Goal: Task Accomplishment & Management: Use online tool/utility

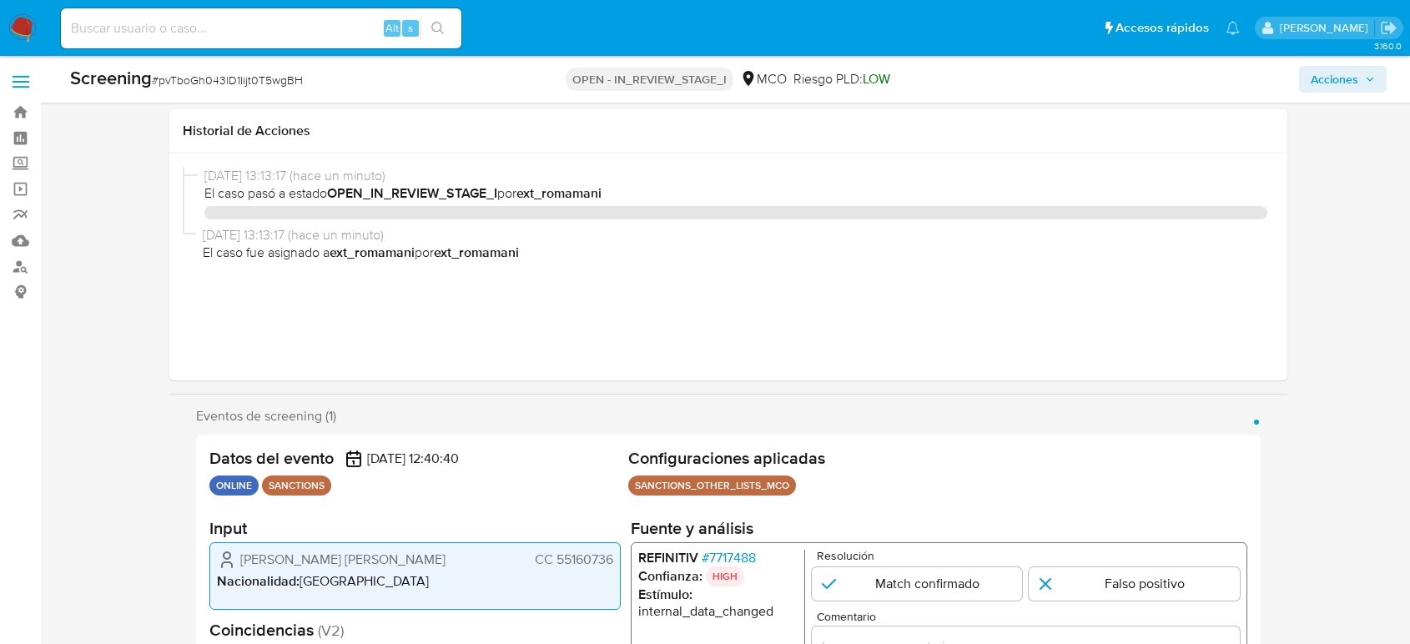
select select "10"
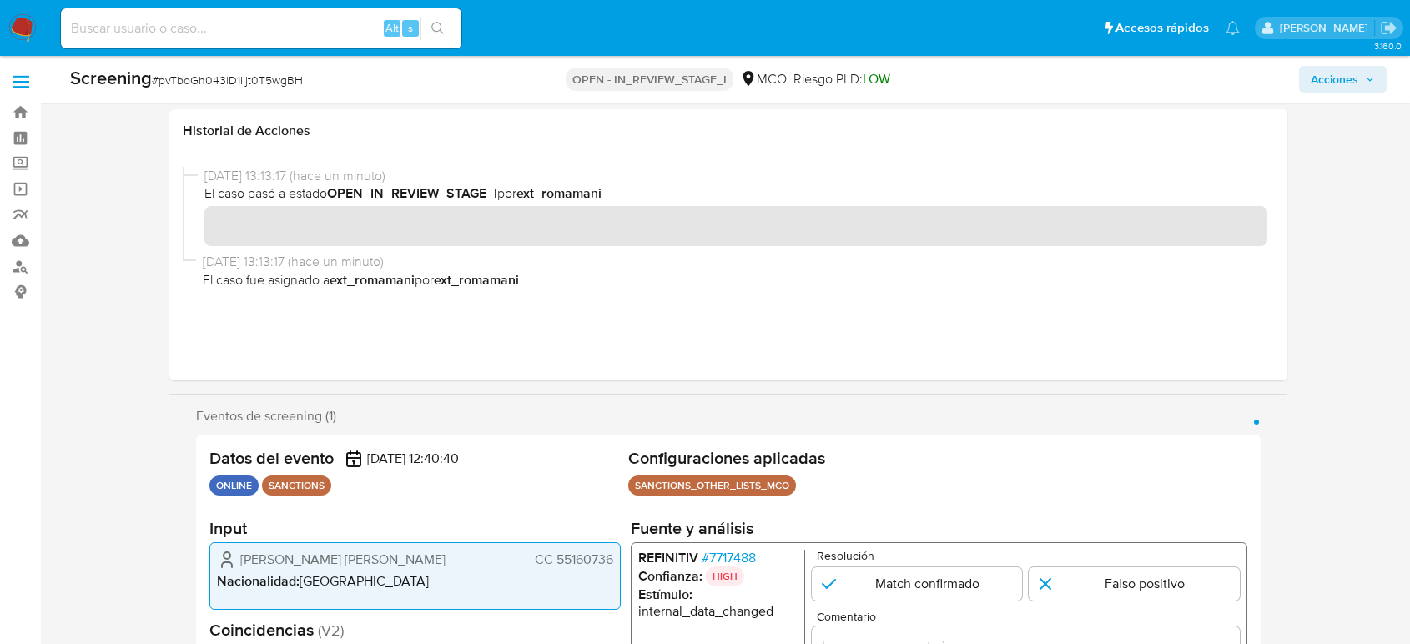
scroll to position [370, 0]
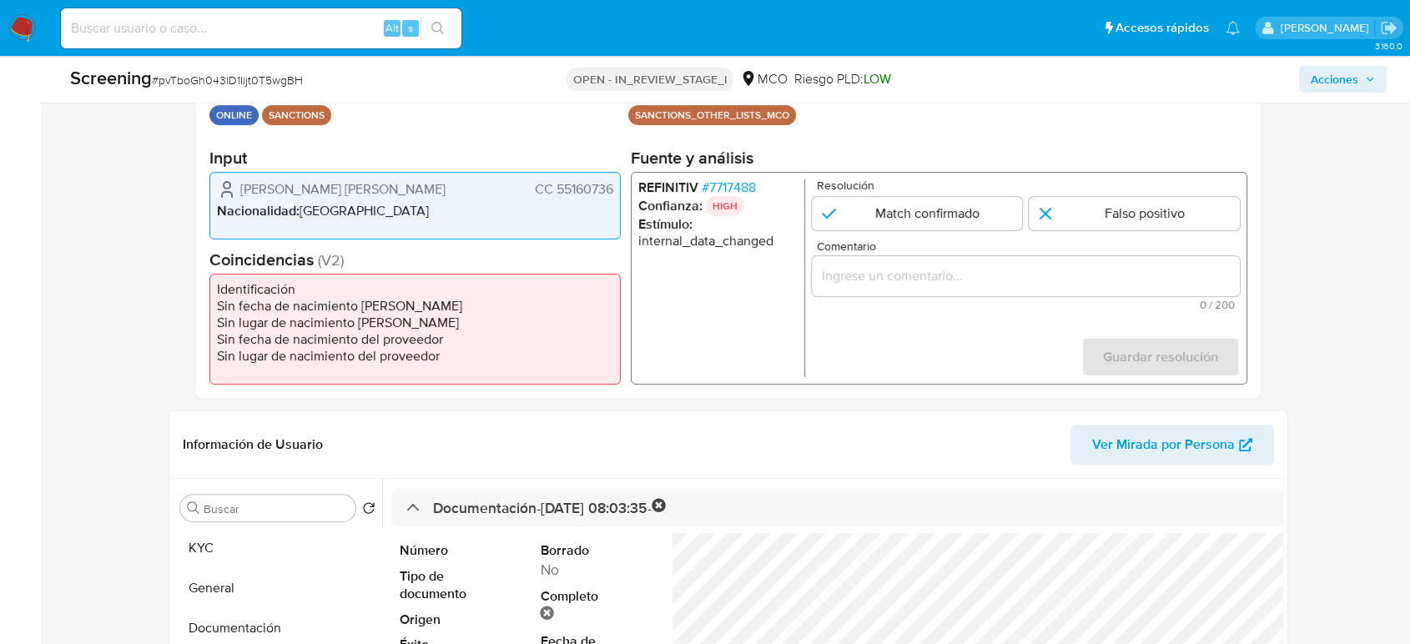
click at [894, 281] on input "Comentario" at bounding box center [1026, 276] width 428 height 22
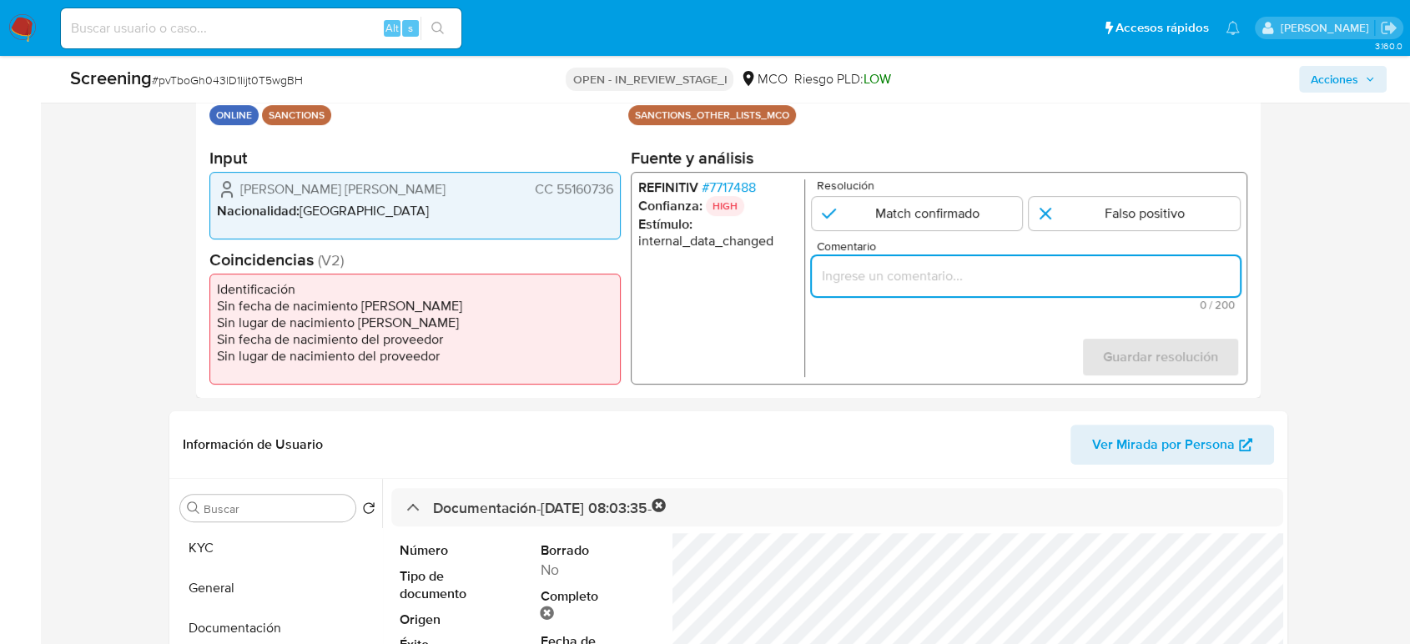
paste input "Titular de cuenta sin coincidencias en listas activas."
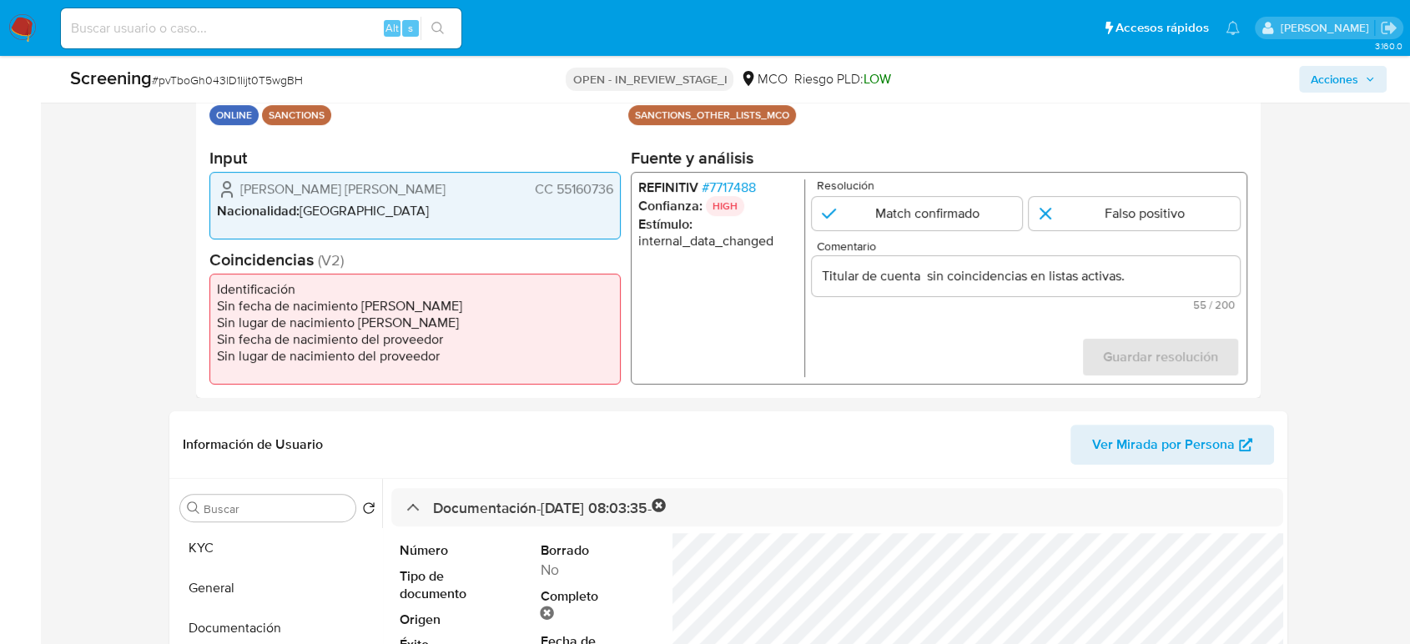
drag, startPoint x: 234, startPoint y: 185, endPoint x: 614, endPoint y: 191, distance: 380.5
click at [614, 191] on div "Moreno Yunda Maria Antonia CC 55160736 Nacionalidad : Colombia" at bounding box center [414, 206] width 411 height 68
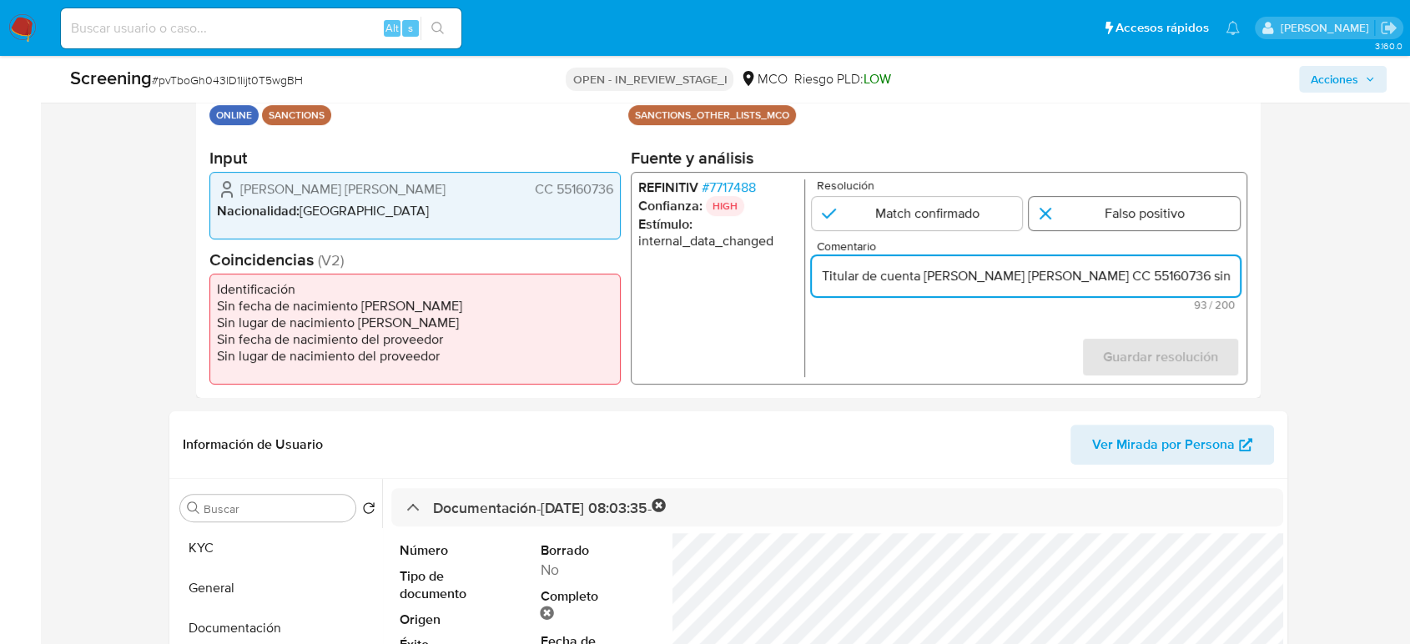
type input "Titular de cuenta Moreno Yunda Maria Antonia CC 55160736 sin coincidencias en l…"
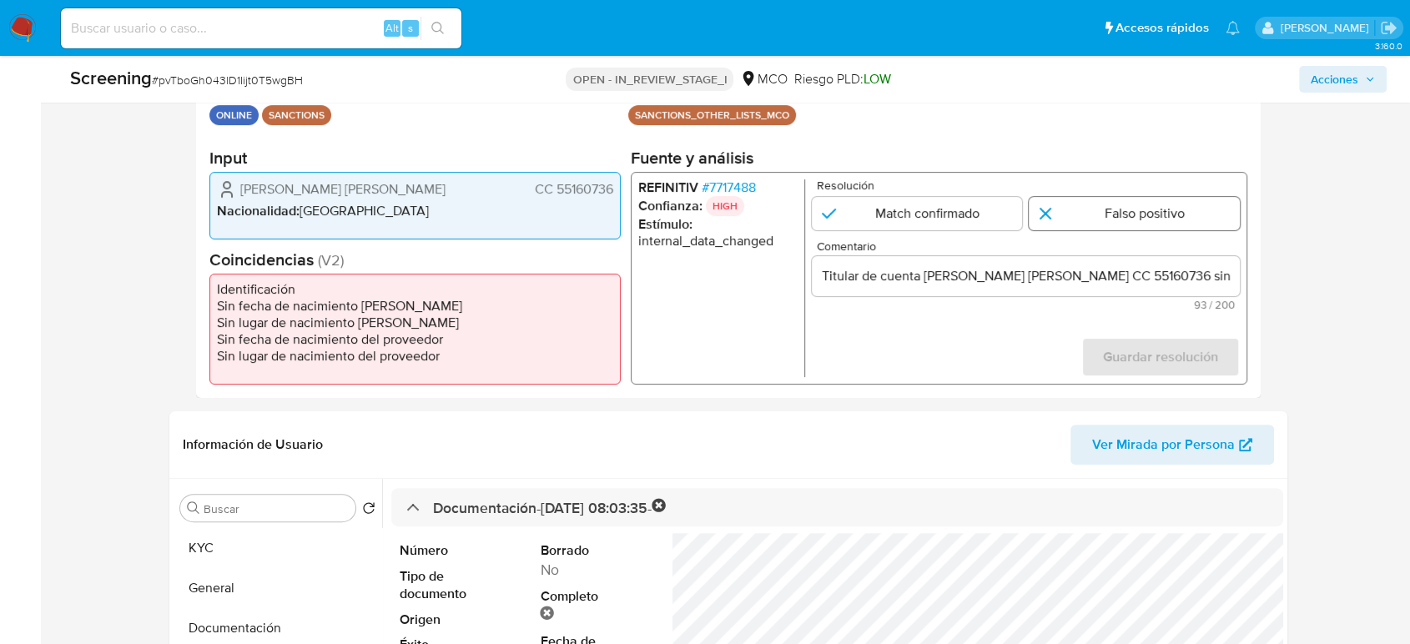
click at [1115, 205] on input "1 de 1" at bounding box center [1134, 213] width 211 height 33
radio input "true"
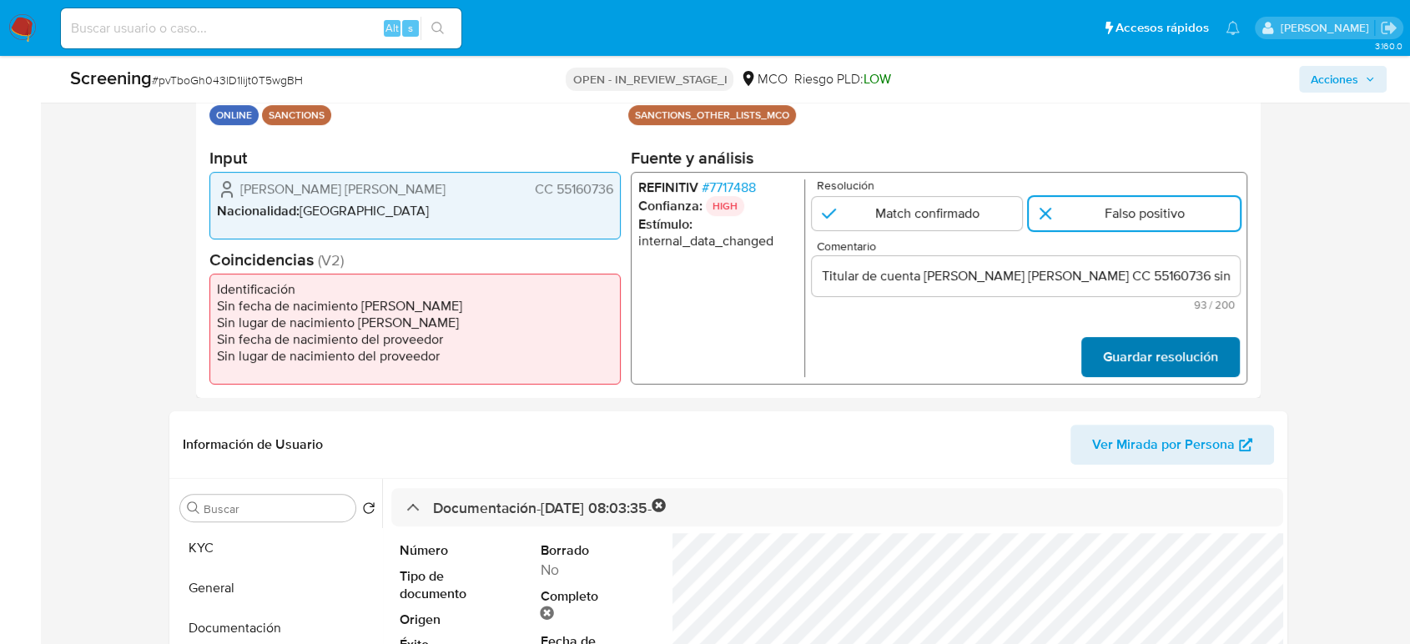
click at [1144, 351] on span "Guardar resolución" at bounding box center [1160, 357] width 115 height 37
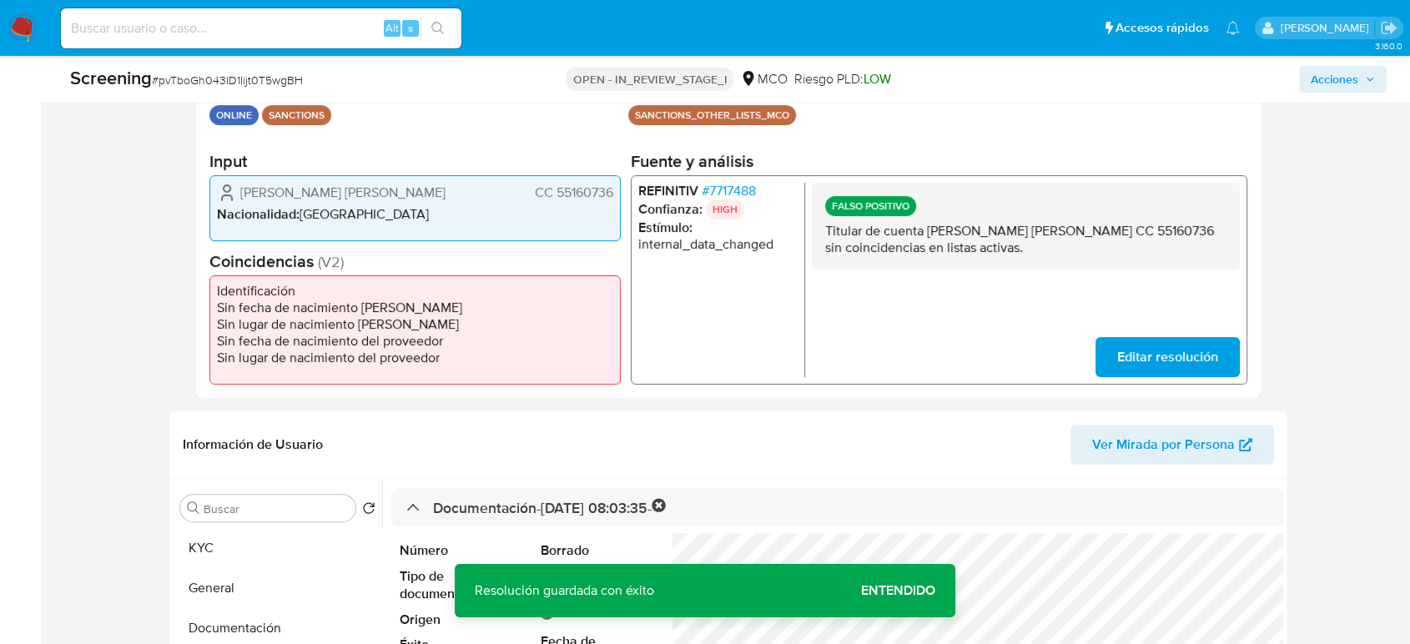
drag, startPoint x: 453, startPoint y: 194, endPoint x: 239, endPoint y: 196, distance: 214.4
click at [239, 196] on div "Moreno Yunda Maria Antonia CC 55160736" at bounding box center [415, 192] width 396 height 20
click at [718, 183] on span "# 7717488" at bounding box center [729, 190] width 54 height 17
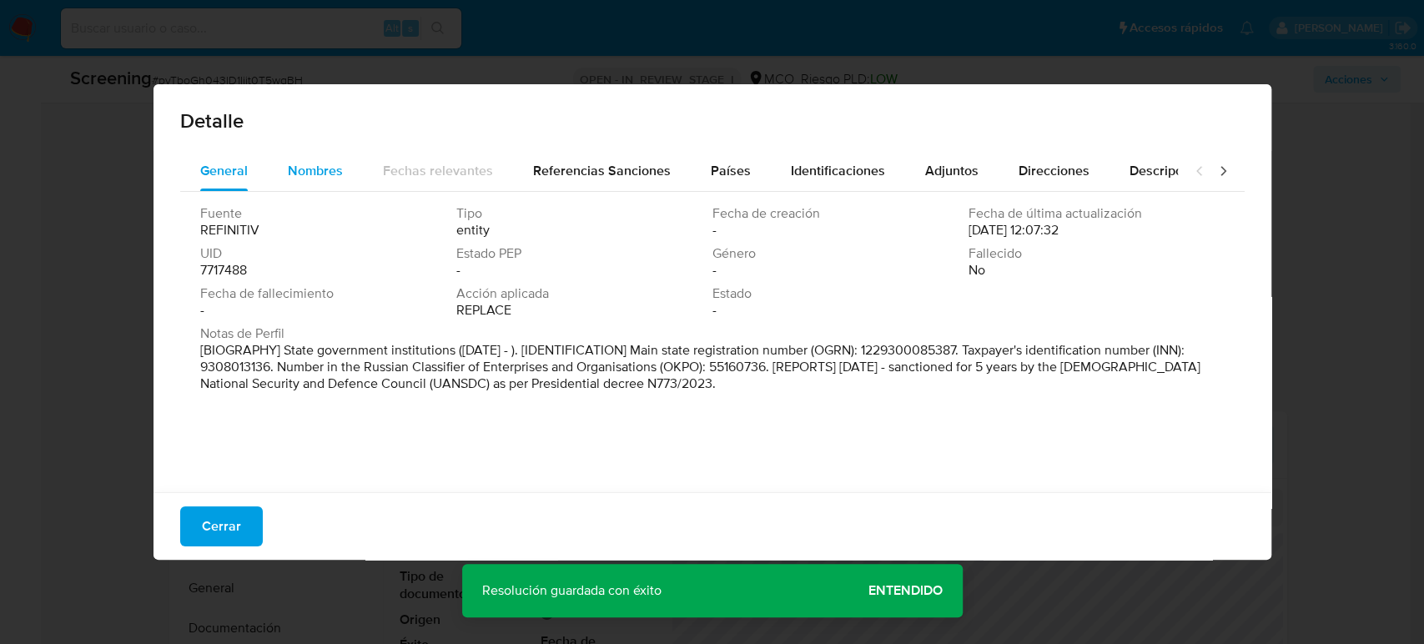
click at [322, 169] on span "Nombres" at bounding box center [315, 170] width 55 height 19
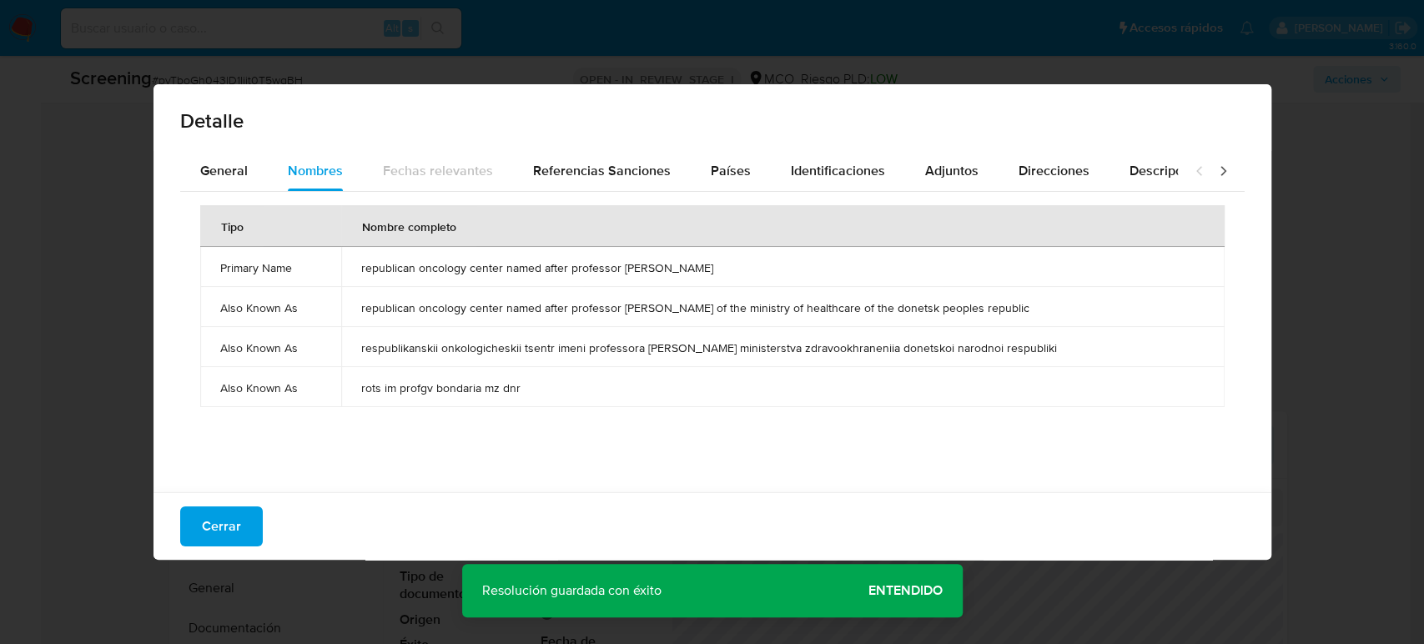
drag, startPoint x: 360, startPoint y: 269, endPoint x: 681, endPoint y: 266, distance: 320.4
click at [681, 266] on td "republican oncology center named after professor gv bondar" at bounding box center [783, 267] width 884 height 40
click at [712, 175] on span "Países" at bounding box center [731, 170] width 40 height 19
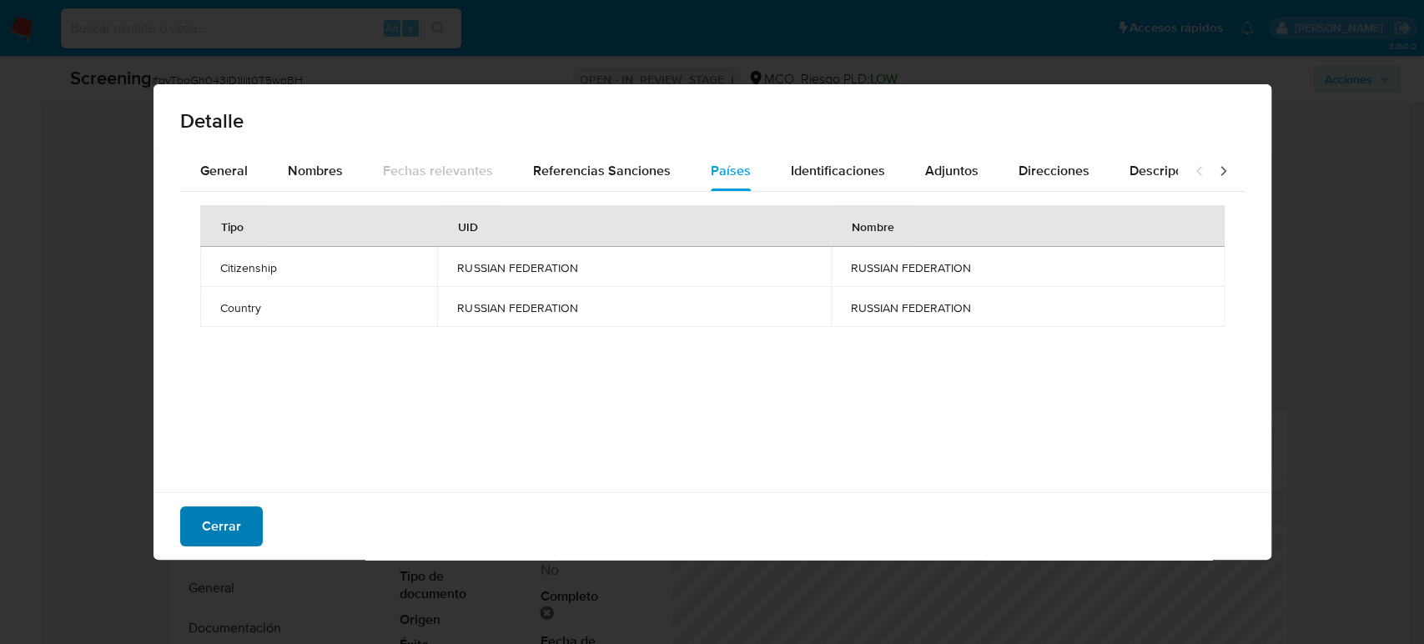
click at [214, 523] on span "Cerrar" at bounding box center [221, 526] width 39 height 37
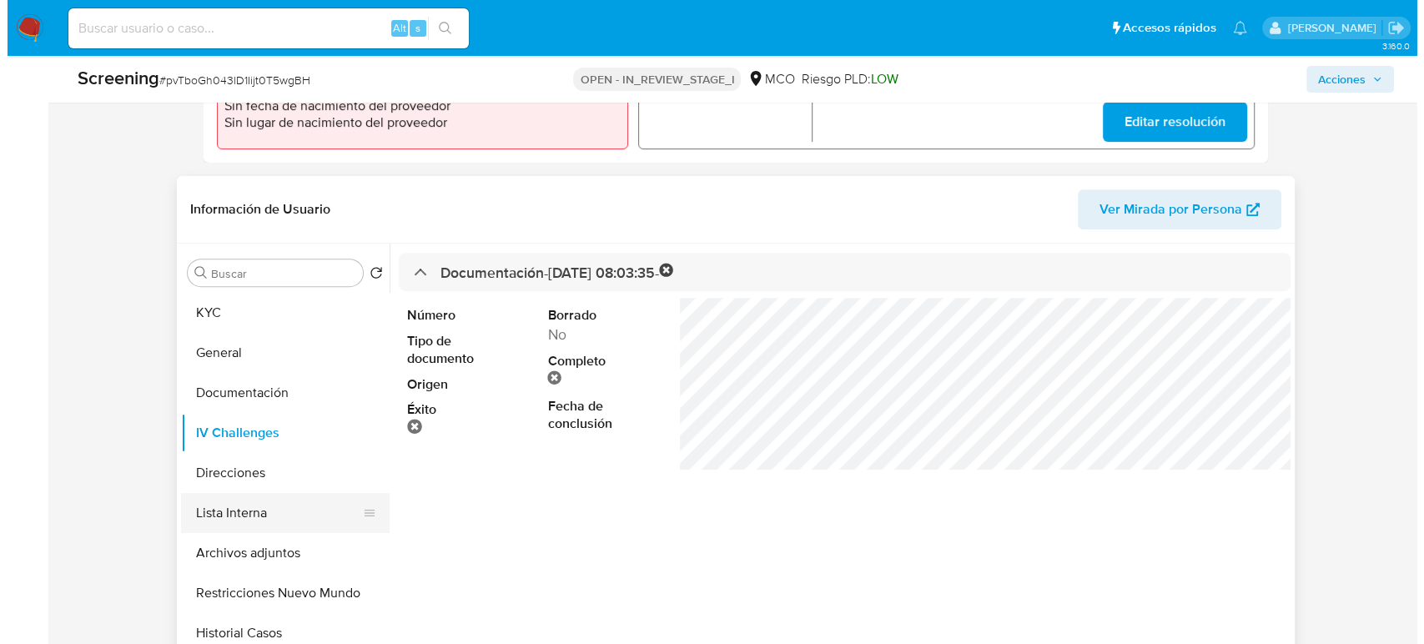
scroll to position [648, 0]
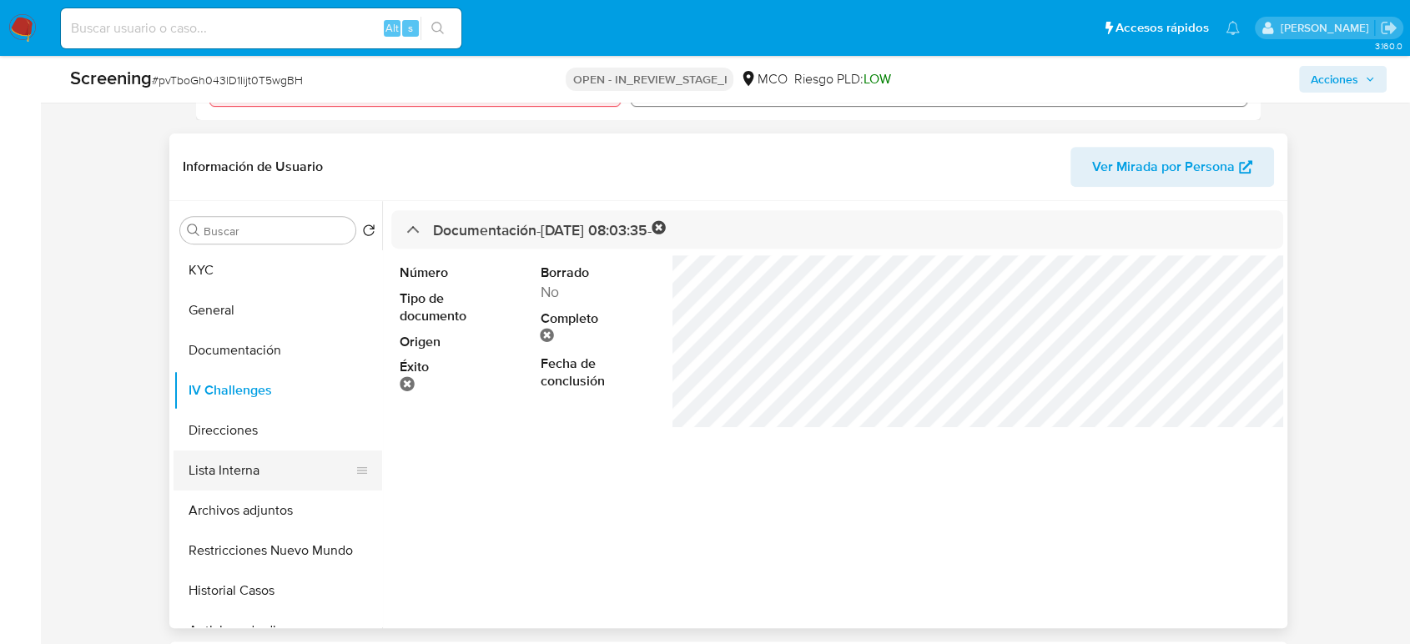
click at [259, 468] on button "Lista Interna" at bounding box center [271, 471] width 195 height 40
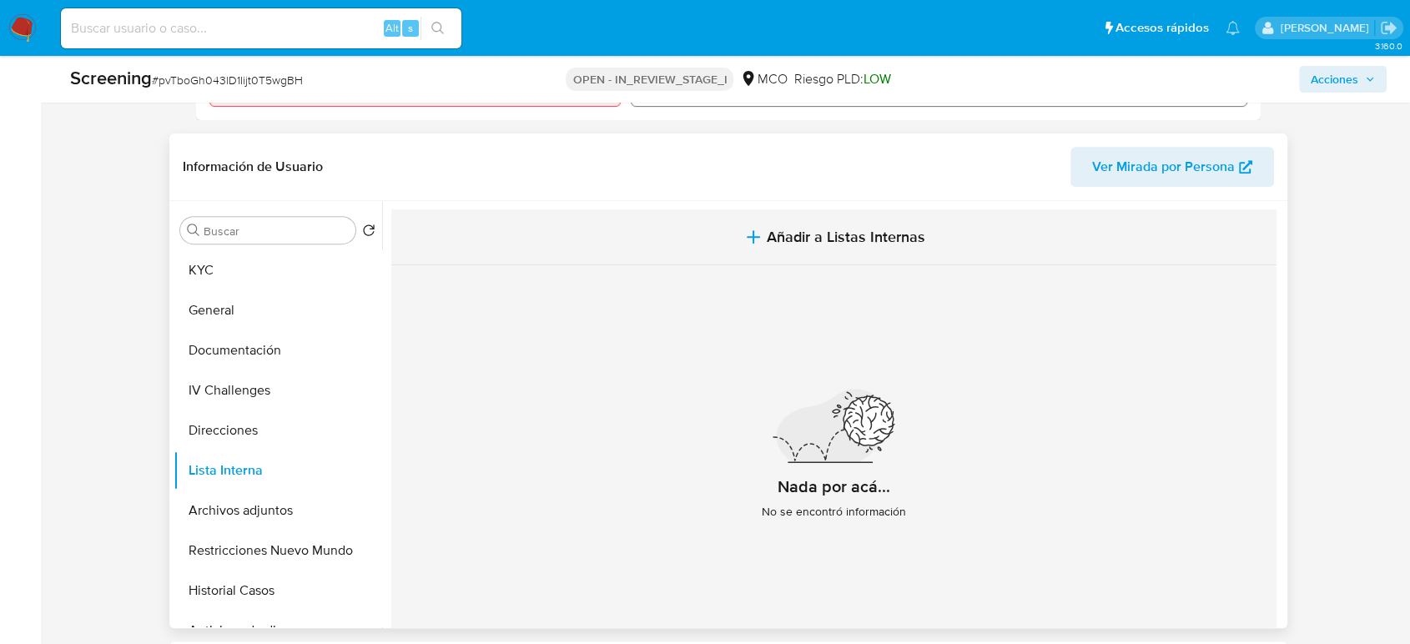
click at [833, 234] on span "Añadir a Listas Internas" at bounding box center [846, 237] width 159 height 18
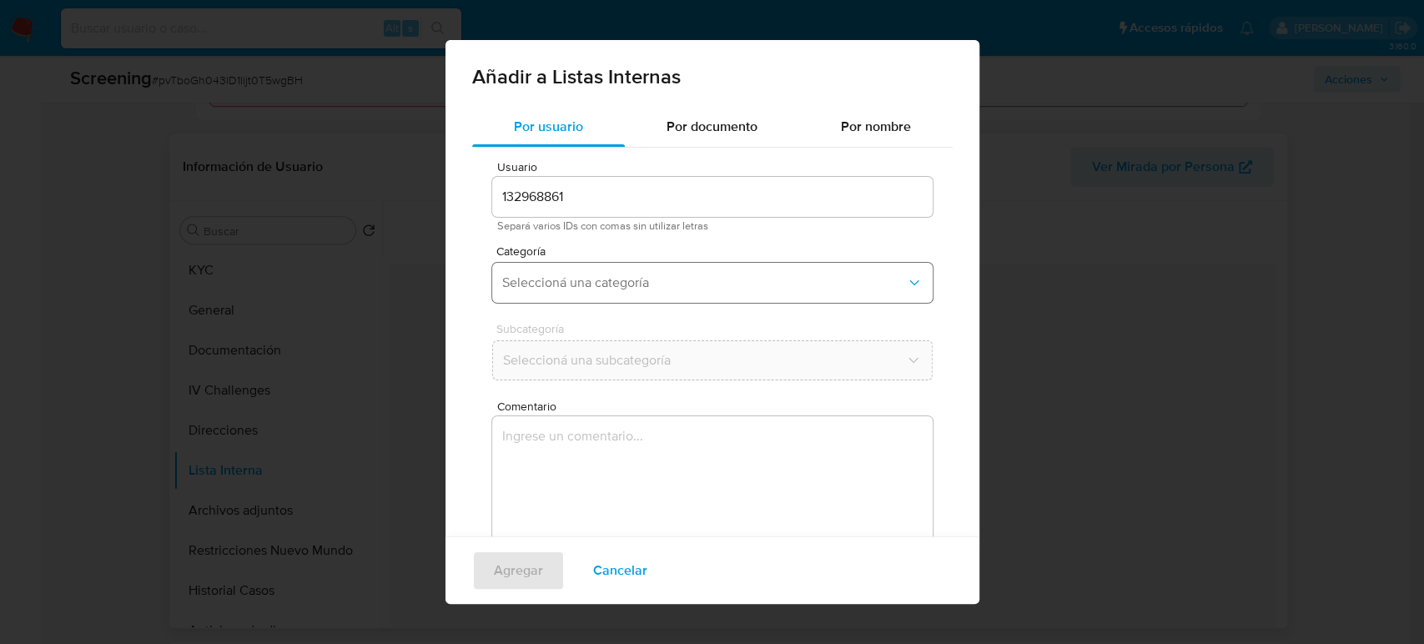
scroll to position [67, 0]
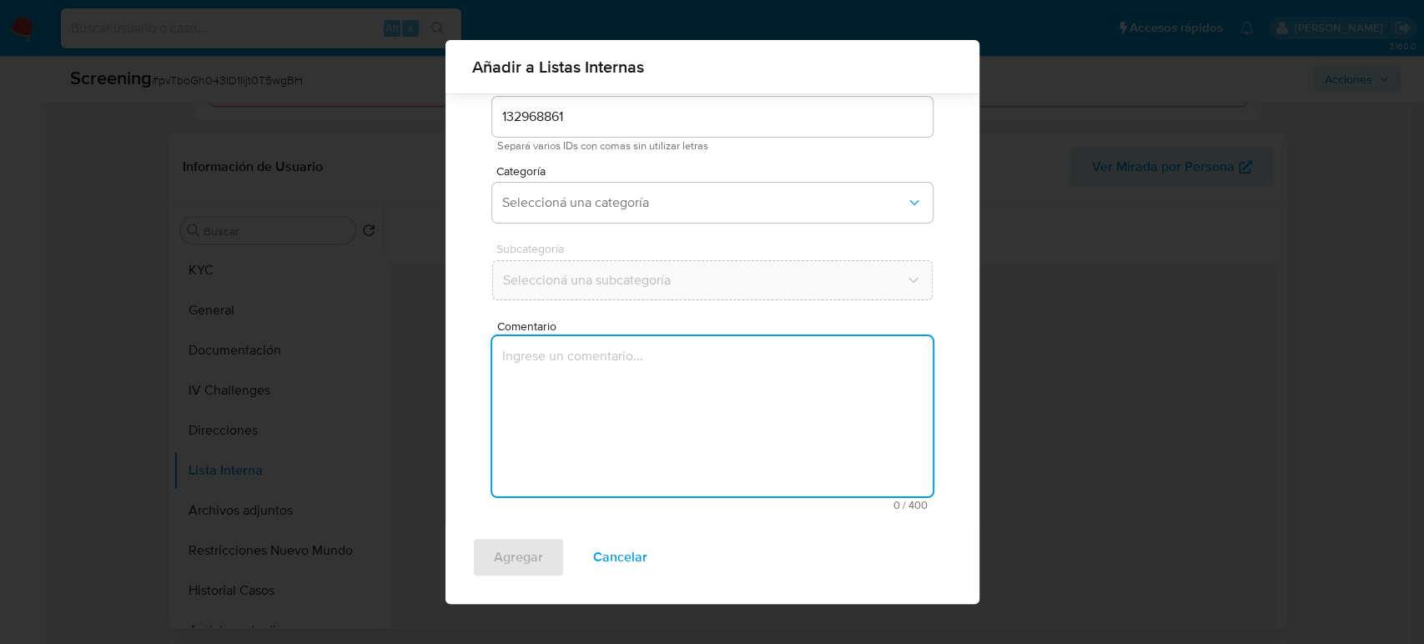
click at [604, 411] on textarea "Comentario" at bounding box center [712, 416] width 441 height 160
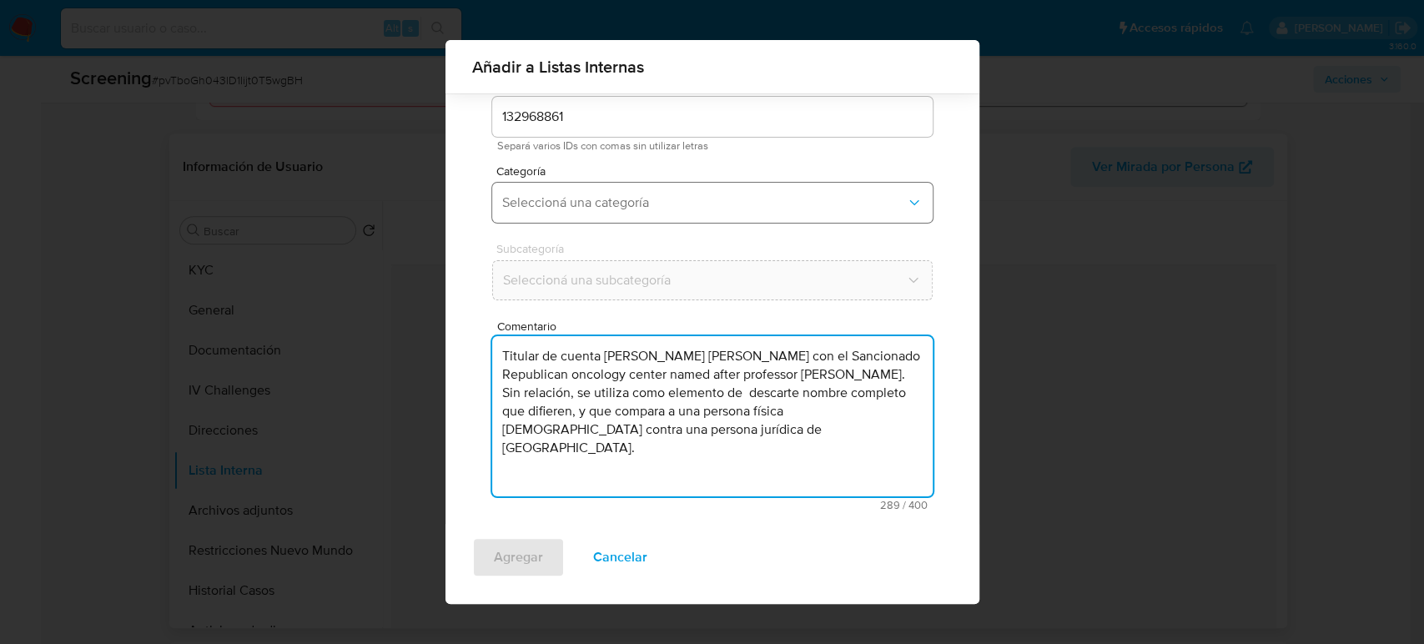
click at [641, 209] on span "Seleccioná una categoría" at bounding box center [704, 202] width 404 height 17
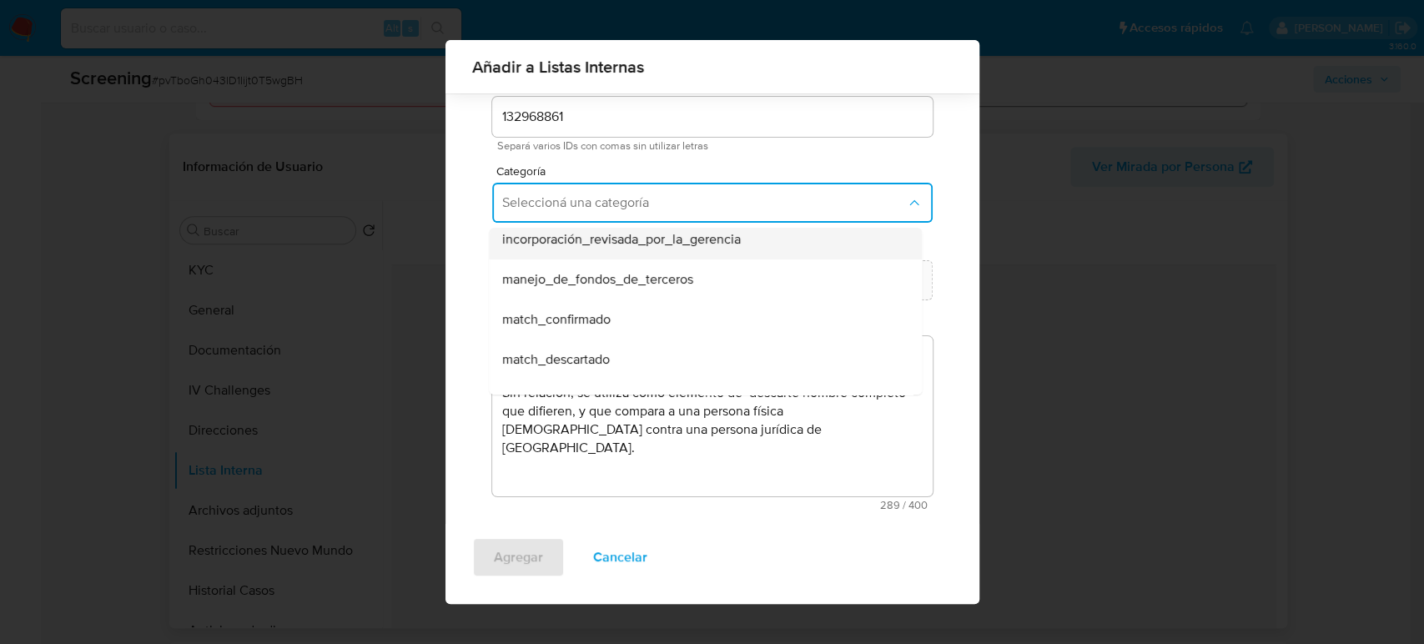
scroll to position [93, 0]
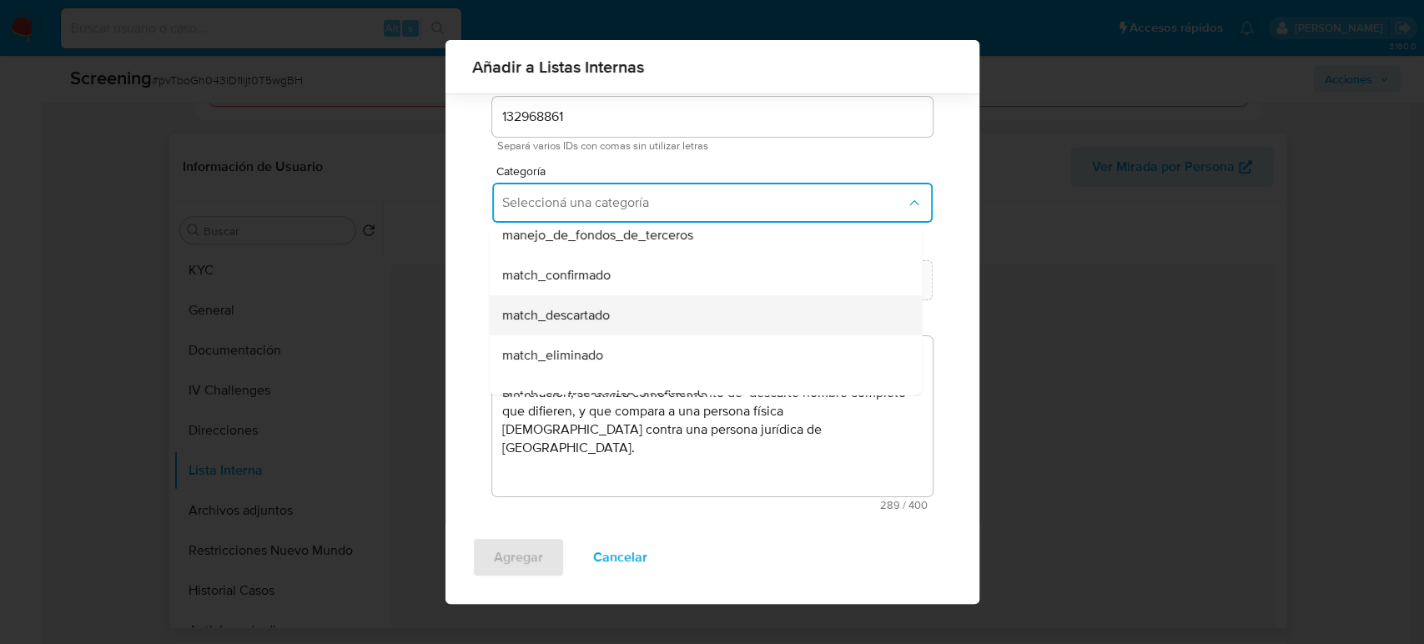
click at [591, 312] on span "match_descartado" at bounding box center [556, 315] width 108 height 17
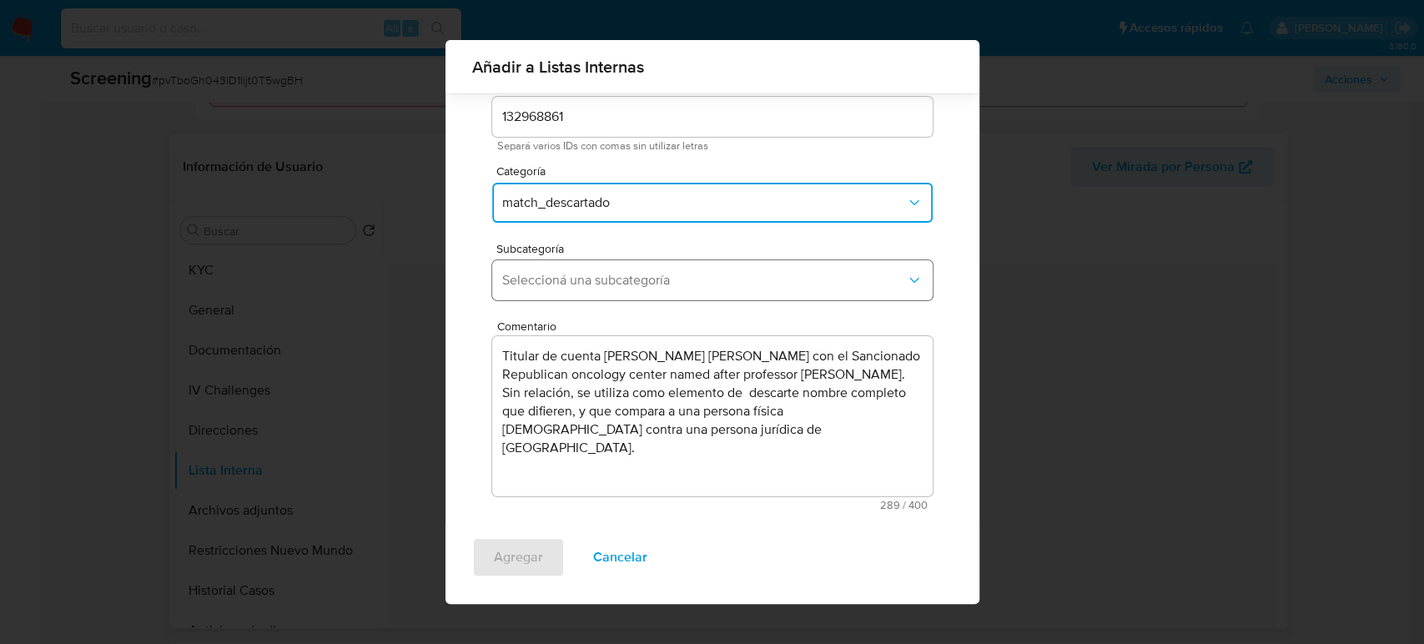
click at [621, 295] on button "Seleccioná una subcategoría" at bounding box center [712, 280] width 441 height 40
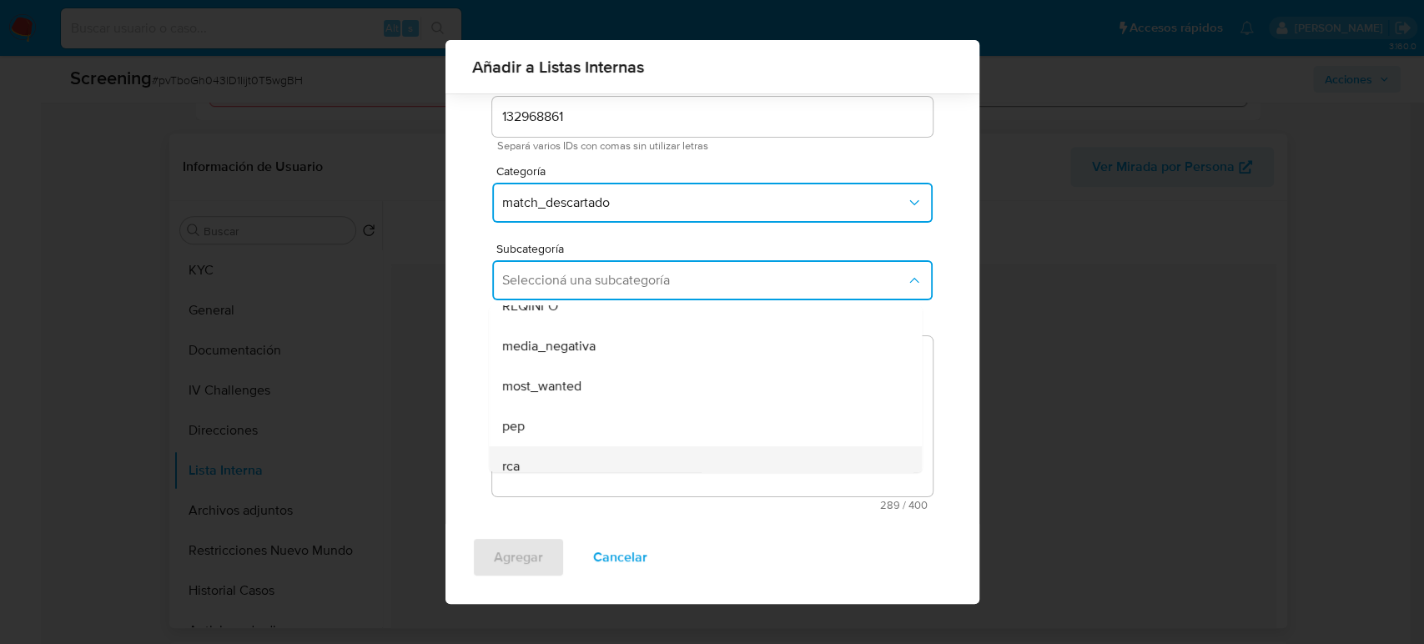
scroll to position [113, 0]
click at [587, 440] on div "sanctions_list" at bounding box center [700, 452] width 396 height 40
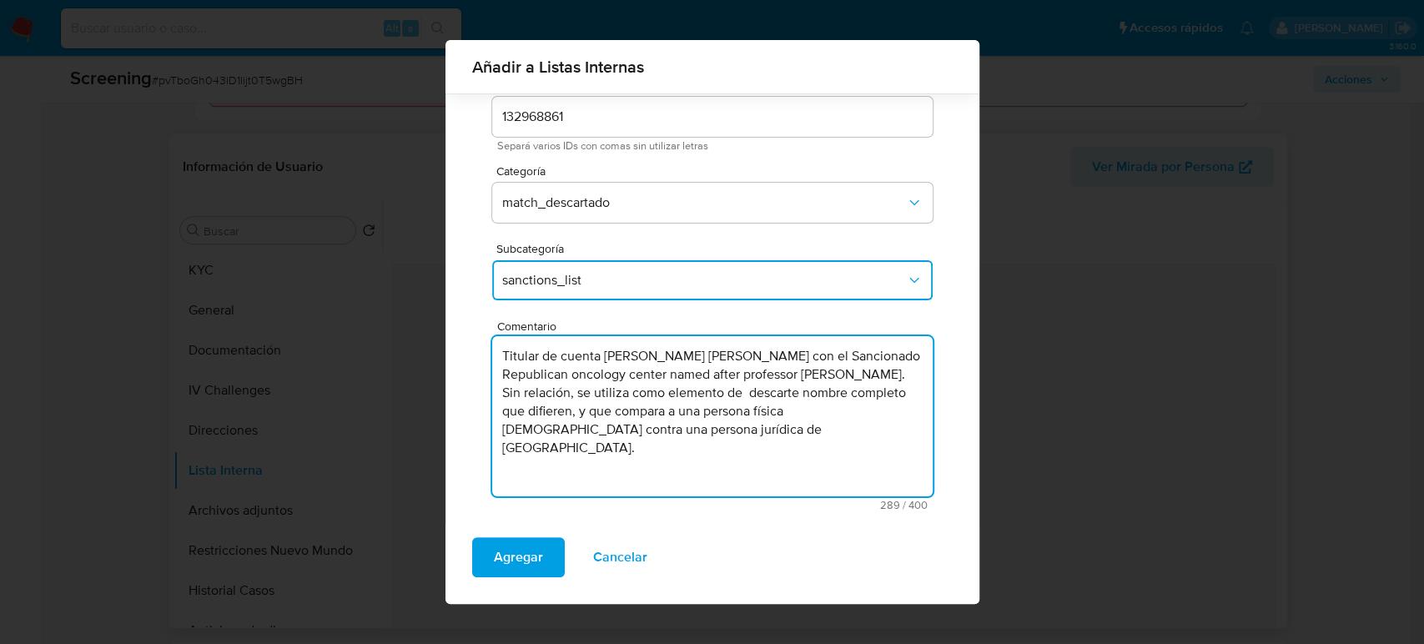
click at [774, 359] on textarea "Titular de cuenta Moreno Yunda Maria Antonia con el Sancionado Republican oncol…" at bounding box center [712, 416] width 441 height 160
type textarea "Titular de cuenta Moreno Yunda Maria Antonia genera match con el Sancionado Rep…"
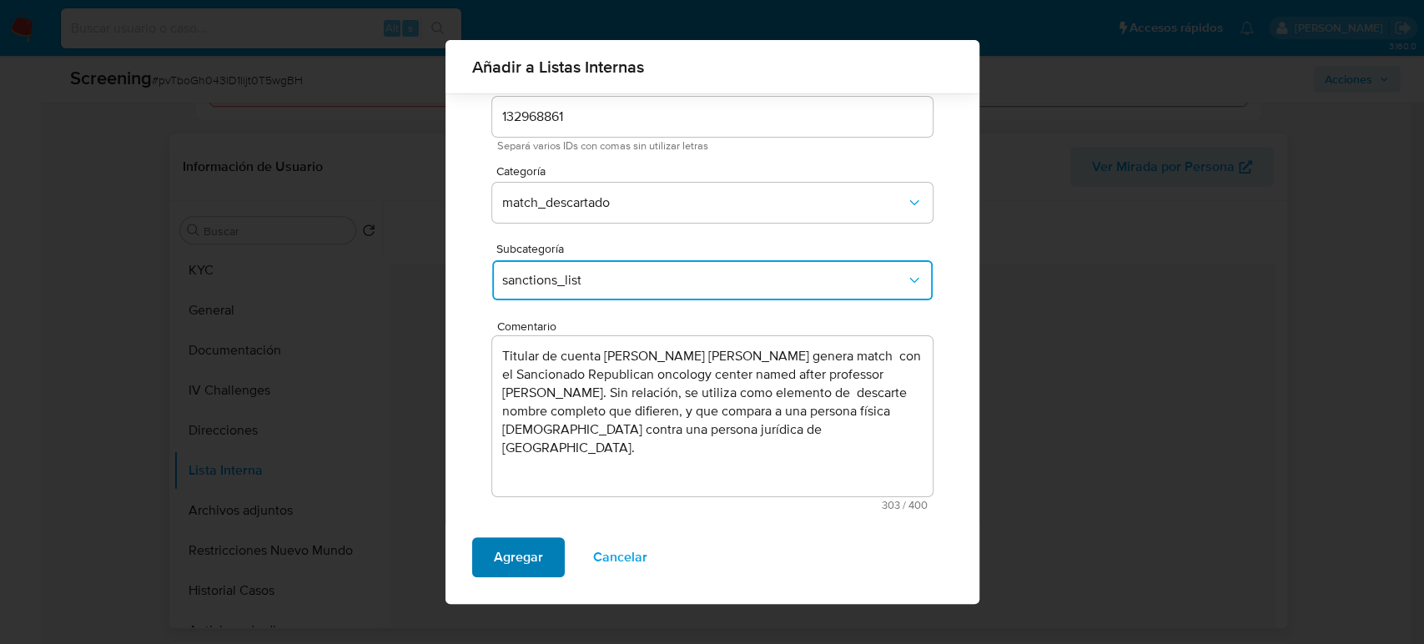
click at [527, 558] on span "Agregar" at bounding box center [518, 557] width 49 height 37
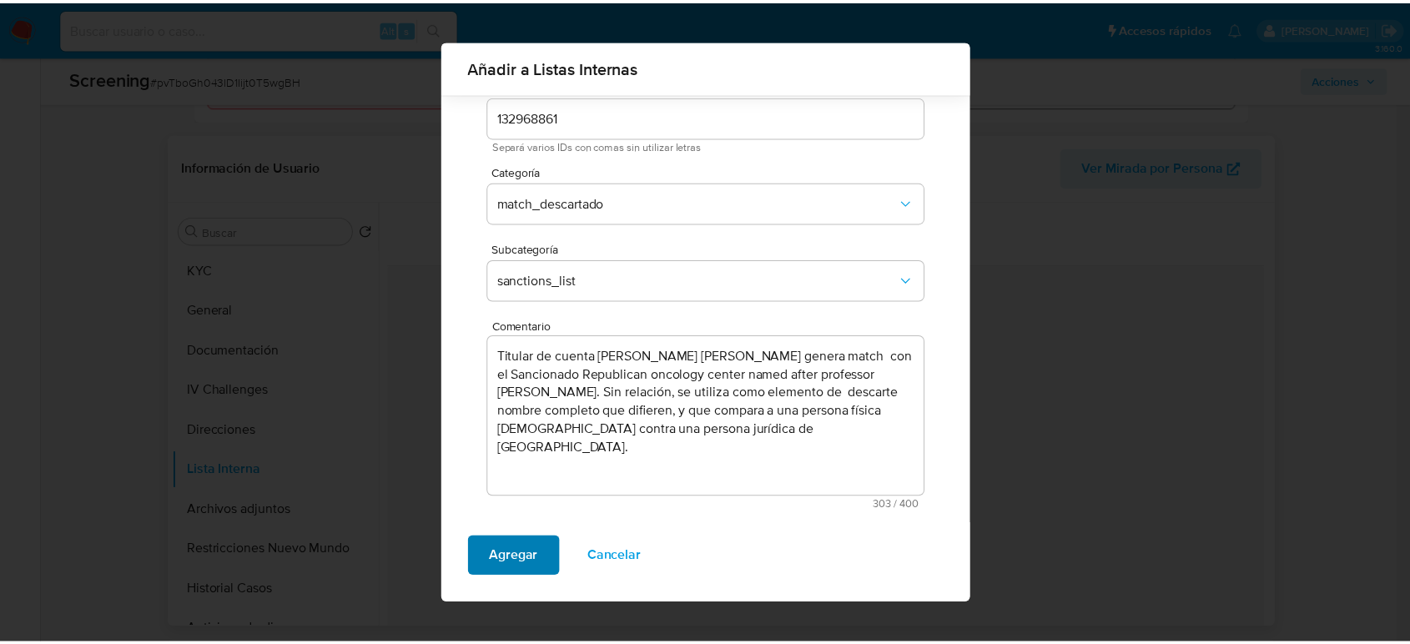
scroll to position [0, 0]
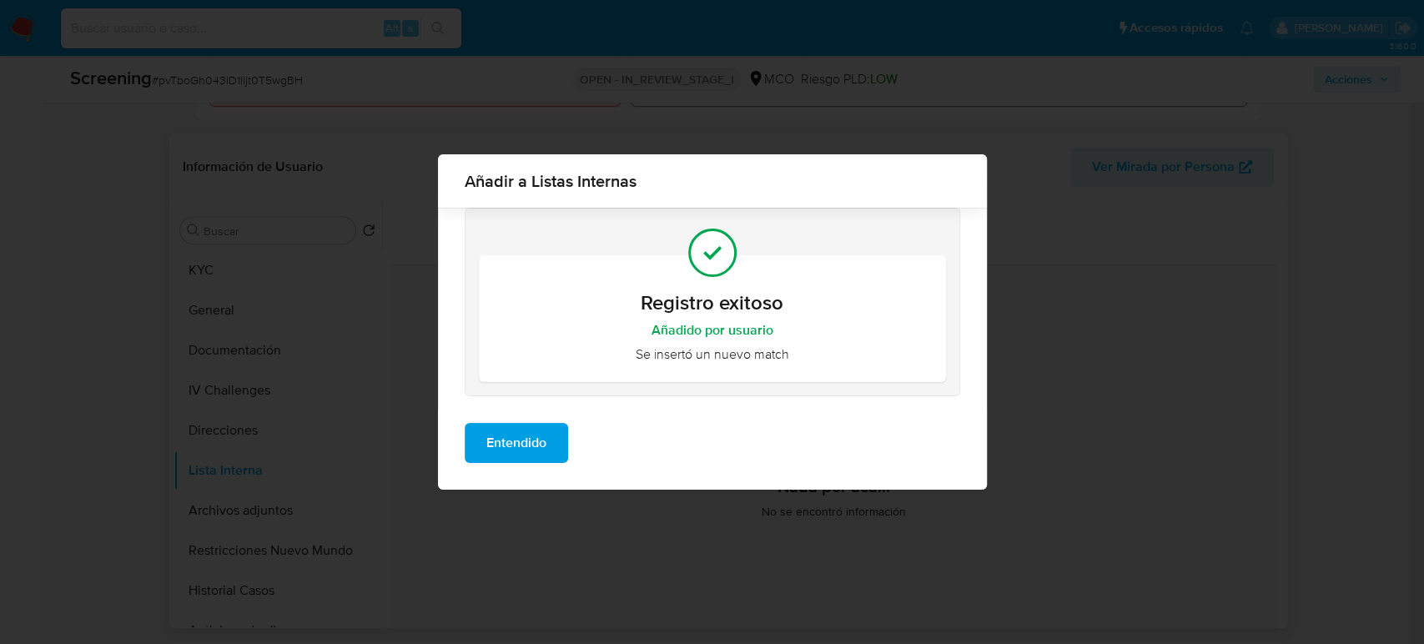
click at [552, 465] on div "Entendido" at bounding box center [712, 450] width 549 height 80
click at [513, 428] on span "Entendido" at bounding box center [516, 443] width 60 height 37
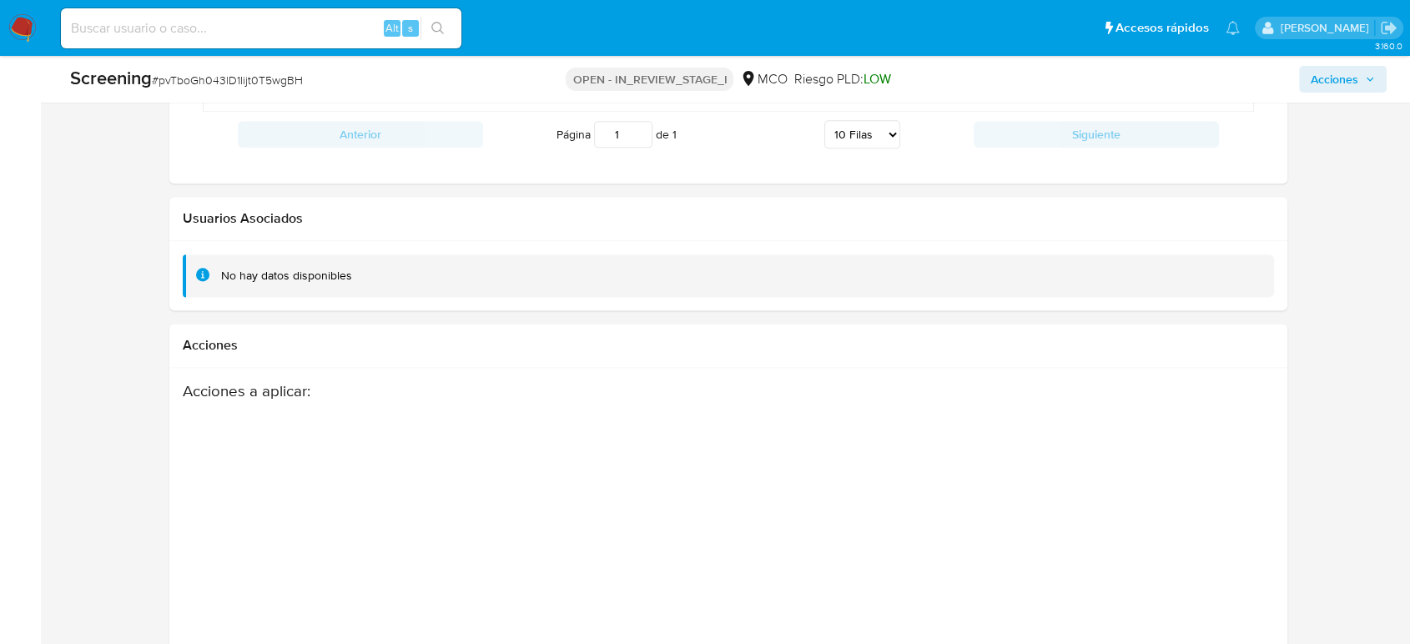
scroll to position [2275, 0]
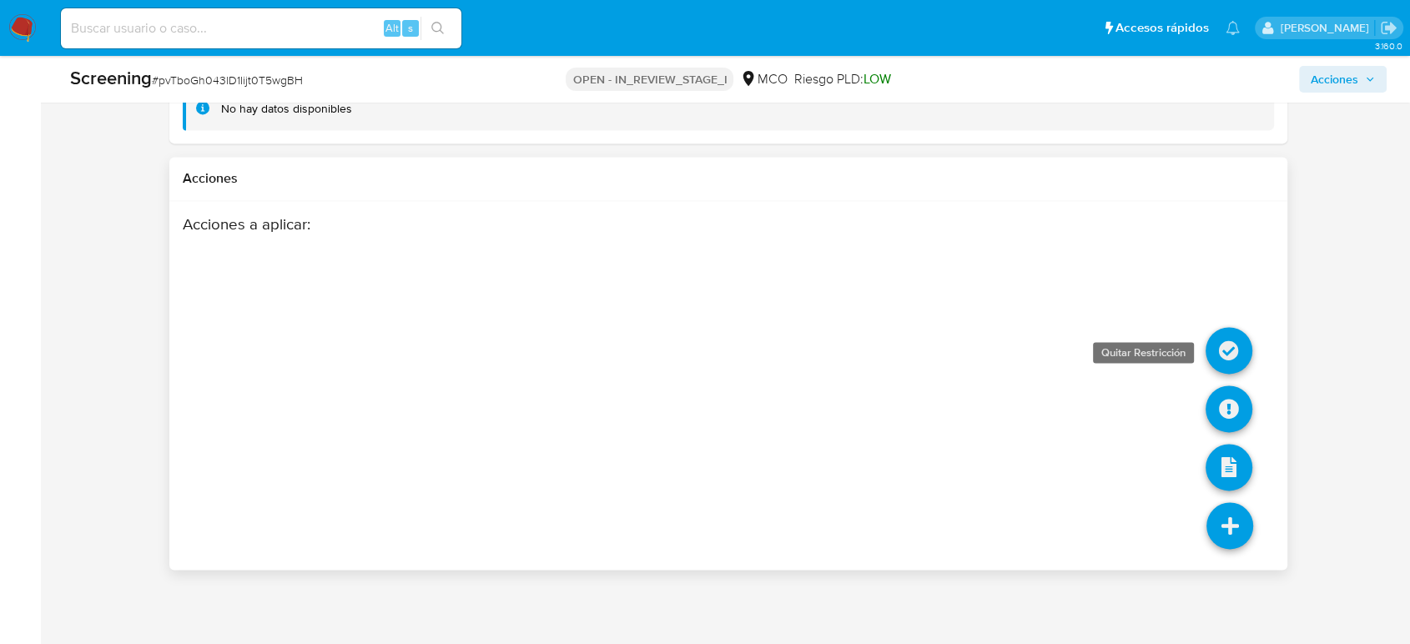
click at [1235, 361] on icon at bounding box center [1229, 350] width 47 height 47
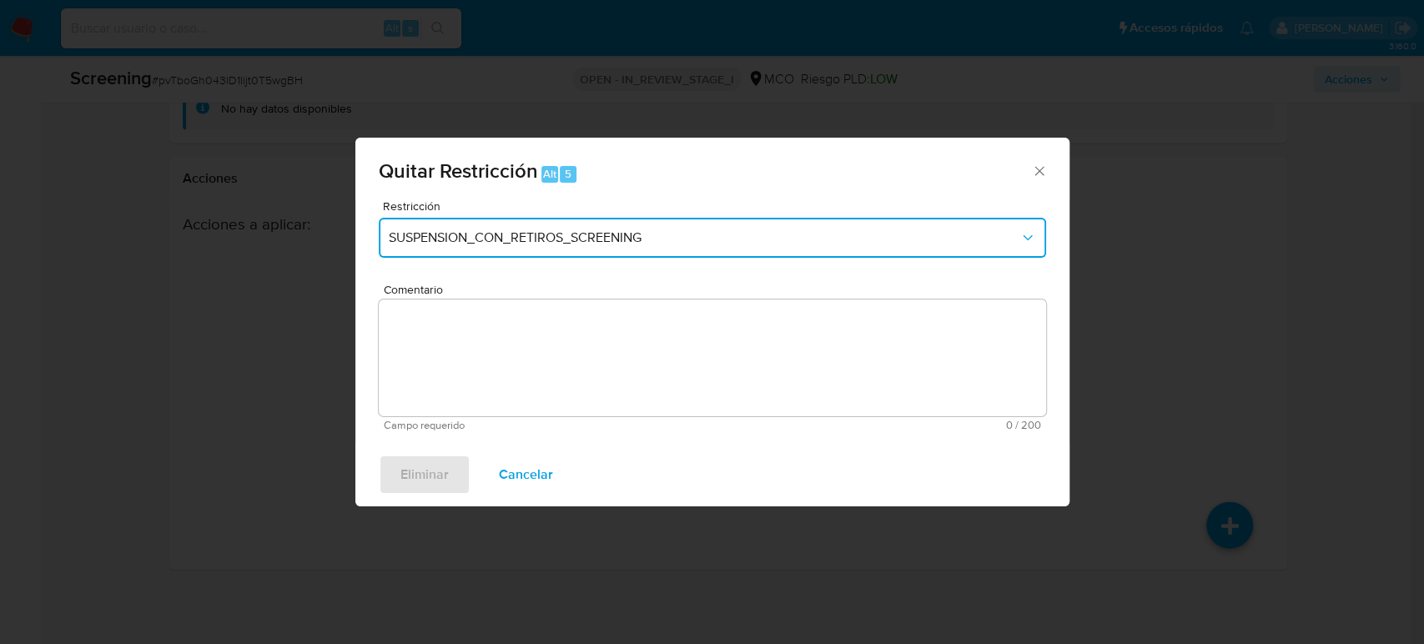
click at [458, 235] on span "SUSPENSION_CON_RETIROS_SCREENING" at bounding box center [704, 237] width 631 height 17
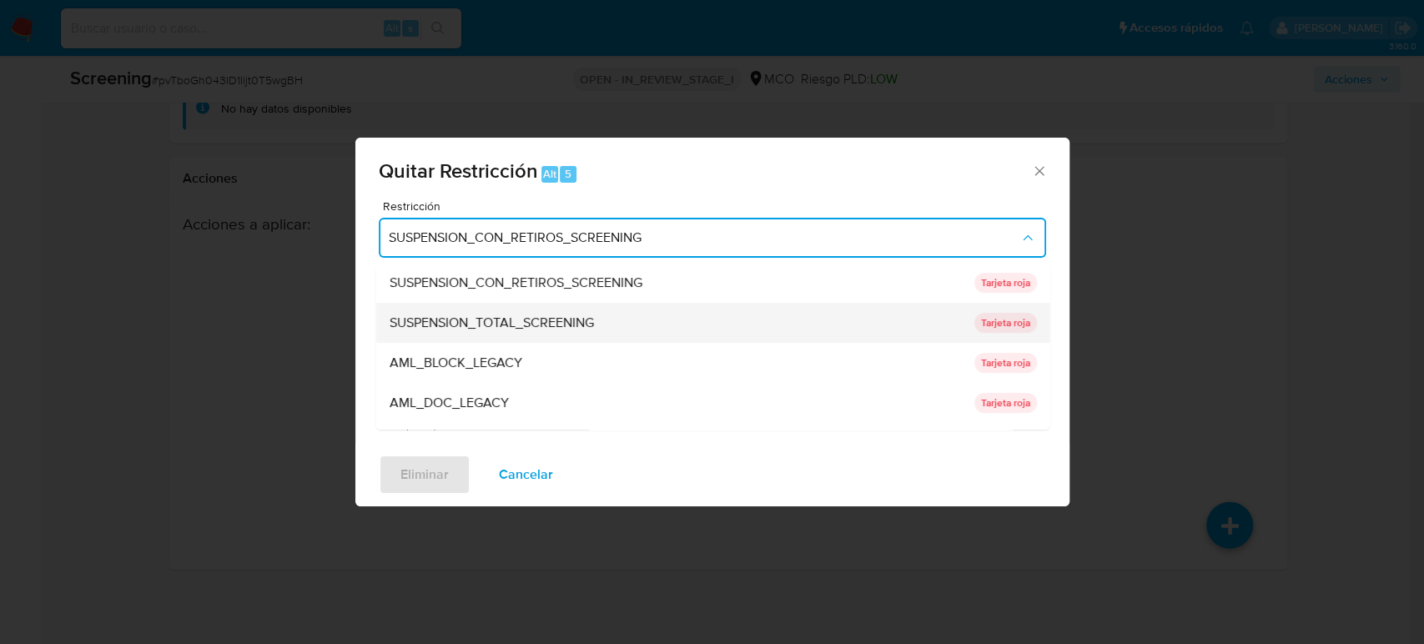
click at [511, 326] on span "SUSPENSION_TOTAL_SCREENING" at bounding box center [491, 323] width 204 height 17
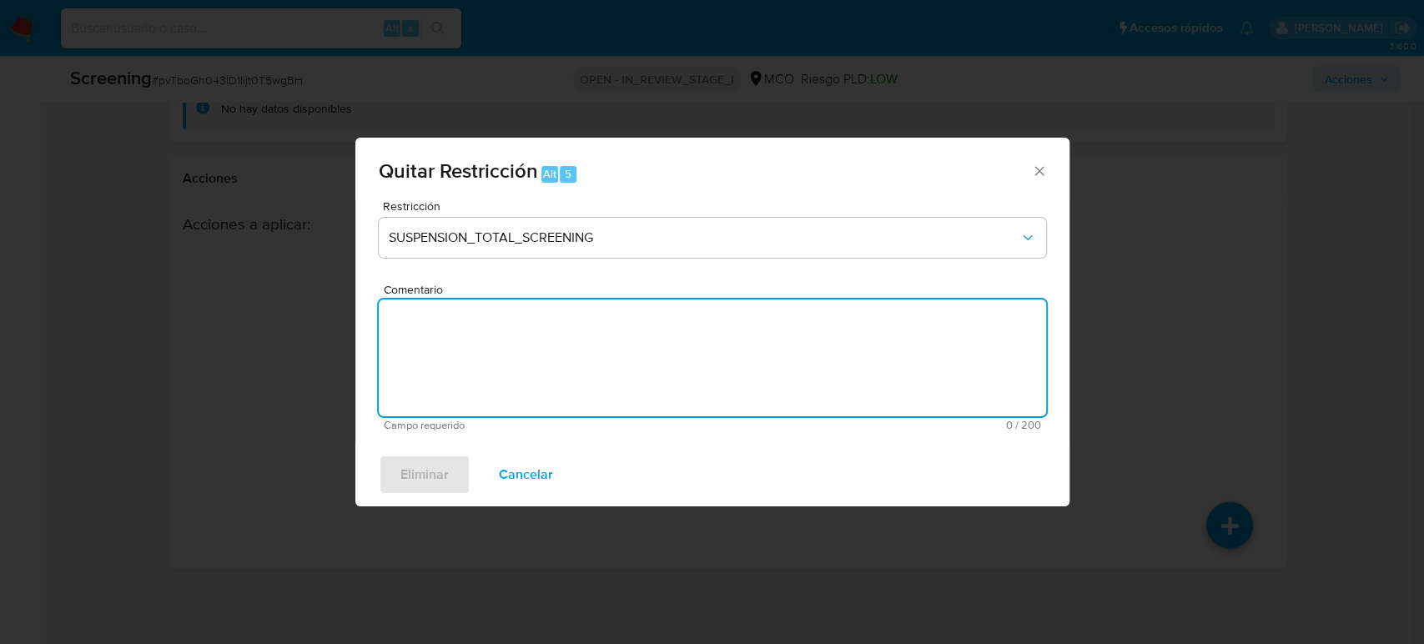
click at [511, 326] on form "Restricción SUSPENSION_TOTAL_SCREENING Comentario Campo requerido 0 / 200 200 c…" at bounding box center [713, 315] width 668 height 231
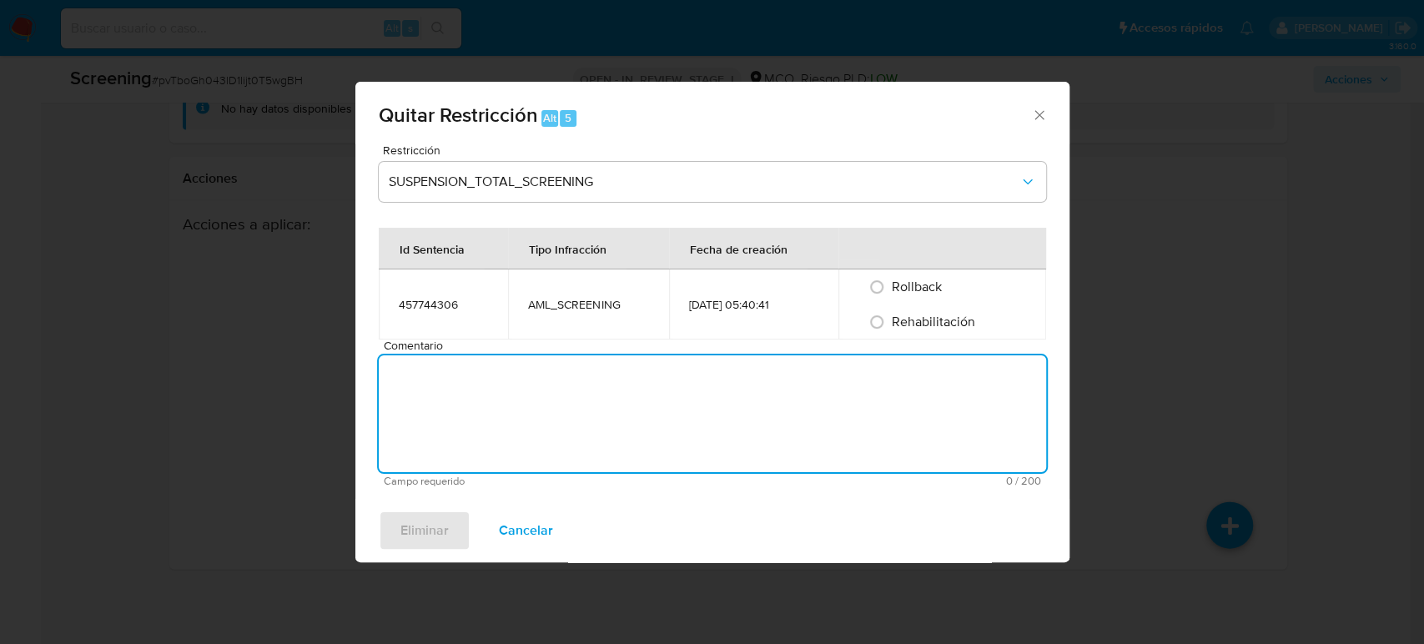
paste textarea "Se quita restricción automática, ya que se logra desestimar el match en lista d…"
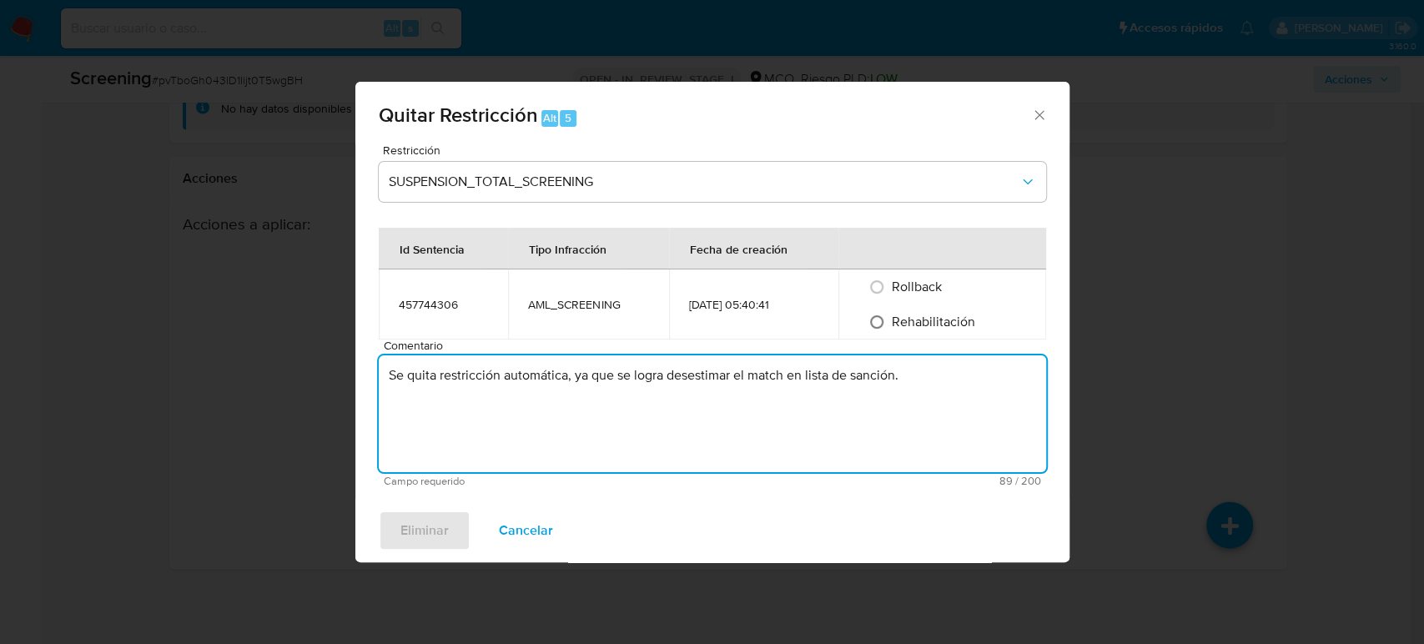
type textarea "Se quita restricción automática, ya que se logra desestimar el match en lista d…"
click at [885, 322] on input "Rehabilitación" at bounding box center [877, 322] width 27 height 27
radio input "true"
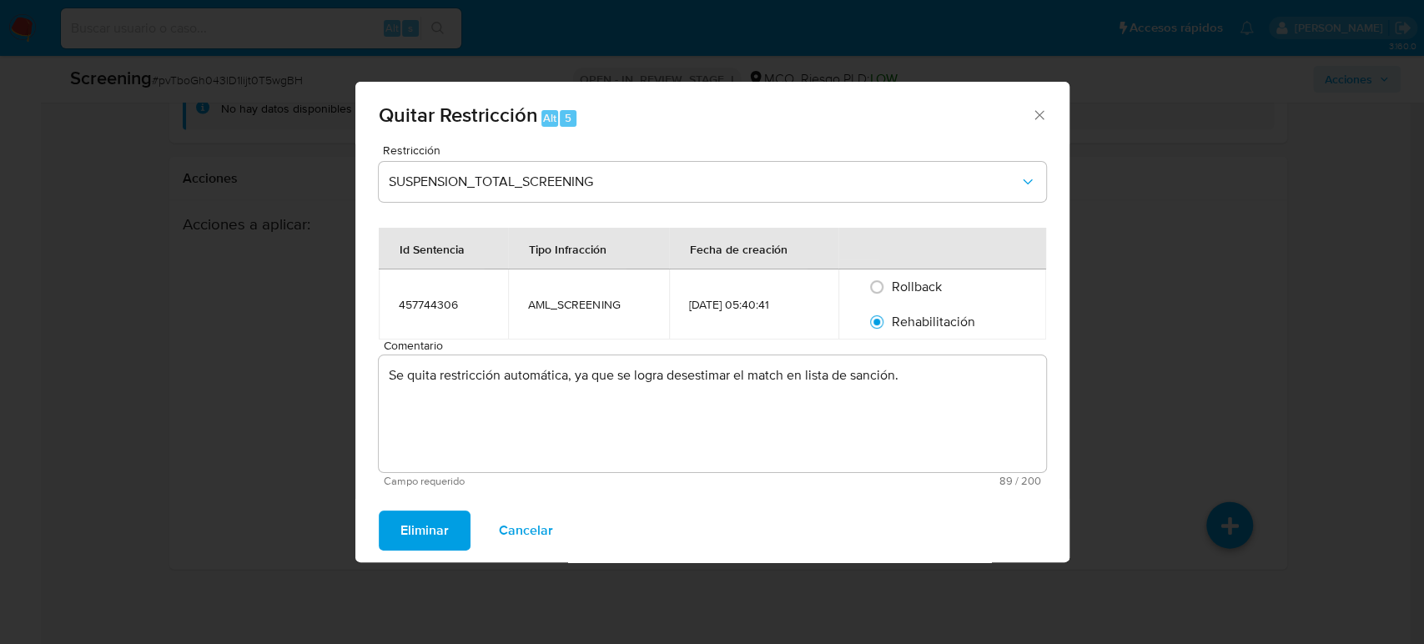
click at [406, 526] on span "Eliminar" at bounding box center [425, 530] width 48 height 37
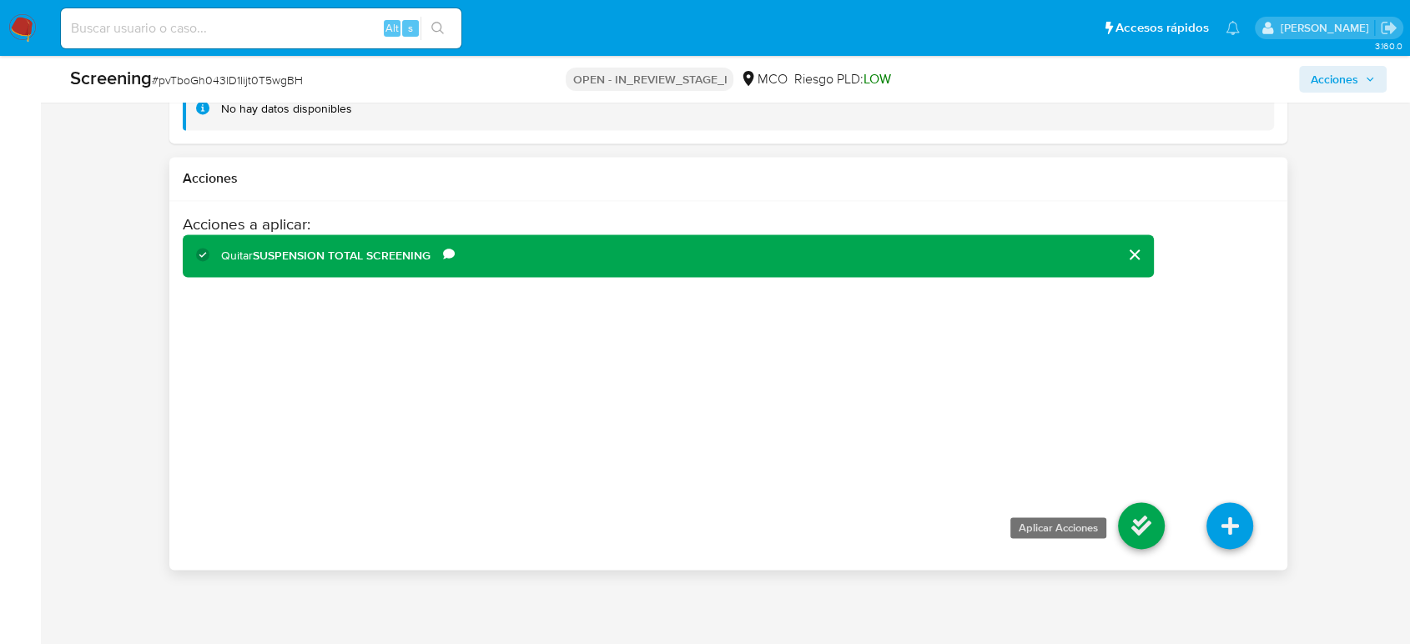
click at [1148, 537] on icon at bounding box center [1141, 525] width 47 height 47
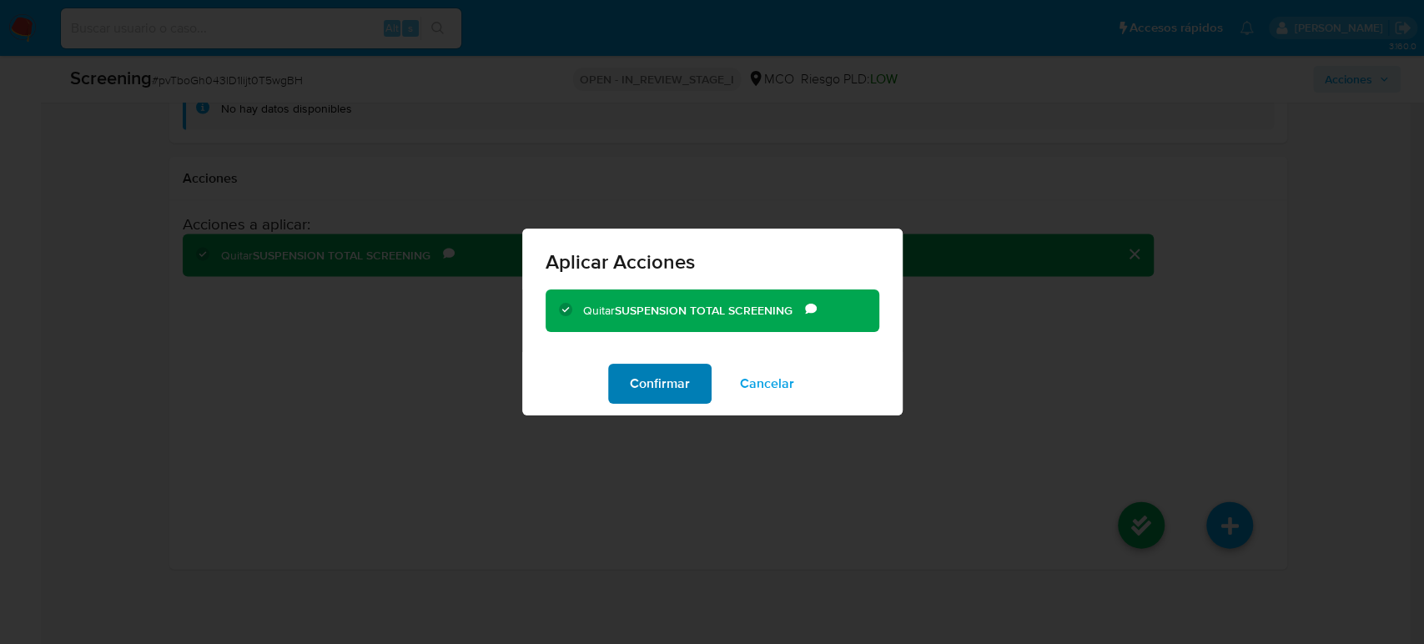
click at [660, 383] on span "Confirmar" at bounding box center [660, 383] width 60 height 37
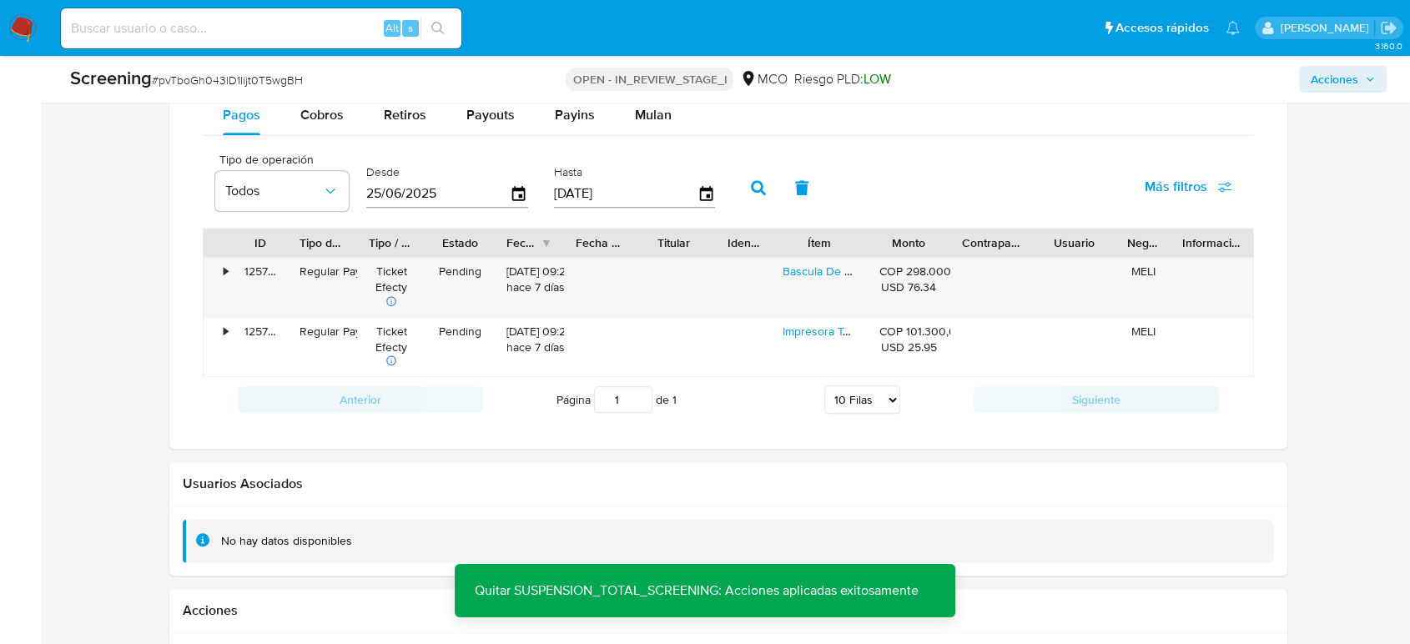
scroll to position [1811, 0]
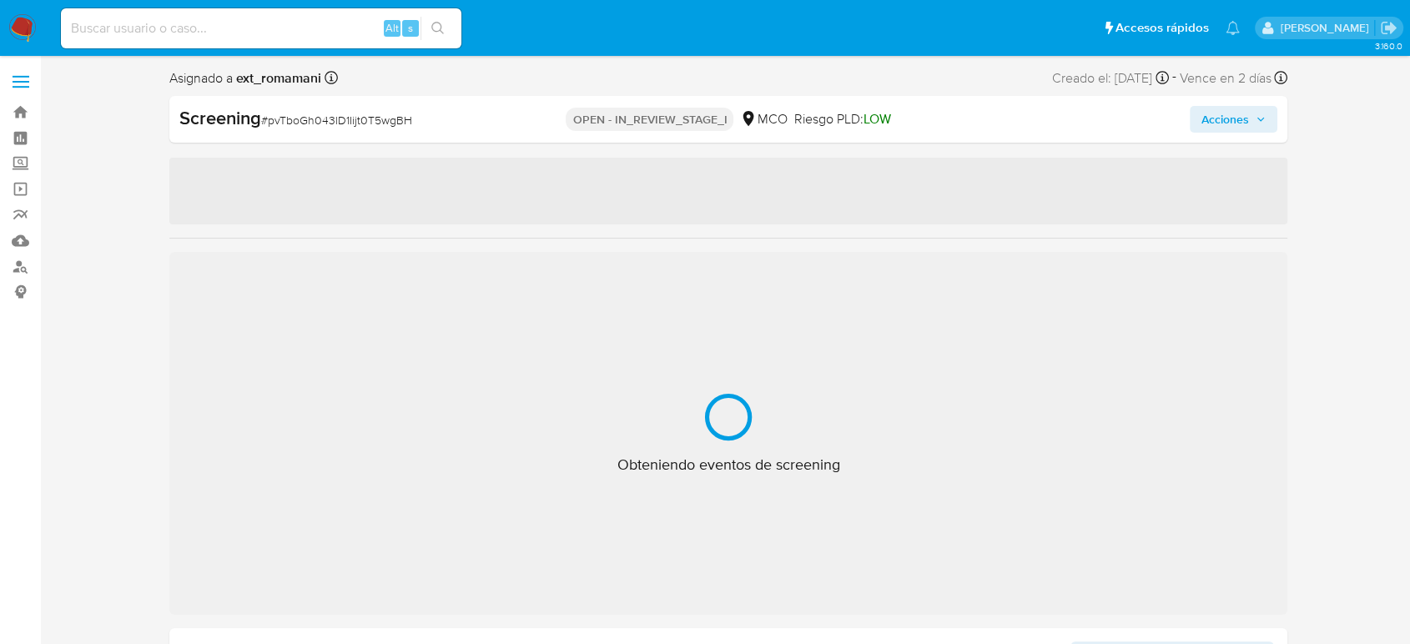
select select "10"
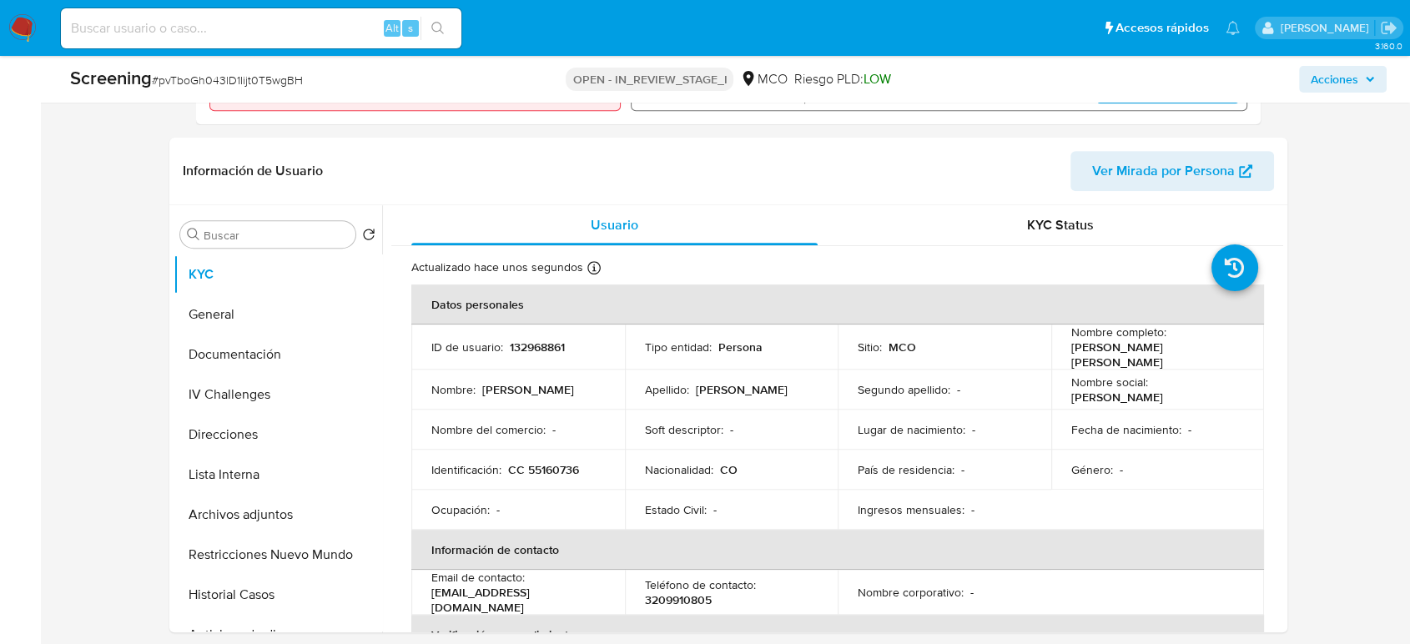
scroll to position [648, 0]
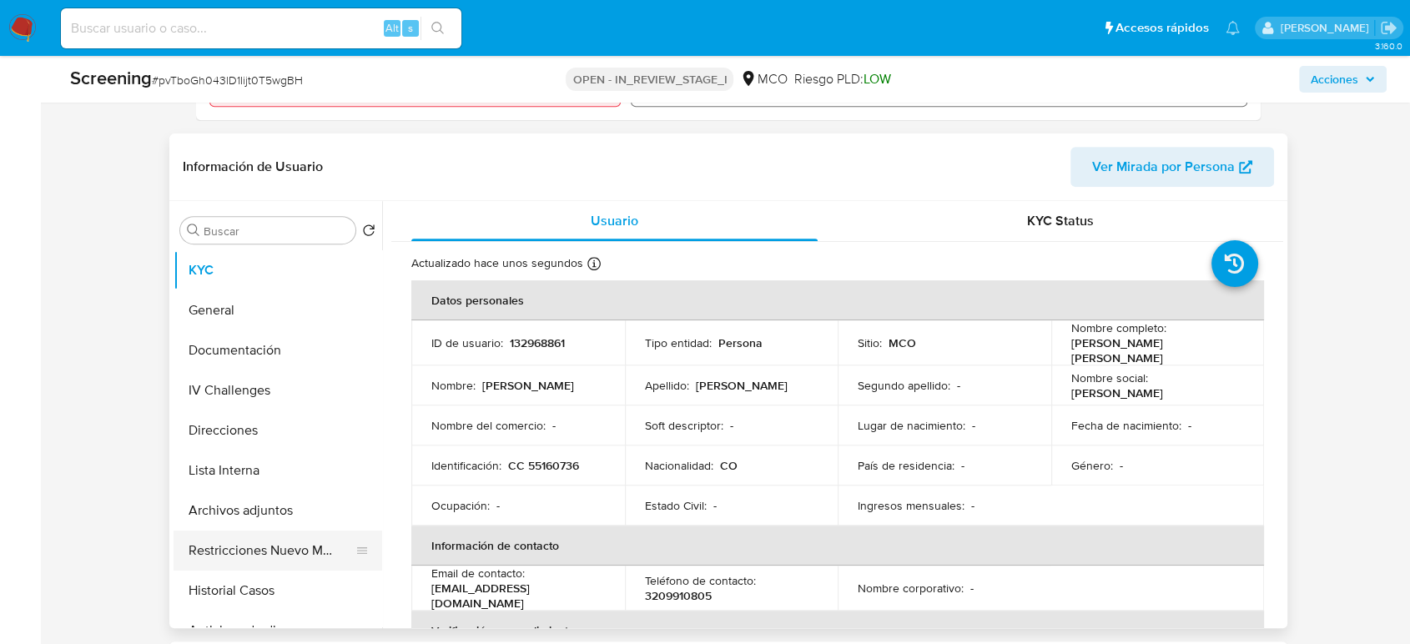
click at [219, 542] on button "Restricciones Nuevo Mundo" at bounding box center [271, 551] width 195 height 40
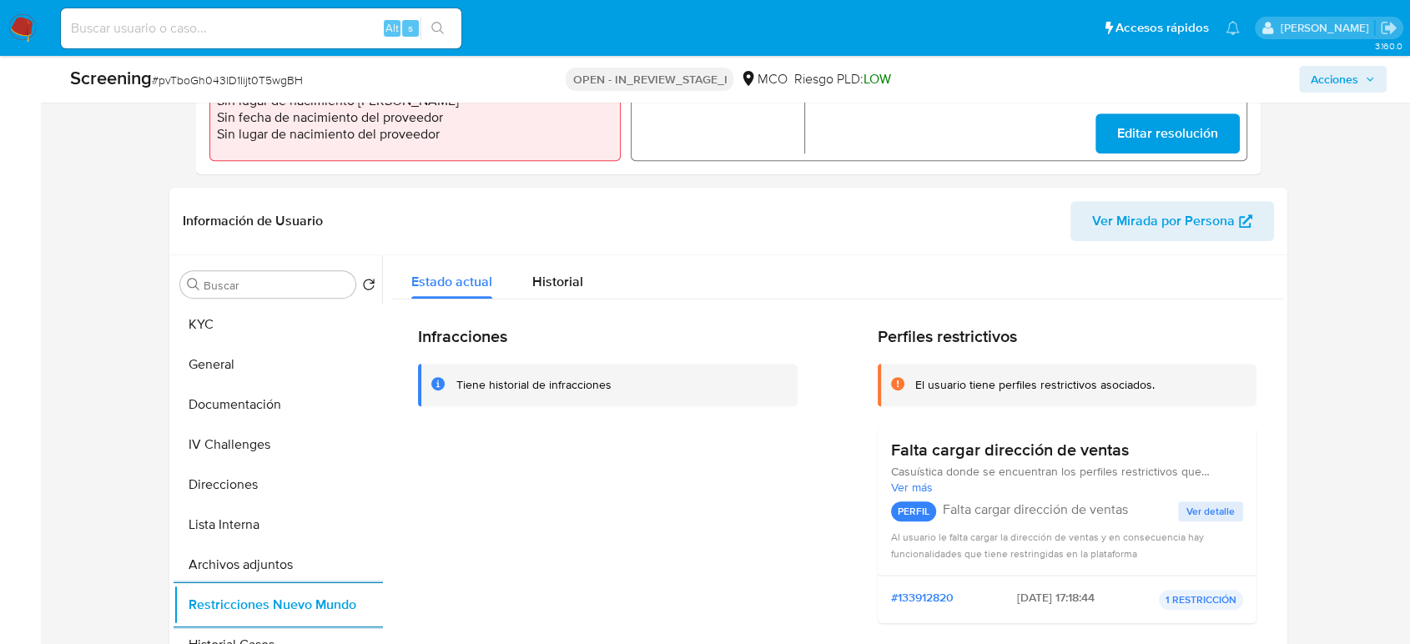
scroll to position [370, 0]
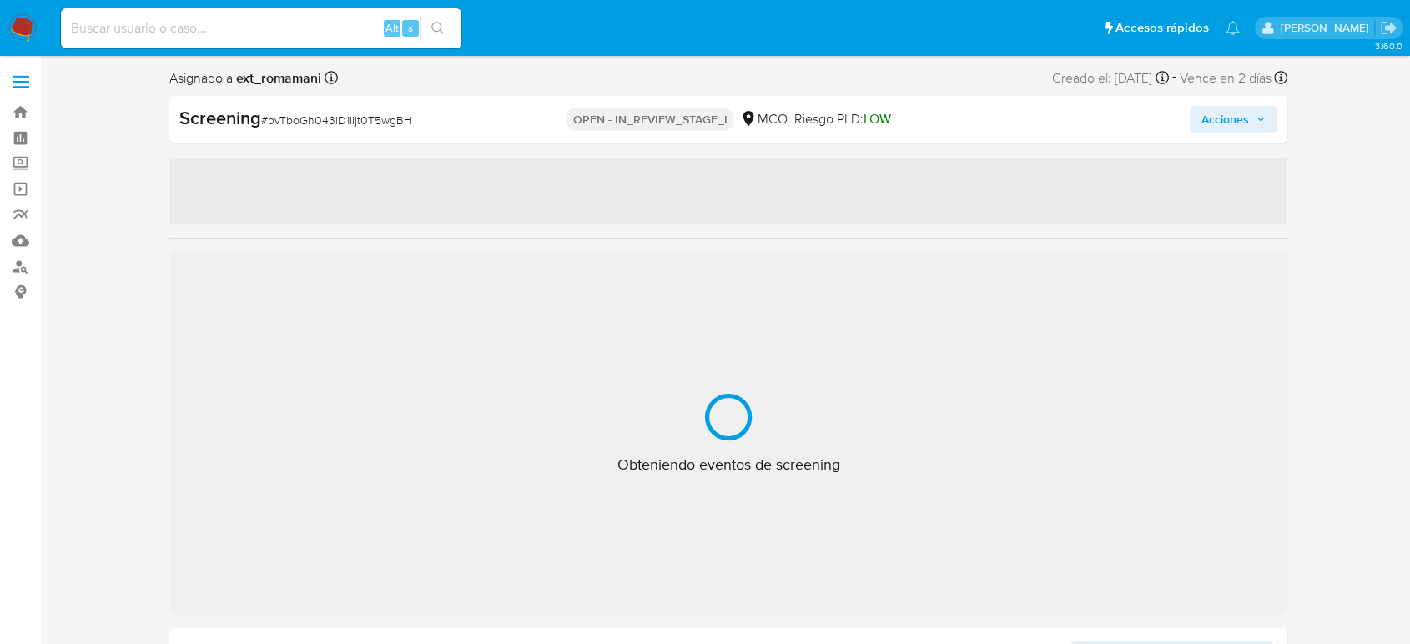
select select "10"
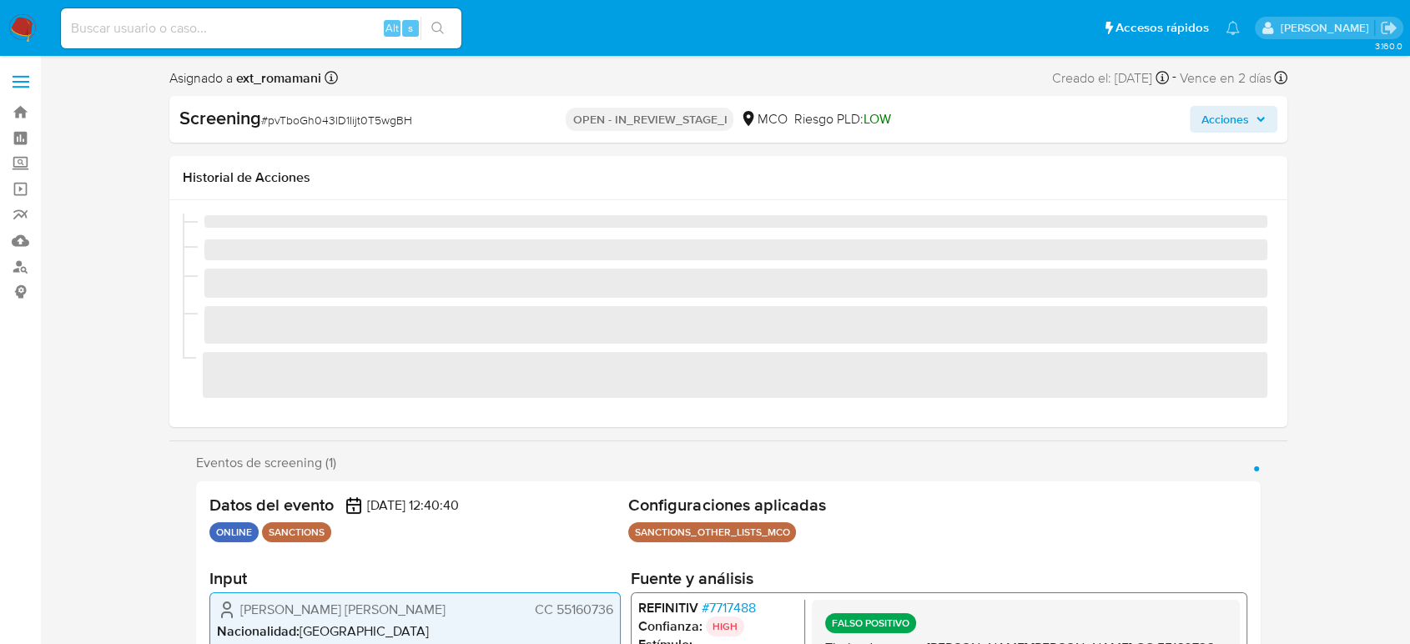
click at [509, 120] on div "Screening # pvTboGh043lD1Iijt0T5wgBH" at bounding box center [359, 118] width 360 height 25
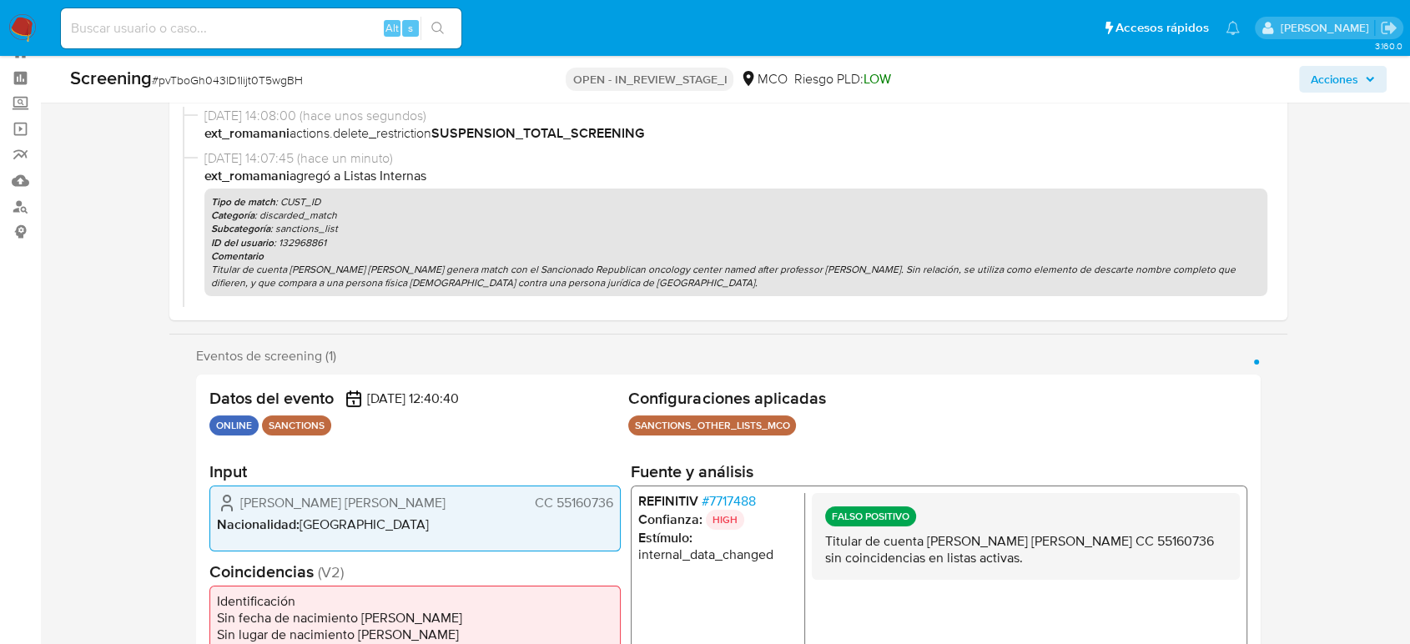
scroll to position [93, 0]
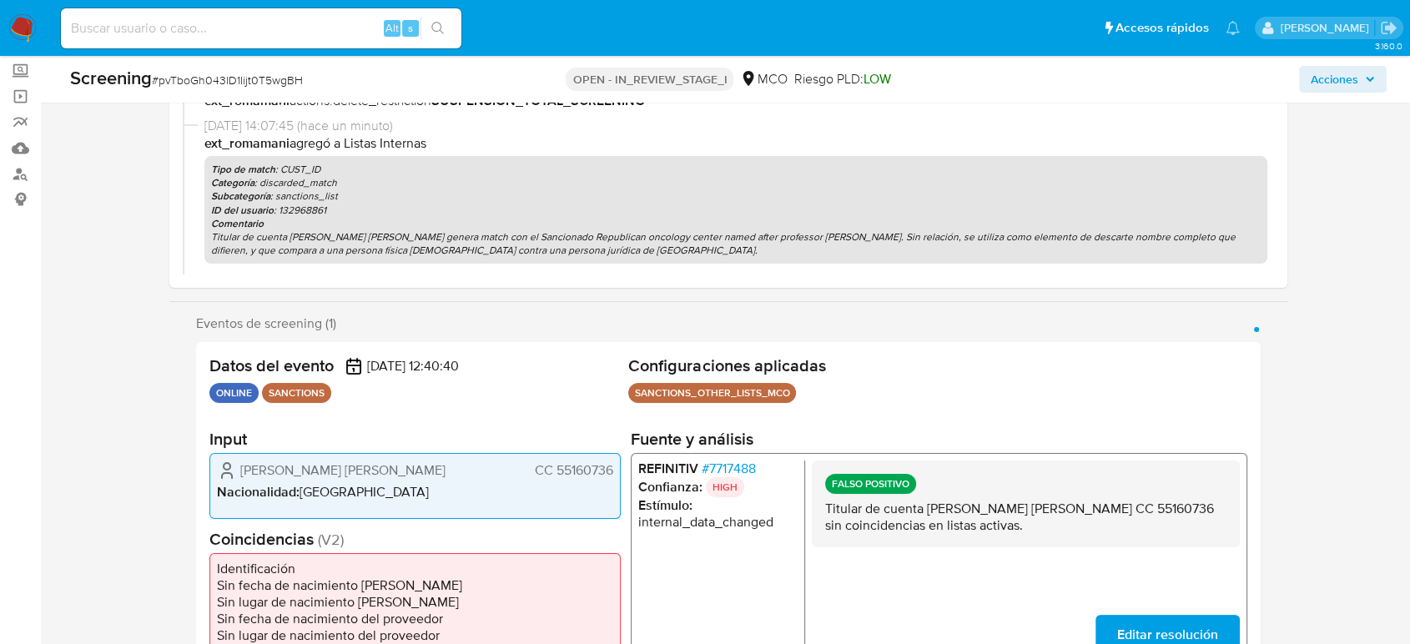
drag, startPoint x: 1326, startPoint y: 89, endPoint x: 1313, endPoint y: 93, distance: 13.0
click at [1325, 88] on span "Acciones" at bounding box center [1335, 79] width 48 height 27
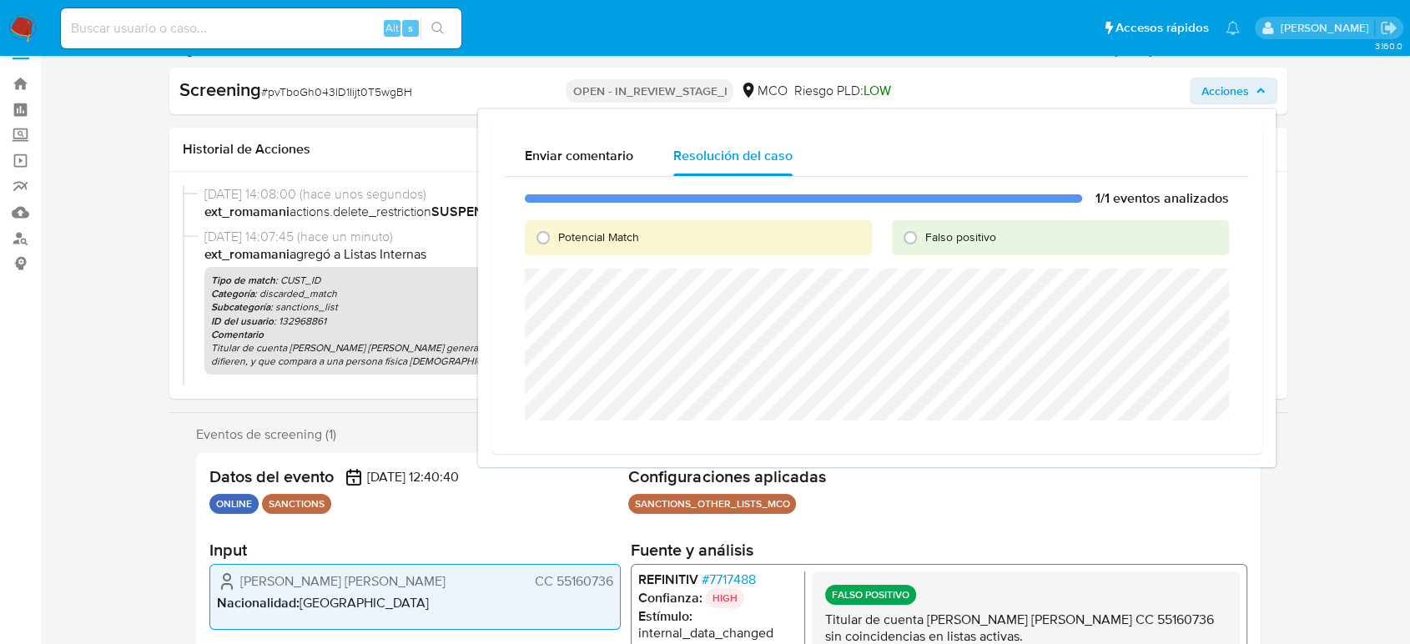
scroll to position [0, 0]
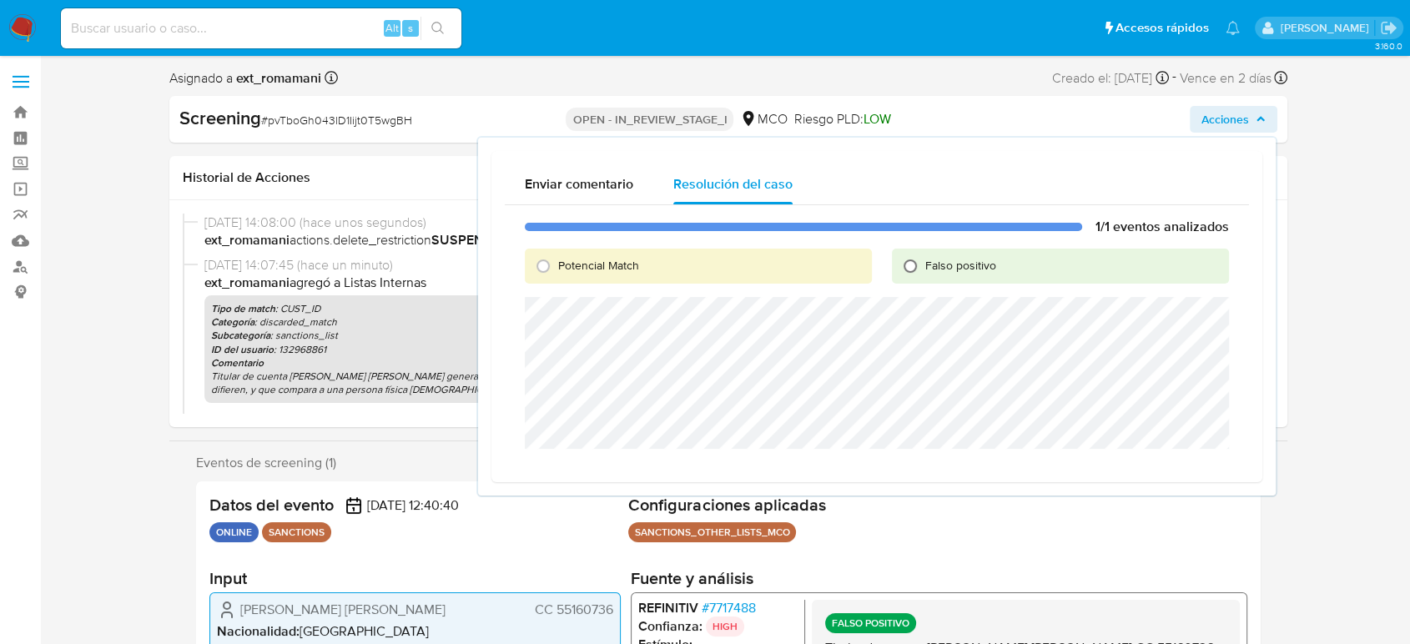
click at [908, 265] on input "Falso positivo" at bounding box center [910, 266] width 27 height 27
radio input "true"
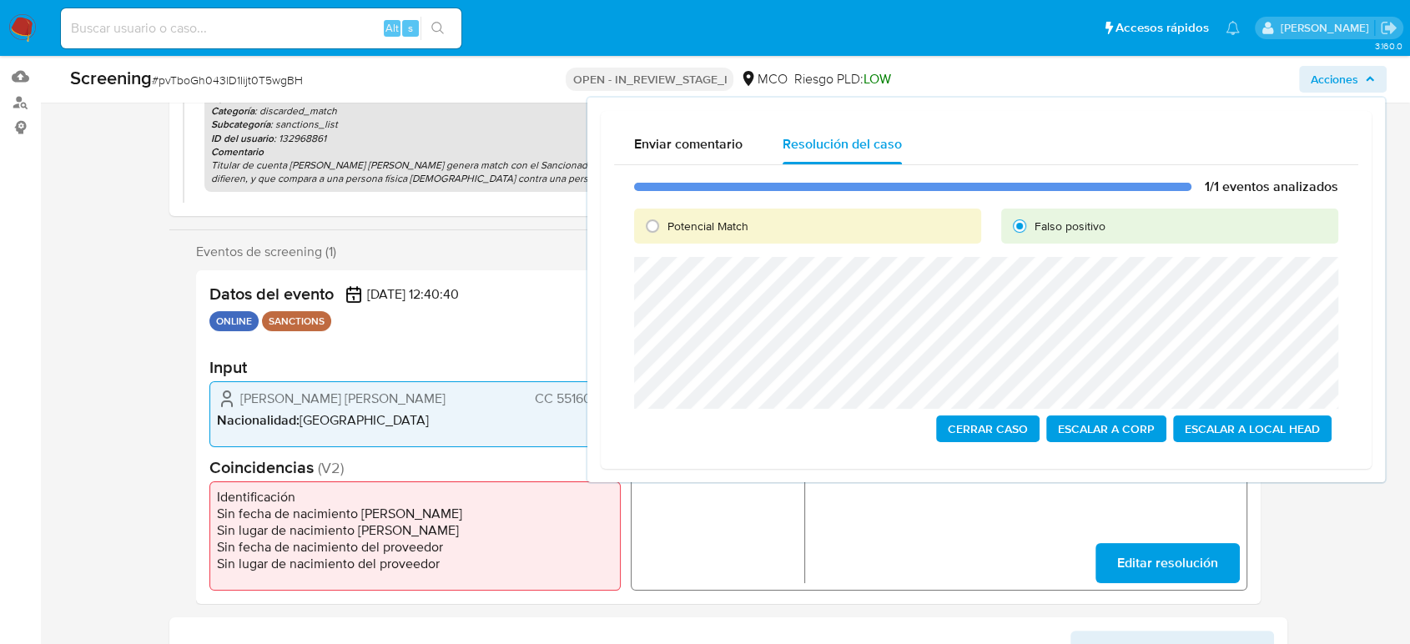
scroll to position [185, 0]
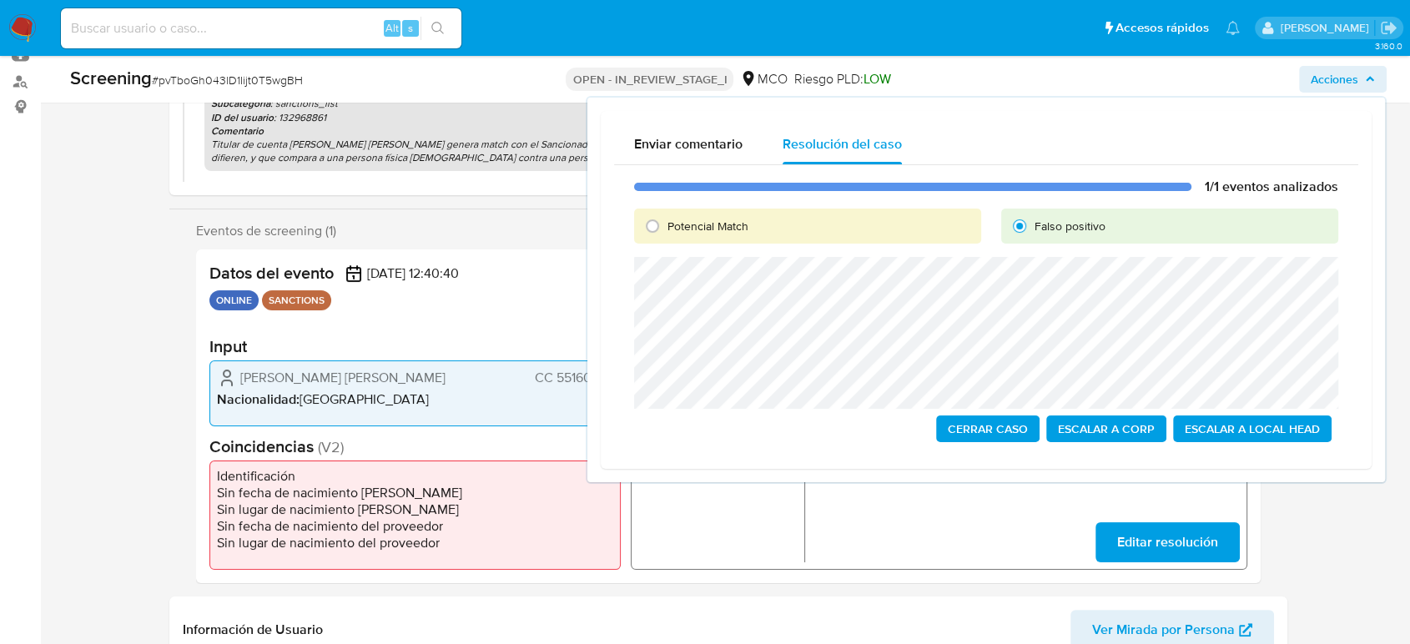
click at [970, 427] on span "Cerrar Caso" at bounding box center [988, 428] width 80 height 23
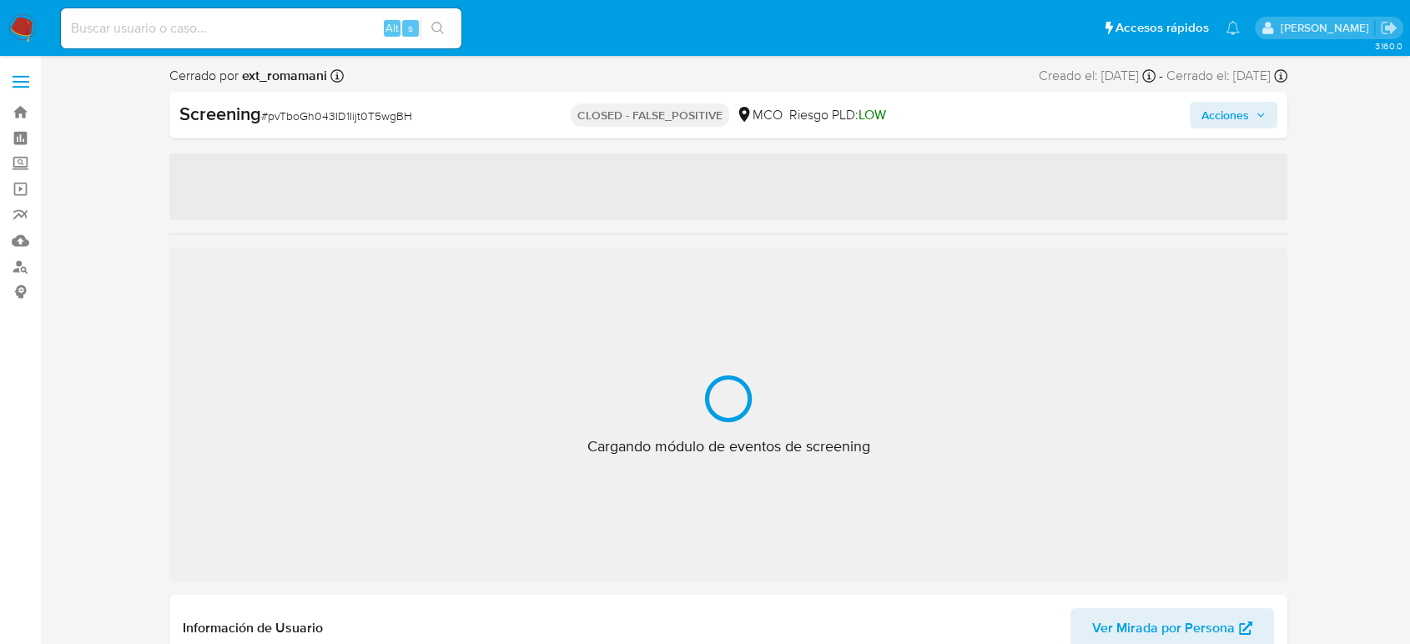
select select "10"
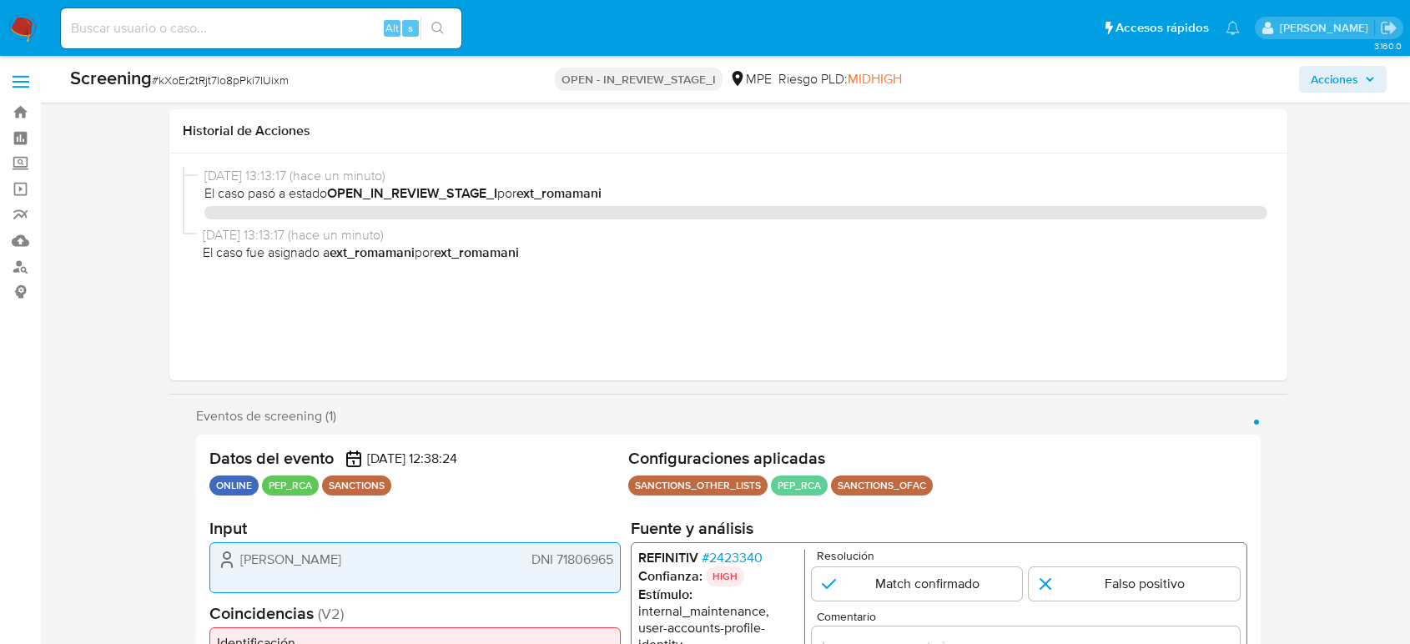
select select "10"
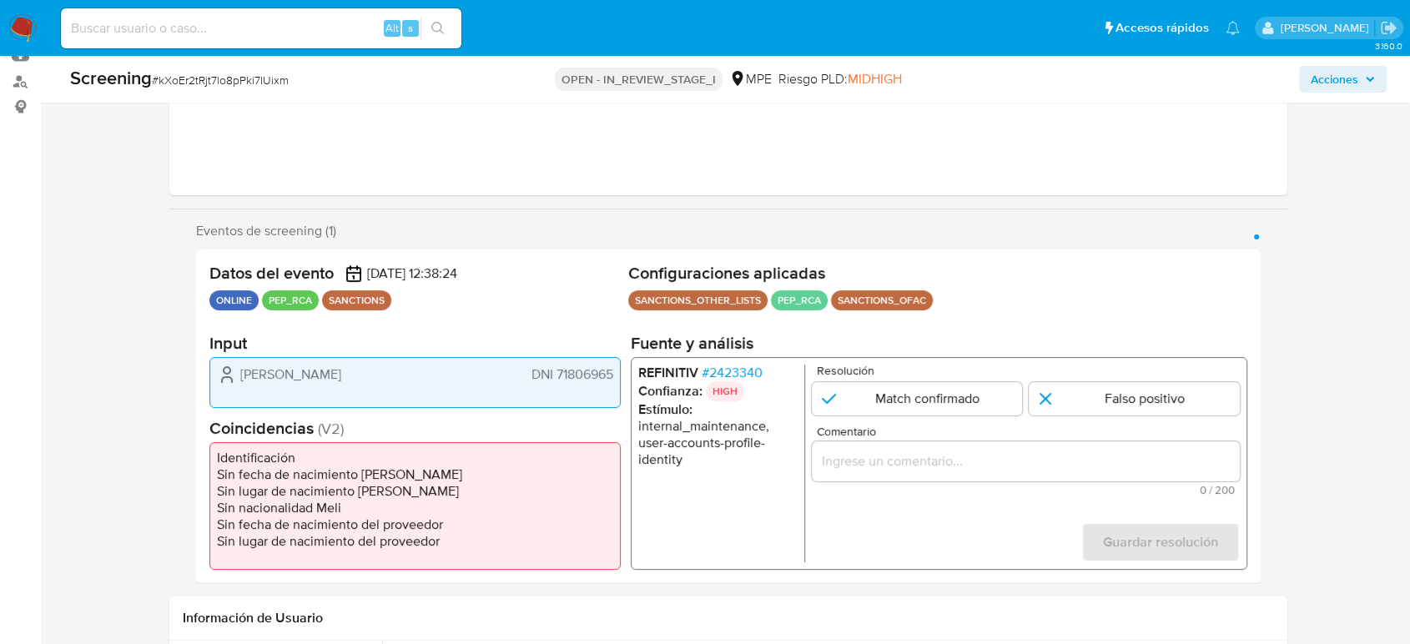
drag, startPoint x: 617, startPoint y: 377, endPoint x: 553, endPoint y: 380, distance: 63.5
click at [553, 380] on div "Edson Cordova DNI 71806965" at bounding box center [414, 382] width 411 height 51
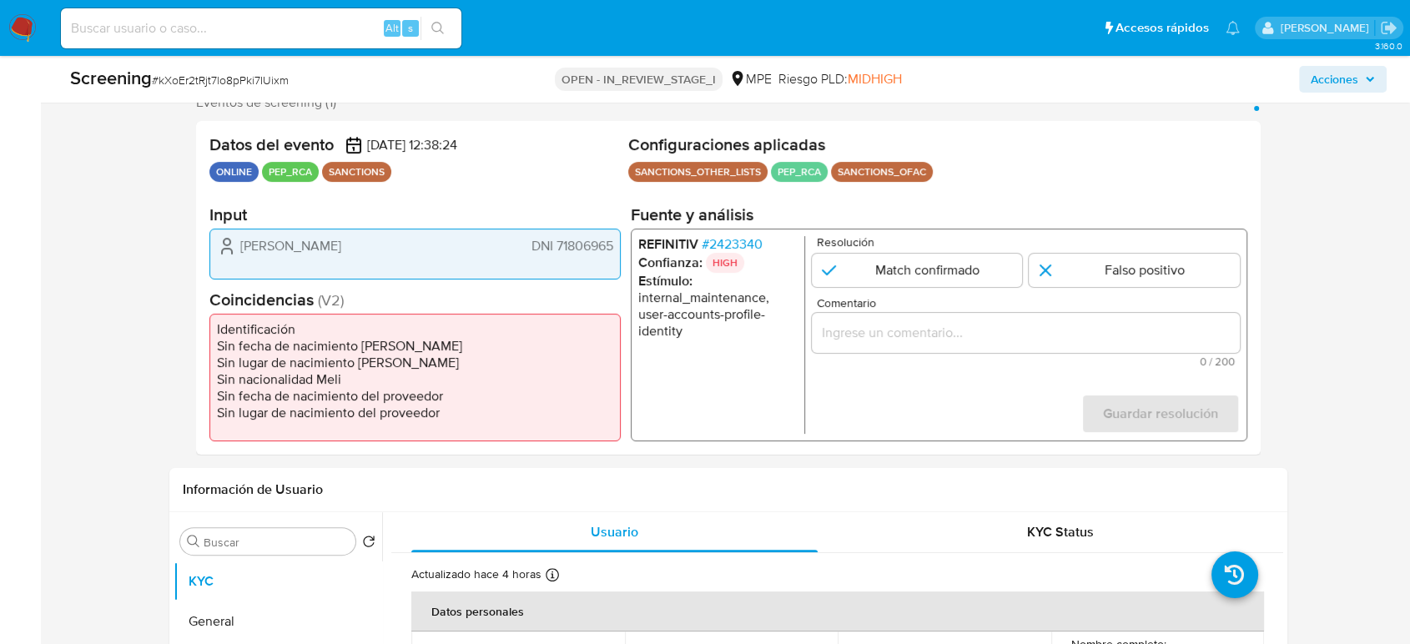
scroll to position [370, 0]
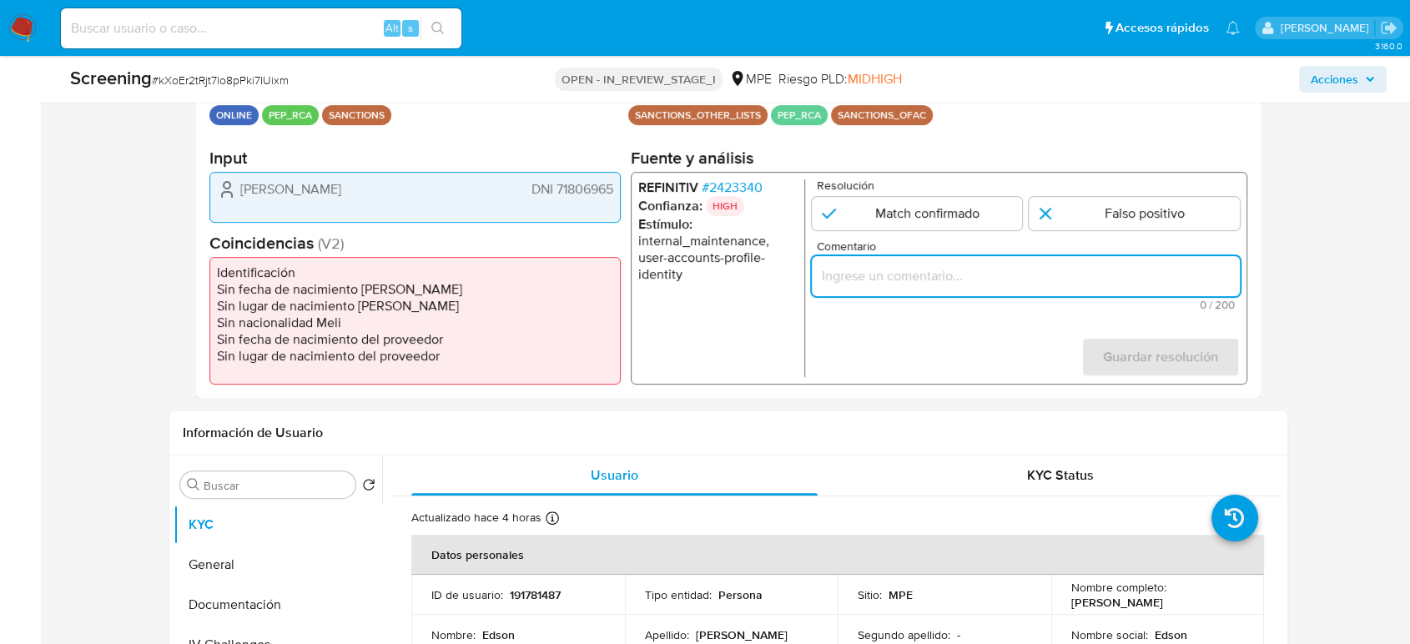
click at [911, 280] on input "Comentario" at bounding box center [1026, 276] width 428 height 22
paste input "Titular de cuenta sin coincidencias en listas activas."
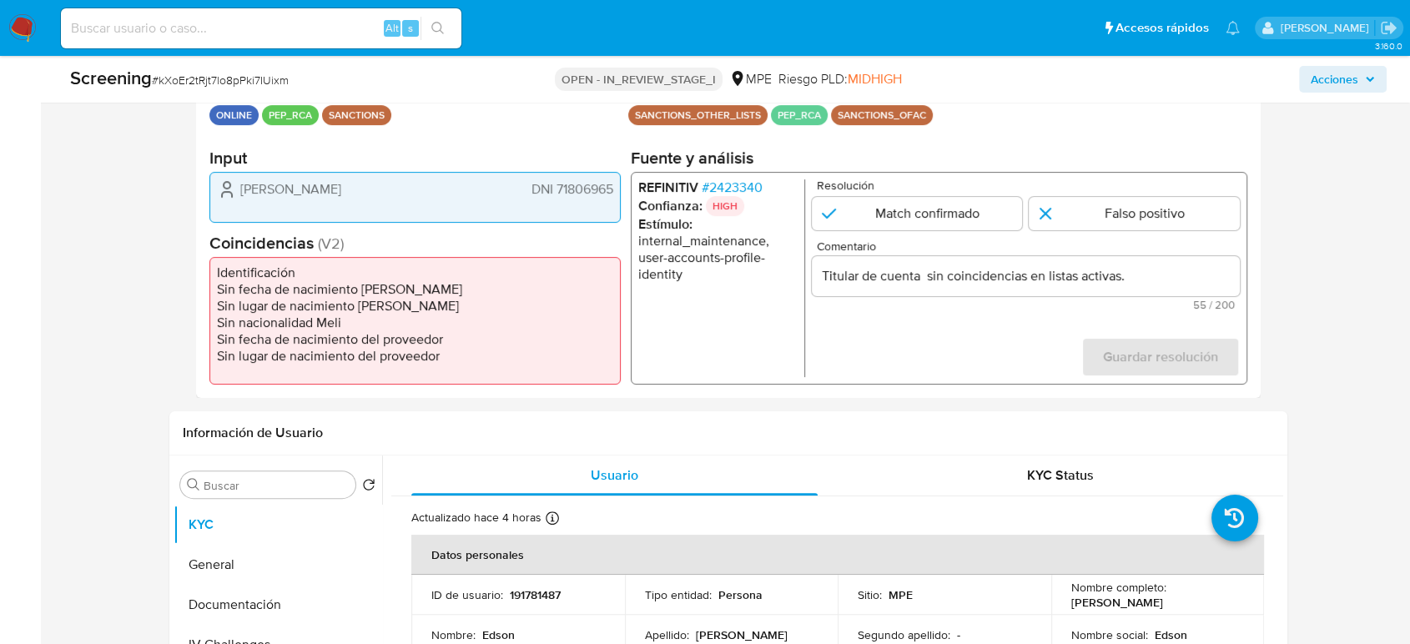
drag, startPoint x: 224, startPoint y: 194, endPoint x: 612, endPoint y: 191, distance: 388.8
click at [612, 191] on div "Edson Cordova DNI 71806965" at bounding box center [415, 189] width 396 height 20
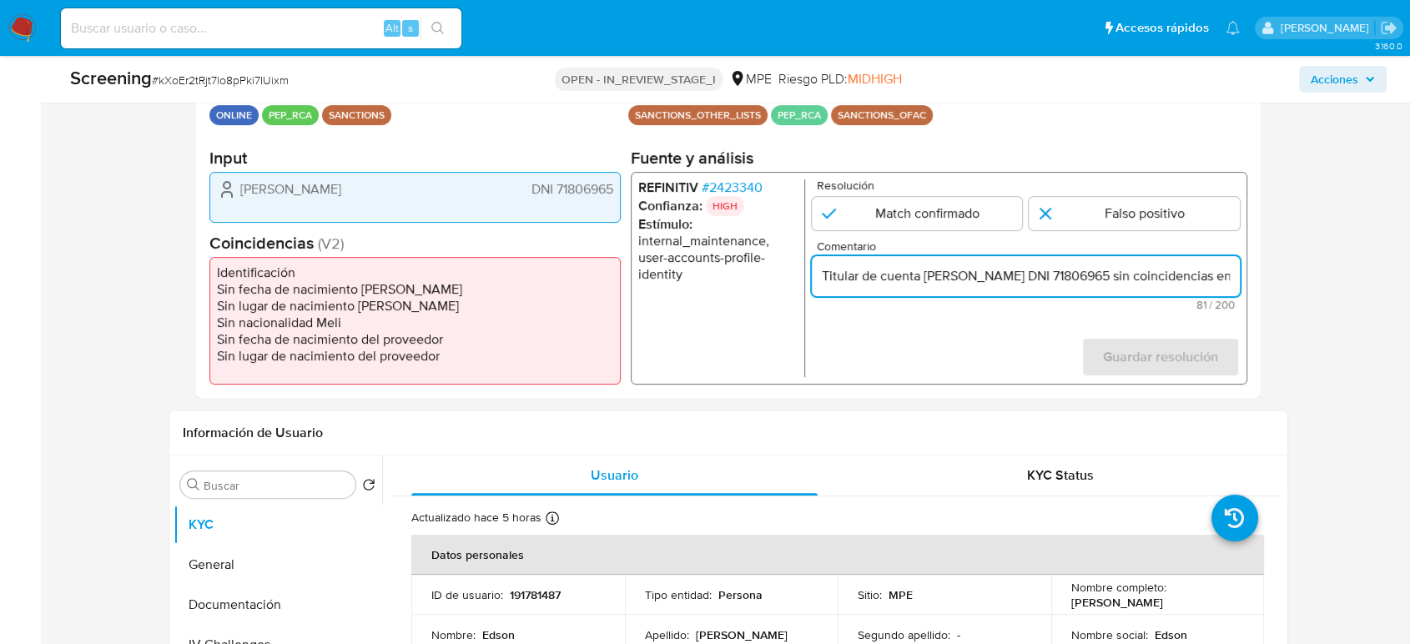
click at [964, 282] on input "Titular de cuenta Edson Cordova DNI 71806965 sin coincidencias en listas activa…" at bounding box center [1026, 276] width 428 height 22
click at [1046, 279] on input "Titular de cuenta Edson Yoel Cordova DNI 71806965 sin coincidencias en listas a…" at bounding box center [1026, 276] width 428 height 22
type input "Titular de cuenta [PERSON_NAME] DNI 71806965 sin coincidencias en listas activa…"
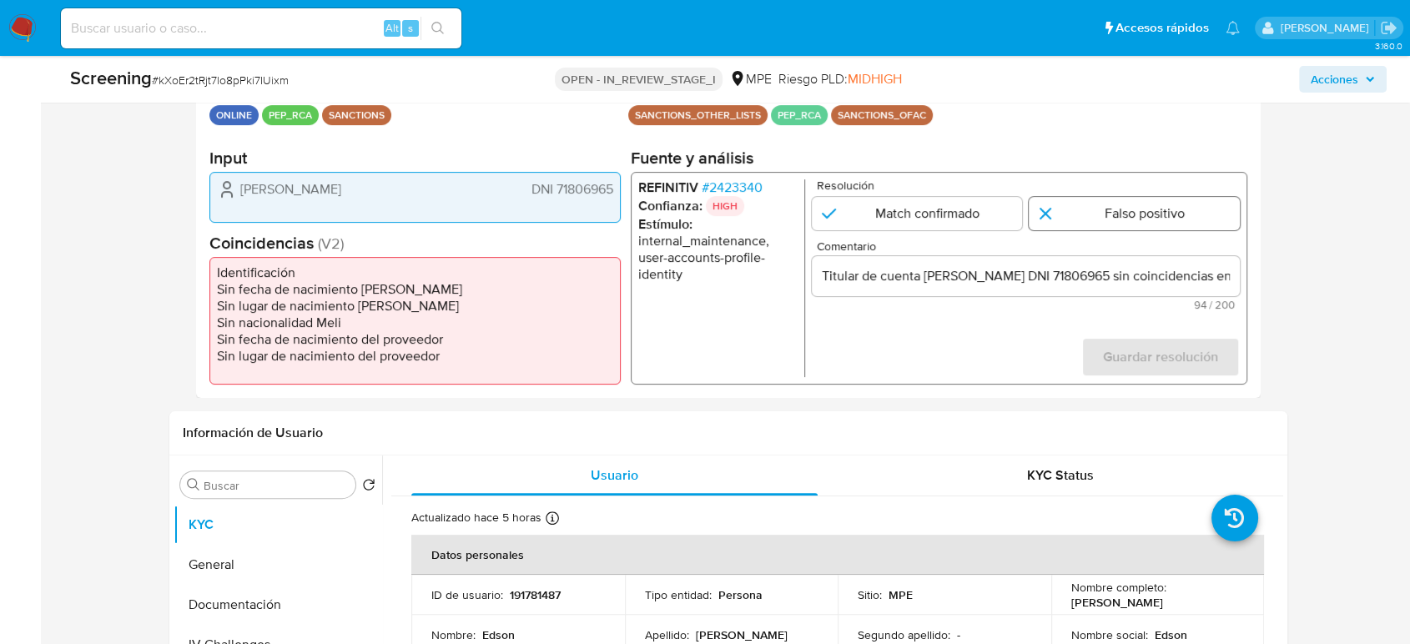
click at [1157, 218] on input "1 de 1" at bounding box center [1134, 213] width 211 height 33
radio input "true"
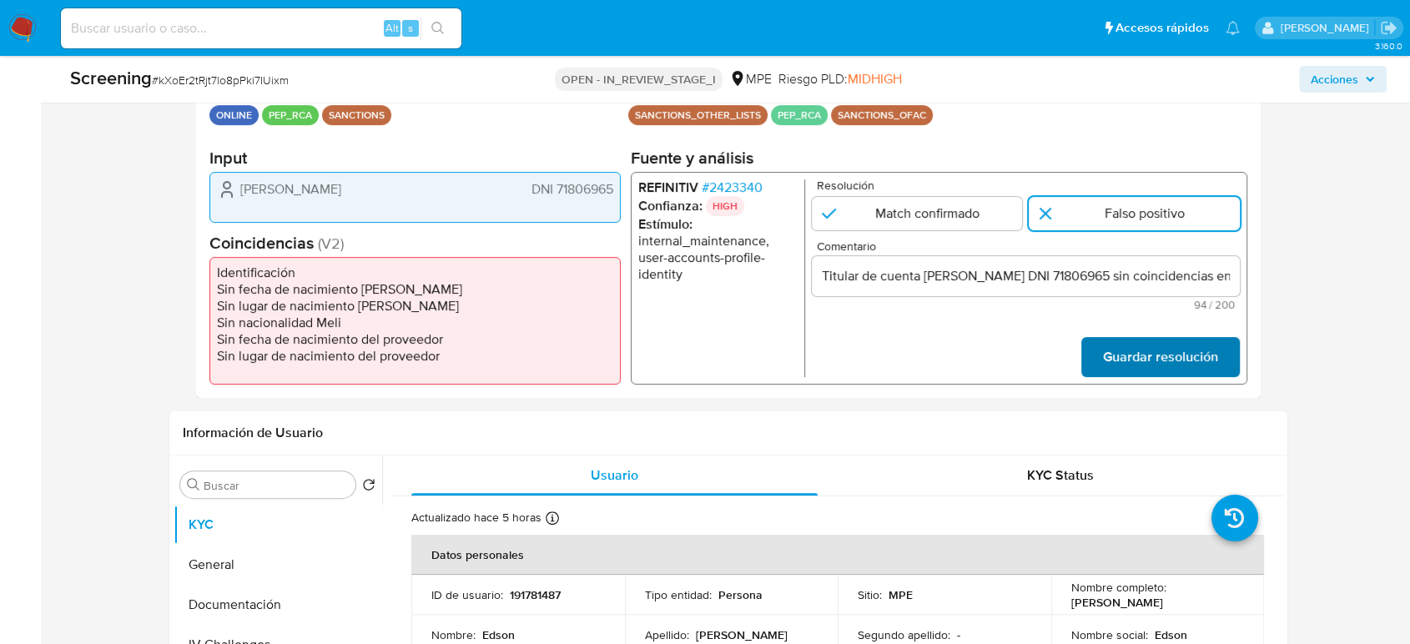
click at [1157, 352] on span "Guardar resolución" at bounding box center [1160, 357] width 115 height 37
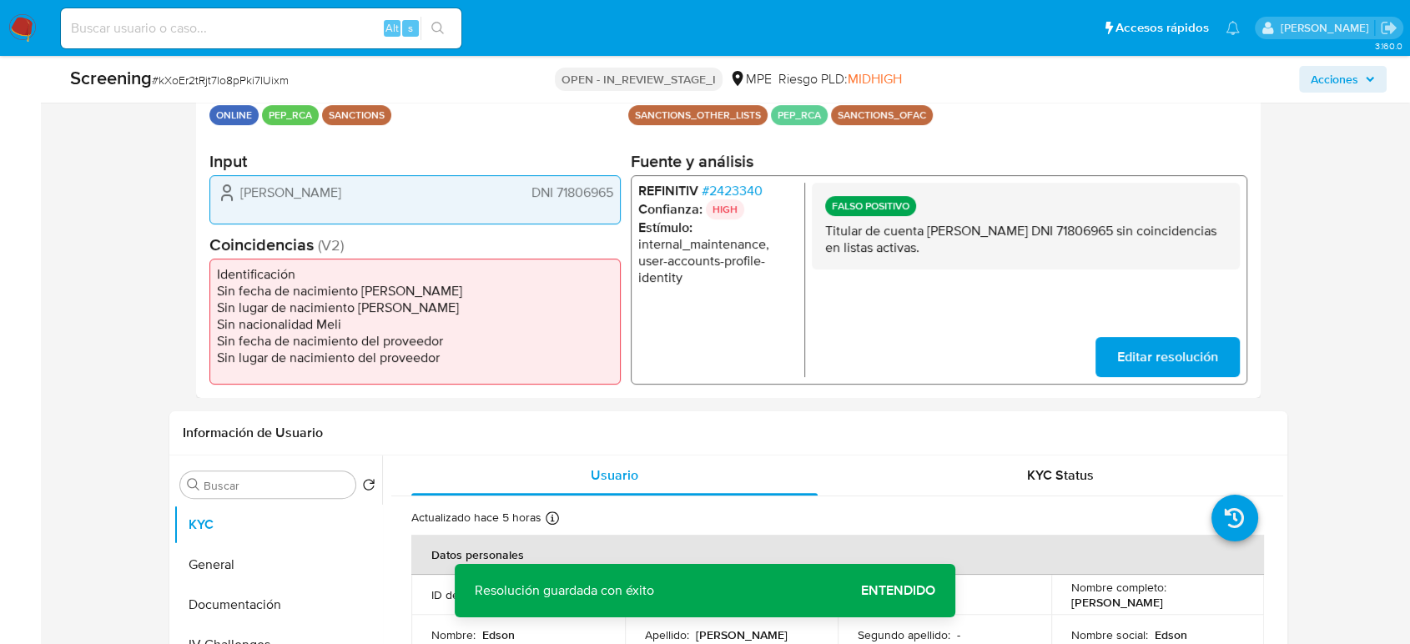
drag, startPoint x: 925, startPoint y: 229, endPoint x: 1089, endPoint y: 234, distance: 164.5
click at [1089, 234] on p "Titular de cuenta [PERSON_NAME] DNI 71806965 sin coincidencias en listas activa…" at bounding box center [1025, 238] width 401 height 33
click at [727, 185] on span "# 2423340" at bounding box center [732, 190] width 61 height 17
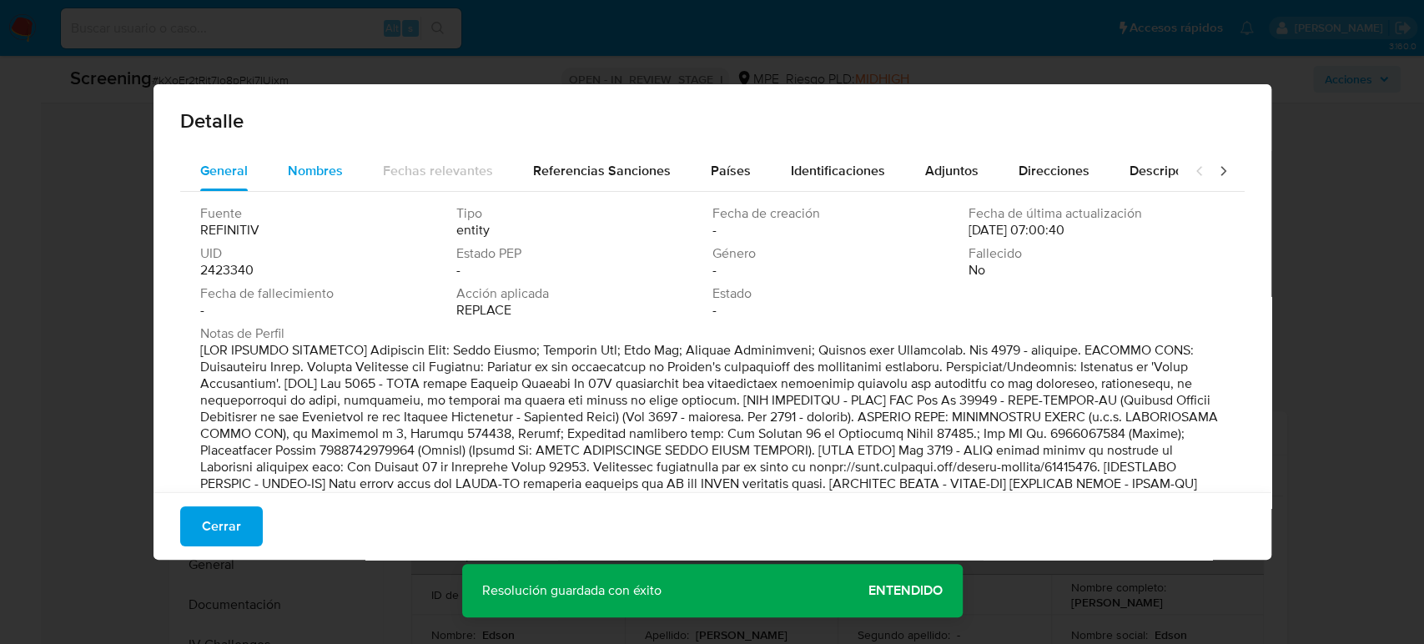
drag, startPoint x: 294, startPoint y: 158, endPoint x: 315, endPoint y: 169, distance: 24.3
click at [305, 163] on div "Nombres" at bounding box center [315, 171] width 55 height 40
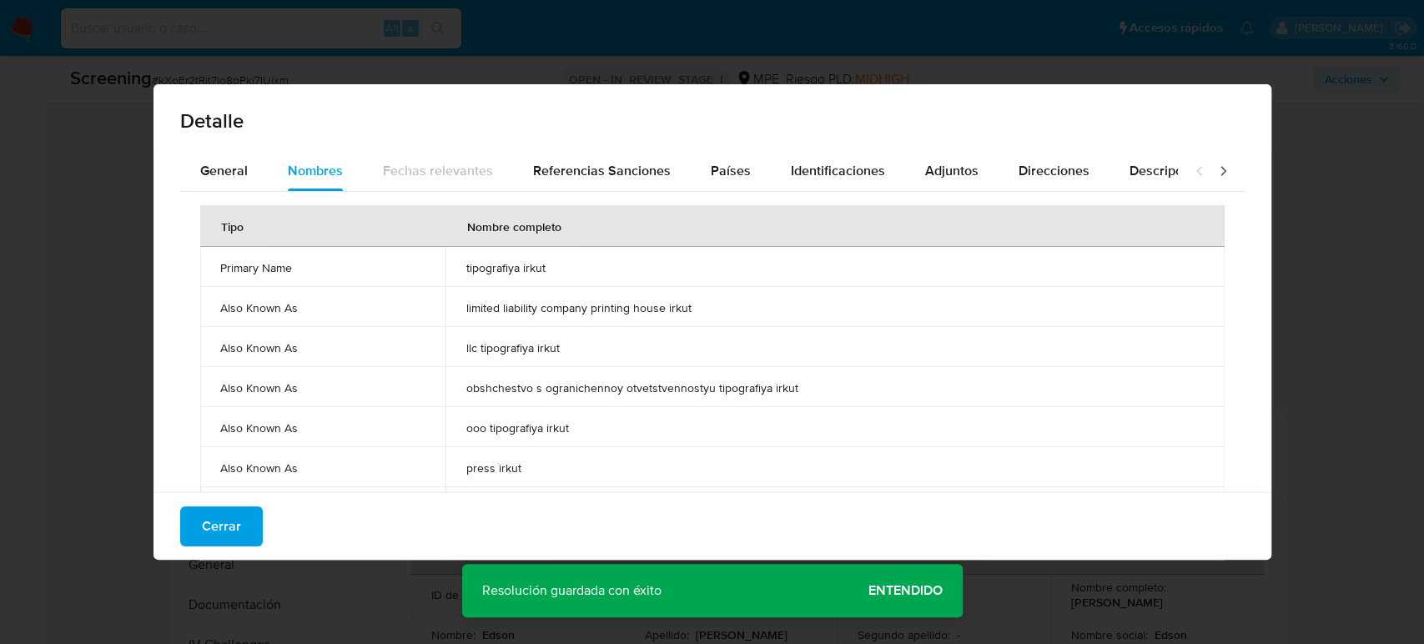
drag, startPoint x: 481, startPoint y: 267, endPoint x: 547, endPoint y: 268, distance: 65.9
click at [547, 268] on td "tipografiya irkut" at bounding box center [835, 267] width 778 height 40
click at [717, 182] on div "Países" at bounding box center [731, 171] width 40 height 40
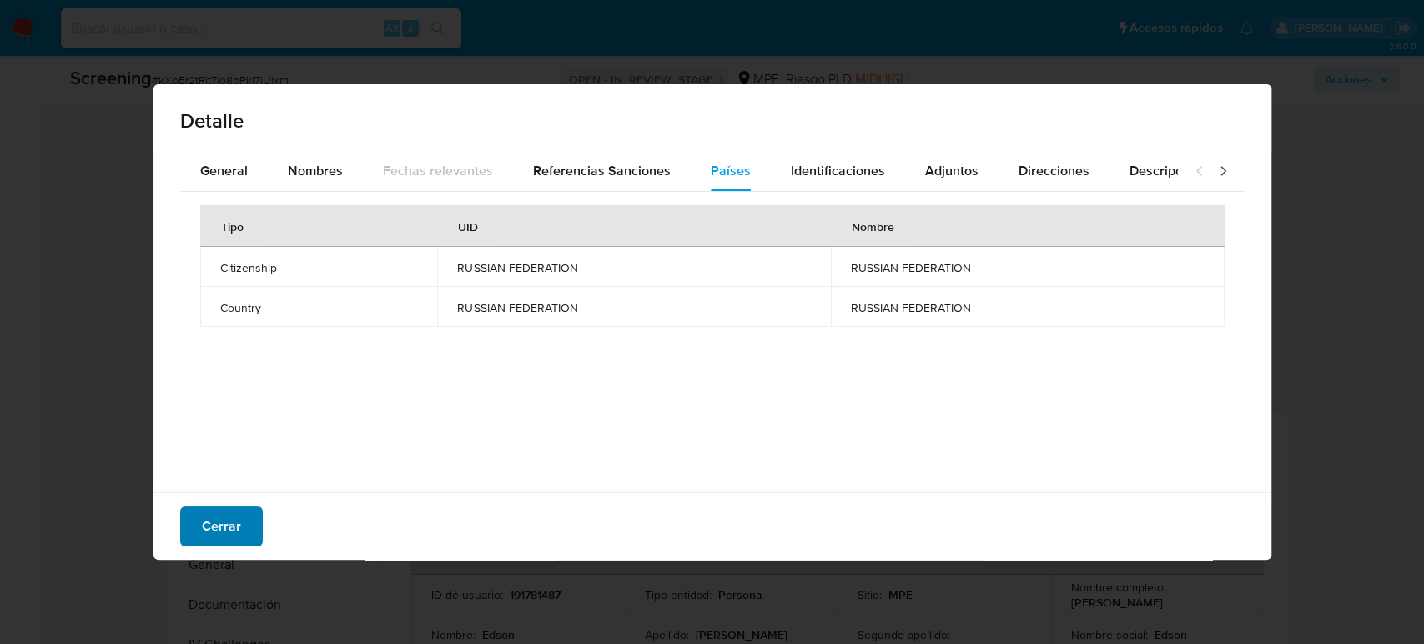
click at [217, 539] on span "Cerrar" at bounding box center [221, 526] width 39 height 37
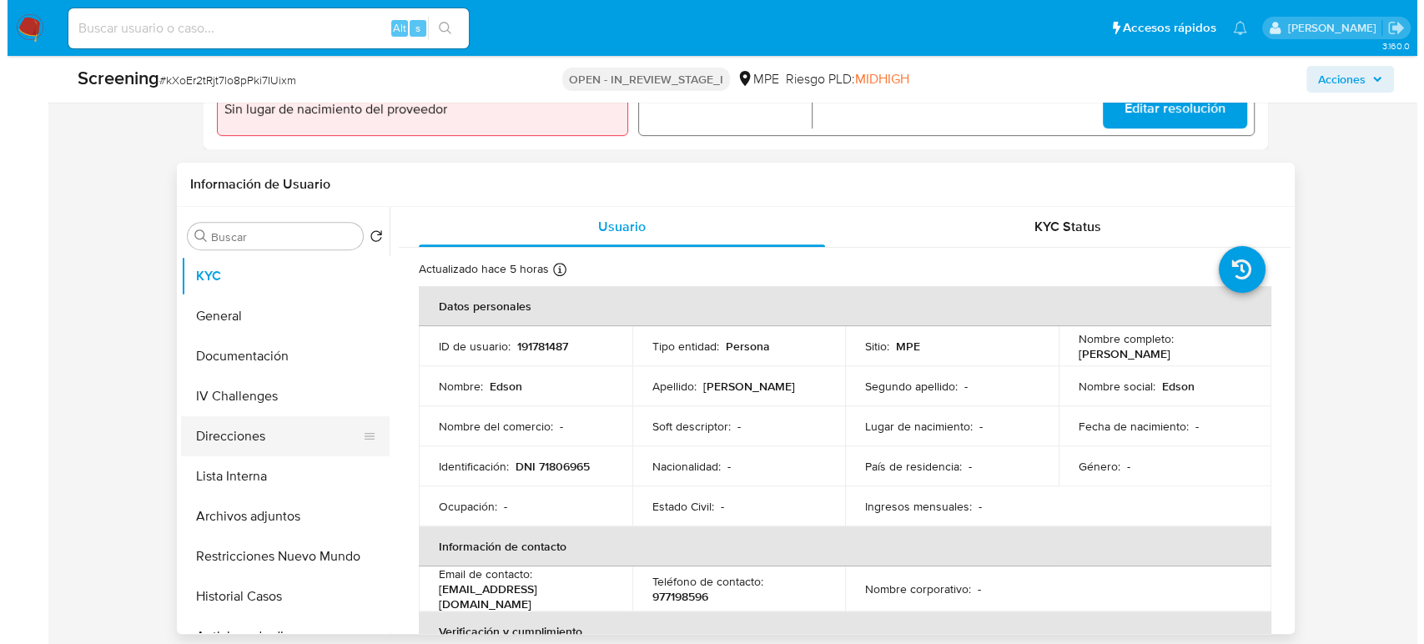
scroll to position [648, 0]
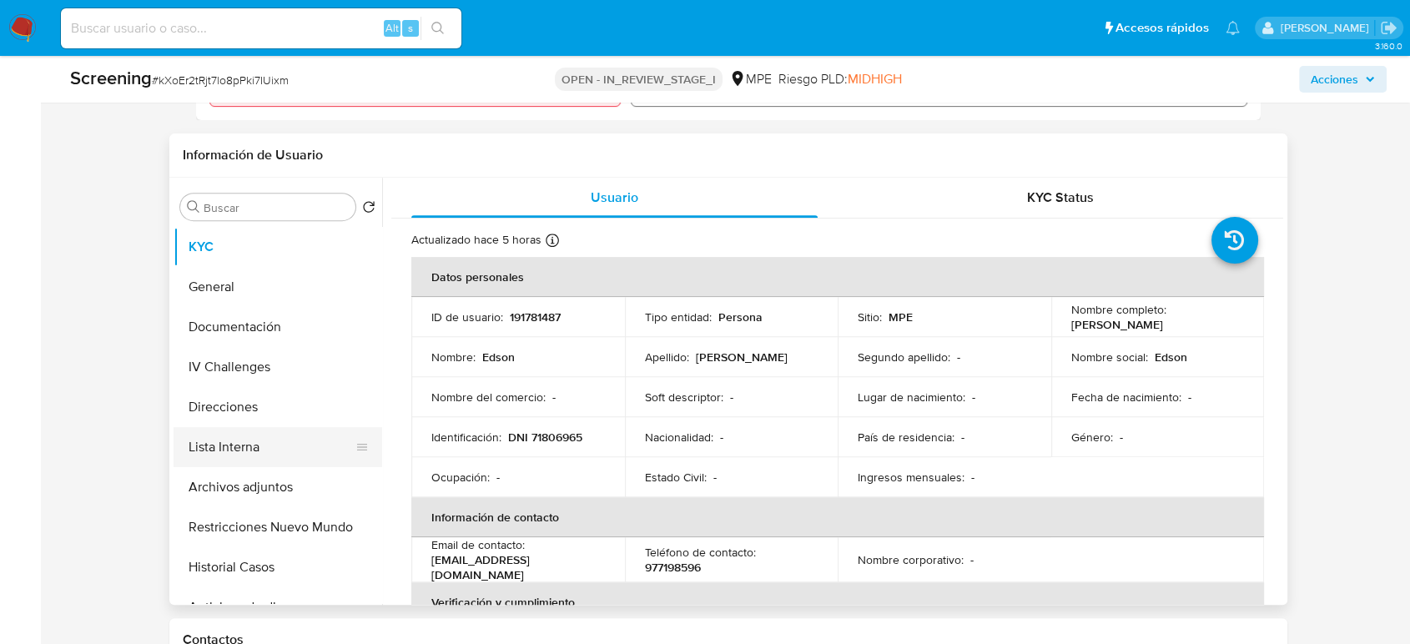
click at [229, 443] on button "Lista Interna" at bounding box center [271, 447] width 195 height 40
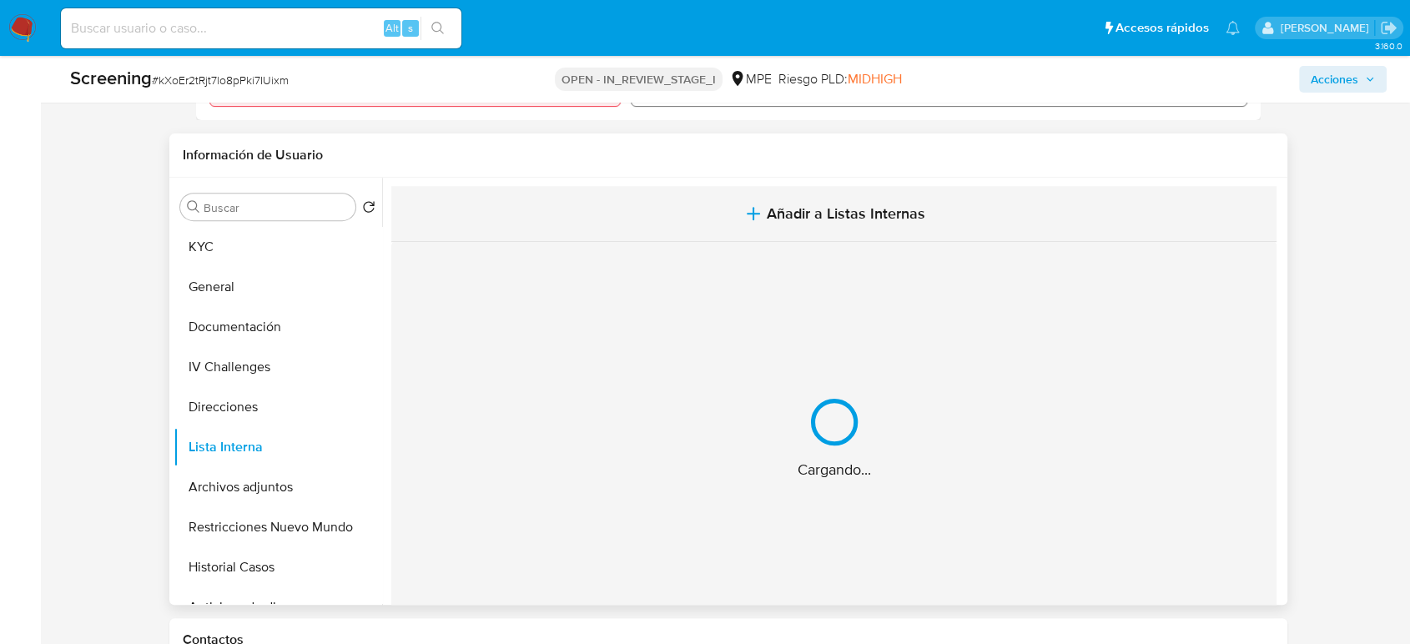
click at [824, 199] on button "Añadir a Listas Internas" at bounding box center [833, 214] width 885 height 56
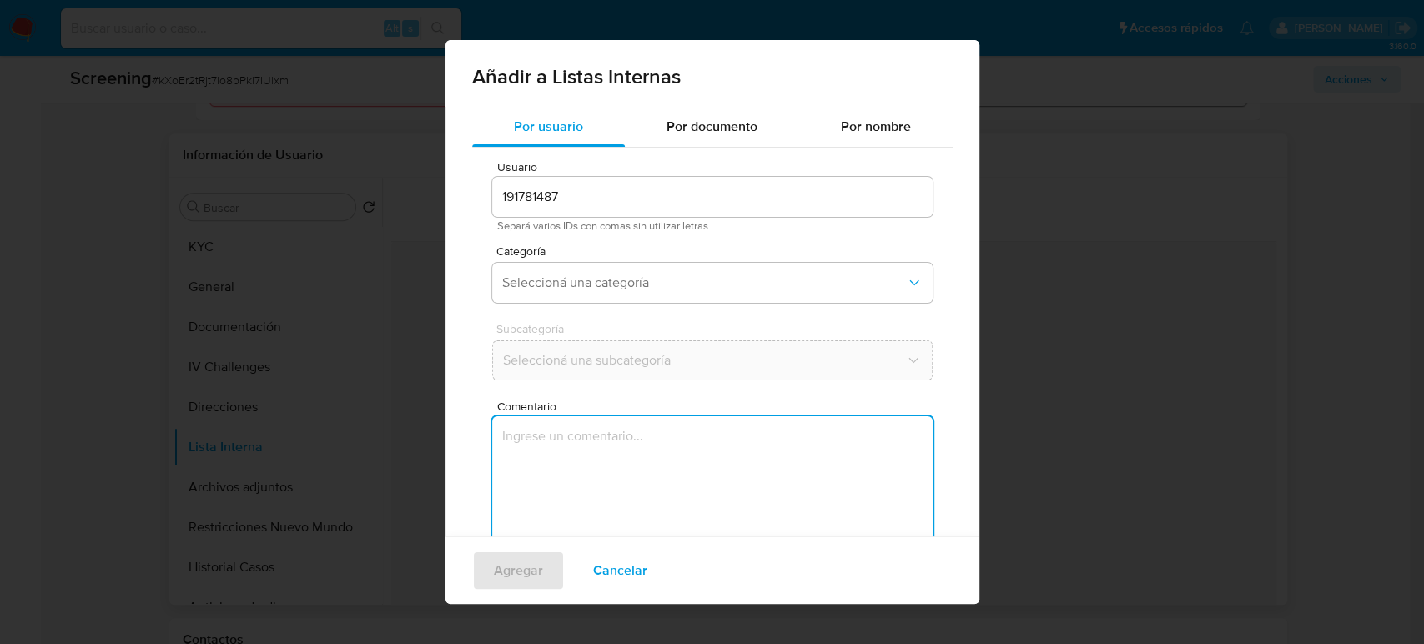
click at [634, 433] on textarea "Comentario" at bounding box center [712, 496] width 441 height 160
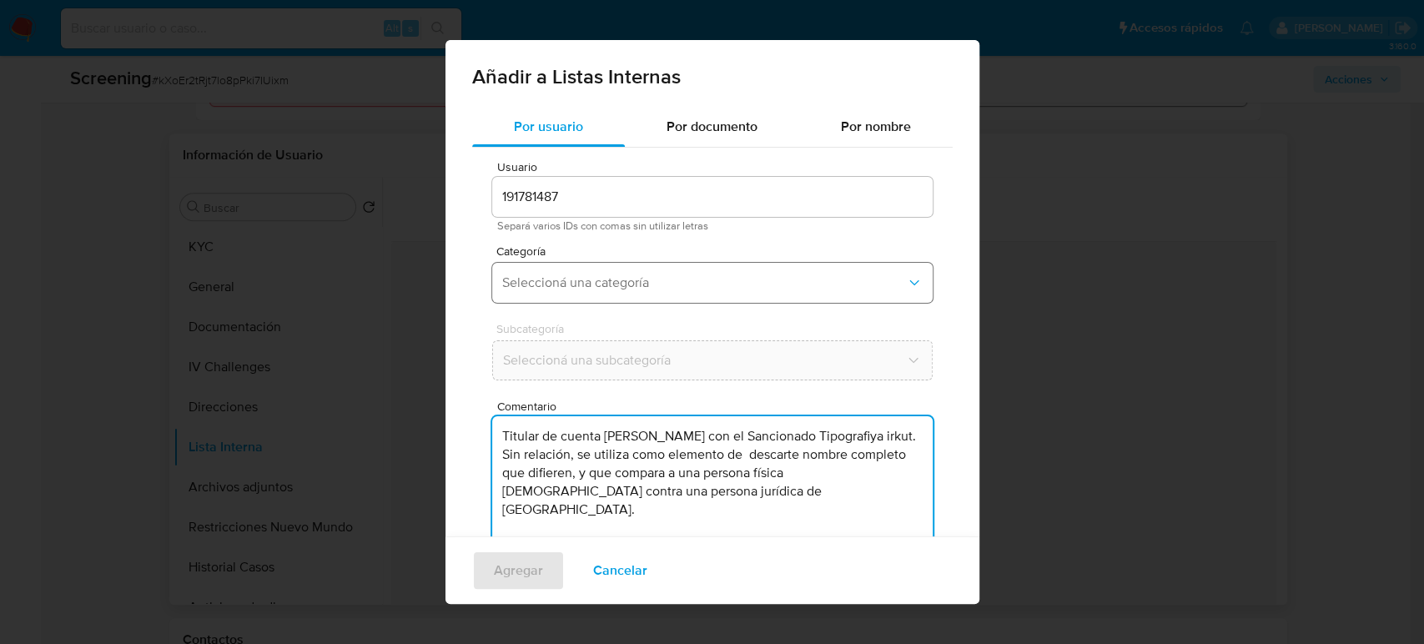
type textarea "Titular de cuenta Edson Yoel Cordova Llerena con el Sancionado Tipografiya irku…"
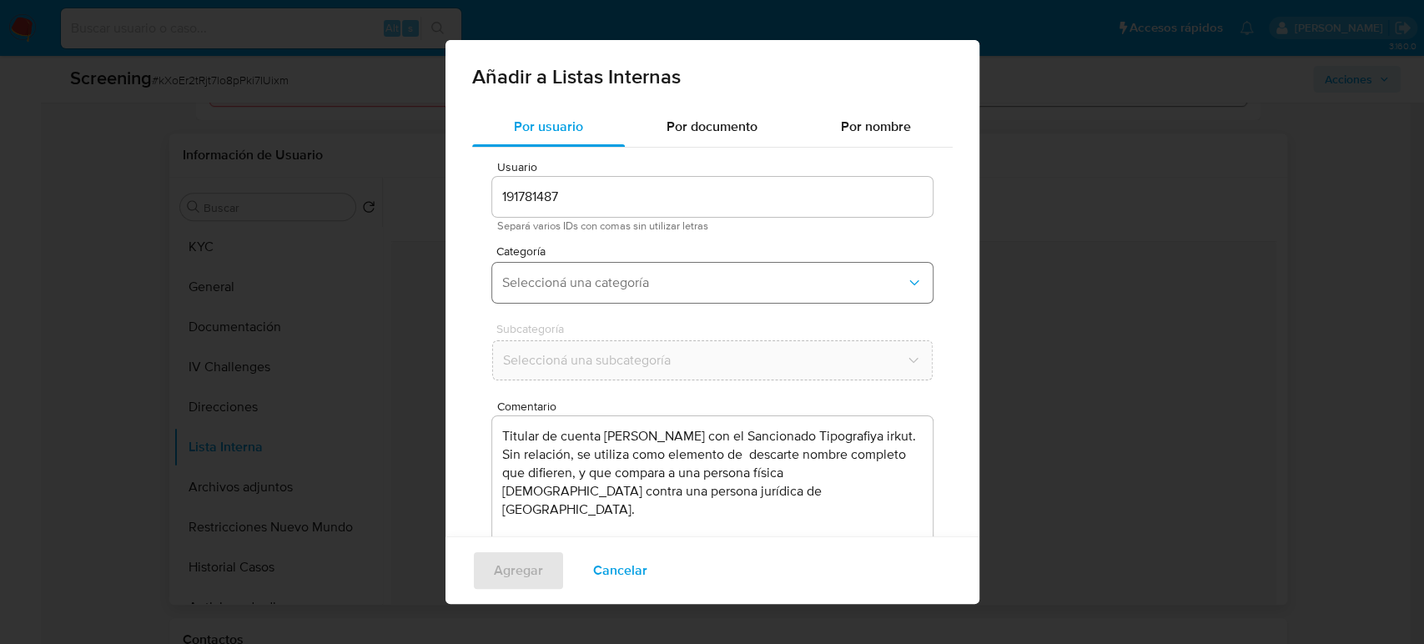
click at [692, 276] on span "Seleccioná una categoría" at bounding box center [704, 283] width 404 height 17
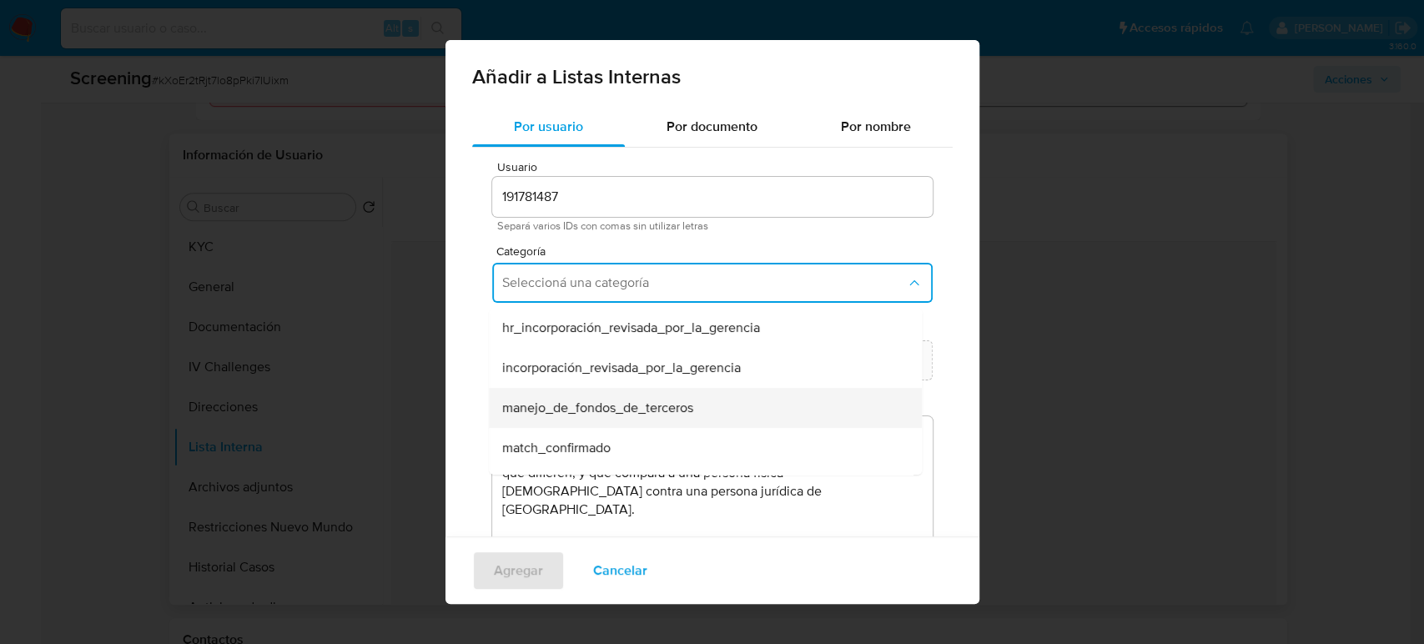
scroll to position [93, 0]
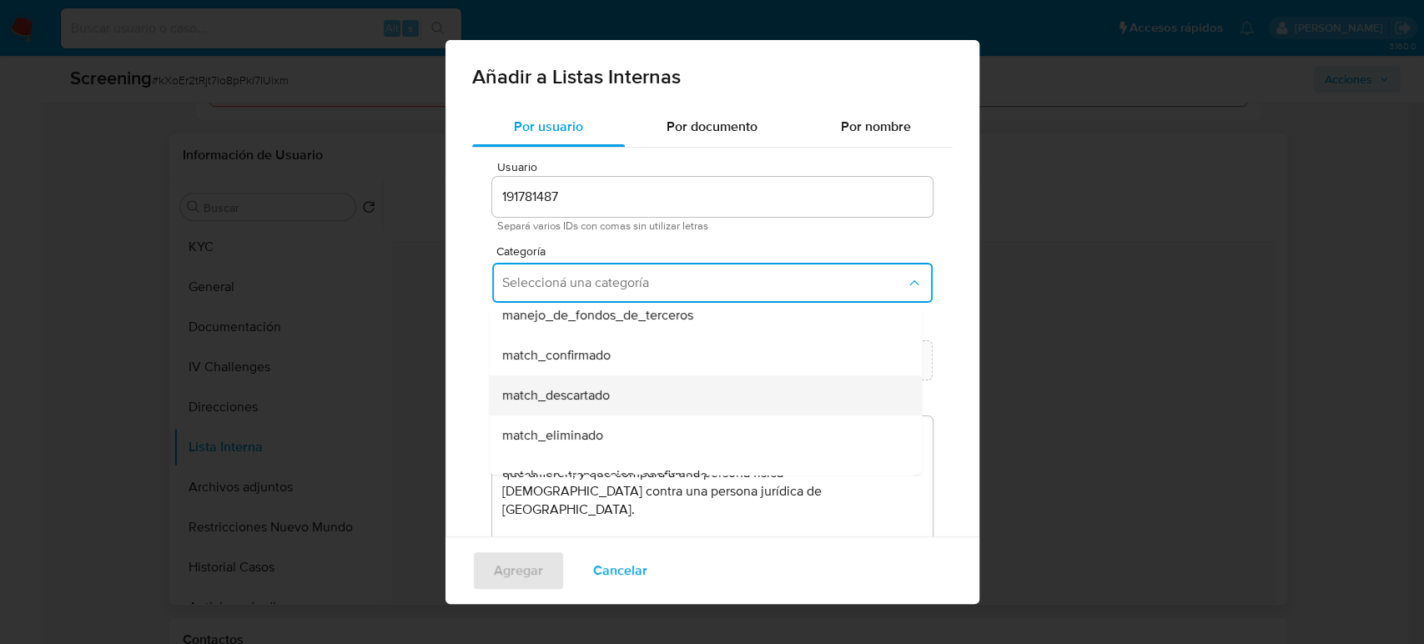
click at [658, 390] on div "match_descartado" at bounding box center [700, 395] width 396 height 40
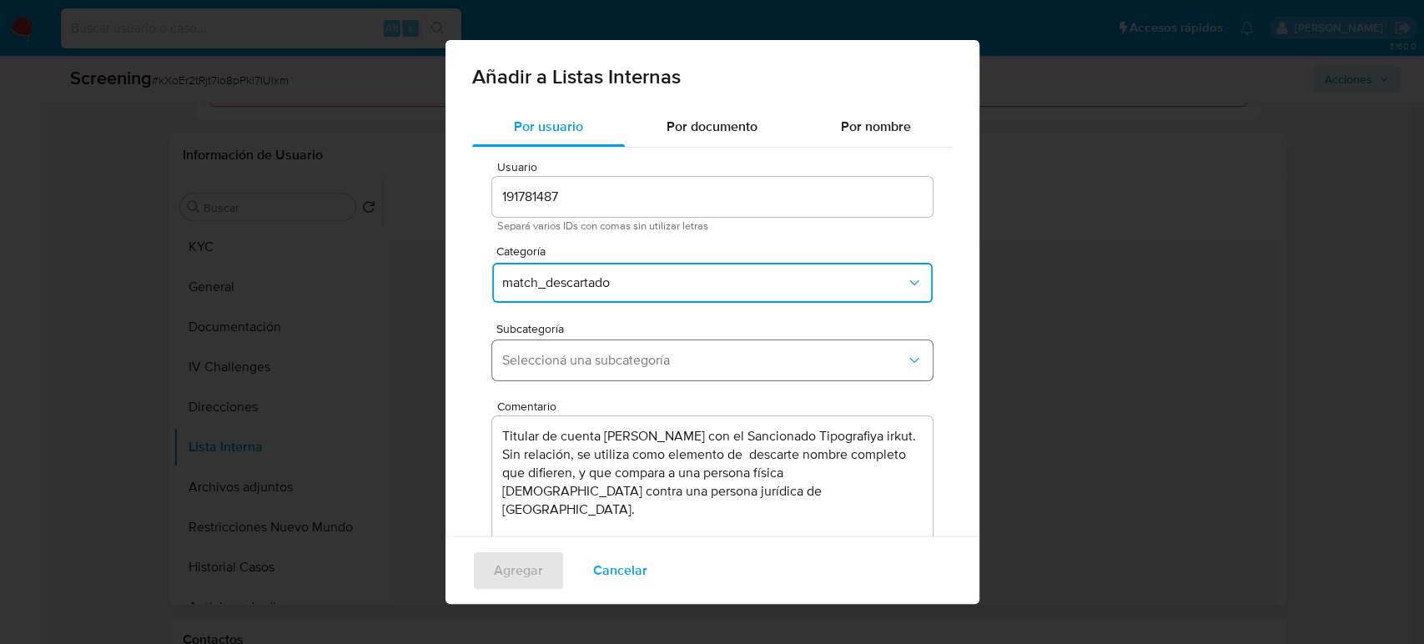
click at [668, 366] on span "Seleccioná una subcategoría" at bounding box center [704, 360] width 404 height 17
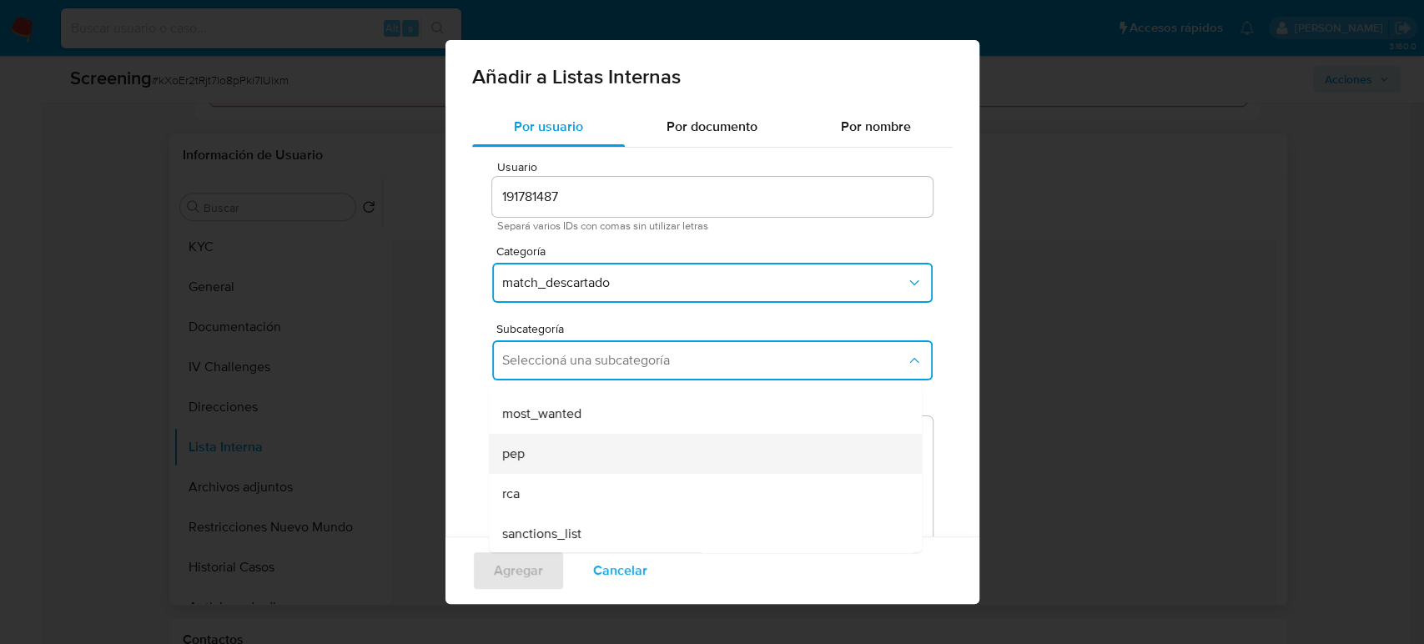
scroll to position [113, 0]
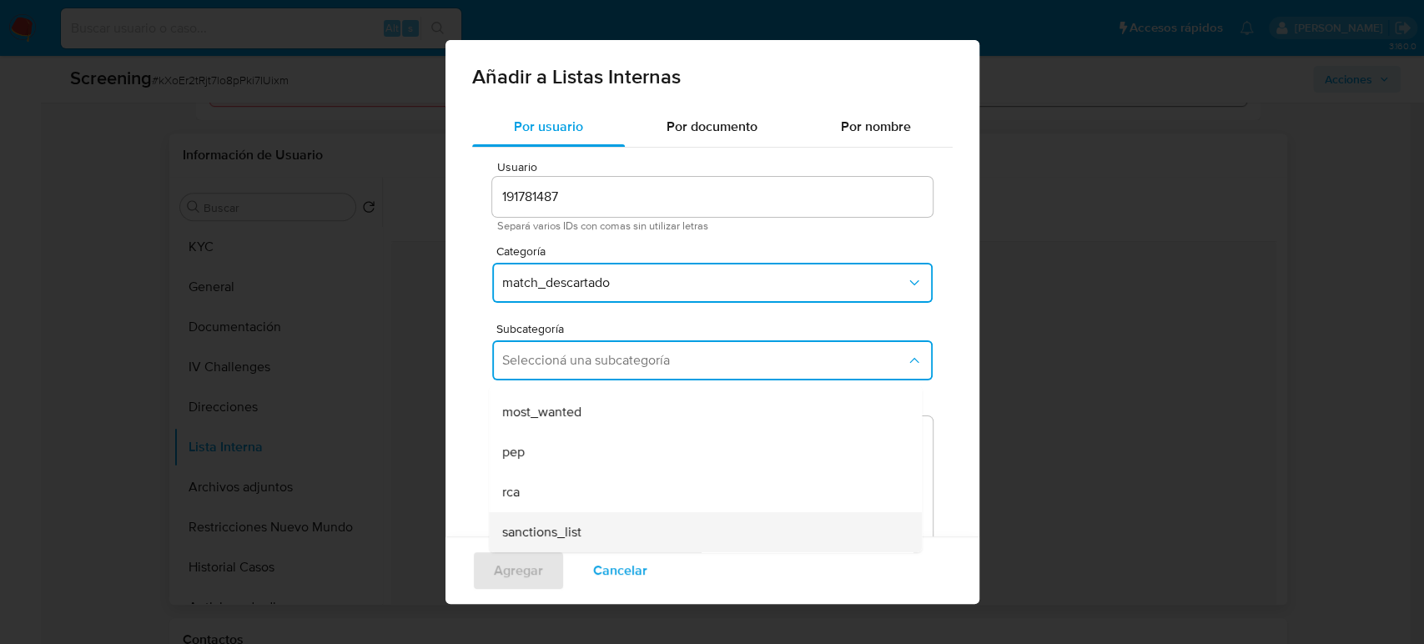
click at [607, 526] on div "sanctions_list" at bounding box center [700, 532] width 396 height 40
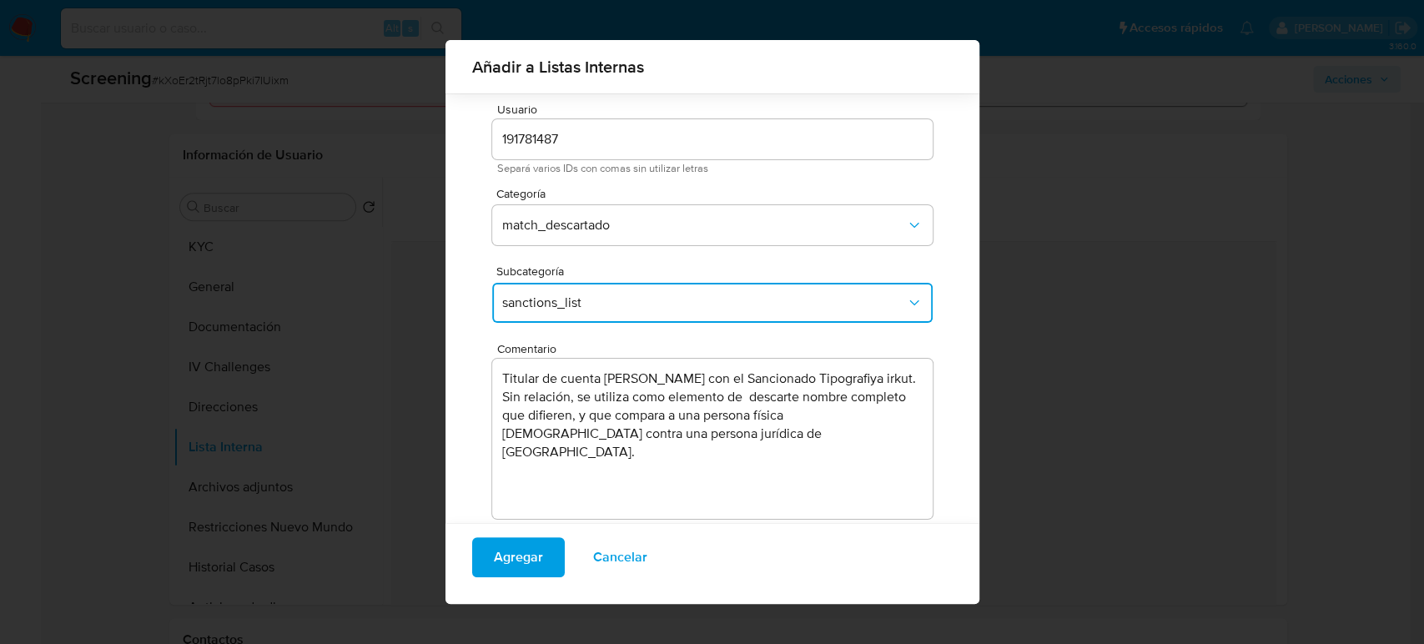
scroll to position [67, 0]
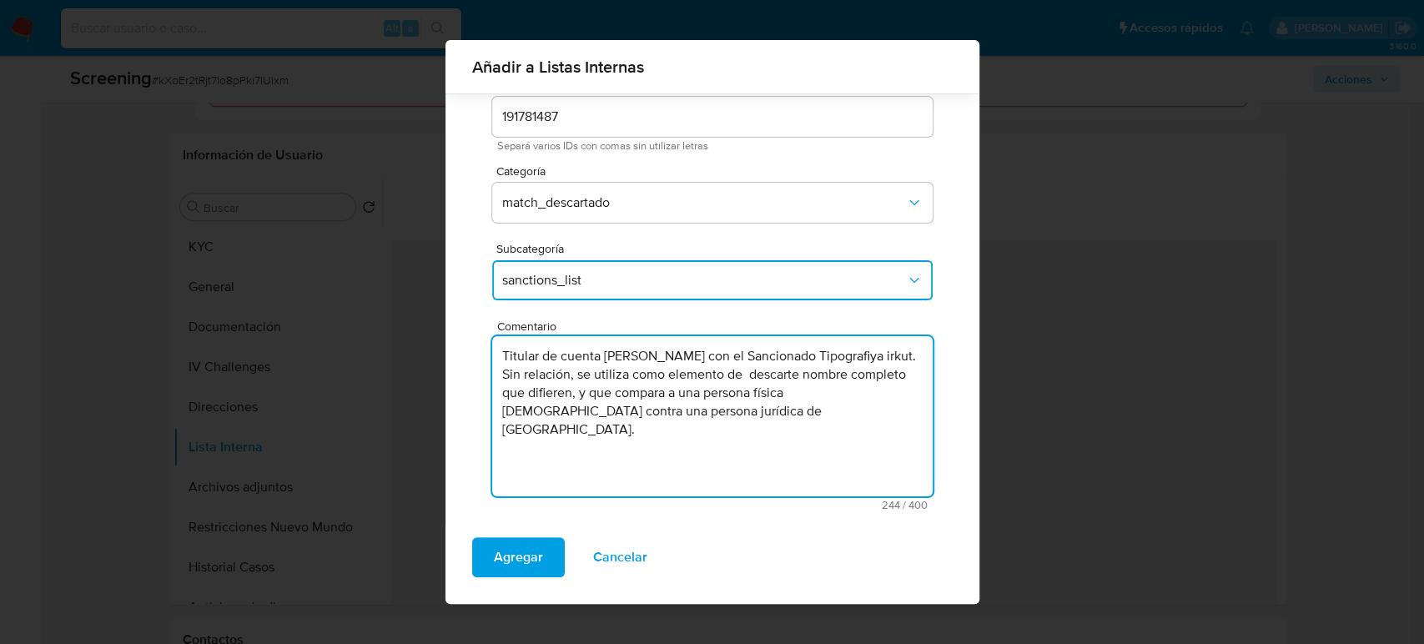
click at [773, 357] on textarea "Titular de cuenta Edson Yoel Cordova Llerena con el Sancionado Tipografiya irku…" at bounding box center [712, 416] width 441 height 160
type textarea "Titular de cuenta Edson Yoel Cordova Llerena genera match con el Sancionado Tip…"
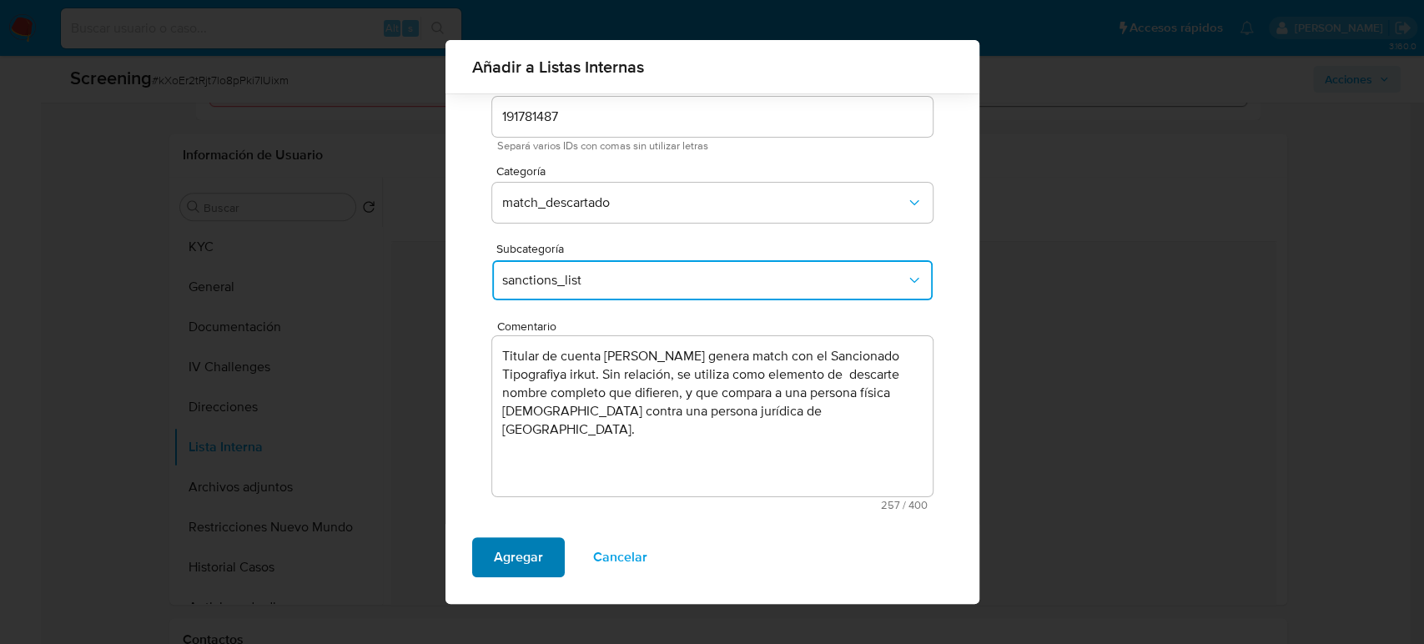
click at [523, 548] on span "Agregar" at bounding box center [518, 557] width 49 height 37
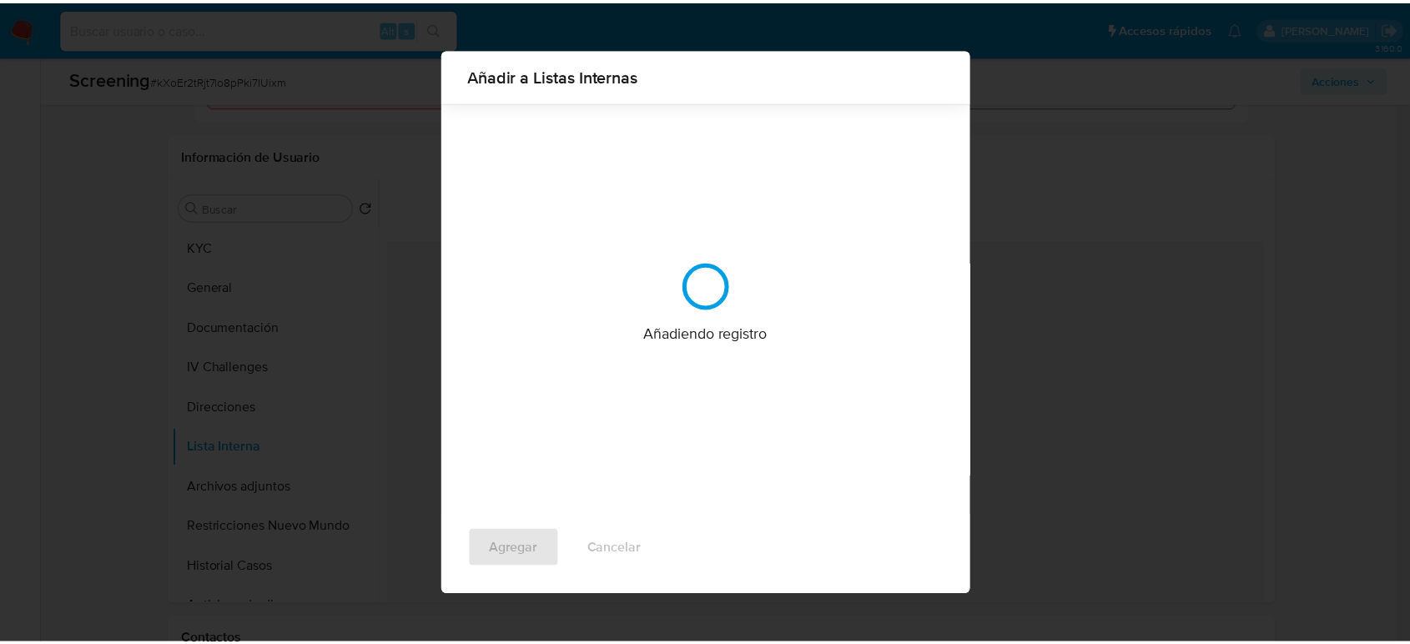
scroll to position [0, 0]
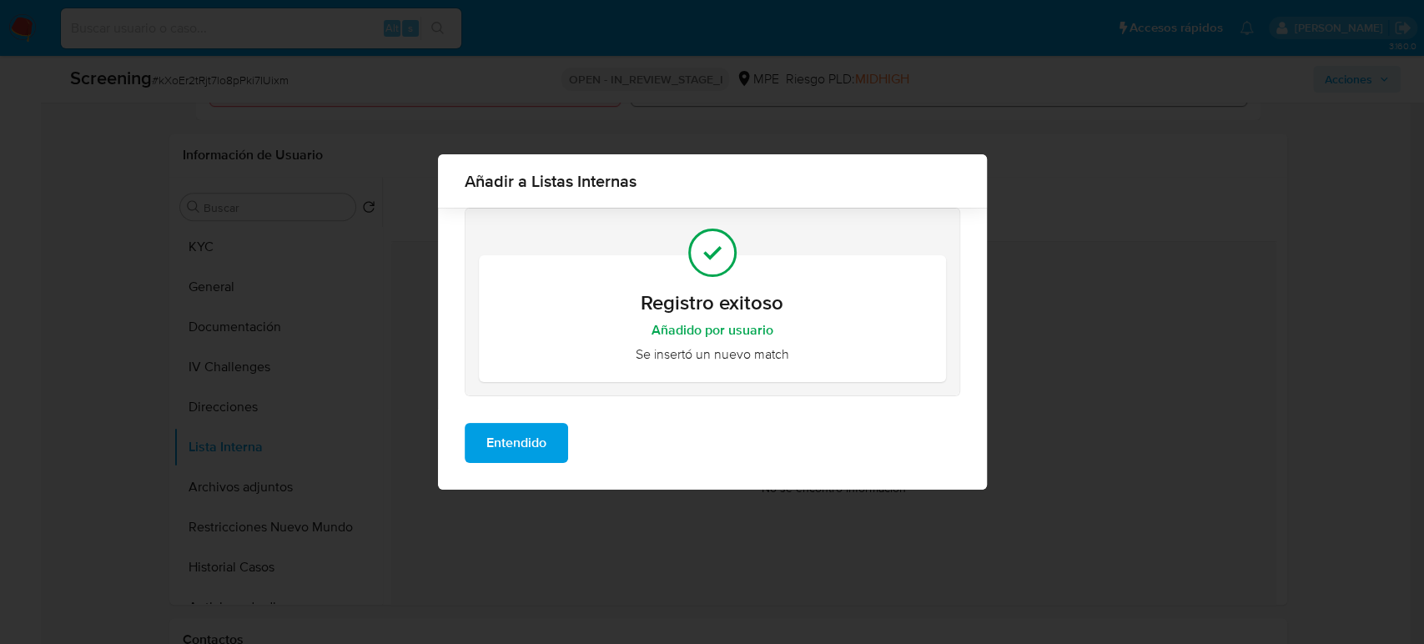
click at [512, 443] on span "Entendido" at bounding box center [516, 443] width 60 height 37
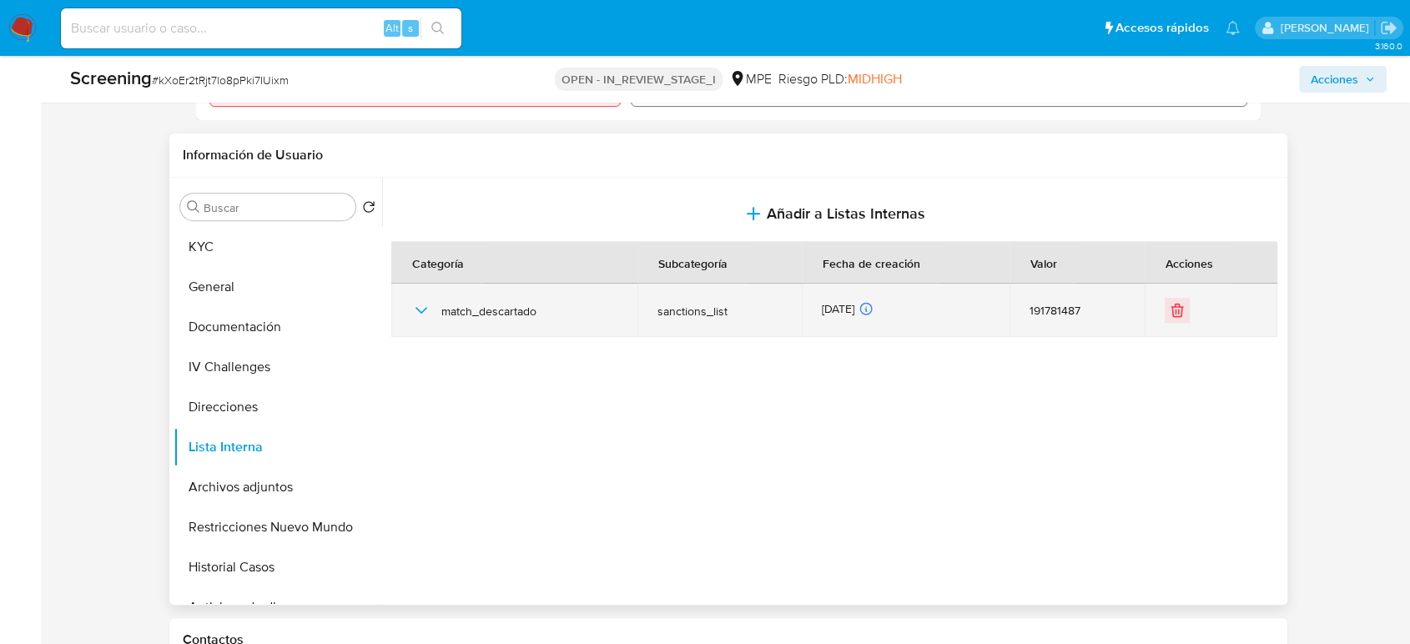
click at [421, 309] on icon "button" at bounding box center [421, 310] width 20 height 20
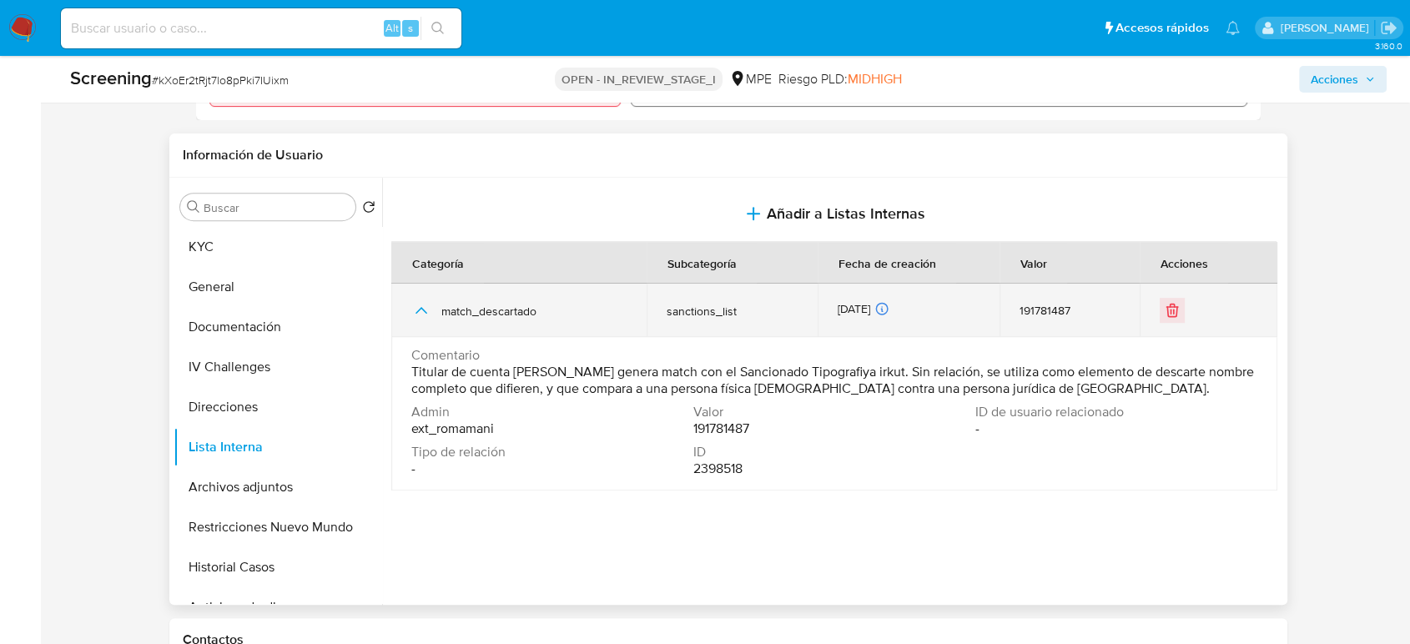
click at [421, 309] on icon "button" at bounding box center [421, 310] width 20 height 20
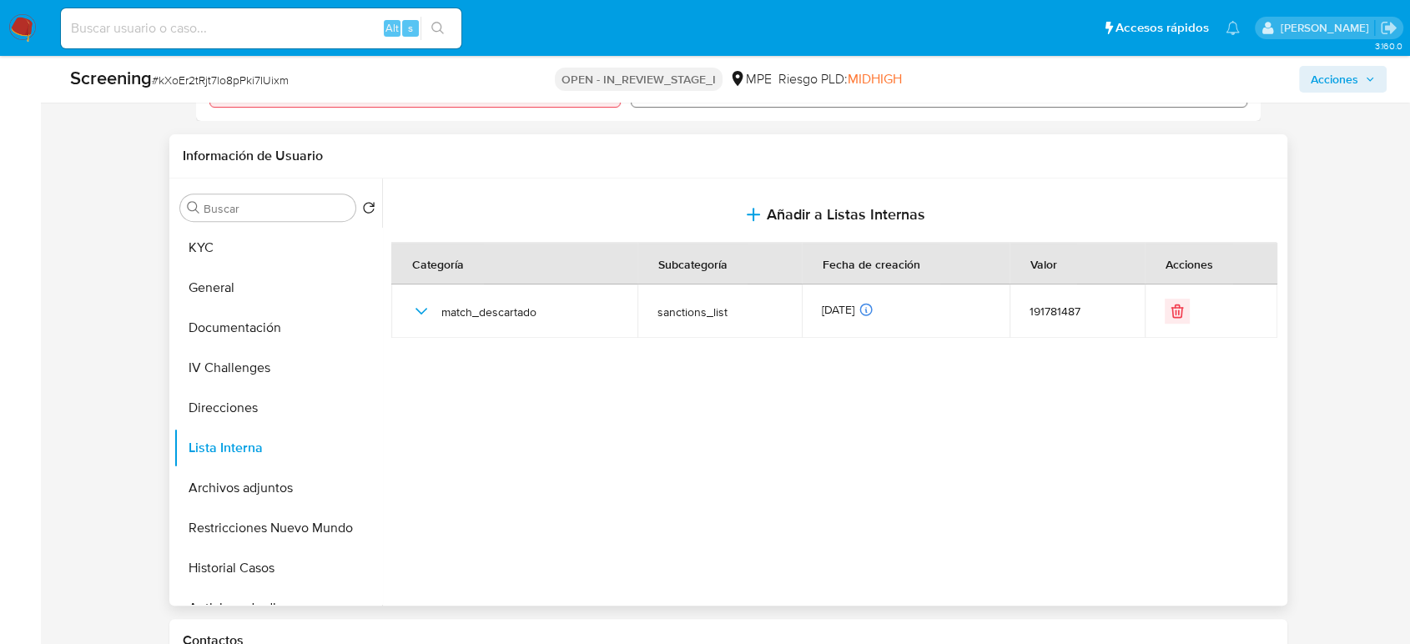
scroll to position [463, 0]
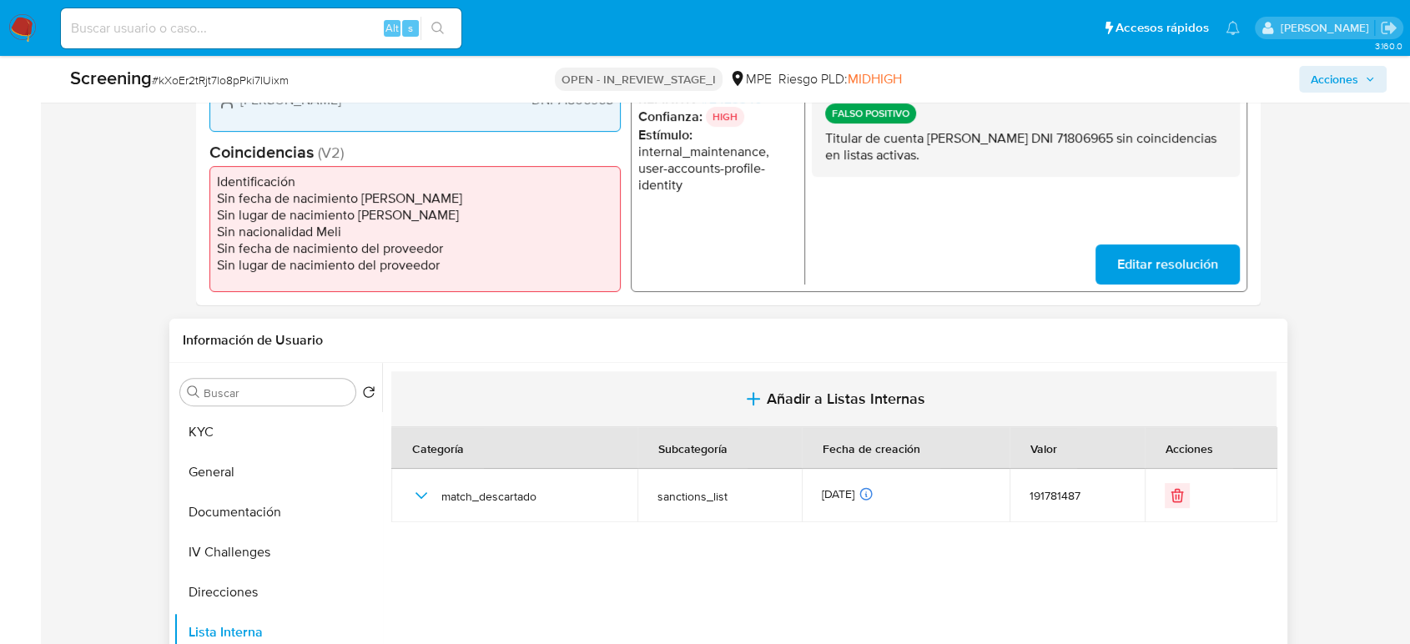
click at [829, 406] on span "Añadir a Listas Internas" at bounding box center [846, 399] width 159 height 18
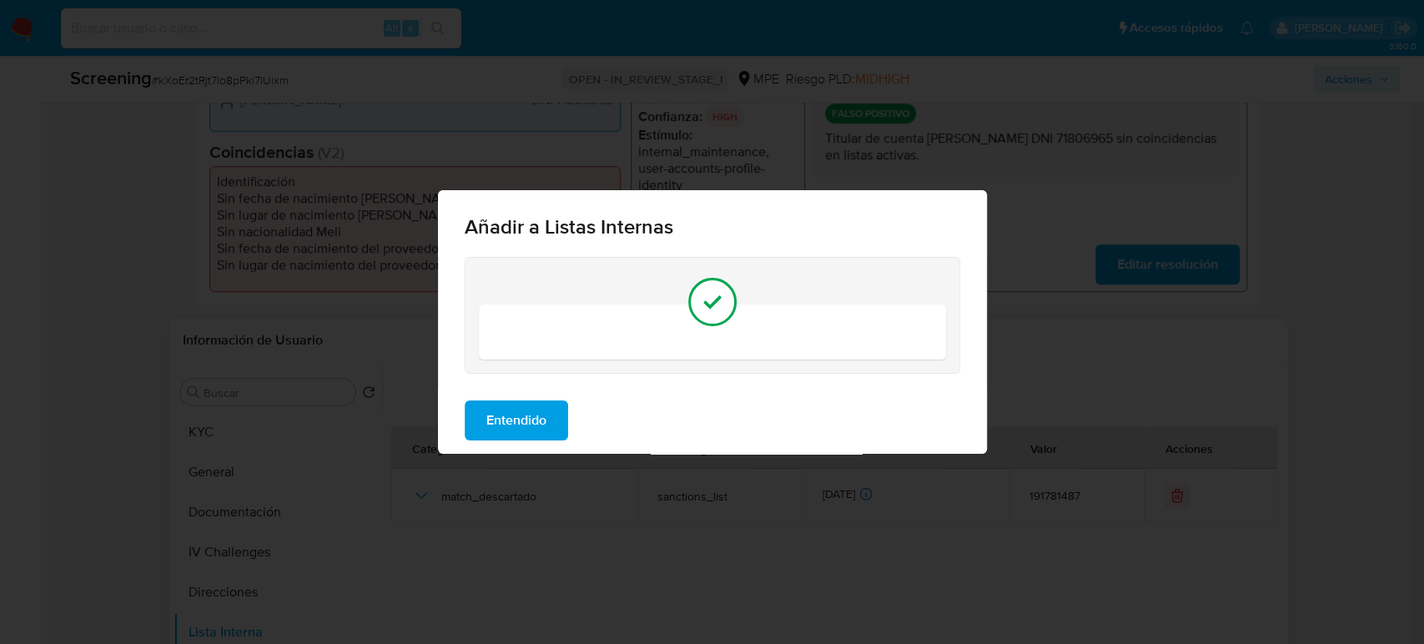
click at [489, 423] on span "Entendido" at bounding box center [516, 420] width 60 height 37
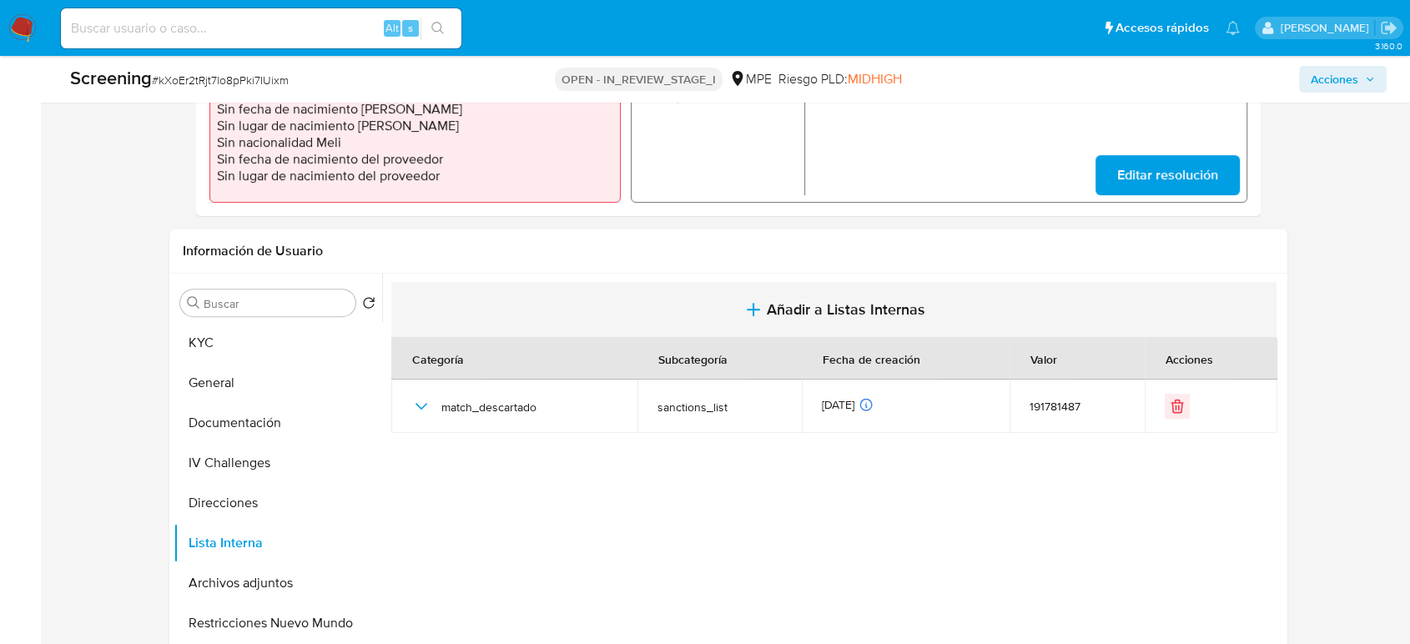
scroll to position [556, 0]
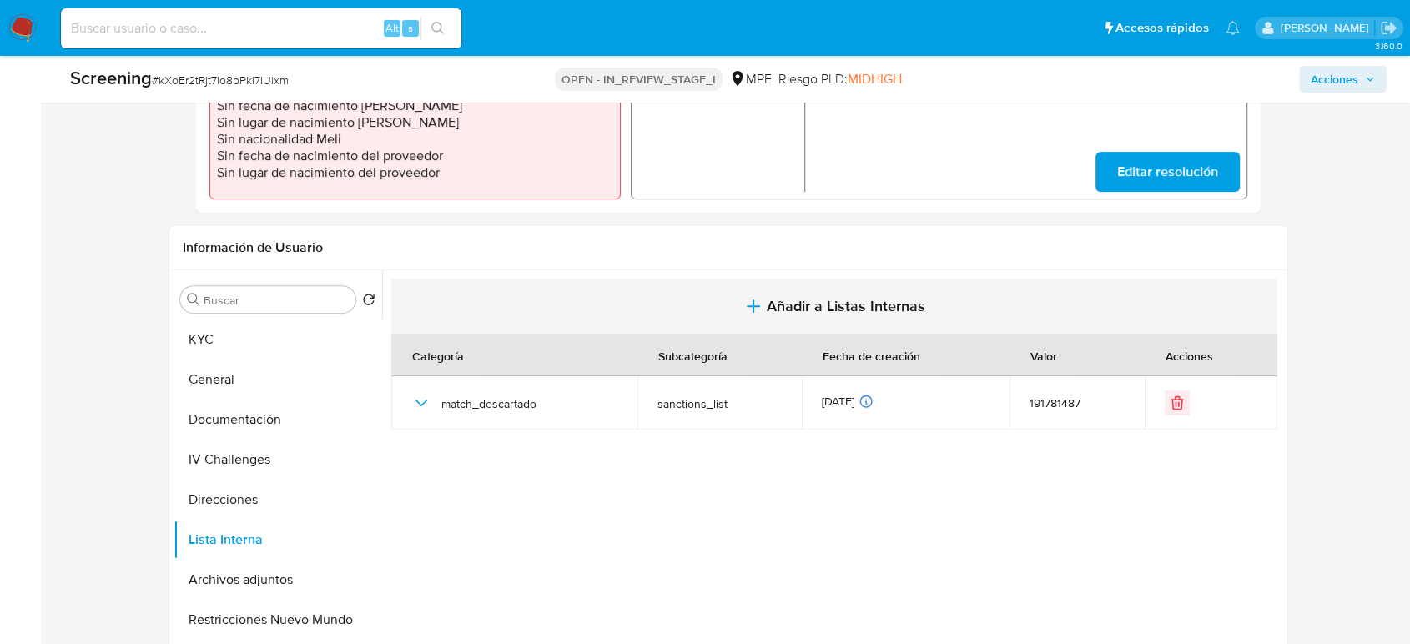
click at [756, 297] on icon "button" at bounding box center [753, 306] width 20 height 20
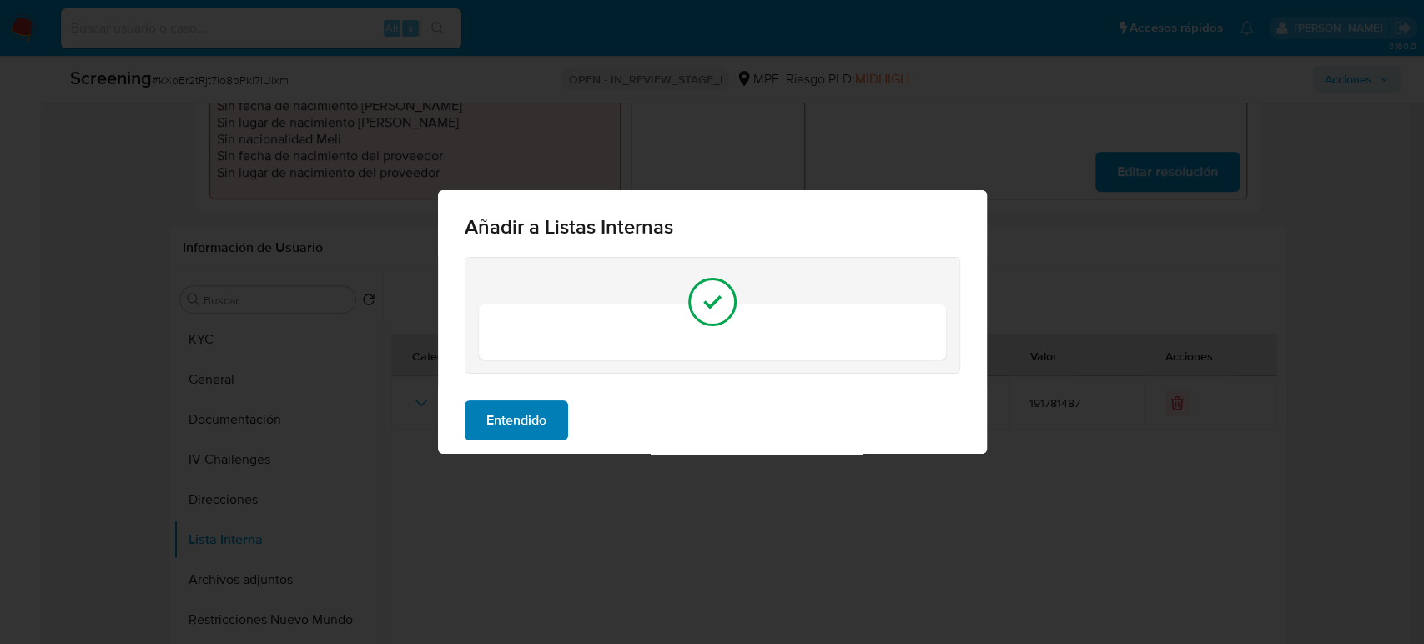
click at [540, 421] on span "Entendido" at bounding box center [516, 420] width 60 height 37
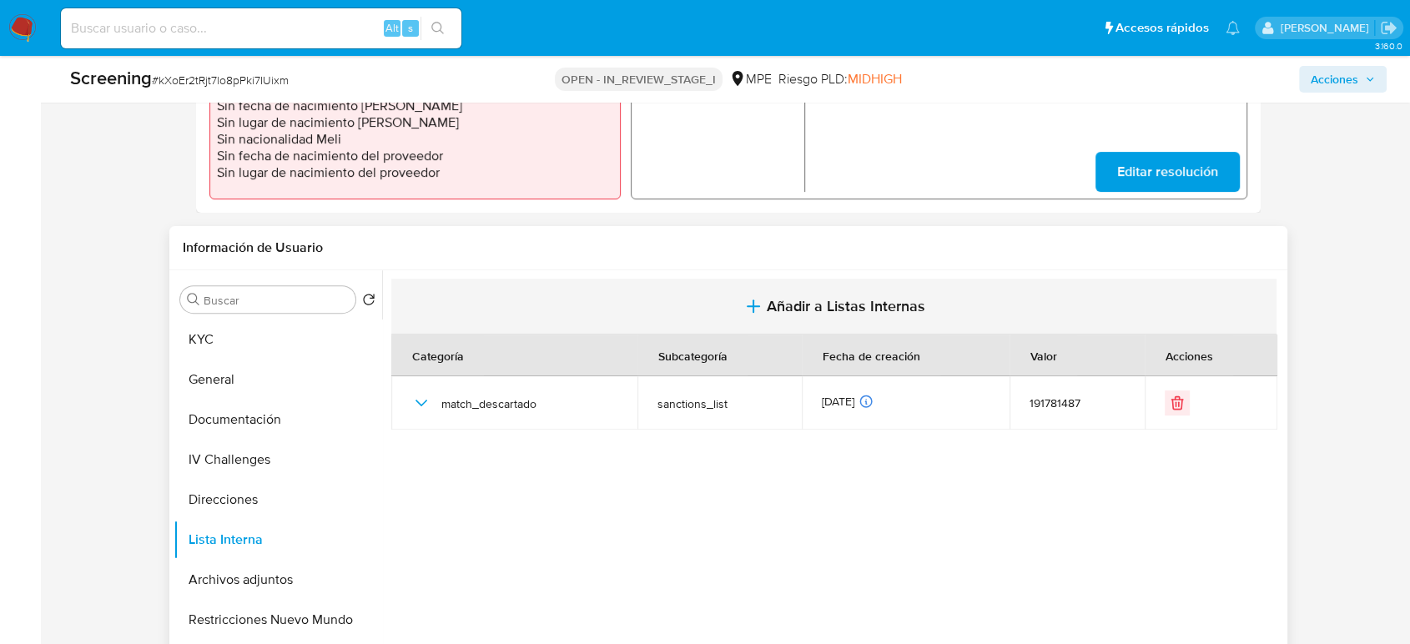
click at [774, 303] on span "Añadir a Listas Internas" at bounding box center [846, 306] width 159 height 18
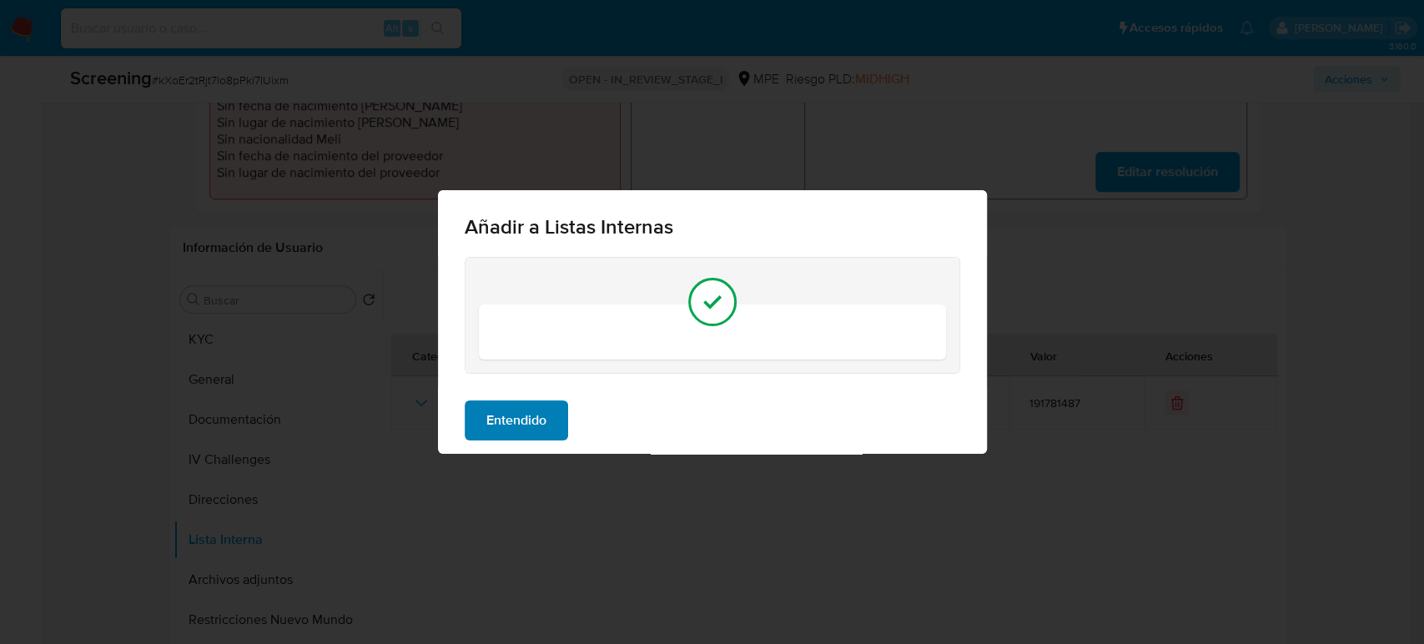
click at [512, 423] on span "Entendido" at bounding box center [516, 420] width 60 height 37
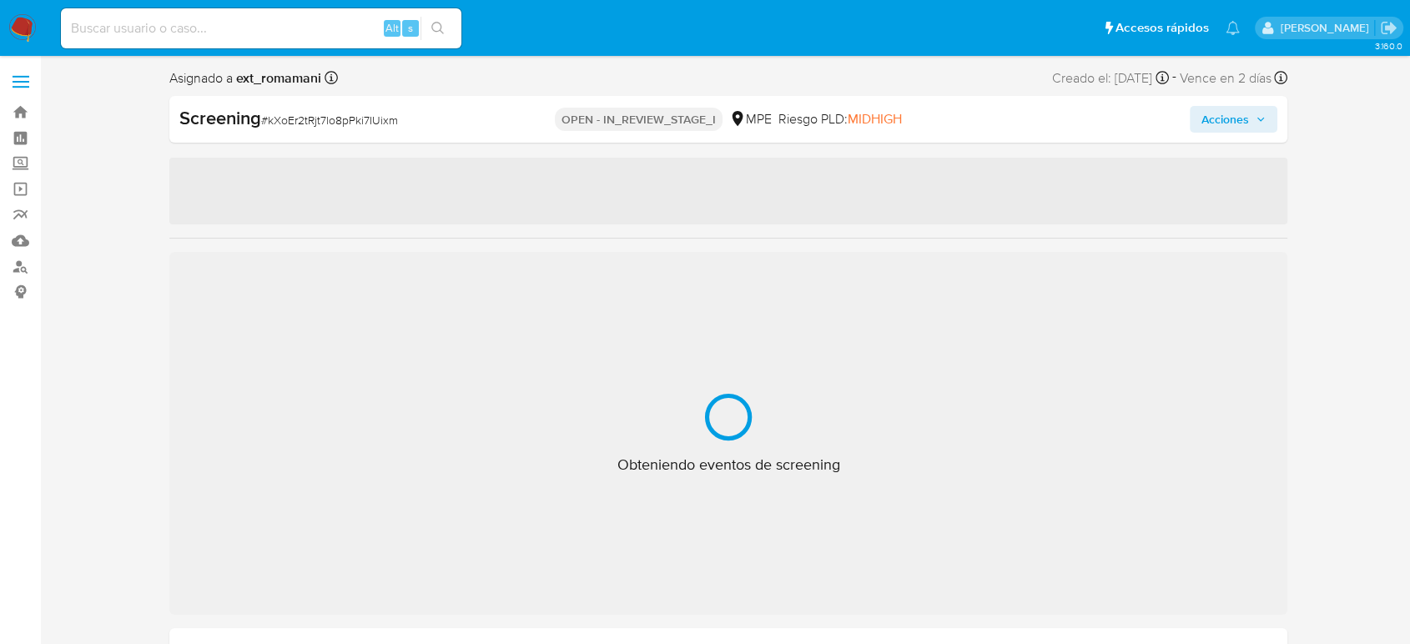
select select "10"
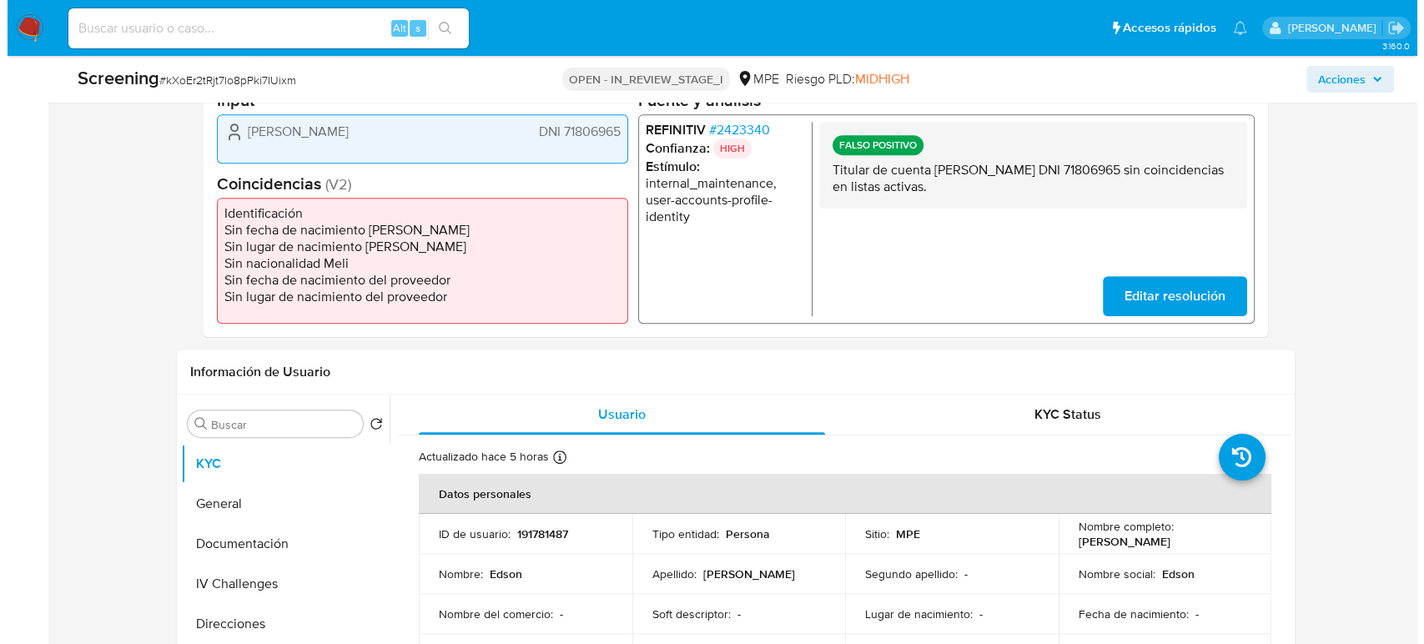
scroll to position [556, 0]
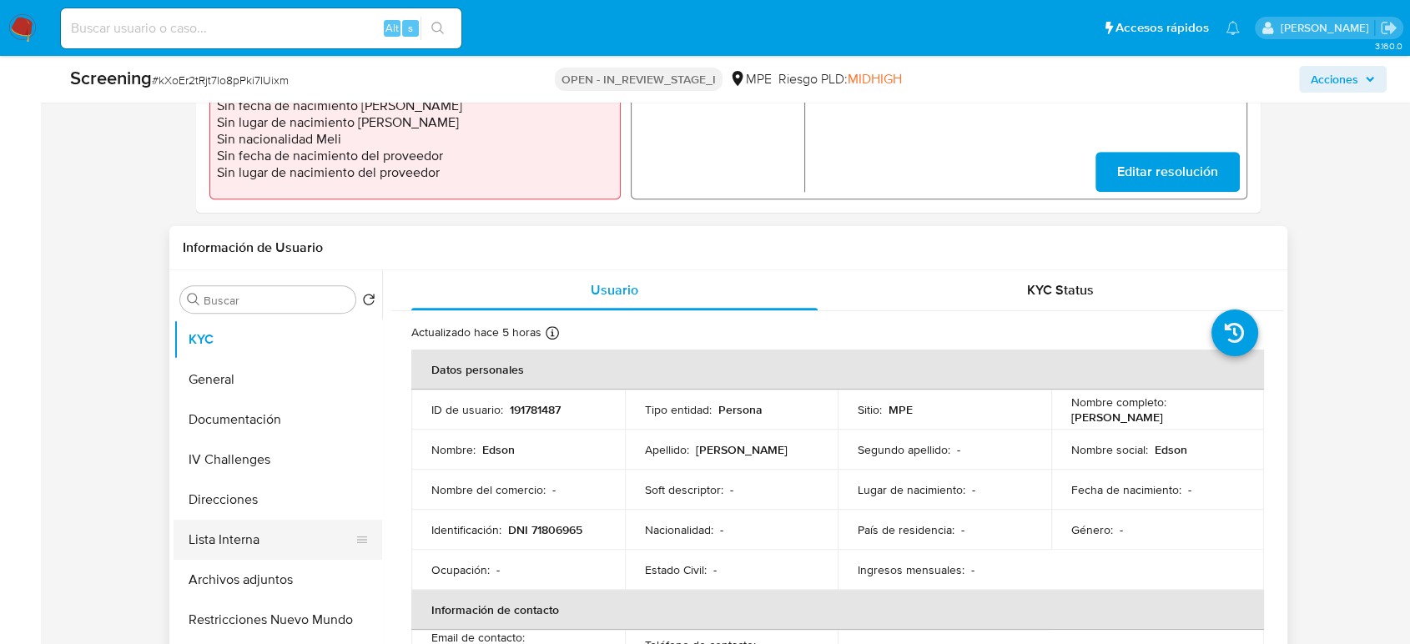
click at [260, 526] on button "Lista Interna" at bounding box center [271, 540] width 195 height 40
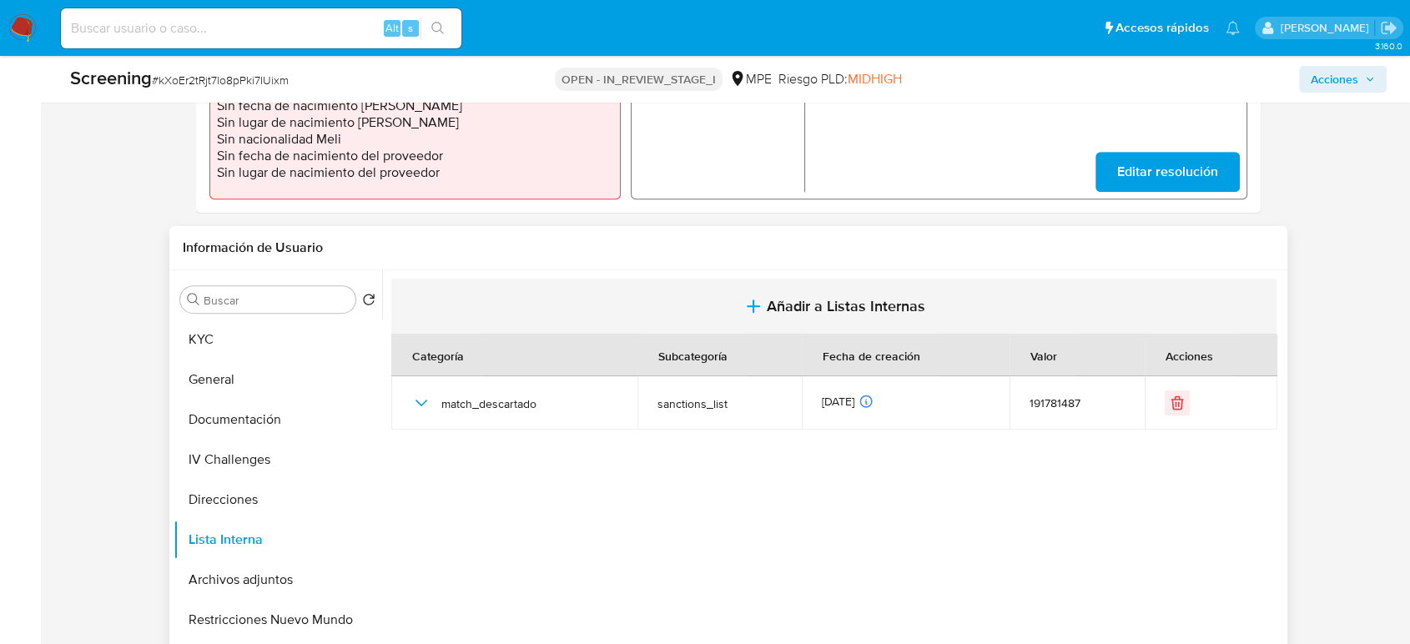
click at [780, 306] on span "Añadir a Listas Internas" at bounding box center [846, 306] width 159 height 18
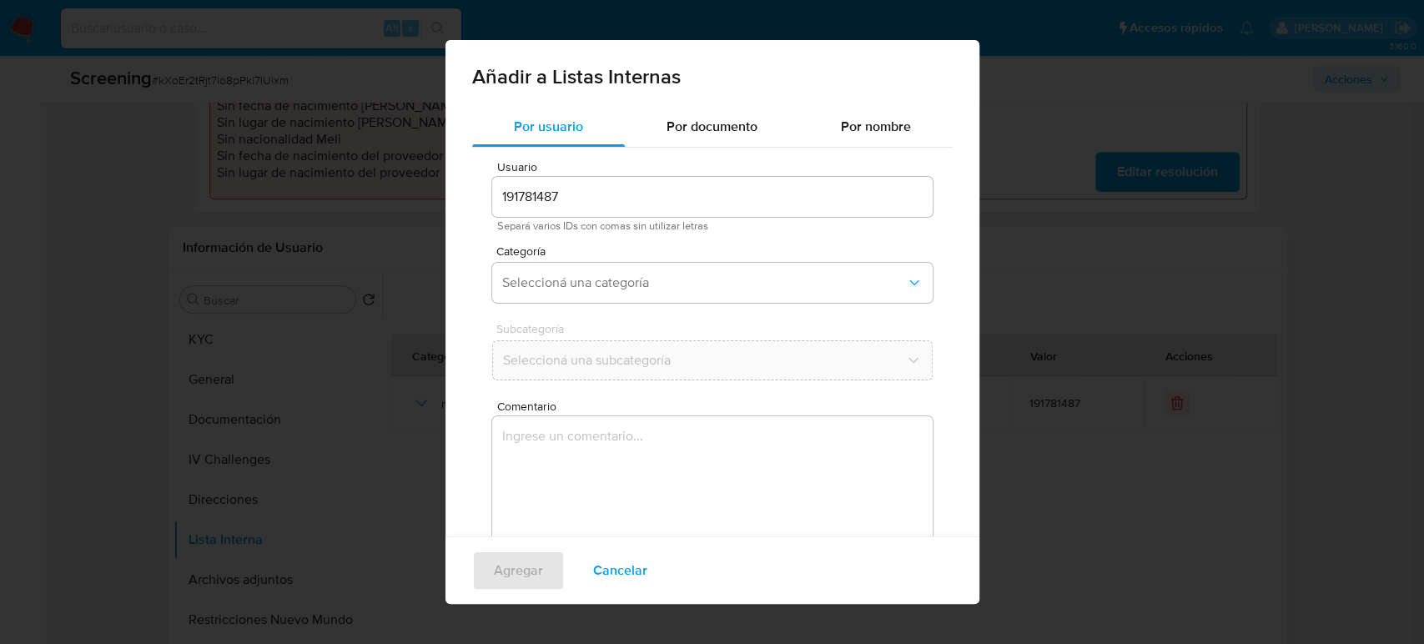
click at [587, 451] on textarea "Comentario" at bounding box center [712, 496] width 441 height 160
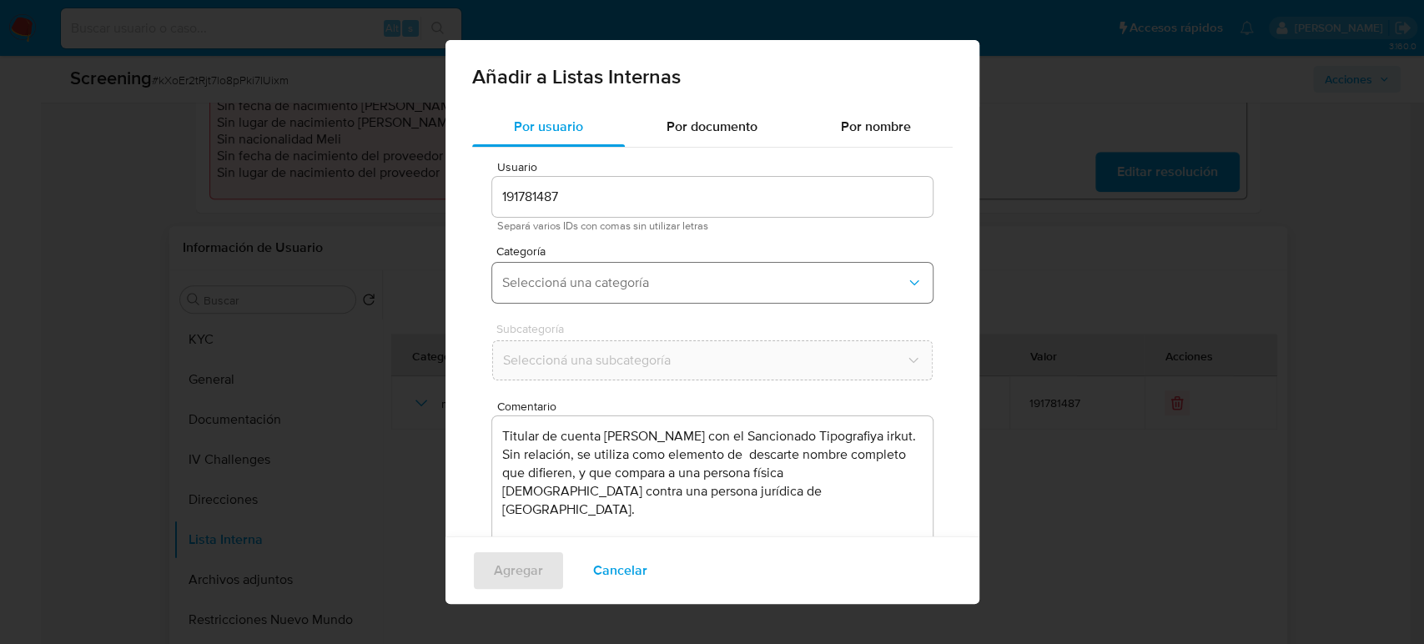
click at [632, 281] on span "Seleccioná una categoría" at bounding box center [704, 283] width 404 height 17
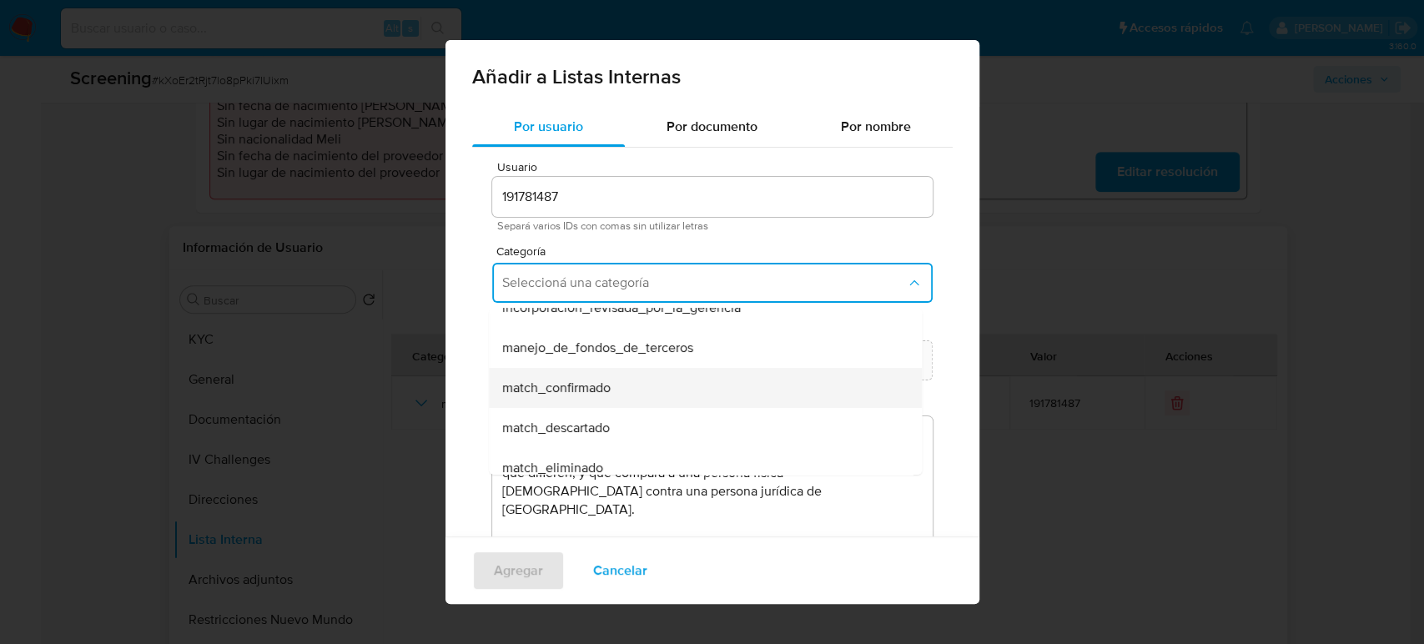
scroll to position [93, 0]
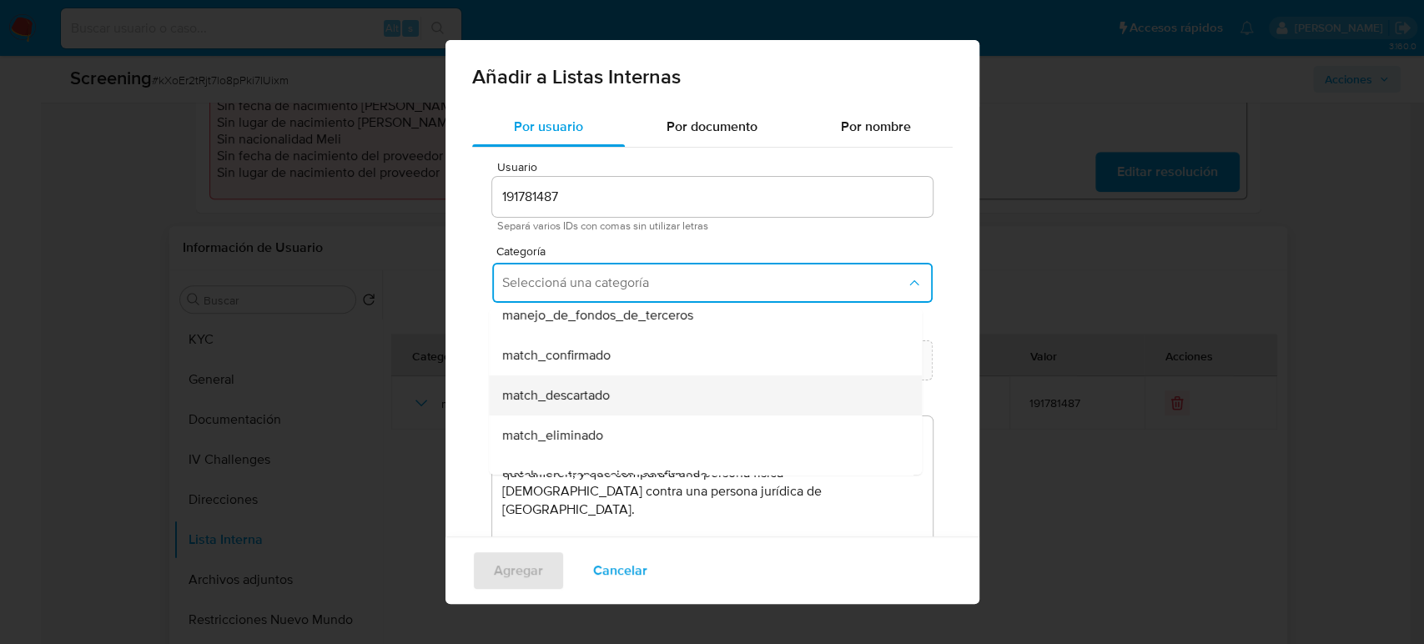
click at [592, 389] on span "match_descartado" at bounding box center [556, 395] width 108 height 17
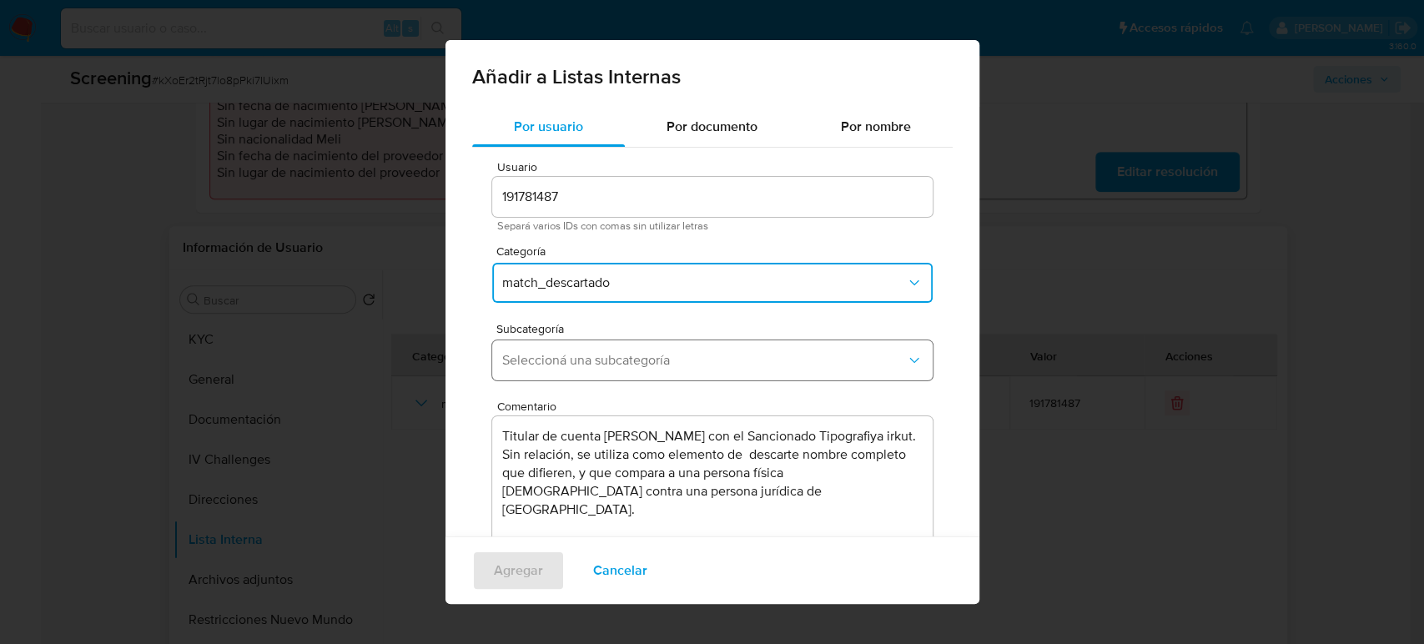
click at [661, 351] on button "Seleccioná una subcategoría" at bounding box center [712, 360] width 441 height 40
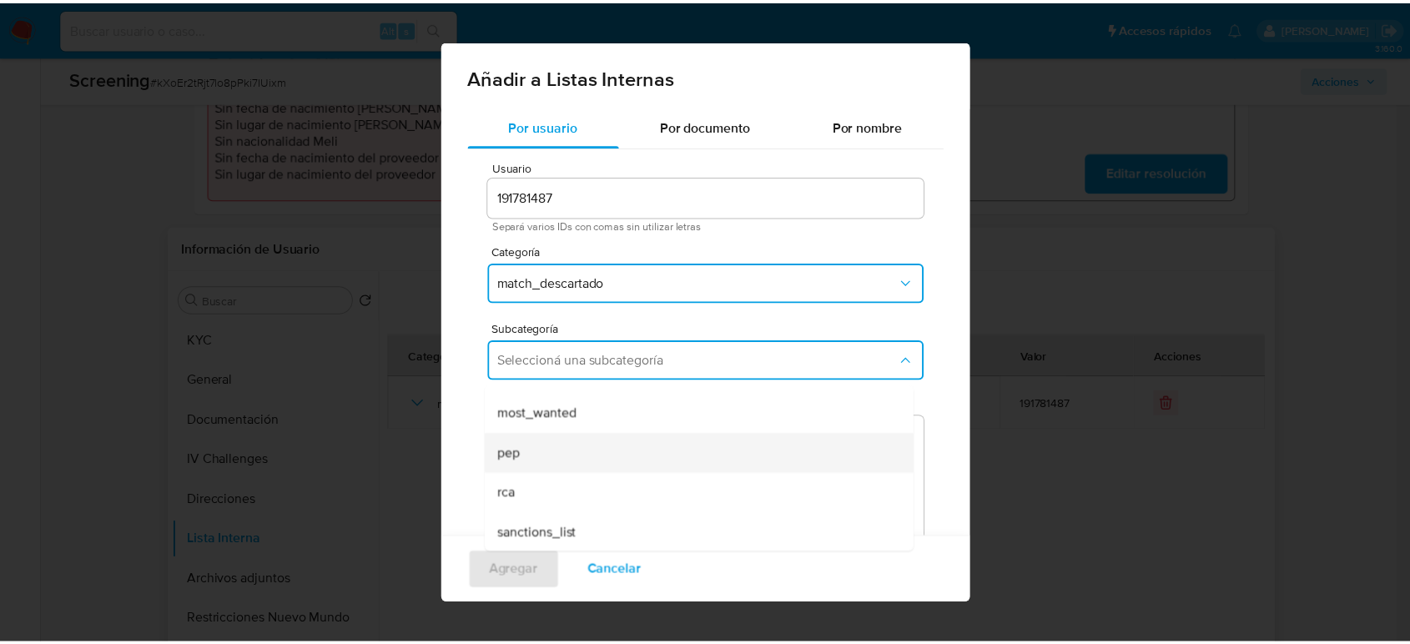
scroll to position [113, 0]
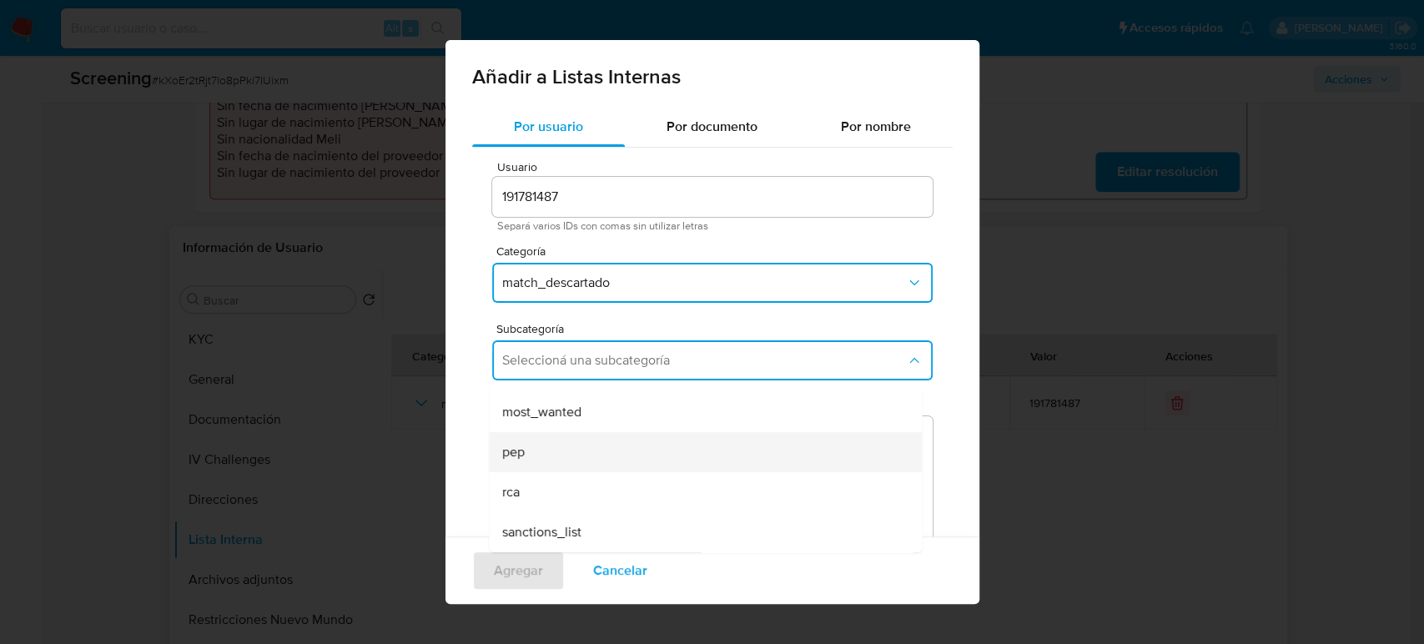
click at [567, 456] on div "pep" at bounding box center [700, 452] width 396 height 40
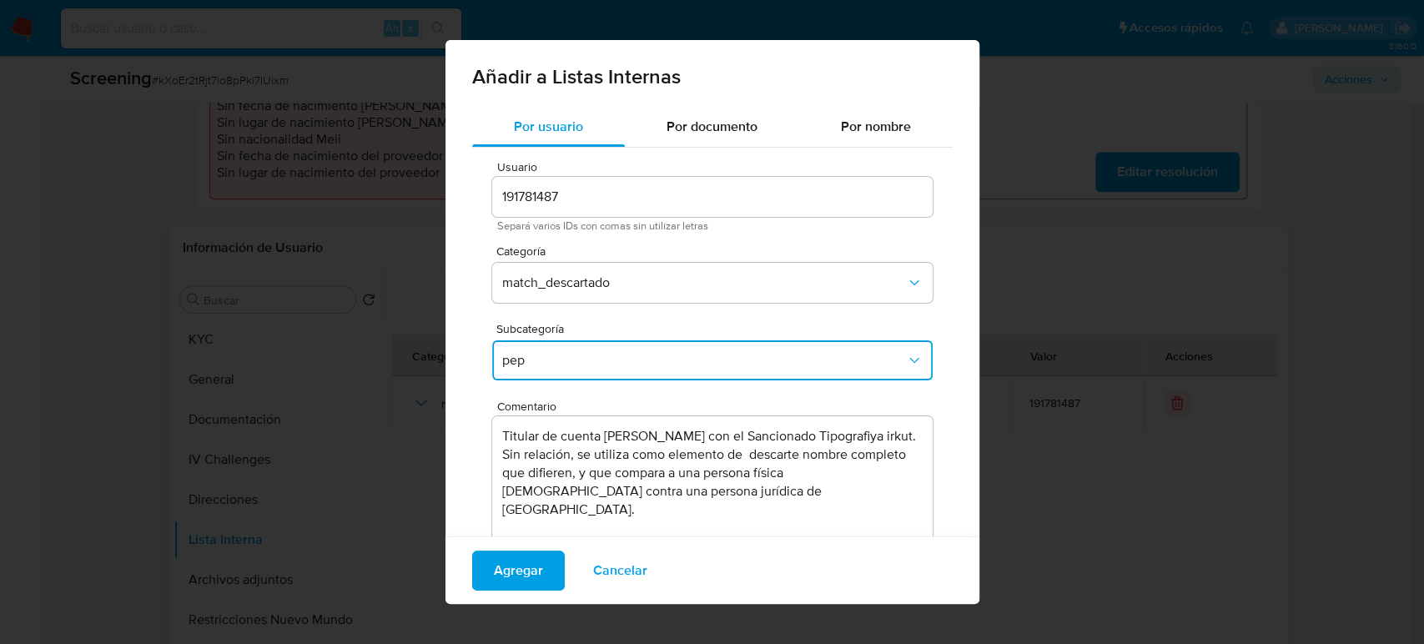
click at [768, 441] on textarea "Titular de cuenta Edson Yoel Cordova Llerena con el Sancionado Tipografiya irku…" at bounding box center [712, 496] width 441 height 160
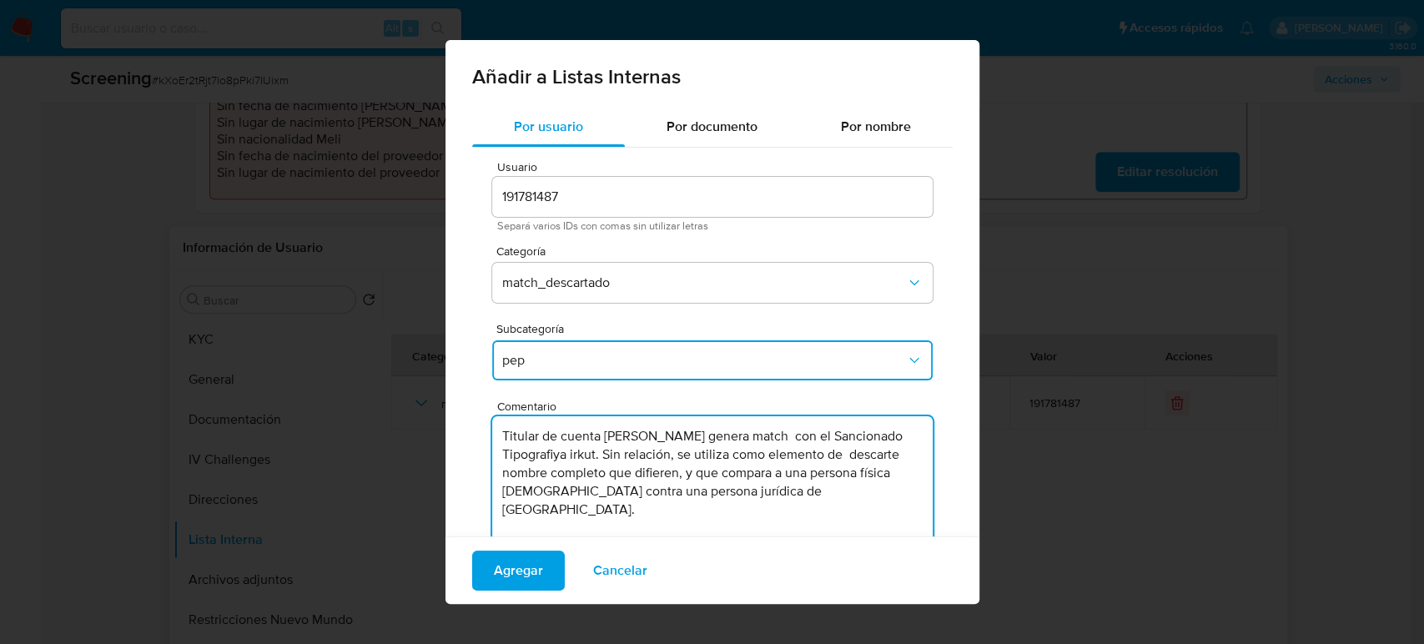
drag, startPoint x: 572, startPoint y: 452, endPoint x: 483, endPoint y: 453, distance: 88.5
click at [483, 453] on div "Usuario 191781487 Separá varios IDs con comas sin utilizar letras Categoría mat…" at bounding box center [712, 376] width 481 height 456
type textarea "Titular de cuenta Edson Yoel Cordova Llerena genera match con el PEP Tipografiy…"
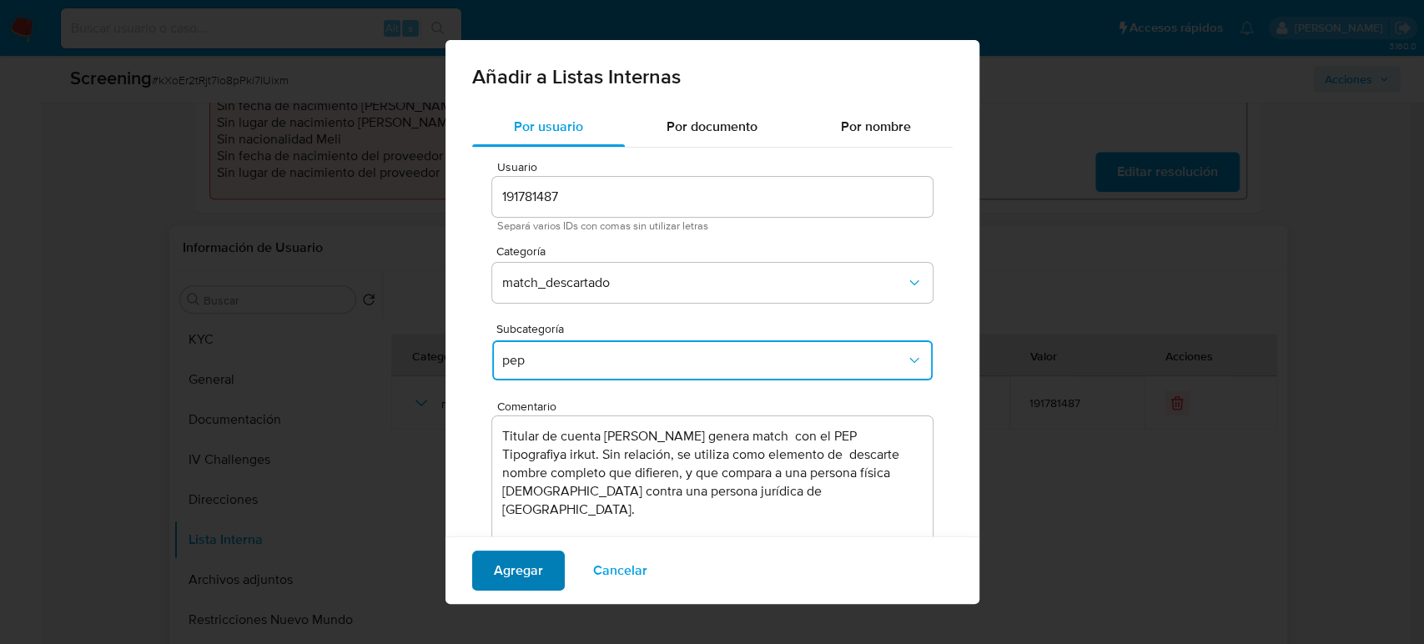
click at [517, 571] on span "Agregar" at bounding box center [518, 570] width 49 height 37
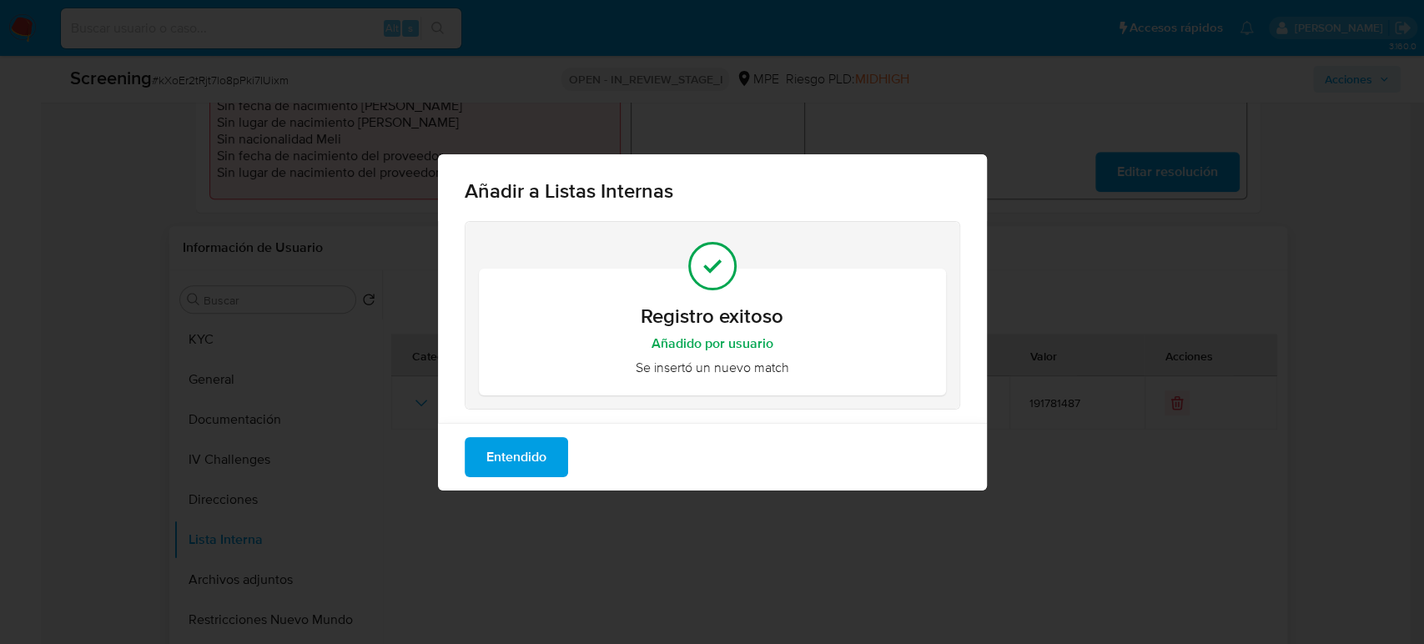
drag, startPoint x: 531, startPoint y: 466, endPoint x: 539, endPoint y: 463, distance: 9.0
click at [532, 465] on span "Entendido" at bounding box center [516, 457] width 60 height 37
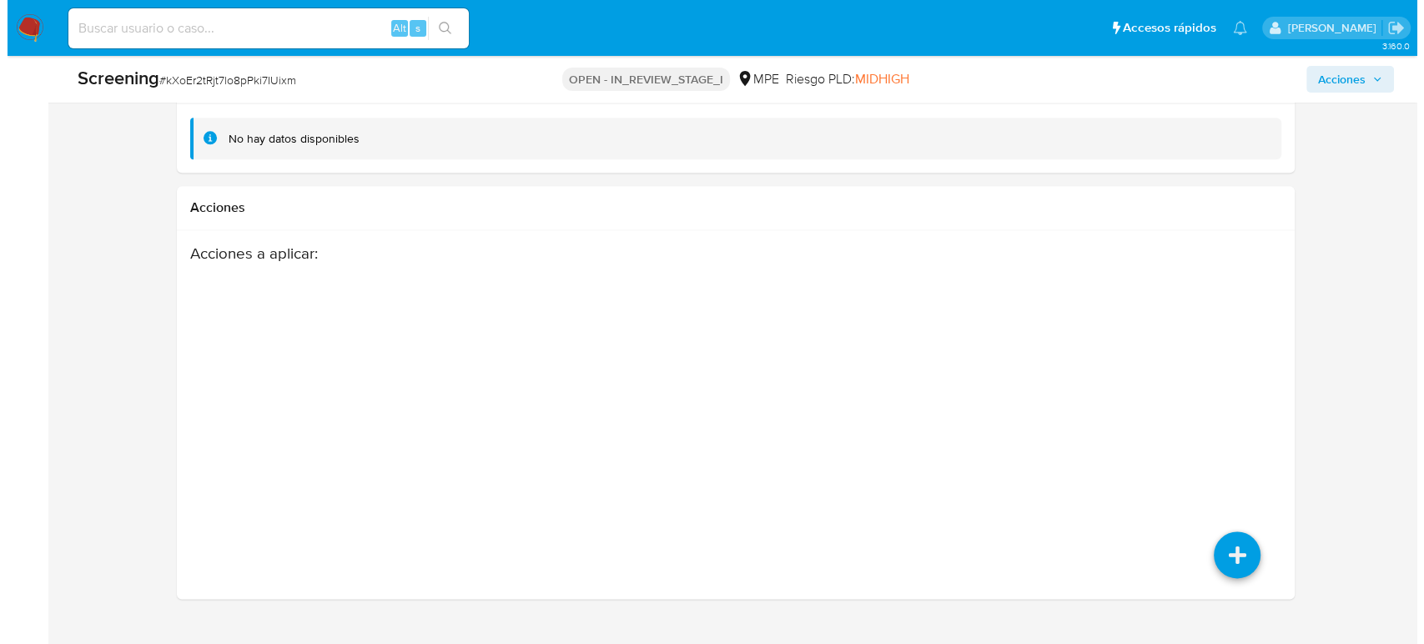
scroll to position [2220, 0]
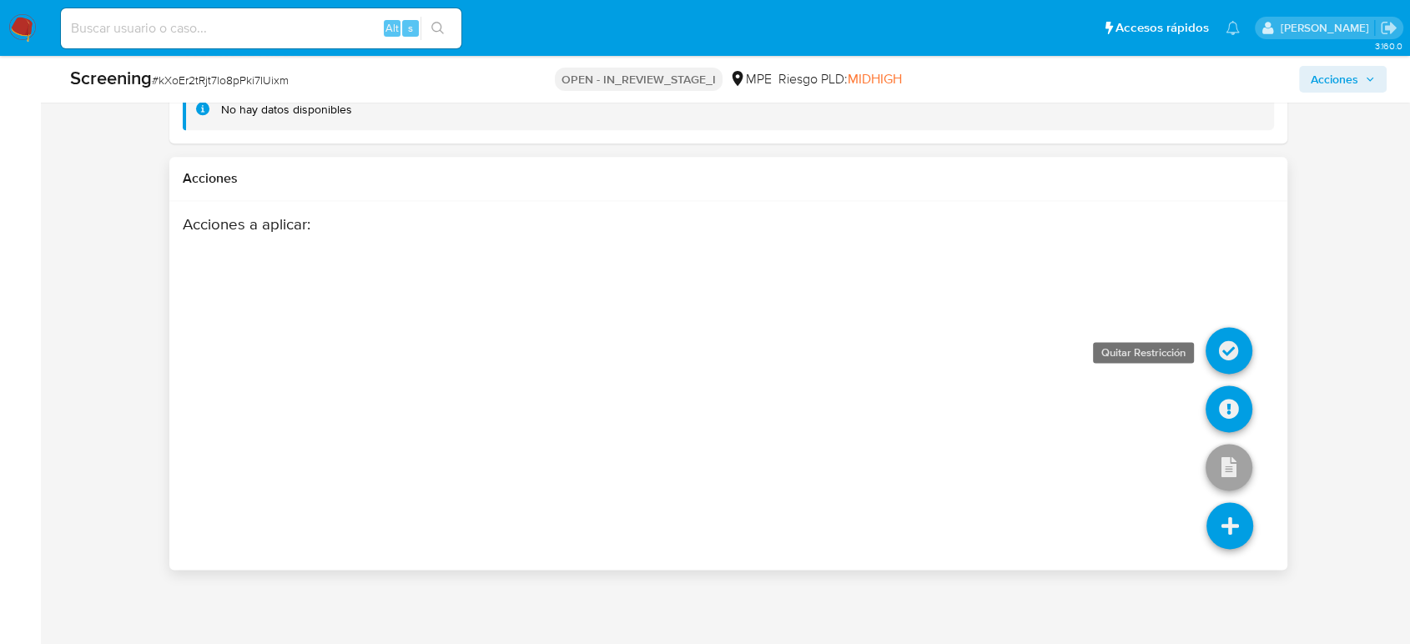
click at [1223, 359] on icon at bounding box center [1229, 350] width 47 height 47
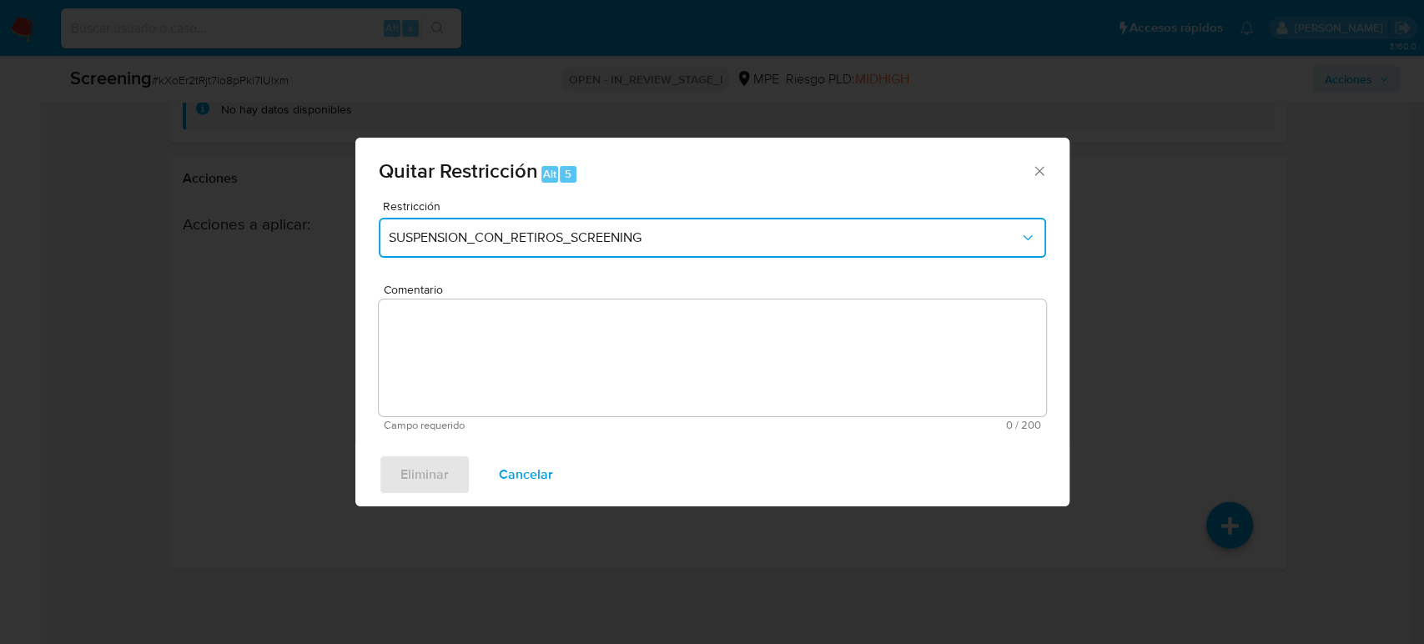
click at [552, 244] on span "SUSPENSION_CON_RETIROS_SCREENING" at bounding box center [704, 237] width 631 height 17
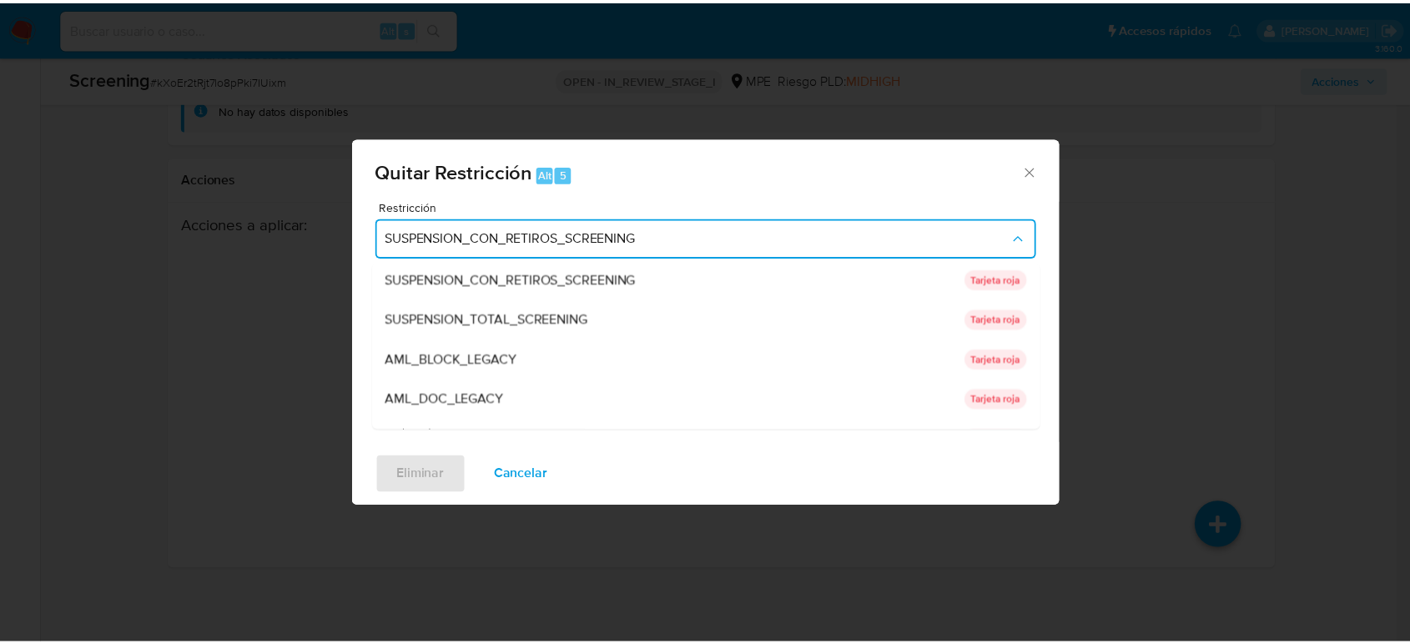
scroll to position [0, 0]
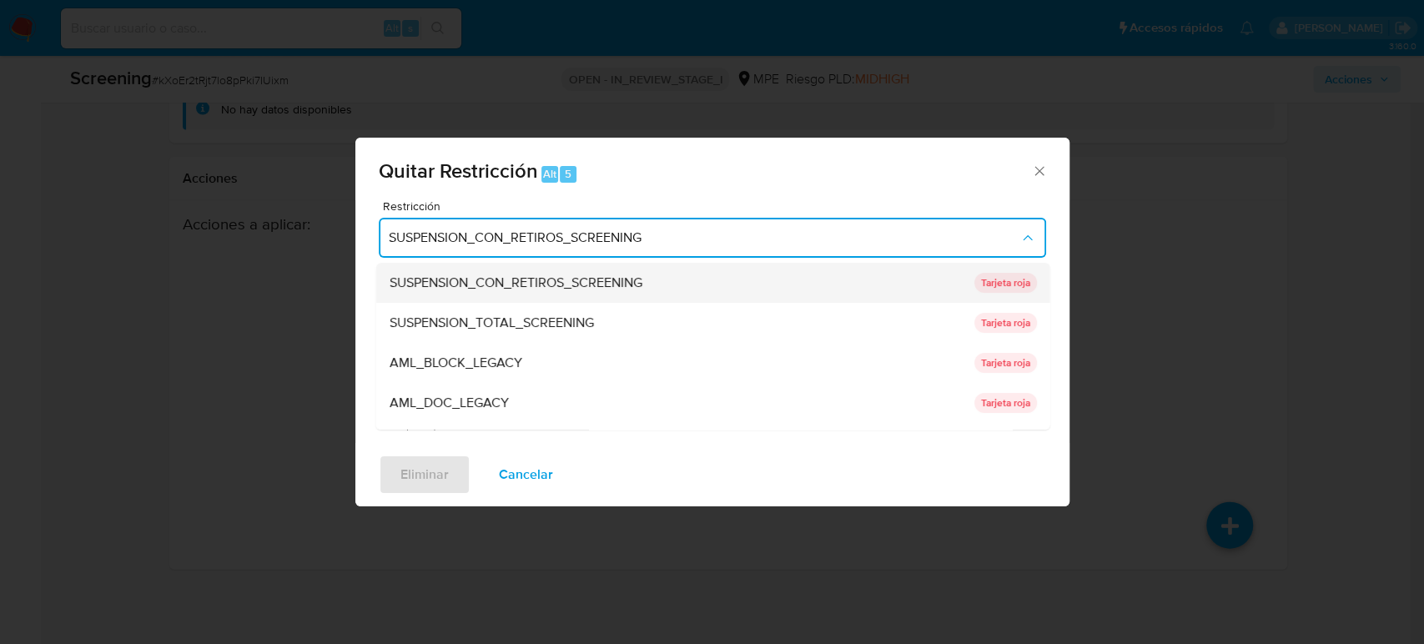
click at [641, 279] on span "SUSPENSION_CON_RETIROS_SCREENING" at bounding box center [515, 283] width 253 height 17
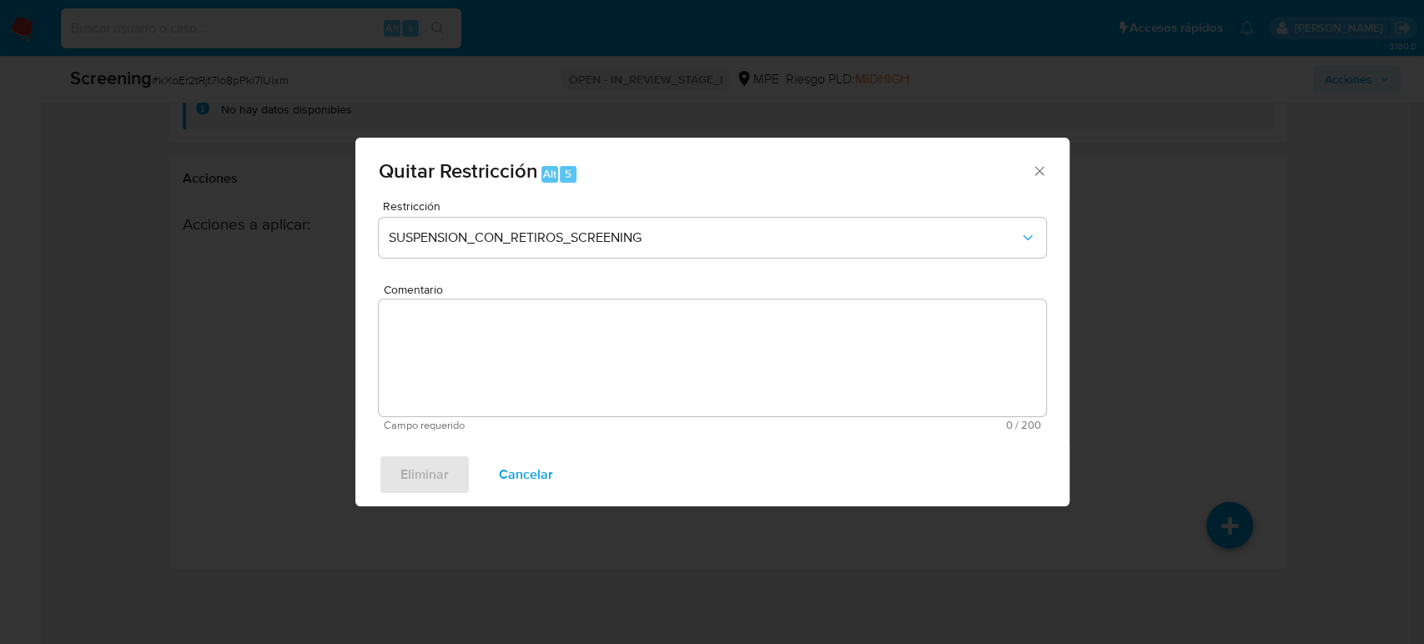
click at [532, 477] on span "Cancelar" at bounding box center [526, 474] width 54 height 37
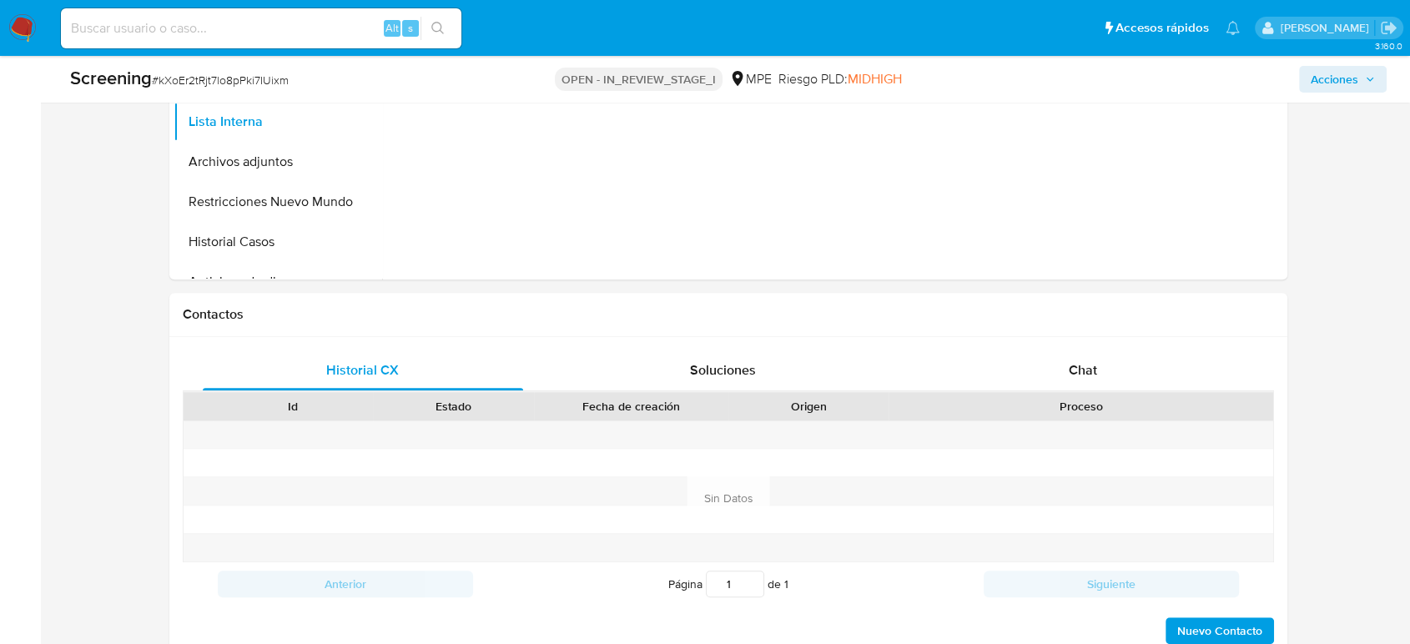
scroll to position [829, 0]
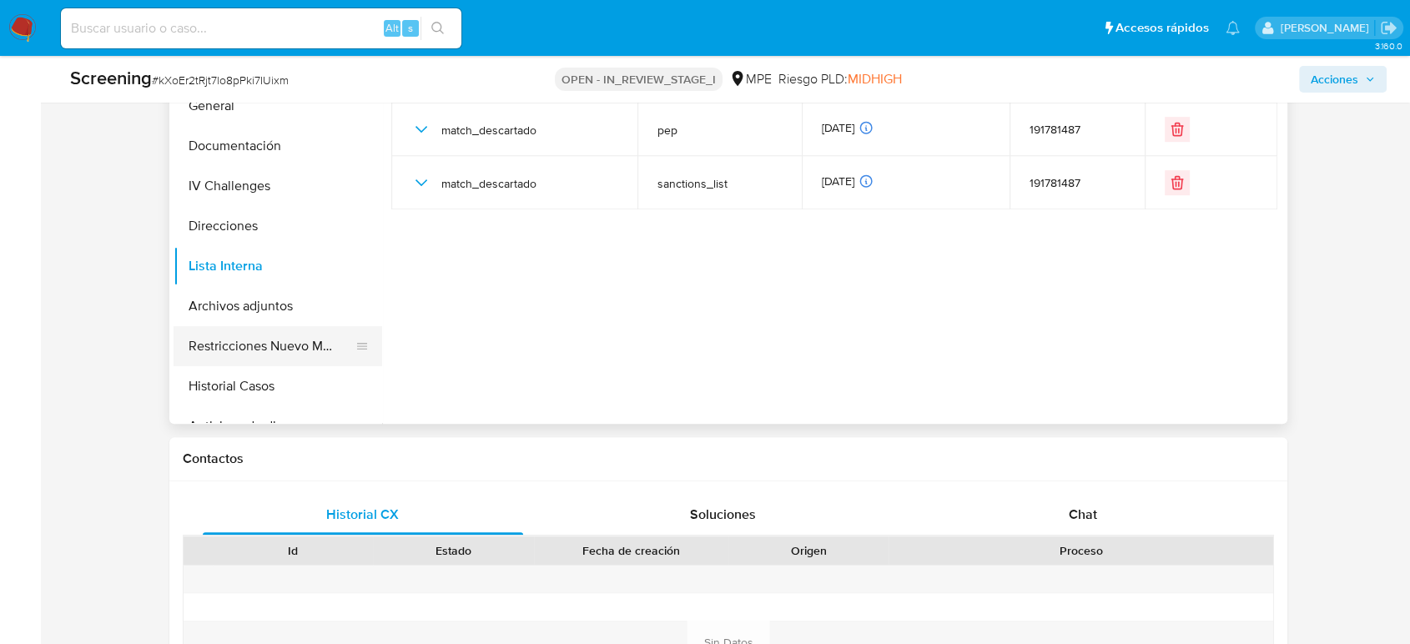
click at [254, 350] on button "Restricciones Nuevo Mundo" at bounding box center [271, 346] width 195 height 40
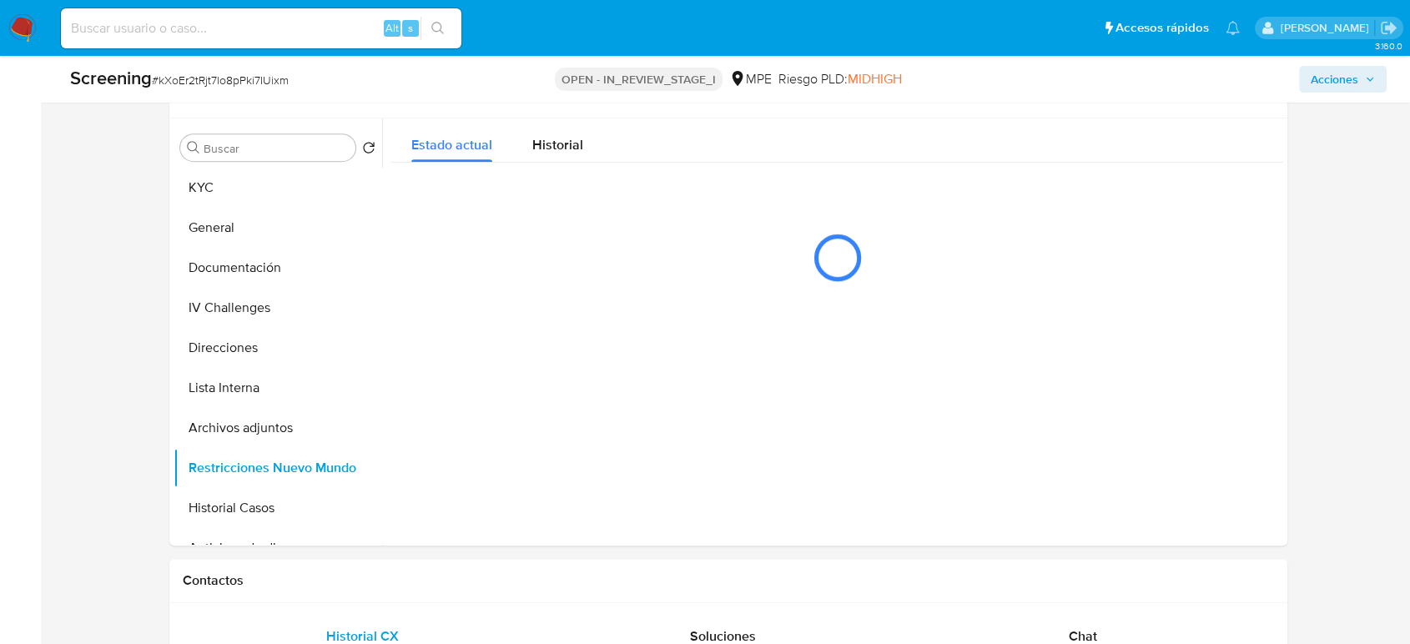
scroll to position [737, 0]
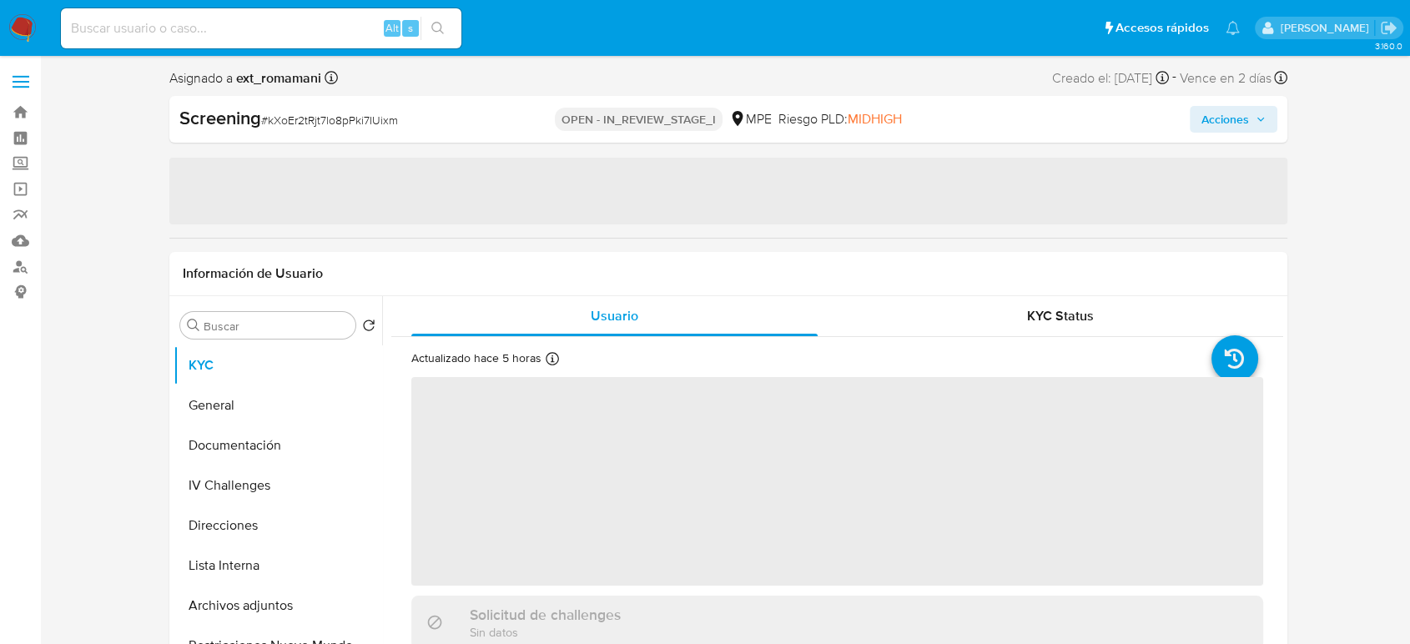
select select "10"
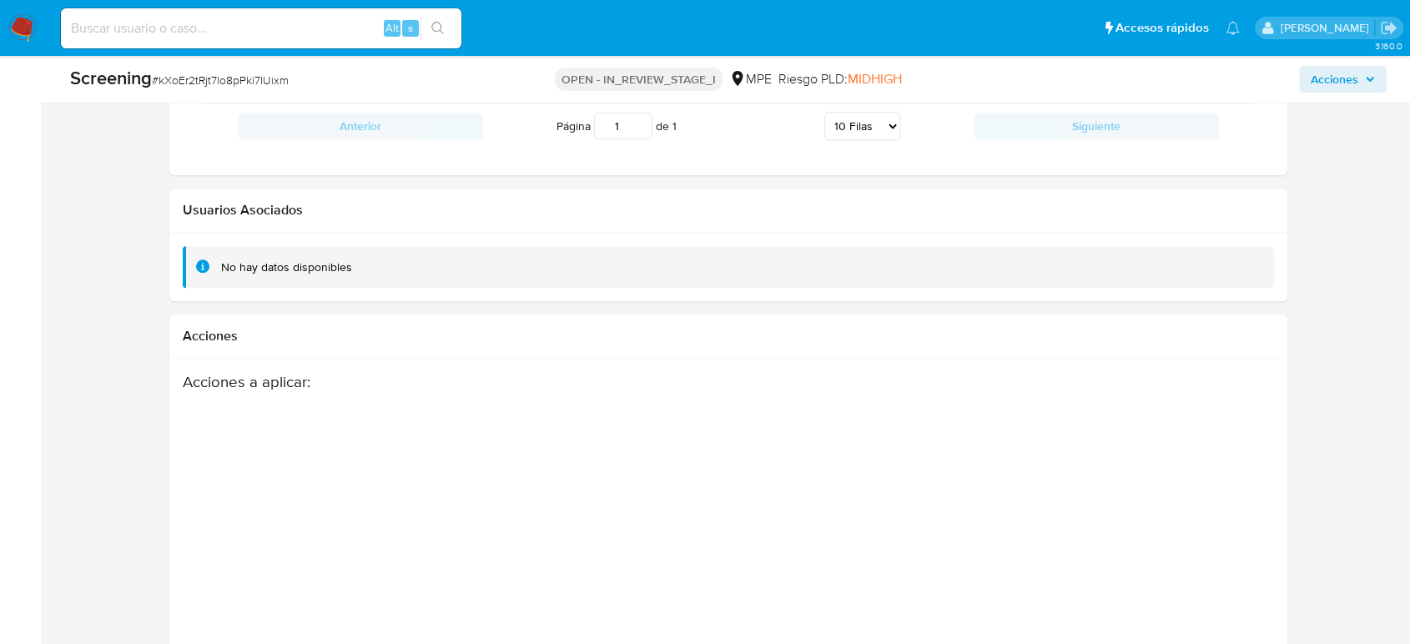
scroll to position [2220, 0]
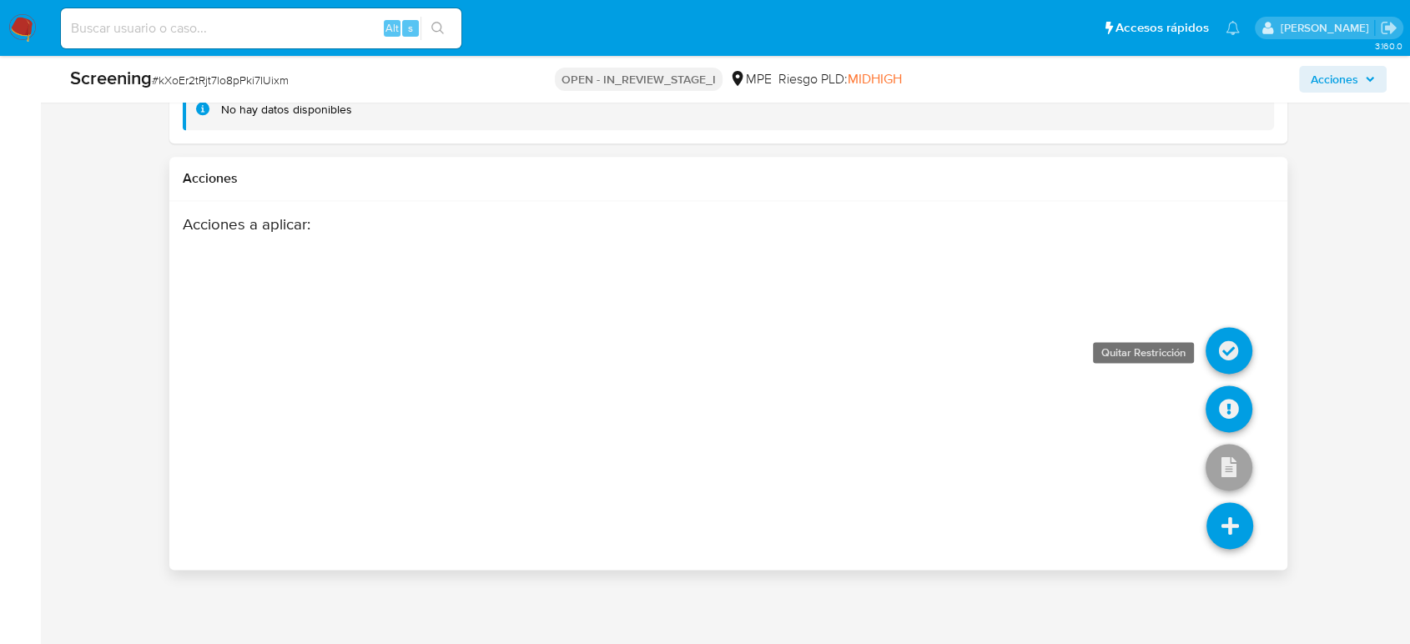
click at [1222, 347] on icon at bounding box center [1229, 350] width 47 height 47
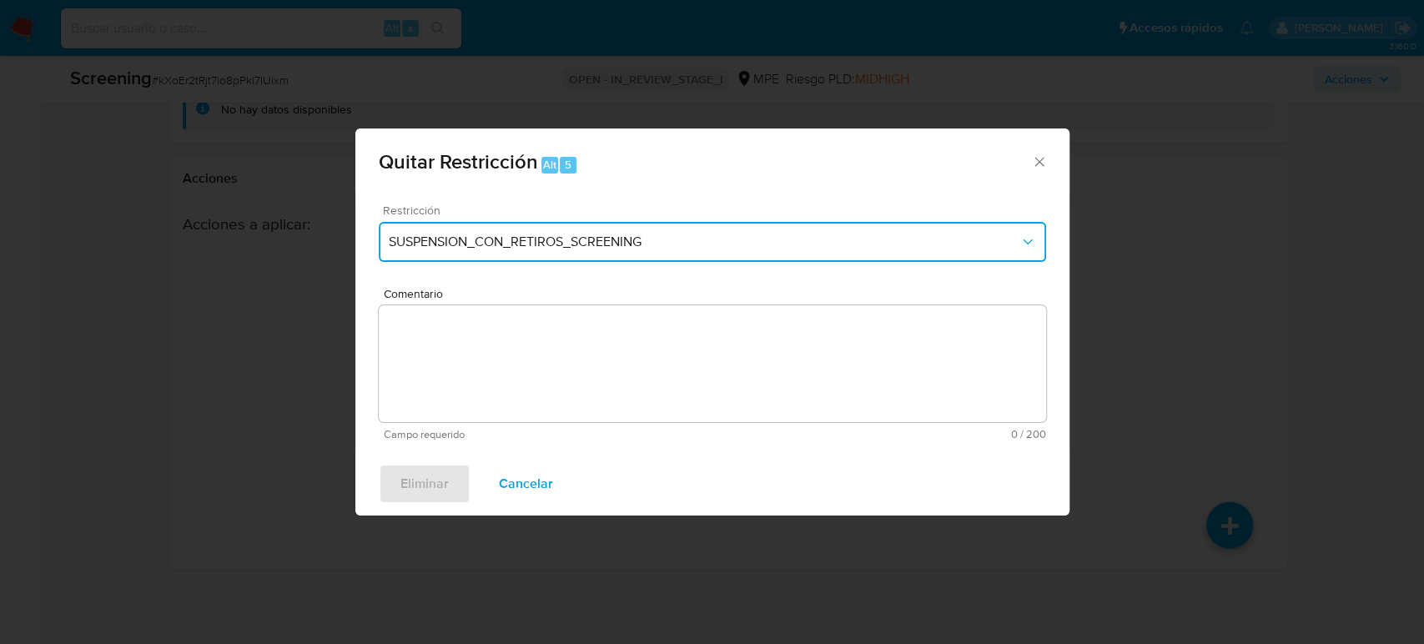
click at [557, 241] on span "SUSPENSION_CON_RETIROS_SCREENING" at bounding box center [704, 242] width 631 height 17
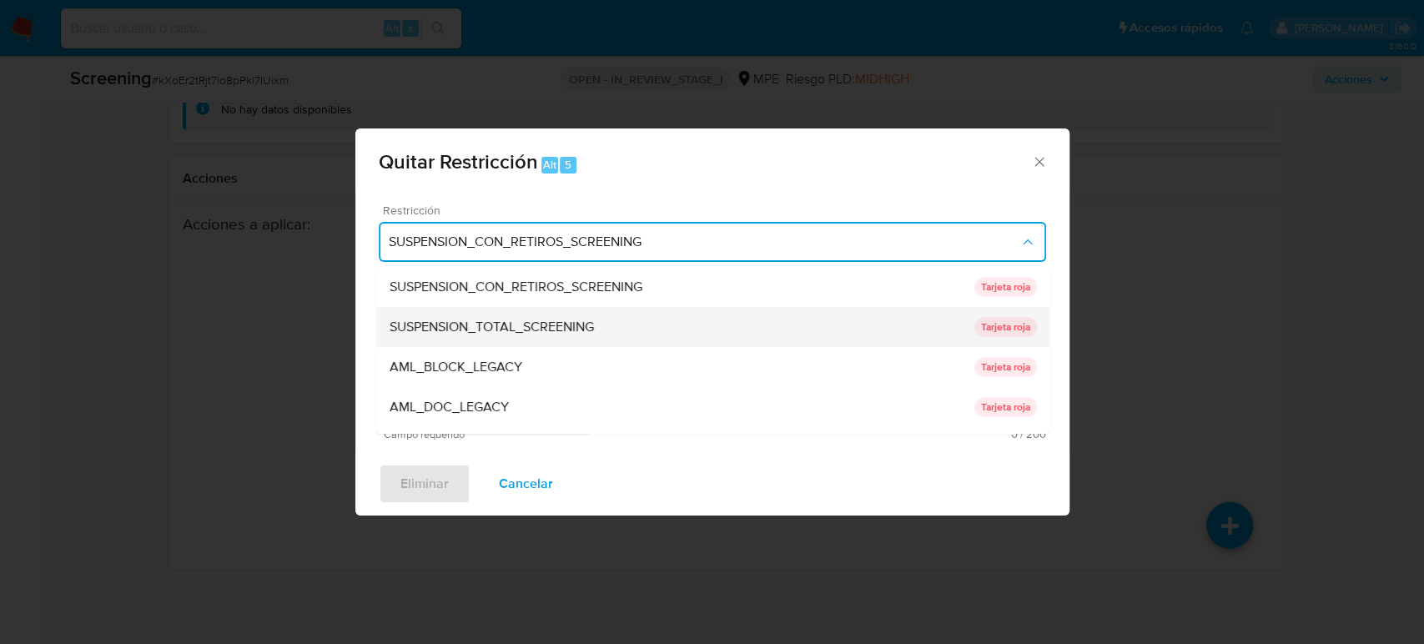
click at [545, 324] on span "SUSPENSION_TOTAL_SCREENING" at bounding box center [491, 327] width 204 height 17
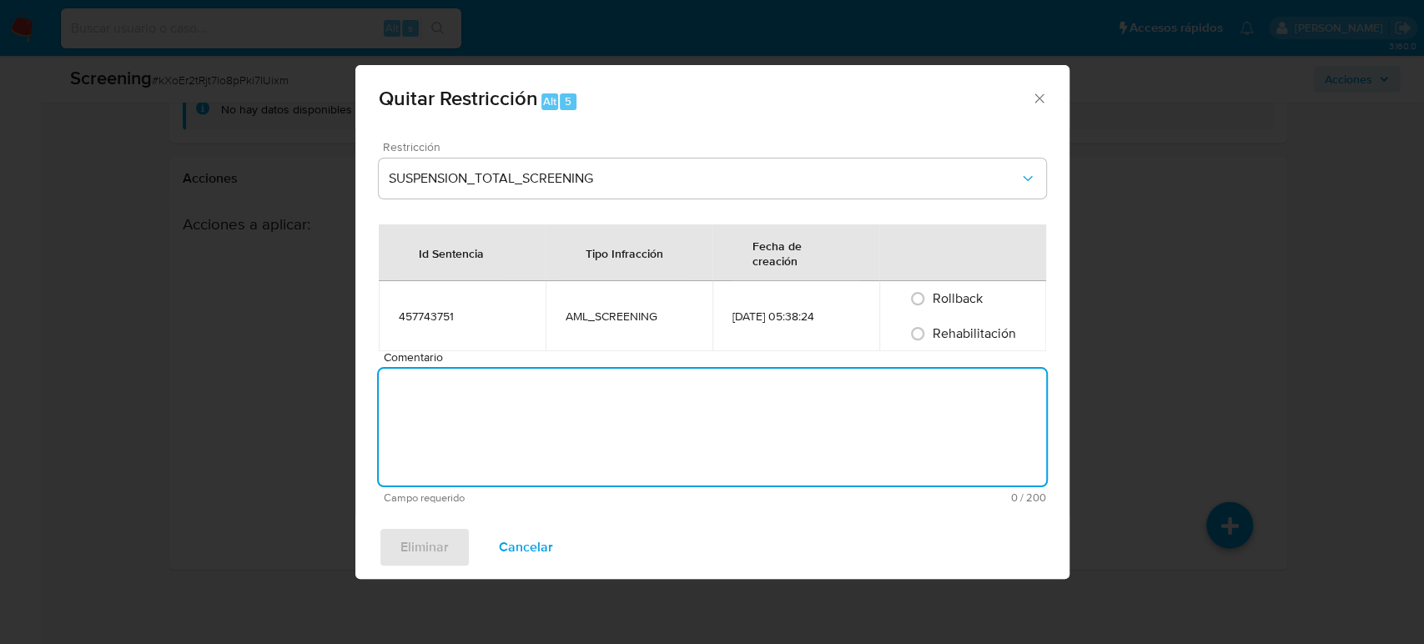
click at [541, 365] on div "Comentario Campo requerido 0 / 200 200 caracteres restantes" at bounding box center [713, 427] width 668 height 153
paste textarea "Se quita restricción automática, ya que se logra desestimar el match en lista d…"
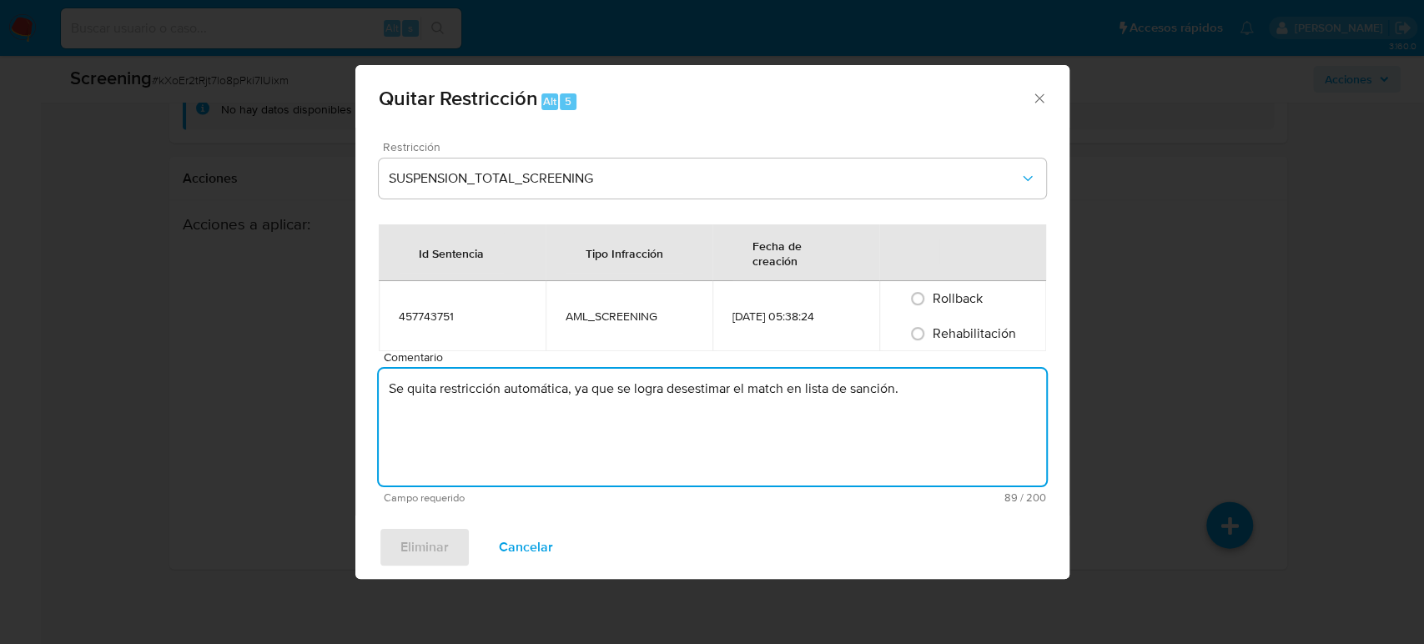
type textarea "Se quita restricción automática, ya que se logra desestimar el match en lista d…"
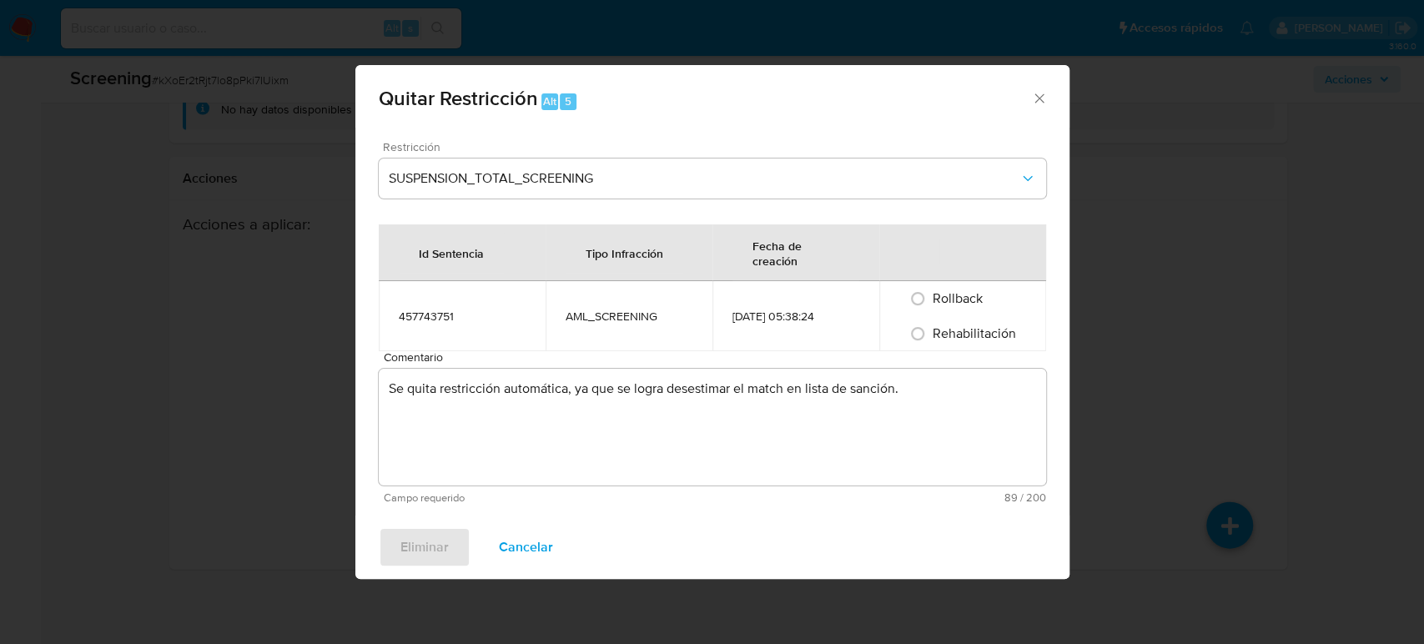
click at [936, 328] on span "Rehabilitación" at bounding box center [974, 333] width 83 height 19
click at [931, 328] on input "Rehabilitación" at bounding box center [917, 333] width 27 height 27
radio input "true"
click at [435, 539] on span "Eliminar" at bounding box center [425, 547] width 48 height 37
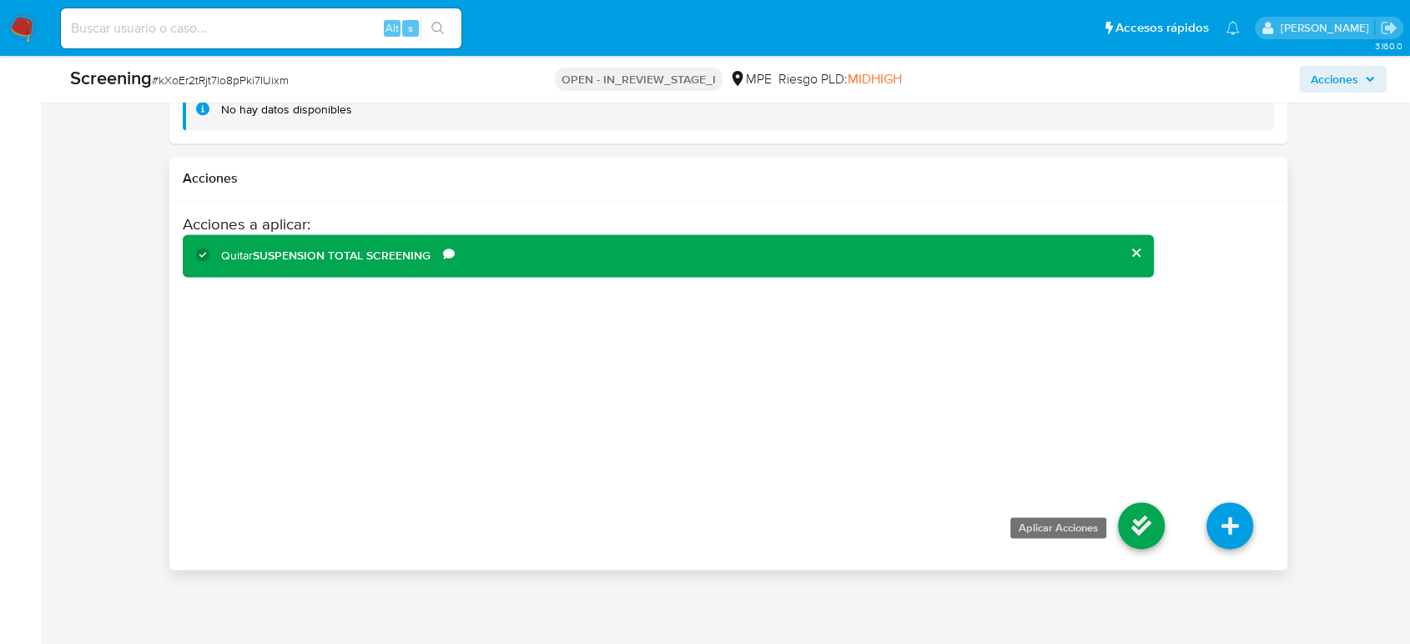
click at [1131, 522] on icon at bounding box center [1141, 525] width 47 height 47
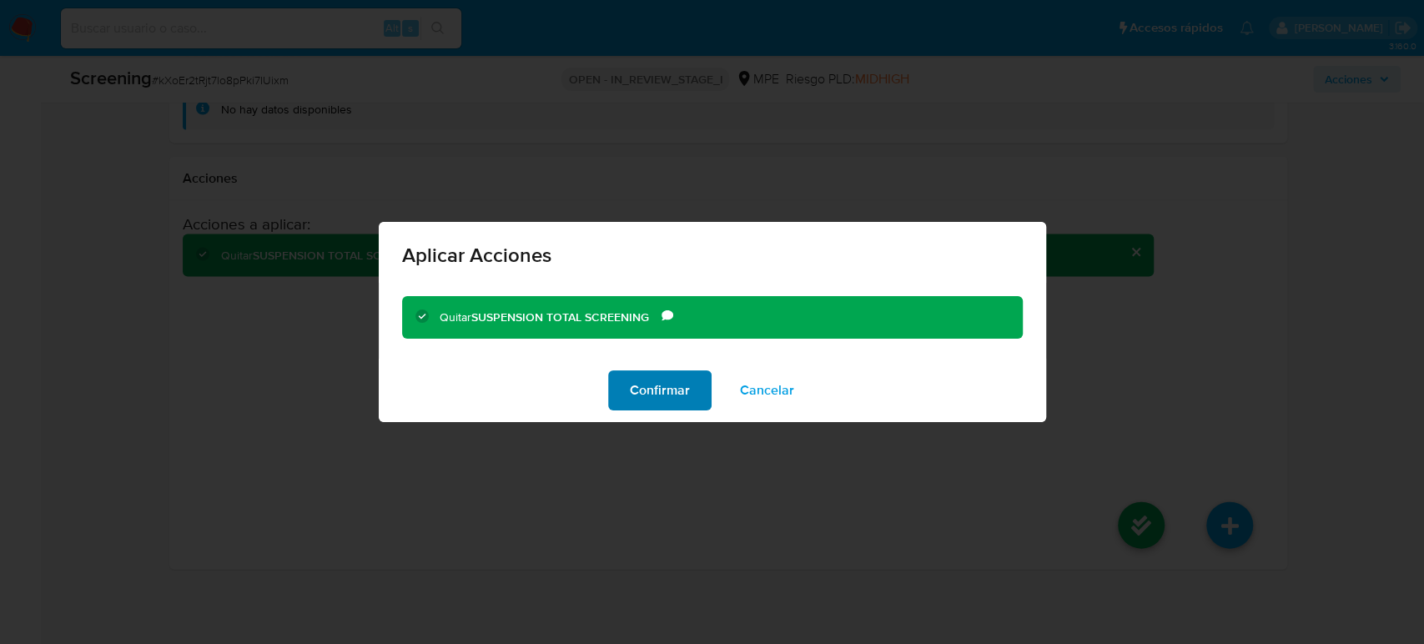
click at [635, 399] on span "Confirmar" at bounding box center [660, 390] width 60 height 37
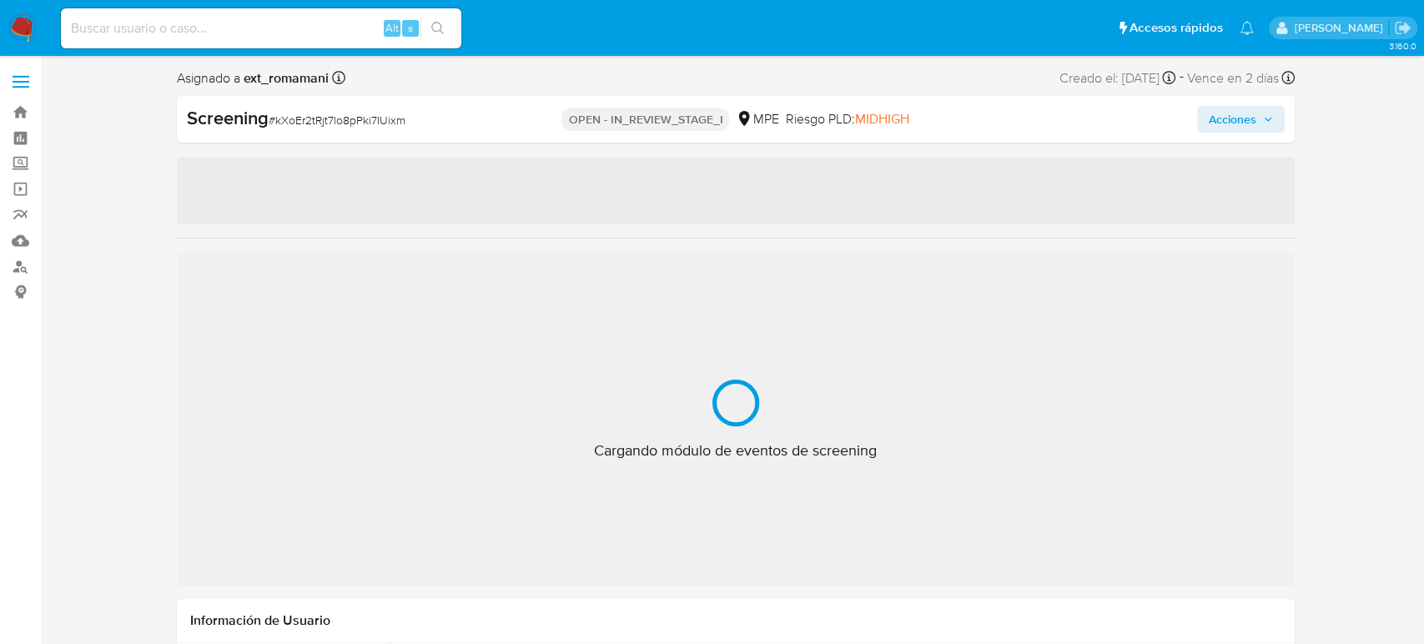
select select "10"
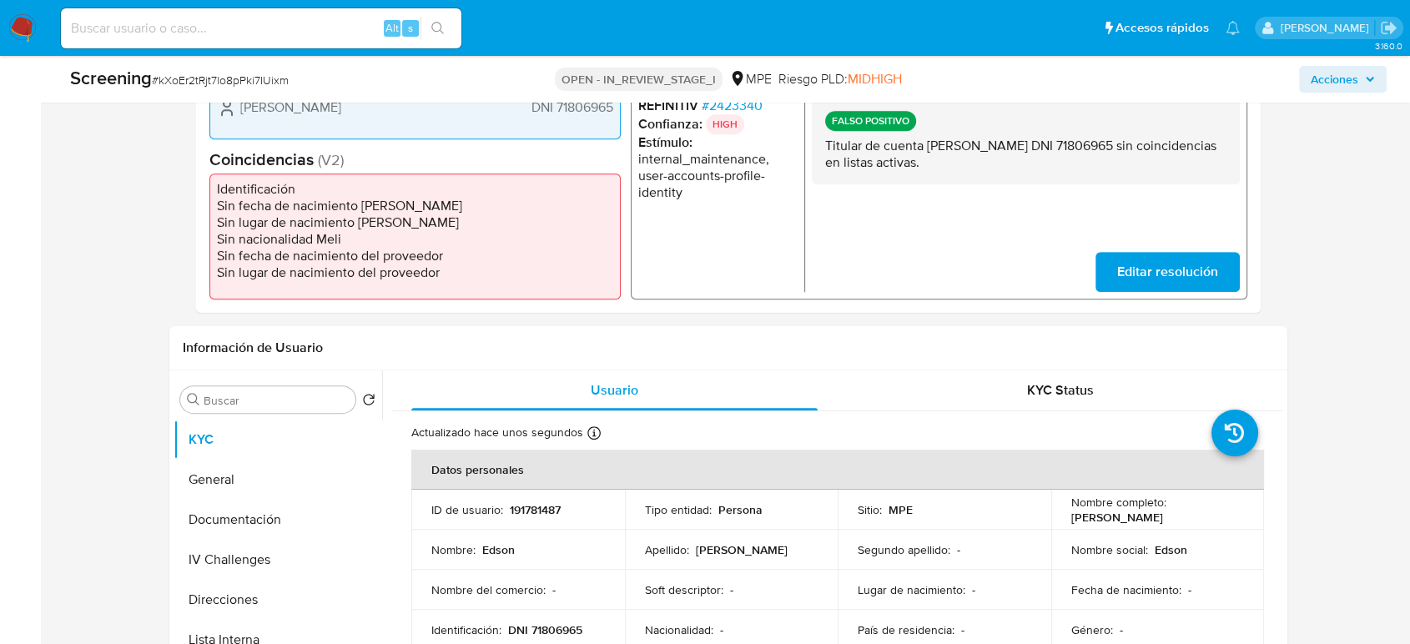
scroll to position [556, 0]
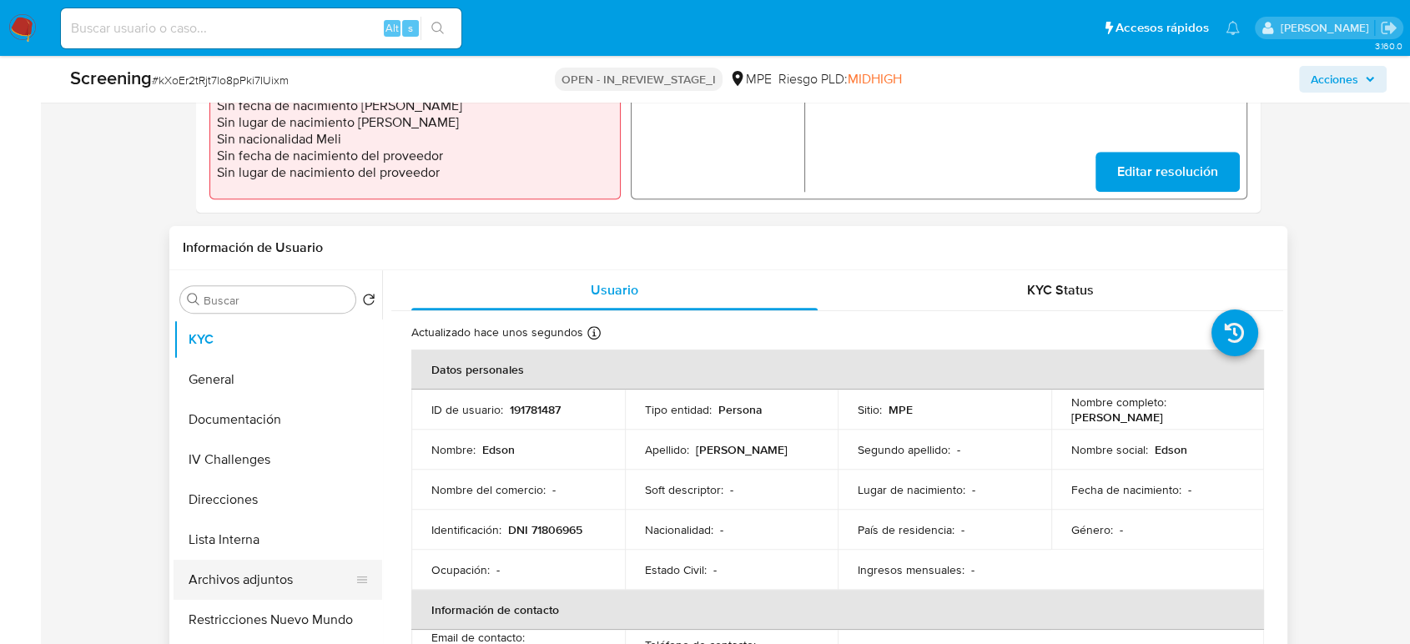
click at [263, 572] on button "Archivos adjuntos" at bounding box center [271, 580] width 195 height 40
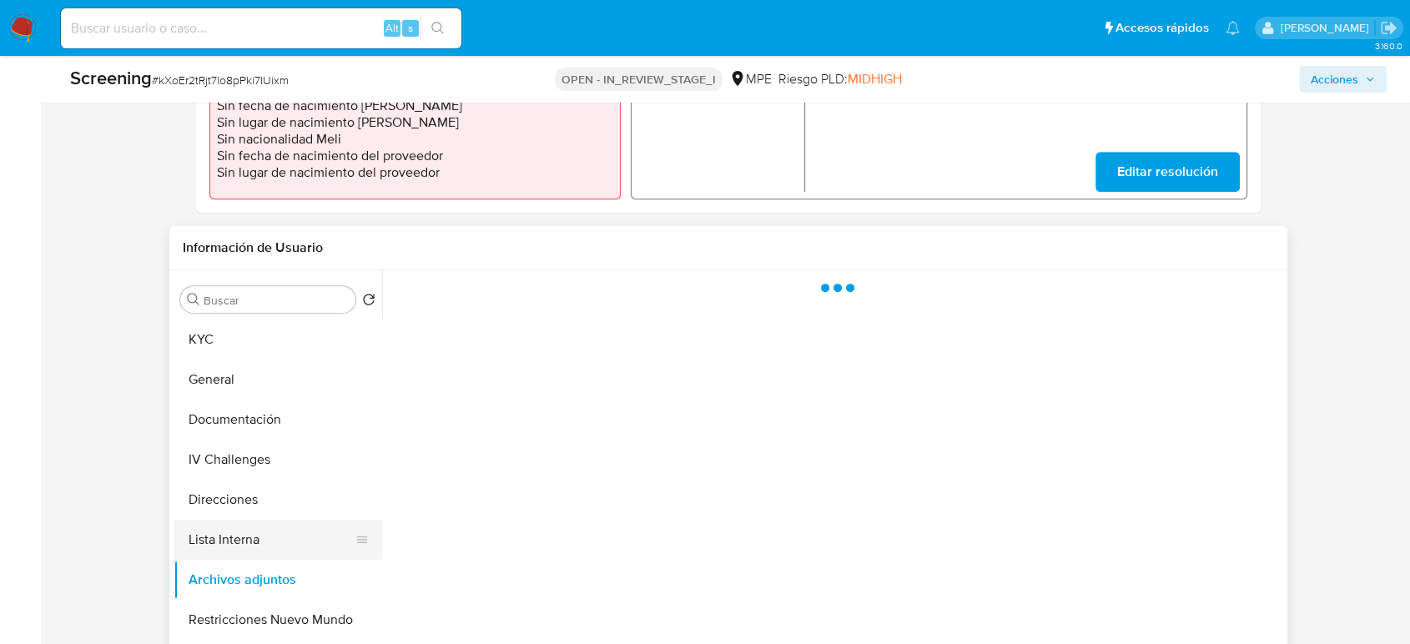
click at [260, 542] on button "Lista Interna" at bounding box center [271, 540] width 195 height 40
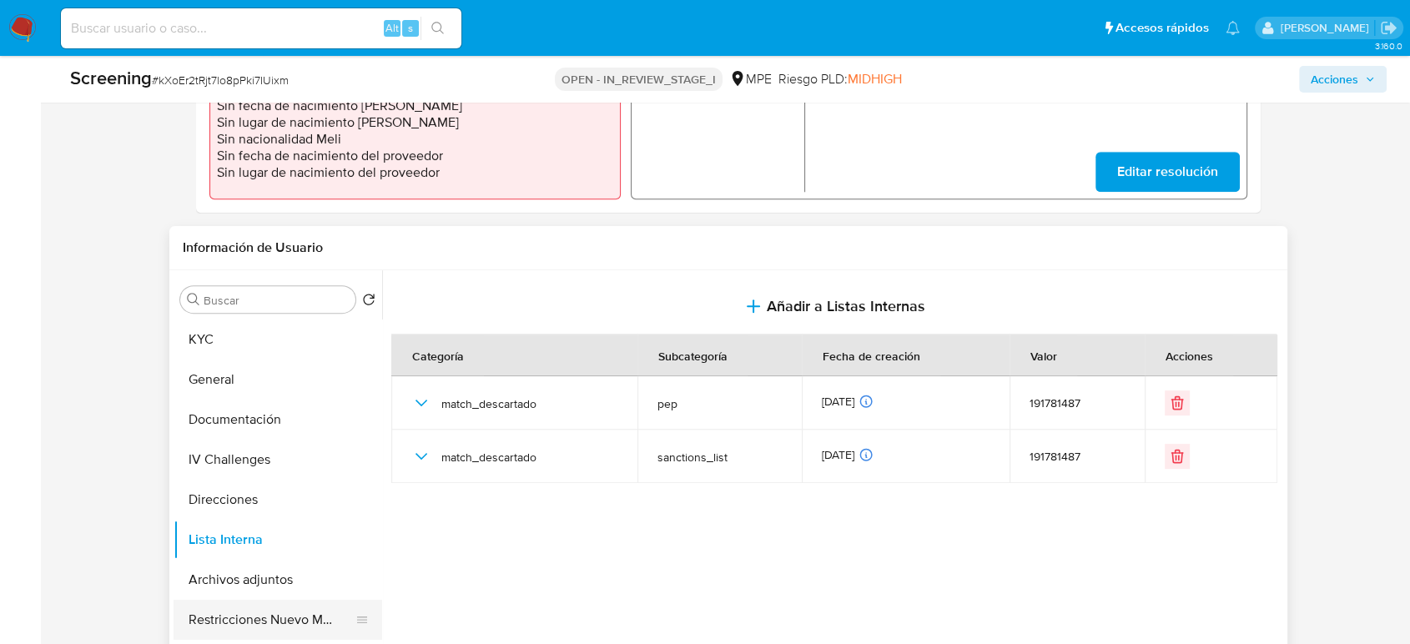
click at [279, 612] on button "Restricciones Nuevo Mundo" at bounding box center [271, 620] width 195 height 40
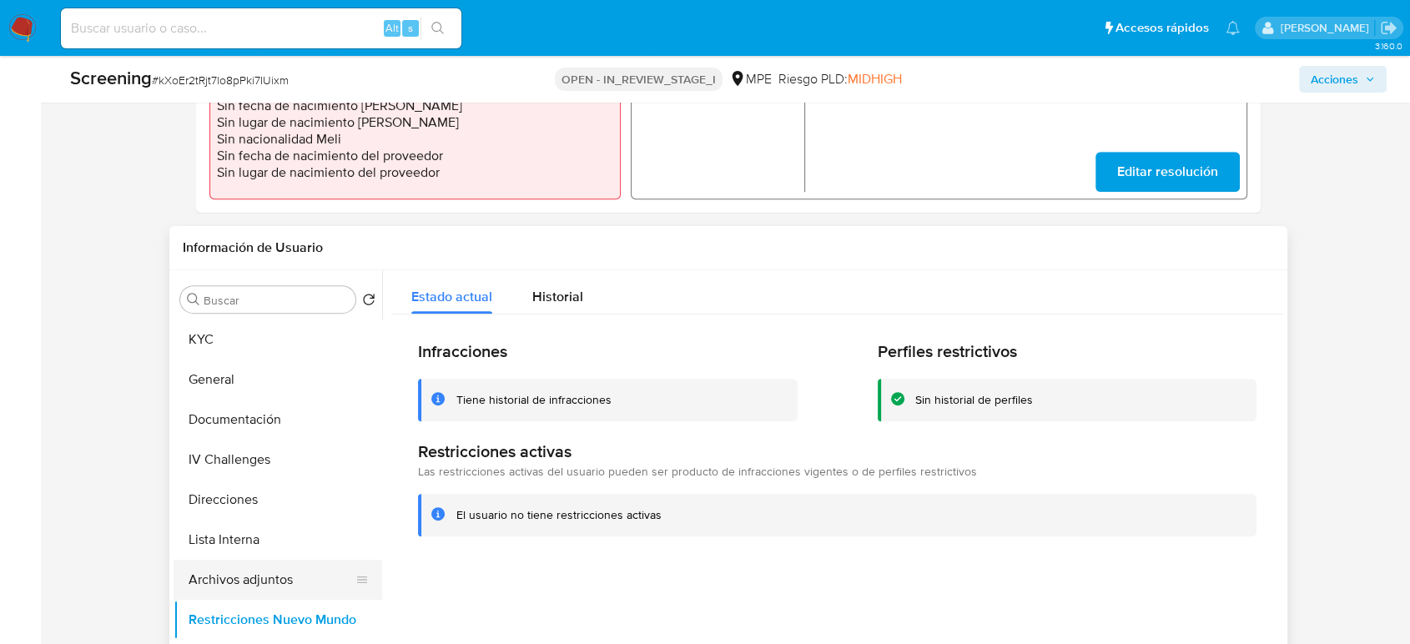
click at [268, 584] on button "Archivos adjuntos" at bounding box center [271, 580] width 195 height 40
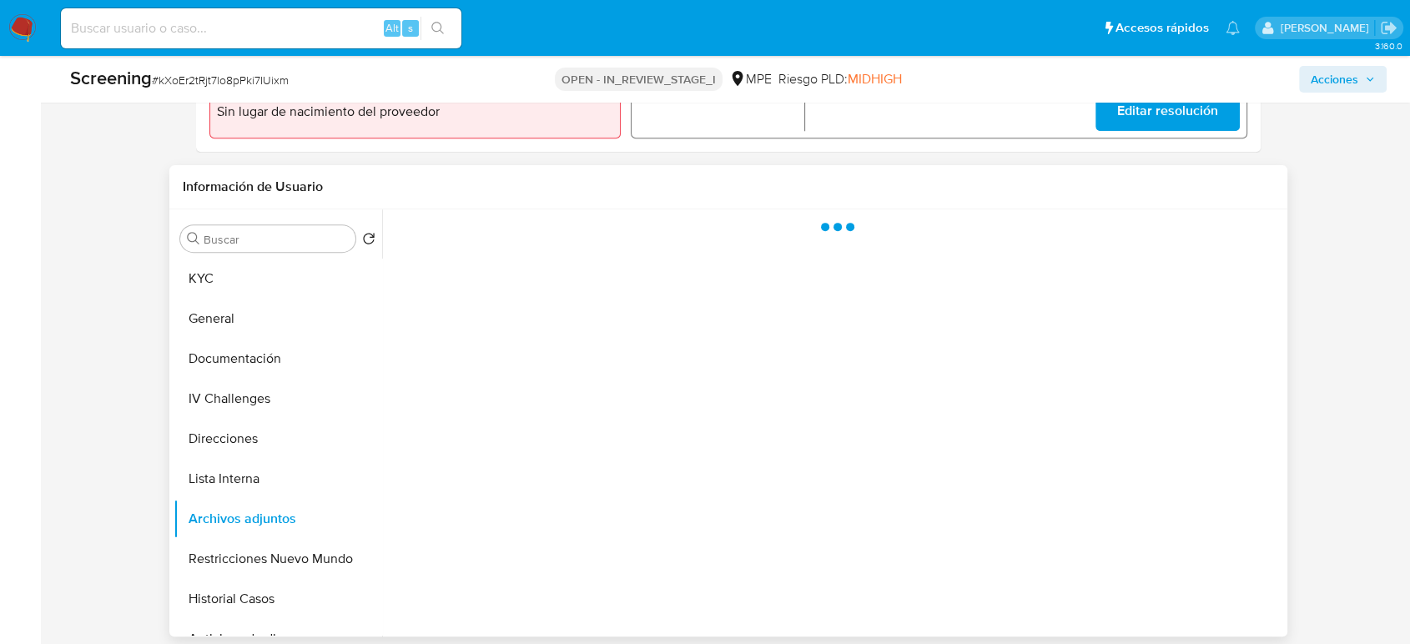
scroll to position [648, 0]
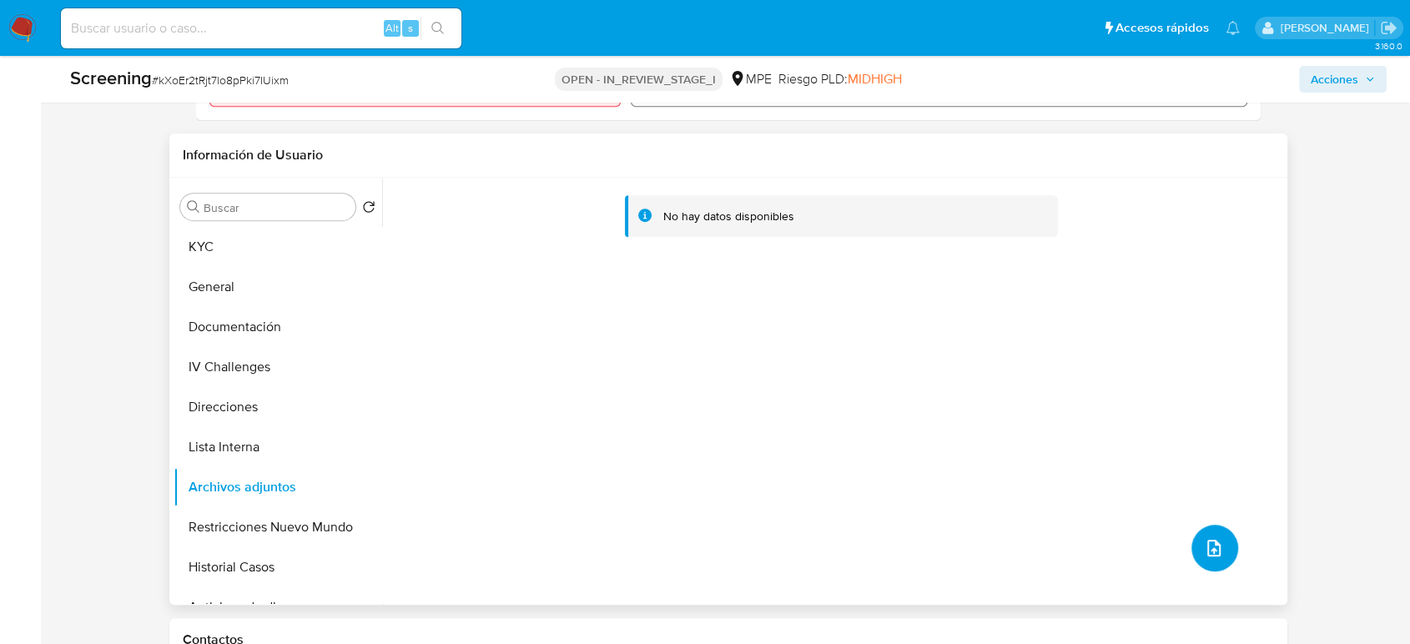
click at [1192, 537] on button "upload-file" at bounding box center [1215, 548] width 47 height 47
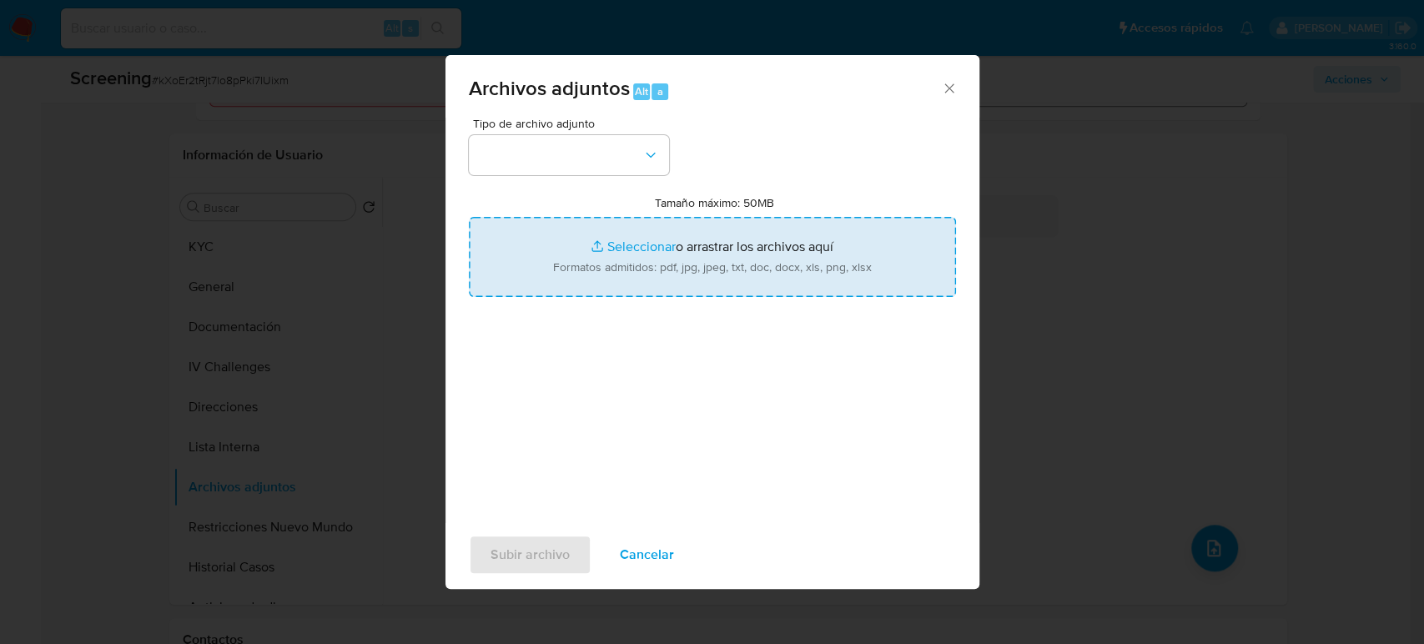
click at [705, 270] on input "Tamaño máximo: 50MB Seleccionar archivos" at bounding box center [712, 257] width 487 height 80
type input "C:\fakepath\DNI 71806965 - SUNAT - Consulta RUC.pdf"
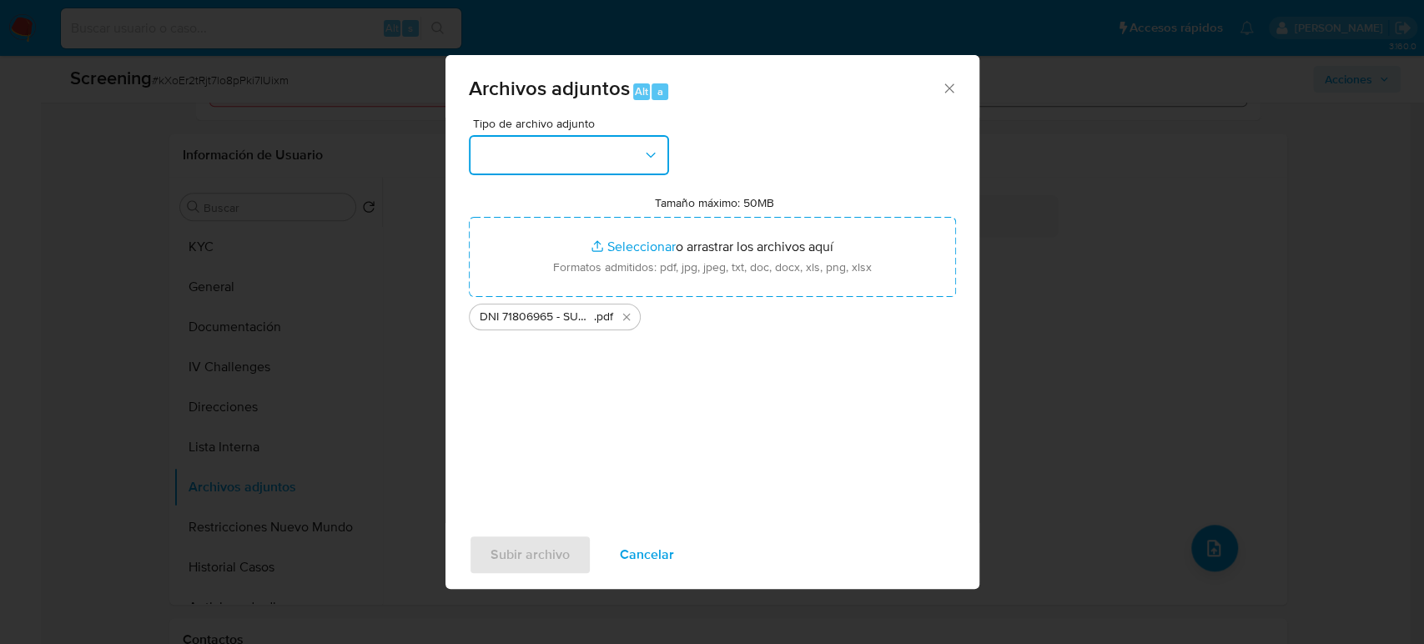
click at [511, 147] on button "button" at bounding box center [569, 155] width 200 height 40
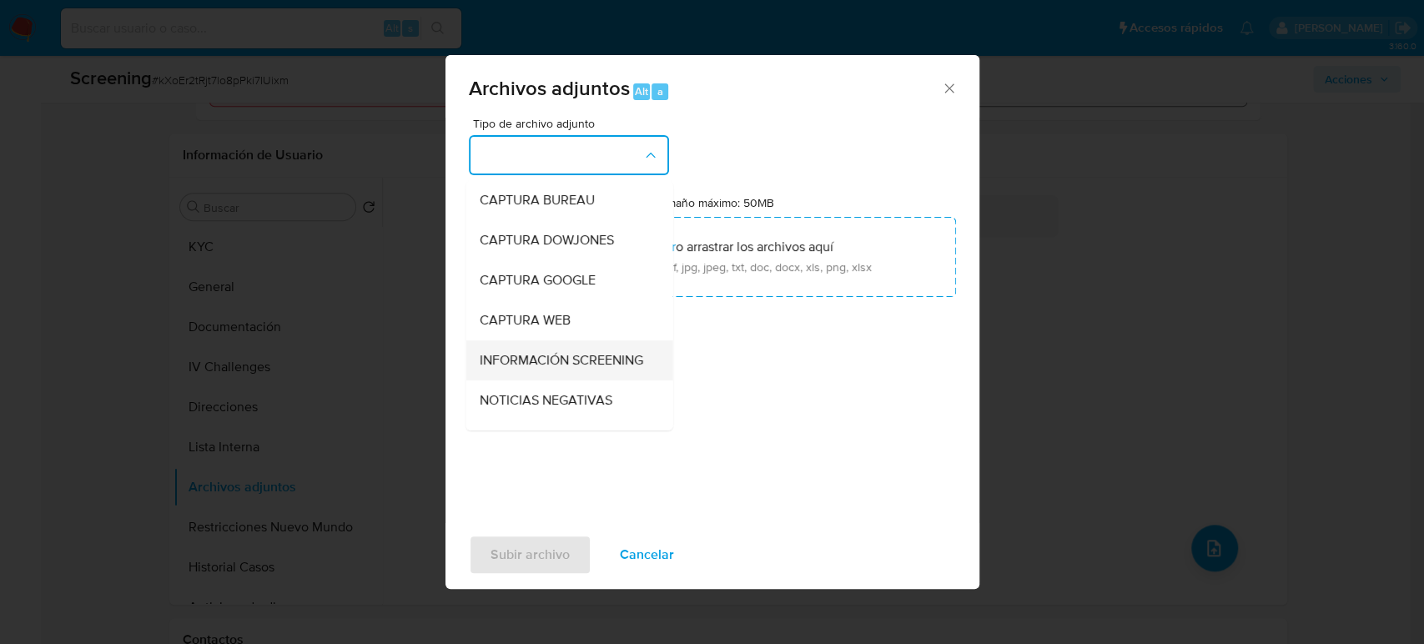
click at [547, 369] on span "INFORMACIÓN SCREENING" at bounding box center [561, 360] width 164 height 17
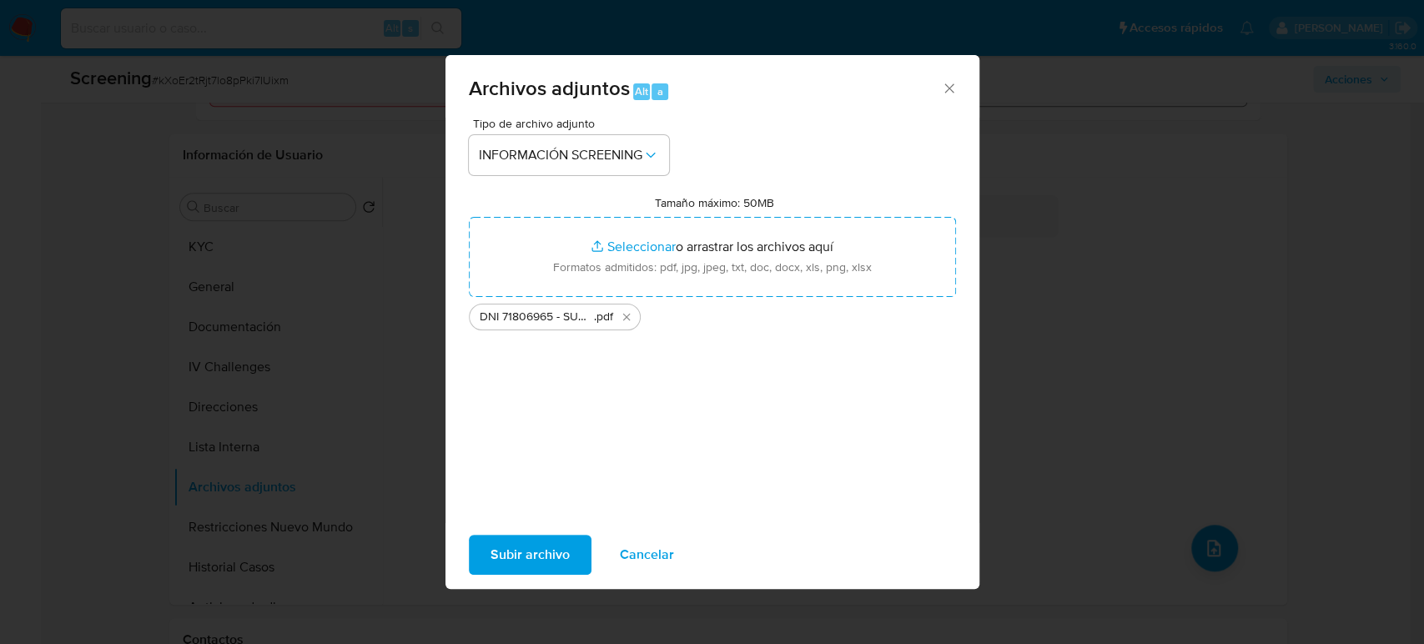
click at [544, 551] on span "Subir archivo" at bounding box center [530, 555] width 79 height 37
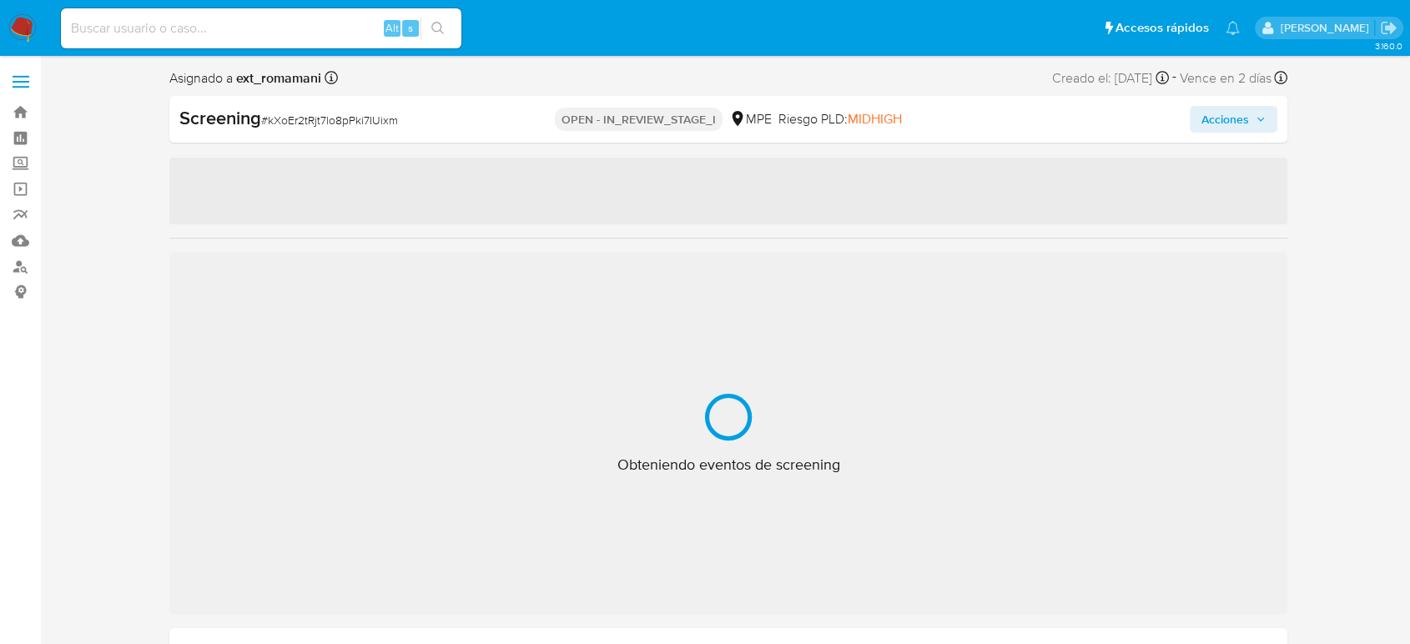
select select "10"
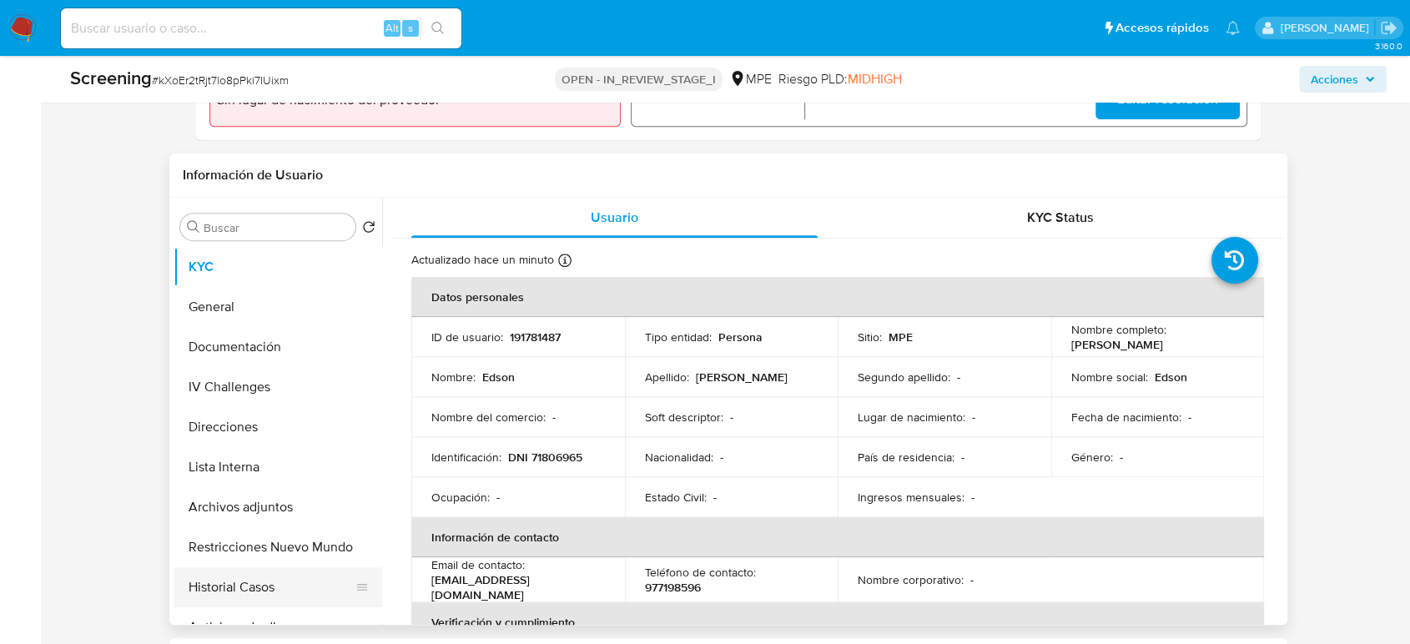
scroll to position [741, 0]
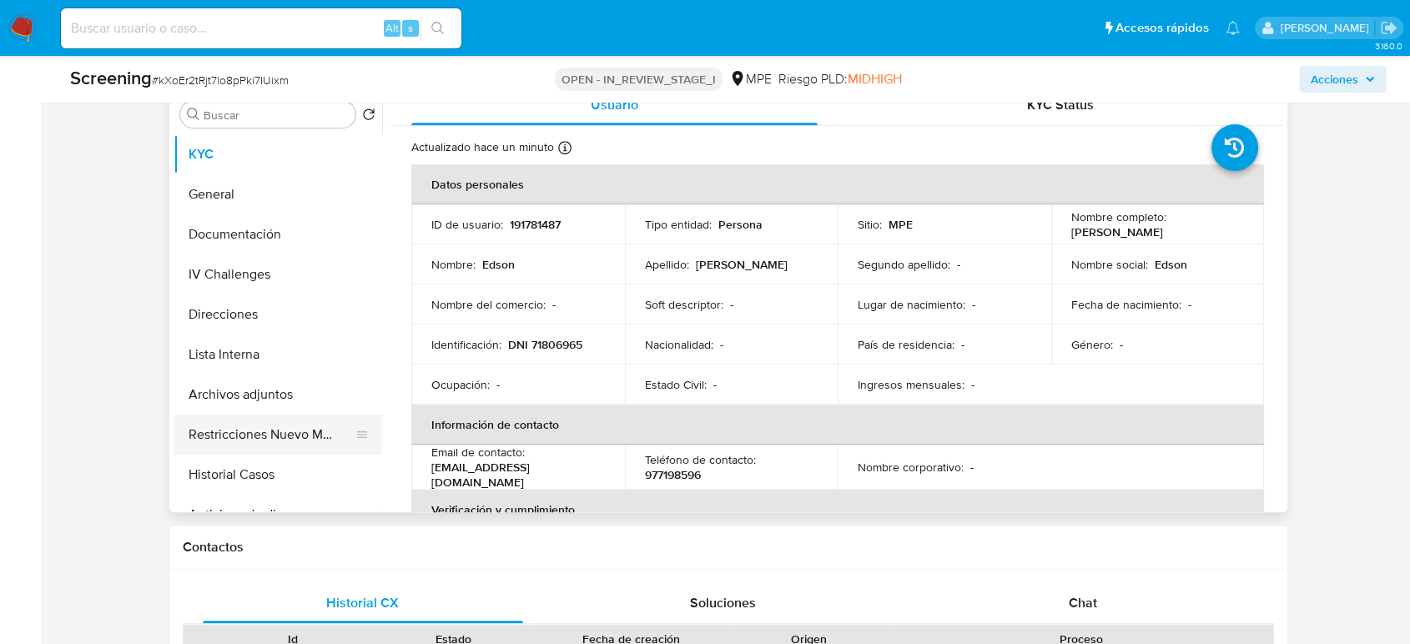
click at [259, 431] on button "Restricciones Nuevo Mundo" at bounding box center [271, 435] width 195 height 40
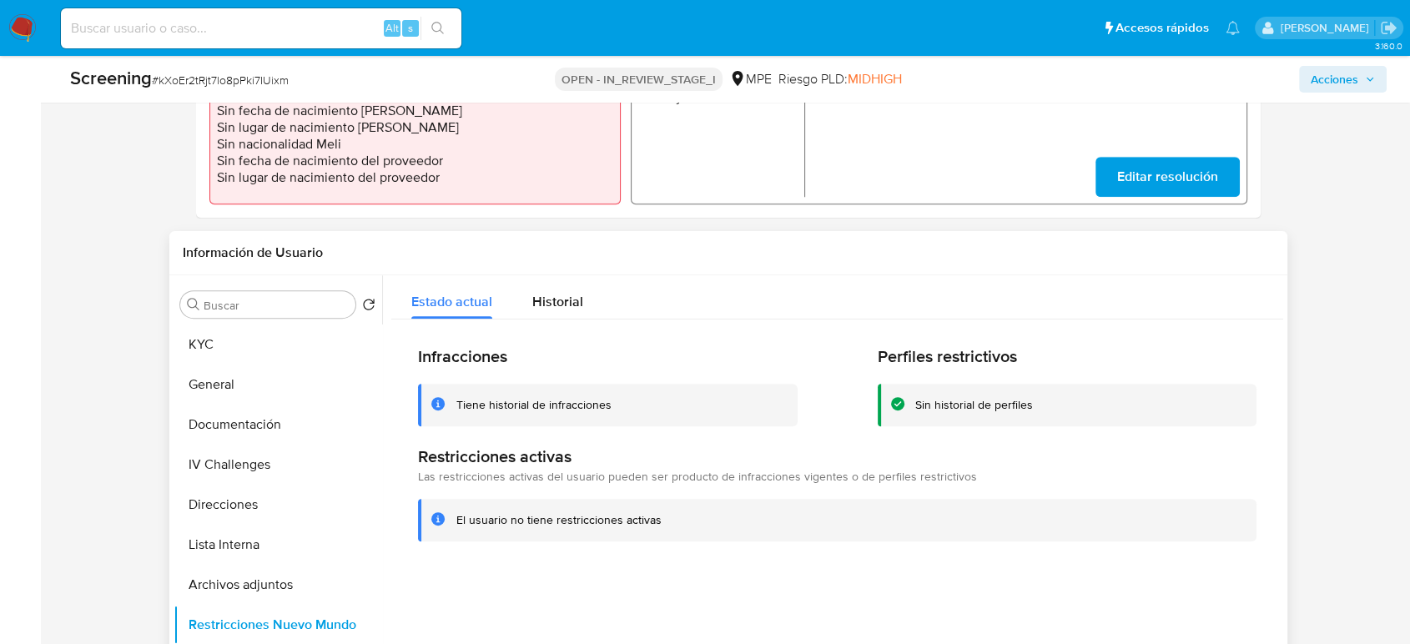
scroll to position [278, 0]
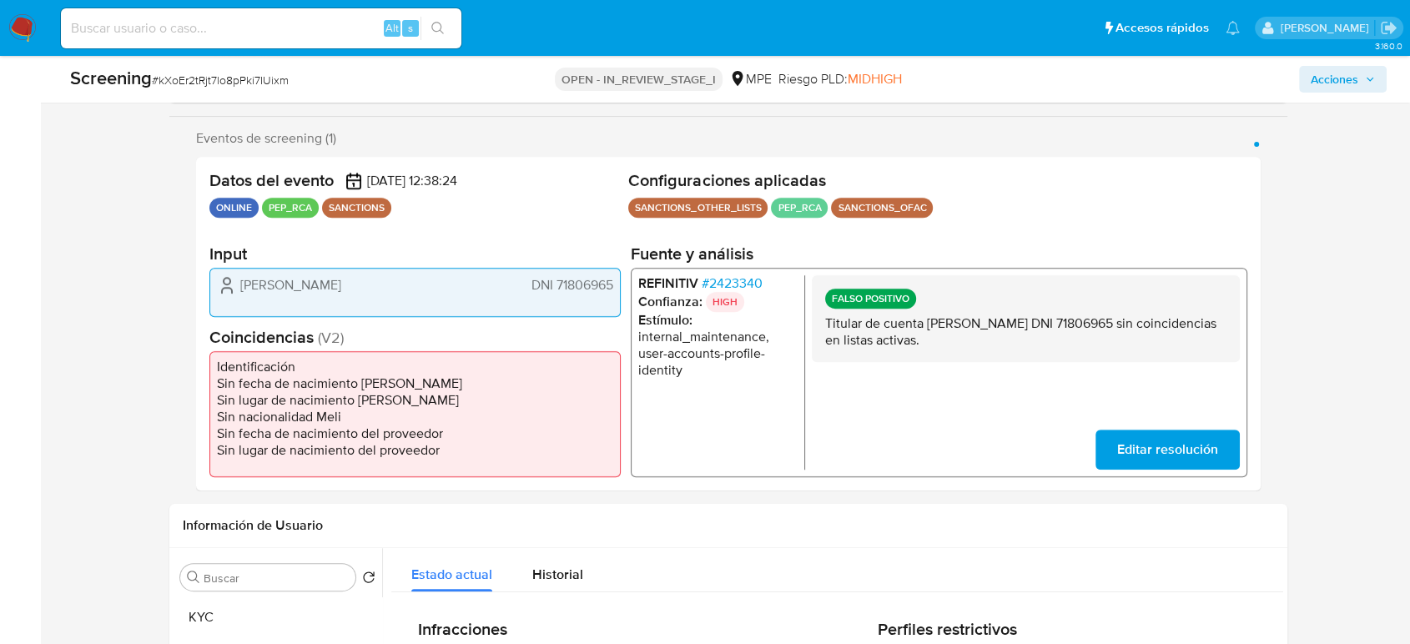
click at [1320, 84] on span "Acciones" at bounding box center [1335, 79] width 48 height 27
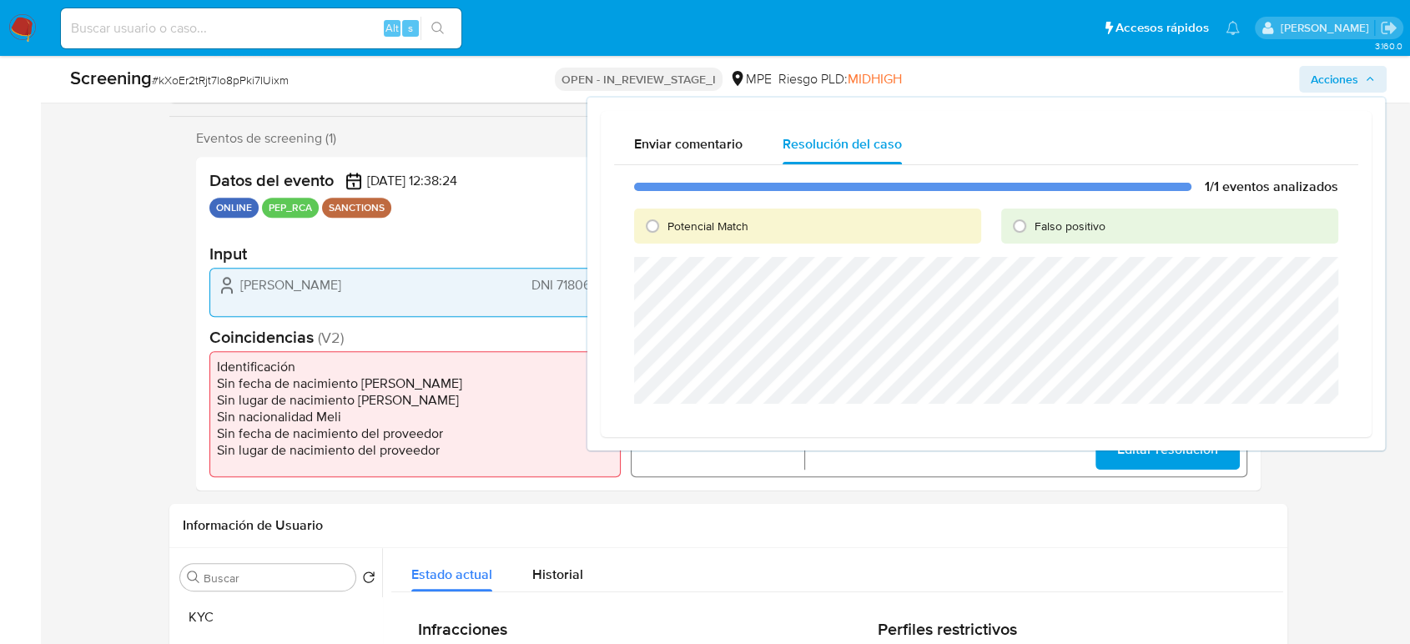
click at [1041, 220] on span "Falso positivo" at bounding box center [1070, 226] width 71 height 17
click at [1033, 220] on input "Falso positivo" at bounding box center [1019, 226] width 27 height 27
radio input "true"
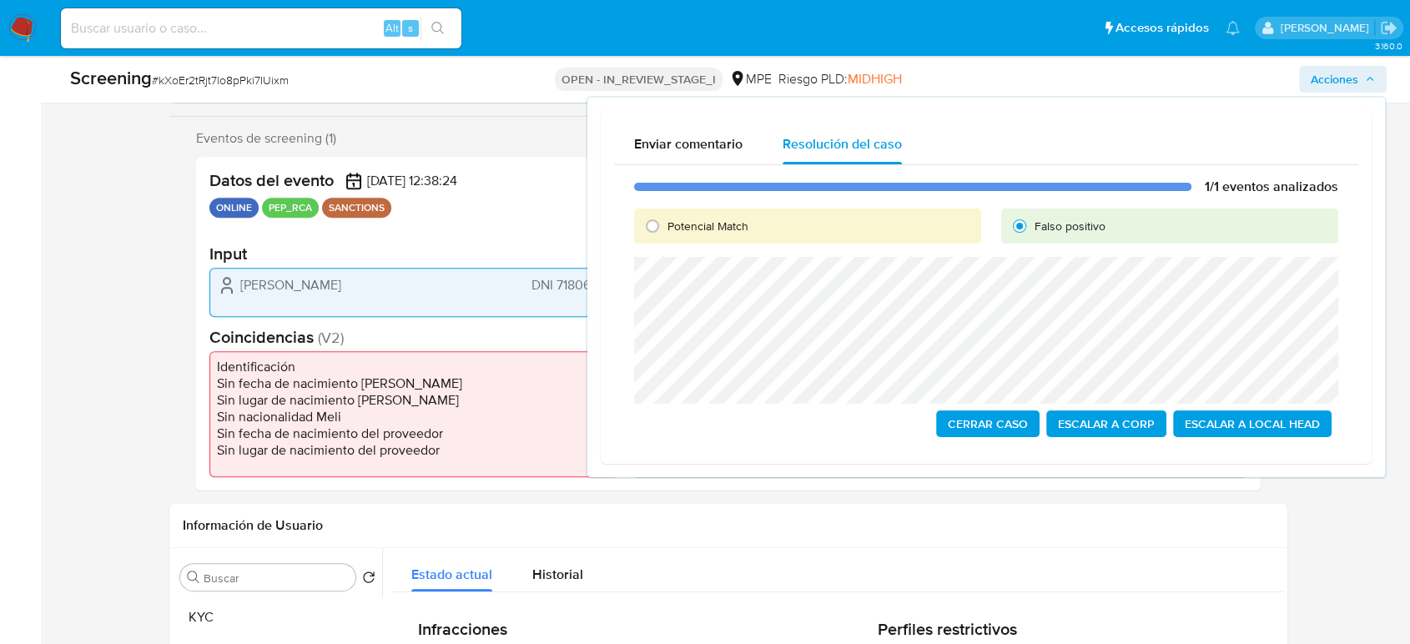
click at [988, 419] on span "Cerrar Caso" at bounding box center [988, 423] width 80 height 23
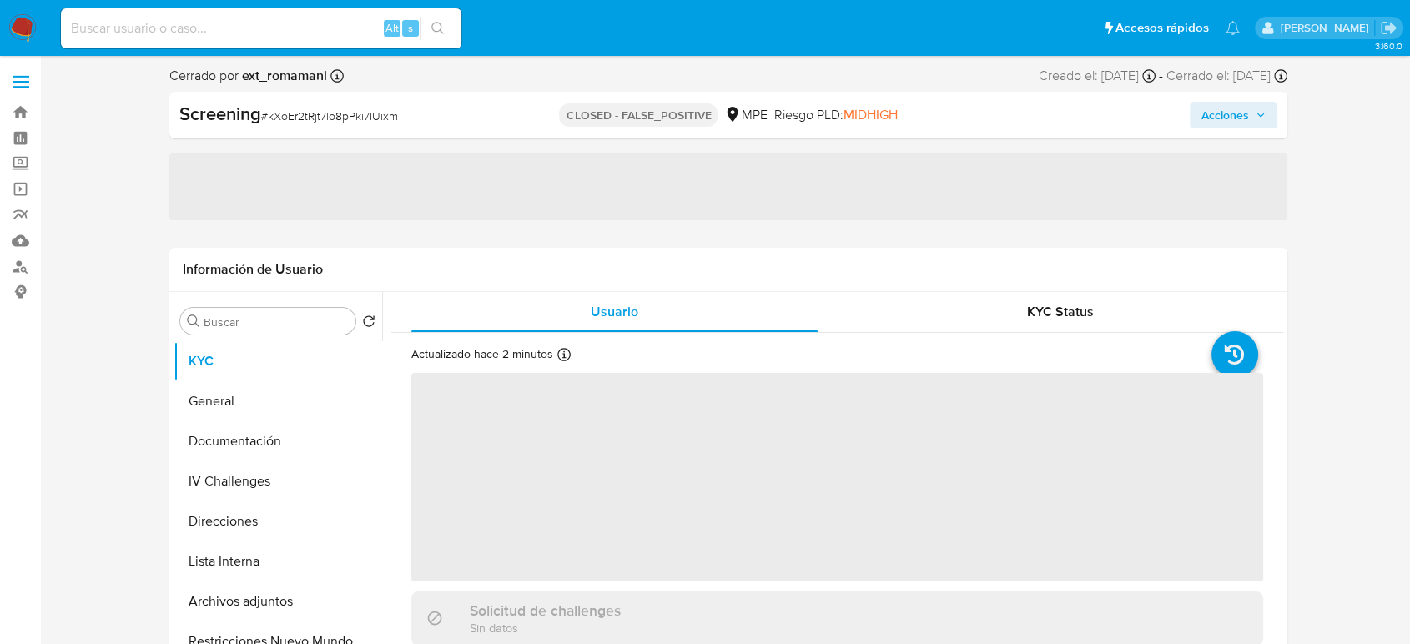
select select "10"
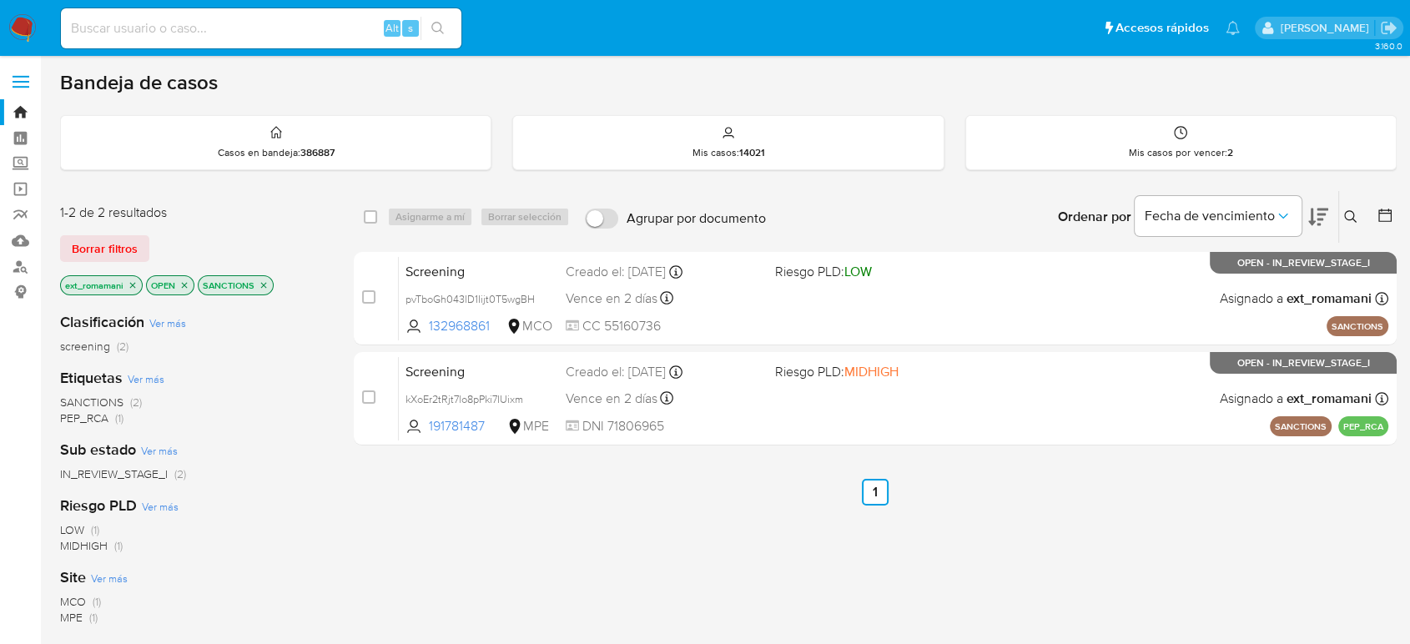
click at [28, 23] on img at bounding box center [22, 28] width 28 height 28
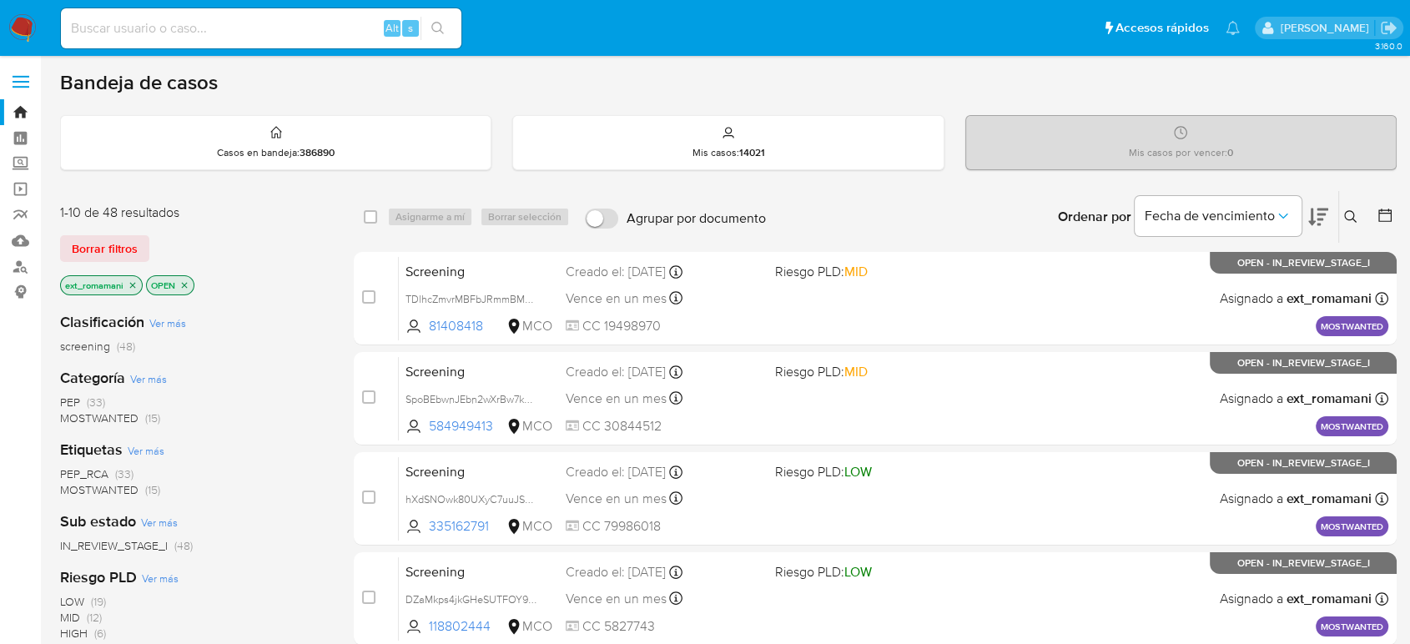
click at [152, 486] on span "(15)" at bounding box center [152, 489] width 15 height 17
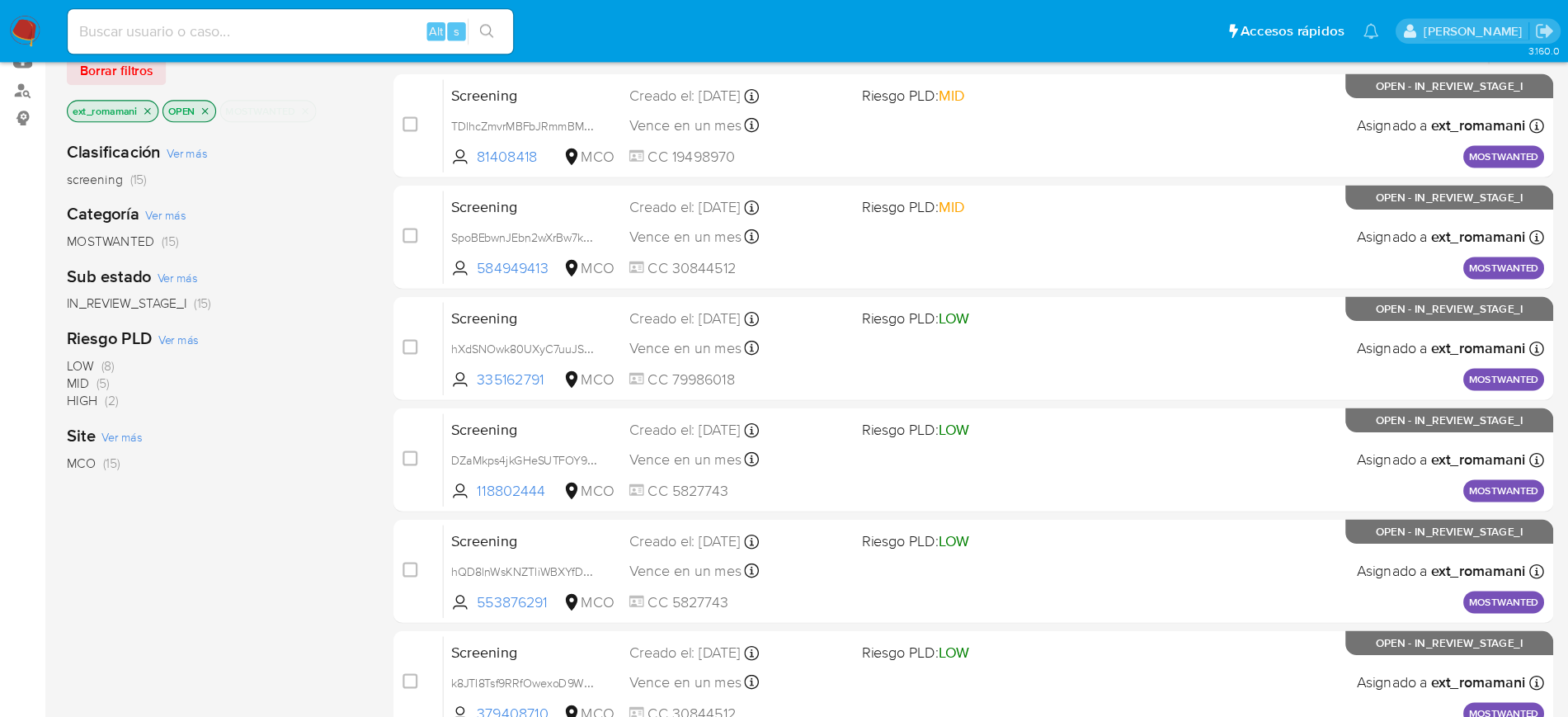
scroll to position [183, 0]
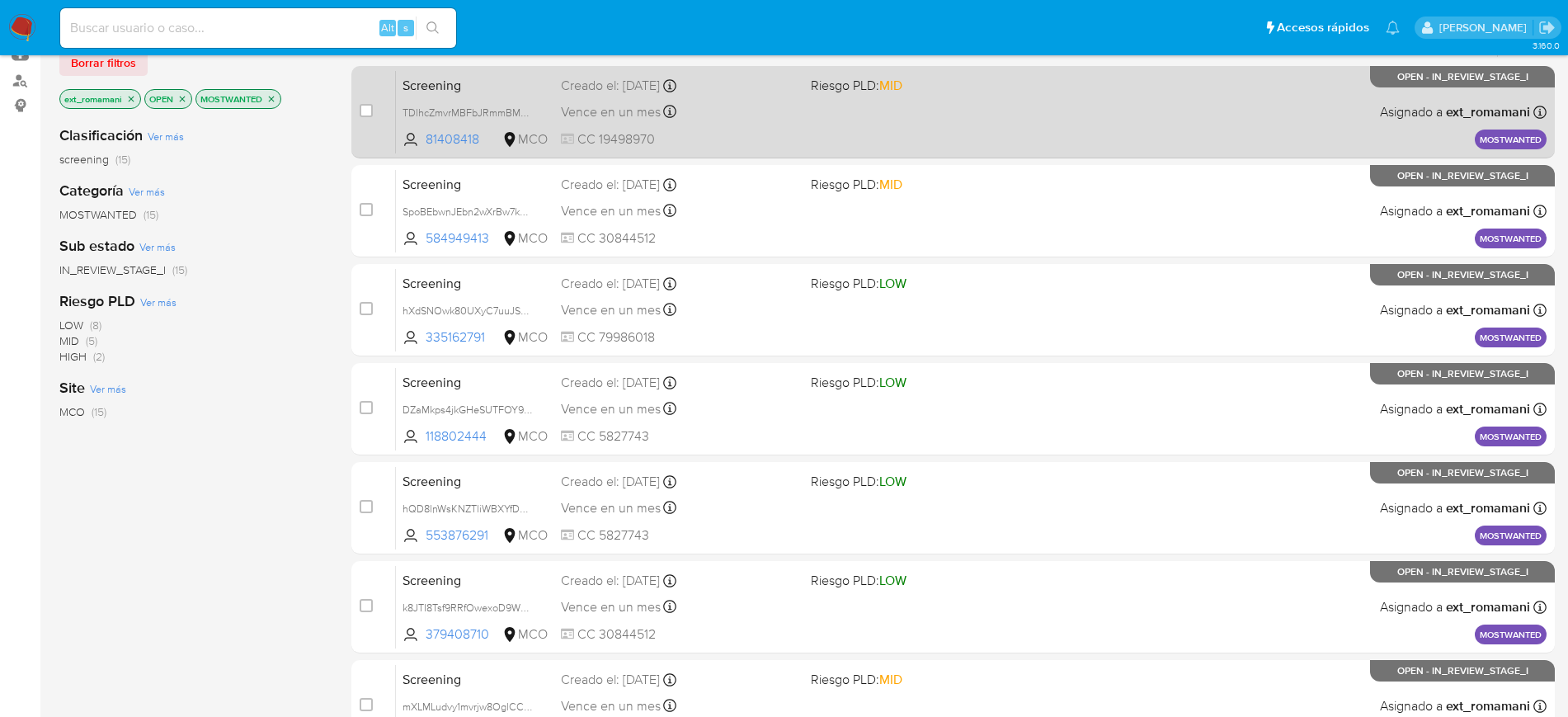
drag, startPoint x: 889, startPoint y: 122, endPoint x: 888, endPoint y: 138, distance: 16.0
click at [889, 122] on div "Screening TDlhcZmvrMBFbJRmmBM5arvK 81408418 MCO Riesgo PLD: MID Creado el: [DAT…" at bounding box center [972, 112] width 1151 height 83
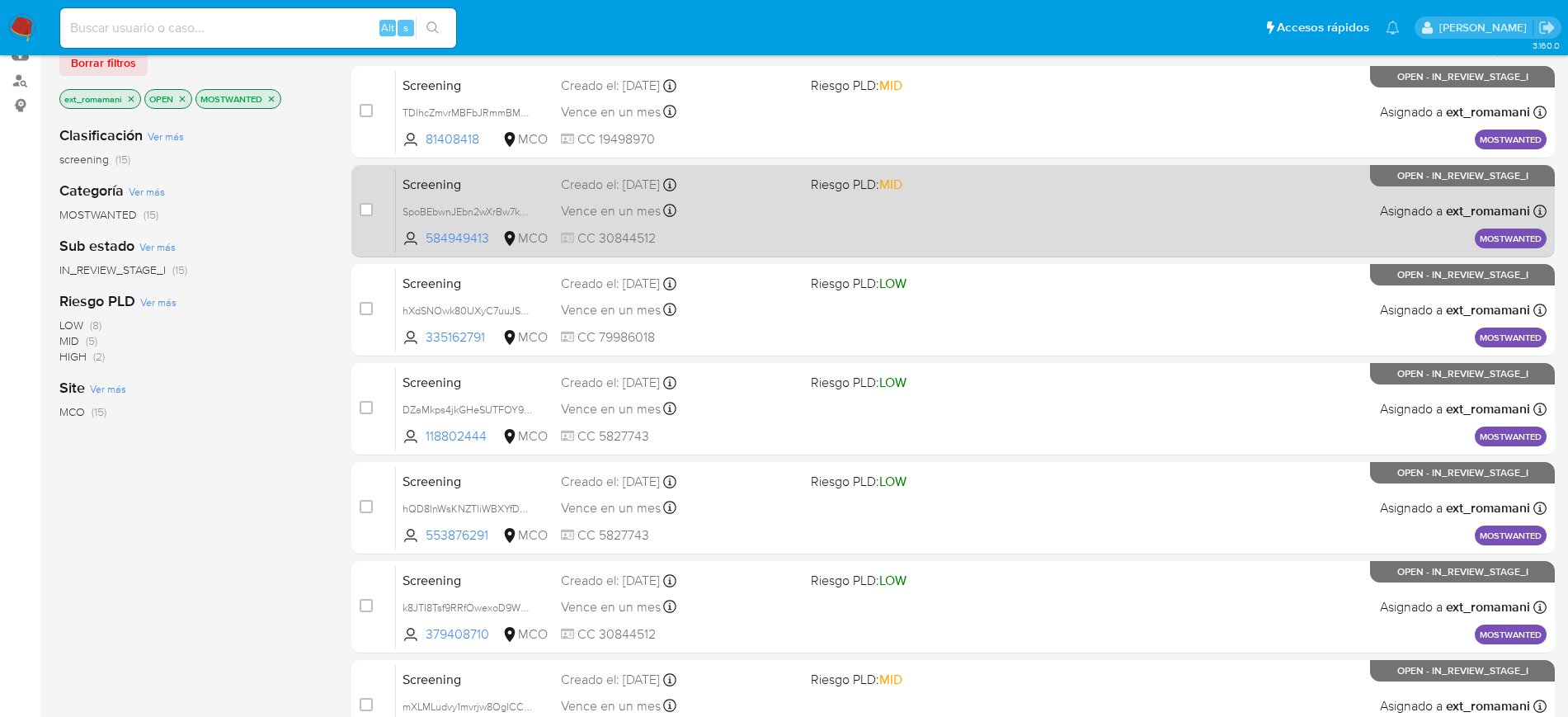
click at [880, 202] on div "Screening SpoBEbwnJEbn2wXrBw7kRRNr 584949413 MCO Riesgo PLD: MID Creado el: 20/…" at bounding box center [972, 211] width 1151 height 83
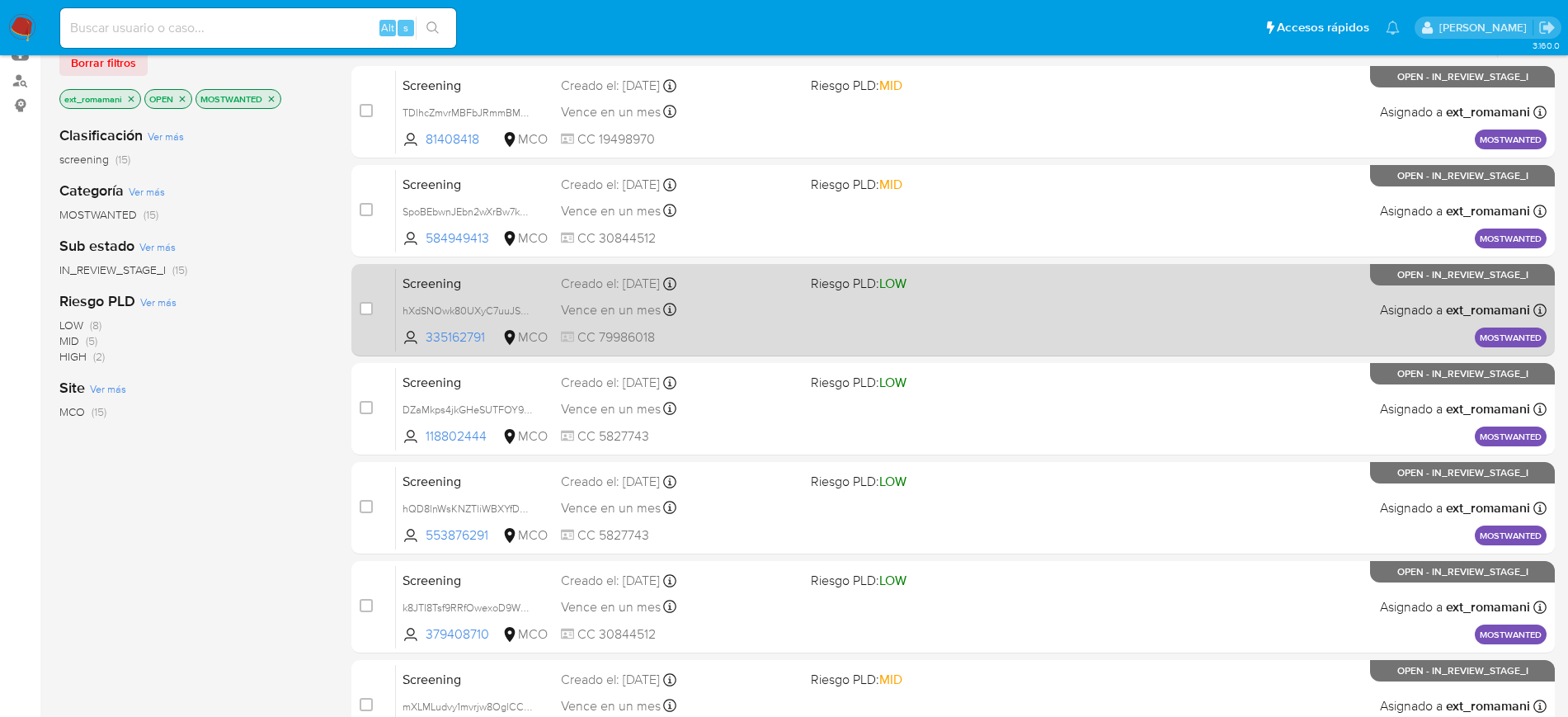
click at [808, 311] on div "Screening hXdSNOwk80UXyC7uuJSwMBic 335162791 MCO Riesgo PLD: LOW Creado el: 20/…" at bounding box center [972, 310] width 1151 height 83
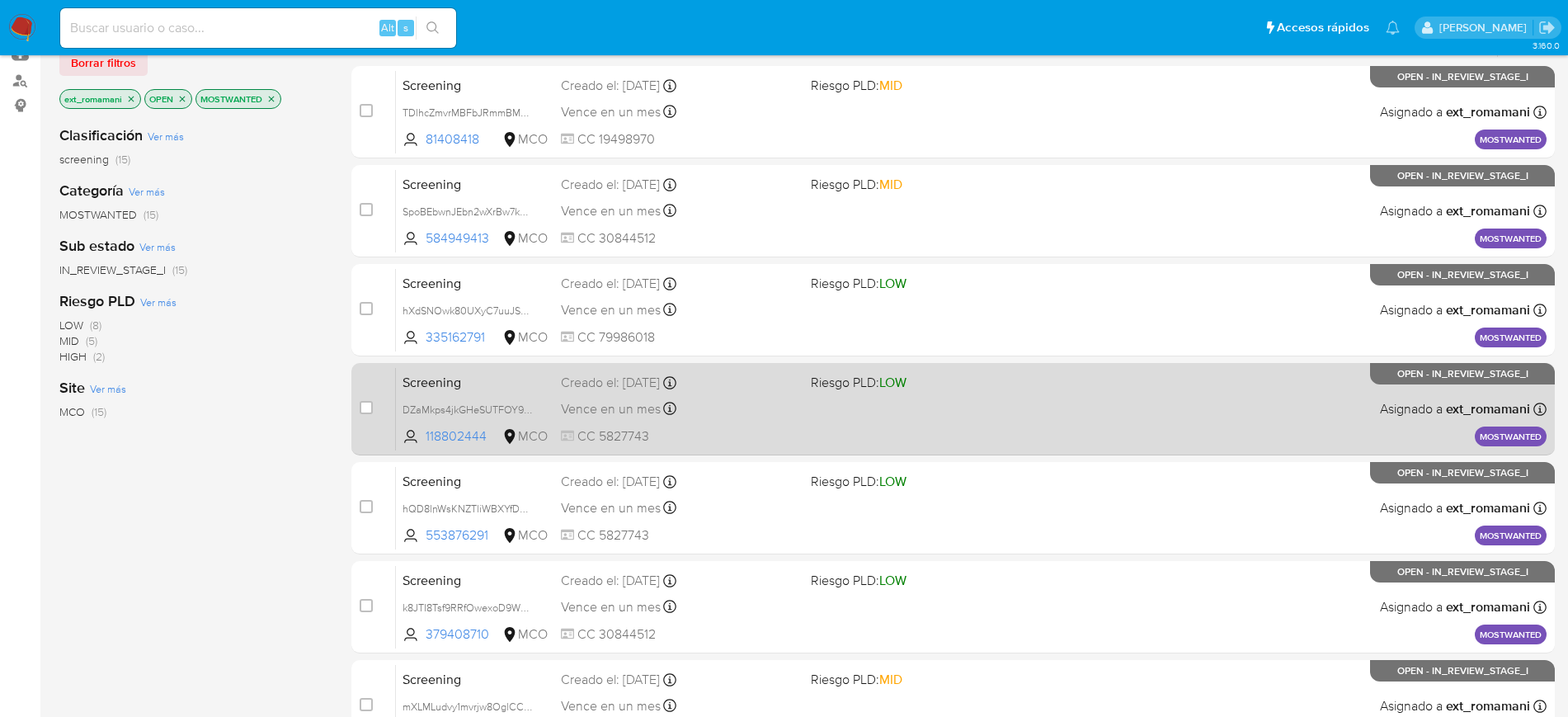
click at [787, 394] on div "Screening DZaMkps4jkGHeSUTFOY9oRzF 118802444 MCO Riesgo PLD: LOW Creado el: 20/…" at bounding box center [972, 408] width 1151 height 83
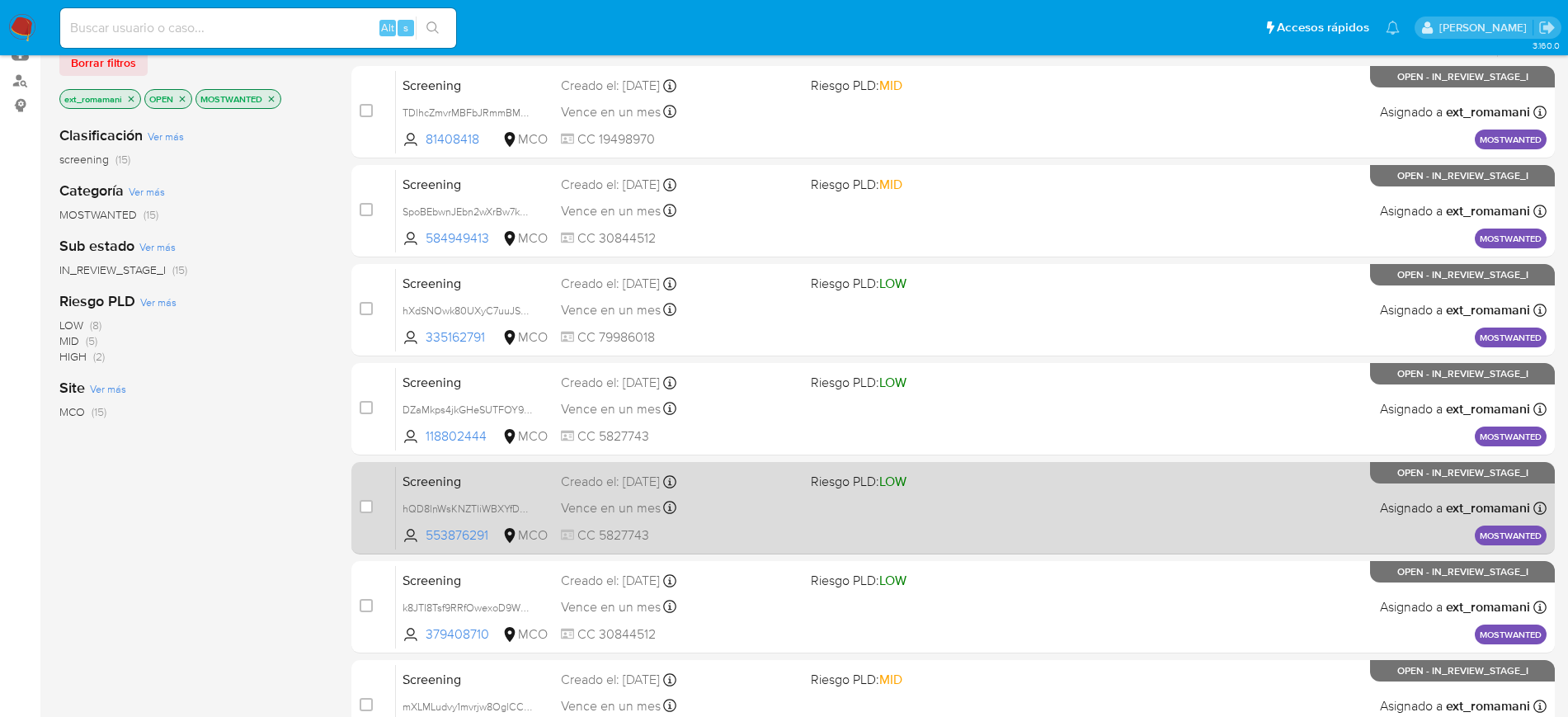
click at [763, 496] on div "Vence en un mes Vence el 20/10/2025 07:06:43" at bounding box center [678, 507] width 236 height 23
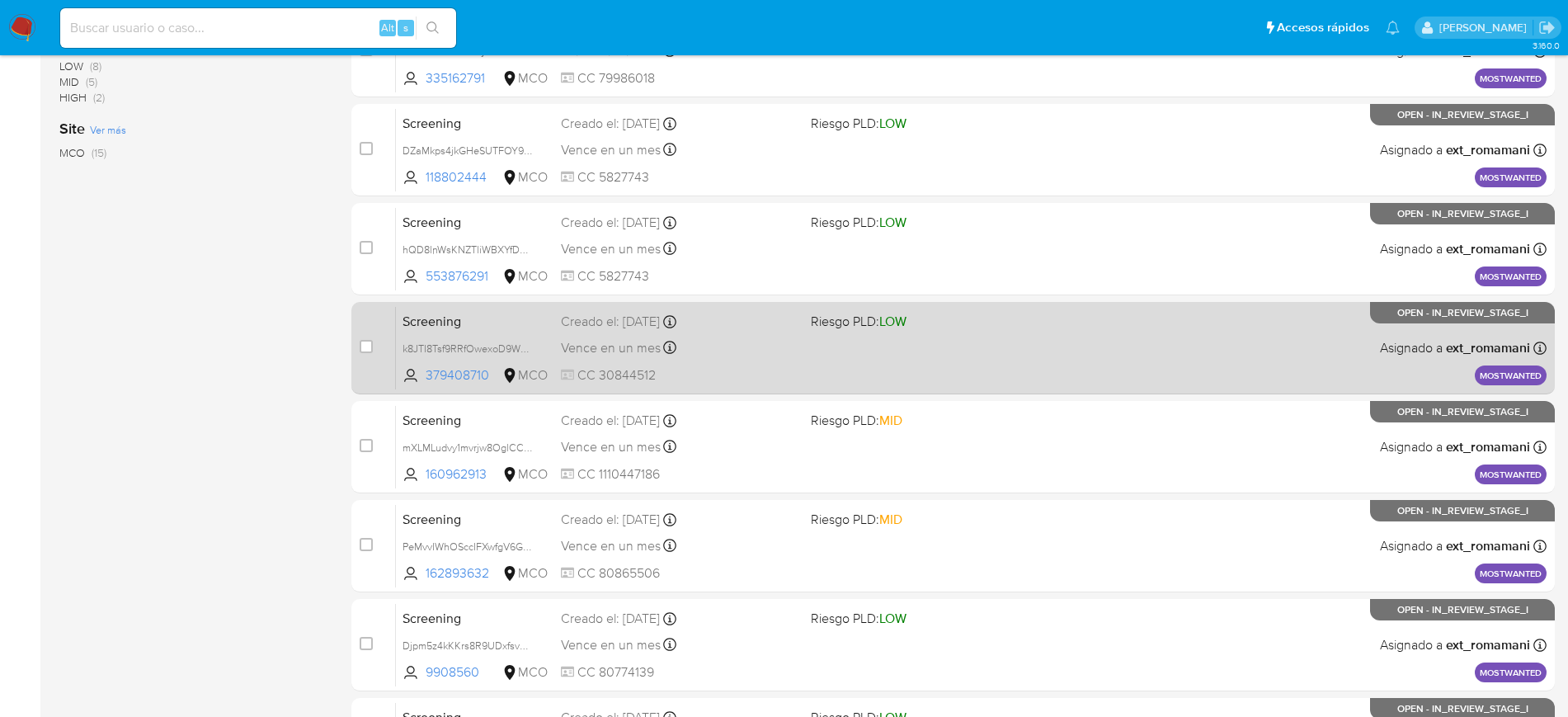
scroll to position [493, 0]
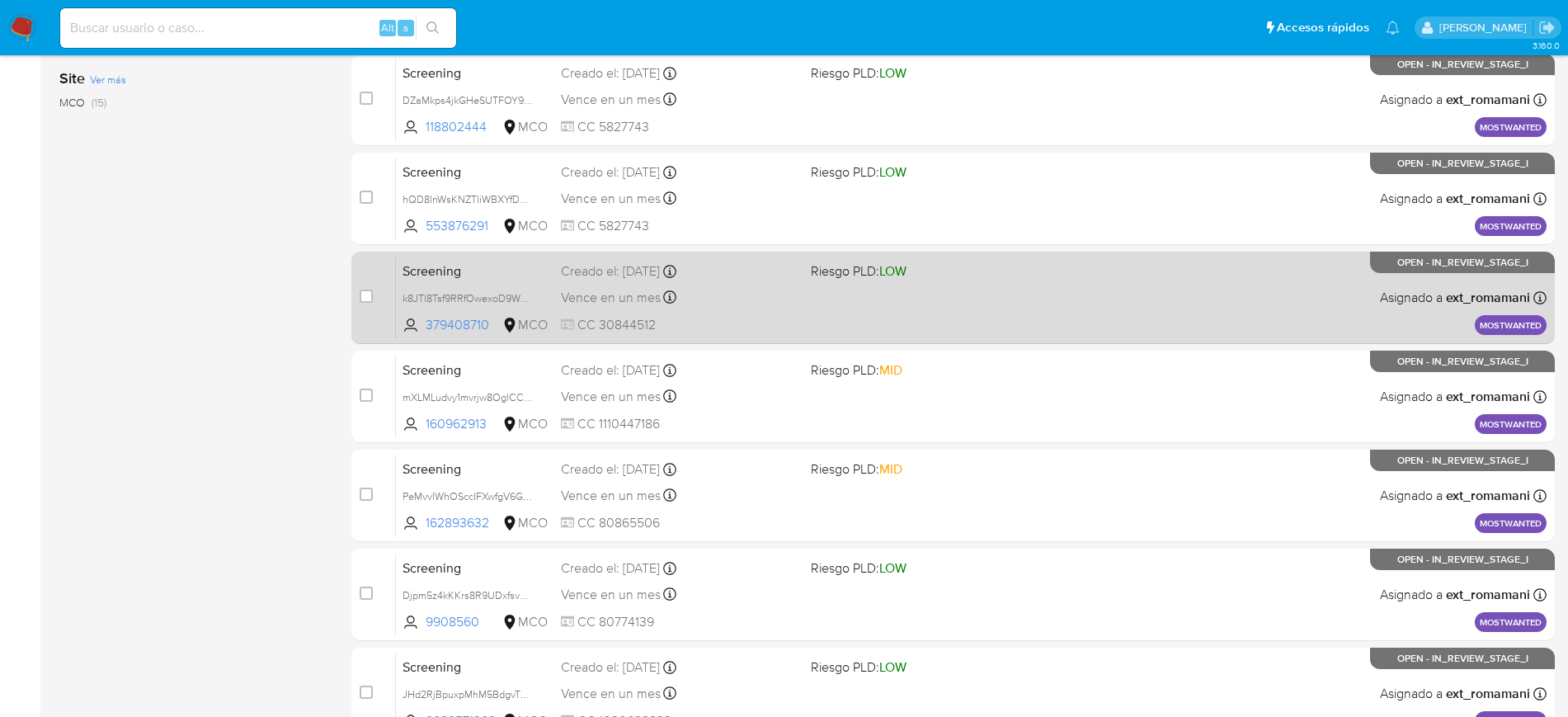
click at [764, 302] on div "Vence en un mes Vence el 20/10/2025 07:06:38" at bounding box center [678, 298] width 236 height 23
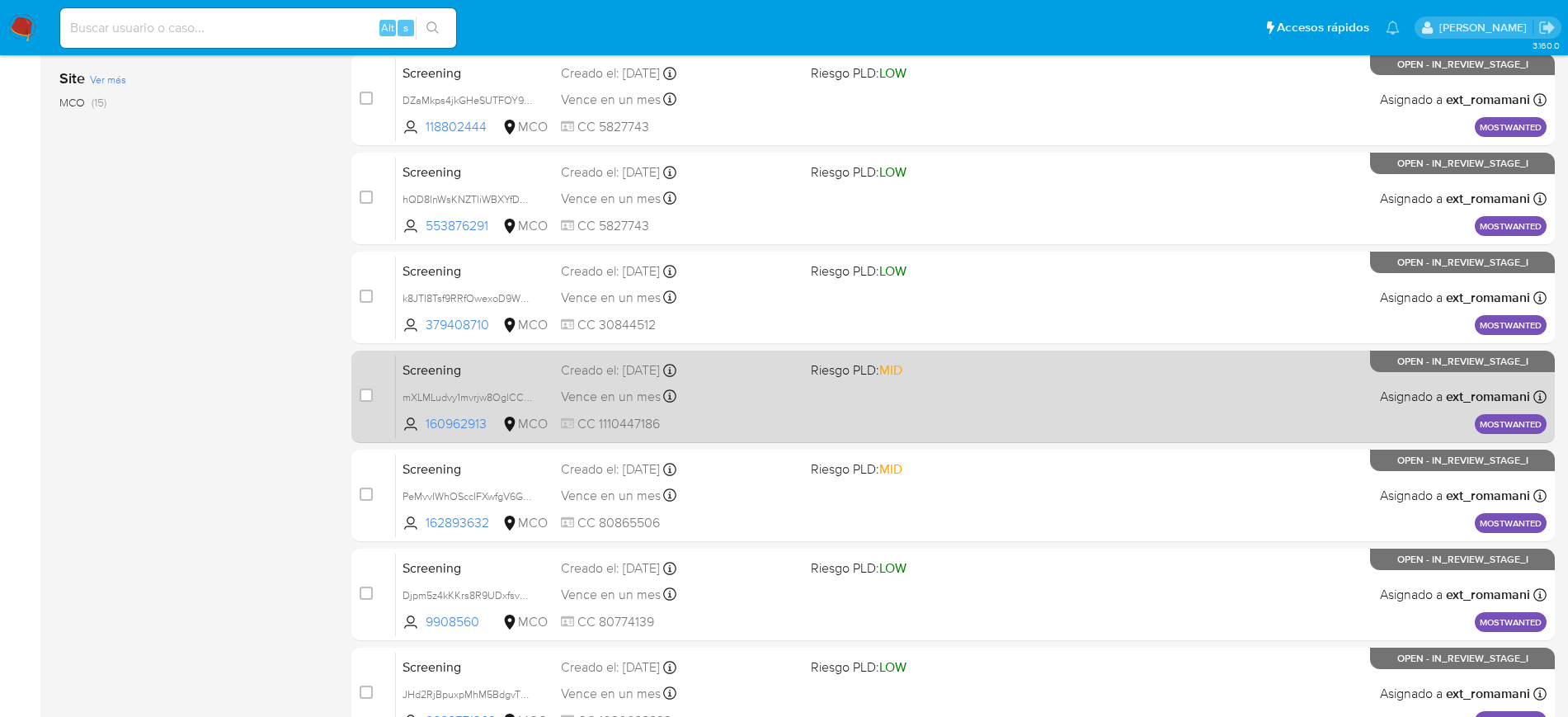
click at [752, 377] on div "Creado el: 20/09/2025 Creado el: 20/09/2025 07:06:01" at bounding box center [678, 370] width 236 height 18
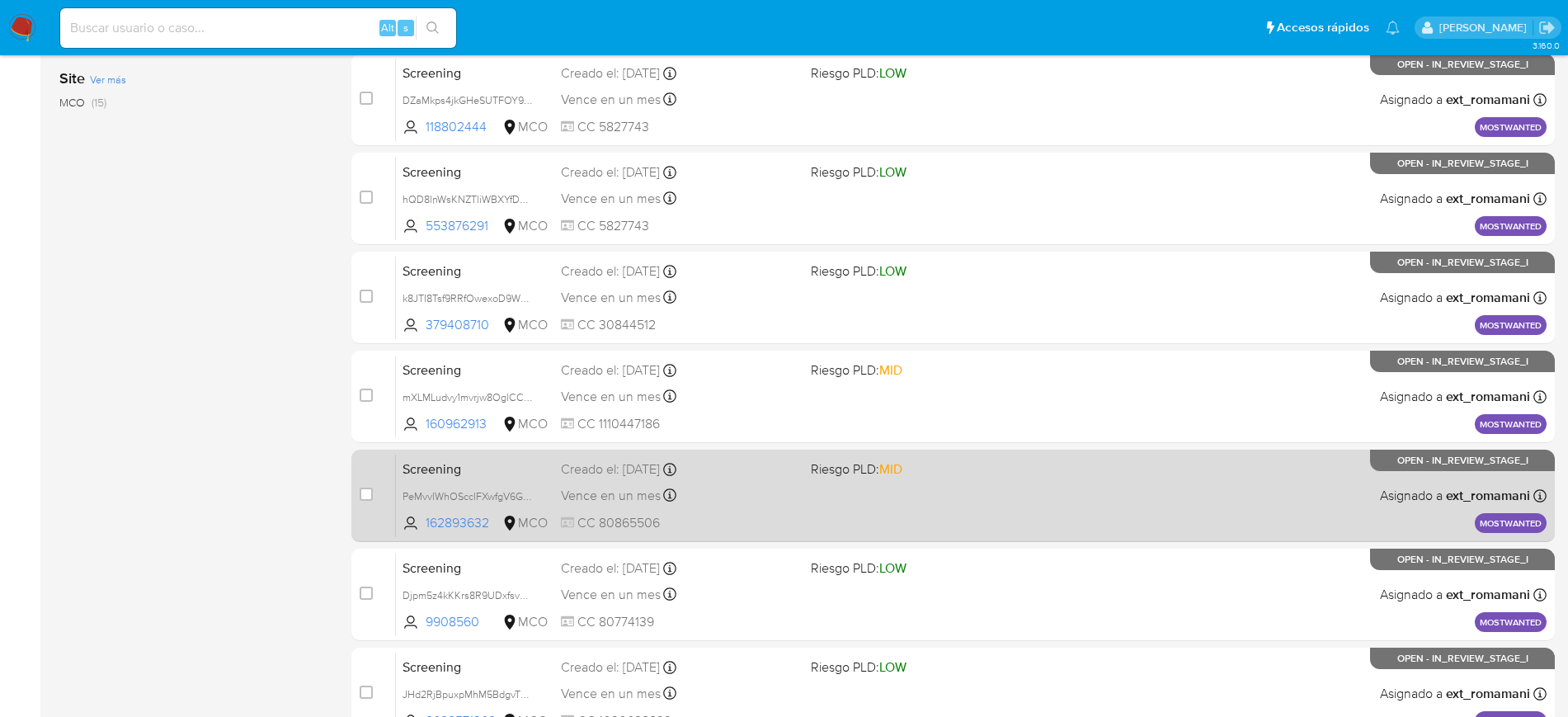
click at [743, 476] on div "Creado el: 20/09/2025 Creado el: 20/09/2025 07:05:55" at bounding box center [678, 470] width 236 height 18
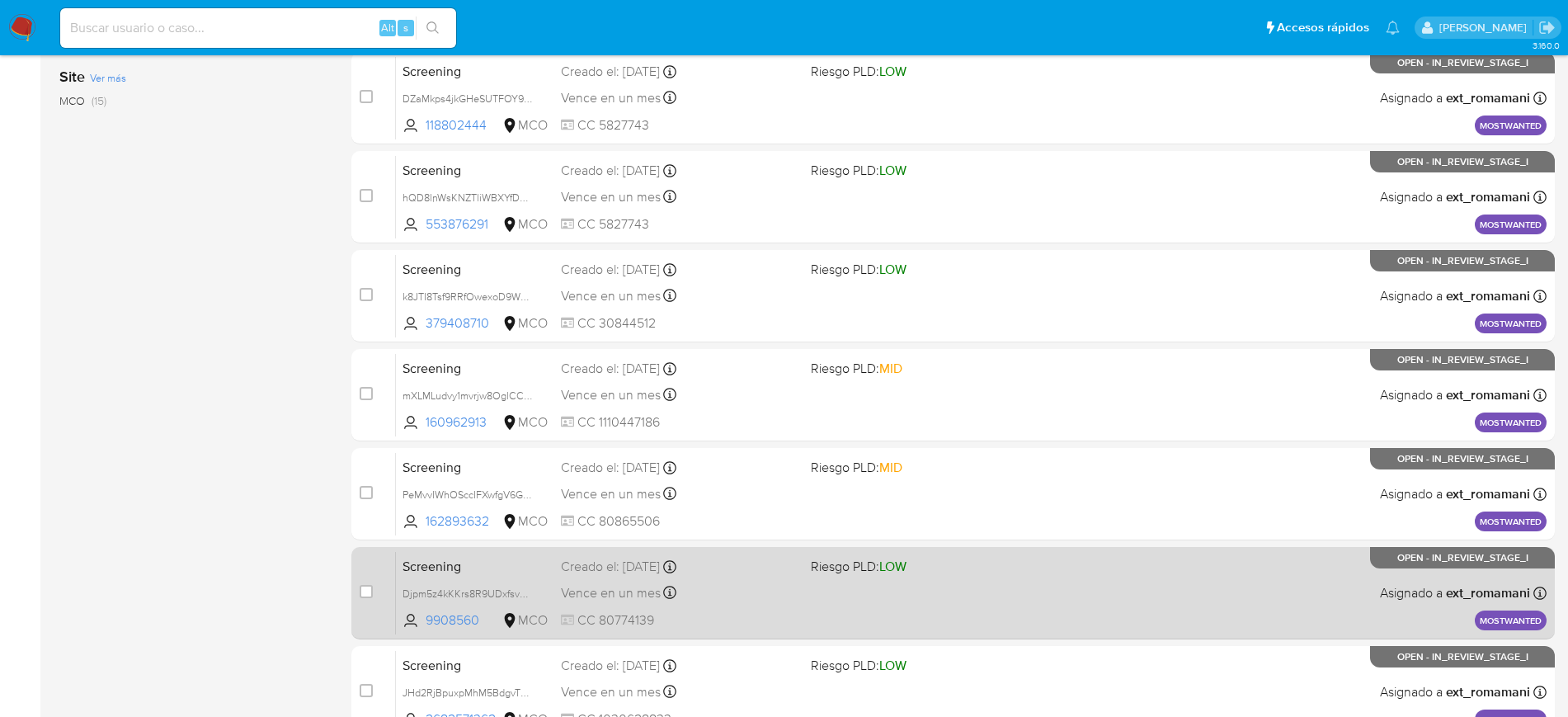
scroll to position [646, 0]
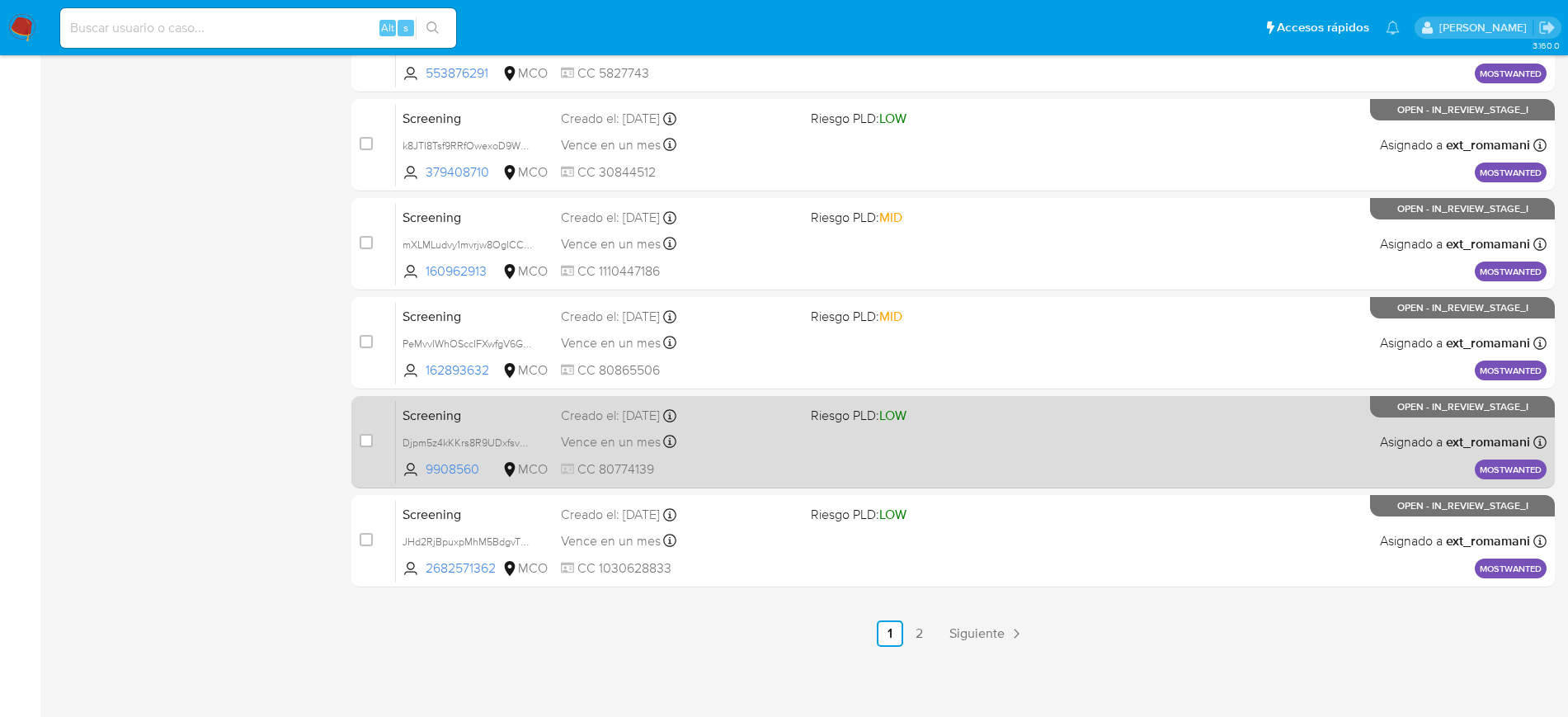
click at [762, 418] on div "Creado el: 20/09/2025 Creado el: 20/09/2025 07:05:39" at bounding box center [678, 415] width 236 height 18
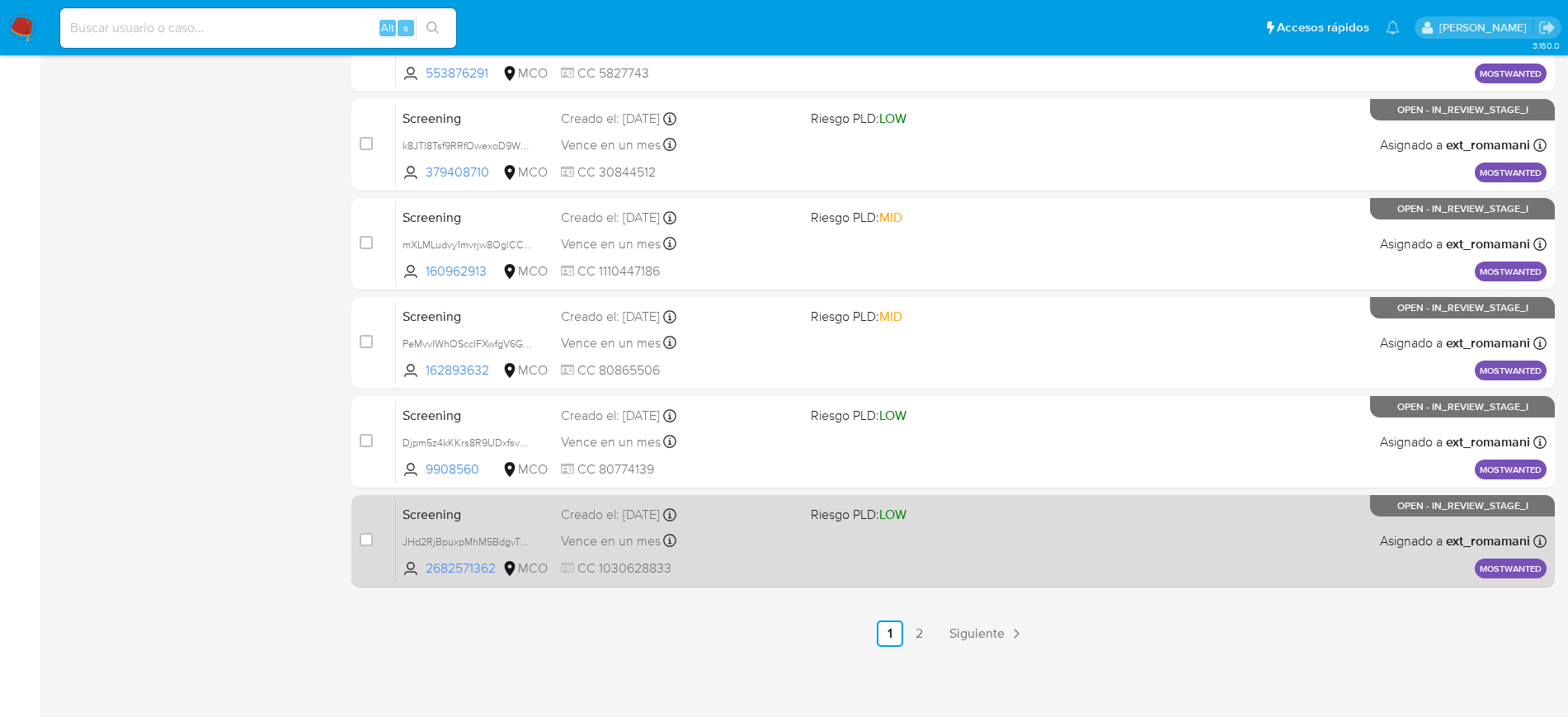
click at [764, 510] on div "Creado el: 19/09/2025 Creado el: 19/09/2025 11:10:25" at bounding box center [678, 514] width 236 height 18
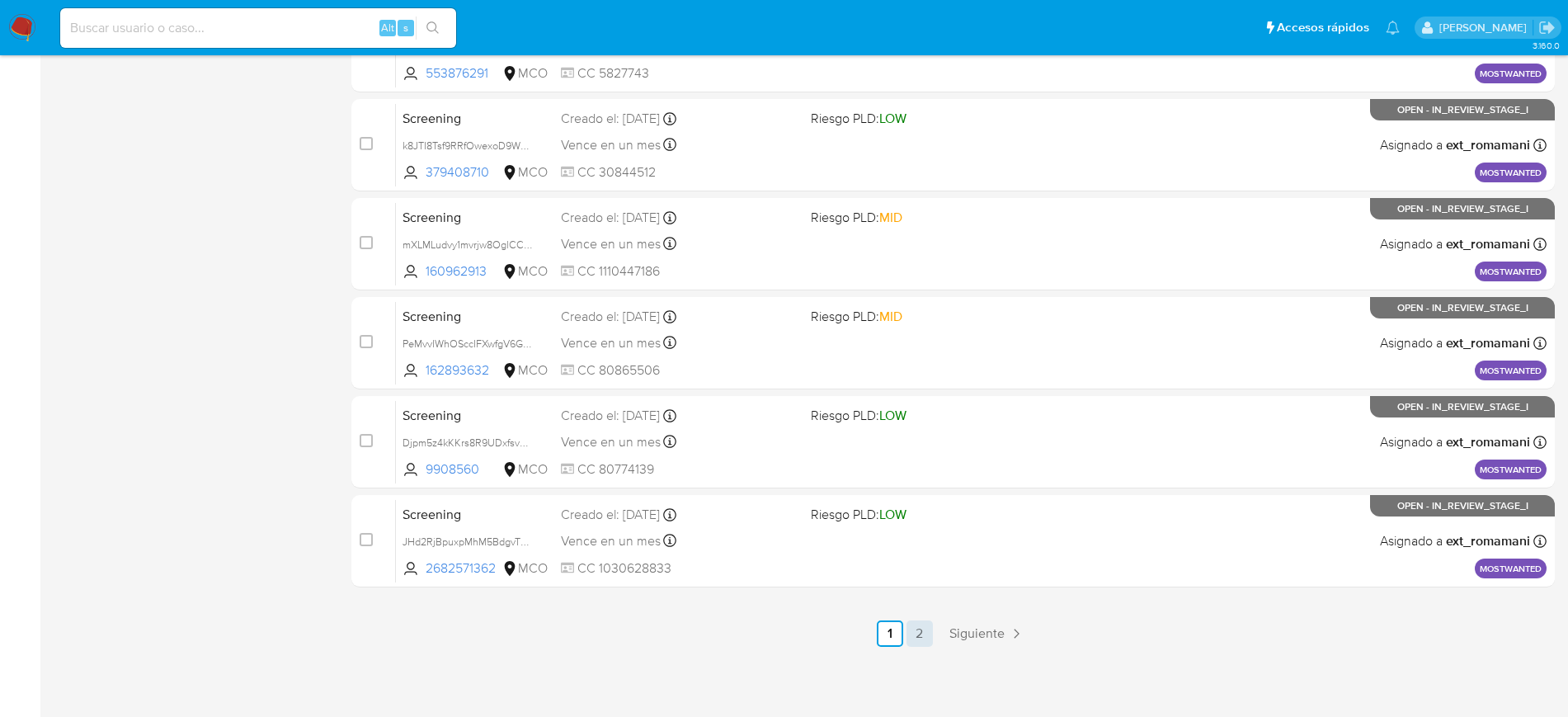
click at [915, 635] on link "2" at bounding box center [919, 633] width 27 height 27
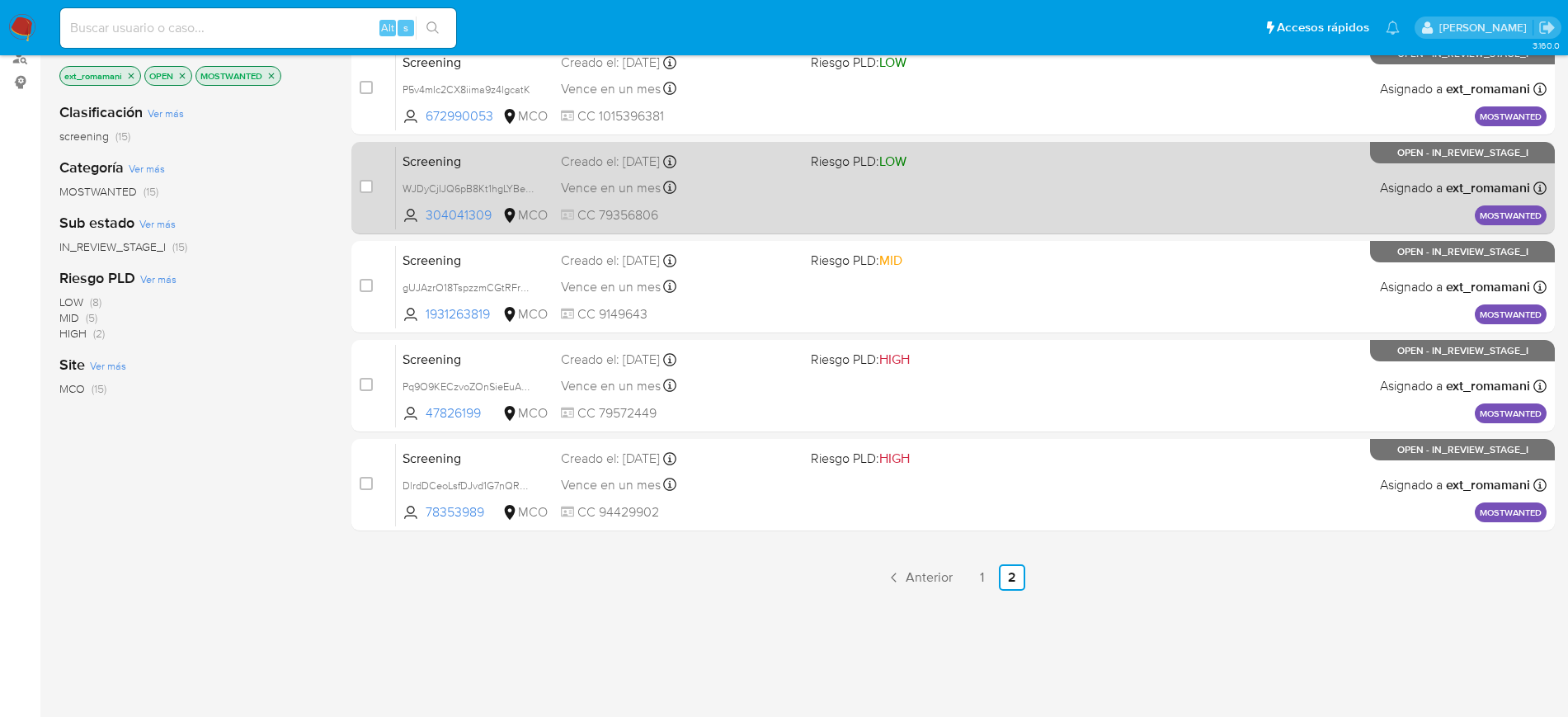
scroll to position [104, 0]
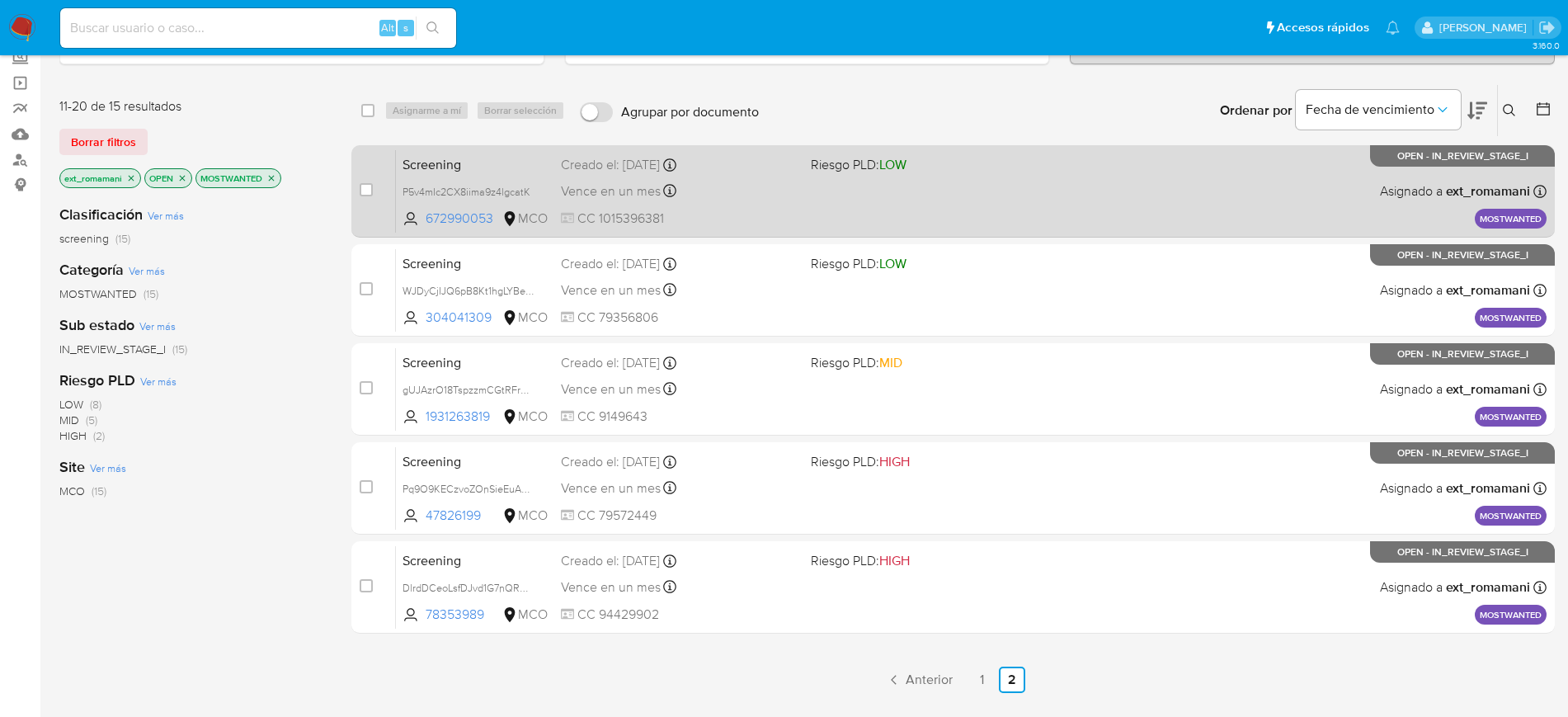
click at [757, 207] on div "Screening P5v4mIc2CX8iima9z4lgcatK 672990053 MCO Riesgo PLD: LOW Creado el: 19/…" at bounding box center [972, 191] width 1151 height 83
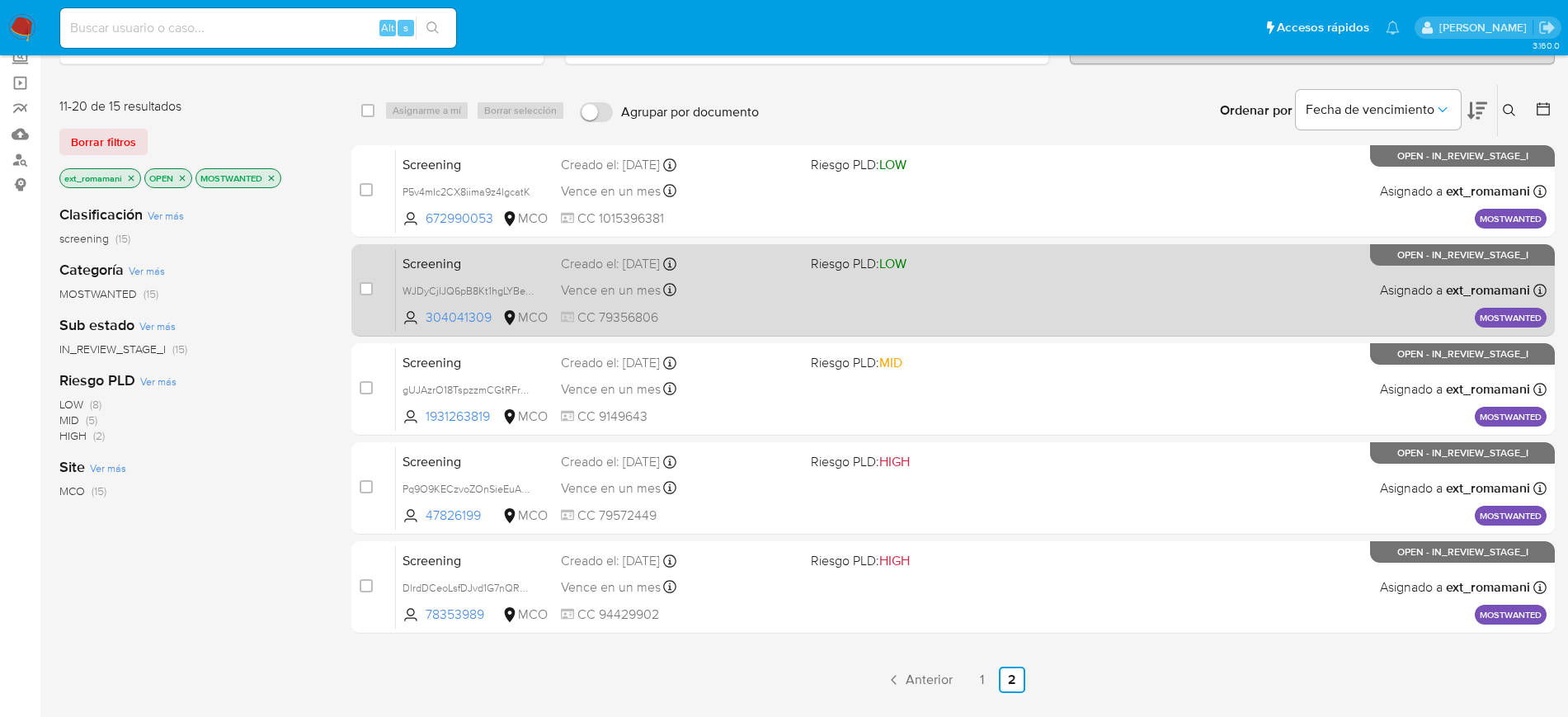
scroll to position [103, 0]
click at [779, 297] on div "Vence en un mes Vence el 18/10/2025 16:35:27" at bounding box center [678, 291] width 236 height 23
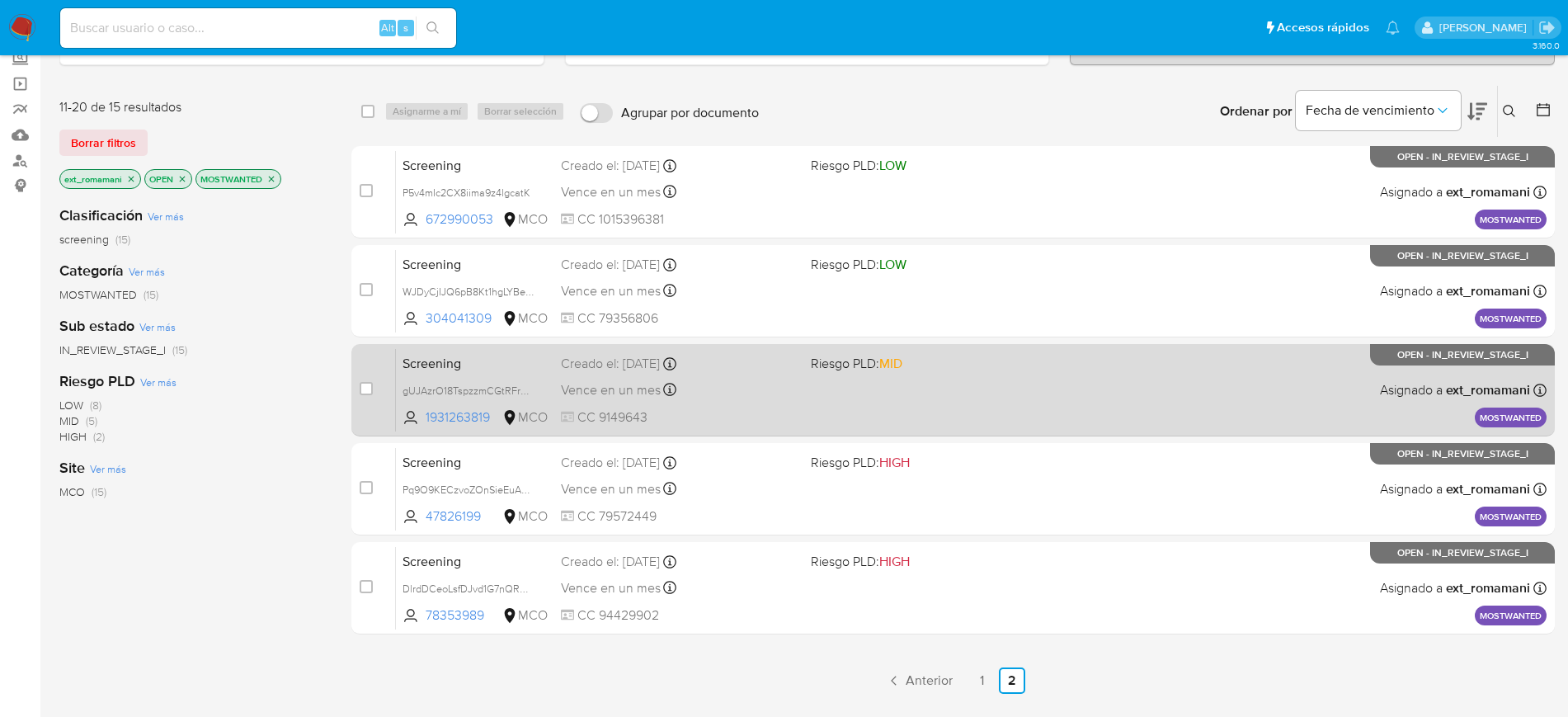
click at [772, 385] on div "Vence en un mes Vence el 18/10/2025 16:35:27" at bounding box center [678, 390] width 236 height 23
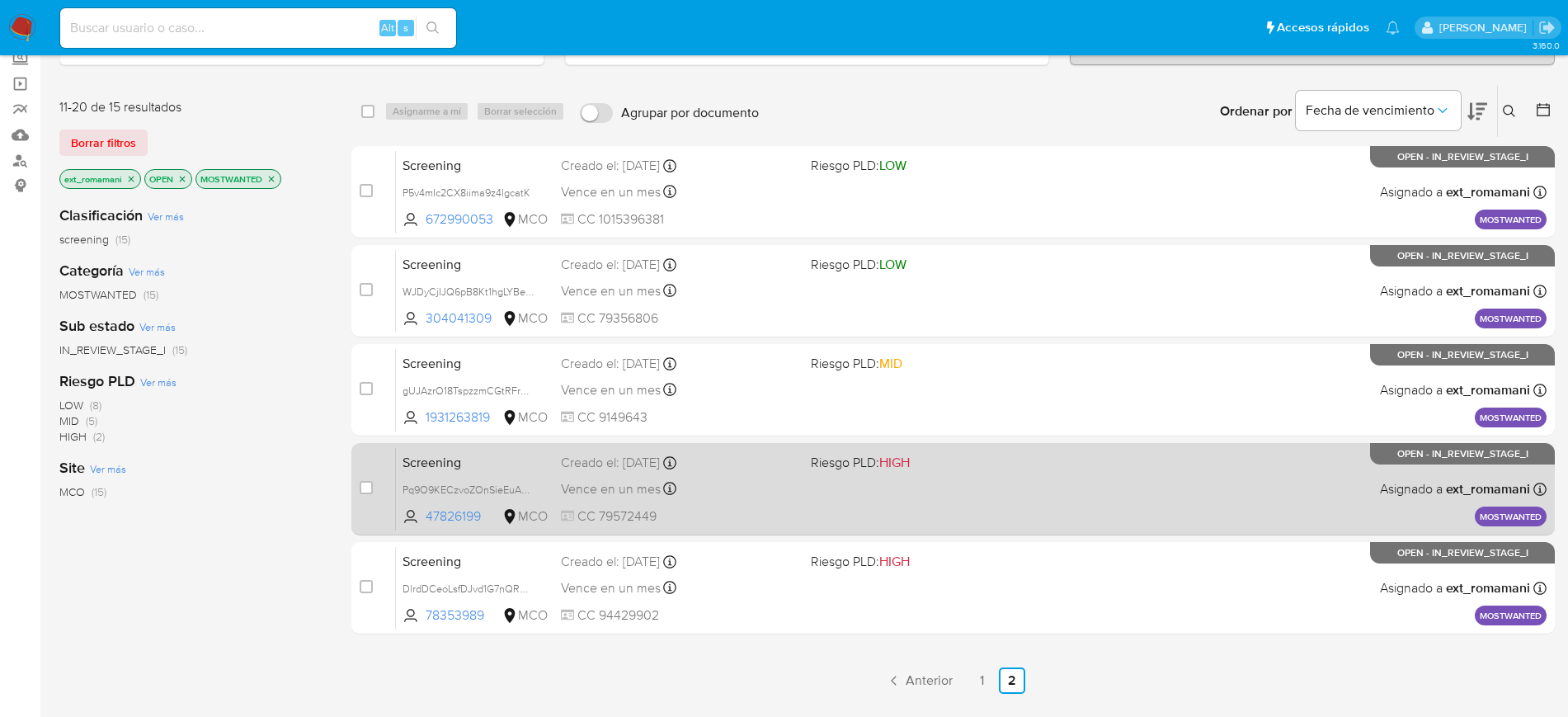
click at [731, 467] on div "Creado el: 18/09/2025 Creado el: 18/09/2025 16:35:26" at bounding box center [678, 463] width 236 height 18
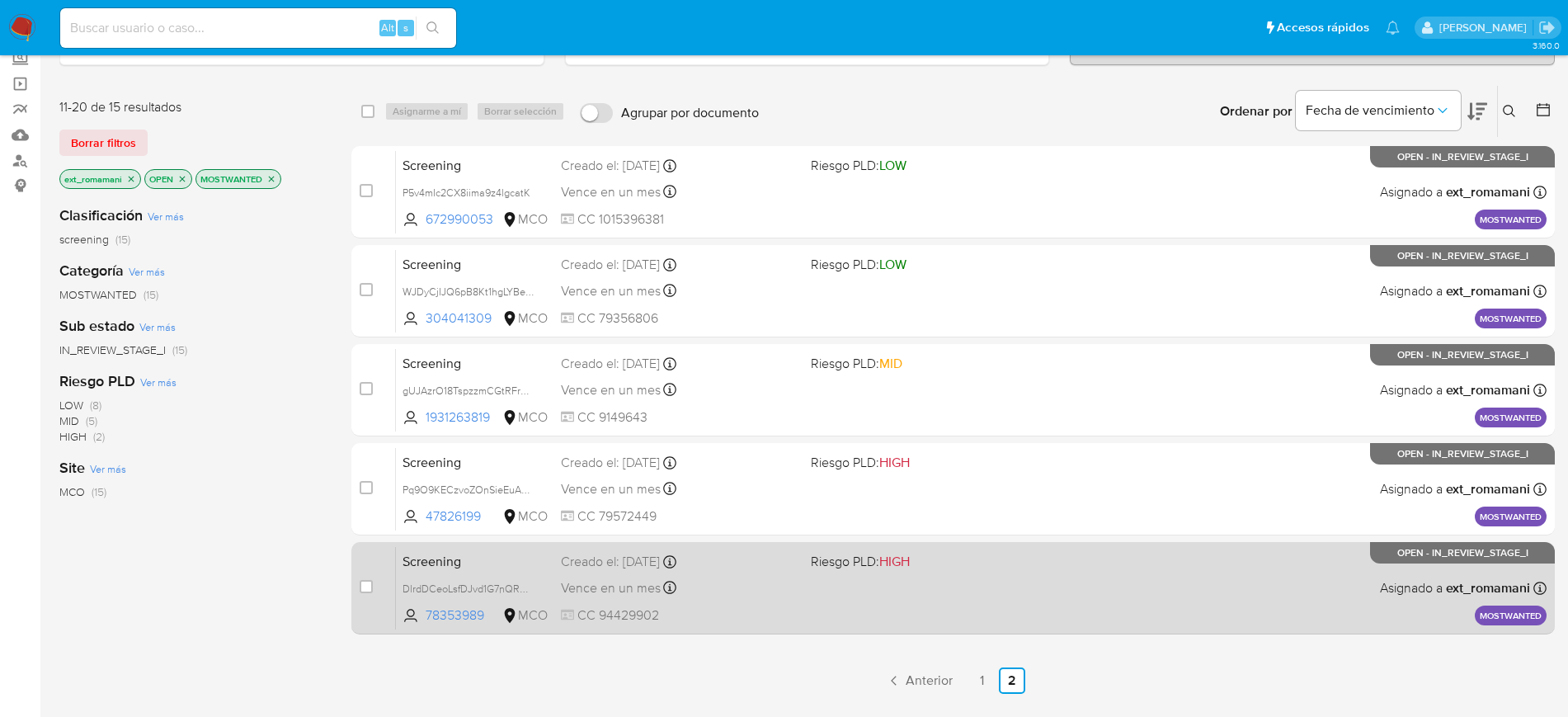
click at [724, 569] on div "Creado el: 18/09/2025 Creado el: 18/09/2025 16:35:27" at bounding box center [678, 562] width 236 height 18
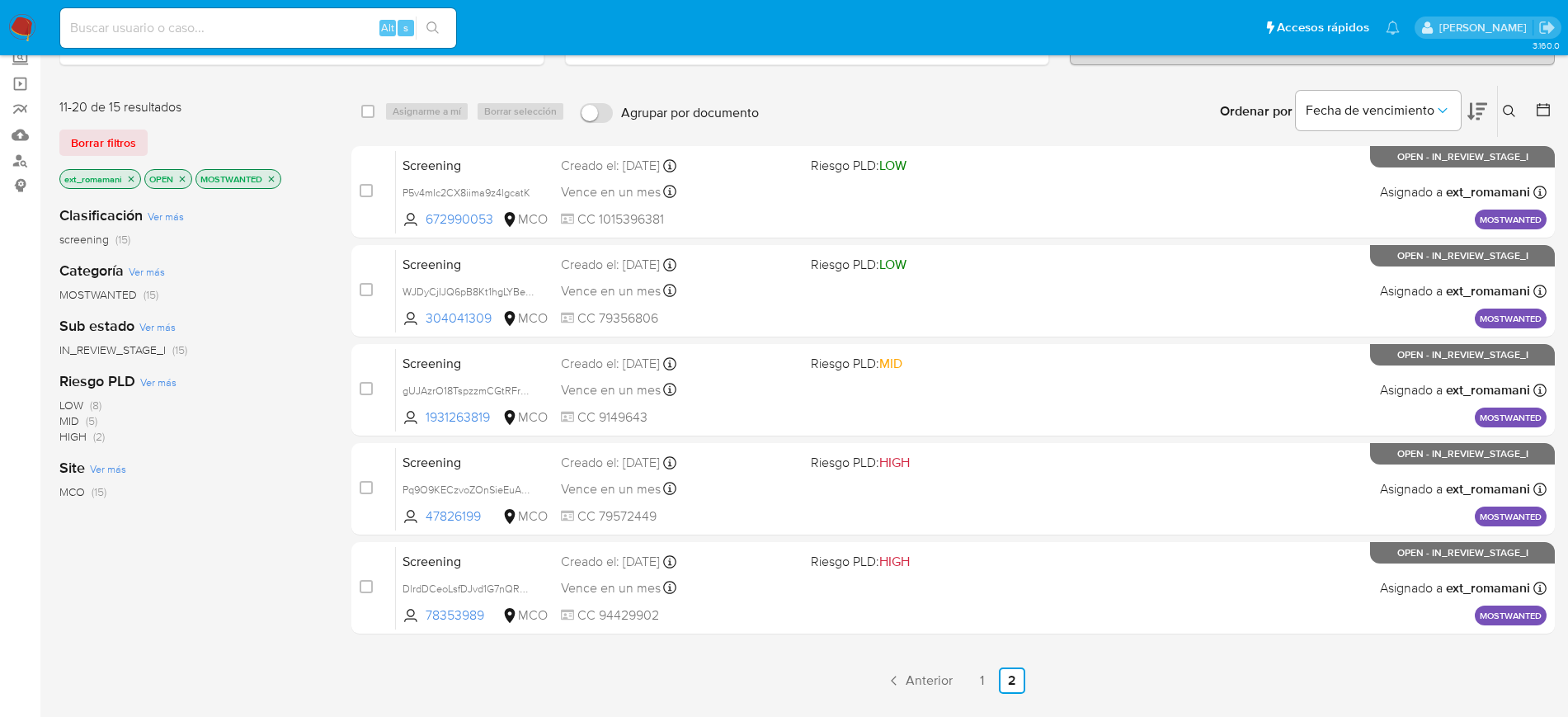
click at [272, 183] on p "MOSTWANTED" at bounding box center [238, 179] width 84 height 18
click at [272, 180] on icon "close-filter" at bounding box center [272, 179] width 10 height 10
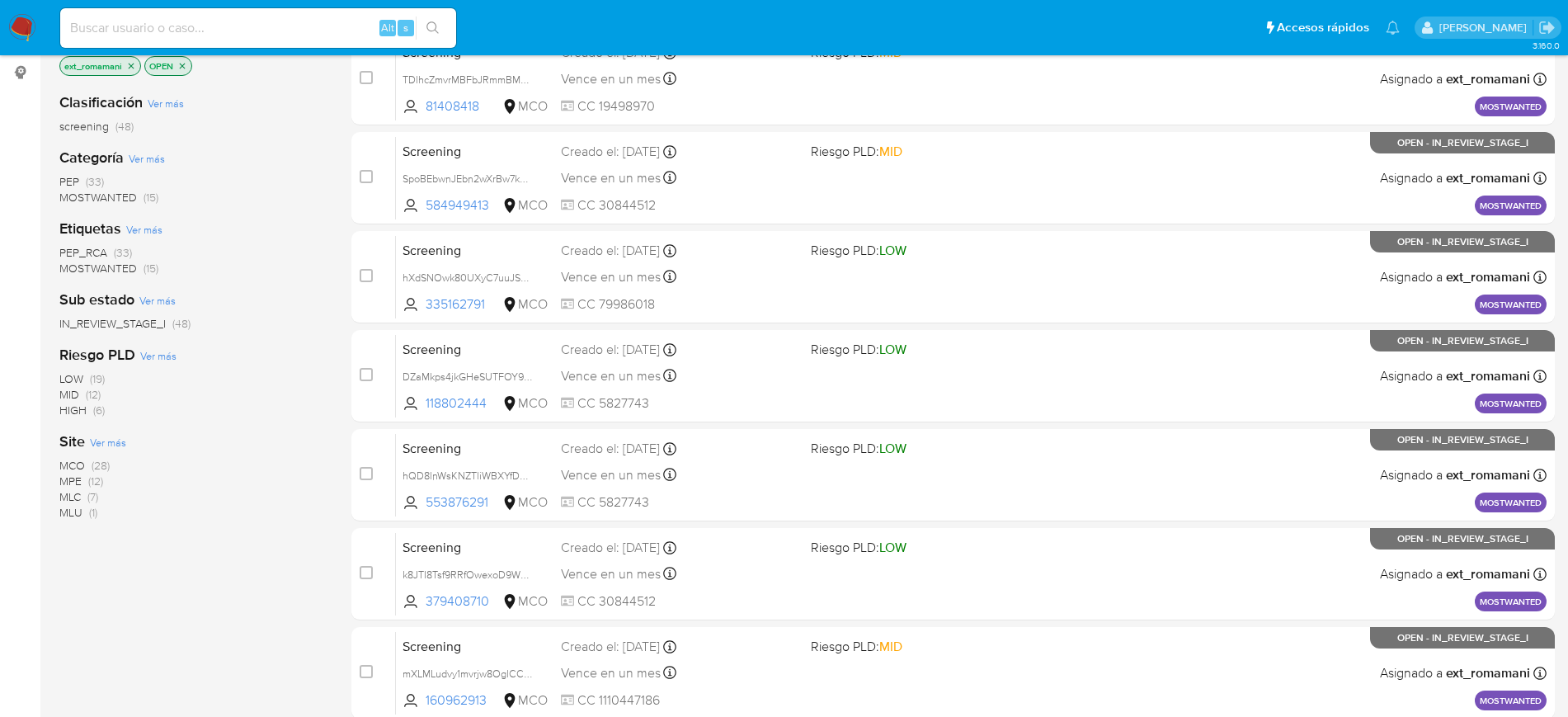
scroll to position [310, 0]
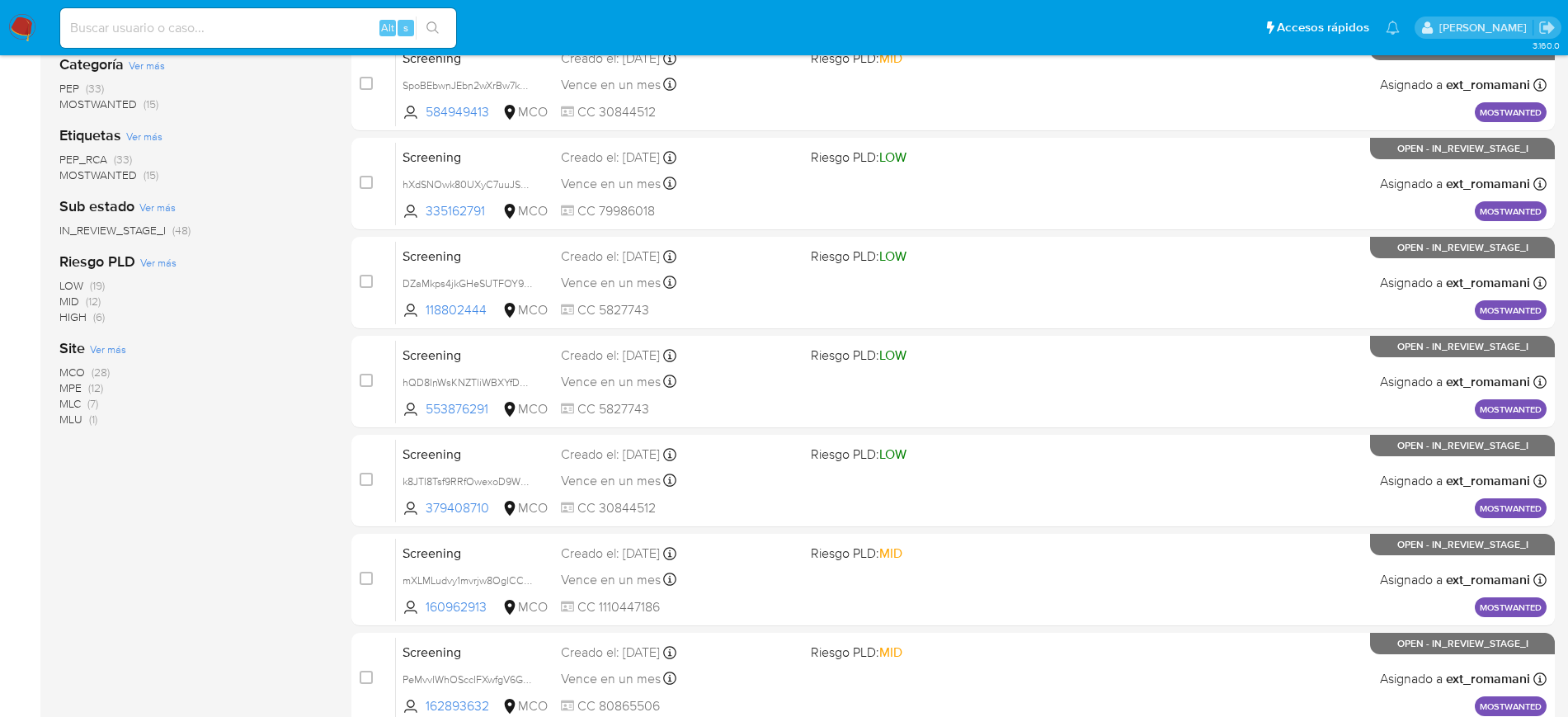
click at [105, 374] on span "(28)" at bounding box center [101, 372] width 18 height 17
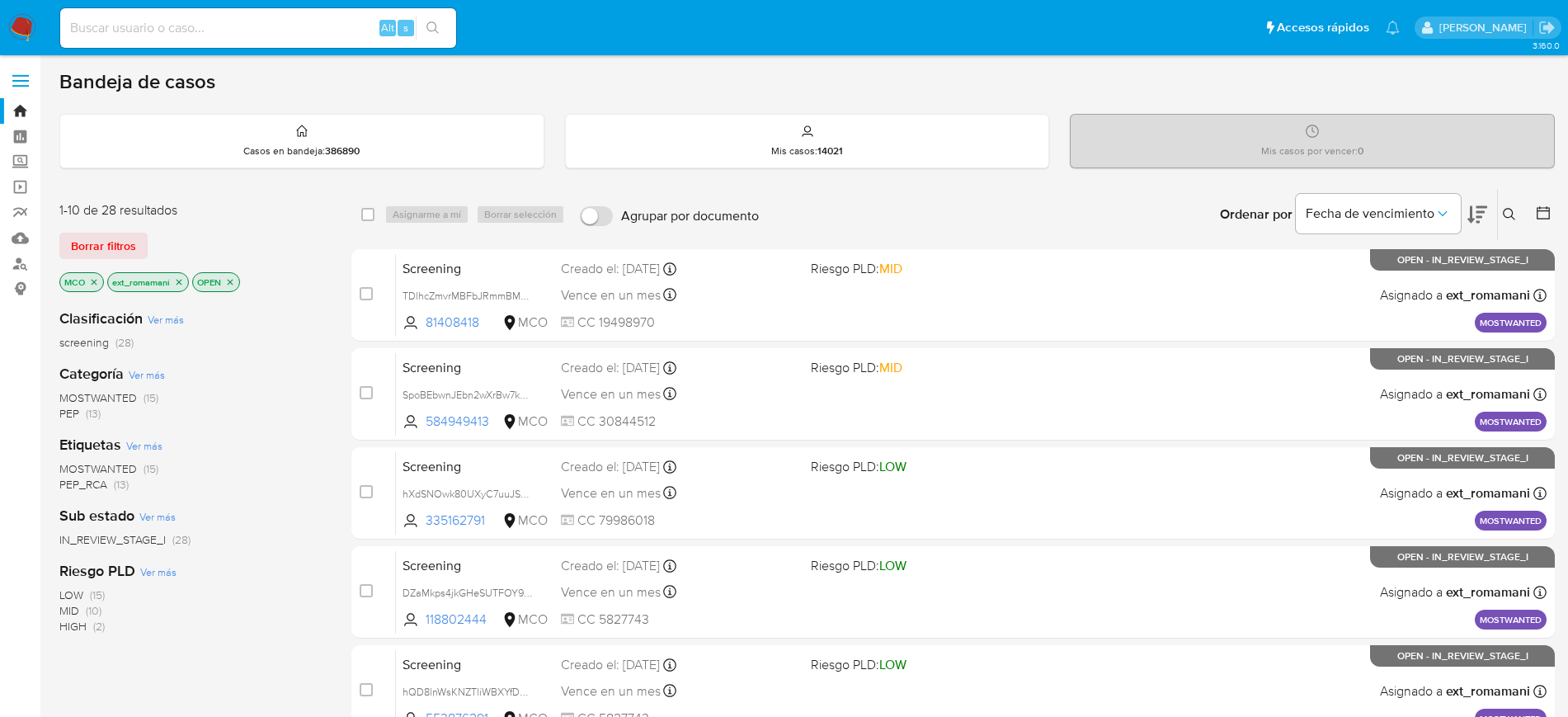
scroll to position [207, 0]
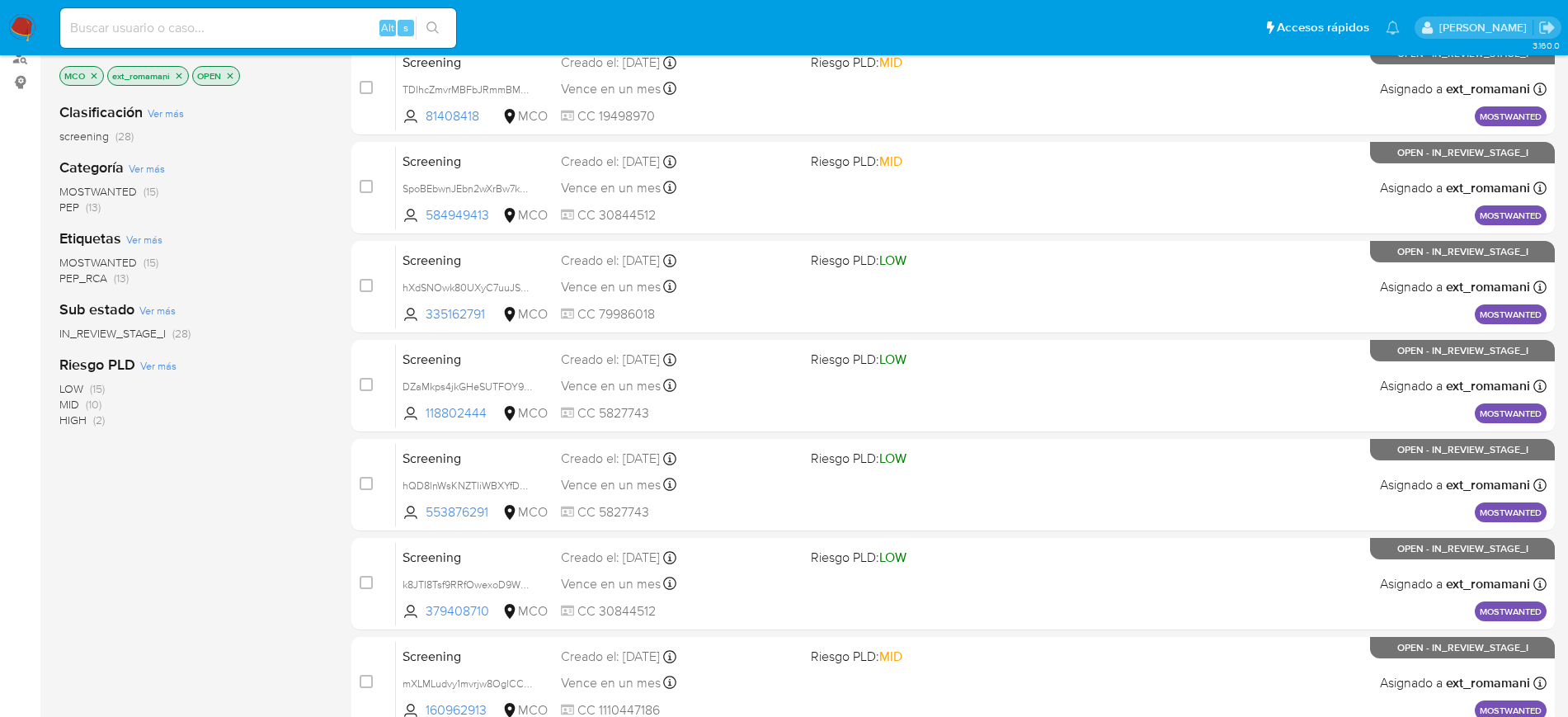
click at [92, 211] on span "(13)" at bounding box center [93, 207] width 15 height 17
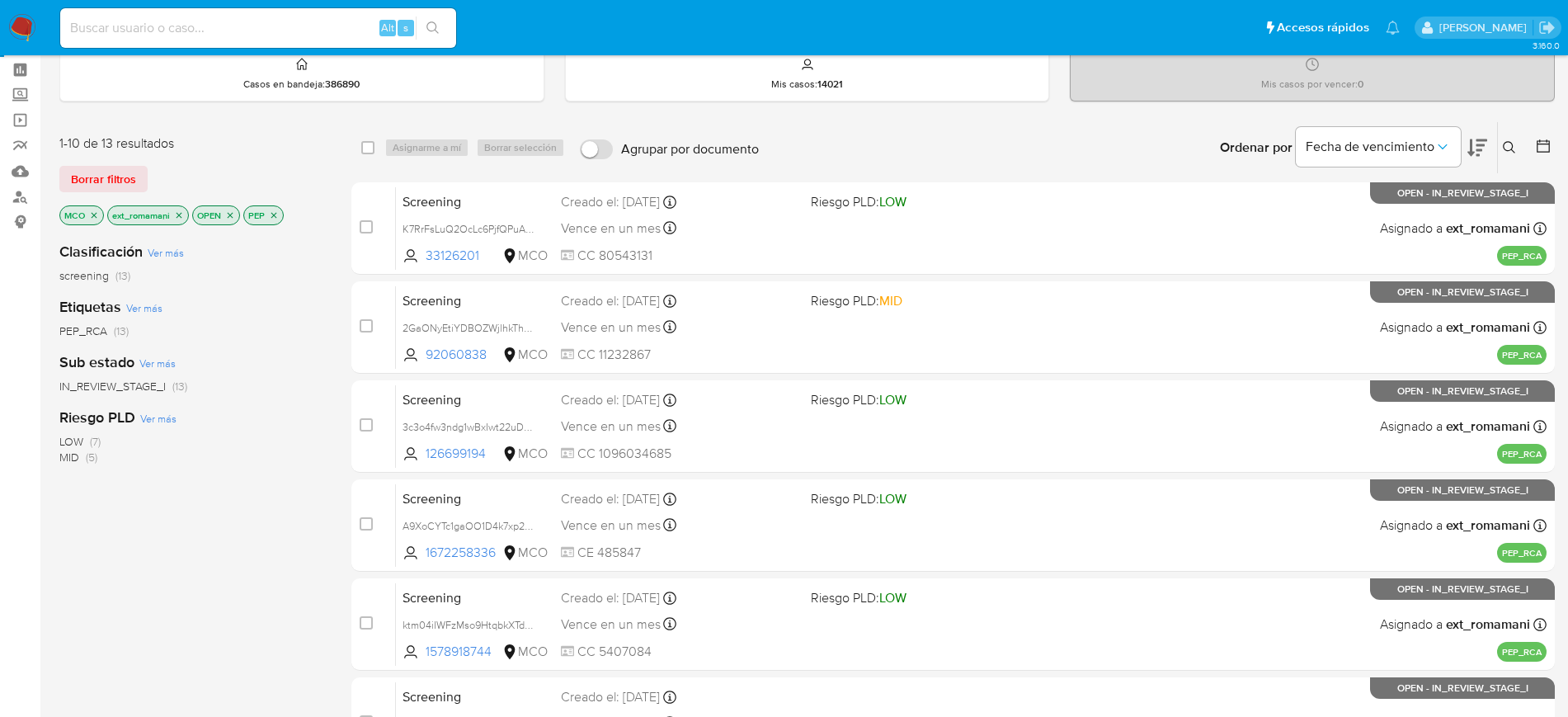
scroll to position [103, 0]
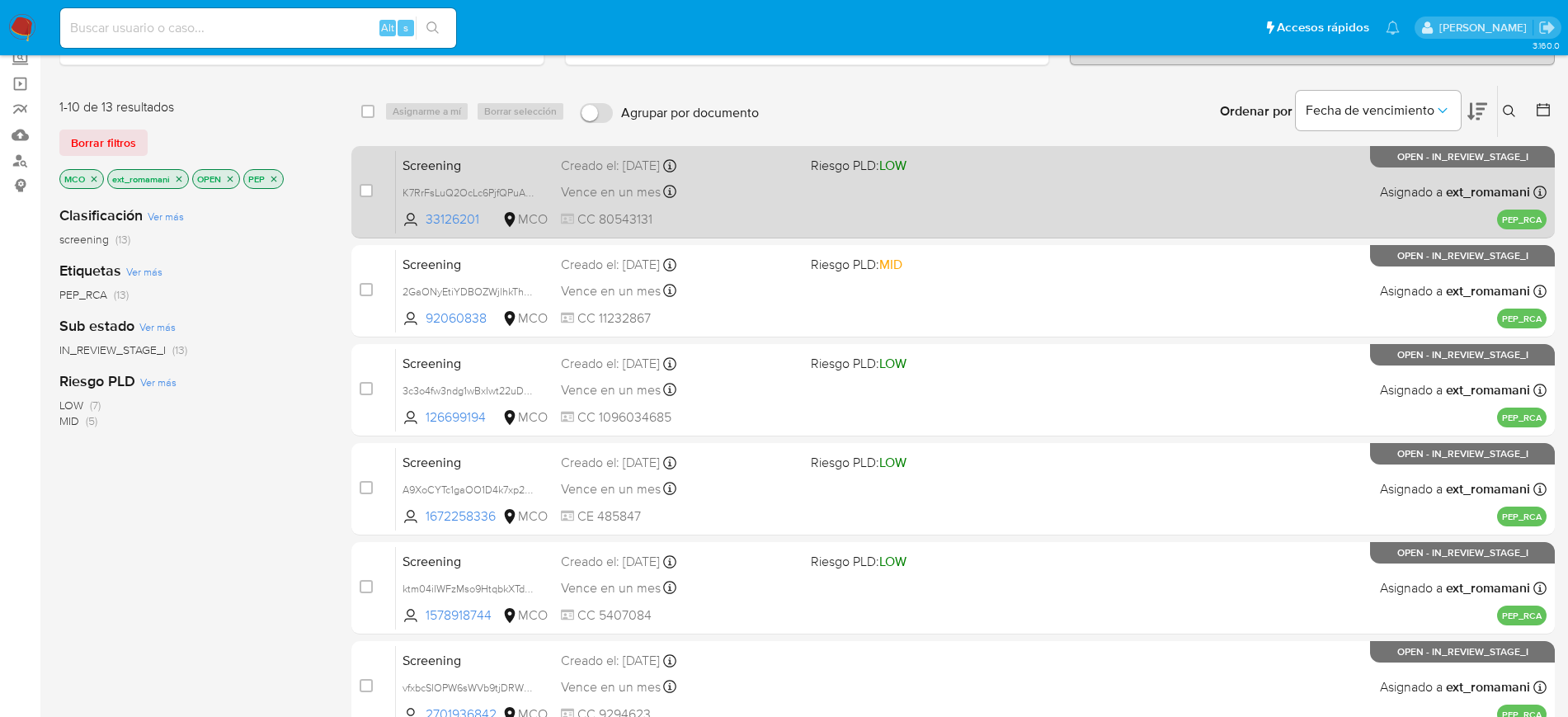
click at [785, 185] on div "Vence en un mes Vence el 19/10/2025 13:15:57" at bounding box center [678, 192] width 236 height 23
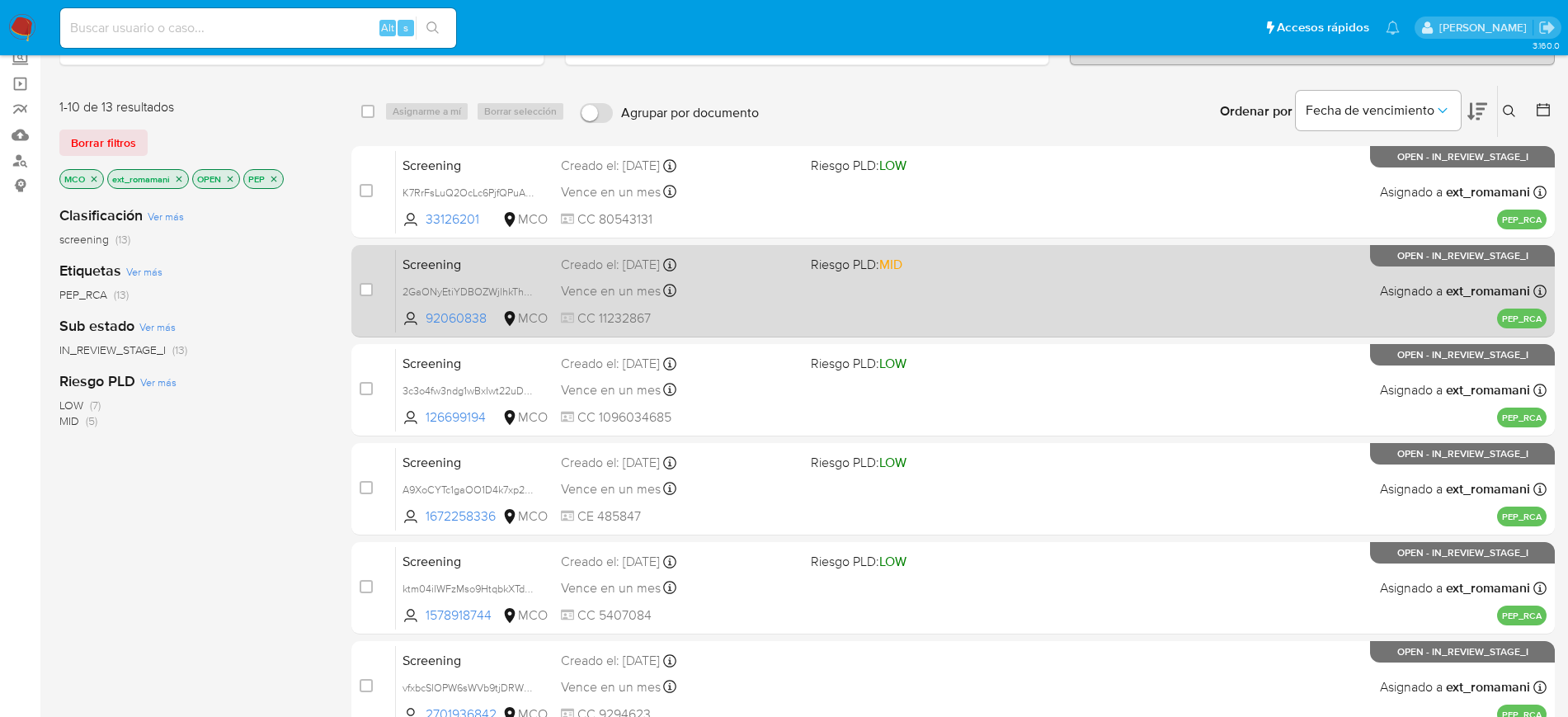
click at [754, 282] on div "Vence en un mes Vence el 19/10/2025 12:54:06" at bounding box center [678, 291] width 236 height 23
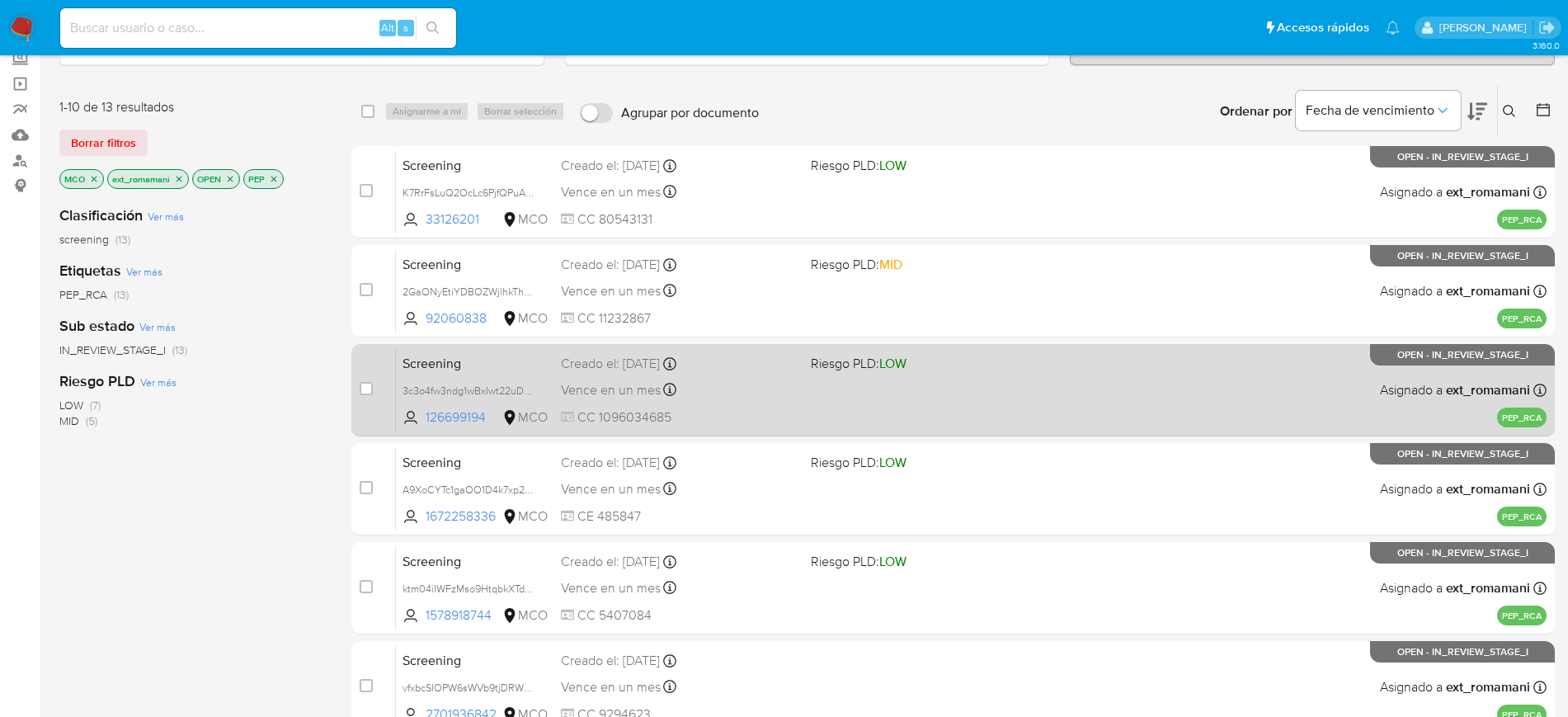
click at [761, 376] on div "Screening 3c3o4fw3ndg1wBxIwt22uD9p 126699194 MCO Riesgo PLD: LOW Creado el: 19/…" at bounding box center [972, 390] width 1151 height 83
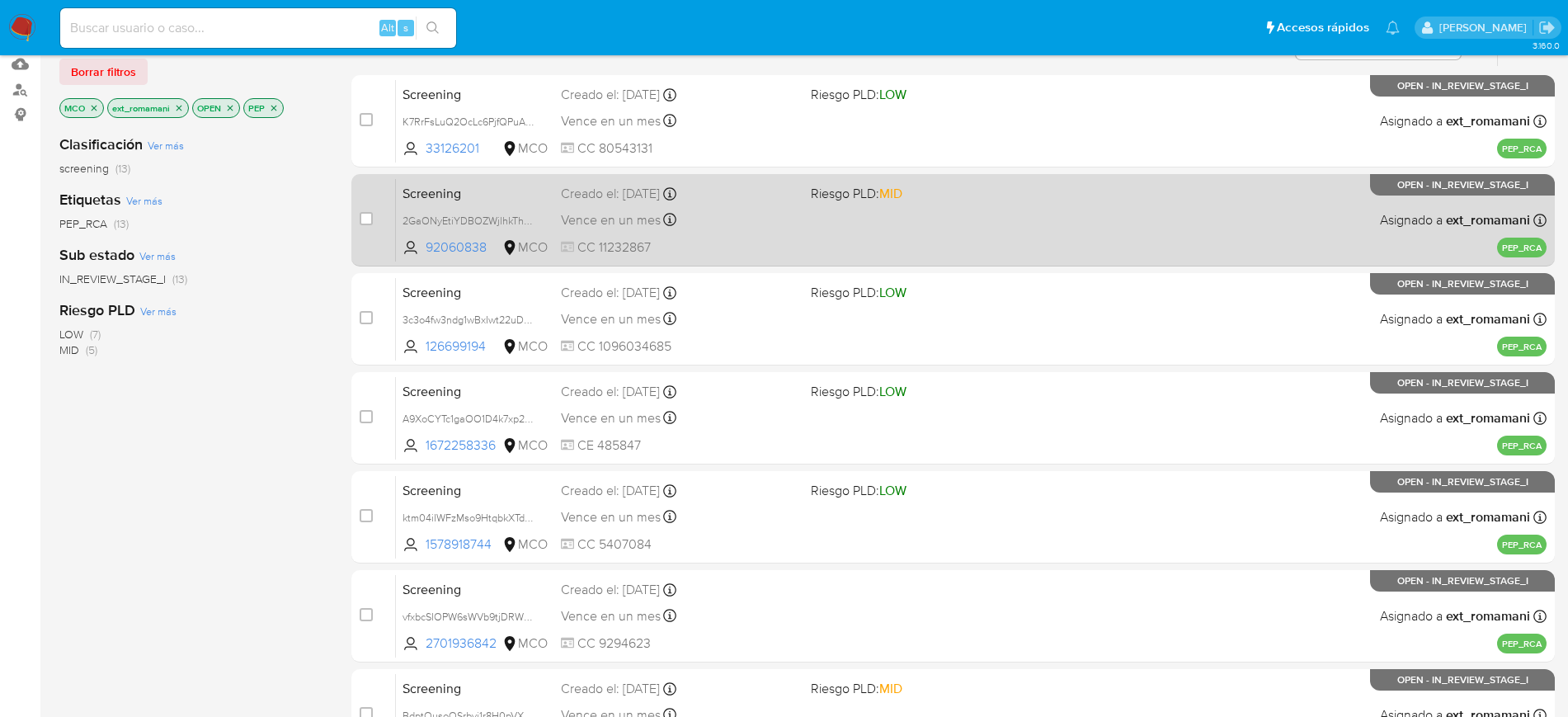
scroll to position [207, 0]
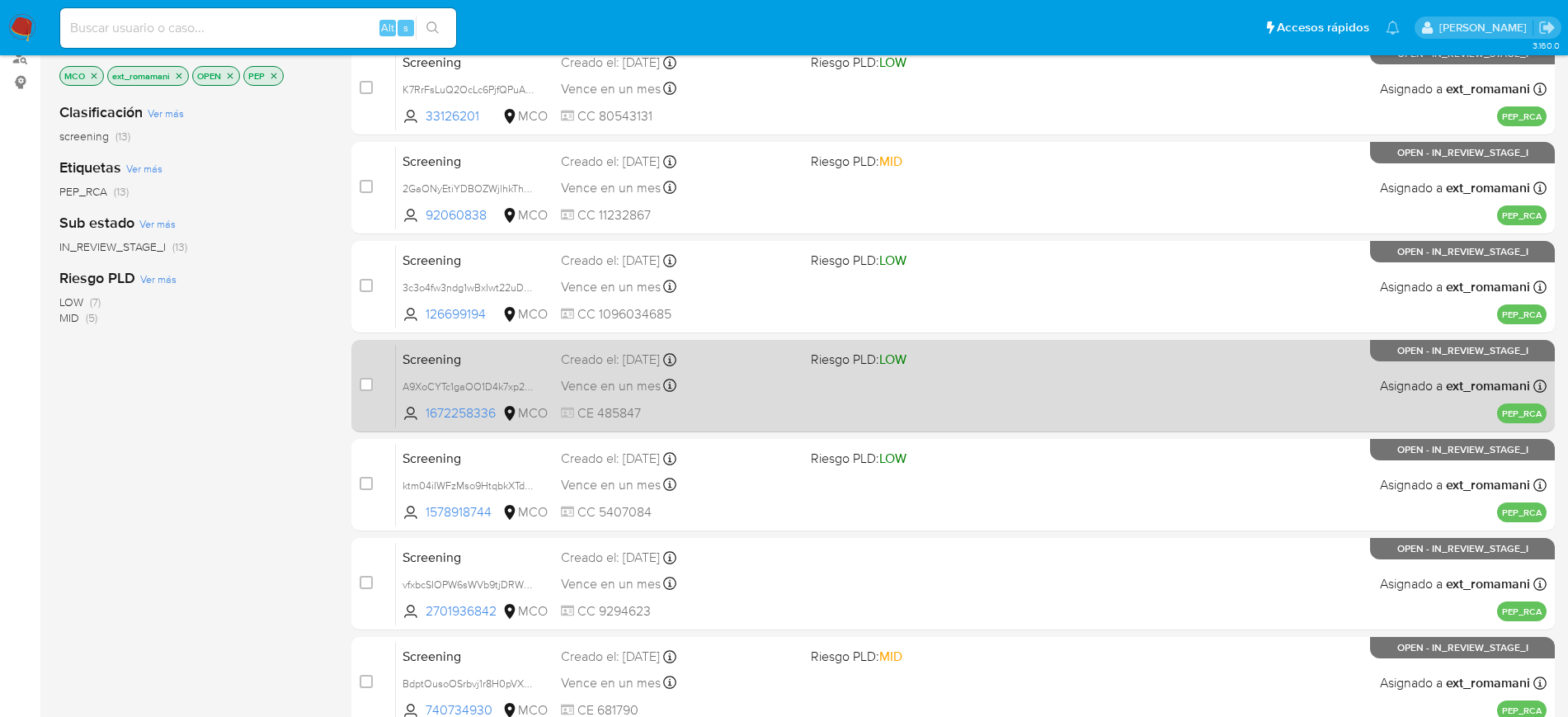
click at [924, 381] on div "Screening A9XoCYTc1gaOO1D4k7xp2SYq 1672258336 MCO Riesgo PLD: LOW Creado el: 19…" at bounding box center [972, 386] width 1151 height 83
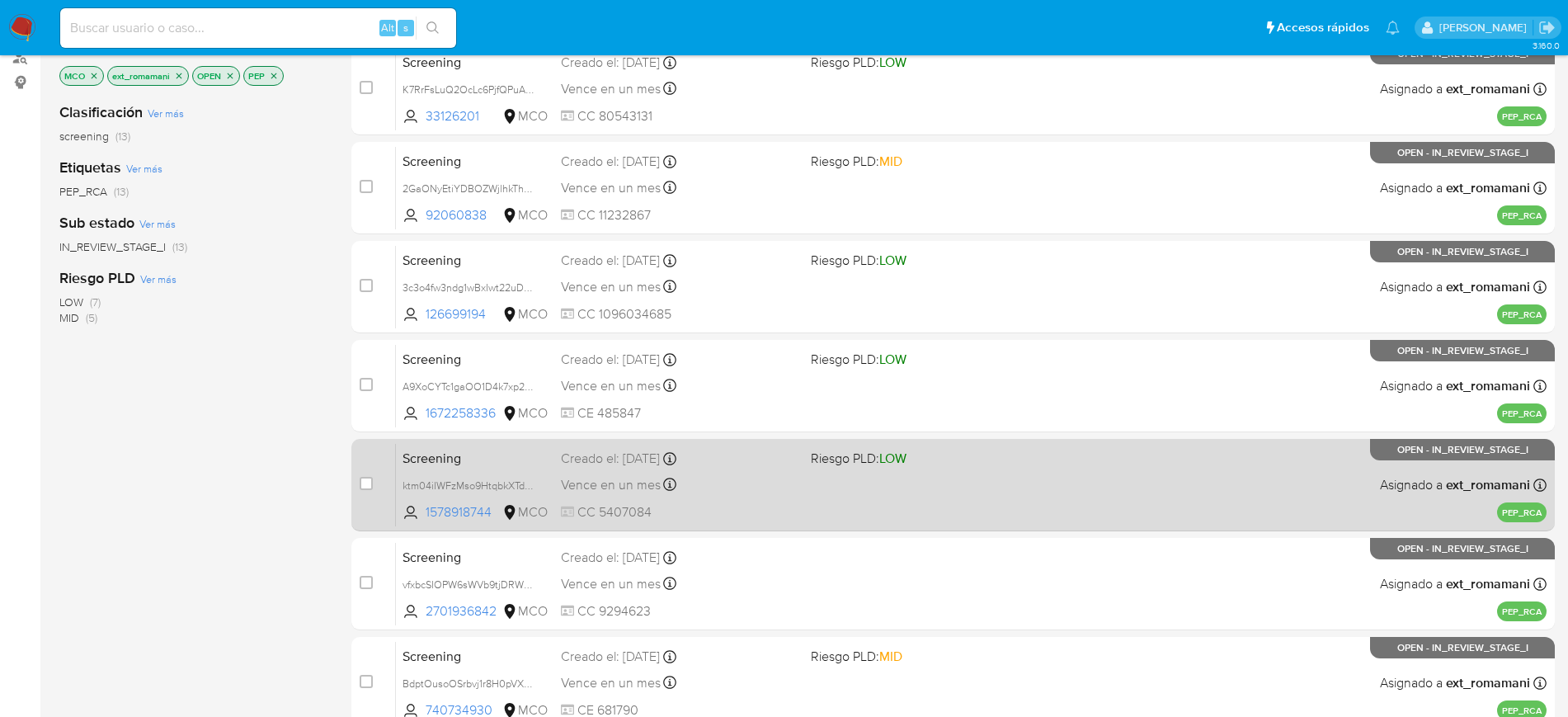
click at [907, 456] on span "LOW" at bounding box center [893, 458] width 28 height 19
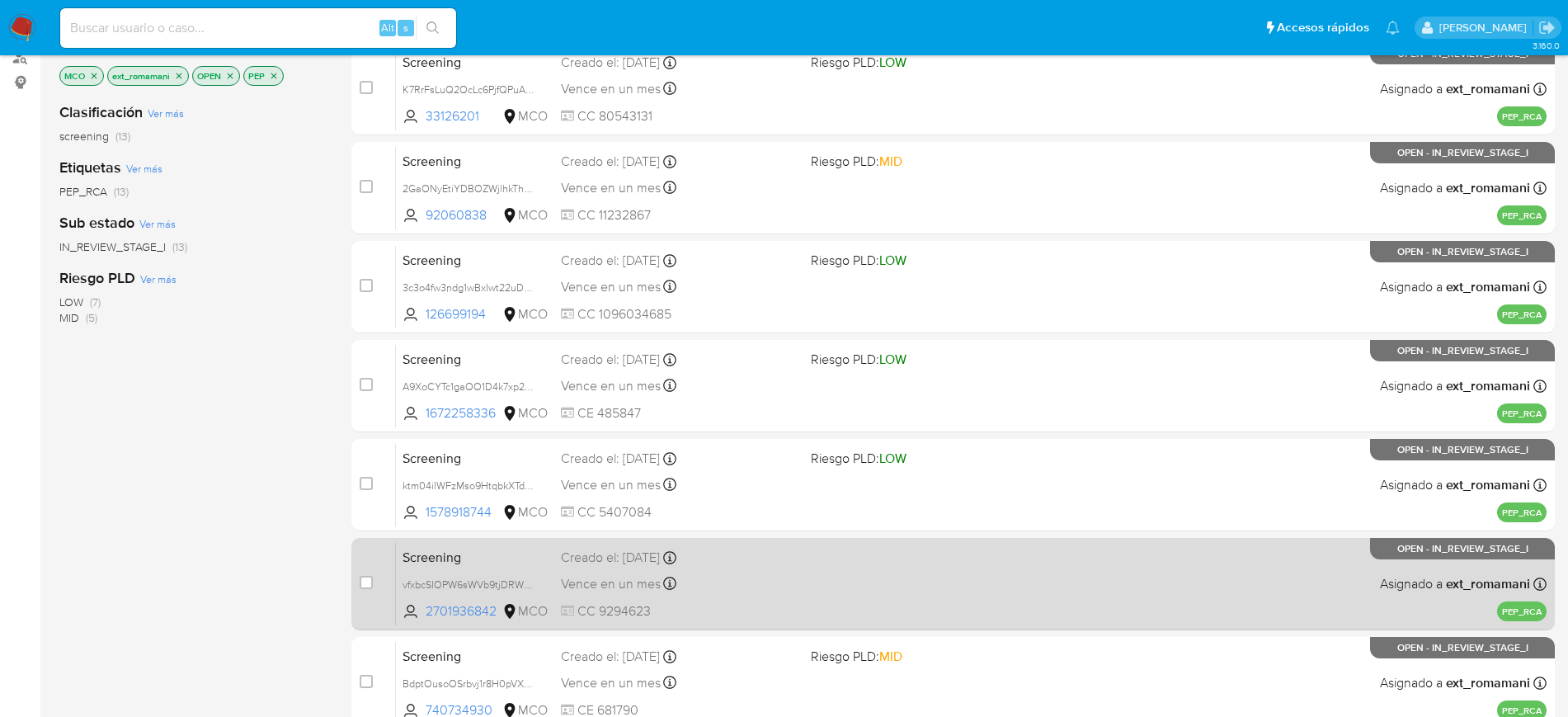
click at [874, 557] on span at bounding box center [928, 556] width 236 height 3
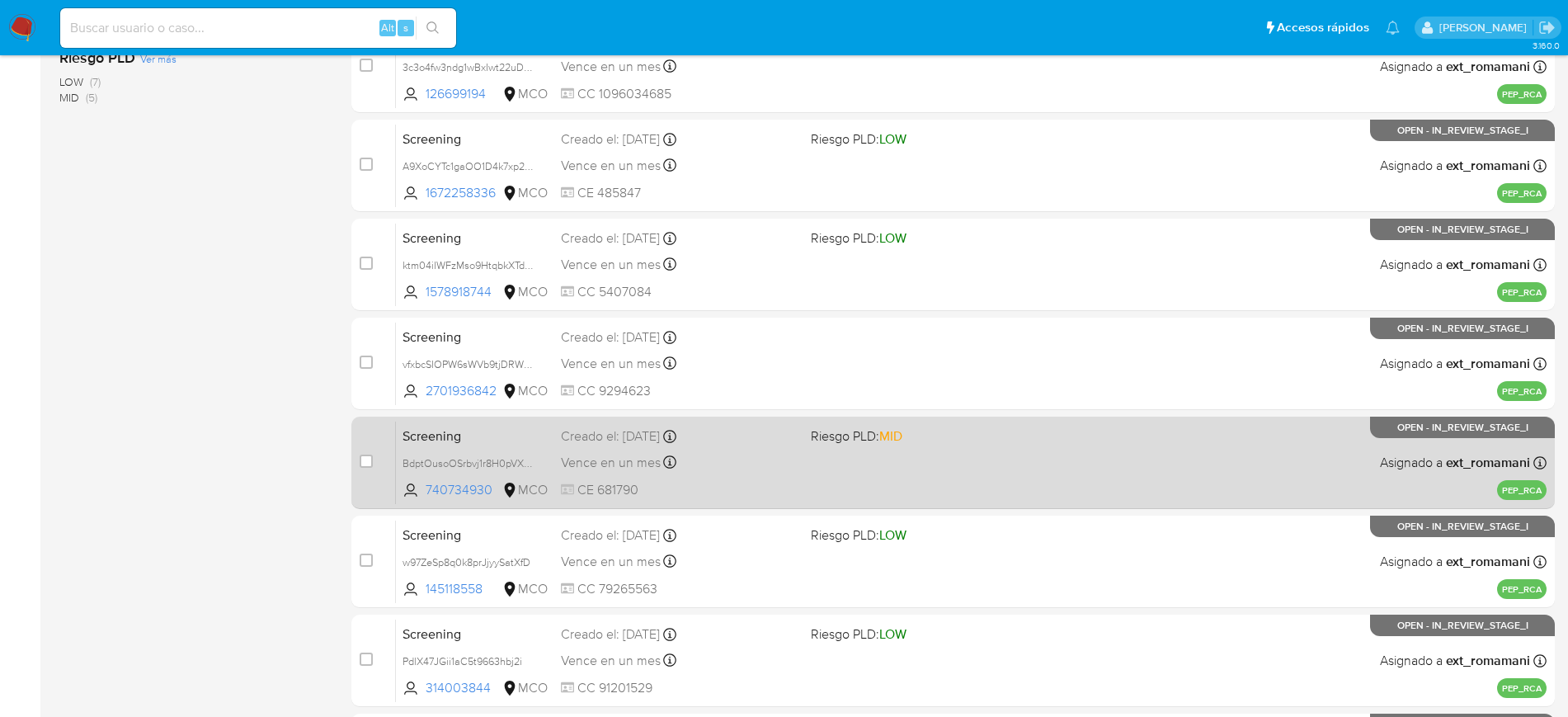
scroll to position [516, 0]
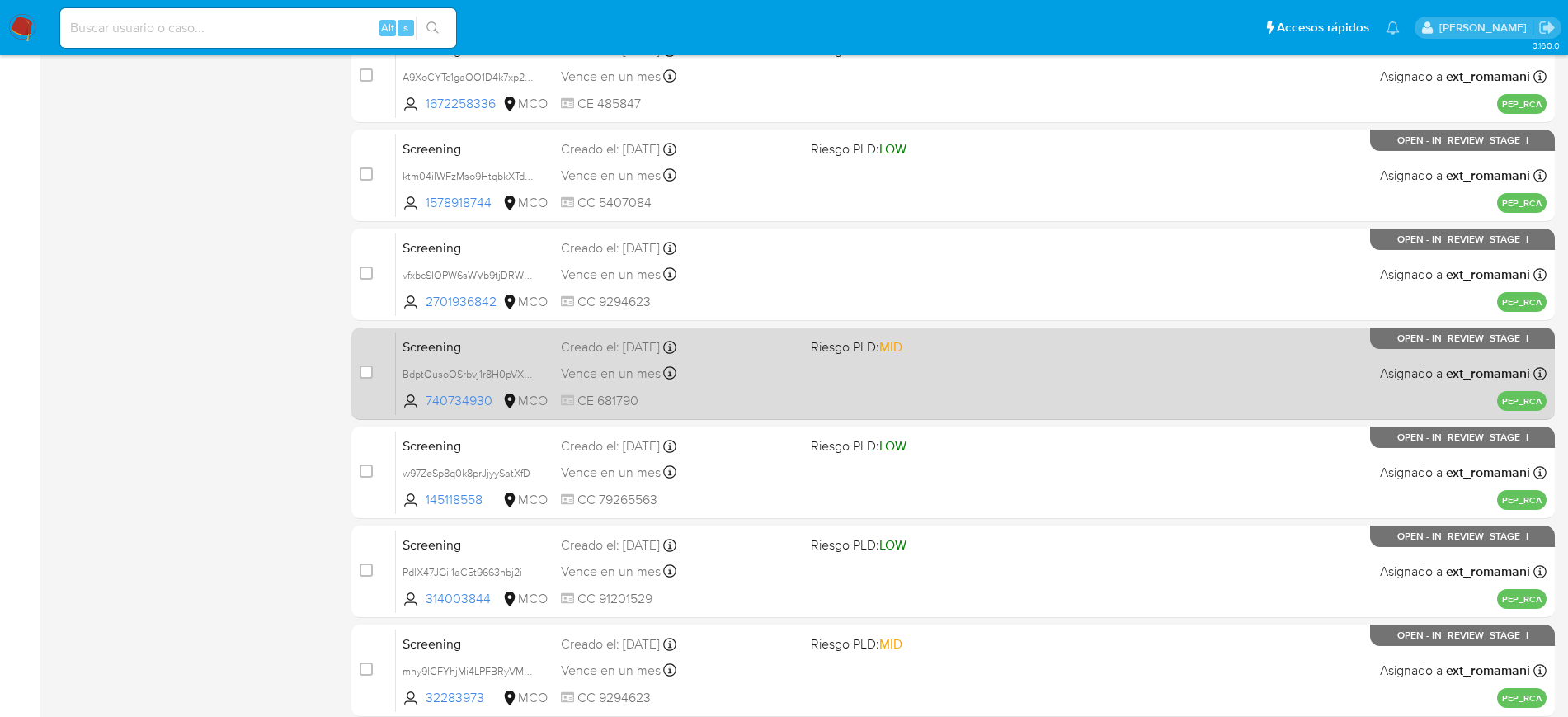
click at [890, 370] on div "Screening BdptOusoOSrbvj1r8H0pVXUR 740734930 MCO Riesgo PLD: MID Creado el: 18/…" at bounding box center [972, 373] width 1151 height 83
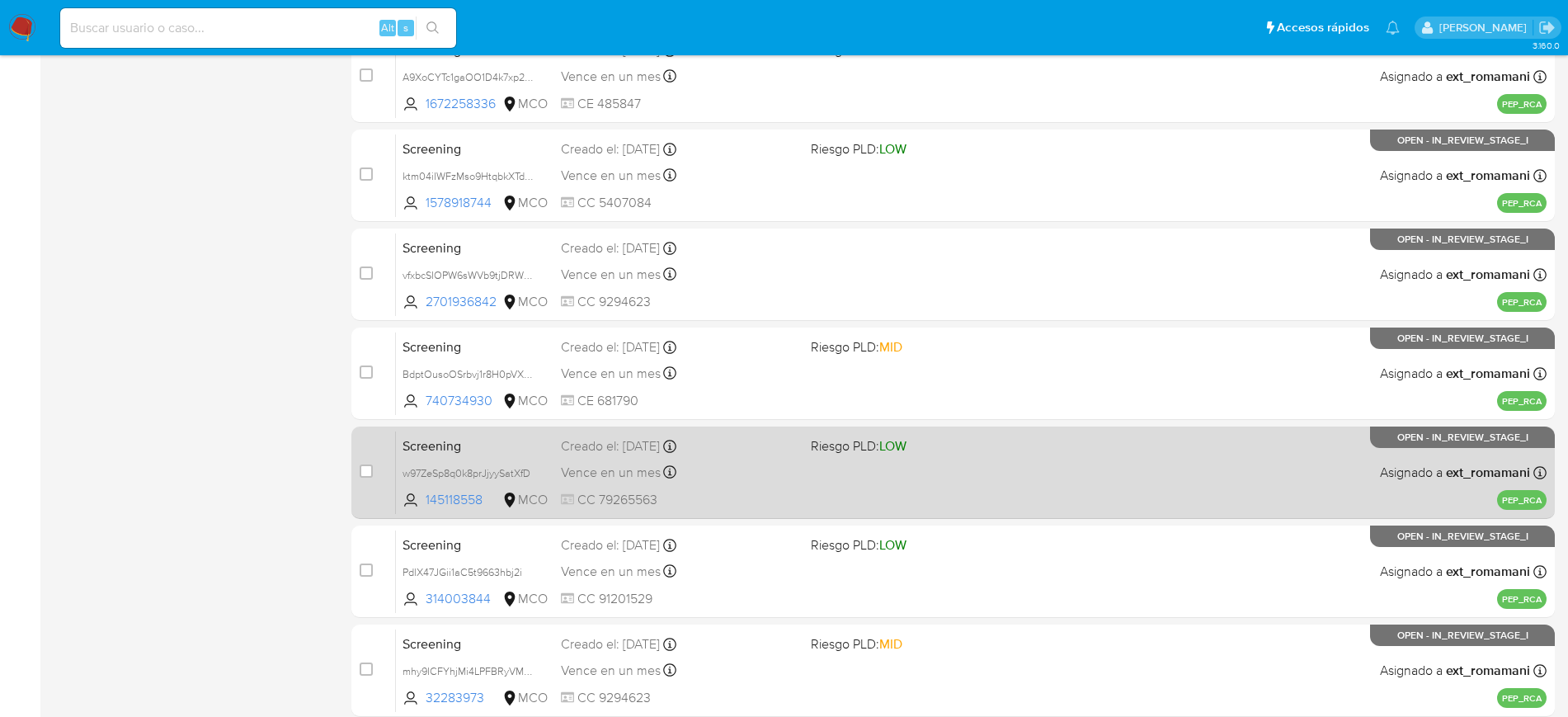
click at [918, 457] on div "Screening w97ZeSp8q0k8prJjyySatXfD 145118558 MCO Riesgo PLD: LOW Creado el: 18/…" at bounding box center [972, 473] width 1151 height 83
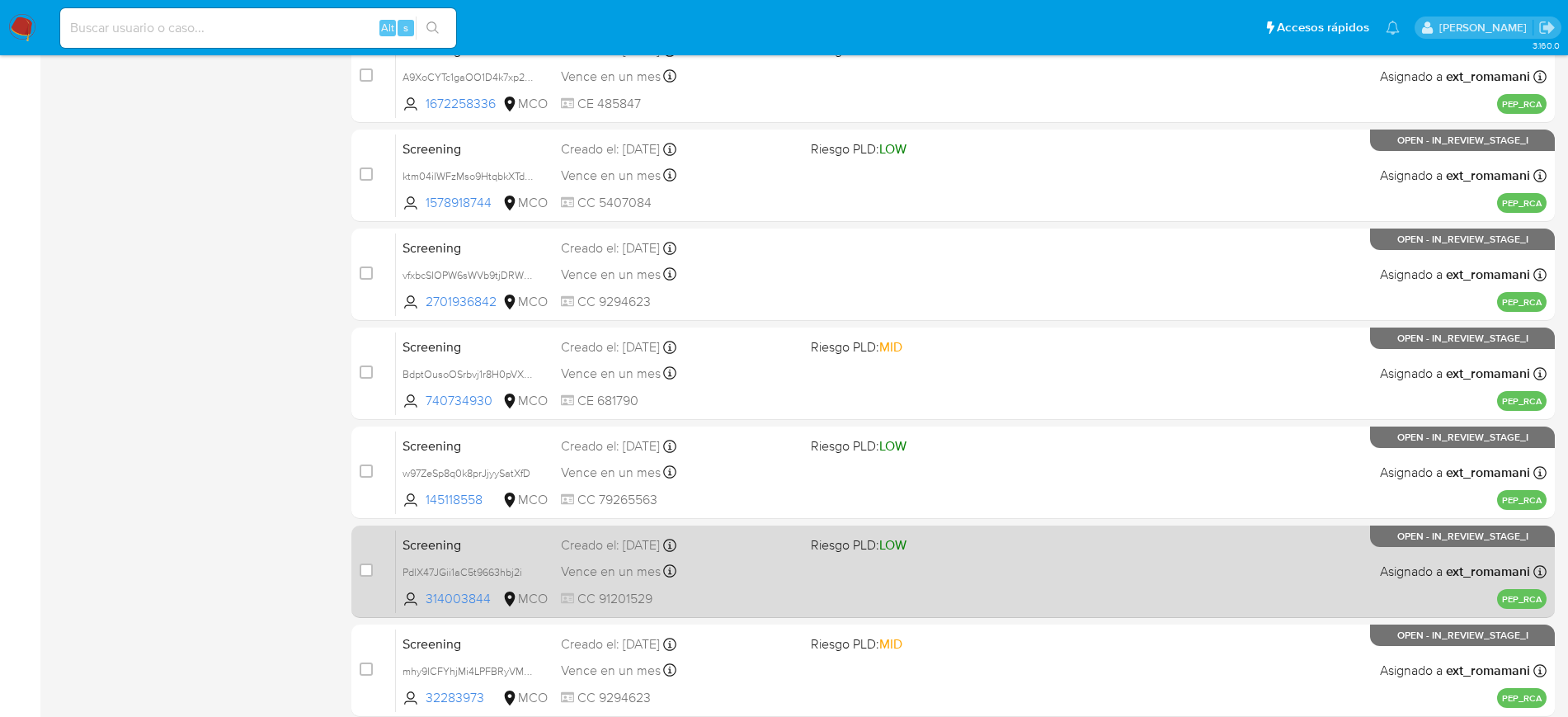
click at [937, 588] on div "Screening PdlX47JGii1aC5t9663hbj2i 314003844 MCO Riesgo PLD: LOW Creado el: 18/…" at bounding box center [972, 572] width 1151 height 83
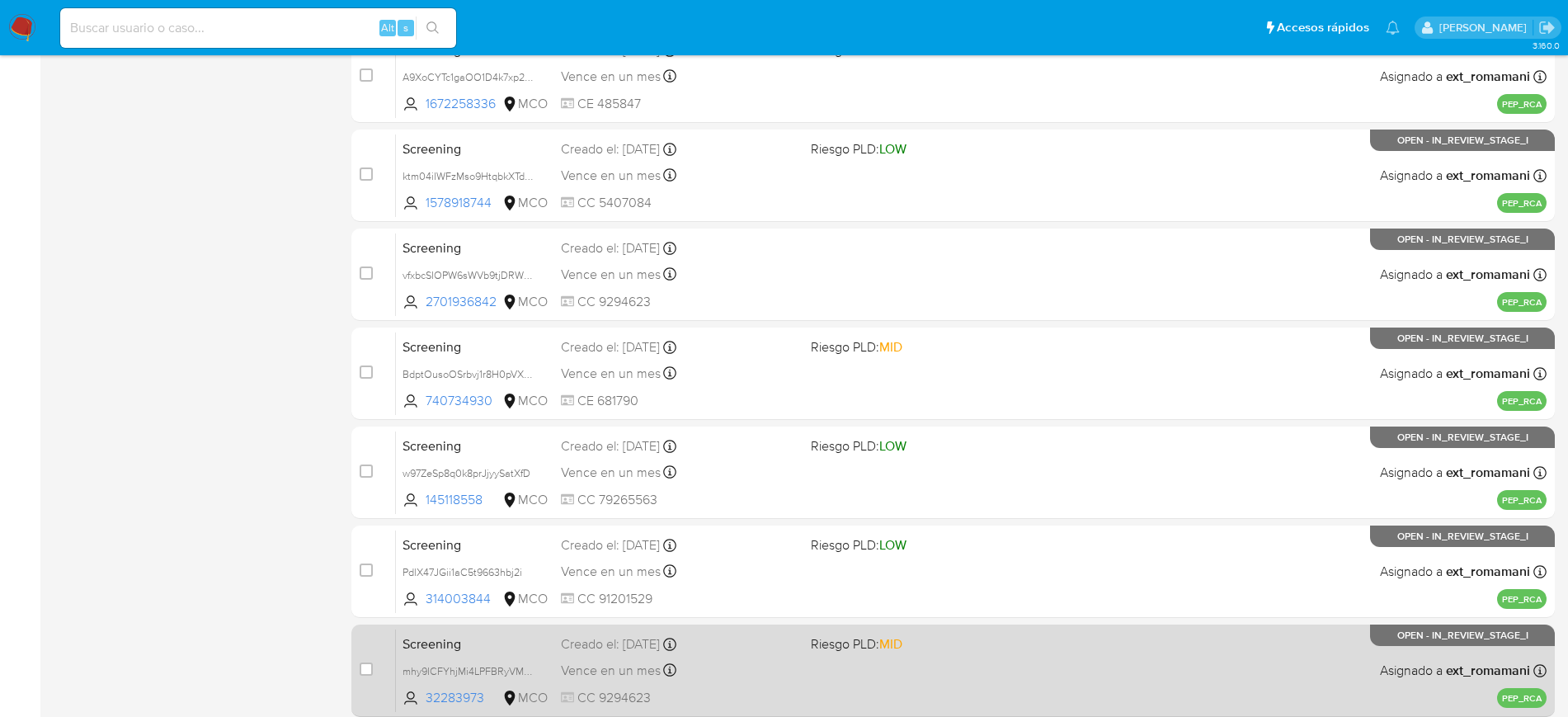
click at [944, 636] on div "Screening mhy9ICFYhjMi4LPFBRyVMbkT 32283973 MCO Riesgo PLD: MID Creado el: 18/0…" at bounding box center [972, 671] width 1151 height 83
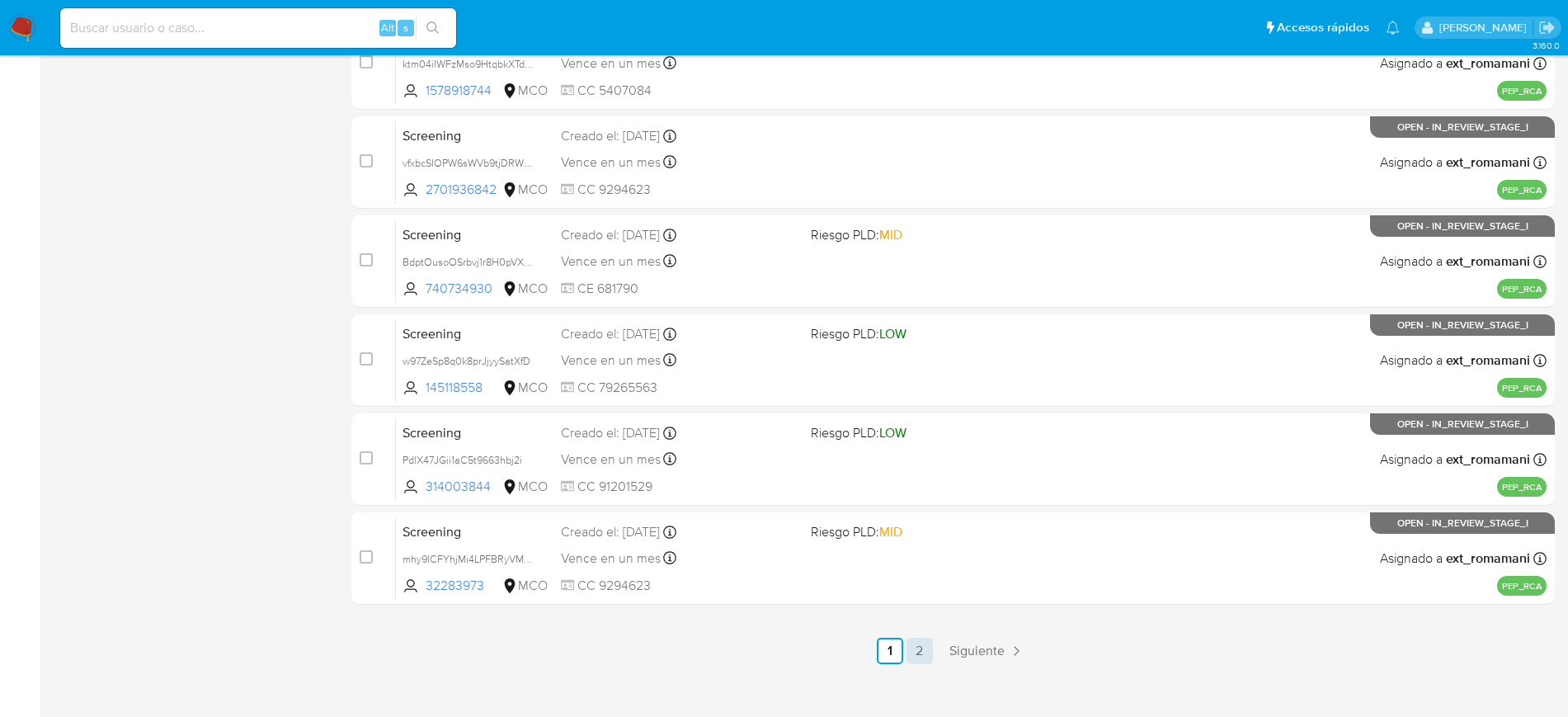
click at [928, 636] on link "2" at bounding box center [919, 651] width 27 height 27
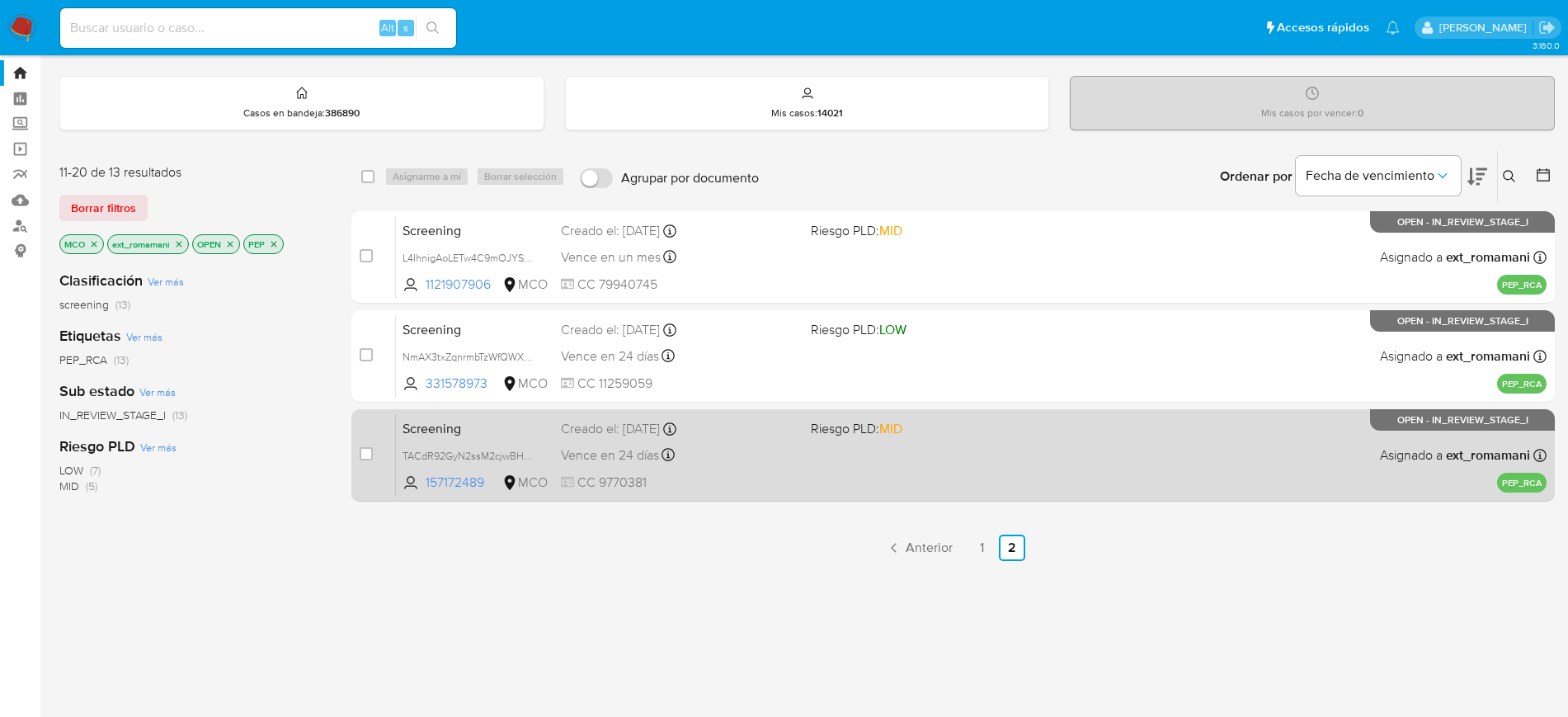
scroll to position [103, 0]
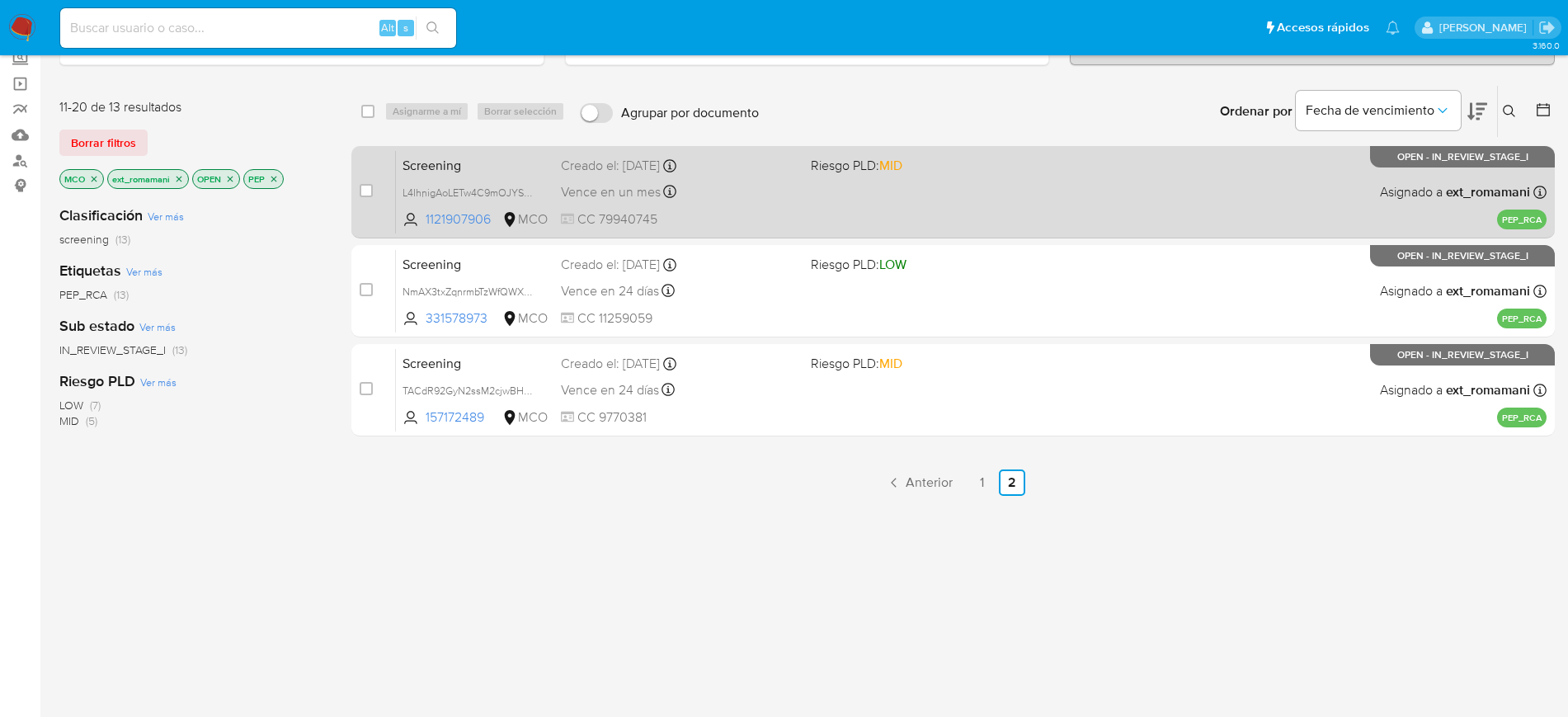
click at [1107, 200] on div "Screening L4IhnigAoLETw4C9mOJYSCrY 1121907906 MCO Riesgo PLD: MID Creado el: 18…" at bounding box center [972, 192] width 1151 height 83
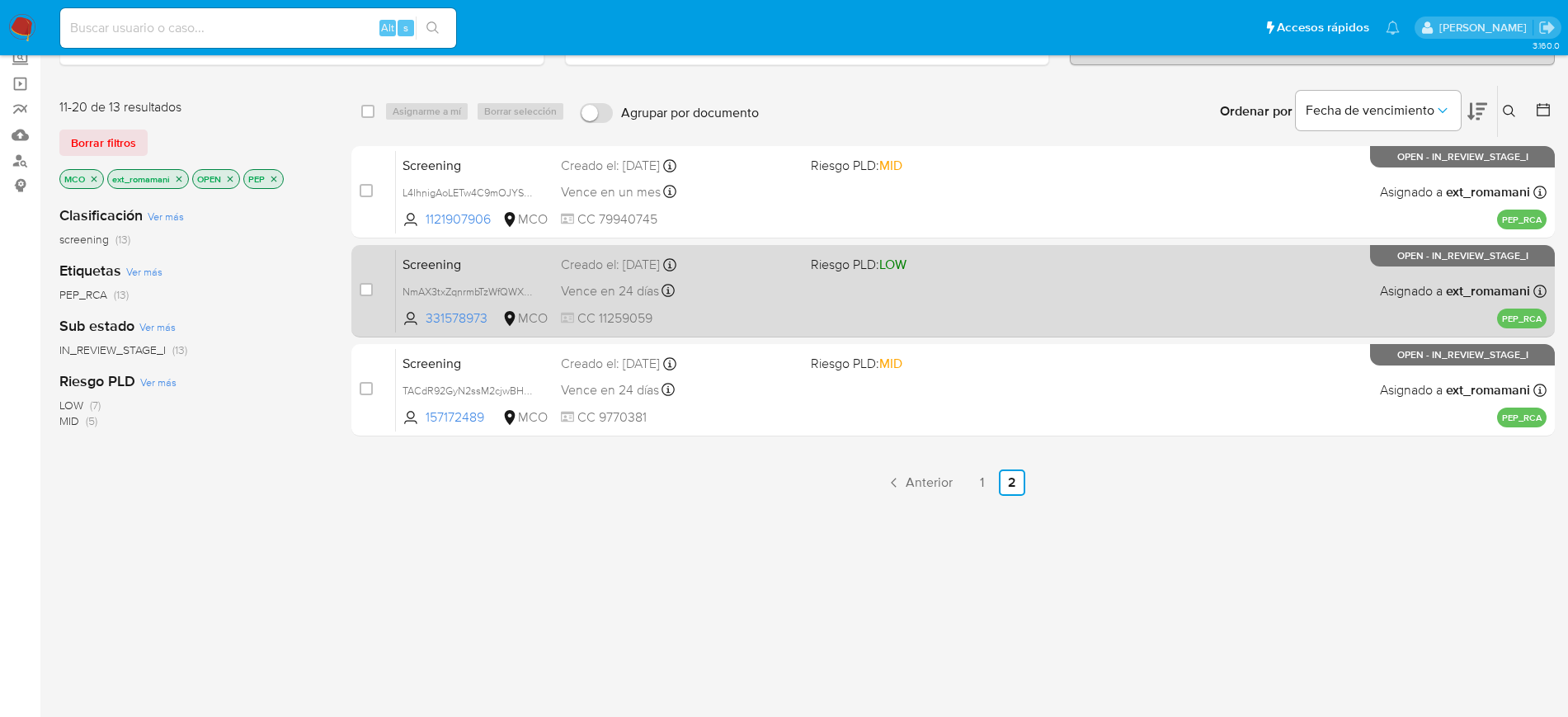
click at [1104, 268] on div "Screening NmAX3txZqnrmbTzWfQWXsqZk 331578973 MCO Riesgo PLD: LOW Creado el: 16/…" at bounding box center [972, 291] width 1151 height 83
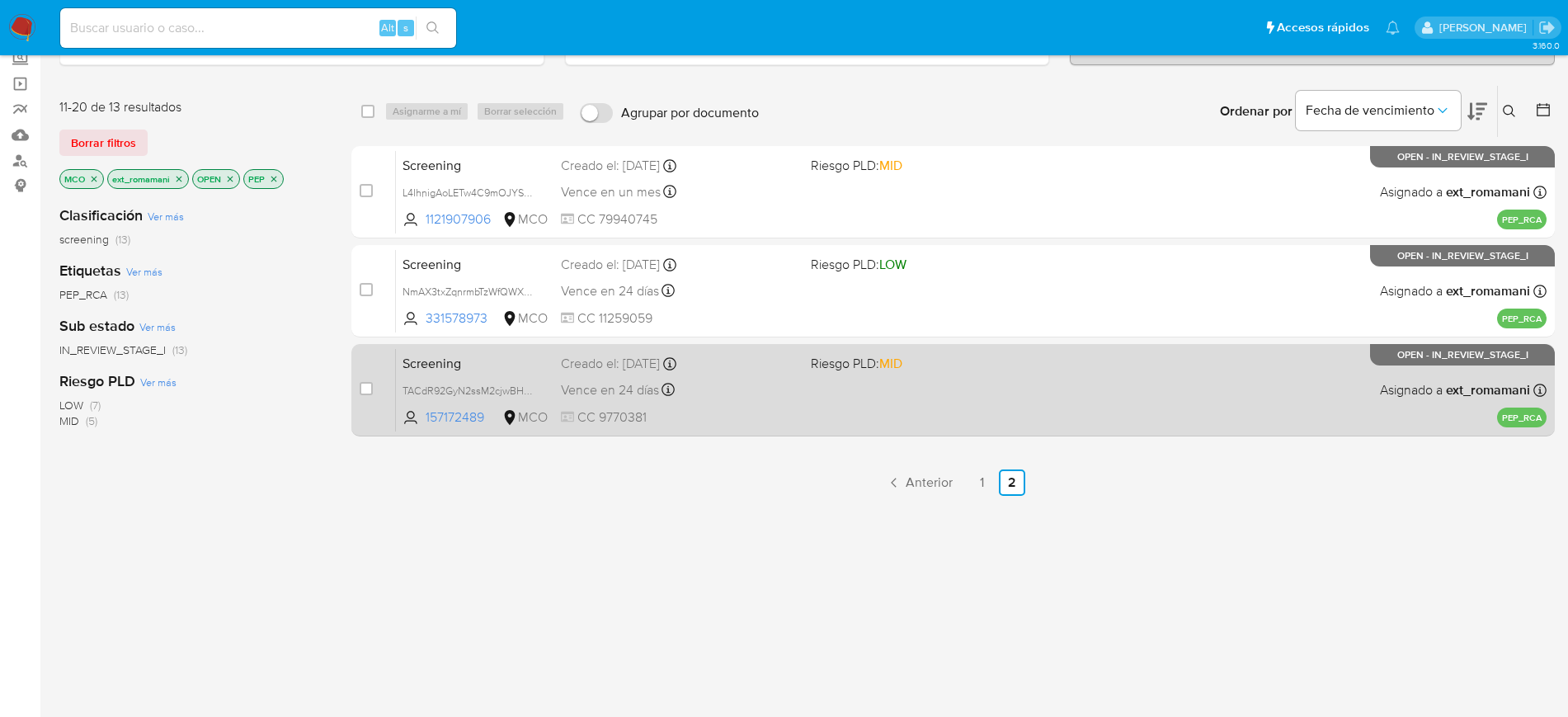
drag, startPoint x: 1090, startPoint y: 366, endPoint x: 1159, endPoint y: 224, distance: 157.9
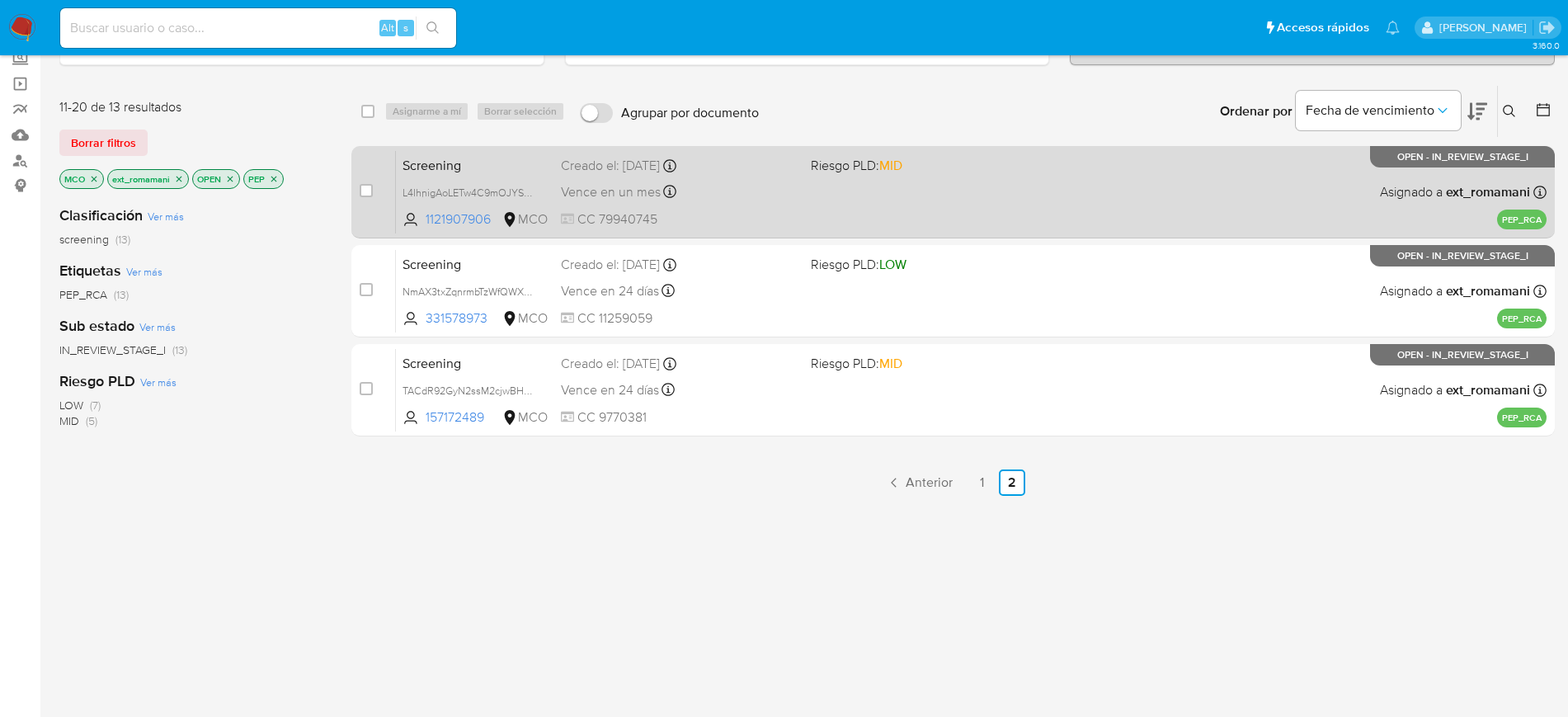
click at [1089, 366] on div "Screening TACdR92GyN2ssM2cjwBHiHvN 157172489 MCO Riesgo PLD: MID Creado el: 16/…" at bounding box center [972, 390] width 1151 height 83
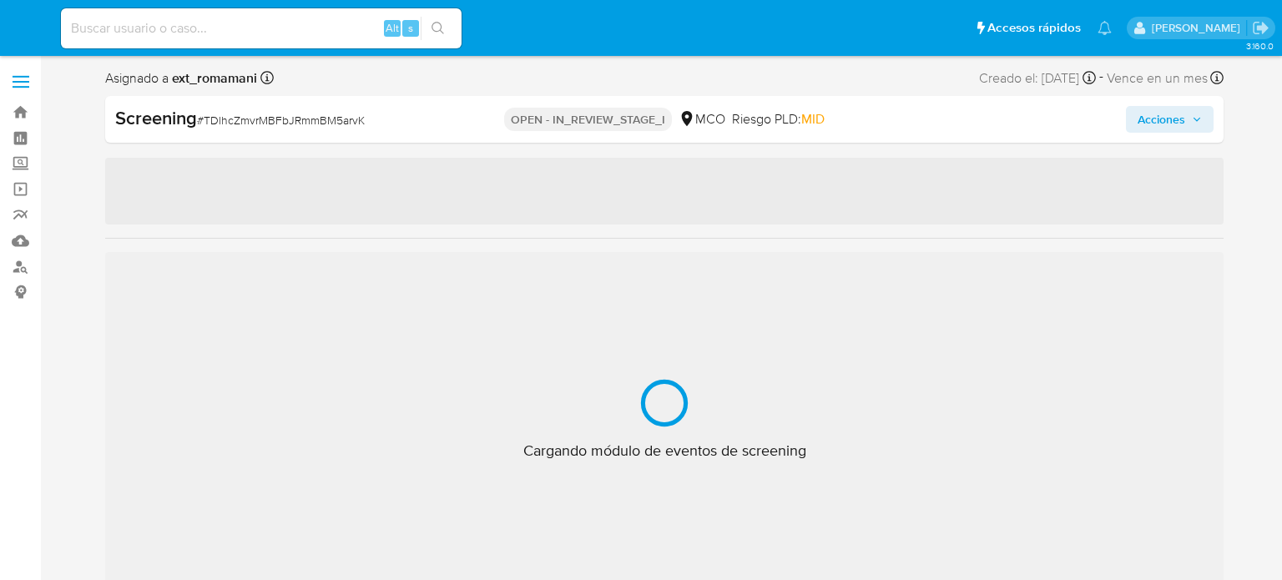
select select "10"
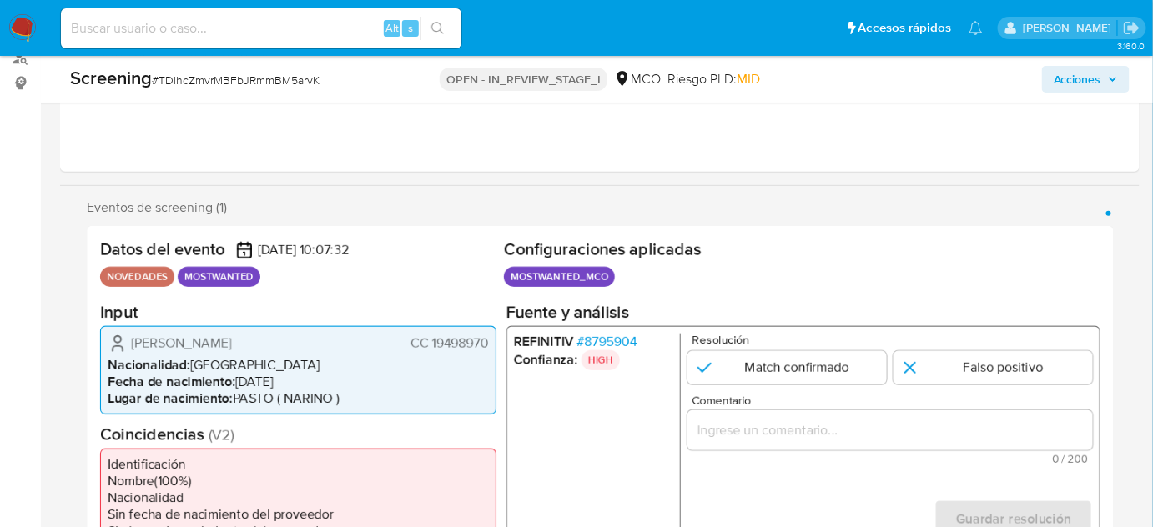
scroll to position [227, 0]
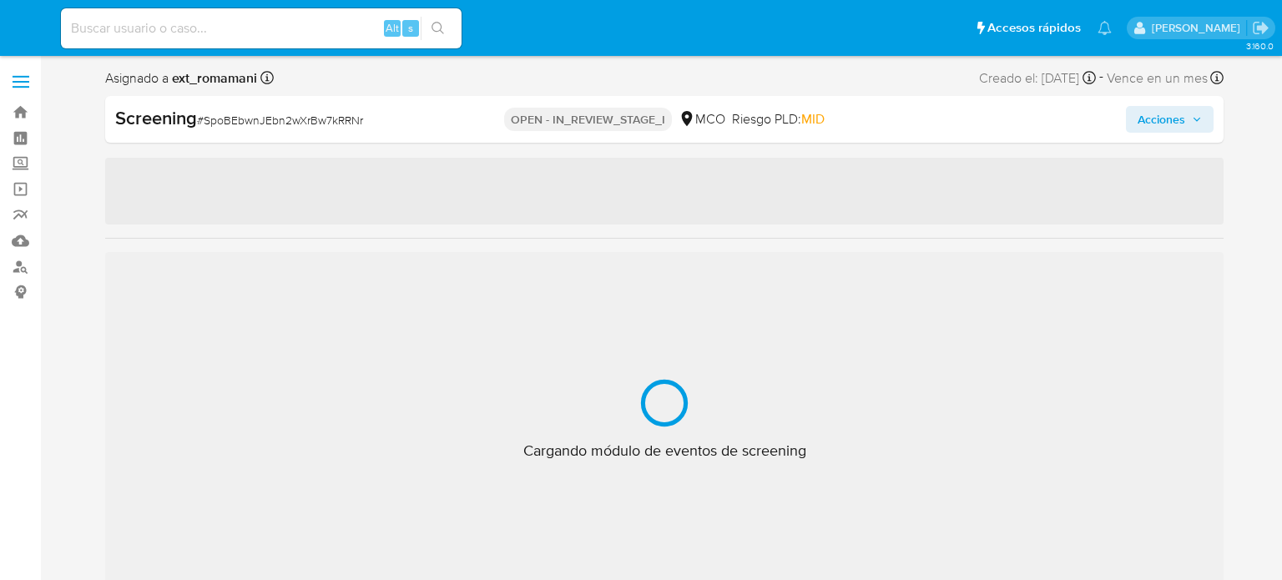
select select "10"
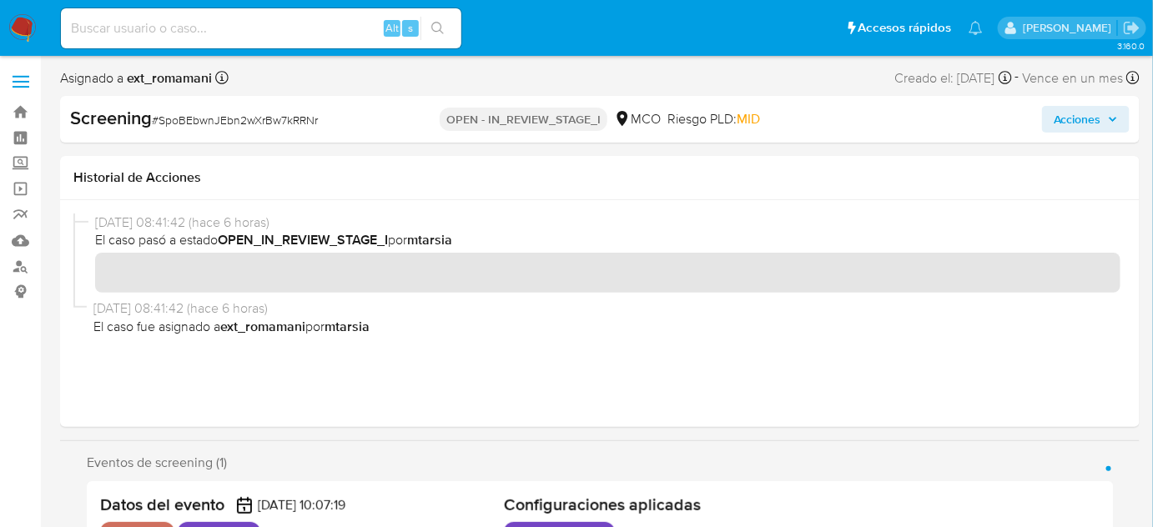
click at [382, 118] on div "Screening # SpoBEbwnJEbn2wXrBw7kRRNr" at bounding box center [243, 118] width 347 height 25
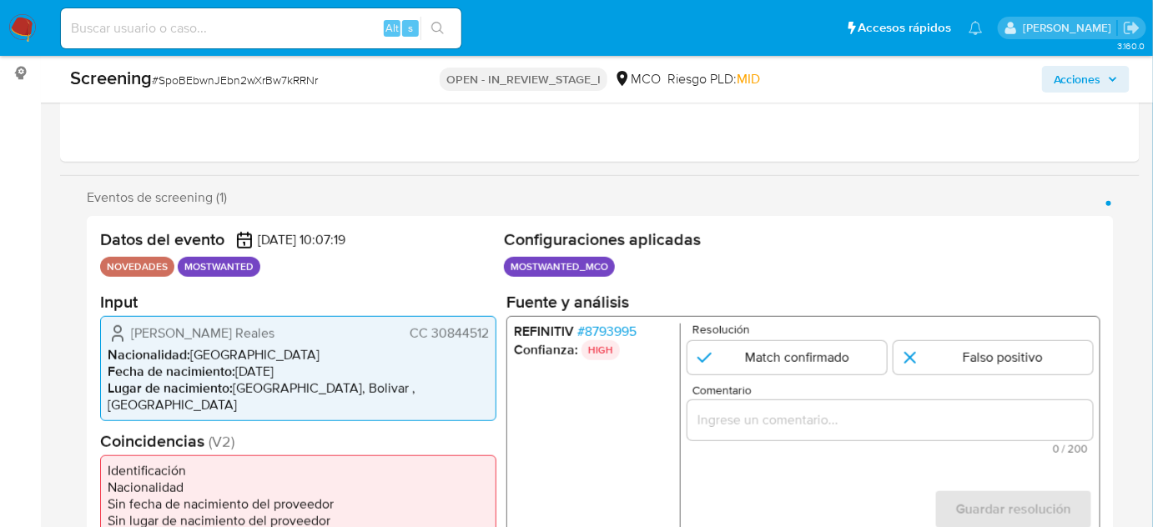
scroll to position [303, 0]
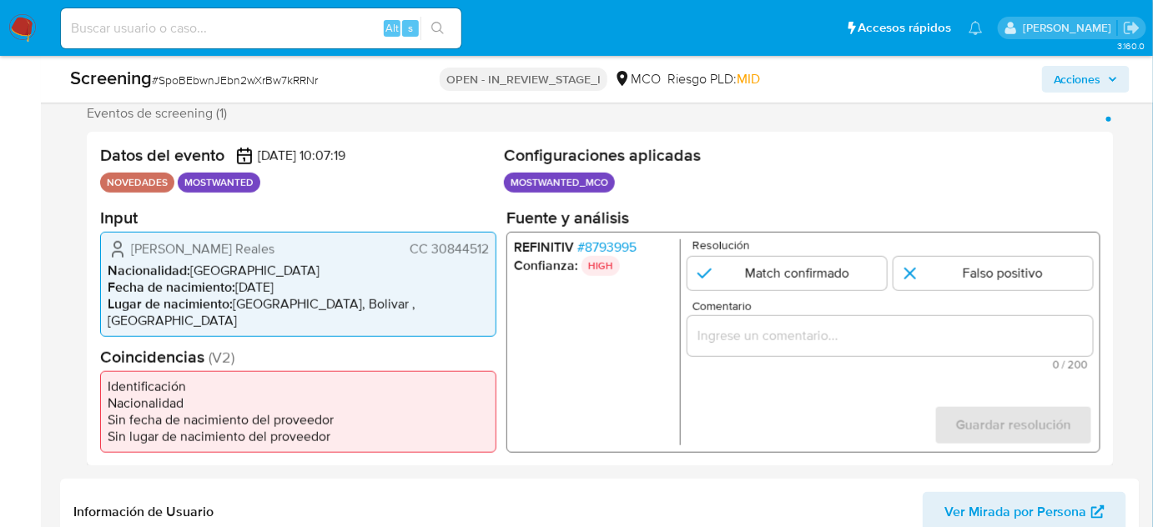
drag, startPoint x: 488, startPoint y: 251, endPoint x: 431, endPoint y: 257, distance: 57.0
click at [431, 257] on span "CC 30844512" at bounding box center [449, 248] width 79 height 17
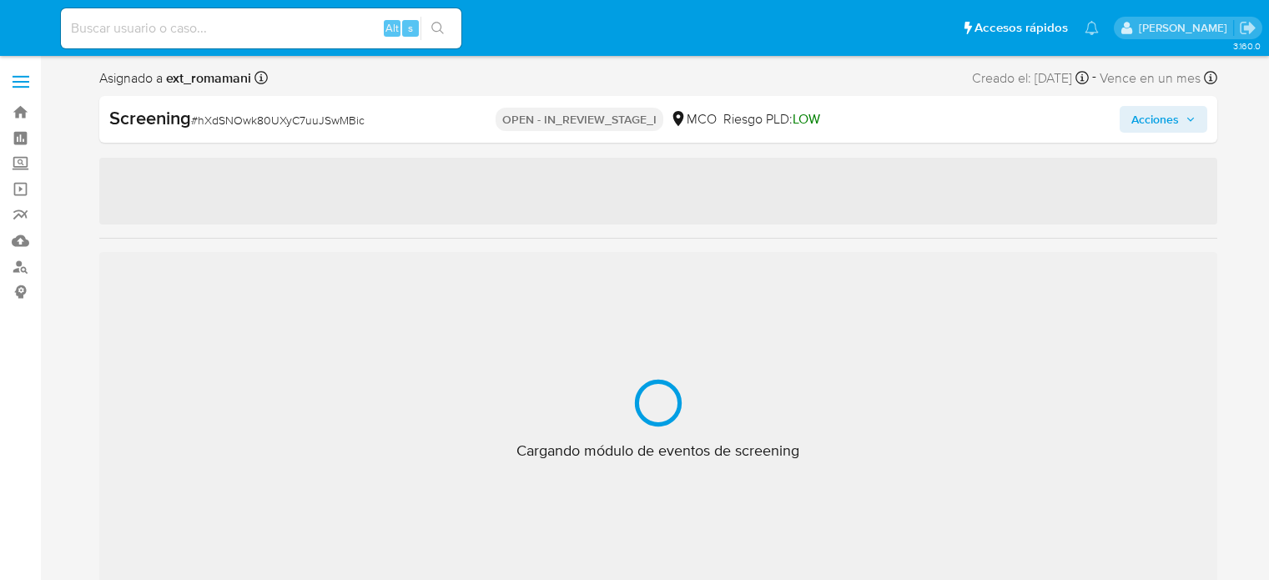
select select "10"
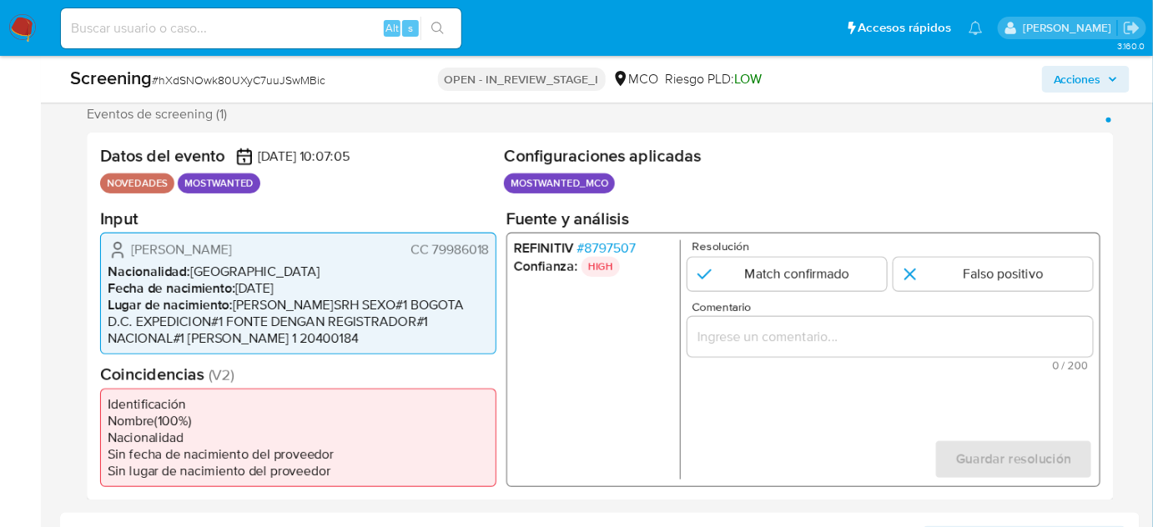
scroll to position [303, 0]
drag, startPoint x: 471, startPoint y: 247, endPoint x: 430, endPoint y: 249, distance: 40.9
click at [430, 249] on div "[PERSON_NAME] CC 79986018 Nacionalidad : [DEMOGRAPHIC_DATA] Fecha de nacimiento…" at bounding box center [298, 292] width 396 height 122
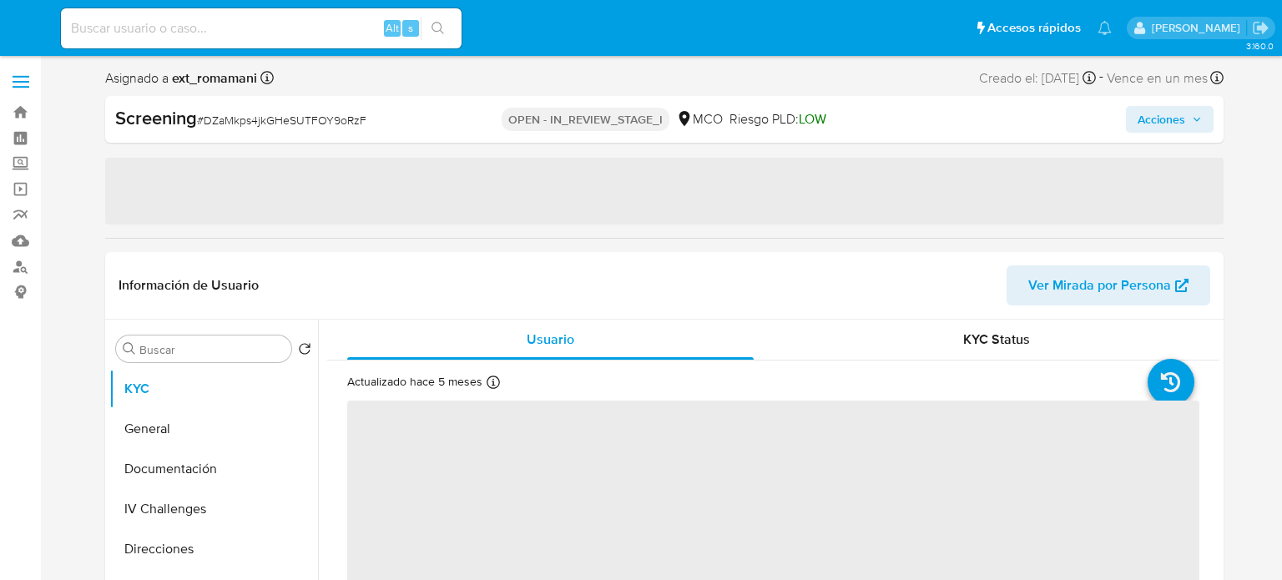
select select "10"
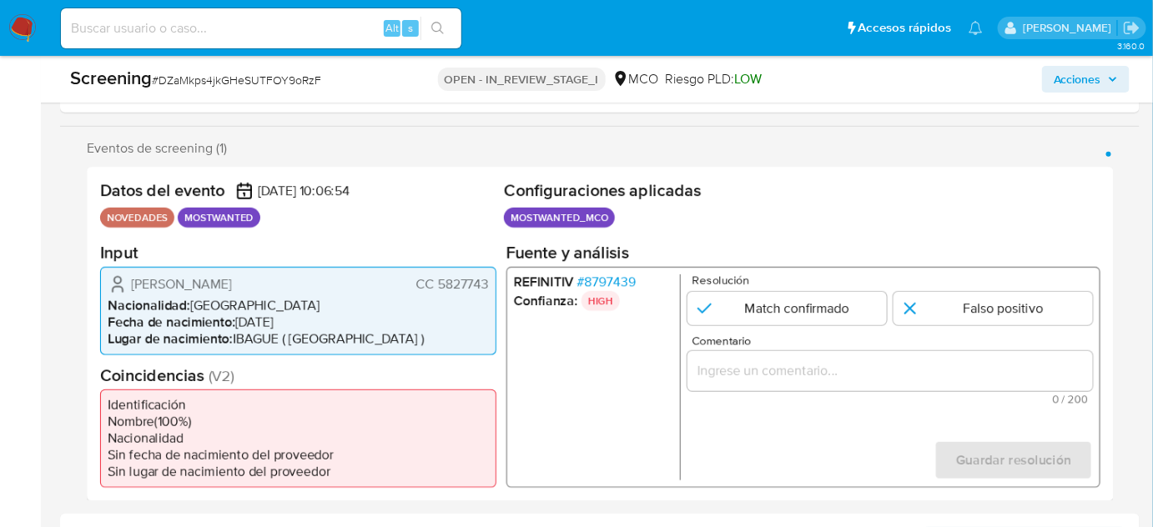
scroll to position [303, 0]
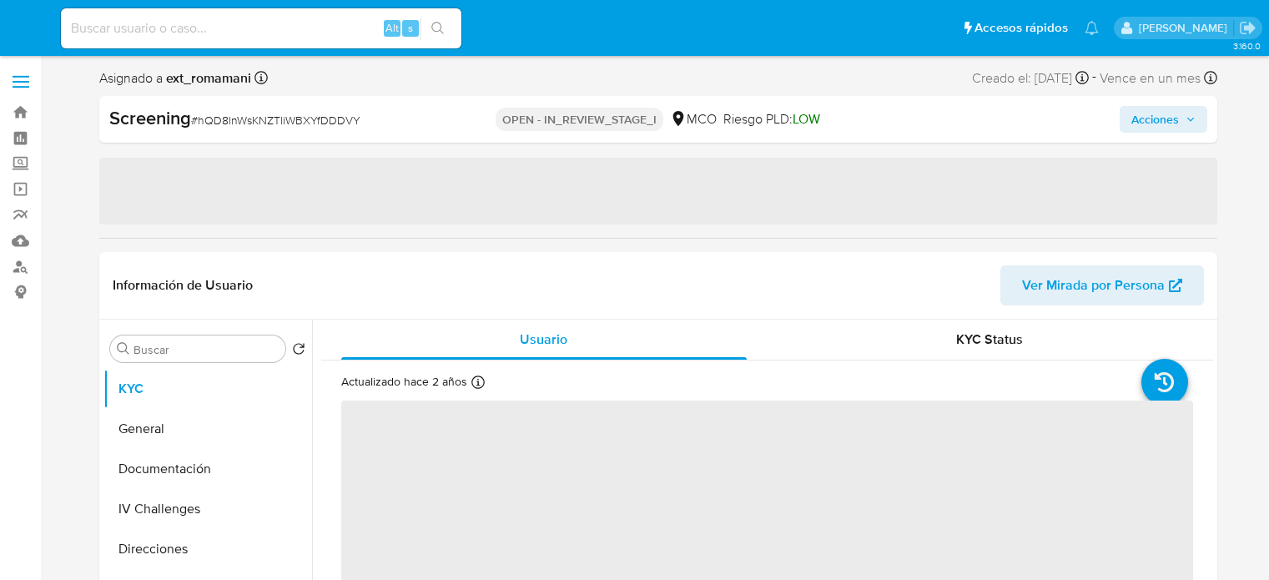
select select "10"
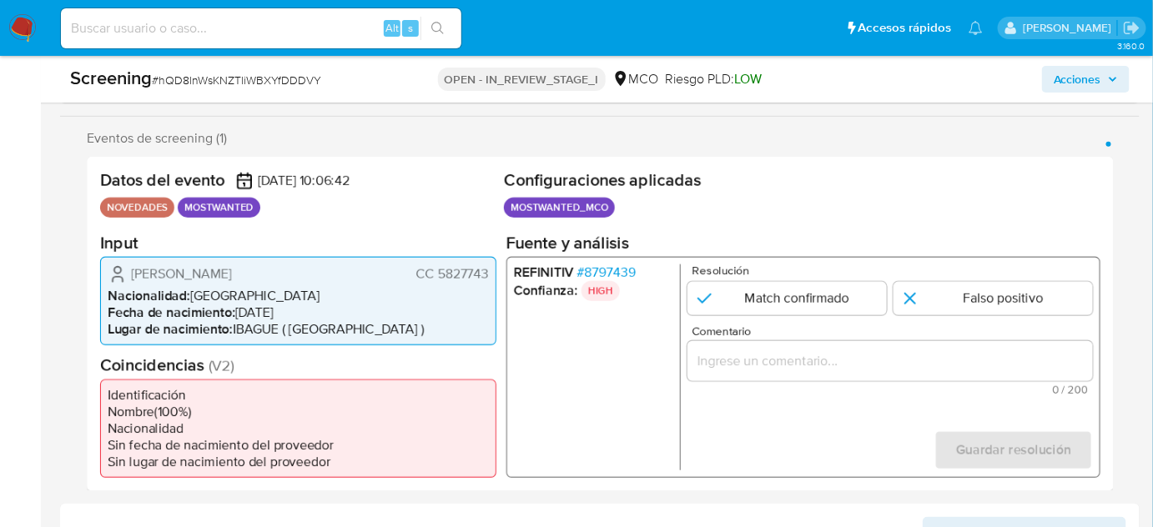
scroll to position [303, 0]
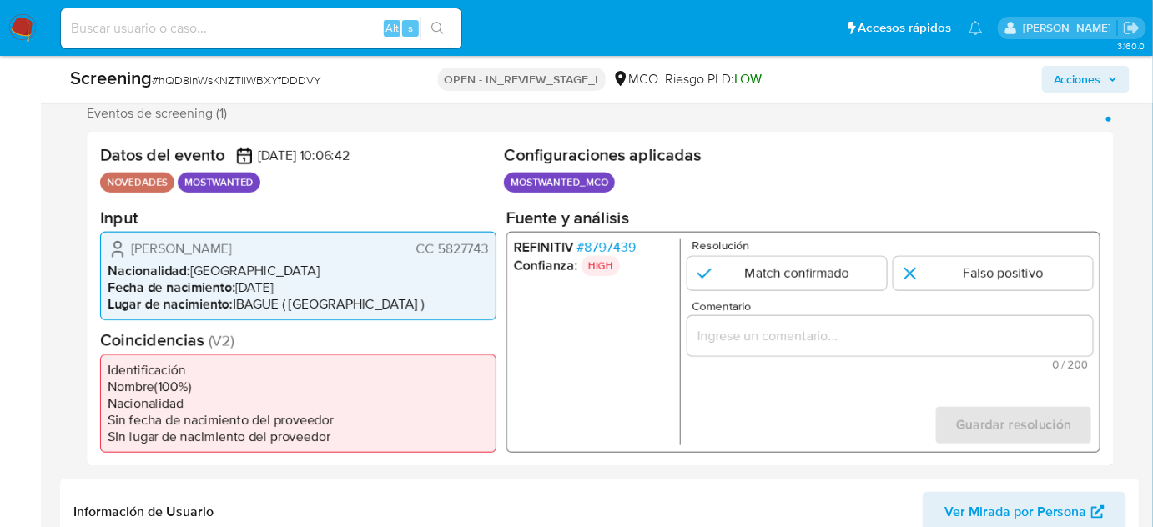
drag, startPoint x: 495, startPoint y: 250, endPoint x: 439, endPoint y: 250, distance: 55.9
click at [439, 250] on div "Fredy Humberto Sanchez Parra CC 5827743 Nacionalidad : Colombia Fecha de nacimi…" at bounding box center [298, 275] width 396 height 88
drag, startPoint x: 427, startPoint y: 293, endPoint x: 496, endPoint y: 259, distance: 76.1
click at [430, 293] on li "Fecha de nacimiento : 28/12/1981" at bounding box center [298, 287] width 381 height 17
drag, startPoint x: 487, startPoint y: 244, endPoint x: 440, endPoint y: 250, distance: 47.9
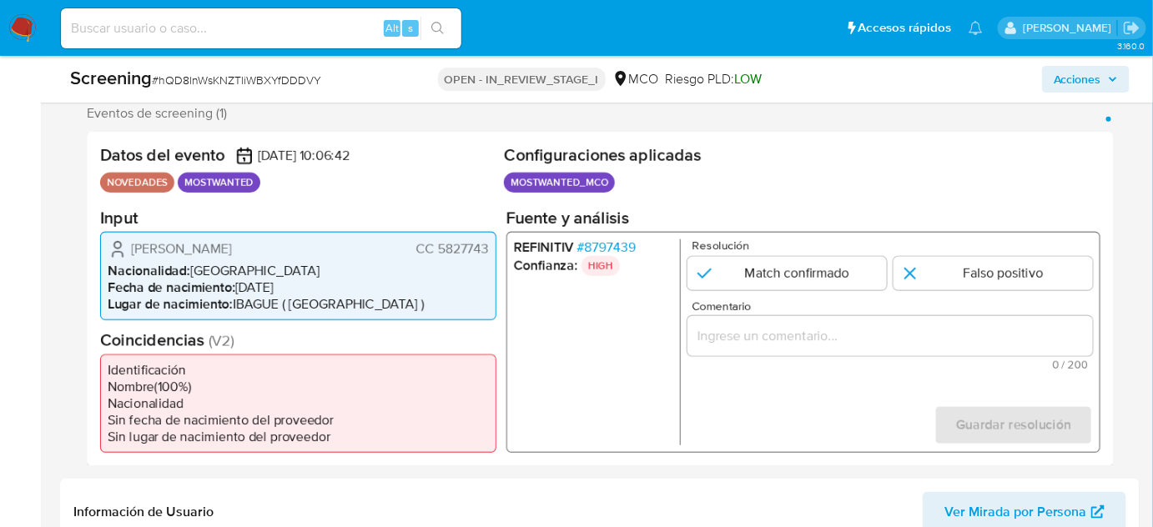
click at [440, 250] on span "CC 5827743" at bounding box center [452, 248] width 73 height 17
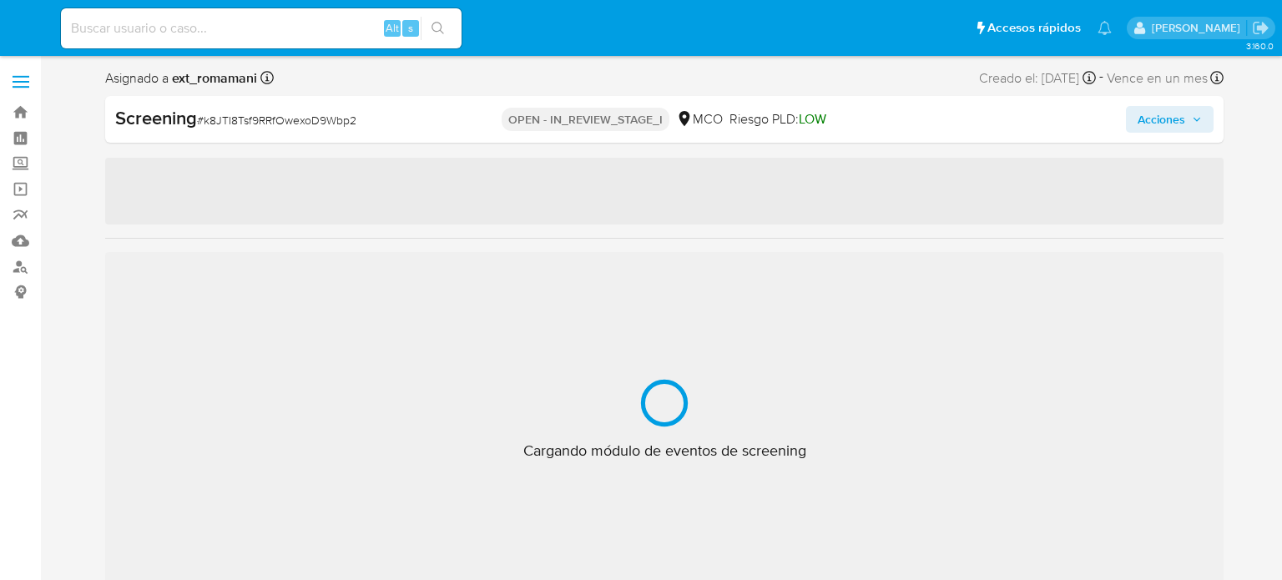
select select "10"
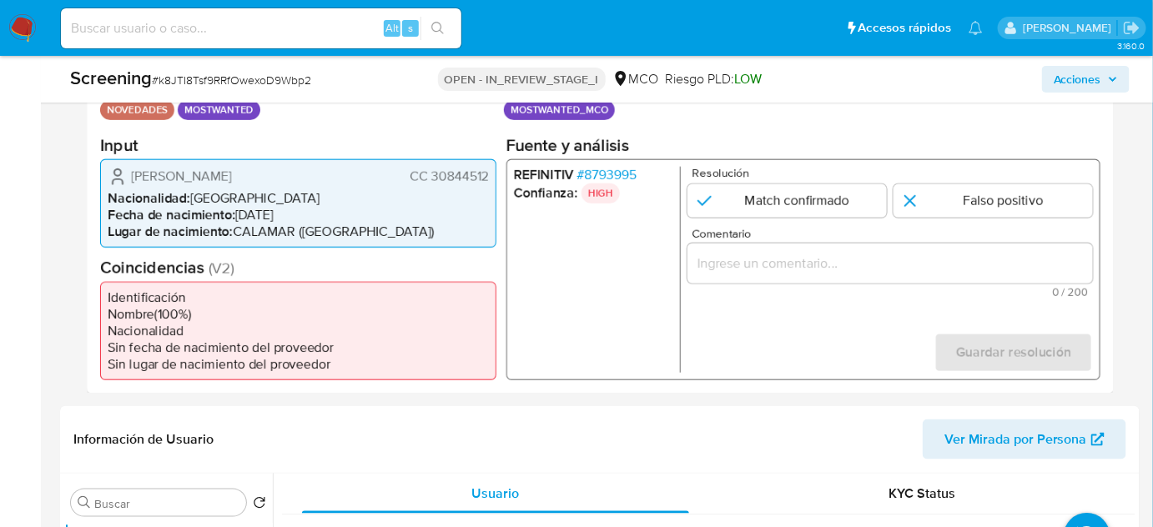
scroll to position [379, 0]
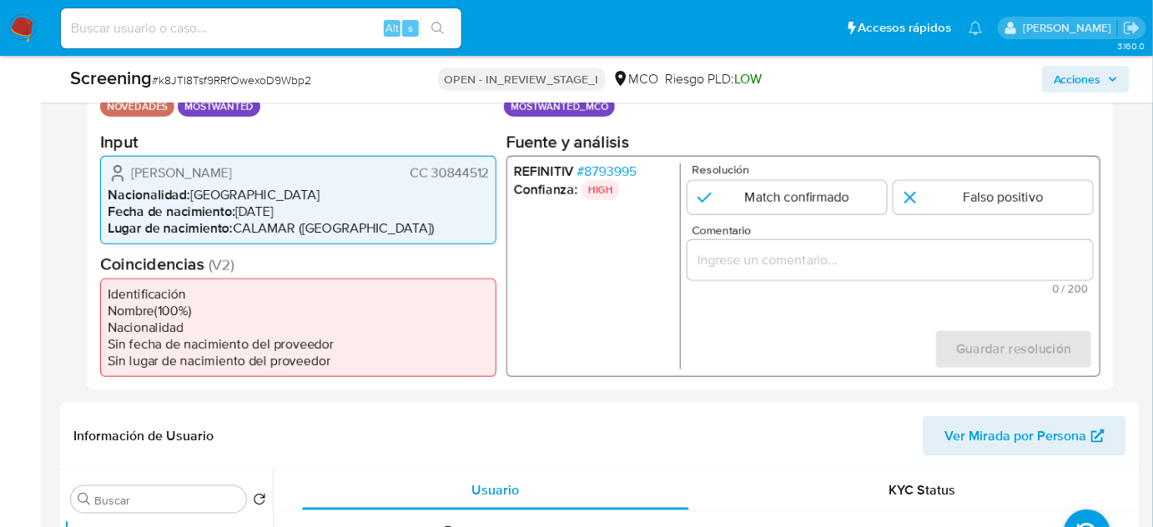
drag, startPoint x: 489, startPoint y: 173, endPoint x: 431, endPoint y: 175, distance: 58.5
click at [431, 175] on div "[PERSON_NAME] CC 30844512 Nacionalidad : [DEMOGRAPHIC_DATA] Fecha de nacimiento…" at bounding box center [298, 199] width 396 height 88
drag, startPoint x: 167, startPoint y: 176, endPoint x: 128, endPoint y: 177, distance: 39.2
click at [128, 177] on div "[PERSON_NAME] CC 30844512" at bounding box center [298, 173] width 381 height 20
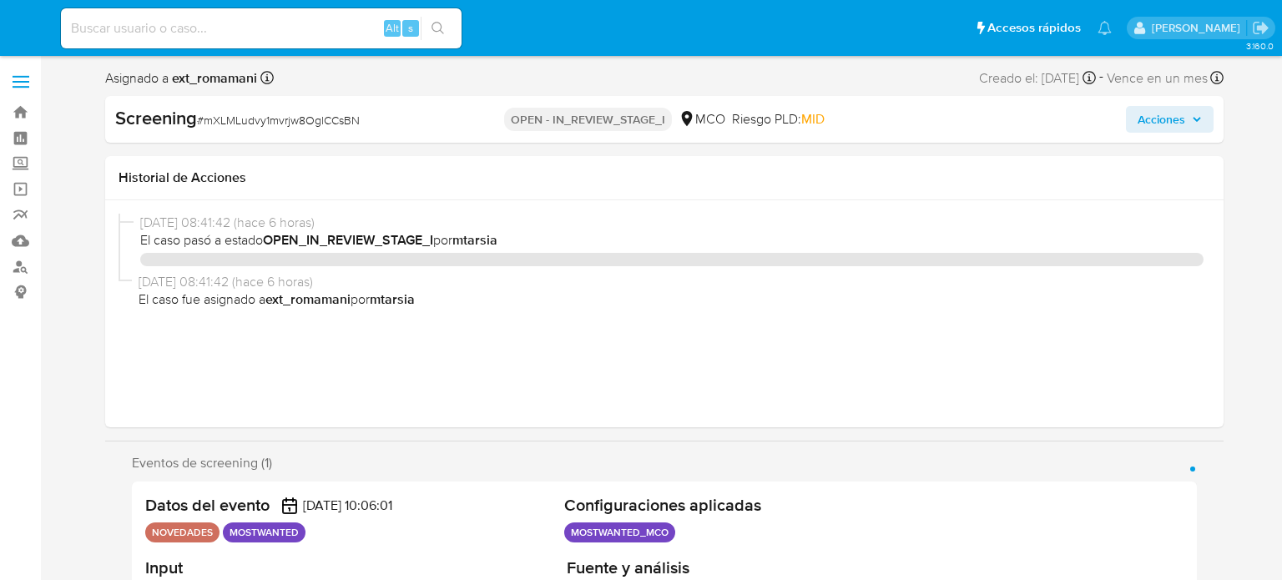
select select "10"
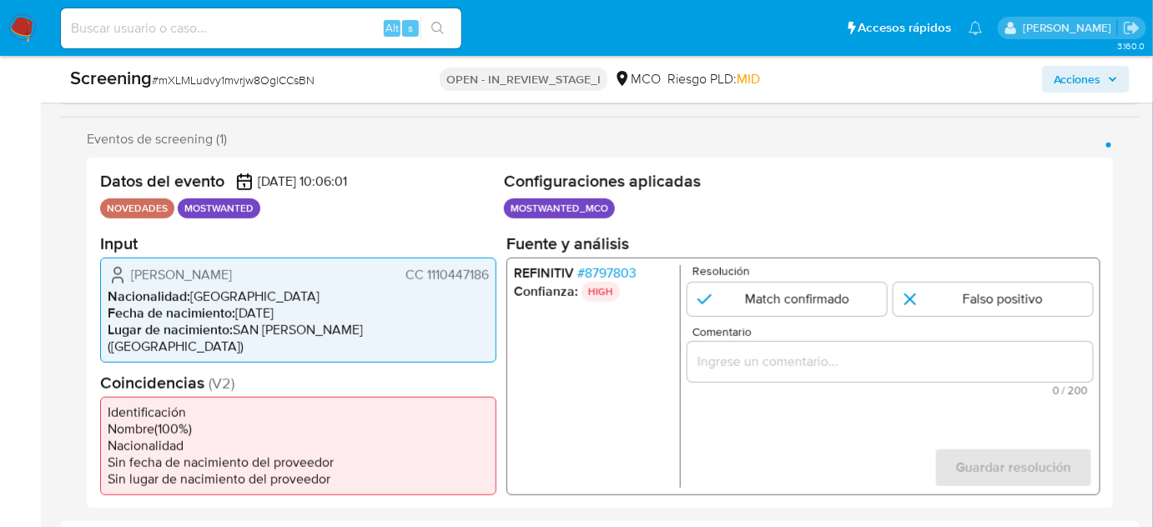
scroll to position [303, 0]
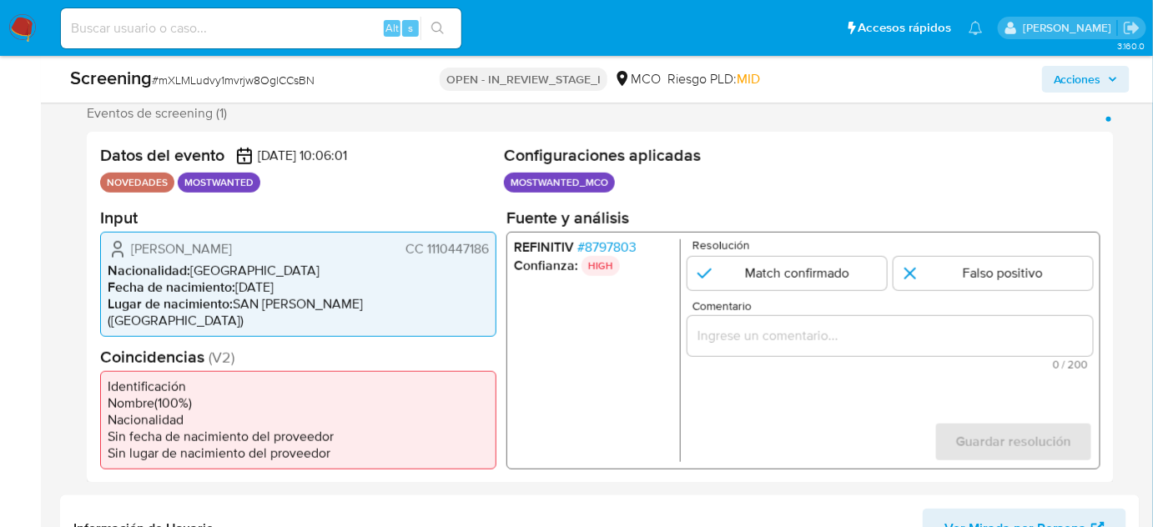
drag, startPoint x: 490, startPoint y: 247, endPoint x: 426, endPoint y: 255, distance: 64.0
click at [426, 255] on div "[PERSON_NAME] CC 1110447186 Nacionalidad : [DEMOGRAPHIC_DATA] Fecha de nacimien…" at bounding box center [298, 283] width 396 height 105
click at [355, 254] on div "[PERSON_NAME] CC 1110447186" at bounding box center [298, 249] width 381 height 20
drag, startPoint x: 487, startPoint y: 244, endPoint x: 425, endPoint y: 254, distance: 63.4
click at [425, 254] on span "CC 1110447186" at bounding box center [447, 248] width 83 height 17
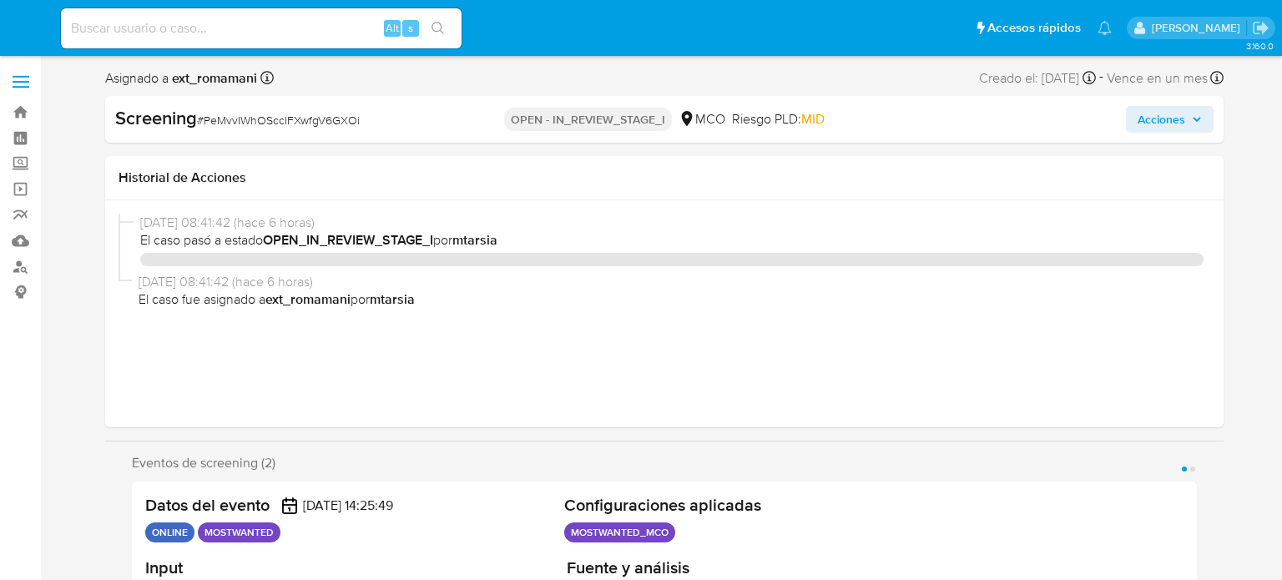
select select "10"
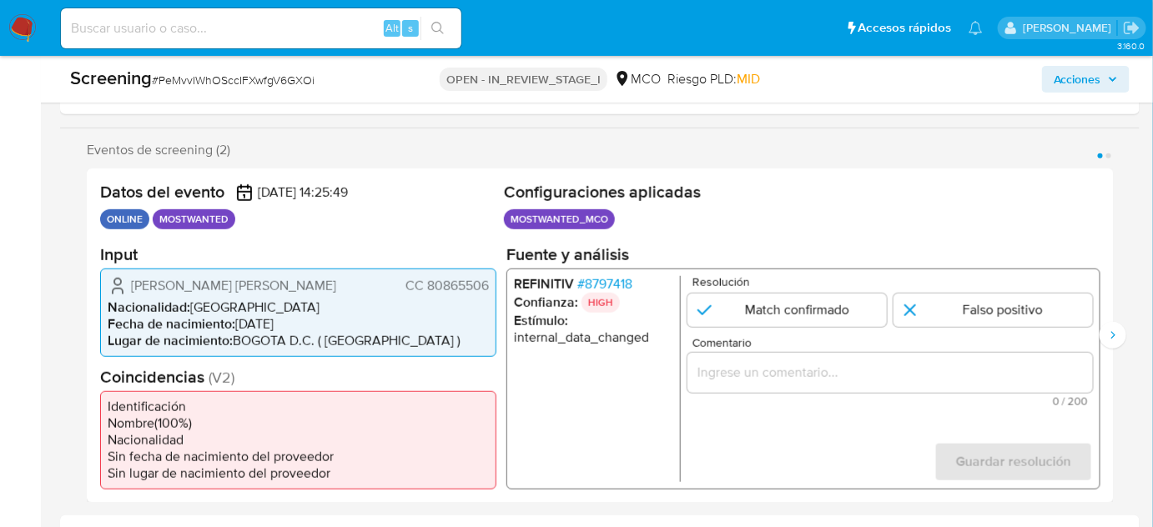
scroll to position [303, 0]
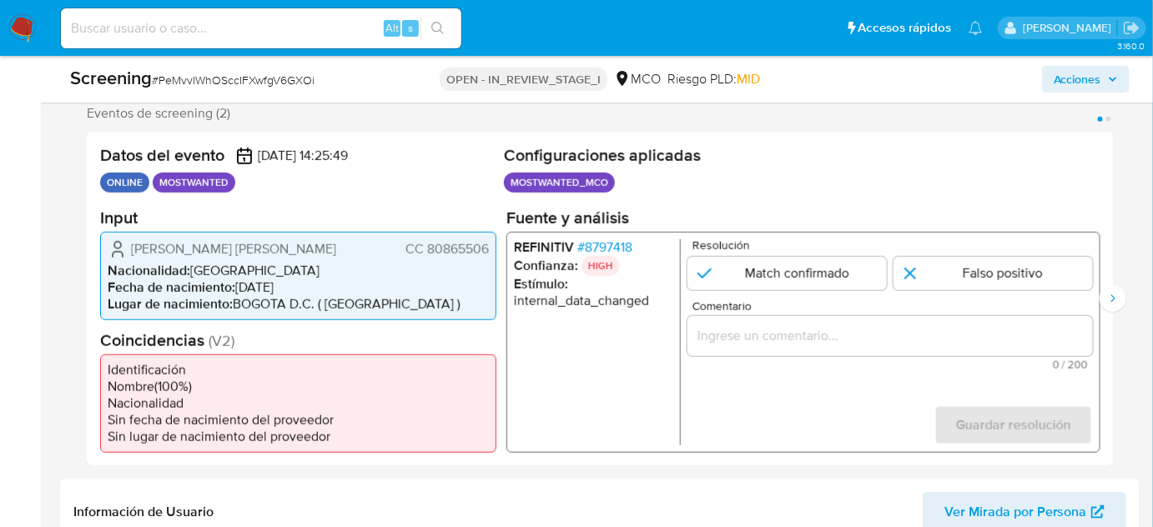
drag, startPoint x: 463, startPoint y: 249, endPoint x: 428, endPoint y: 254, distance: 35.5
click at [428, 254] on div "Gilberto Andres Amaya Suarez CC 80865506 Nacionalidad : Colombia Fecha de nacim…" at bounding box center [298, 275] width 396 height 88
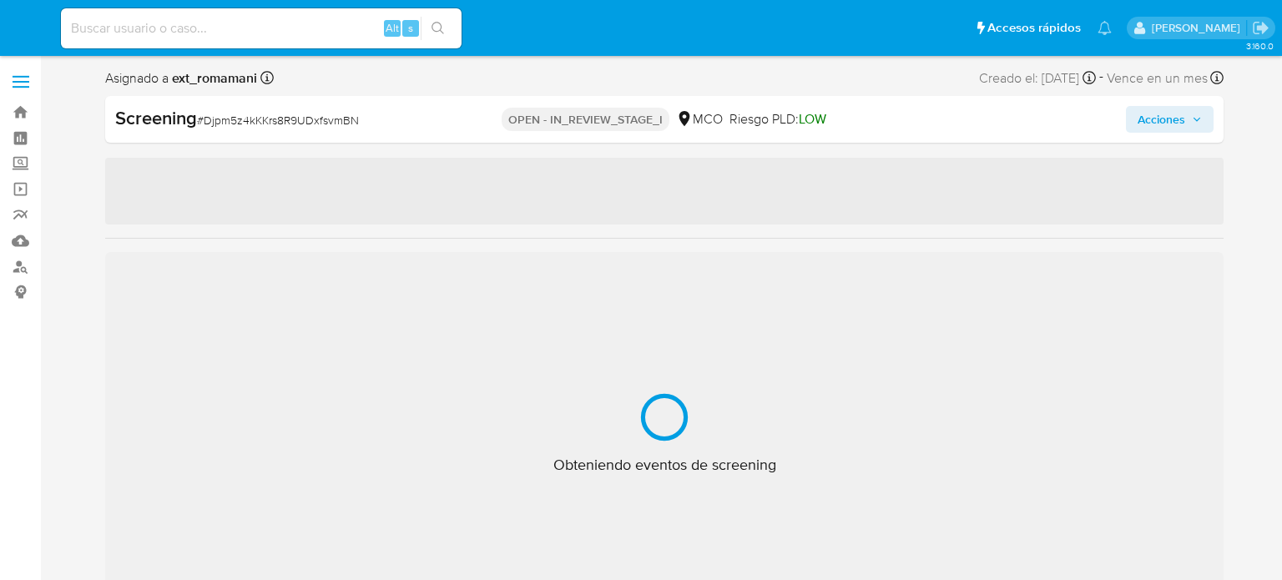
select select "10"
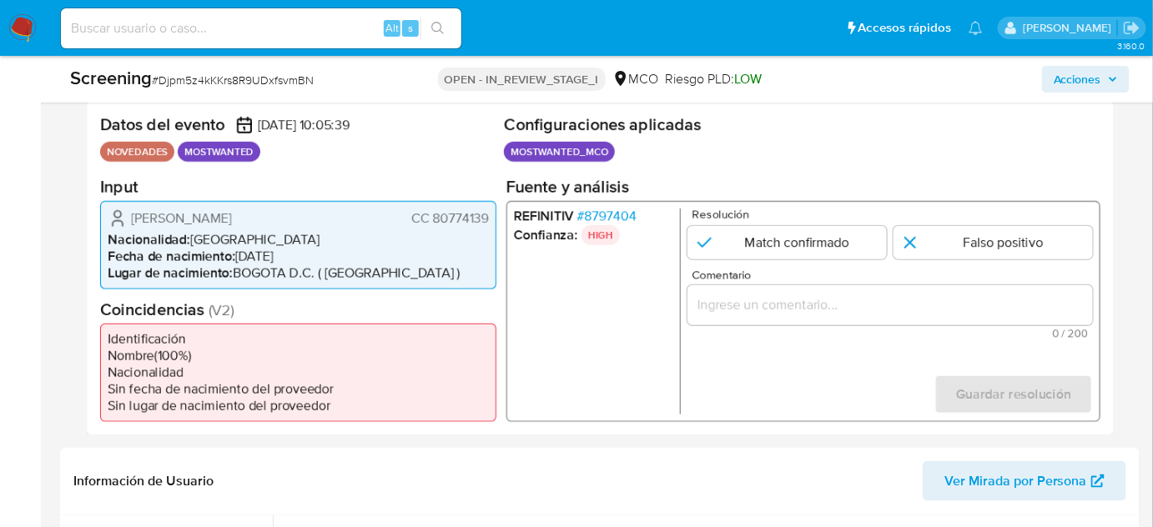
scroll to position [379, 0]
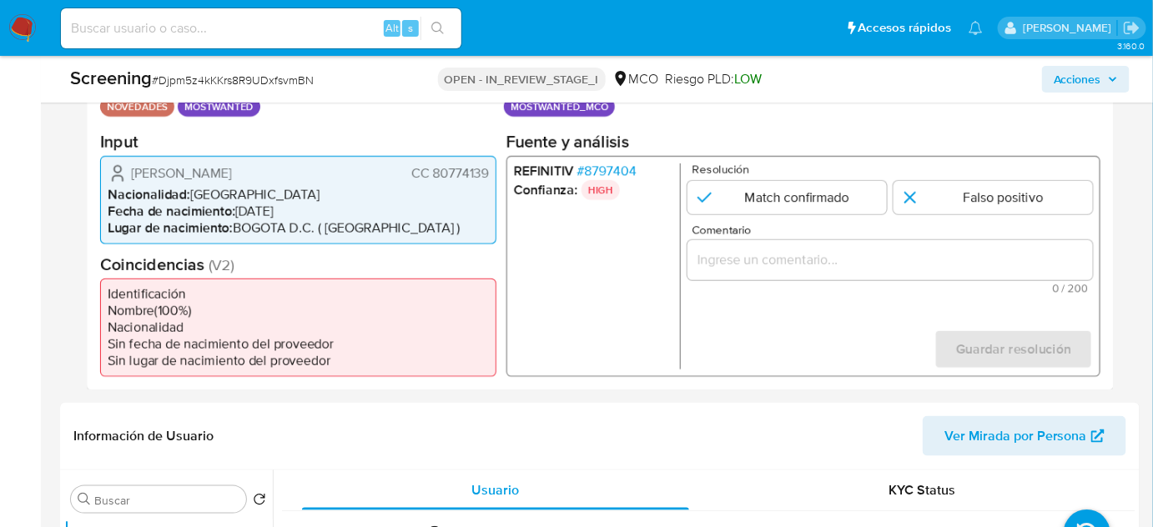
drag, startPoint x: 494, startPoint y: 173, endPoint x: 434, endPoint y: 175, distance: 60.1
click at [434, 175] on div "[PERSON_NAME] CC 80774139 Nacionalidad : [DEMOGRAPHIC_DATA] Fecha de nacimiento…" at bounding box center [298, 199] width 396 height 88
click at [458, 196] on li "Nacionalidad : [DEMOGRAPHIC_DATA]" at bounding box center [298, 194] width 381 height 17
drag, startPoint x: 494, startPoint y: 169, endPoint x: 432, endPoint y: 174, distance: 62.0
click at [432, 174] on div "[PERSON_NAME] CC 80774139 Nacionalidad : [DEMOGRAPHIC_DATA] Fecha de nacimiento…" at bounding box center [298, 199] width 396 height 88
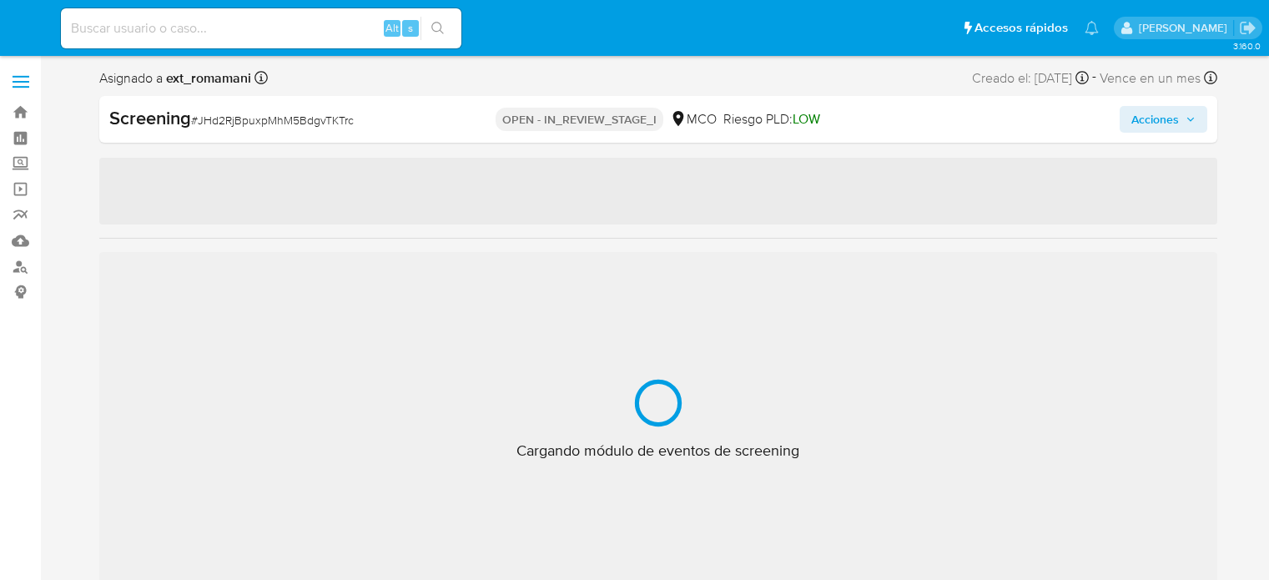
select select "10"
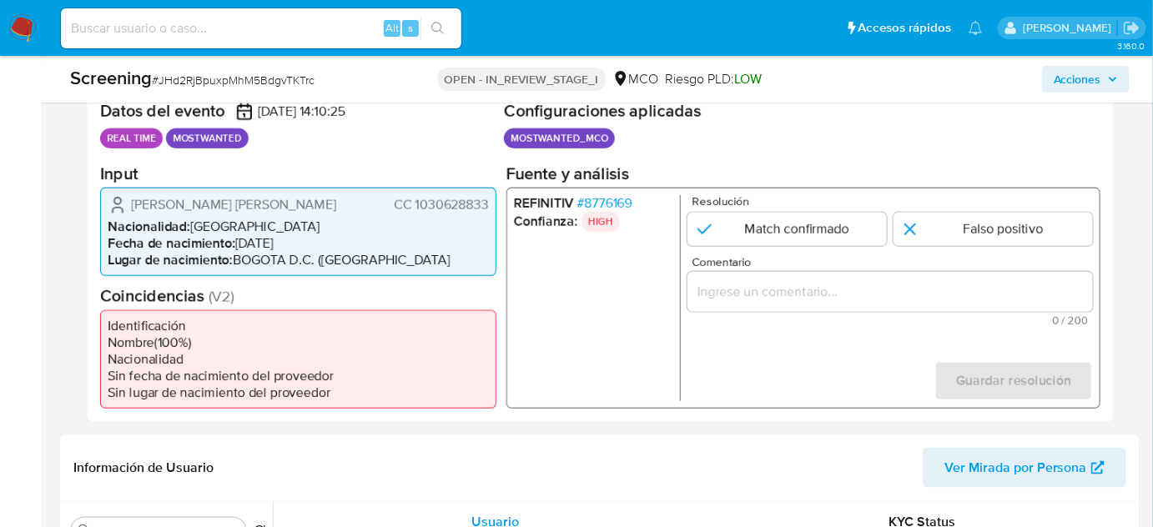
scroll to position [379, 0]
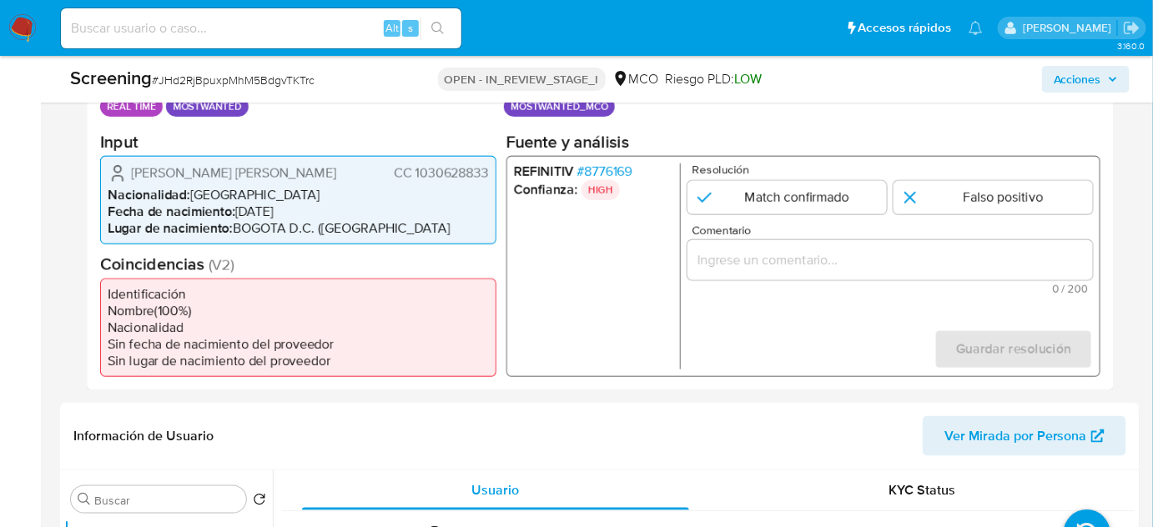
drag, startPoint x: 487, startPoint y: 173, endPoint x: 416, endPoint y: 177, distance: 71.9
click at [416, 177] on span "CC 1030628833" at bounding box center [441, 172] width 95 height 17
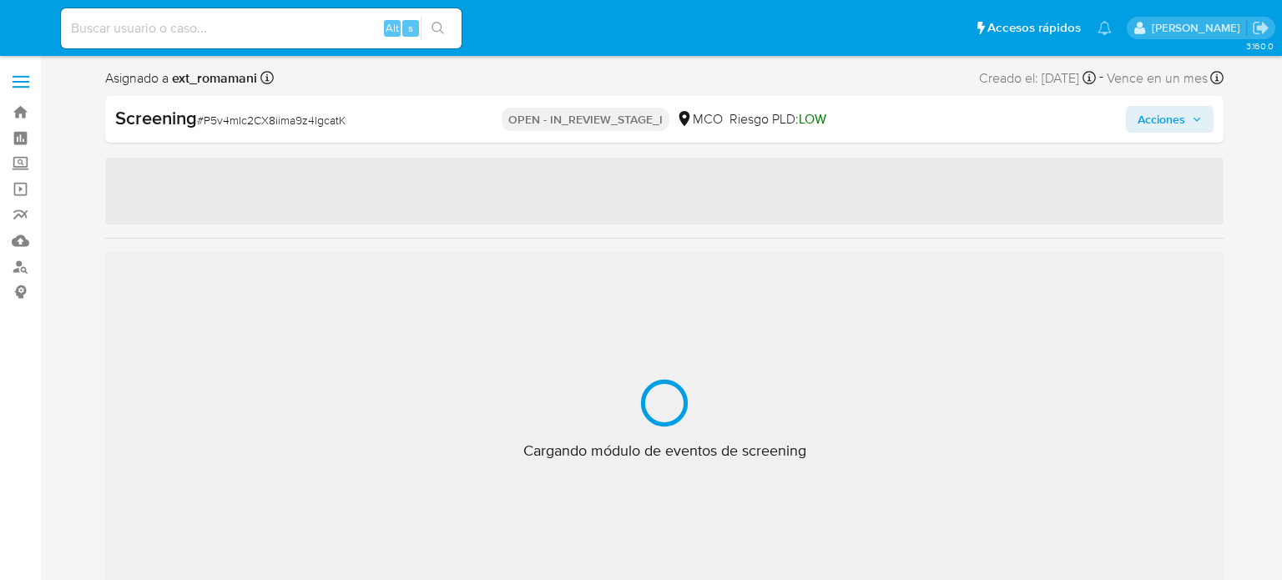
select select "10"
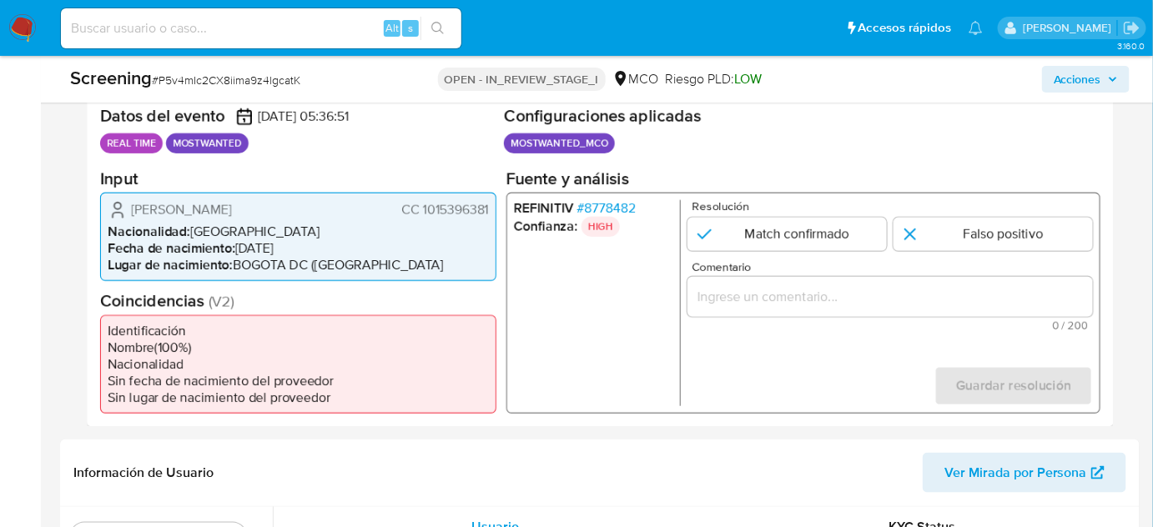
scroll to position [379, 0]
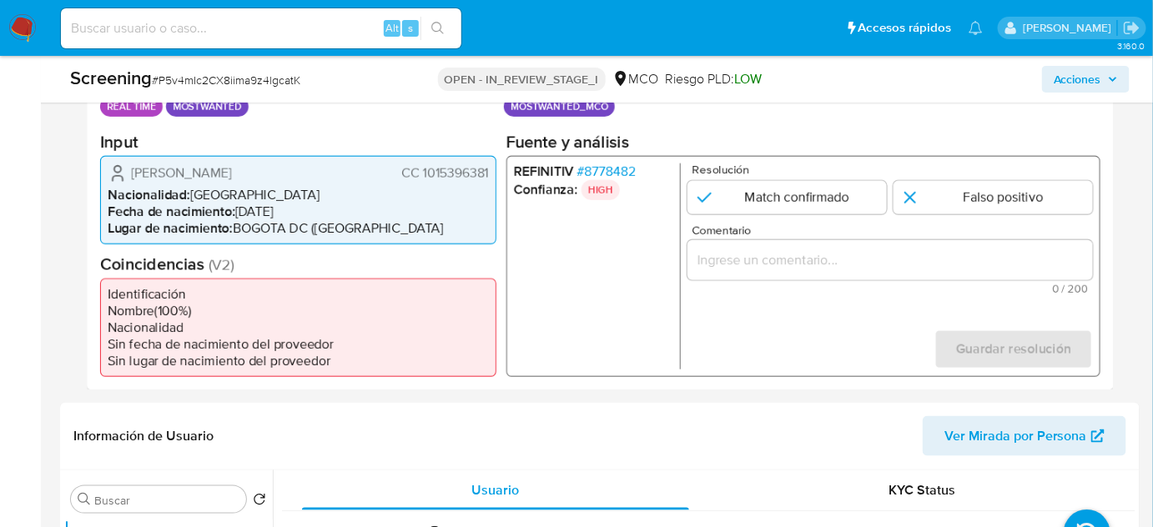
drag, startPoint x: 491, startPoint y: 169, endPoint x: 421, endPoint y: 177, distance: 70.6
click at [421, 177] on div "[PERSON_NAME] CC 1015396381 Nacionalidad : [DEMOGRAPHIC_DATA] Fecha de nacimien…" at bounding box center [298, 199] width 396 height 88
click at [454, 211] on li "Fecha de nacimiento : [DEMOGRAPHIC_DATA]" at bounding box center [298, 211] width 381 height 17
drag, startPoint x: 490, startPoint y: 169, endPoint x: 419, endPoint y: 172, distance: 71.0
click at [419, 172] on div "Andres Camilo Castro Gomez CC 1015396381 Nacionalidad : Colombia Fecha de nacim…" at bounding box center [298, 199] width 396 height 88
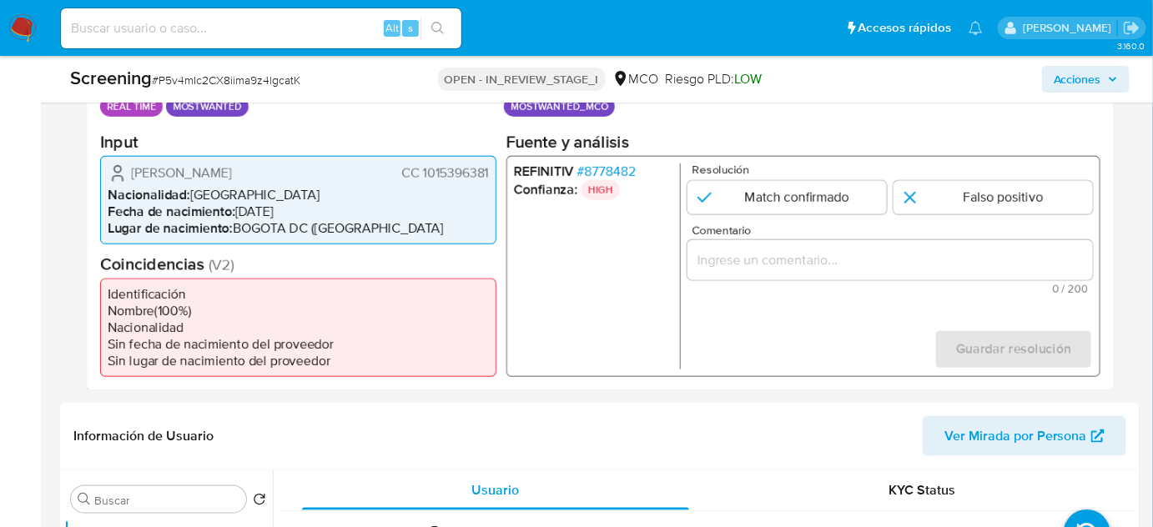
drag, startPoint x: 335, startPoint y: 174, endPoint x: 133, endPoint y: 182, distance: 202.9
click at [133, 182] on div "Andres Camilo Castro Gomez CC 1015396381 Nacionalidad : Colombia Fecha de nacim…" at bounding box center [298, 199] width 396 height 88
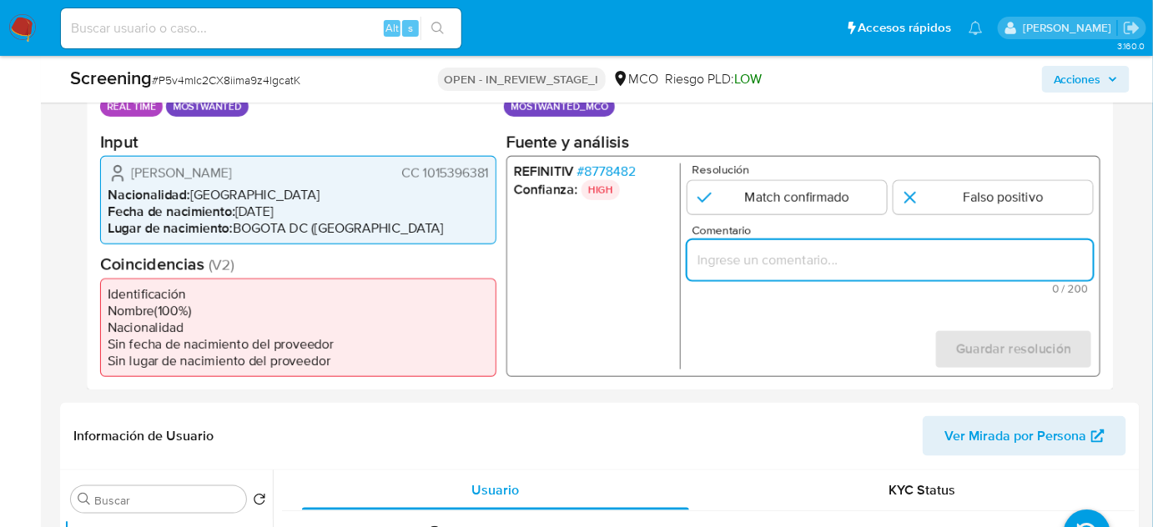
click at [752, 262] on input "Comentario" at bounding box center [891, 260] width 406 height 22
paste input "Se confirma el match ya que el Titular de cuenta aún se encuentra enlistado por…"
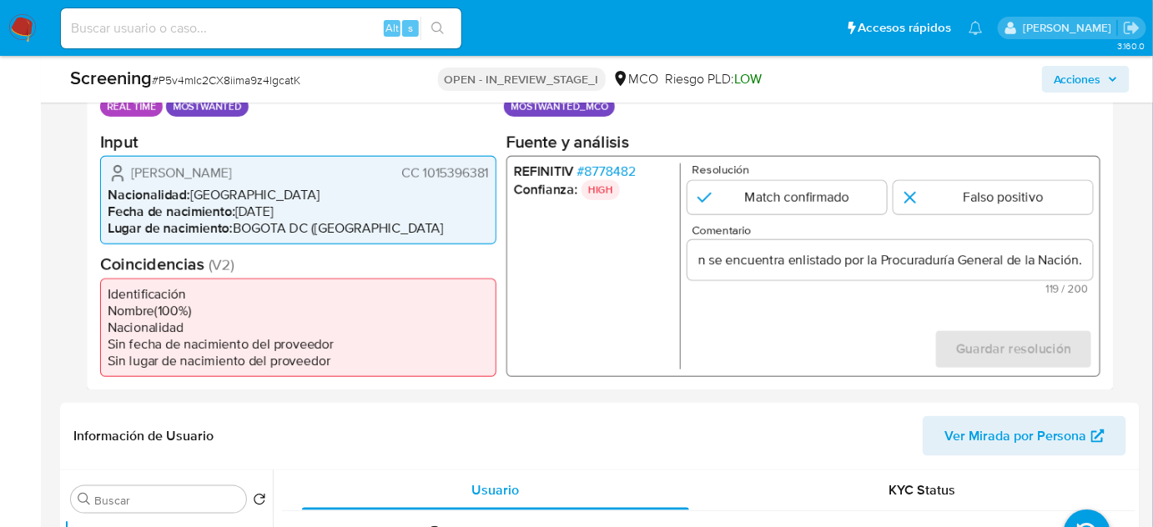
scroll to position [0, 0]
drag, startPoint x: 632, startPoint y: 270, endPoint x: 622, endPoint y: 279, distance: 12.4
click at [629, 273] on ul "REFINITIV # 8778482 Confianza: HIGH" at bounding box center [597, 266] width 167 height 206
drag, startPoint x: 126, startPoint y: 171, endPoint x: 505, endPoint y: 171, distance: 378.8
click at [505, 171] on div "Datos del evento 19/09/2025 05:36:51 REAL TIME MOSTWANTED Configuraciones aplic…" at bounding box center [600, 223] width 1027 height 335
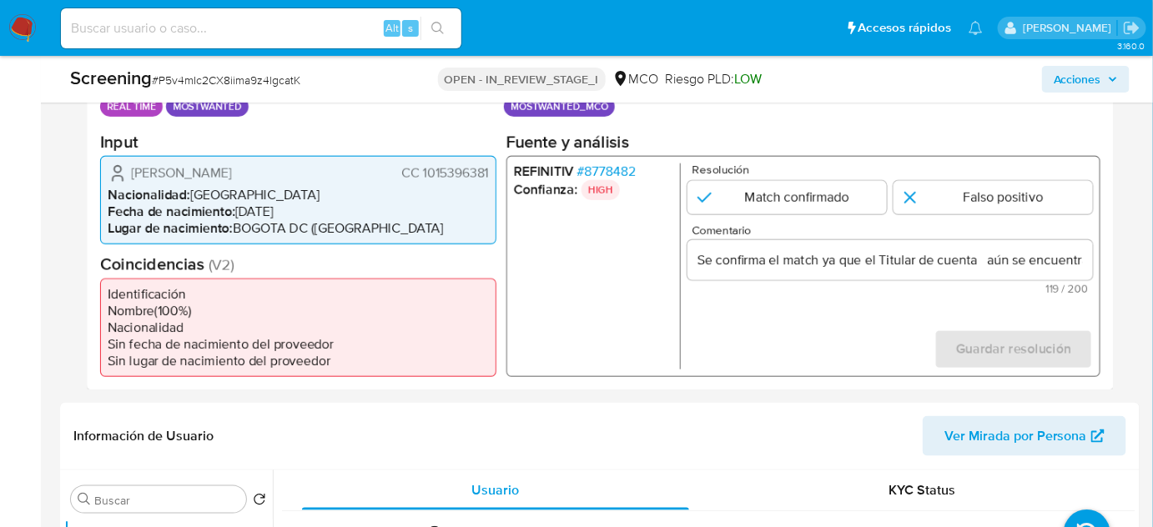
click at [476, 177] on span "CC 1015396381" at bounding box center [445, 172] width 88 height 17
drag, startPoint x: 491, startPoint y: 169, endPoint x: 128, endPoint y: 178, distance: 363.1
click at [128, 177] on div "Andres Camilo Castro Gomez CC 1015396381 Nacionalidad : Colombia Fecha de nacim…" at bounding box center [298, 199] width 396 height 88
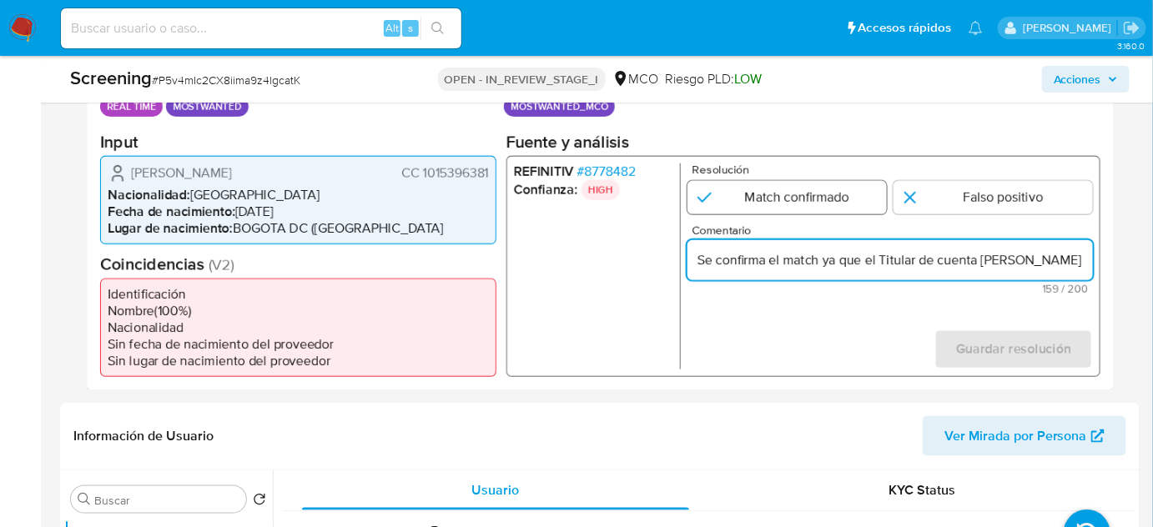
type input "Se confirma el match ya que el Titular de cuenta Andres Camilo Castro Gomez CC …"
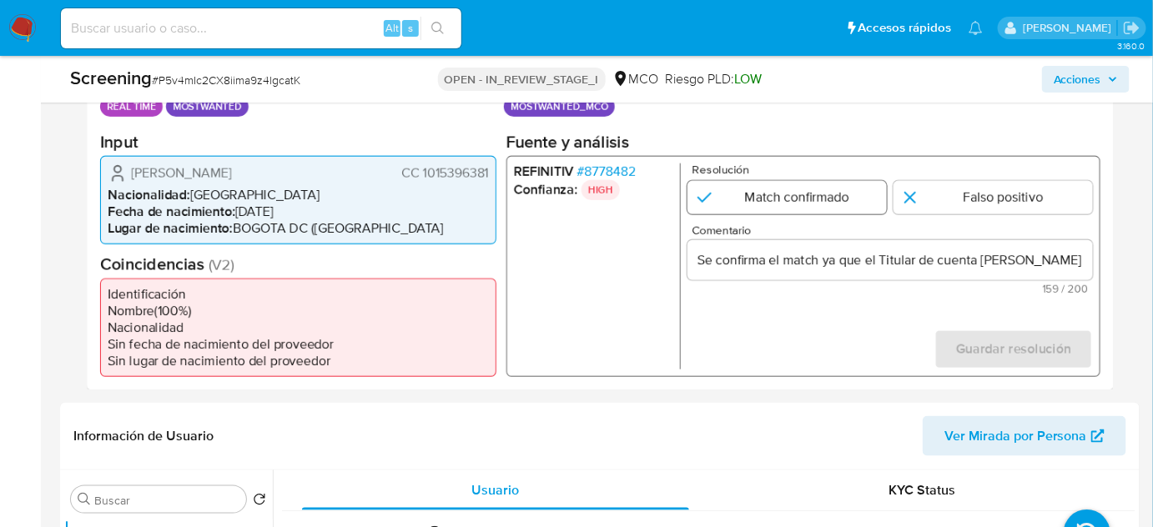
click at [825, 195] on input "1 de 1" at bounding box center [787, 196] width 199 height 33
radio input "true"
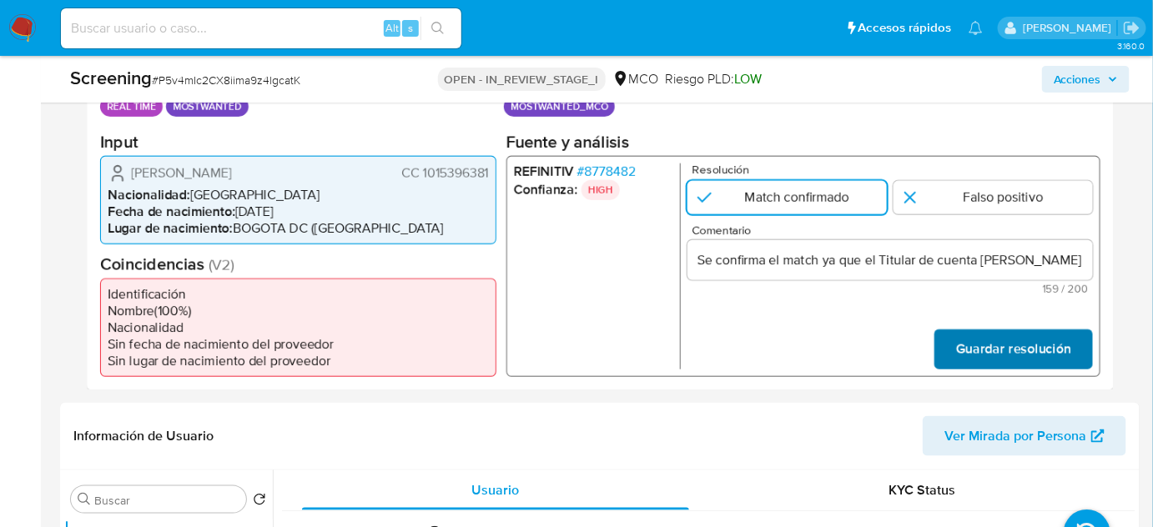
click at [976, 350] on span "Guardar resolución" at bounding box center [1013, 348] width 115 height 37
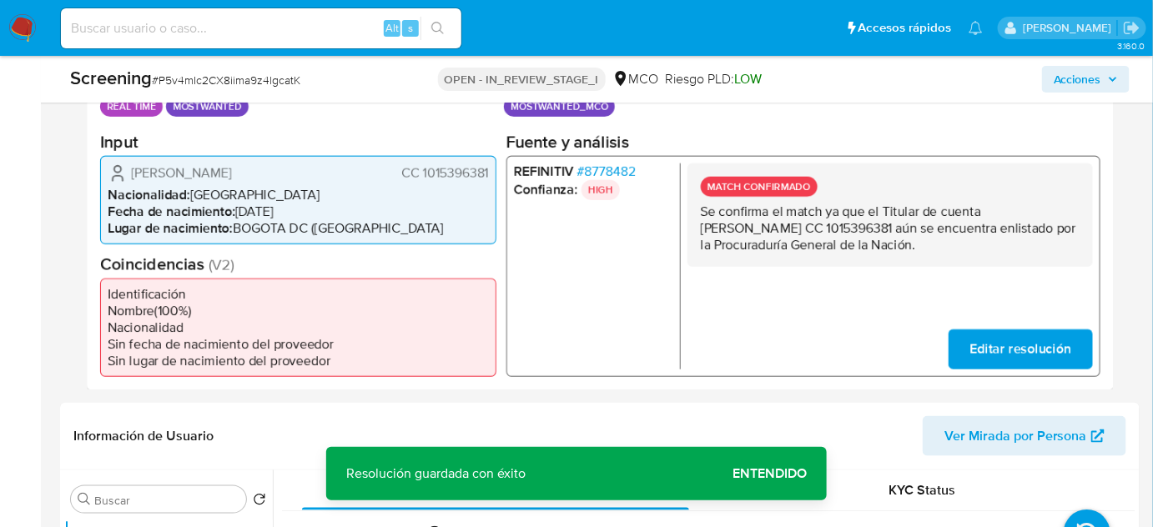
drag, startPoint x: 933, startPoint y: 242, endPoint x: 697, endPoint y: 217, distance: 237.5
click at [697, 217] on div "MATCH CONFIRMADO Se confirma el match ya que el Titular de cuenta Andres Camilo…" at bounding box center [891, 214] width 406 height 103
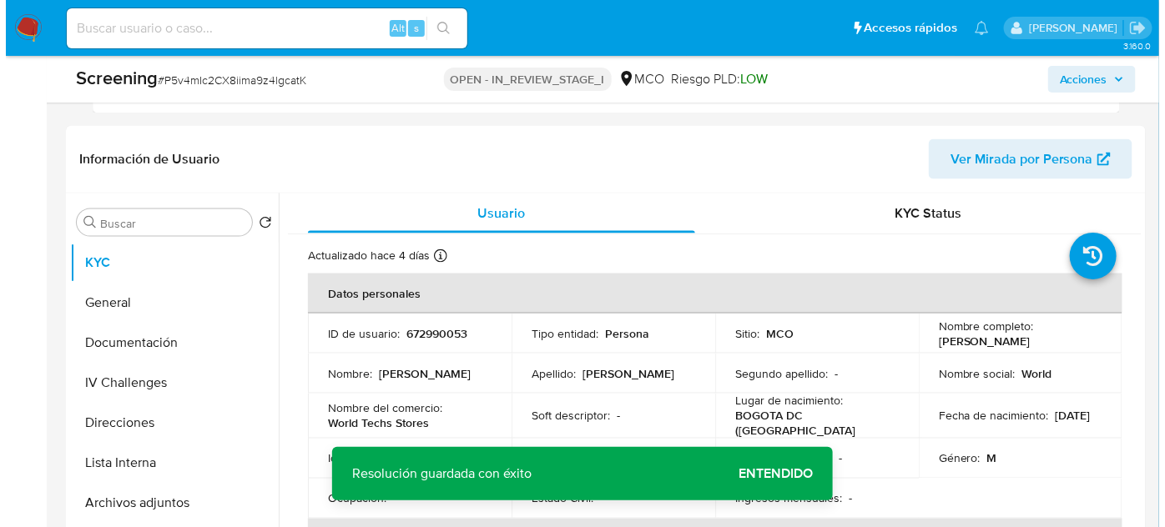
scroll to position [683, 0]
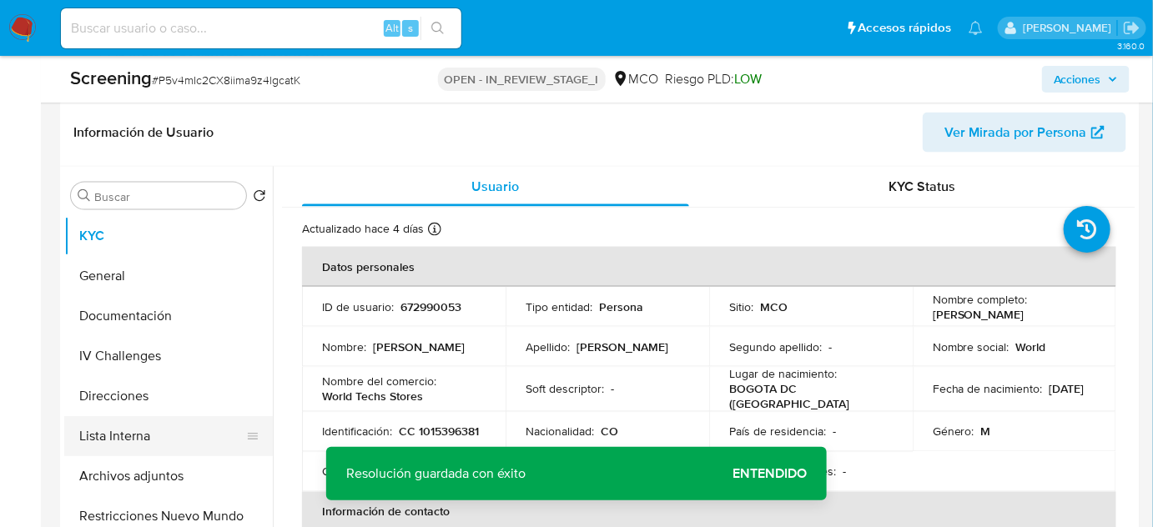
click at [103, 424] on button "Lista Interna" at bounding box center [161, 436] width 195 height 40
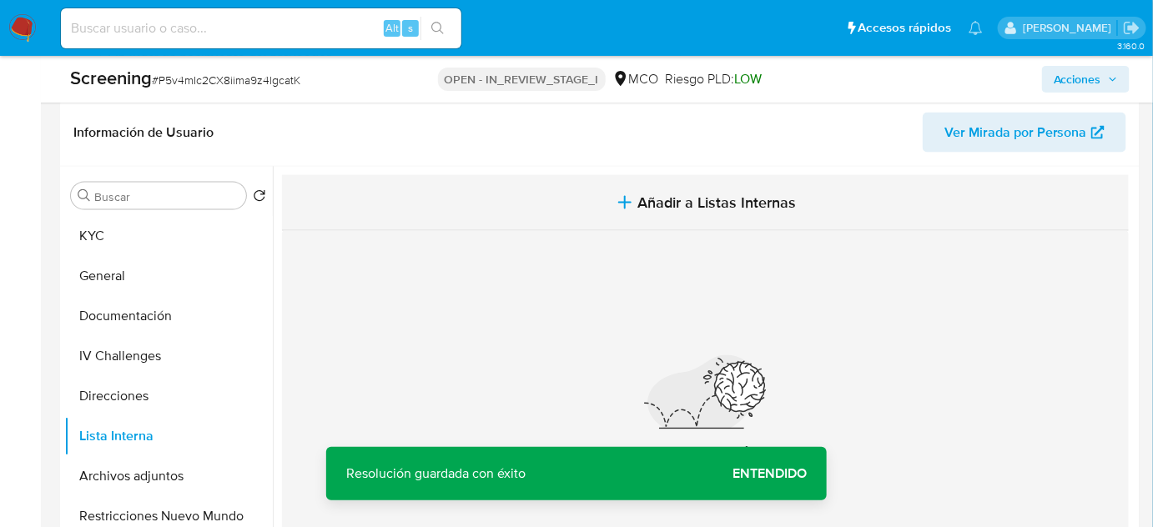
click at [618, 193] on icon "button" at bounding box center [625, 203] width 20 height 20
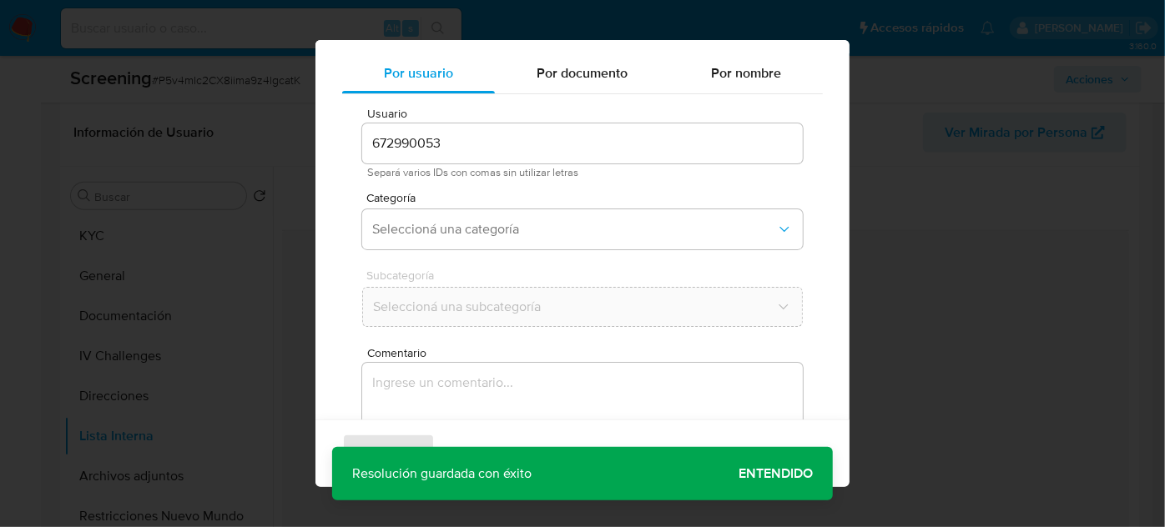
scroll to position [62, 0]
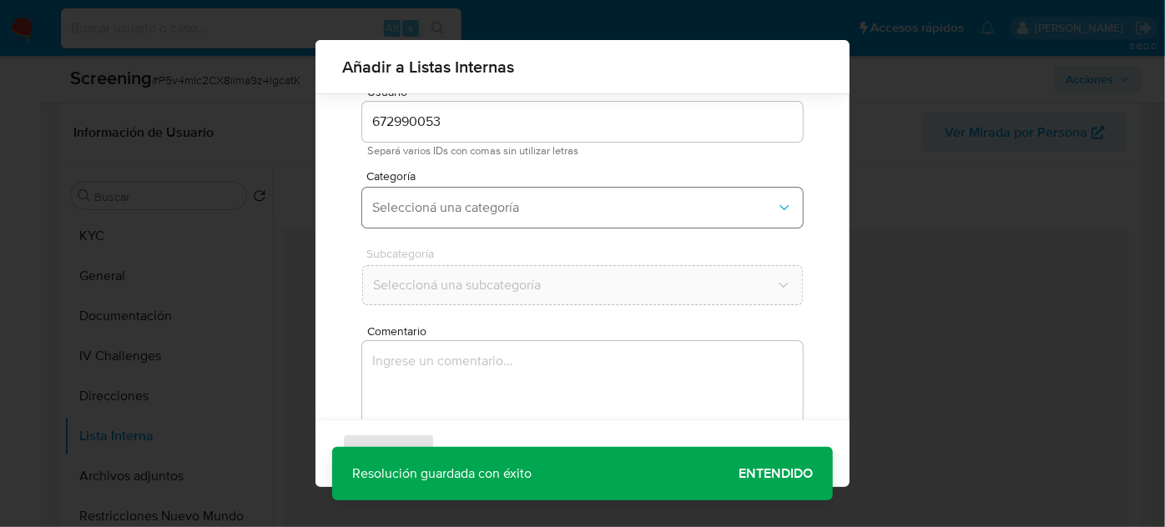
click at [481, 203] on span "Seleccioná una categoría" at bounding box center [574, 207] width 404 height 17
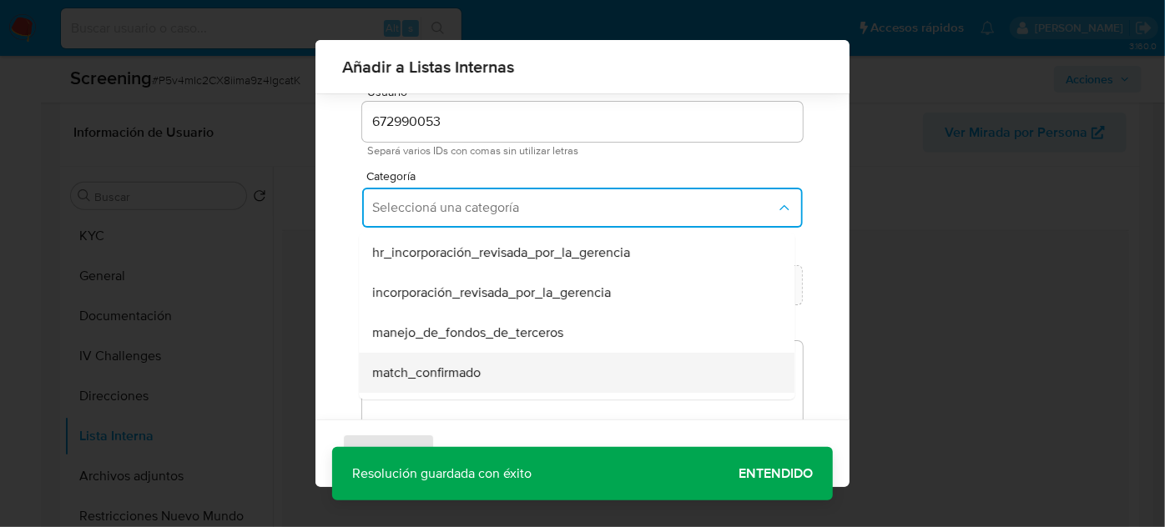
click at [498, 373] on div "match_confirmado" at bounding box center [571, 373] width 399 height 40
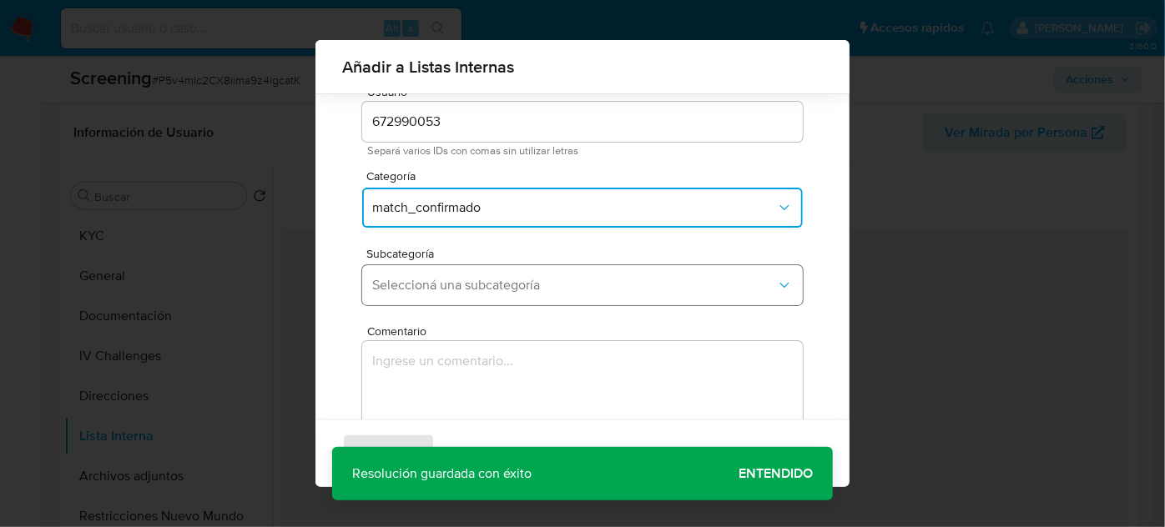
click at [485, 286] on span "Seleccioná una subcategoría" at bounding box center [574, 285] width 404 height 17
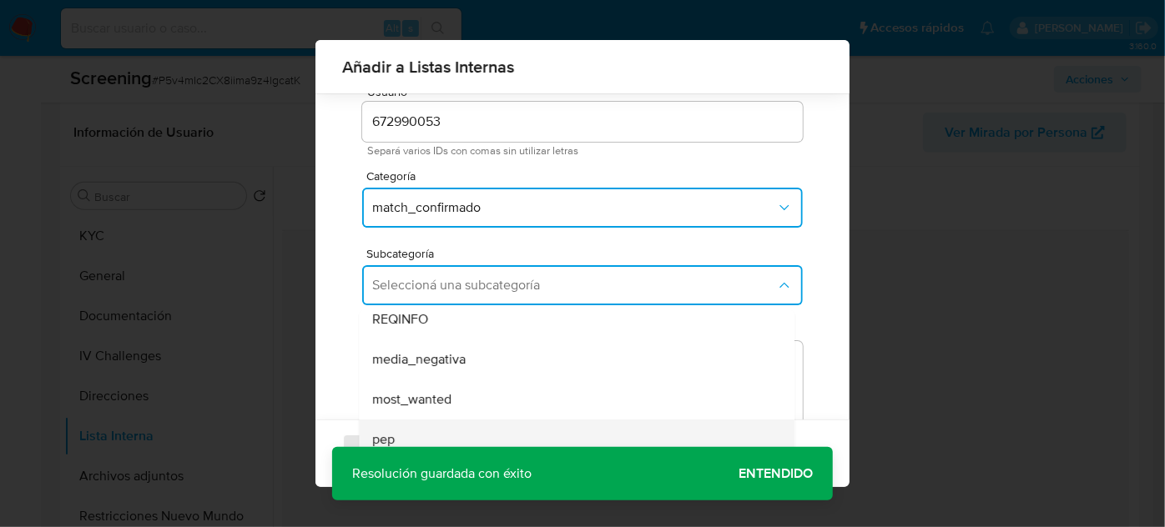
scroll to position [75, 0]
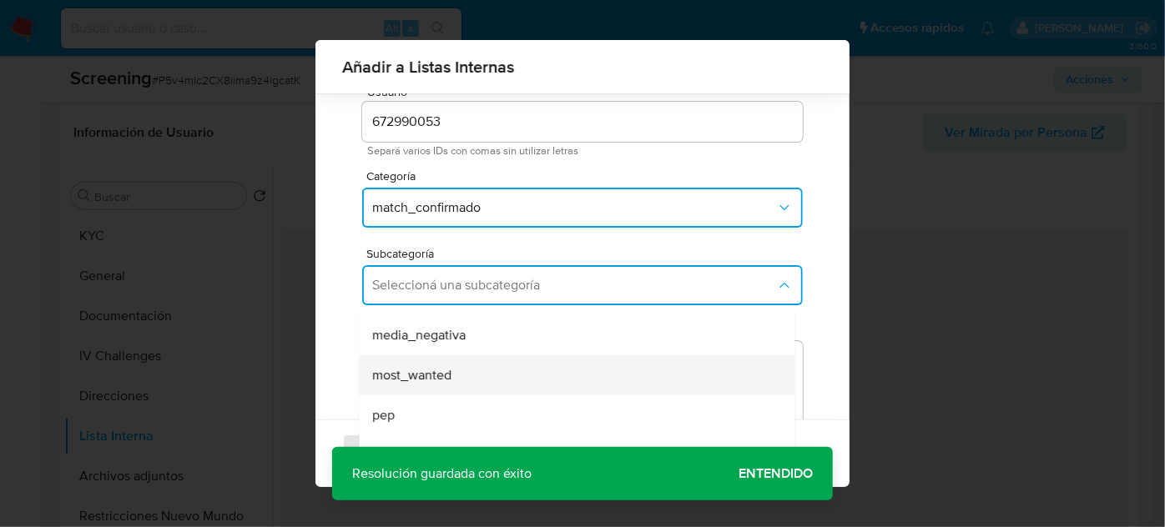
click at [451, 378] on div "most_wanted" at bounding box center [571, 375] width 399 height 40
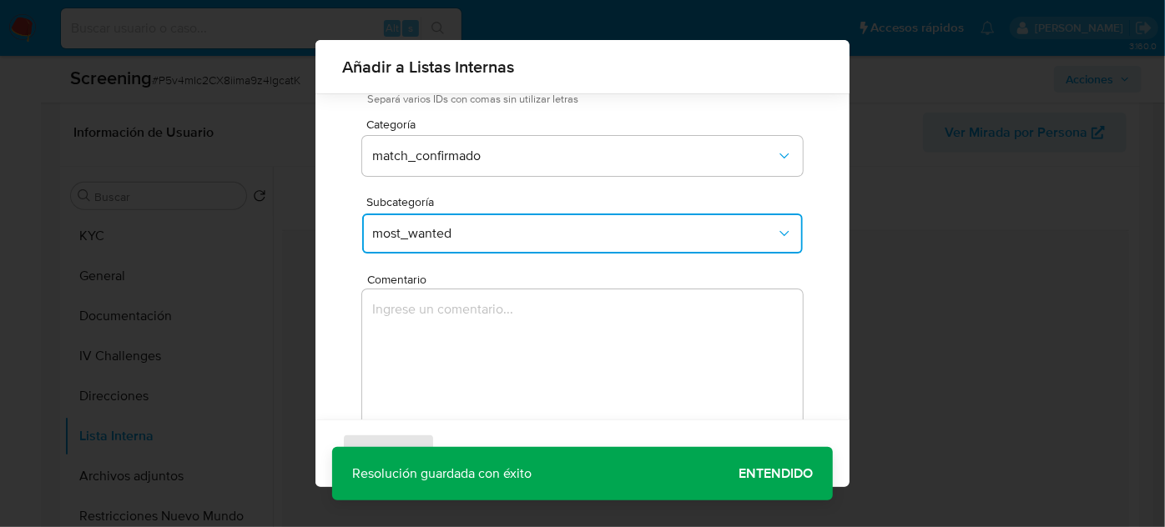
scroll to position [138, 0]
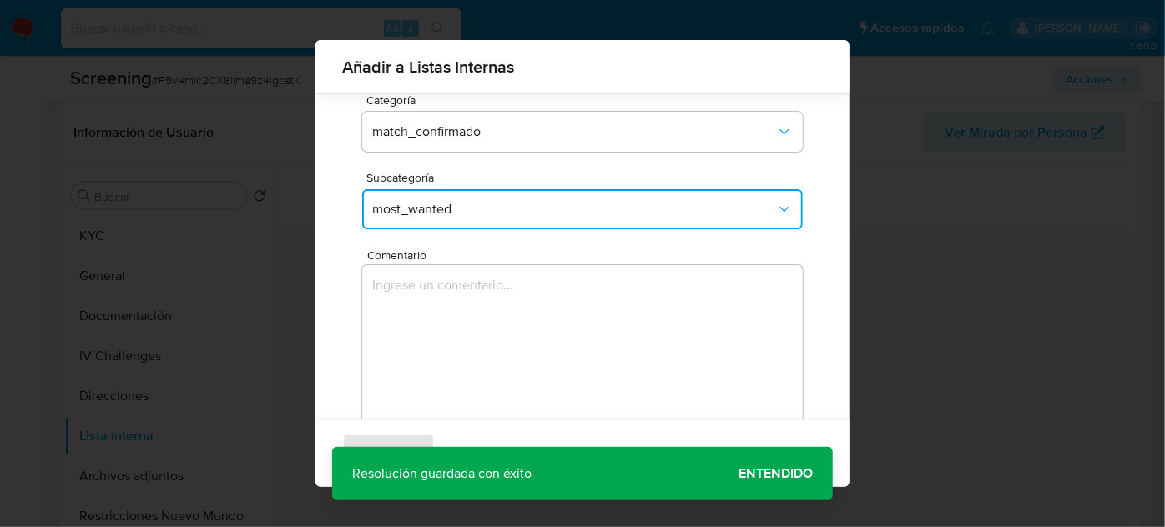
click at [777, 471] on div "Agregar Cancelar" at bounding box center [582, 454] width 534 height 68
click at [513, 326] on textarea "Comentario" at bounding box center [582, 345] width 441 height 160
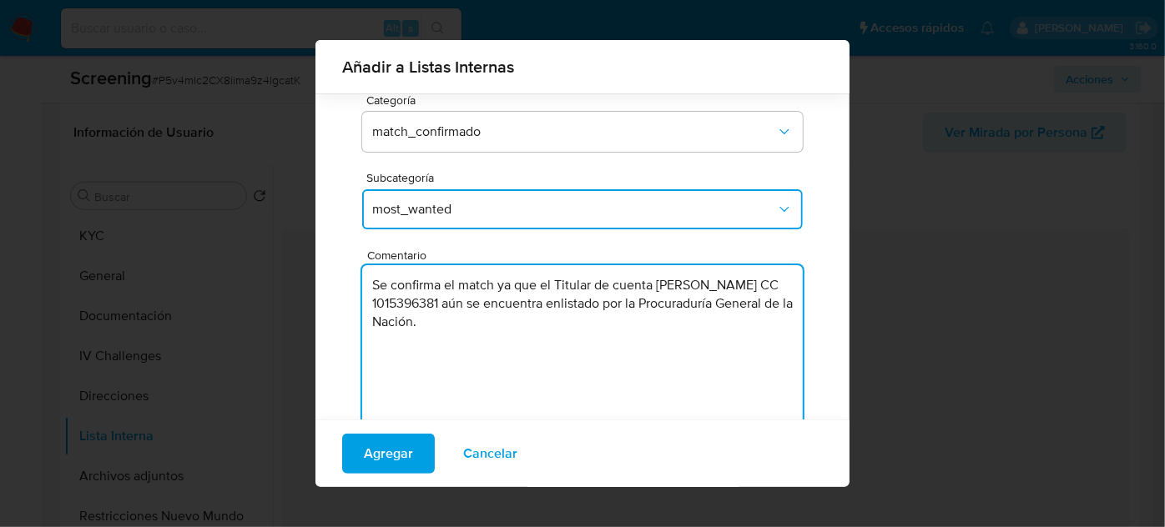
click at [455, 301] on textarea "Se confirma el match ya que el Titular de cuenta Andres Camilo Castro Gomez CC …" at bounding box center [582, 345] width 441 height 160
click at [552, 304] on textarea "Se confirma el match ya que el Titular de cuenta Andres Camilo Castro Gomez, CC…" at bounding box center [582, 345] width 441 height 160
type textarea "Se confirma el match ya que el Titular de cuenta Andres Camilo Castro Gomez, CC…"
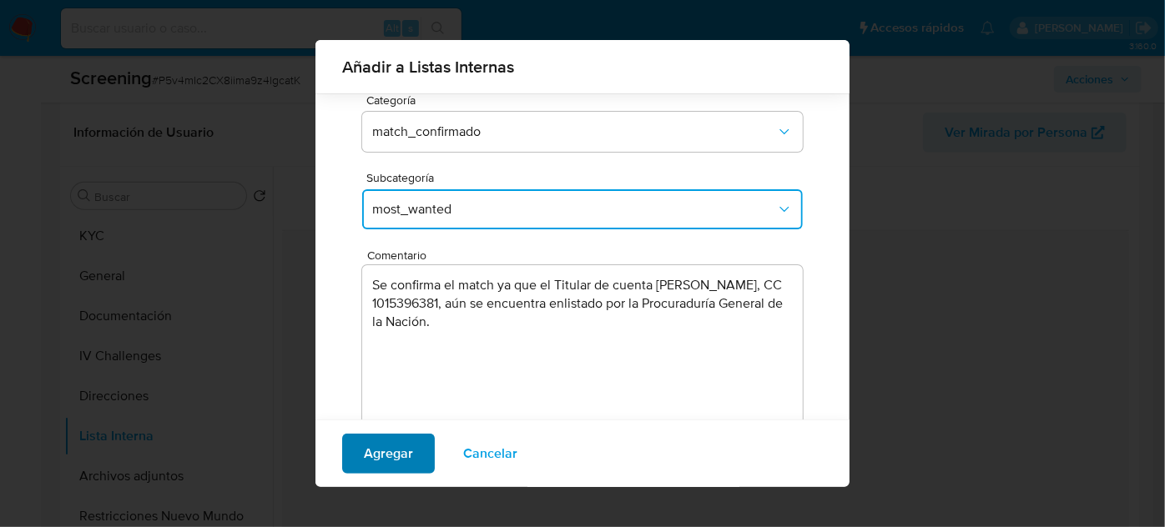
click at [364, 453] on span "Agregar" at bounding box center [388, 454] width 49 height 37
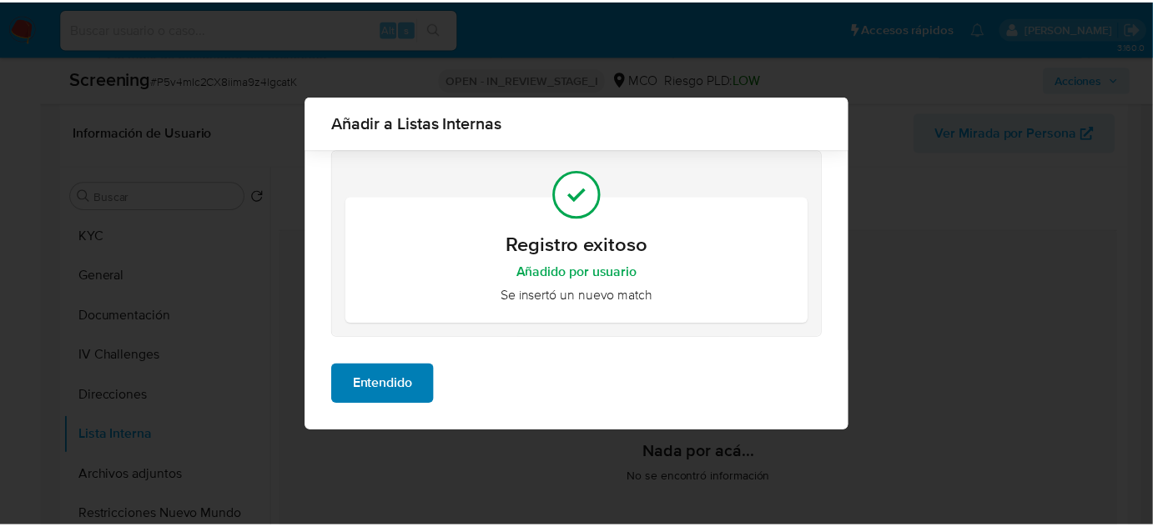
scroll to position [0, 0]
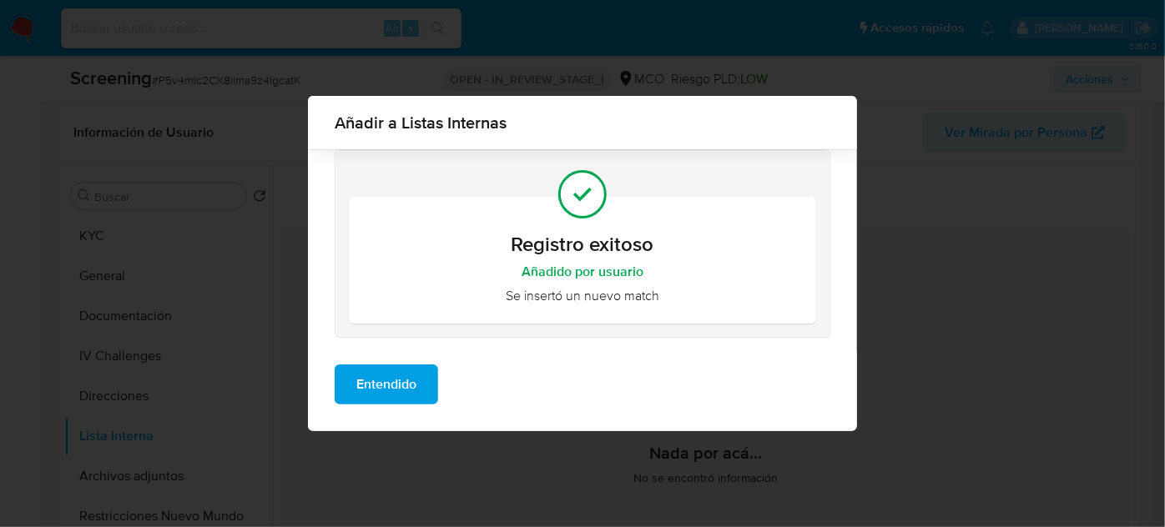
click at [392, 387] on span "Entendido" at bounding box center [386, 384] width 60 height 37
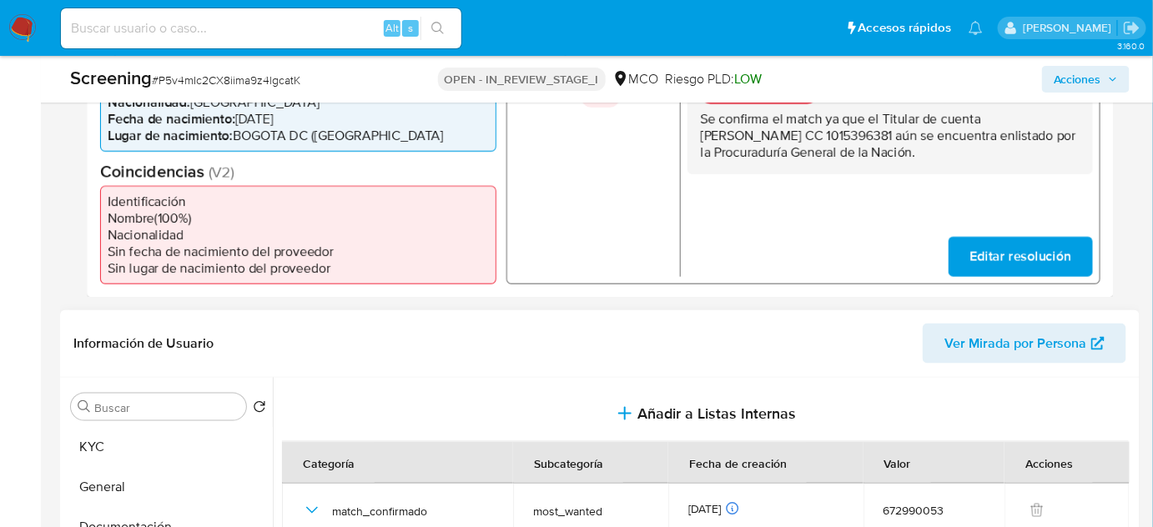
scroll to position [379, 0]
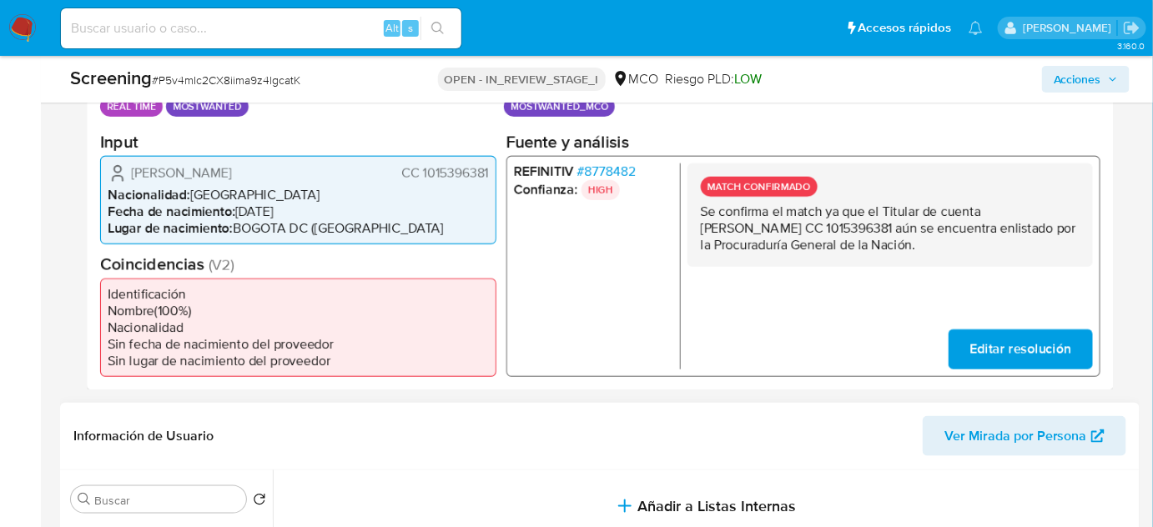
drag, startPoint x: 987, startPoint y: 209, endPoint x: 879, endPoint y: 225, distance: 109.7
click at [879, 225] on p "Se confirma el match ya que el Titular de cuenta Andres Camilo Castro Gomez CC …" at bounding box center [890, 228] width 379 height 50
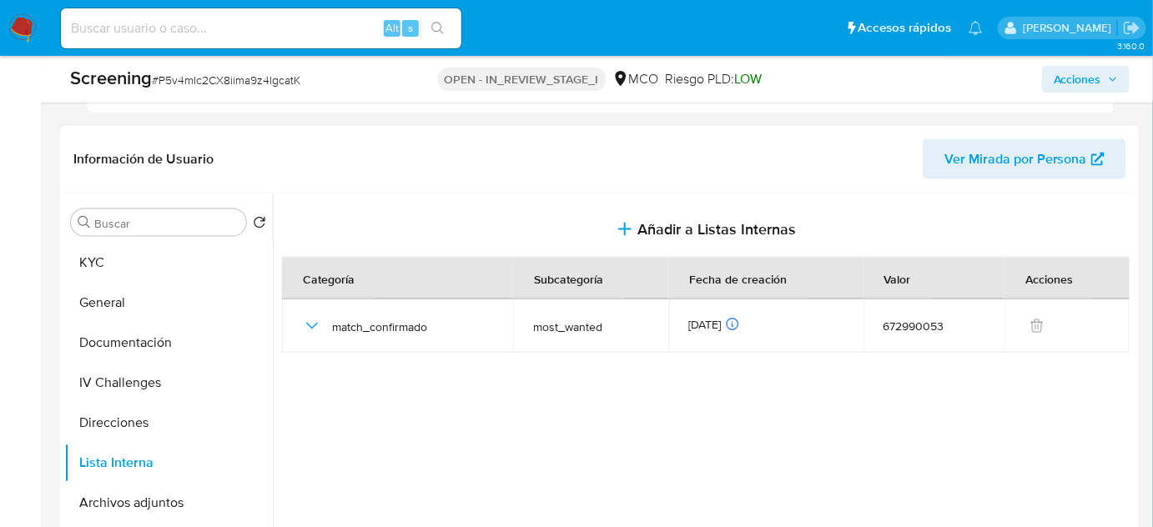
scroll to position [683, 0]
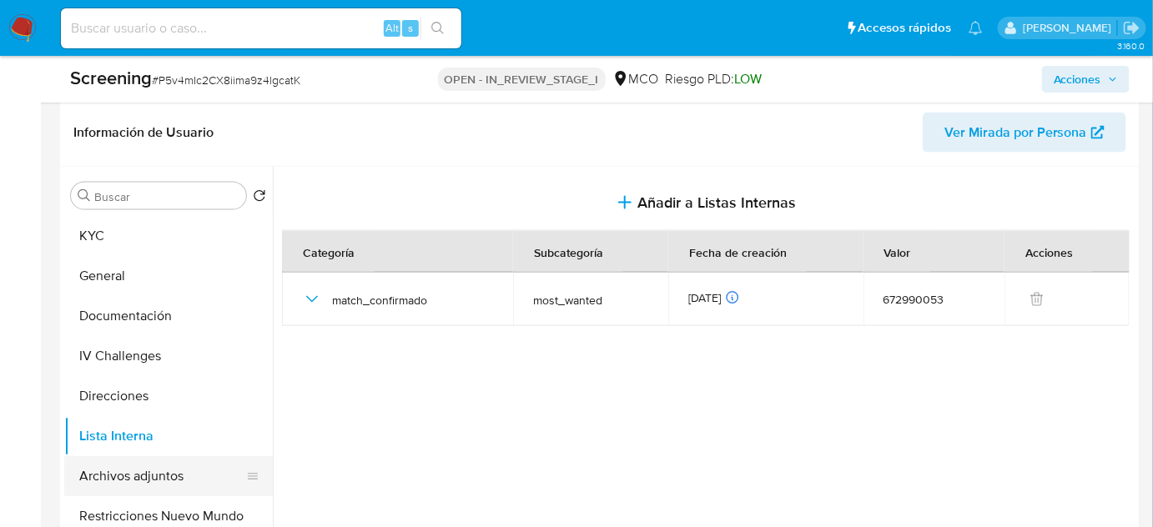
click at [134, 480] on button "Archivos adjuntos" at bounding box center [161, 476] width 195 height 40
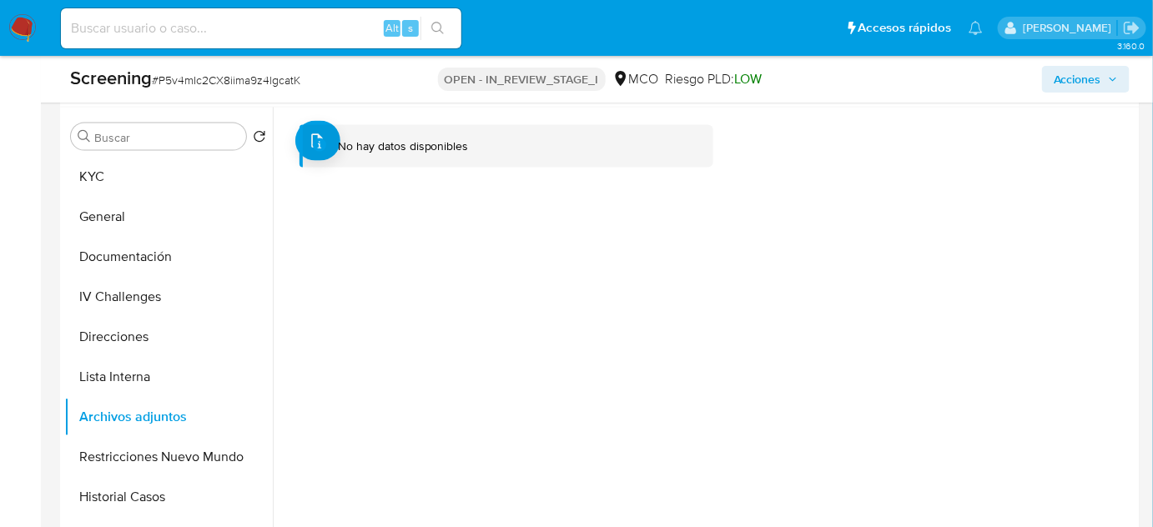
scroll to position [834, 0]
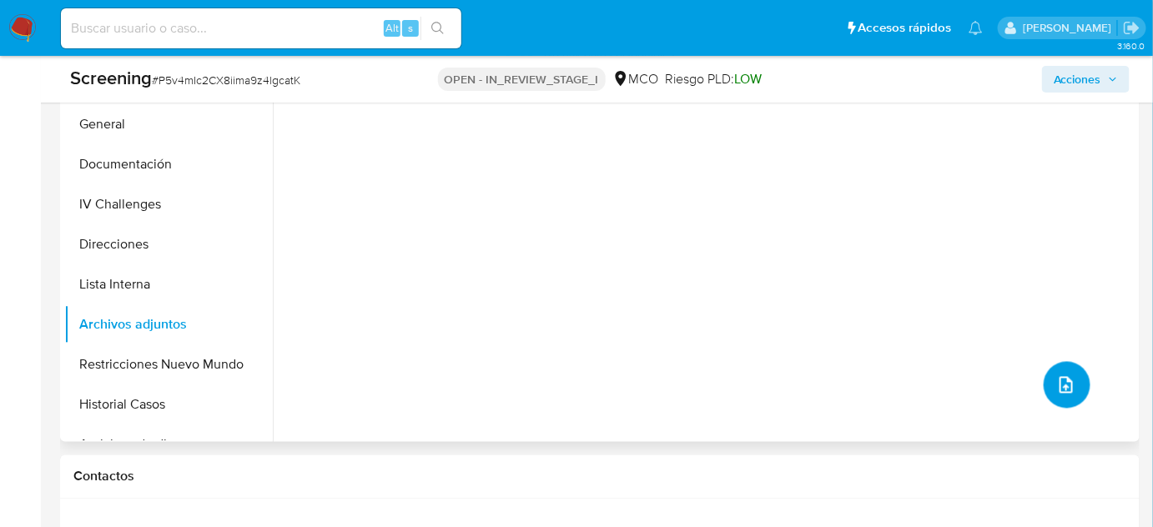
click at [1056, 386] on icon "upload-file" at bounding box center [1066, 385] width 20 height 20
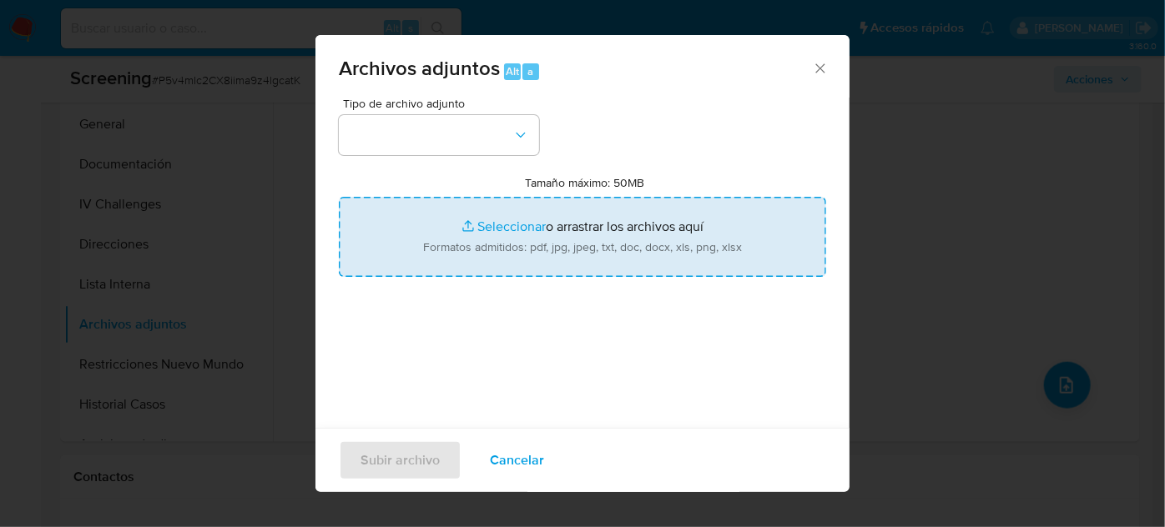
click at [515, 240] on input "Tamaño máximo: 50MB Seleccionar archivos" at bounding box center [582, 237] width 487 height 80
click at [586, 252] on input "Tamaño máximo: 50MB Seleccionar archivos" at bounding box center [582, 237] width 487 height 80
type input "C:\fakepath\CC 1015396381 - Consulta de Antecedentes.pdf"
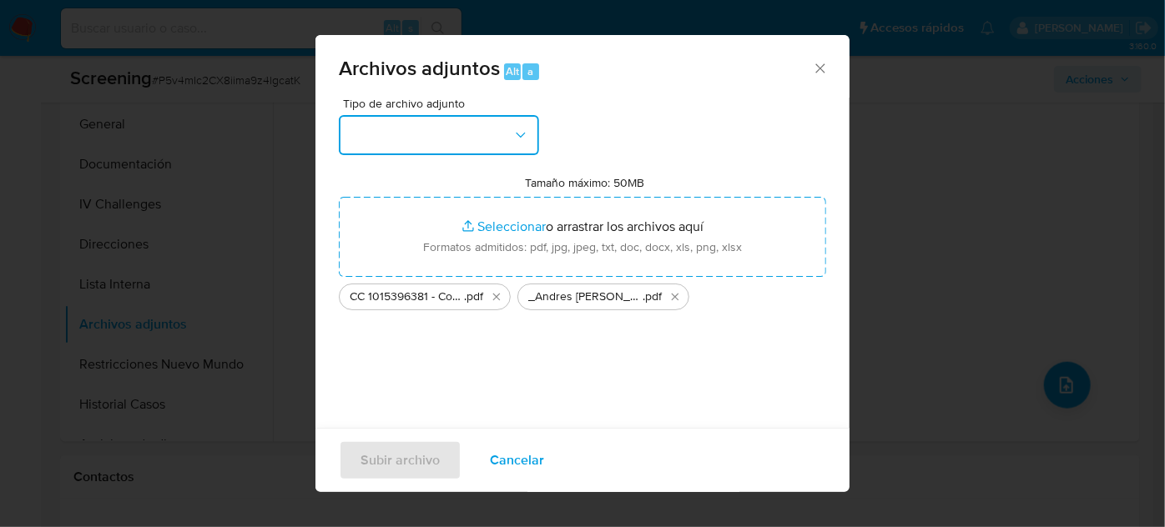
click at [405, 130] on button "button" at bounding box center [439, 135] width 200 height 40
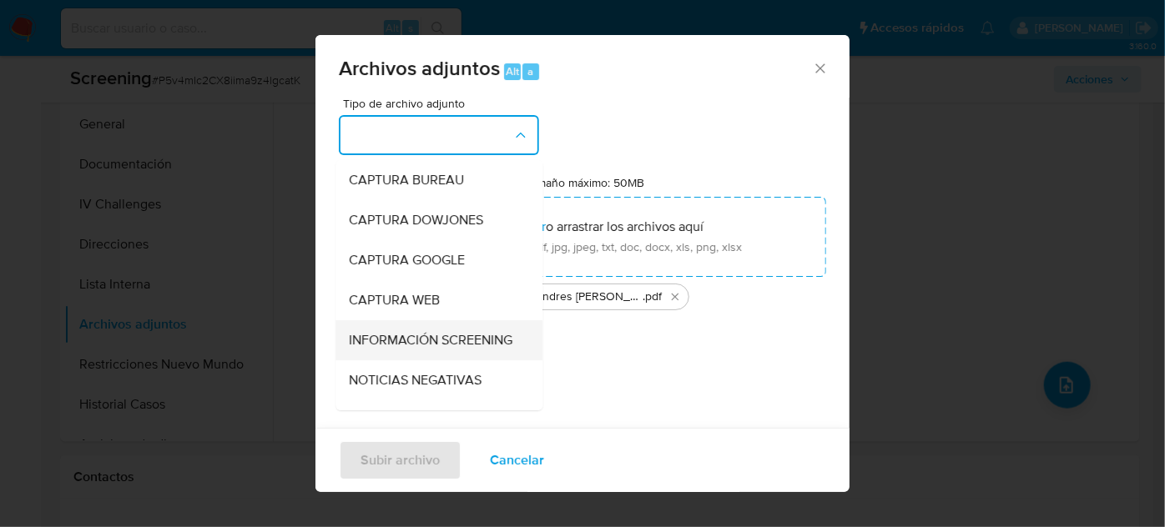
click at [405, 345] on span "INFORMACIÓN SCREENING" at bounding box center [431, 340] width 164 height 17
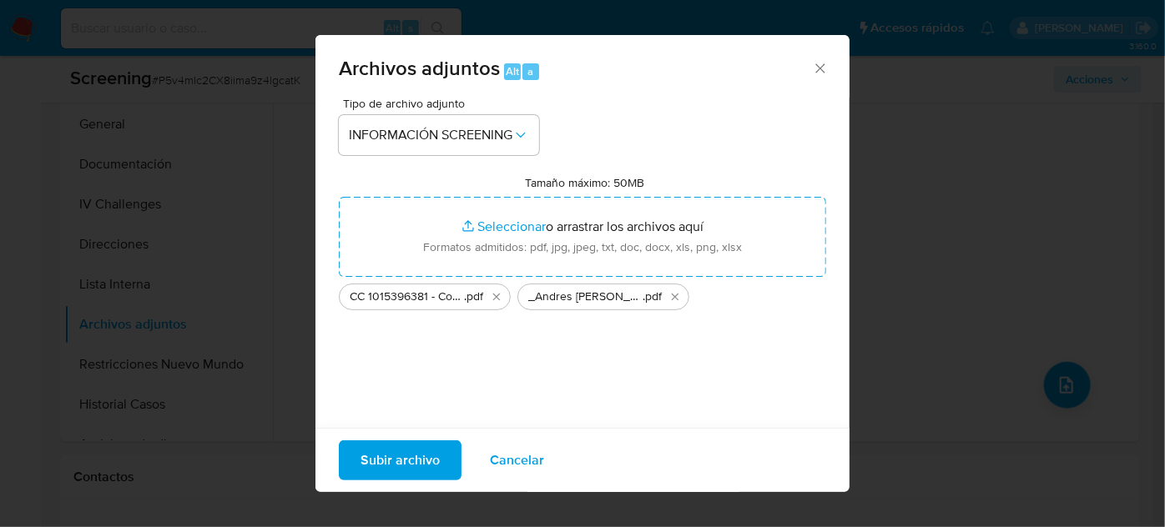
click at [408, 464] on span "Subir archivo" at bounding box center [399, 460] width 79 height 37
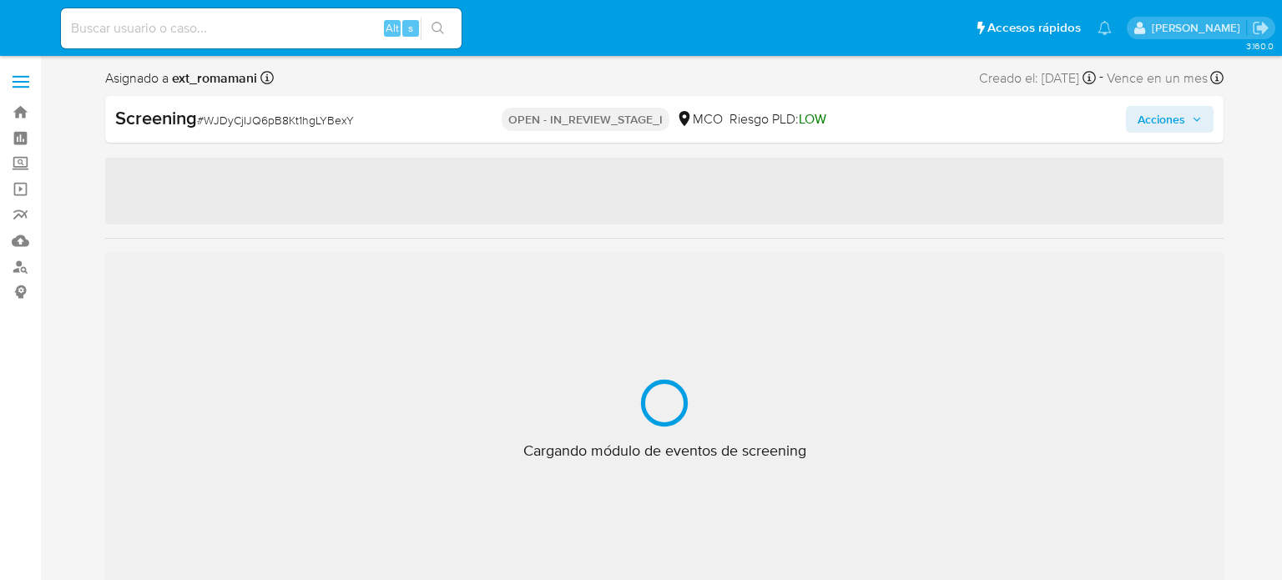
select select "10"
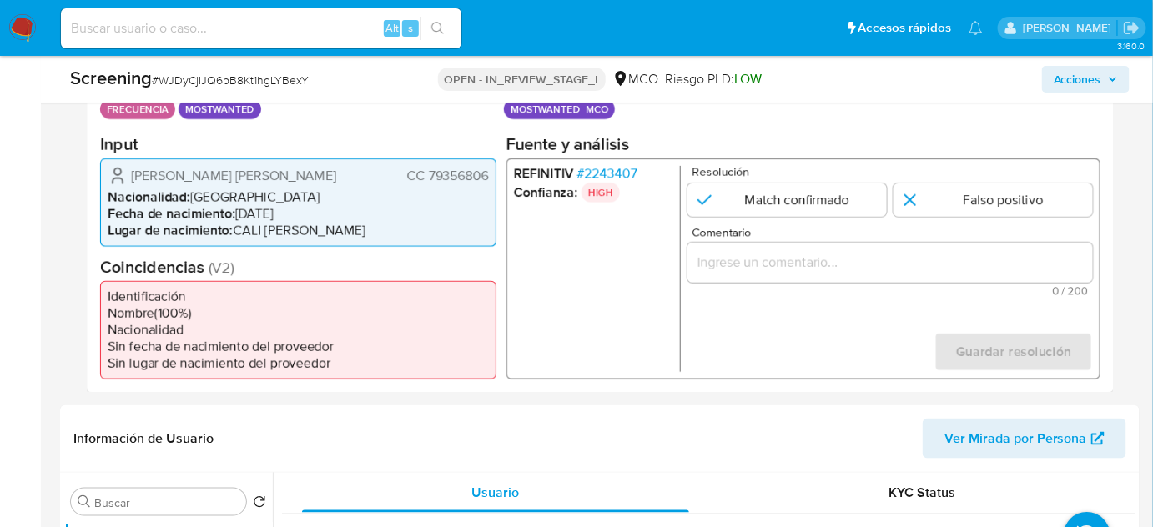
scroll to position [379, 0]
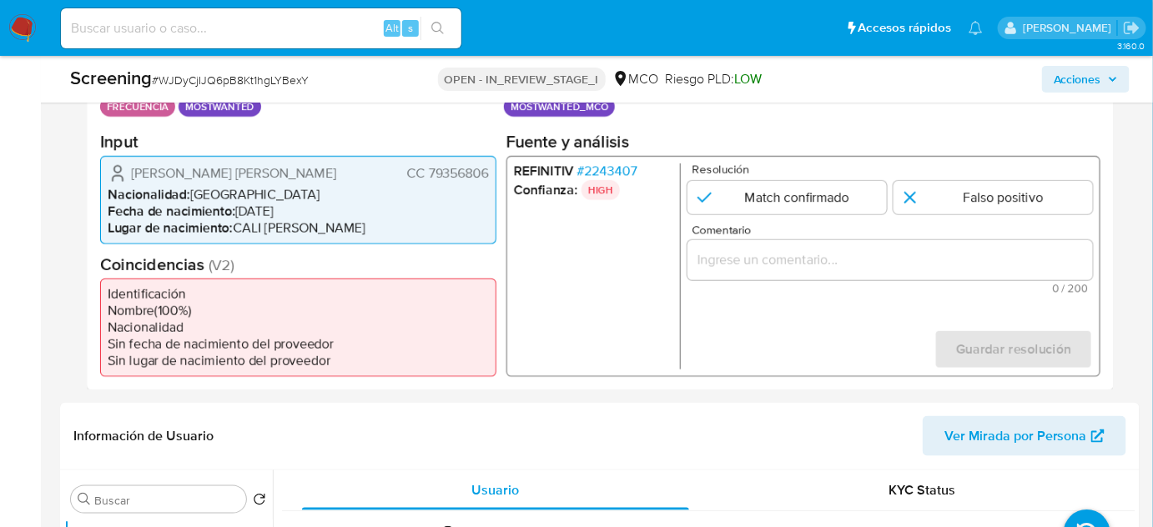
drag, startPoint x: 491, startPoint y: 170, endPoint x: 429, endPoint y: 180, distance: 63.4
click at [429, 180] on div "Juan Carlos Angulo Arias CC 79356806 Nacionalidad : Colombia Fecha de nacimient…" at bounding box center [298, 199] width 396 height 88
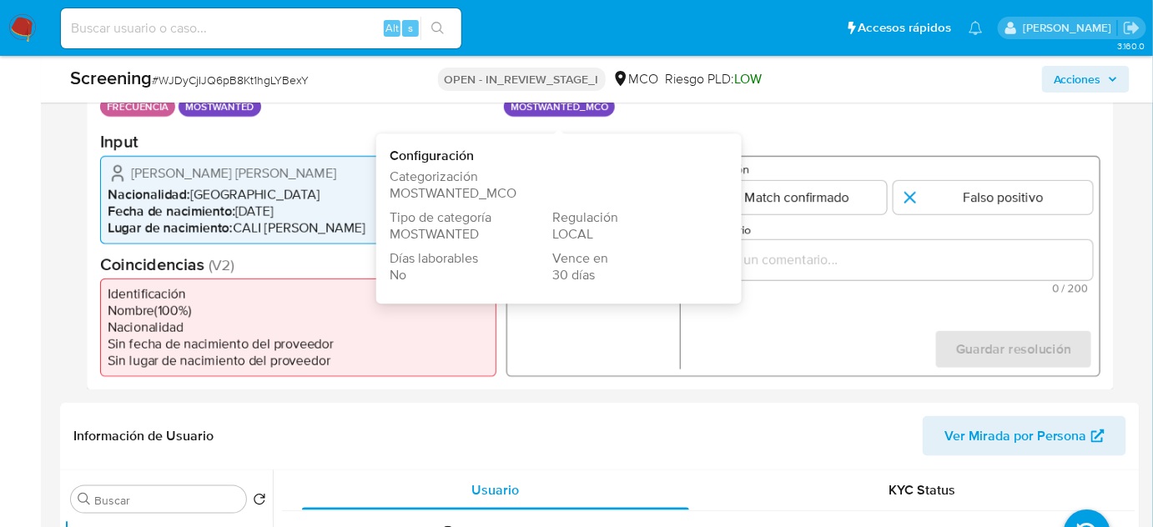
click at [474, 194] on span "MOSTWANTED_MCO" at bounding box center [453, 193] width 127 height 19
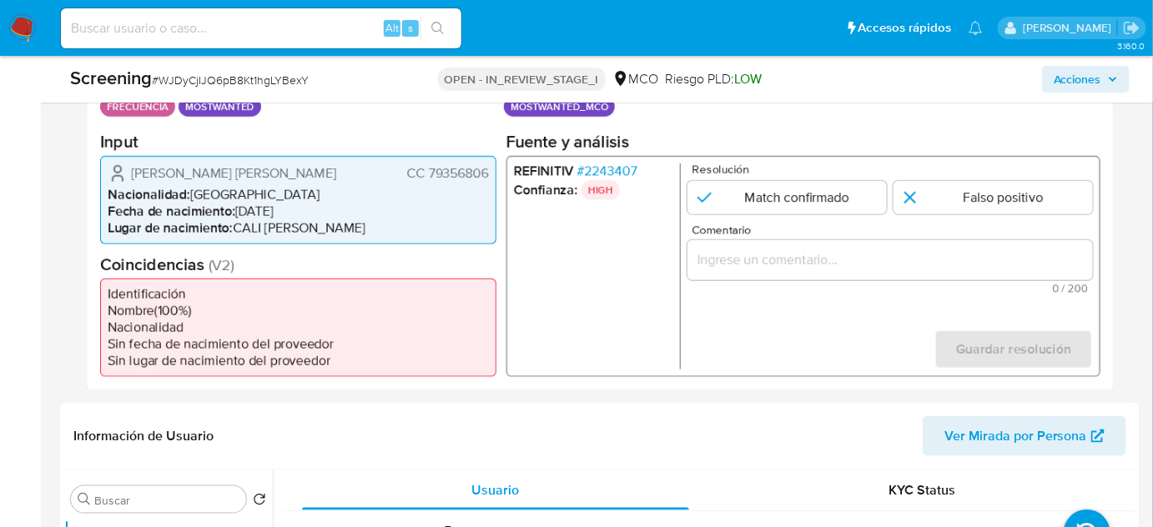
drag, startPoint x: 335, startPoint y: 194, endPoint x: 503, endPoint y: 189, distance: 168.6
click at [338, 194] on li "Nacionalidad : Colombia" at bounding box center [298, 194] width 381 height 17
drag, startPoint x: 494, startPoint y: 170, endPoint x: 427, endPoint y: 175, distance: 66.9
click at [427, 175] on div "Juan Carlos Angulo Arias CC 79356806 Nacionalidad : Colombia Fecha de nacimient…" at bounding box center [298, 199] width 396 height 88
drag, startPoint x: 316, startPoint y: 173, endPoint x: 123, endPoint y: 167, distance: 192.8
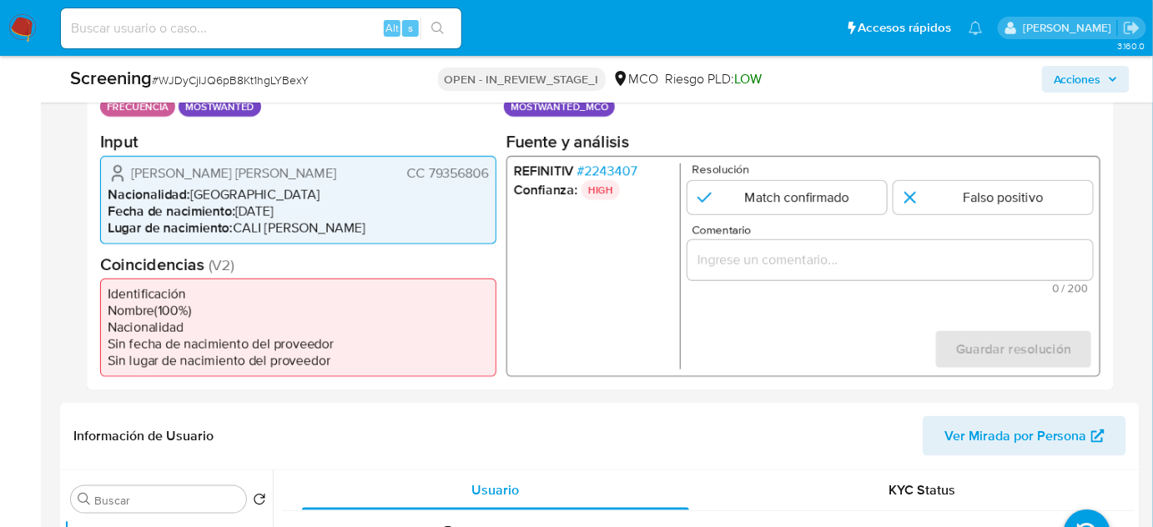
click at [122, 166] on div "Juan Carlos Angulo Arias CC 79356806" at bounding box center [298, 173] width 381 height 20
drag, startPoint x: 490, startPoint y: 171, endPoint x: 429, endPoint y: 176, distance: 61.1
click at [429, 176] on div "Juan Carlos Angulo Arias CC 79356806 Nacionalidad : Colombia Fecha de nacimient…" at bounding box center [298, 199] width 396 height 88
click at [614, 169] on span "# 2243407" at bounding box center [607, 171] width 60 height 17
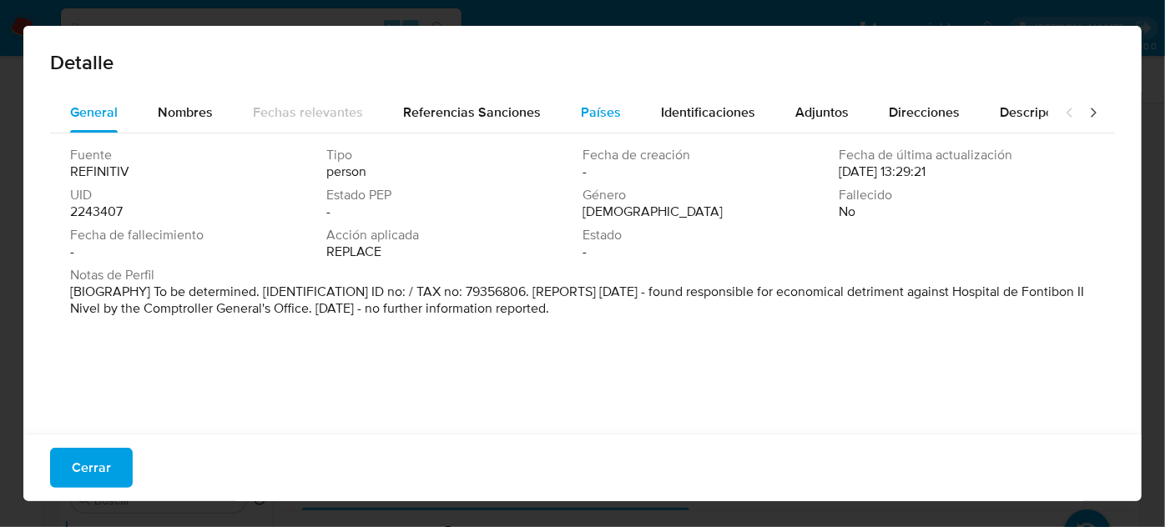
drag, startPoint x: 682, startPoint y: 108, endPoint x: 598, endPoint y: 106, distance: 83.5
click at [604, 108] on div "General Nombres Fechas relevantes Referencias Sanciones Países Identificaciones…" at bounding box center [549, 113] width 998 height 40
click at [432, 108] on span "Referencias Sanciones" at bounding box center [472, 112] width 138 height 19
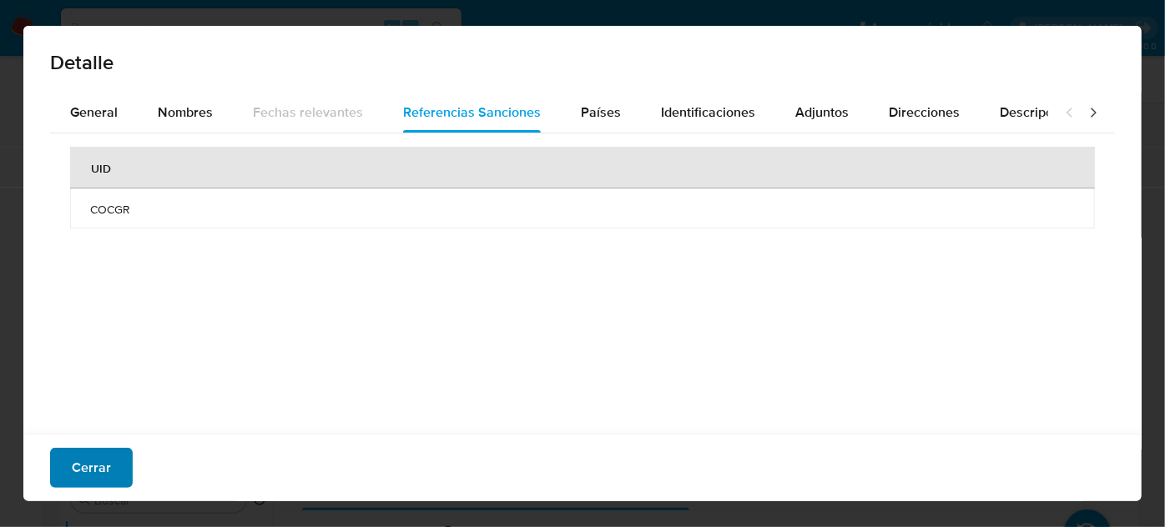
click at [98, 459] on span "Cerrar" at bounding box center [91, 468] width 39 height 37
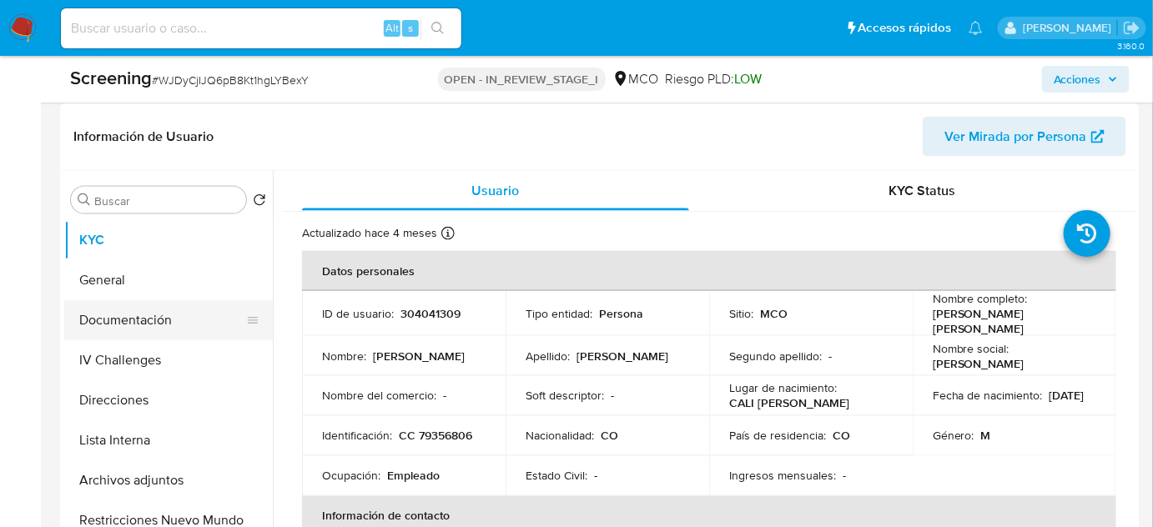
scroll to position [683, 0]
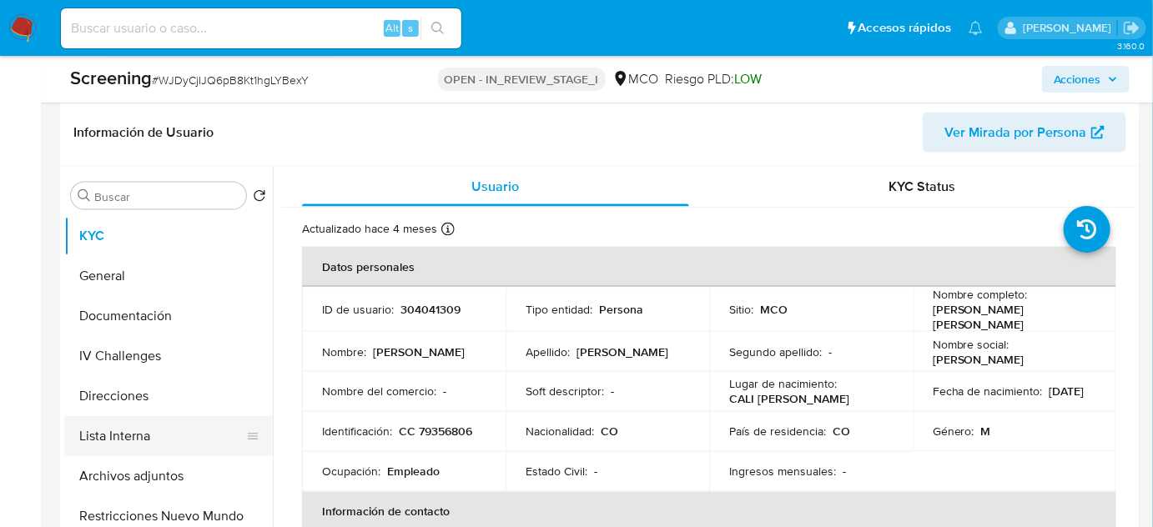
click at [122, 431] on button "Lista Interna" at bounding box center [161, 436] width 195 height 40
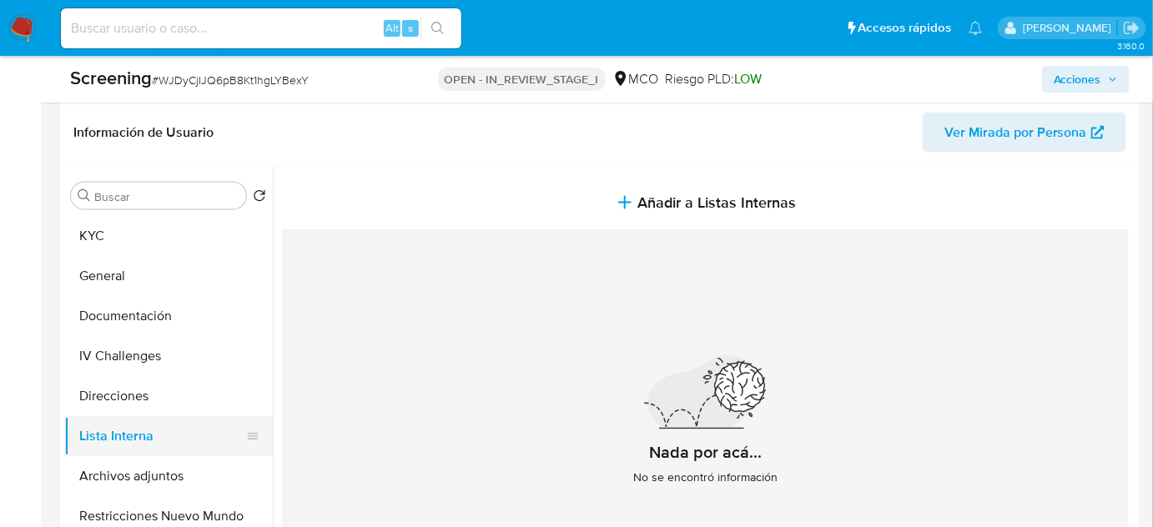
click at [122, 431] on button "Lista Interna" at bounding box center [161, 436] width 195 height 40
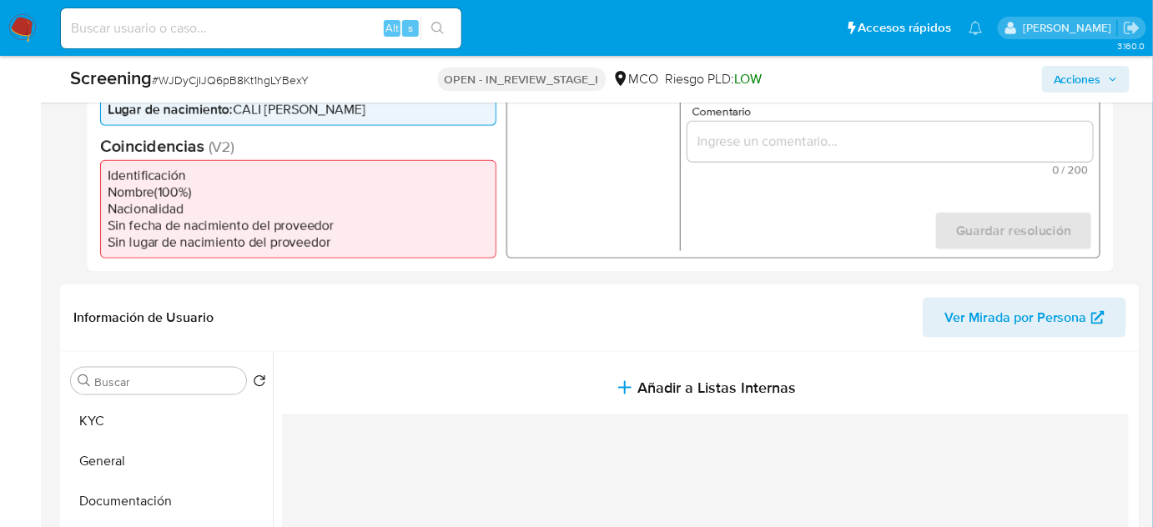
scroll to position [379, 0]
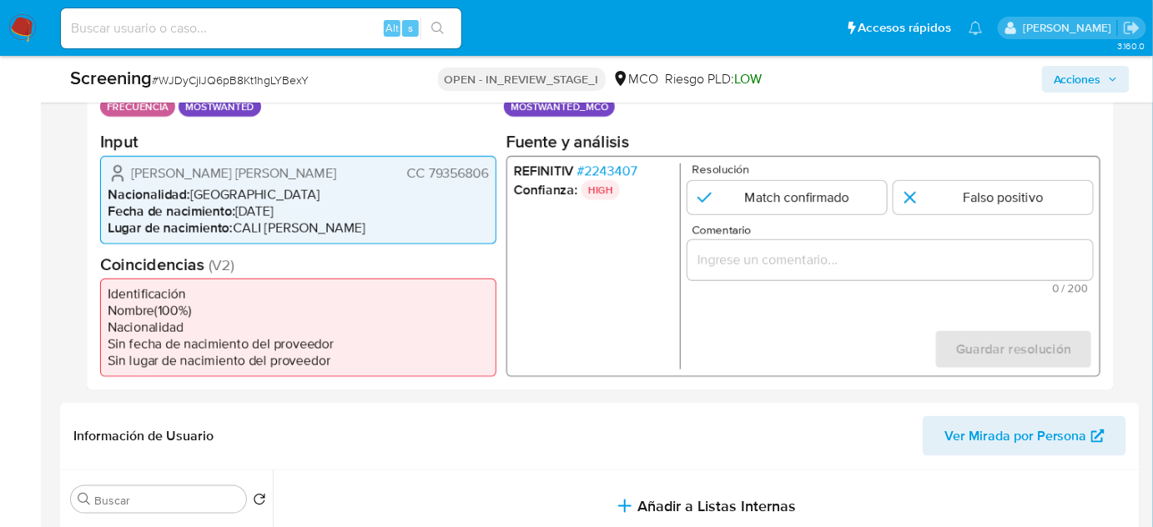
click at [18, 26] on img at bounding box center [22, 28] width 28 height 28
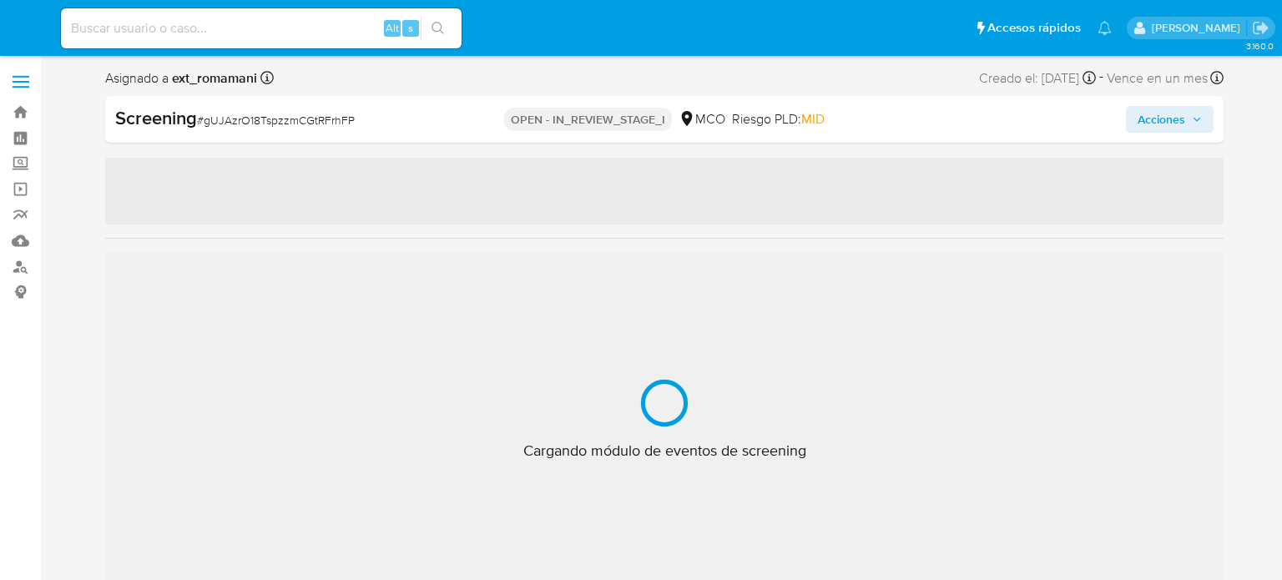
select select "10"
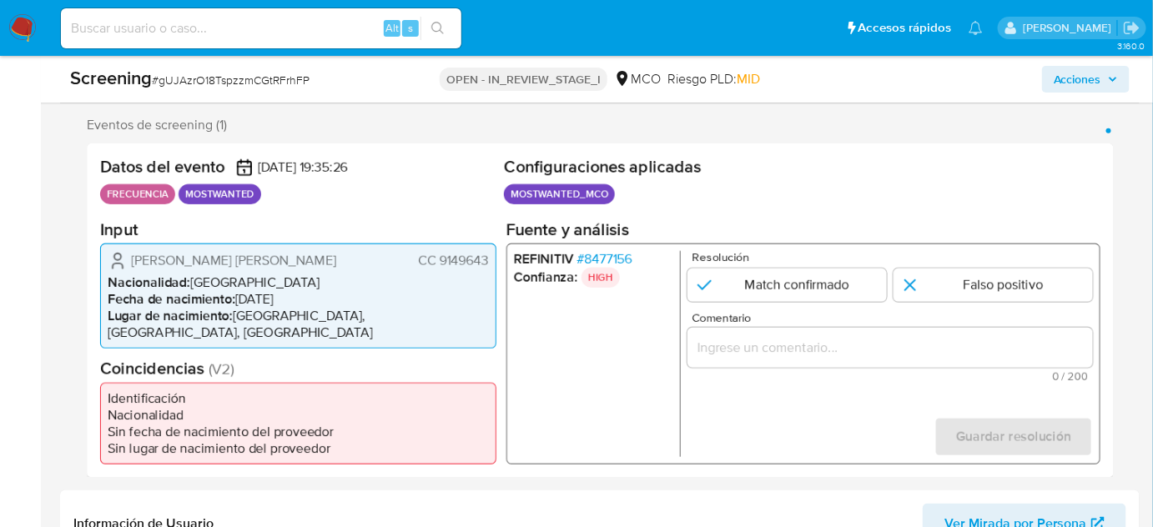
scroll to position [379, 0]
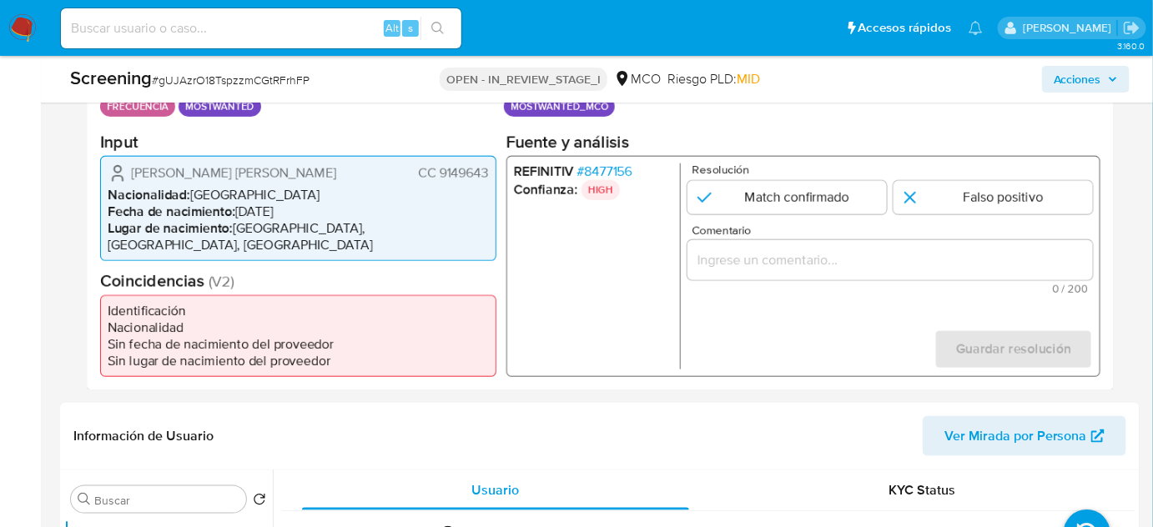
drag, startPoint x: 489, startPoint y: 177, endPoint x: 438, endPoint y: 184, distance: 51.3
click at [438, 184] on div "[PERSON_NAME] [PERSON_NAME] CC 9149643 Nacionalidad : [DEMOGRAPHIC_DATA] Fecha …" at bounding box center [298, 207] width 396 height 105
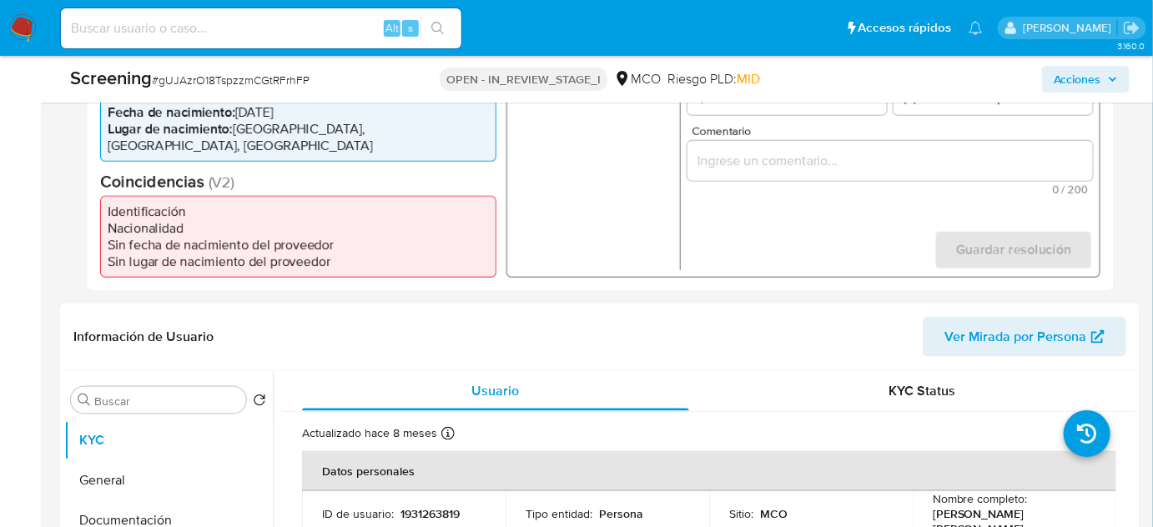
scroll to position [758, 0]
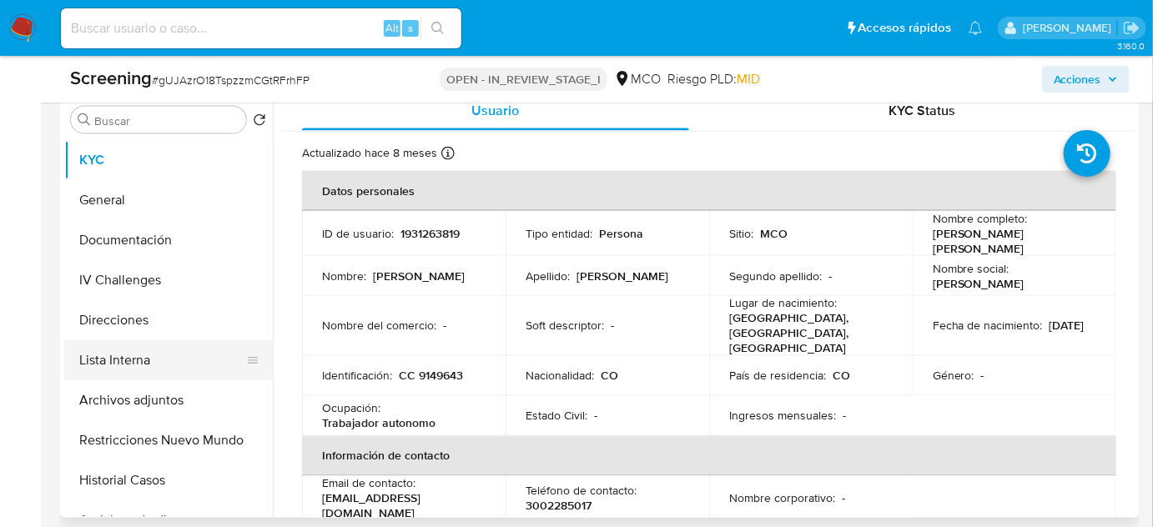
click at [125, 362] on button "Lista Interna" at bounding box center [161, 360] width 195 height 40
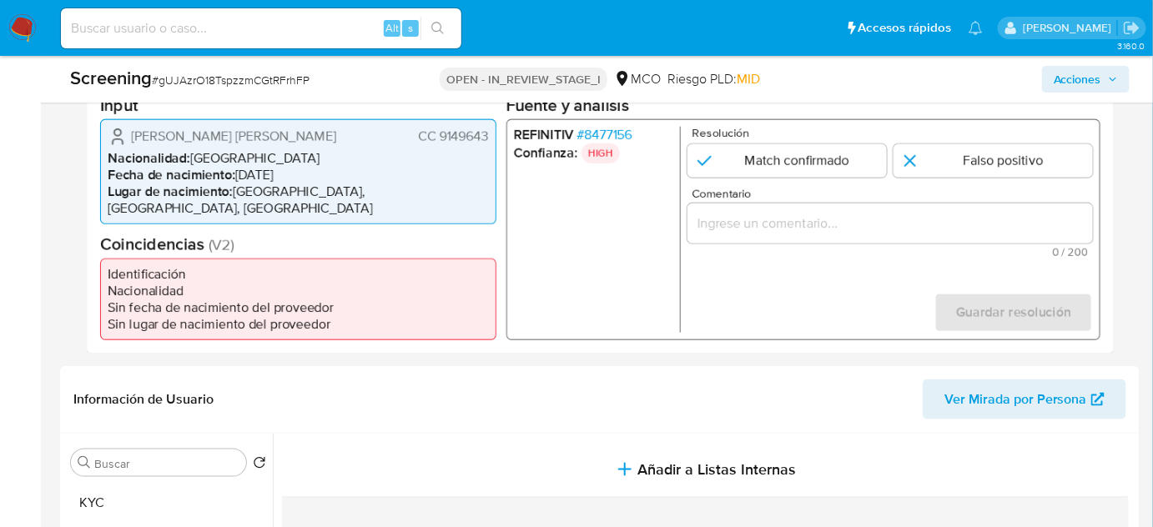
scroll to position [379, 0]
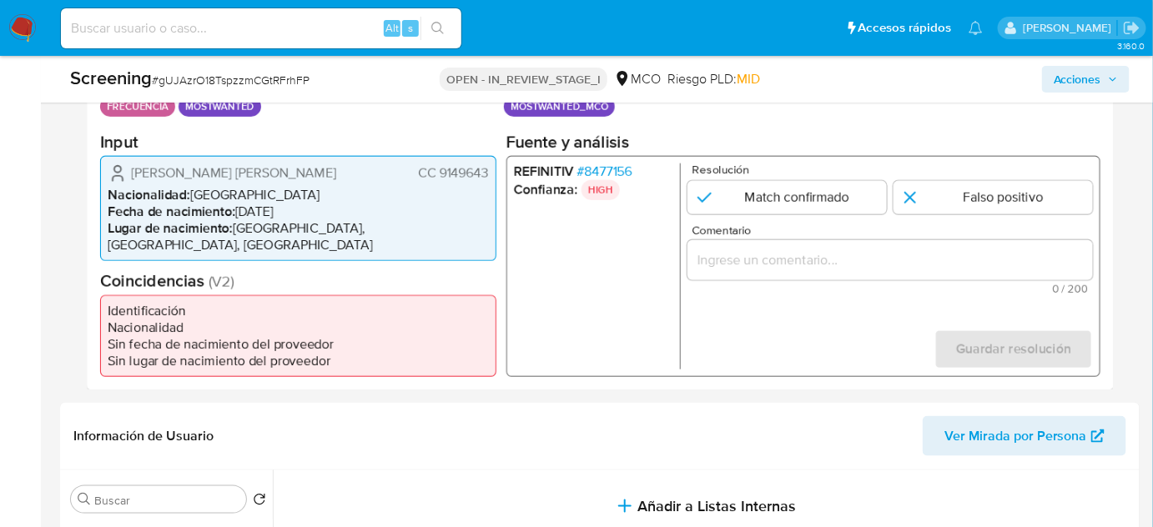
click at [467, 207] on li "Fecha de nacimiento : 15/02/1981" at bounding box center [298, 211] width 381 height 17
drag, startPoint x: 490, startPoint y: 182, endPoint x: 436, endPoint y: 179, distance: 53.5
click at [436, 179] on div "Padilla Pulgarin Dairo Antonio CC 9149643 Nacionalidad : Colombia Fecha de naci…" at bounding box center [298, 207] width 396 height 105
click at [458, 214] on li "Fecha de nacimiento : 15/02/1981" at bounding box center [298, 211] width 381 height 17
drag, startPoint x: 335, startPoint y: 177, endPoint x: 106, endPoint y: 179, distance: 229.5
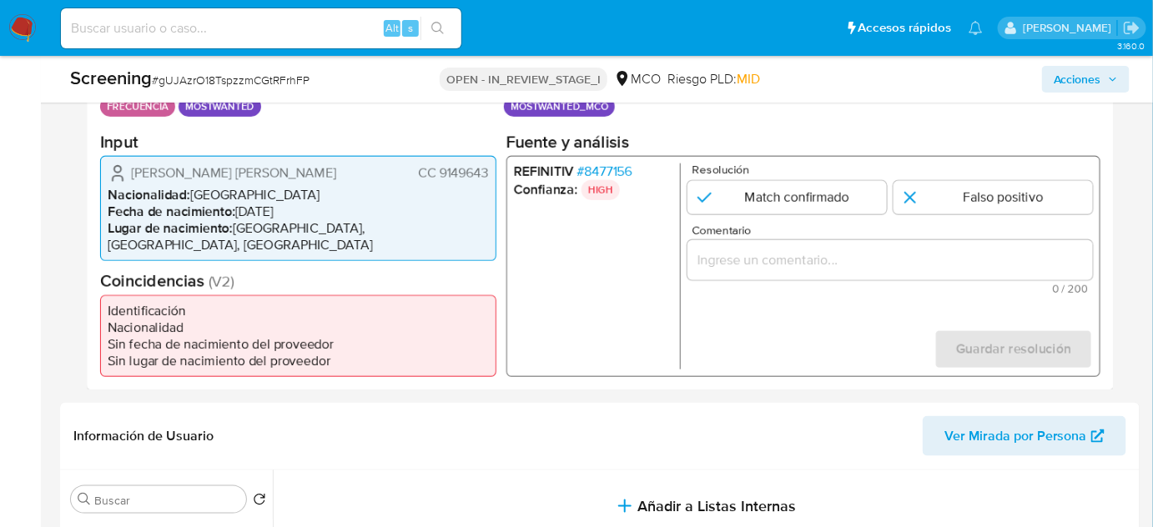
click at [106, 179] on div "Padilla Pulgarin Dairo Antonio CC 9149643 Nacionalidad : Colombia Fecha de naci…" at bounding box center [298, 207] width 396 height 105
drag, startPoint x: 489, startPoint y: 179, endPoint x: 438, endPoint y: 182, distance: 51.0
click at [438, 182] on div "Padilla Pulgarin Dairo Antonio CC 9149643 Nacionalidad : Colombia Fecha de naci…" at bounding box center [298, 207] width 396 height 105
click at [765, 269] on input "Comentario" at bounding box center [891, 260] width 406 height 22
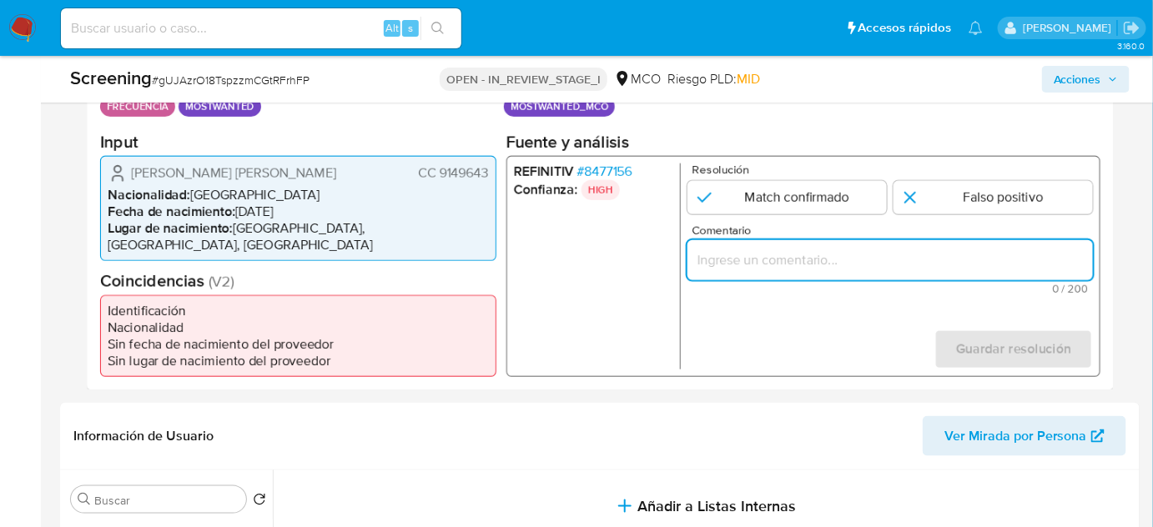
paste input "Se confirma el match ya que el Titular de cuenta aún se encuentra enlistado por…"
click at [561, 275] on ul "REFINITIV # 8477156 Confianza: HIGH" at bounding box center [597, 266] width 167 height 206
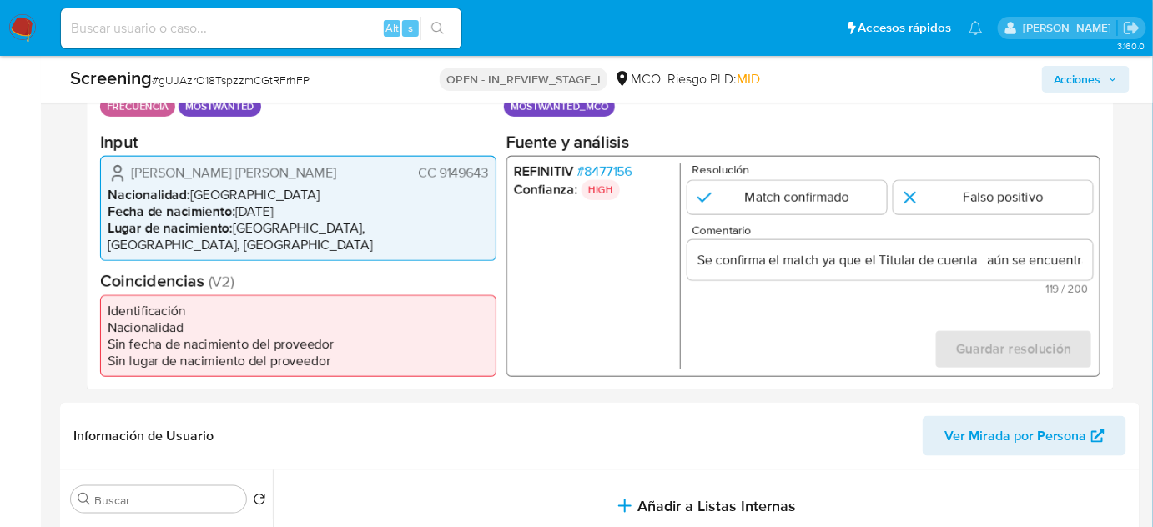
drag, startPoint x: 120, startPoint y: 177, endPoint x: 491, endPoint y: 173, distance: 371.3
click at [491, 173] on div "Padilla Pulgarin Dairo Antonio CC 9149643 Nacionalidad : Colombia Fecha de naci…" at bounding box center [298, 207] width 396 height 105
click at [476, 181] on span "CC 9149643" at bounding box center [453, 172] width 71 height 17
drag, startPoint x: 493, startPoint y: 178, endPoint x: 438, endPoint y: 182, distance: 55.2
click at [438, 182] on div "Padilla Pulgarin Dairo Antonio CC 9149643 Nacionalidad : Colombia Fecha de naci…" at bounding box center [298, 207] width 396 height 105
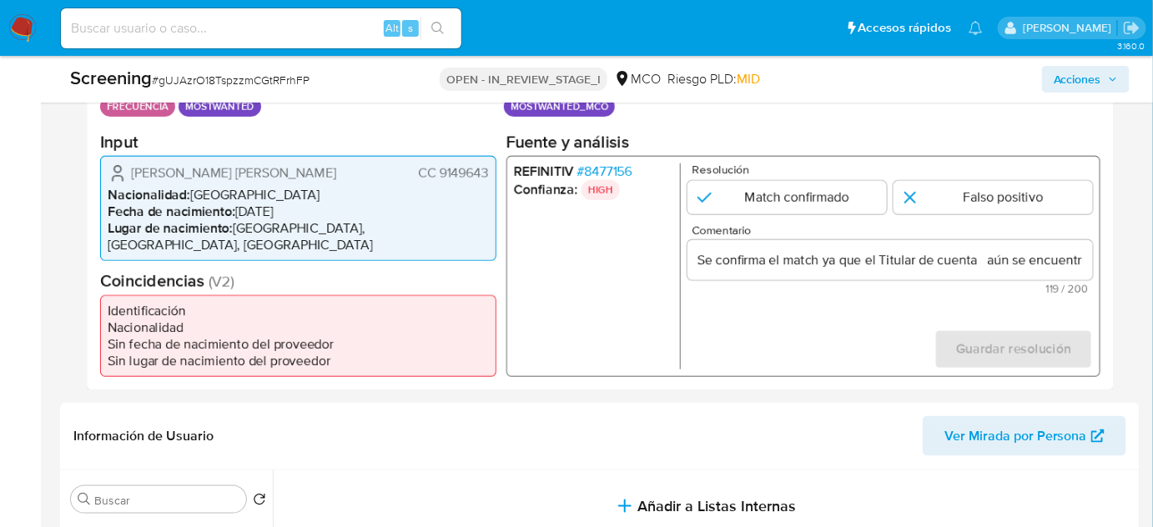
drag, startPoint x: 128, startPoint y: 177, endPoint x: 494, endPoint y: 182, distance: 365.5
click at [494, 182] on div "Padilla Pulgarin Dairo Antonio CC 9149643 Nacionalidad : Colombia Fecha de naci…" at bounding box center [298, 207] width 396 height 105
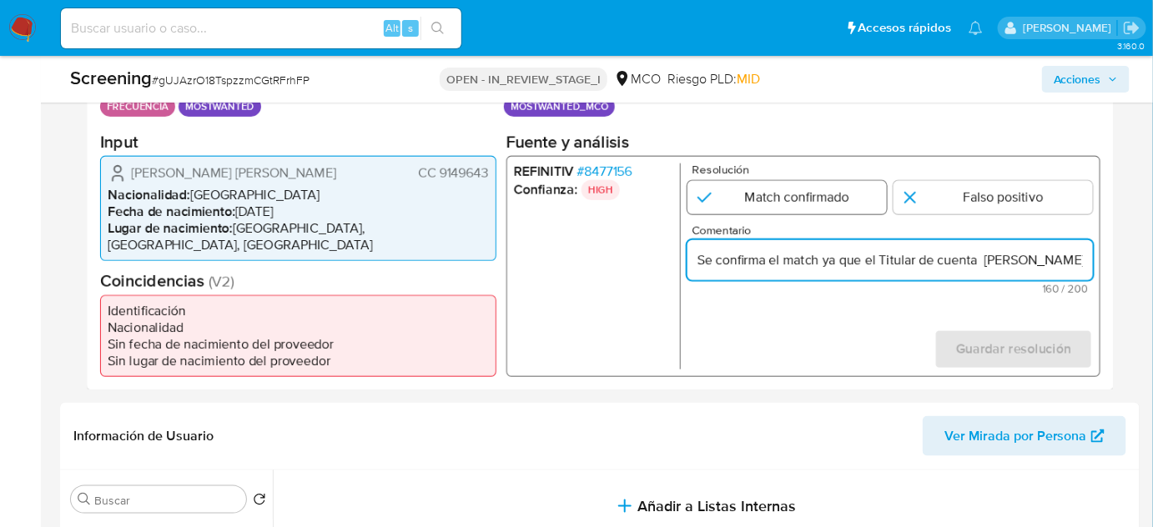
type input "Se confirma el match ya que el Titular de cuenta Padilla Pulgarin Dairo Antonio…"
click at [769, 204] on input "1 de 1" at bounding box center [787, 196] width 199 height 33
radio input "true"
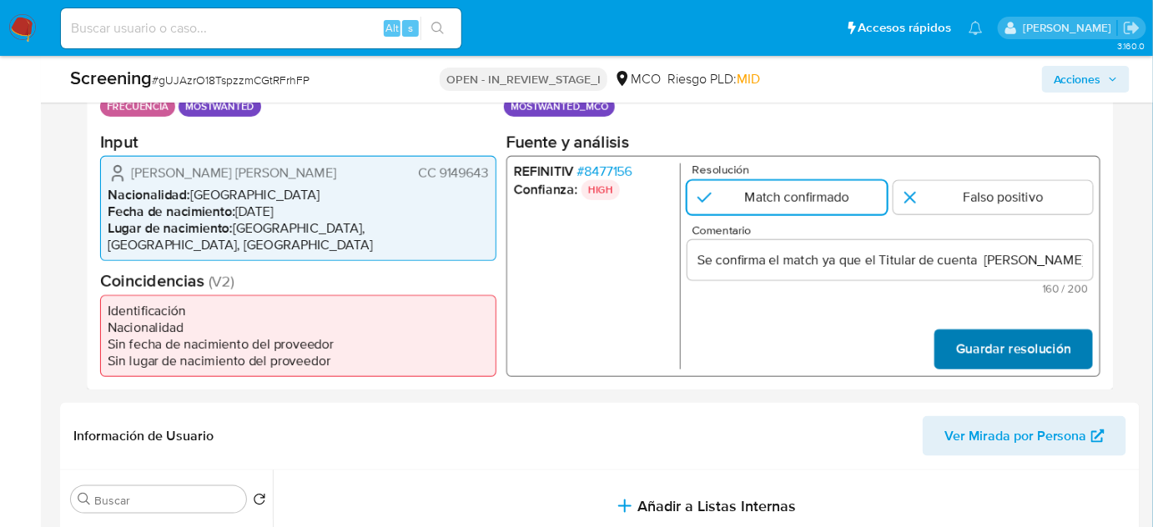
click at [976, 334] on span "Guardar resolución" at bounding box center [1013, 348] width 115 height 37
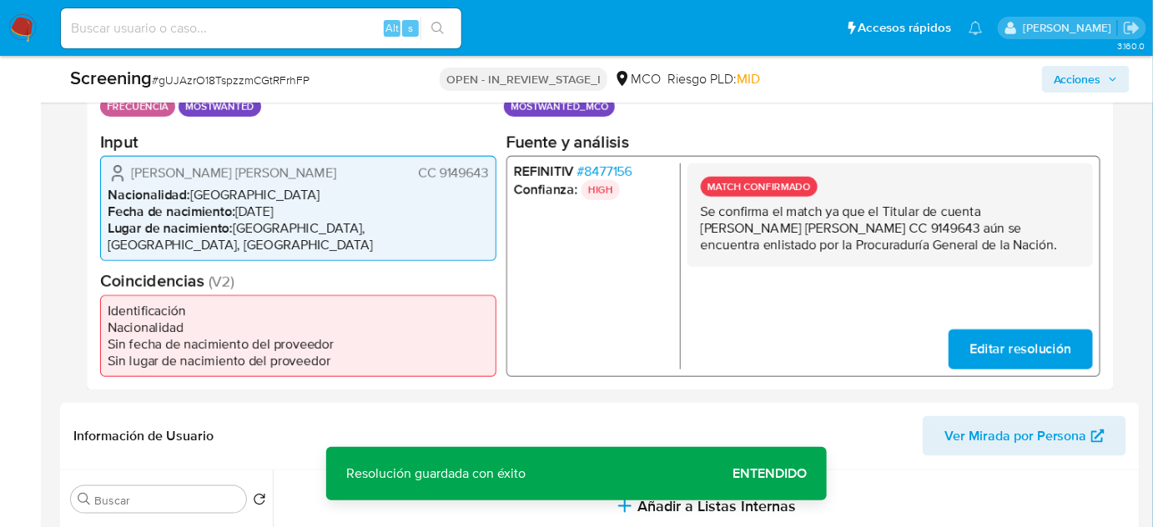
drag, startPoint x: 919, startPoint y: 258, endPoint x: 688, endPoint y: 222, distance: 233.9
click at [688, 222] on div "MATCH CONFIRMADO Se confirma el match ya que el Titular de cuenta Padilla Pulga…" at bounding box center [891, 214] width 406 height 103
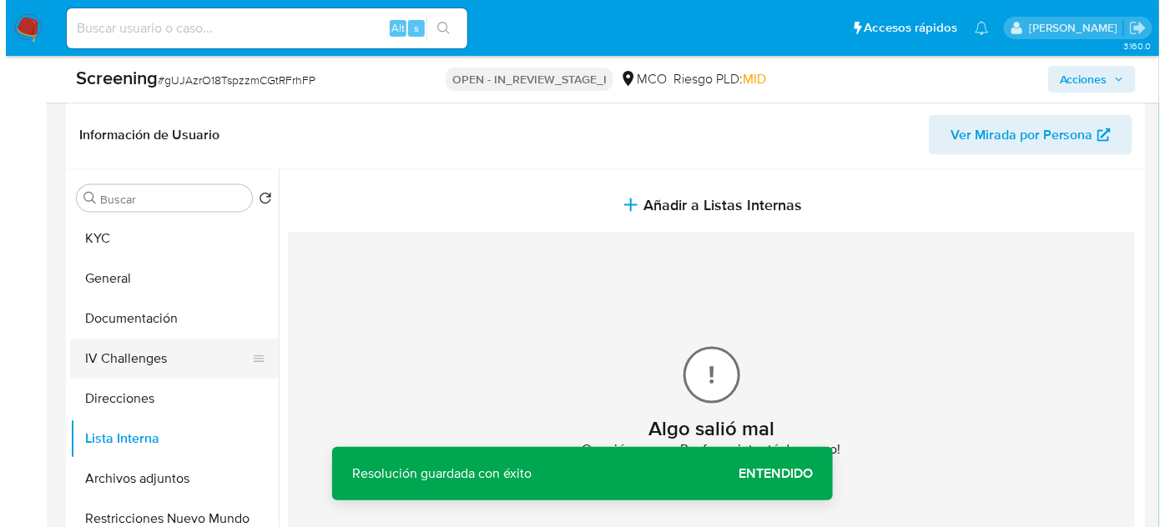
scroll to position [683, 0]
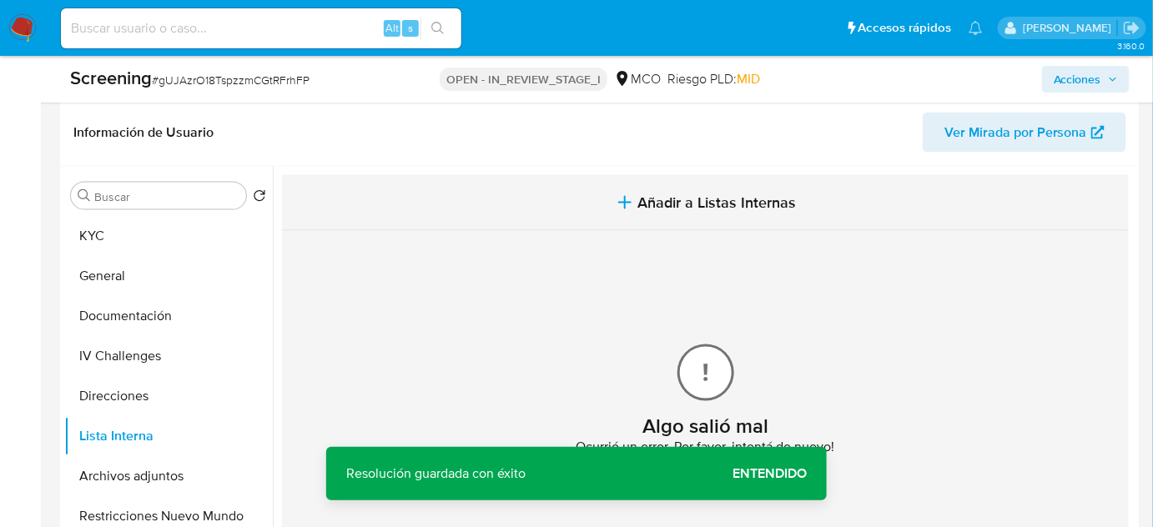
click at [671, 199] on span "Añadir a Listas Internas" at bounding box center [717, 203] width 159 height 18
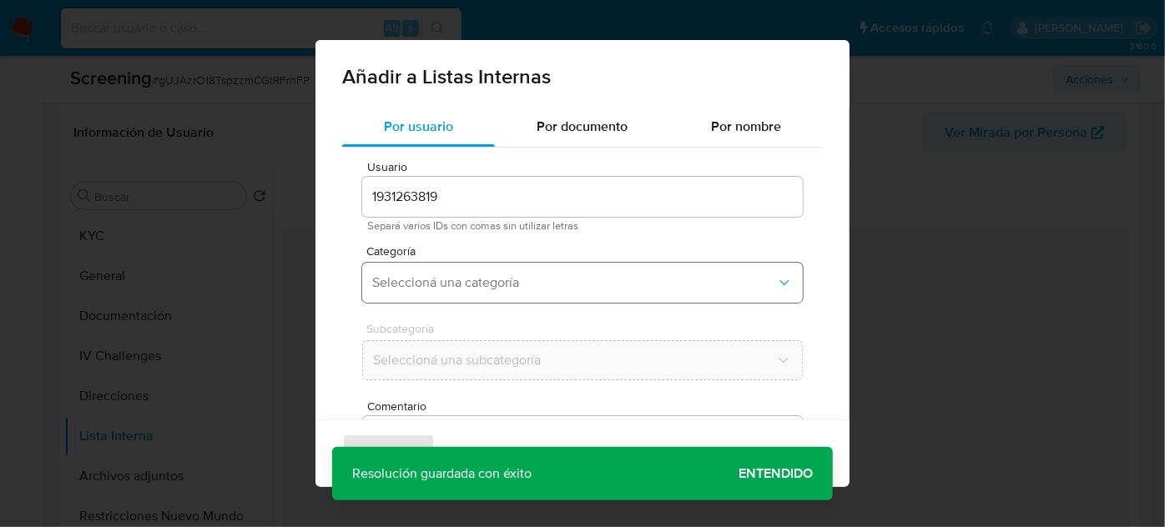
scroll to position [62, 0]
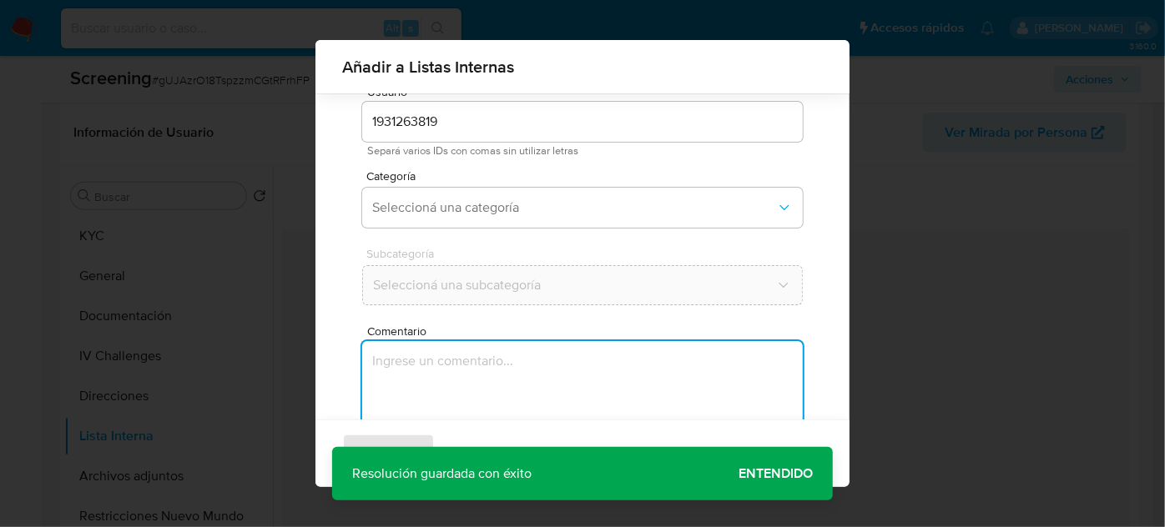
click at [480, 353] on textarea "Comentario" at bounding box center [582, 421] width 441 height 160
type textarea "Se confirma el match ya que el Titular de cuenta Padilla Pulgarin Dairo Antonio…"
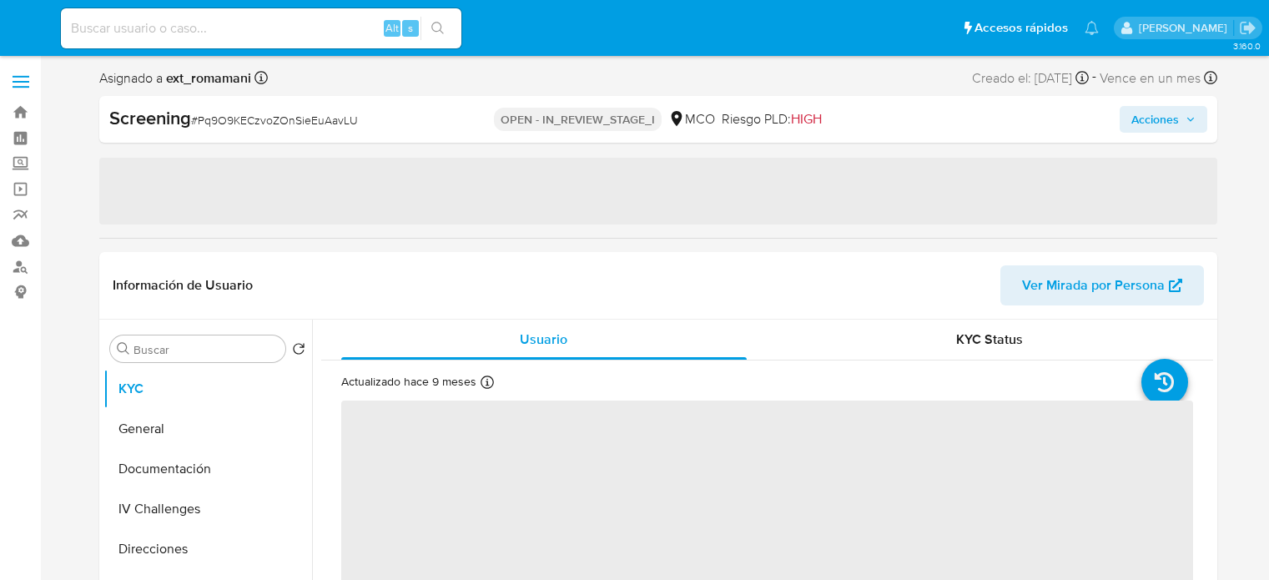
select select "10"
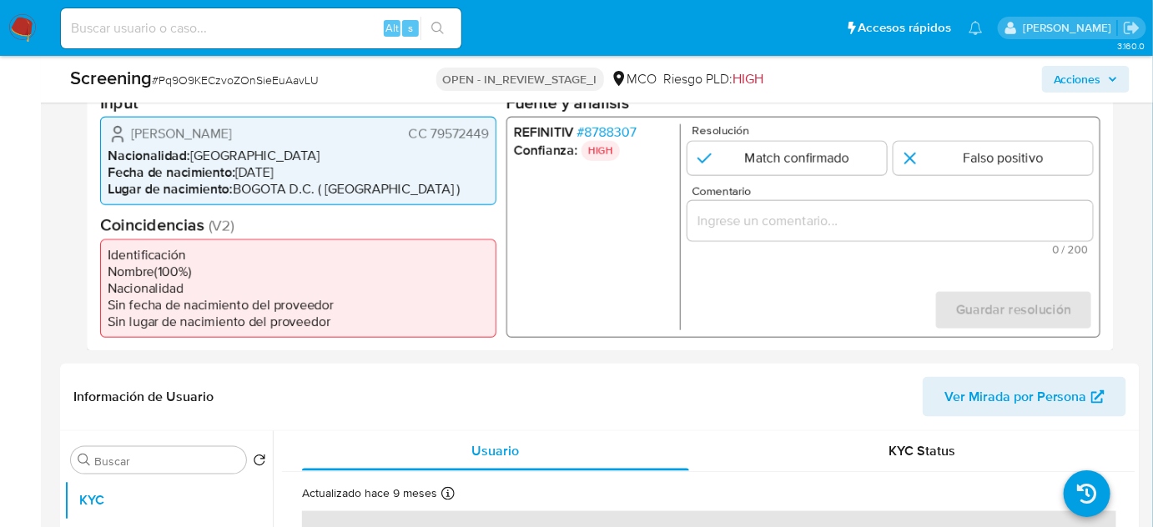
scroll to position [409, 0]
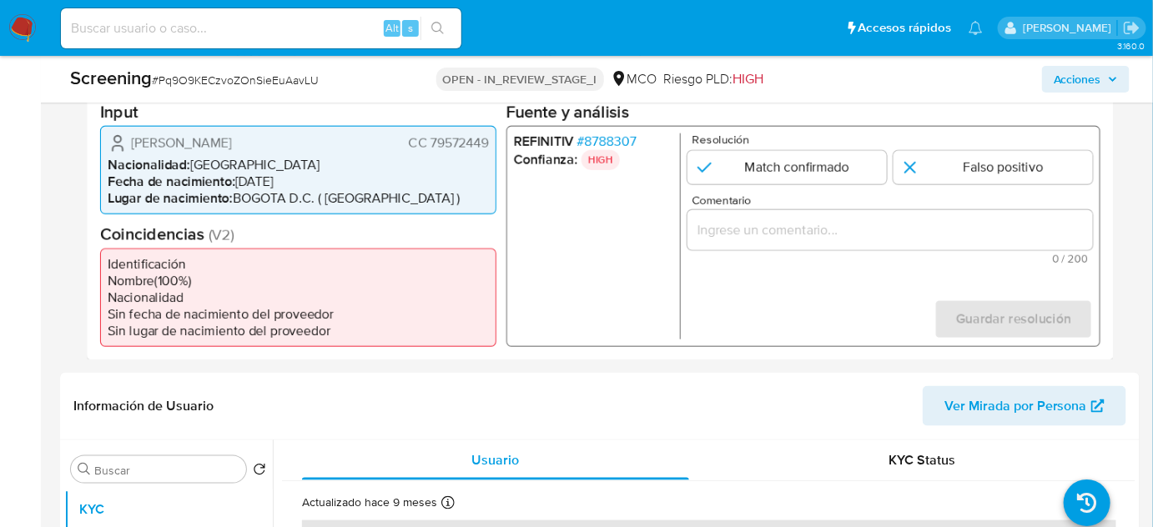
drag, startPoint x: 490, startPoint y: 144, endPoint x: 431, endPoint y: 150, distance: 58.7
click at [431, 150] on div "Omar Gustavo Caballero Caballero CC 79572449 Nacionalidad : Colombia Fecha de n…" at bounding box center [298, 169] width 396 height 88
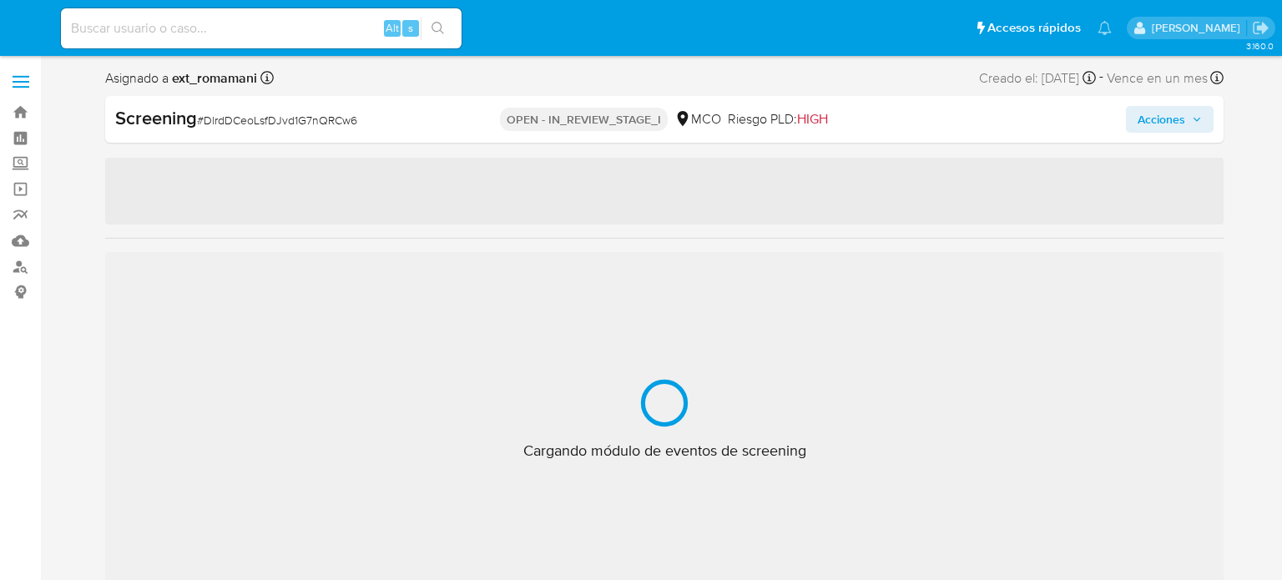
select select "10"
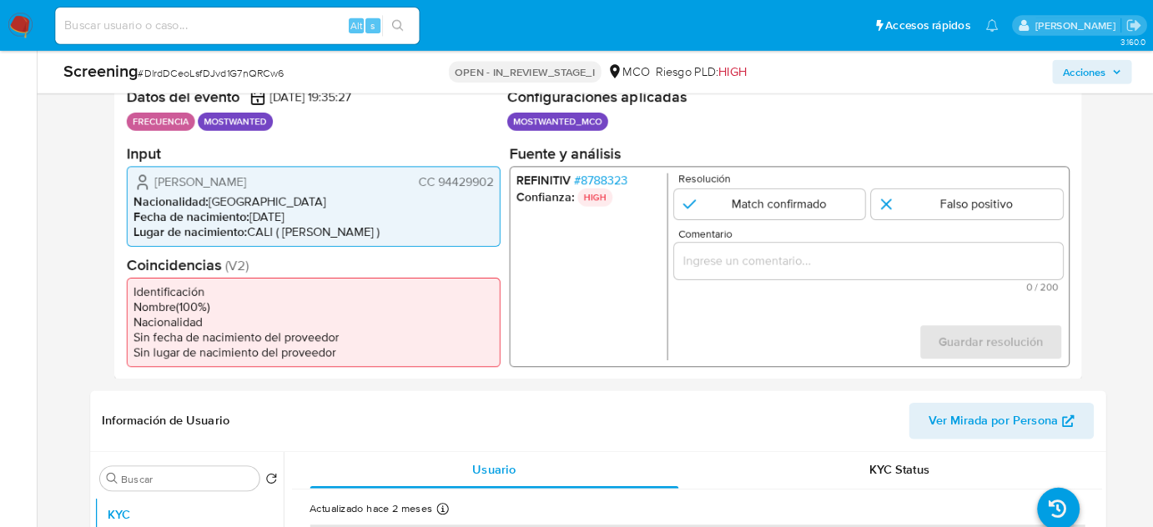
scroll to position [334, 0]
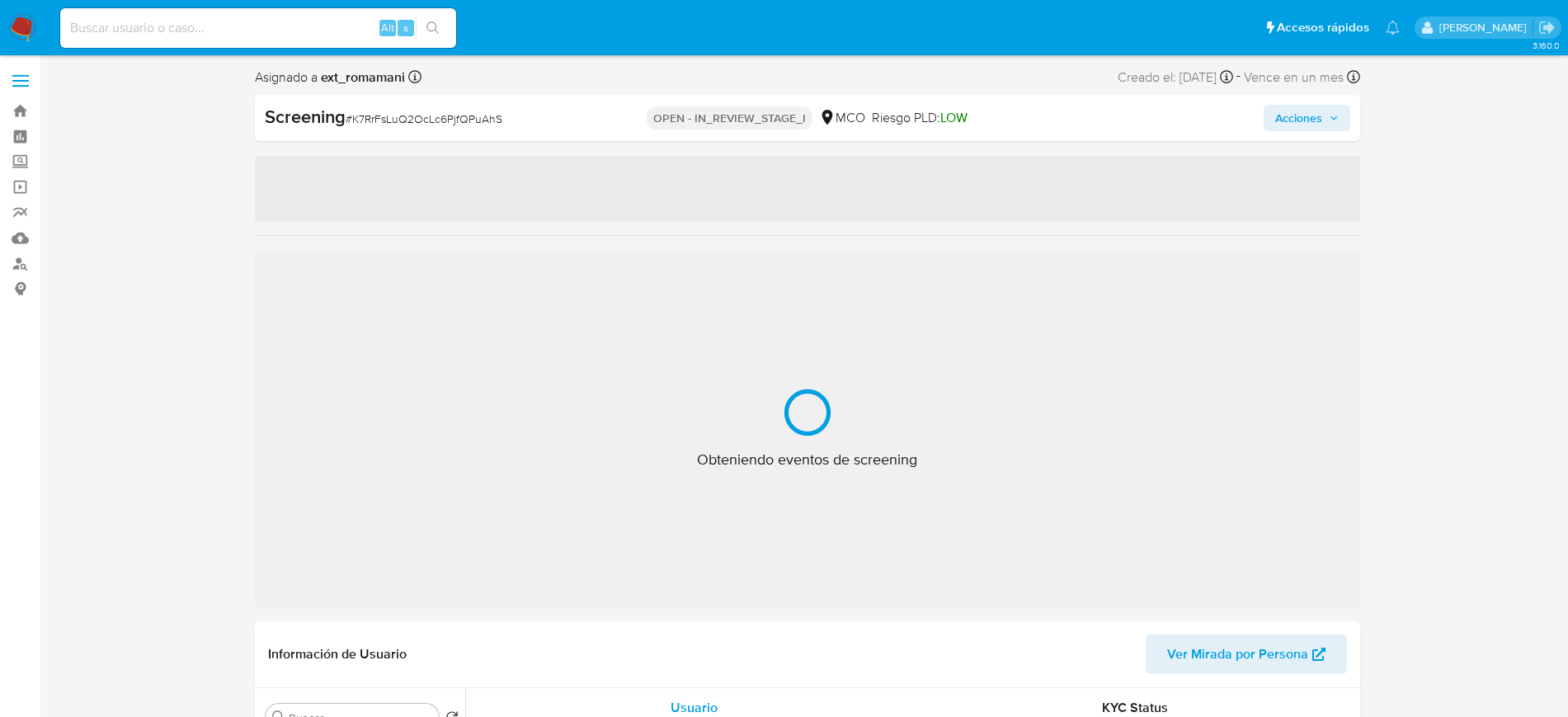
select select "10"
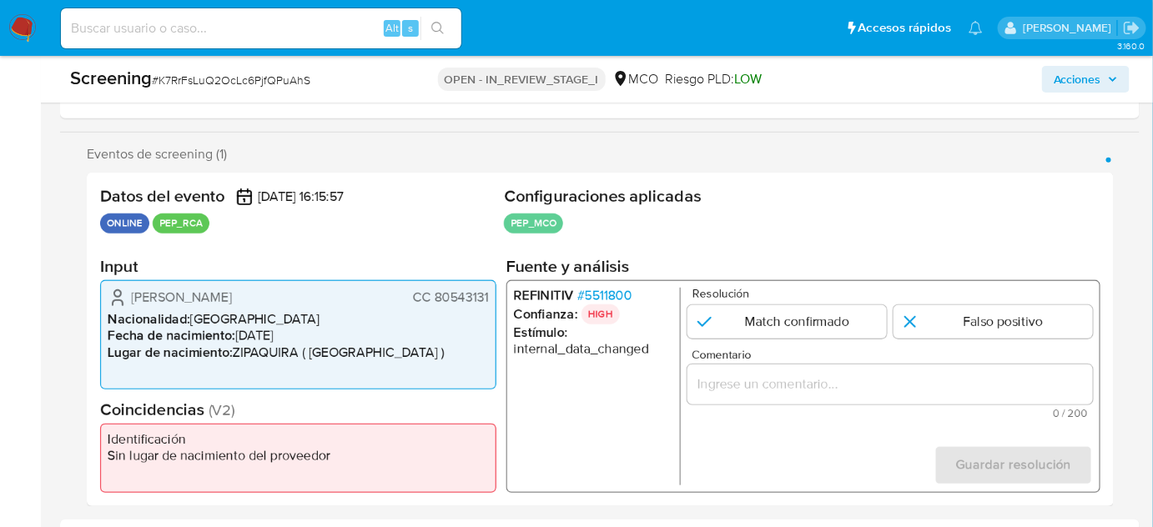
scroll to position [285, 0]
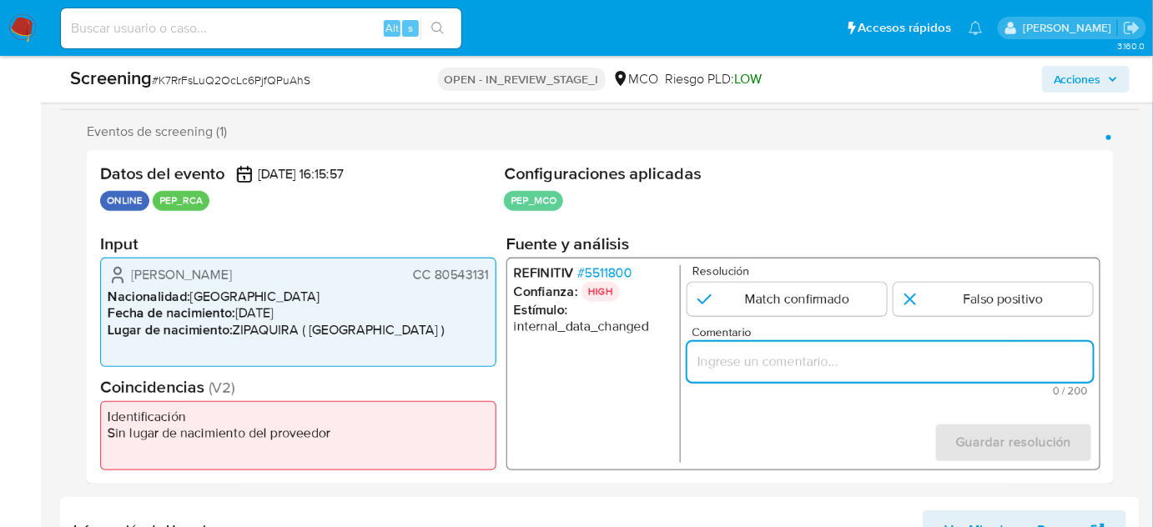
click at [745, 357] on input "Comentario" at bounding box center [891, 362] width 406 height 22
paste input "Titular de cuenta sin coincidencias en listas activas."
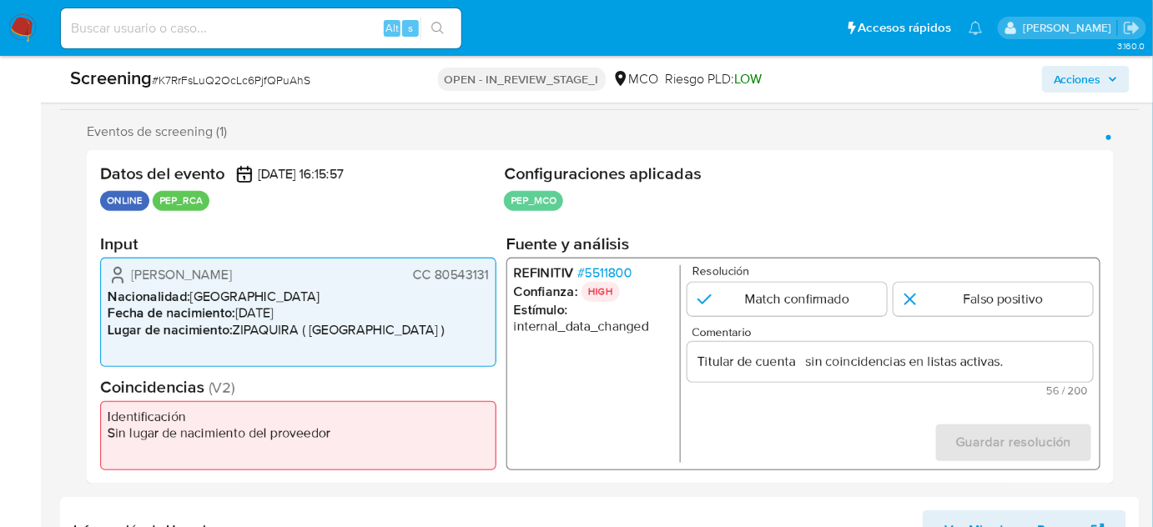
drag, startPoint x: 128, startPoint y: 273, endPoint x: 498, endPoint y: 272, distance: 369.6
click at [501, 272] on div "Datos del evento [DATE] 16:15:57 ONLINE PEP_RCA Configuraciones aplicadas PEP_M…" at bounding box center [600, 317] width 1027 height 334
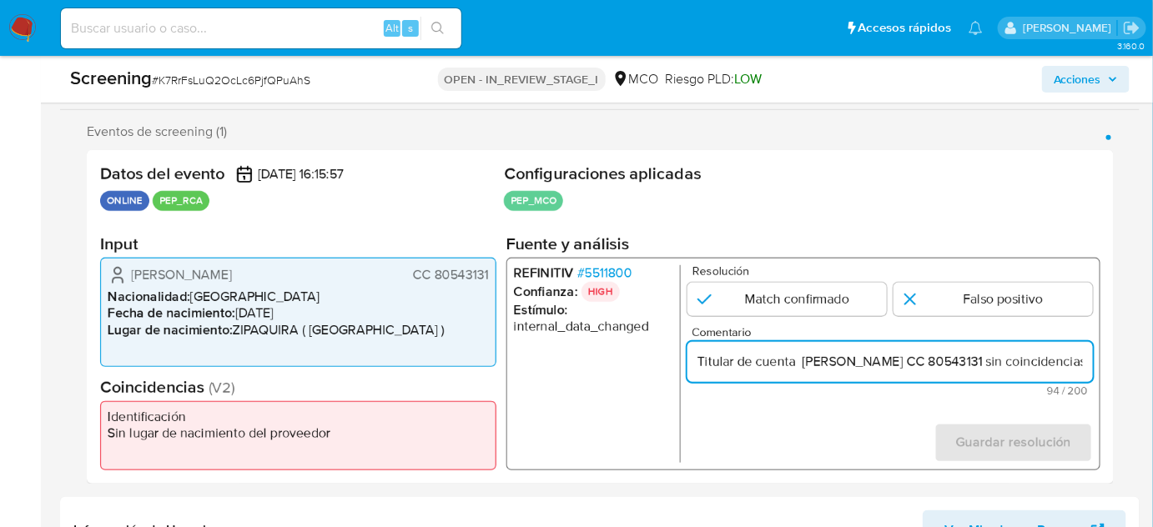
type input "Titular de cuenta [PERSON_NAME] CC 80543131 sin coincidencias en listas activas."
click at [611, 266] on span "# 5511800" at bounding box center [604, 273] width 55 height 17
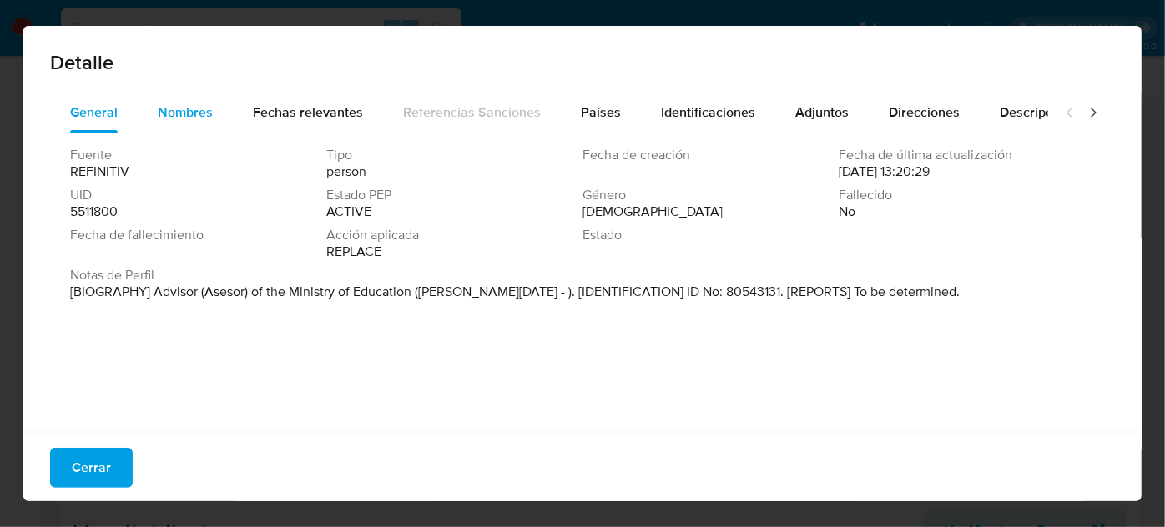
click at [200, 110] on span "Nombres" at bounding box center [185, 112] width 55 height 19
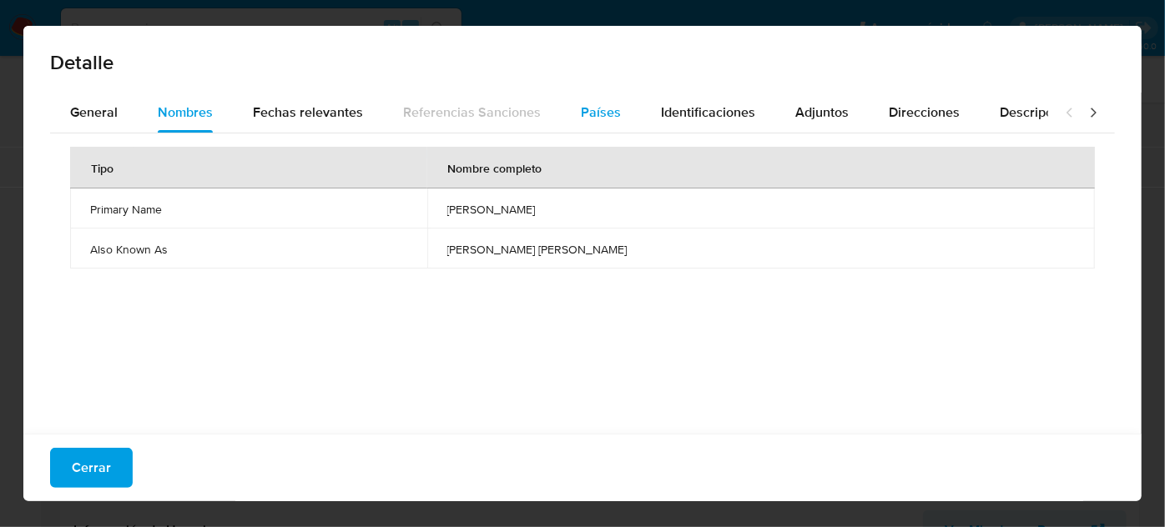
click at [573, 113] on button "Países" at bounding box center [601, 113] width 80 height 40
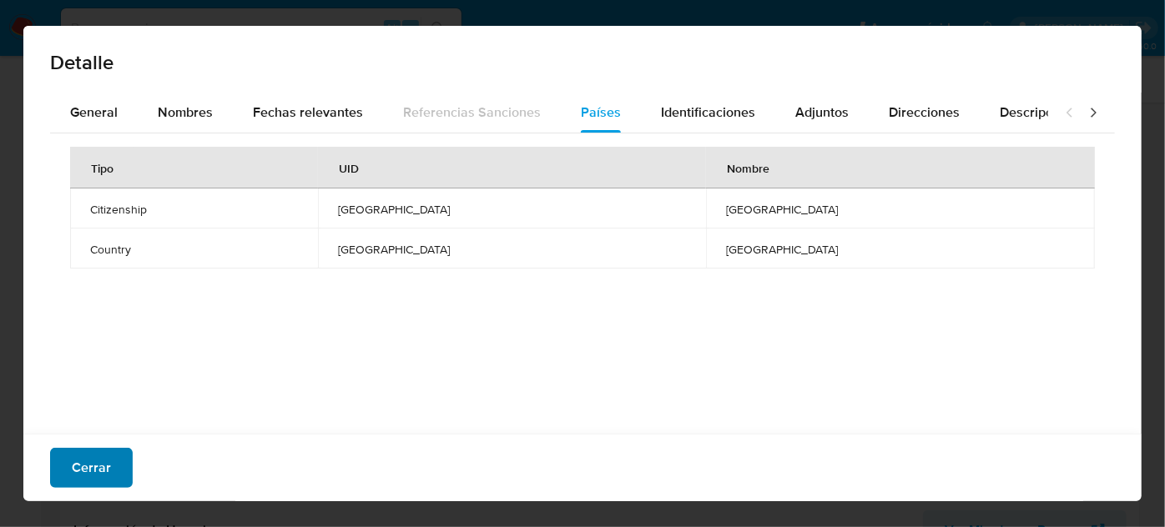
click at [106, 464] on span "Cerrar" at bounding box center [91, 468] width 39 height 37
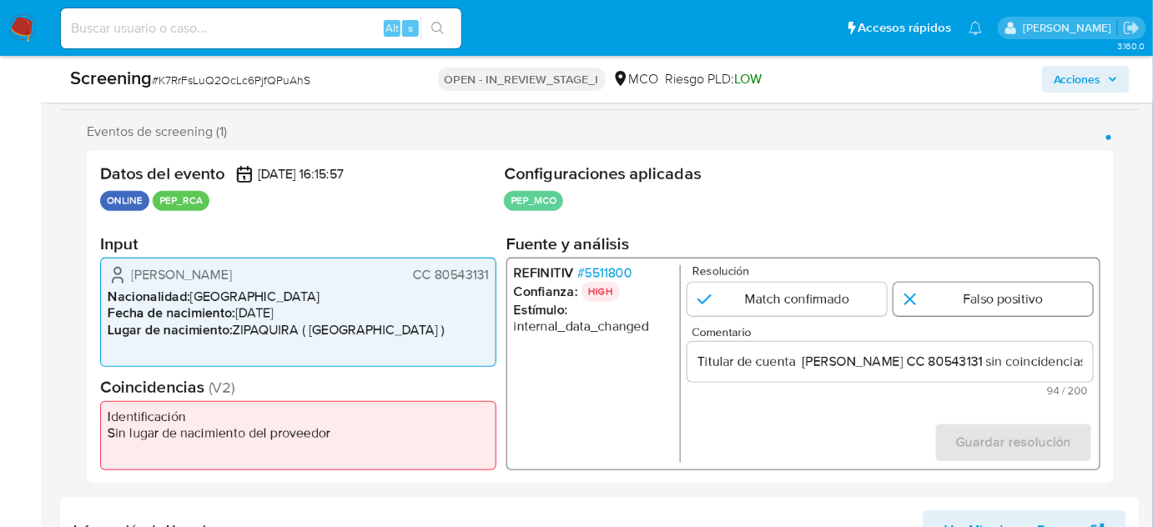
click at [951, 289] on input "1 de 1" at bounding box center [993, 299] width 199 height 33
radio input "true"
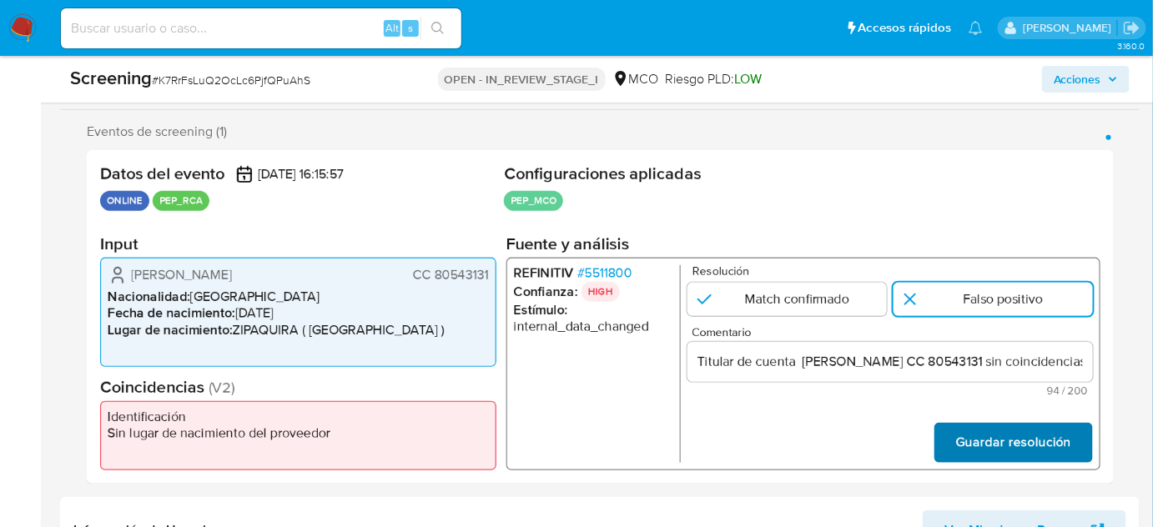
click at [990, 437] on span "Guardar resolución" at bounding box center [1013, 443] width 115 height 37
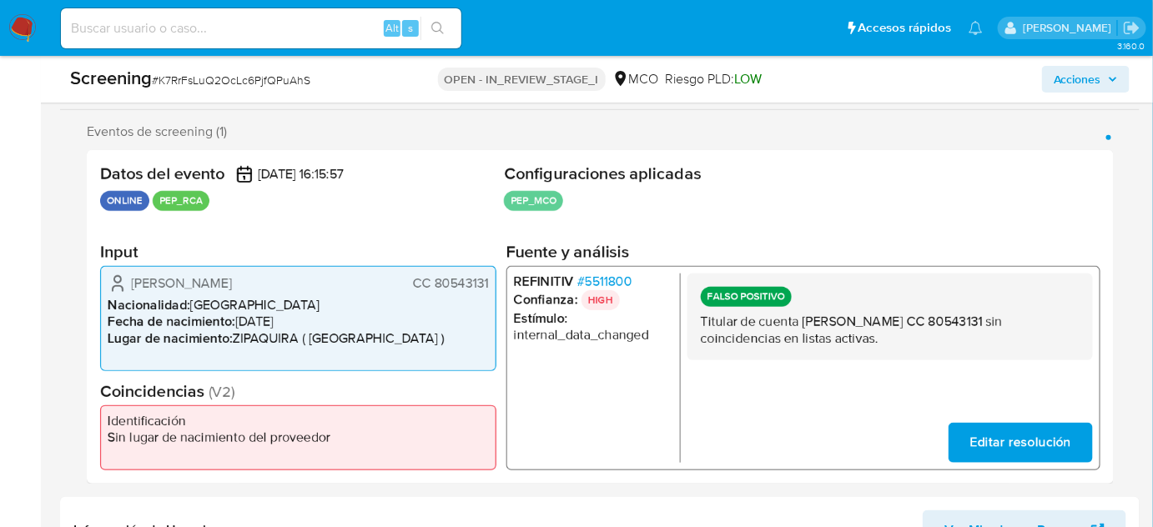
drag, startPoint x: 332, startPoint y: 277, endPoint x: 127, endPoint y: 288, distance: 205.5
click at [127, 288] on div "Felipe Andres Correa Amaya CC 80543131" at bounding box center [298, 284] width 381 height 20
click at [622, 281] on span "# 5511800" at bounding box center [604, 282] width 55 height 17
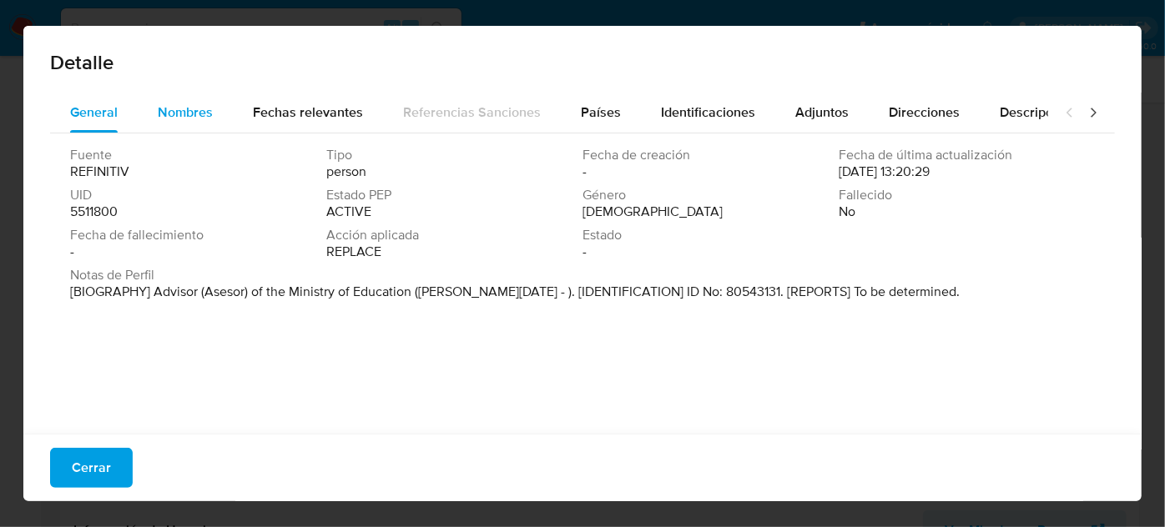
click at [191, 111] on span "Nombres" at bounding box center [185, 112] width 55 height 19
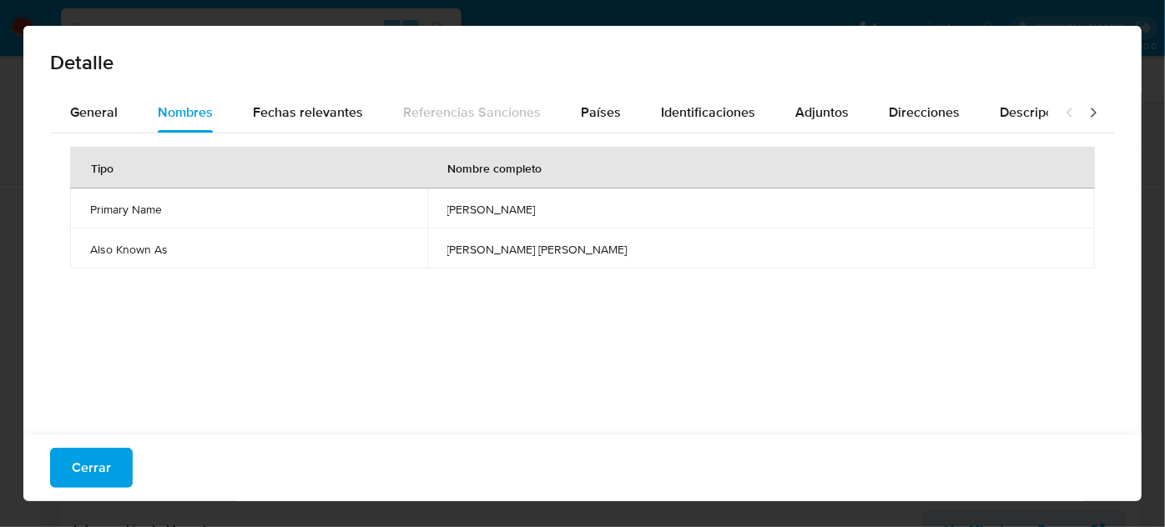
drag, startPoint x: 487, startPoint y: 209, endPoint x: 582, endPoint y: 209, distance: 95.1
click at [582, 209] on td "jose luis diaz callacna" at bounding box center [761, 209] width 668 height 40
click at [581, 122] on div "Países" at bounding box center [601, 113] width 40 height 40
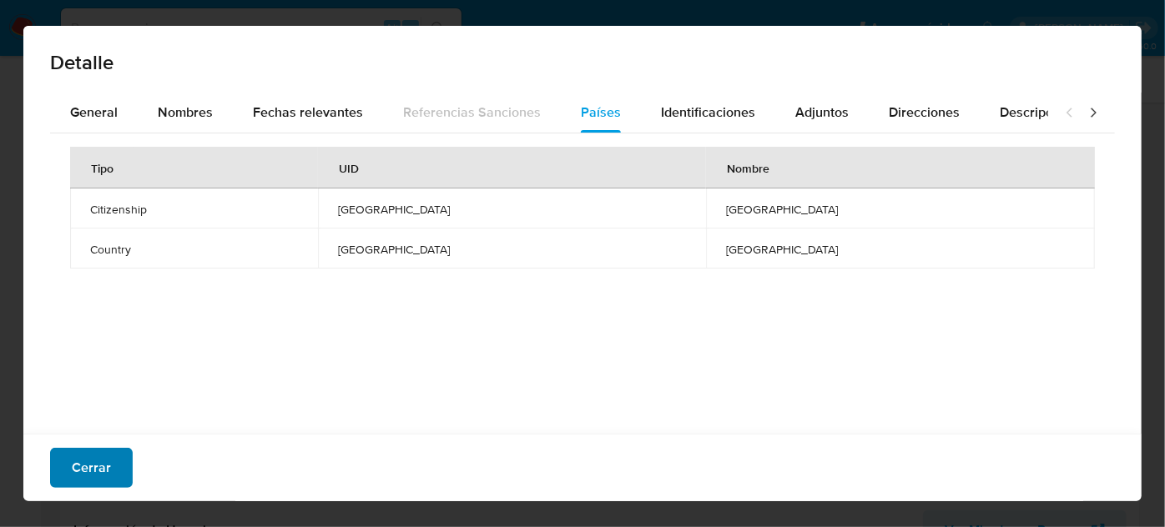
click at [95, 481] on span "Cerrar" at bounding box center [91, 468] width 39 height 37
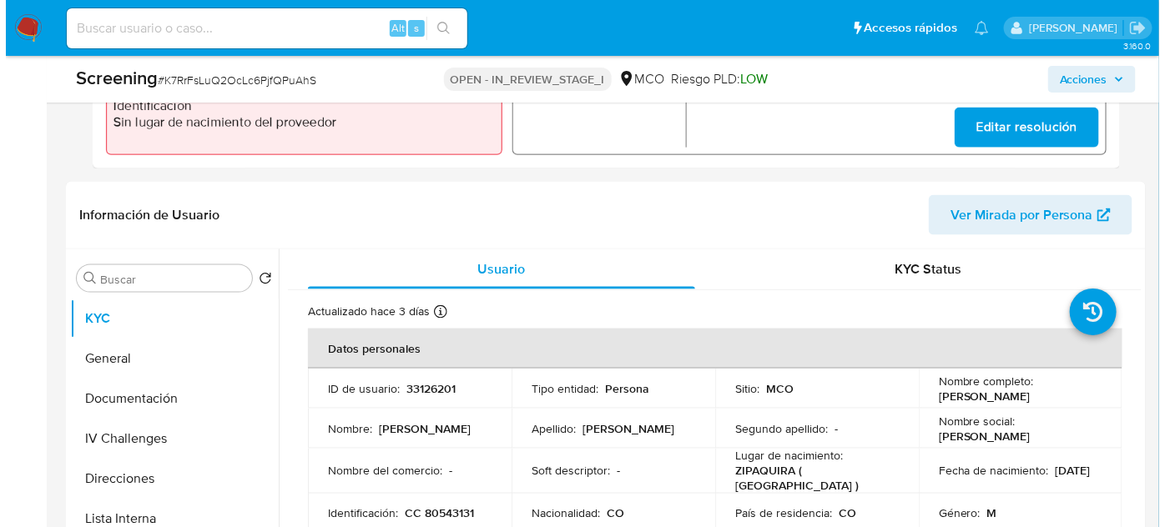
scroll to position [663, 0]
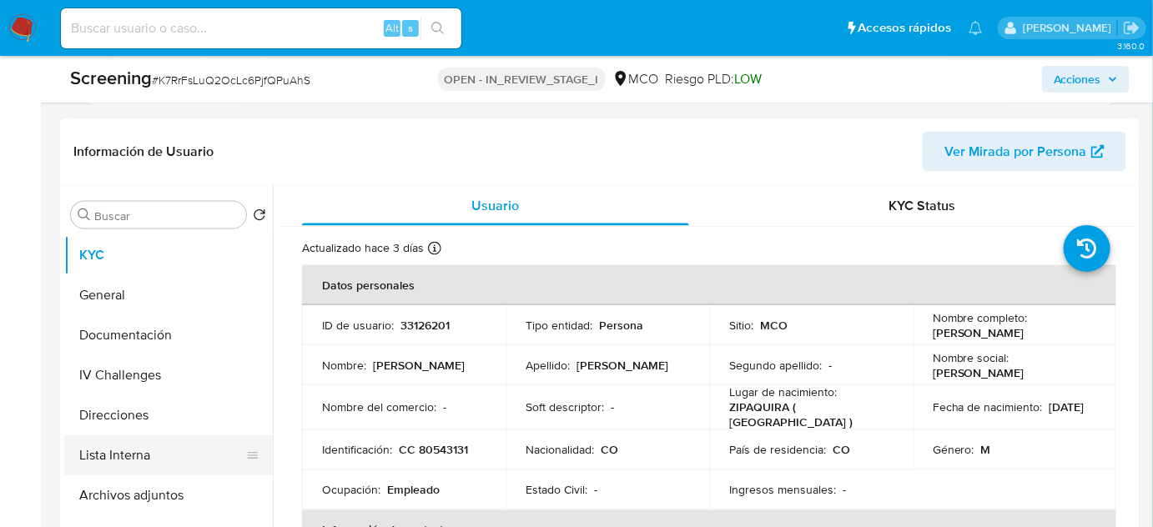
click at [122, 458] on button "Lista Interna" at bounding box center [161, 456] width 195 height 40
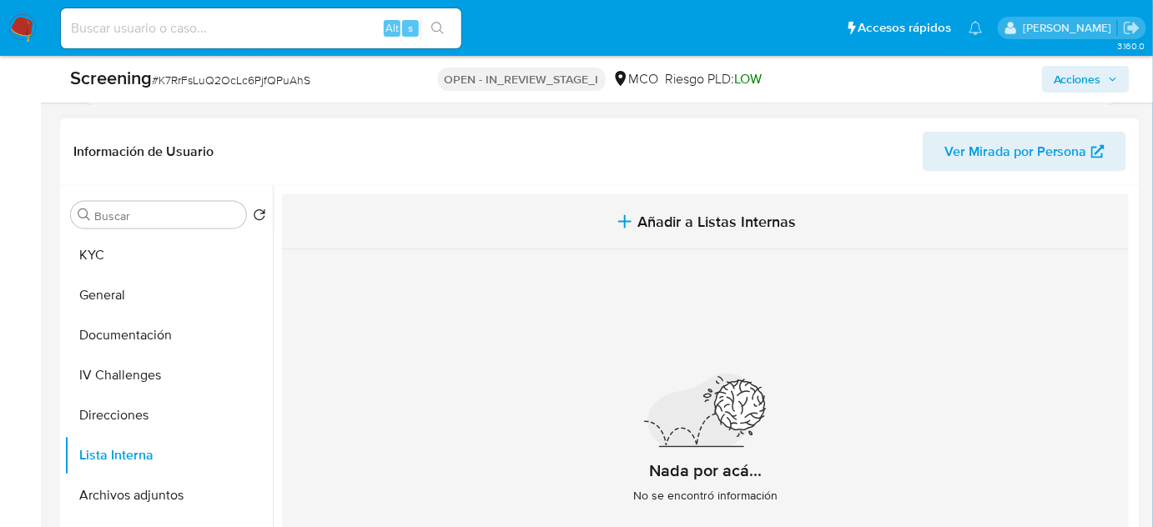
click at [721, 229] on span "Añadir a Listas Internas" at bounding box center [717, 222] width 159 height 18
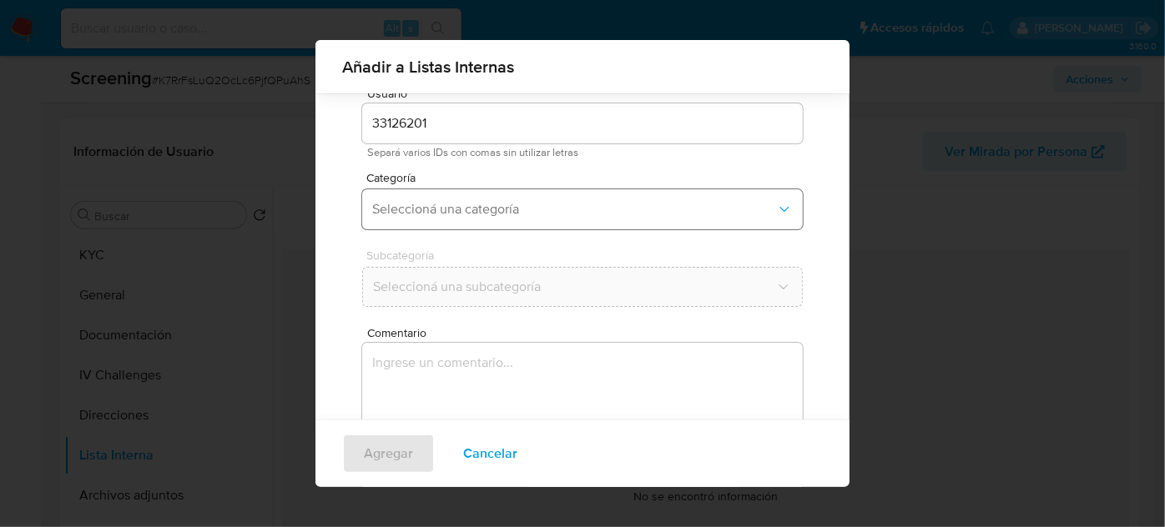
scroll to position [62, 0]
click at [511, 206] on span "Seleccioná una categoría" at bounding box center [574, 207] width 404 height 17
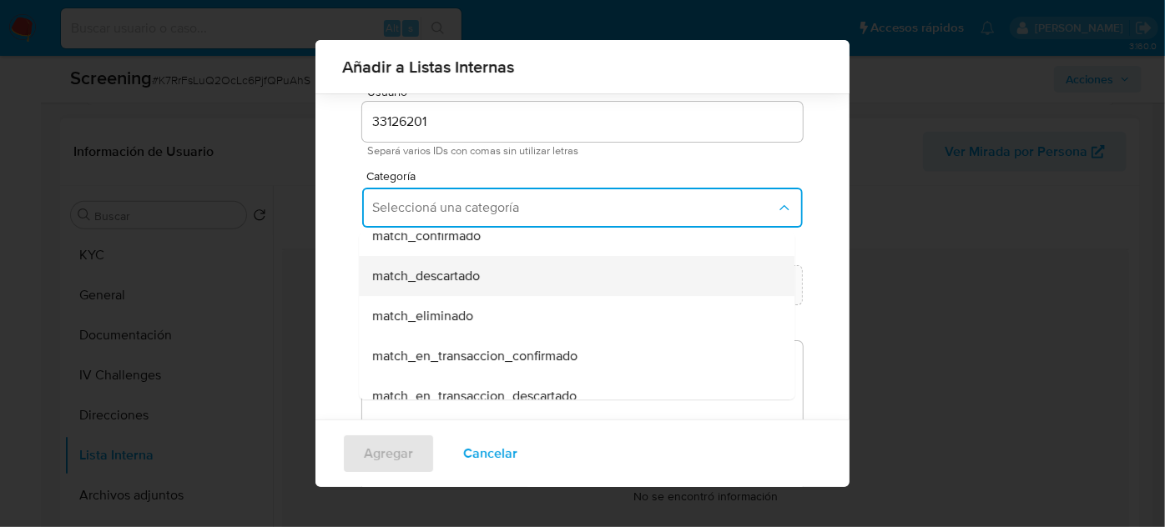
scroll to position [151, 0]
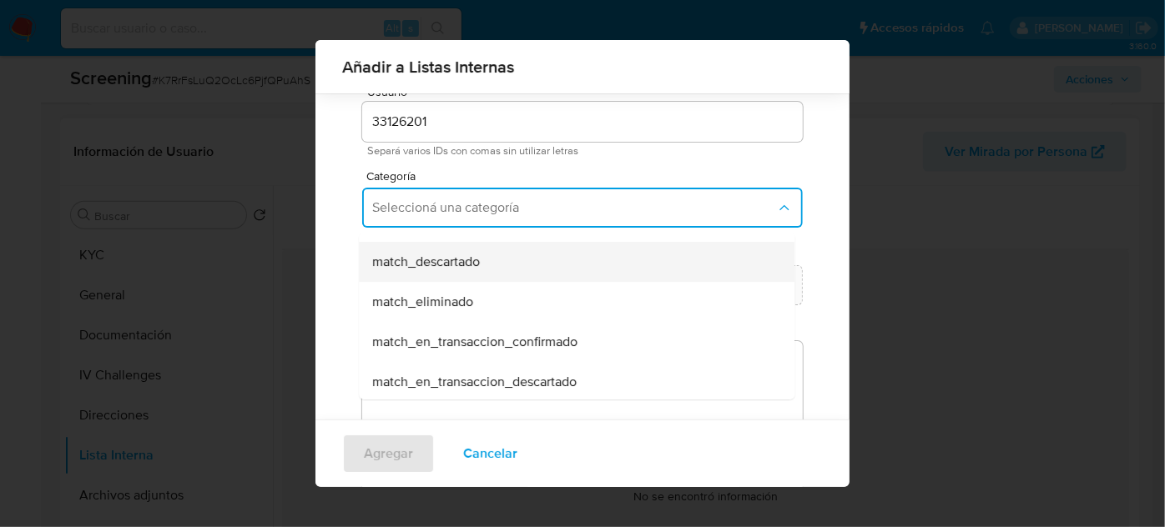
click at [479, 270] on div "match_descartado" at bounding box center [571, 262] width 399 height 40
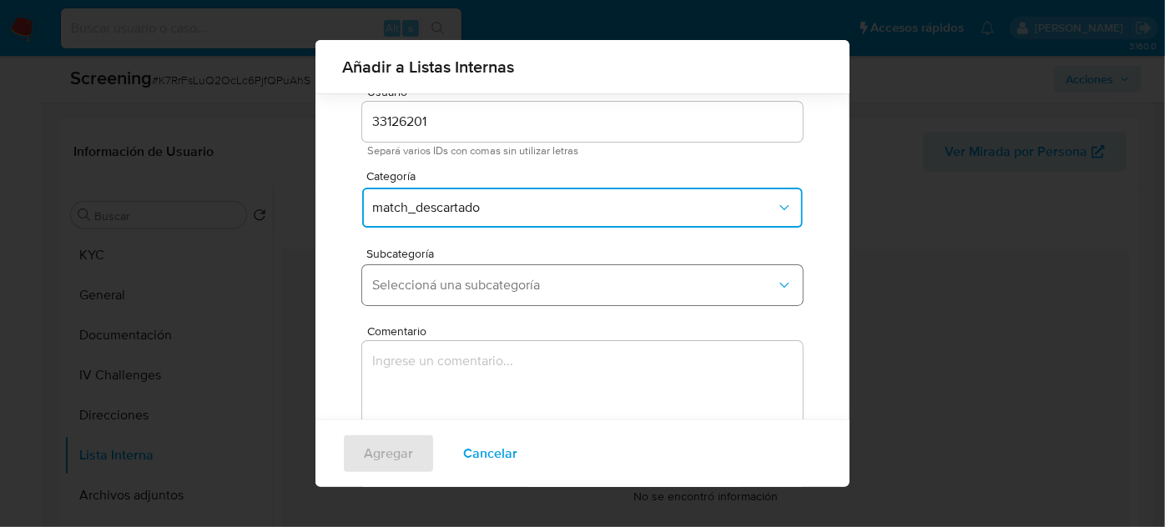
click at [482, 282] on span "Seleccioná una subcategoría" at bounding box center [574, 285] width 404 height 17
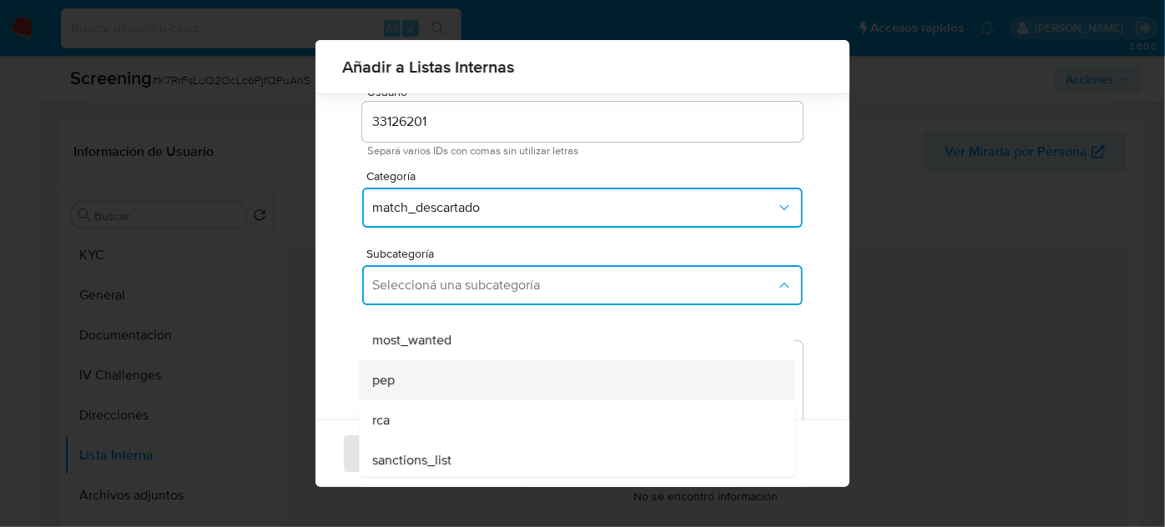
scroll to position [113, 0]
click at [475, 377] on div "pep" at bounding box center [571, 377] width 399 height 40
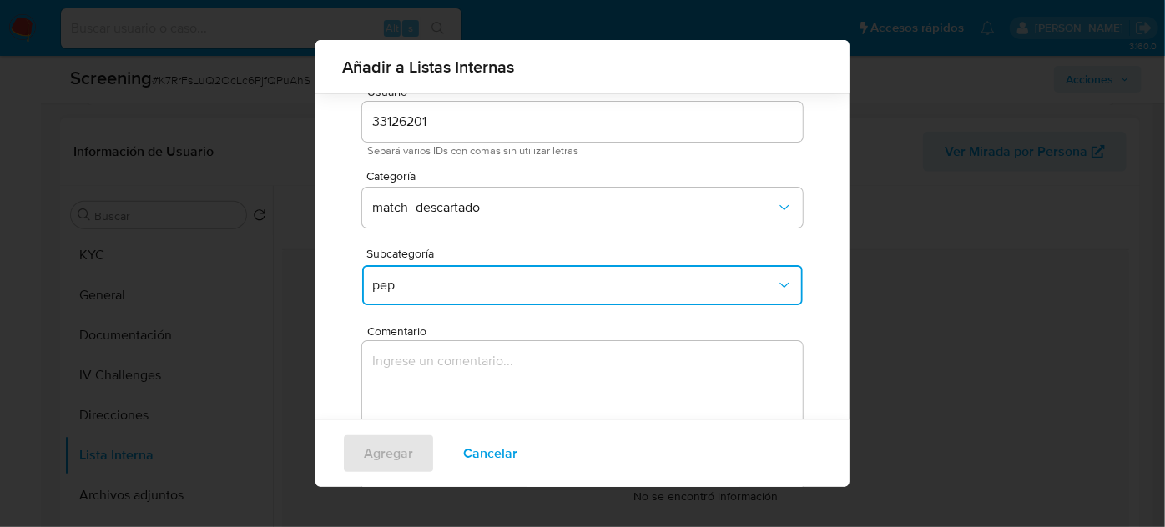
click at [488, 364] on textarea "Comentario" at bounding box center [582, 421] width 441 height 160
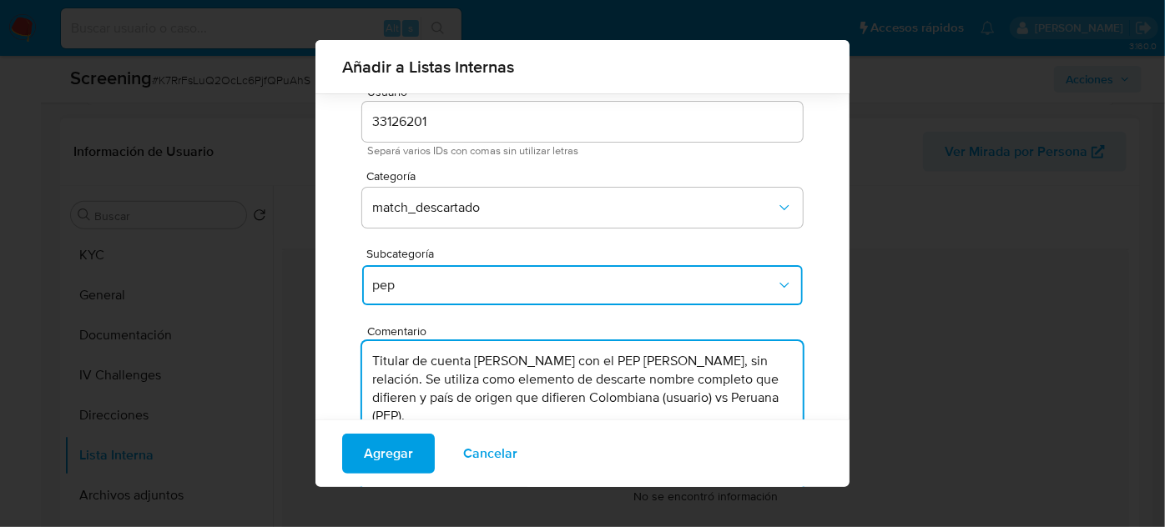
click at [644, 361] on textarea "Titular de cuenta Felipe Andres Correa Amaya con el PEP Jose Luis Diaz Callacna…" at bounding box center [582, 421] width 441 height 160
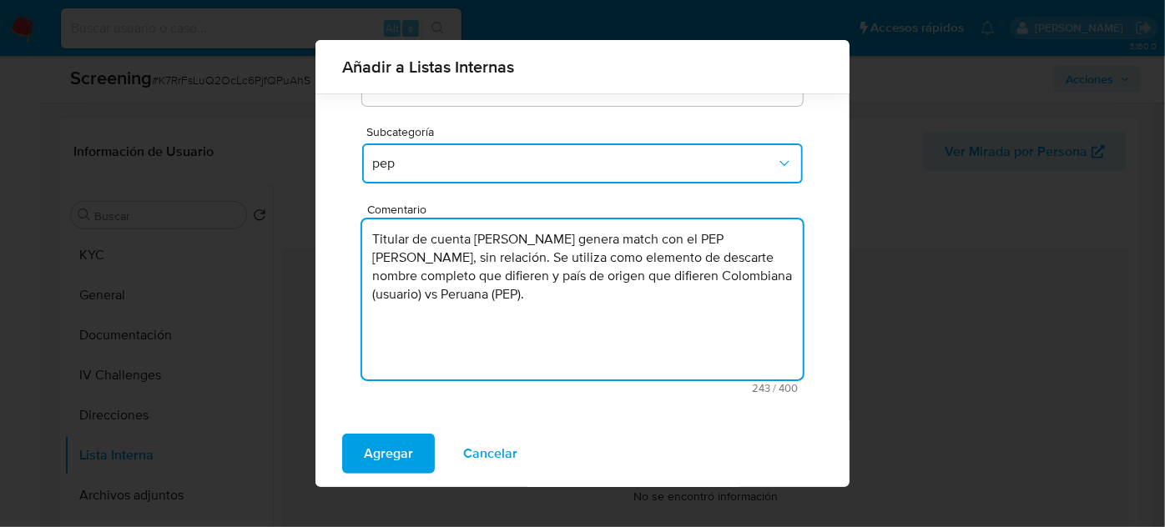
scroll to position [108, 0]
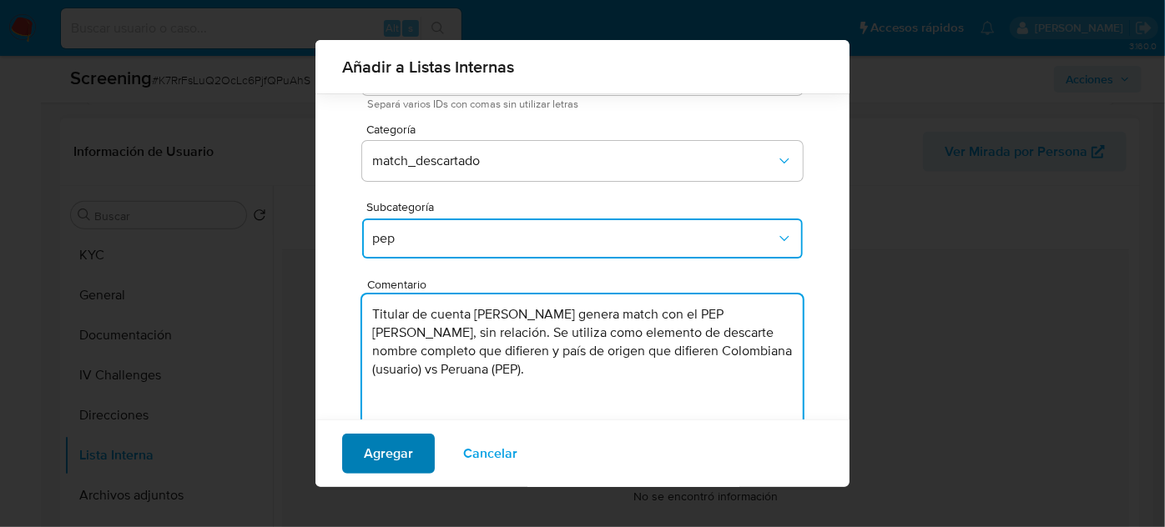
type textarea "Titular de cuenta Felipe Andres Correa Amaya genera match con el PEP Jose Luis …"
click at [402, 453] on span "Agregar" at bounding box center [388, 454] width 49 height 37
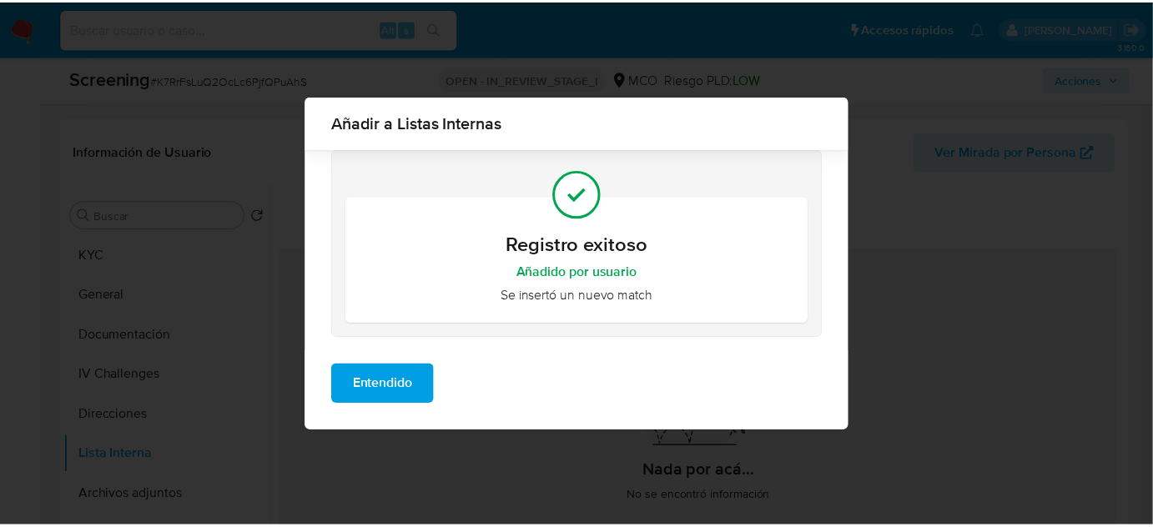
scroll to position [0, 0]
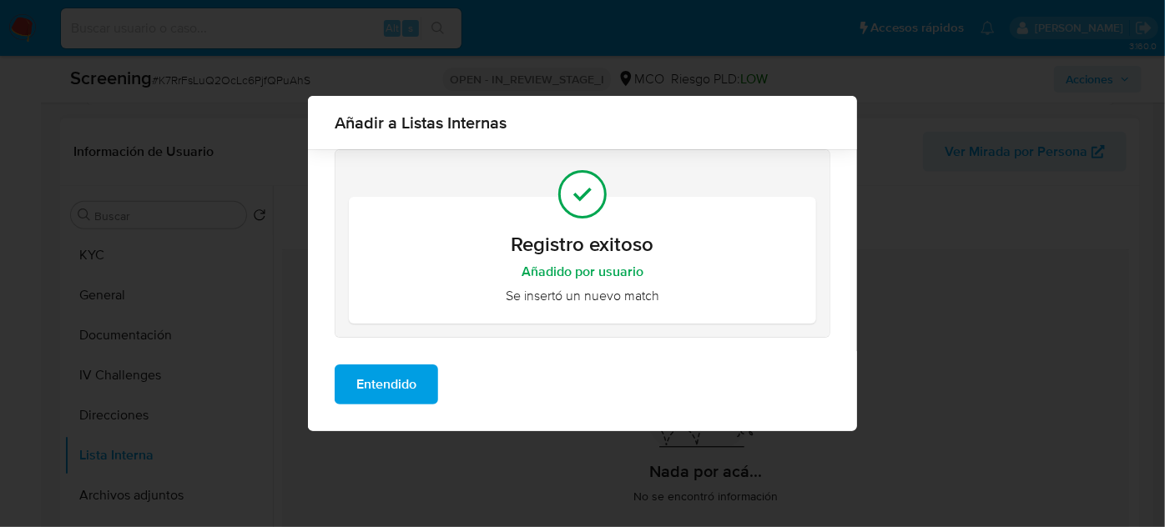
click at [398, 396] on span "Entendido" at bounding box center [386, 384] width 60 height 37
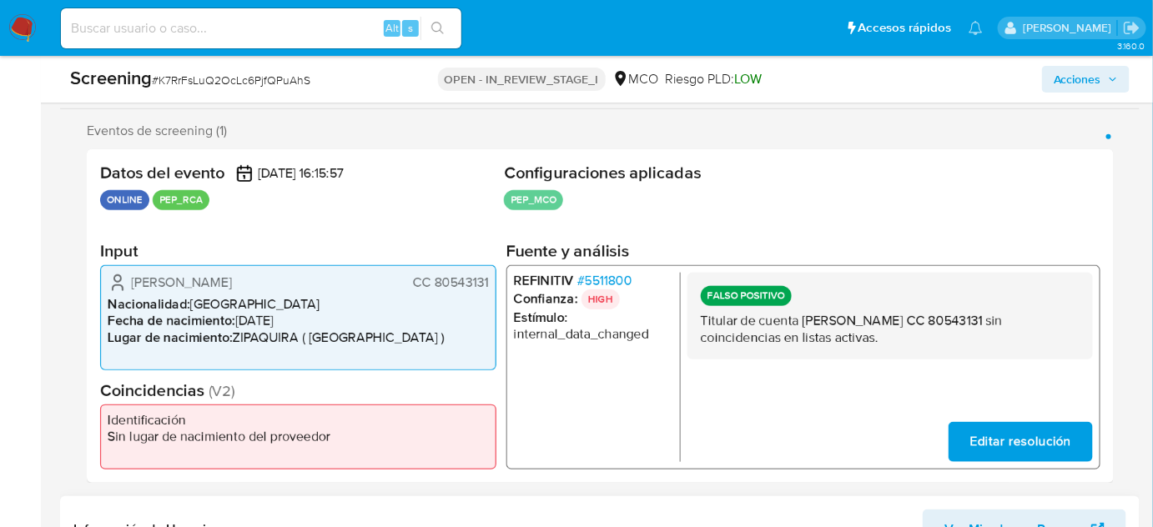
scroll to position [285, 0]
click at [1066, 75] on span "Acciones" at bounding box center [1078, 79] width 48 height 27
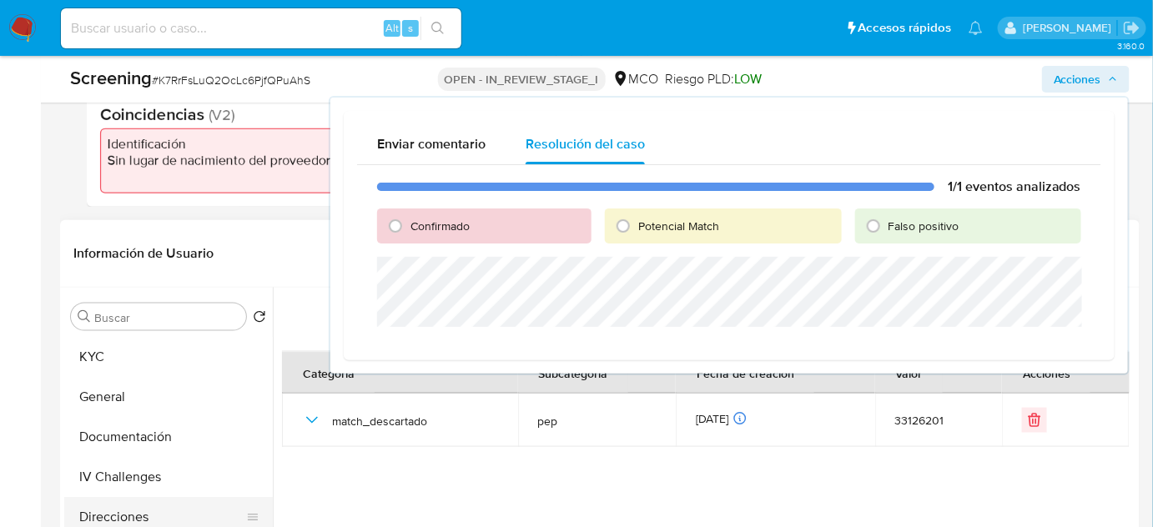
scroll to position [663, 0]
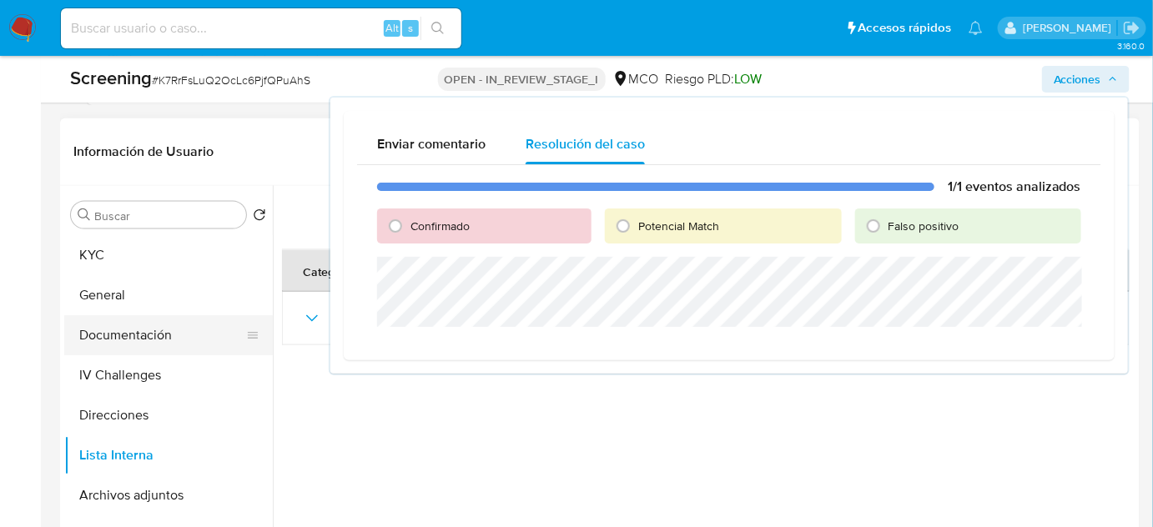
click at [144, 340] on button "Documentación" at bounding box center [161, 335] width 195 height 40
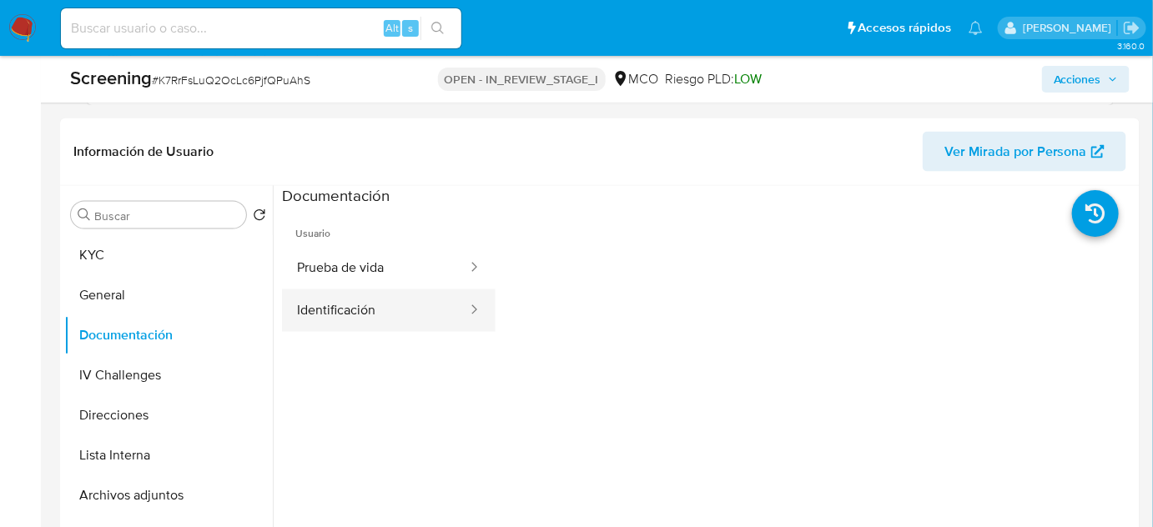
click at [344, 325] on button "Identificación" at bounding box center [375, 311] width 187 height 43
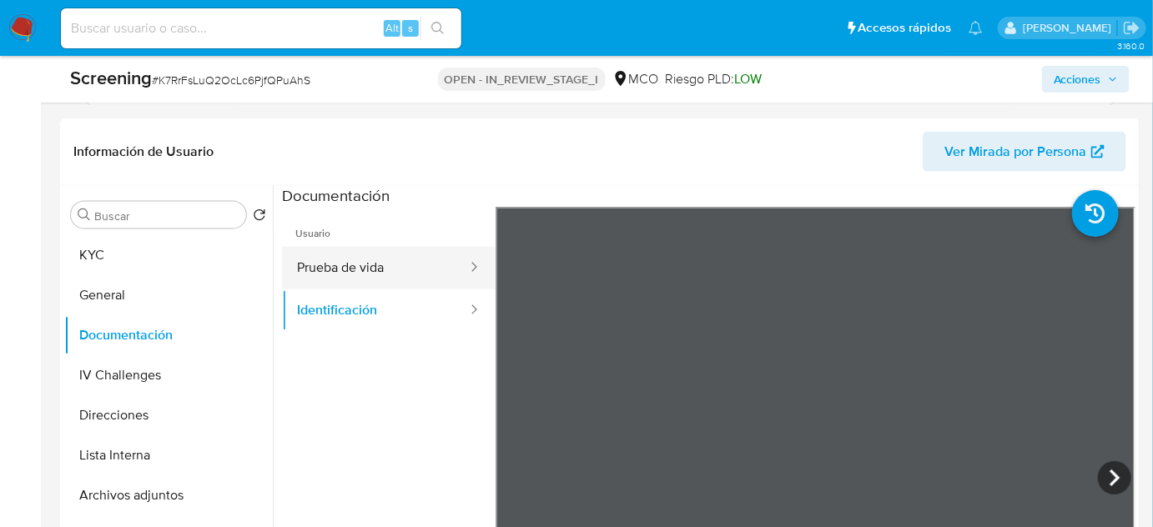
click at [385, 270] on button "Prueba de vida" at bounding box center [375, 268] width 187 height 43
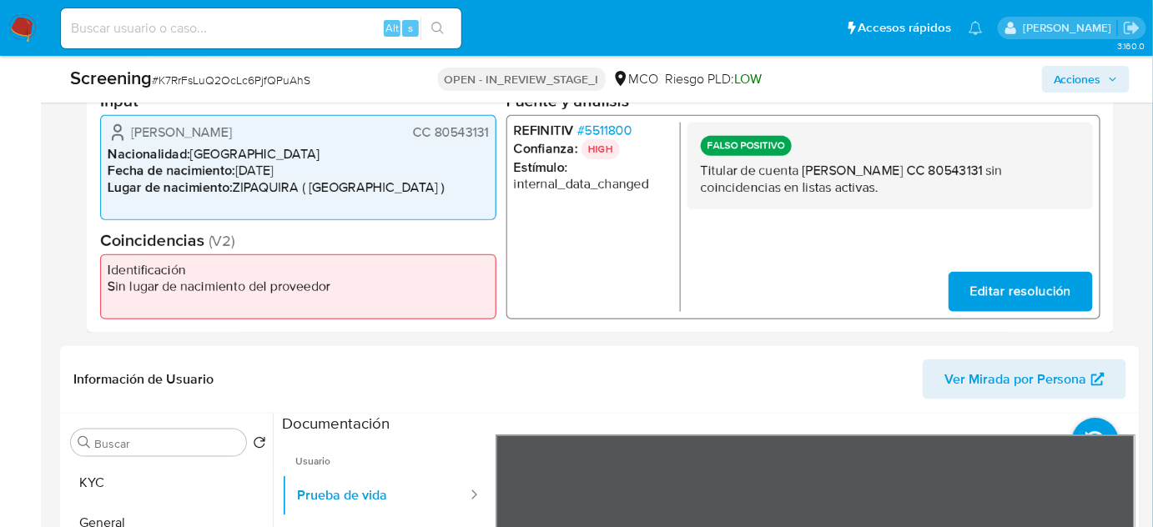
scroll to position [209, 0]
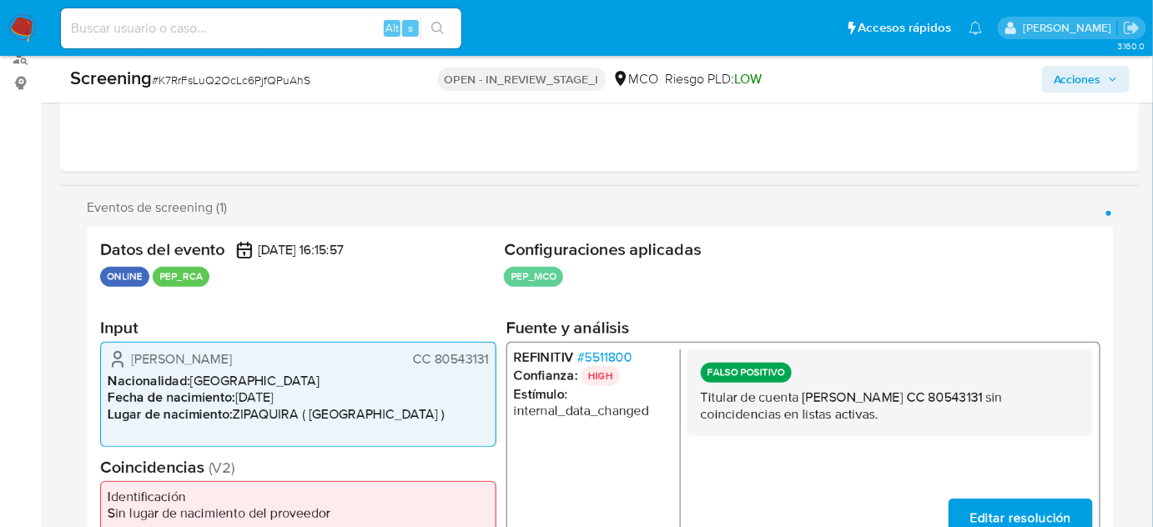
click at [1096, 81] on span "Acciones" at bounding box center [1078, 79] width 48 height 27
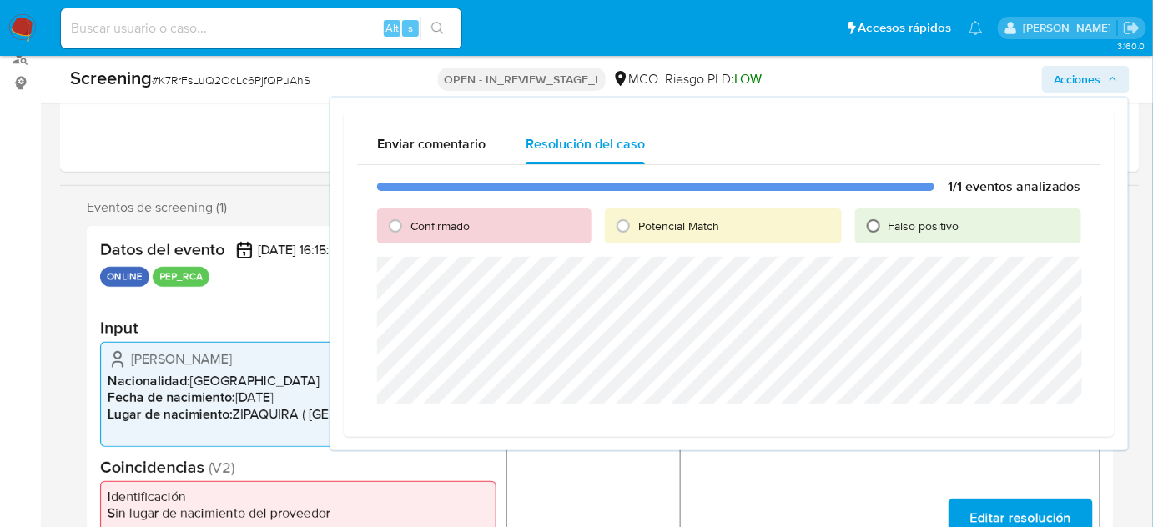
click at [883, 231] on input "Falso positivo" at bounding box center [873, 226] width 27 height 27
radio input "true"
click at [995, 424] on span "Cerrar Caso" at bounding box center [1023, 423] width 80 height 23
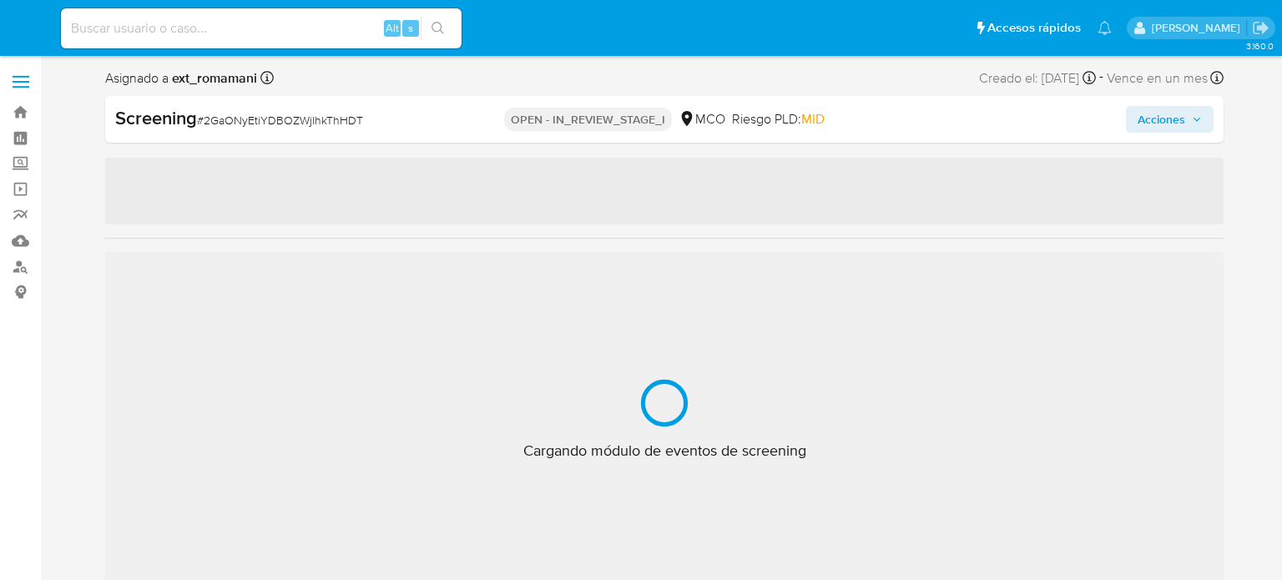
select select "10"
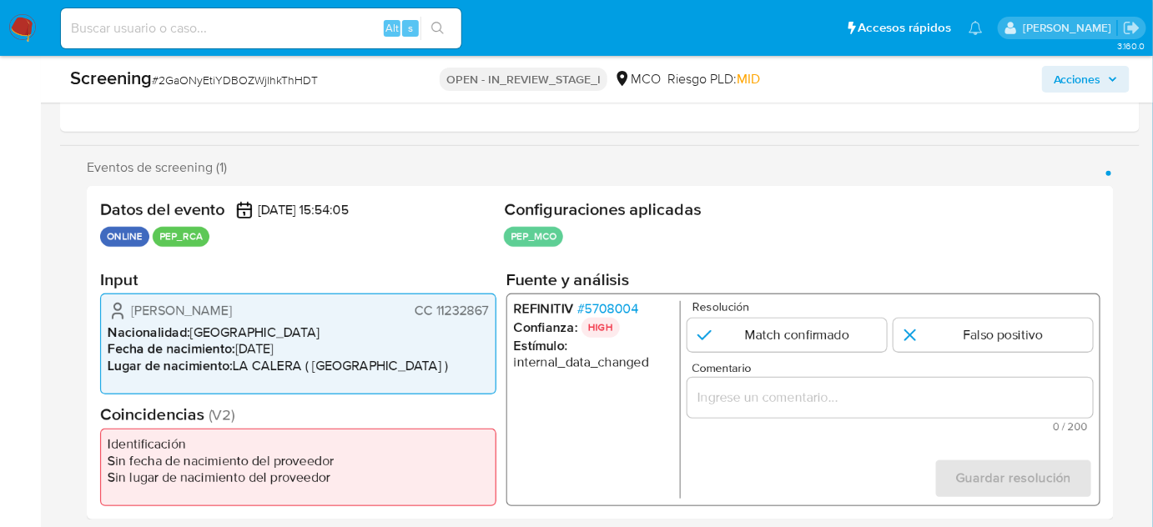
scroll to position [331, 0]
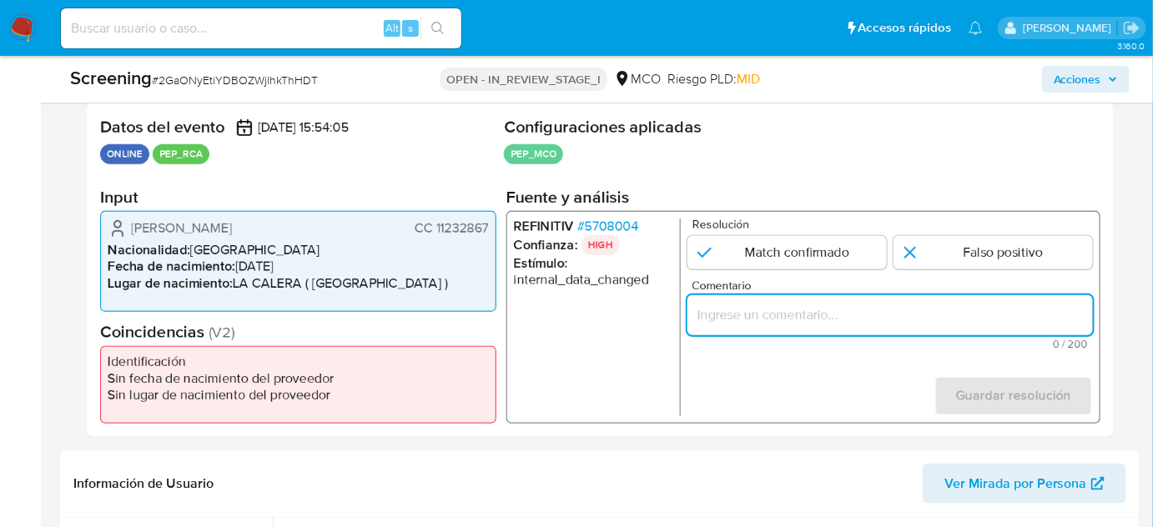
click at [758, 320] on input "Comentario" at bounding box center [891, 316] width 406 height 22
paste input "Titular de cuenta sin coincidencias en listas activas."
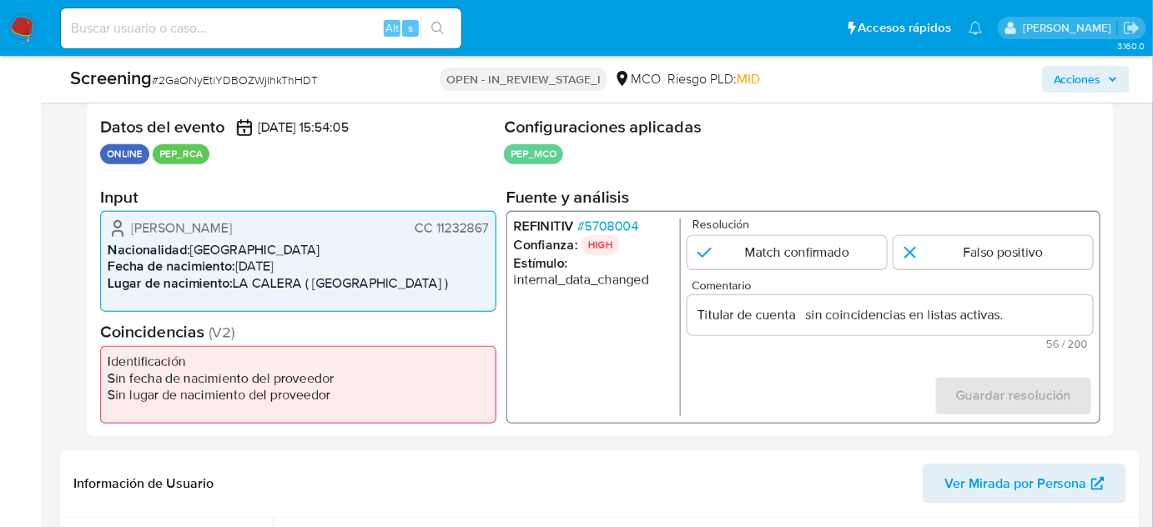
drag, startPoint x: 125, startPoint y: 230, endPoint x: 493, endPoint y: 230, distance: 368.0
click at [493, 230] on div "[PERSON_NAME] CC 11232867 Nacionalidad : [DEMOGRAPHIC_DATA] Fecha de nacimiento…" at bounding box center [298, 261] width 396 height 101
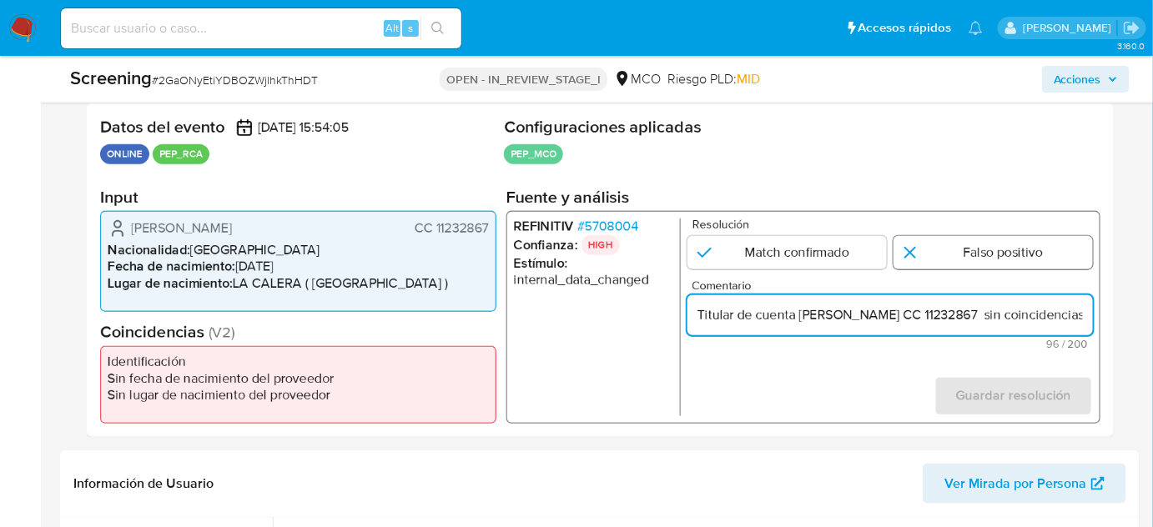
type input "Titular de cuenta [PERSON_NAME] CC 11232867 sin coincidencias en listas activas."
click at [948, 257] on input "1 de 1" at bounding box center [993, 252] width 199 height 33
radio input "true"
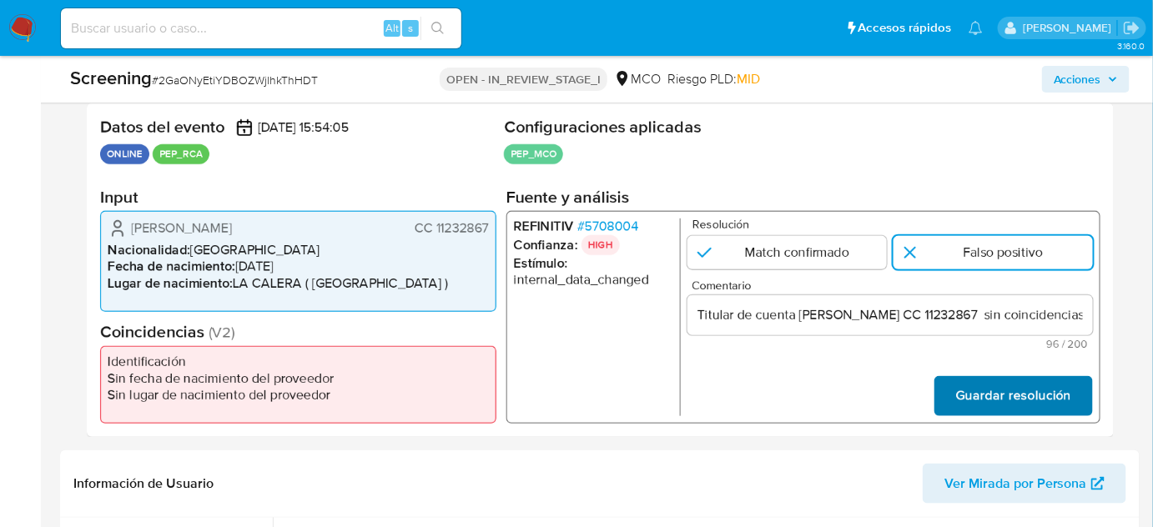
click at [992, 393] on span "Guardar resolución" at bounding box center [1013, 396] width 115 height 37
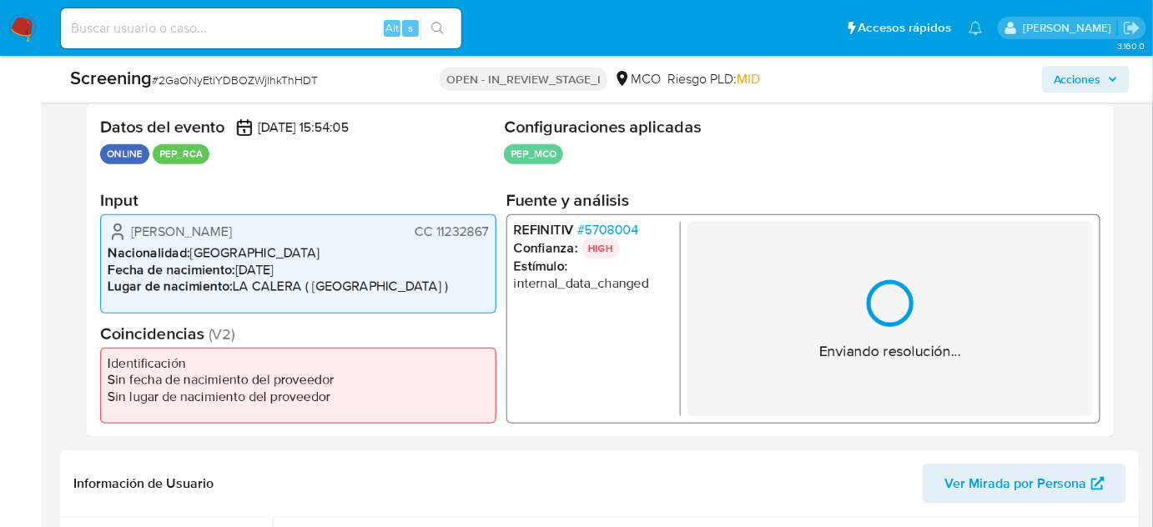
drag, startPoint x: 380, startPoint y: 227, endPoint x: 106, endPoint y: 225, distance: 274.5
click at [106, 225] on div "[PERSON_NAME] CC 11232867 Nacionalidad : [DEMOGRAPHIC_DATA] Fecha de nacimiento…" at bounding box center [298, 263] width 396 height 99
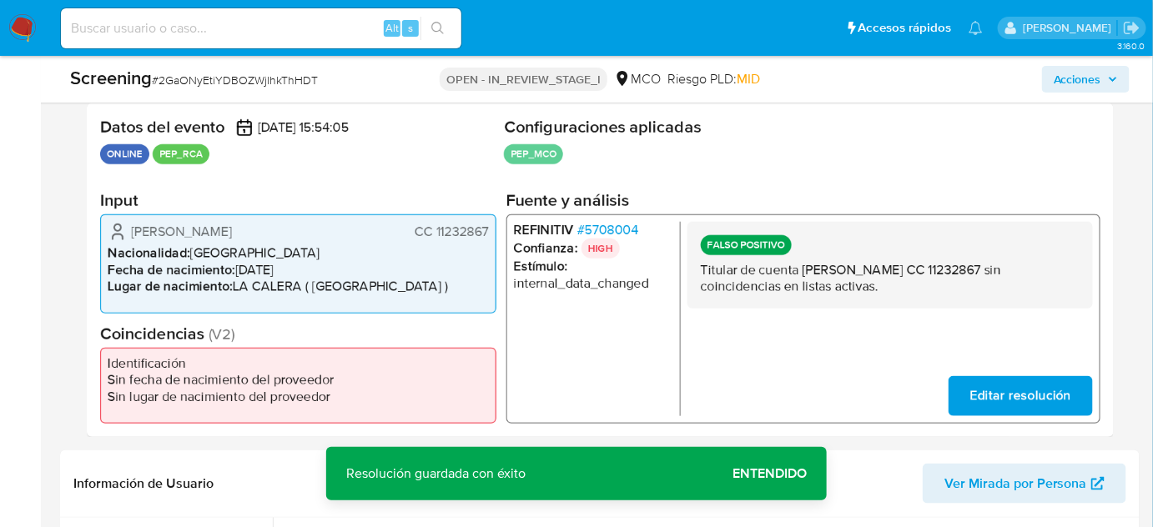
click at [613, 231] on span "# 5708004" at bounding box center [608, 229] width 62 height 17
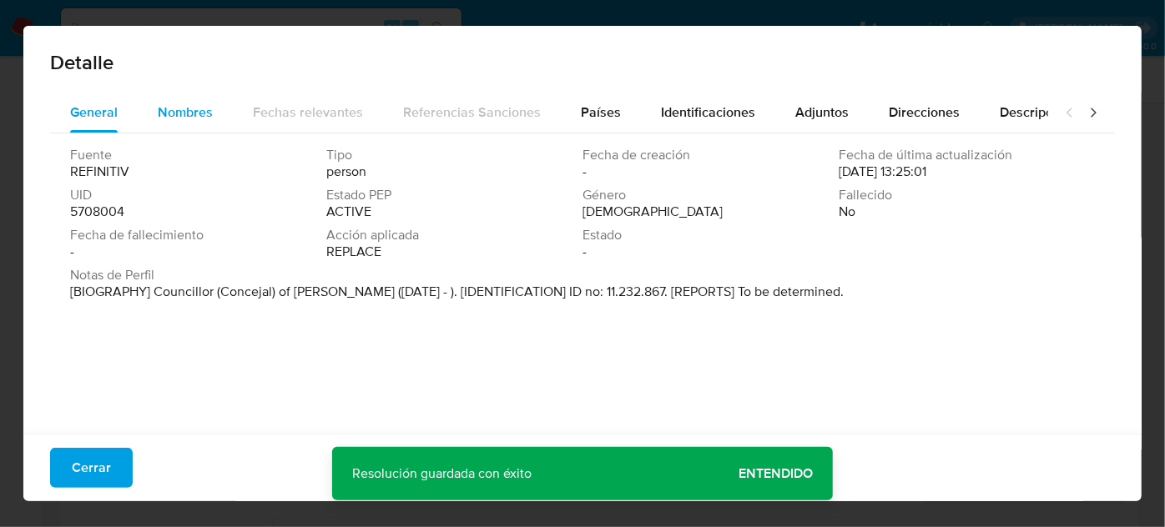
click at [193, 115] on span "Nombres" at bounding box center [185, 112] width 55 height 19
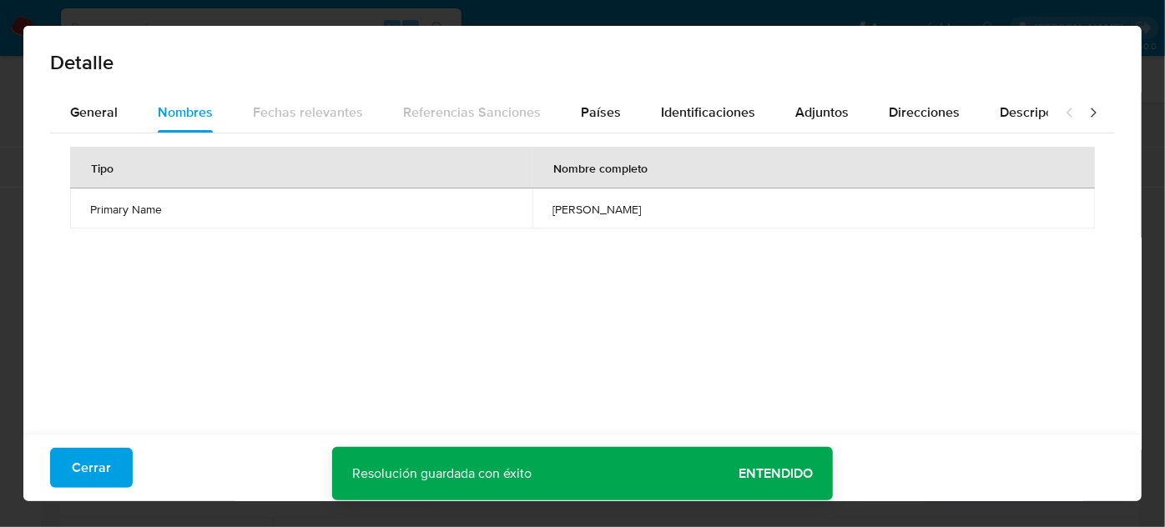
drag, startPoint x: 532, startPoint y: 214, endPoint x: 645, endPoint y: 224, distance: 113.2
click at [645, 224] on td "[PERSON_NAME]" at bounding box center [813, 209] width 562 height 40
click at [592, 118] on span "Países" at bounding box center [601, 112] width 40 height 19
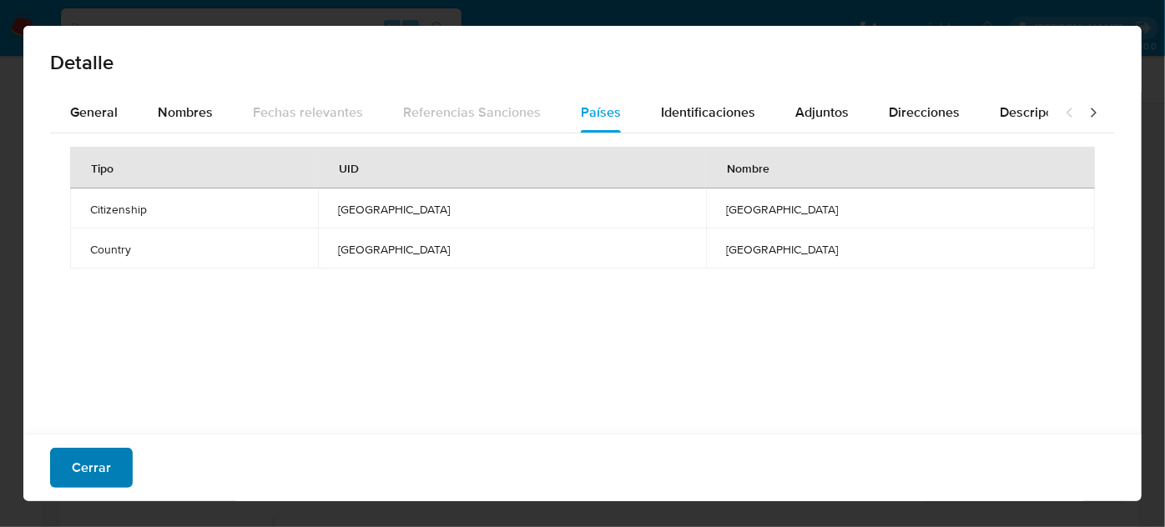
click at [98, 469] on span "Cerrar" at bounding box center [91, 468] width 39 height 37
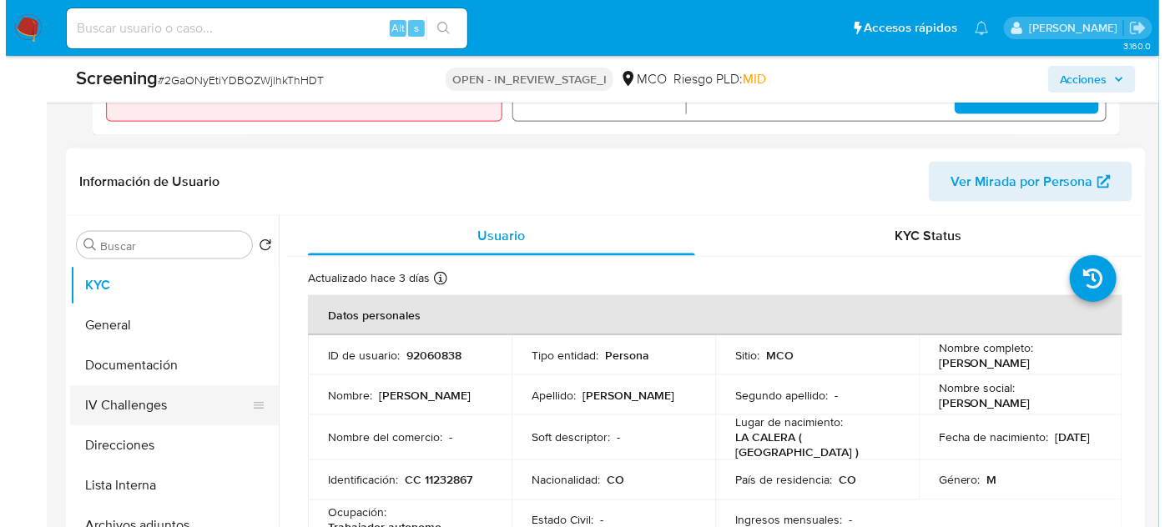
scroll to position [635, 0]
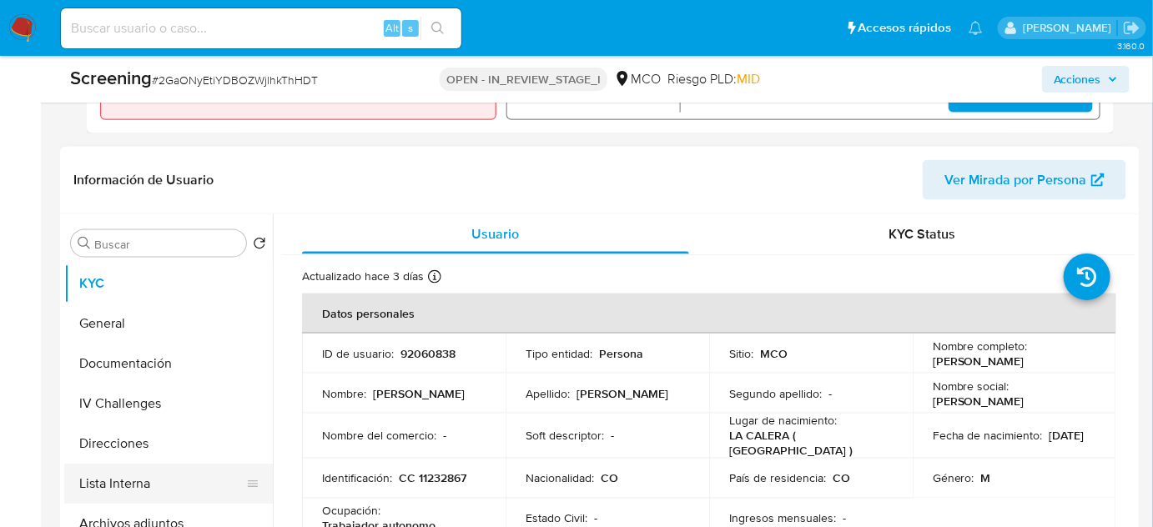
click at [137, 484] on button "Lista Interna" at bounding box center [161, 484] width 195 height 40
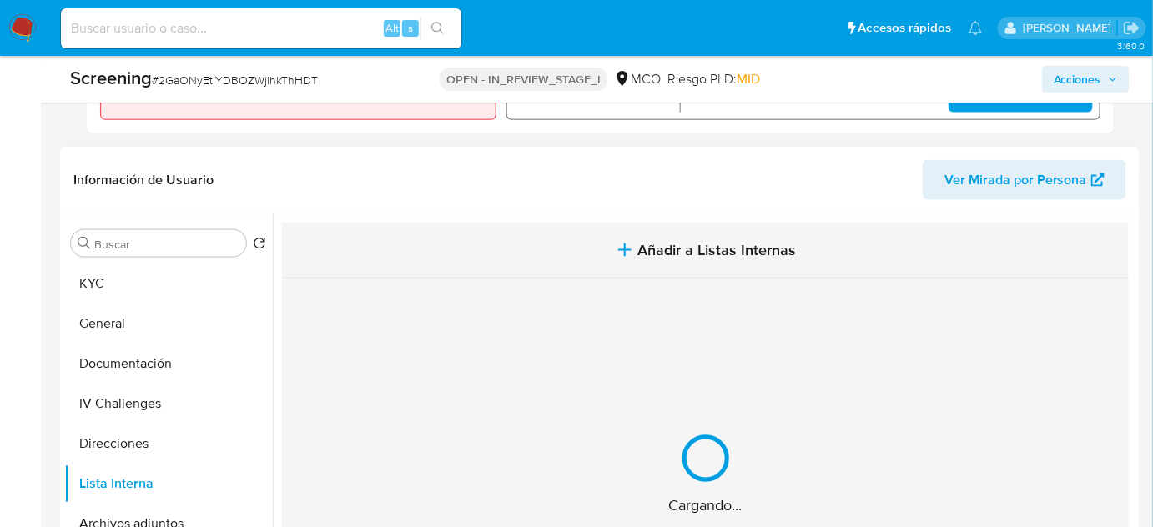
click at [585, 243] on button "Añadir a Listas Internas" at bounding box center [705, 251] width 847 height 56
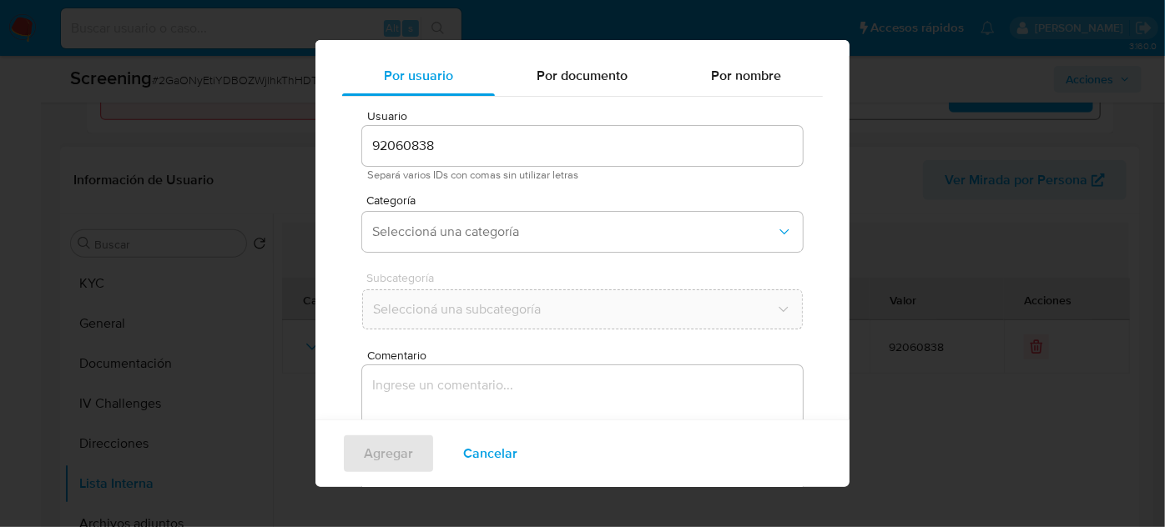
scroll to position [62, 0]
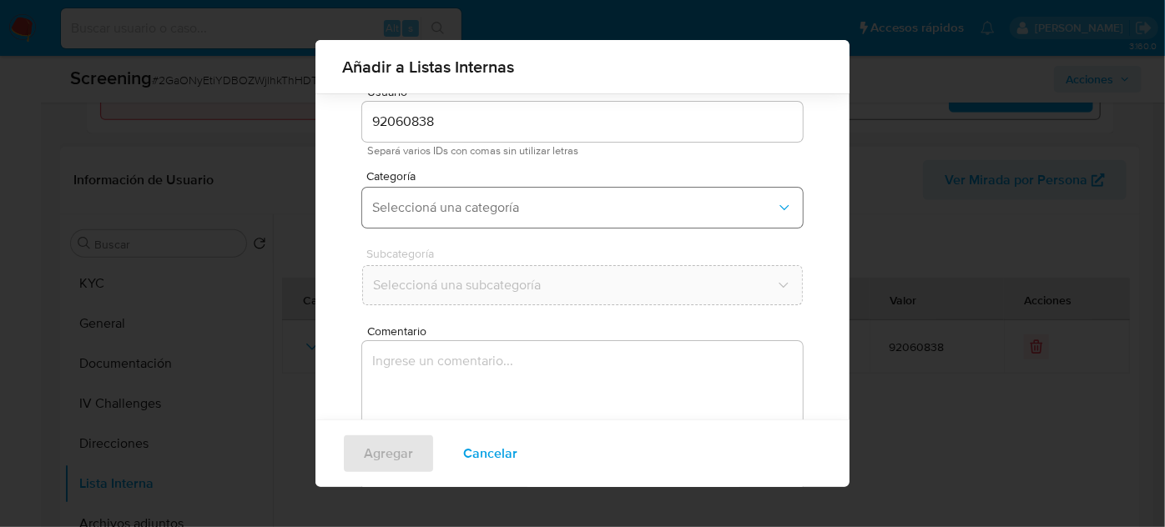
click at [517, 199] on span "Seleccioná una categoría" at bounding box center [574, 207] width 404 height 17
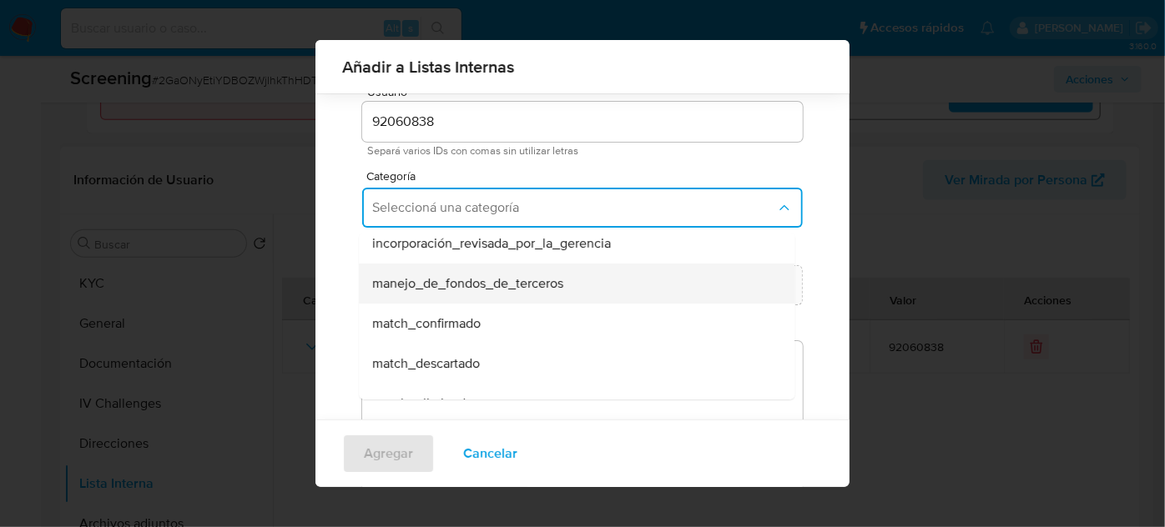
scroll to position [75, 0]
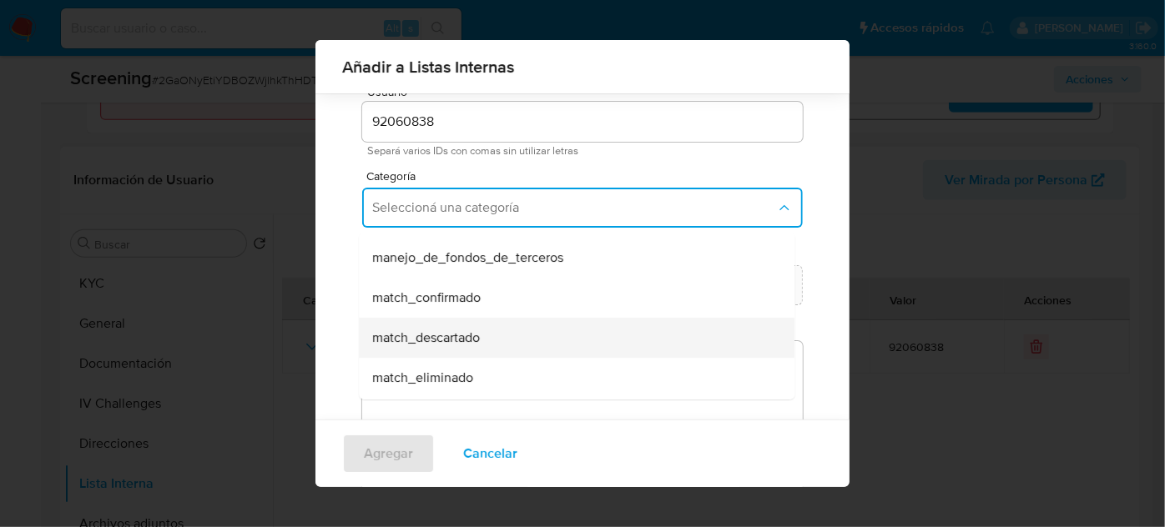
click at [451, 335] on span "match_descartado" at bounding box center [426, 338] width 108 height 17
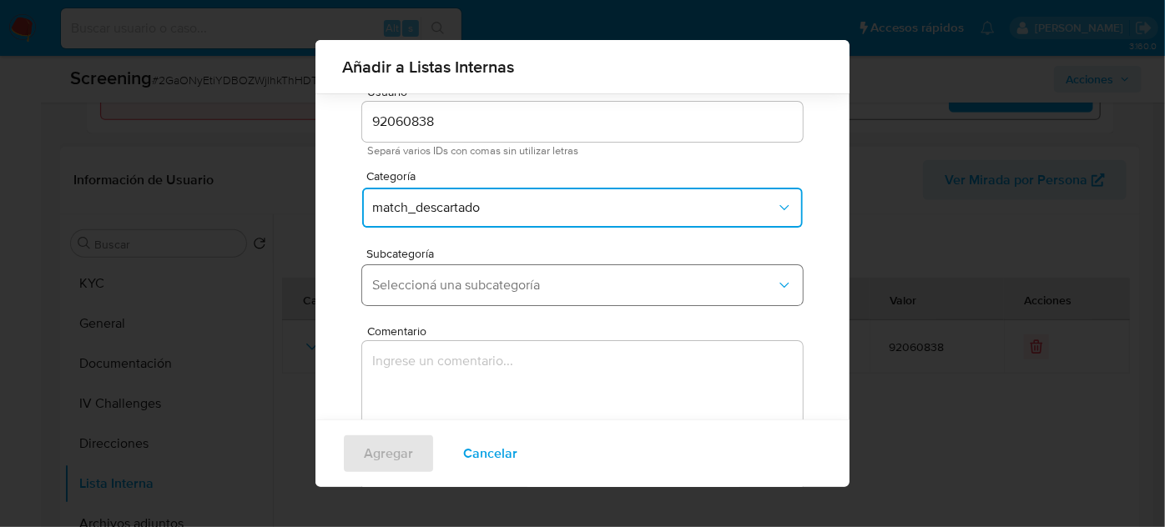
click at [525, 286] on span "Seleccioná una subcategoría" at bounding box center [574, 285] width 404 height 17
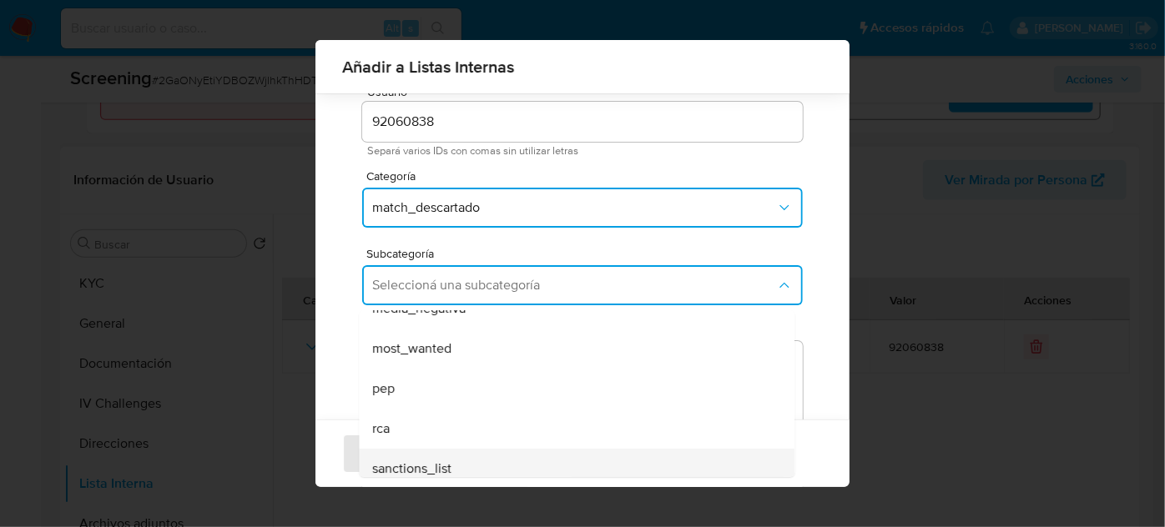
scroll to position [113, 0]
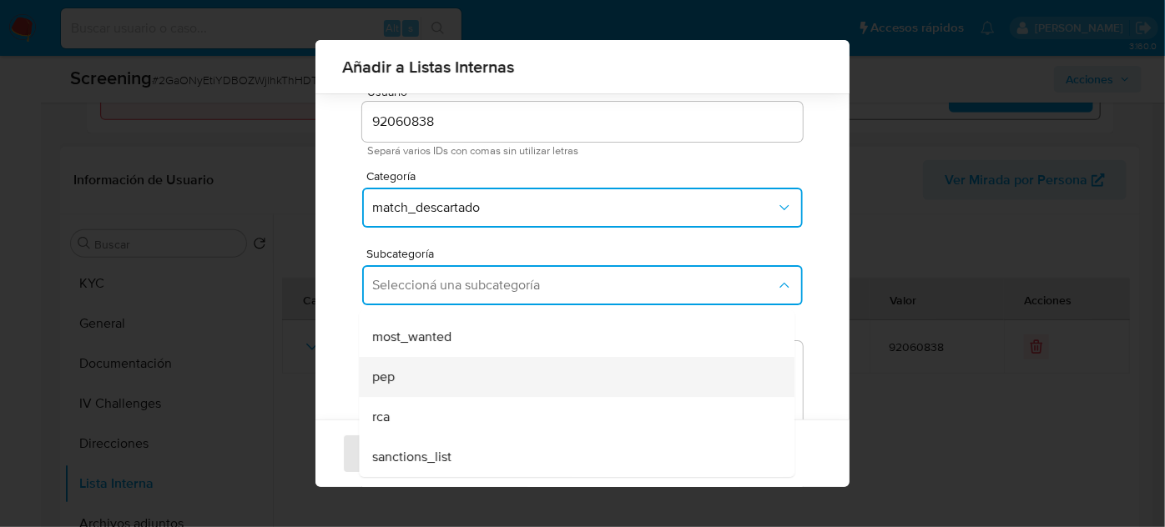
click at [442, 380] on div "pep" at bounding box center [571, 377] width 399 height 40
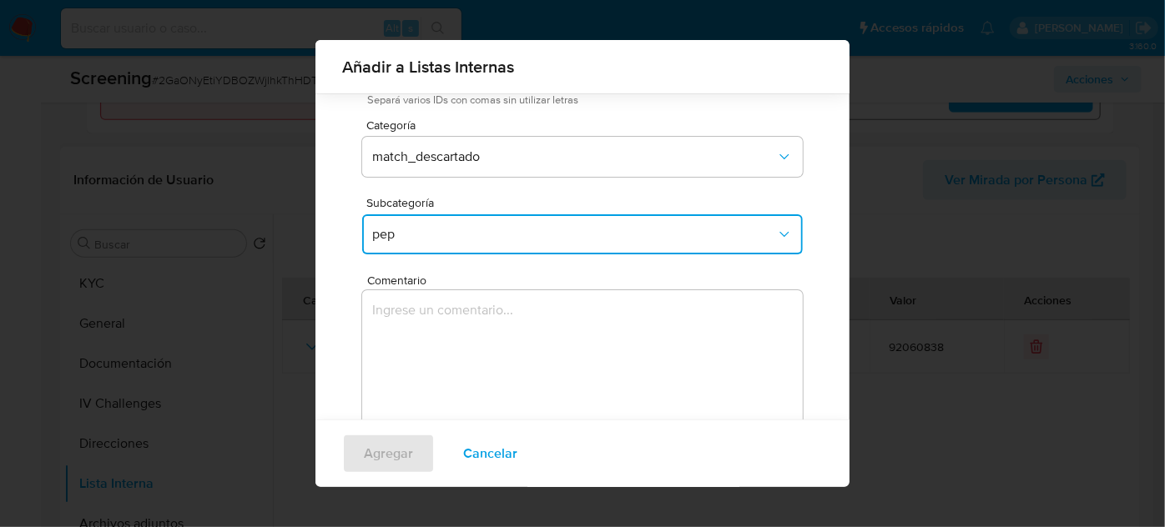
scroll to position [138, 0]
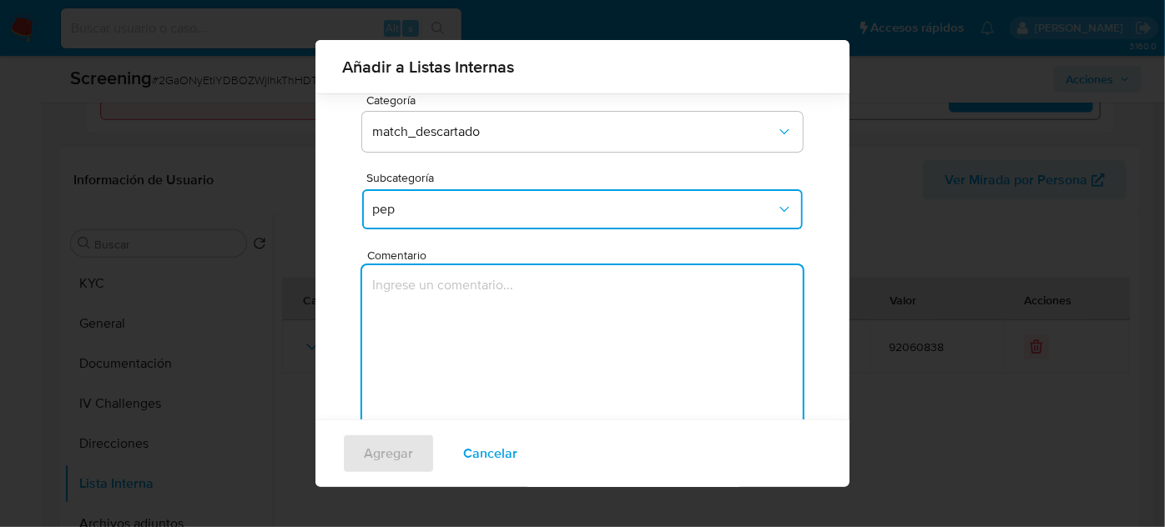
click at [487, 289] on textarea "Comentario" at bounding box center [582, 345] width 441 height 160
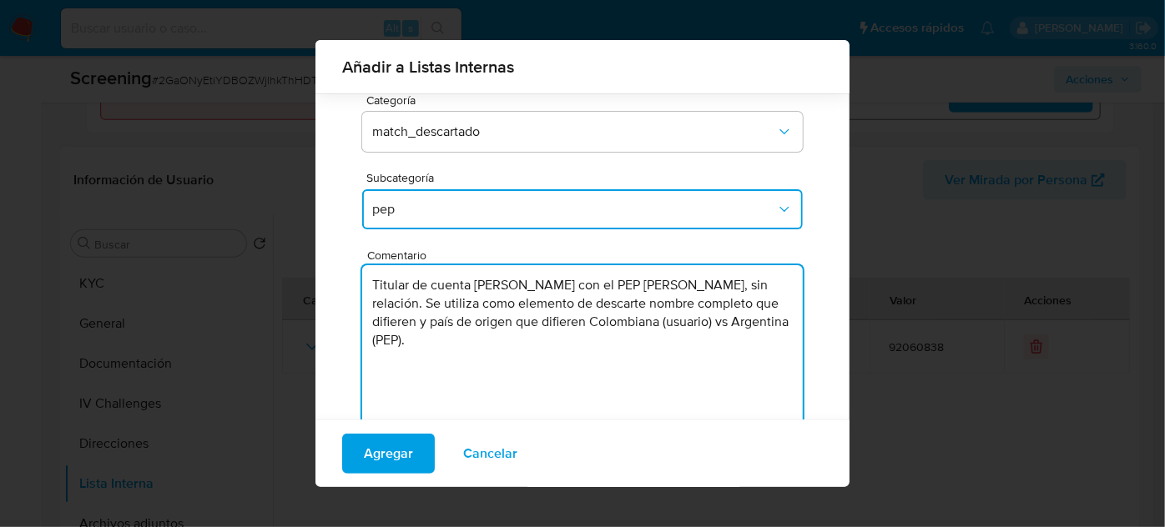
click at [658, 283] on textarea "Titular de cuenta Julian Andres Sanchez Romero con el PEP Maria Cristina Fiorot…" at bounding box center [582, 345] width 441 height 160
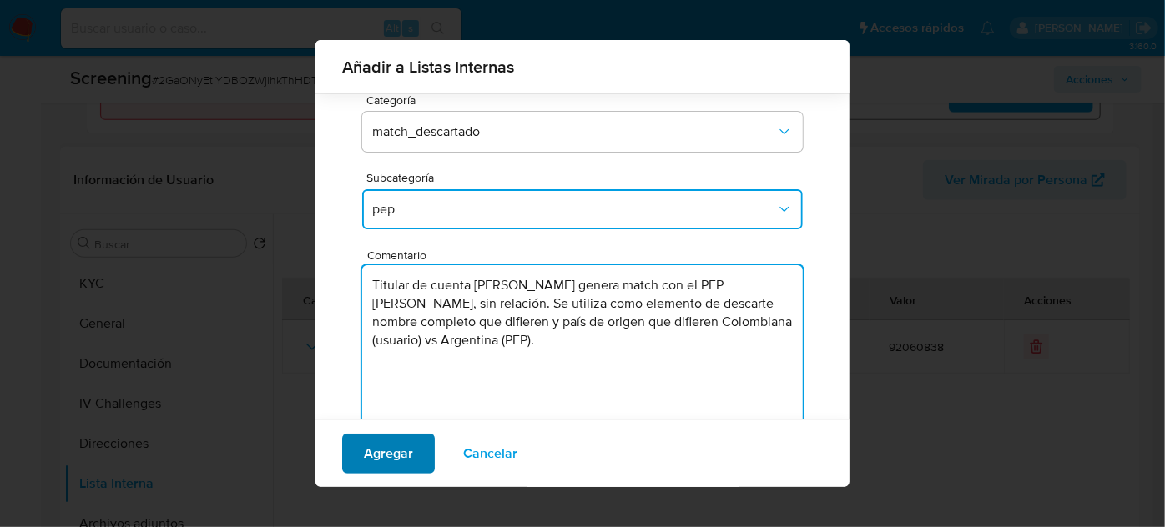
type textarea "Titular de cuenta Julian Andres Sanchez Romero genera match con el PEP Maria Cr…"
click at [389, 462] on span "Agregar" at bounding box center [388, 454] width 49 height 37
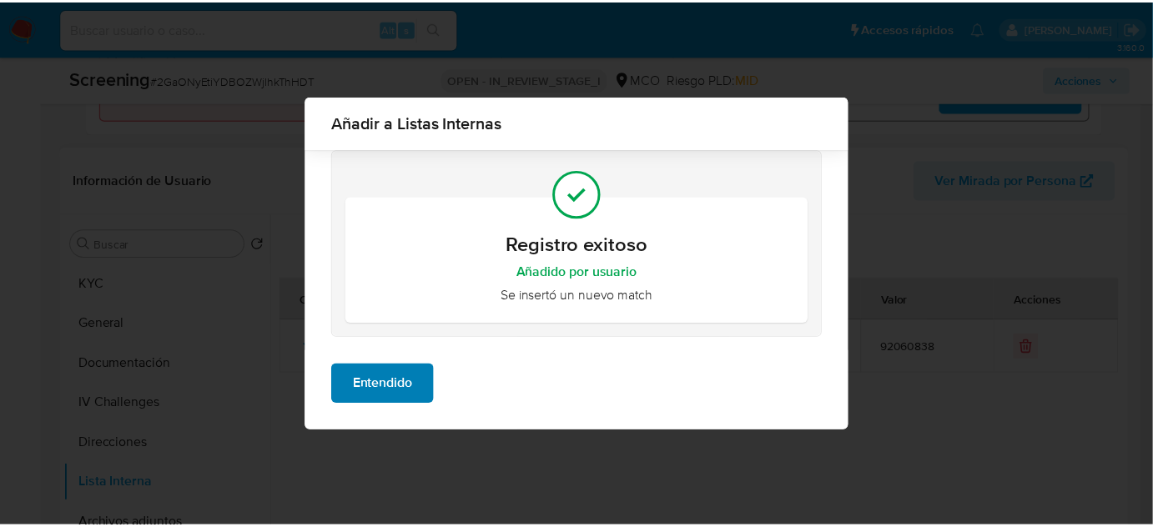
scroll to position [0, 0]
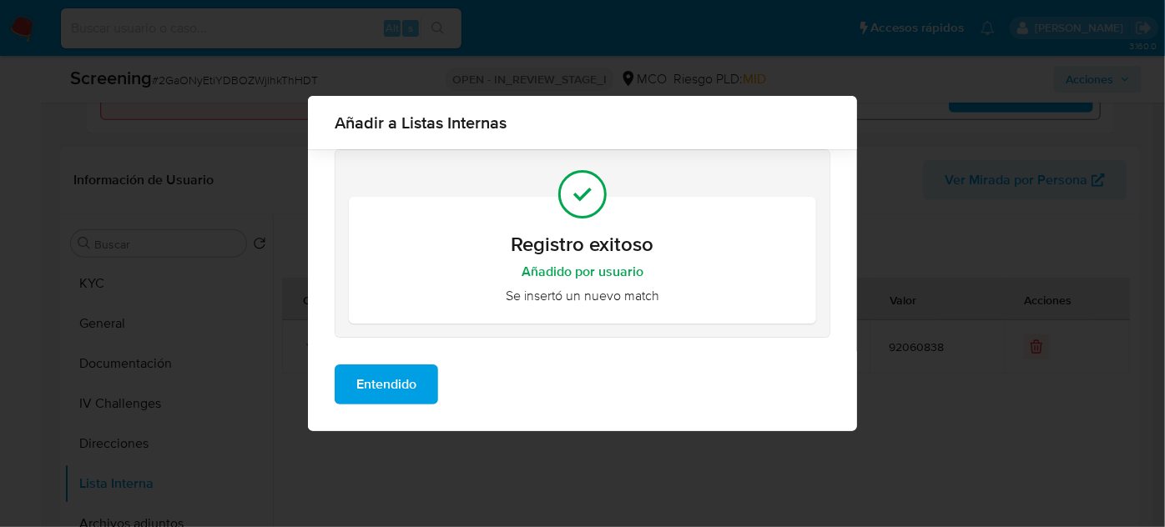
click at [394, 377] on span "Entendido" at bounding box center [386, 384] width 60 height 37
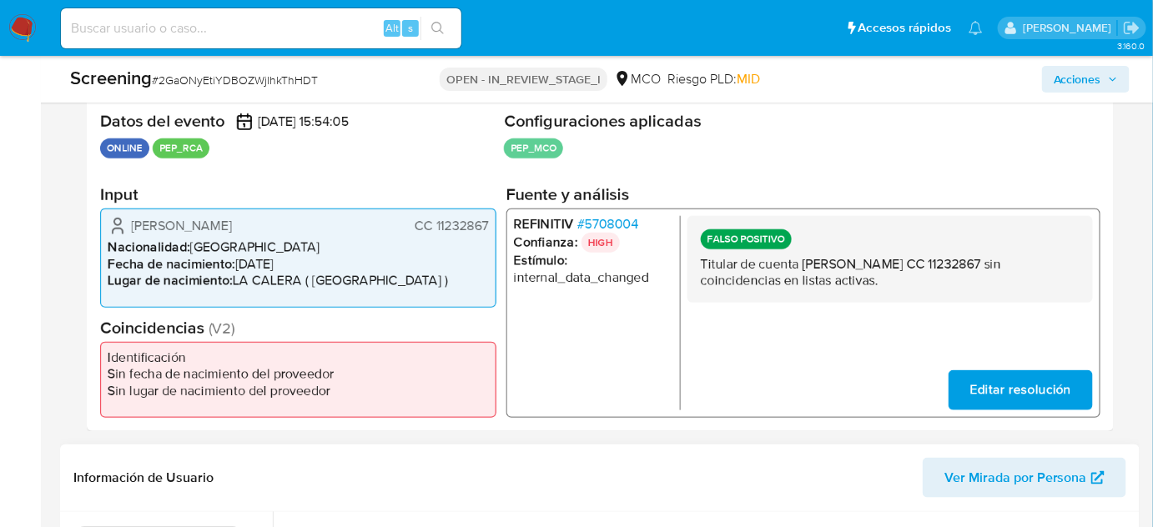
scroll to position [331, 0]
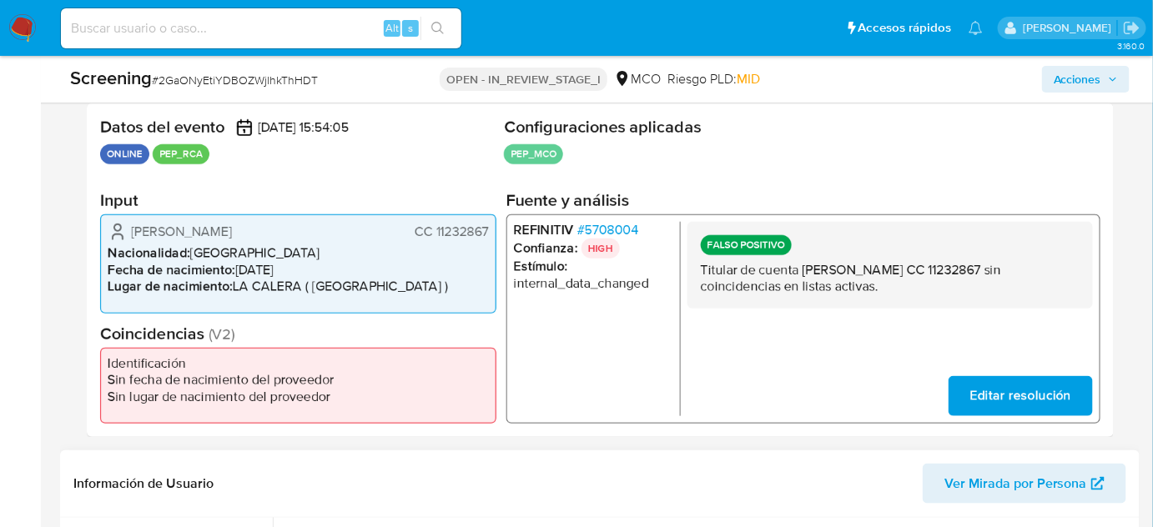
click at [1094, 83] on span "Acciones" at bounding box center [1078, 79] width 48 height 27
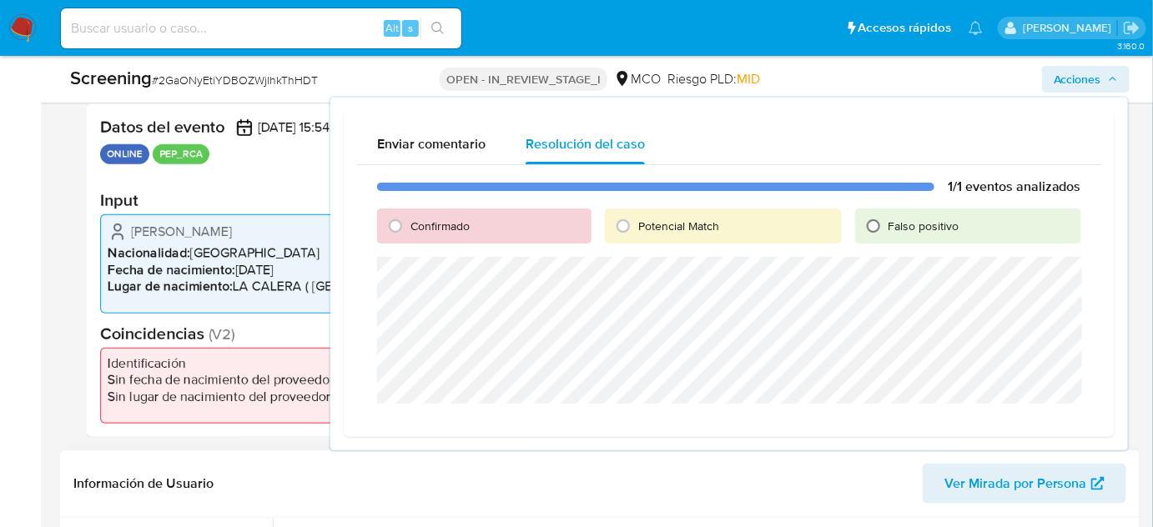
click at [871, 234] on input "Falso positivo" at bounding box center [873, 226] width 27 height 27
radio input "true"
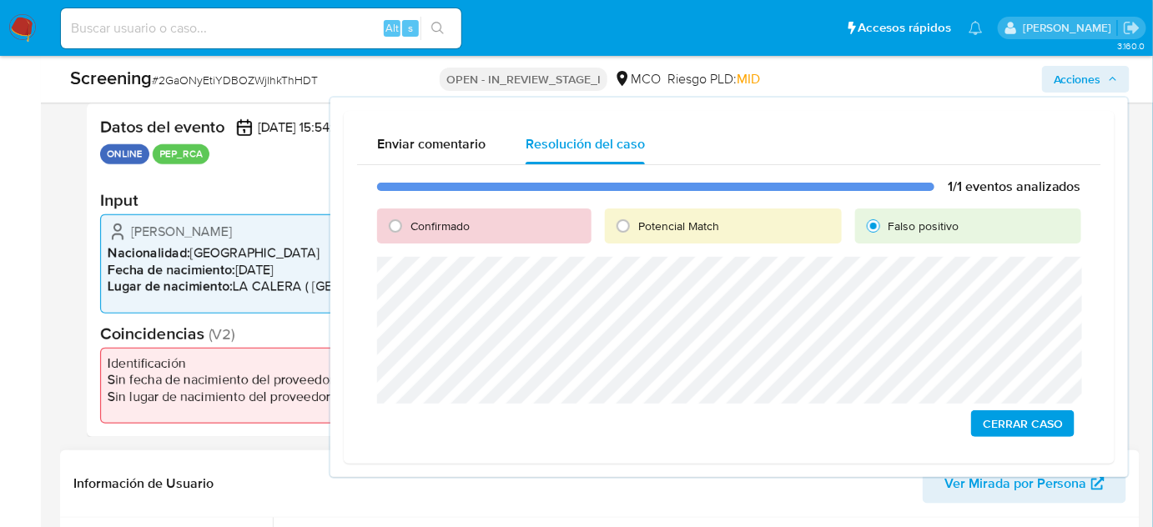
click at [1005, 426] on span "Cerrar Caso" at bounding box center [1023, 423] width 80 height 23
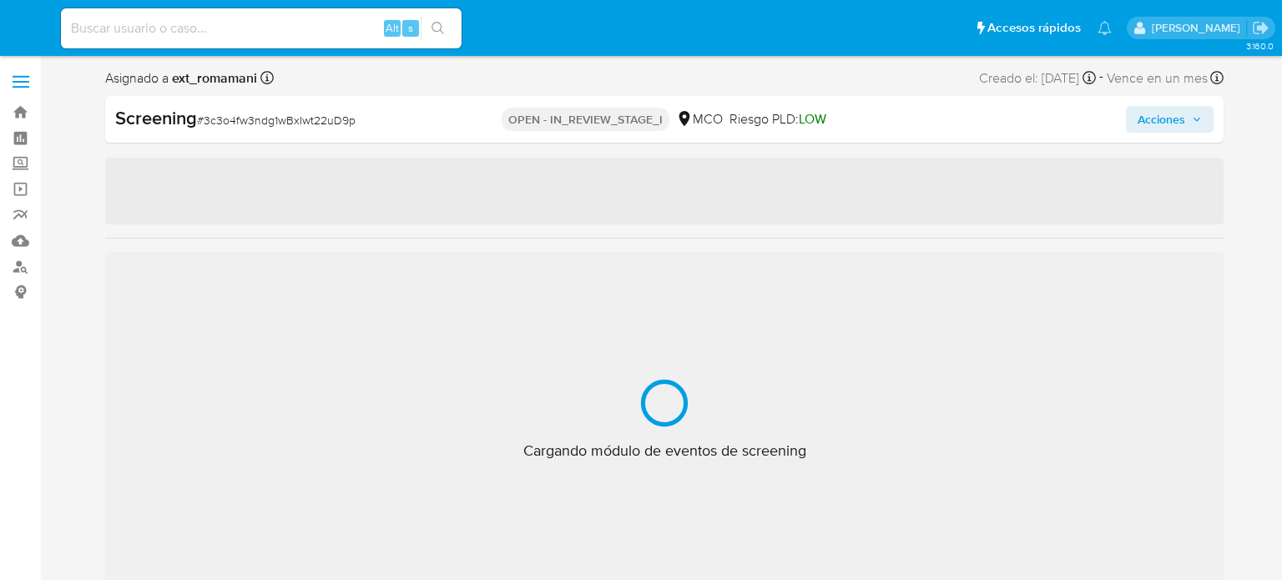
select select "10"
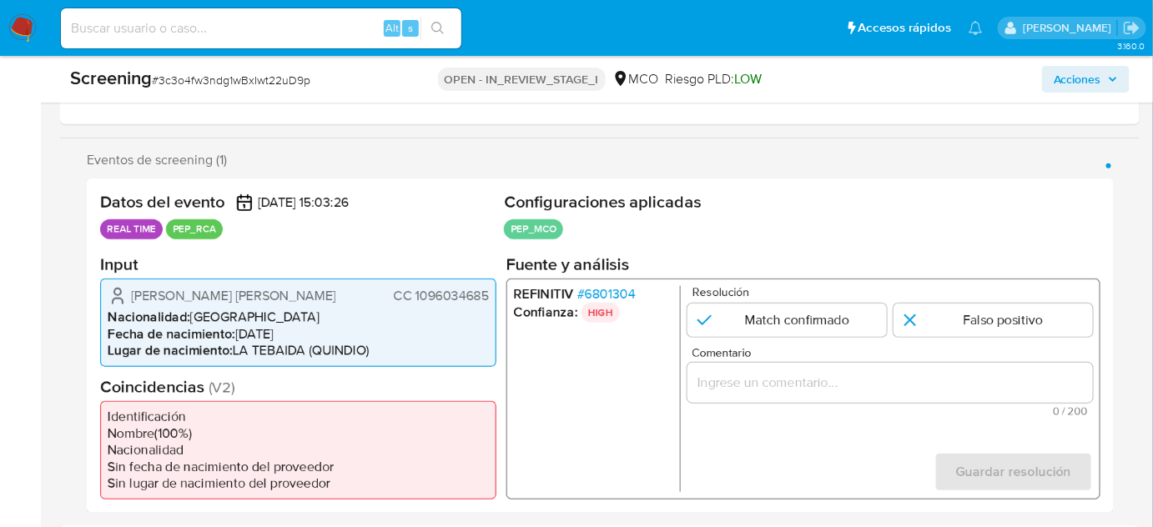
scroll to position [331, 0]
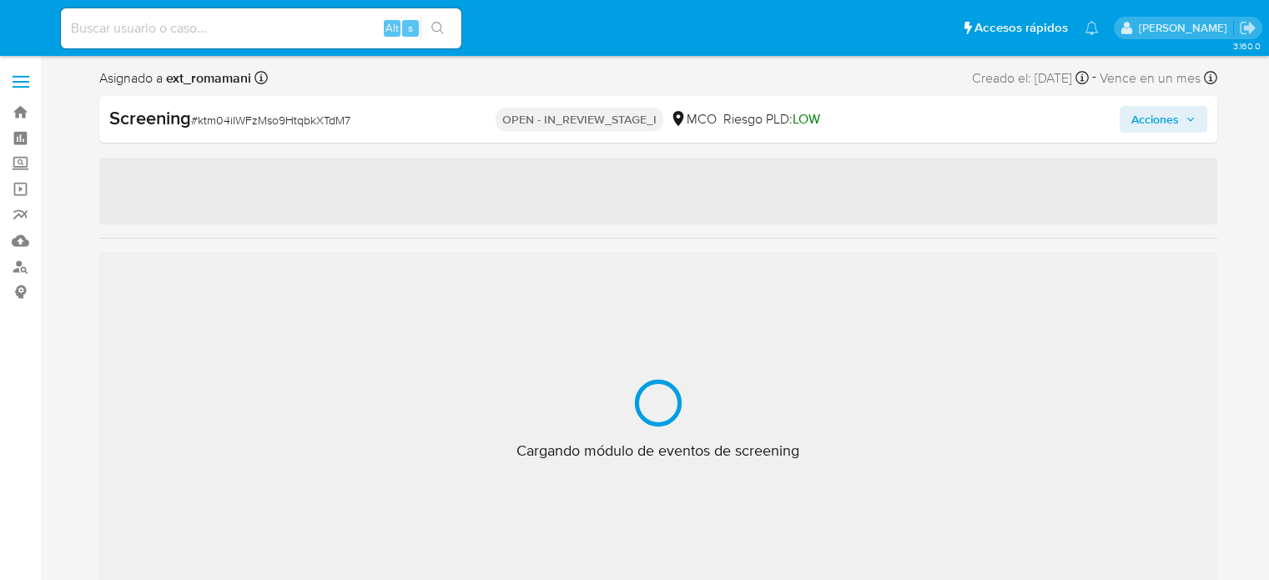
select select "10"
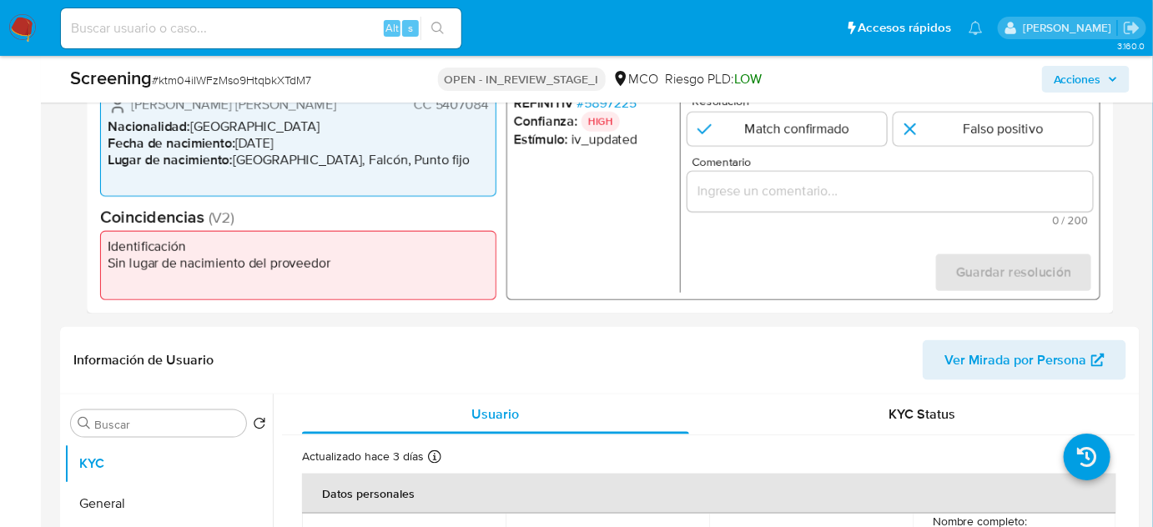
scroll to position [303, 0]
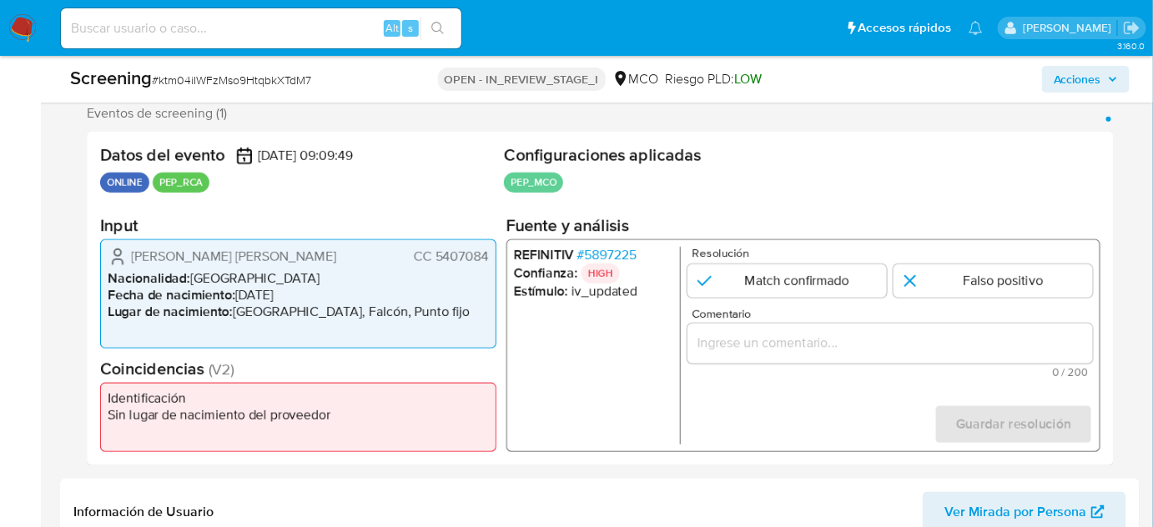
click at [745, 355] on div "1 de 1" at bounding box center [891, 344] width 406 height 40
click at [748, 348] on input "Comentario" at bounding box center [891, 344] width 406 height 22
paste input "Titular de cuenta sin coincidencias en listas activas."
drag, startPoint x: 127, startPoint y: 257, endPoint x: 495, endPoint y: 255, distance: 368.0
click at [495, 255] on div "[PERSON_NAME] [PERSON_NAME] CC 5407084 Nacionalidad : [DEMOGRAPHIC_DATA] Fecha …" at bounding box center [298, 293] width 396 height 109
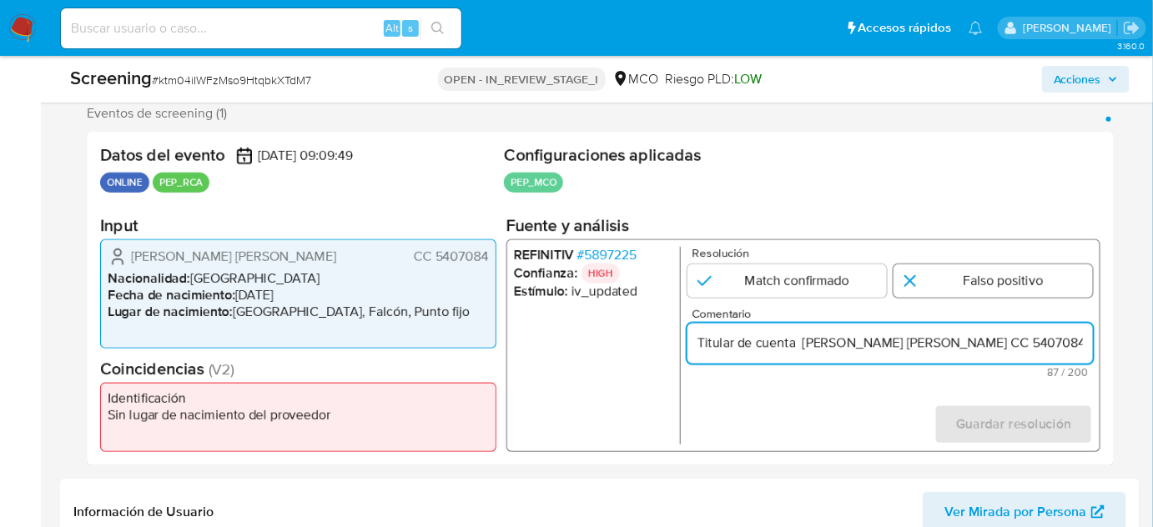
type input "Titular de cuenta [PERSON_NAME] [PERSON_NAME] CC 5407084 sin coincidencias en l…"
click at [1006, 285] on input "1 de 1" at bounding box center [993, 281] width 199 height 33
radio input "true"
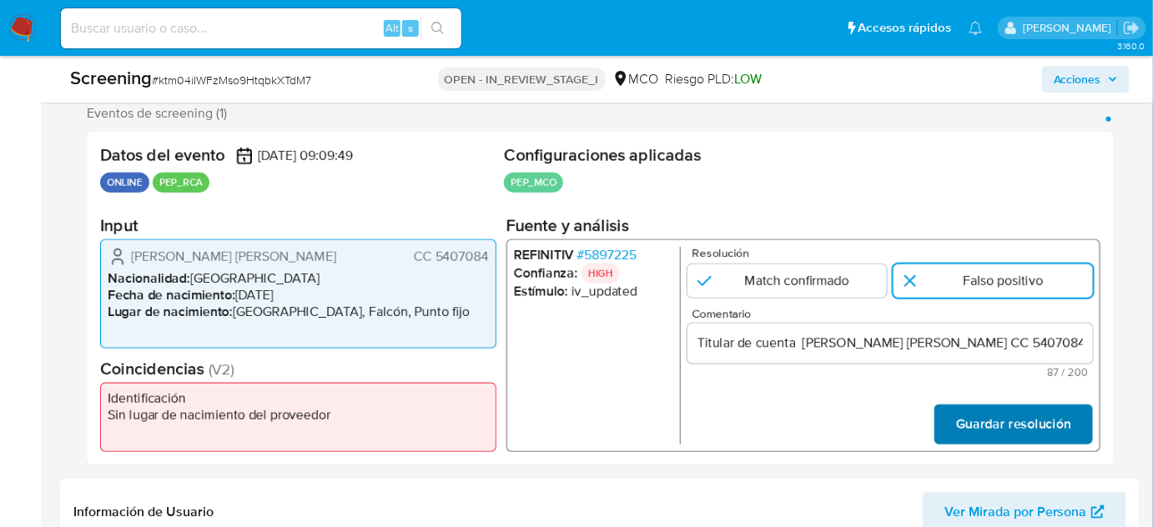
click at [998, 431] on span "Guardar resolución" at bounding box center [1013, 424] width 115 height 37
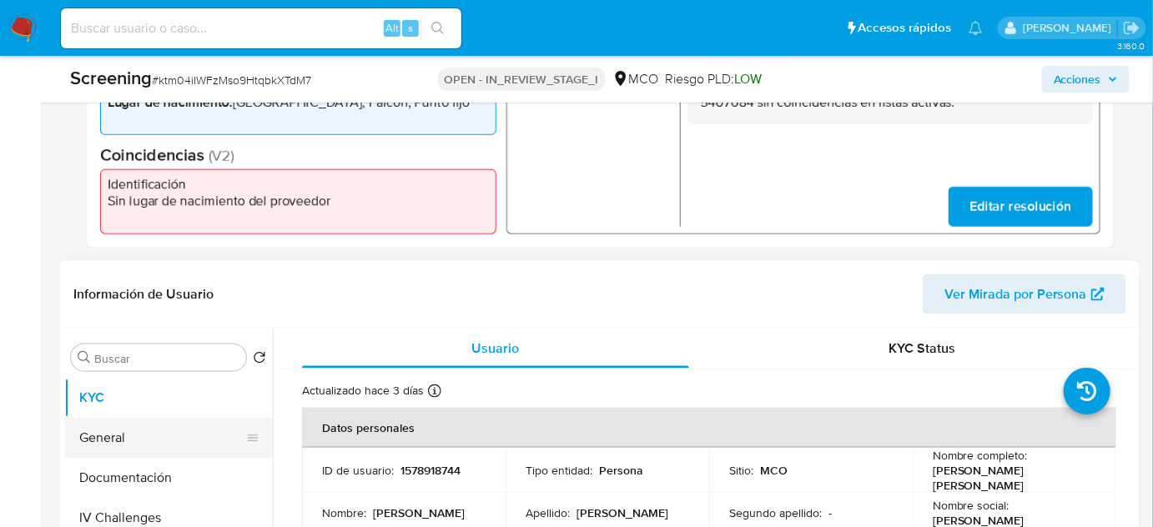
scroll to position [607, 0]
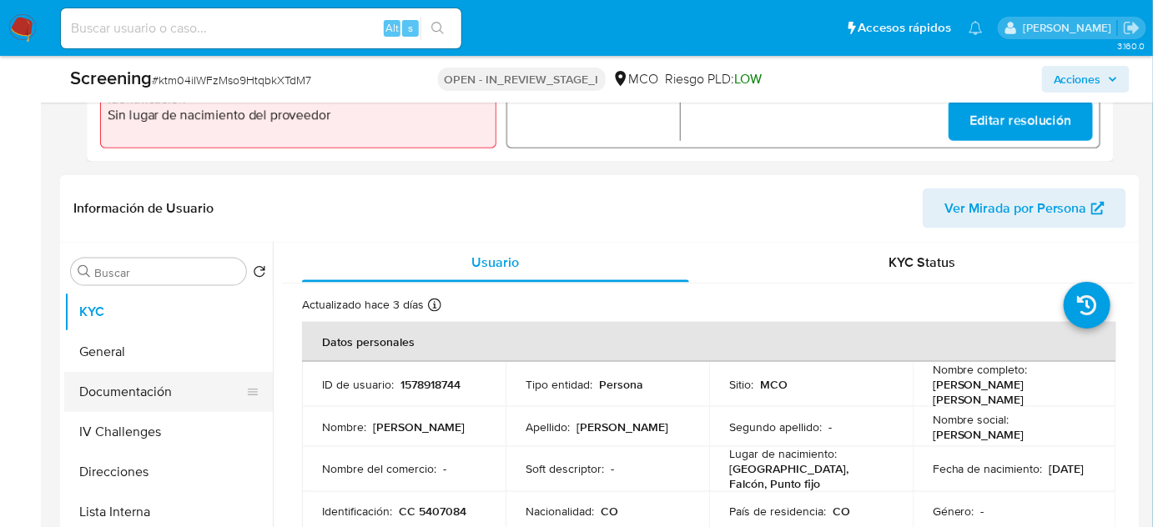
click at [147, 391] on button "Documentación" at bounding box center [161, 392] width 195 height 40
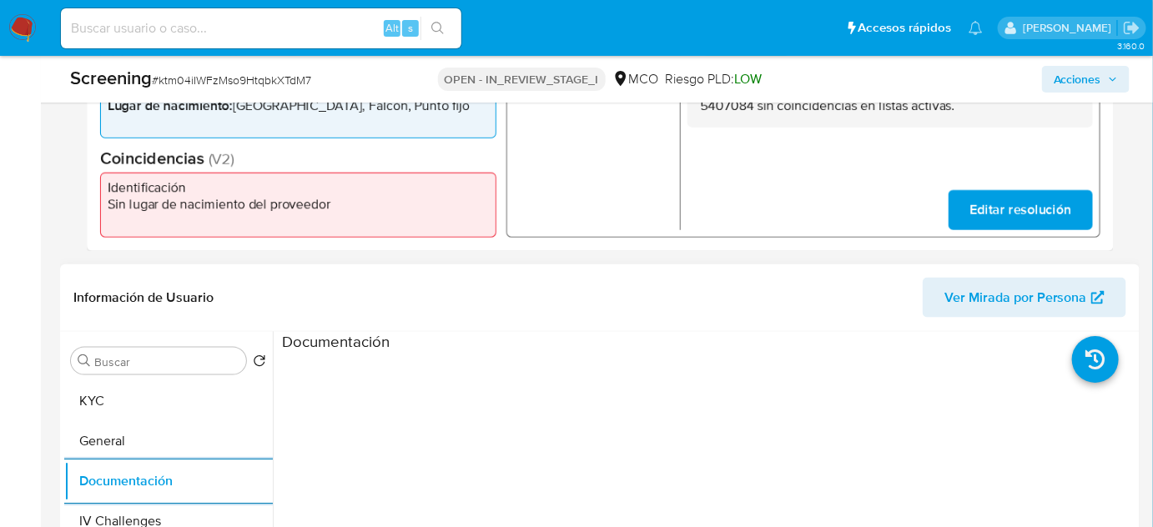
scroll to position [379, 0]
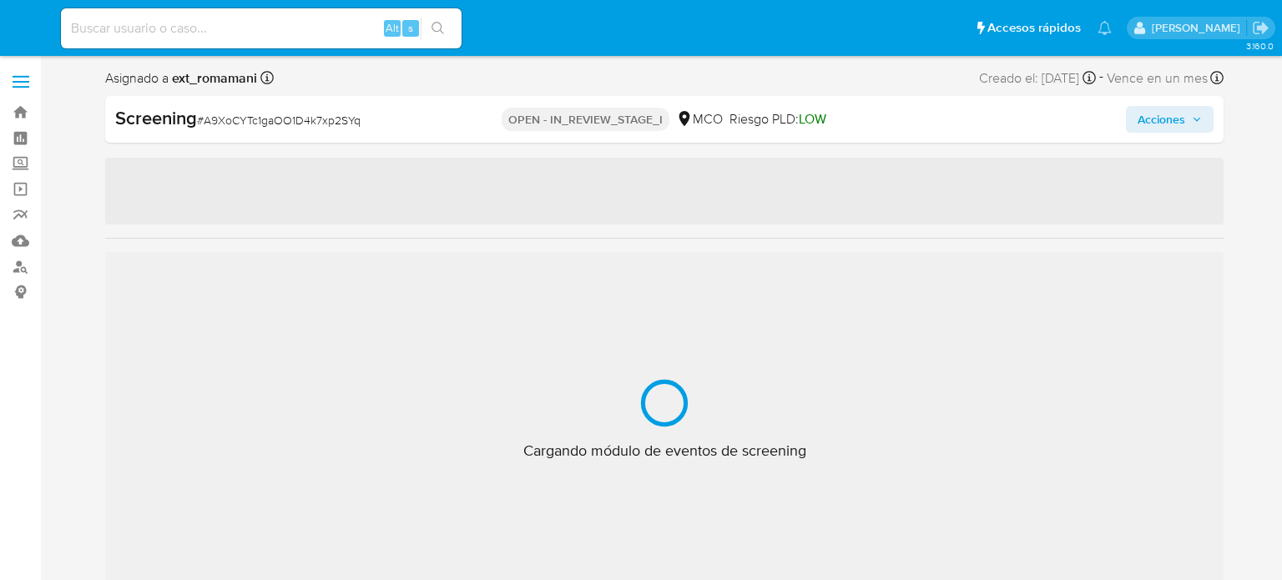
select select "10"
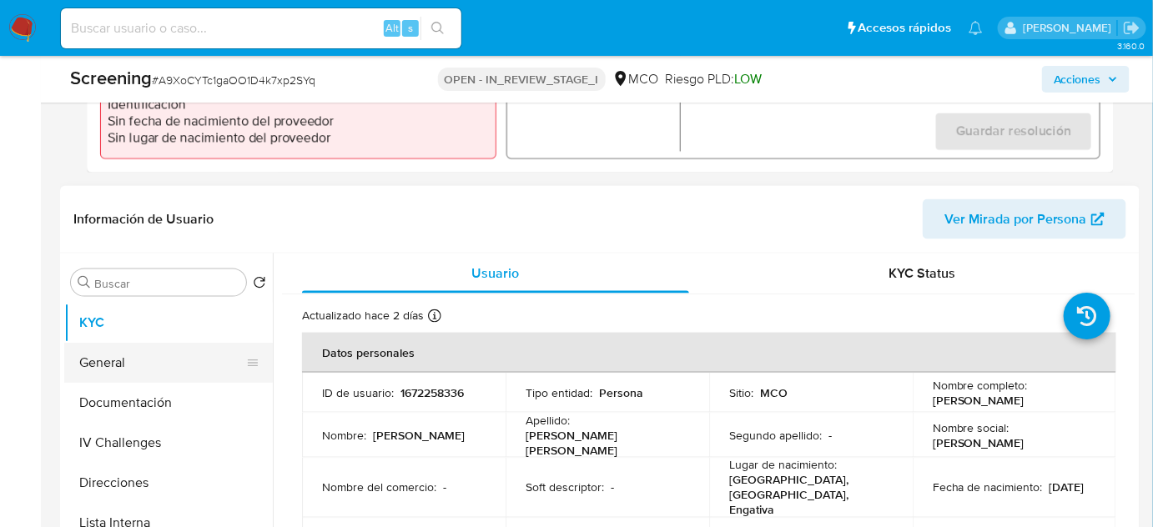
scroll to position [607, 0]
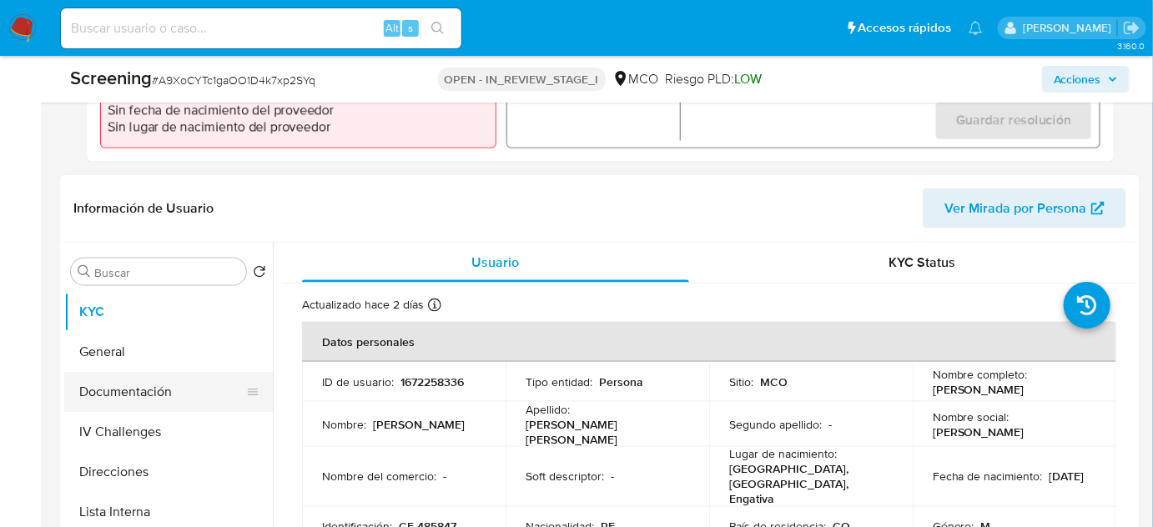
click at [175, 389] on button "Documentación" at bounding box center [161, 392] width 195 height 40
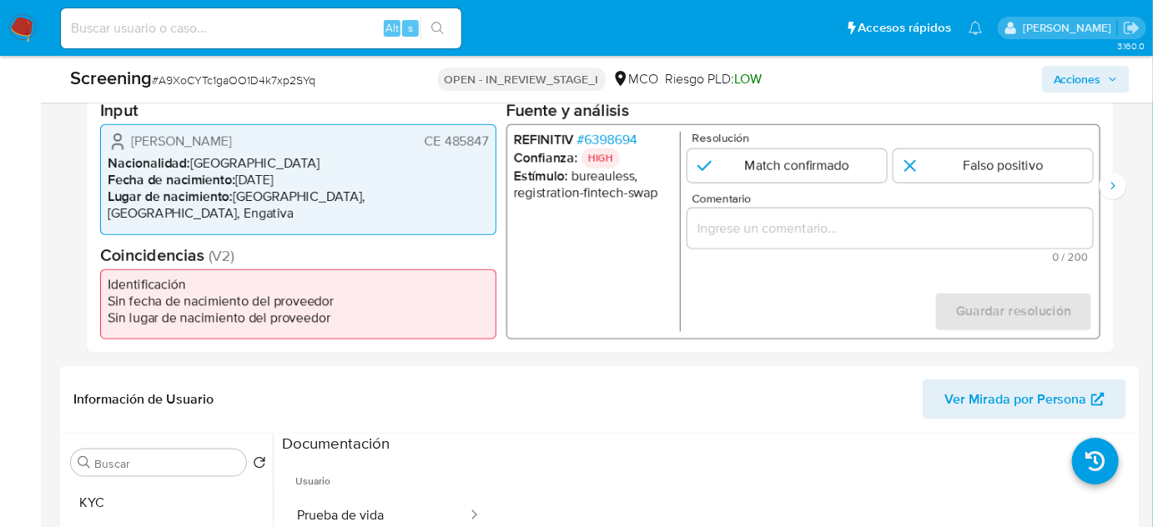
scroll to position [379, 0]
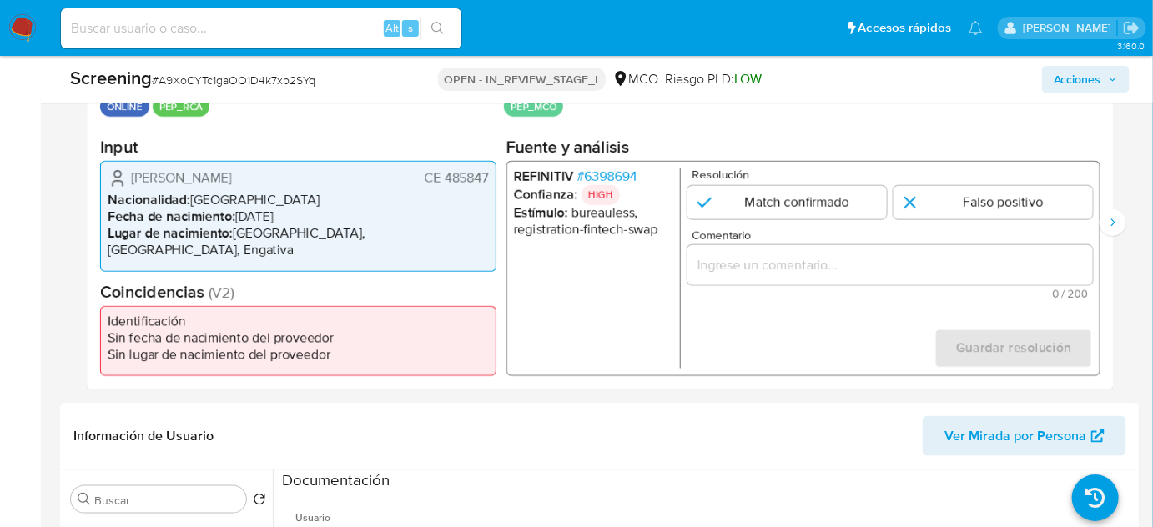
click at [756, 266] on input "Comentario" at bounding box center [891, 265] width 406 height 22
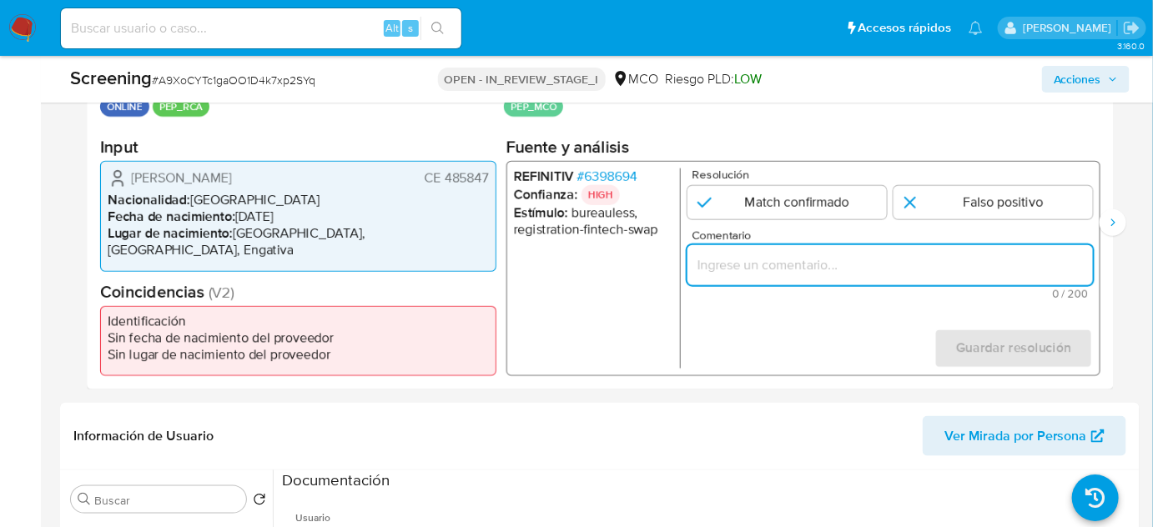
click at [756, 266] on input "Comentario" at bounding box center [891, 265] width 406 height 22
paste input "Titular de cuenta sin coincidencias en listas activas."
click at [602, 303] on ul "REFINITIV # 6398694 Confianza: HIGH Estímulo : bureauless, registration-fintech…" at bounding box center [597, 269] width 167 height 200
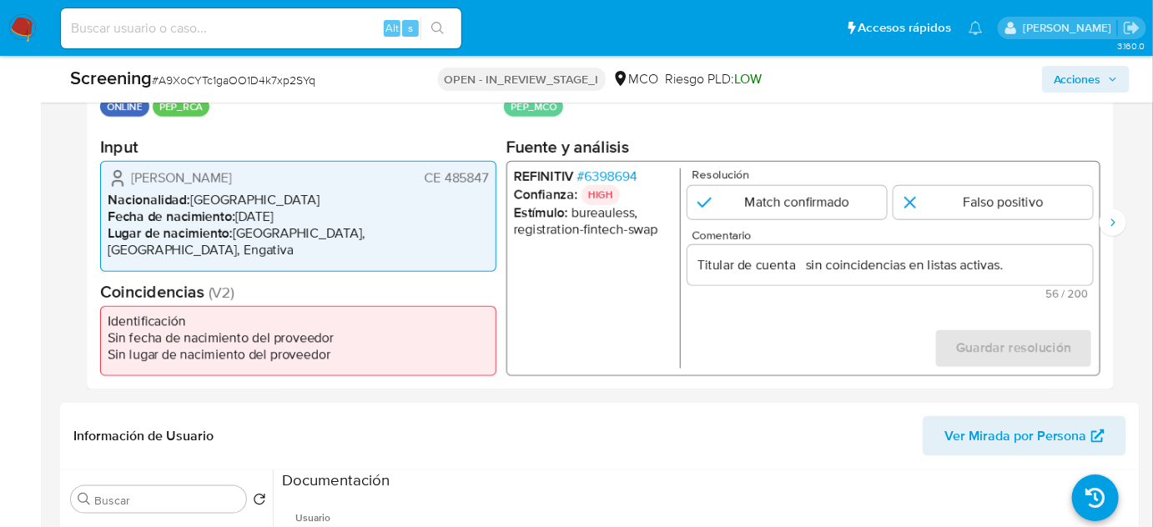
drag, startPoint x: 124, startPoint y: 179, endPoint x: 489, endPoint y: 182, distance: 364.6
click at [489, 182] on div "Max Pedro Bances Zapata CE 485847 Nacionalidad : Perú Fecha de nacimiento : 19/…" at bounding box center [298, 216] width 396 height 110
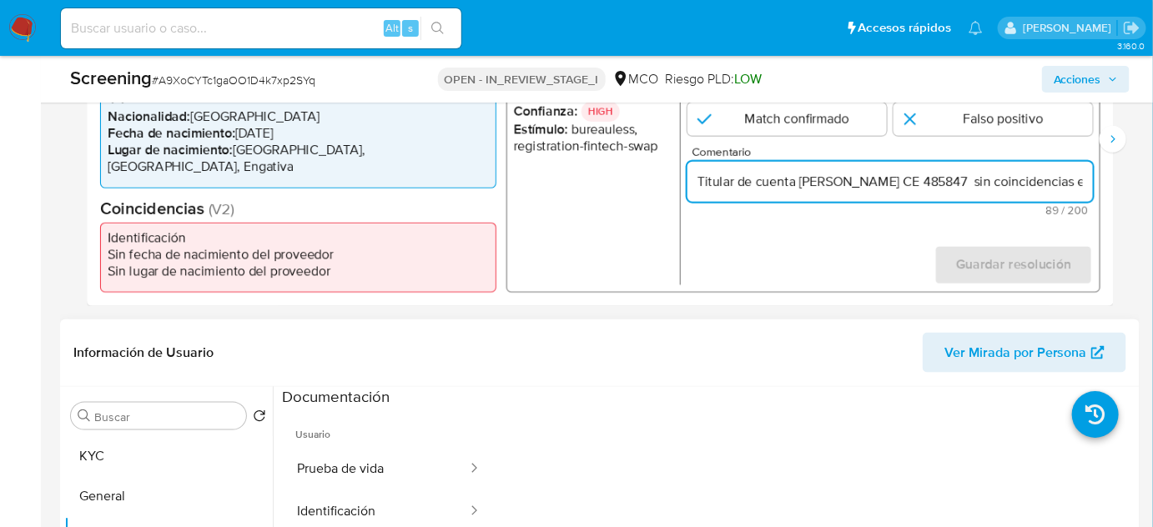
scroll to position [607, 0]
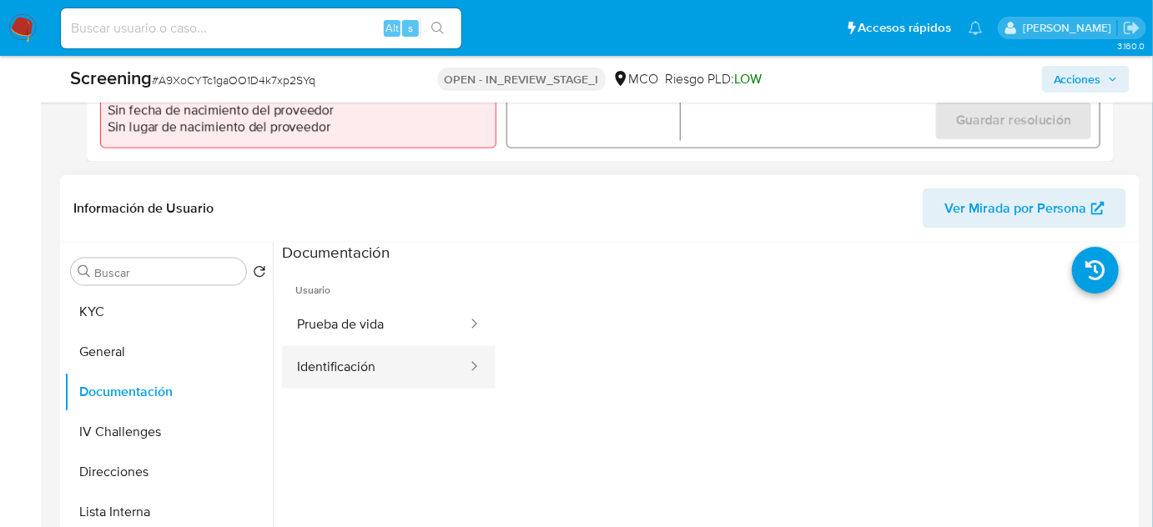
type input "Titular de cuenta [PERSON_NAME] CE 485847 sin coincidencias en listas activas."
click at [371, 380] on button "Identificación" at bounding box center [375, 367] width 187 height 43
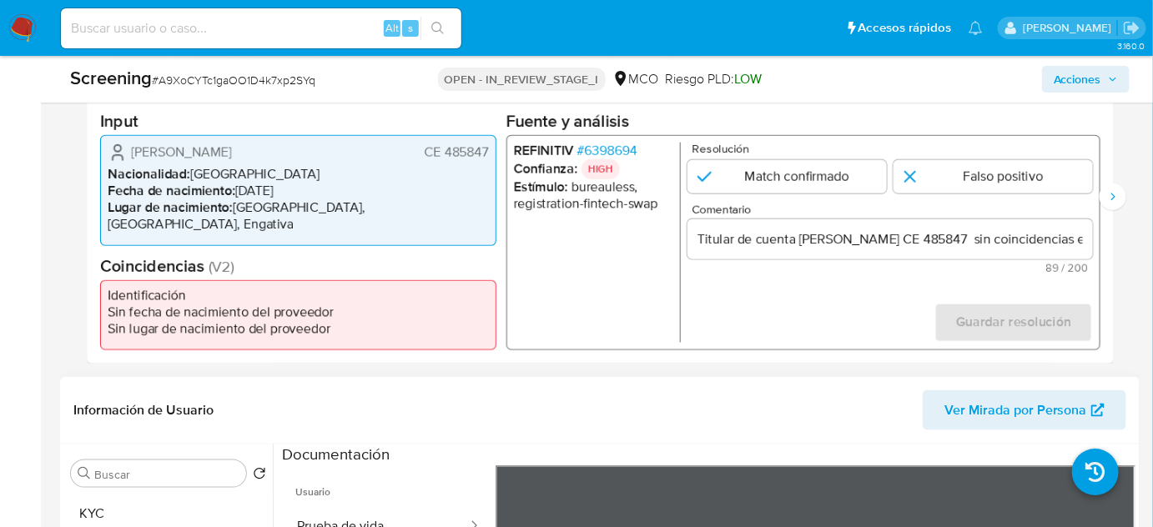
scroll to position [379, 0]
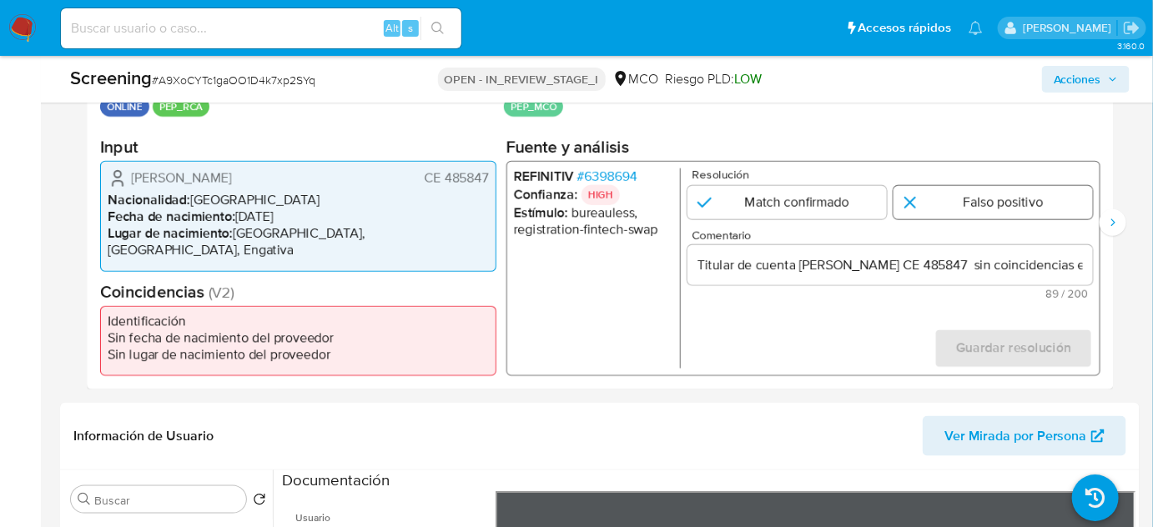
click at [952, 203] on input "1 de 2" at bounding box center [993, 202] width 199 height 33
radio input "true"
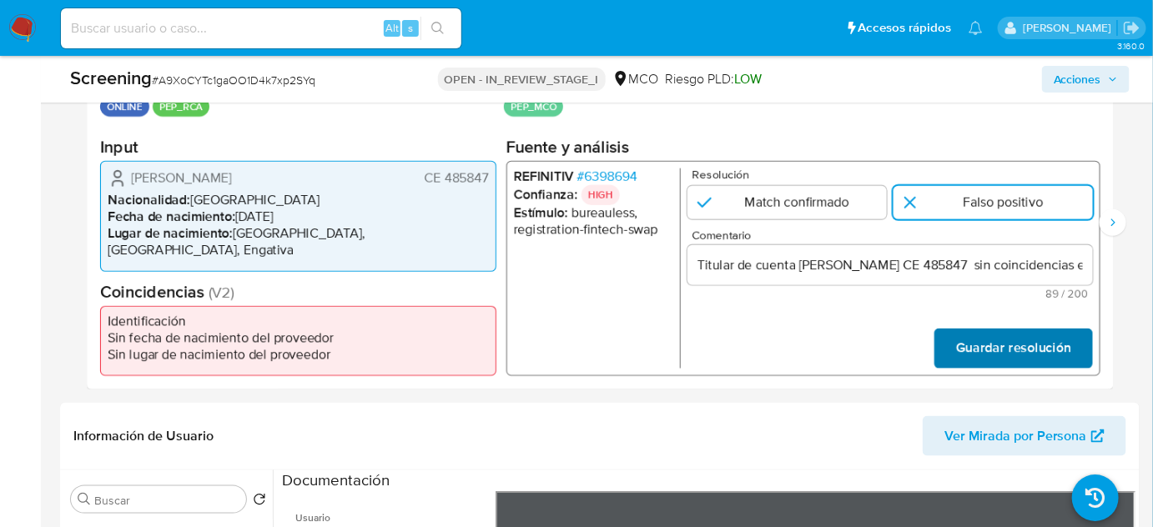
click at [980, 342] on span "Guardar resolución" at bounding box center [1013, 348] width 115 height 37
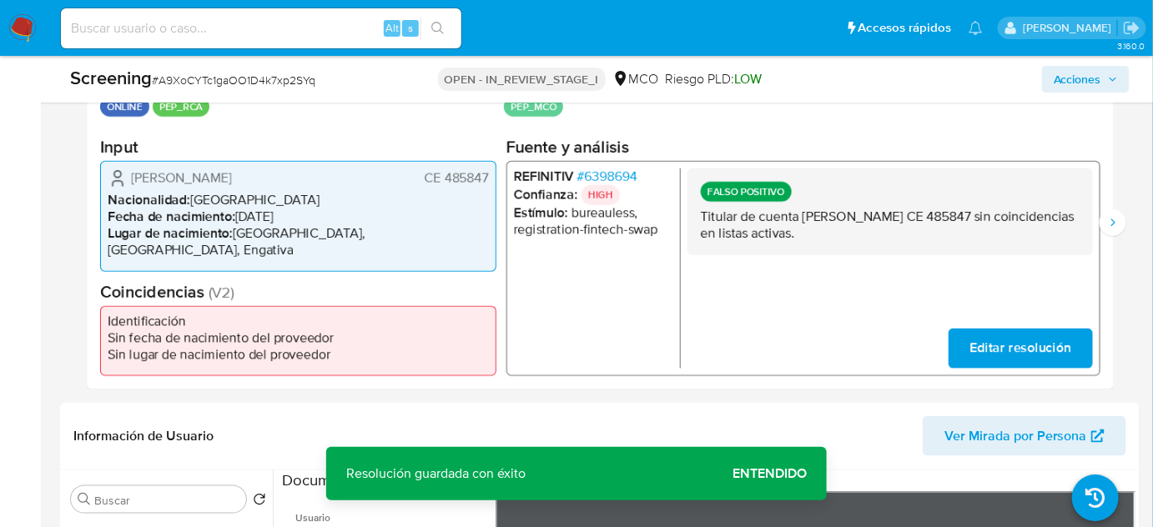
drag, startPoint x: 700, startPoint y: 219, endPoint x: 894, endPoint y: 252, distance: 197.1
click at [894, 252] on div "FALSO POSITIVO Titular de cuenta Max Pedro Bances Zapata CE 485847 sin coincide…" at bounding box center [891, 212] width 406 height 87
click at [1115, 222] on icon "Siguiente" at bounding box center [1113, 223] width 4 height 8
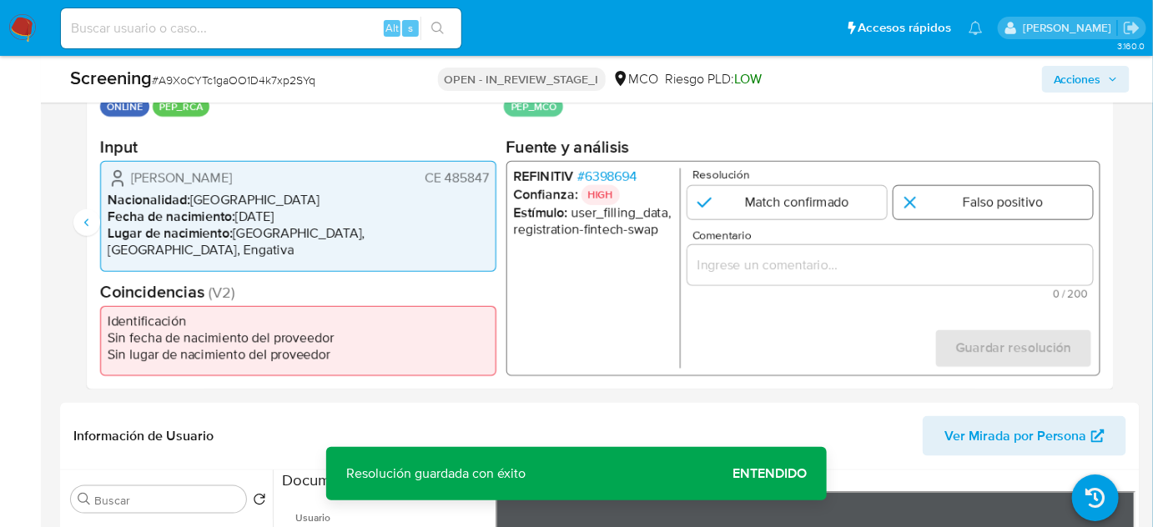
click at [985, 209] on input "2 de 2" at bounding box center [993, 202] width 199 height 33
radio input "true"
click at [942, 260] on input "Comentario" at bounding box center [891, 265] width 406 height 22
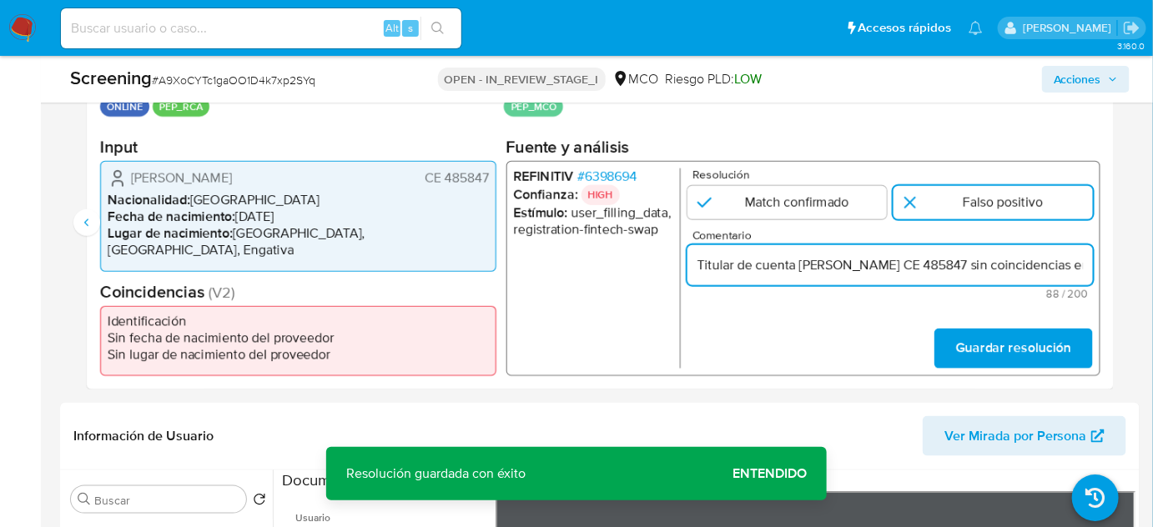
scroll to position [0, 139]
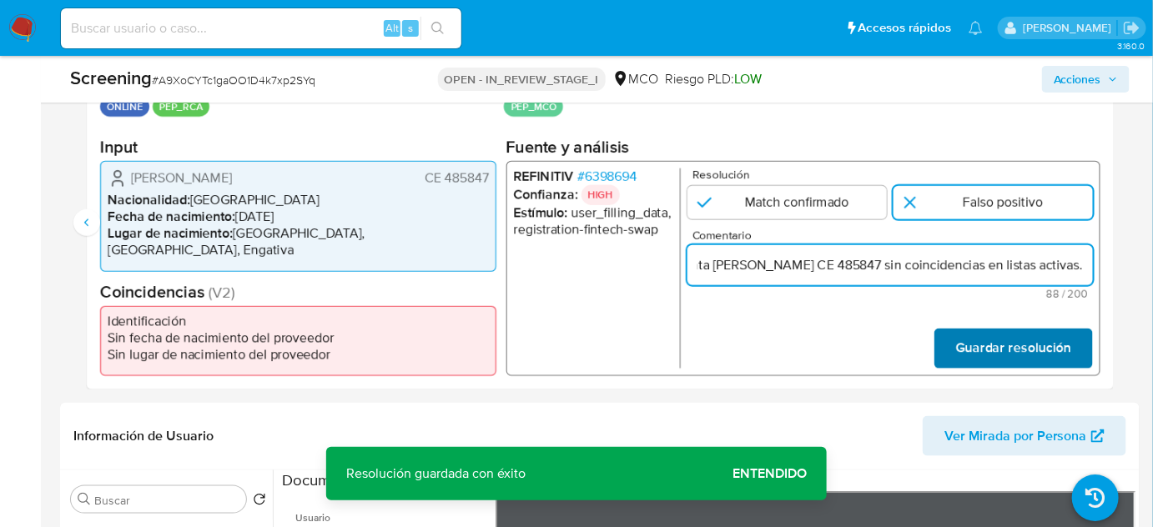
type input "Titular de cuenta Max Pedro Bances Zapata CE 485847 sin coincidencias en listas…"
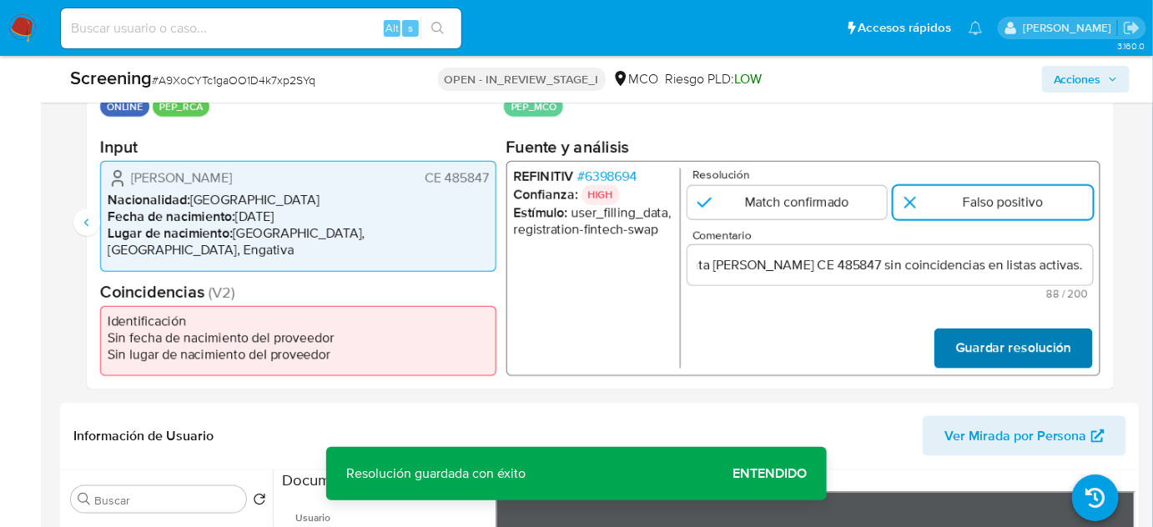
scroll to position [0, 0]
click at [1003, 335] on span "Guardar resolución" at bounding box center [1013, 348] width 115 height 37
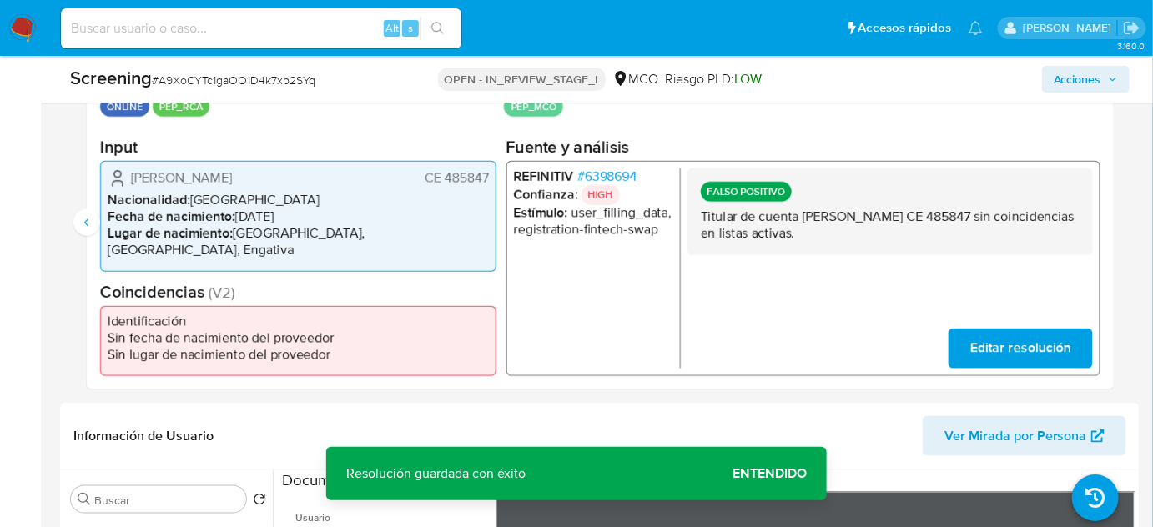
click at [275, 179] on div "Pedro Max Zapara CE 485847" at bounding box center [298, 179] width 381 height 20
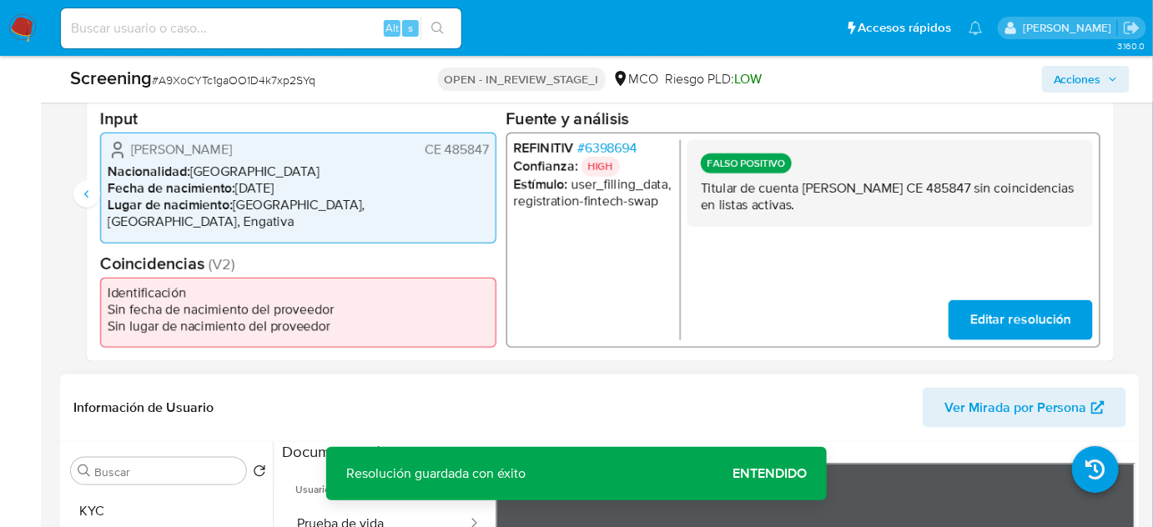
scroll to position [379, 0]
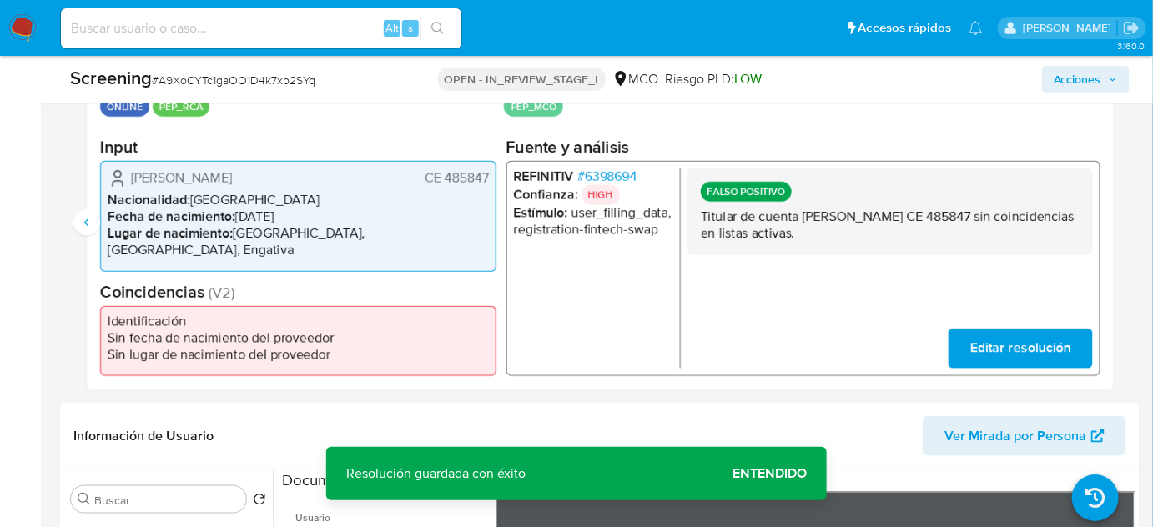
drag, startPoint x: 956, startPoint y: 219, endPoint x: 803, endPoint y: 224, distance: 153.6
click at [803, 224] on p "Titular de cuenta Max Pedro Bances Zapata CE 485847 sin coincidencias en listas…" at bounding box center [890, 225] width 379 height 33
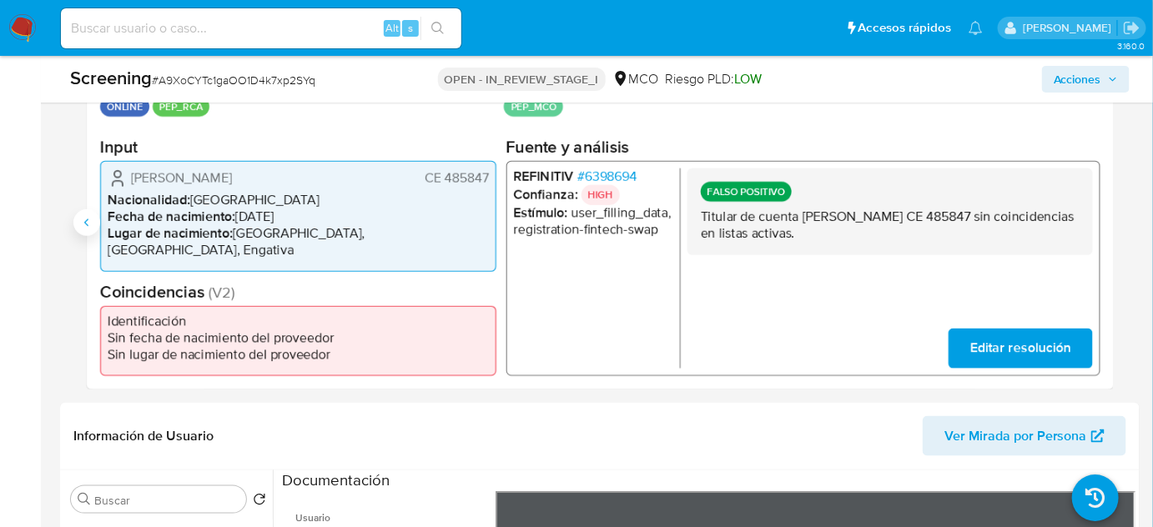
click at [88, 218] on icon "Anterior" at bounding box center [86, 222] width 13 height 13
click at [605, 173] on span "# 6398694" at bounding box center [607, 177] width 60 height 17
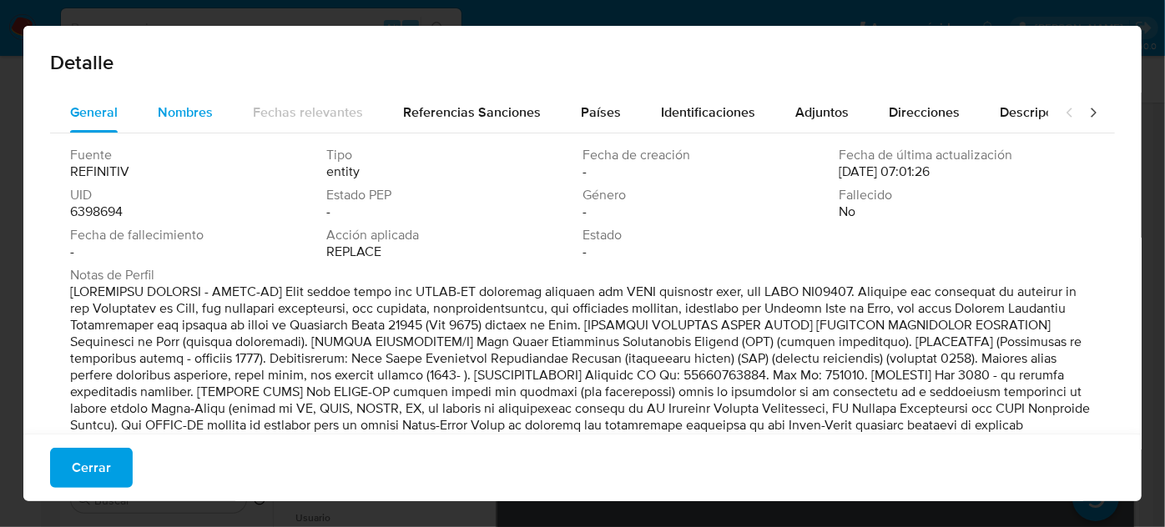
click at [175, 112] on span "Nombres" at bounding box center [185, 112] width 55 height 19
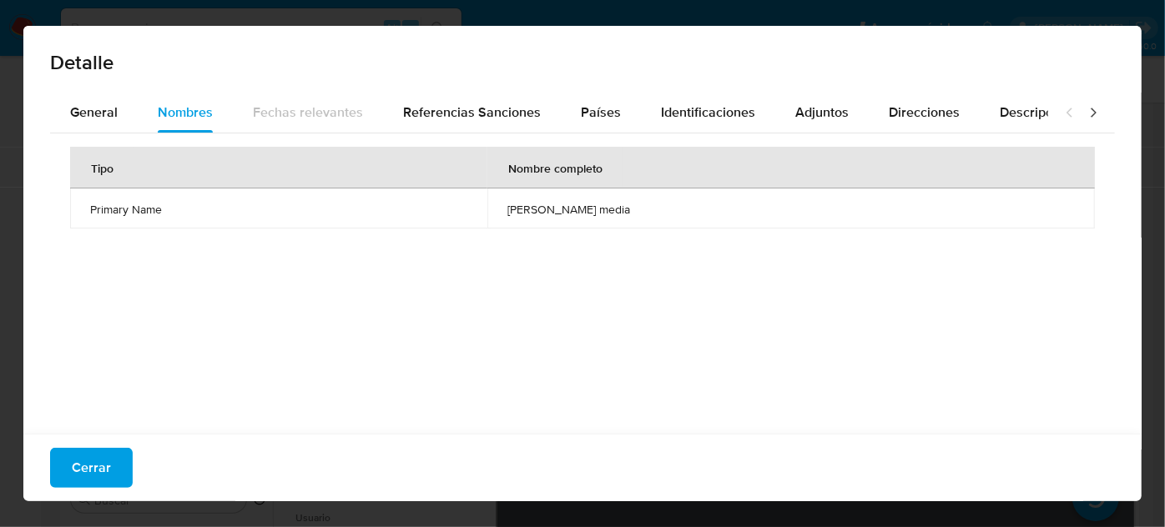
click at [624, 215] on td "raymon media" at bounding box center [790, 209] width 607 height 40
click at [112, 465] on button "Cerrar" at bounding box center [91, 468] width 83 height 40
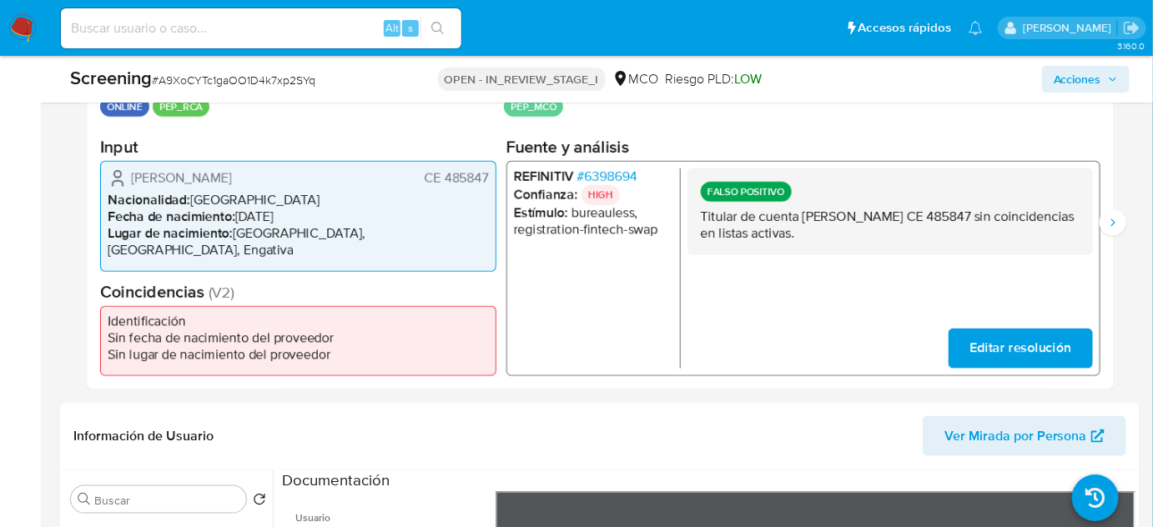
click at [629, 185] on span "# 6398694" at bounding box center [607, 177] width 60 height 17
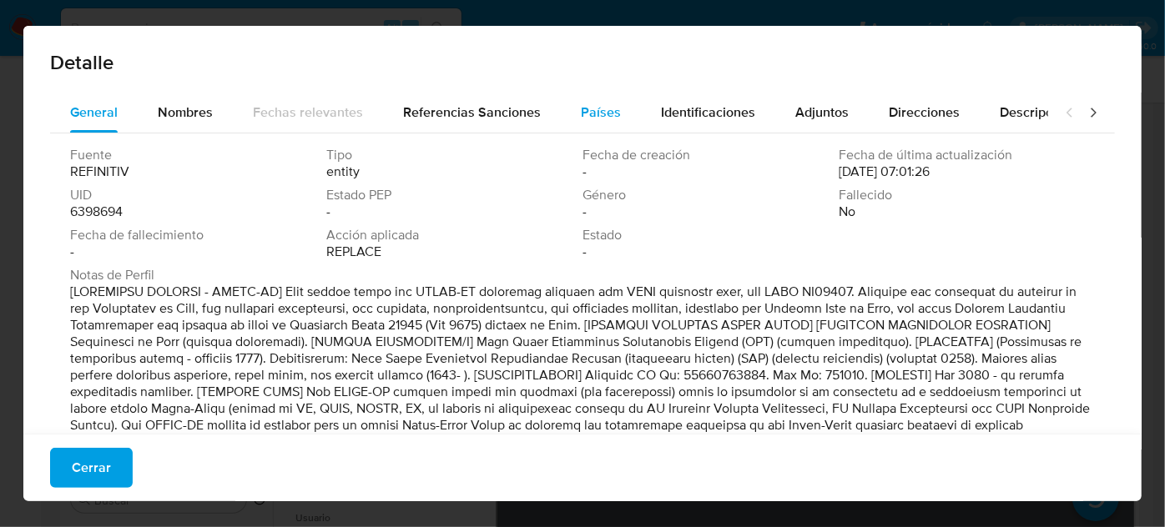
click at [592, 107] on span "Países" at bounding box center [601, 112] width 40 height 19
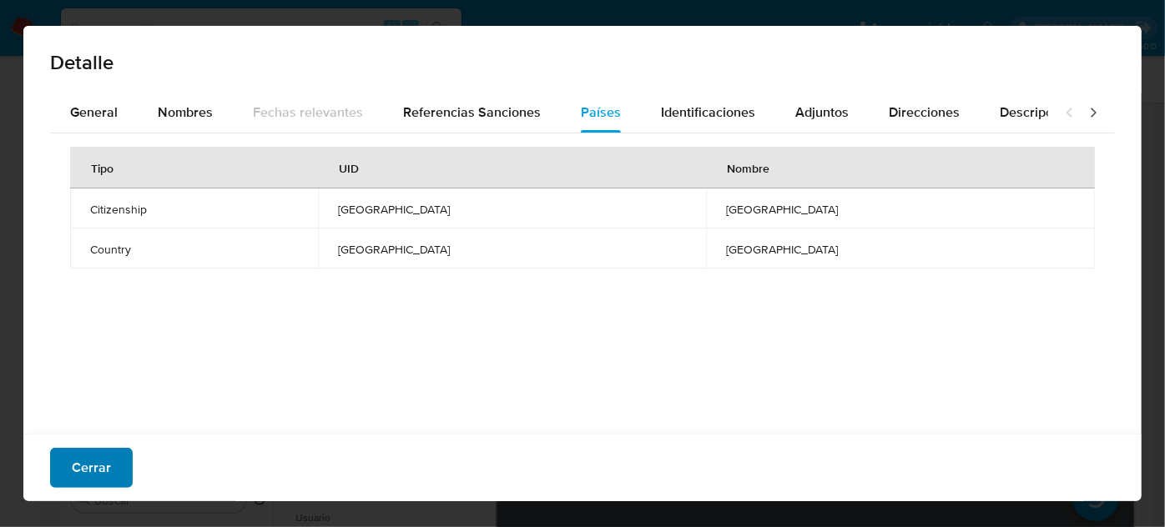
click at [108, 472] on span "Cerrar" at bounding box center [91, 468] width 39 height 37
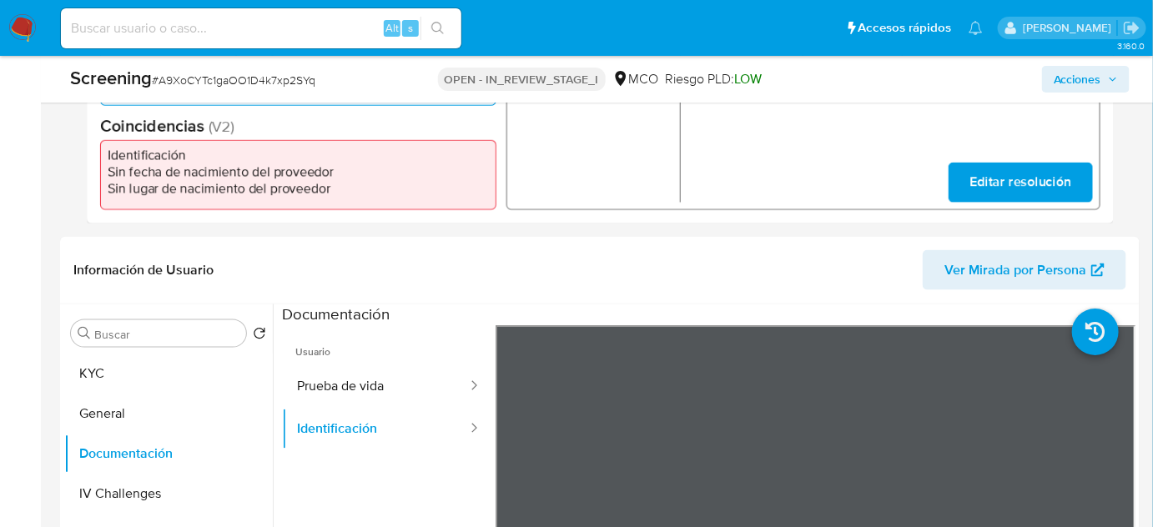
scroll to position [455, 0]
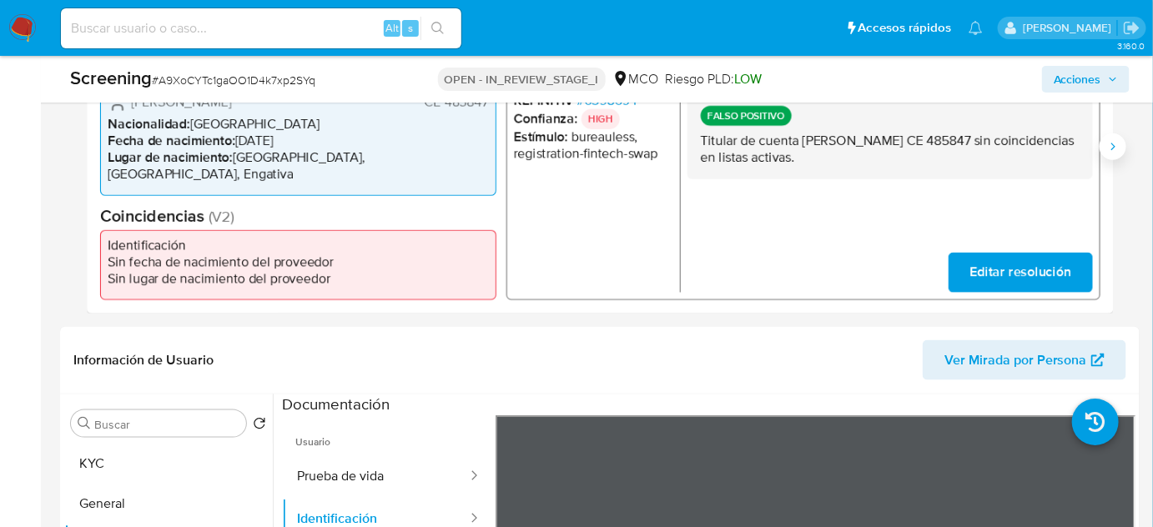
click at [1112, 152] on icon "Siguiente" at bounding box center [1112, 146] width 13 height 13
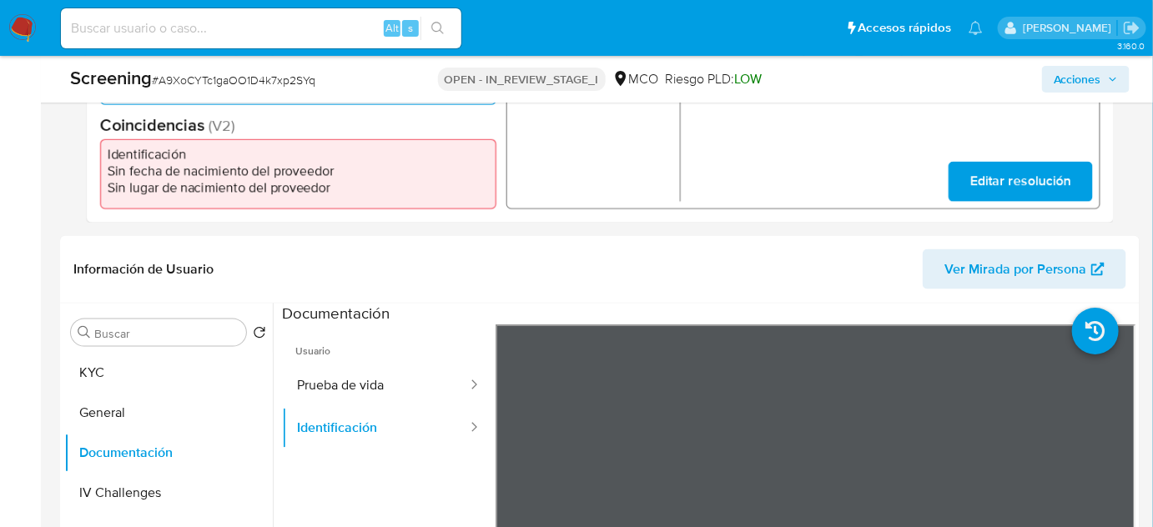
scroll to position [607, 0]
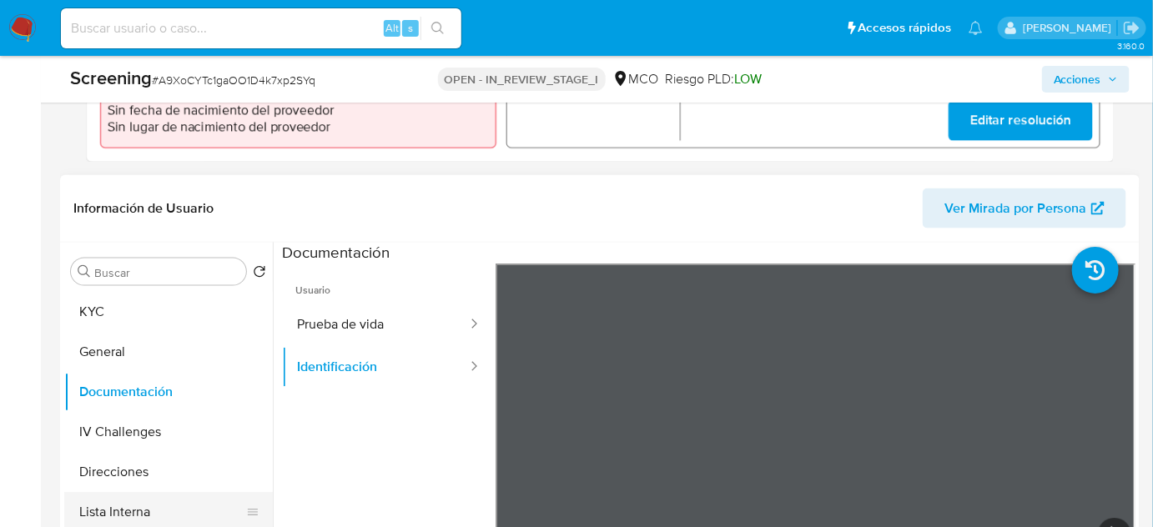
drag, startPoint x: 107, startPoint y: 502, endPoint x: 78, endPoint y: 497, distance: 28.8
click at [106, 502] on button "Lista Interna" at bounding box center [161, 512] width 195 height 40
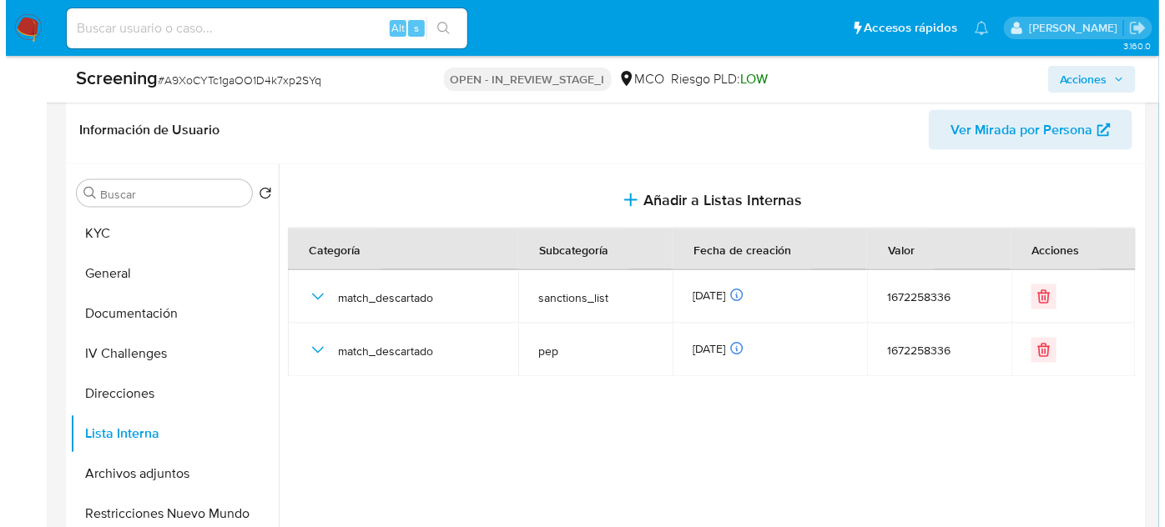
scroll to position [758, 0]
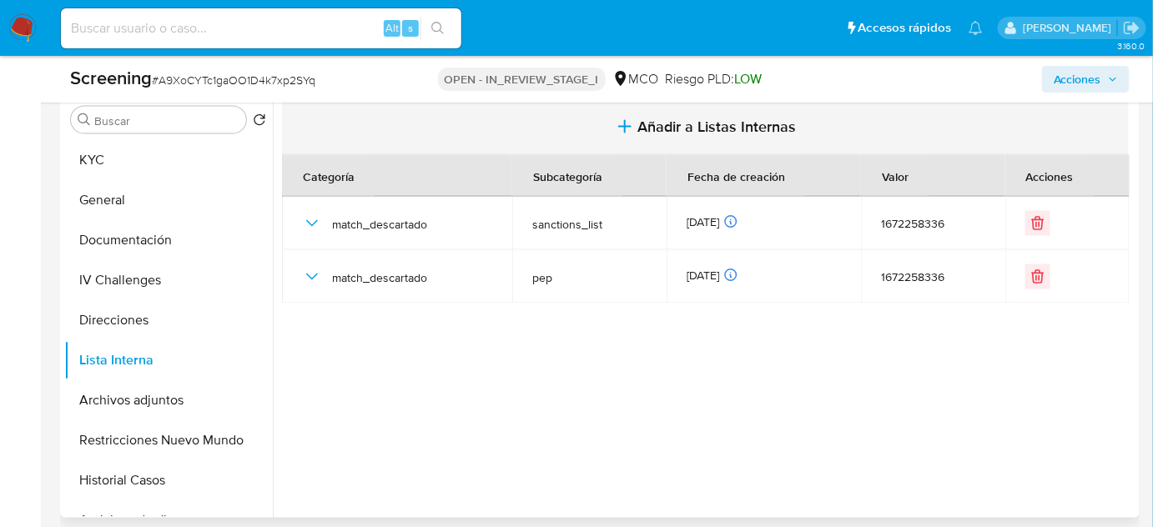
click at [677, 123] on span "Añadir a Listas Internas" at bounding box center [717, 127] width 159 height 18
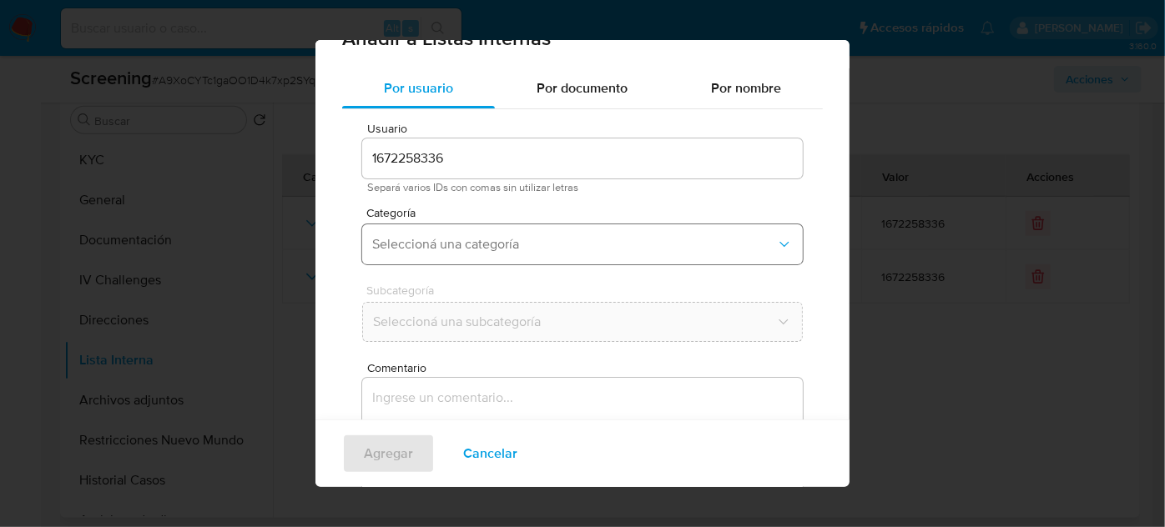
scroll to position [62, 0]
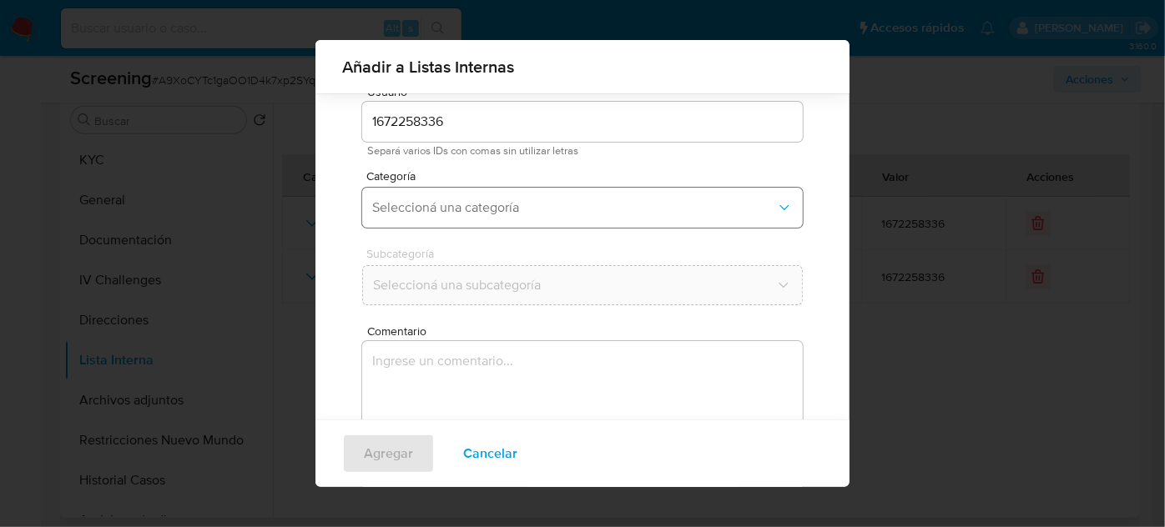
click at [521, 204] on span "Seleccioná una categoría" at bounding box center [574, 207] width 404 height 17
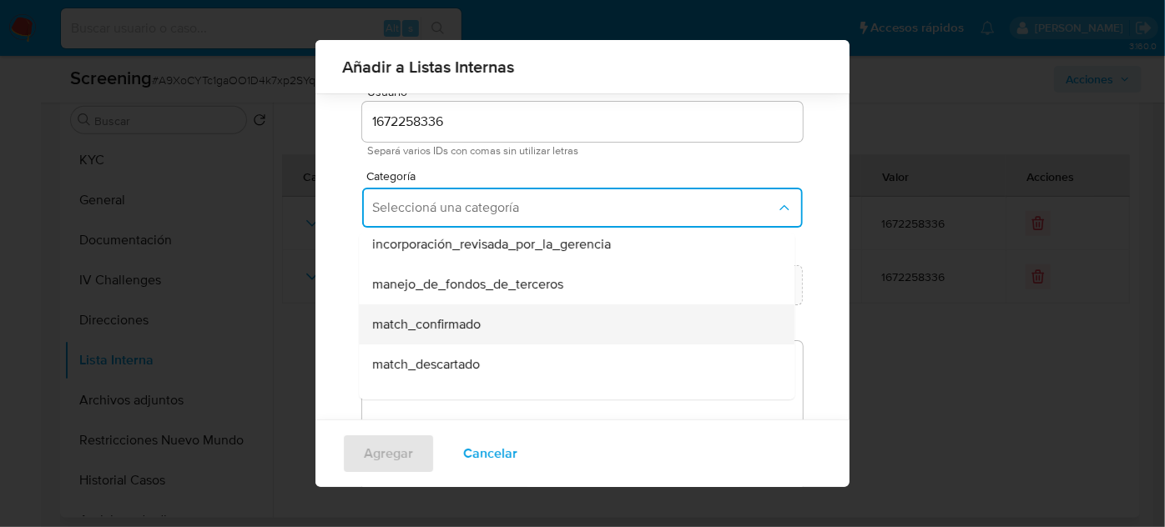
scroll to position [151, 0]
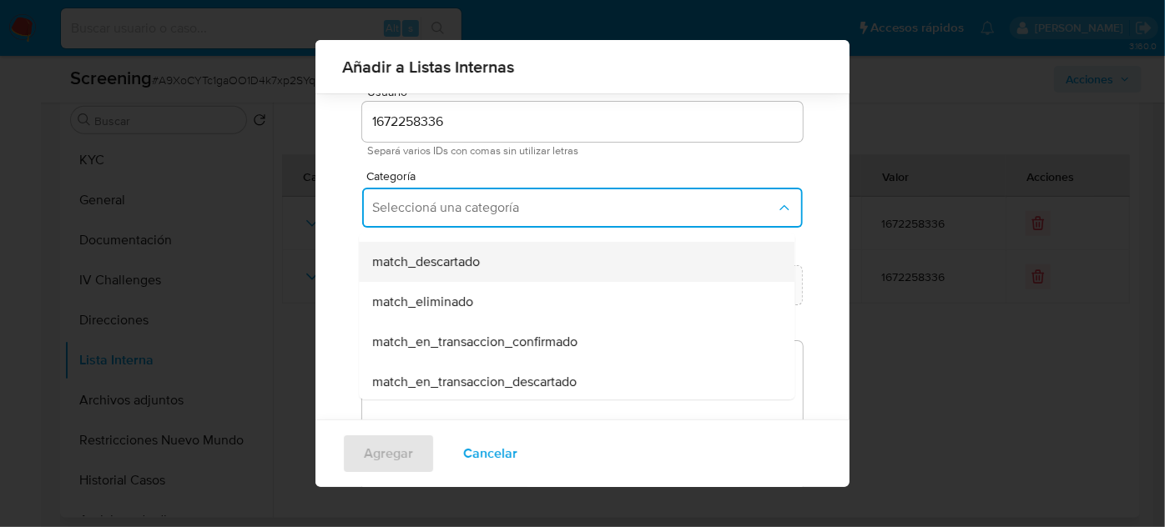
click at [479, 270] on div "match_descartado" at bounding box center [571, 262] width 399 height 40
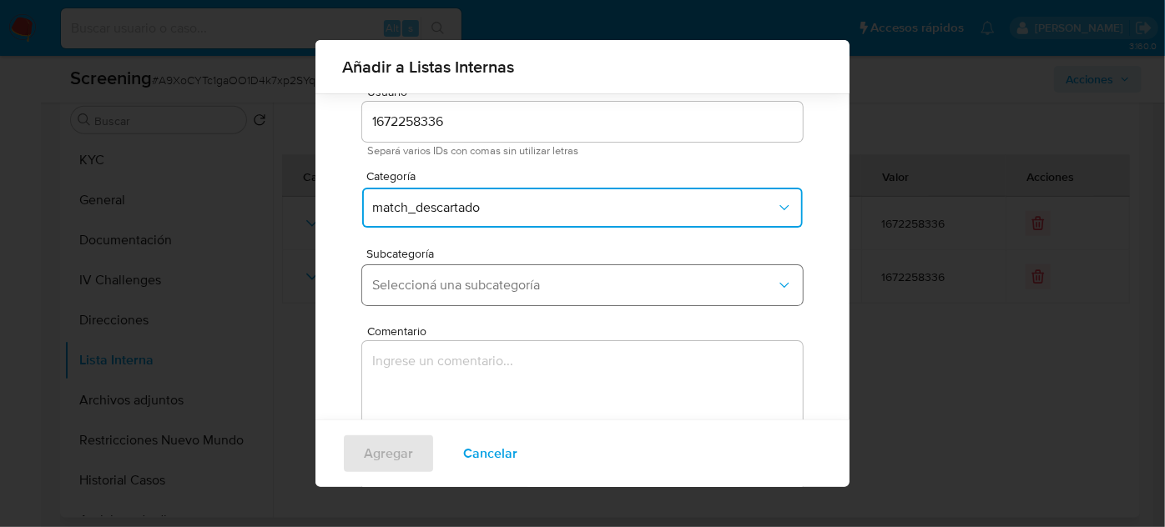
click at [483, 284] on span "Seleccioná una subcategoría" at bounding box center [574, 285] width 404 height 17
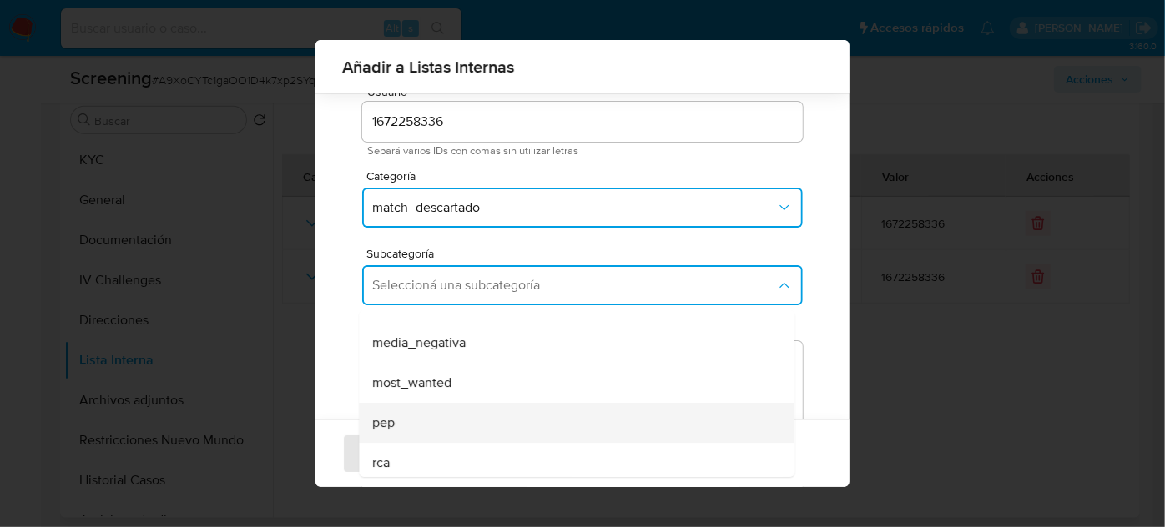
scroll to position [113, 0]
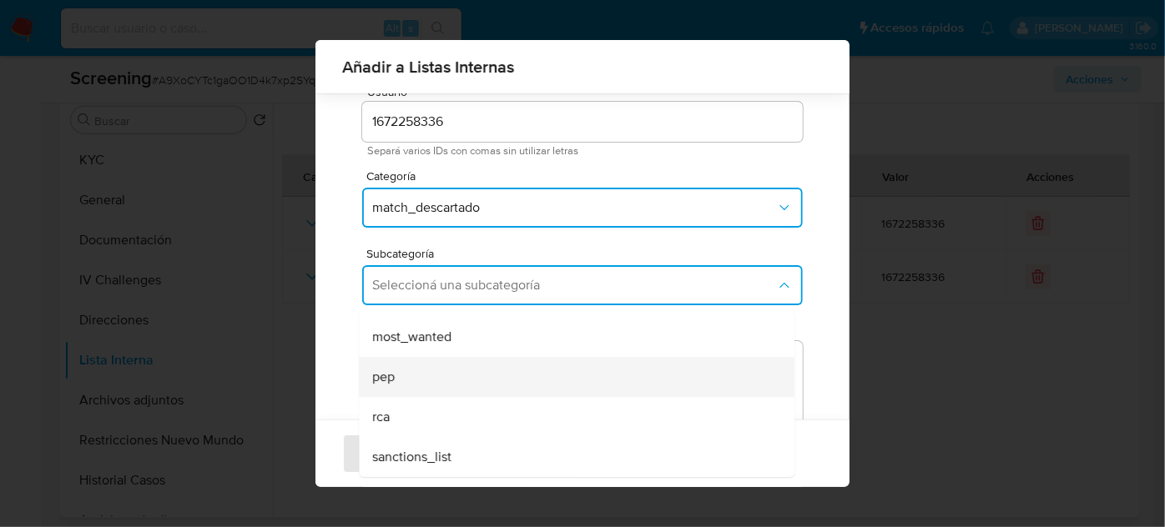
click at [414, 382] on div "pep" at bounding box center [571, 377] width 399 height 40
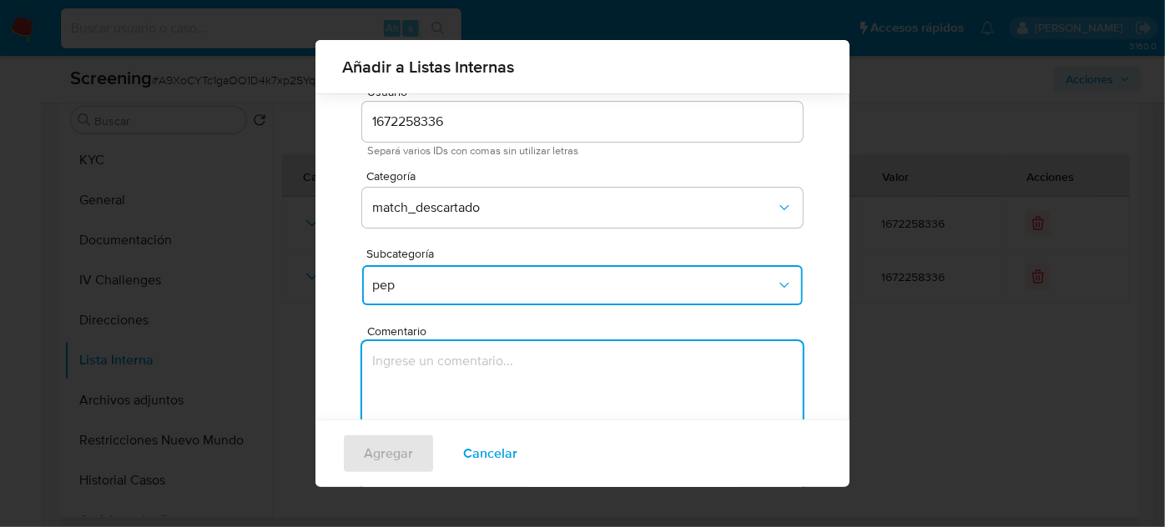
click at [418, 375] on textarea "Comentario" at bounding box center [582, 421] width 441 height 160
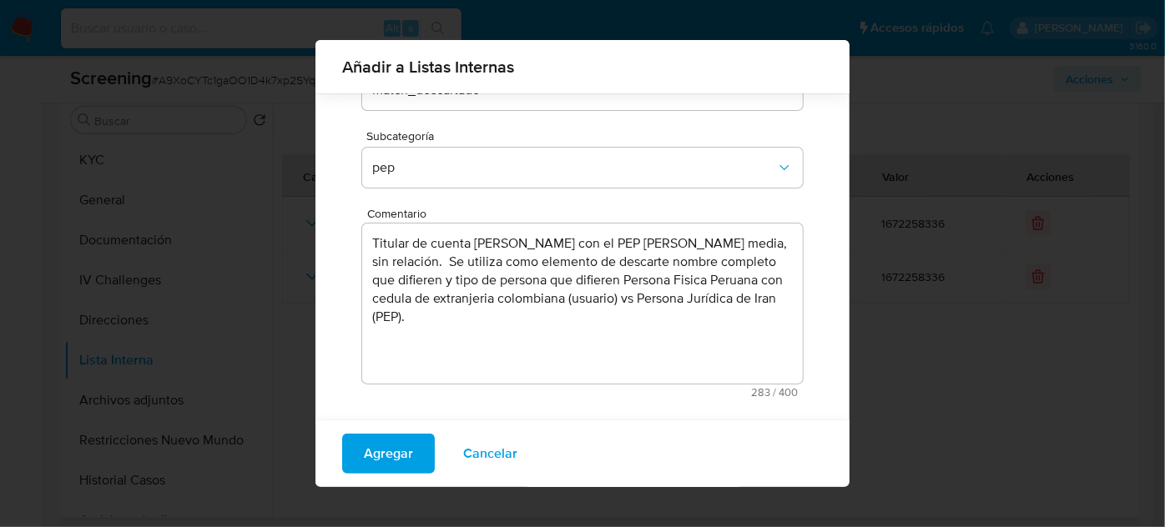
scroll to position [184, 0]
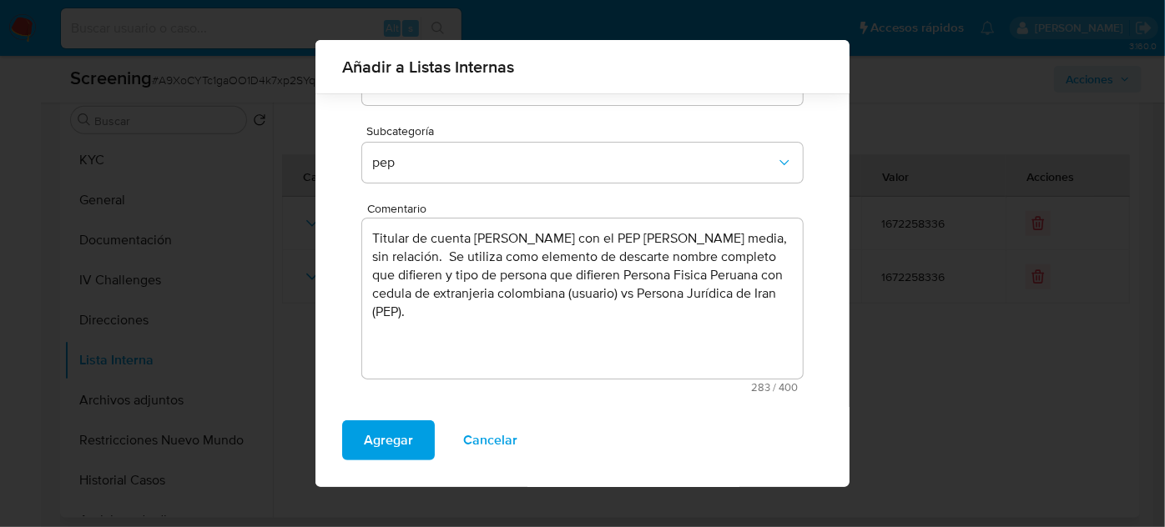
click at [629, 233] on textarea "Titular de cuenta Max Pedro Bances Zapata con el PEP Raymon media, sin relación…" at bounding box center [582, 299] width 441 height 160
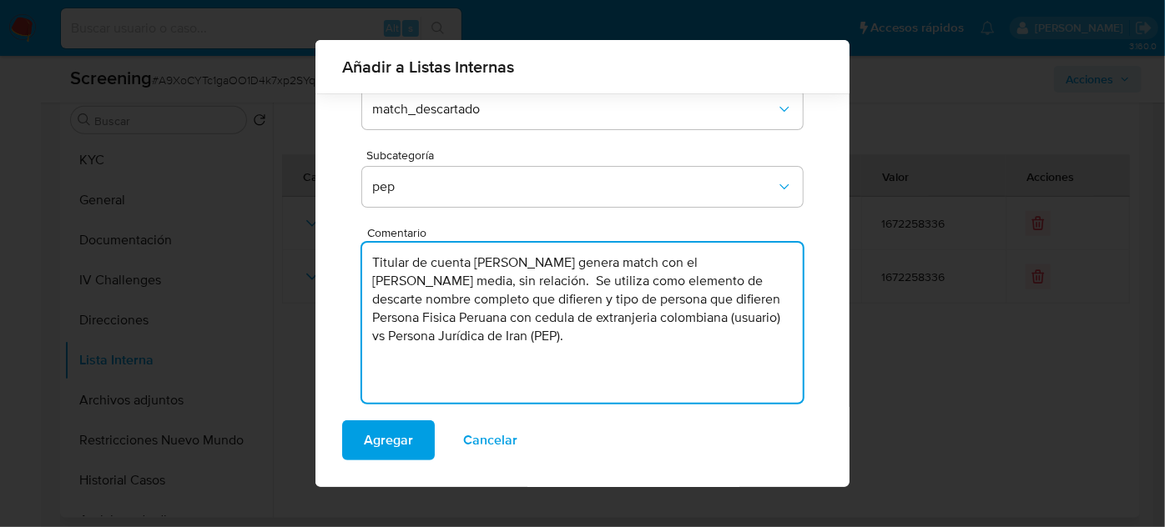
scroll to position [184, 0]
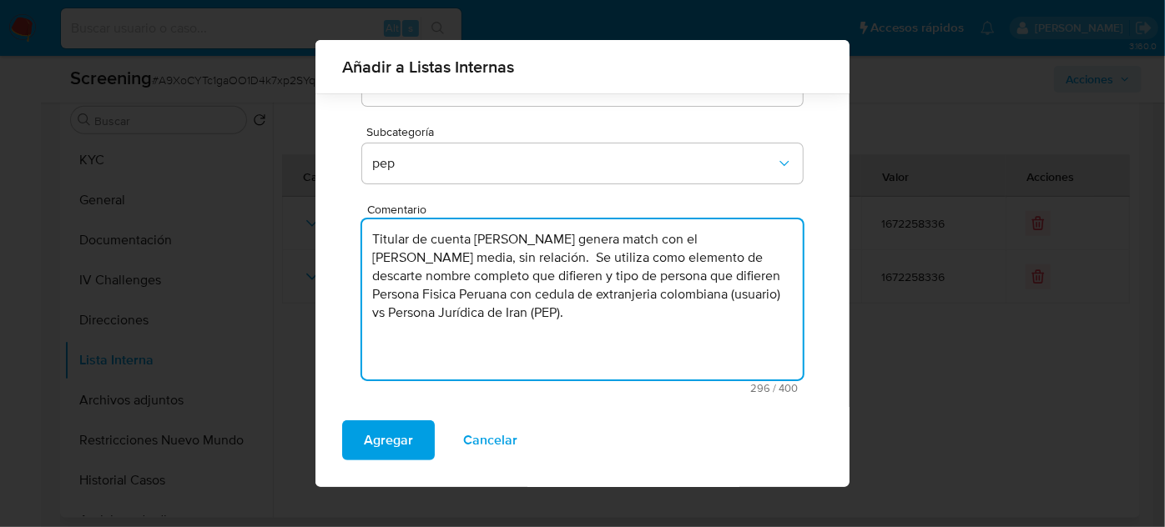
type textarea "Titular de cuenta Max Pedro Bances Zapata genera match con el PEP Raymon media,…"
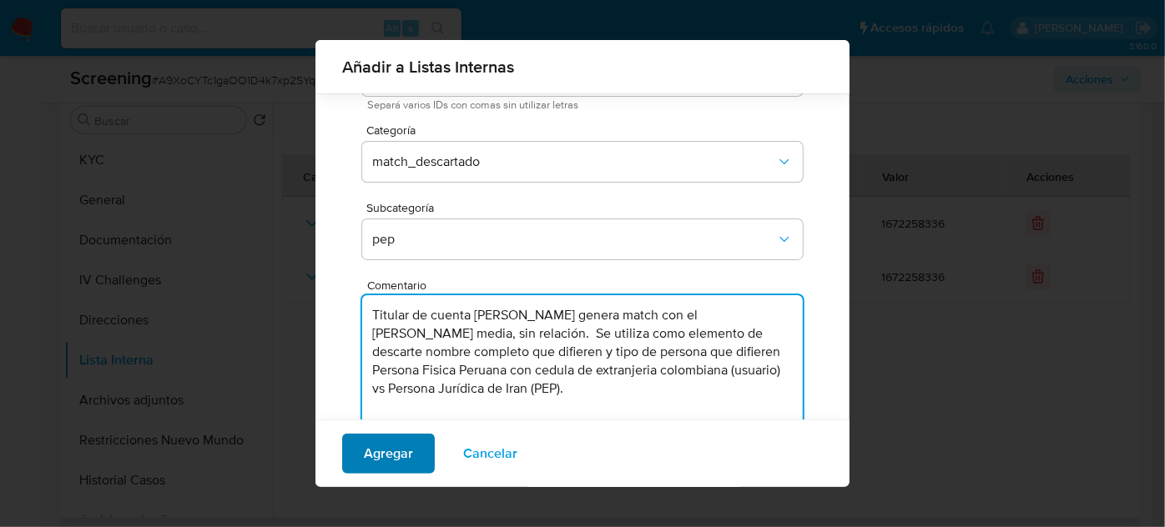
click at [404, 456] on span "Agregar" at bounding box center [388, 454] width 49 height 37
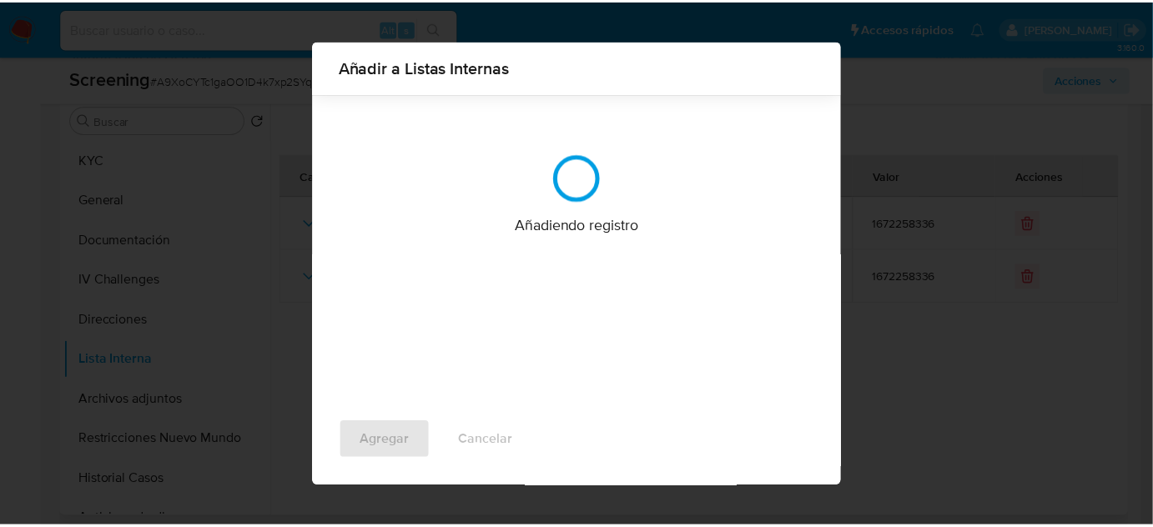
scroll to position [0, 0]
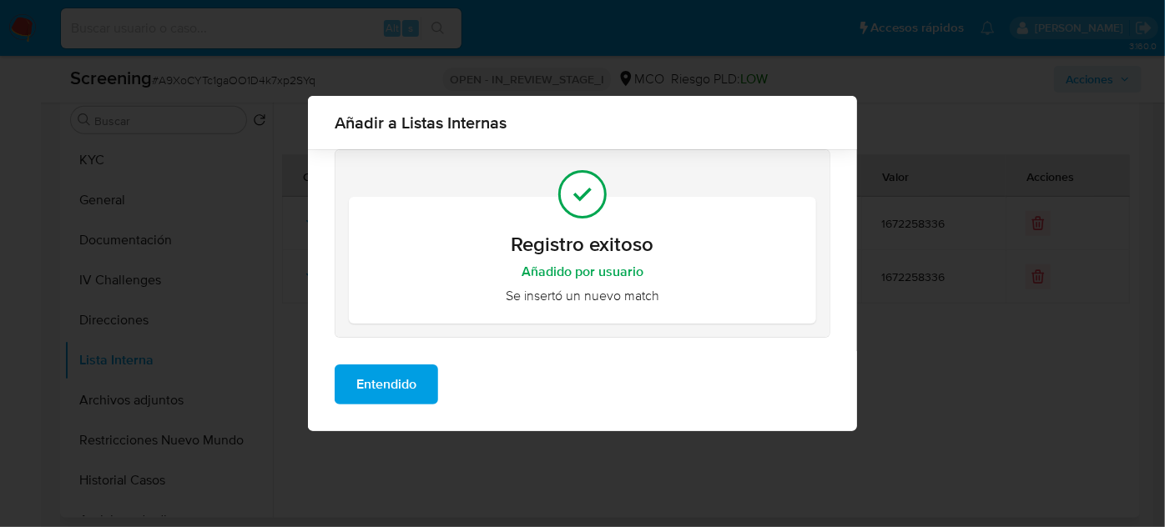
click at [405, 396] on span "Entendido" at bounding box center [386, 384] width 60 height 37
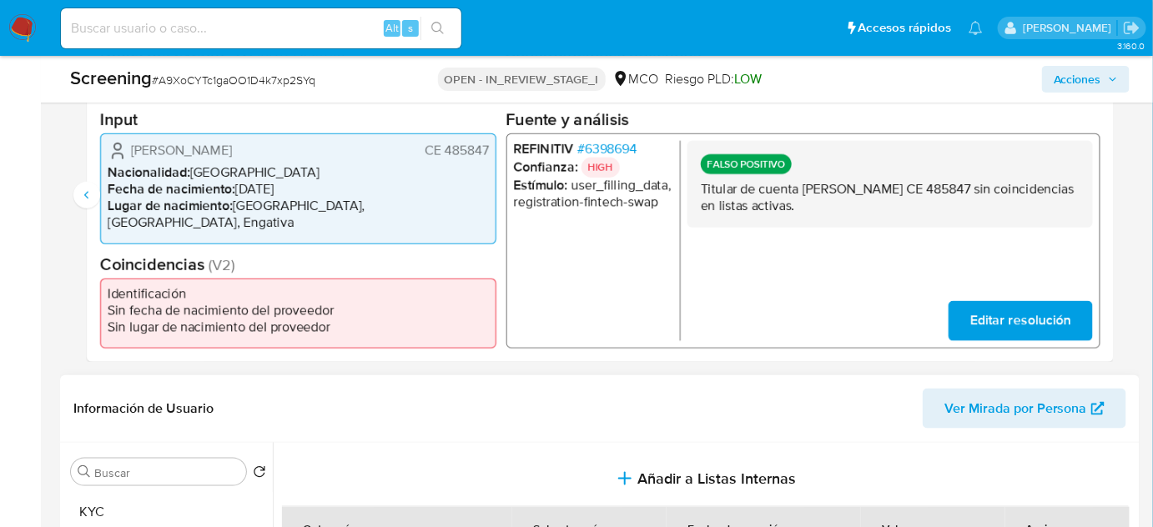
scroll to position [303, 0]
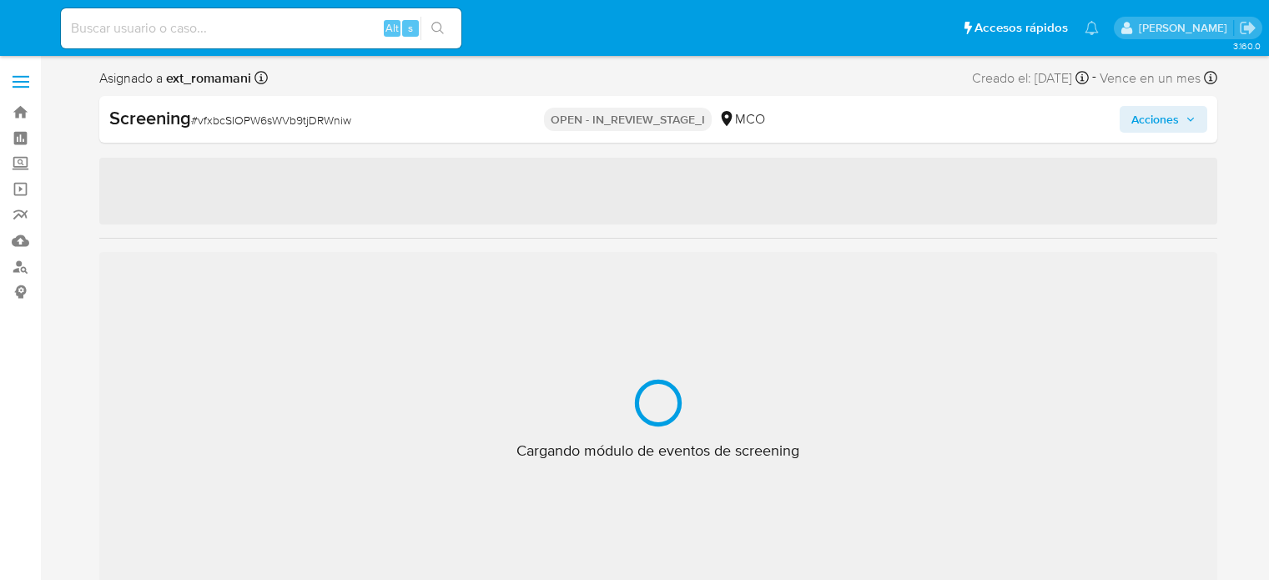
select select "10"
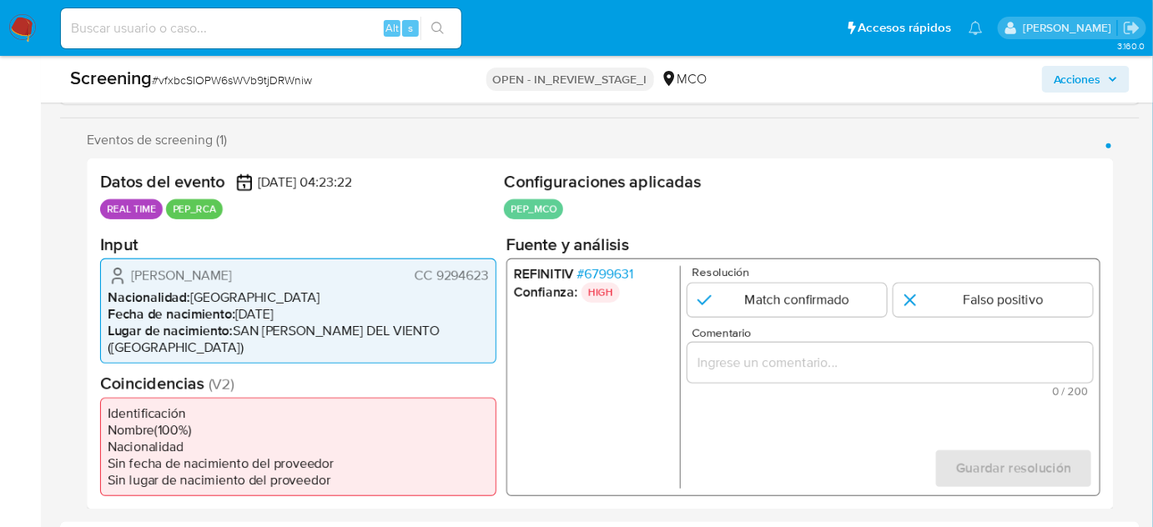
scroll to position [303, 0]
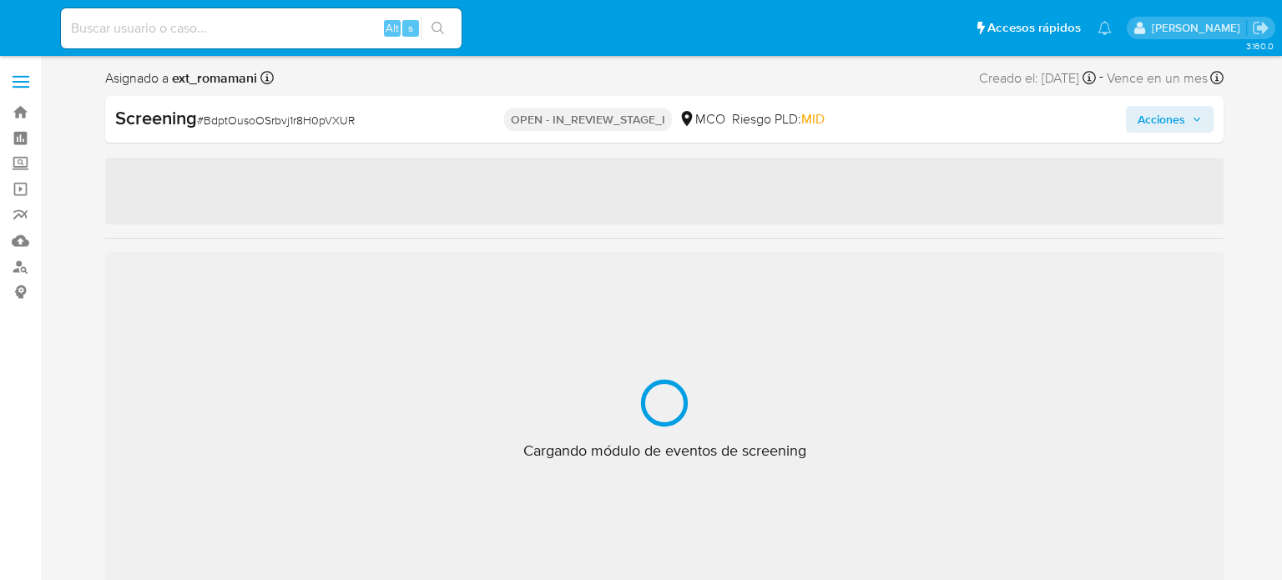
select select "10"
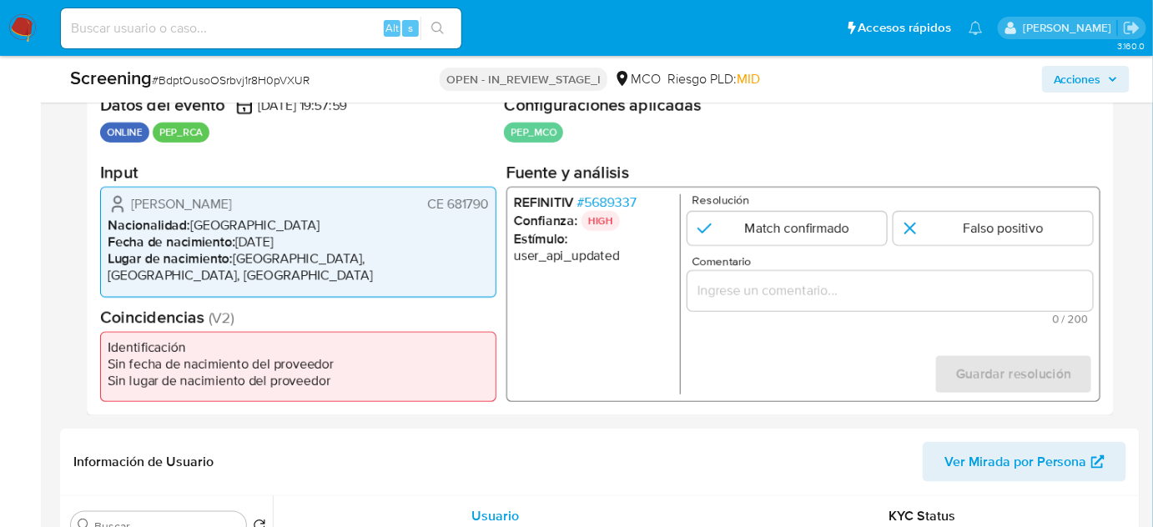
scroll to position [379, 0]
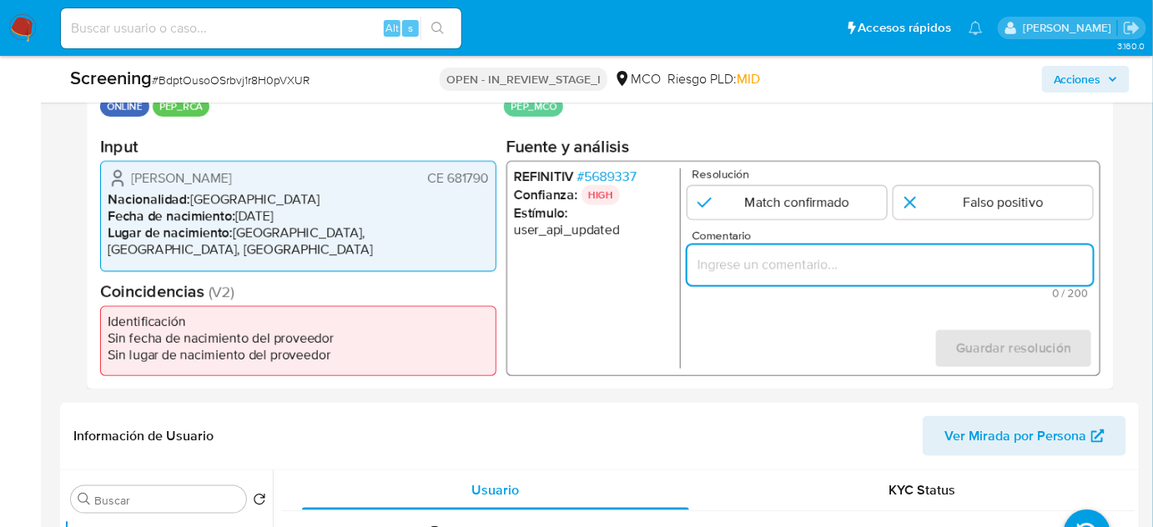
click at [754, 274] on input "Comentario" at bounding box center [891, 265] width 406 height 22
paste input "Titular de cuenta sin coincidencias en listas activas."
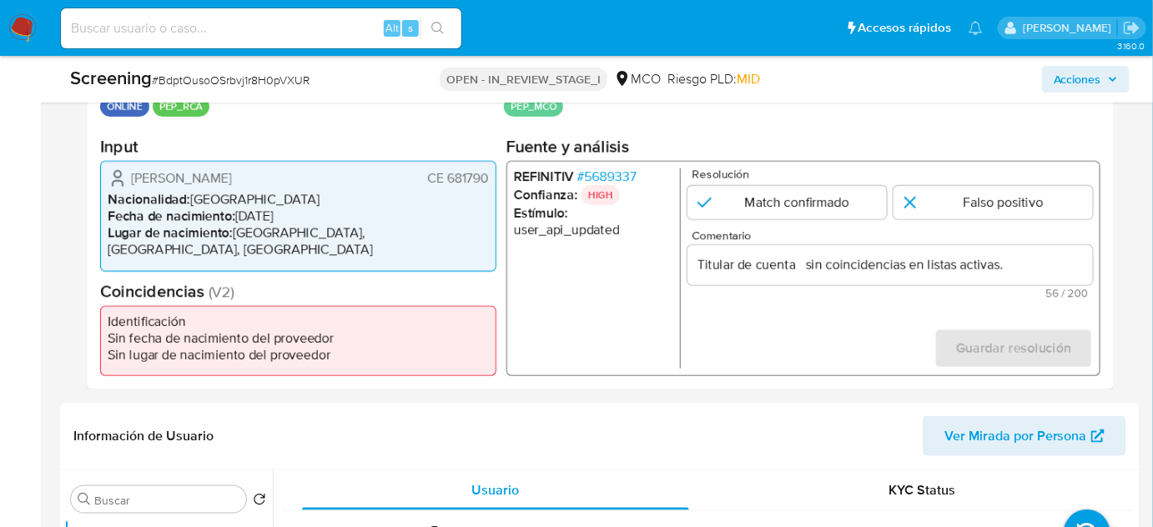
drag, startPoint x: 125, startPoint y: 177, endPoint x: 427, endPoint y: 179, distance: 302.1
click at [427, 179] on div "[PERSON_NAME] CE 681790" at bounding box center [298, 179] width 381 height 20
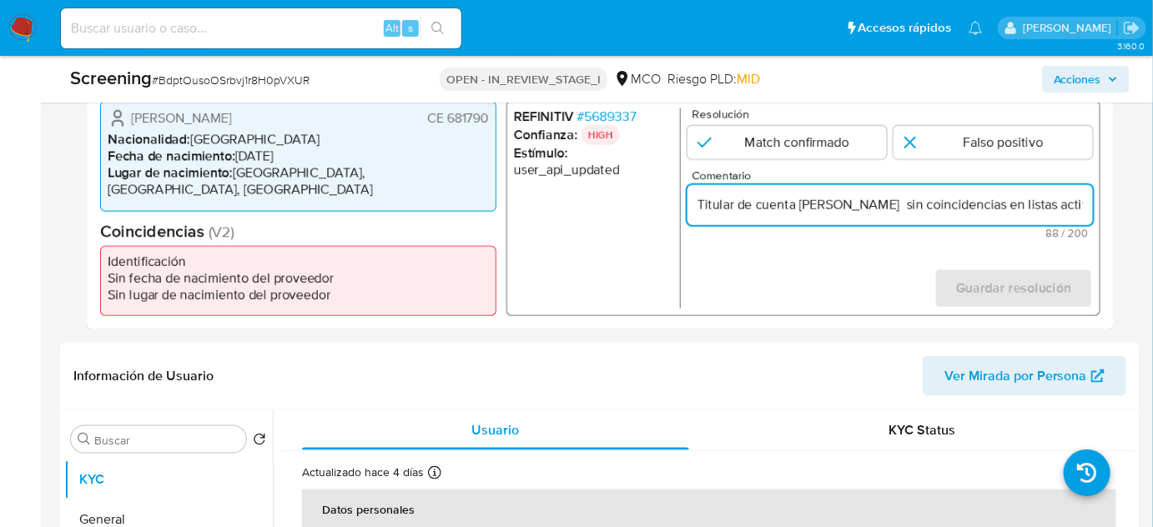
scroll to position [531, 0]
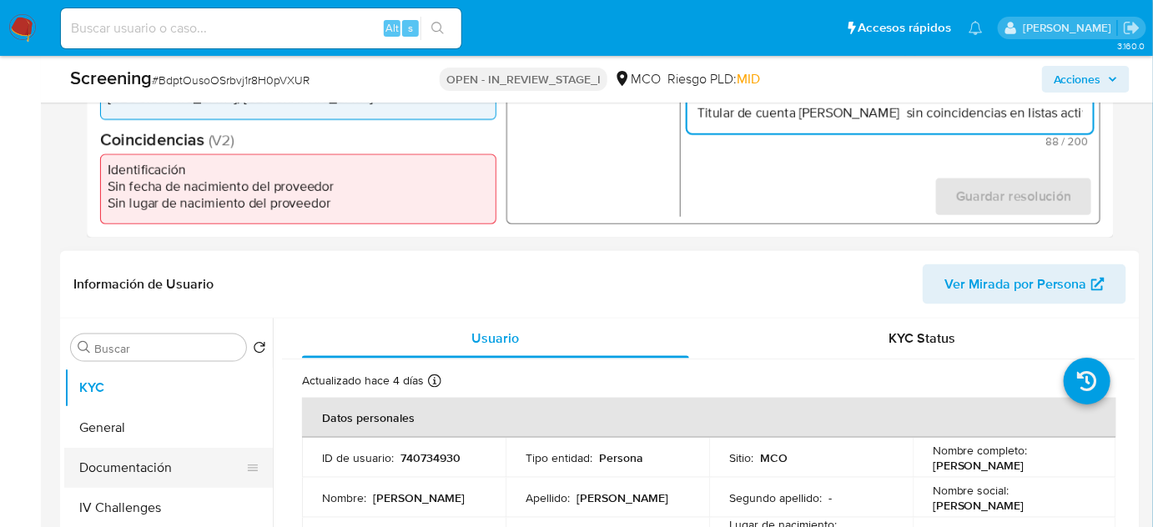
type input "Titular de cuenta [PERSON_NAME] sin coincidencias en listas activas."
click at [157, 461] on button "Documentación" at bounding box center [161, 468] width 195 height 40
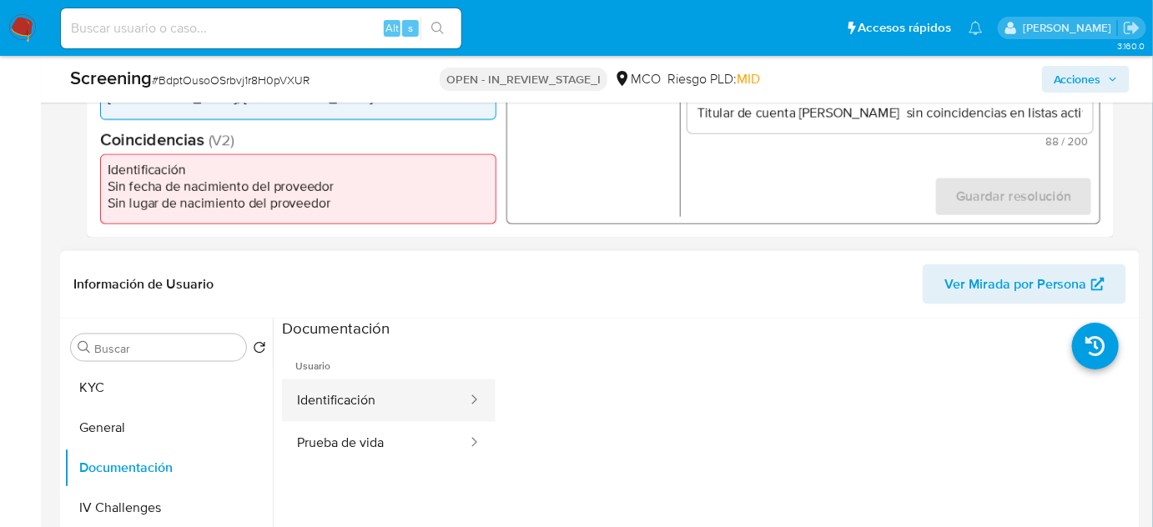
click at [338, 404] on button "Identificación" at bounding box center [375, 401] width 187 height 43
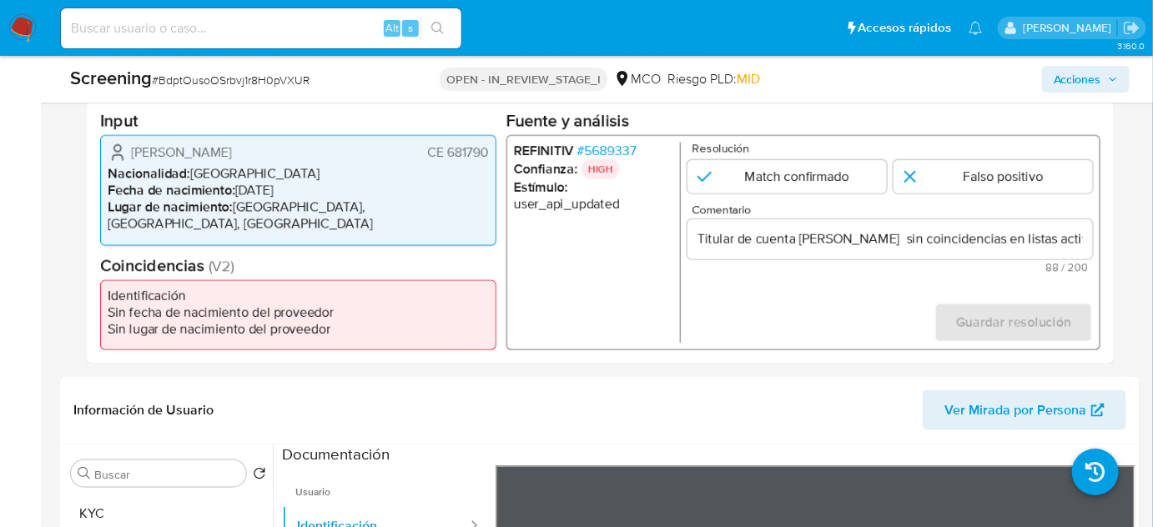
scroll to position [379, 0]
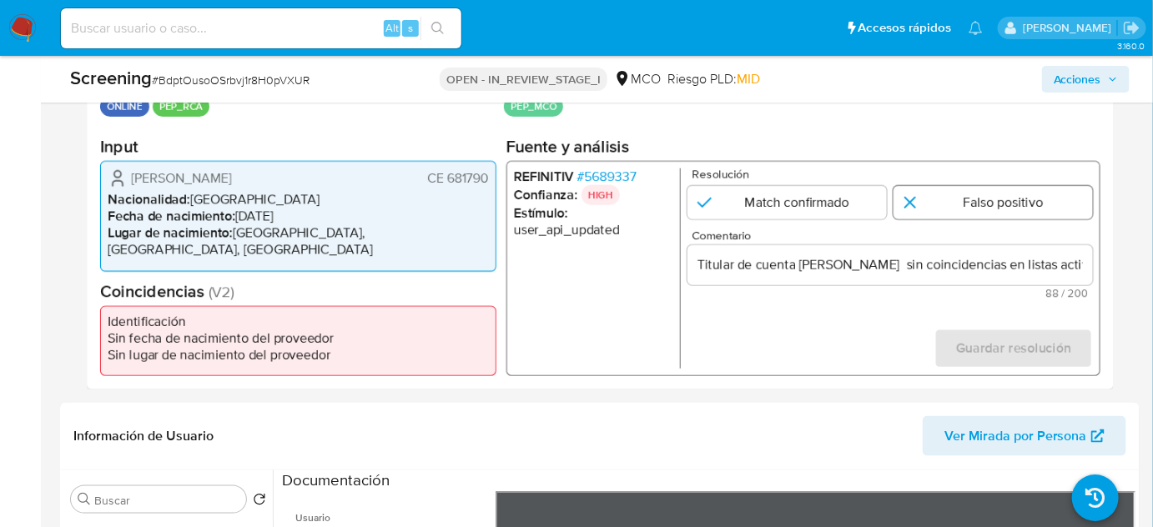
click at [930, 198] on input "1 de 1" at bounding box center [993, 202] width 199 height 33
radio input "true"
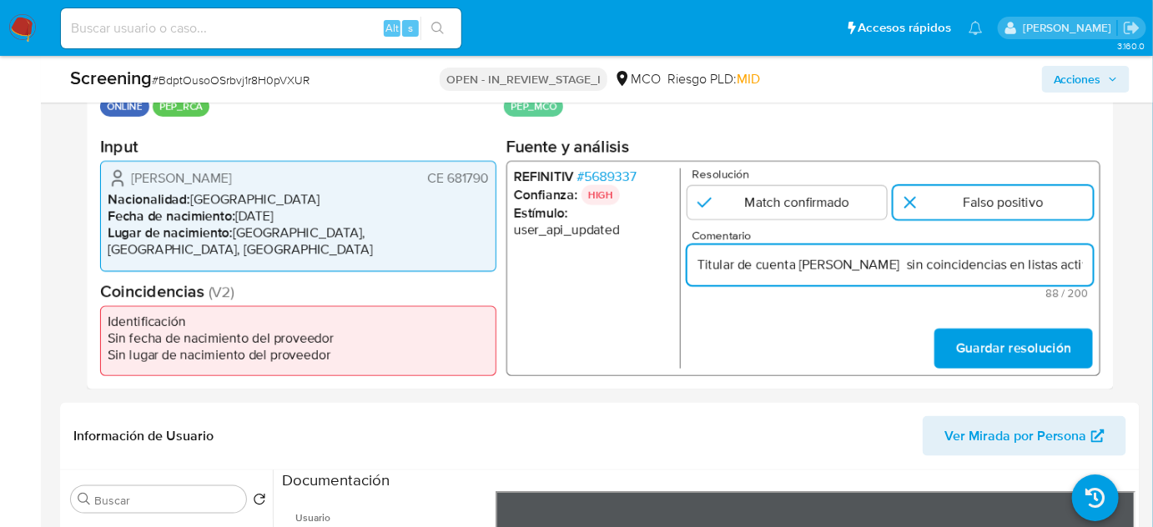
click at [990, 275] on input "Titular de cuenta [PERSON_NAME] sin coincidencias en listas activas." at bounding box center [891, 265] width 406 height 22
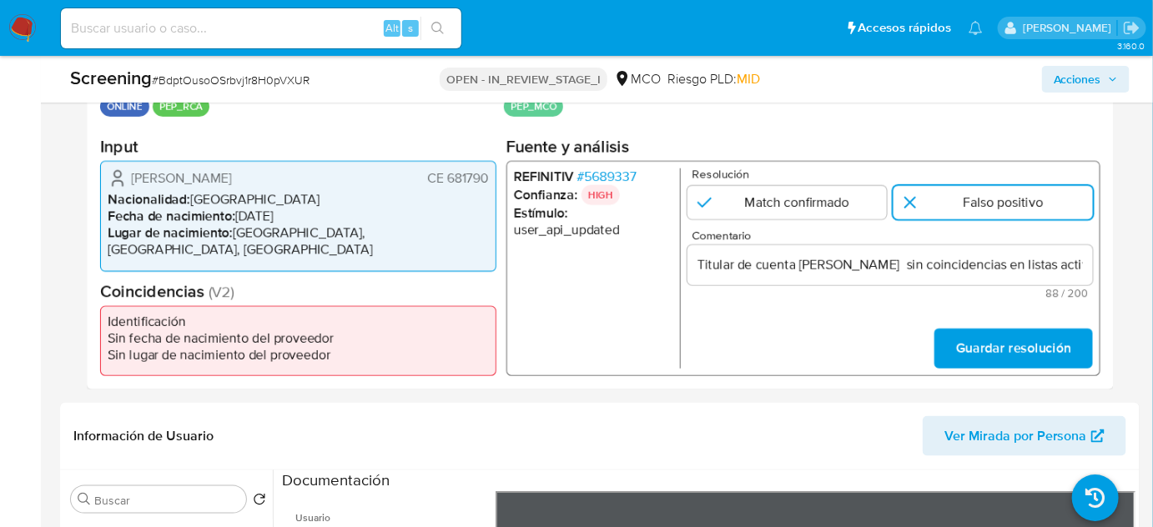
drag, startPoint x: 425, startPoint y: 185, endPoint x: 491, endPoint y: 184, distance: 66.8
click at [491, 184] on div "[PERSON_NAME] CE 681790 Nacionalidad : [DEMOGRAPHIC_DATA] Fecha de nacimiento :…" at bounding box center [298, 216] width 396 height 110
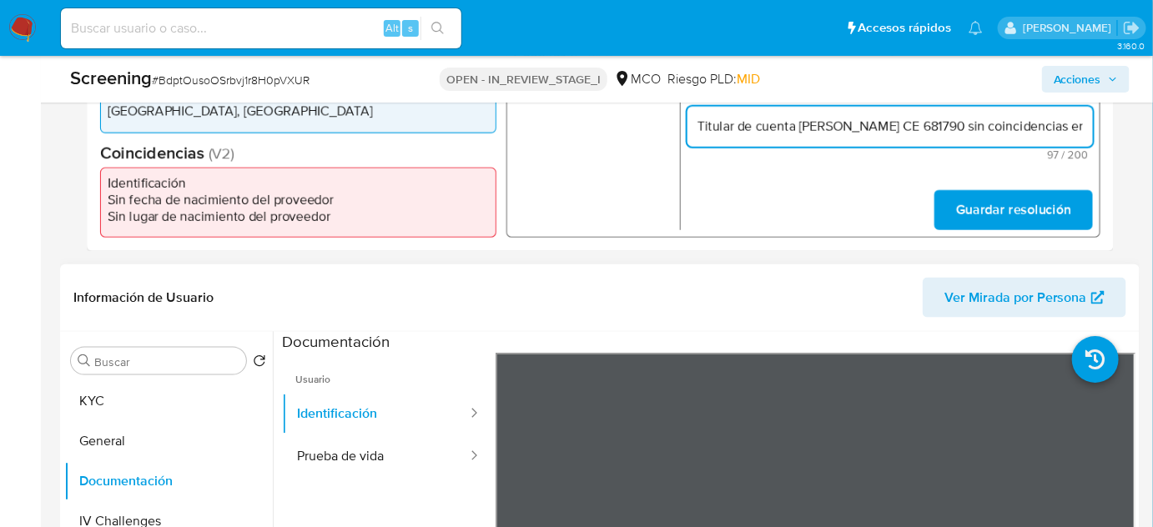
scroll to position [531, 0]
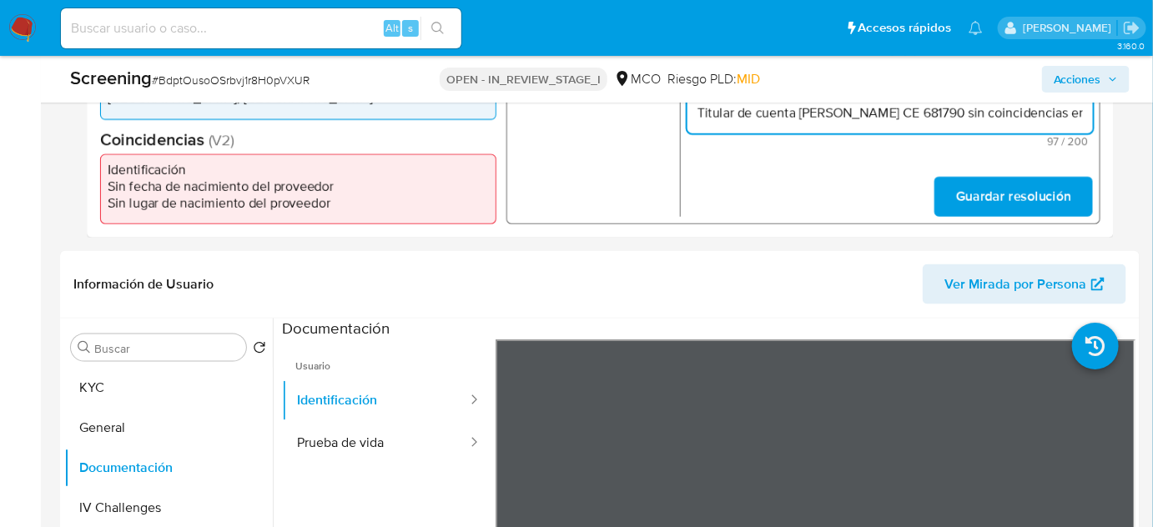
click at [985, 118] on input "Titular de cuenta [PERSON_NAME] CE 681790 sin coincidencias en listas activas." at bounding box center [891, 114] width 406 height 22
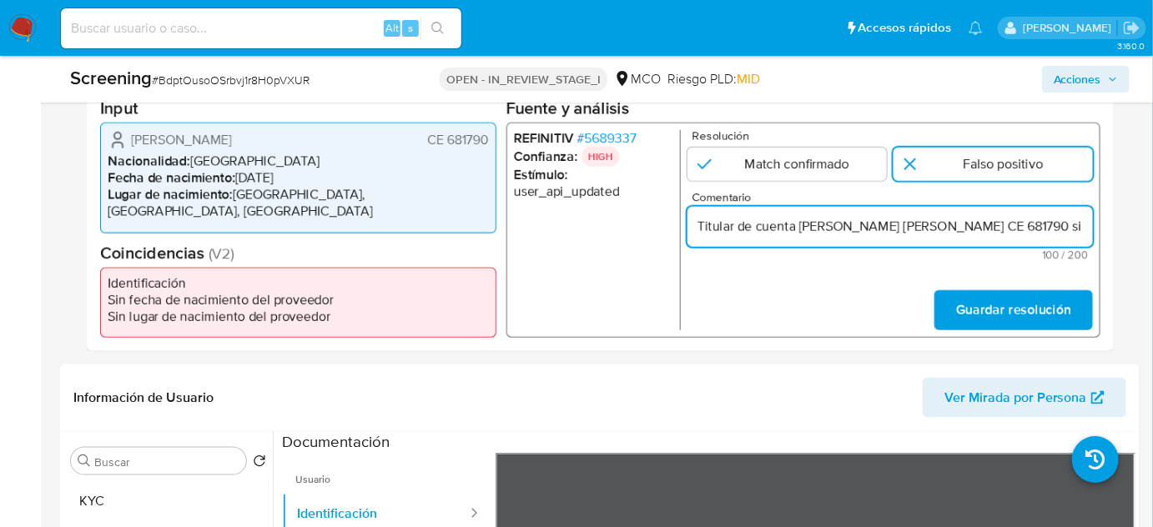
scroll to position [379, 0]
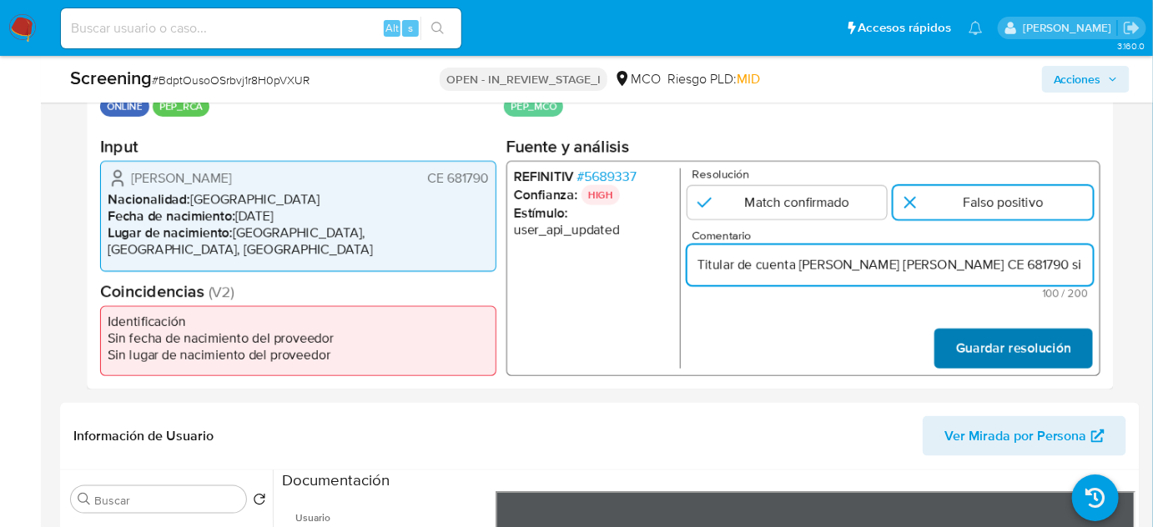
type input "Titular de cuenta [PERSON_NAME] [PERSON_NAME] CE 681790 sin coincidencias en li…"
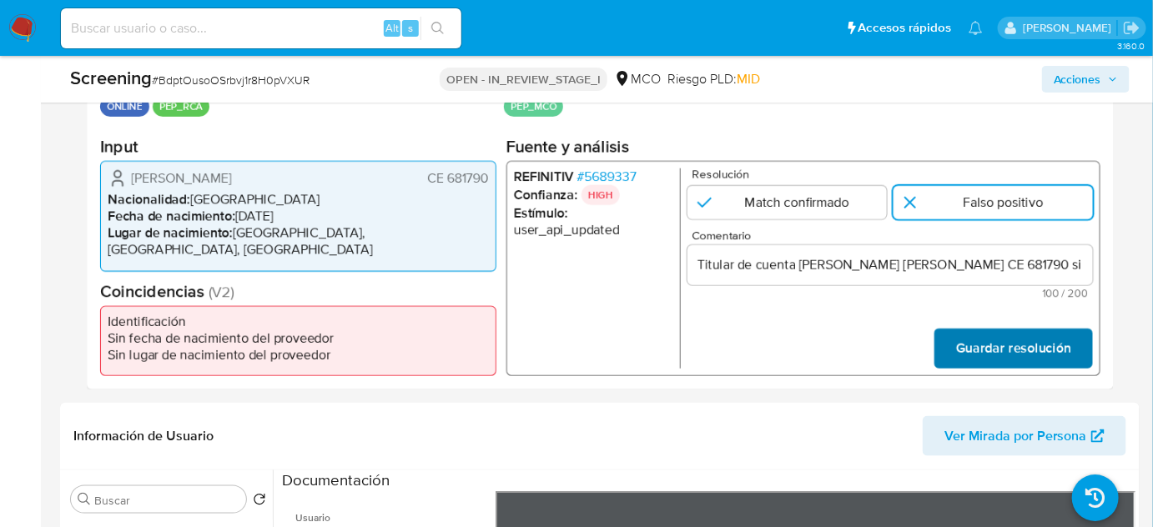
click at [990, 344] on span "Guardar resolución" at bounding box center [1013, 348] width 115 height 37
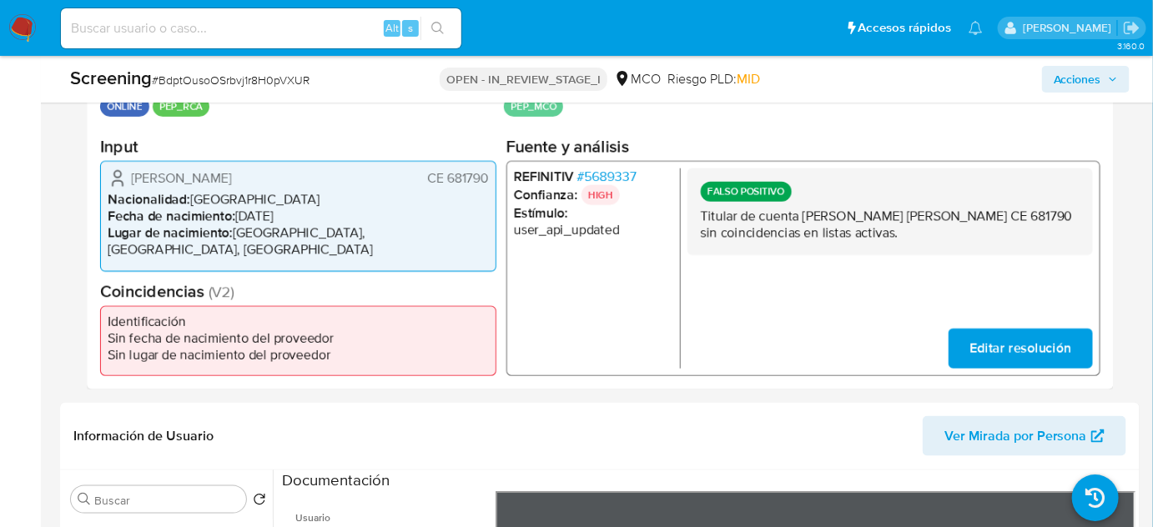
drag, startPoint x: 1014, startPoint y: 223, endPoint x: 799, endPoint y: 222, distance: 214.4
click at [799, 222] on p "Titular de cuenta [PERSON_NAME] [PERSON_NAME] CE 681790 sin coincidencias en li…" at bounding box center [890, 225] width 379 height 33
click at [620, 184] on span "# 5689337" at bounding box center [606, 177] width 59 height 17
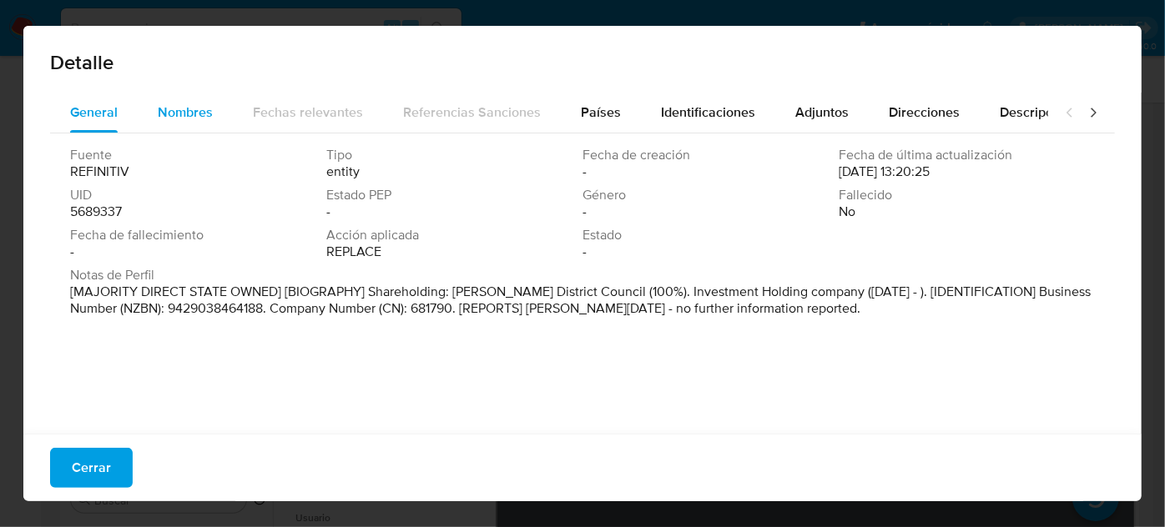
click at [191, 108] on span "Nombres" at bounding box center [185, 112] width 55 height 19
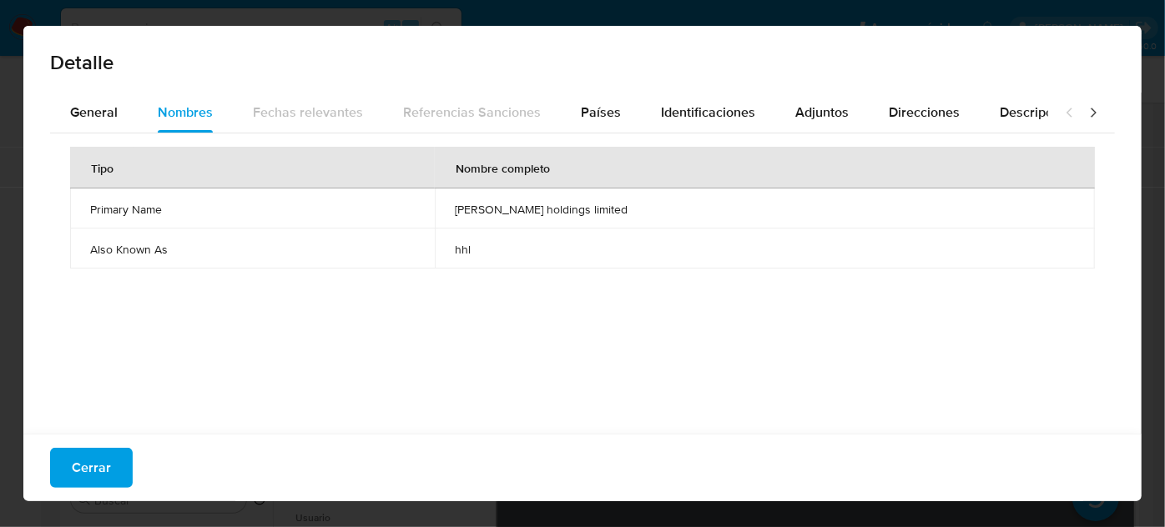
drag, startPoint x: 107, startPoint y: 466, endPoint x: 164, endPoint y: 446, distance: 60.5
click at [105, 466] on span "Cerrar" at bounding box center [91, 468] width 39 height 37
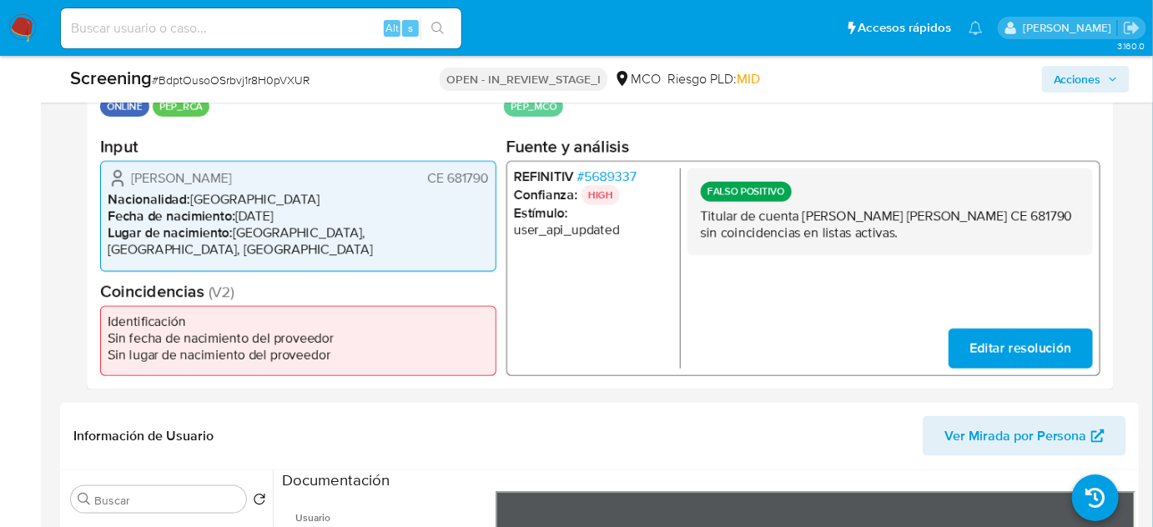
drag, startPoint x: 802, startPoint y: 219, endPoint x: 1008, endPoint y: 224, distance: 206.1
click at [1008, 224] on p "Titular de cuenta [PERSON_NAME] [PERSON_NAME] CE 681790 sin coincidencias en li…" at bounding box center [890, 225] width 379 height 33
click at [621, 185] on span "# 5689337" at bounding box center [606, 177] width 59 height 17
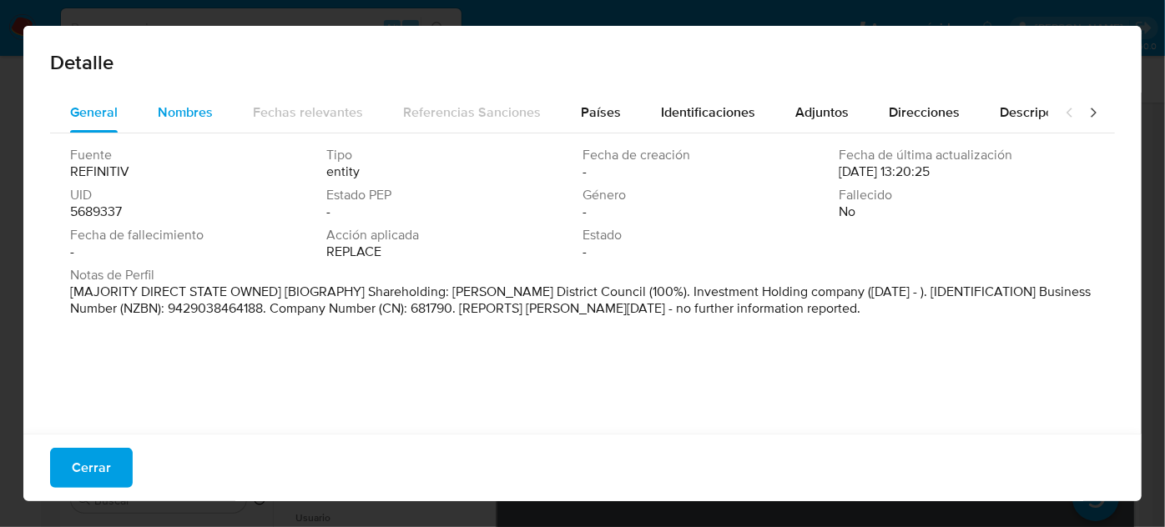
click at [191, 110] on span "Nombres" at bounding box center [185, 112] width 55 height 19
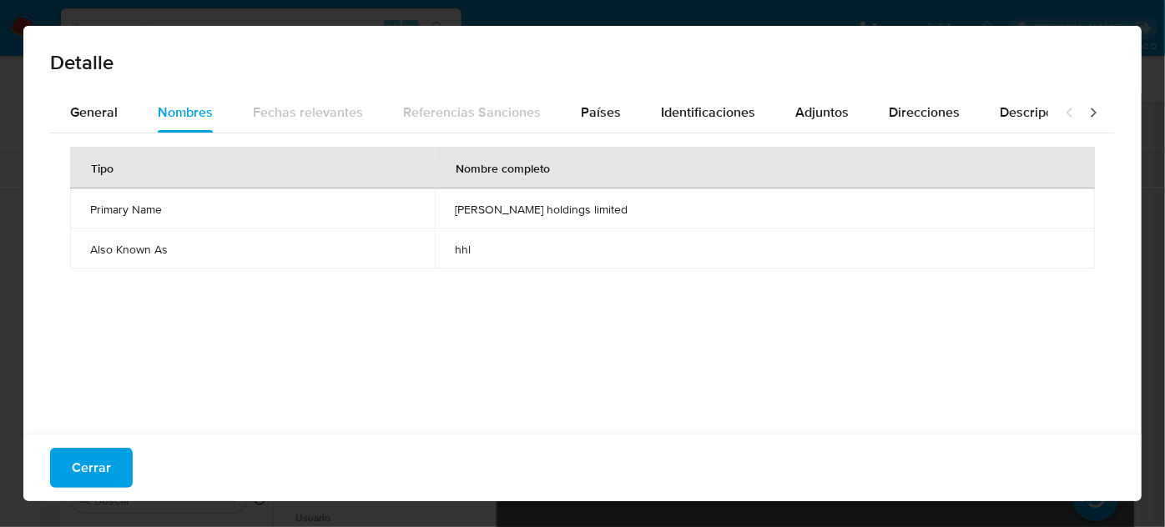
drag, startPoint x: 507, startPoint y: 201, endPoint x: 636, endPoint y: 217, distance: 129.5
click at [636, 217] on td "[PERSON_NAME] holdings limited" at bounding box center [765, 209] width 660 height 40
click at [588, 122] on span "Países" at bounding box center [601, 112] width 40 height 19
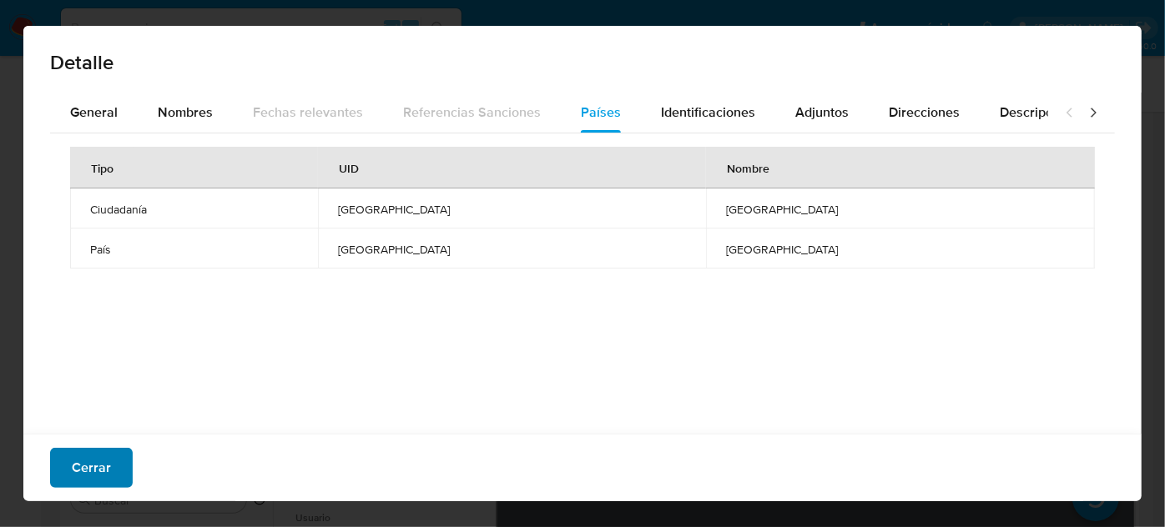
drag, startPoint x: 78, startPoint y: 469, endPoint x: 88, endPoint y: 463, distance: 11.6
click at [78, 470] on span "Cerrar" at bounding box center [91, 468] width 39 height 37
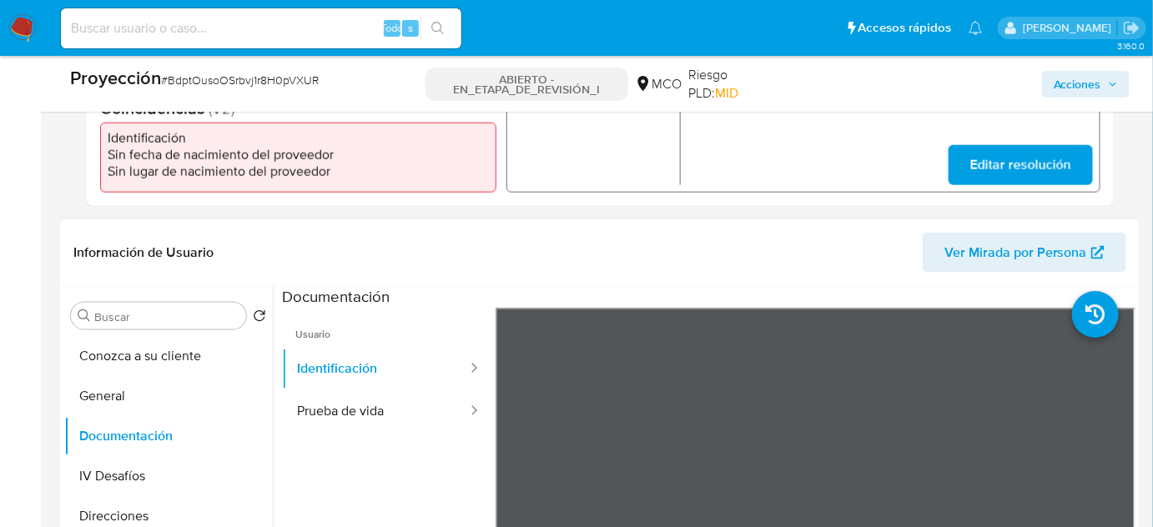
scroll to position [607, 0]
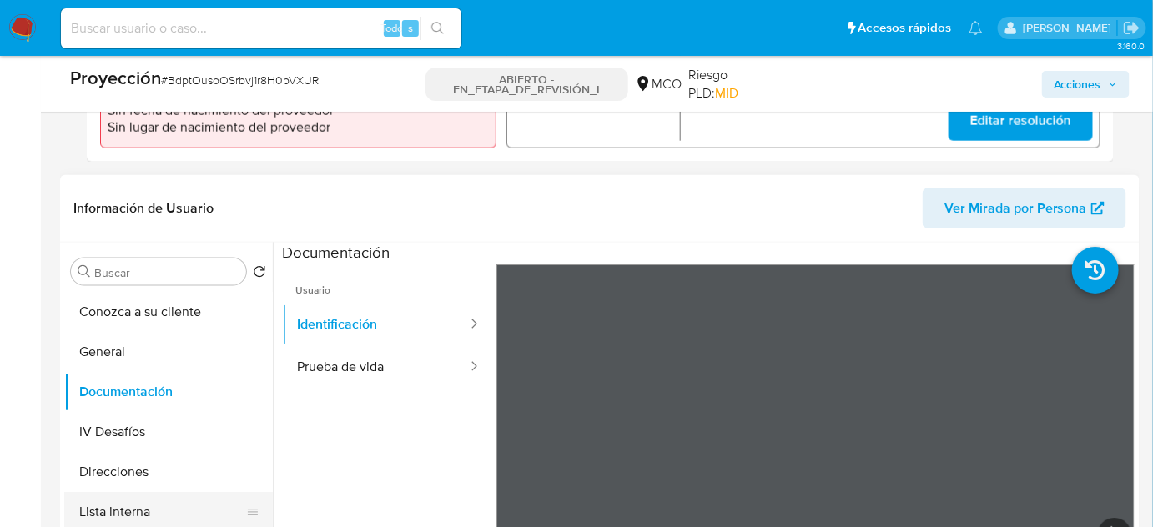
click at [143, 516] on button "Lista interna" at bounding box center [161, 512] width 195 height 40
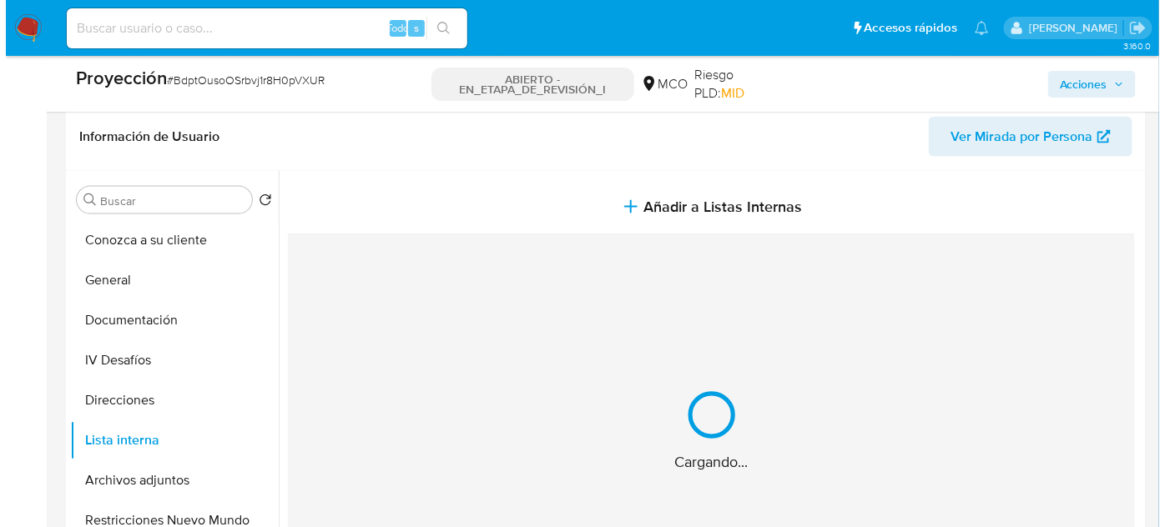
scroll to position [683, 0]
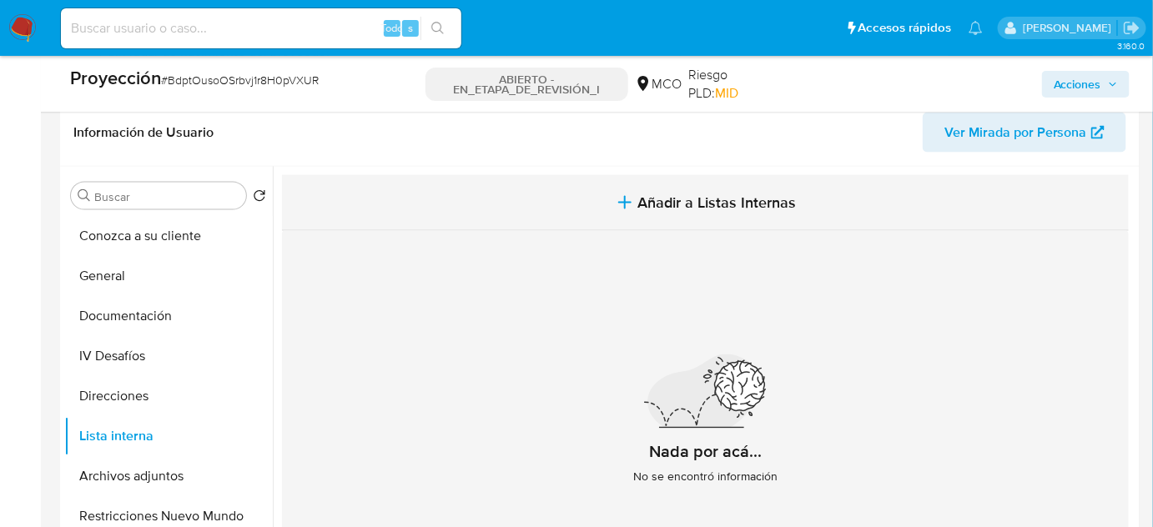
click at [642, 196] on span "Añadir a Listas Internas" at bounding box center [717, 203] width 159 height 18
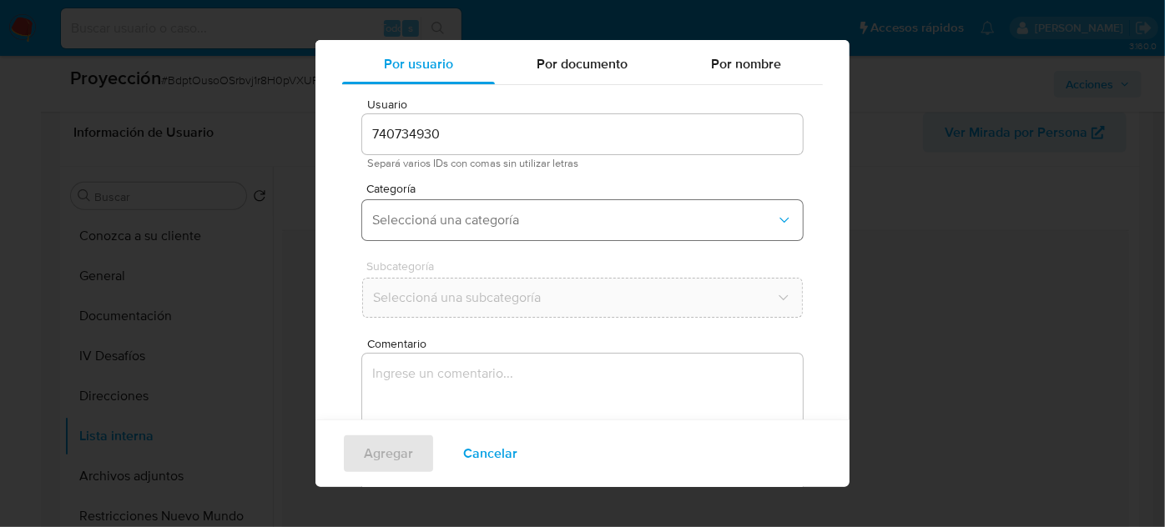
scroll to position [62, 0]
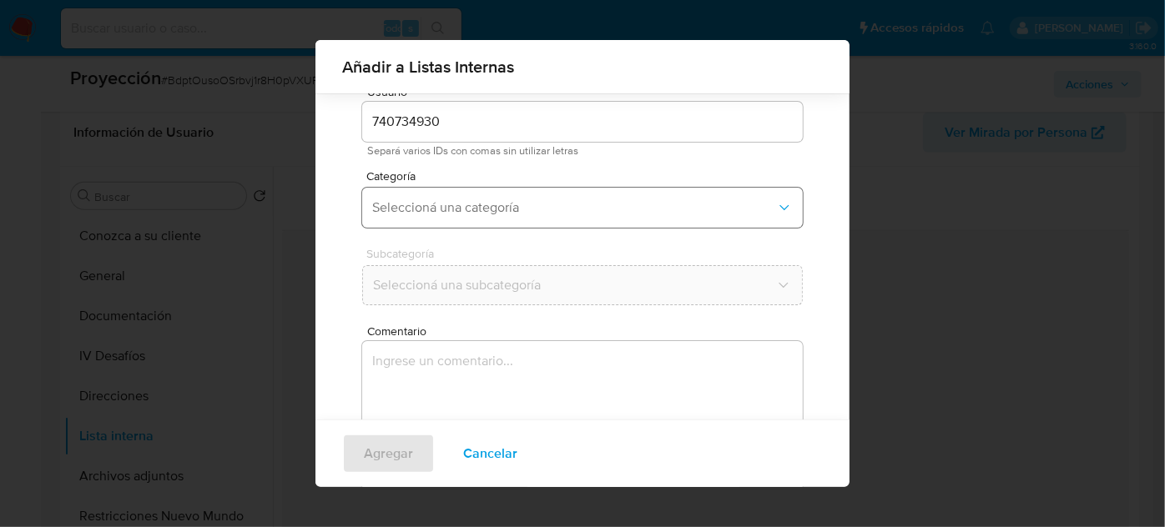
click at [571, 224] on button "Seleccioná una categoría" at bounding box center [582, 208] width 441 height 40
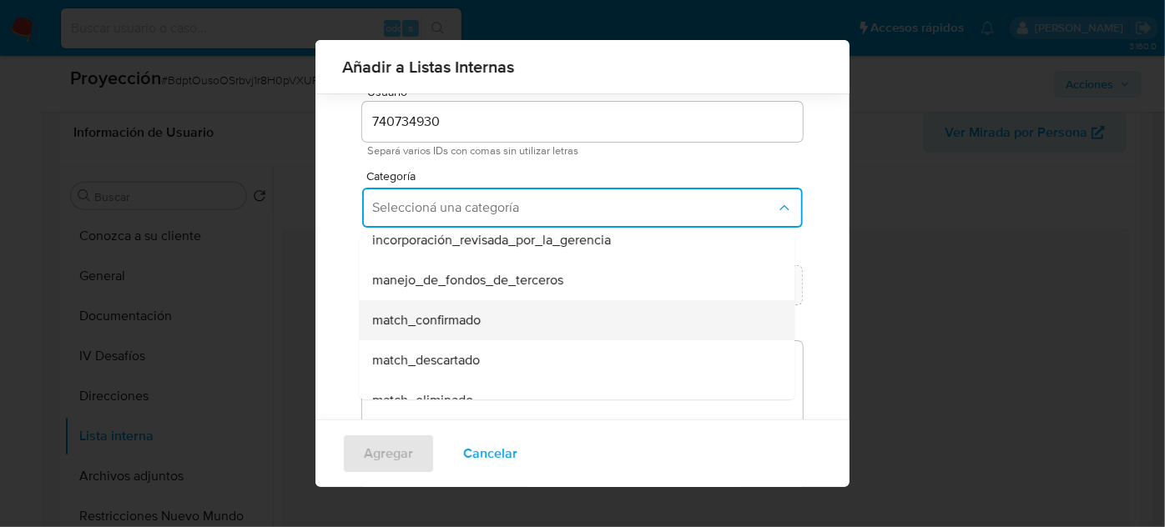
scroll to position [75, 0]
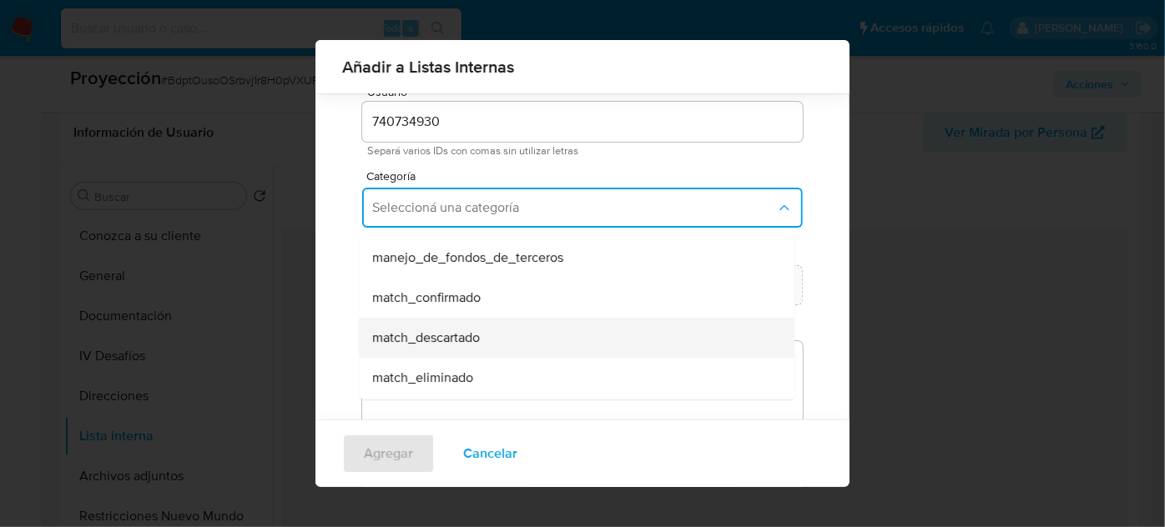
click at [457, 331] on span "match_descartado" at bounding box center [426, 338] width 108 height 17
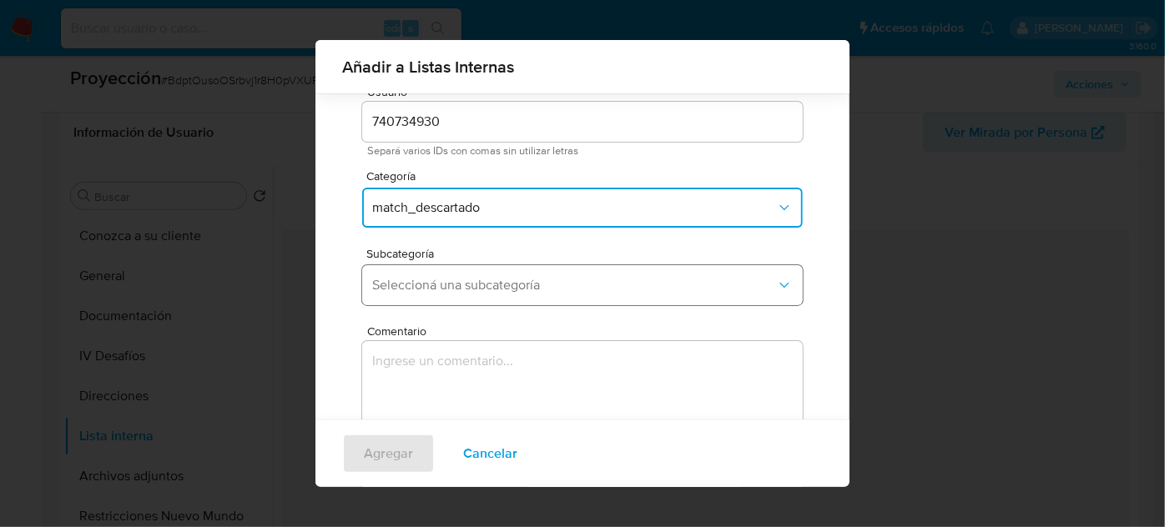
click at [521, 282] on span "Seleccioná una subcategoría" at bounding box center [574, 285] width 404 height 17
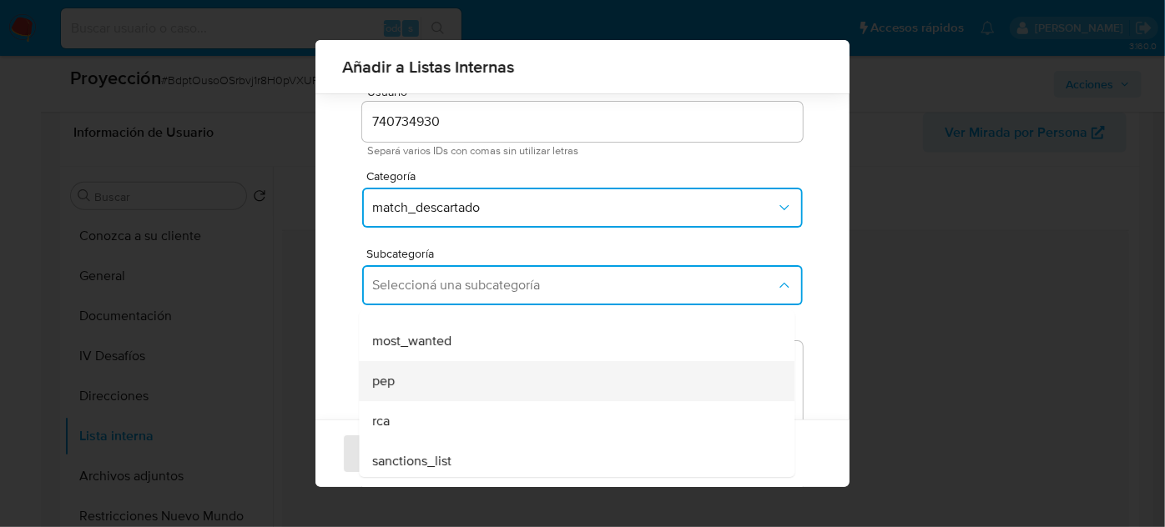
scroll to position [113, 0]
click at [448, 371] on div "pep" at bounding box center [571, 377] width 399 height 40
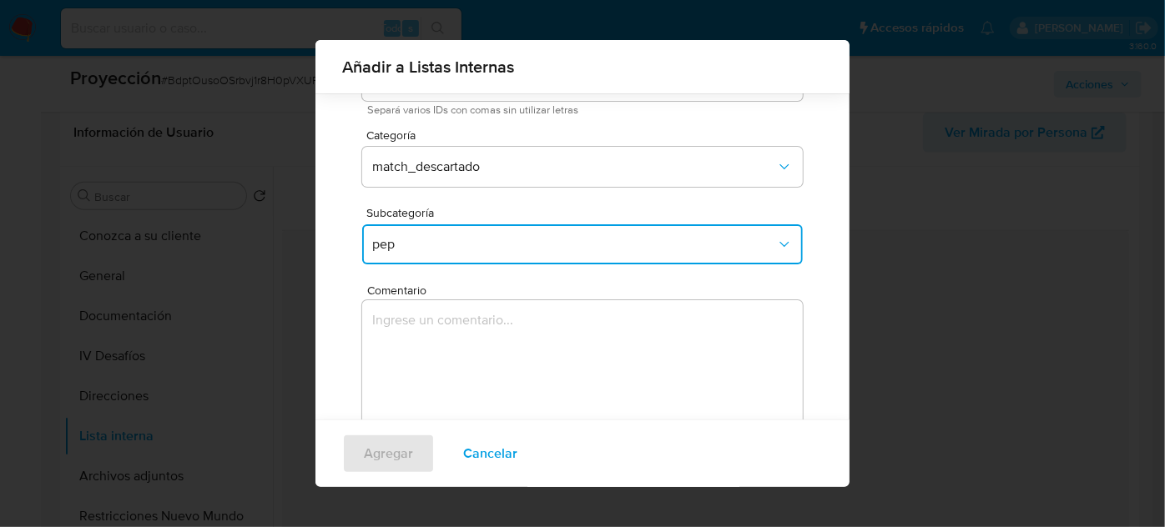
scroll to position [138, 0]
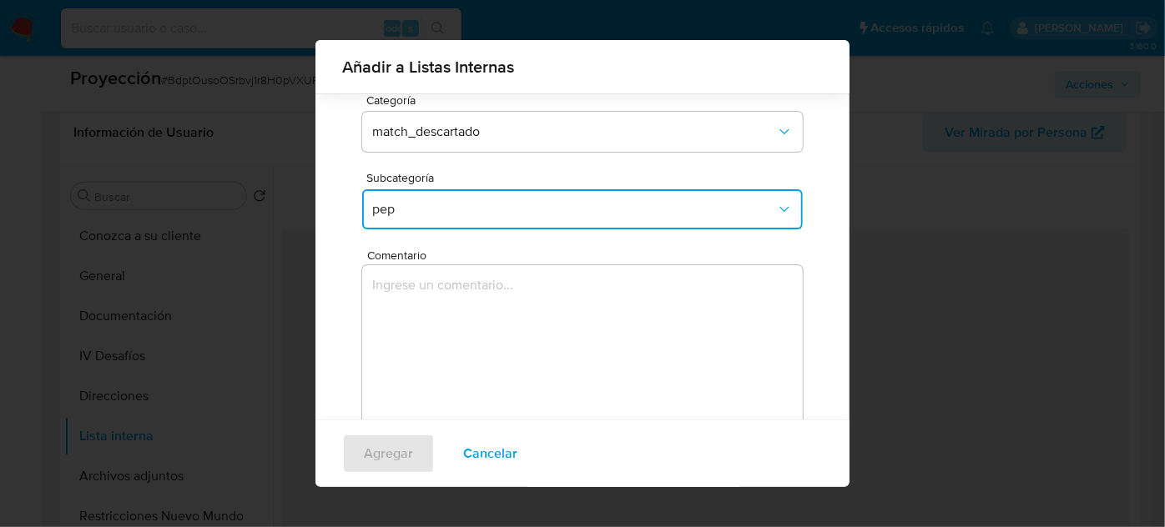
click at [470, 338] on textarea "Comentario" at bounding box center [582, 345] width 441 height 160
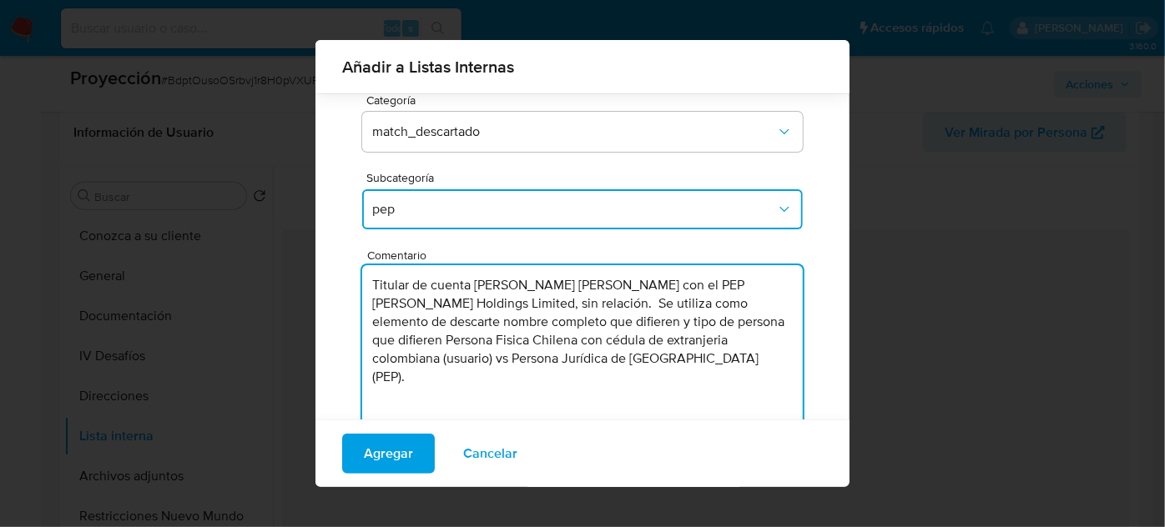
click at [688, 290] on textarea "Titular de cuenta [PERSON_NAME] [PERSON_NAME] con el PEP [PERSON_NAME] Holdings…" at bounding box center [582, 345] width 441 height 160
type textarea "Titular de cuenta [PERSON_NAME] [PERSON_NAME] genera match con el PEP [PERSON_N…"
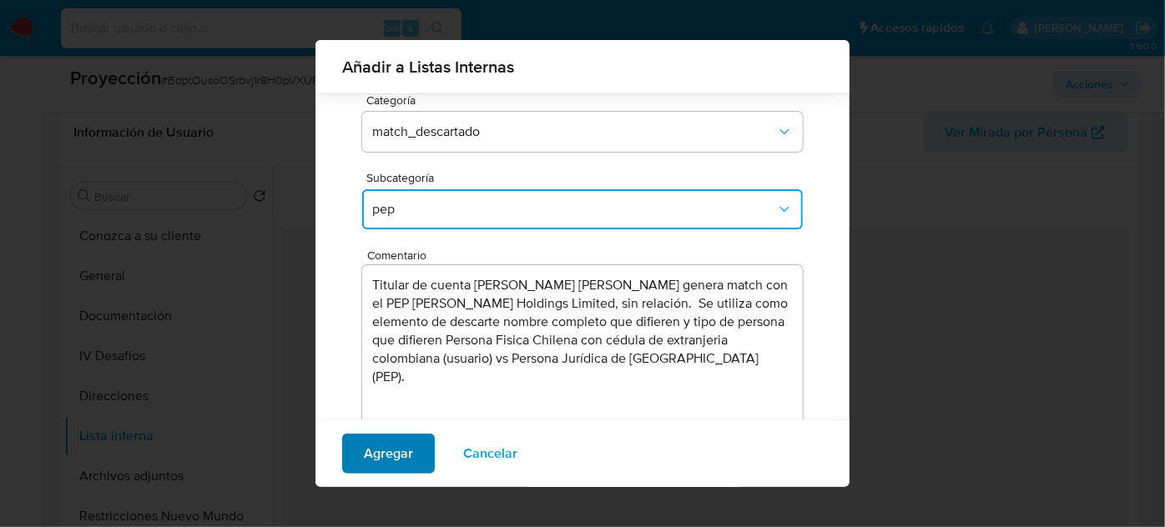
click at [351, 446] on button "Agregar" at bounding box center [388, 454] width 93 height 40
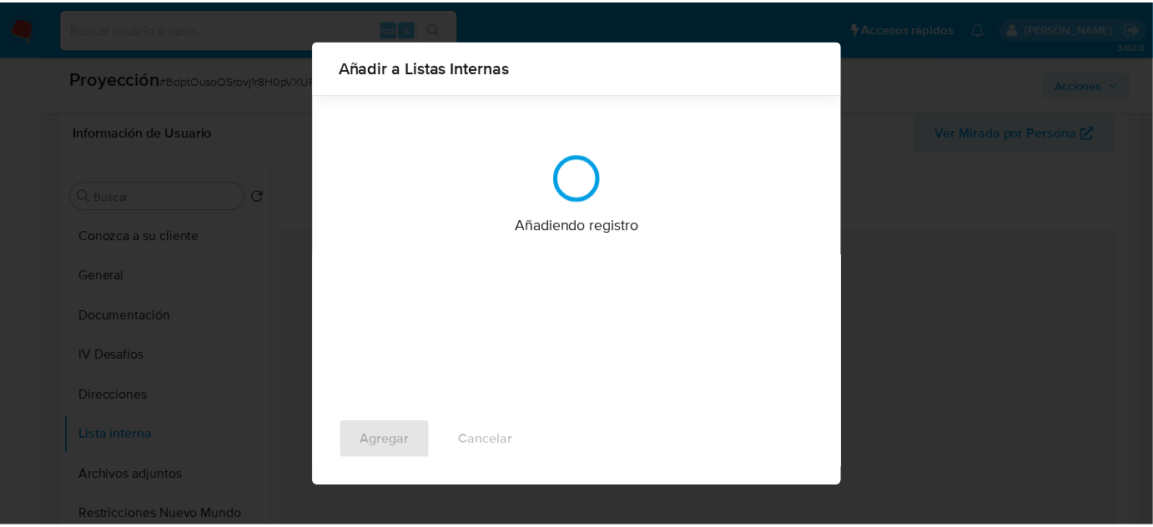
scroll to position [0, 0]
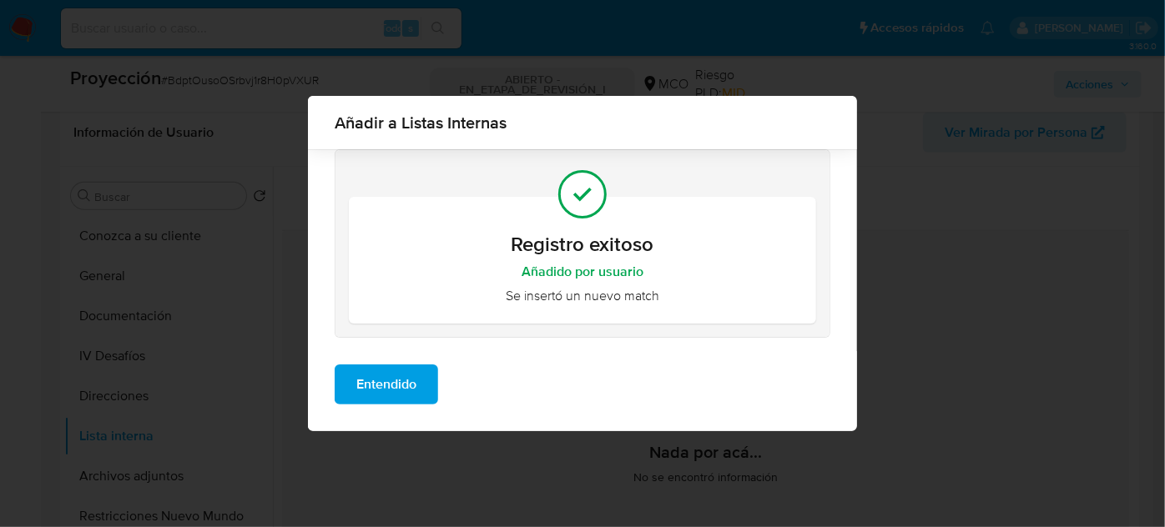
click at [396, 375] on span "Entendido" at bounding box center [386, 384] width 60 height 37
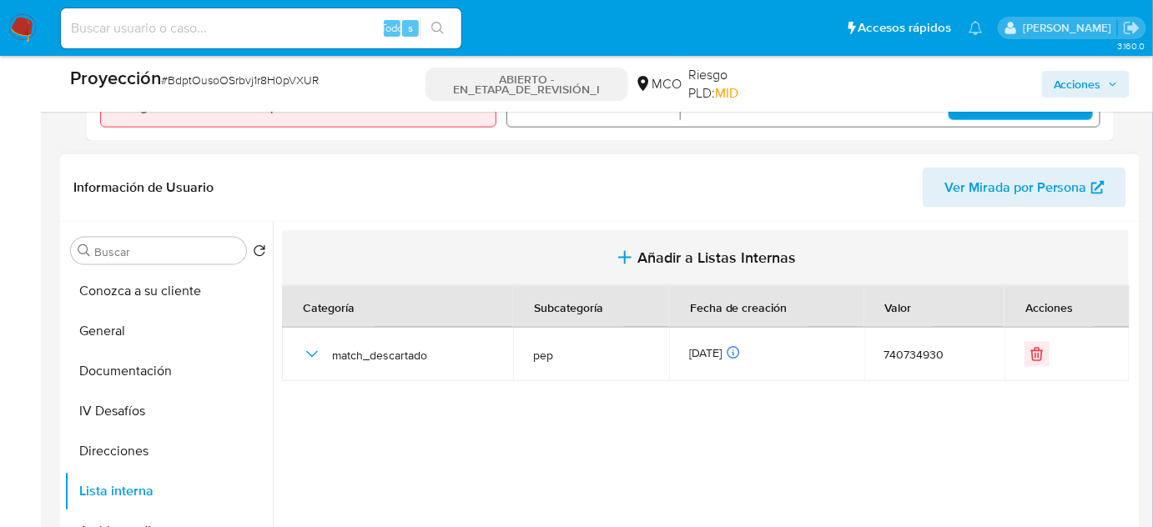
scroll to position [531, 0]
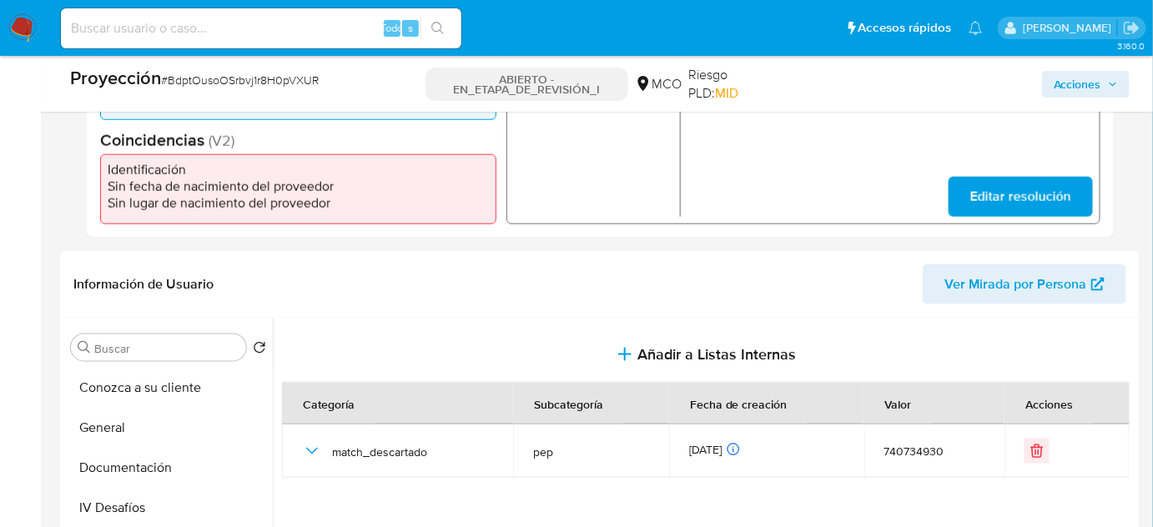
click at [1085, 79] on span "Acciones" at bounding box center [1078, 84] width 48 height 27
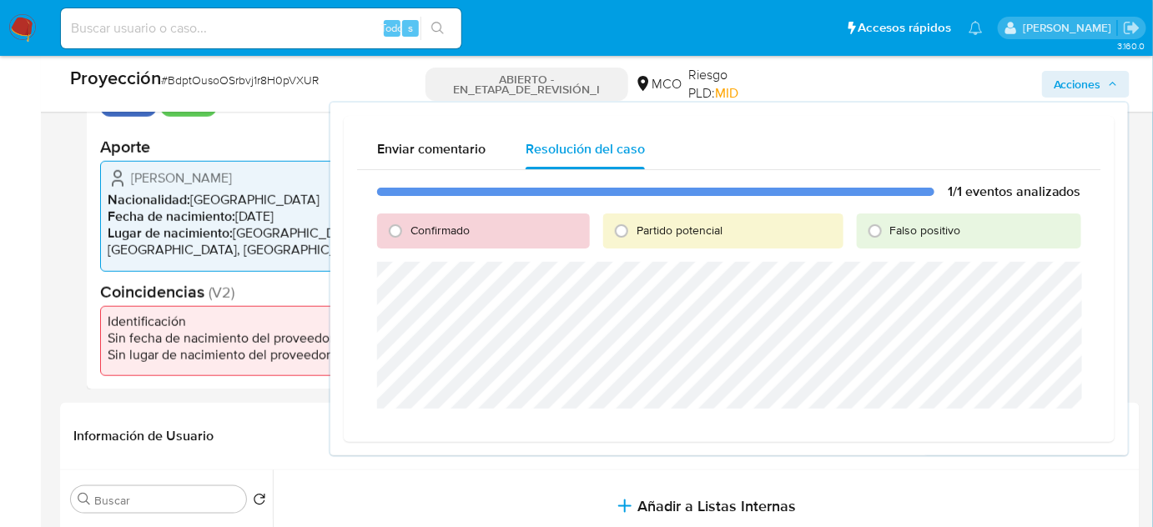
scroll to position [303, 0]
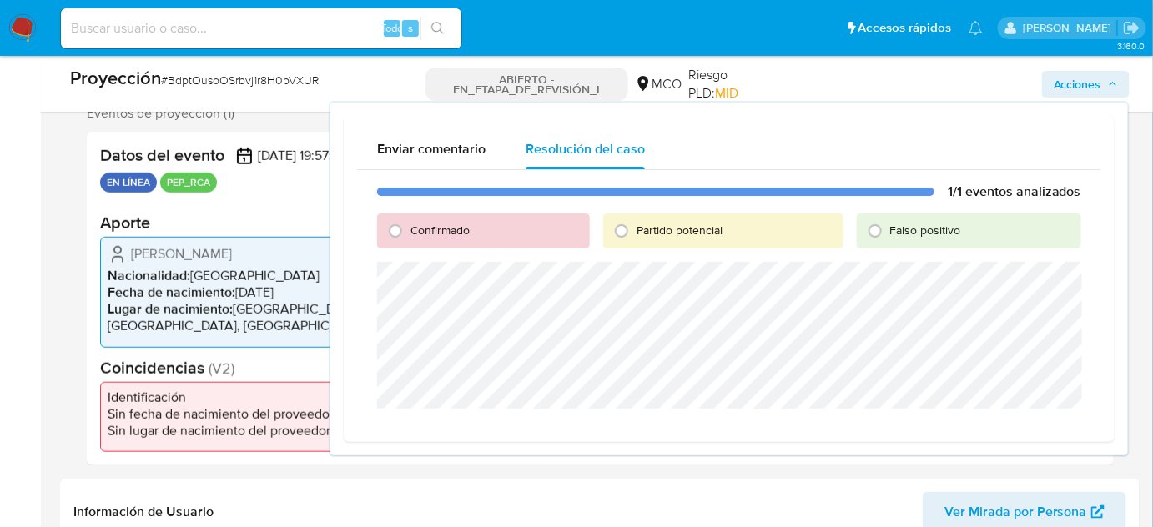
click at [892, 234] on span "Falso positivo" at bounding box center [925, 230] width 71 height 17
click at [889, 234] on input "Falso positivo" at bounding box center [875, 231] width 27 height 27
radio input "true"
click at [1005, 426] on span "Cerrar Caso" at bounding box center [1023, 428] width 80 height 23
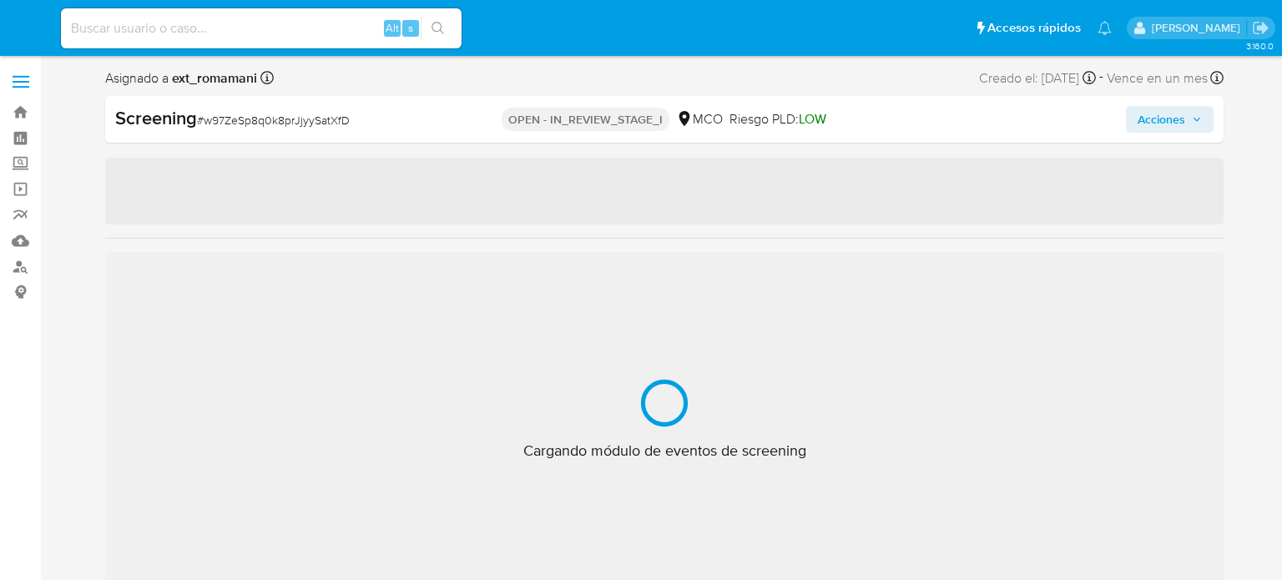
select select "10"
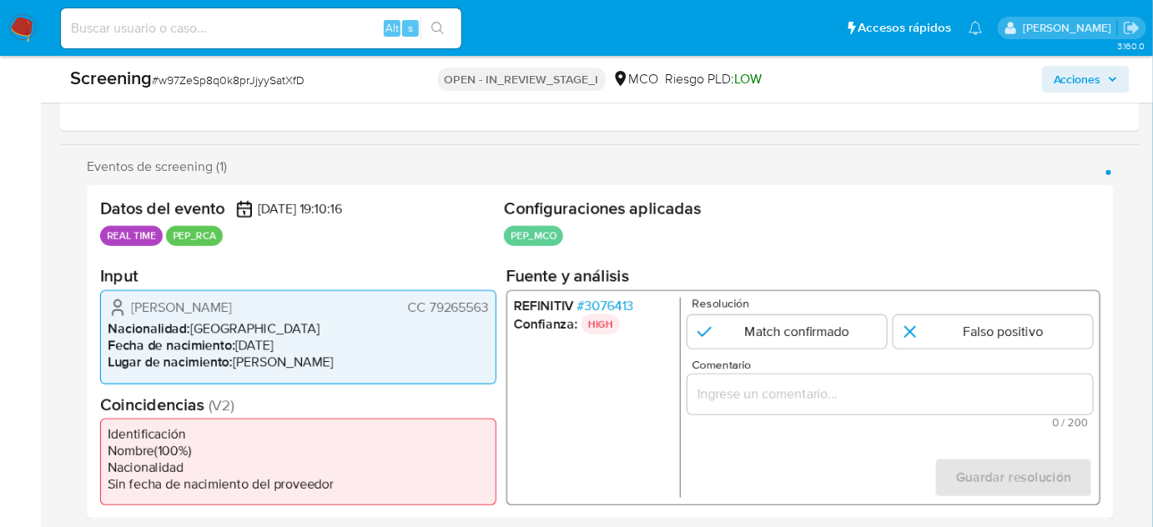
scroll to position [303, 0]
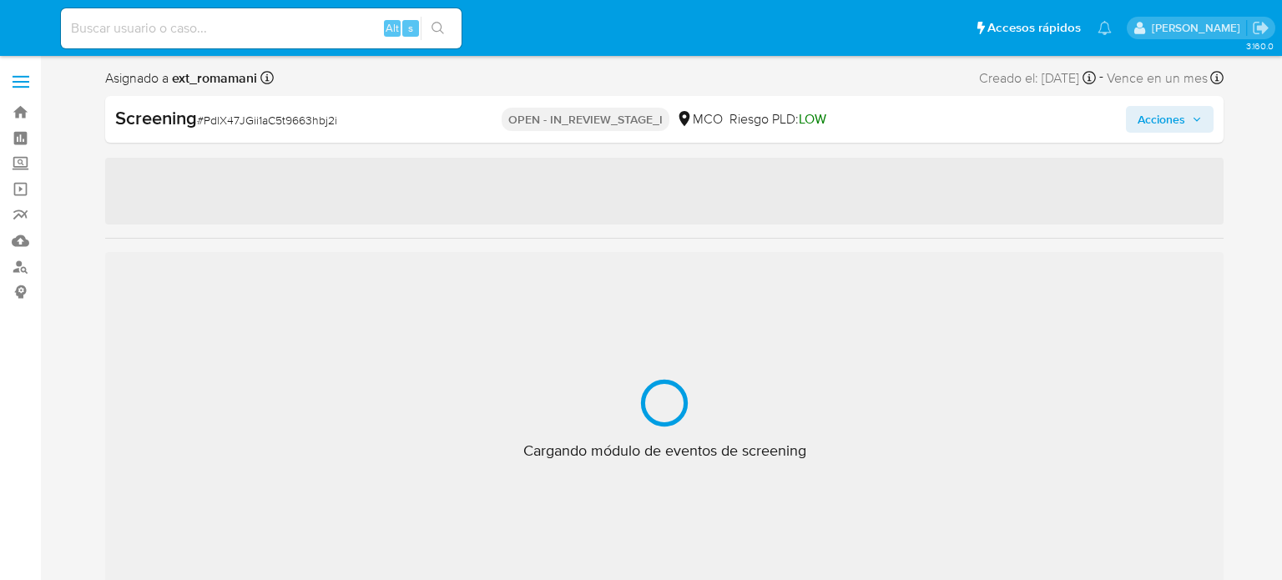
select select "10"
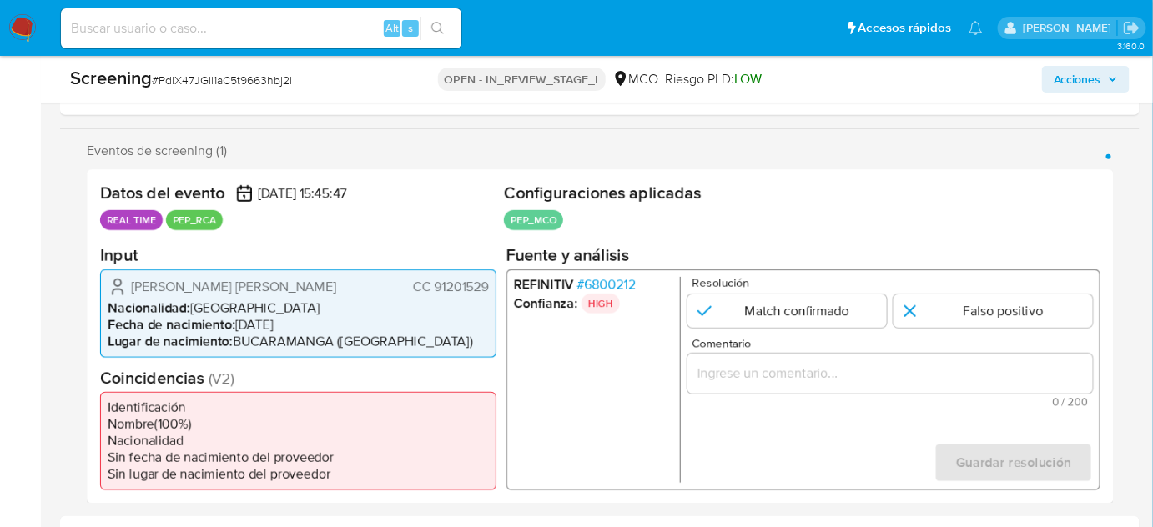
scroll to position [303, 0]
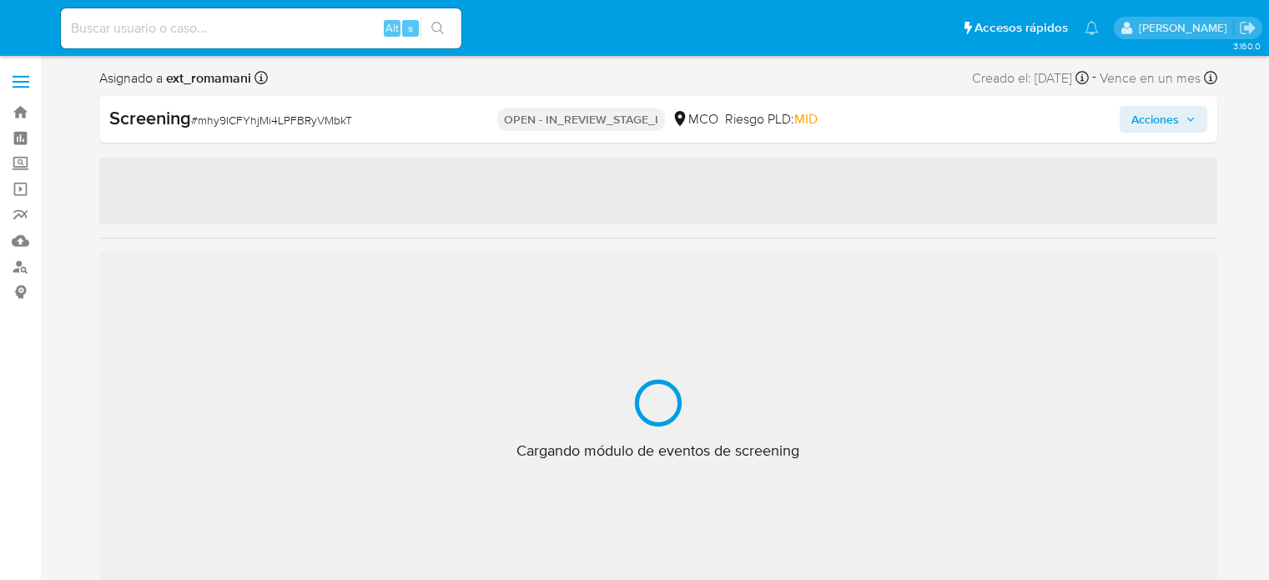
select select "10"
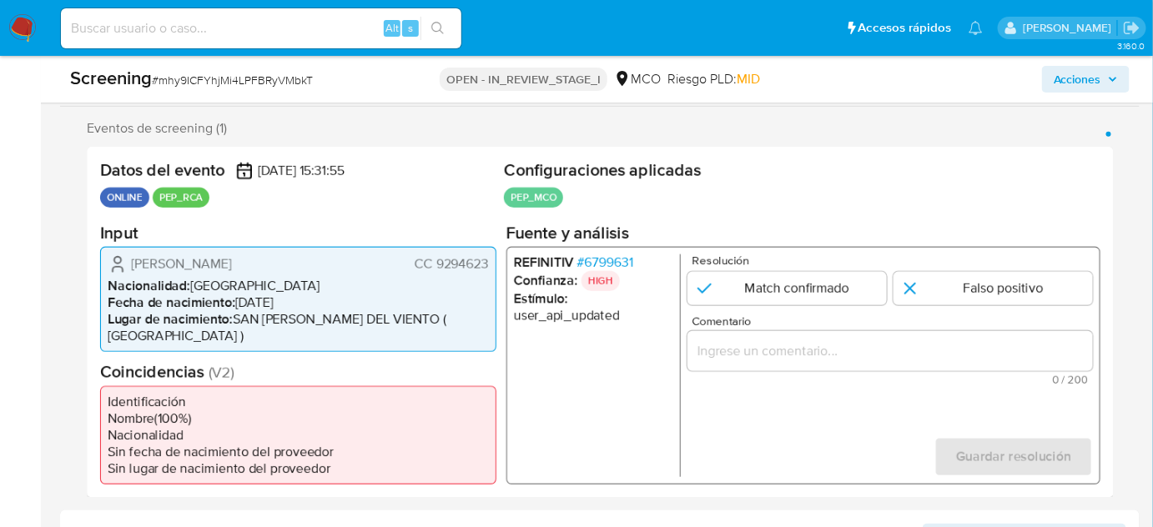
scroll to position [303, 0]
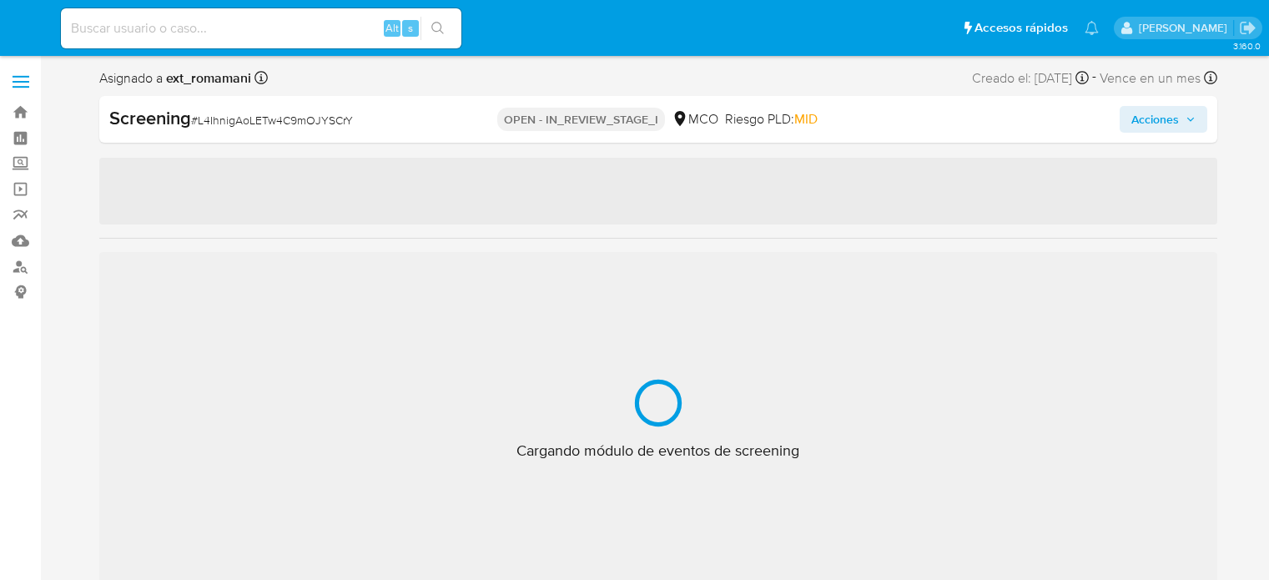
select select "10"
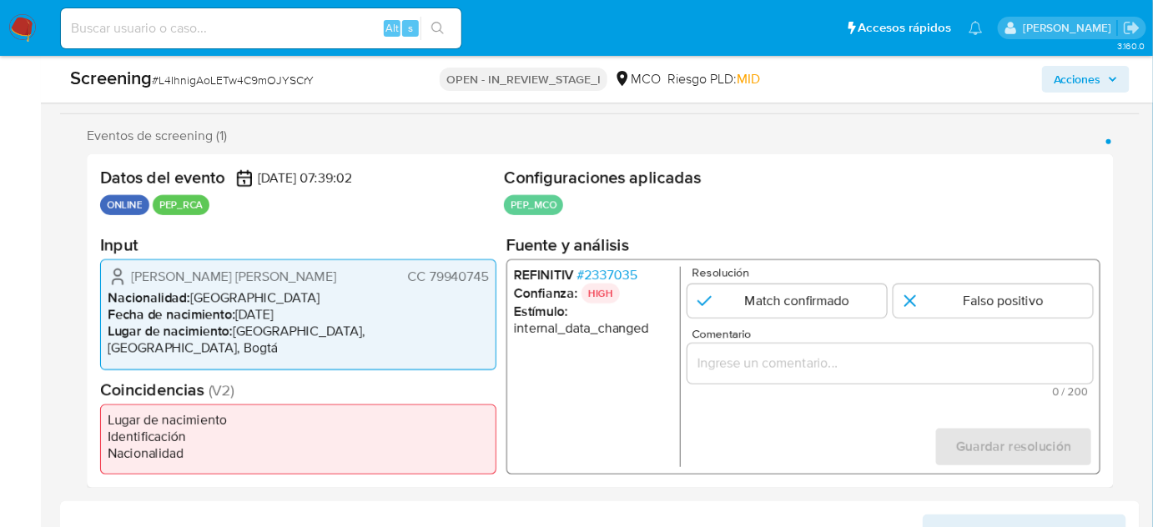
scroll to position [379, 0]
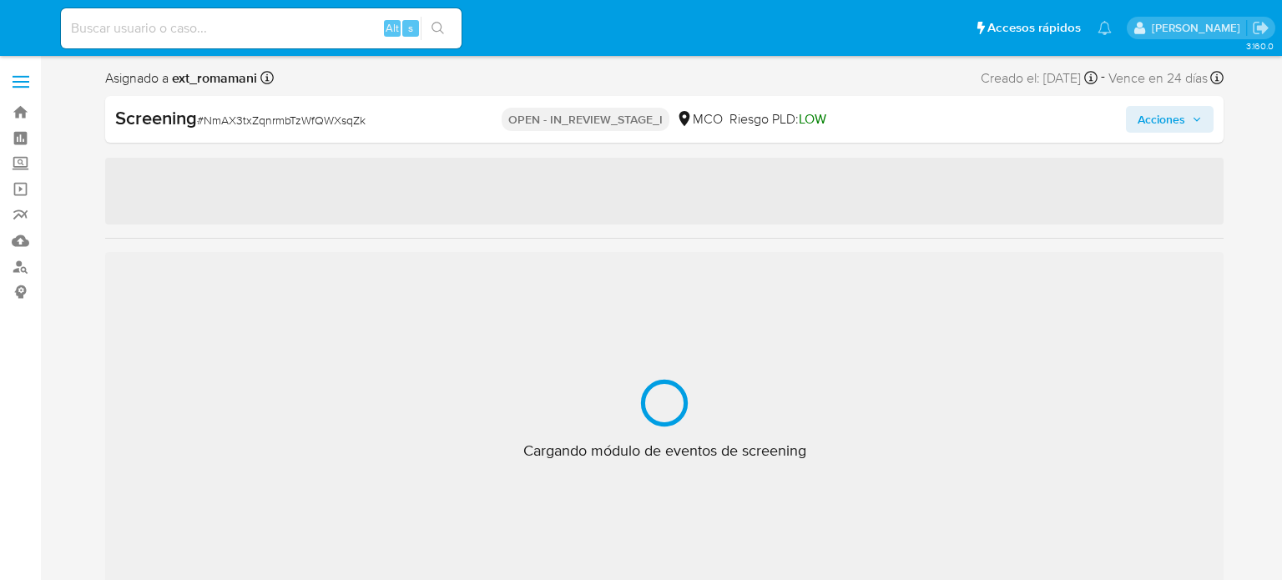
select select "10"
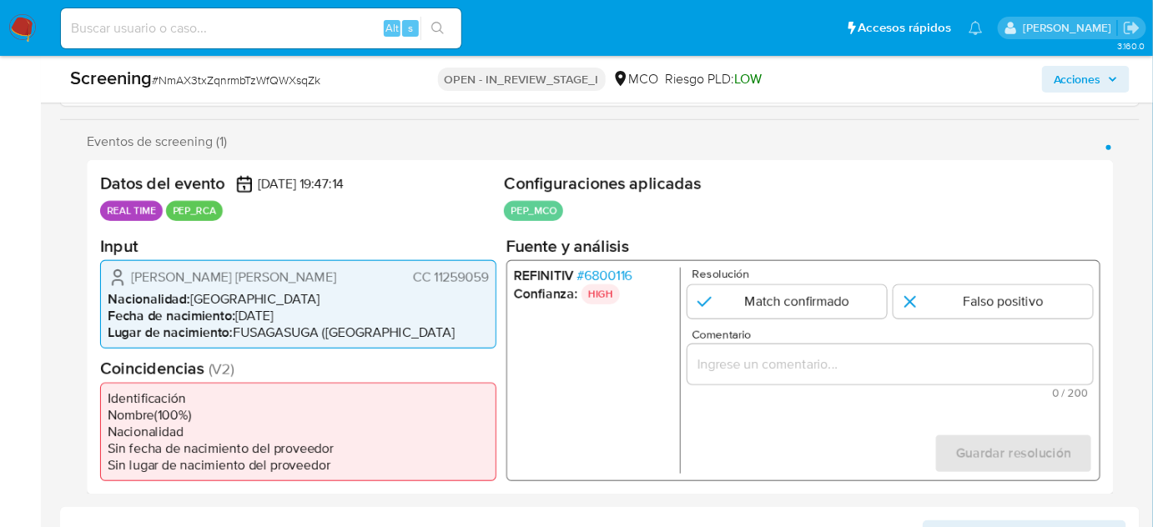
scroll to position [303, 0]
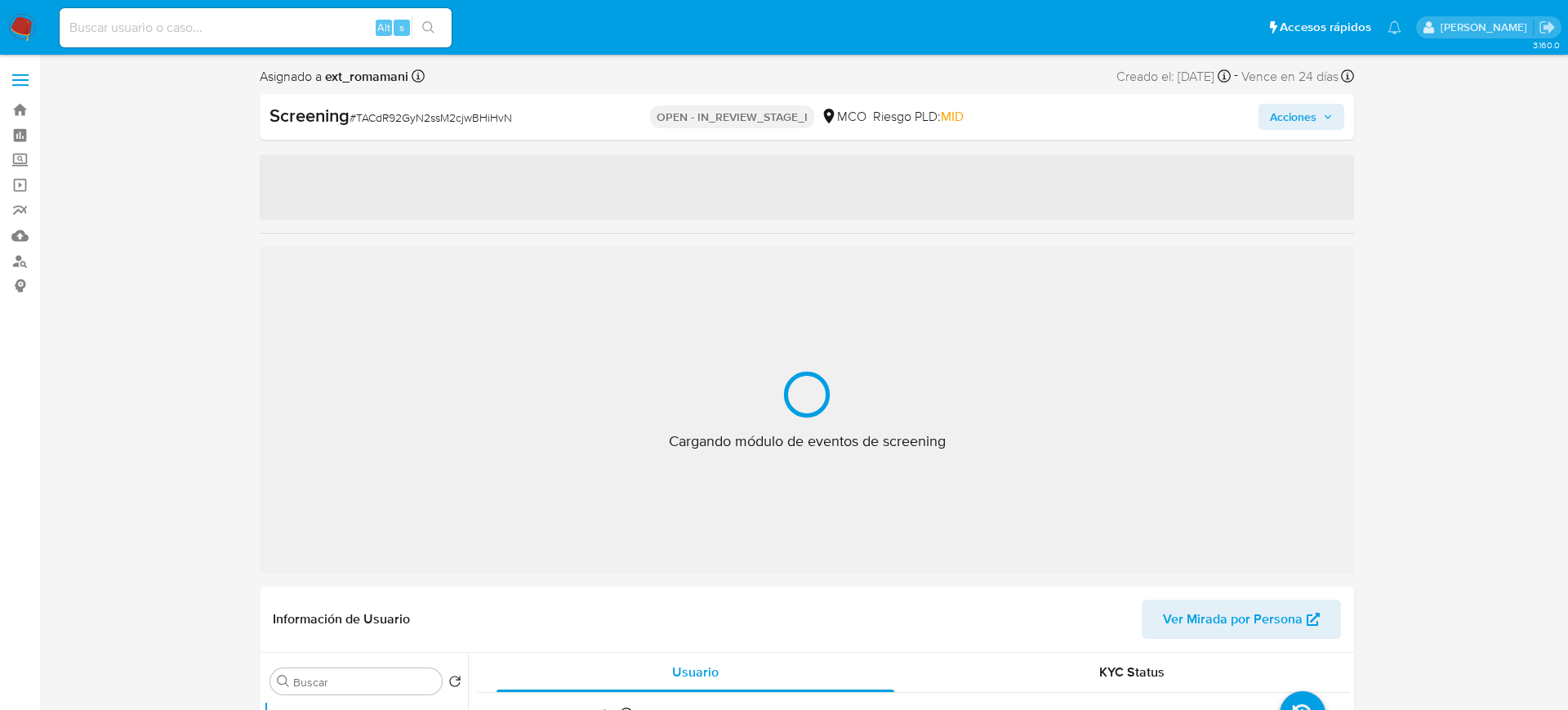
select select "10"
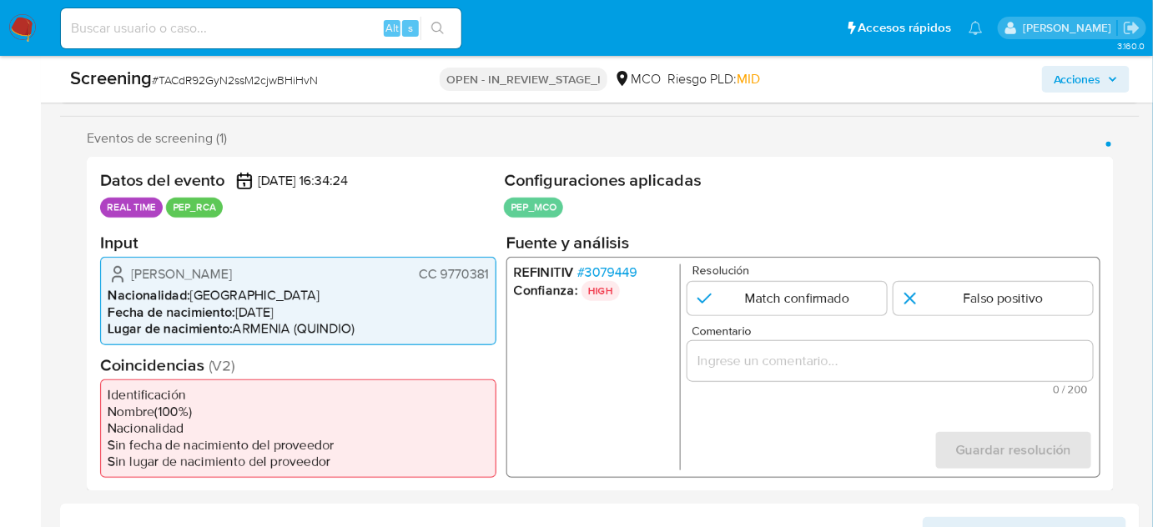
scroll to position [303, 0]
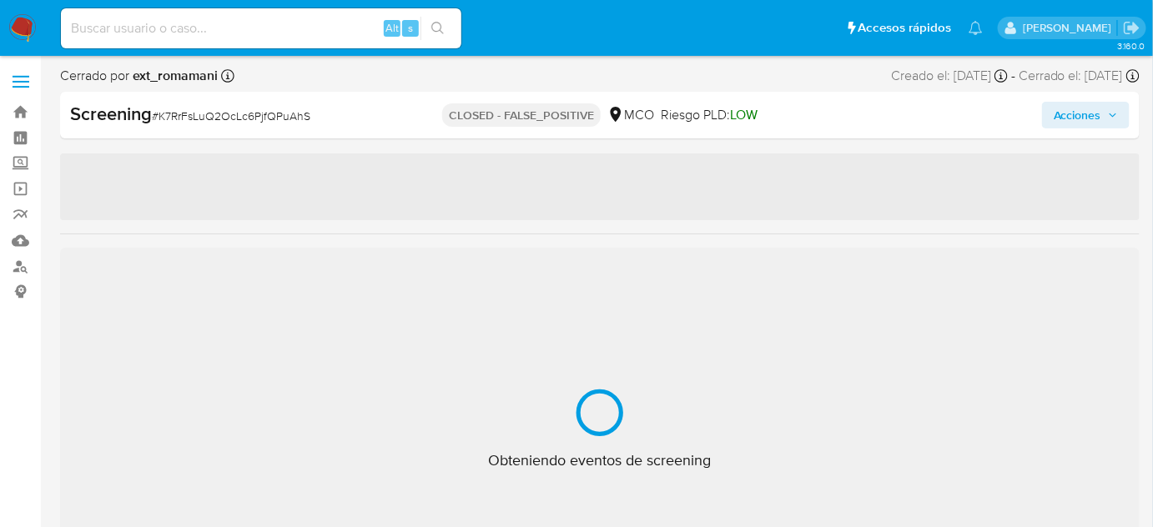
select select "10"
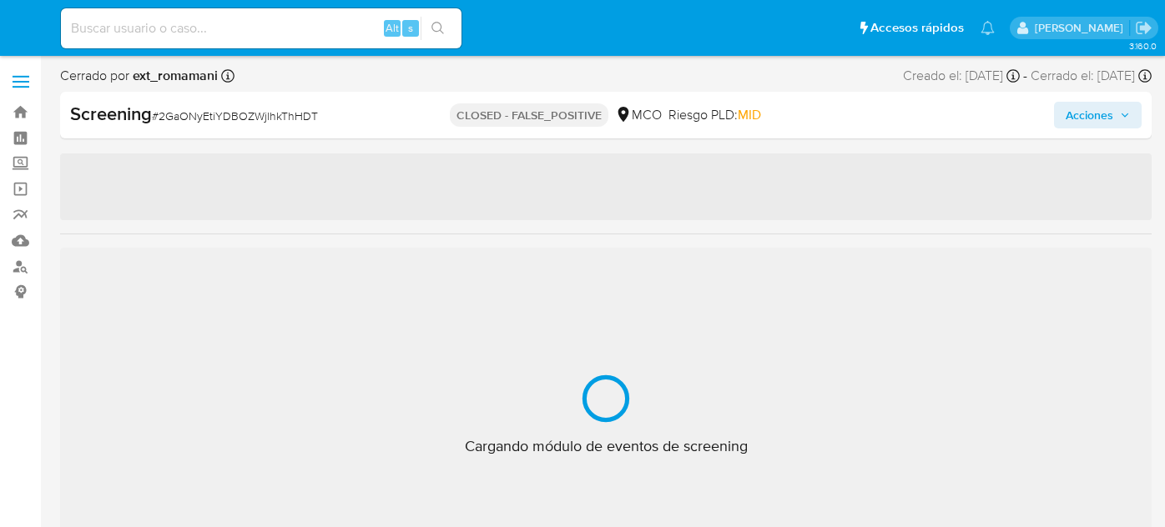
select select "10"
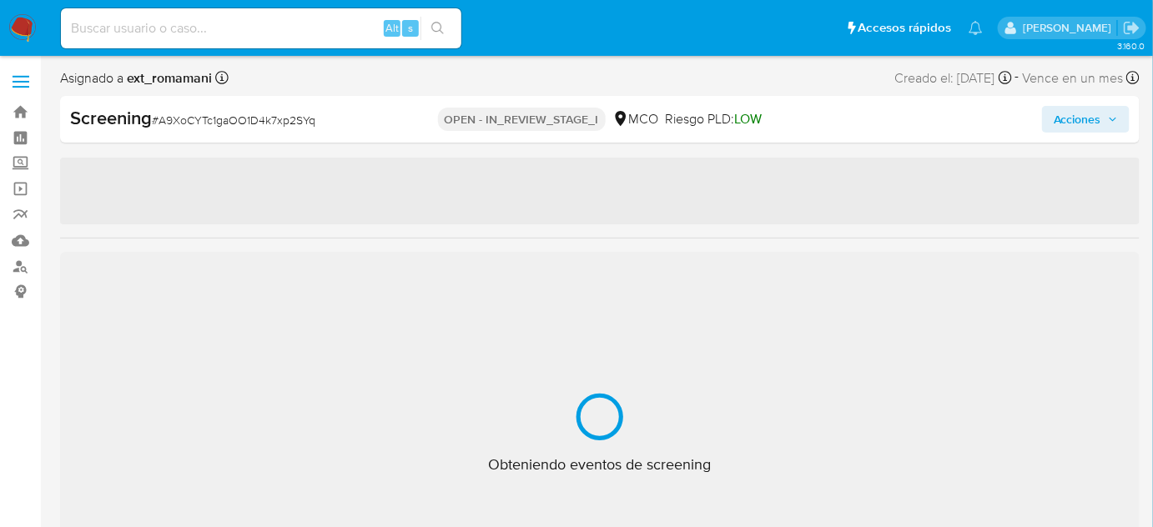
select select "10"
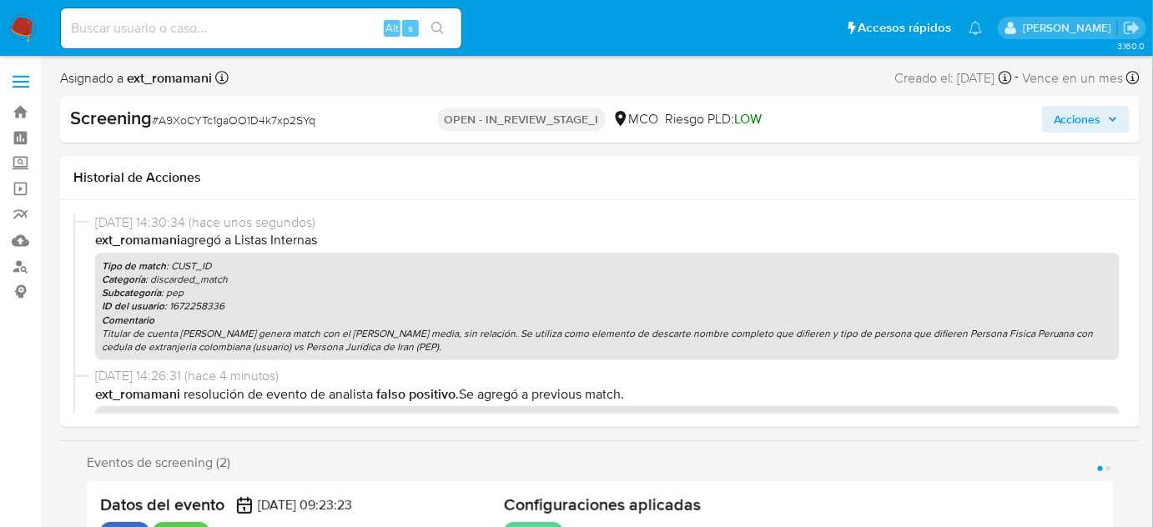
click at [1061, 118] on span "Acciones" at bounding box center [1078, 119] width 48 height 27
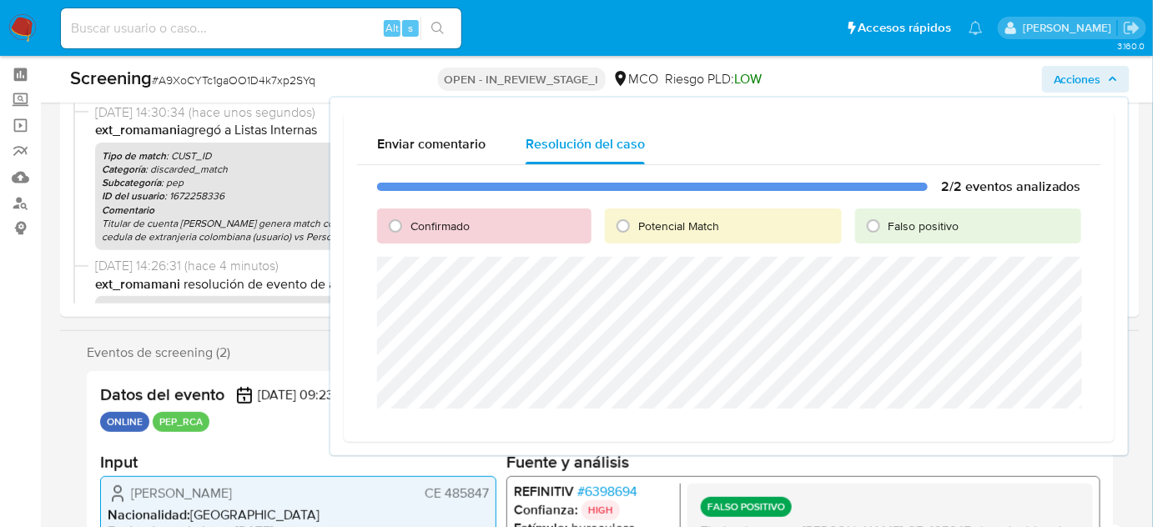
scroll to position [151, 0]
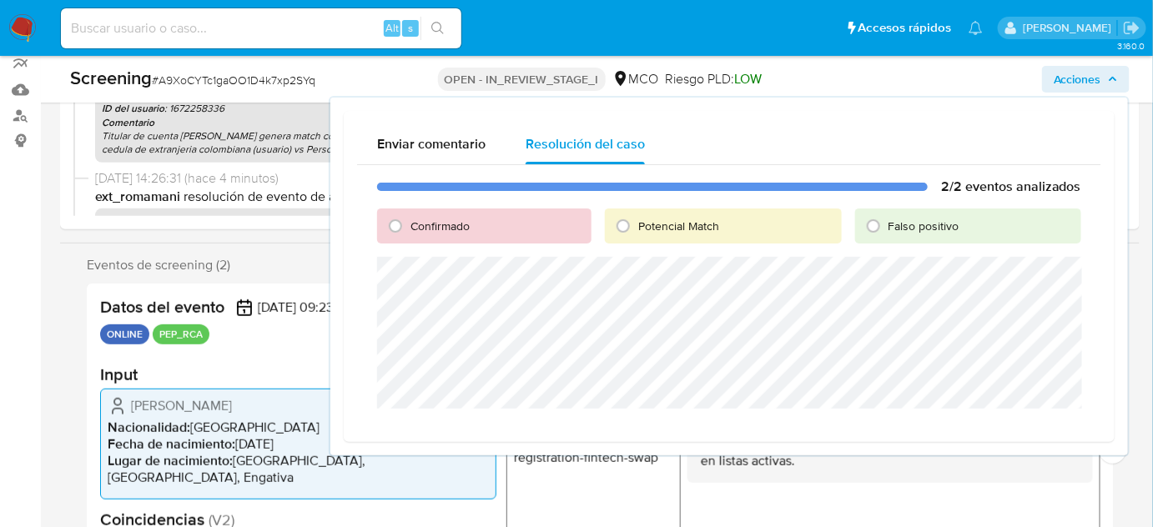
click at [897, 227] on span "Falso positivo" at bounding box center [924, 226] width 71 height 17
click at [887, 227] on input "Falso positivo" at bounding box center [873, 226] width 27 height 27
radio input "true"
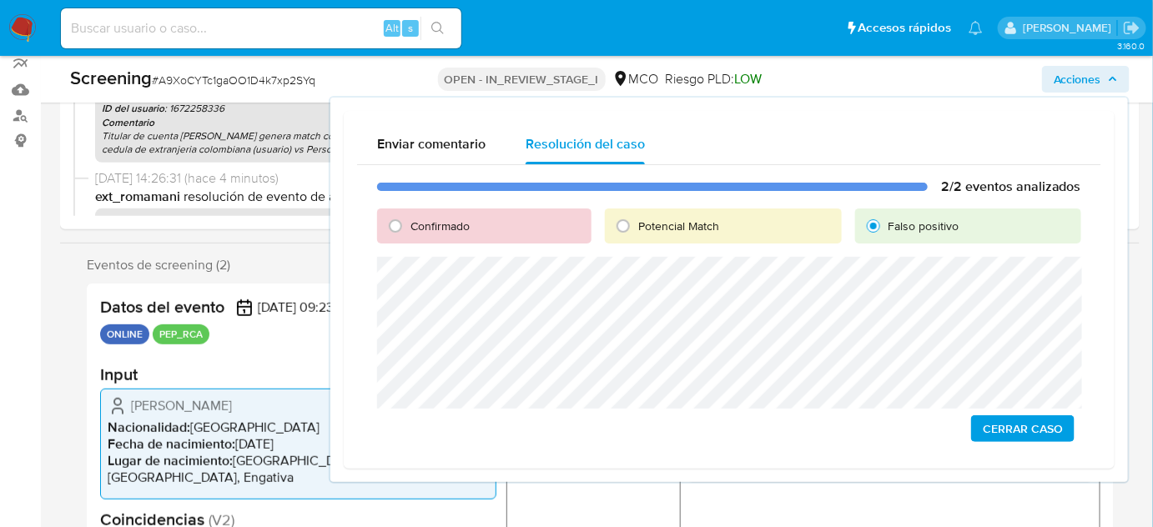
click at [1006, 426] on span "Cerrar Caso" at bounding box center [1023, 428] width 80 height 23
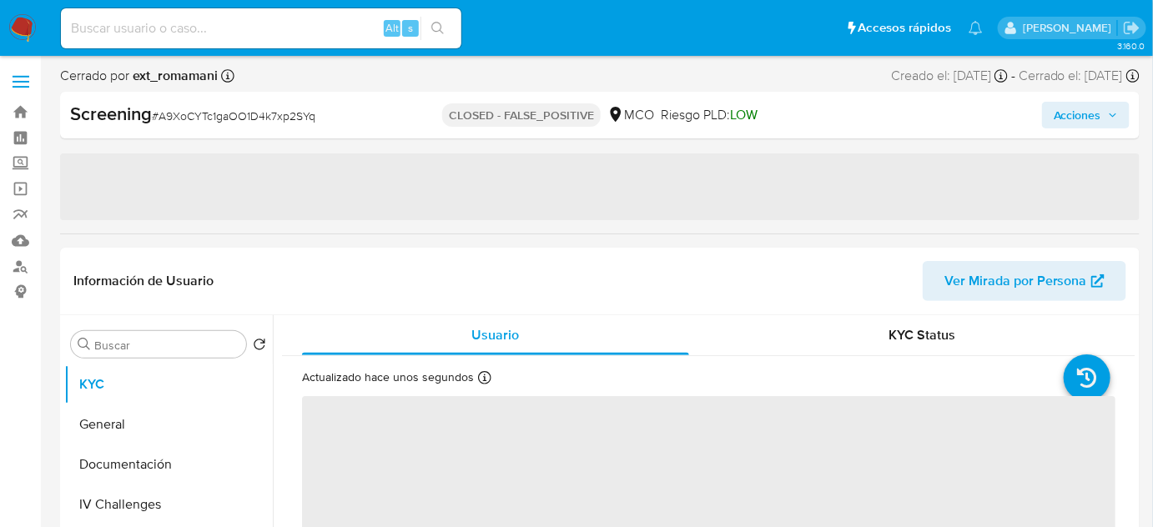
select select "10"
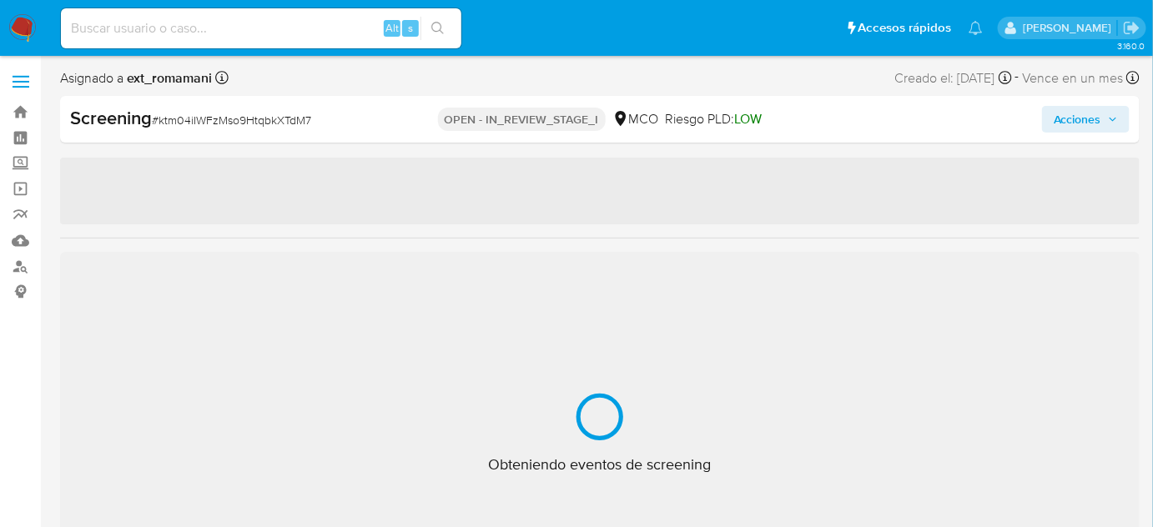
select select "10"
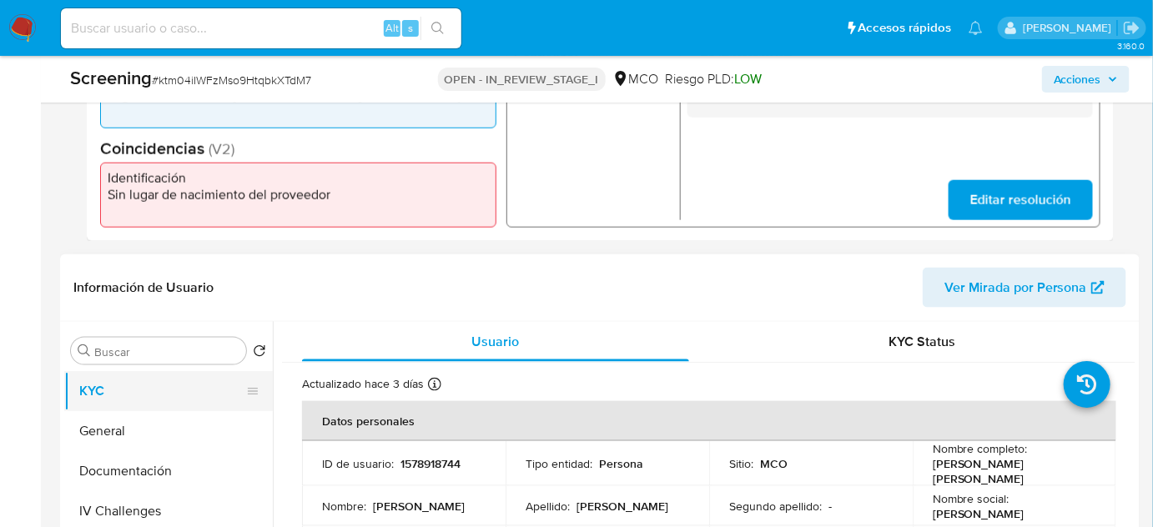
scroll to position [531, 0]
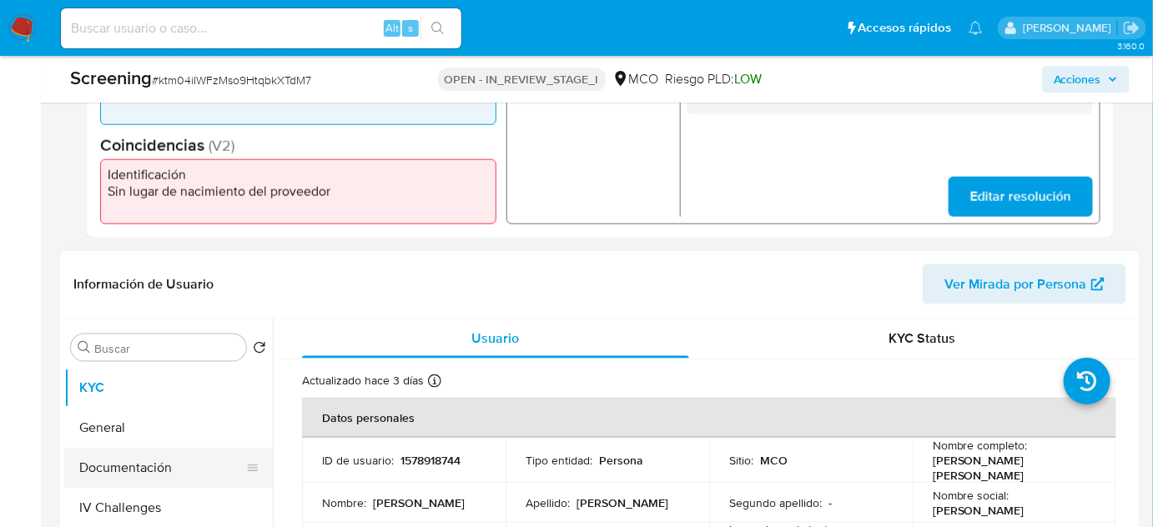
click at [162, 481] on button "Documentación" at bounding box center [161, 468] width 195 height 40
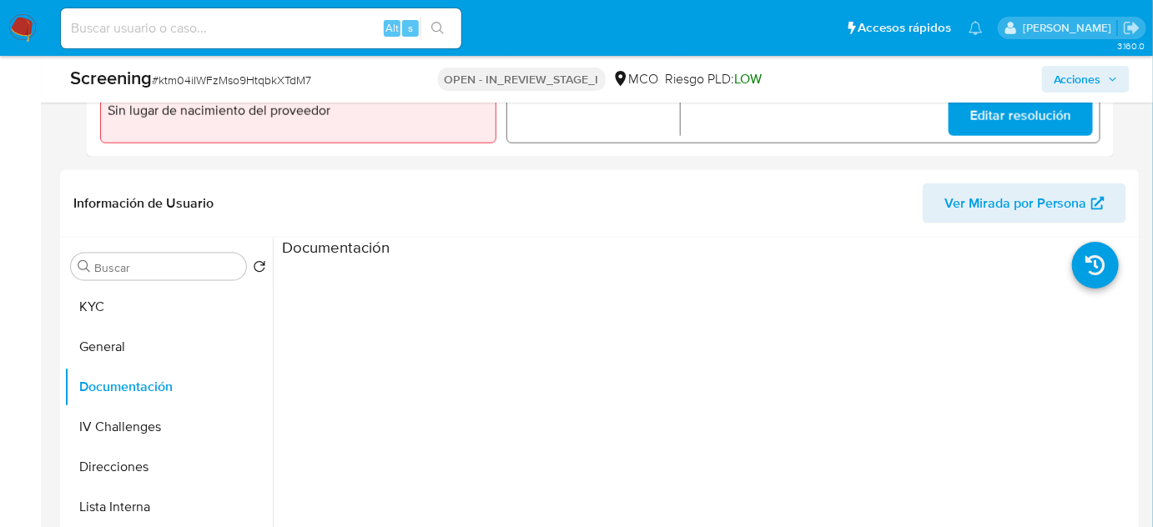
scroll to position [683, 0]
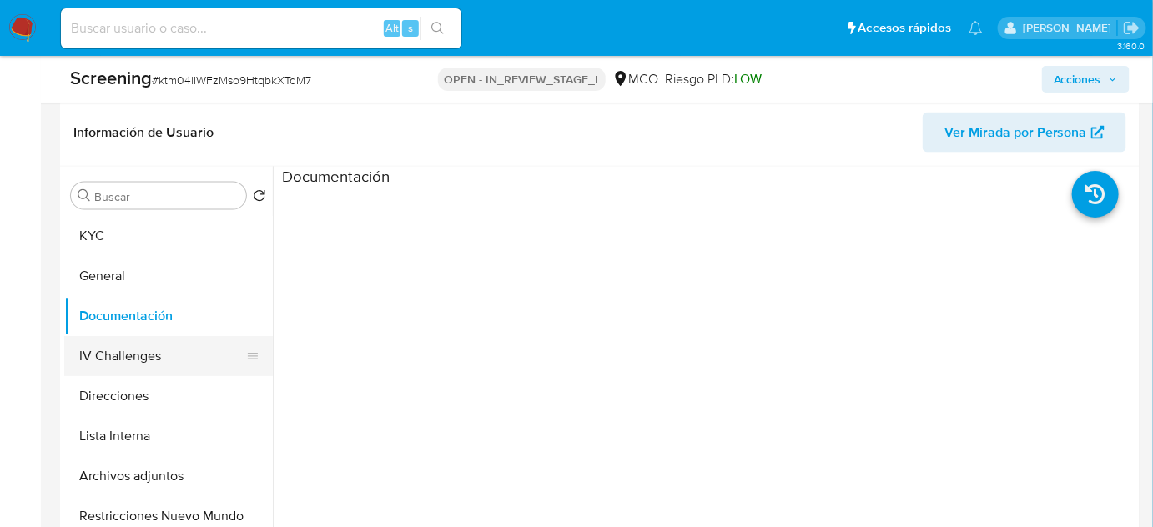
click at [178, 353] on button "IV Challenges" at bounding box center [161, 356] width 195 height 40
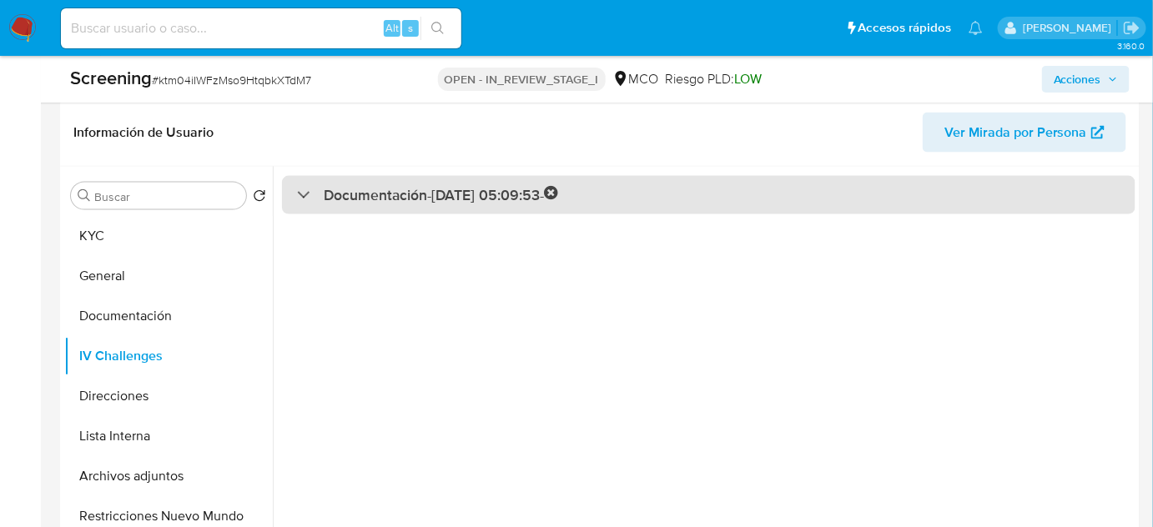
click at [481, 195] on h3 "Documentación - [DATE] 05:09:53 -" at bounding box center [441, 195] width 235 height 19
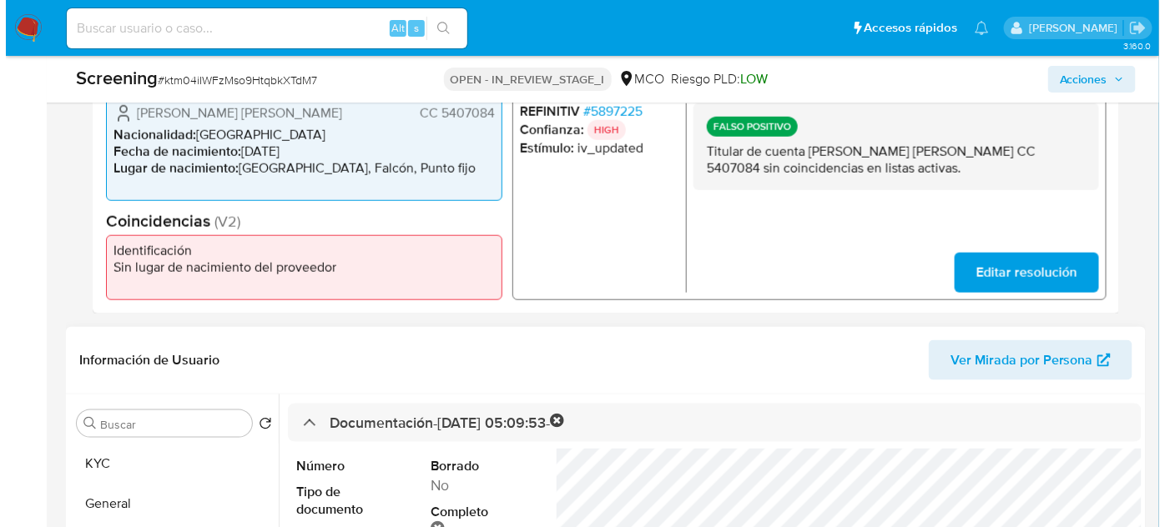
scroll to position [303, 0]
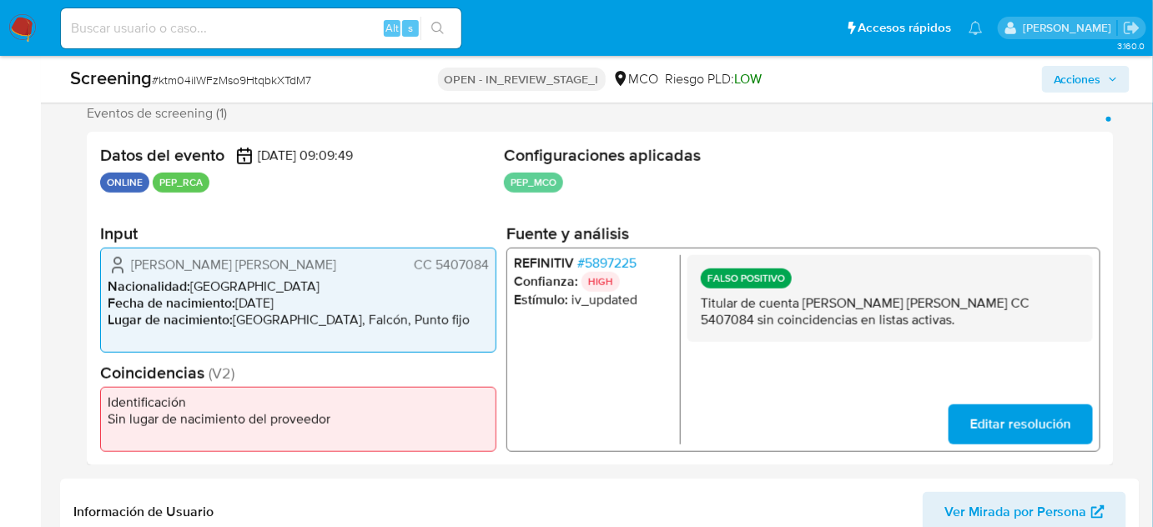
drag, startPoint x: 317, startPoint y: 270, endPoint x: 122, endPoint y: 262, distance: 195.4
click at [122, 262] on div "[PERSON_NAME] [PERSON_NAME] CC 5407084" at bounding box center [298, 265] width 381 height 20
click at [607, 265] on span "# 5897225" at bounding box center [606, 263] width 59 height 17
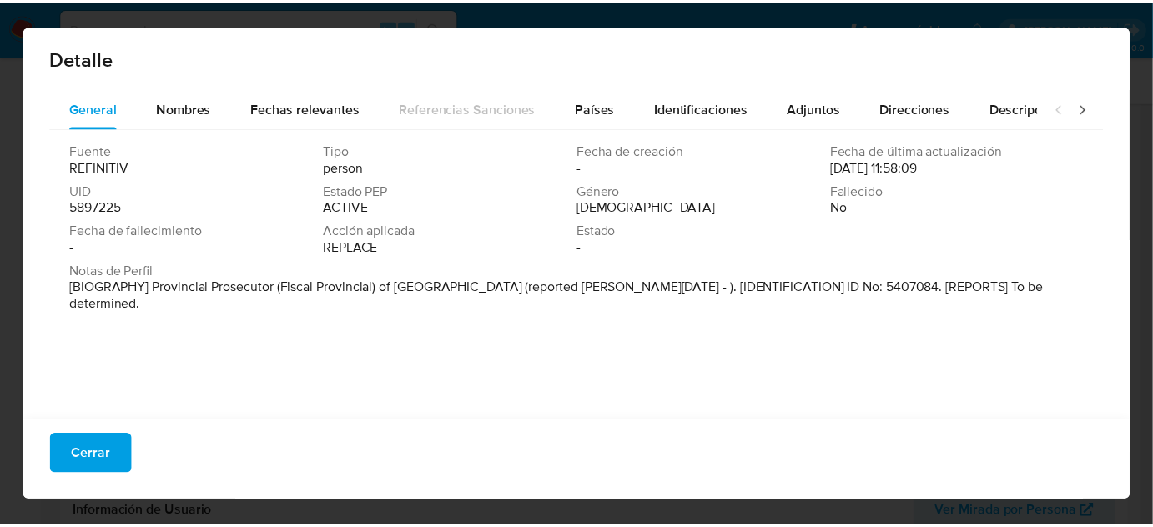
scroll to position [4, 0]
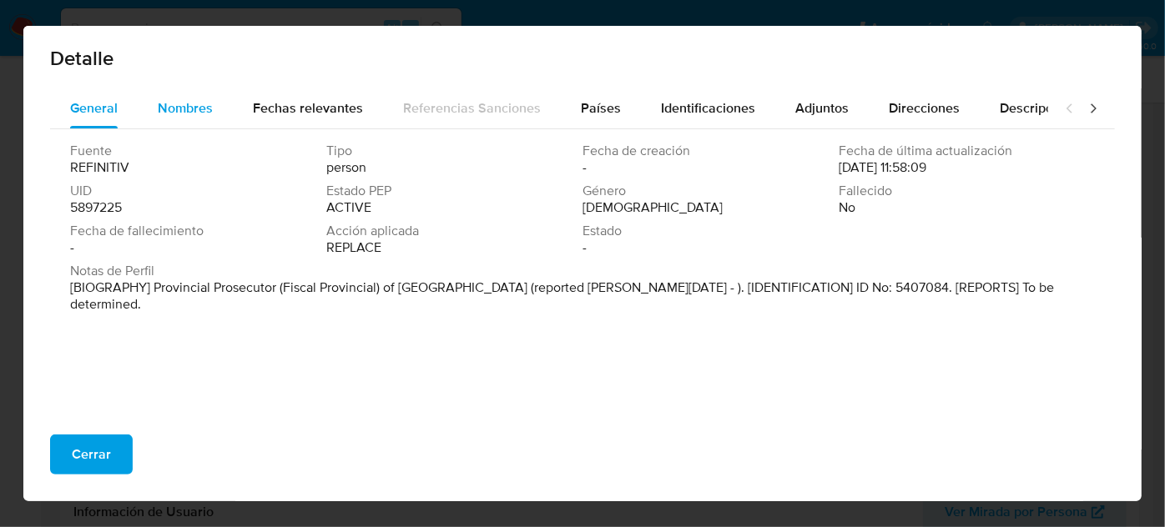
click at [205, 90] on div "Nombres" at bounding box center [185, 108] width 55 height 40
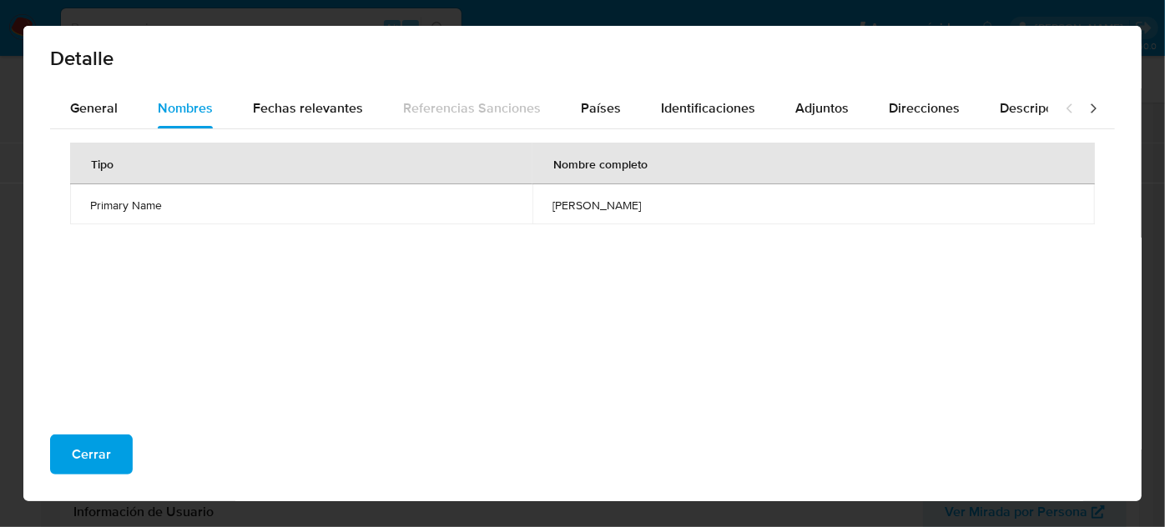
drag, startPoint x: 502, startPoint y: 206, endPoint x: 671, endPoint y: 213, distance: 168.7
click at [671, 213] on td "[PERSON_NAME]" at bounding box center [813, 204] width 562 height 40
click at [591, 109] on span "Países" at bounding box center [601, 107] width 40 height 19
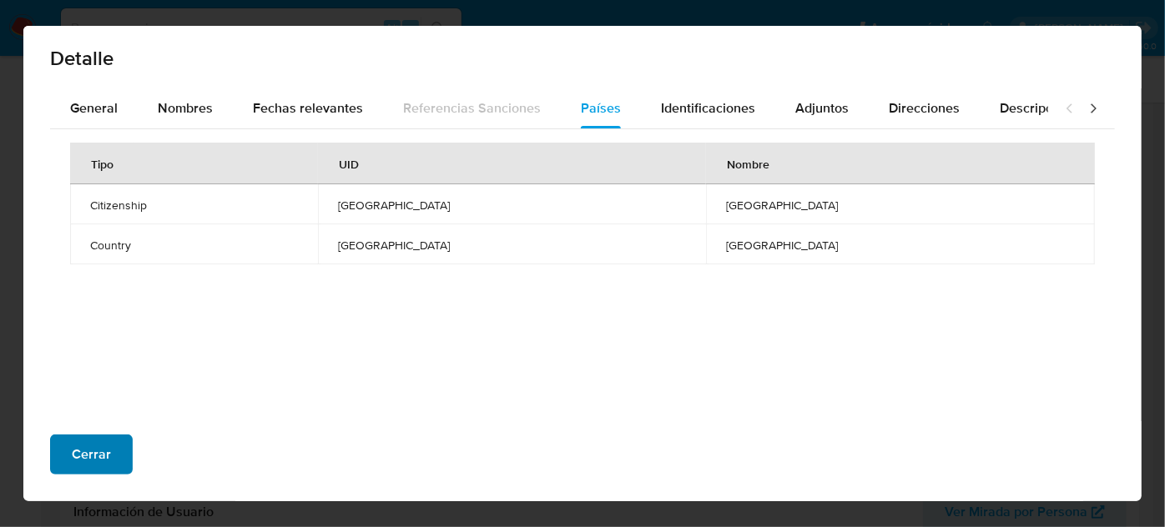
click at [100, 464] on span "Cerrar" at bounding box center [91, 454] width 39 height 37
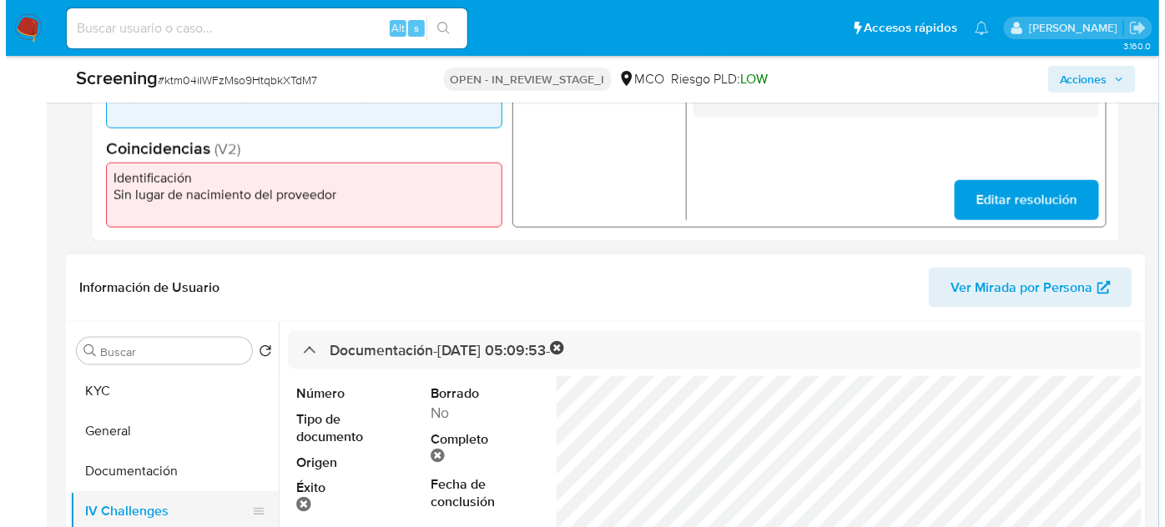
scroll to position [683, 0]
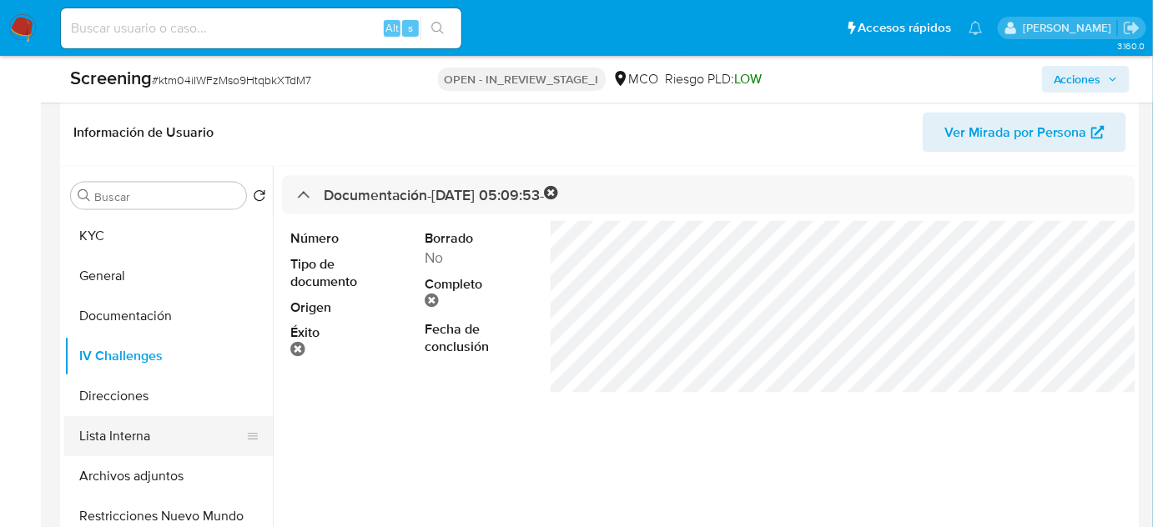
click at [120, 427] on button "Lista Interna" at bounding box center [161, 436] width 195 height 40
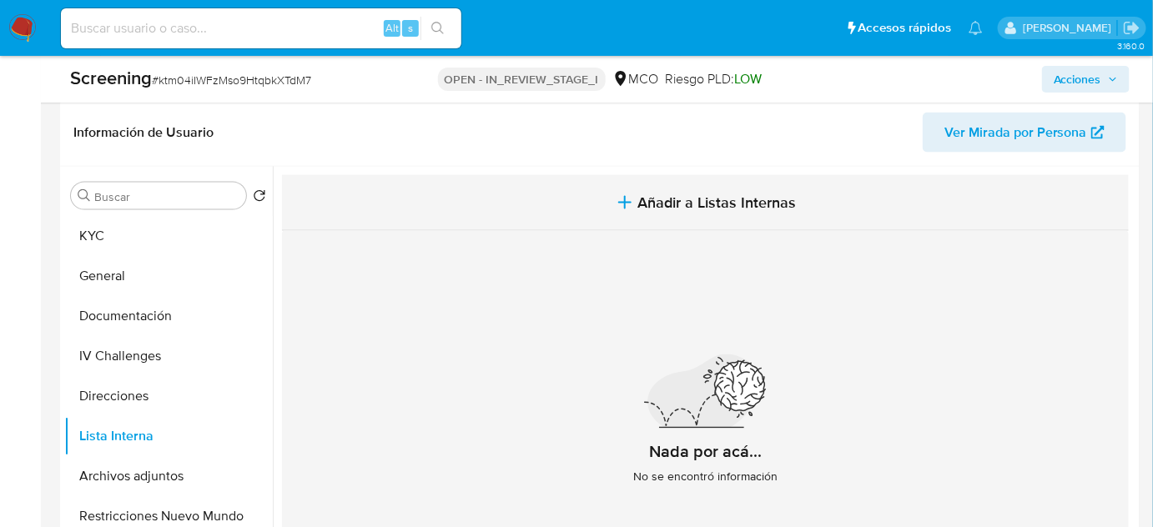
click at [657, 203] on span "Añadir a Listas Internas" at bounding box center [717, 203] width 159 height 18
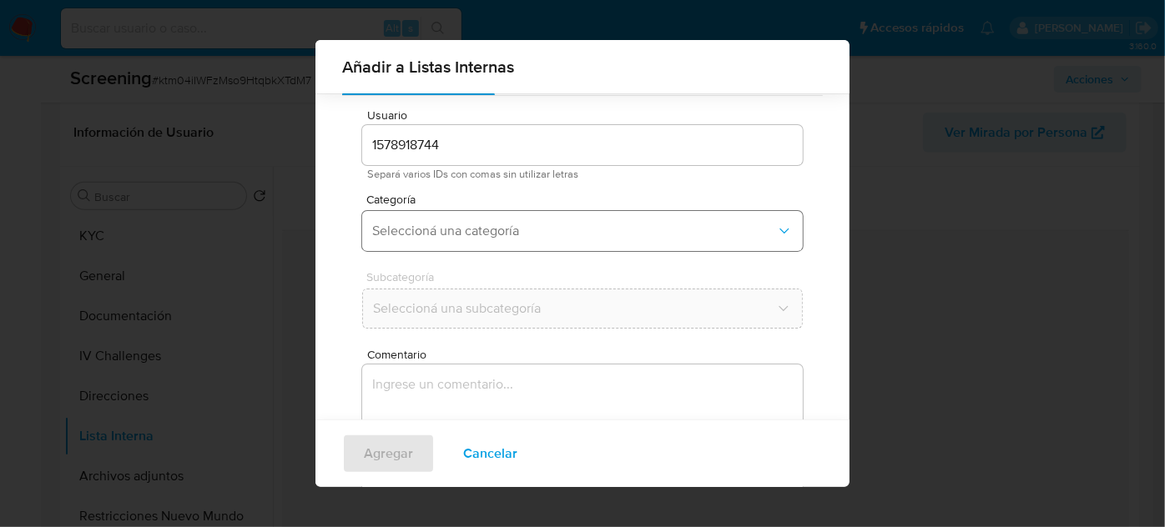
scroll to position [62, 0]
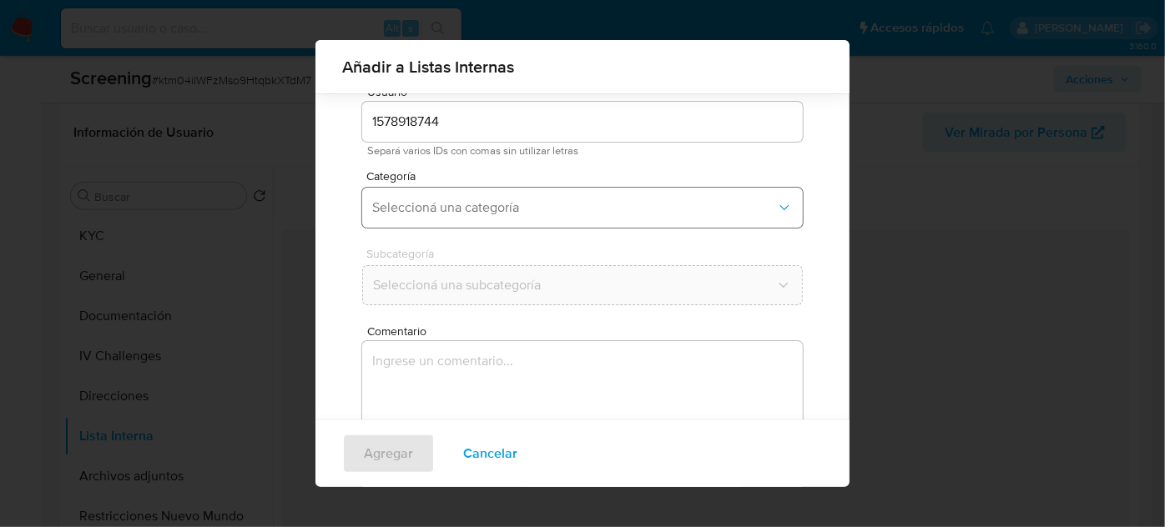
click at [551, 204] on span "Seleccioná una categoría" at bounding box center [574, 207] width 404 height 17
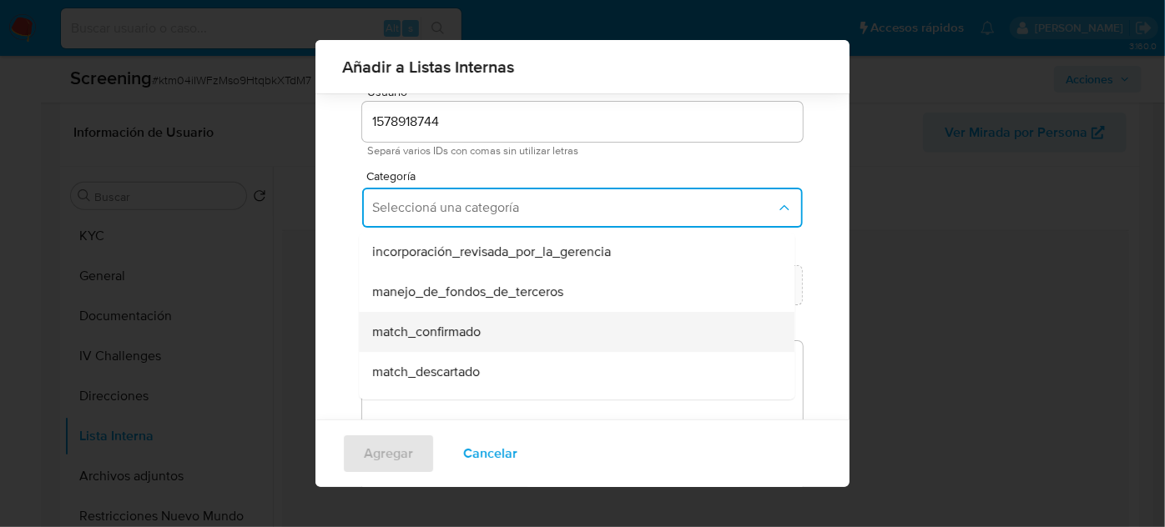
scroll to position [75, 0]
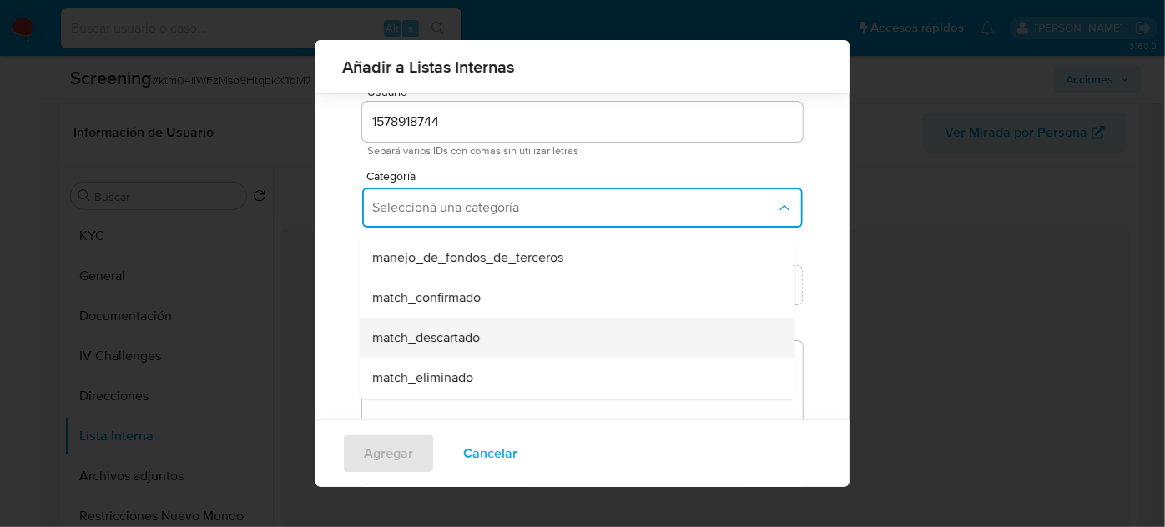
click at [454, 340] on span "match_descartado" at bounding box center [426, 338] width 108 height 17
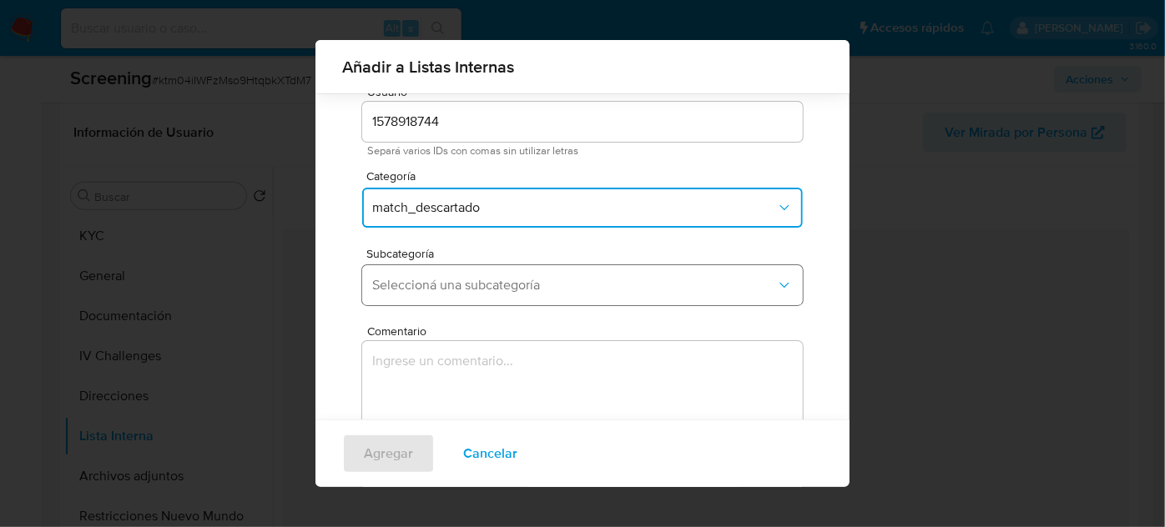
click at [527, 285] on span "Seleccioná una subcategoría" at bounding box center [574, 285] width 404 height 17
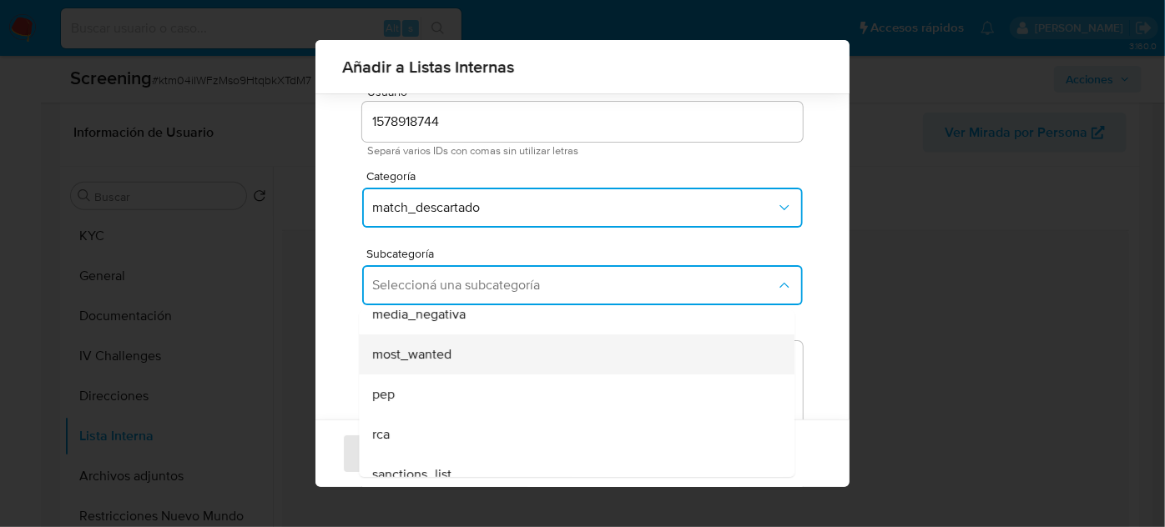
scroll to position [113, 0]
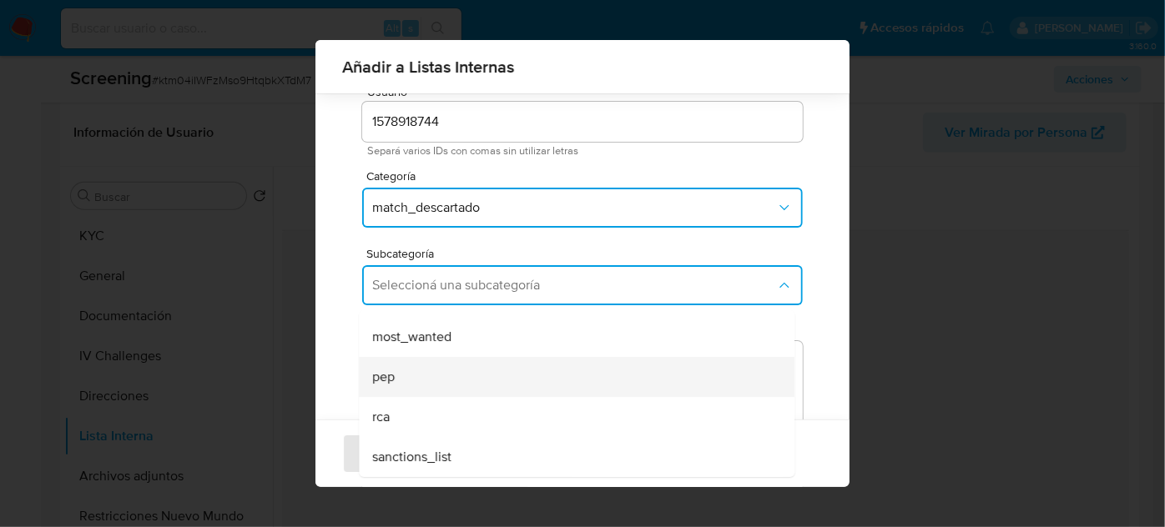
click at [429, 386] on div "pep" at bounding box center [571, 377] width 399 height 40
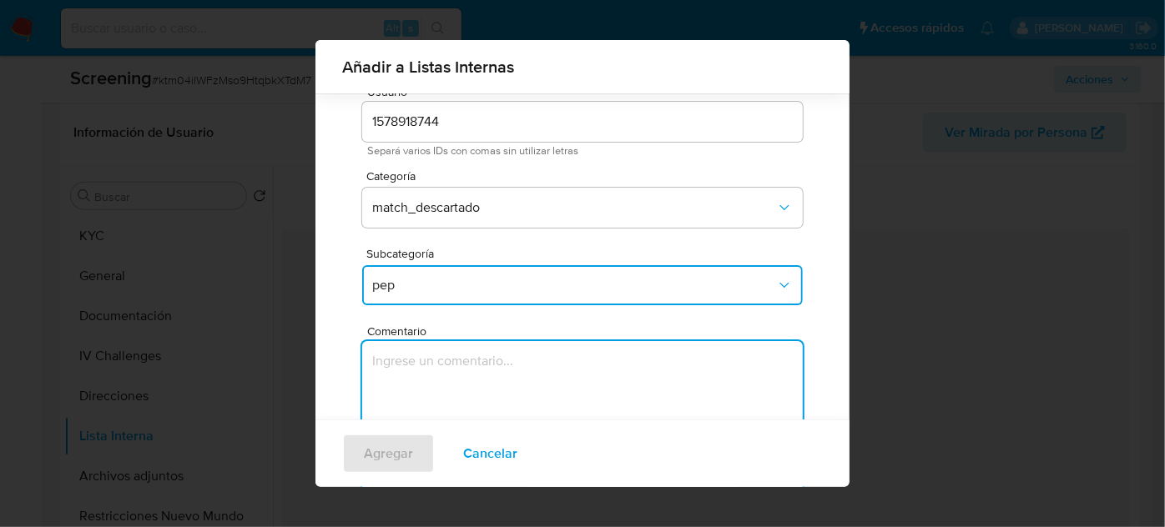
click at [429, 386] on textarea "Comentario" at bounding box center [582, 421] width 441 height 160
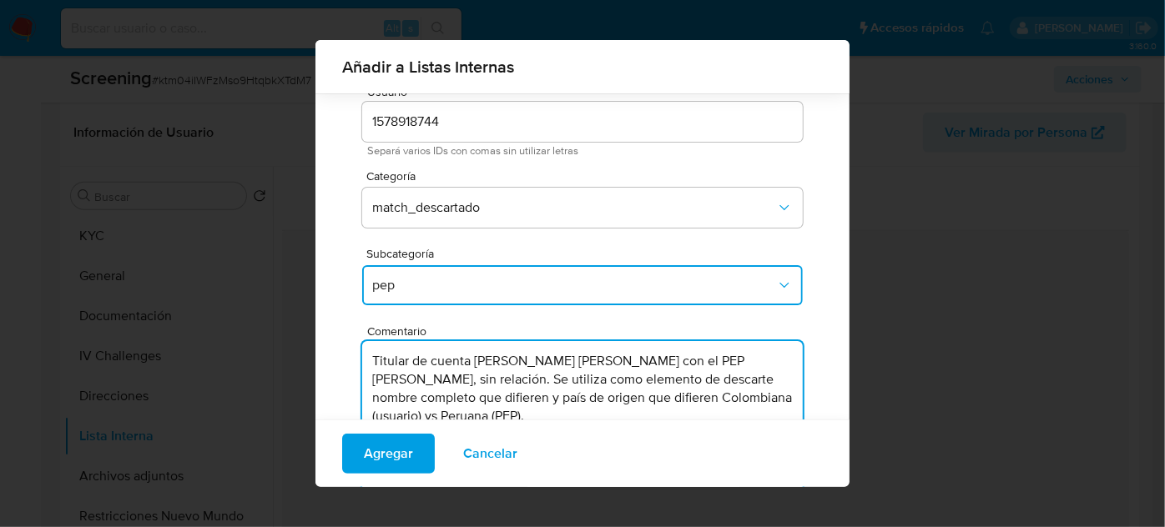
click at [609, 361] on textarea "Titular de cuenta [PERSON_NAME] [PERSON_NAME] con el PEP [PERSON_NAME], sin rel…" at bounding box center [582, 421] width 441 height 160
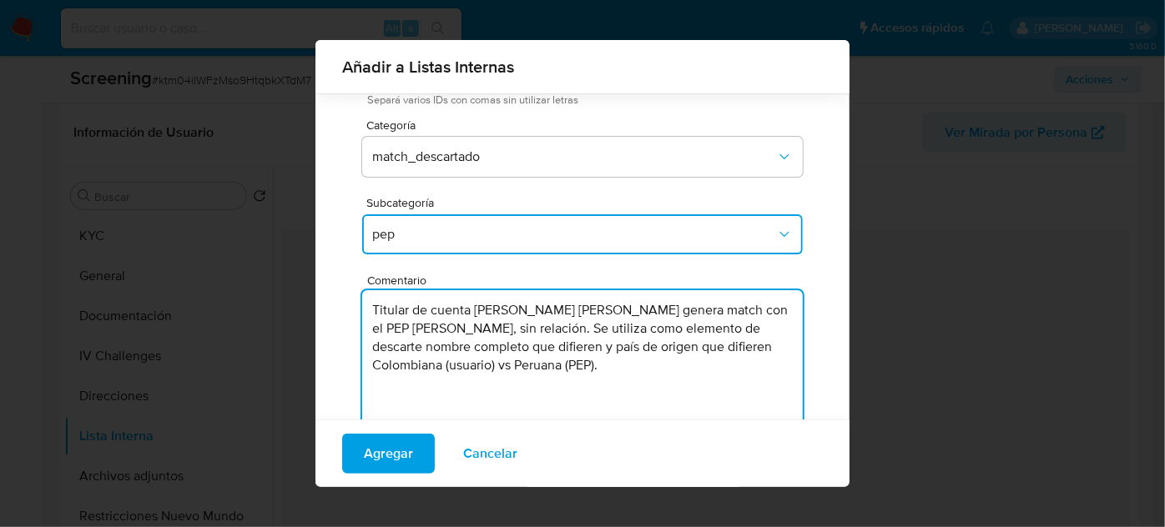
scroll to position [138, 0]
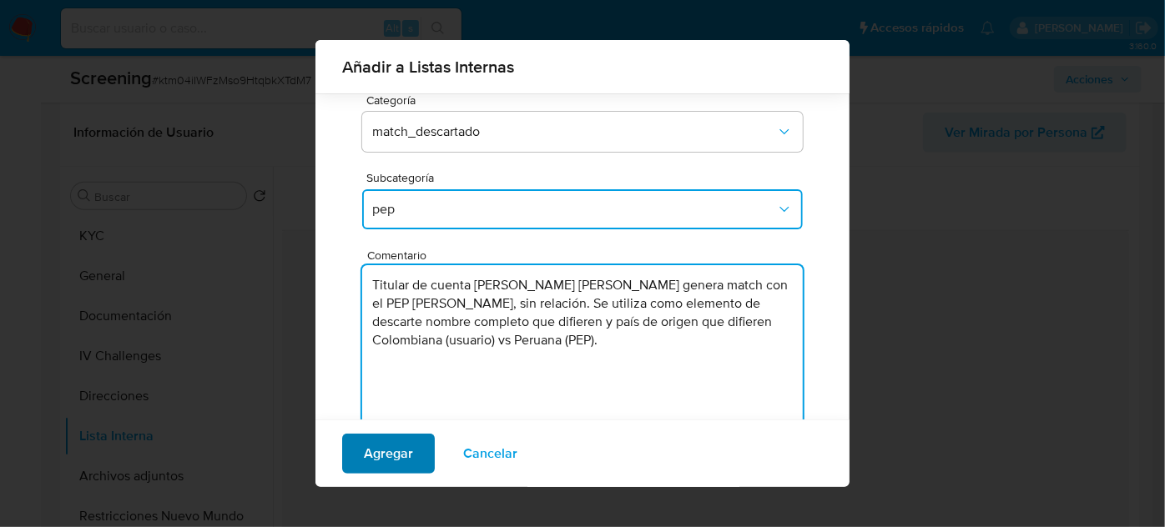
type textarea "Titular de cuenta [PERSON_NAME] [PERSON_NAME] genera match con el PEP [PERSON_N…"
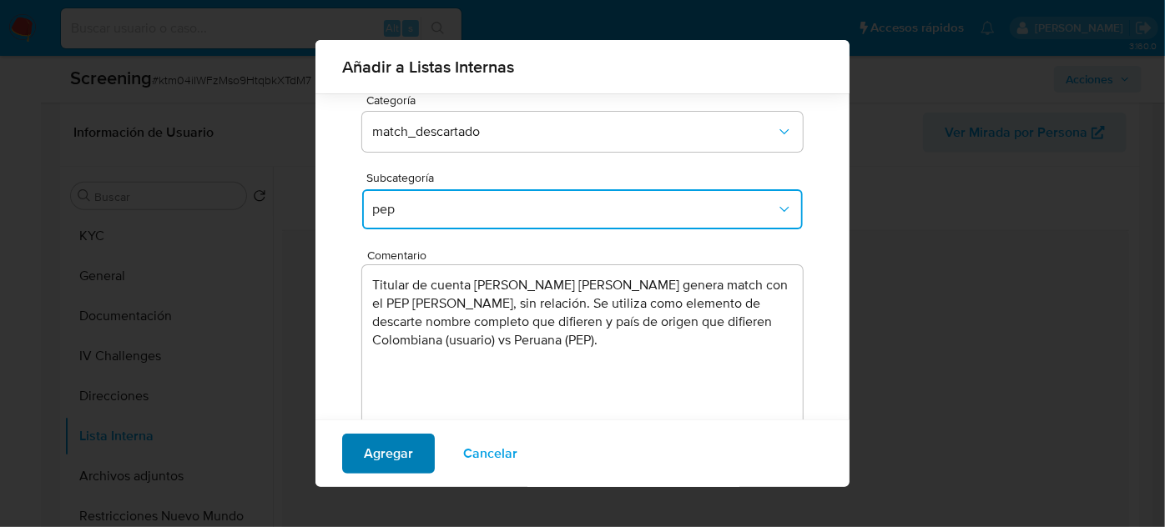
click at [399, 455] on span "Agregar" at bounding box center [388, 454] width 49 height 37
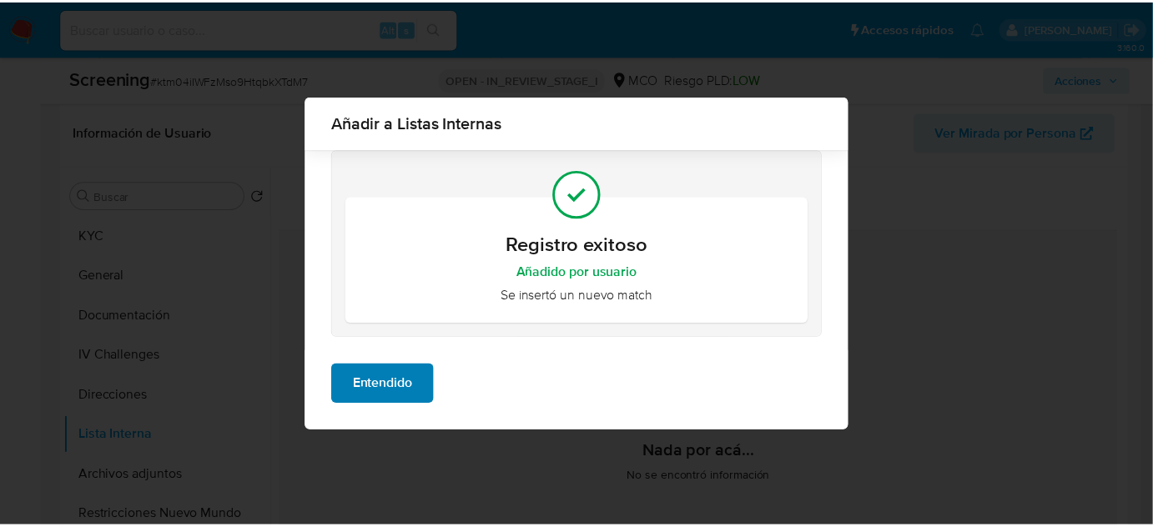
scroll to position [0, 0]
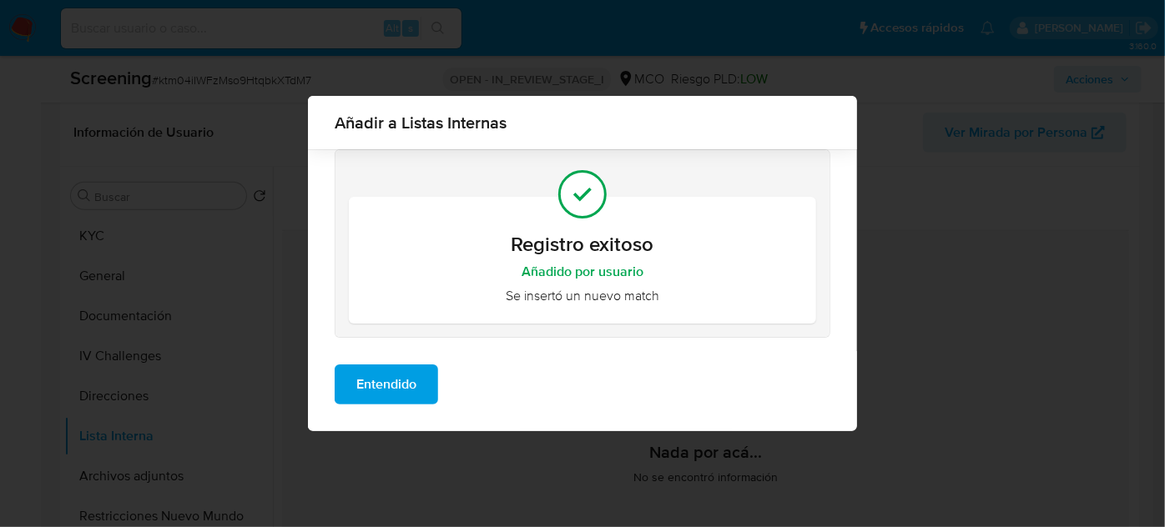
click at [398, 397] on span "Entendido" at bounding box center [386, 384] width 60 height 37
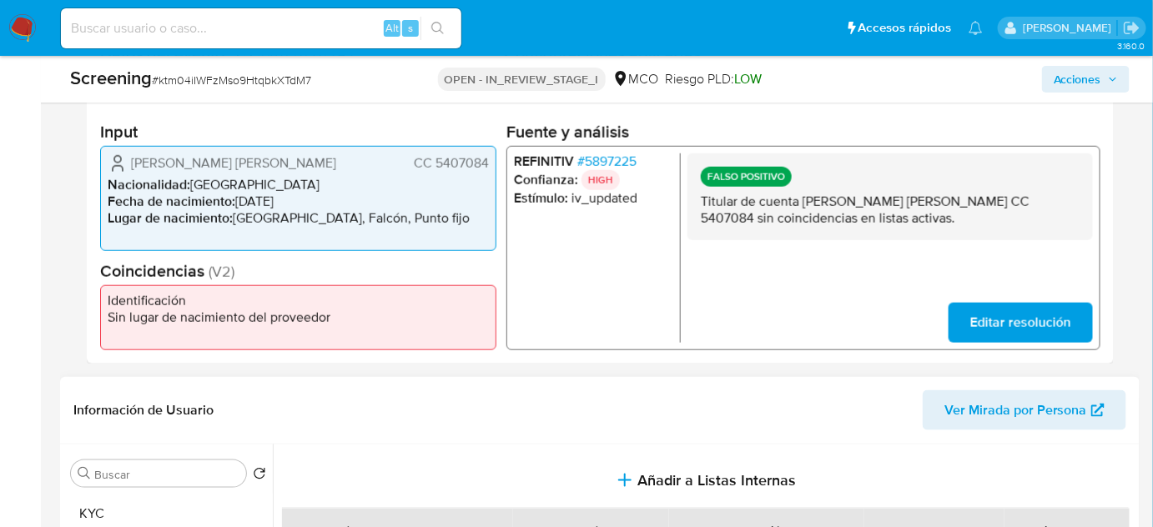
scroll to position [379, 0]
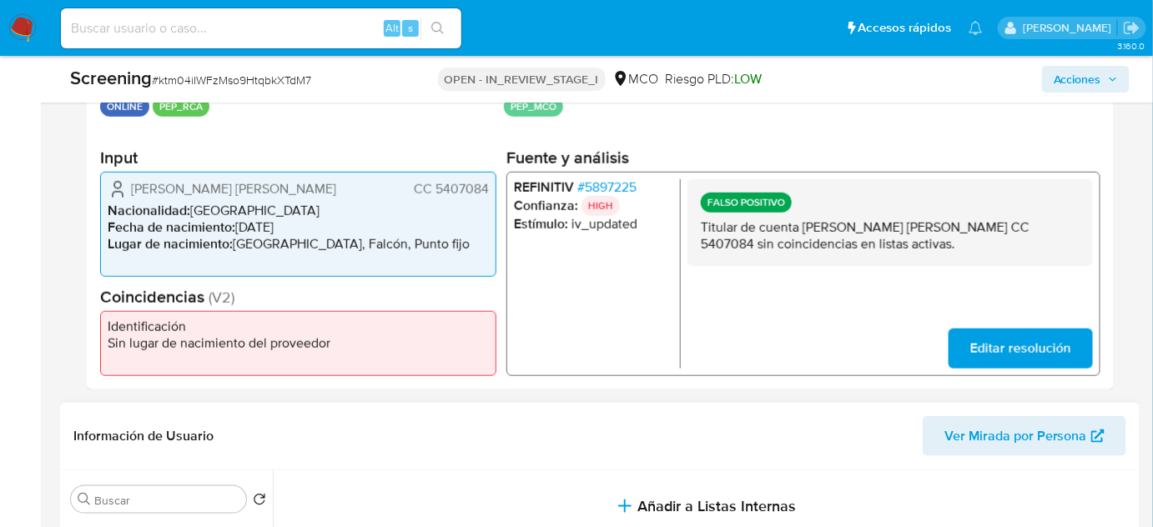
click at [1081, 78] on span "Acciones" at bounding box center [1078, 79] width 48 height 27
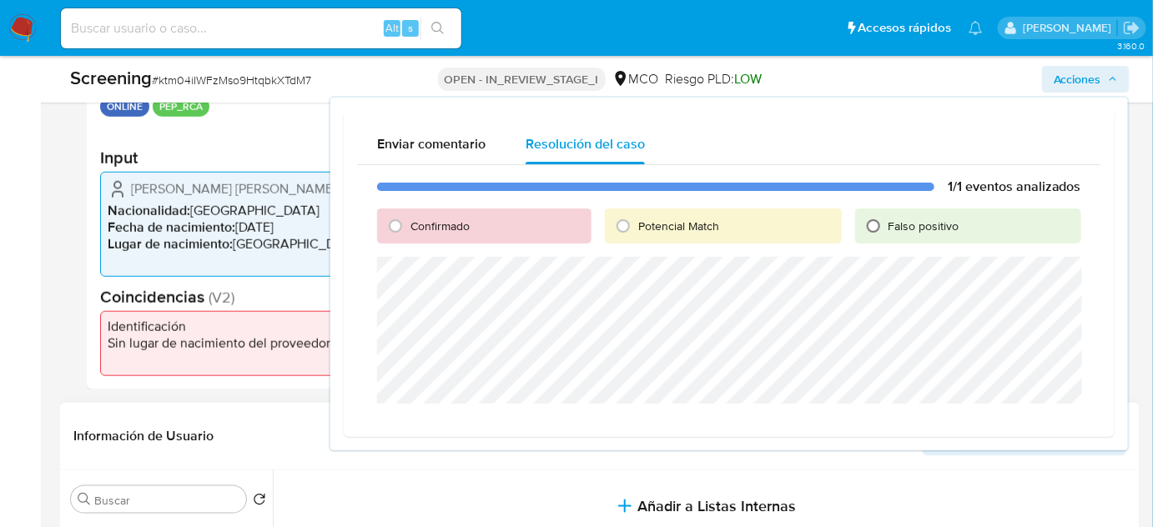
click at [876, 224] on input "Falso positivo" at bounding box center [873, 226] width 27 height 27
radio input "true"
click at [995, 421] on span "Cerrar Caso" at bounding box center [1023, 423] width 80 height 23
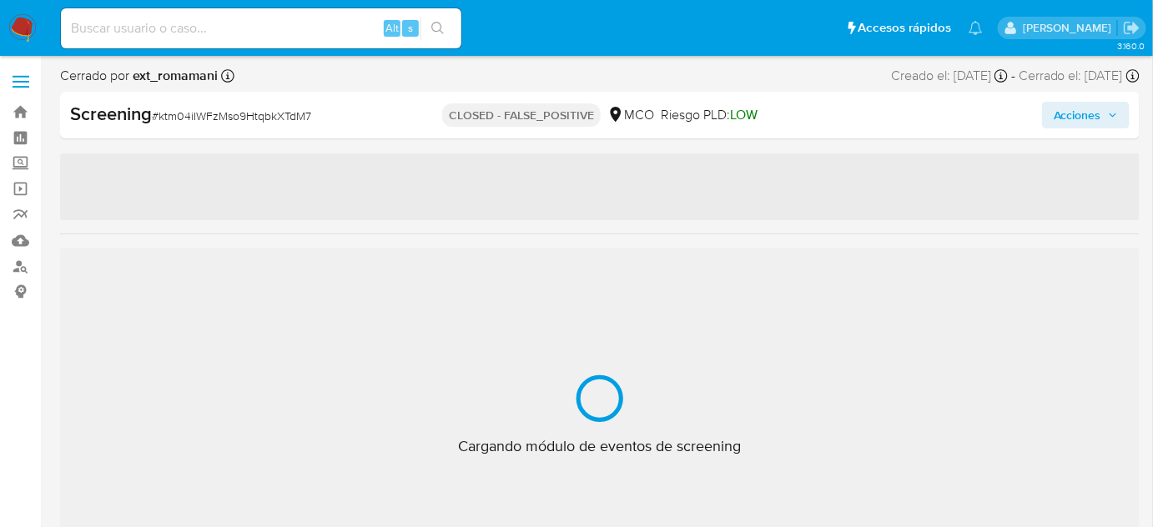
select select "10"
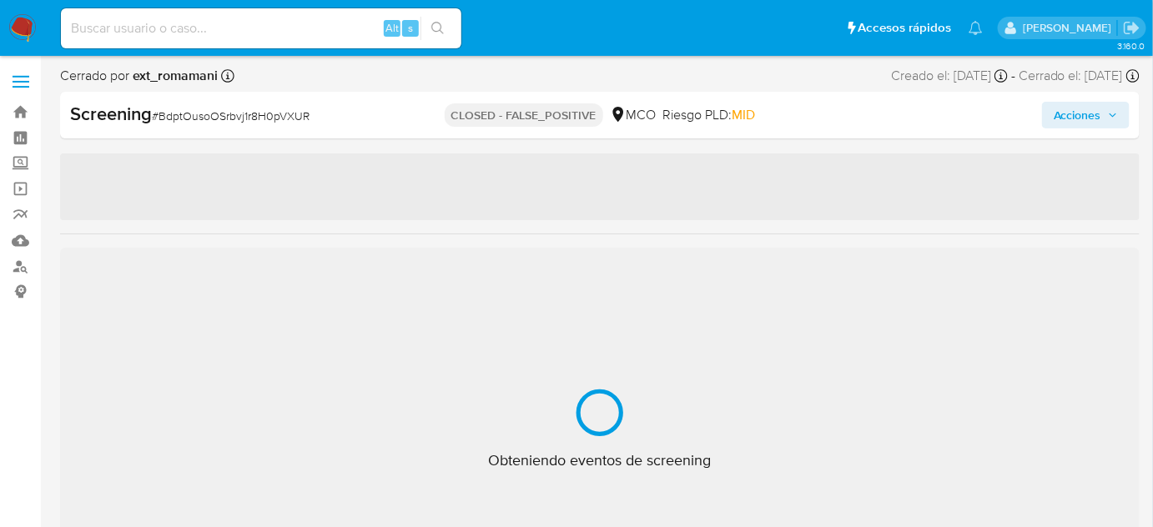
select select "10"
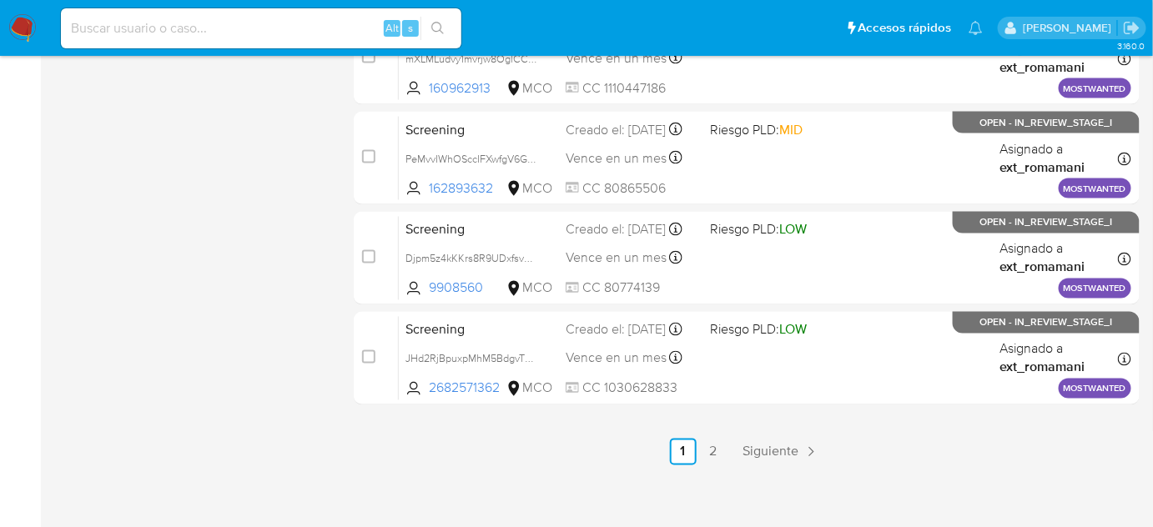
scroll to position [849, 0]
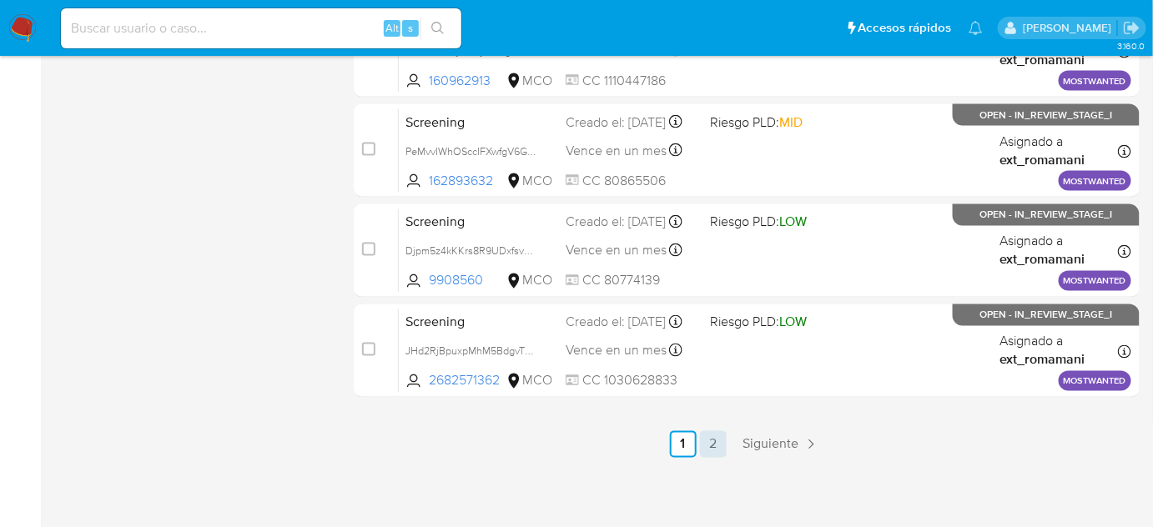
click at [715, 435] on link "2" at bounding box center [713, 444] width 27 height 27
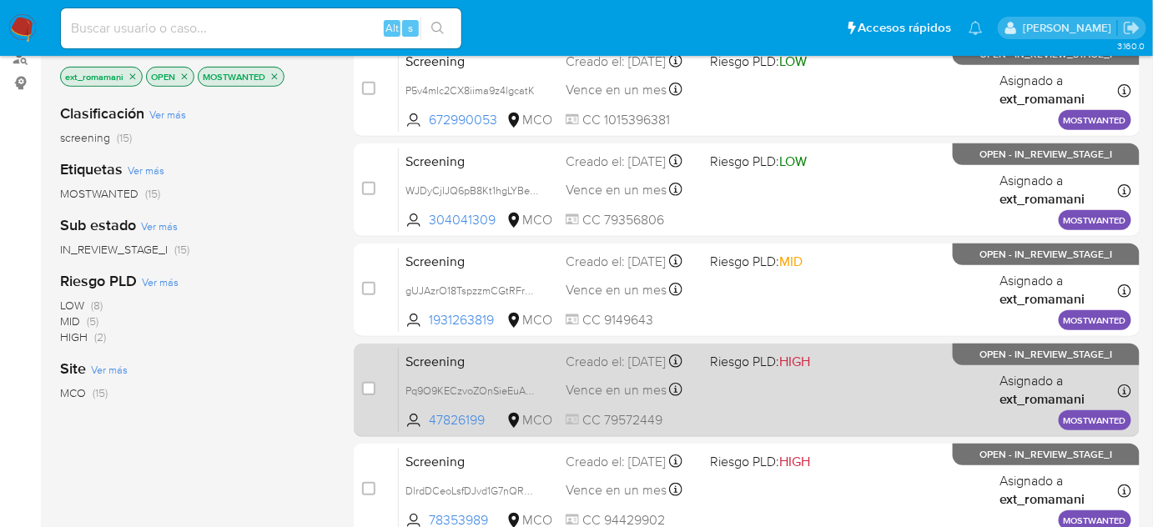
scroll to position [75, 0]
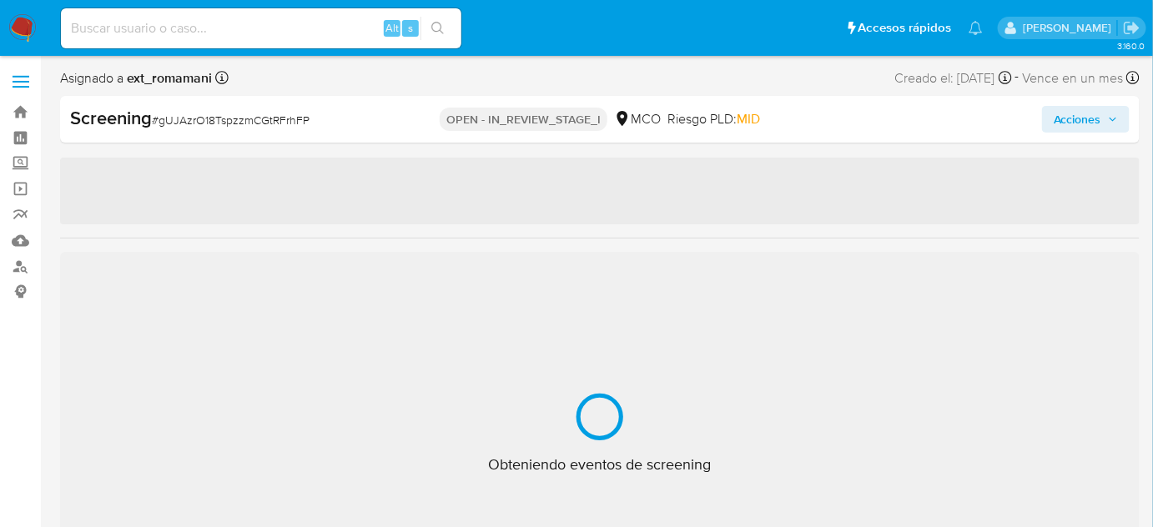
select select "10"
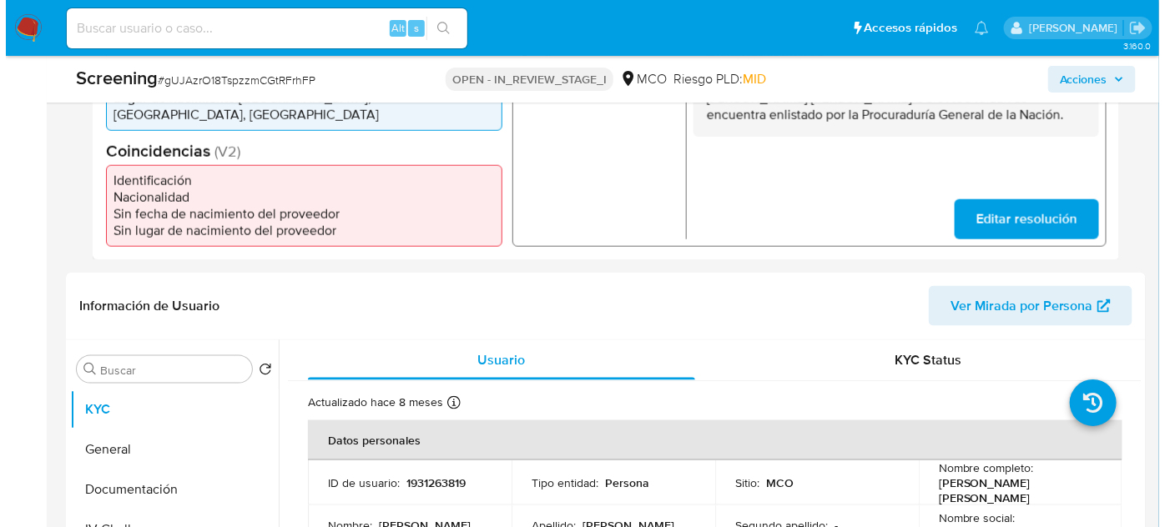
scroll to position [607, 0]
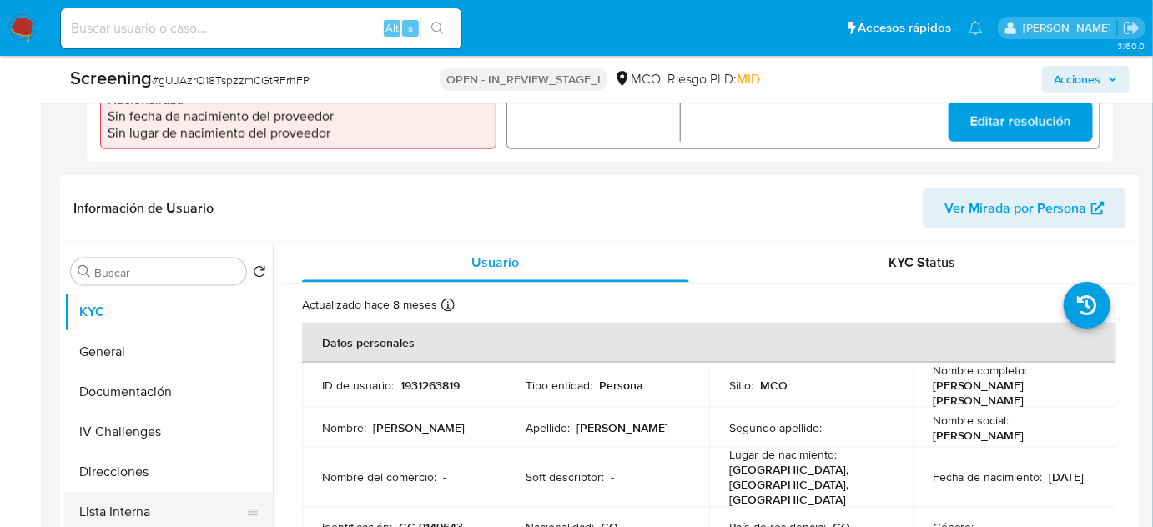
click at [141, 509] on button "Lista Interna" at bounding box center [161, 512] width 195 height 40
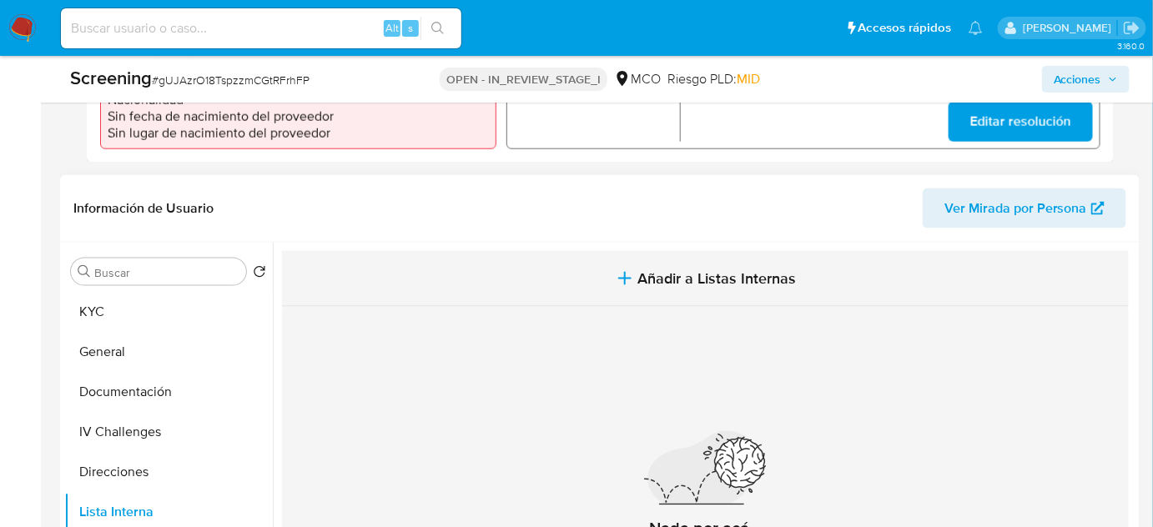
click at [708, 280] on span "Añadir a Listas Internas" at bounding box center [717, 279] width 159 height 18
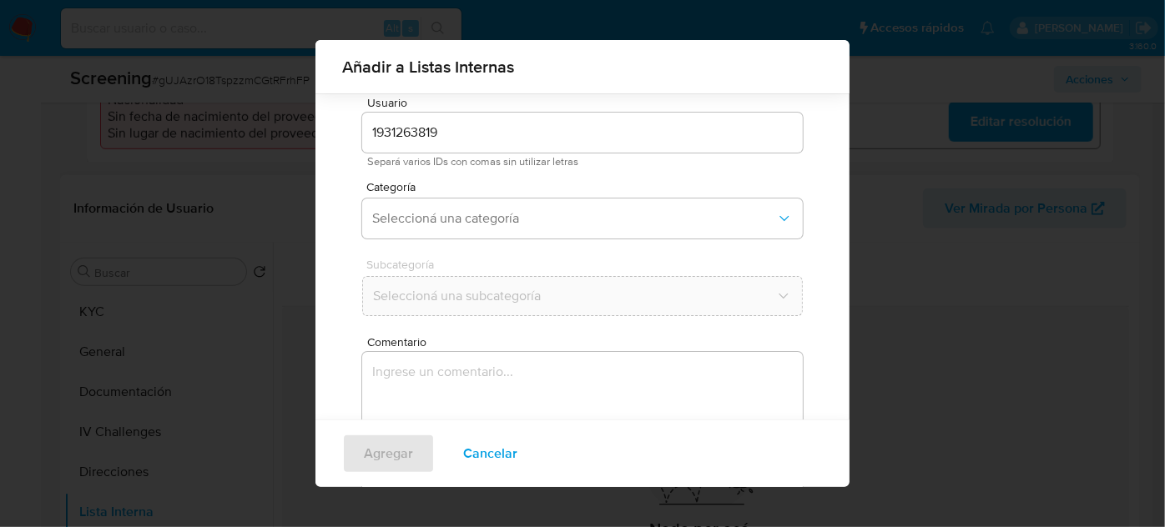
scroll to position [62, 0]
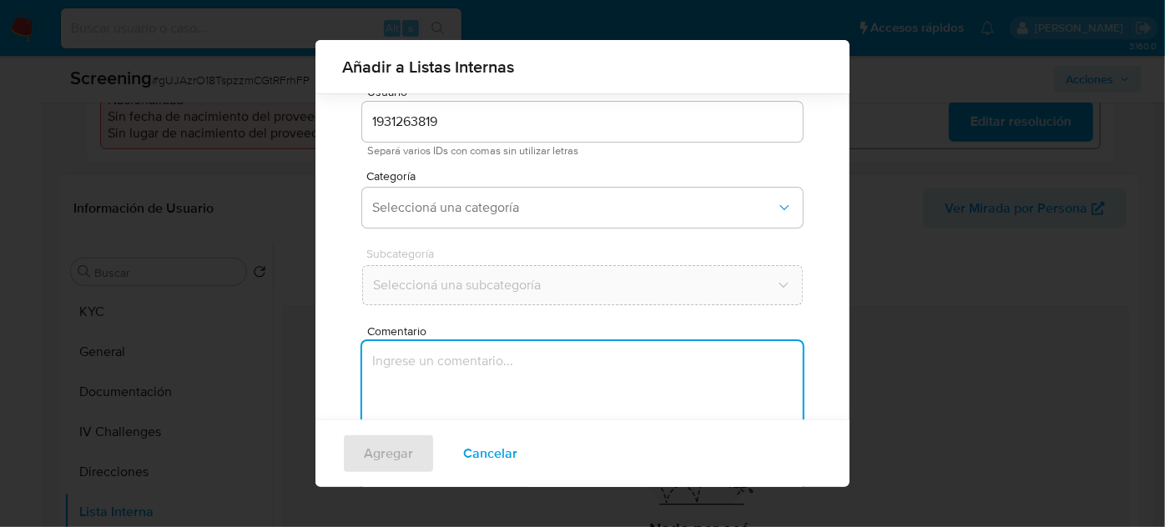
click at [467, 372] on textarea "Comentario" at bounding box center [582, 421] width 441 height 160
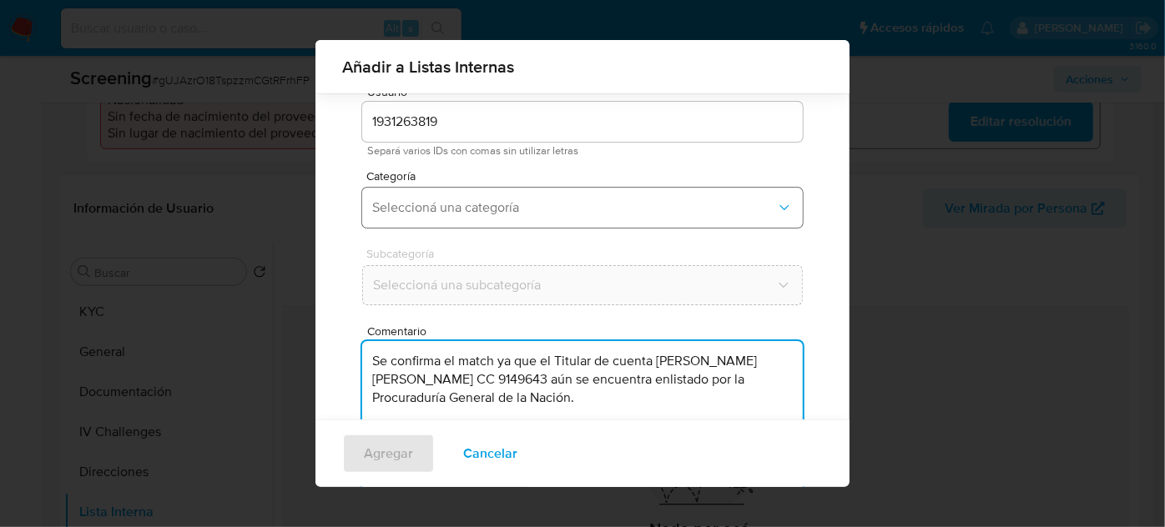
click at [520, 206] on span "Seleccioná una categoría" at bounding box center [574, 207] width 404 height 17
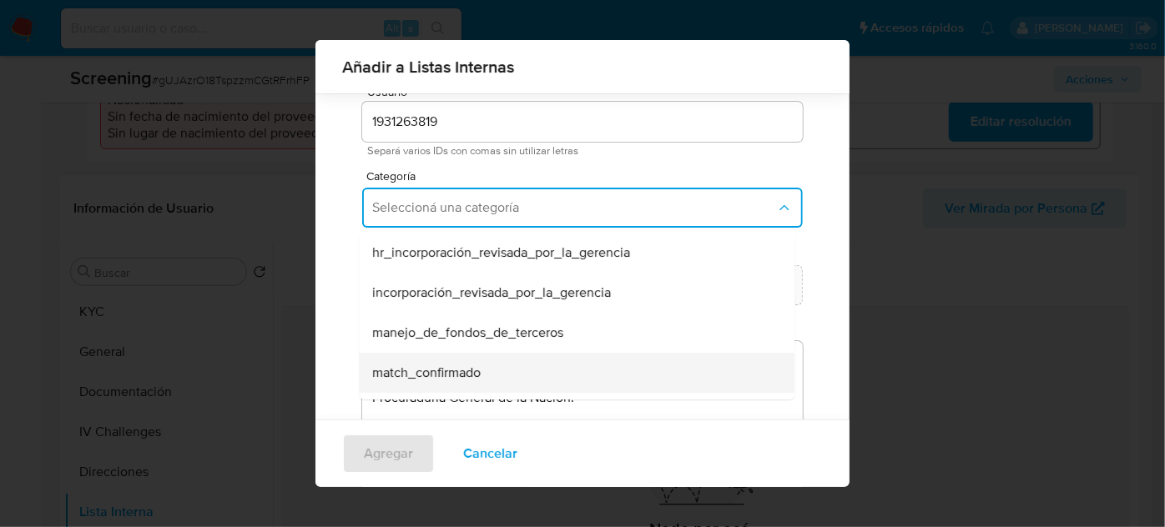
click at [461, 367] on span "match_confirmado" at bounding box center [426, 373] width 108 height 17
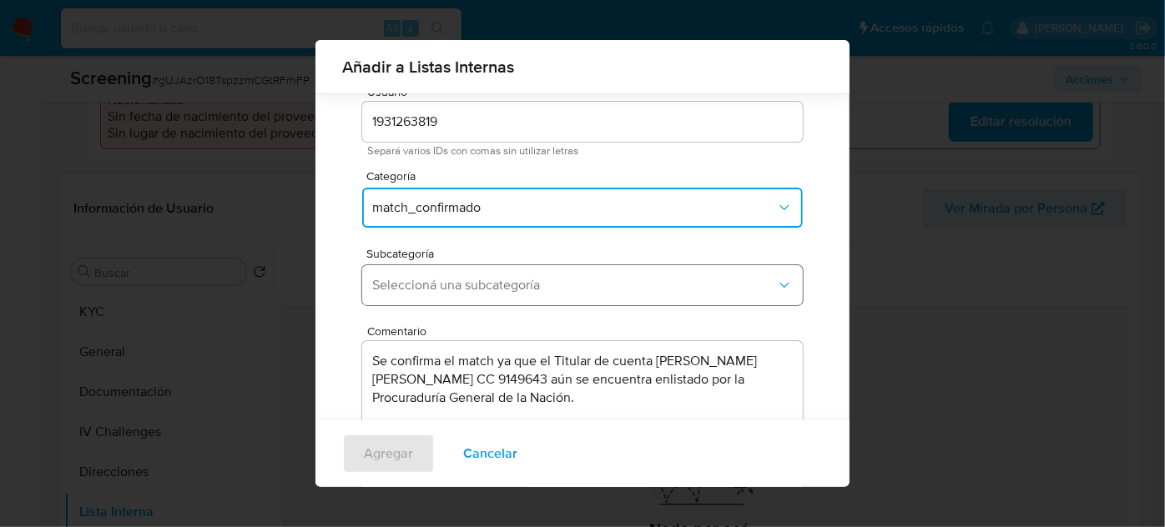
click at [528, 293] on button "Seleccioná una subcategoría" at bounding box center [582, 285] width 441 height 40
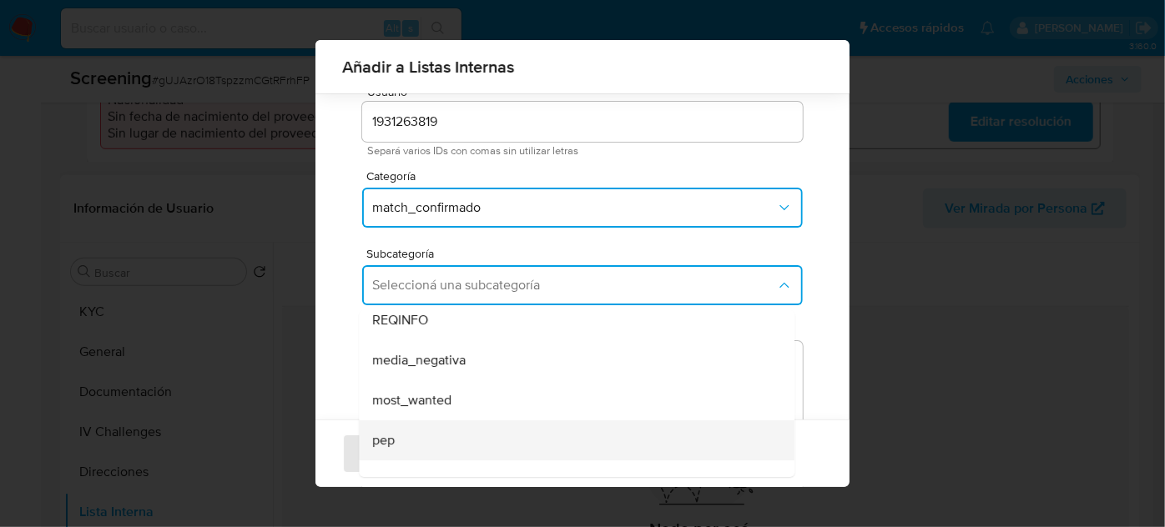
scroll to position [75, 0]
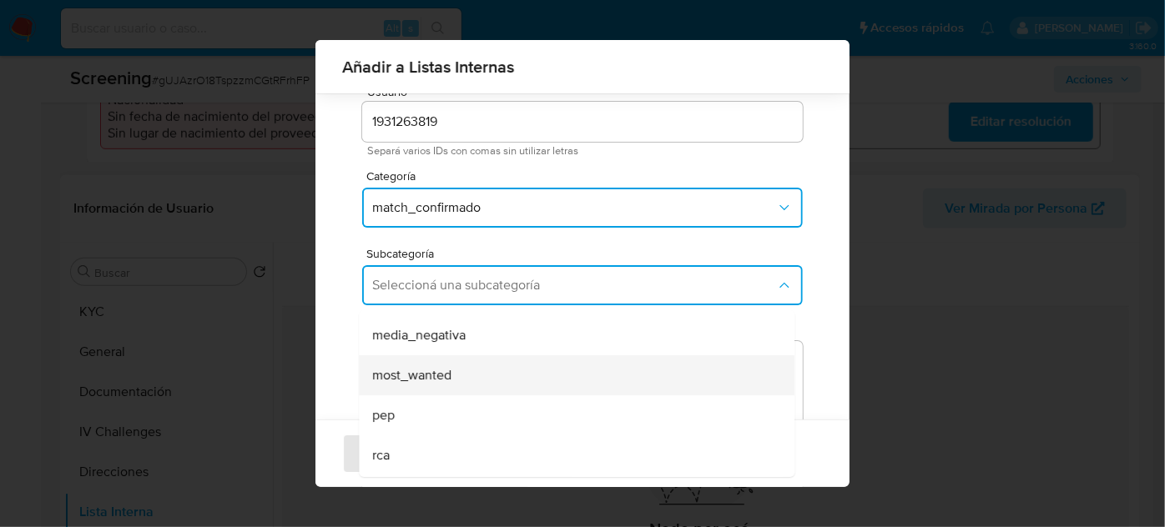
click at [443, 381] on span "most_wanted" at bounding box center [411, 375] width 79 height 17
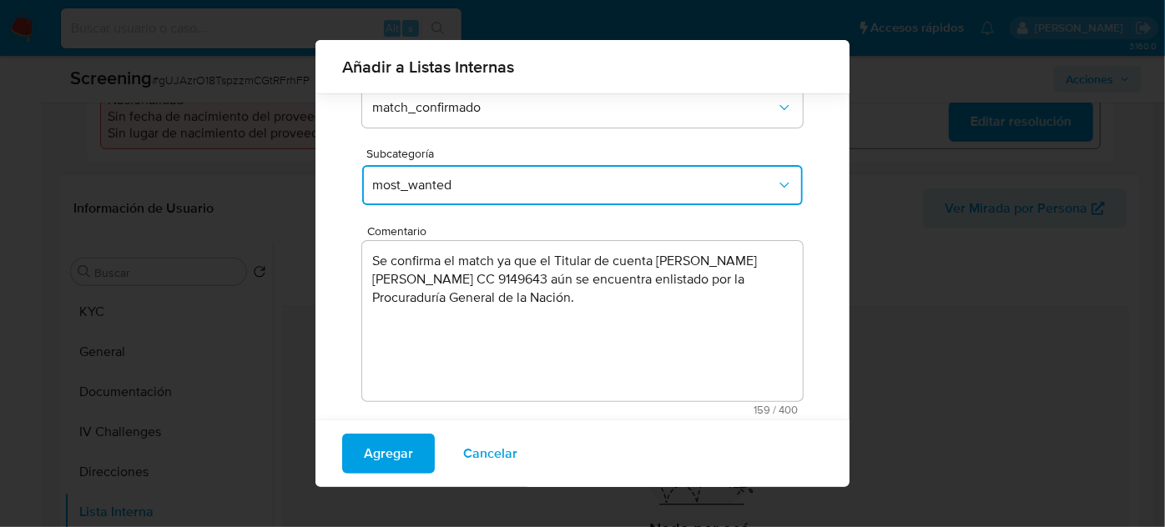
scroll to position [184, 0]
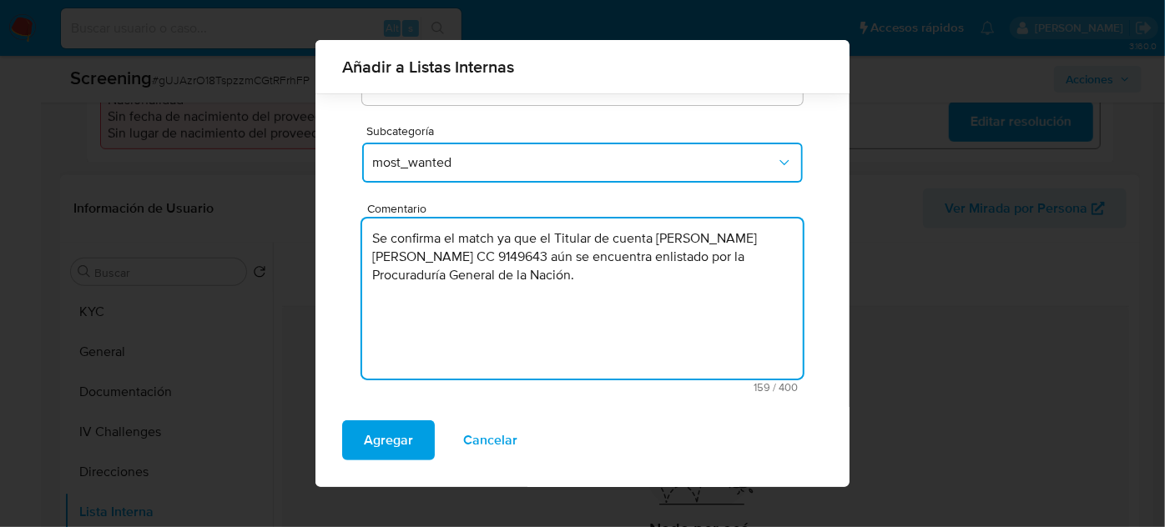
drag, startPoint x: 747, startPoint y: 239, endPoint x: 656, endPoint y: 241, distance: 91.0
click at [656, 241] on textarea "Se confirma el match ya que el Titular de cuenta Padilla Pulgarin Dairo Antonio…" at bounding box center [582, 299] width 441 height 160
click at [743, 235] on textarea "Se confirma el match ya que el Titular de cuenta Dairo Antonio CC 9149643 aún s…" at bounding box center [582, 299] width 441 height 160
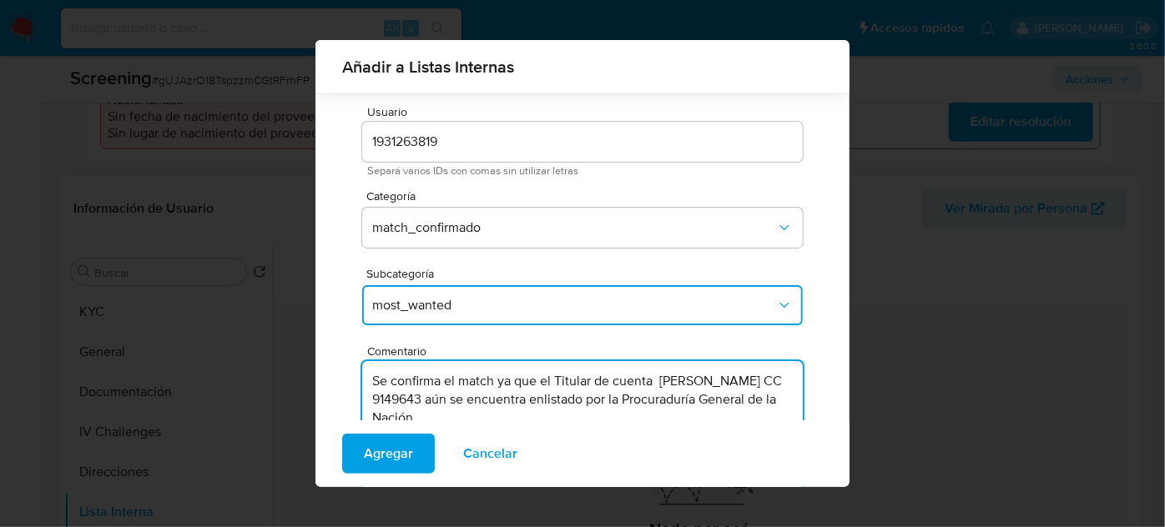
scroll to position [33, 0]
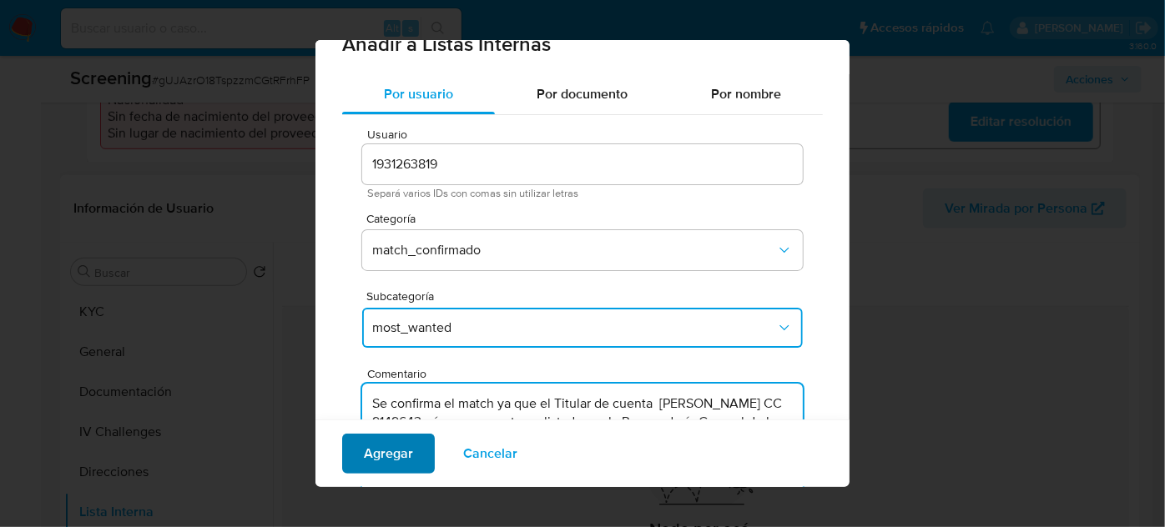
type textarea "Se confirma el match ya que el Titular de cuenta Dairo Antonio Padilla Pulgarin…"
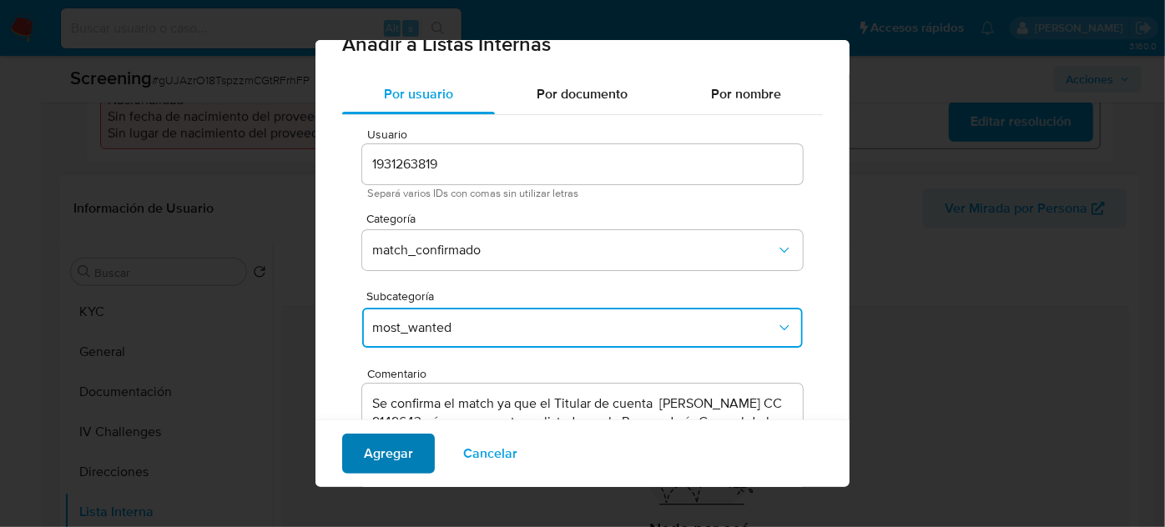
click at [382, 446] on span "Agregar" at bounding box center [388, 454] width 49 height 37
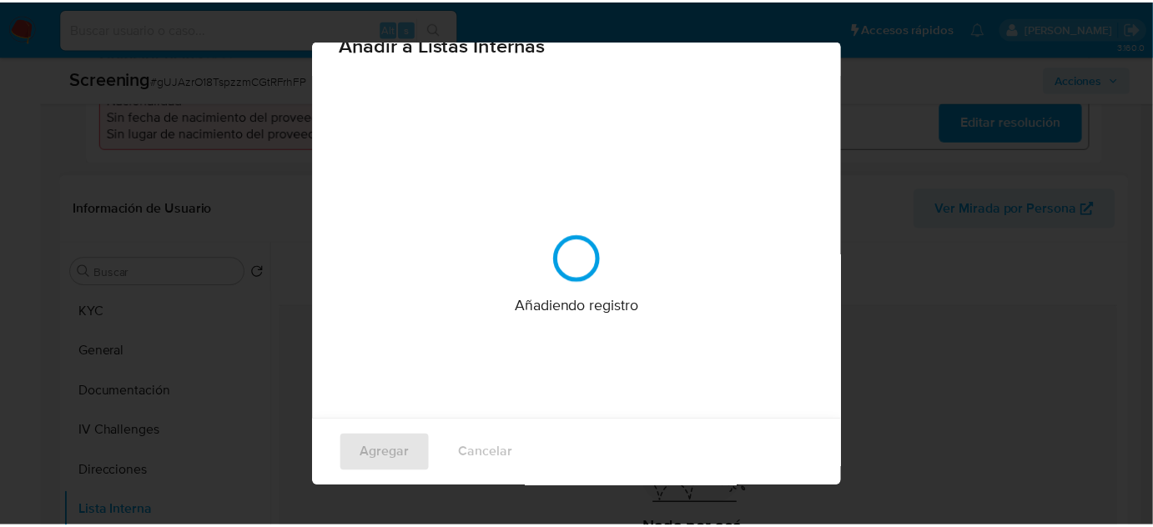
scroll to position [0, 0]
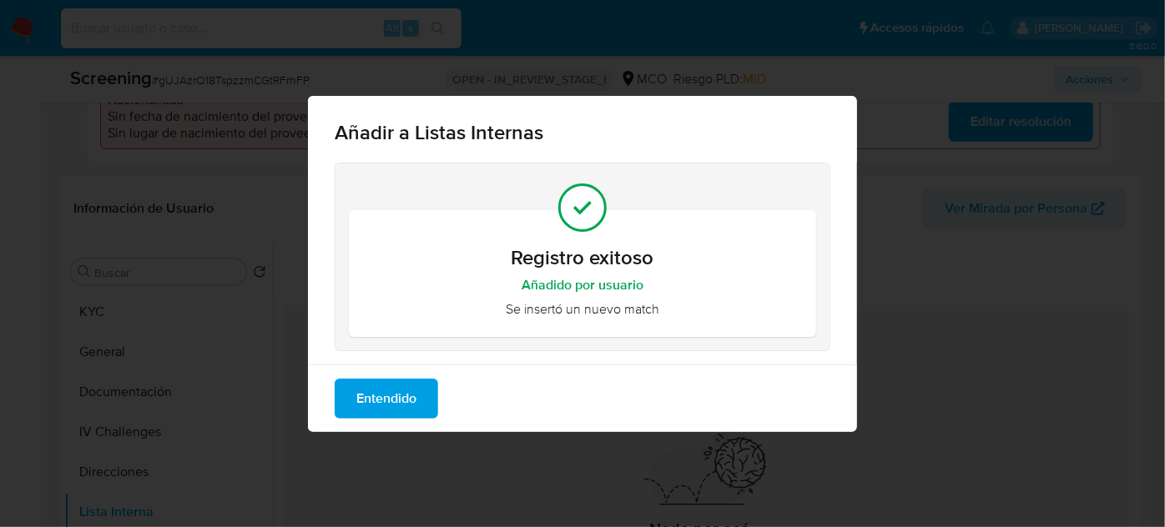
click at [385, 394] on span "Entendido" at bounding box center [386, 398] width 60 height 37
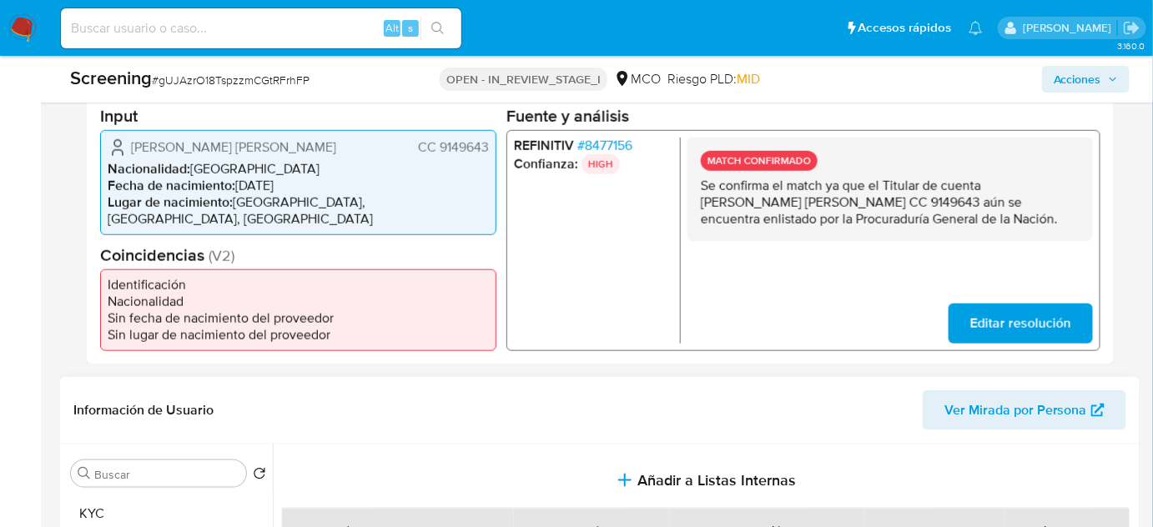
scroll to position [379, 0]
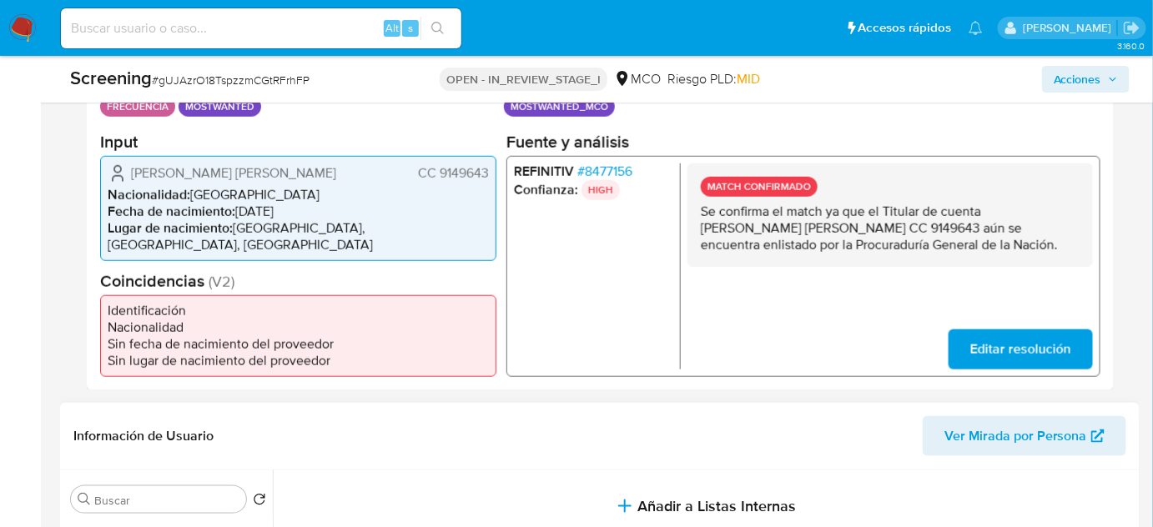
drag, startPoint x: 491, startPoint y: 174, endPoint x: 439, endPoint y: 178, distance: 52.7
click at [439, 178] on div "Padilla Pulgarin Dairo Antonio CC 9149643 Nacionalidad : Colombia Fecha de naci…" at bounding box center [298, 207] width 396 height 105
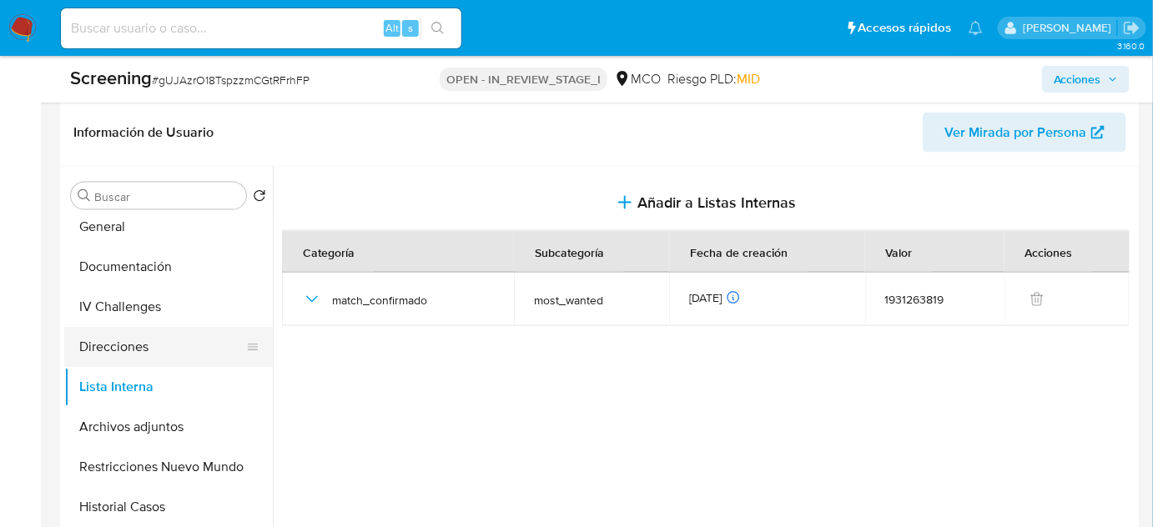
scroll to position [75, 0]
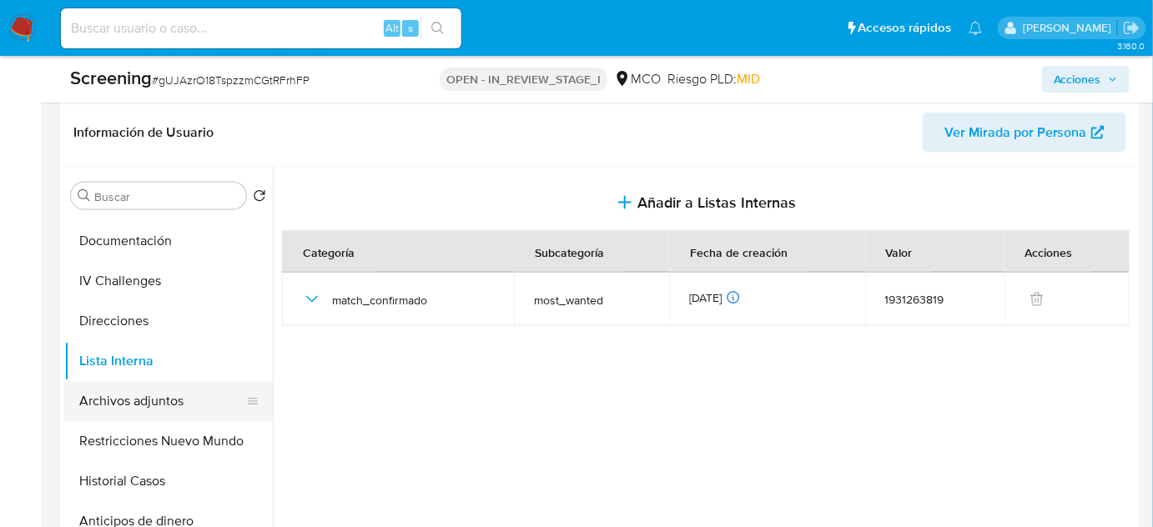
click at [159, 391] on button "Archivos adjuntos" at bounding box center [161, 401] width 195 height 40
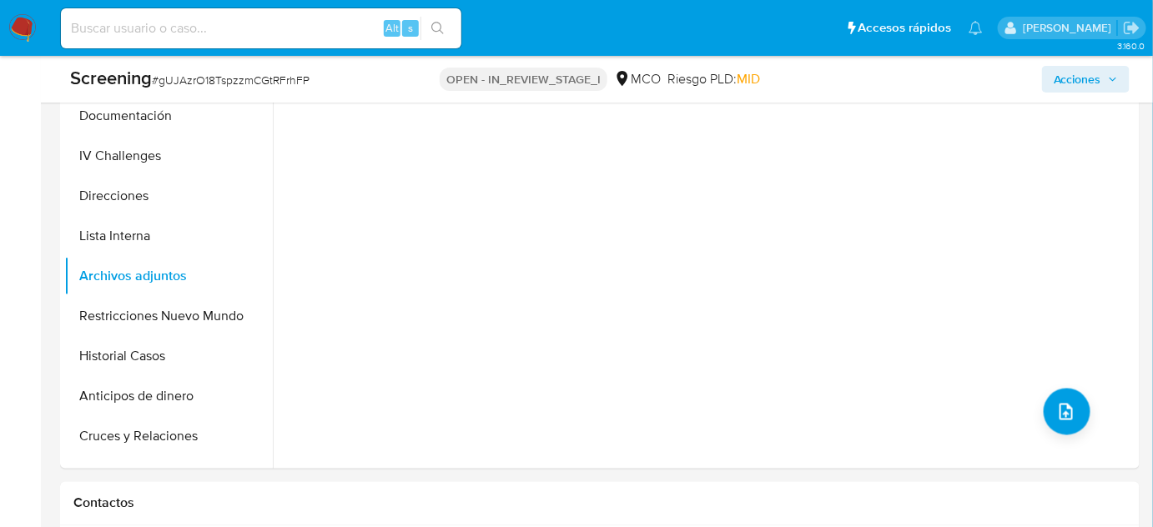
scroll to position [834, 0]
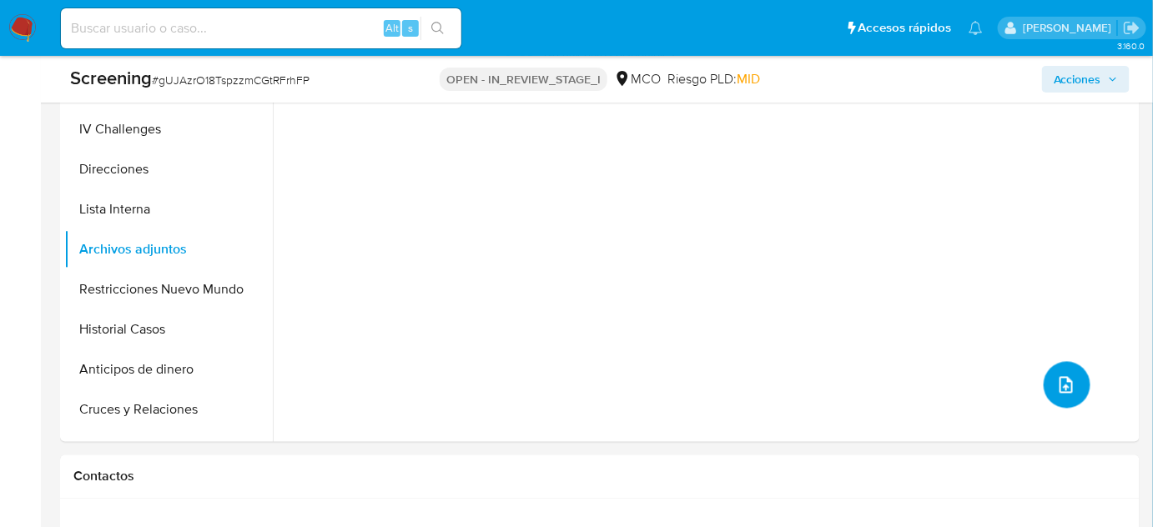
click at [1058, 391] on icon "upload-file" at bounding box center [1066, 385] width 20 height 20
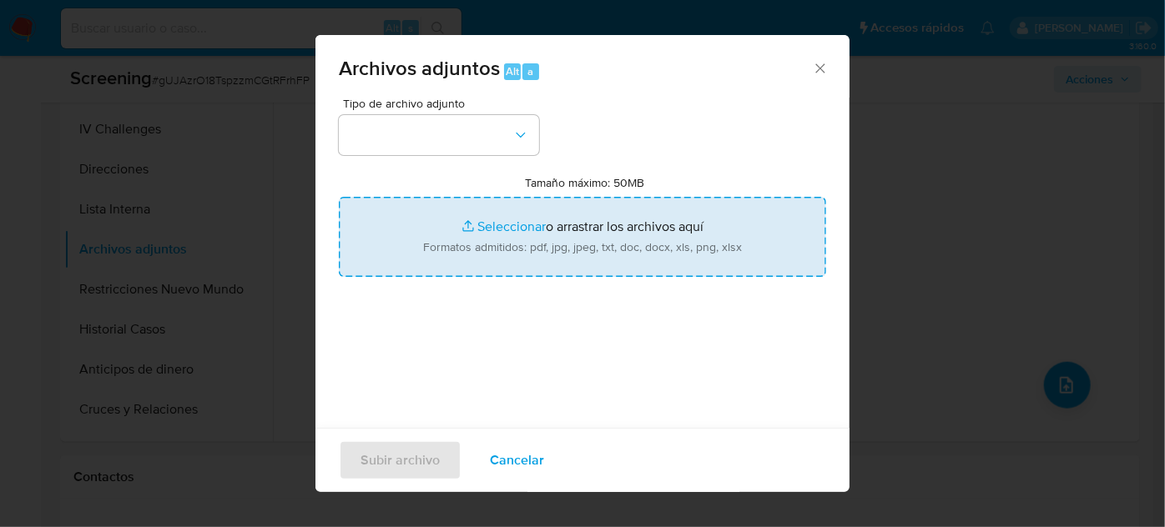
click at [622, 246] on input "Tamaño máximo: 50MB Seleccionar archivos" at bounding box center [582, 237] width 487 height 80
click at [556, 269] on input "Tamaño máximo: 50MB Seleccionar archivos" at bounding box center [582, 237] width 487 height 80
type input "C:\fakepath\_Dairo Antonio Padilla Pulgarin_ Lavado de dinero - Buscar con Goog…"
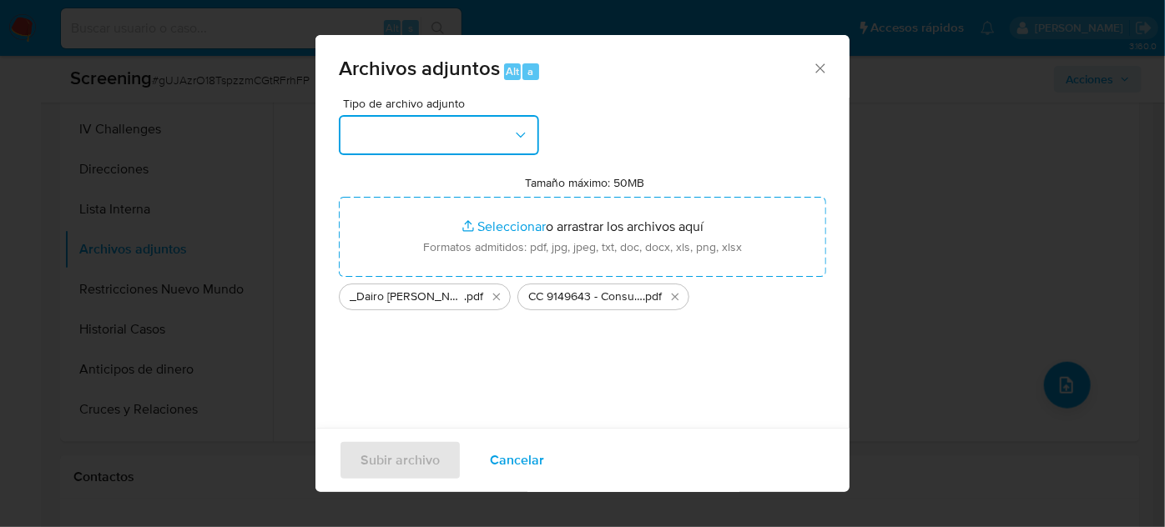
click at [388, 144] on button "button" at bounding box center [439, 135] width 200 height 40
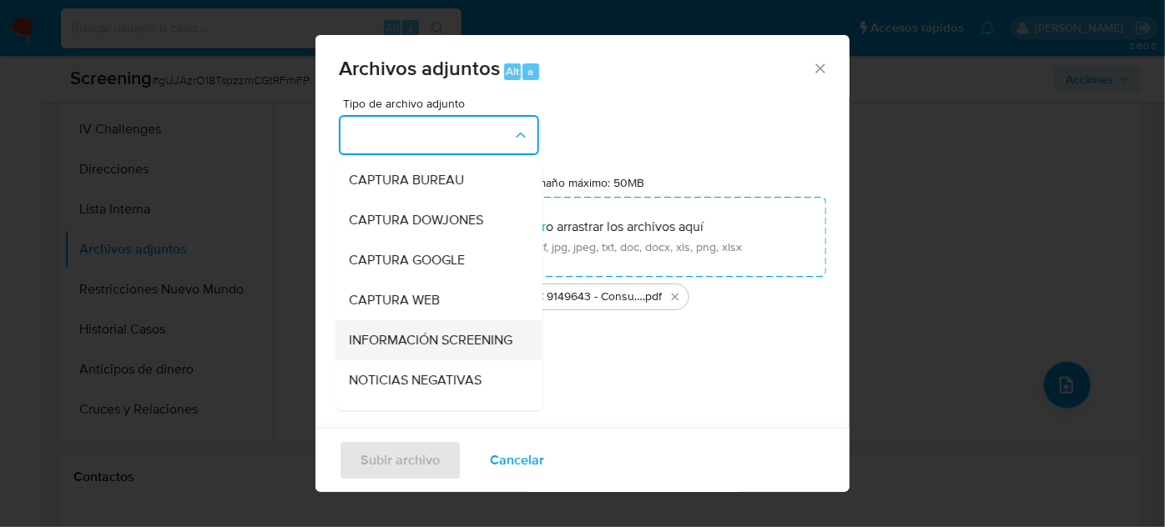
click at [388, 346] on span "INFORMACIÓN SCREENING" at bounding box center [431, 340] width 164 height 17
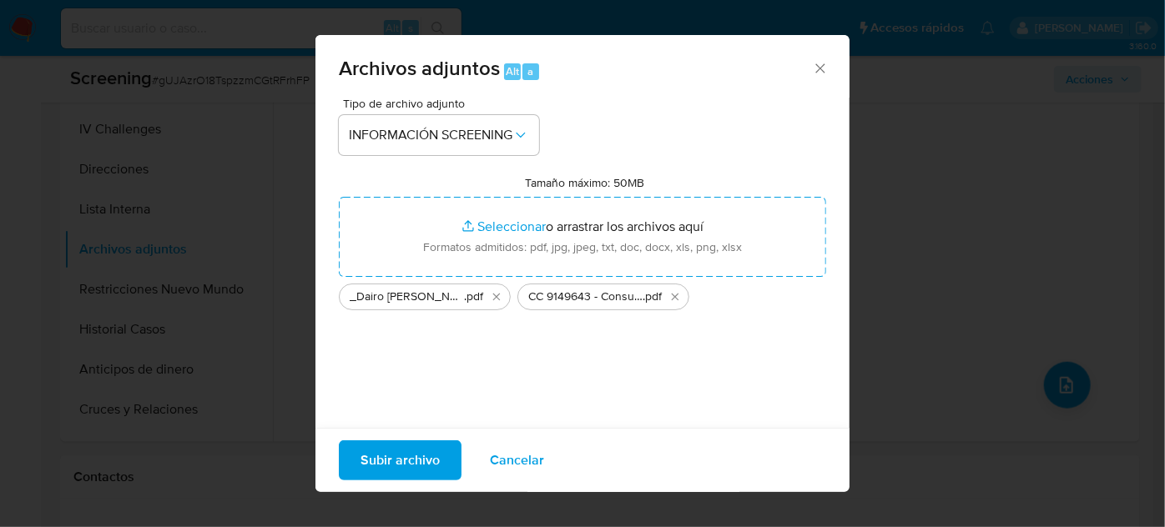
click at [423, 457] on span "Subir archivo" at bounding box center [399, 460] width 79 height 37
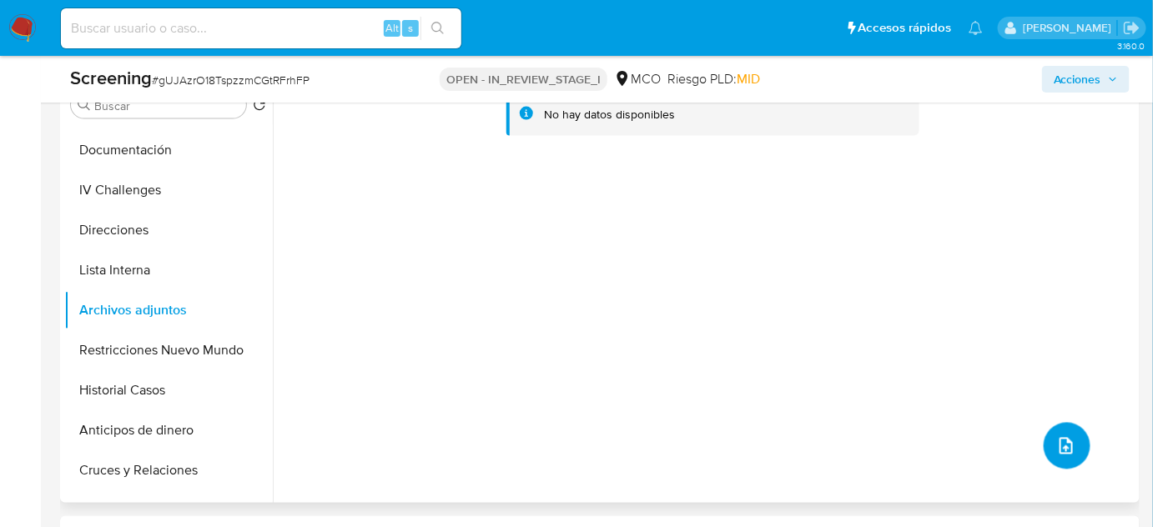
scroll to position [683, 0]
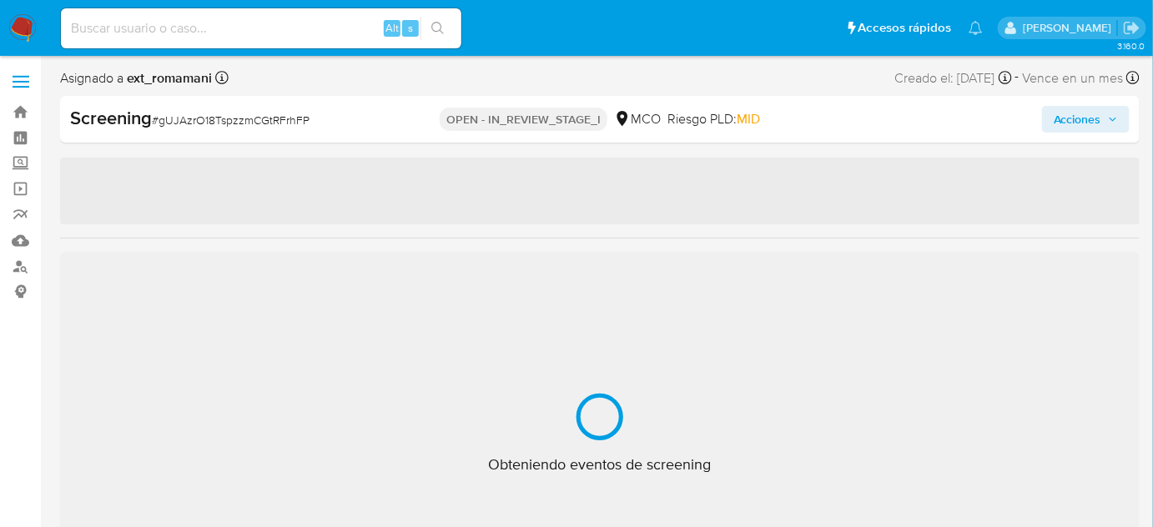
select select "10"
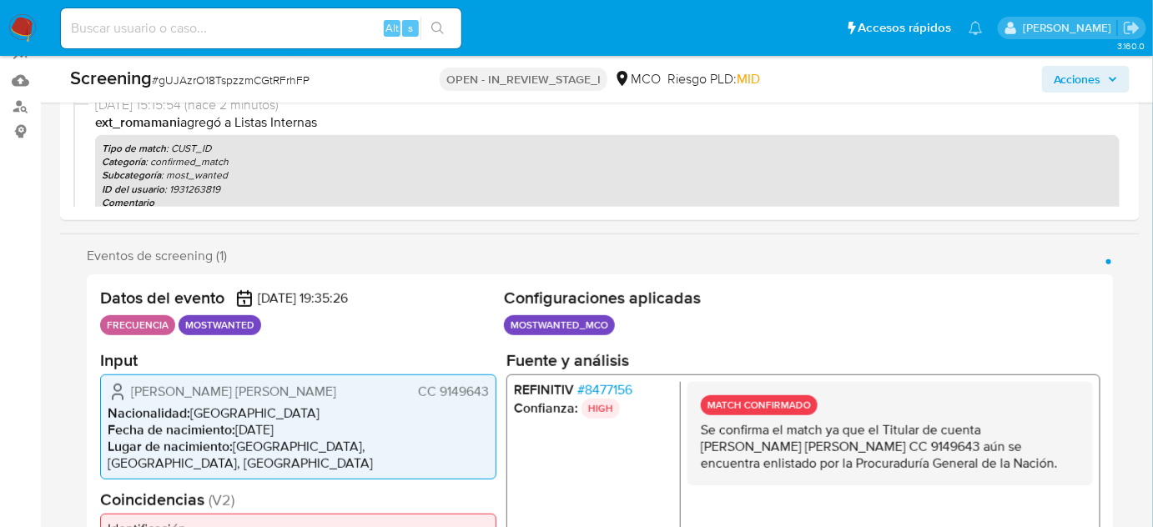
scroll to position [227, 0]
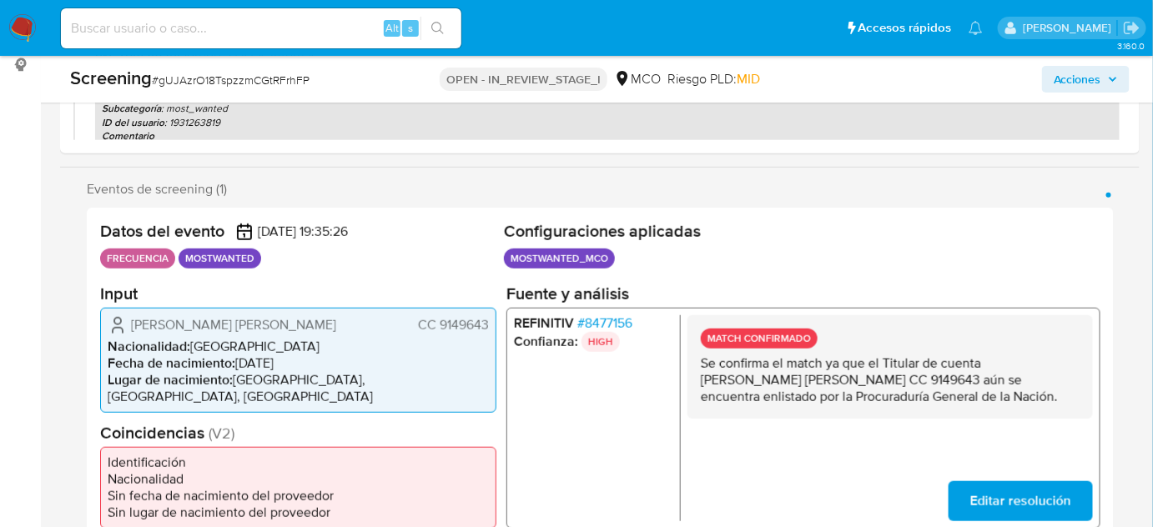
drag, startPoint x: 927, startPoint y: 400, endPoint x: 699, endPoint y: 369, distance: 229.9
click at [699, 369] on div "MATCH CONFIRMADO Se confirma el match ya que el Titular de cuenta [PERSON_NAME]…" at bounding box center [891, 366] width 406 height 103
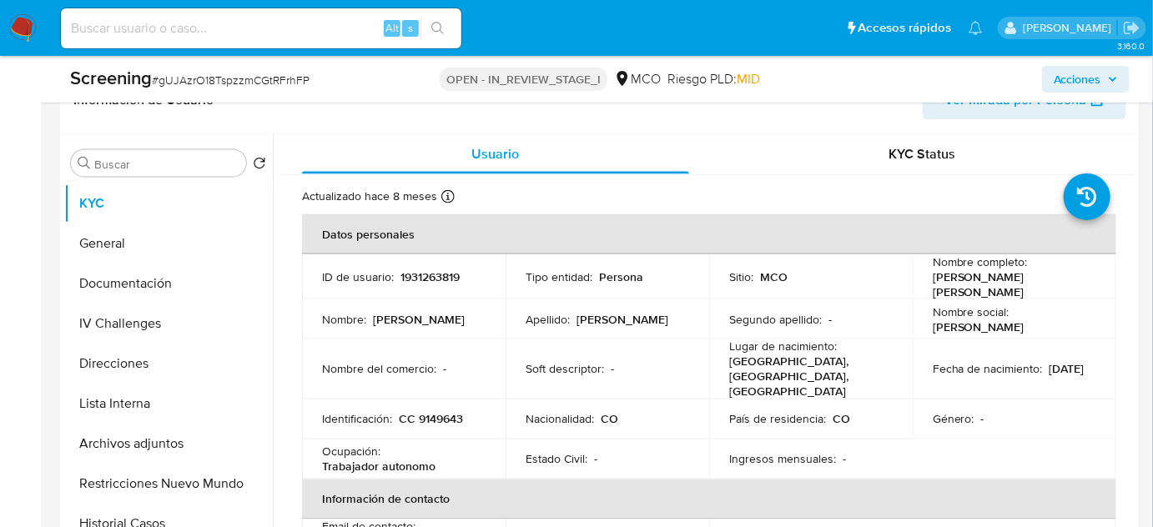
scroll to position [758, 0]
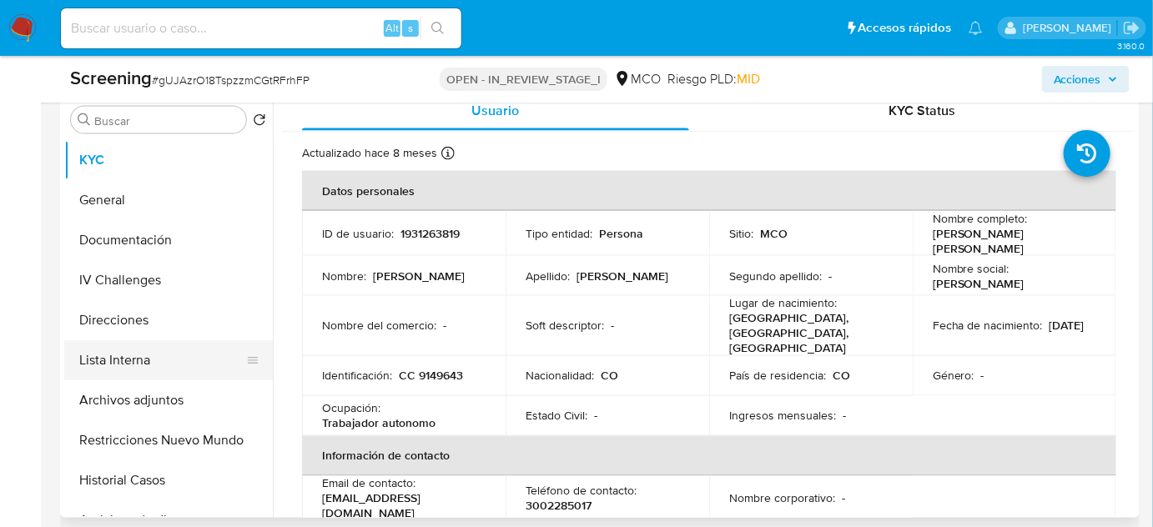
click at [147, 352] on button "Lista Interna" at bounding box center [161, 360] width 195 height 40
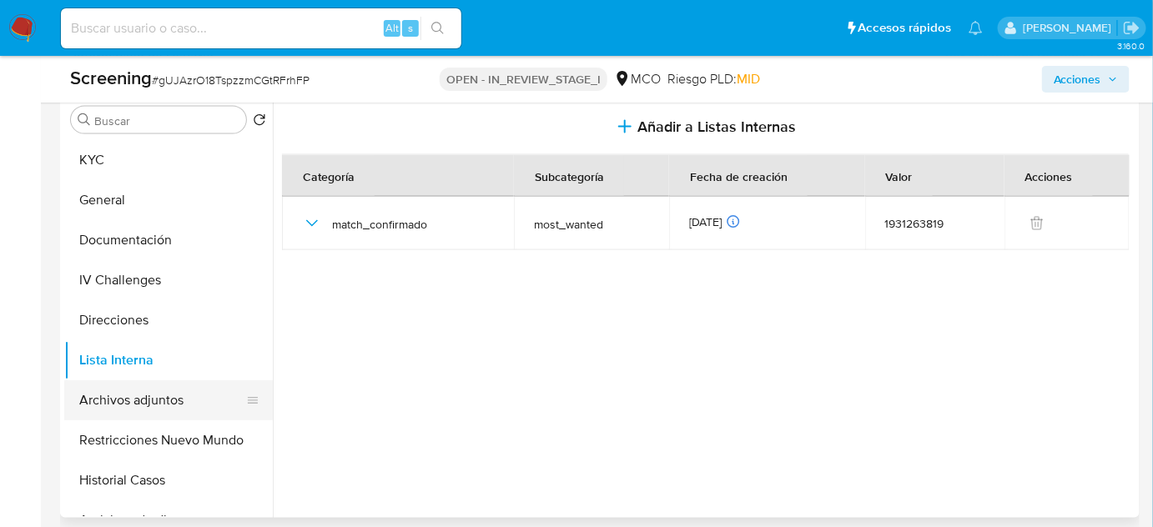
click at [120, 412] on button "Archivos adjuntos" at bounding box center [161, 400] width 195 height 40
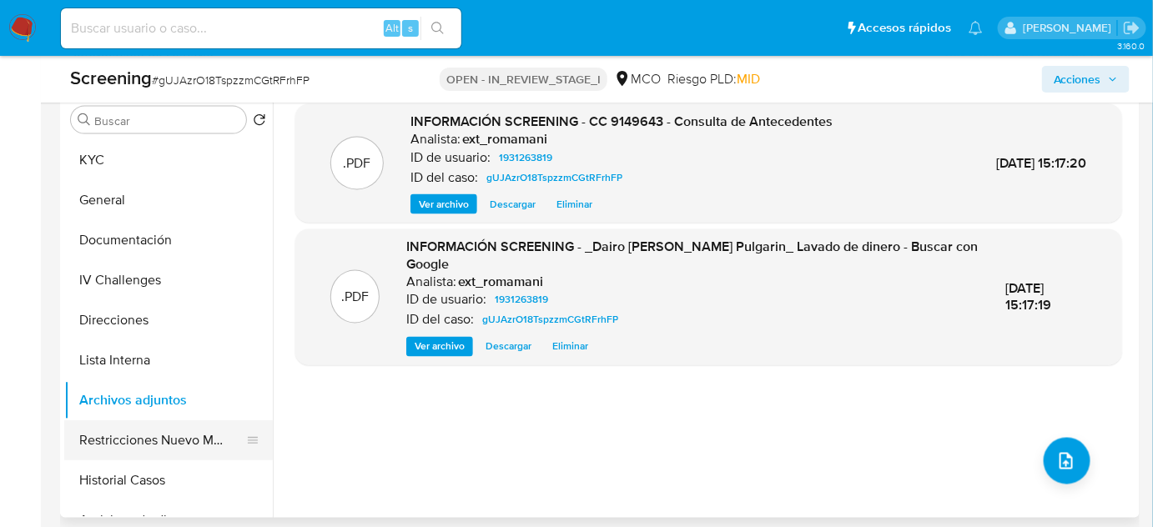
click at [118, 437] on button "Restricciones Nuevo Mundo" at bounding box center [161, 441] width 195 height 40
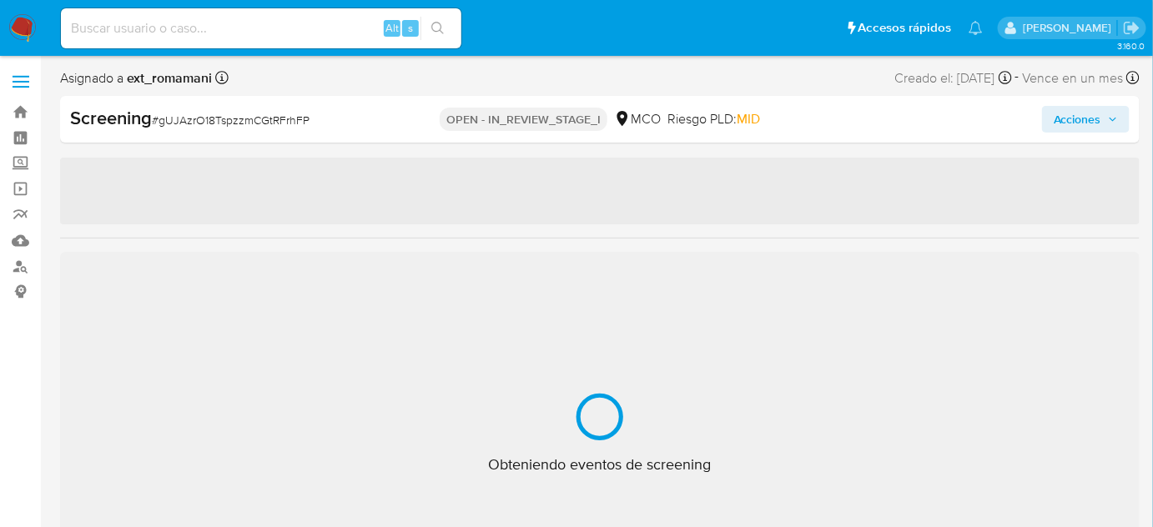
select select "10"
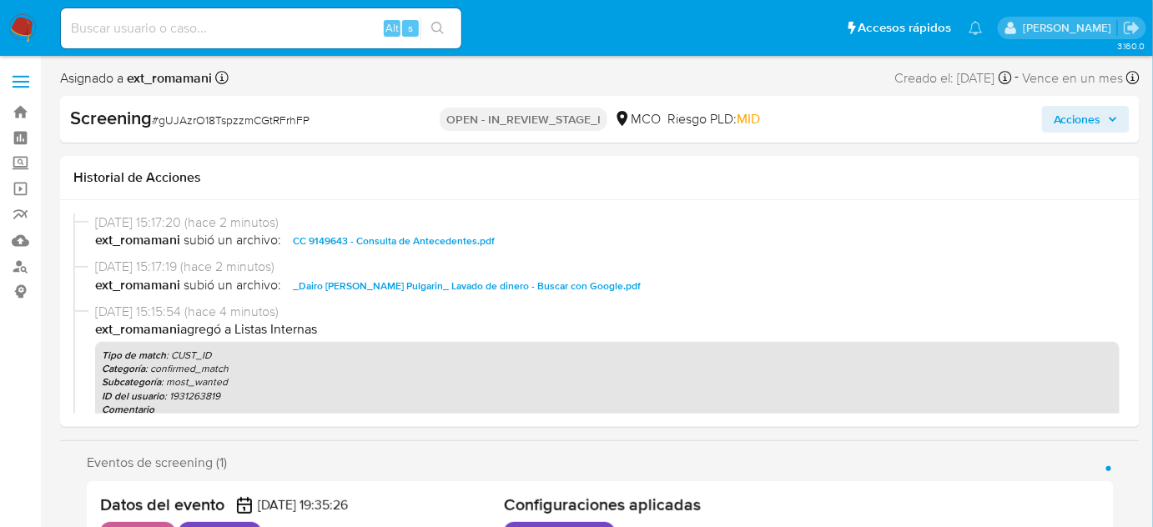
click at [1106, 108] on span "Acciones" at bounding box center [1086, 119] width 64 height 23
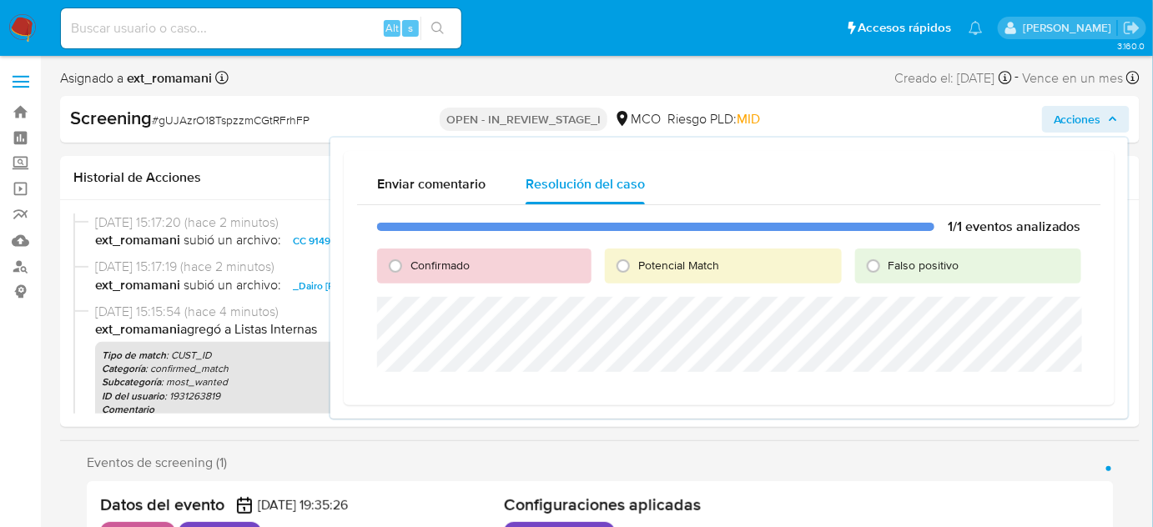
click at [420, 268] on span "Confirmado" at bounding box center [440, 265] width 59 height 17
click at [409, 268] on input "Confirmado" at bounding box center [395, 266] width 27 height 27
radio input "true"
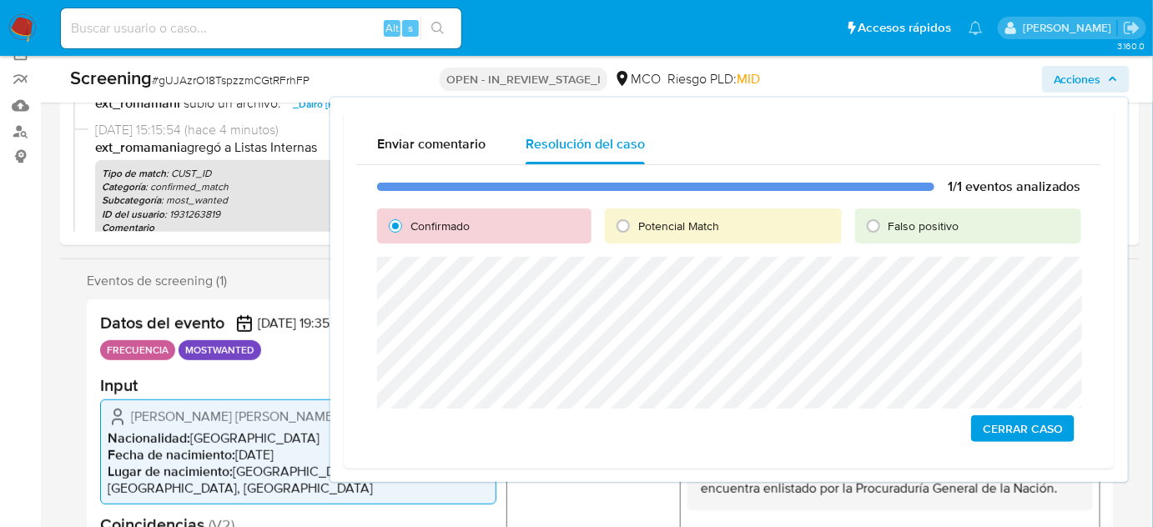
scroll to position [151, 0]
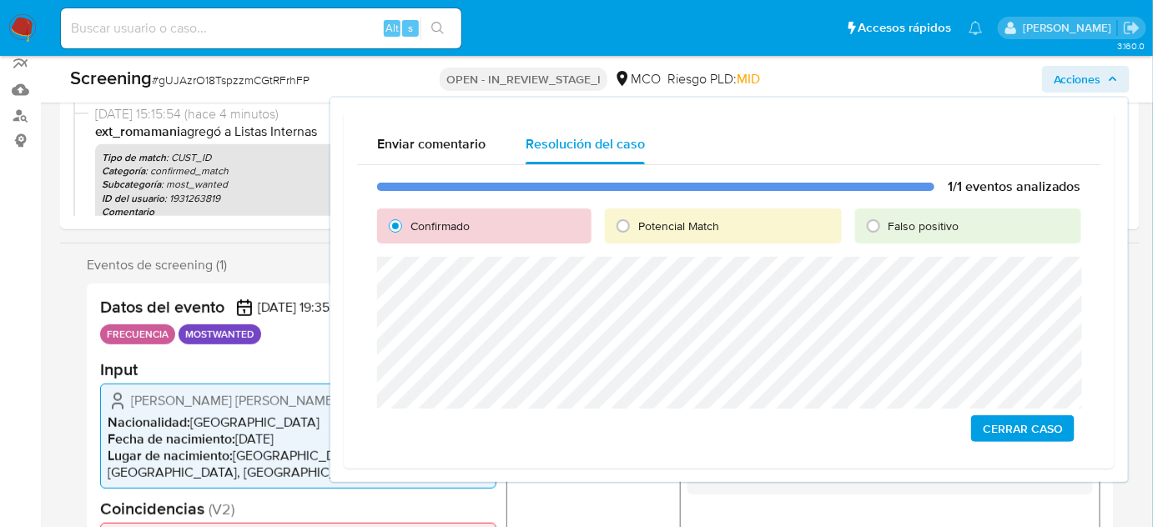
click at [1022, 431] on span "Cerrar Caso" at bounding box center [1023, 428] width 80 height 23
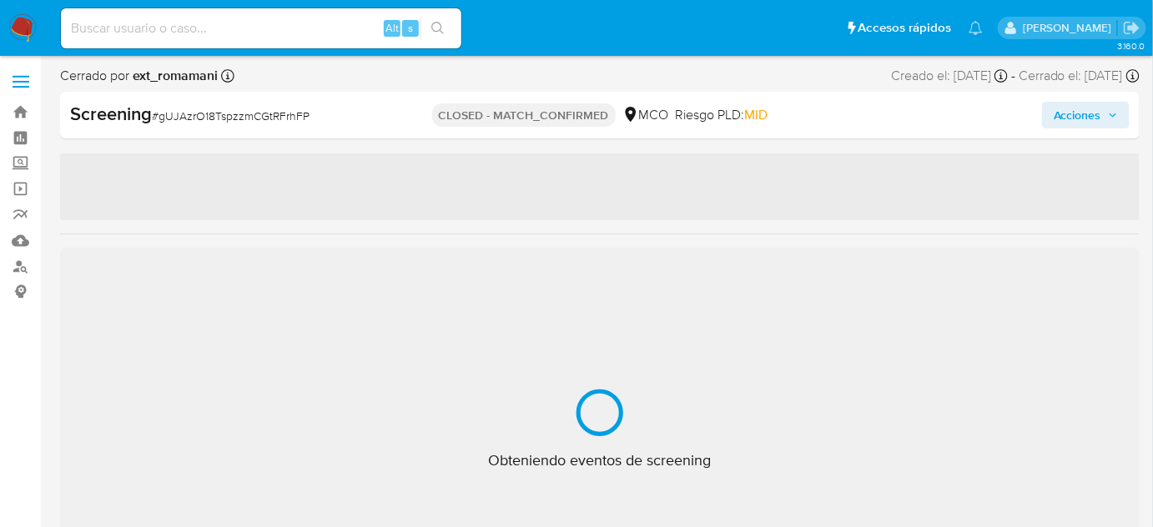
select select "10"
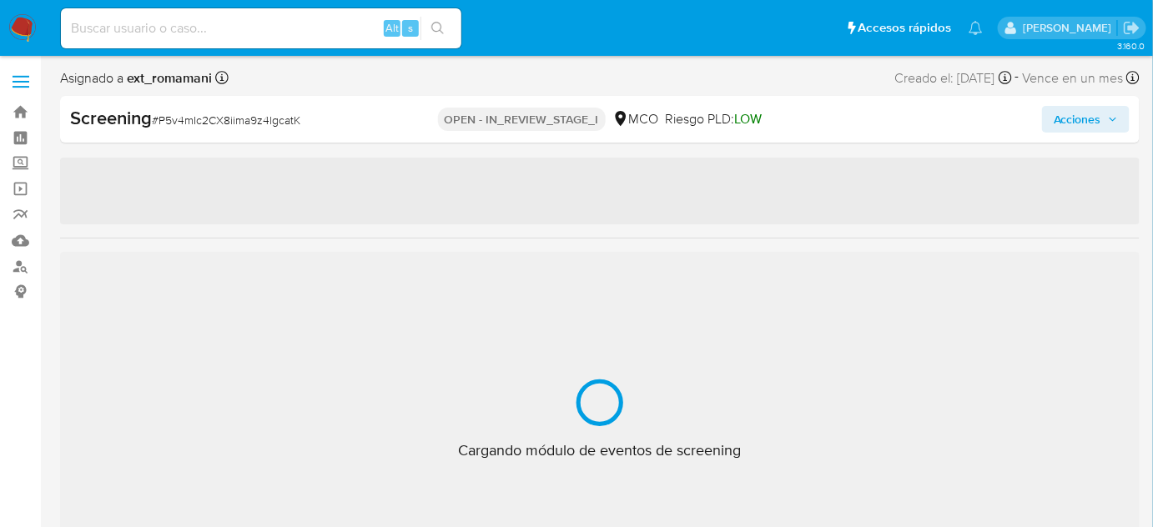
select select "10"
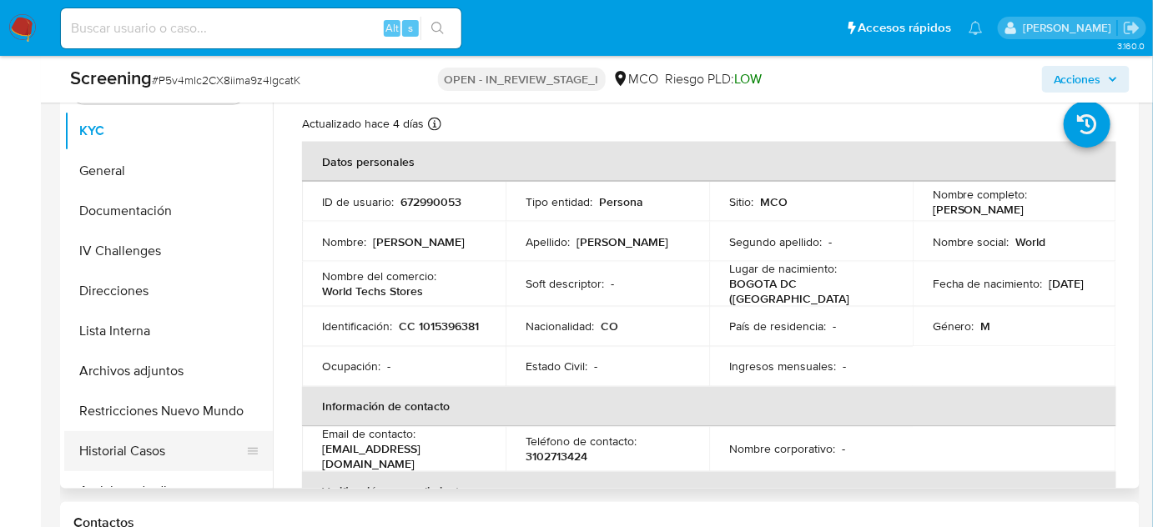
scroll to position [834, 0]
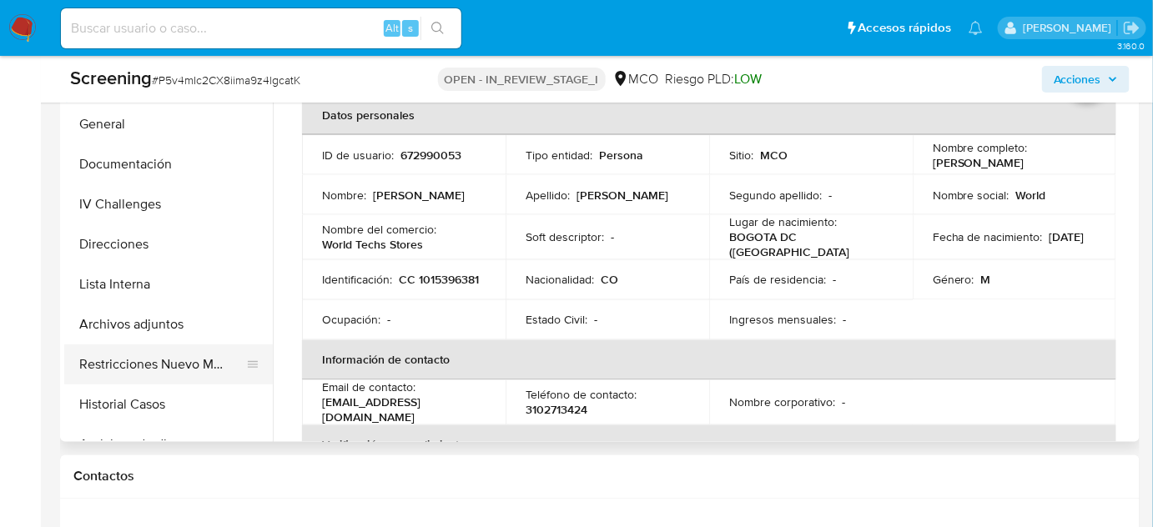
click at [152, 369] on button "Restricciones Nuevo Mundo" at bounding box center [161, 365] width 195 height 40
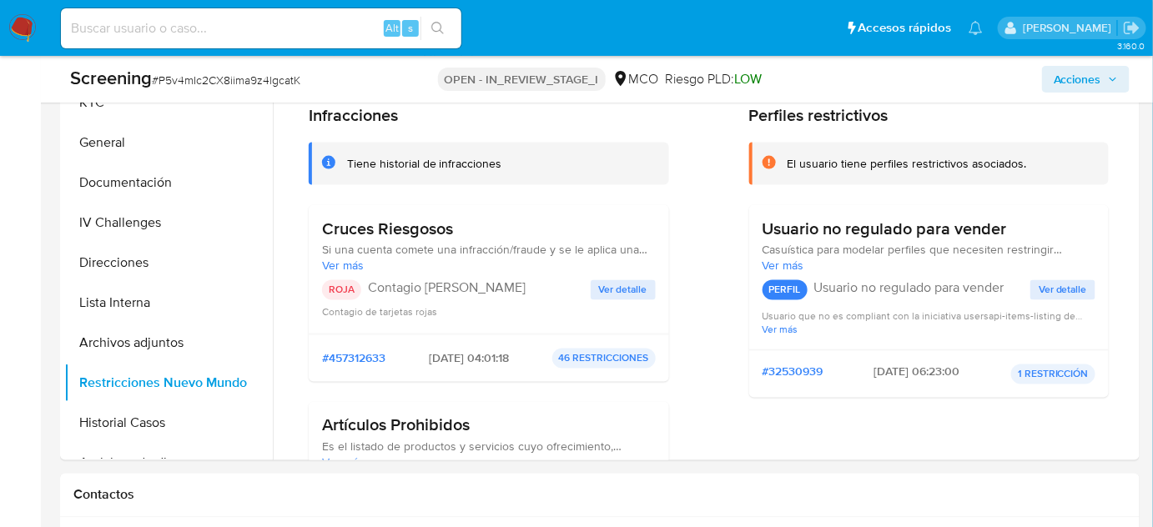
scroll to position [756, 0]
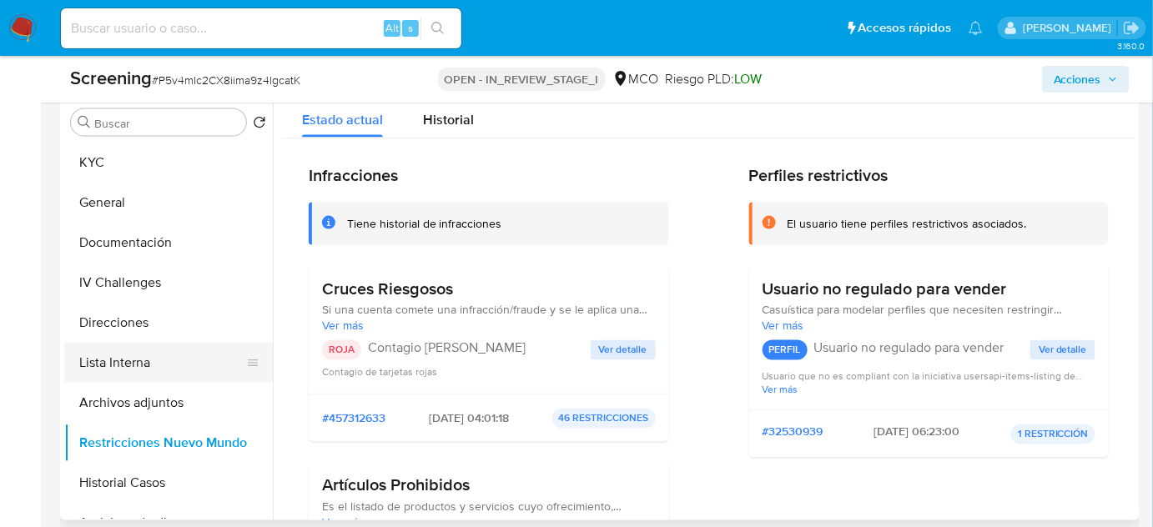
click at [149, 364] on button "Lista Interna" at bounding box center [161, 363] width 195 height 40
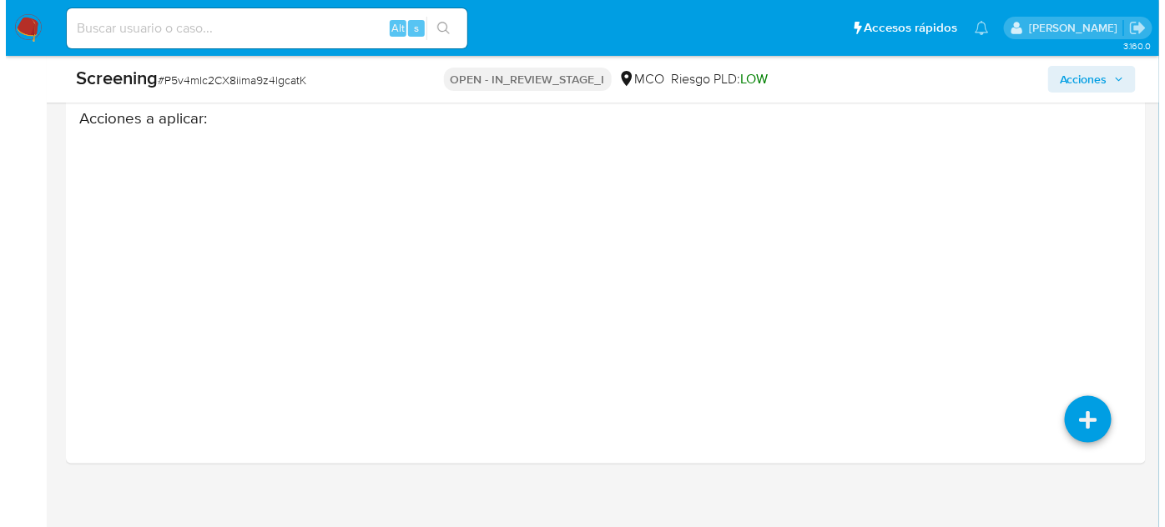
scroll to position [2550, 0]
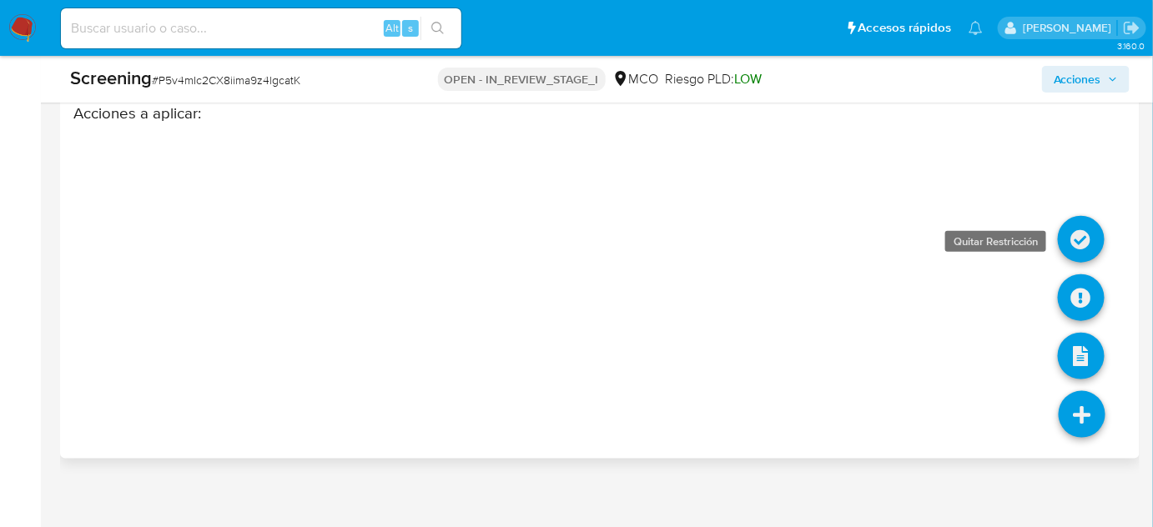
click at [1086, 228] on icon at bounding box center [1081, 239] width 47 height 47
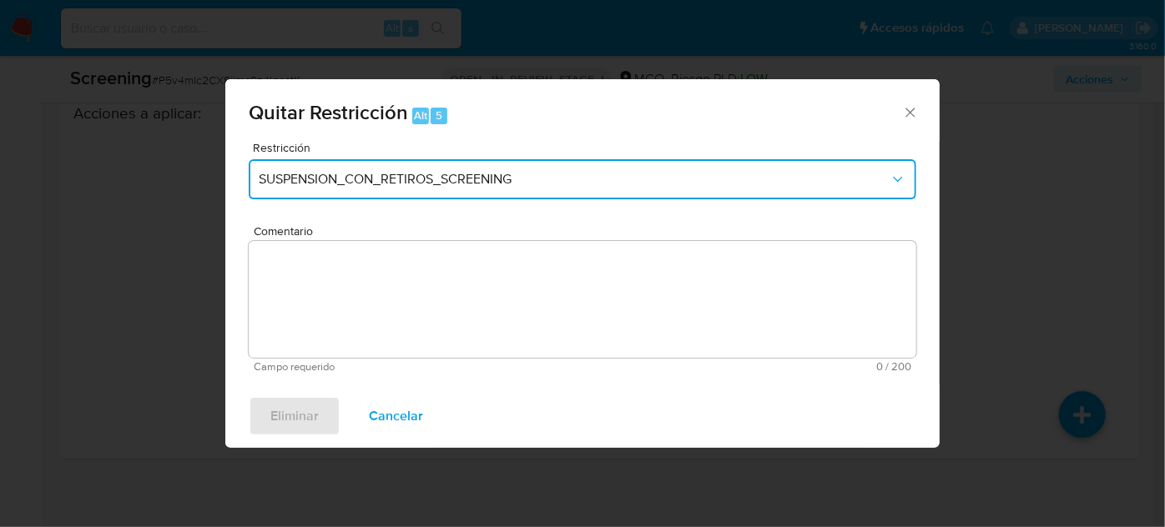
click at [440, 199] on button "SUSPENSION_CON_RETIROS_SCREENING" at bounding box center [583, 179] width 668 height 40
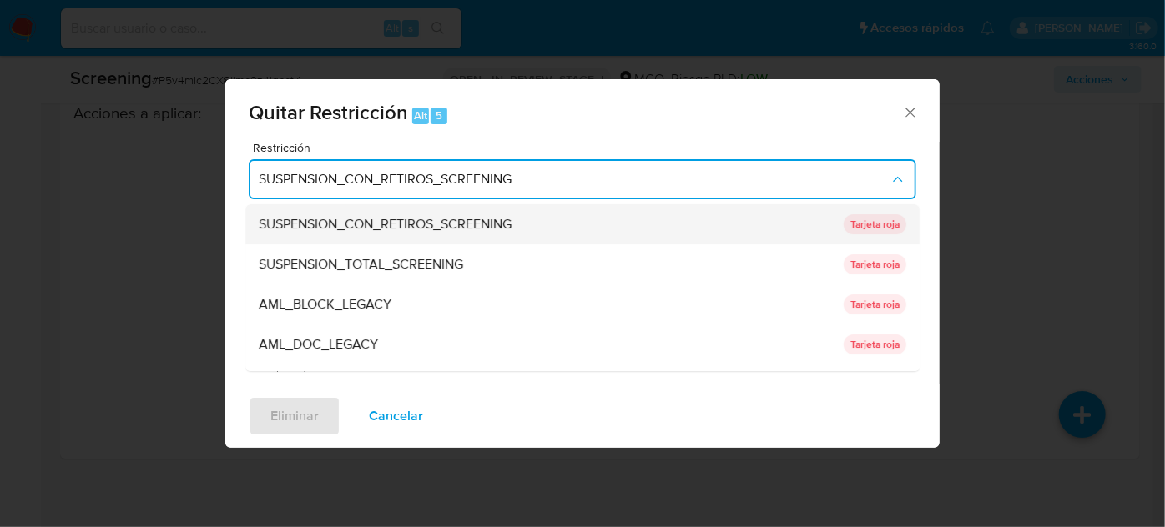
click at [434, 239] on div "SUSPENSION_CON_RETIROS_SCREENING" at bounding box center [546, 224] width 575 height 40
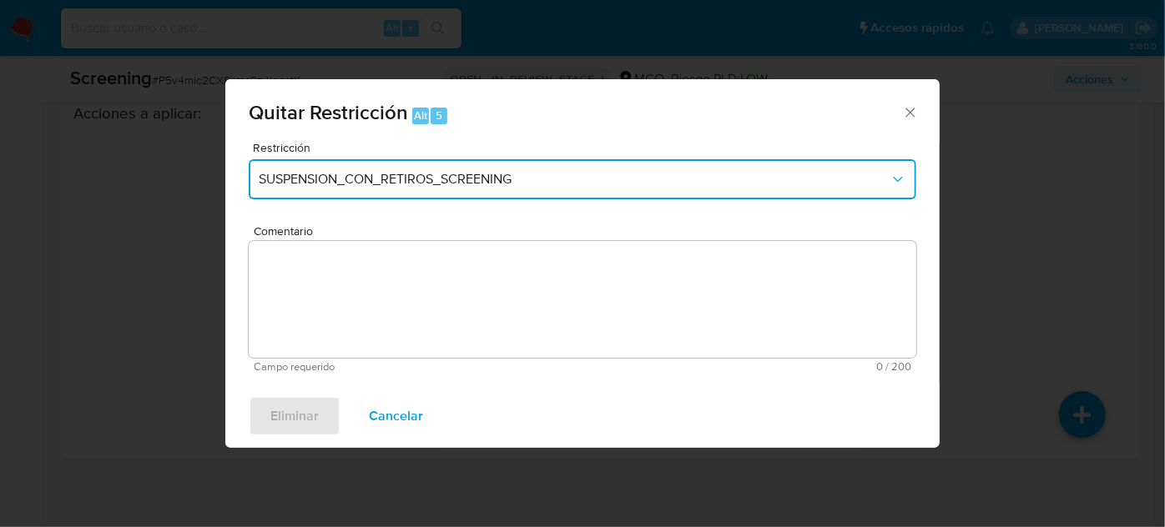
click at [458, 187] on span "SUSPENSION_CON_RETIROS_SCREENING" at bounding box center [574, 179] width 631 height 17
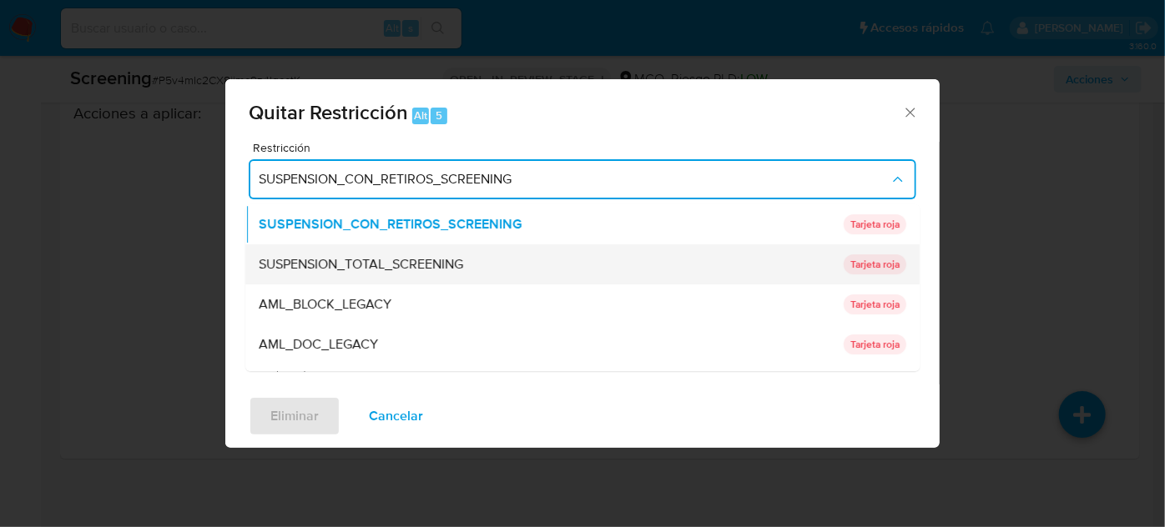
click at [441, 257] on span "SUSPENSION_TOTAL_SCREENING" at bounding box center [361, 264] width 204 height 17
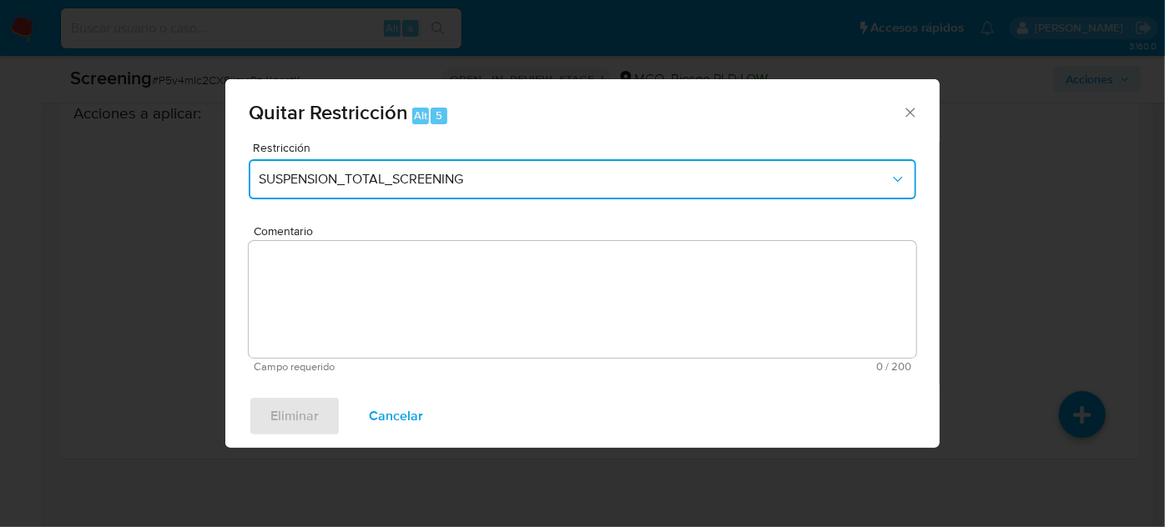
click at [449, 181] on span "SUSPENSION_TOTAL_SCREENING" at bounding box center [574, 179] width 631 height 17
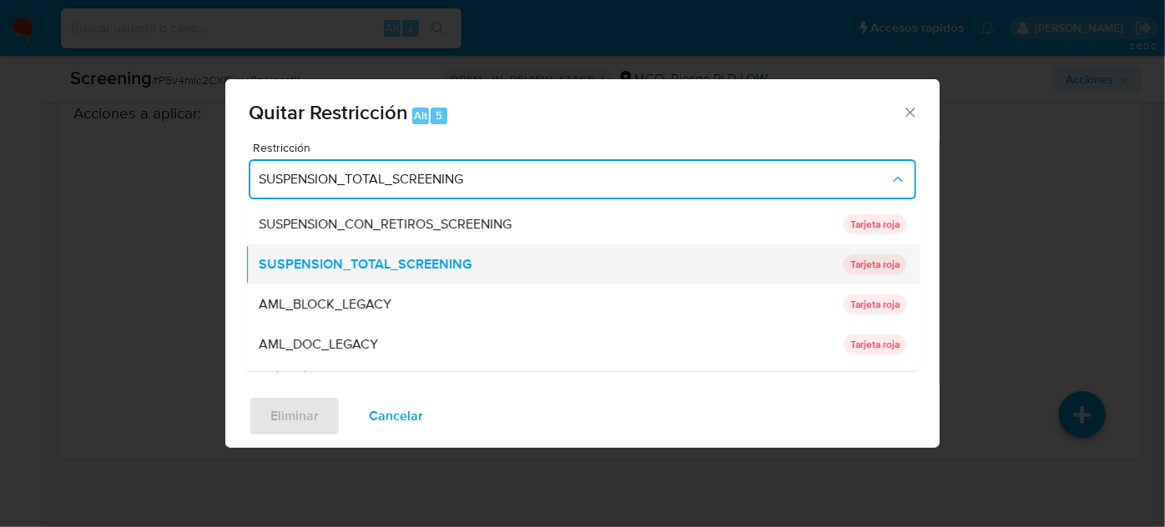
click at [396, 253] on div "SUSPENSION_TOTAL_SCREENING" at bounding box center [546, 264] width 575 height 40
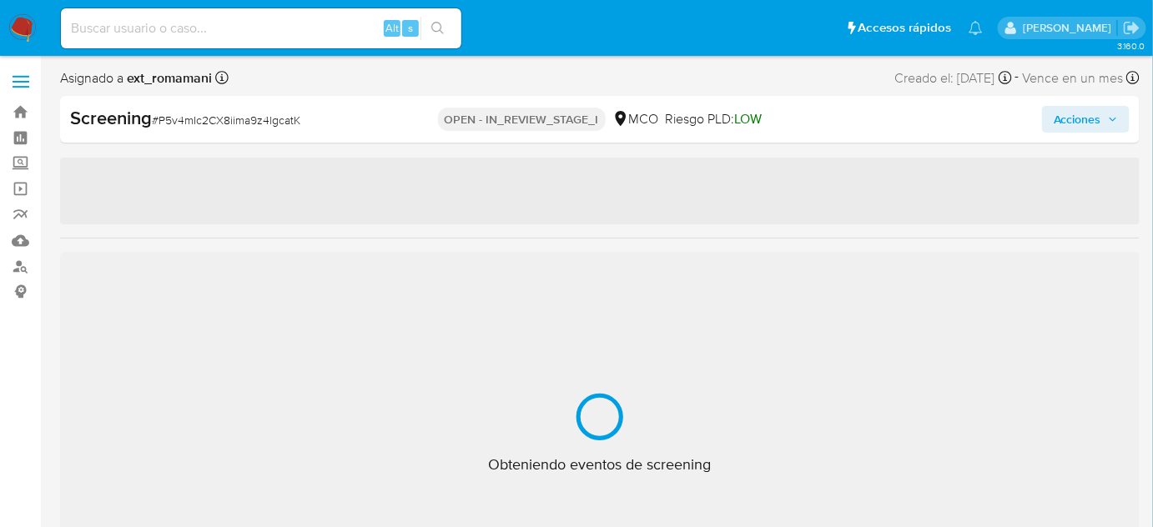
select select "10"
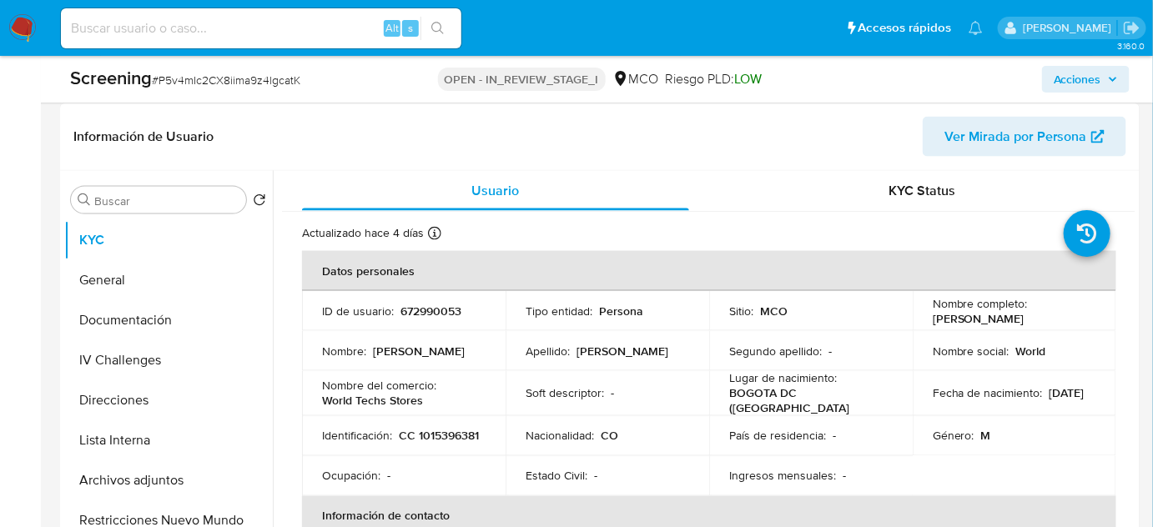
scroll to position [758, 0]
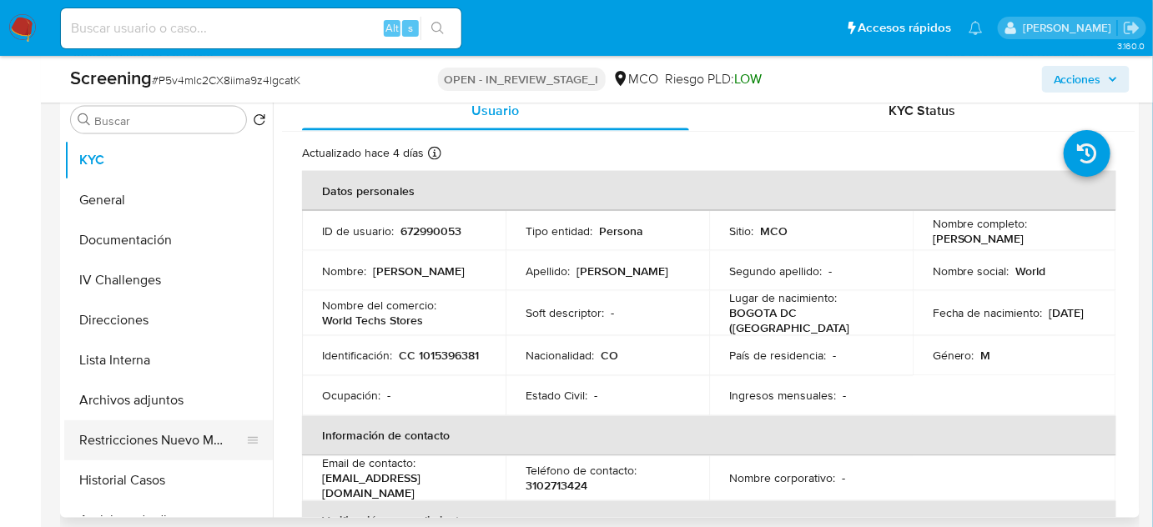
click at [143, 441] on button "Restricciones Nuevo Mundo" at bounding box center [161, 441] width 195 height 40
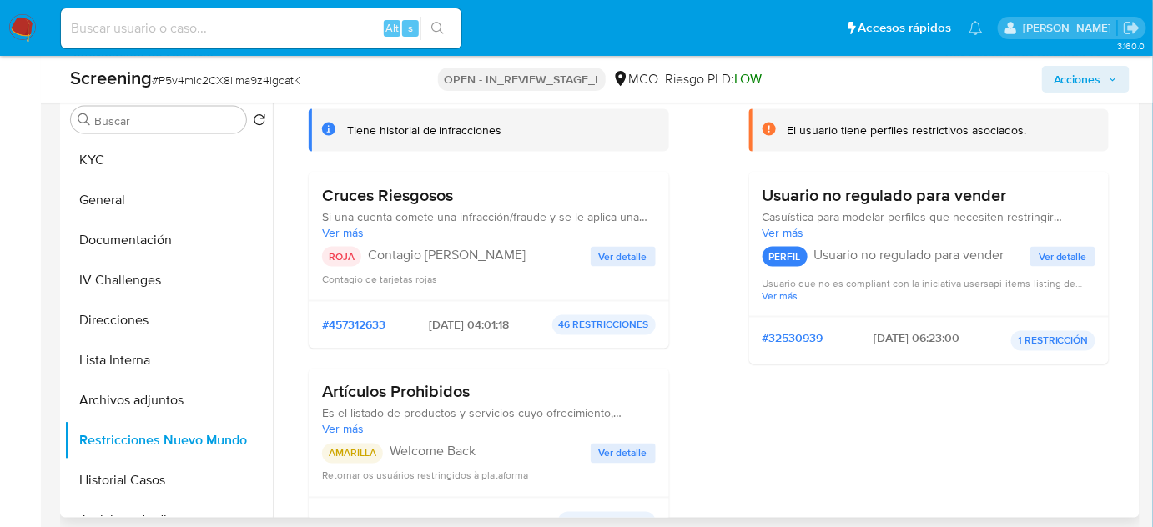
scroll to position [75, 0]
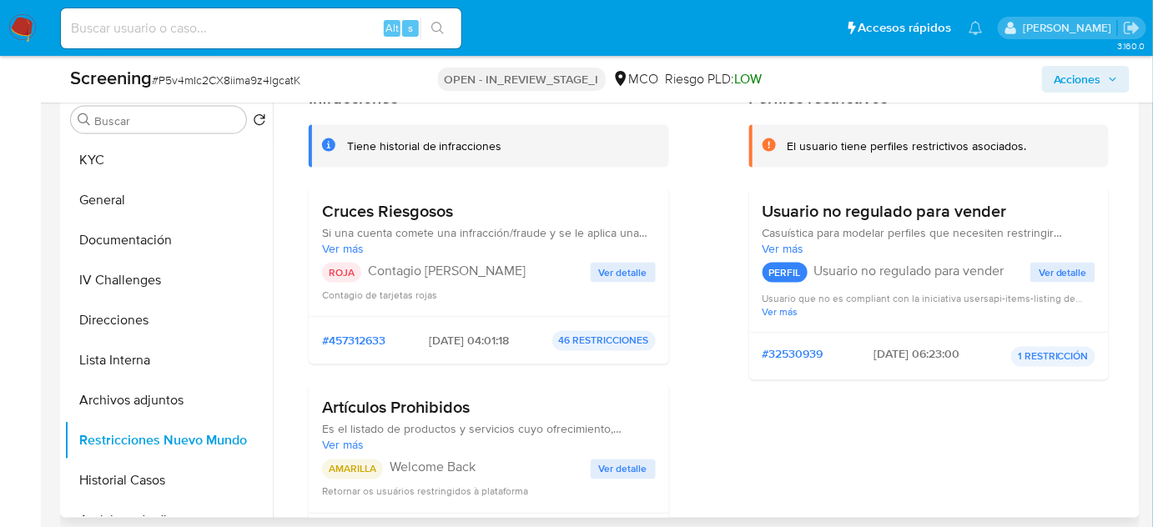
click at [609, 269] on span "Ver detalle" at bounding box center [623, 273] width 48 height 17
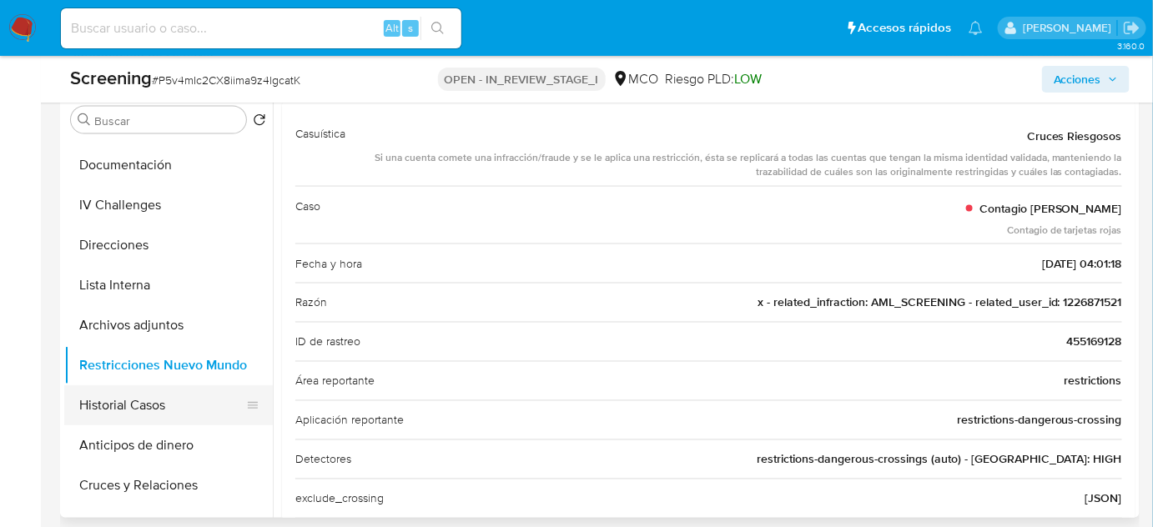
click at [174, 399] on button "Historial Casos" at bounding box center [161, 405] width 195 height 40
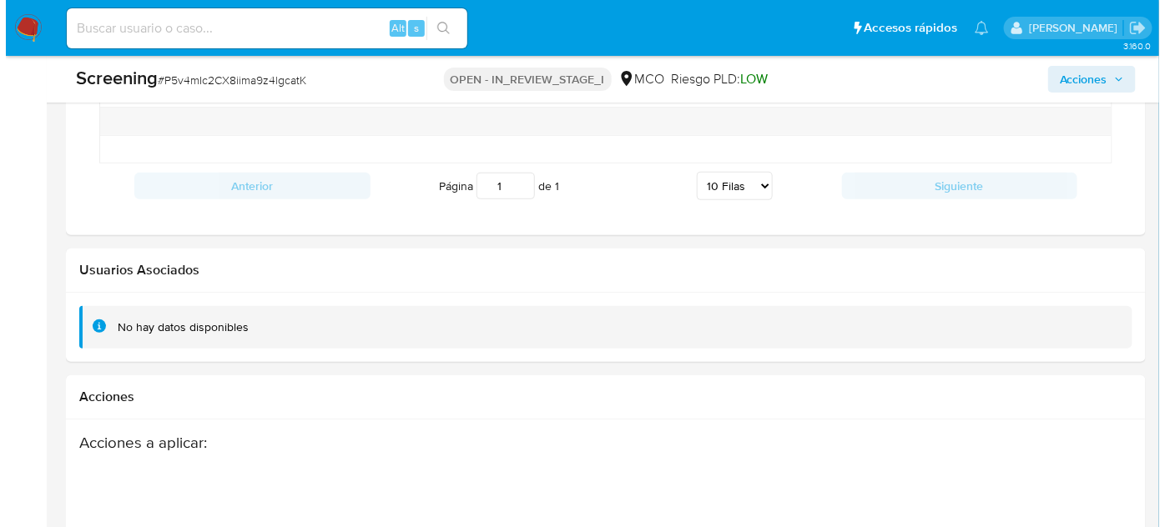
scroll to position [2550, 0]
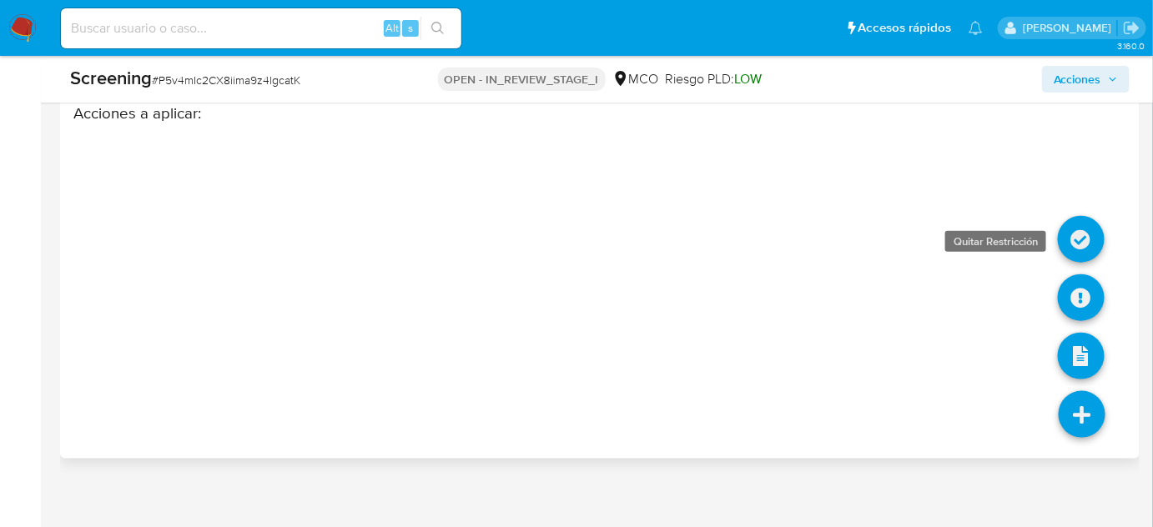
click at [1077, 228] on icon at bounding box center [1081, 239] width 47 height 47
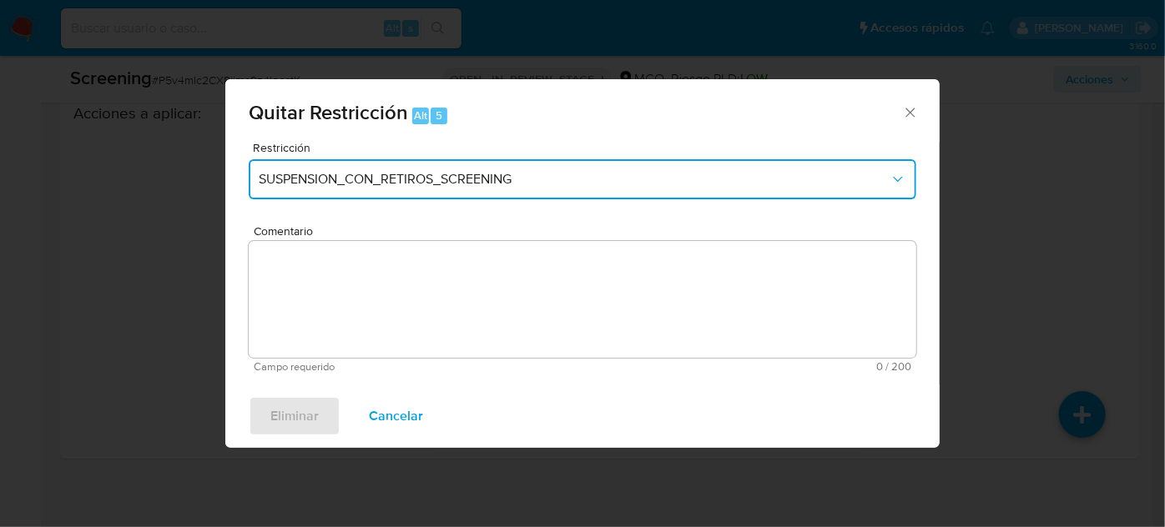
click at [442, 175] on span "SUSPENSION_CON_RETIROS_SCREENING" at bounding box center [574, 179] width 631 height 17
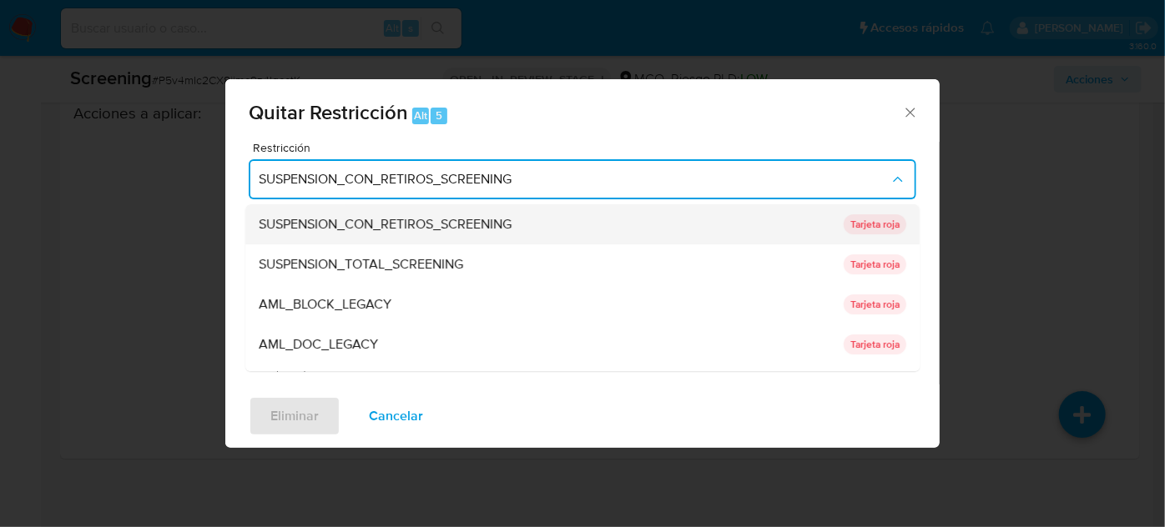
click at [442, 219] on span "SUSPENSION_CON_RETIROS_SCREENING" at bounding box center [385, 224] width 253 height 17
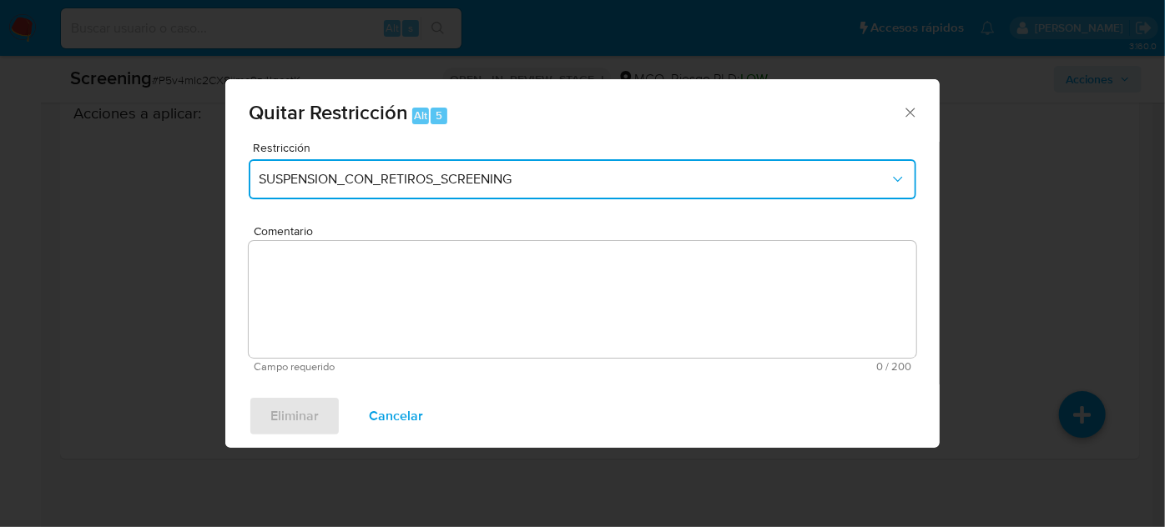
click at [485, 179] on span "SUSPENSION_CON_RETIROS_SCREENING" at bounding box center [574, 179] width 631 height 17
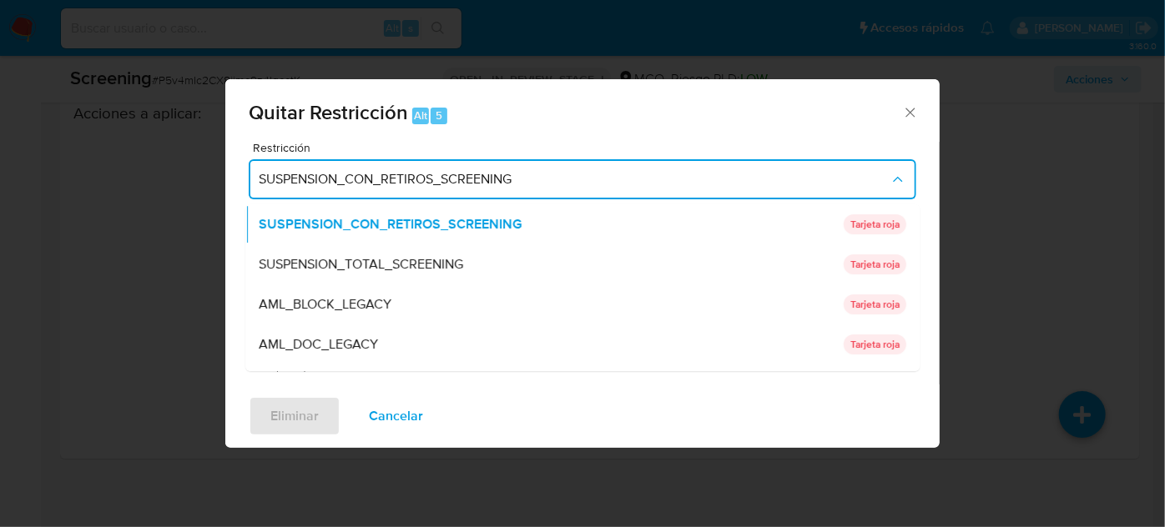
drag, startPoint x: 441, startPoint y: 263, endPoint x: 466, endPoint y: 199, distance: 68.2
click at [440, 264] on span "SUSPENSION_TOTAL_SCREENING" at bounding box center [361, 264] width 204 height 17
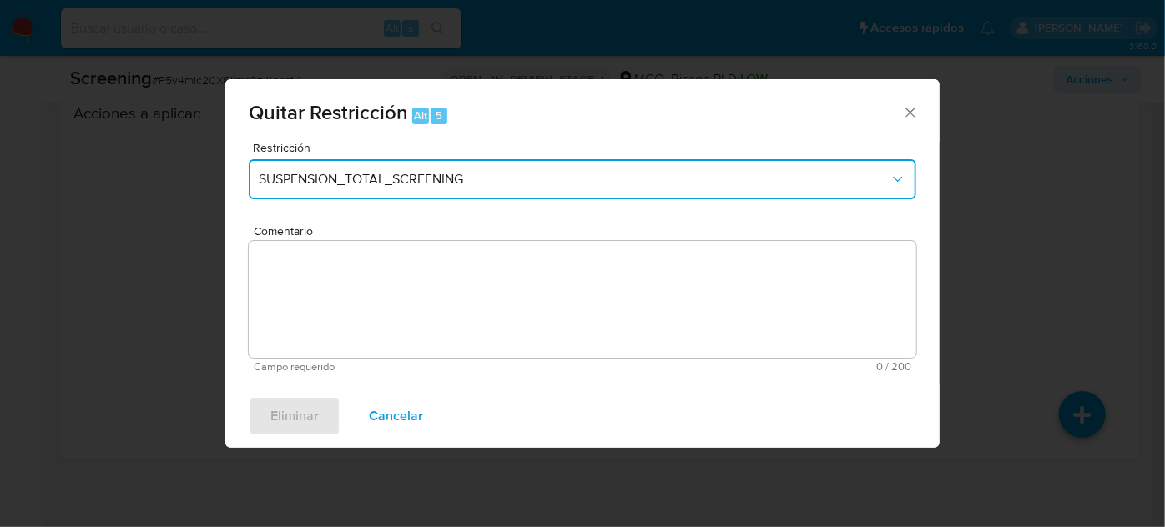
click at [485, 179] on span "SUSPENSION_TOTAL_SCREENING" at bounding box center [574, 179] width 631 height 17
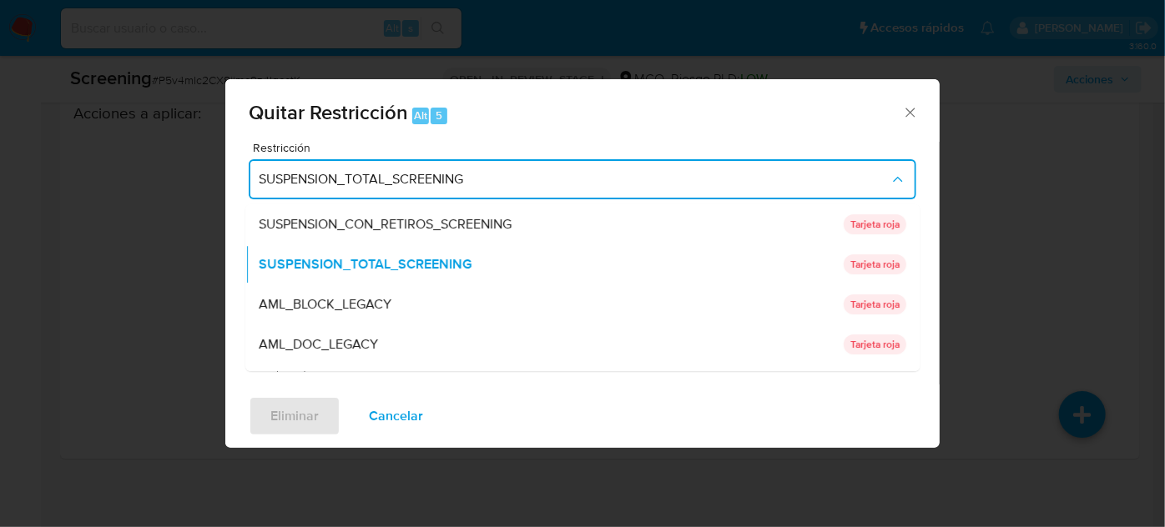
drag, startPoint x: 416, startPoint y: 298, endPoint x: 453, endPoint y: 229, distance: 78.8
click at [416, 299] on div "AML_BLOCK_LEGACY" at bounding box center [546, 305] width 575 height 40
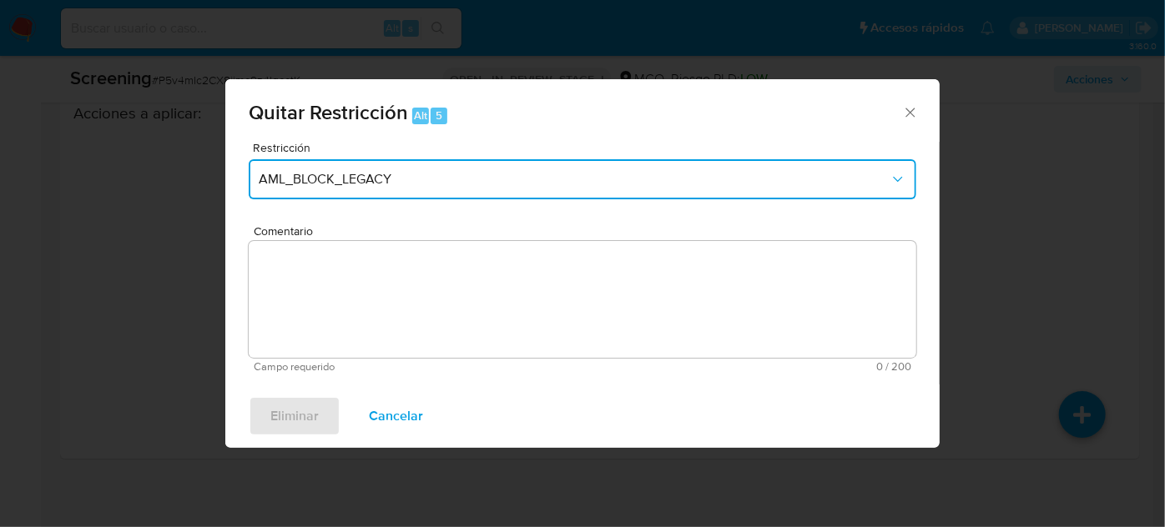
click at [484, 184] on span "AML_BLOCK_LEGACY" at bounding box center [574, 179] width 631 height 17
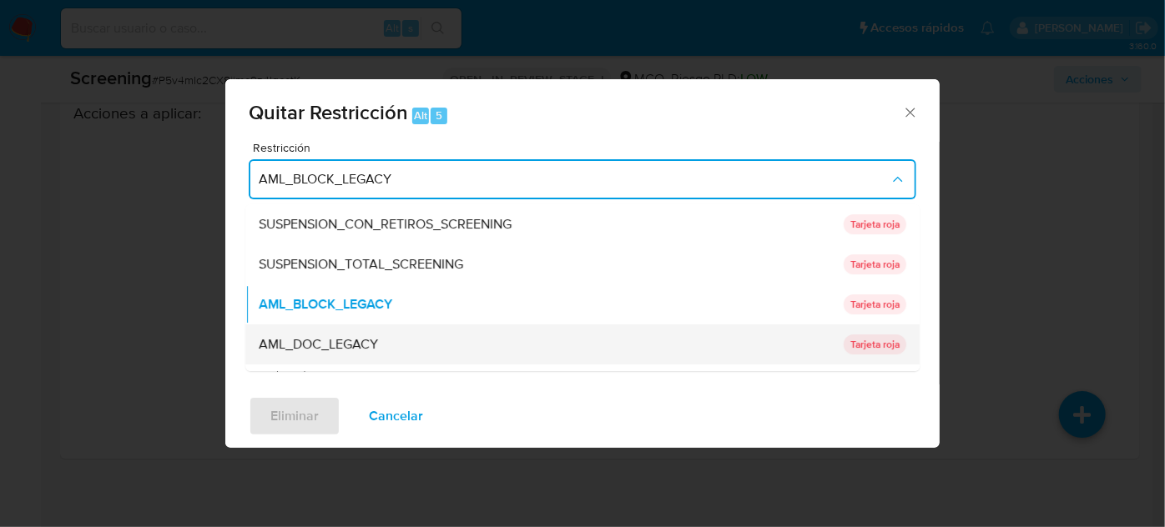
click at [390, 336] on div "AML_DOC_LEGACY" at bounding box center [546, 345] width 575 height 40
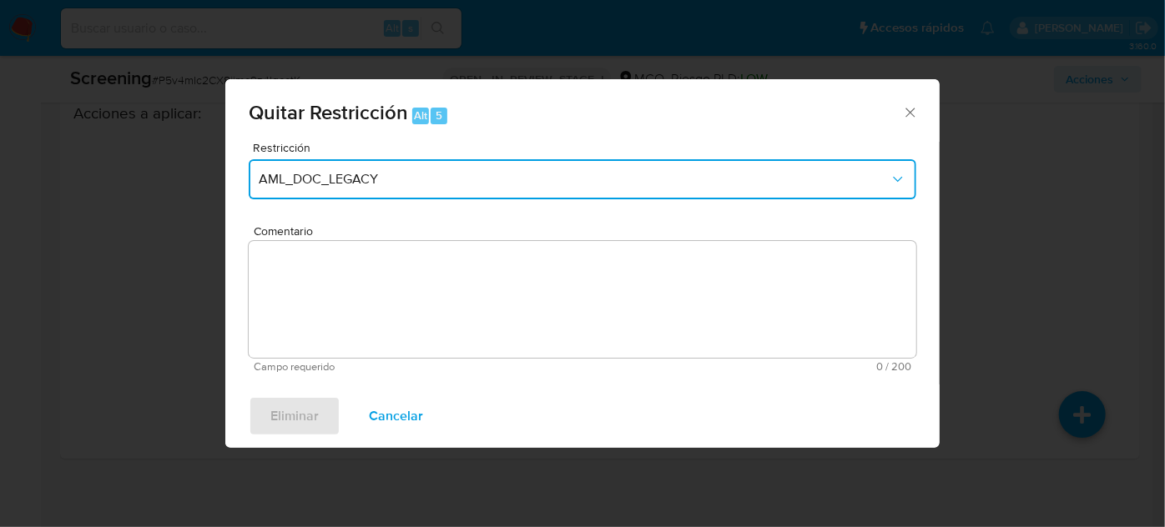
click at [472, 181] on span "AML_DOC_LEGACY" at bounding box center [574, 179] width 631 height 17
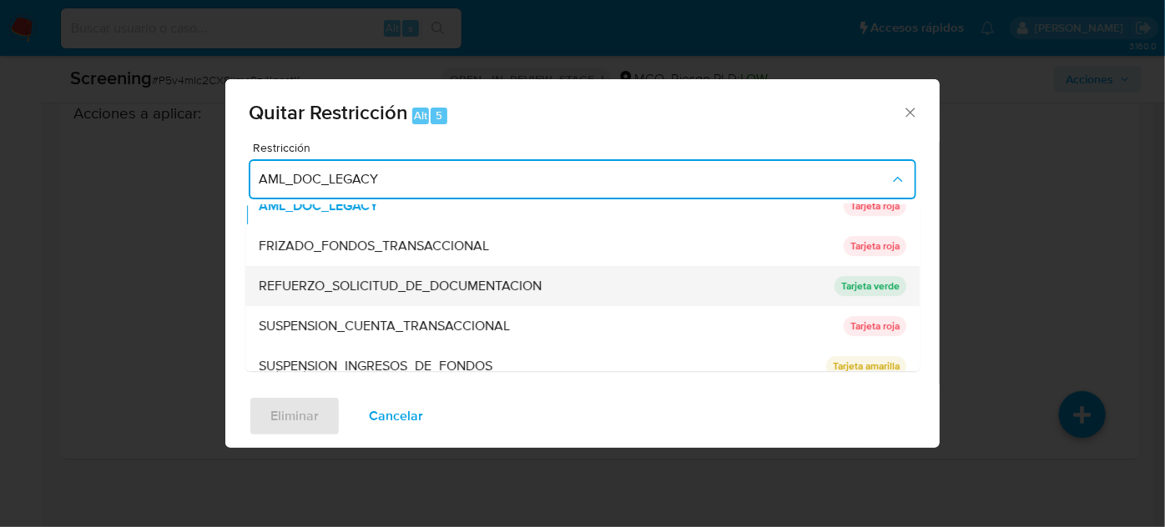
scroll to position [151, 0]
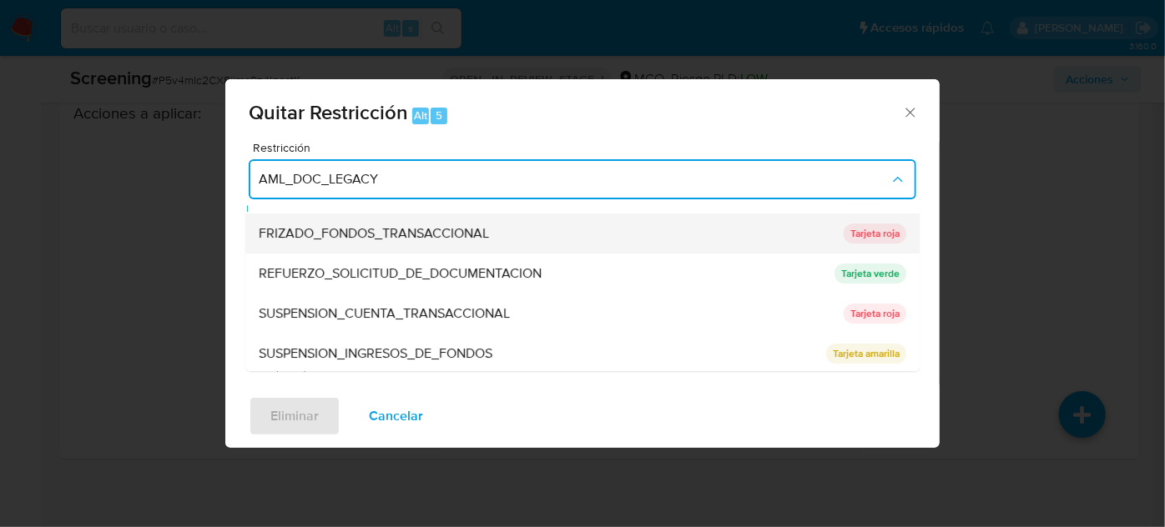
click at [420, 225] on span "FRIZADO_FONDOS_TRANSACCIONAL" at bounding box center [374, 233] width 230 height 17
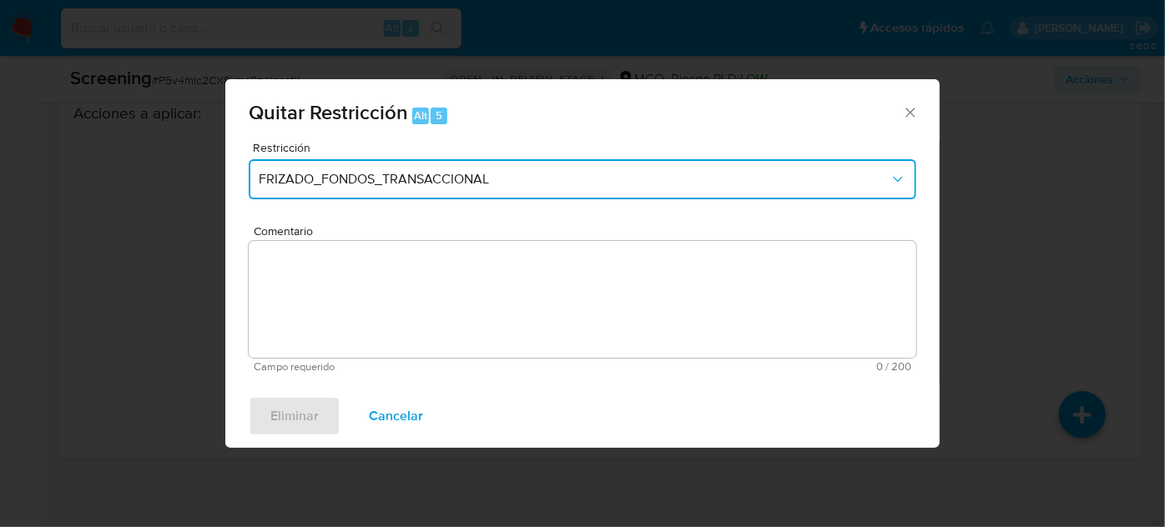
click at [437, 187] on span "FRIZADO_FONDOS_TRANSACCIONAL" at bounding box center [574, 179] width 631 height 17
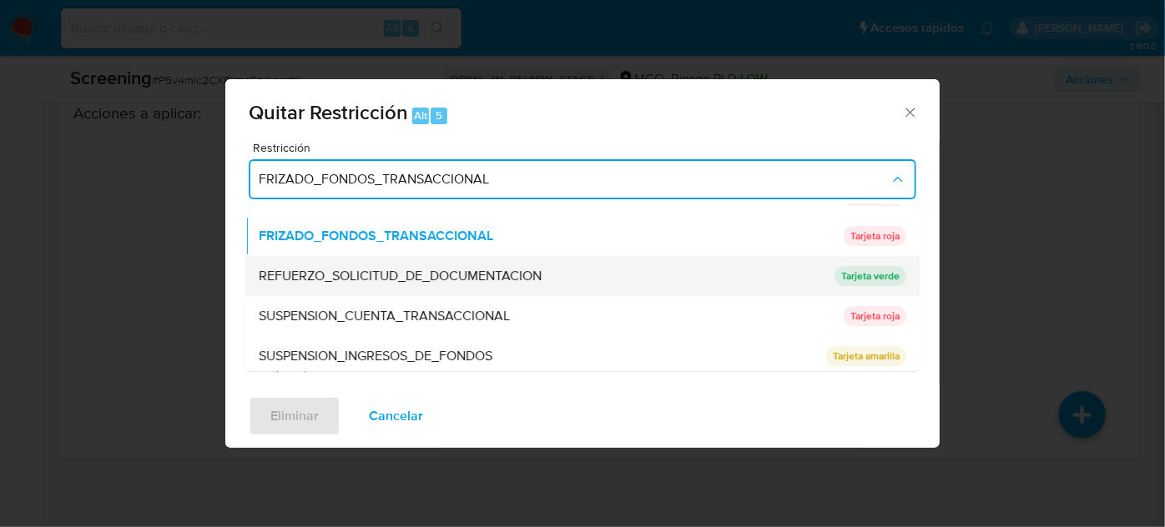
scroll to position [154, 0]
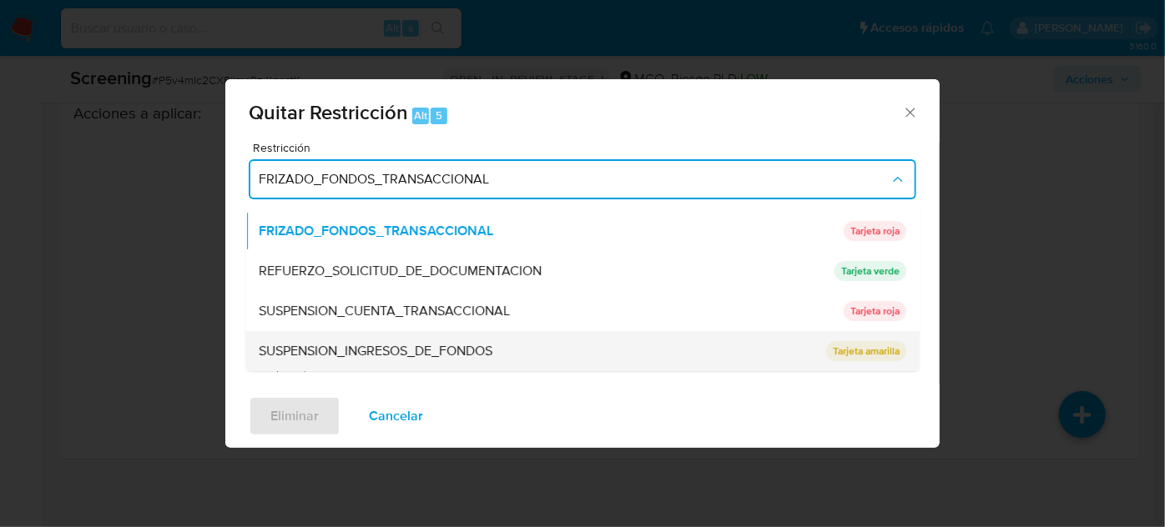
click at [442, 346] on span "SUSPENSION_INGRESOS_DE_FONDOS" at bounding box center [376, 351] width 234 height 17
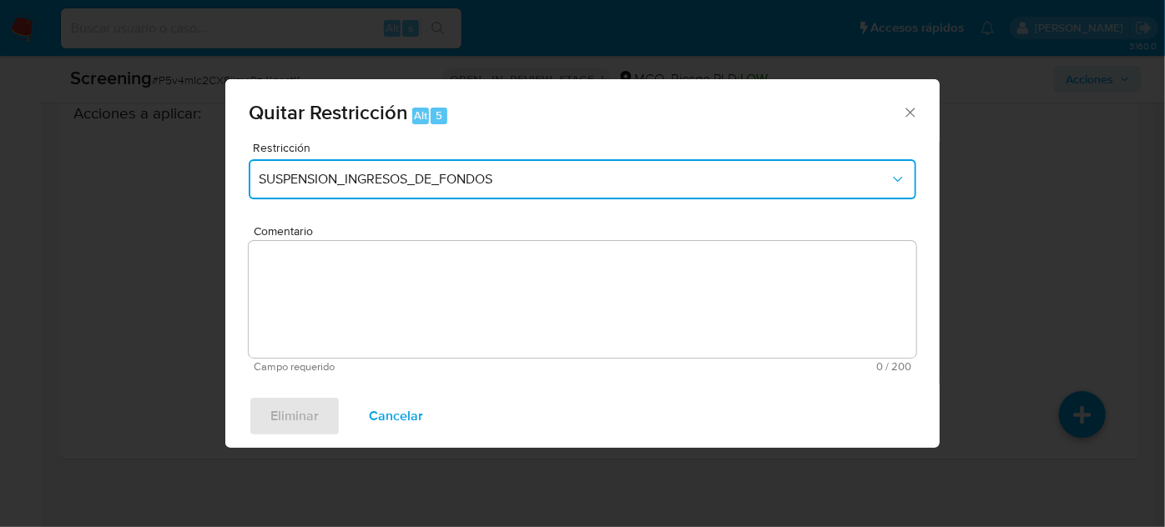
click at [491, 182] on span "SUSPENSION_INGRESOS_DE_FONDOS" at bounding box center [574, 179] width 631 height 17
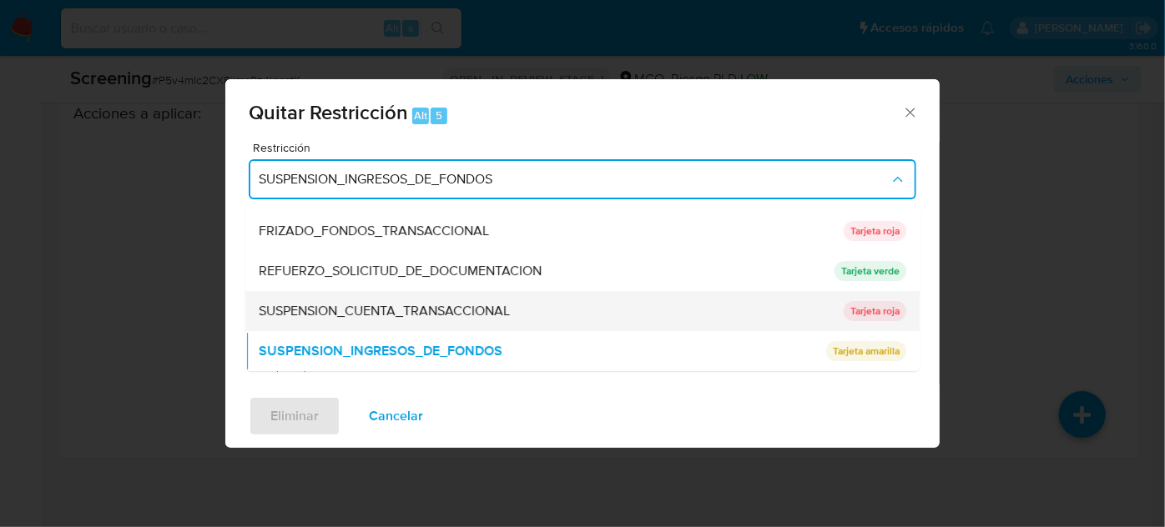
click at [428, 303] on span "SUSPENSION_CUENTA_TRANSACCIONAL" at bounding box center [384, 311] width 251 height 17
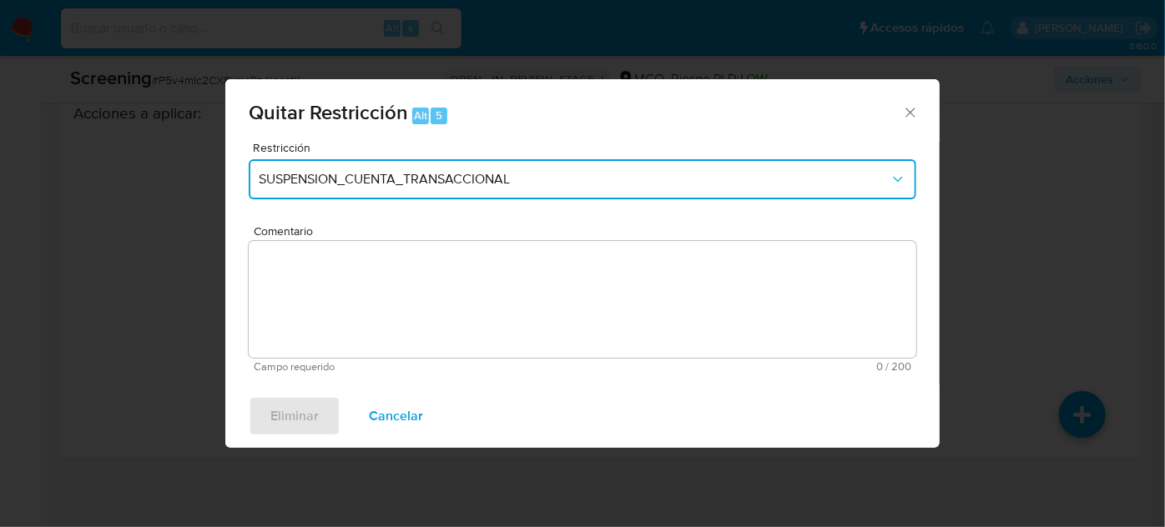
click at [461, 189] on button "SUSPENSION_CUENTA_TRANSACCIONAL" at bounding box center [583, 179] width 668 height 40
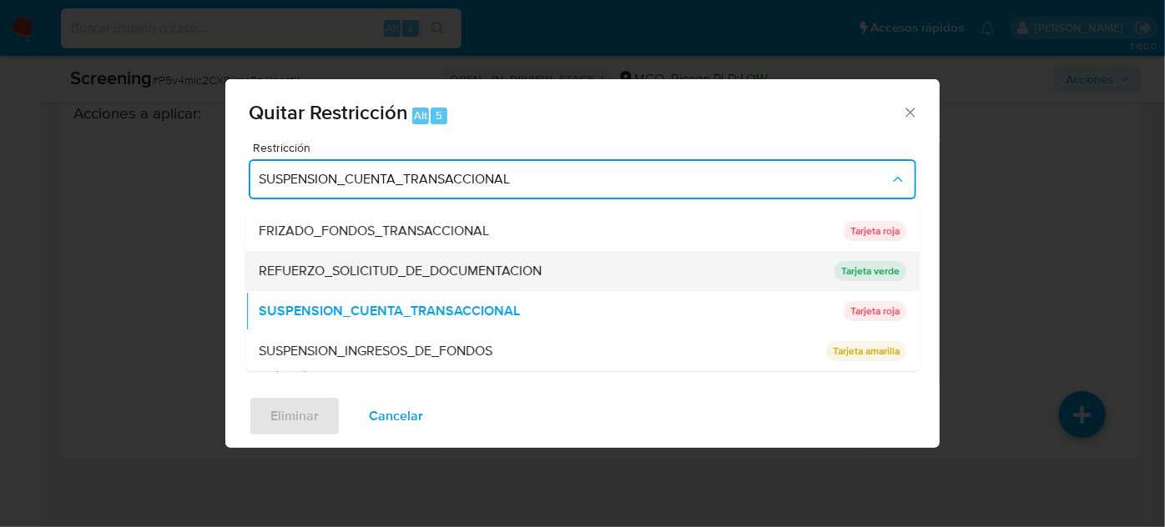
click at [421, 274] on span "REFUERZO_SOLICITUD_DE_DOCUMENTACION" at bounding box center [400, 271] width 283 height 17
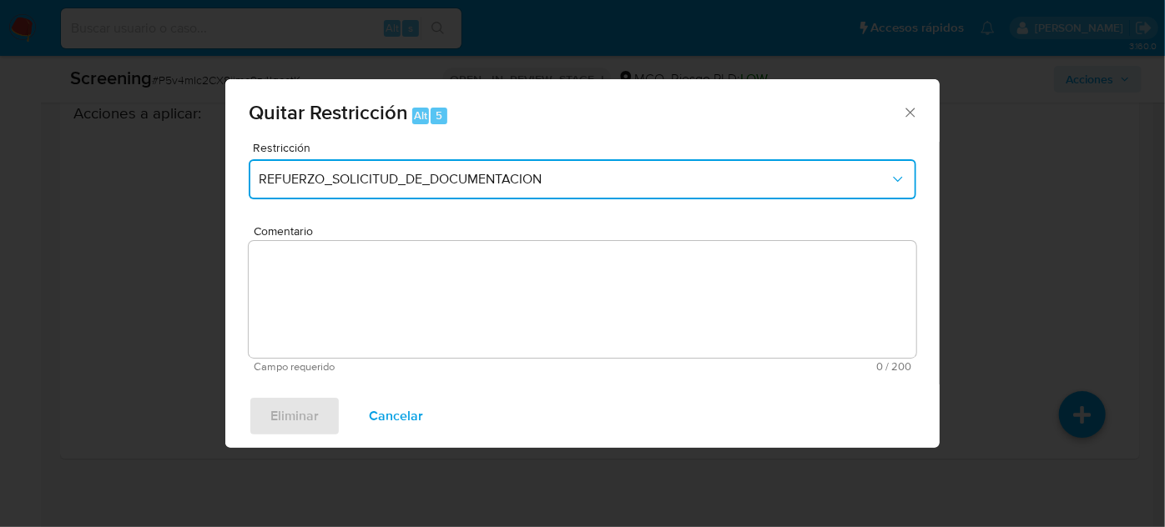
click at [491, 180] on span "REFUERZO_SOLICITUD_DE_DOCUMENTACION" at bounding box center [574, 179] width 631 height 17
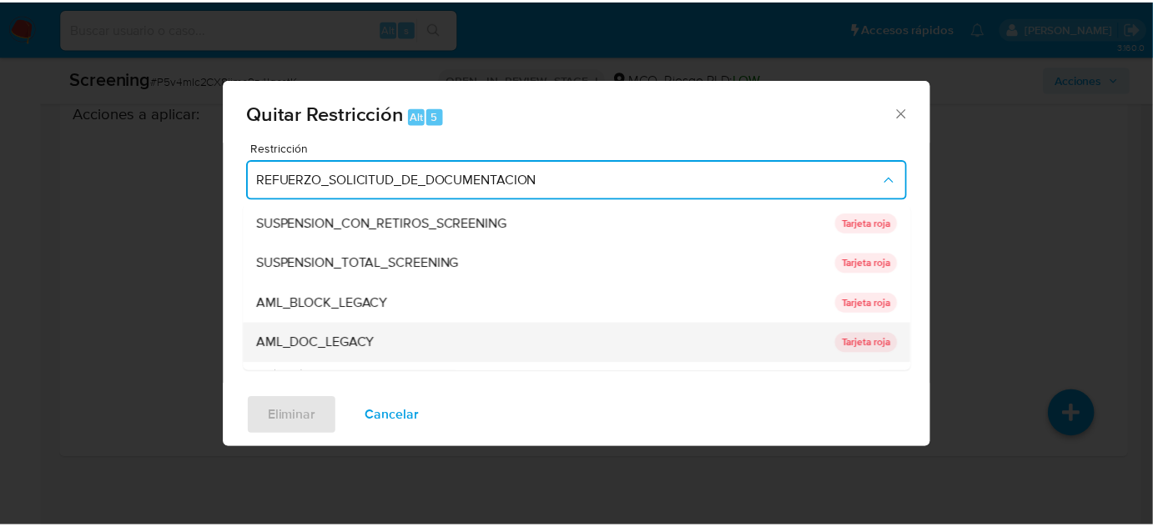
scroll to position [0, 0]
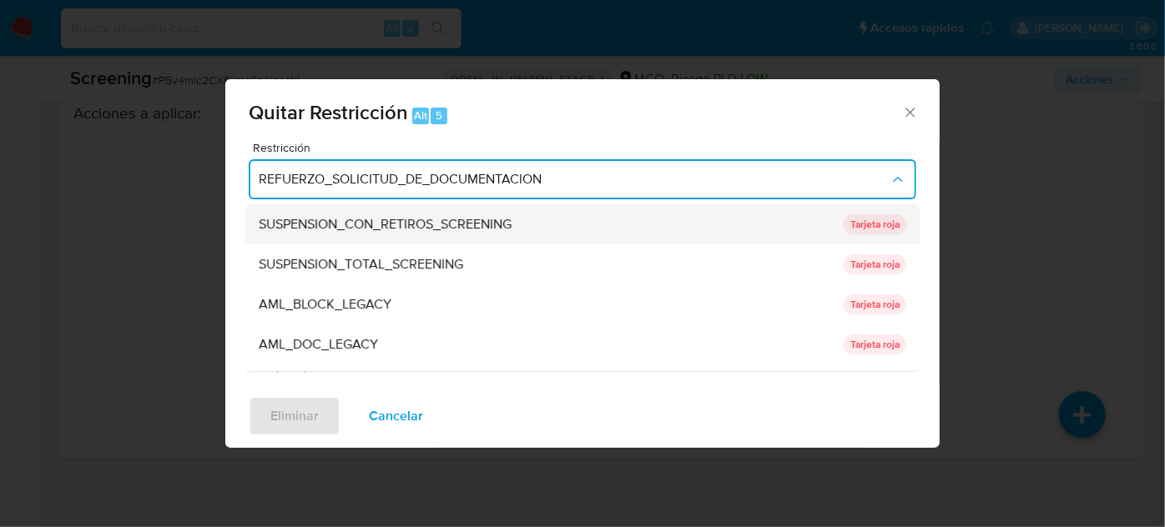
click at [421, 234] on div "SUSPENSION_CON_RETIROS_SCREENING" at bounding box center [546, 224] width 575 height 40
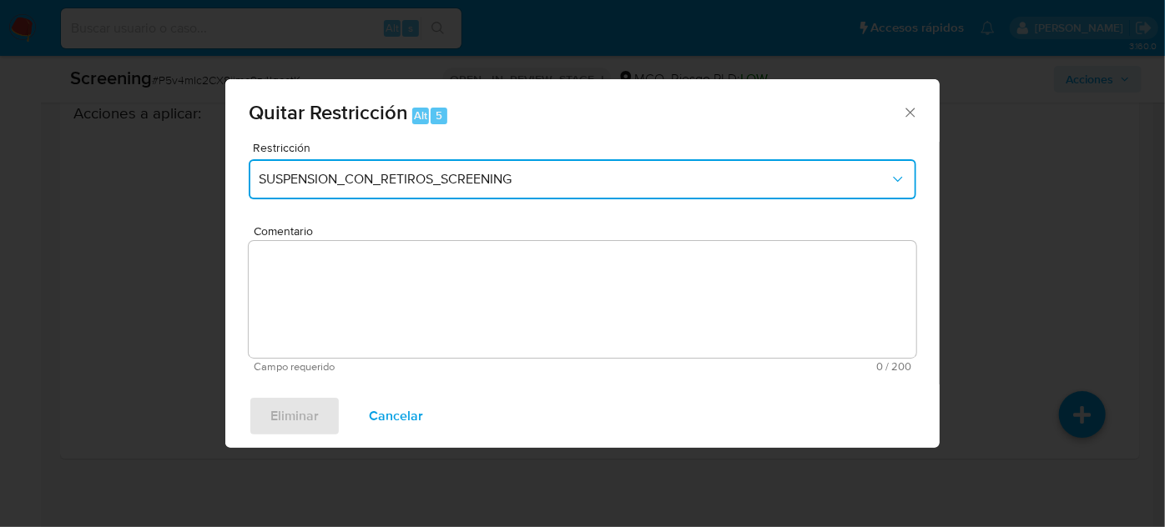
click at [431, 189] on button "SUSPENSION_CON_RETIROS_SCREENING" at bounding box center [583, 179] width 668 height 40
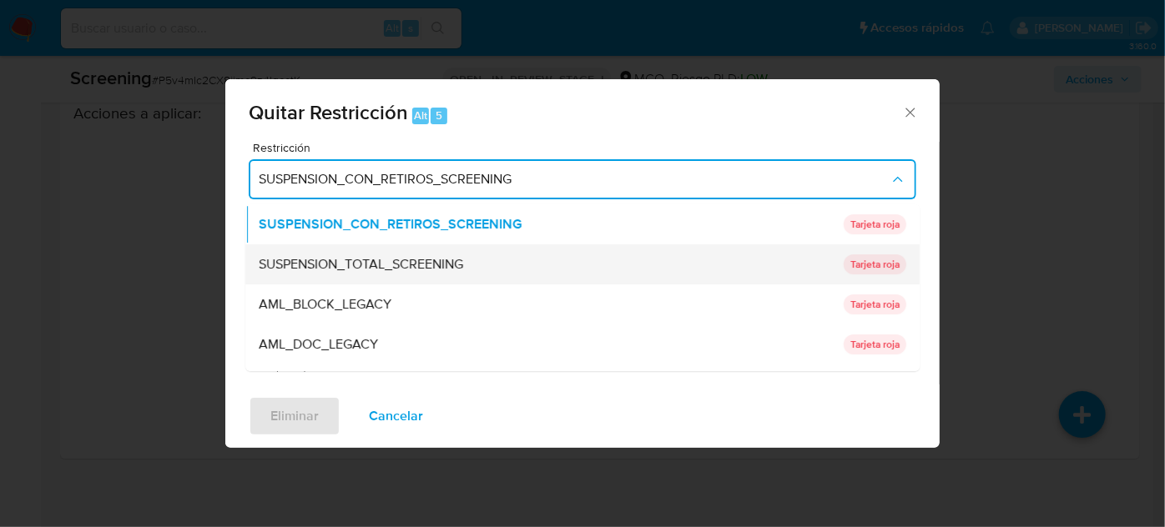
click at [422, 269] on span "SUSPENSION_TOTAL_SCREENING" at bounding box center [361, 264] width 204 height 17
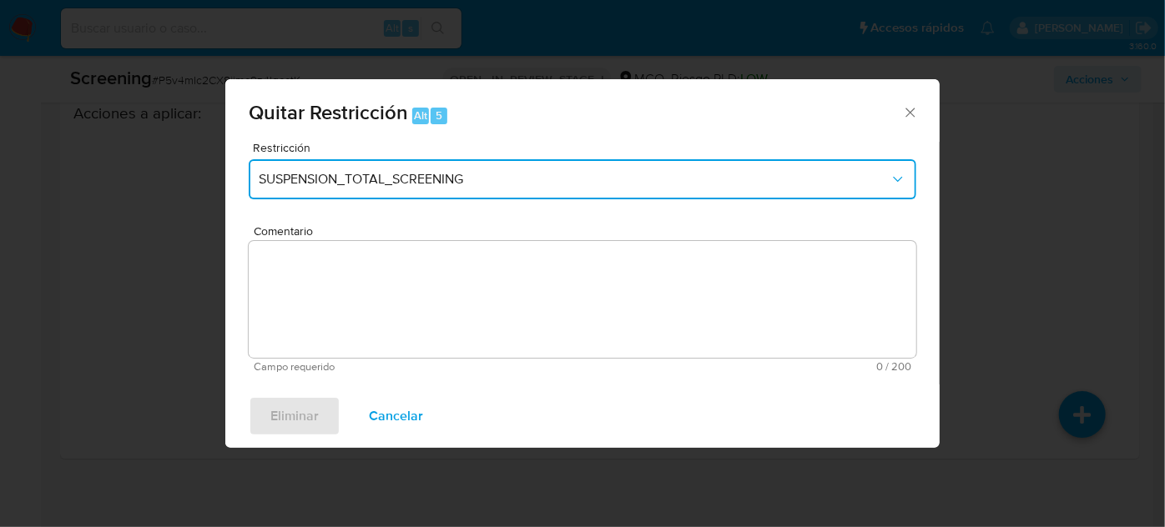
click at [813, 35] on div "Quitar Restricción Alt 5 Restricción SUSPENSION_TOTAL_SCREENING Comentario Camp…" at bounding box center [582, 263] width 1165 height 527
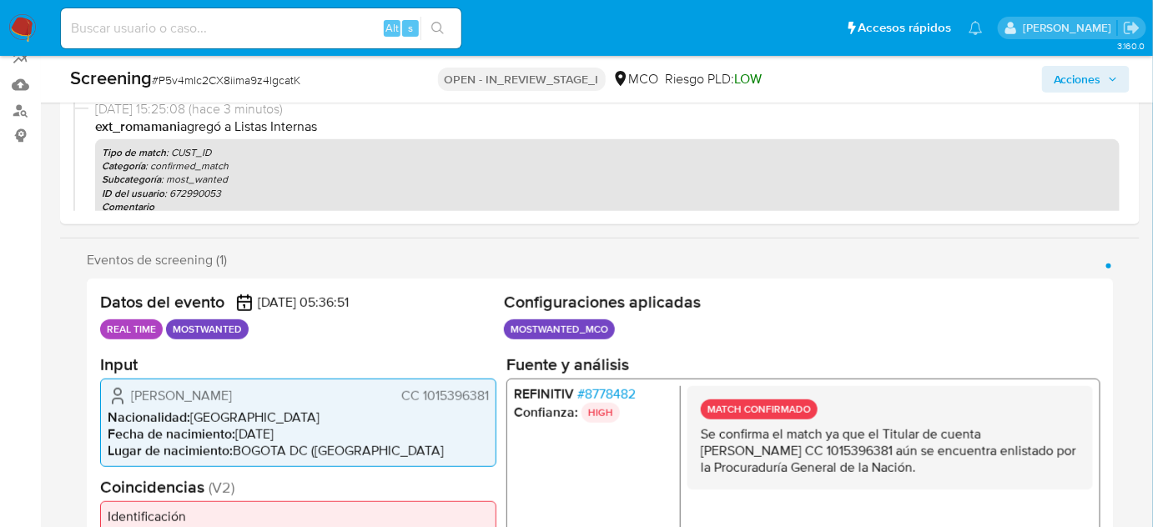
scroll to position [227, 0]
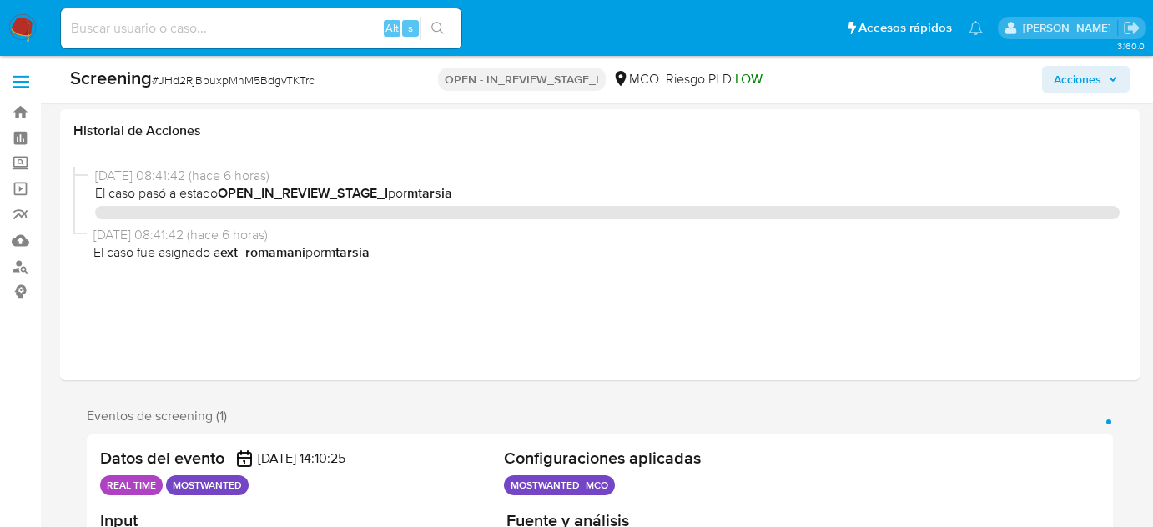
select select "10"
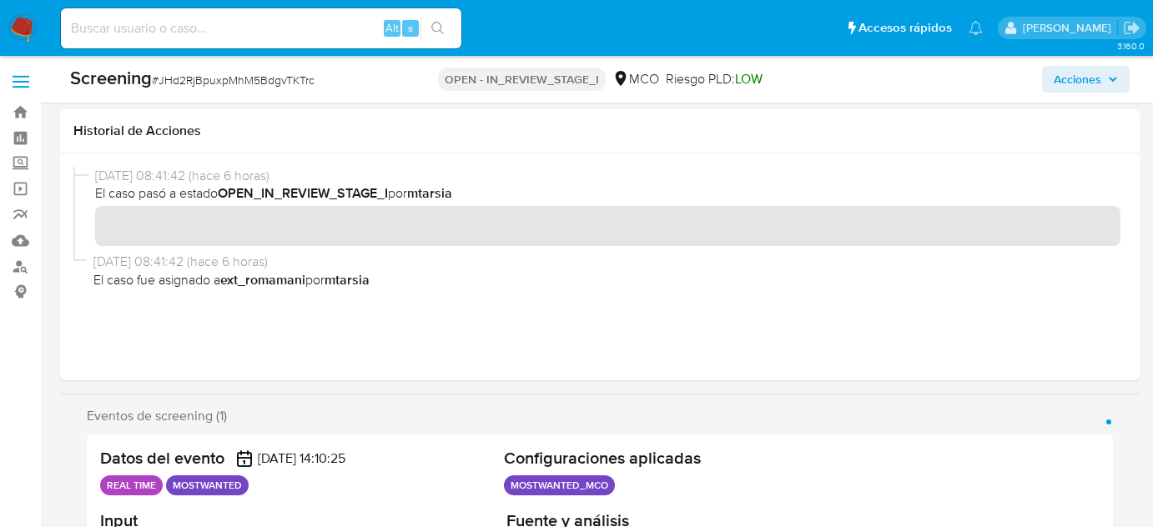
scroll to position [379, 0]
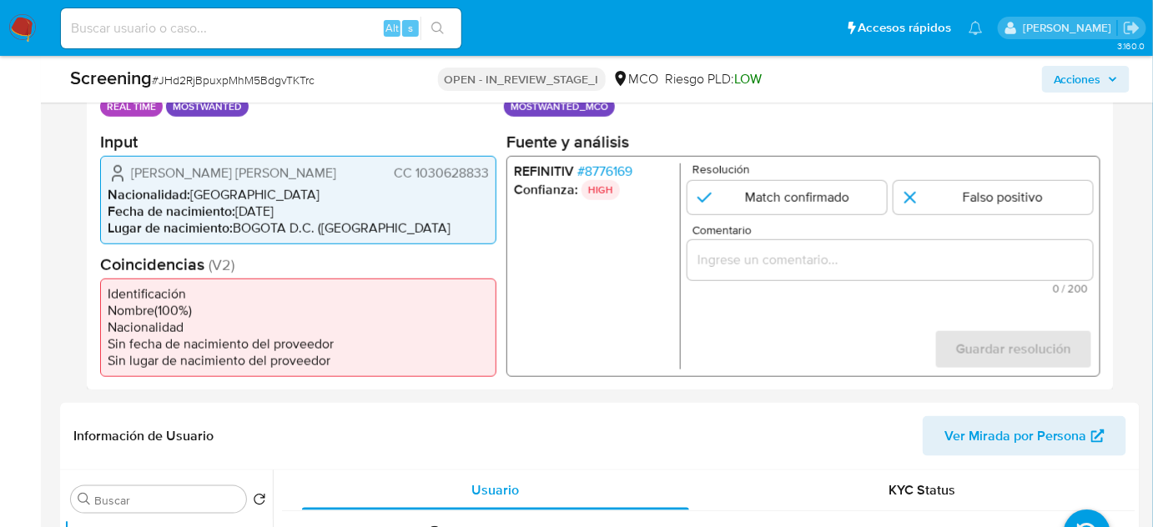
click at [562, 232] on ul "REFINITIV # 8776169 Confianza: HIGH" at bounding box center [597, 266] width 167 height 206
drag, startPoint x: 491, startPoint y: 173, endPoint x: 412, endPoint y: 169, distance: 78.5
click at [412, 169] on div "[PERSON_NAME] [PERSON_NAME] CC 1030628833 Nacionalidad : [DEMOGRAPHIC_DATA] Fec…" at bounding box center [298, 199] width 396 height 88
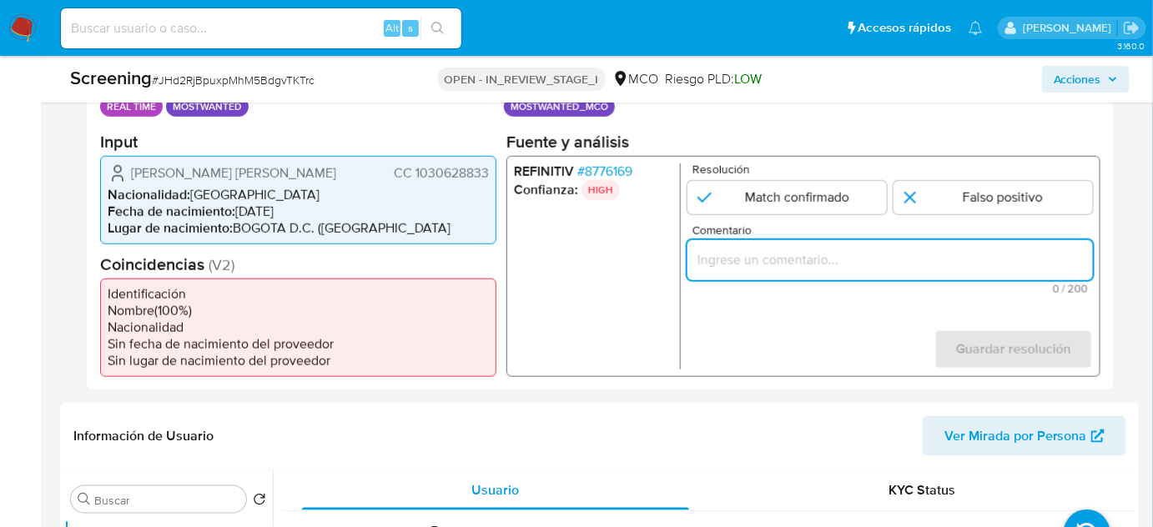
click at [710, 259] on input "Comentario" at bounding box center [891, 260] width 406 height 22
paste input "Se confirma el match ya que el Titular de cuenta aún se encuentra enlistado por…"
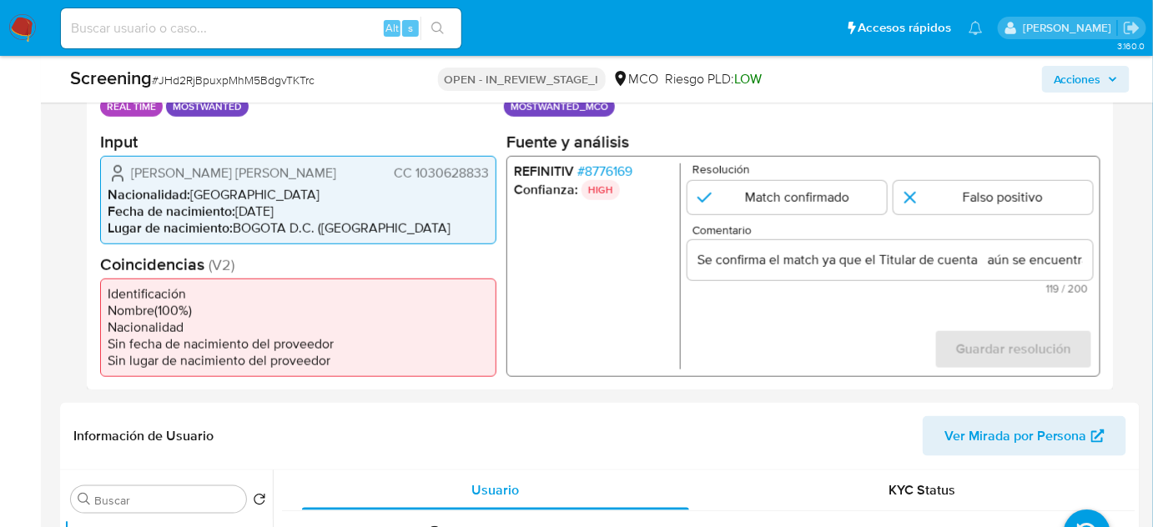
drag, startPoint x: 134, startPoint y: 173, endPoint x: 491, endPoint y: 173, distance: 358.0
click at [491, 173] on div "[PERSON_NAME] [PERSON_NAME] CC 1030628833 Nacionalidad : [DEMOGRAPHIC_DATA] Fec…" at bounding box center [298, 199] width 396 height 88
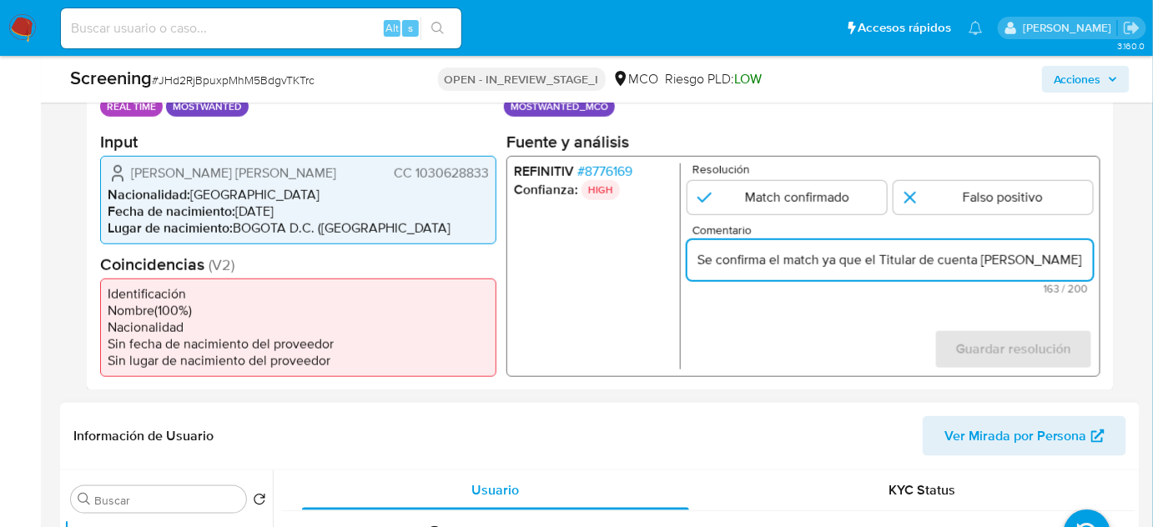
type input "Se confirma el match ya que el Titular de cuenta [PERSON_NAME] [PERSON_NAME] CC…"
click at [814, 194] on input "1 de 1" at bounding box center [787, 196] width 199 height 33
radio input "true"
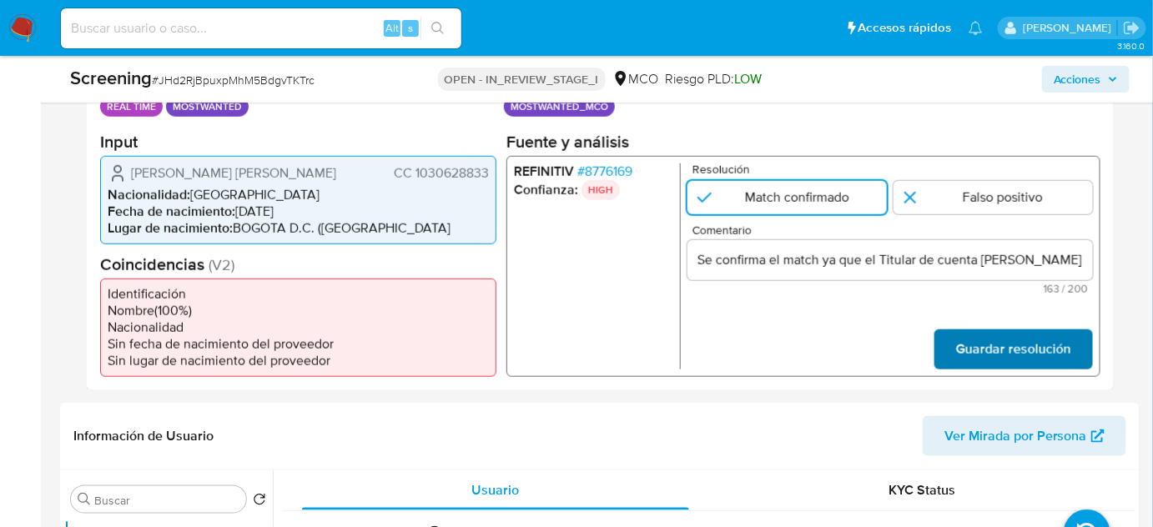
click at [992, 355] on span "Guardar resolución" at bounding box center [1013, 348] width 115 height 37
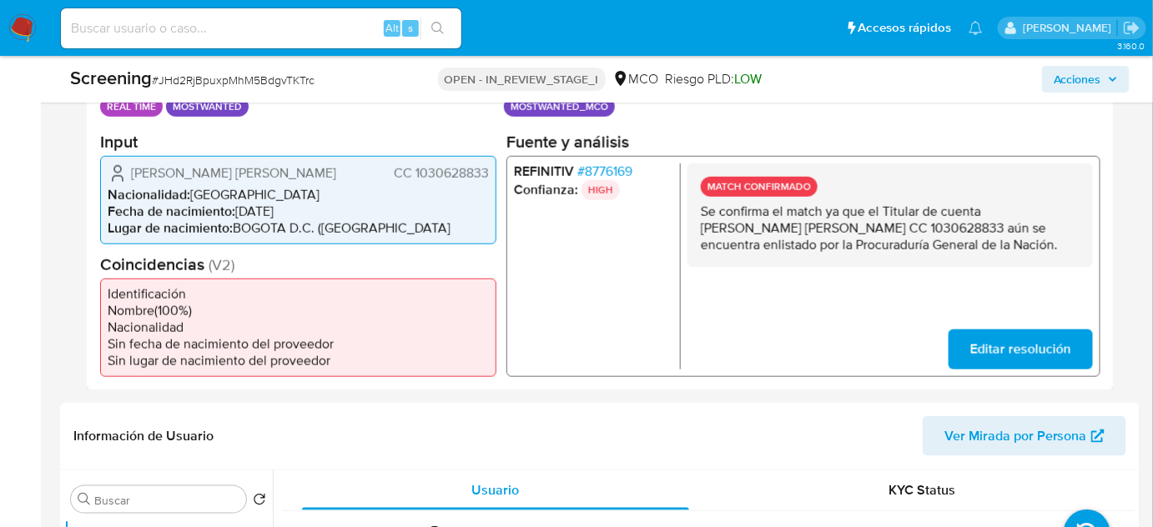
drag, startPoint x: 1016, startPoint y: 239, endPoint x: 696, endPoint y: 218, distance: 321.1
click at [696, 218] on div "MATCH CONFIRMADO Se confirma el match ya que el Titular de cuenta [PERSON_NAME]…" at bounding box center [891, 214] width 406 height 103
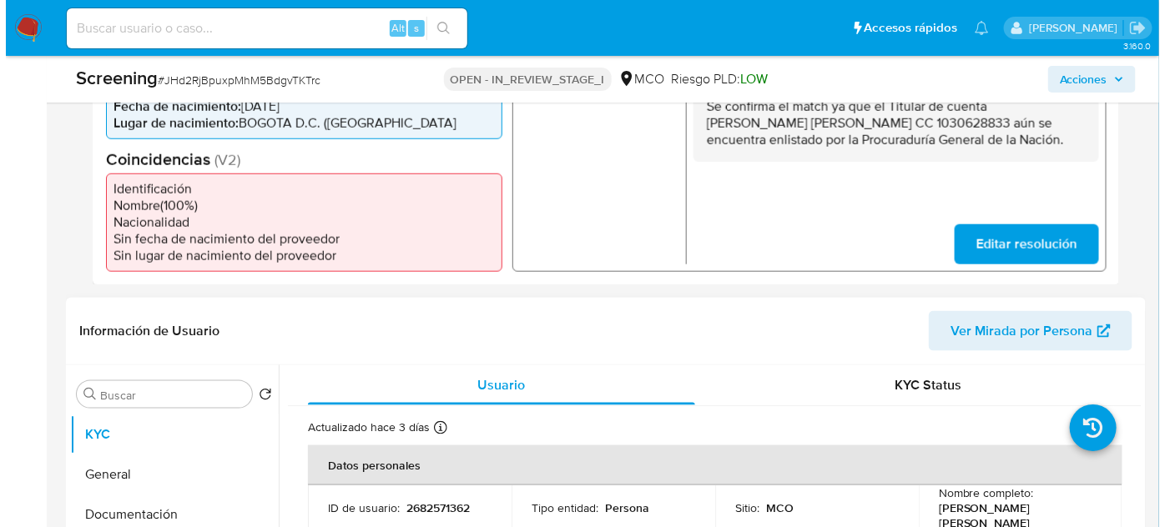
scroll to position [683, 0]
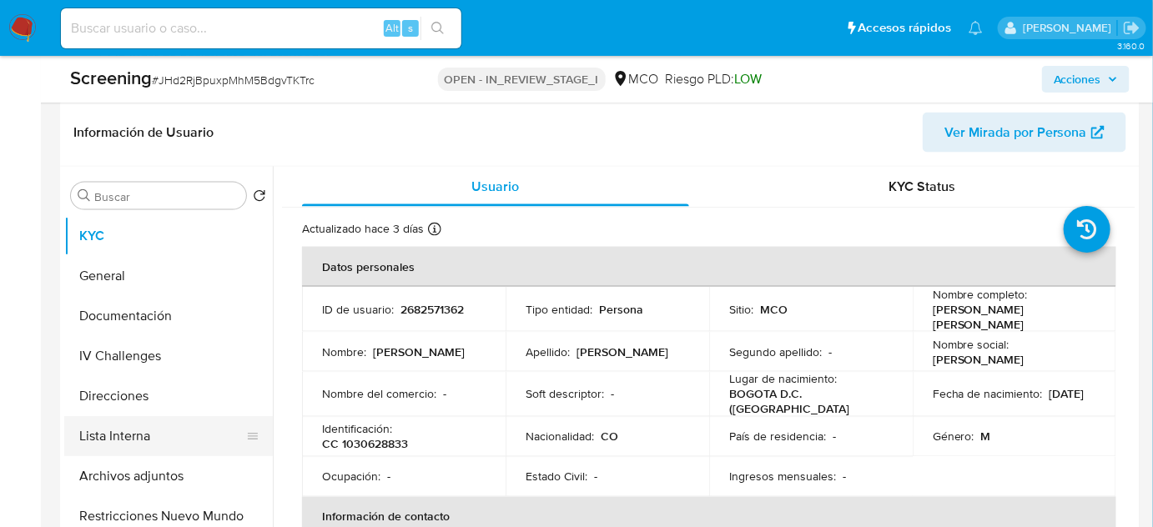
click at [139, 432] on button "Lista Interna" at bounding box center [161, 436] width 195 height 40
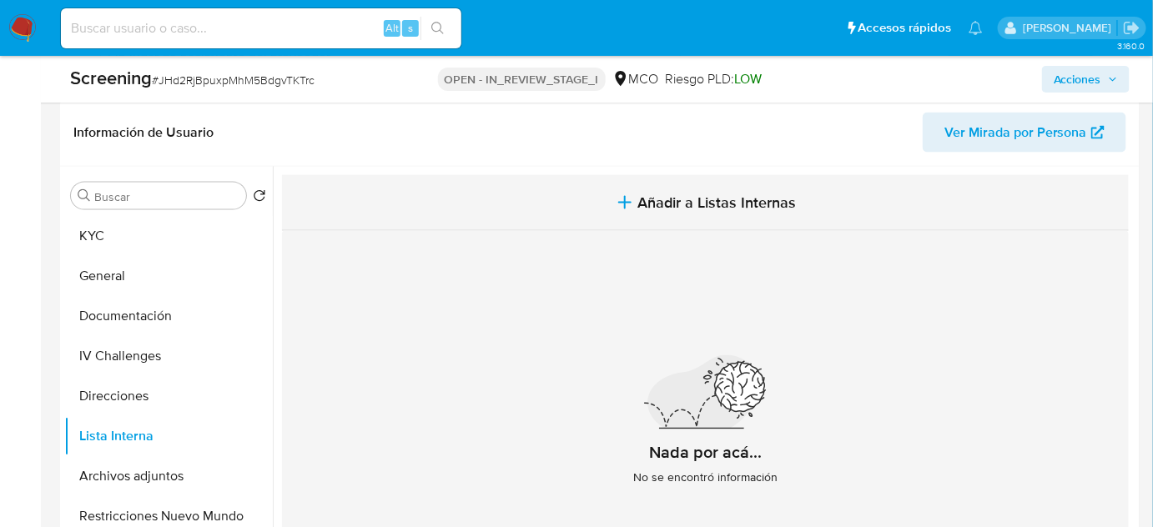
click at [684, 211] on span "Añadir a Listas Internas" at bounding box center [717, 203] width 159 height 18
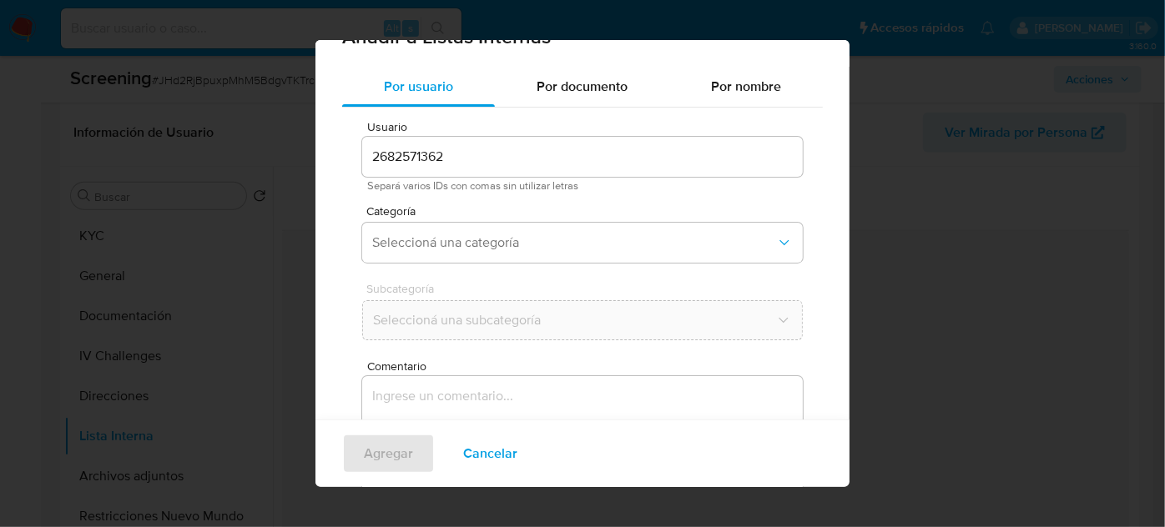
scroll to position [62, 0]
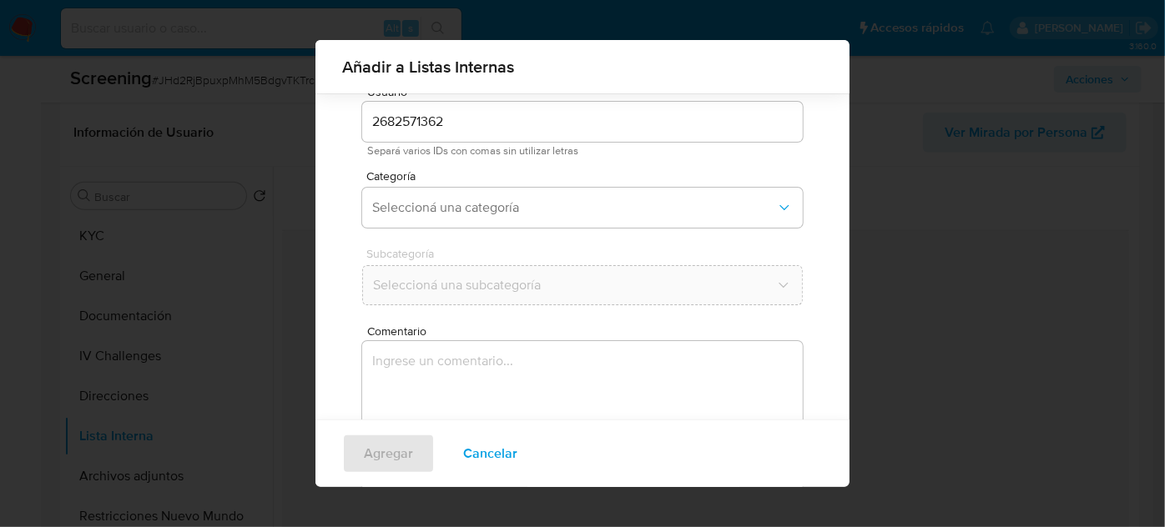
click at [476, 373] on textarea "Comentario" at bounding box center [582, 421] width 441 height 160
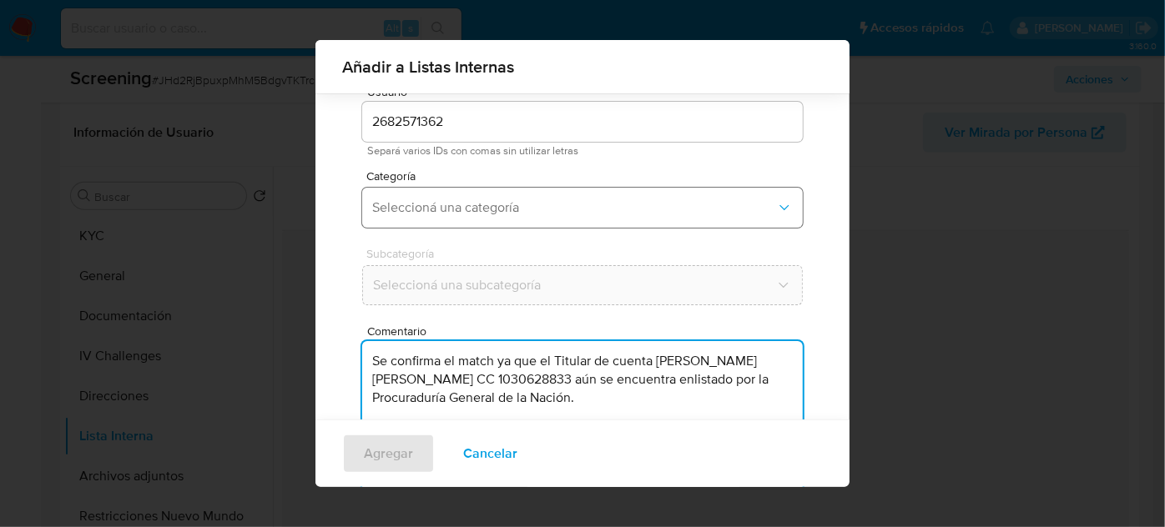
type textarea "Se confirma el match ya que el Titular de cuenta [PERSON_NAME] [PERSON_NAME] CC…"
click at [514, 204] on span "Seleccioná una categoría" at bounding box center [574, 207] width 404 height 17
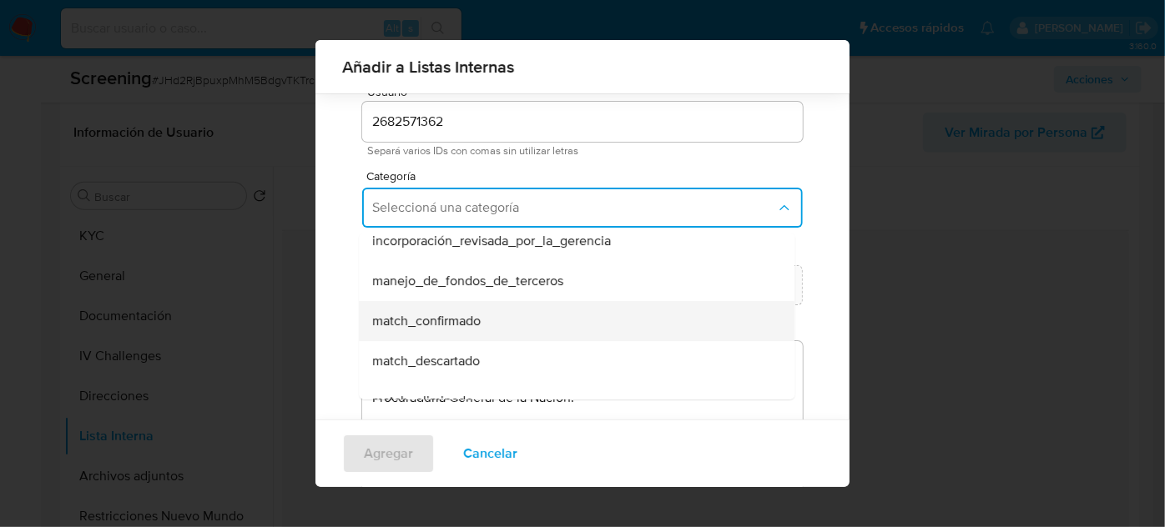
scroll to position [75, 0]
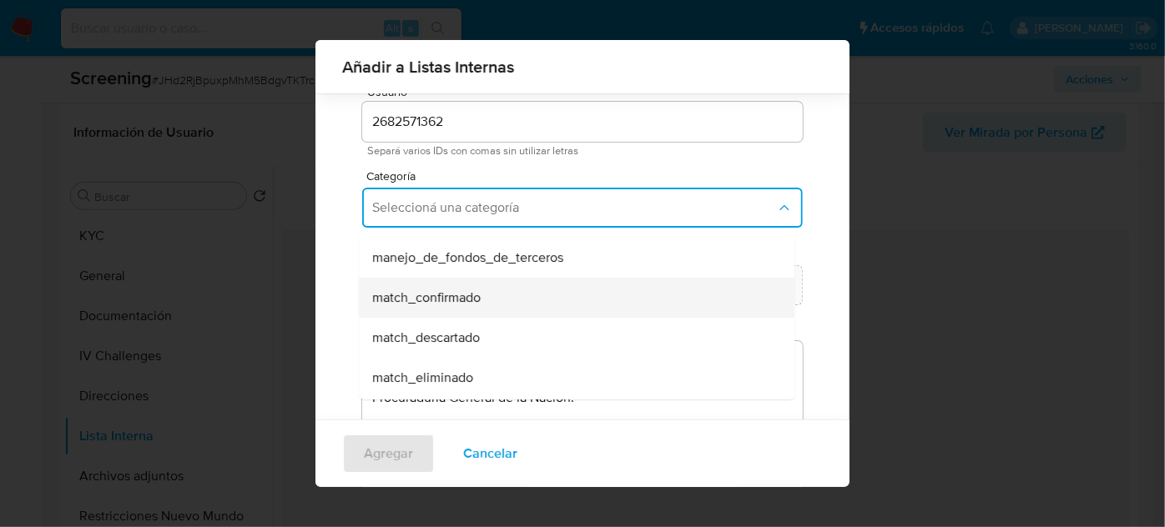
click at [489, 303] on div "match_confirmado" at bounding box center [571, 298] width 399 height 40
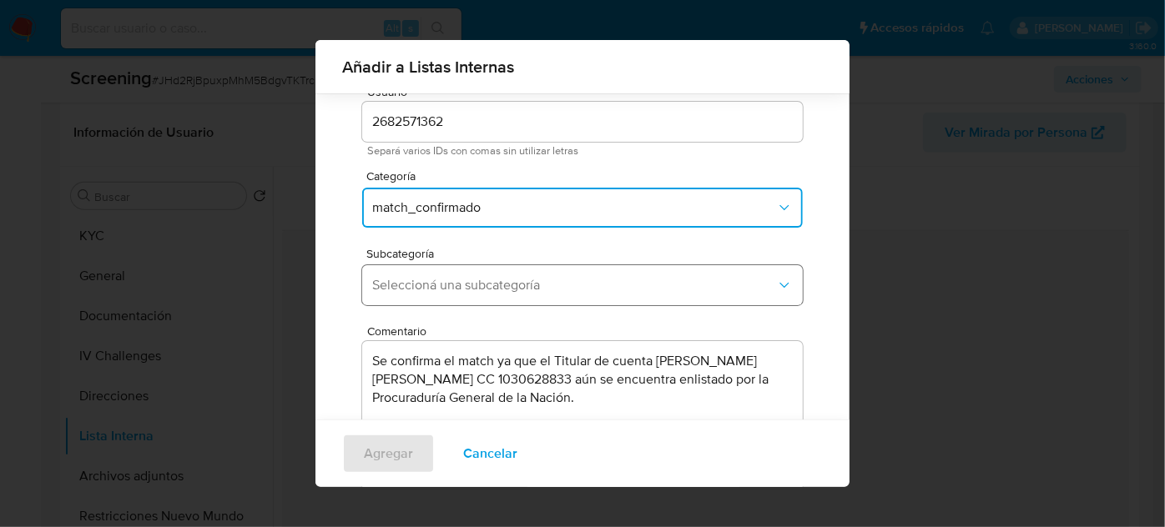
click at [497, 297] on button "Seleccioná una subcategoría" at bounding box center [582, 285] width 441 height 40
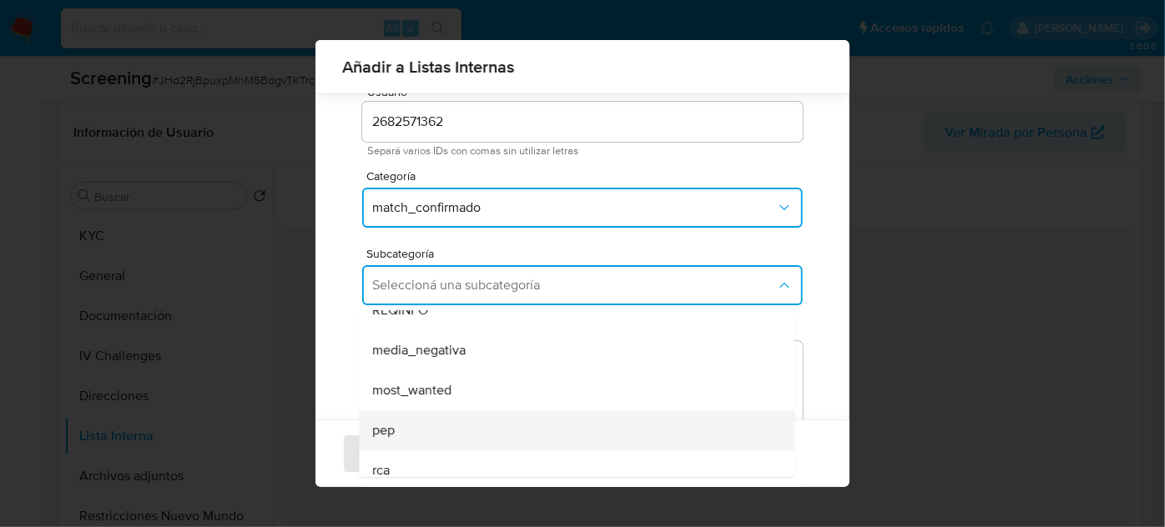
scroll to position [113, 0]
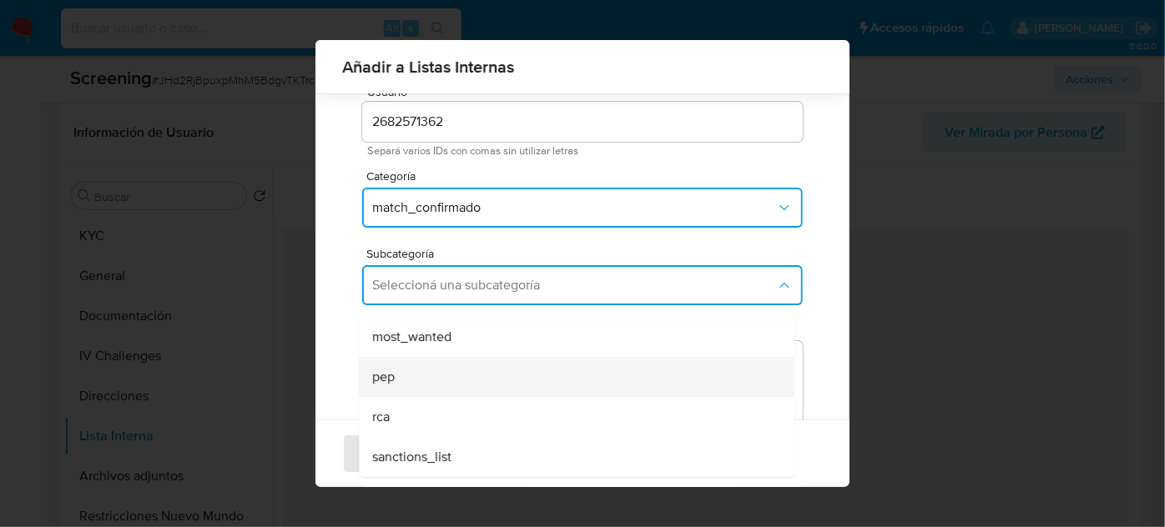
click at [416, 384] on div "pep" at bounding box center [571, 377] width 399 height 40
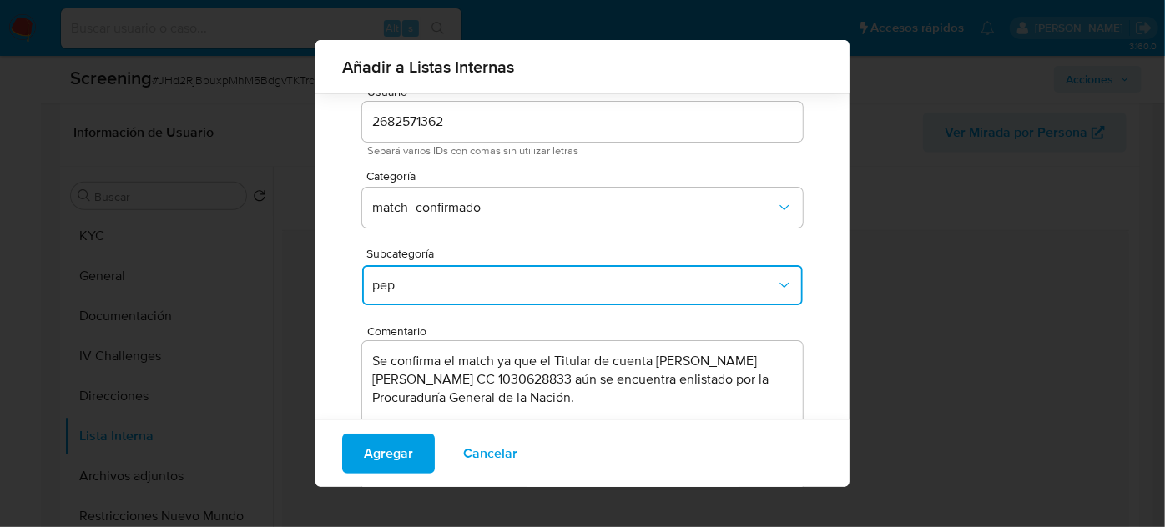
click at [460, 279] on span "pep" at bounding box center [574, 285] width 404 height 17
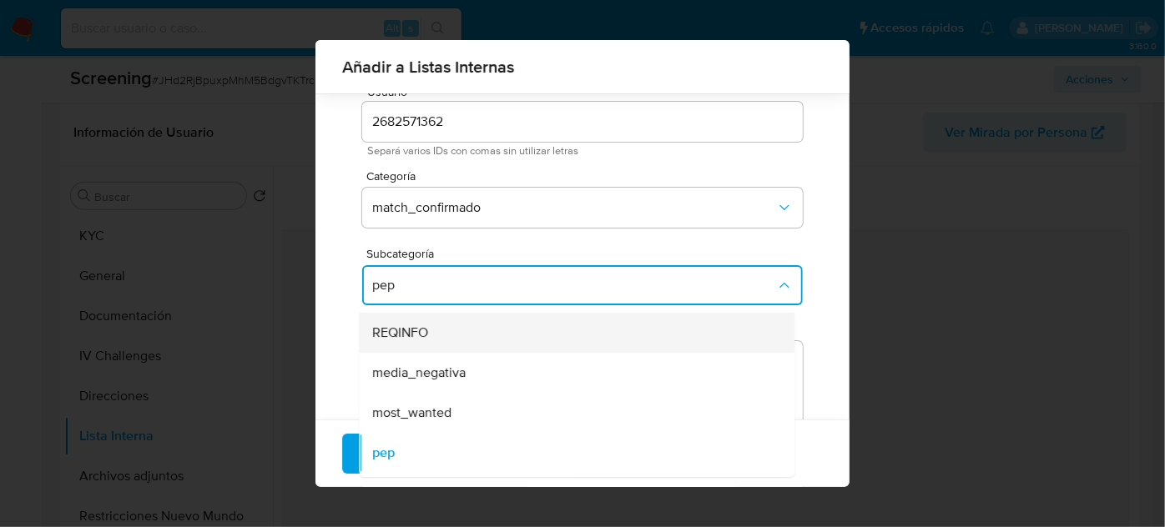
scroll to position [38, 0]
click at [445, 345] on div "REQINFO" at bounding box center [571, 333] width 399 height 40
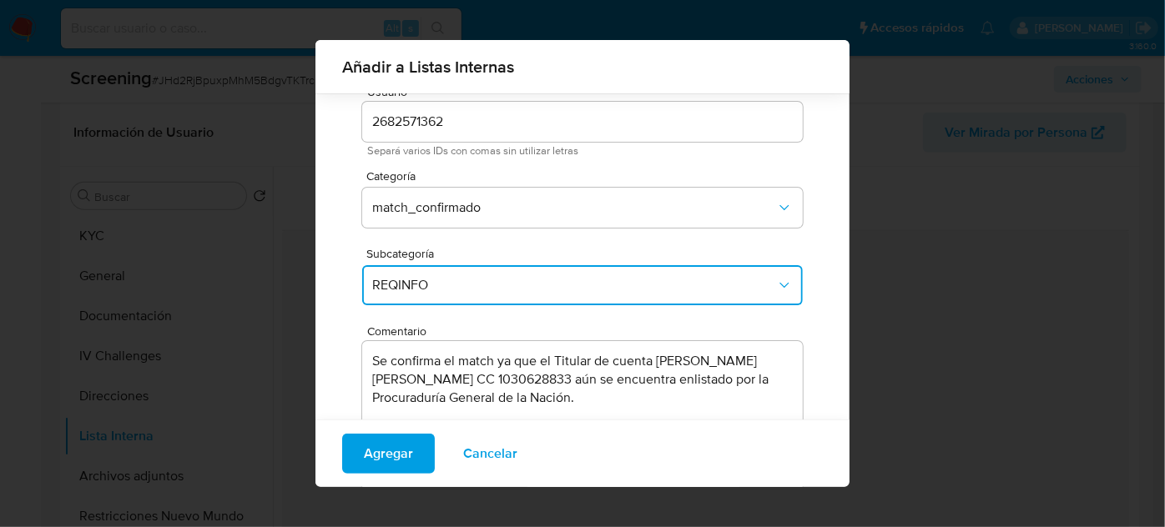
click at [456, 280] on span "REQINFO" at bounding box center [574, 285] width 404 height 17
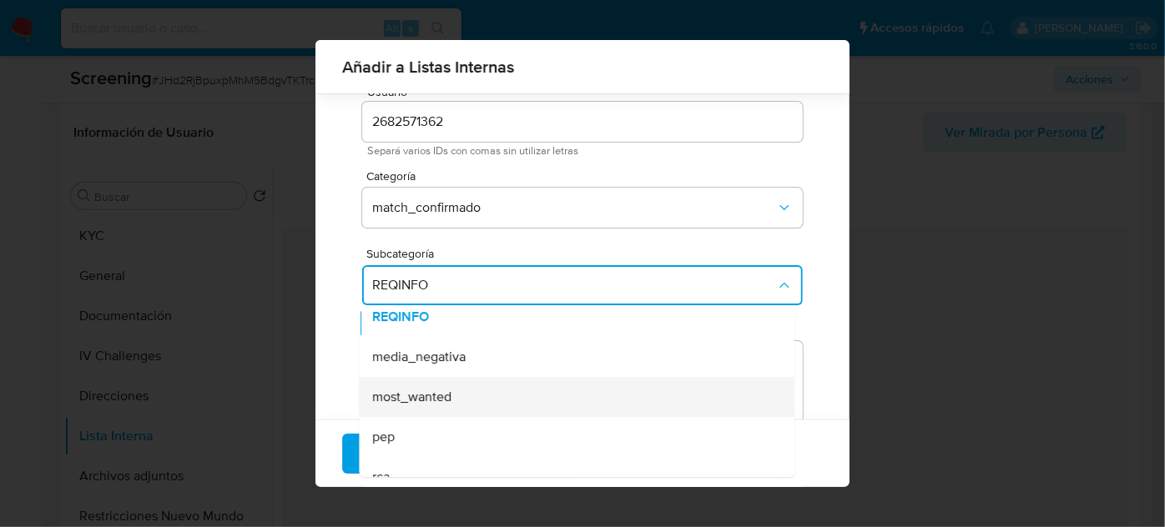
scroll to position [75, 0]
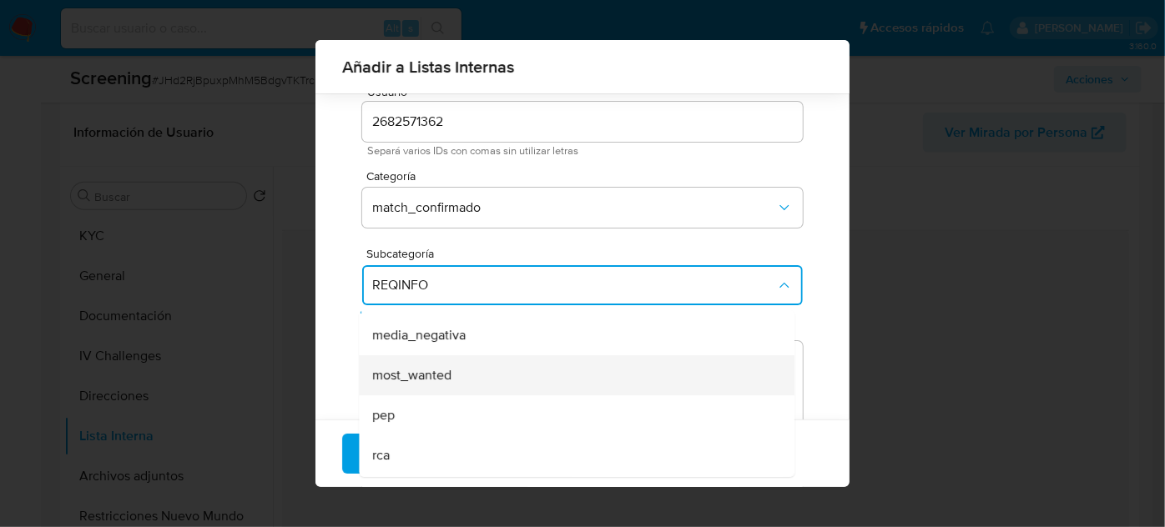
click at [440, 375] on span "most_wanted" at bounding box center [411, 375] width 79 height 17
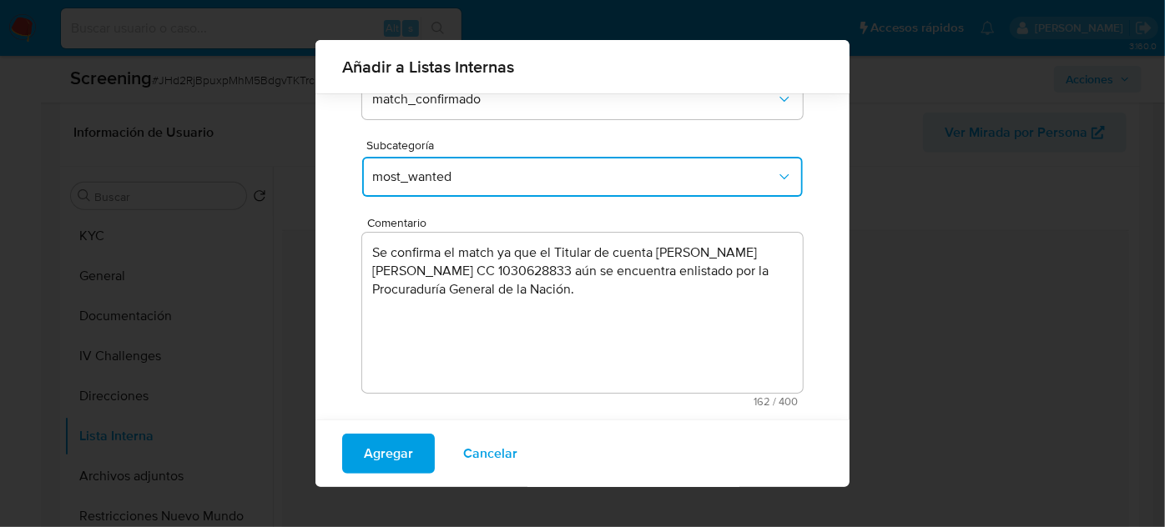
scroll to position [184, 0]
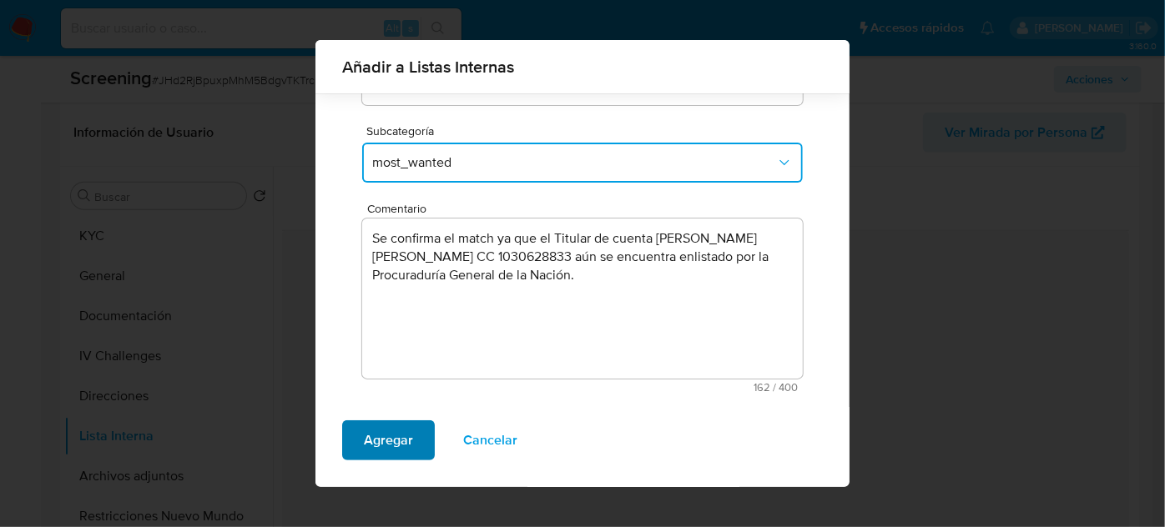
click at [375, 444] on span "Agregar" at bounding box center [388, 440] width 49 height 37
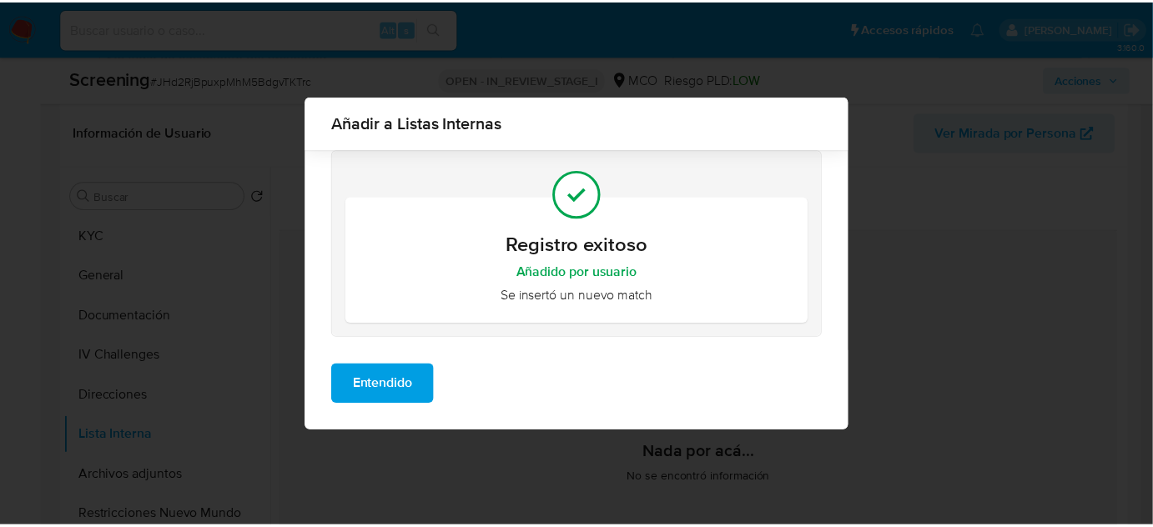
scroll to position [0, 0]
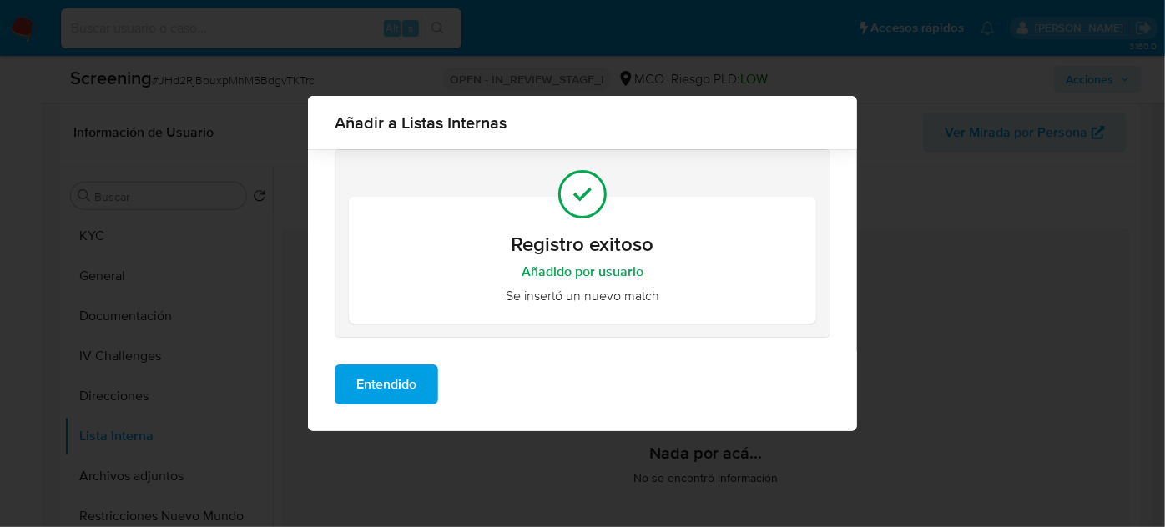
click at [369, 385] on span "Entendido" at bounding box center [386, 384] width 60 height 37
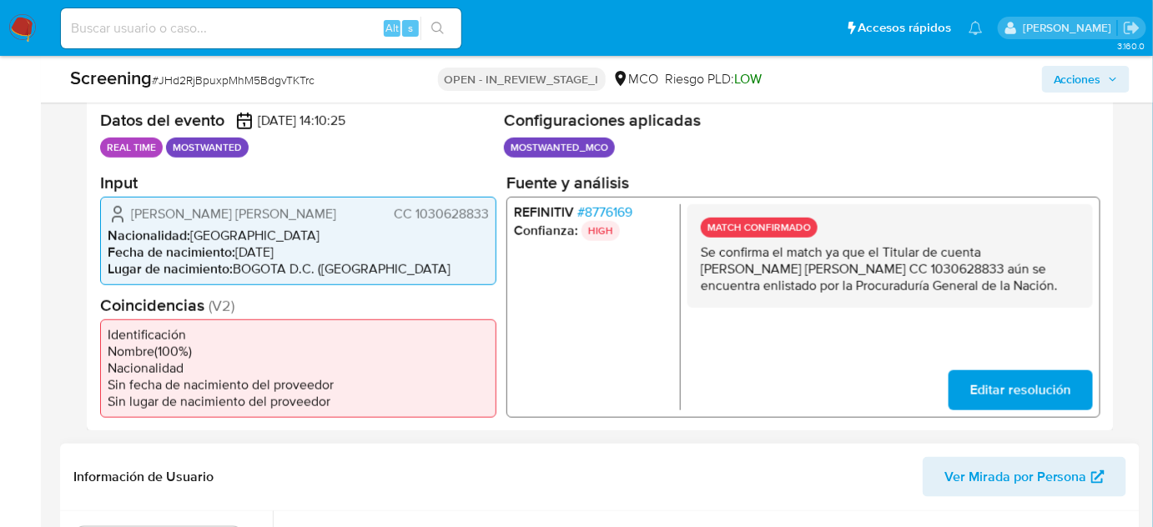
scroll to position [303, 0]
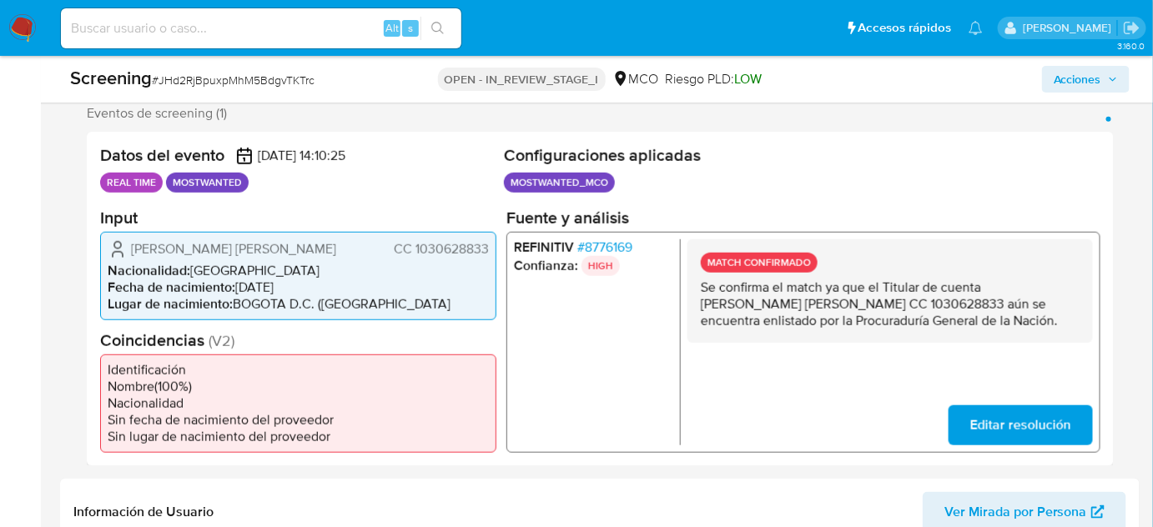
drag, startPoint x: 985, startPoint y: 283, endPoint x: 949, endPoint y: 302, distance: 41.4
click at [949, 302] on p "Se confirma el match ya que el Titular de cuenta [PERSON_NAME] [PERSON_NAME] CC…" at bounding box center [890, 304] width 379 height 50
drag, startPoint x: 358, startPoint y: 253, endPoint x: 118, endPoint y: 246, distance: 240.4
click at [118, 246] on div "Davidson Camilo Amorocho Amaya CC 1030628833" at bounding box center [298, 249] width 381 height 20
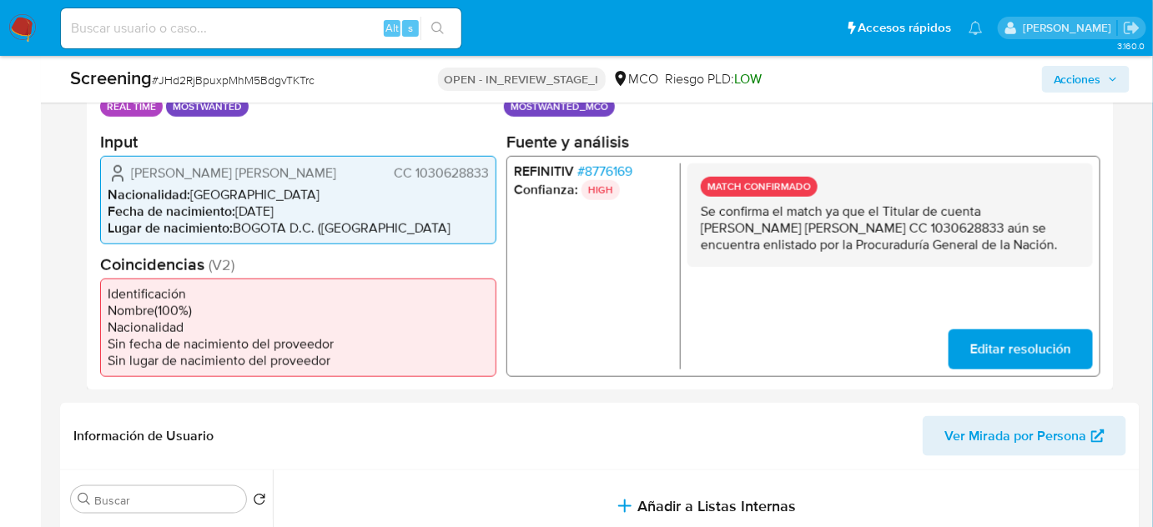
click at [614, 177] on span "# 8776169" at bounding box center [604, 171] width 55 height 17
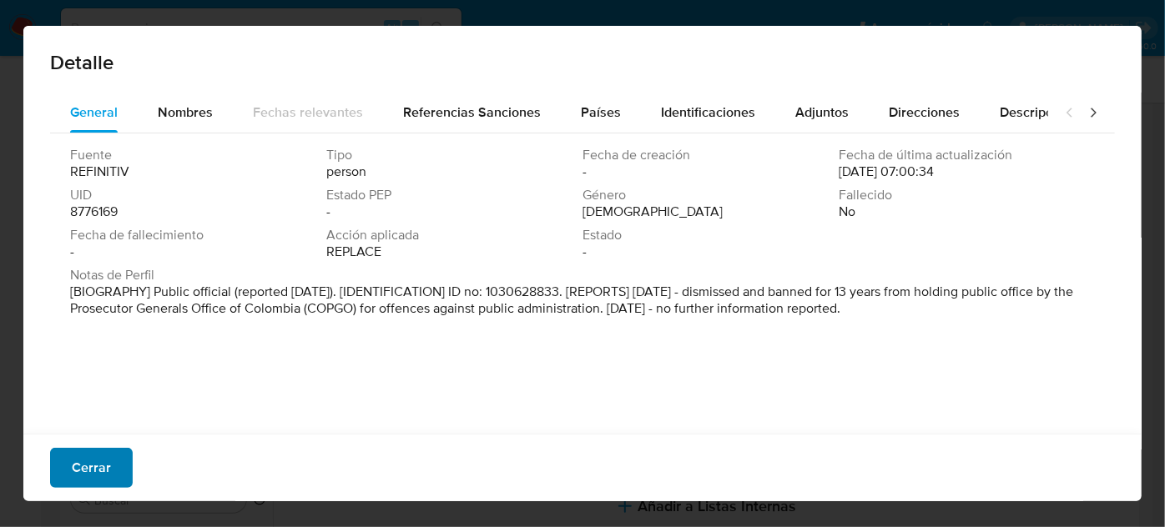
click at [118, 472] on button "Cerrar" at bounding box center [91, 468] width 83 height 40
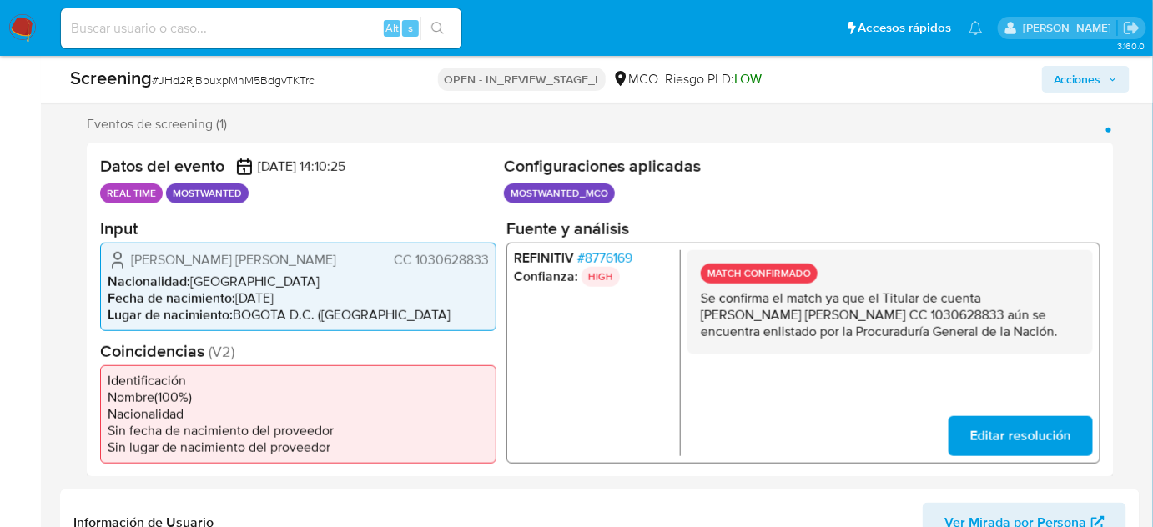
scroll to position [227, 0]
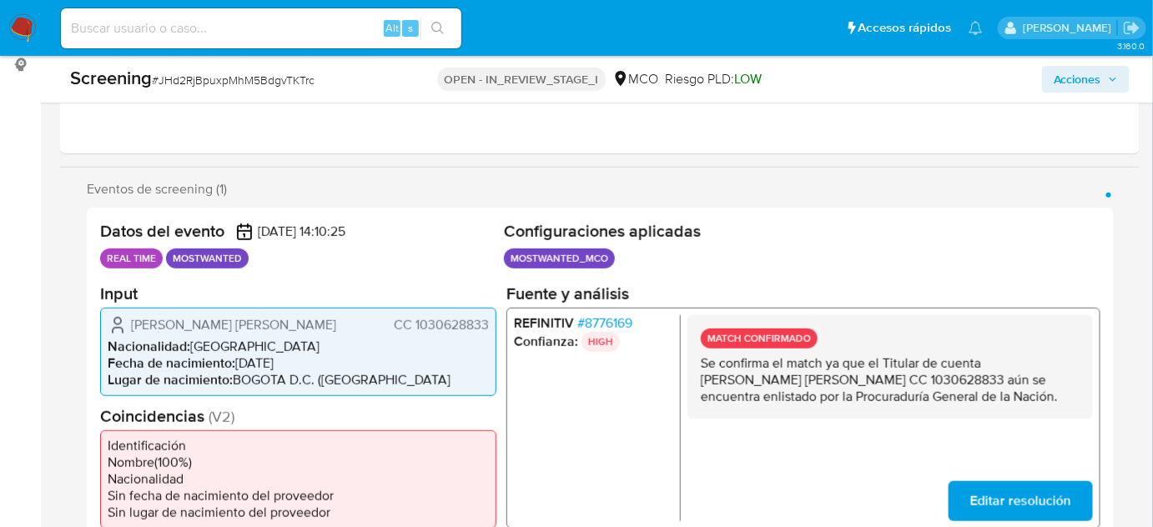
drag, startPoint x: 495, startPoint y: 320, endPoint x: 416, endPoint y: 333, distance: 80.3
click at [416, 333] on div "Davidson Camilo Amorocho Amaya CC 1030628833 Nacionalidad : Colombia Fecha de n…" at bounding box center [298, 351] width 396 height 88
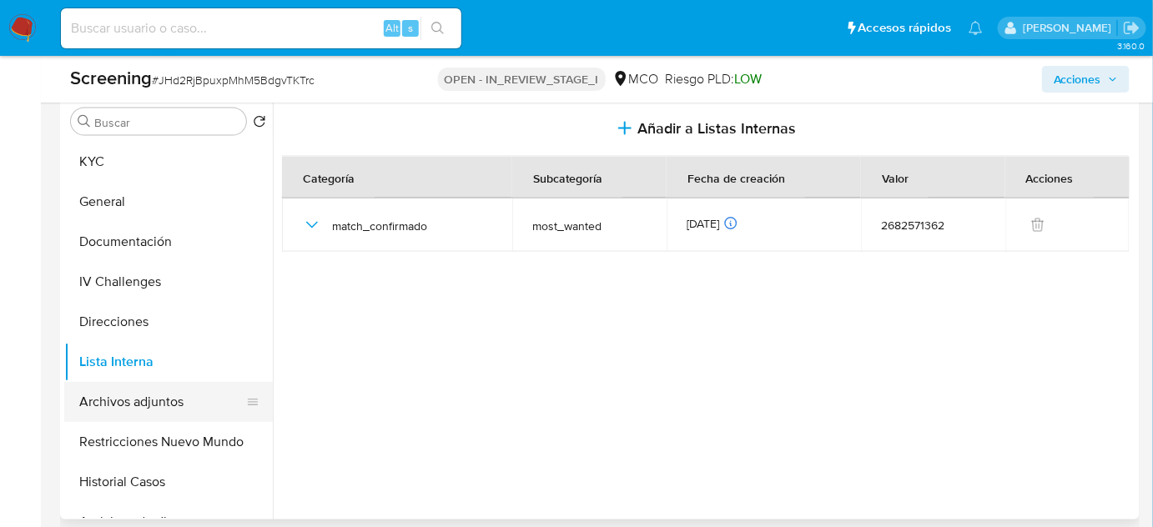
scroll to position [758, 0]
drag, startPoint x: 128, startPoint y: 403, endPoint x: 647, endPoint y: 396, distance: 519.1
click at [128, 403] on button "Archivos adjuntos" at bounding box center [168, 400] width 209 height 40
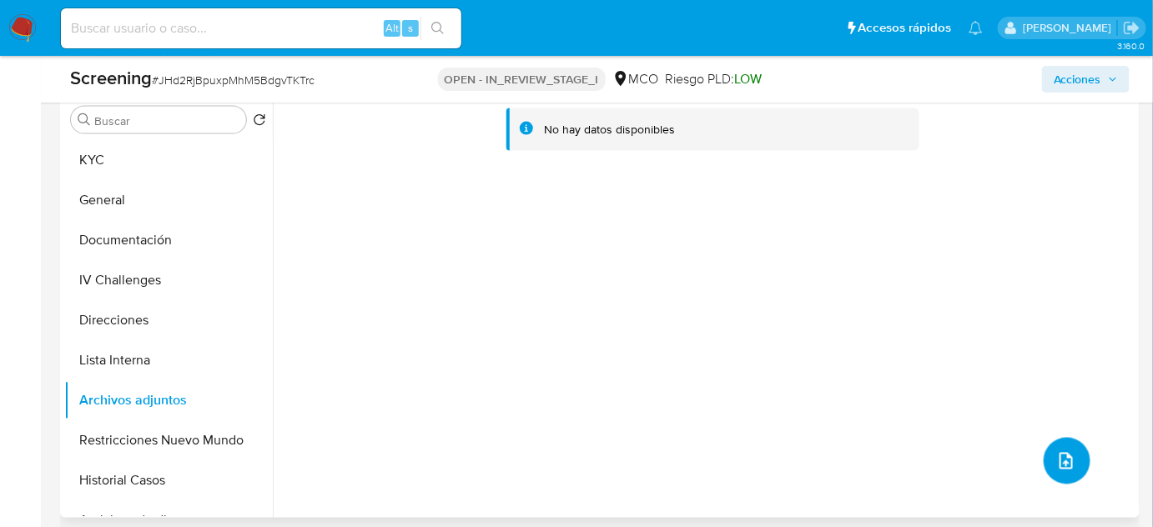
click at [1056, 459] on icon "upload-file" at bounding box center [1066, 461] width 20 height 20
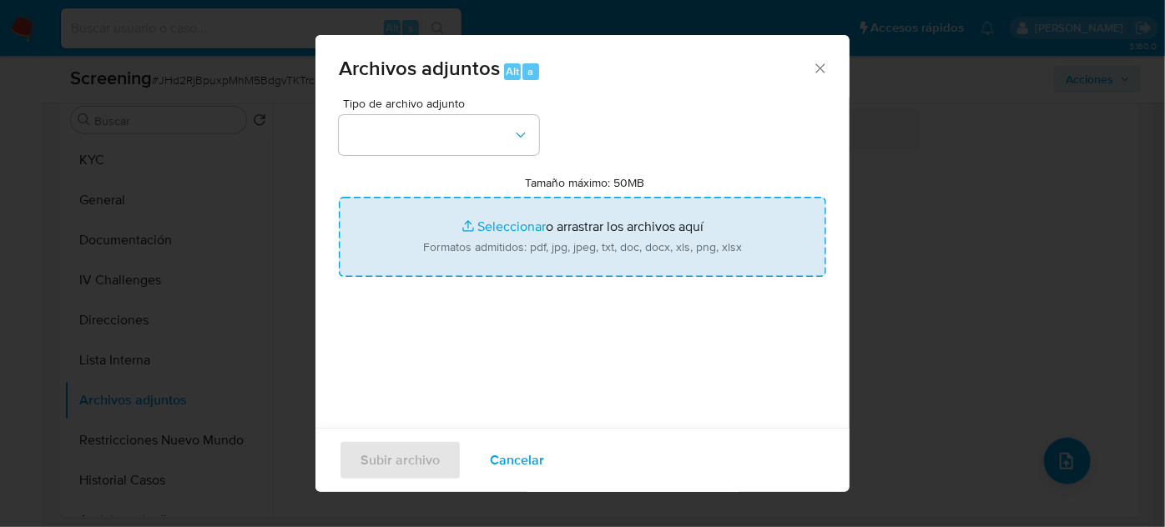
click at [601, 233] on input "Tamaño máximo: 50MB Seleccionar archivos" at bounding box center [582, 237] width 487 height 80
click at [546, 263] on input "Tamaño máximo: 50MB Seleccionar archivos" at bounding box center [582, 237] width 487 height 80
type input "C:\fakepath\_Davidson Camilo Amorocho Amaya_ Lavado de dinero - Buscar con Goog…"
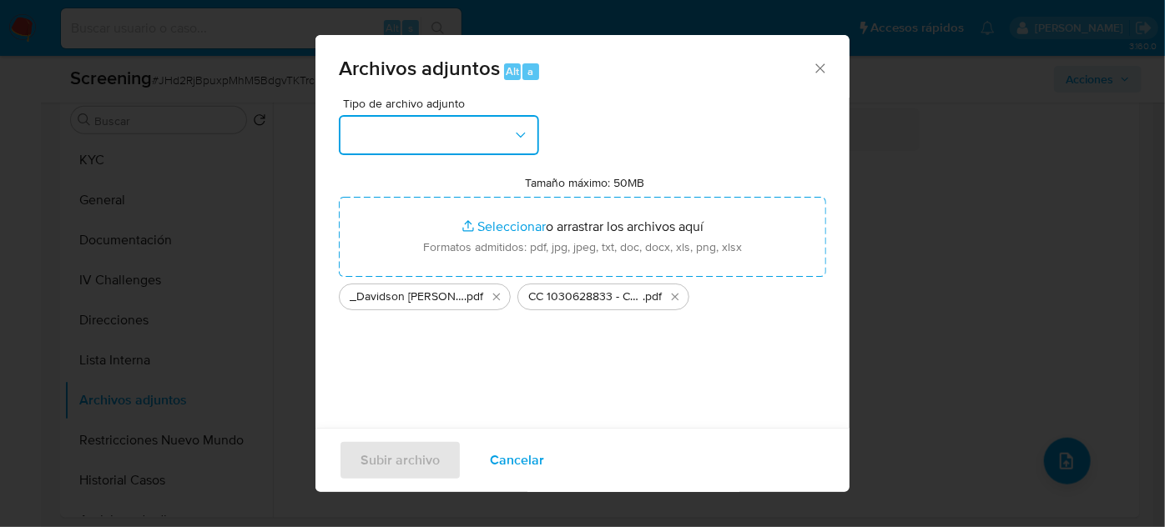
click at [500, 134] on button "button" at bounding box center [439, 135] width 200 height 40
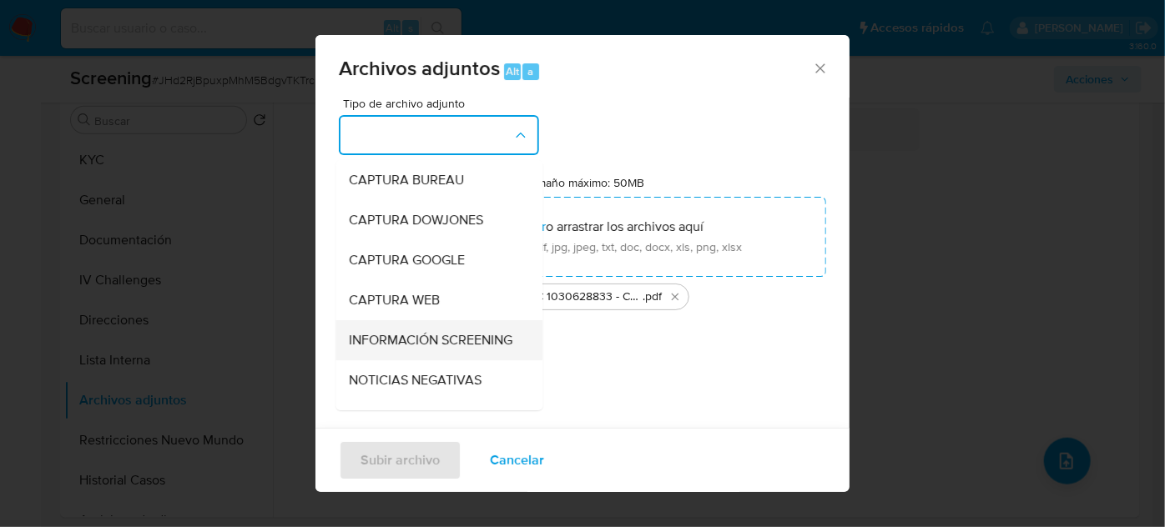
click at [417, 335] on span "INFORMACIÓN SCREENING" at bounding box center [431, 340] width 164 height 17
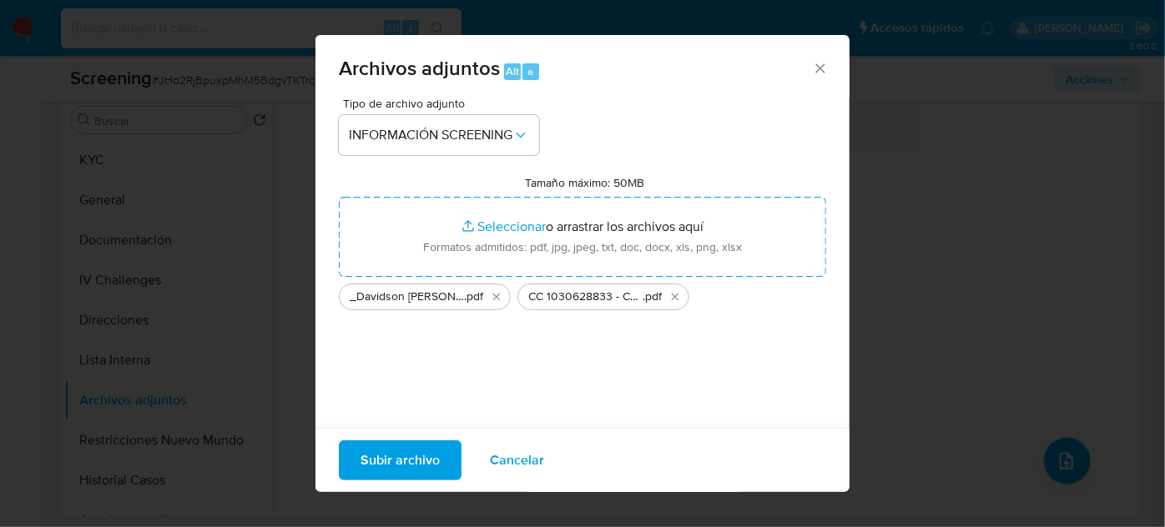
click at [415, 460] on span "Subir archivo" at bounding box center [399, 460] width 79 height 37
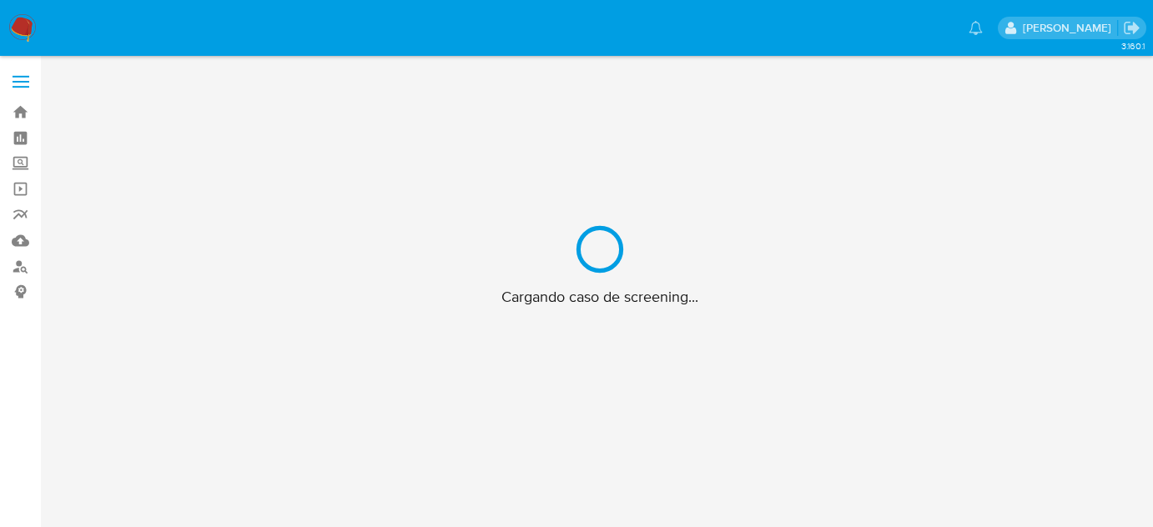
scroll to position [60, 0]
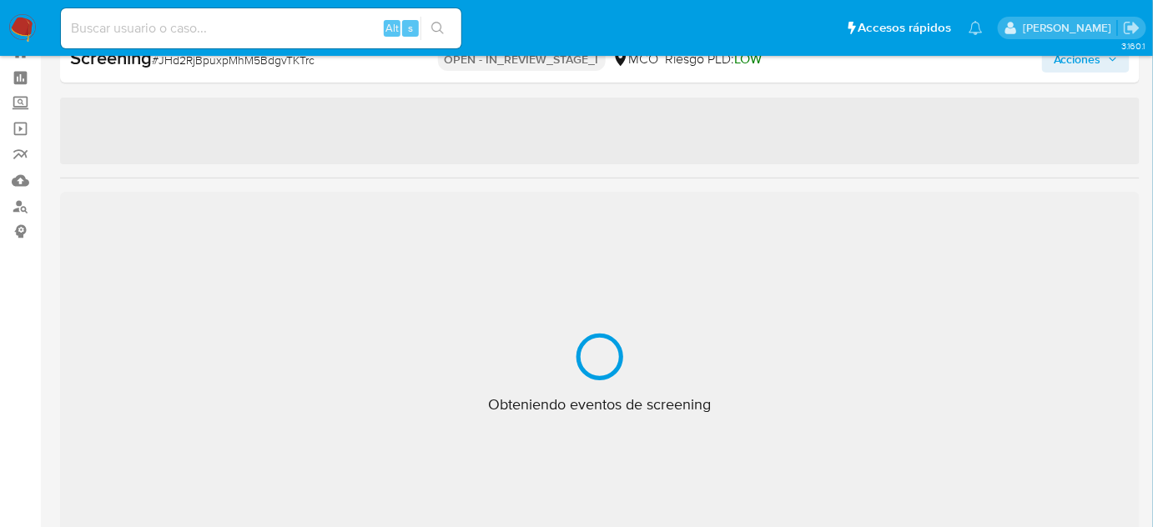
select select "10"
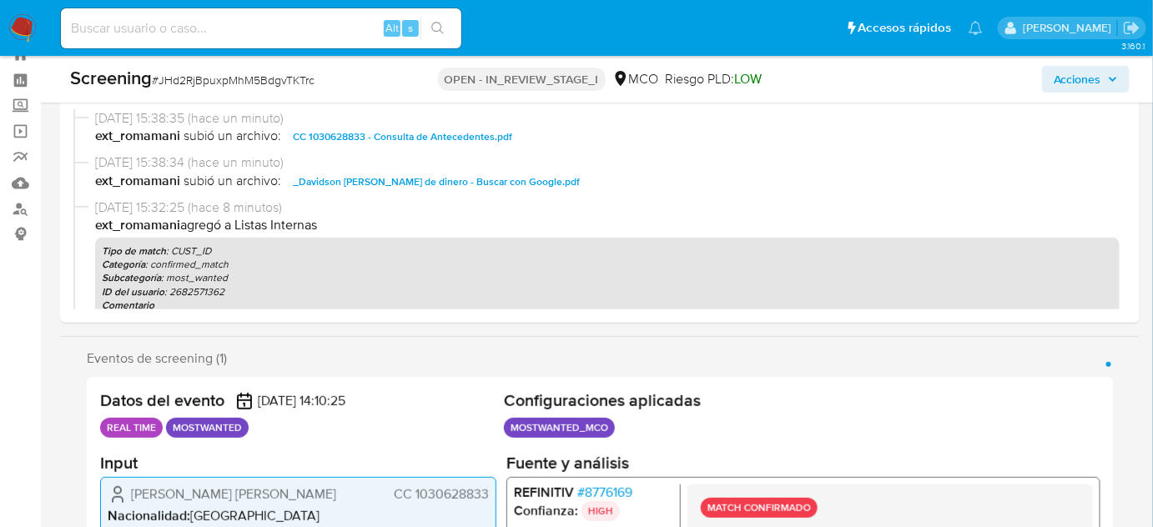
scroll to position [0, 0]
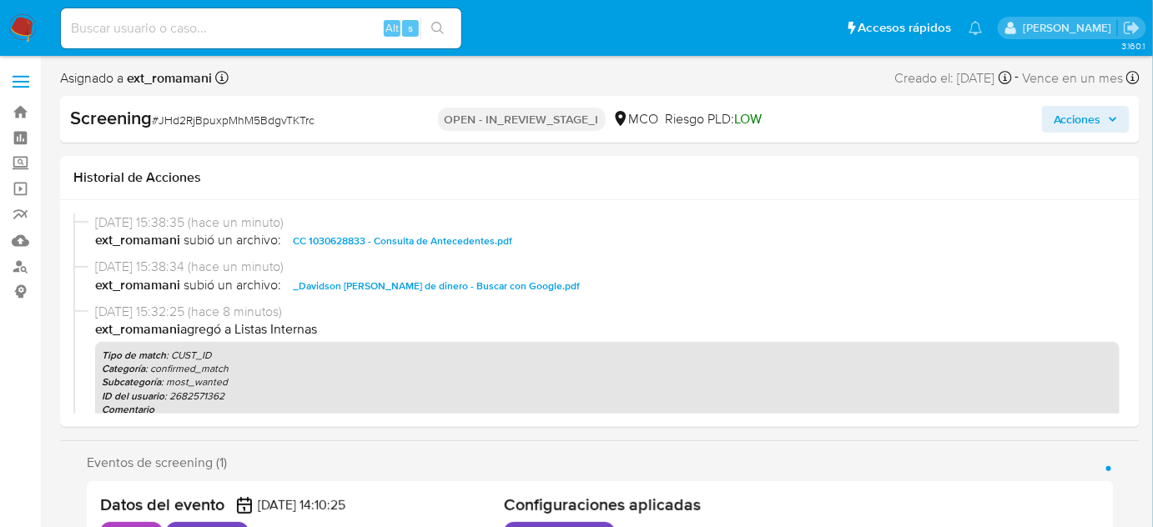
click at [1076, 126] on span "Acciones" at bounding box center [1078, 119] width 48 height 27
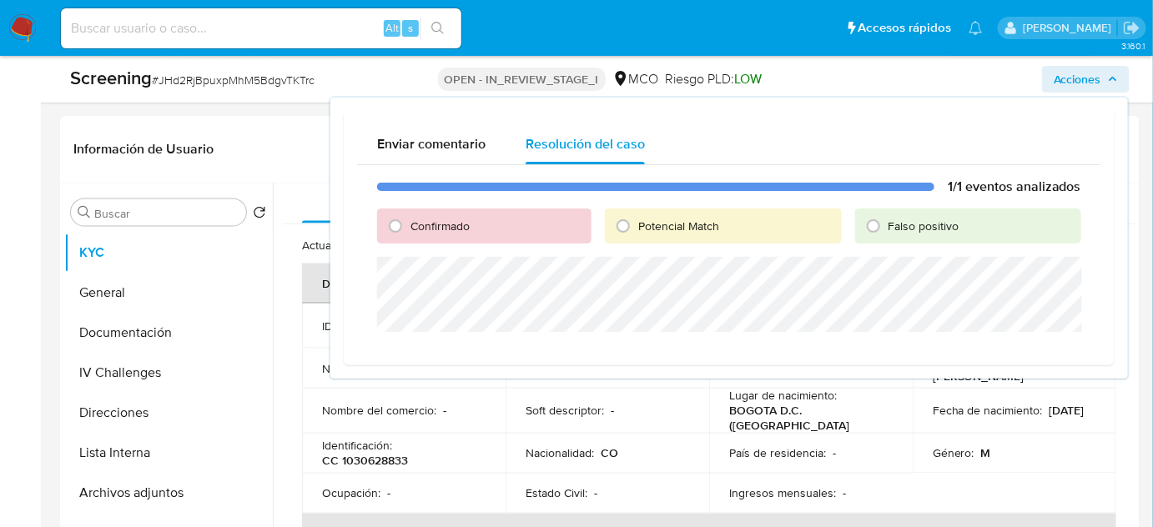
scroll to position [758, 0]
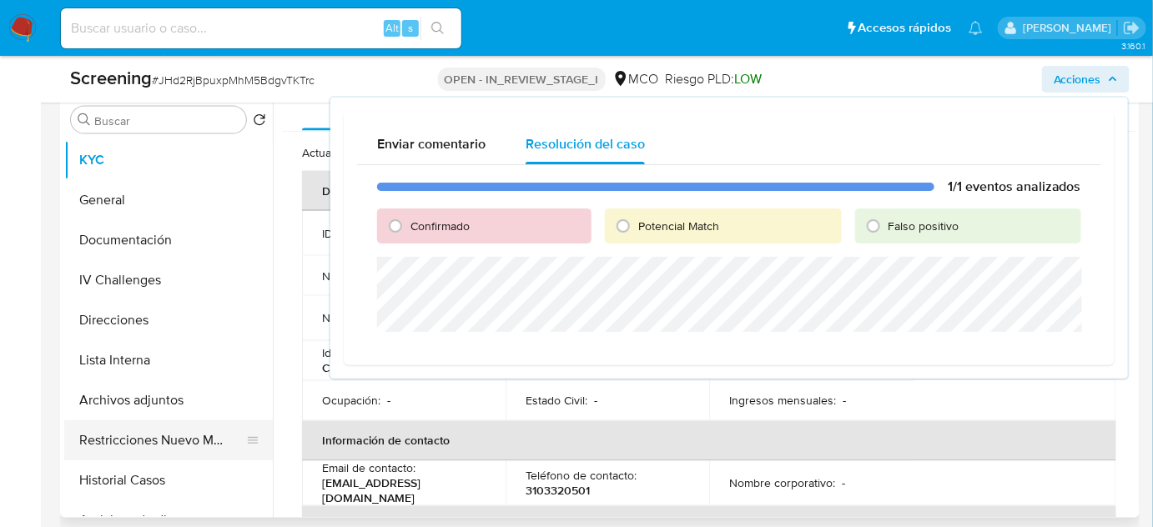
click at [98, 439] on button "Restricciones Nuevo Mundo" at bounding box center [161, 441] width 195 height 40
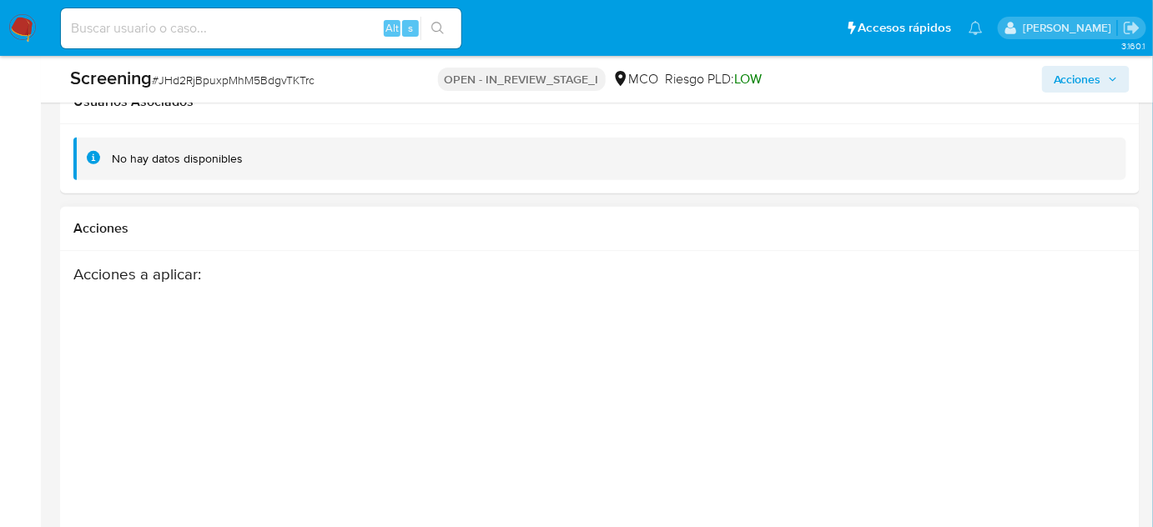
scroll to position [2599, 0]
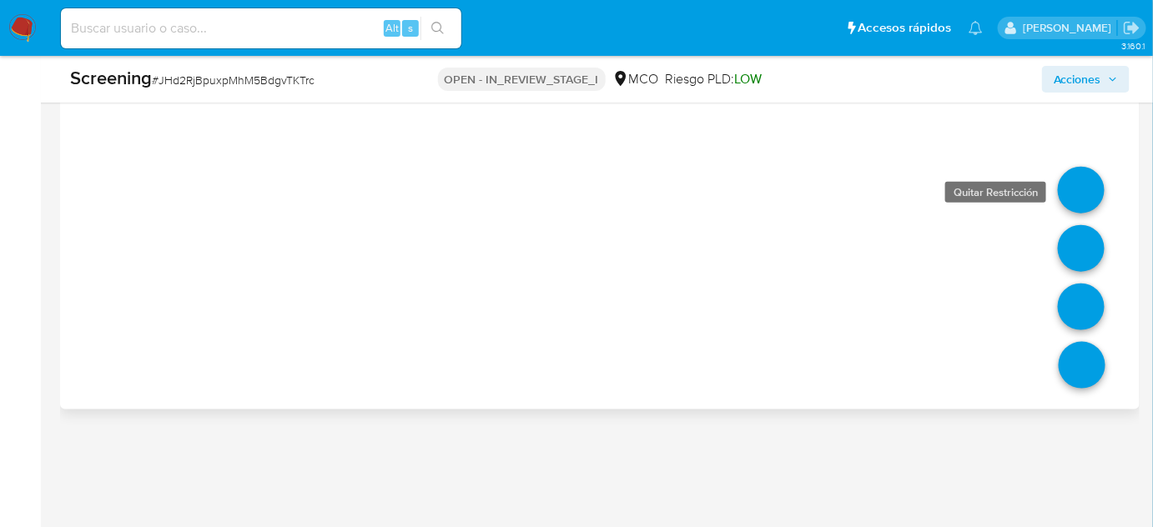
click at [1076, 180] on link at bounding box center [1081, 190] width 47 height 47
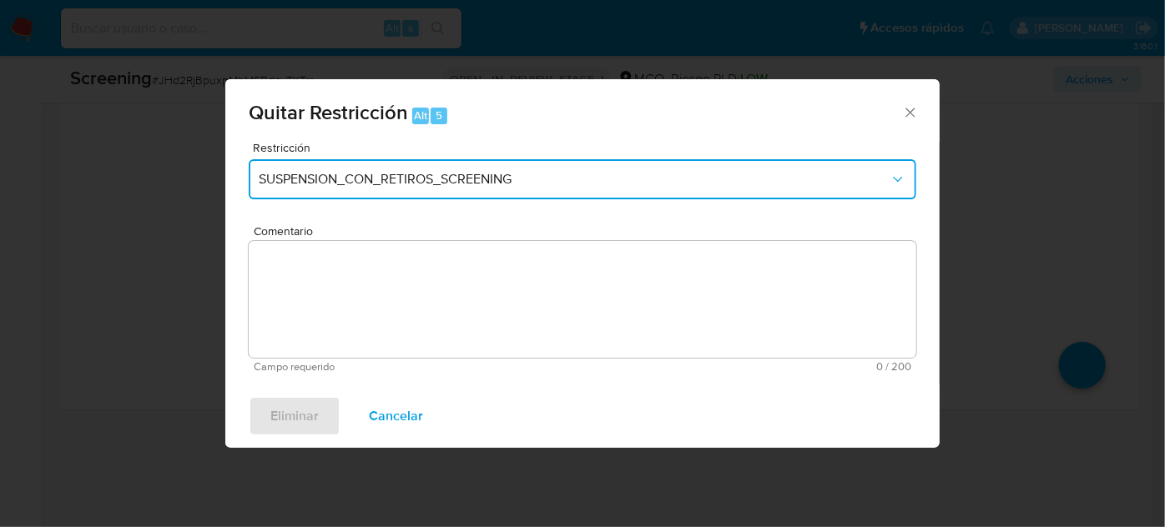
click at [325, 170] on button "SUSPENSION_CON_RETIROS_SCREENING" at bounding box center [583, 179] width 668 height 40
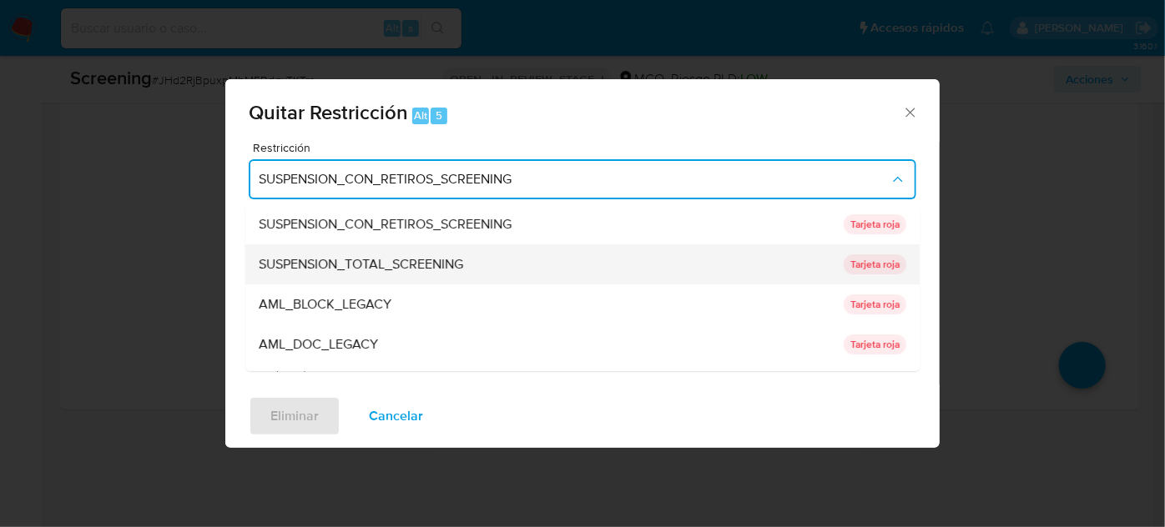
click at [365, 260] on span "SUSPENSION_TOTAL_SCREENING" at bounding box center [361, 264] width 204 height 17
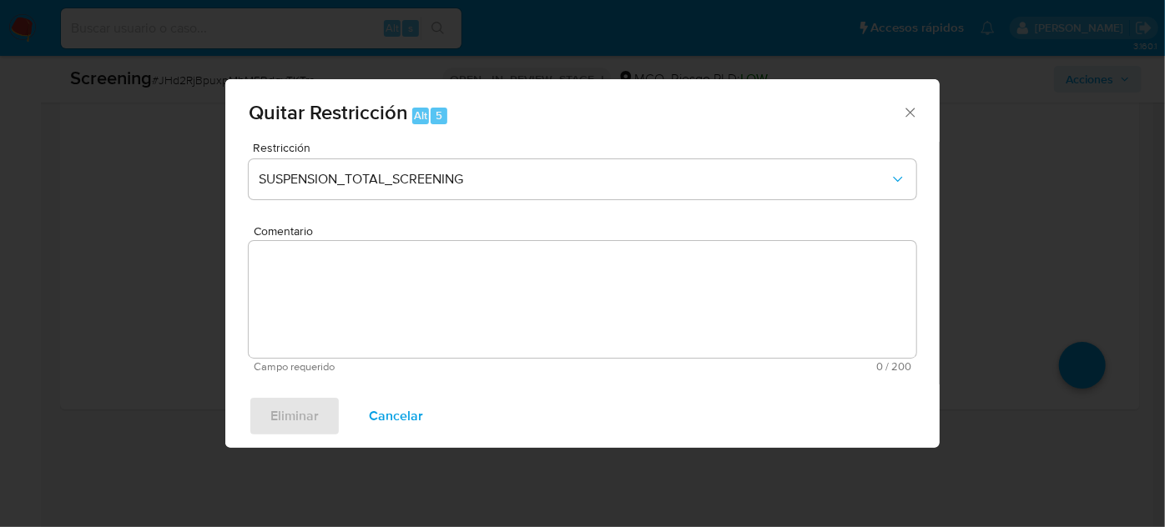
click at [385, 315] on textarea "Comentario" at bounding box center [583, 299] width 668 height 117
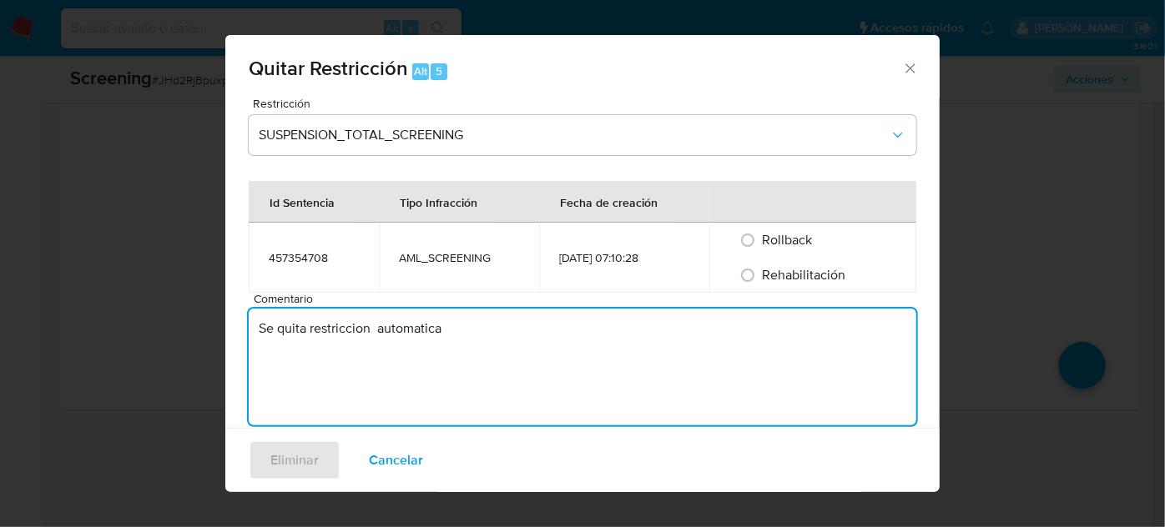
type textarea "Se quita restriccion automatica"
click at [792, 282] on span "Rehabilitación" at bounding box center [804, 274] width 83 height 19
click at [761, 282] on input "Rehabilitación" at bounding box center [747, 275] width 27 height 27
radio input "true"
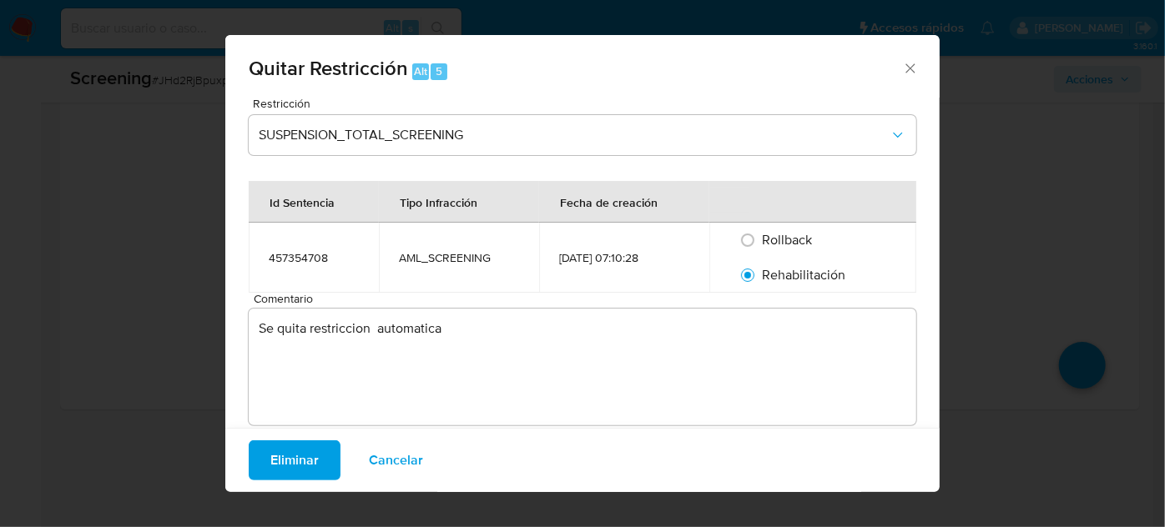
click at [291, 453] on span "Eliminar" at bounding box center [294, 460] width 48 height 37
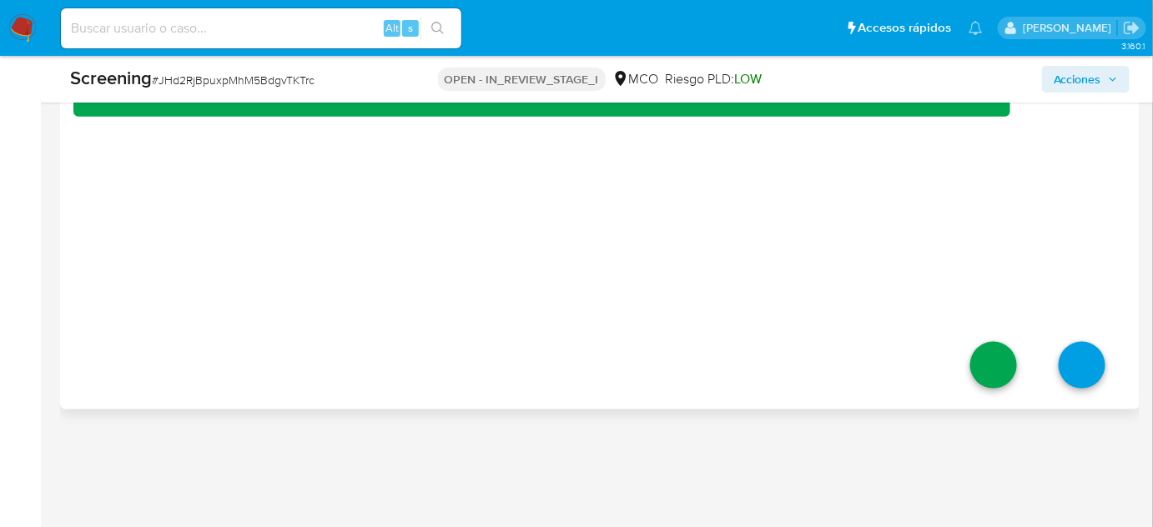
click at [980, 381] on li at bounding box center [994, 367] width 88 height 93
click at [984, 362] on link at bounding box center [993, 365] width 47 height 47
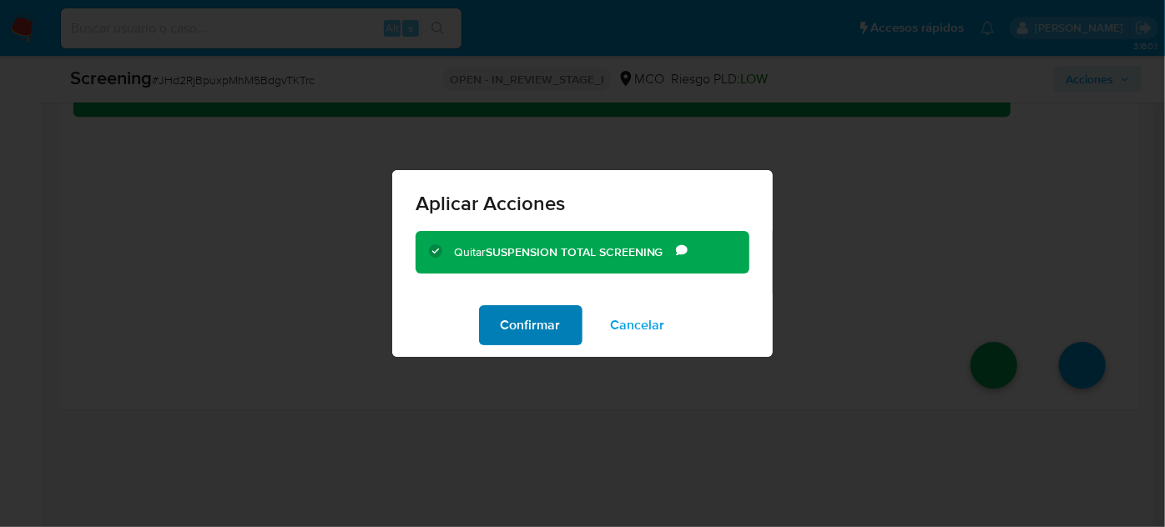
click at [520, 335] on span "Confirmar" at bounding box center [531, 325] width 60 height 37
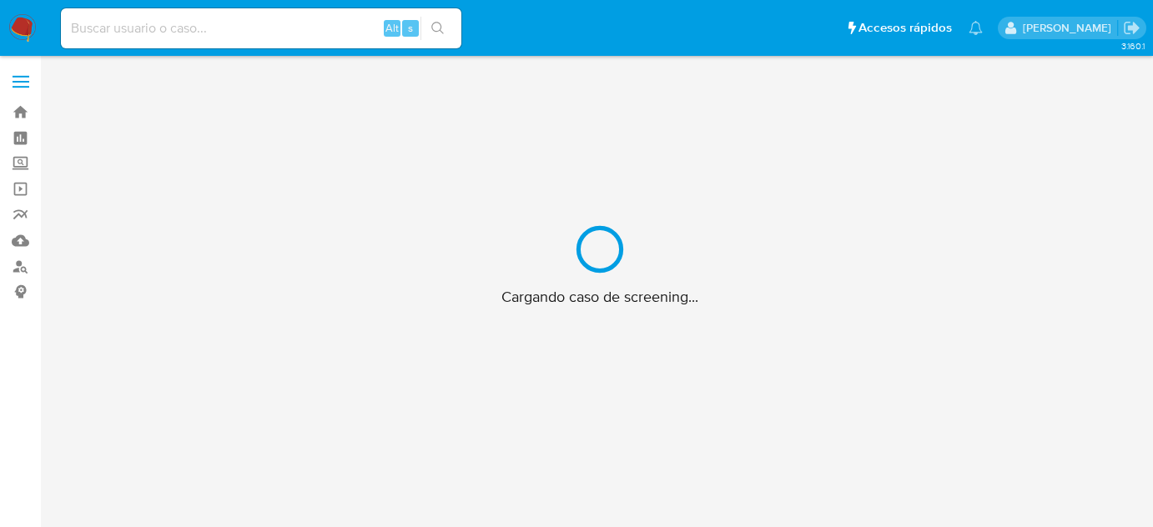
scroll to position [60, 0]
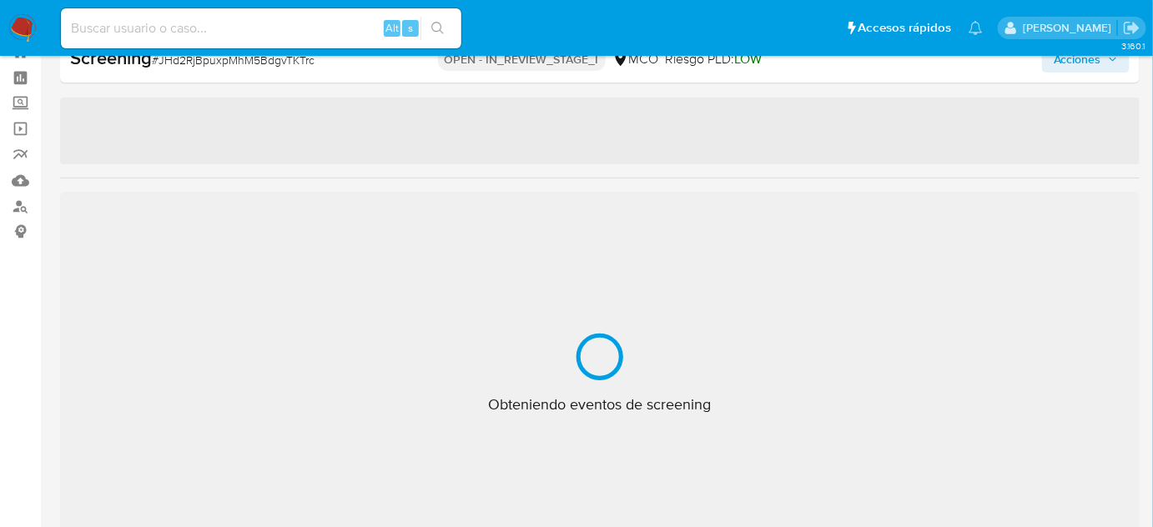
select select "10"
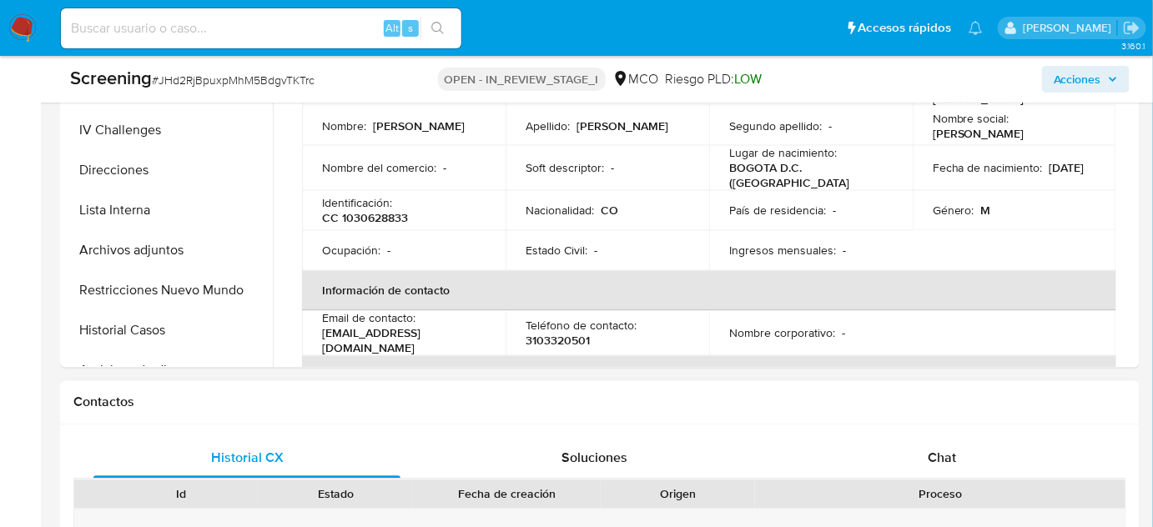
scroll to position [910, 0]
click at [234, 287] on button "Restricciones Nuevo Mundo" at bounding box center [161, 290] width 195 height 40
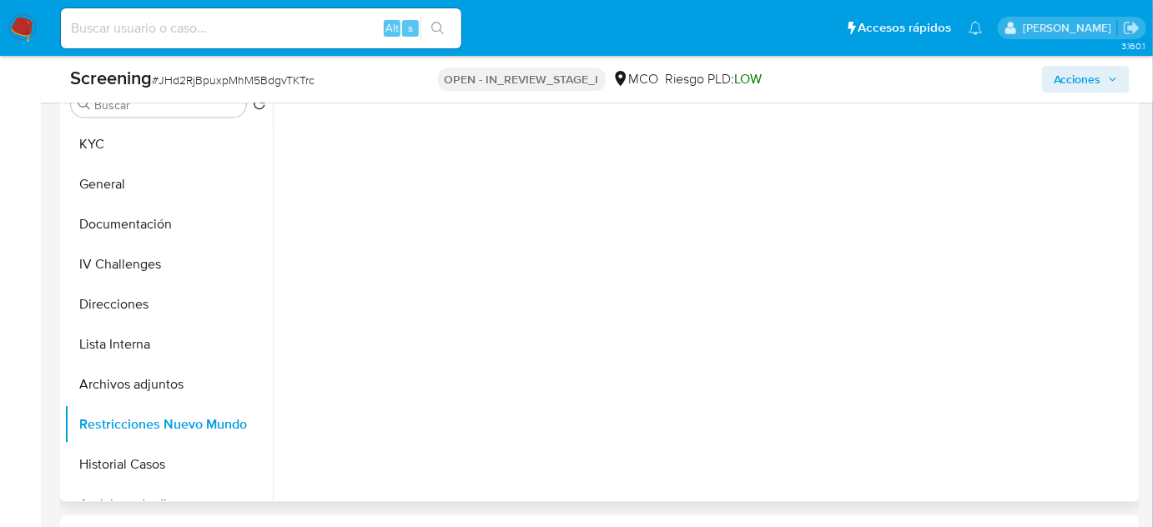
scroll to position [758, 0]
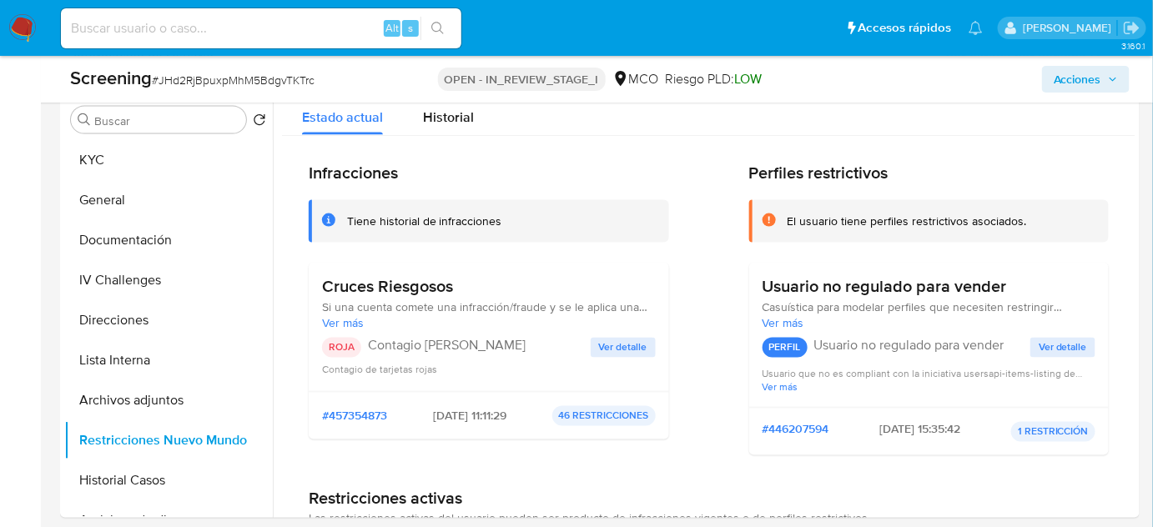
click at [1058, 73] on span "Acciones" at bounding box center [1078, 79] width 48 height 27
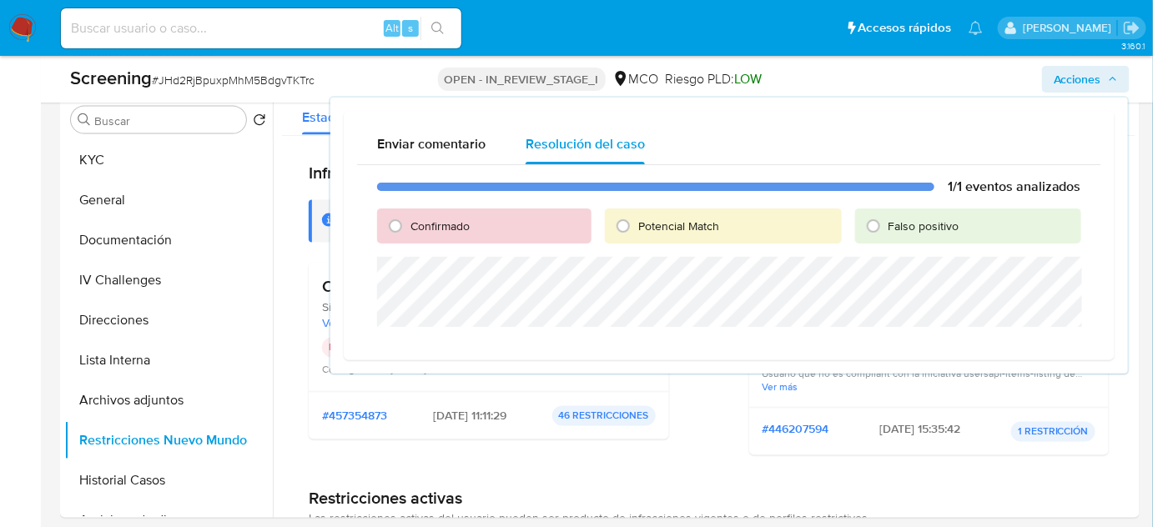
click at [1058, 73] on span "Acciones" at bounding box center [1078, 79] width 48 height 27
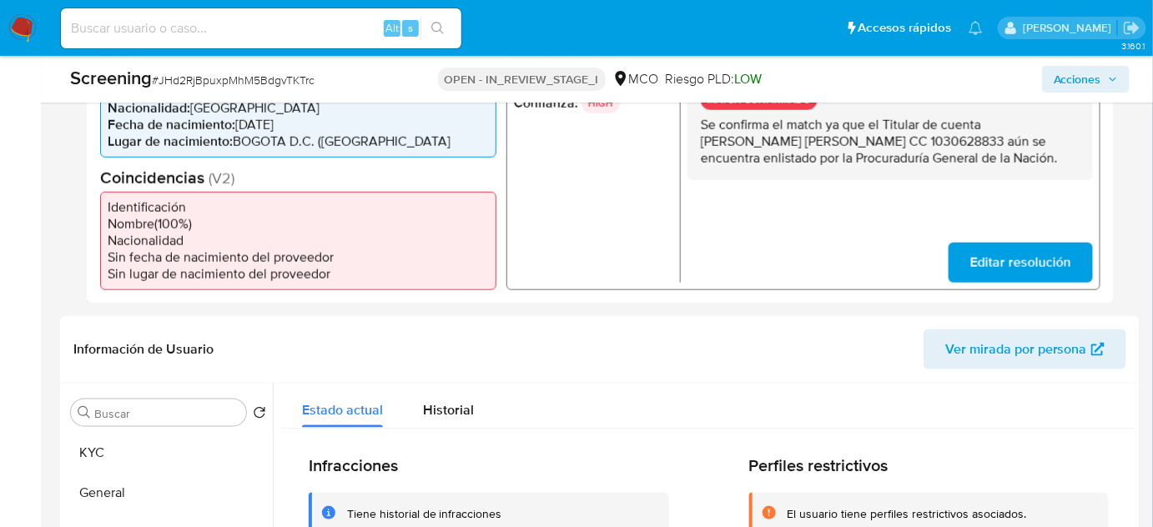
scroll to position [379, 0]
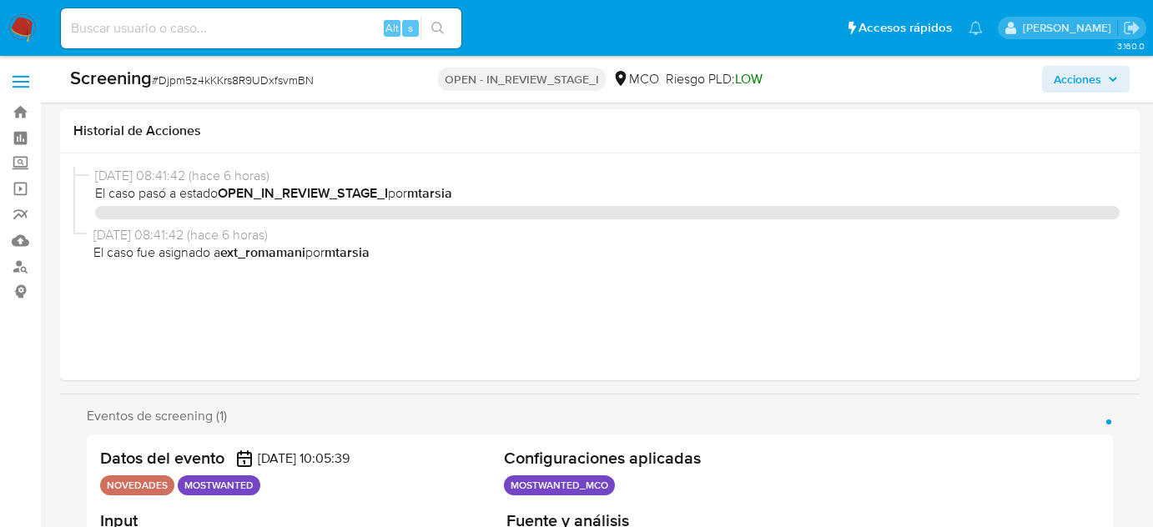
select select "10"
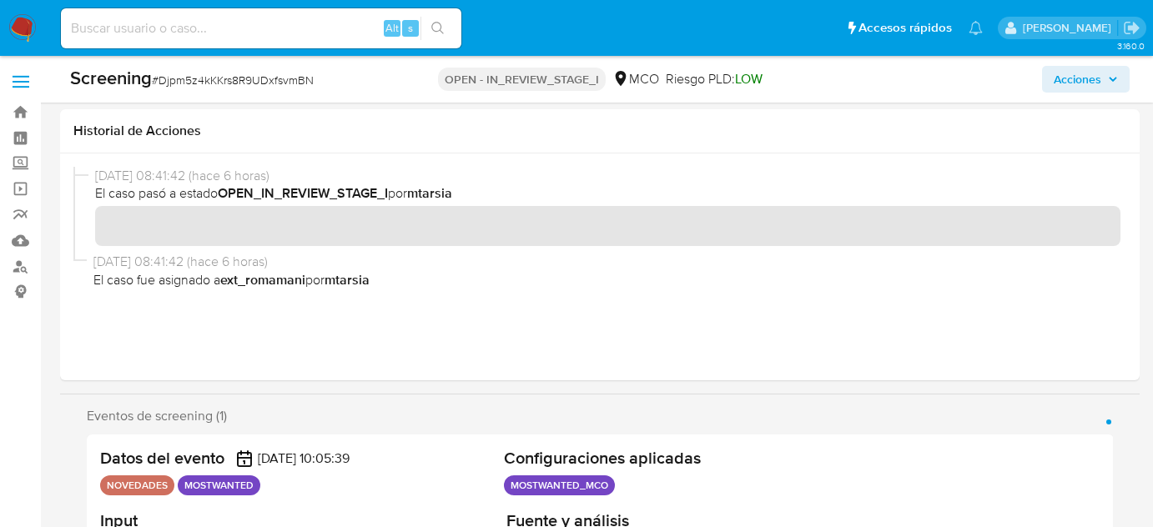
scroll to position [379, 0]
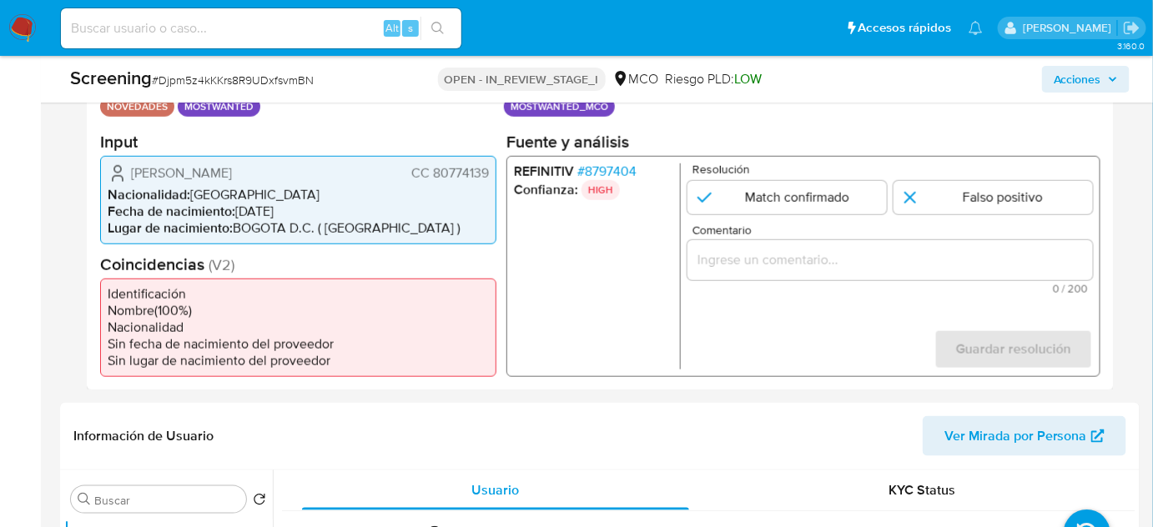
drag, startPoint x: 355, startPoint y: 175, endPoint x: 127, endPoint y: 174, distance: 227.8
click at [115, 179] on div "[PERSON_NAME] CC 80774139" at bounding box center [298, 173] width 381 height 20
drag, startPoint x: 491, startPoint y: 174, endPoint x: 434, endPoint y: 175, distance: 57.6
click at [434, 175] on div "[PERSON_NAME] CC 80774139 Nacionalidad : [DEMOGRAPHIC_DATA] Fecha de nacimiento…" at bounding box center [298, 199] width 396 height 88
click at [821, 258] on input "Comentario" at bounding box center [891, 260] width 406 height 22
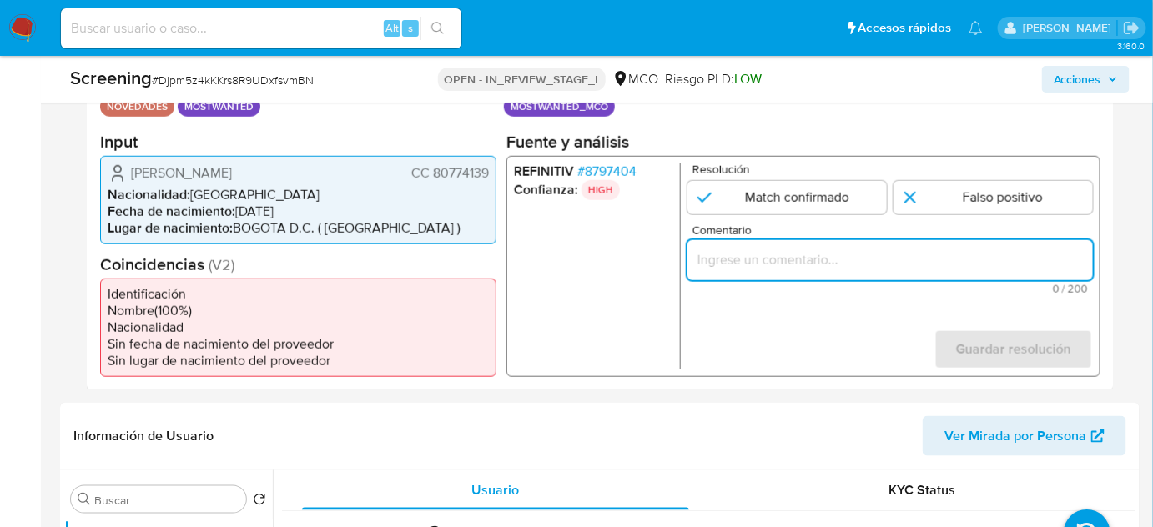
paste input "Se confirma el match ya que el Titular de cuenta aún se encuentra enlistado por…"
click at [521, 244] on ul "REFINITIV # 8797404 Confianza: HIGH" at bounding box center [597, 266] width 167 height 206
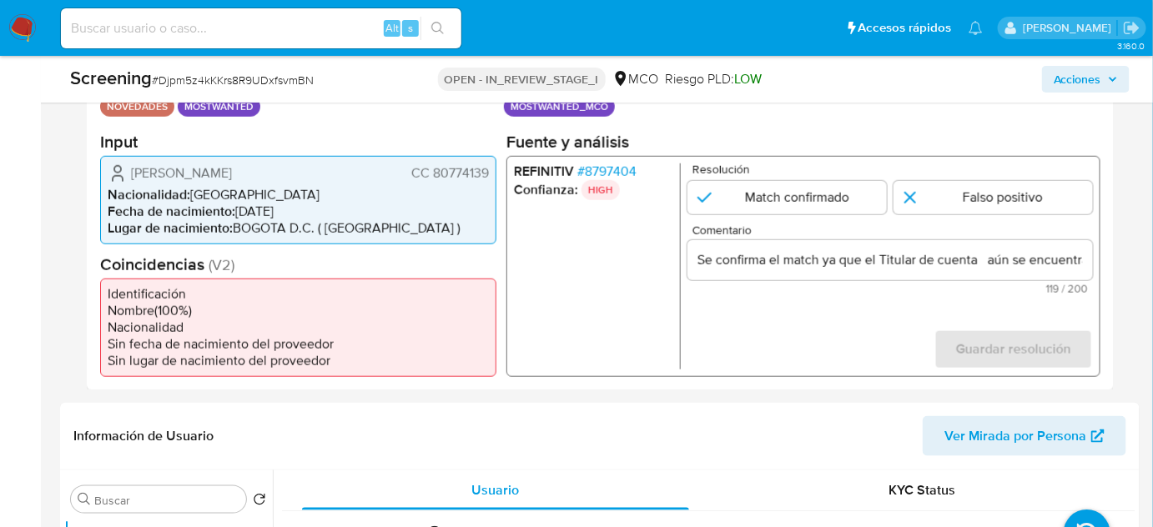
drag, startPoint x: 128, startPoint y: 169, endPoint x: 501, endPoint y: 173, distance: 372.2
click at [501, 173] on div "Datos del evento [DATE] 10:05:39 NOVEDADES MOSTWANTED Configuraciones aplicadas…" at bounding box center [600, 223] width 1027 height 335
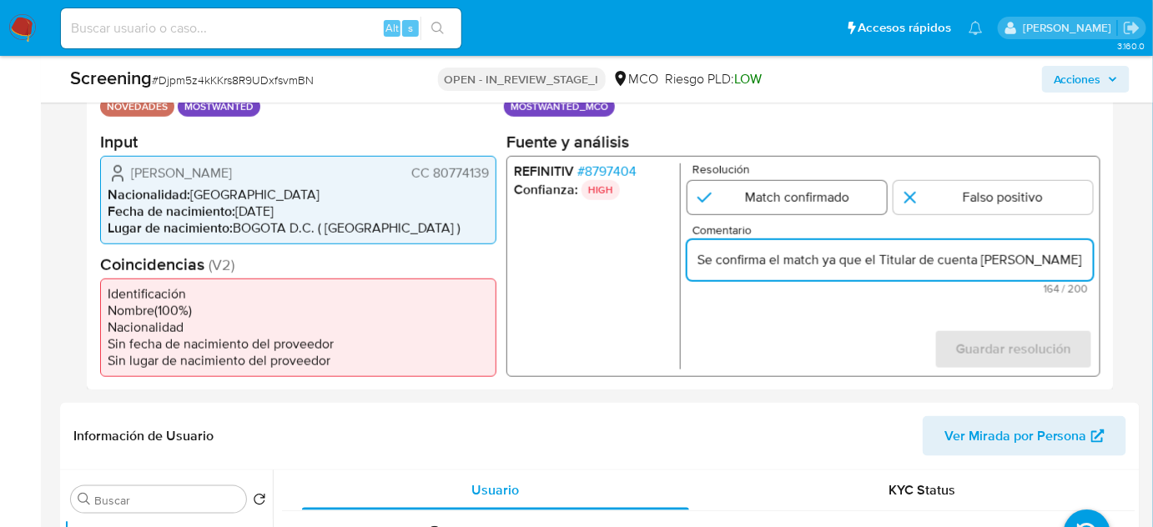
type input "Se confirma el match ya que el Titular de cuenta [PERSON_NAME] CC 80774139 aún …"
drag, startPoint x: 827, startPoint y: 190, endPoint x: 848, endPoint y: 198, distance: 22.2
click at [834, 193] on input "1 de 1" at bounding box center [787, 196] width 199 height 33
radio input "true"
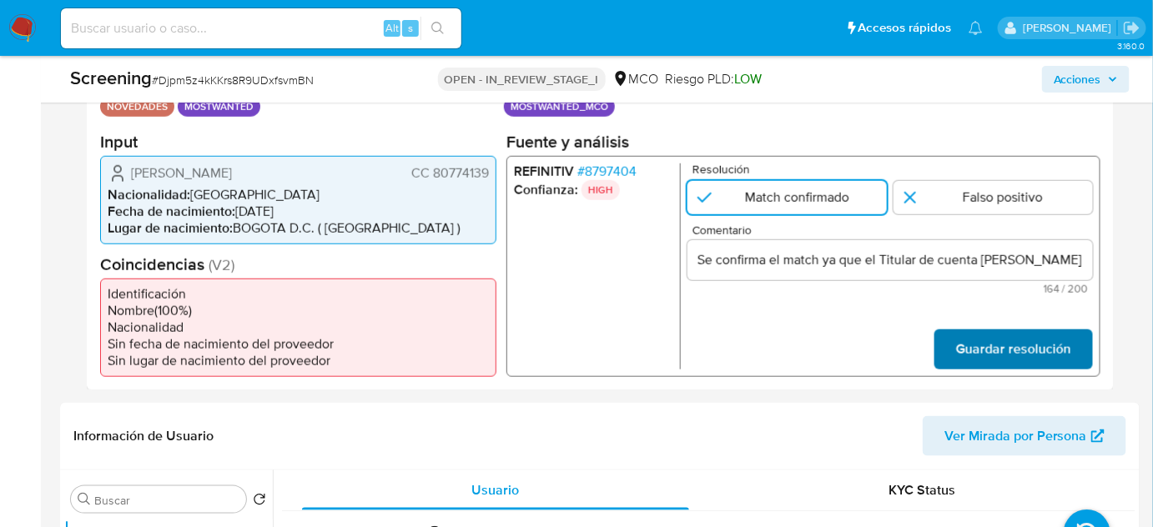
click at [970, 350] on span "Guardar resolución" at bounding box center [1013, 348] width 115 height 37
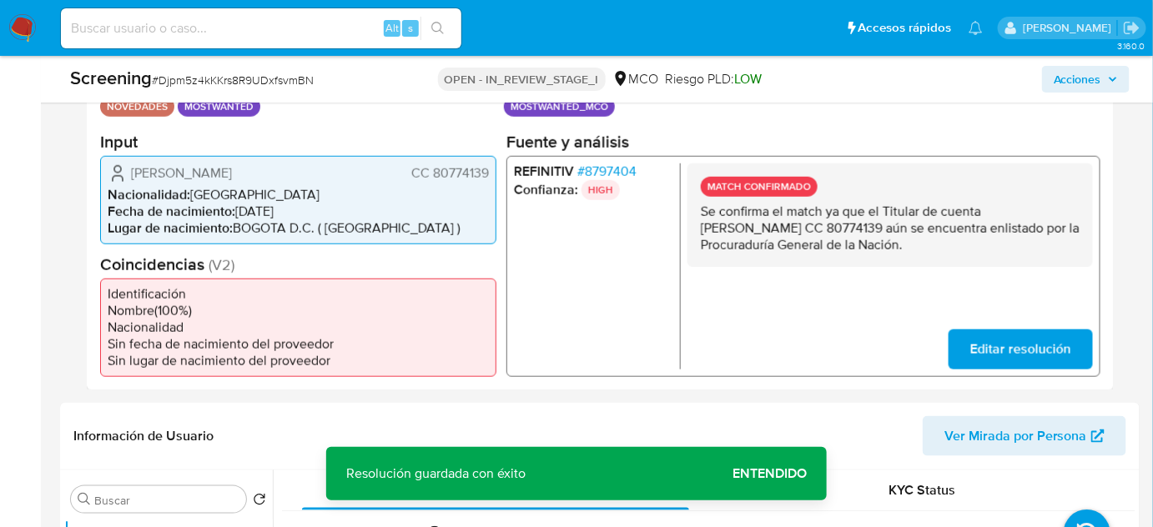
drag, startPoint x: 890, startPoint y: 251, endPoint x: 688, endPoint y: 209, distance: 207.0
click at [688, 209] on div "MATCH CONFIRMADO Se confirma el match ya que el Titular de cuenta [PERSON_NAME]…" at bounding box center [891, 214] width 406 height 103
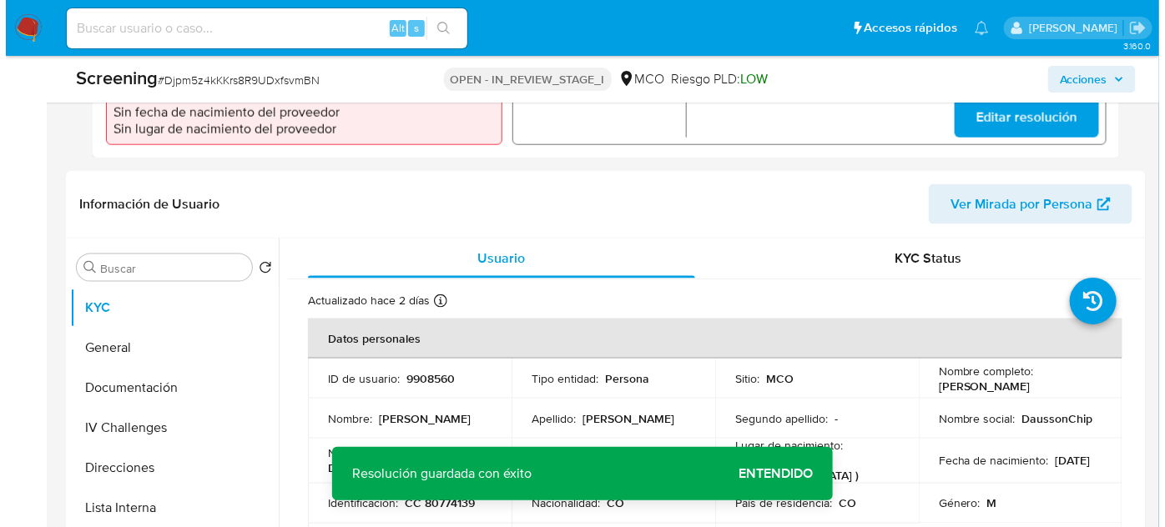
scroll to position [683, 0]
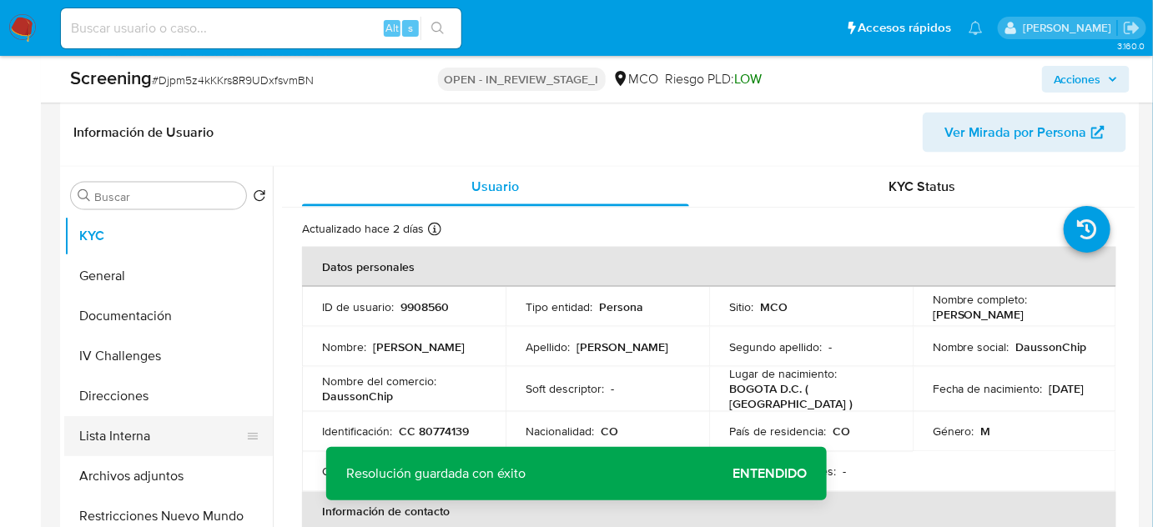
click at [108, 442] on button "Lista Interna" at bounding box center [161, 436] width 195 height 40
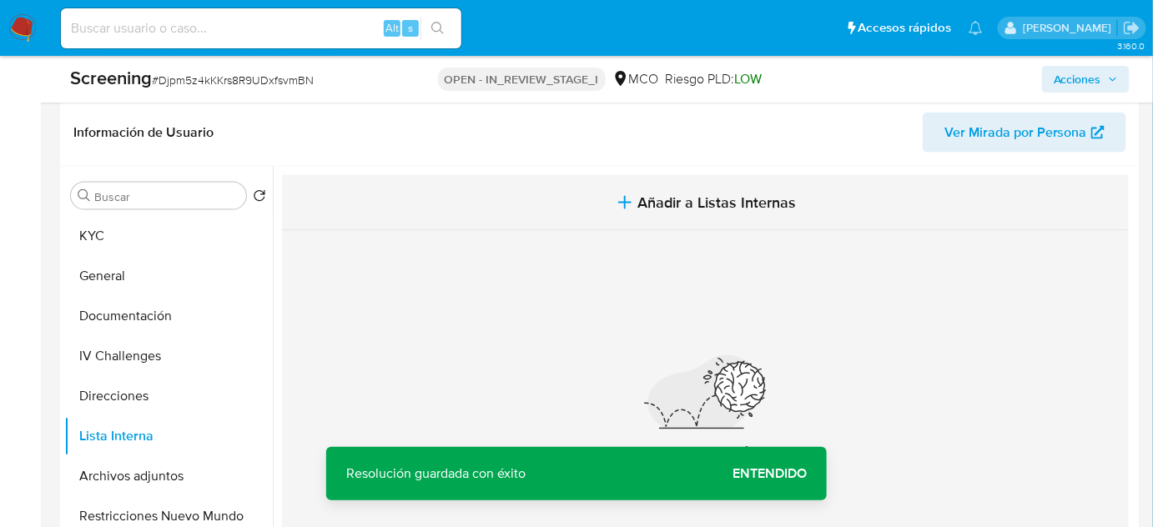
click at [671, 203] on span "Añadir a Listas Internas" at bounding box center [717, 203] width 159 height 18
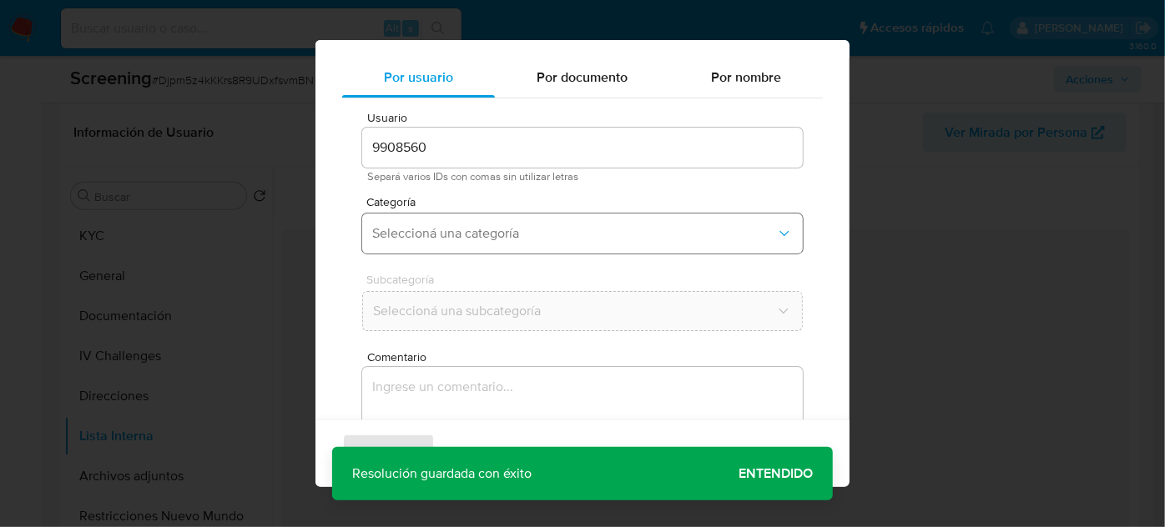
scroll to position [62, 0]
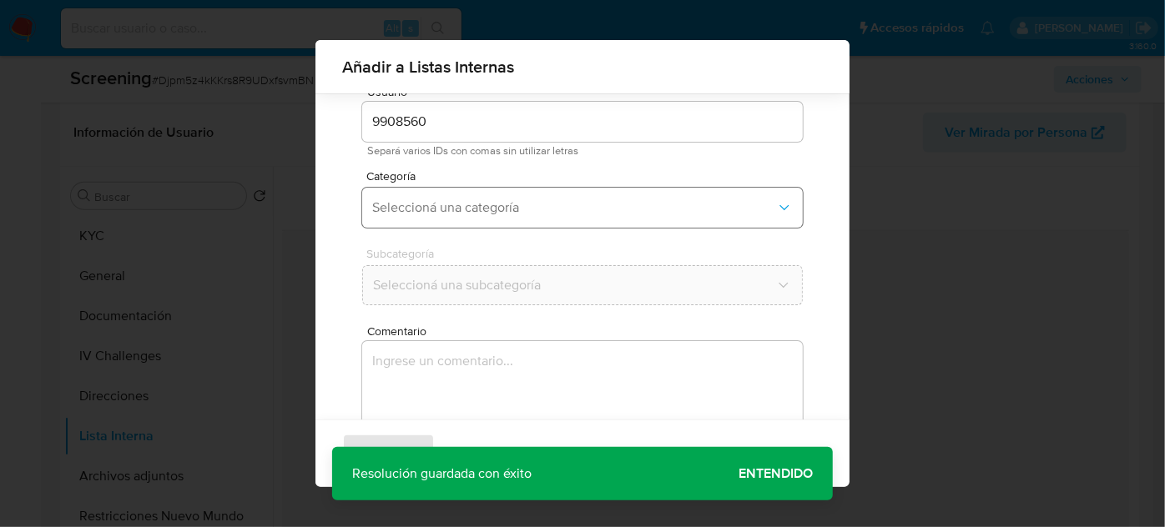
click at [516, 214] on span "Seleccioná una categoría" at bounding box center [574, 207] width 404 height 17
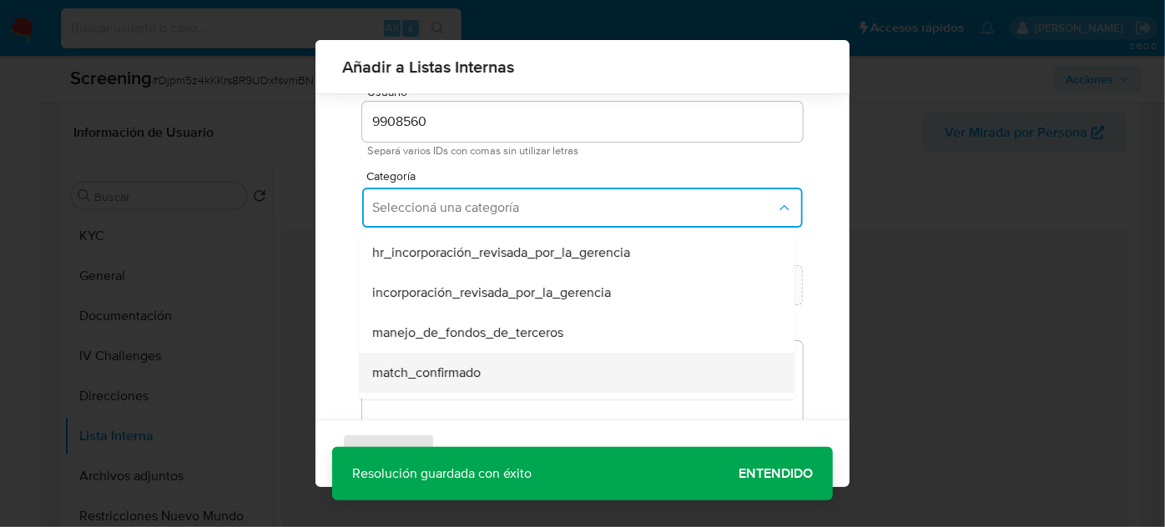
click at [446, 369] on span "match_confirmado" at bounding box center [426, 373] width 108 height 17
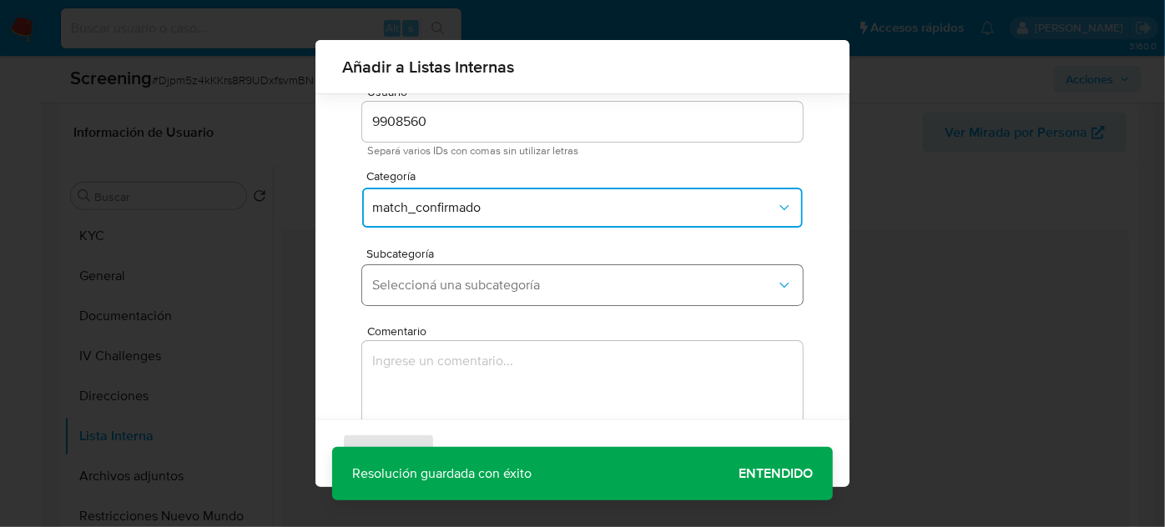
click at [494, 283] on span "Seleccioná una subcategoría" at bounding box center [574, 285] width 404 height 17
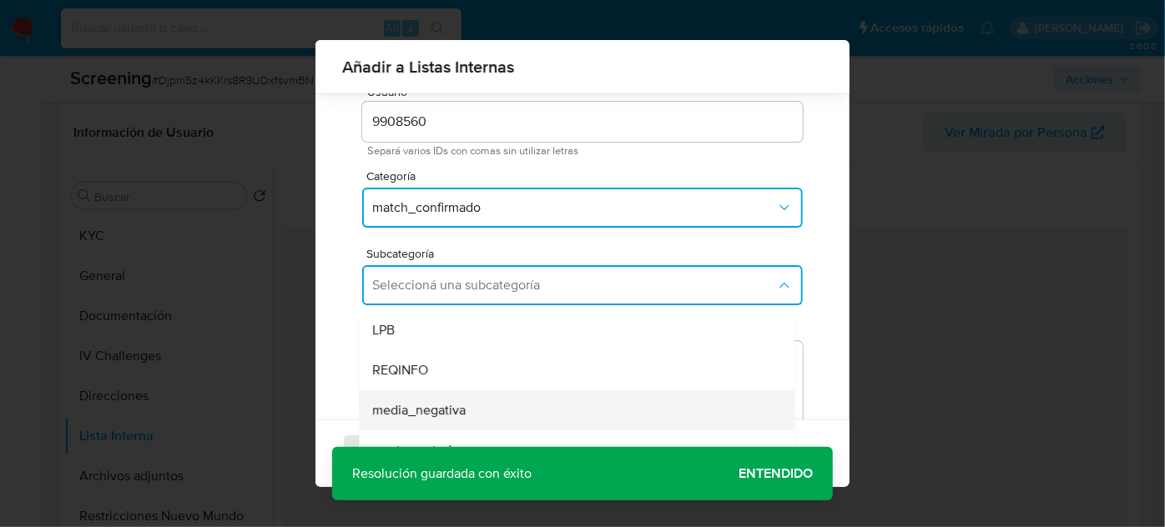
scroll to position [75, 0]
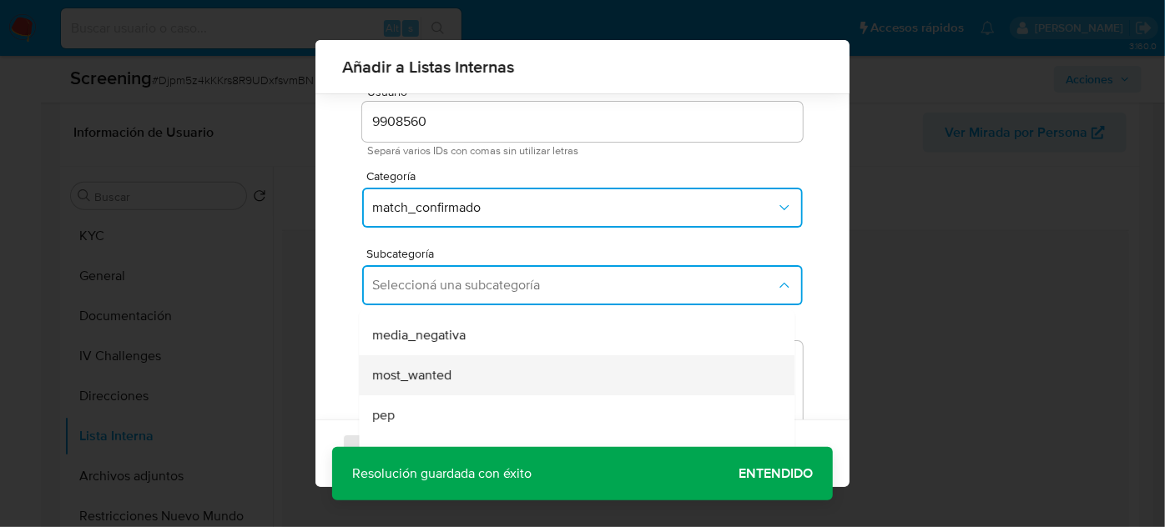
click at [447, 374] on span "most_wanted" at bounding box center [411, 375] width 79 height 17
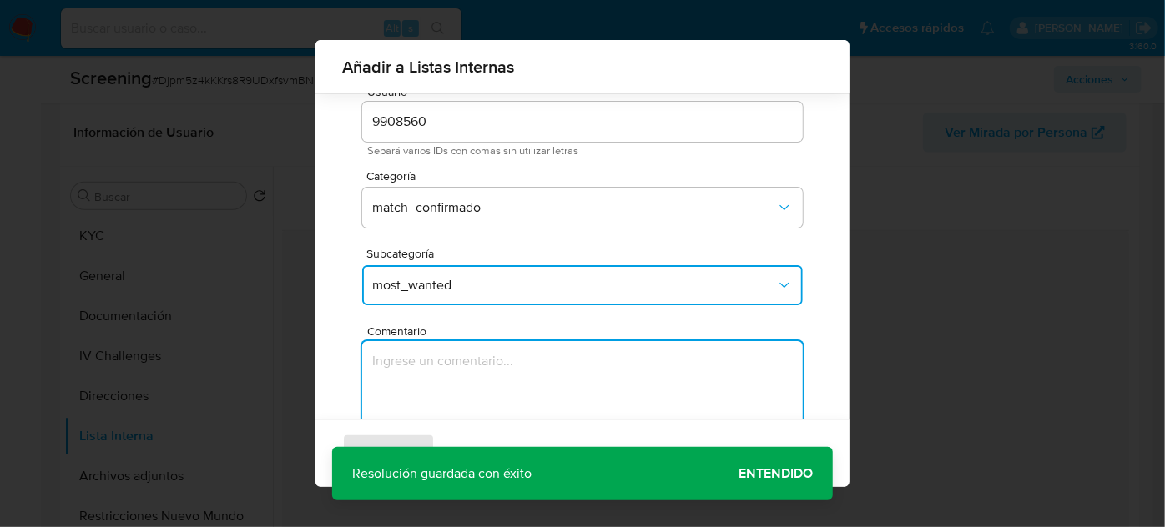
click at [447, 374] on textarea "Comentario" at bounding box center [582, 421] width 441 height 160
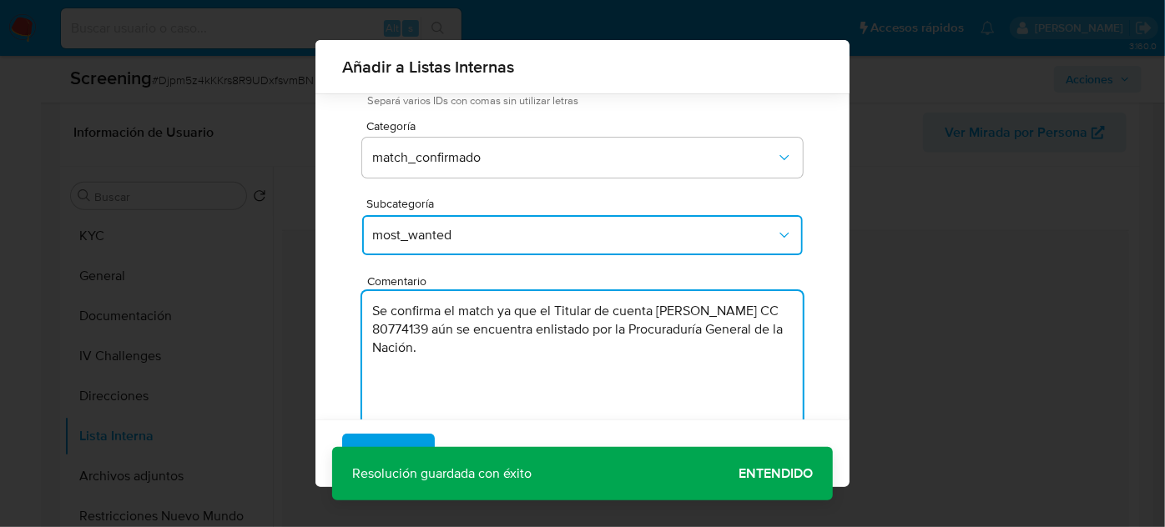
scroll to position [138, 0]
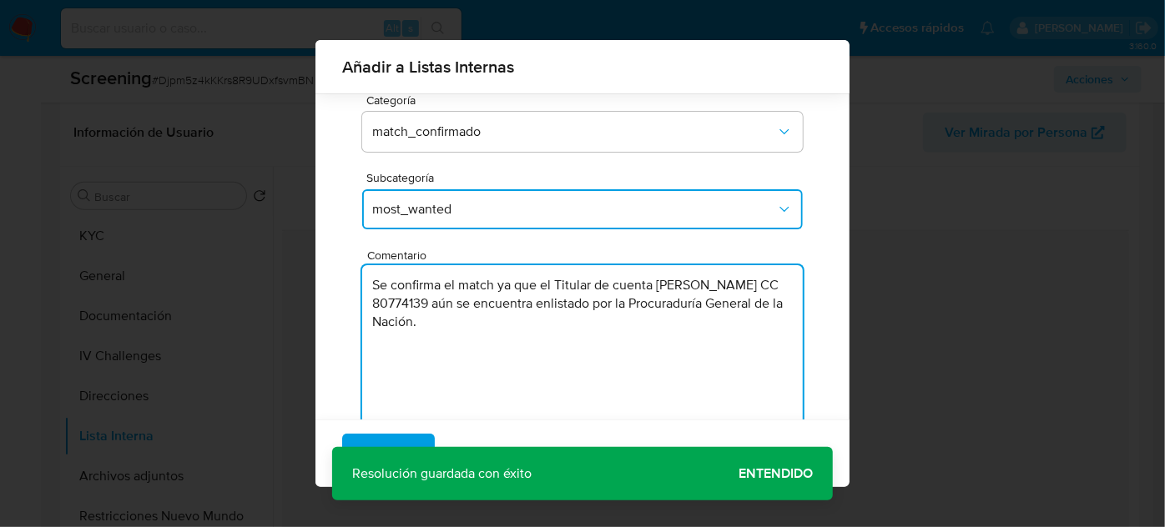
type textarea "Se confirma el match ya que el Titular de cuenta [PERSON_NAME] CC 80774139 aún …"
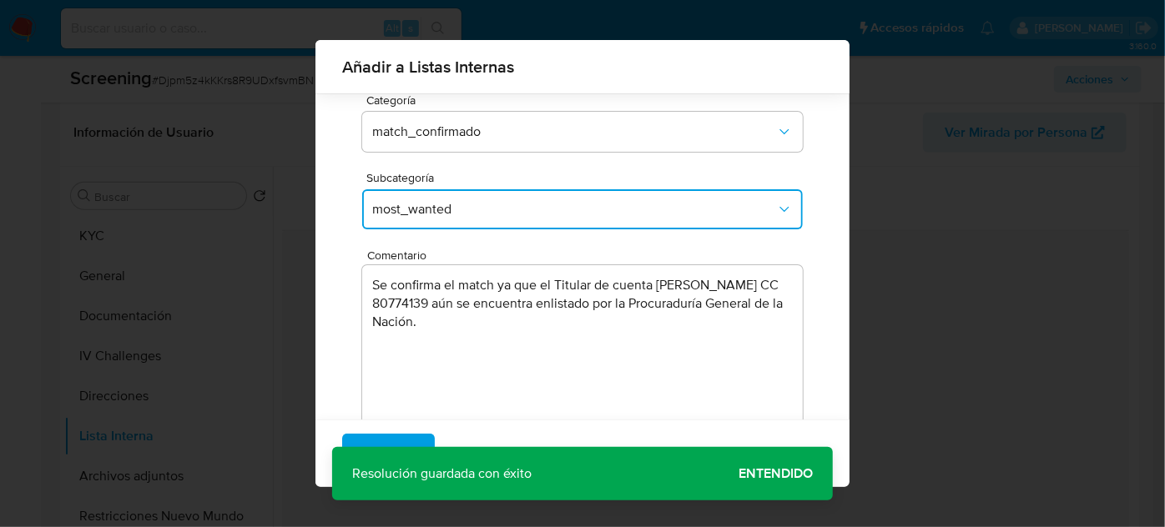
click at [763, 477] on div "Agregar Cancelar" at bounding box center [582, 454] width 534 height 68
click at [371, 437] on span "Agregar" at bounding box center [388, 454] width 49 height 37
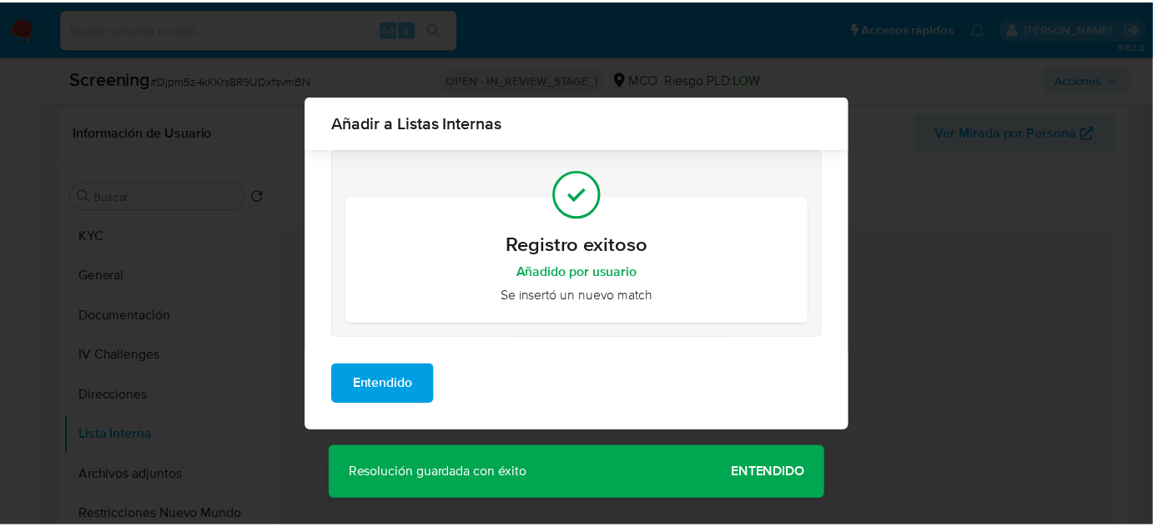
scroll to position [0, 0]
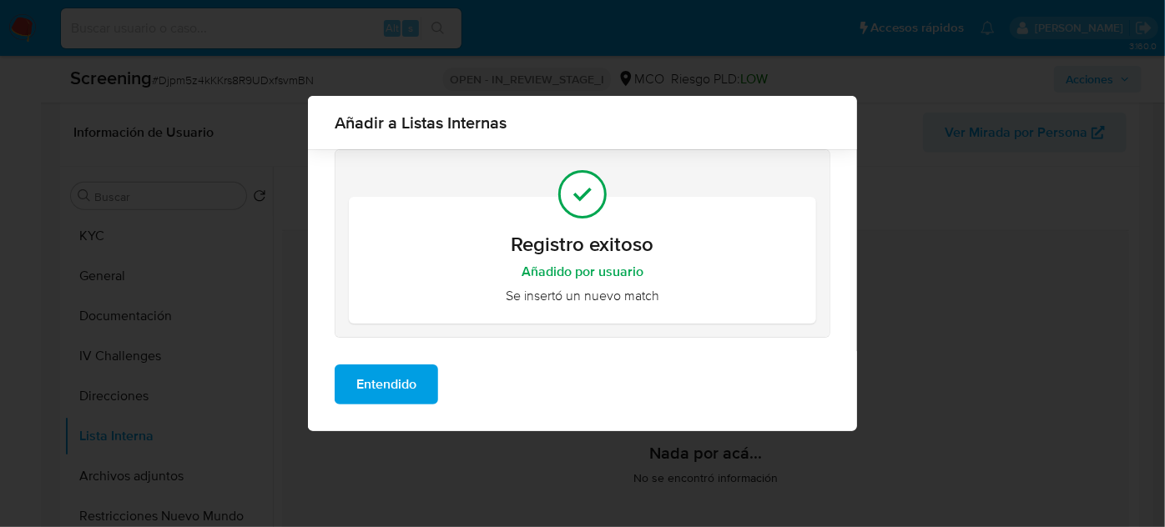
click at [396, 378] on span "Entendido" at bounding box center [386, 384] width 60 height 37
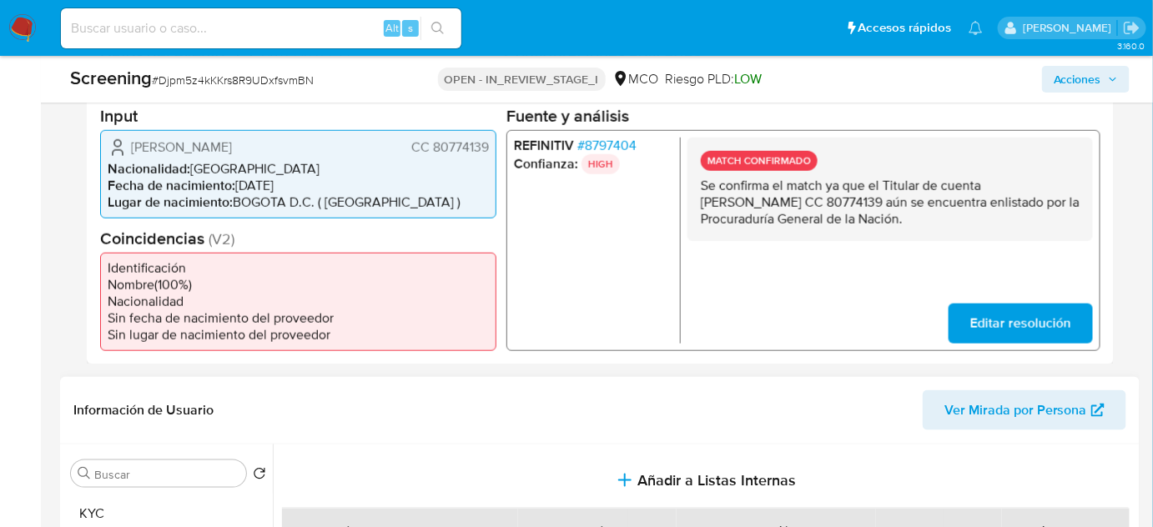
scroll to position [379, 0]
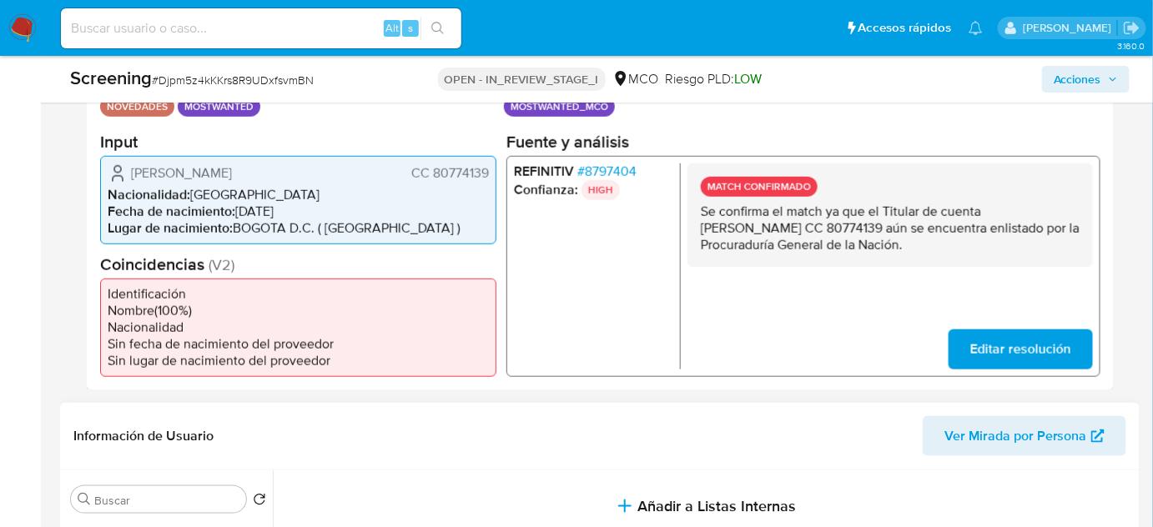
drag, startPoint x: 489, startPoint y: 169, endPoint x: 432, endPoint y: 174, distance: 57.0
click at [432, 174] on div "[PERSON_NAME] CC 80774139 Nacionalidad : [DEMOGRAPHIC_DATA] Fecha de nacimiento…" at bounding box center [298, 199] width 396 height 88
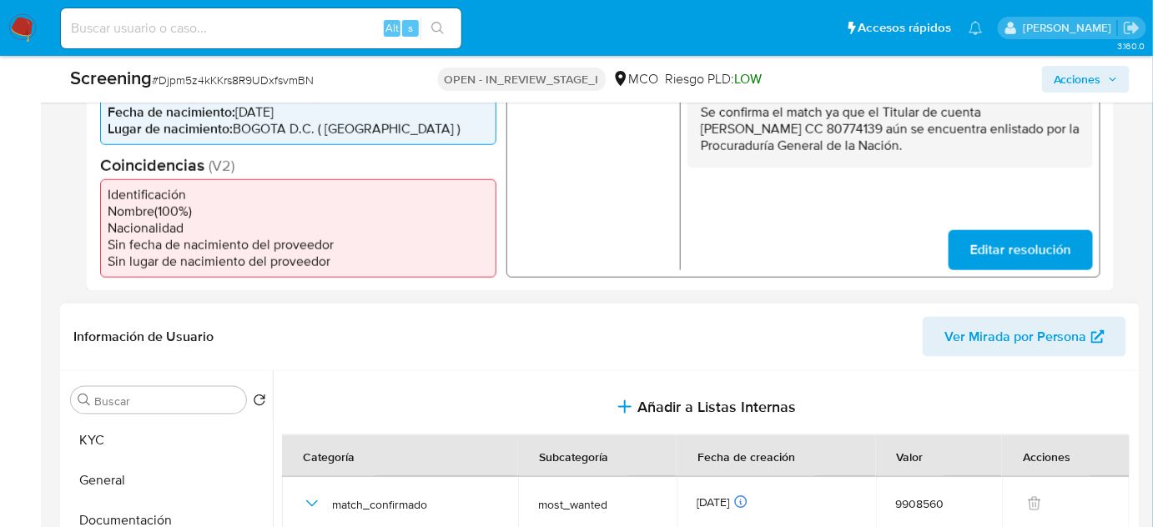
scroll to position [683, 0]
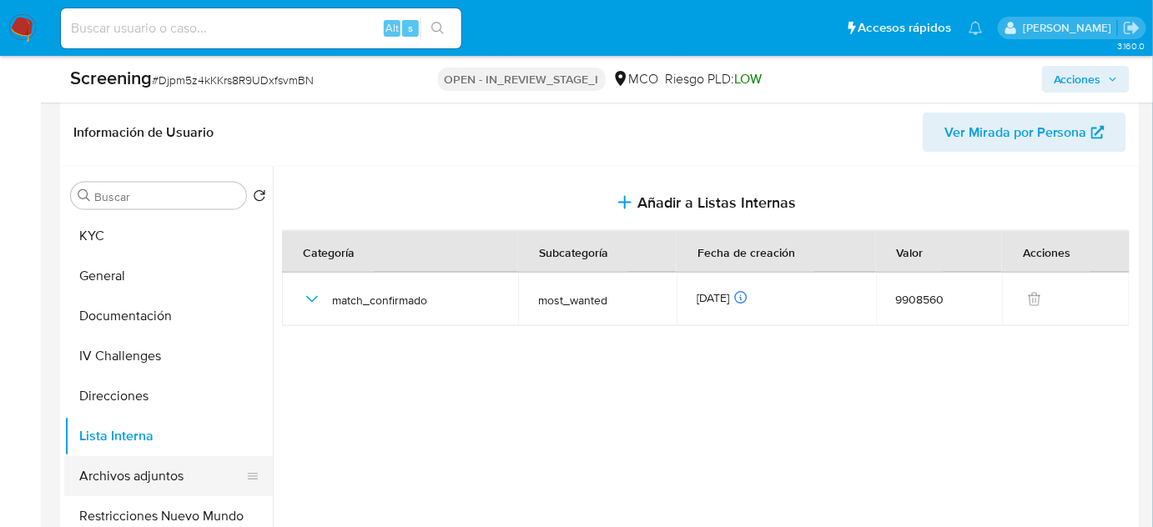
click at [140, 480] on button "Archivos adjuntos" at bounding box center [161, 476] width 195 height 40
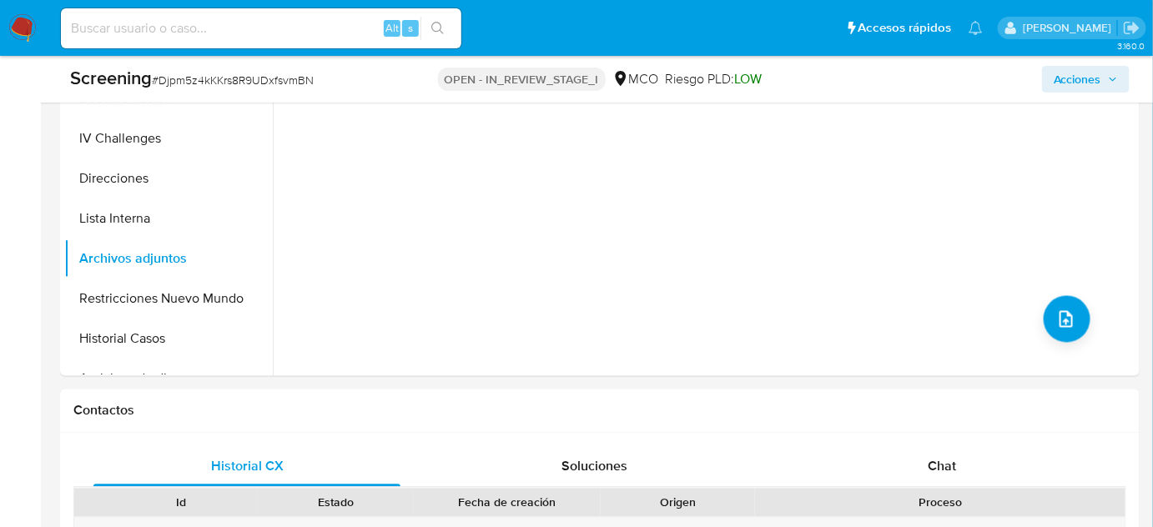
scroll to position [910, 0]
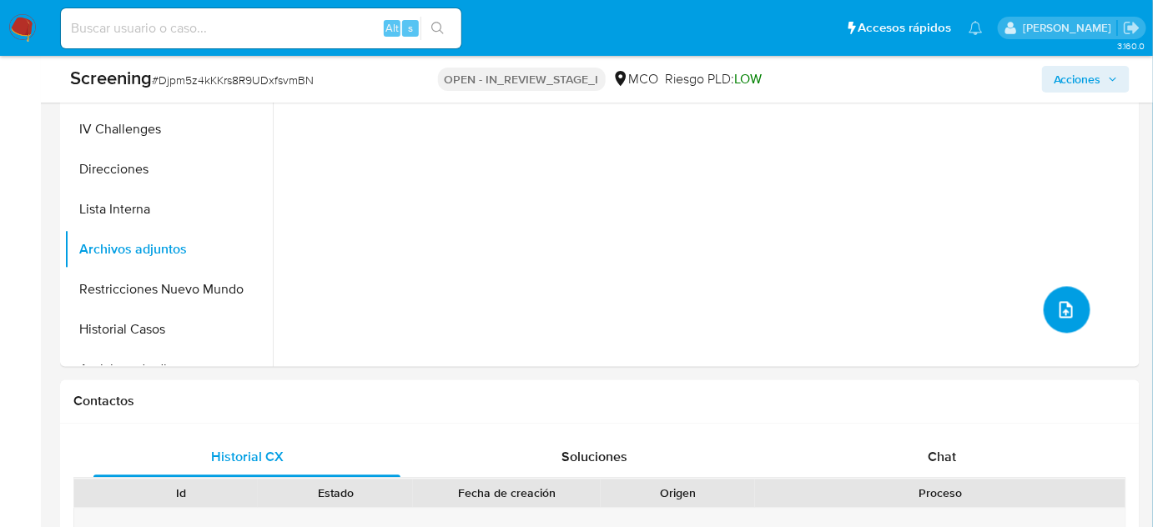
click at [1065, 320] on button "upload-file" at bounding box center [1067, 310] width 47 height 47
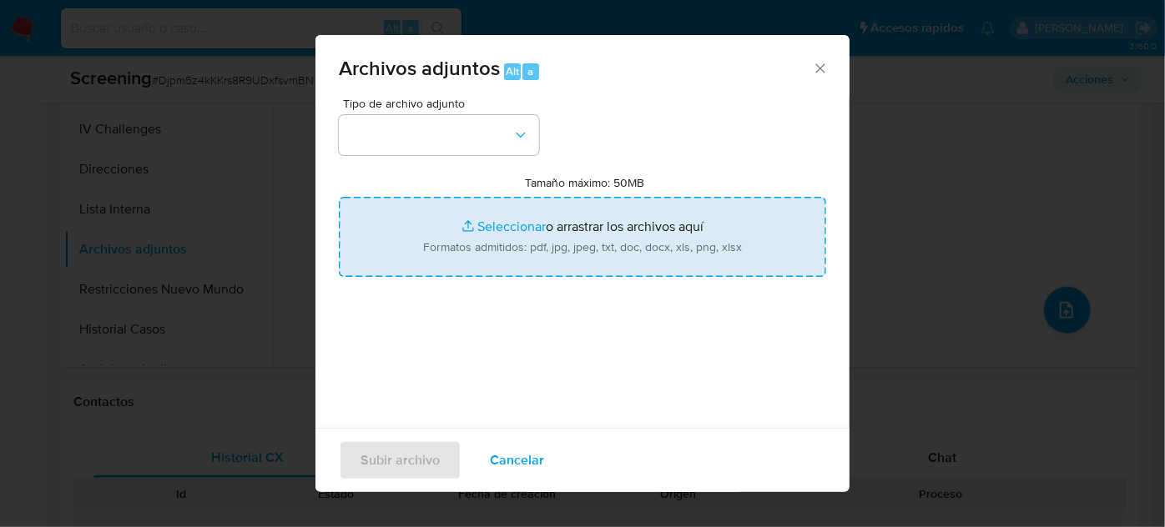
click at [660, 257] on input "Tamaño máximo: 50MB Seleccionar archivos" at bounding box center [582, 237] width 487 height 80
click at [450, 229] on input "Tamaño máximo: 50MB Seleccionar archivos" at bounding box center [582, 237] width 487 height 80
type input "C:\fakepath\CC 80774139 - Consulta de Antecedentes.pdf"
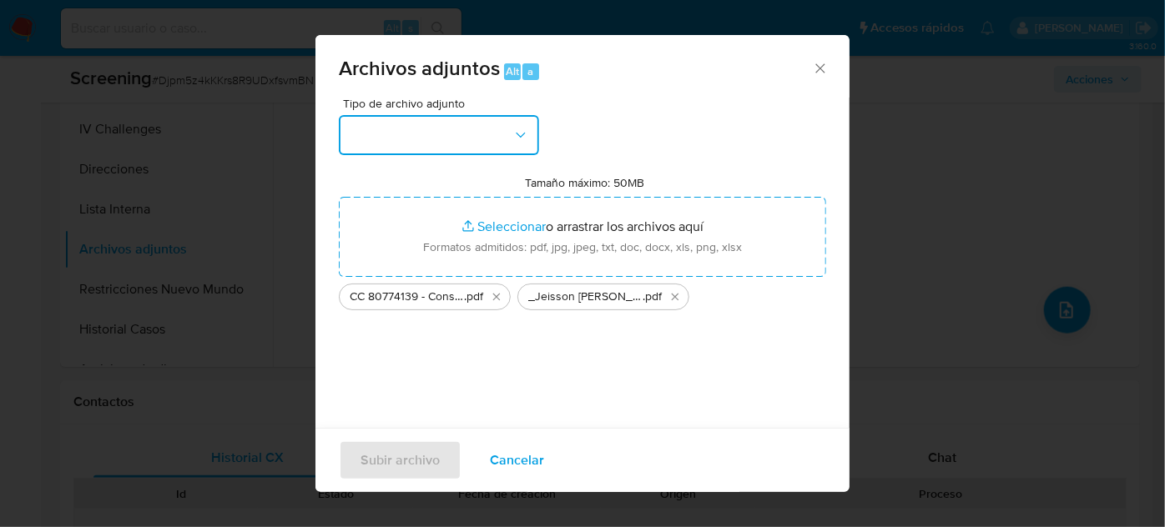
click at [426, 135] on button "button" at bounding box center [439, 135] width 200 height 40
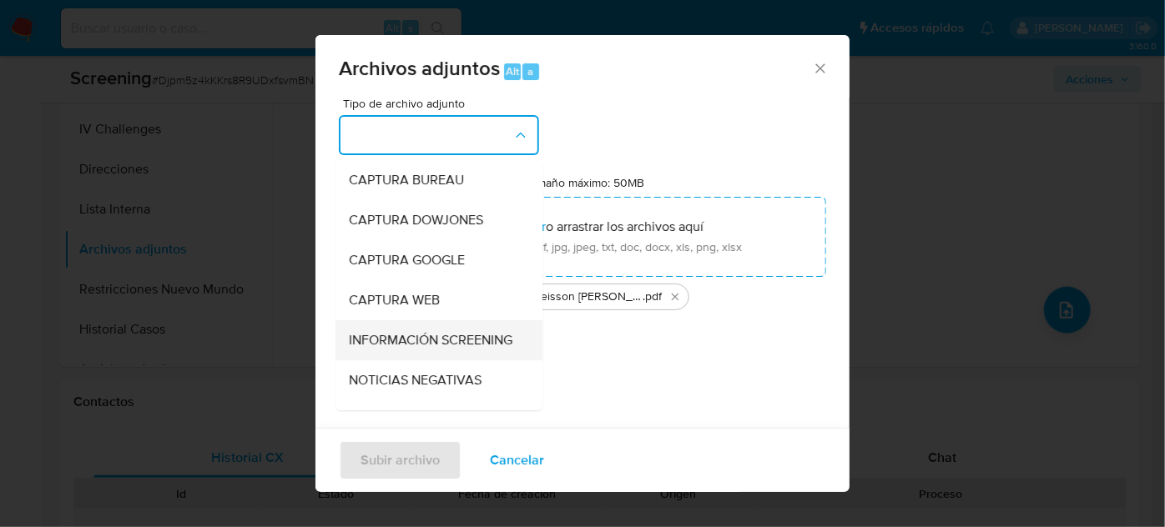
click at [404, 335] on span "INFORMACIÓN SCREENING" at bounding box center [431, 340] width 164 height 17
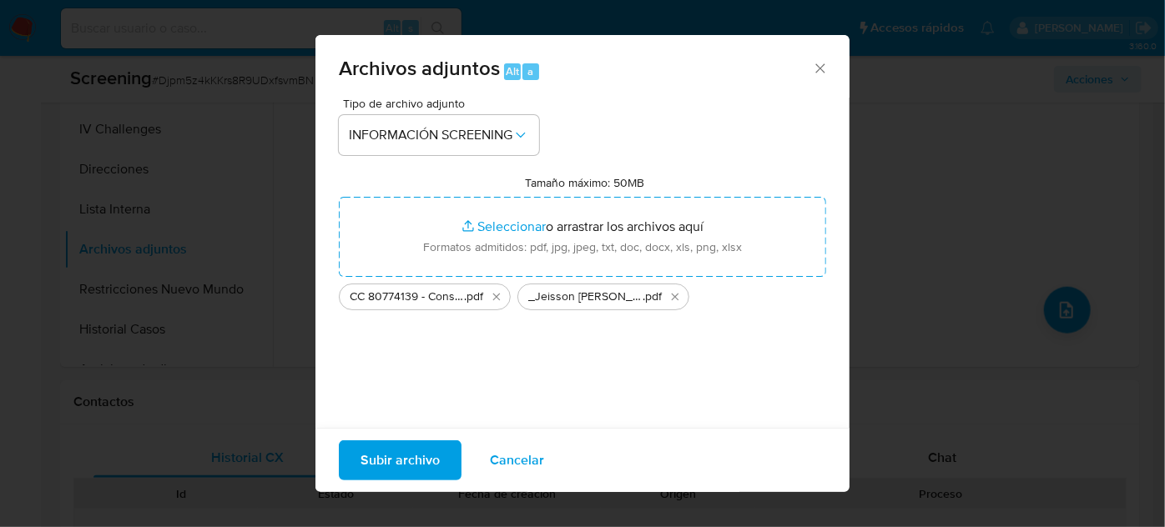
click at [396, 465] on span "Subir archivo" at bounding box center [399, 460] width 79 height 37
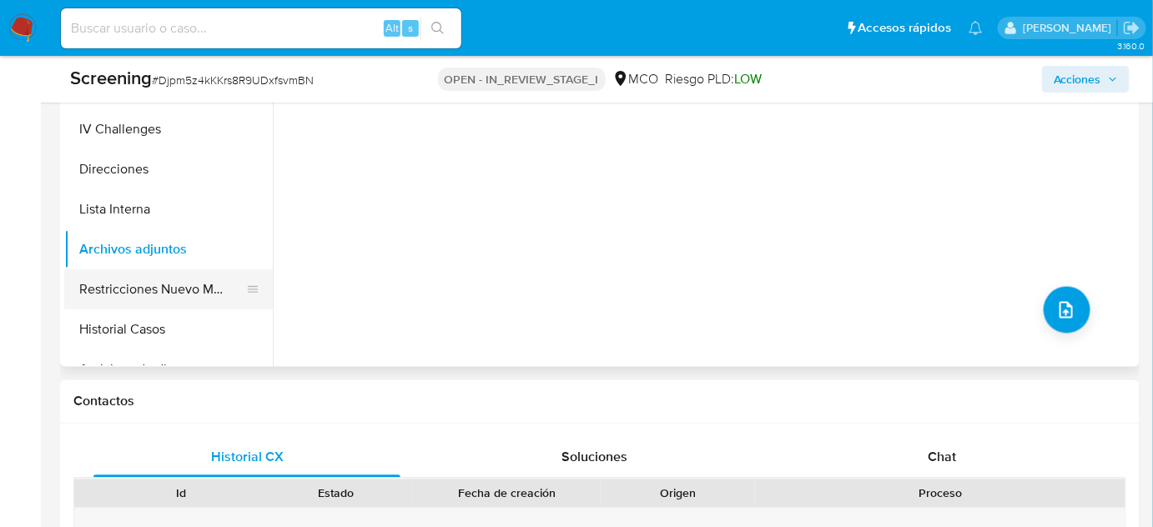
click at [191, 285] on button "Restricciones Nuevo Mundo" at bounding box center [161, 290] width 195 height 40
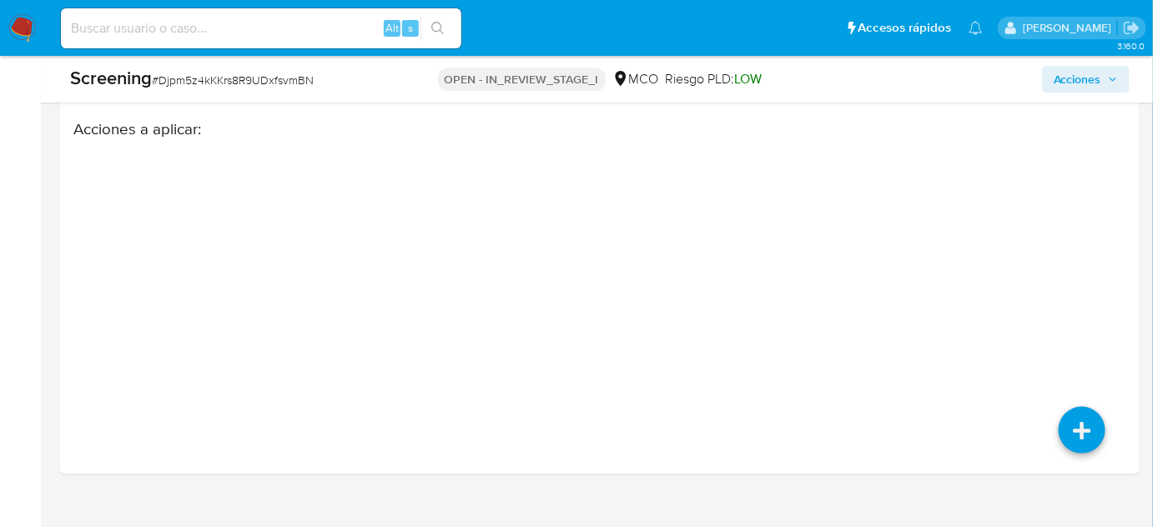
scroll to position [2550, 0]
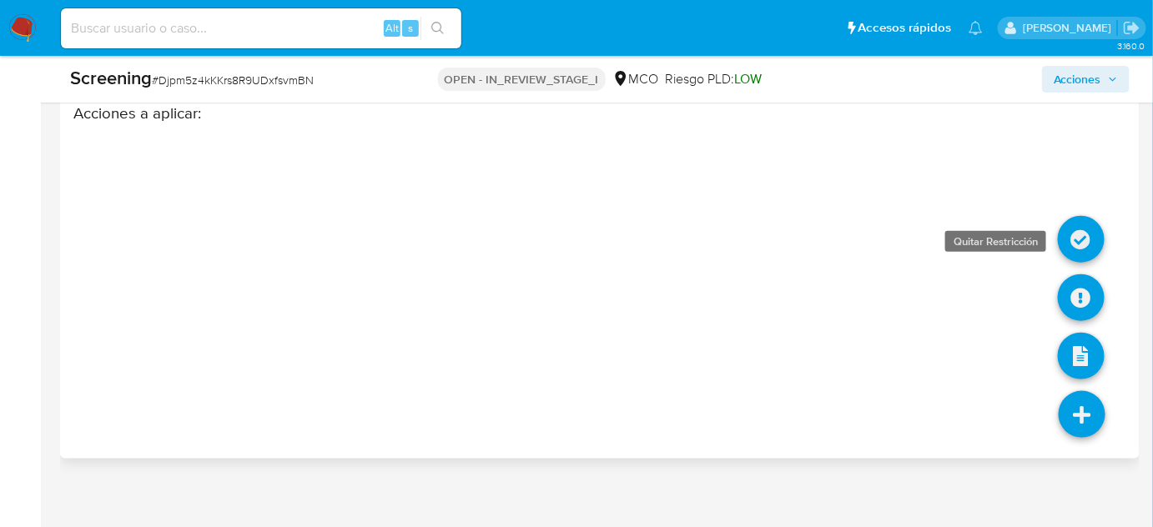
click at [1081, 220] on icon at bounding box center [1081, 239] width 47 height 47
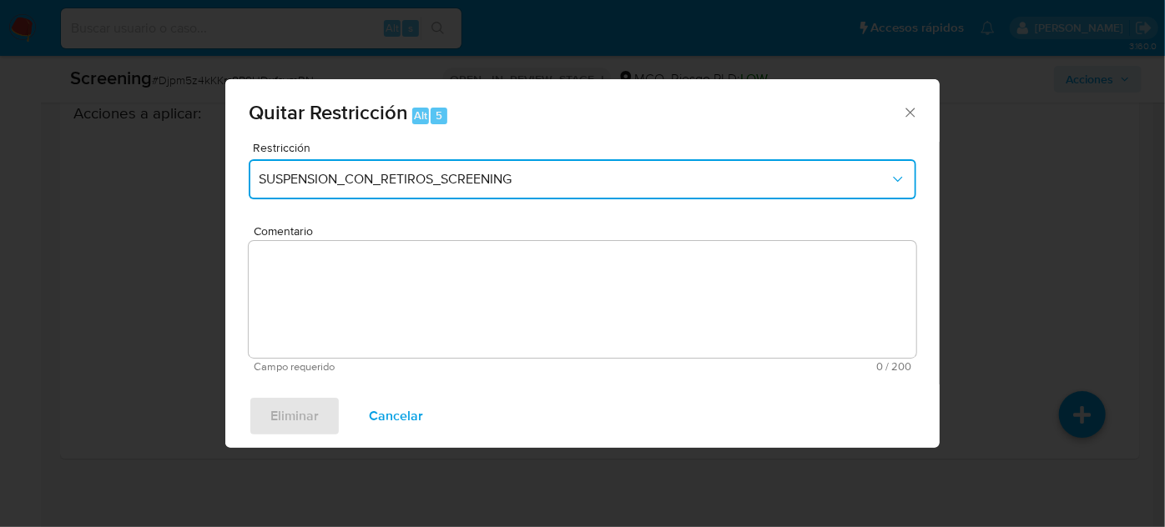
click at [468, 173] on span "SUSPENSION_CON_RETIROS_SCREENING" at bounding box center [574, 179] width 631 height 17
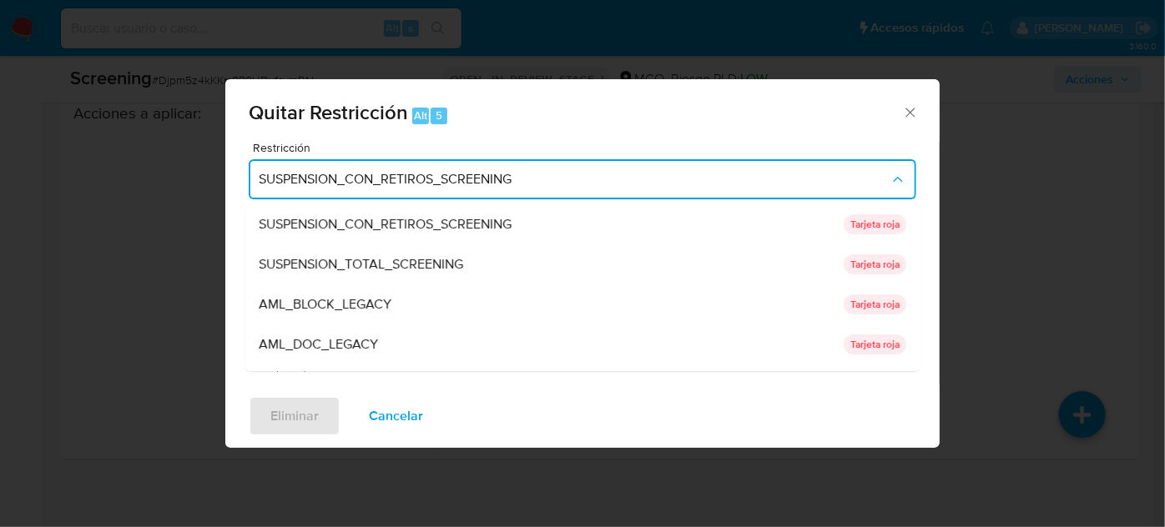
drag, startPoint x: 419, startPoint y: 254, endPoint x: 406, endPoint y: 281, distance: 30.2
click at [418, 256] on span "SUSPENSION_TOTAL_SCREENING" at bounding box center [361, 264] width 204 height 17
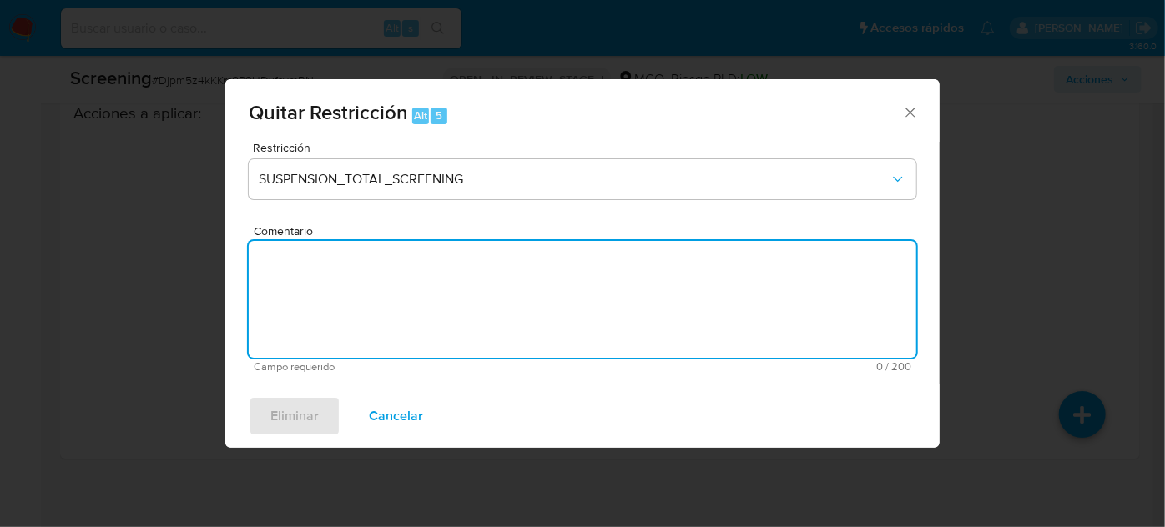
click at [406, 283] on textarea "Comentario" at bounding box center [583, 299] width 668 height 117
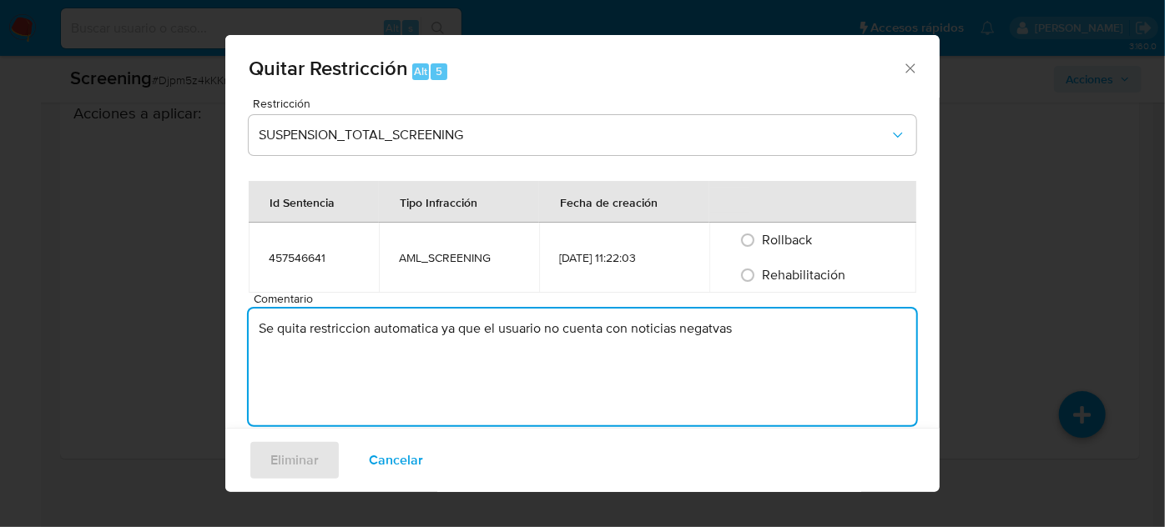
click at [708, 334] on textarea "Se quita restriccion automatica ya que el usuario no cuenta con noticias negatv…" at bounding box center [583, 367] width 668 height 117
click at [723, 328] on textarea "Se quita restriccion automatica ya que el usuario no cuenta con noticias negati…" at bounding box center [583, 367] width 668 height 117
click at [754, 325] on textarea "Se quita restriccion automatica ya que el usuario no cuenta con noticias negati…" at bounding box center [583, 367] width 668 height 117
type textarea "Se quita restriccion automatica ya que el usuario no cuenta con noticias negati…"
click at [832, 270] on span "Rehabilitación" at bounding box center [804, 274] width 83 height 19
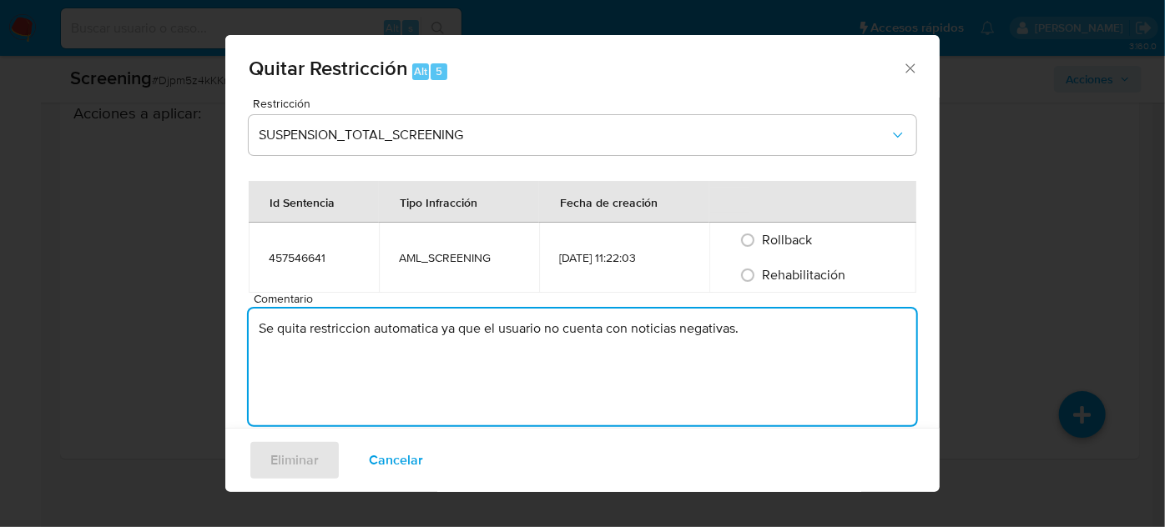
click at [761, 270] on input "Rehabilitación" at bounding box center [747, 275] width 27 height 27
radio input "true"
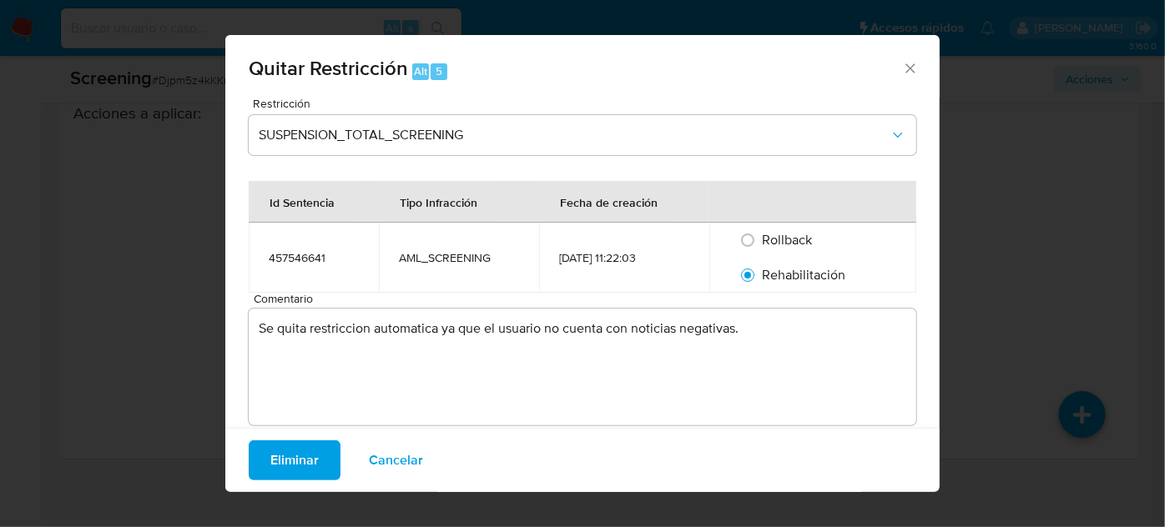
click at [298, 461] on span "Eliminar" at bounding box center [294, 460] width 48 height 37
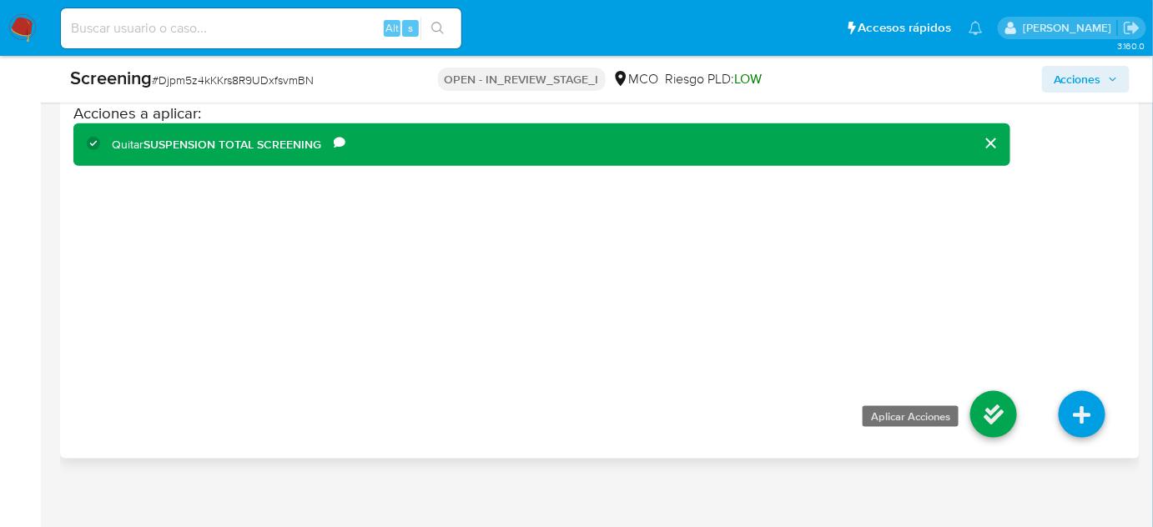
click at [987, 402] on icon at bounding box center [993, 414] width 47 height 47
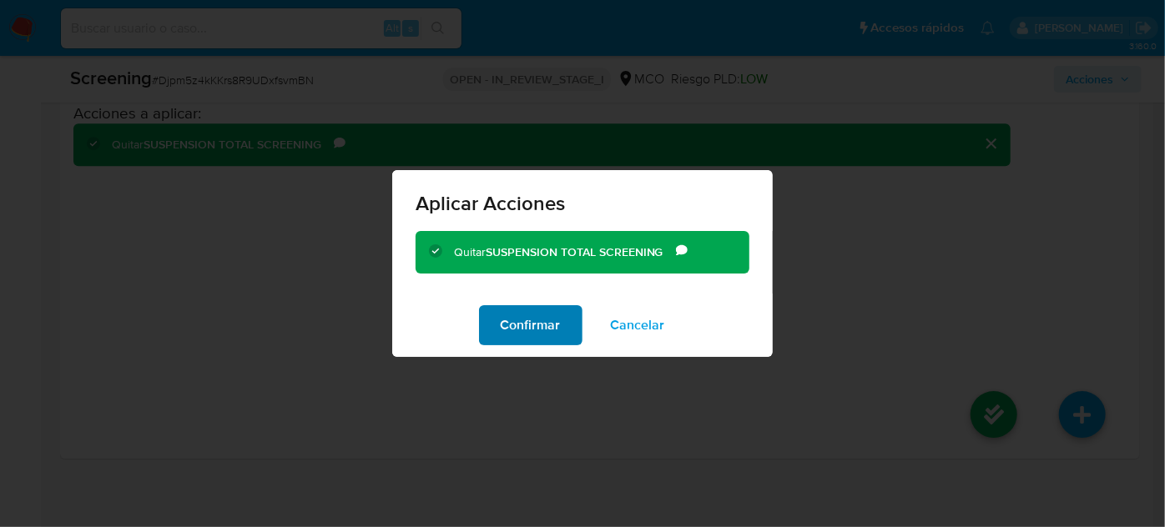
click at [549, 337] on span "Confirmar" at bounding box center [531, 325] width 60 height 37
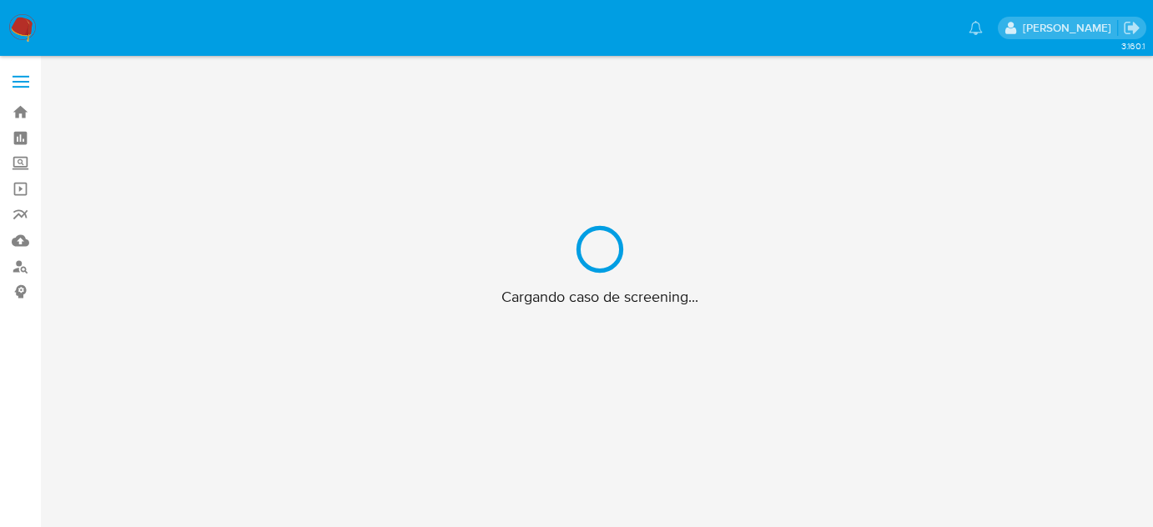
scroll to position [60, 0]
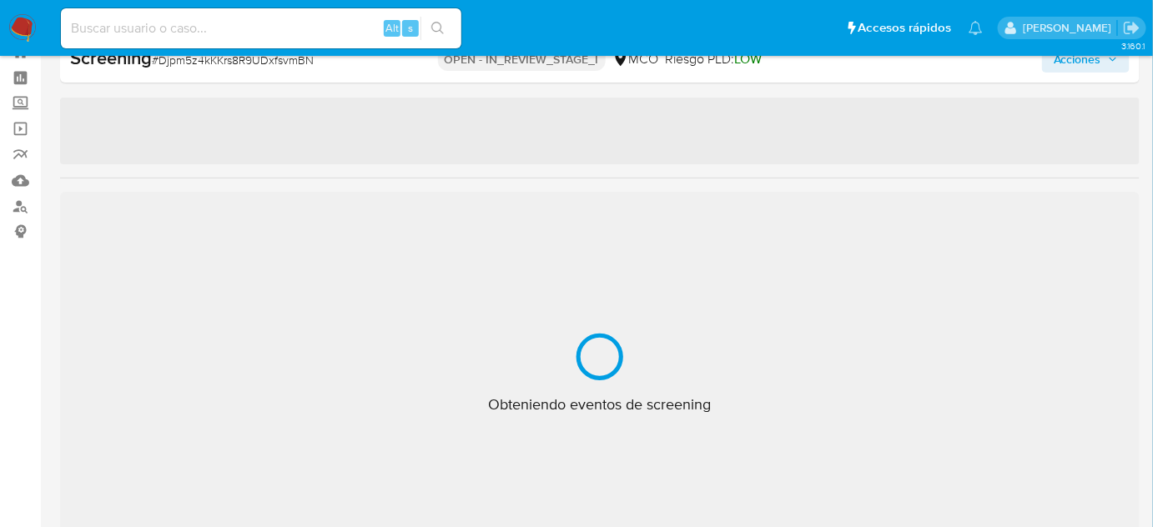
select select "10"
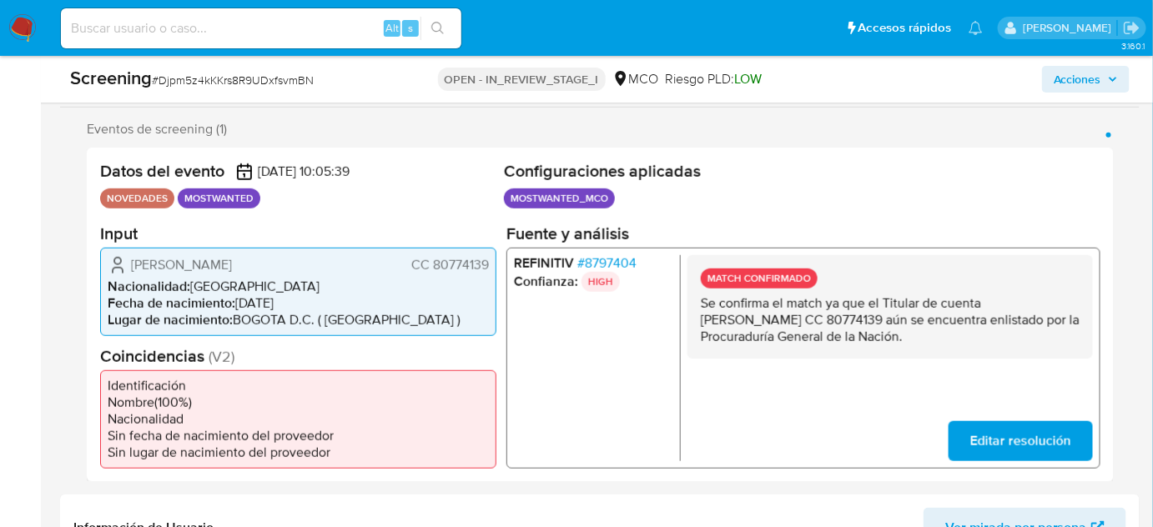
scroll to position [287, 0]
drag, startPoint x: 941, startPoint y: 337, endPoint x: 694, endPoint y: 305, distance: 249.1
click at [694, 305] on div "MATCH CONFIRMADO Se confirma el match ya que el Titular de cuenta Jeisson Andre…" at bounding box center [891, 305] width 406 height 103
click at [952, 332] on p "Se confirma el match ya que el Titular de cuenta [PERSON_NAME] CC 80774139 aún …" at bounding box center [890, 320] width 379 height 50
drag, startPoint x: 985, startPoint y: 307, endPoint x: 895, endPoint y: 320, distance: 91.0
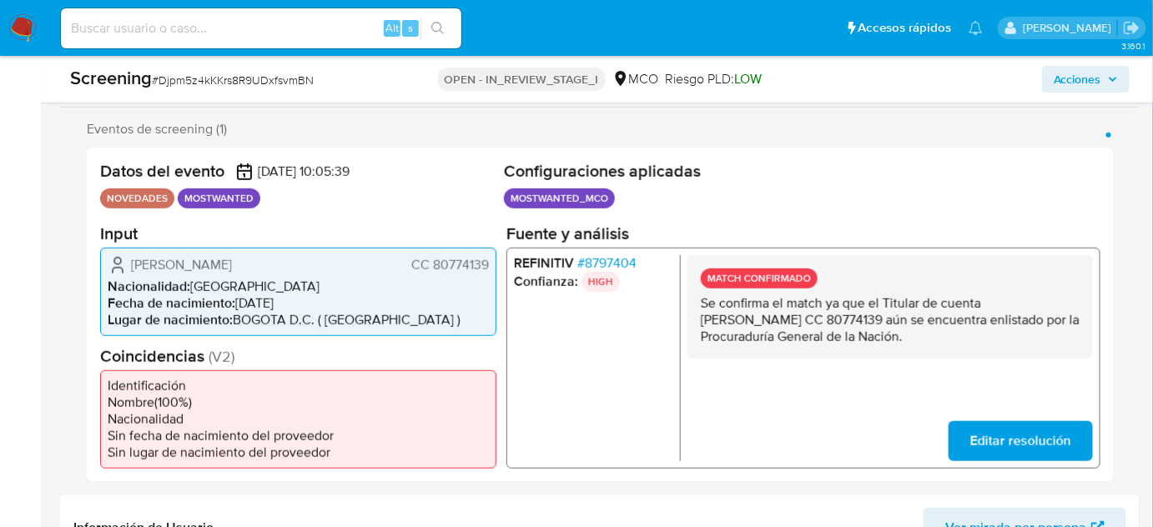
click at [895, 320] on p "Se confirma el match ya que el Titular de cuenta Jeisson Andres Chipantasig Gar…" at bounding box center [890, 320] width 379 height 50
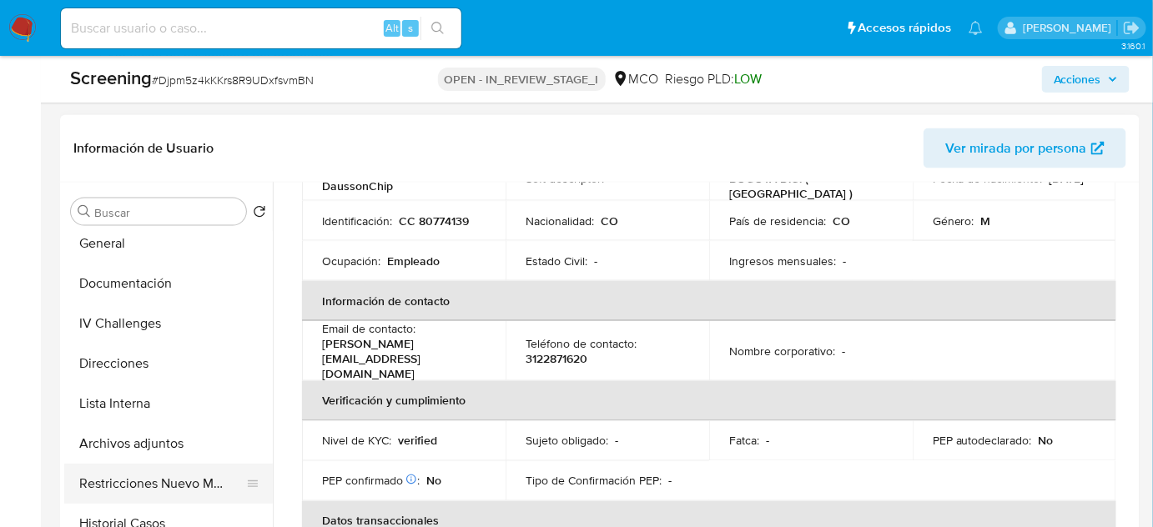
scroll to position [75, 0]
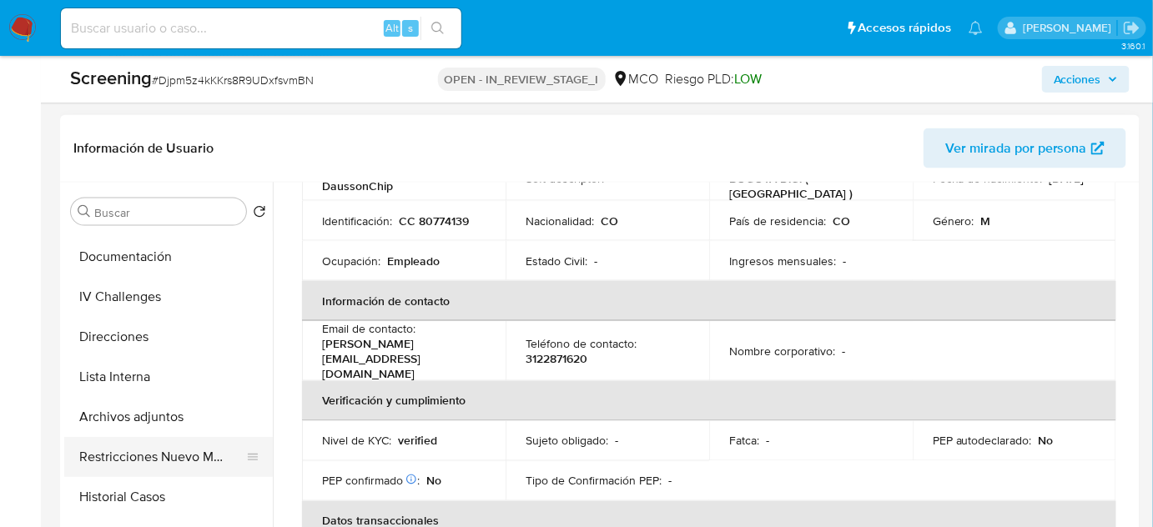
click at [169, 451] on button "Restricciones Nuevo Mundo" at bounding box center [161, 457] width 195 height 40
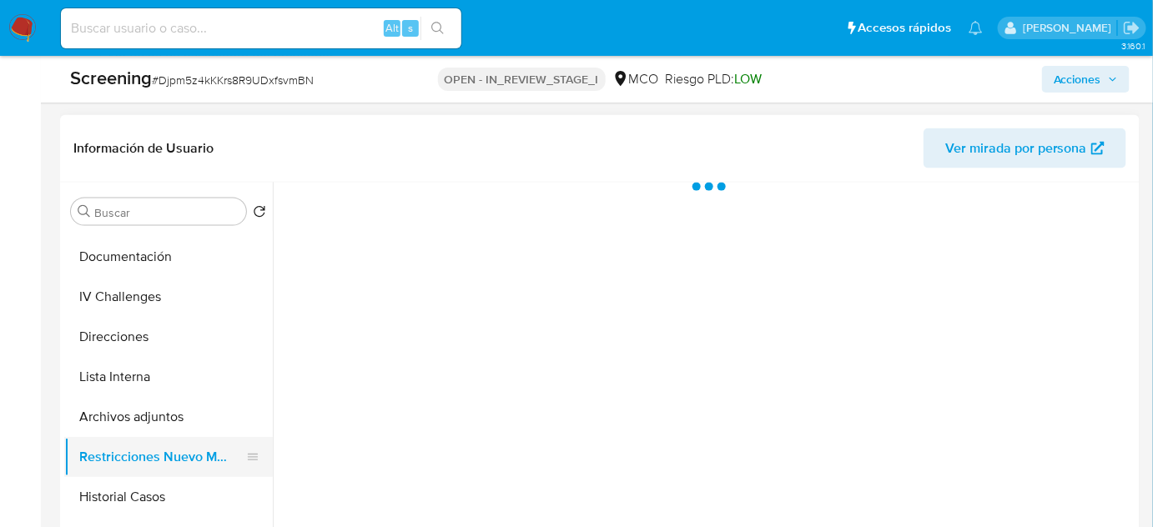
scroll to position [0, 0]
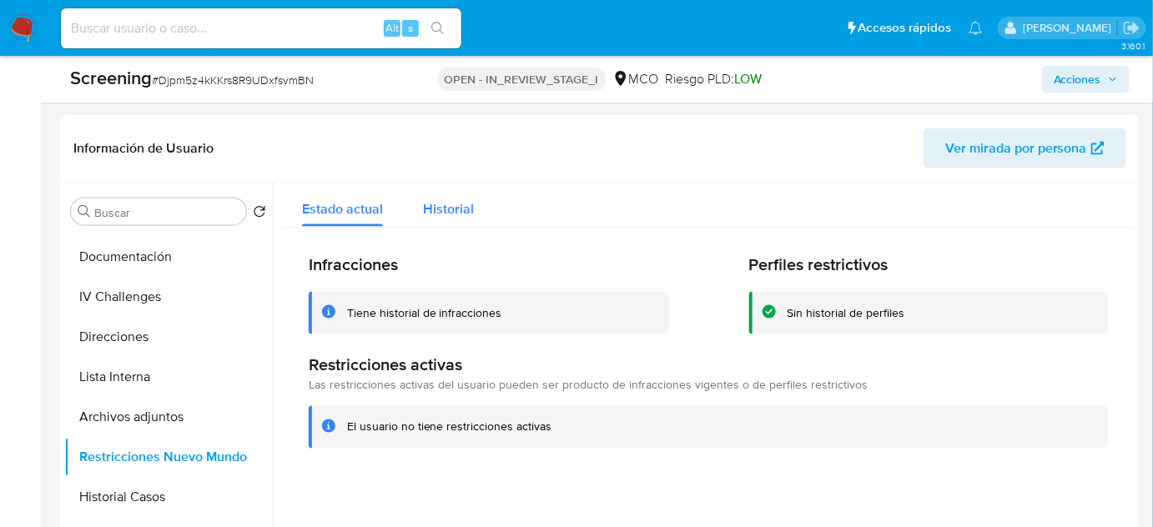
click at [440, 204] on span "Historial" at bounding box center [448, 208] width 51 height 19
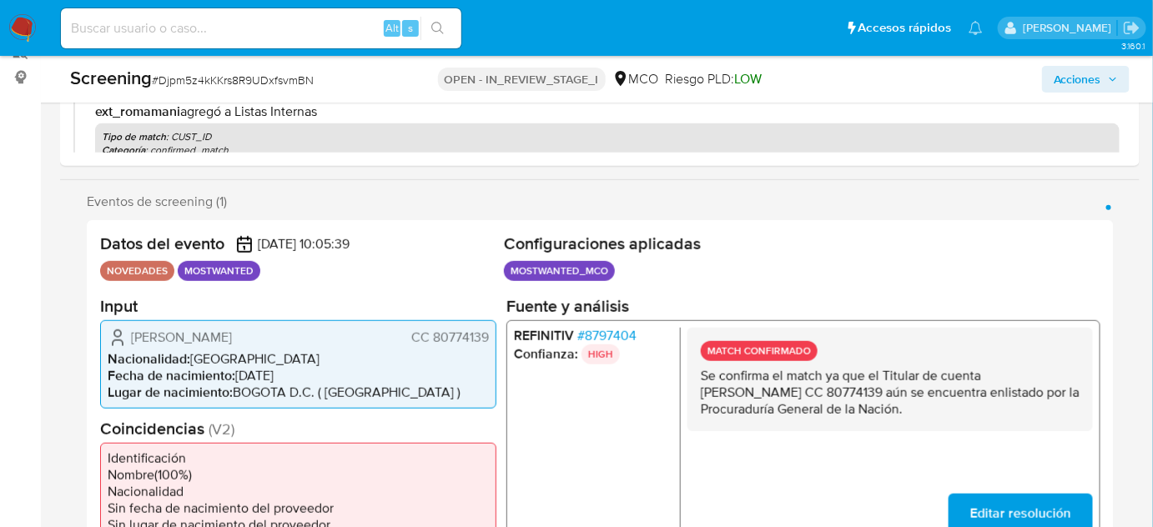
scroll to position [211, 0]
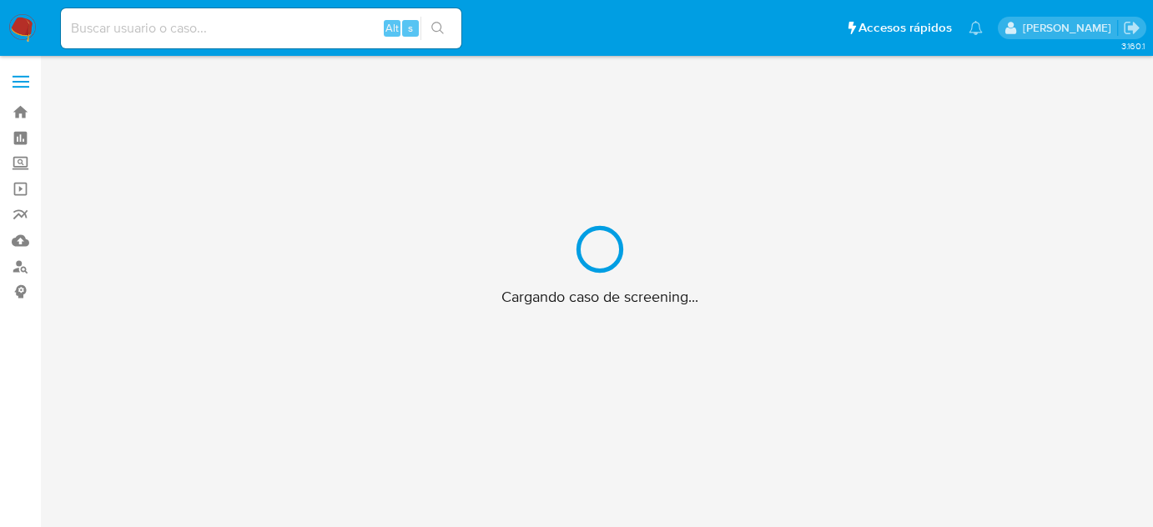
scroll to position [60, 0]
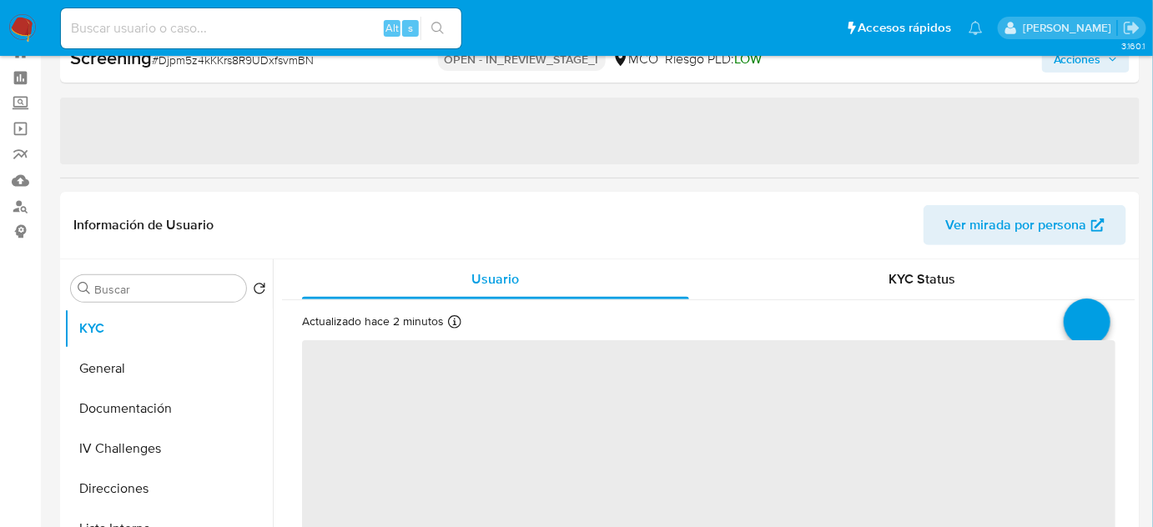
select select "10"
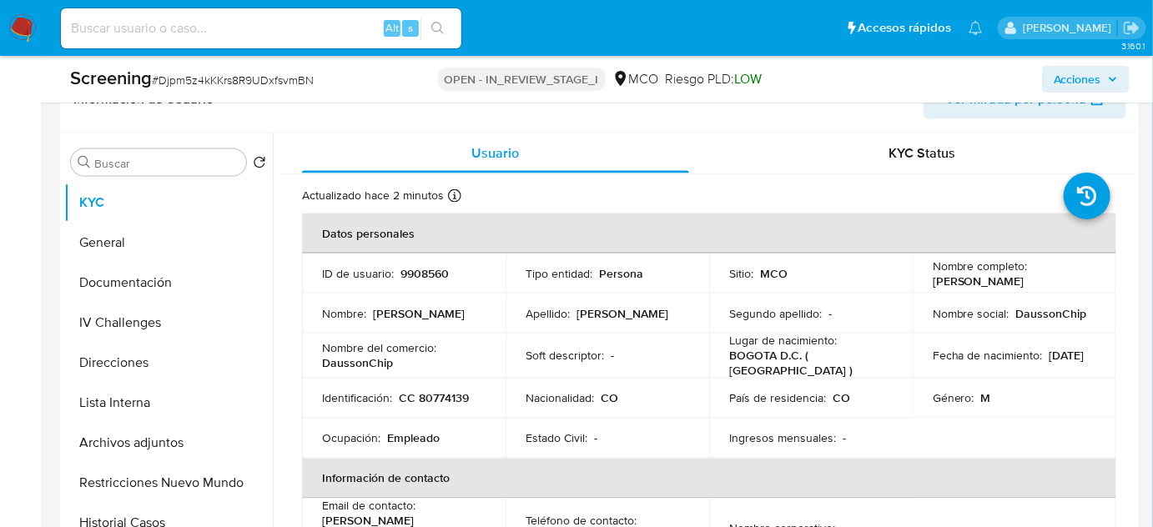
scroll to position [743, 0]
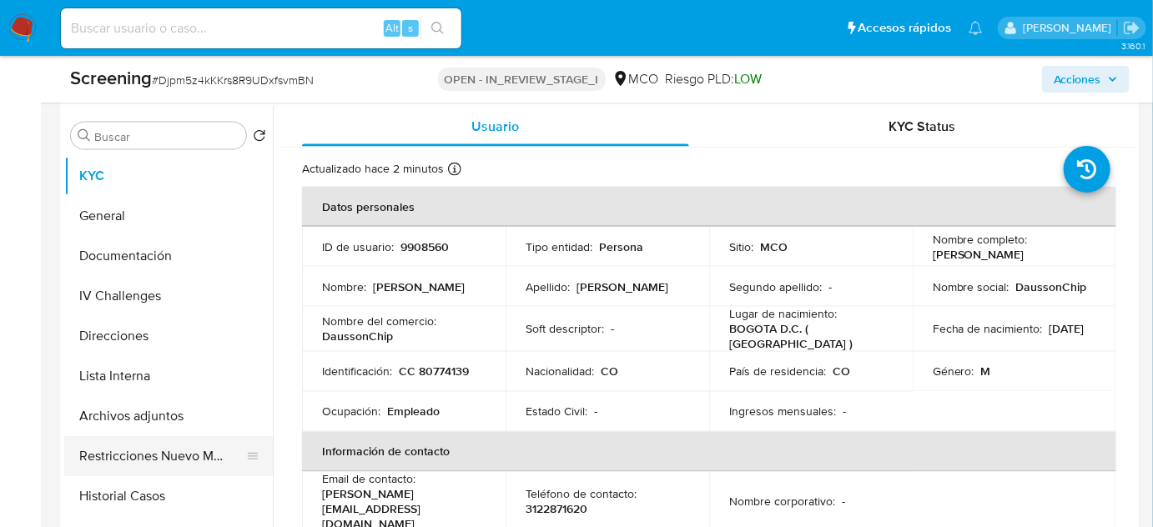
click at [182, 456] on button "Restricciones Nuevo Mundo" at bounding box center [161, 456] width 195 height 40
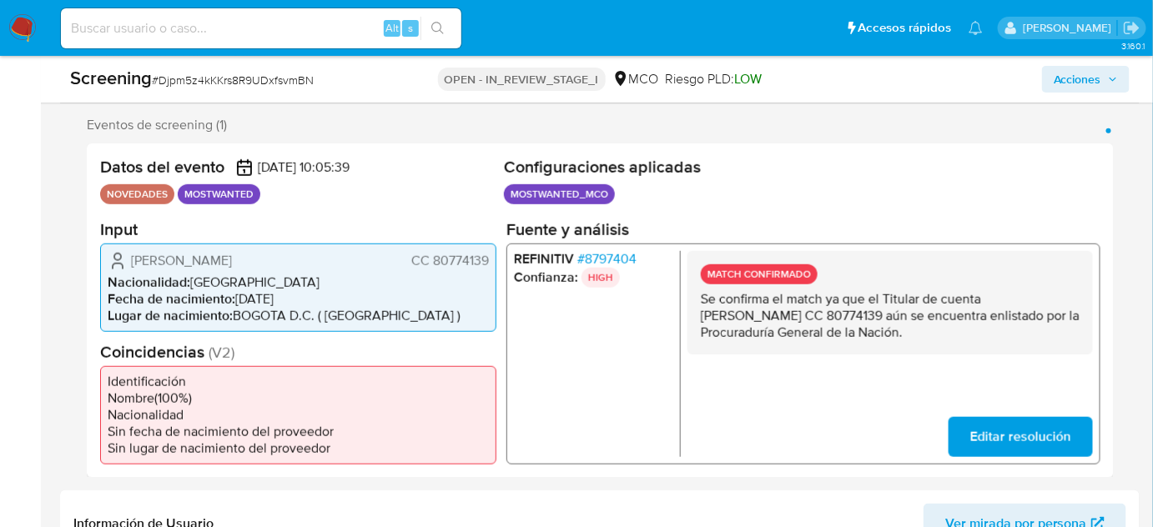
scroll to position [211, 0]
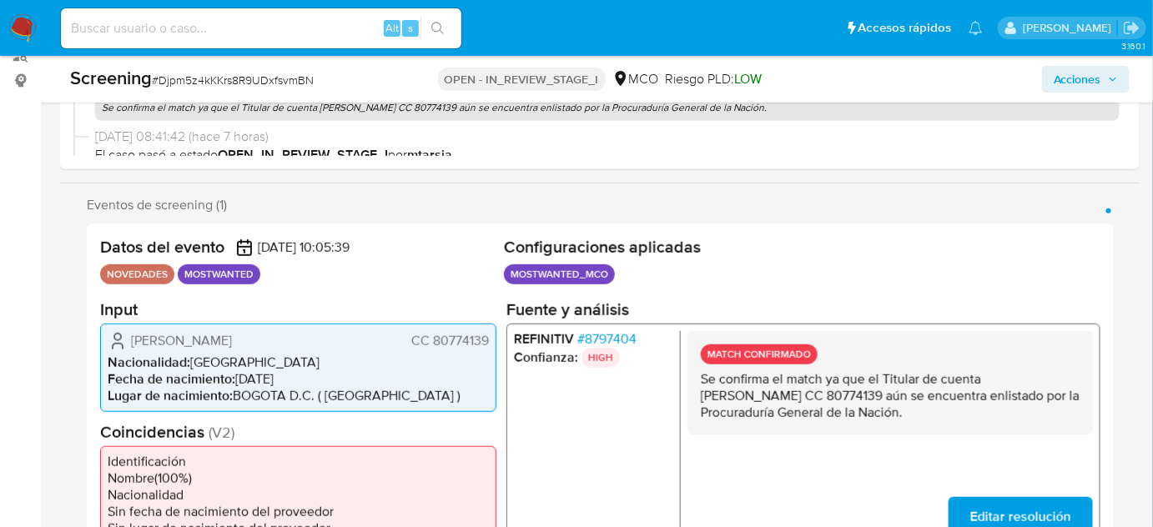
click at [1081, 83] on span "Acciones" at bounding box center [1078, 79] width 48 height 27
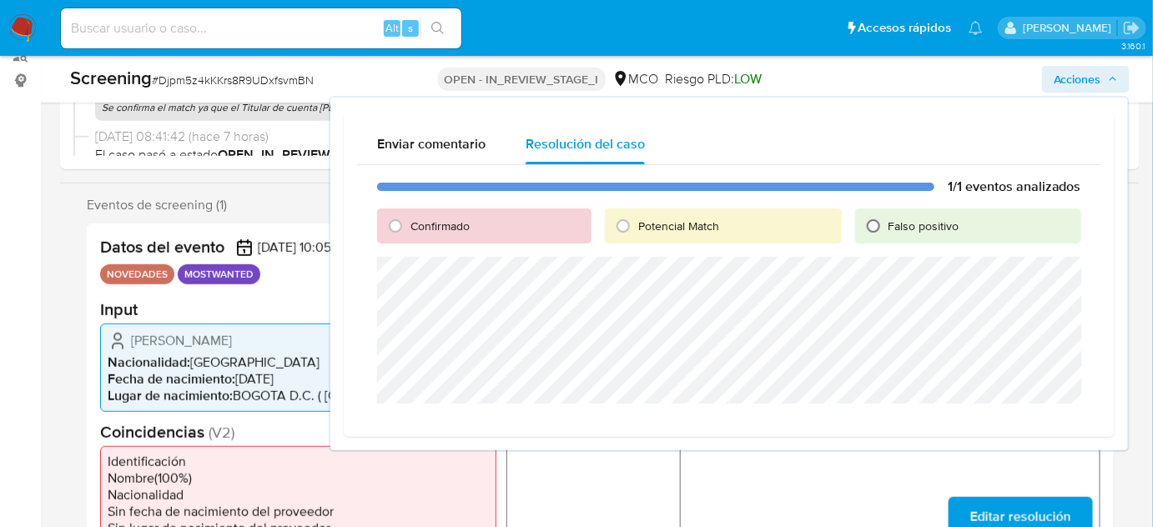
click at [879, 227] on input "Falso positivo" at bounding box center [873, 226] width 27 height 27
radio input "true"
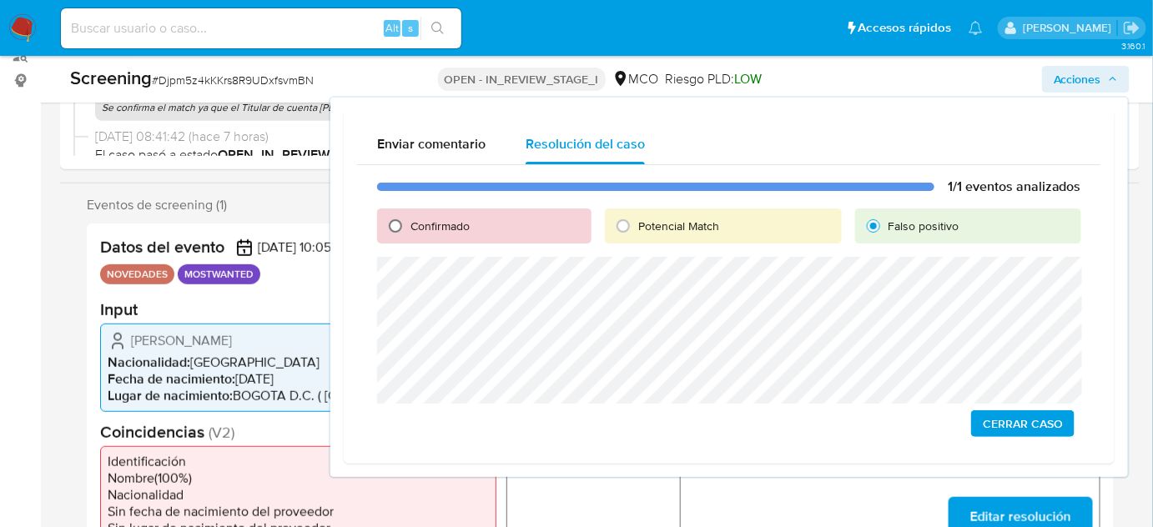
click at [401, 231] on input "Confirmado" at bounding box center [395, 226] width 27 height 27
radio input "true"
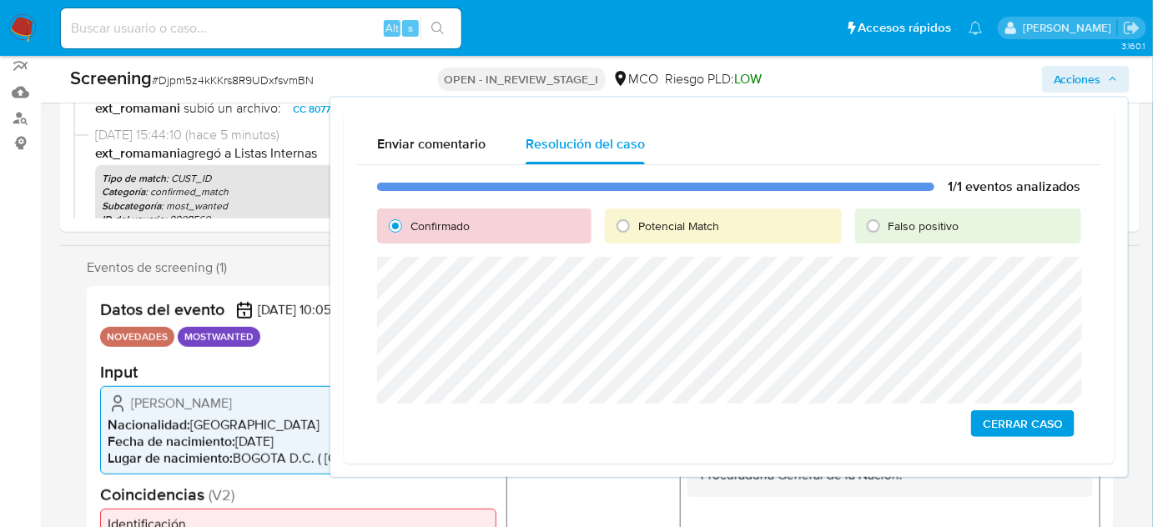
scroll to position [151, 0]
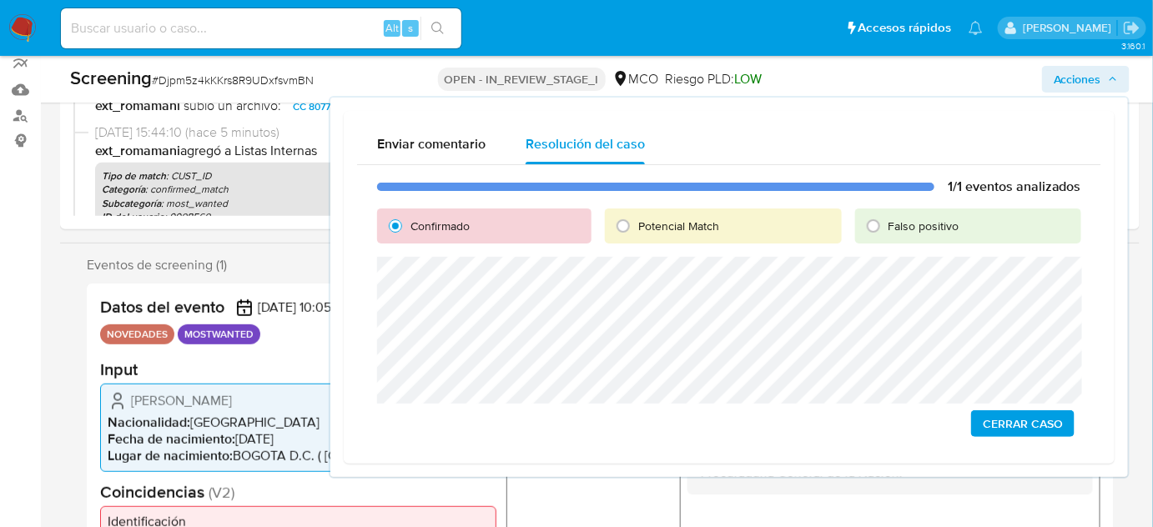
click at [1032, 431] on span "Cerrar Caso" at bounding box center [1023, 423] width 80 height 23
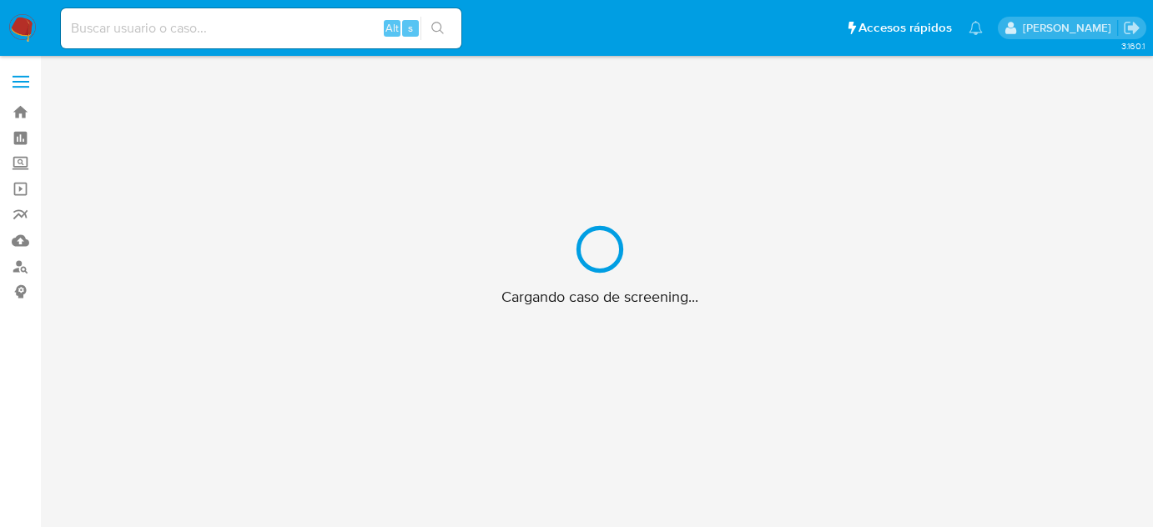
scroll to position [60, 0]
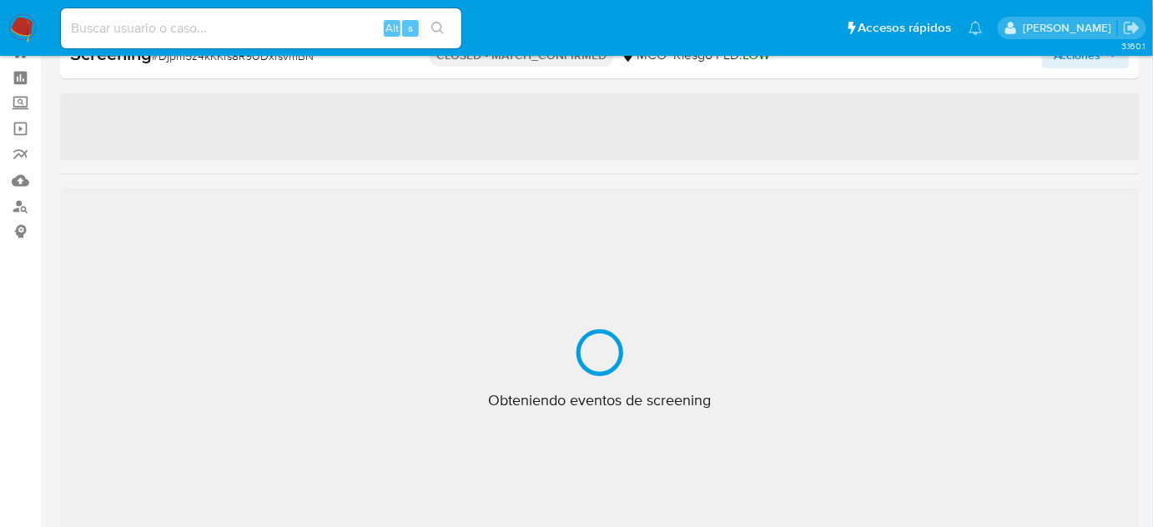
select select "10"
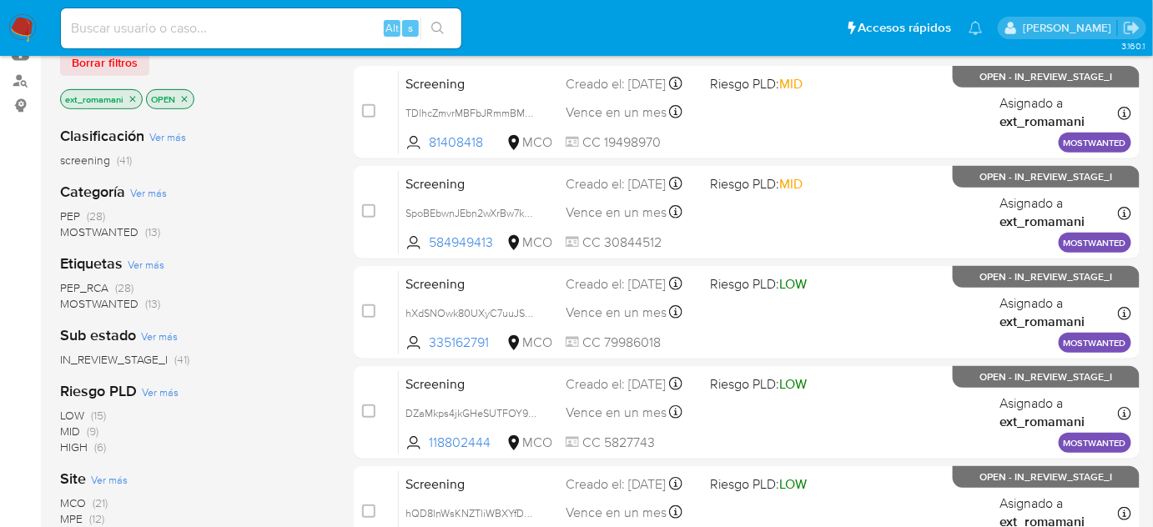
scroll to position [227, 0]
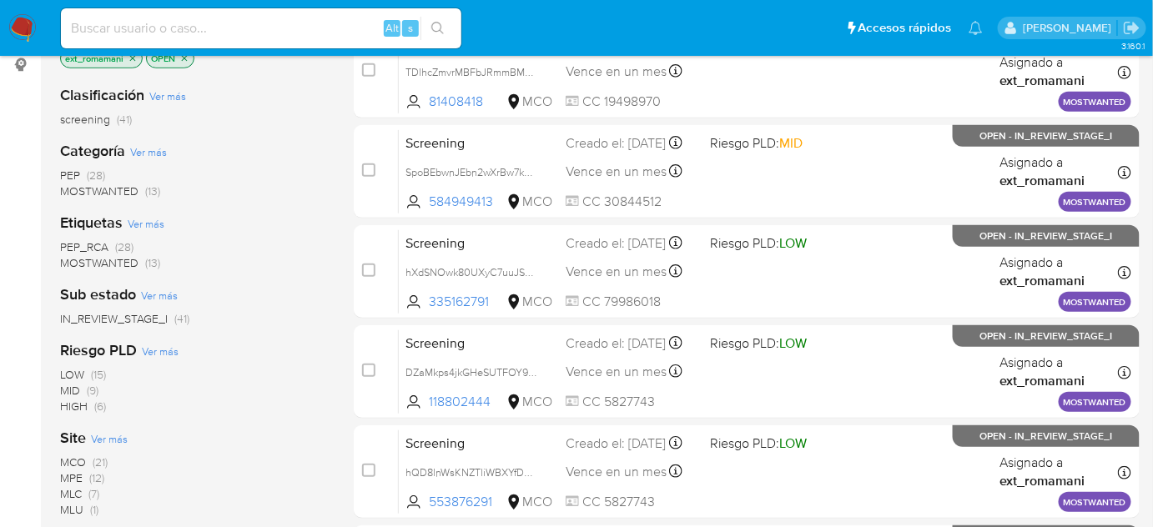
click at [139, 190] on span "MOSTWANTED (13)" at bounding box center [110, 192] width 100 height 16
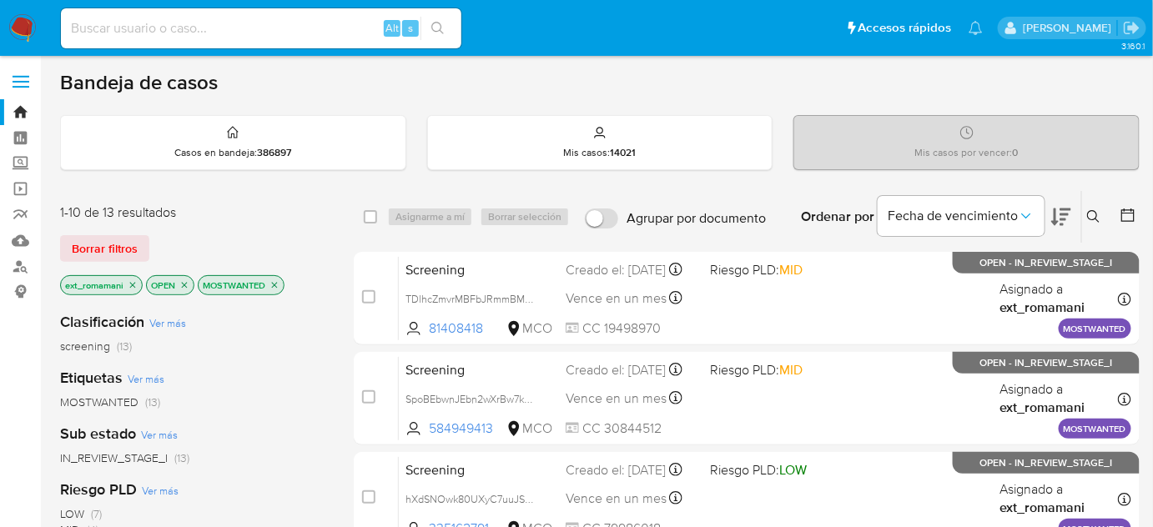
click at [135, 280] on icon "close-filter" at bounding box center [133, 285] width 10 height 10
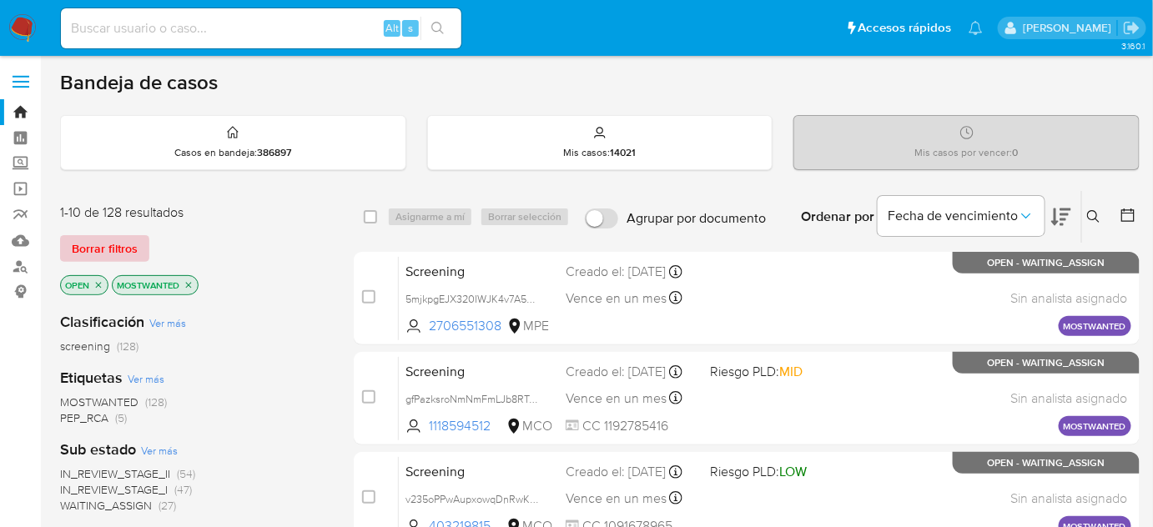
click at [116, 243] on span "Borrar filtros" at bounding box center [105, 248] width 66 height 23
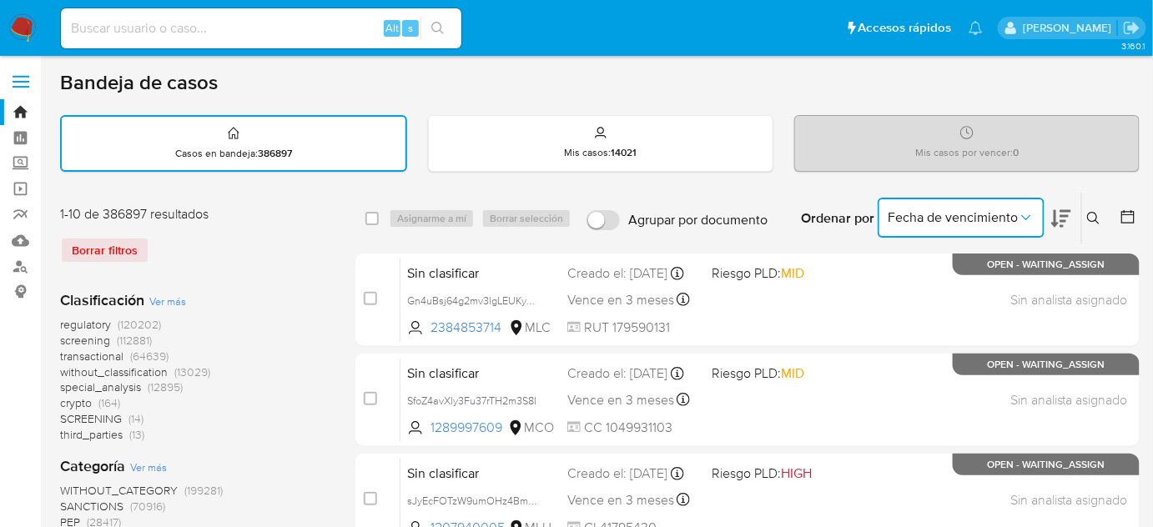
click at [1015, 224] on span "Fecha de vencimiento" at bounding box center [953, 217] width 130 height 17
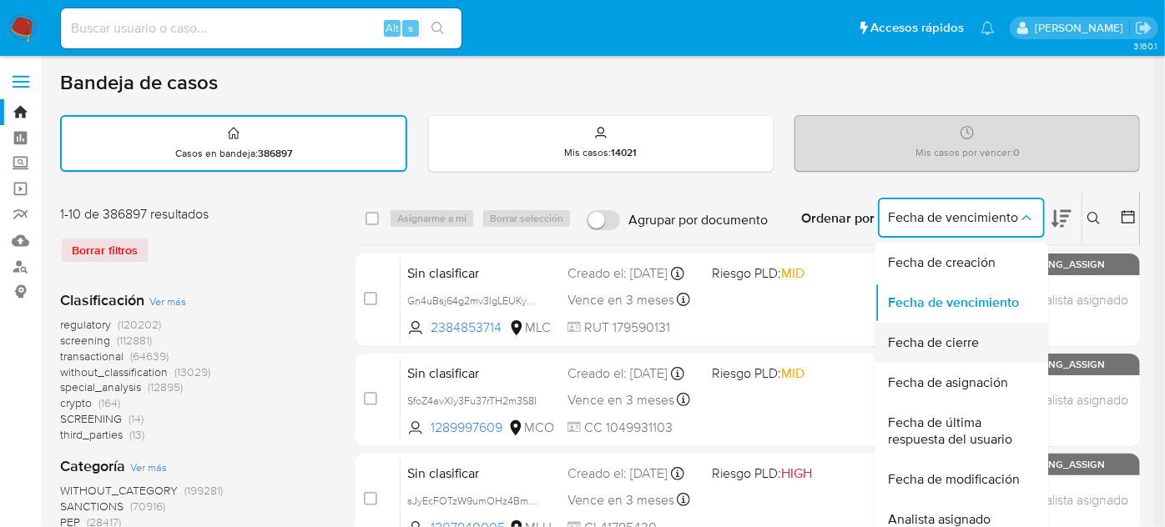
click at [984, 330] on div "Fecha de cierre" at bounding box center [956, 343] width 137 height 40
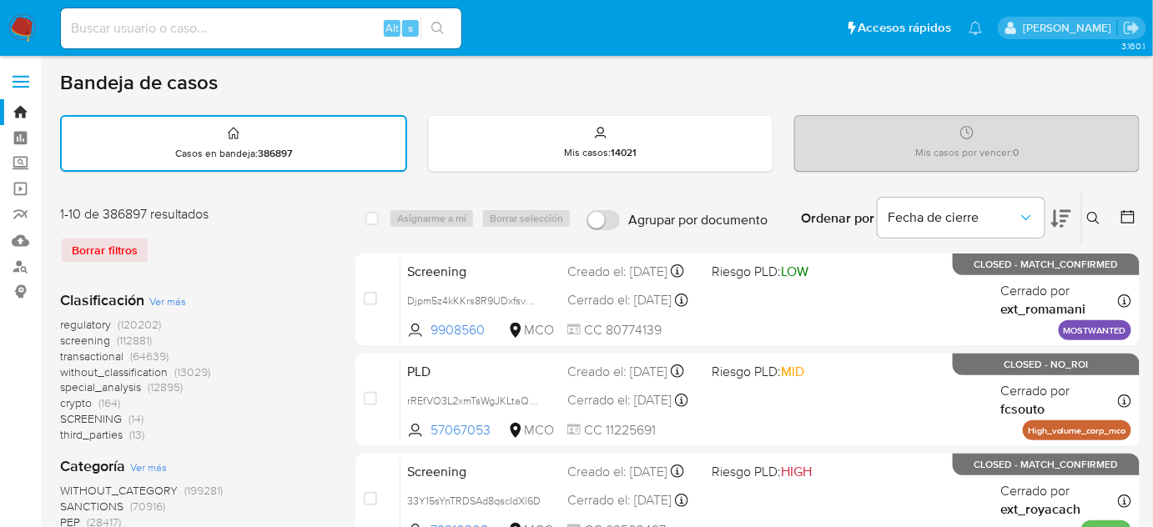
click at [1127, 214] on icon at bounding box center [1128, 217] width 17 height 17
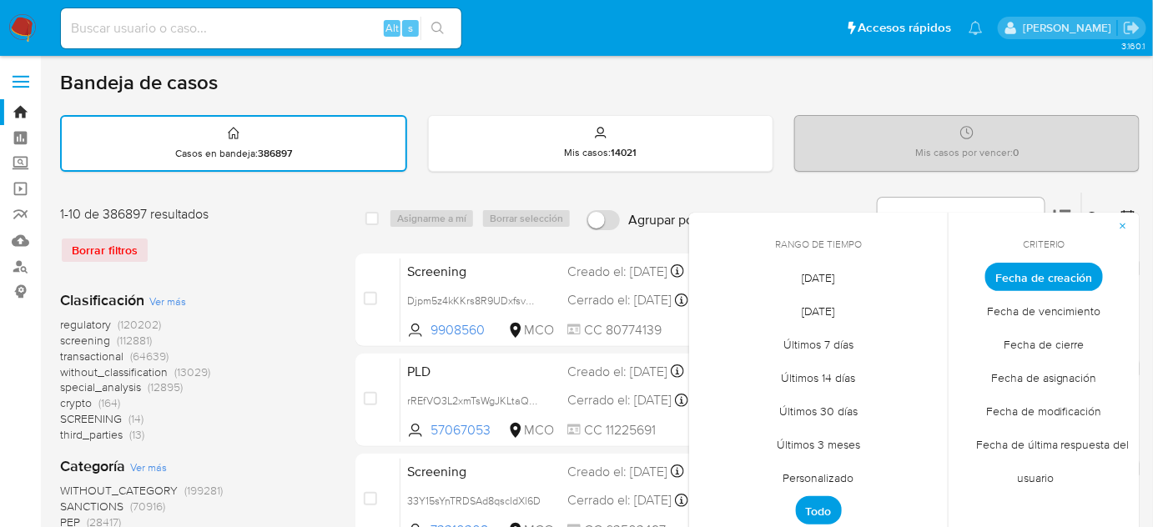
click at [834, 270] on span "[DATE]" at bounding box center [819, 278] width 68 height 34
click at [1040, 344] on span "Fecha de cierre" at bounding box center [1044, 345] width 115 height 34
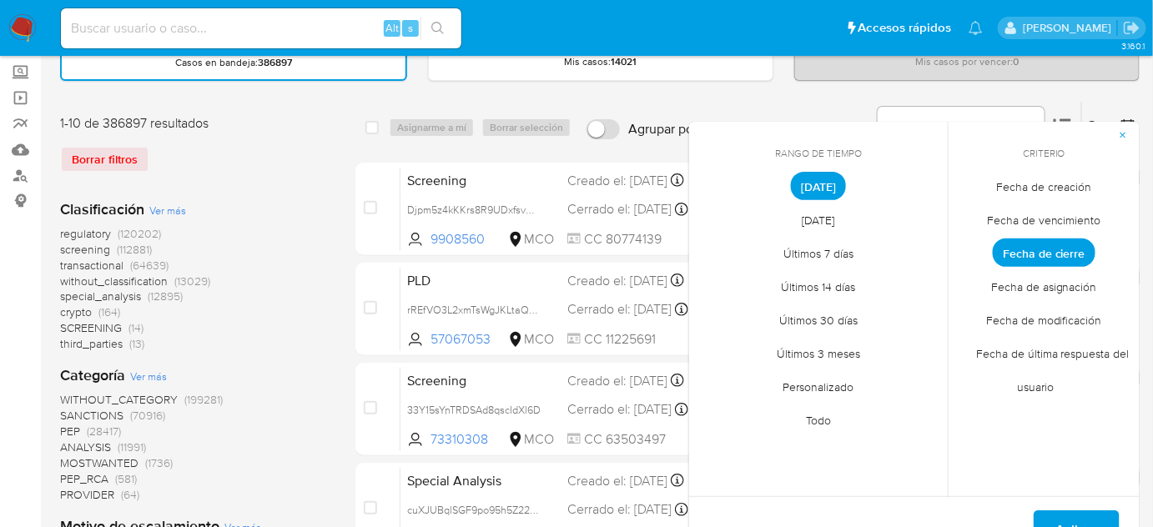
scroll to position [227, 0]
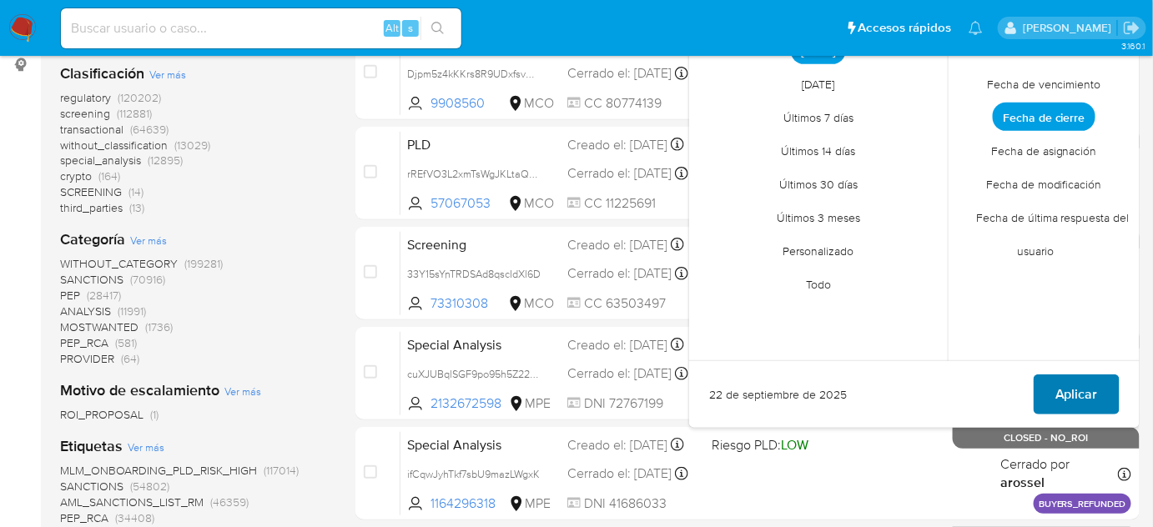
click at [1064, 387] on span "Aplicar" at bounding box center [1077, 394] width 43 height 37
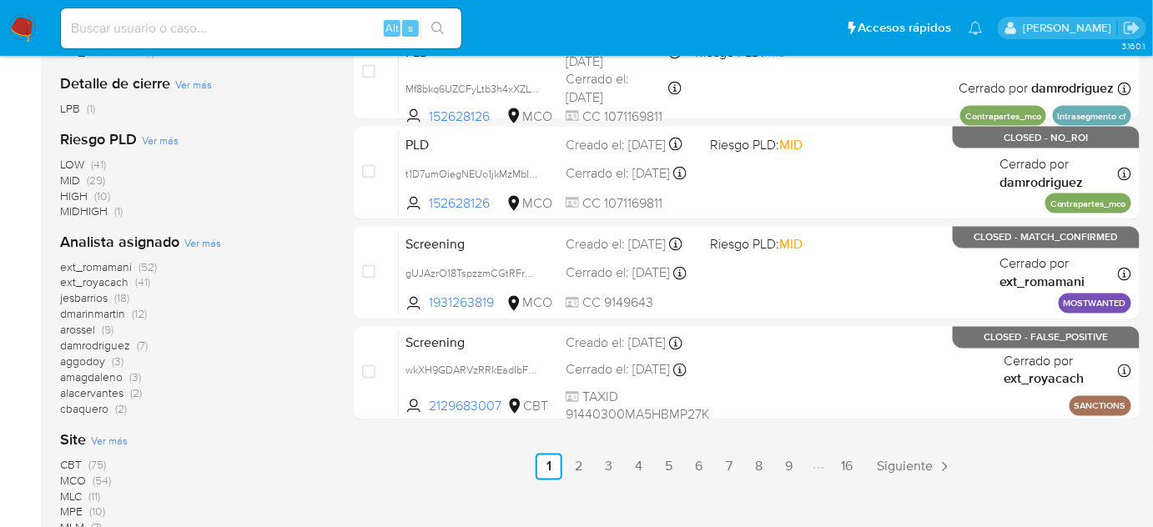
scroll to position [834, 0]
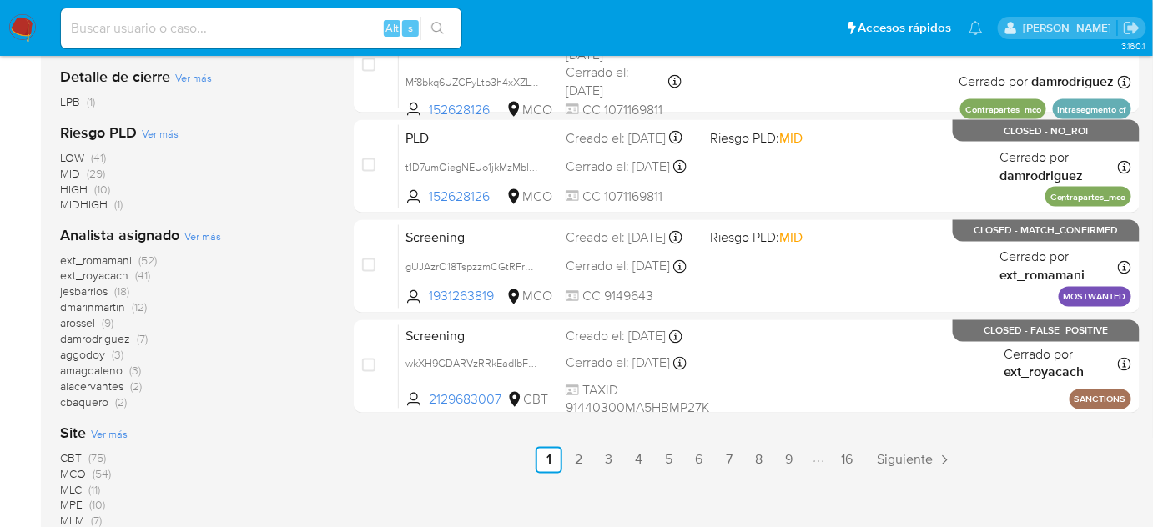
click at [145, 255] on span "(52)" at bounding box center [148, 261] width 18 height 17
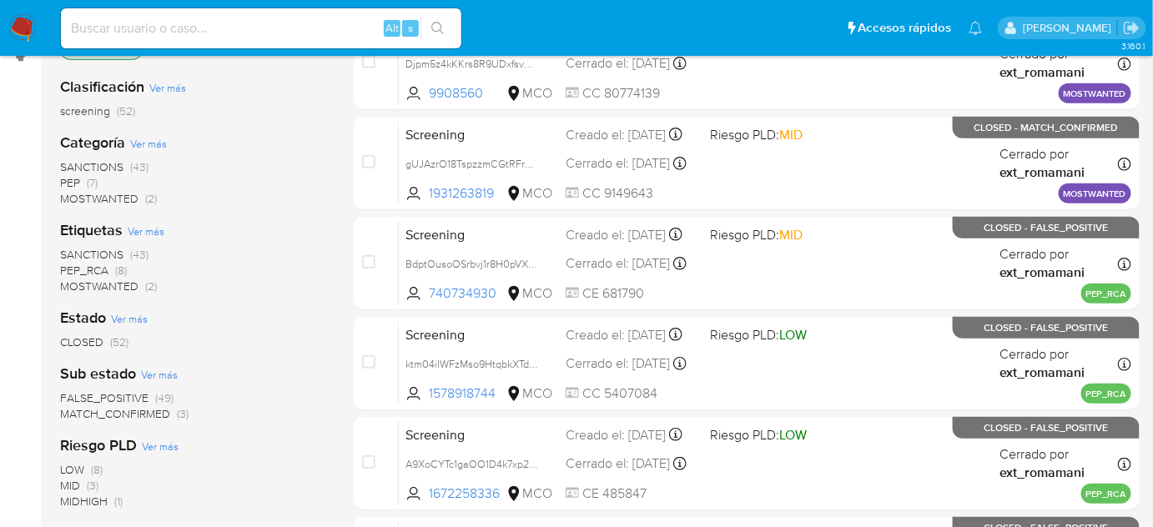
scroll to position [227, 0]
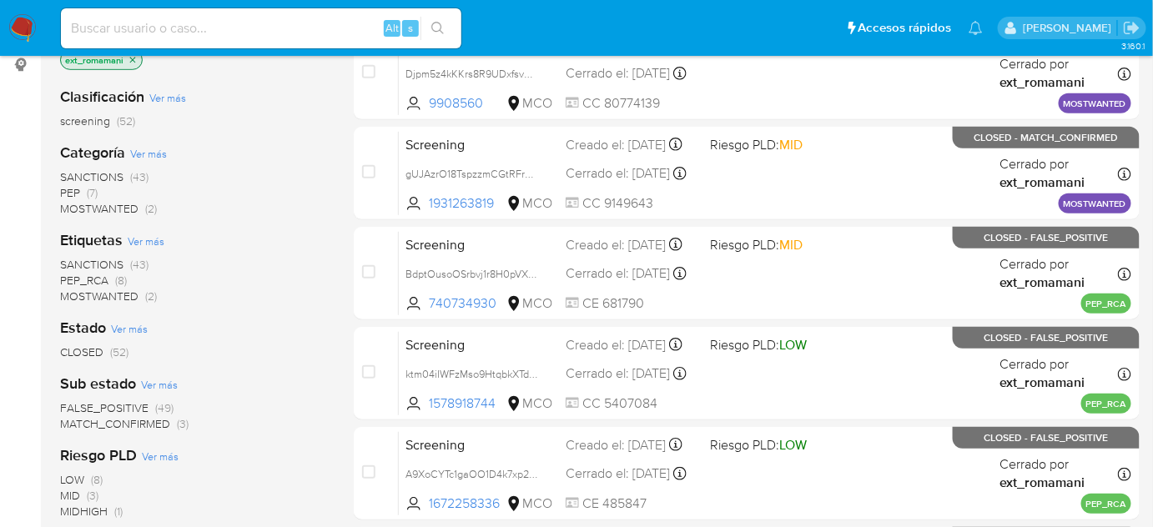
click at [27, 25] on img at bounding box center [22, 28] width 28 height 28
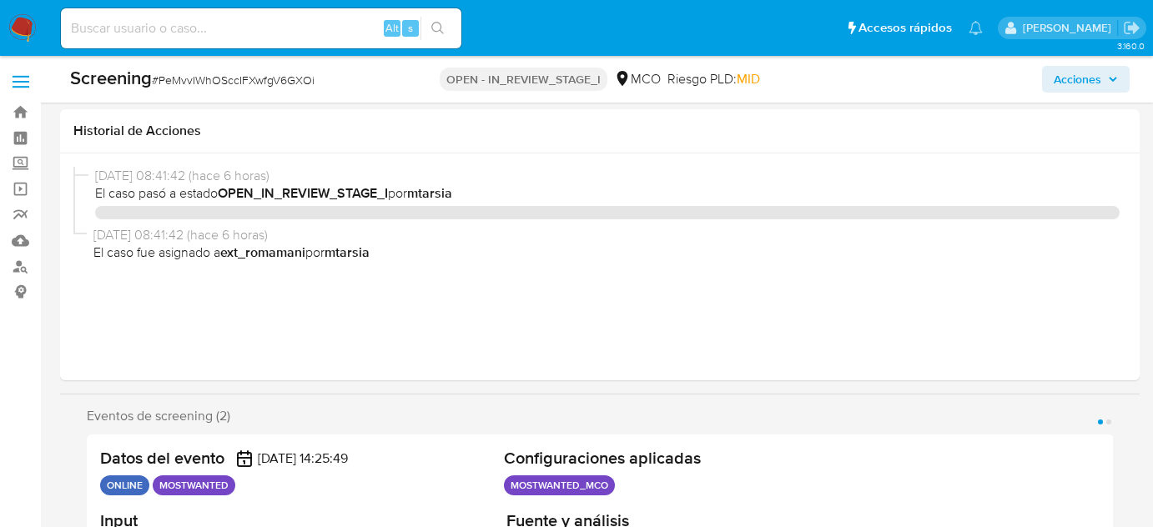
select select "10"
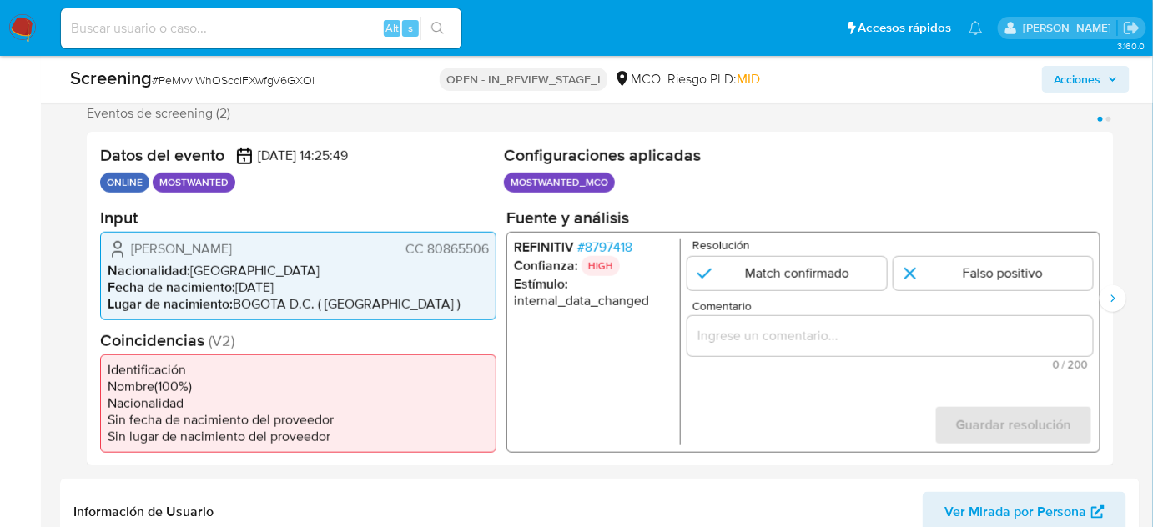
click at [488, 253] on span "CC 80865506" at bounding box center [447, 248] width 83 height 17
drag, startPoint x: 489, startPoint y: 246, endPoint x: 427, endPoint y: 250, distance: 61.9
click at [427, 250] on div "[PERSON_NAME] CC 80865506 Nacionalidad : [DEMOGRAPHIC_DATA] Fecha de nacimiento…" at bounding box center [298, 275] width 396 height 88
drag, startPoint x: 756, startPoint y: 350, endPoint x: 758, endPoint y: 340, distance: 10.2
click at [754, 349] on div "1 de 2" at bounding box center [891, 335] width 406 height 40
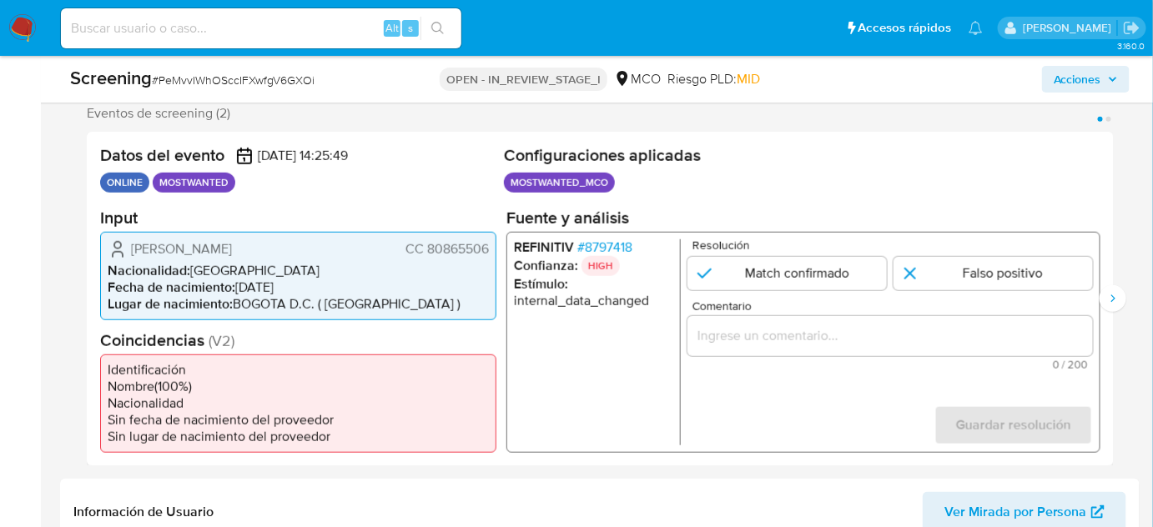
click at [758, 340] on input "Comentario" at bounding box center [891, 336] width 406 height 22
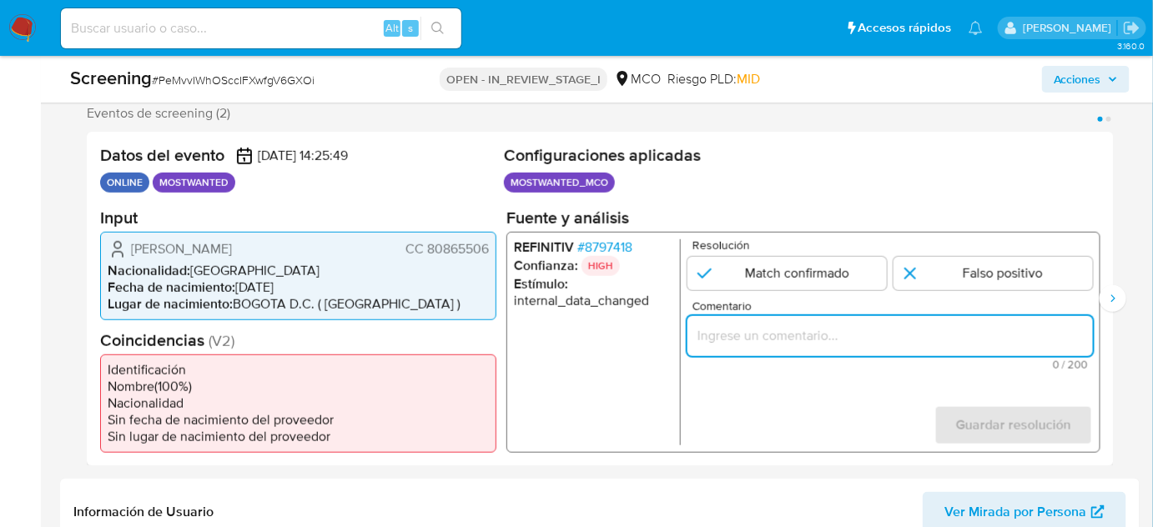
paste input "Se confirma el match ya que el Titular de cuenta aún se encuentra enlistado por…"
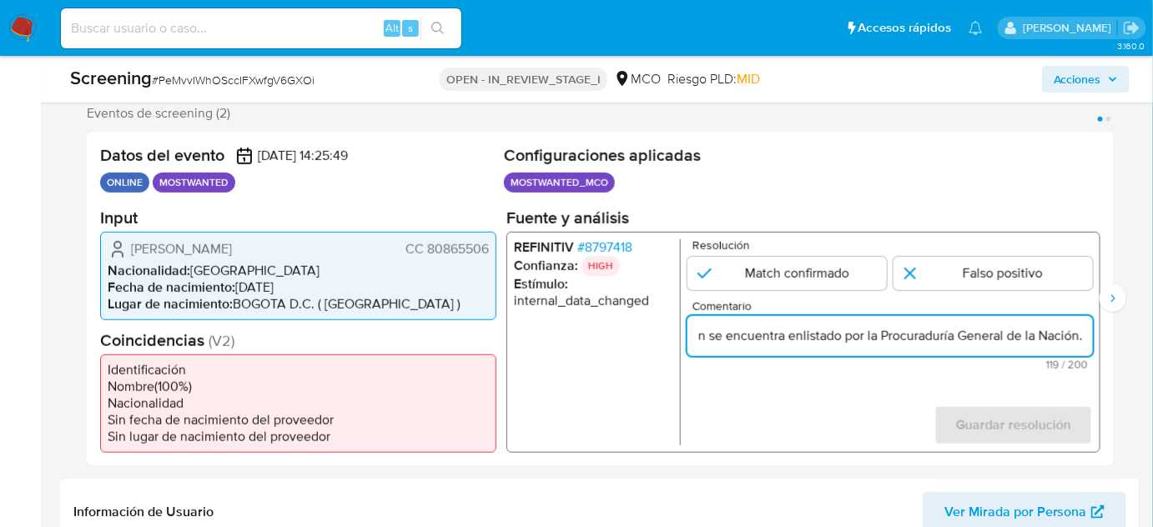
scroll to position [0, 0]
click at [581, 370] on ul "REFINITIV # 8797418 Confianza: HIGH Estímulo : internal_data_changed" at bounding box center [597, 342] width 167 height 206
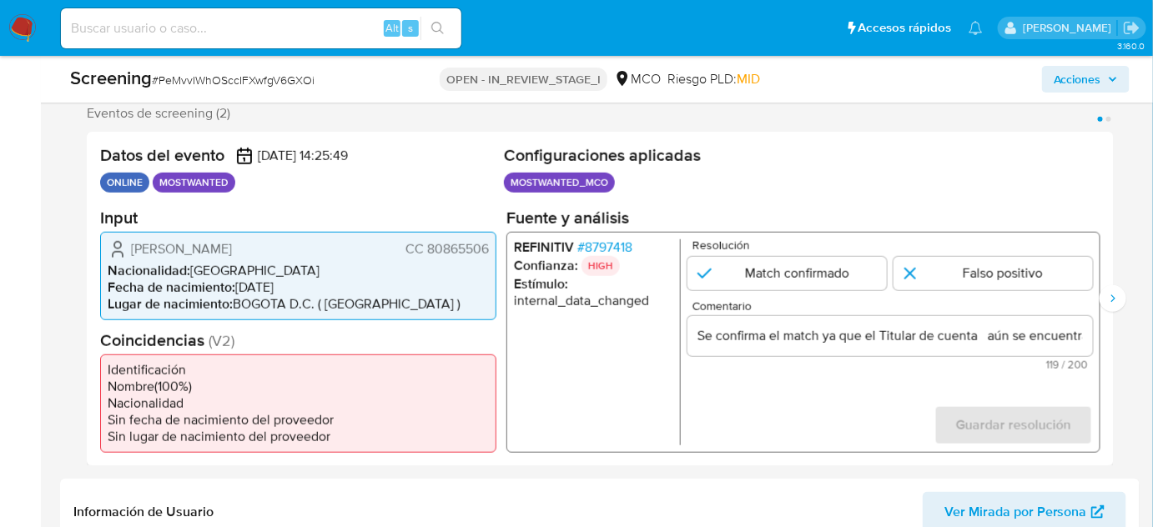
drag, startPoint x: 128, startPoint y: 242, endPoint x: 491, endPoint y: 244, distance: 362.1
click at [491, 244] on div "Gilberto Andres Amaya Suarez CC 80865506 Nacionalidad : Colombia Fecha de nacim…" at bounding box center [298, 275] width 396 height 88
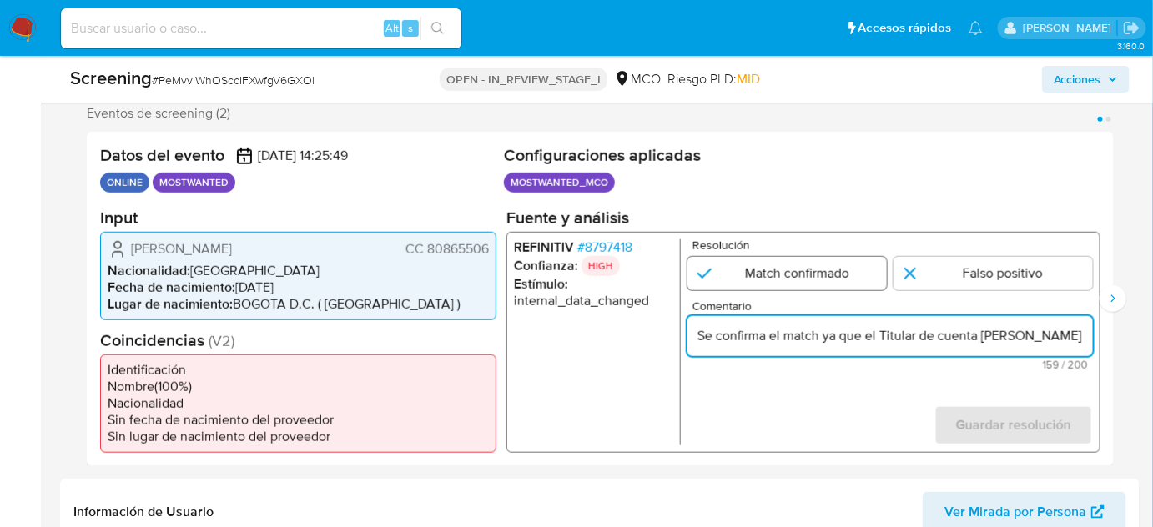
type input "Se confirma el match ya que el Titular de cuenta Gilberto Andres Amaya Suarez C…"
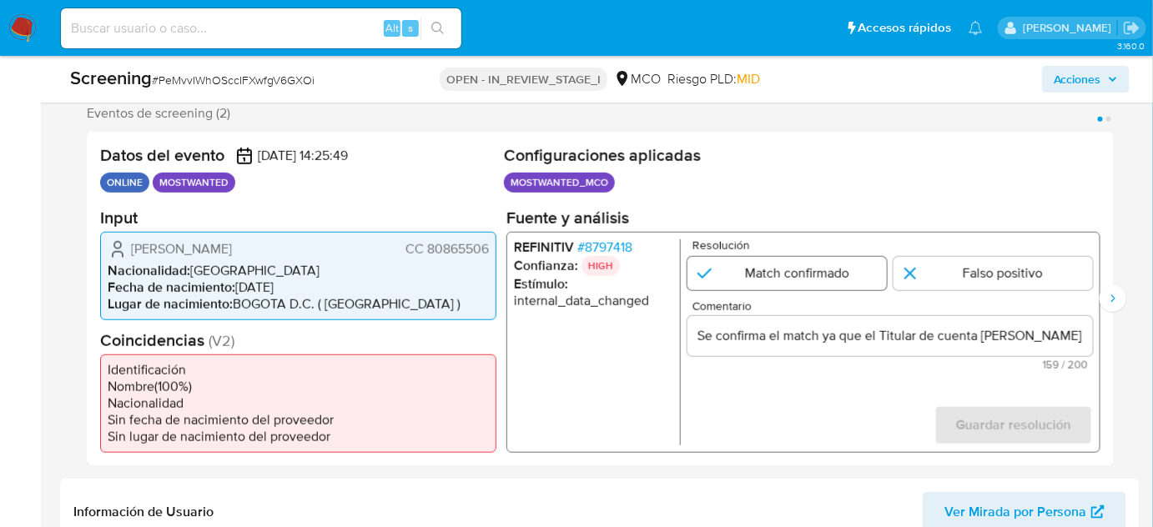
click at [816, 270] on input "1 de 2" at bounding box center [787, 272] width 199 height 33
radio input "true"
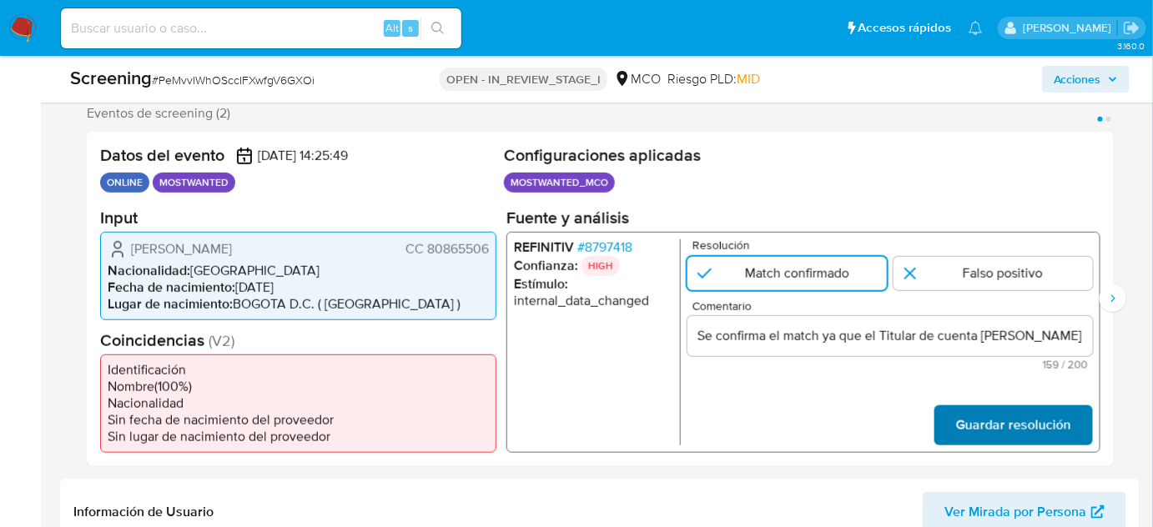
click at [995, 429] on span "Guardar resolución" at bounding box center [1013, 424] width 115 height 37
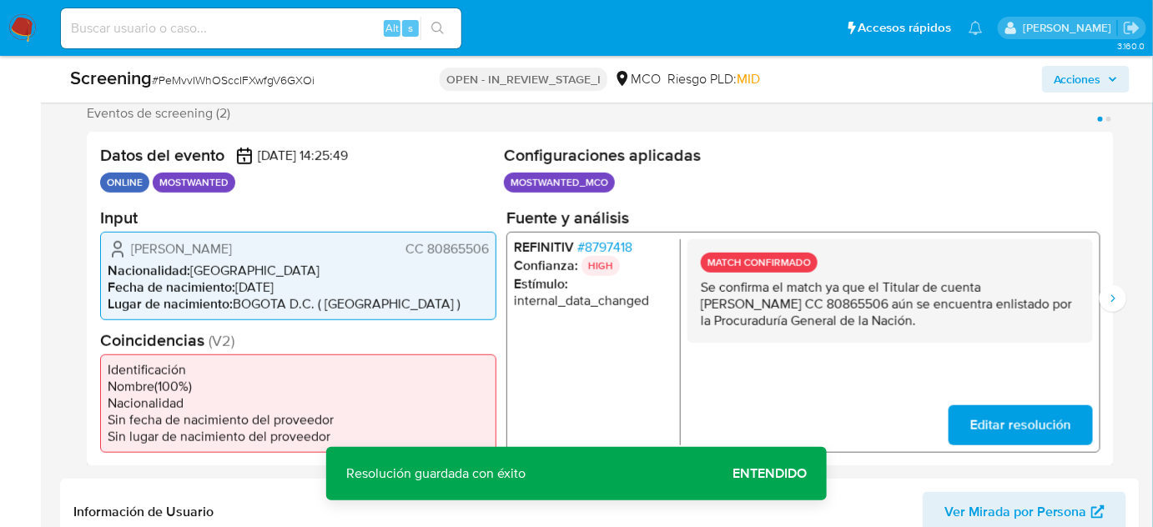
drag, startPoint x: 895, startPoint y: 322, endPoint x: 743, endPoint y: 295, distance: 154.2
click at [699, 282] on div "MATCH CONFIRMADO Se confirma el match ya que el Titular de cuenta Gilberto Andr…" at bounding box center [891, 290] width 406 height 103
click at [1110, 297] on icon "Siguiente" at bounding box center [1112, 298] width 13 height 13
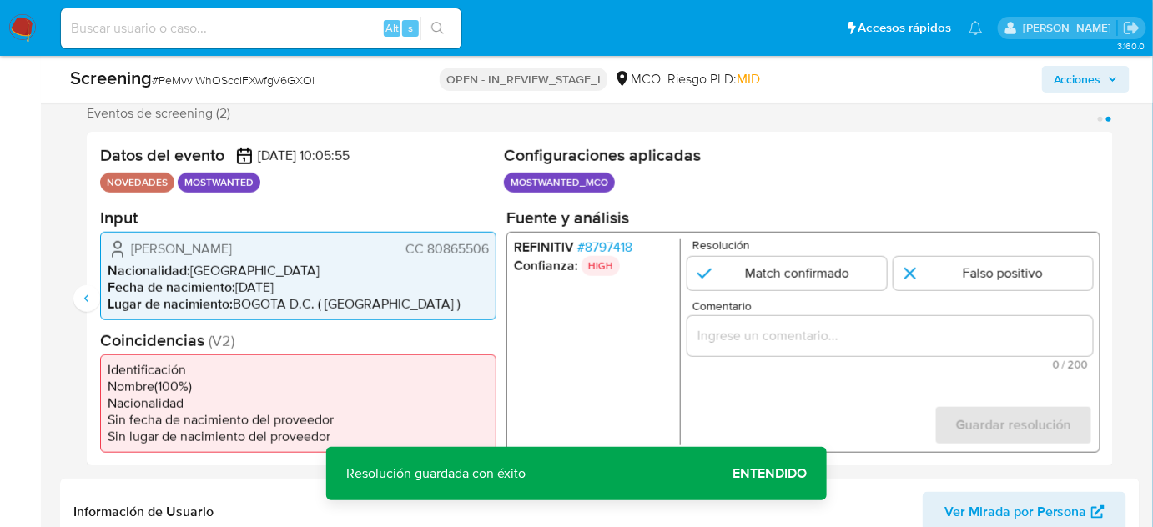
click at [889, 331] on input "Comentario" at bounding box center [891, 336] width 406 height 22
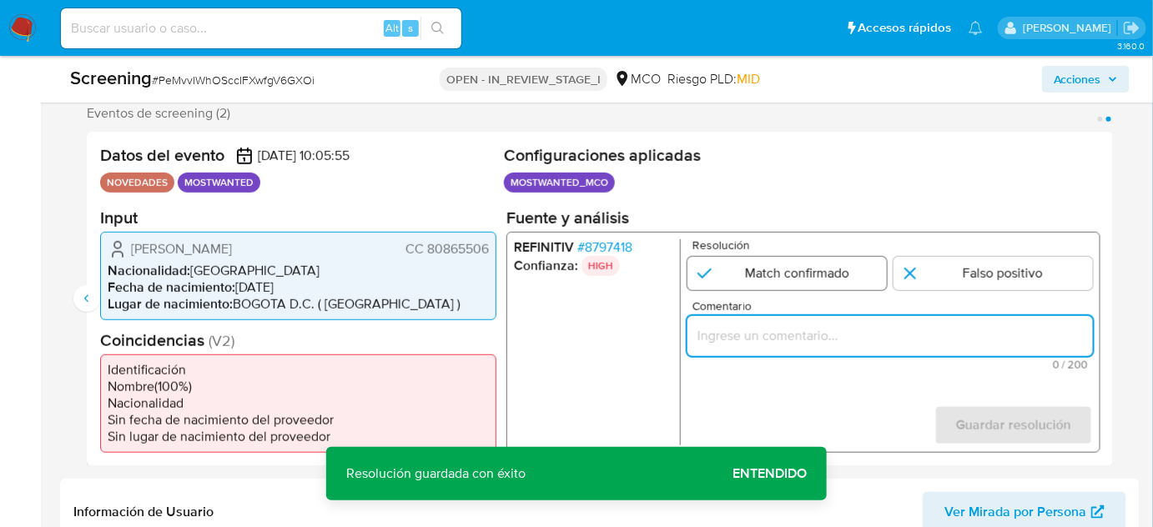
paste input "Se confirma el match ya que el Titular de cuenta Gilberto Andres Amaya Suarez C…"
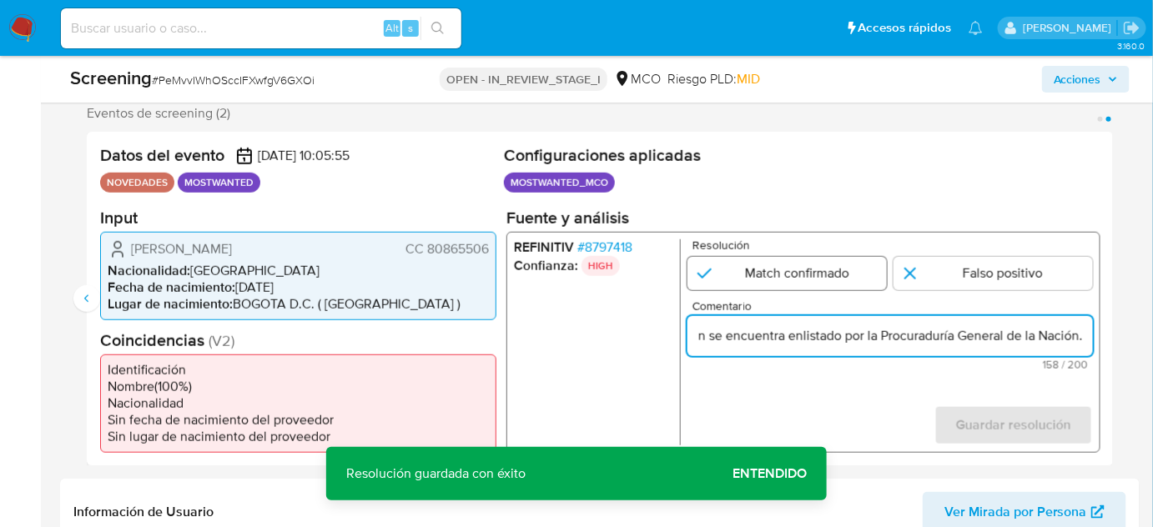
type input "Se confirma el match ya que el Titular de cuenta Gilberto Andres Amaya Suarez C…"
click at [761, 278] on input "2 de 2" at bounding box center [787, 272] width 199 height 33
radio input "true"
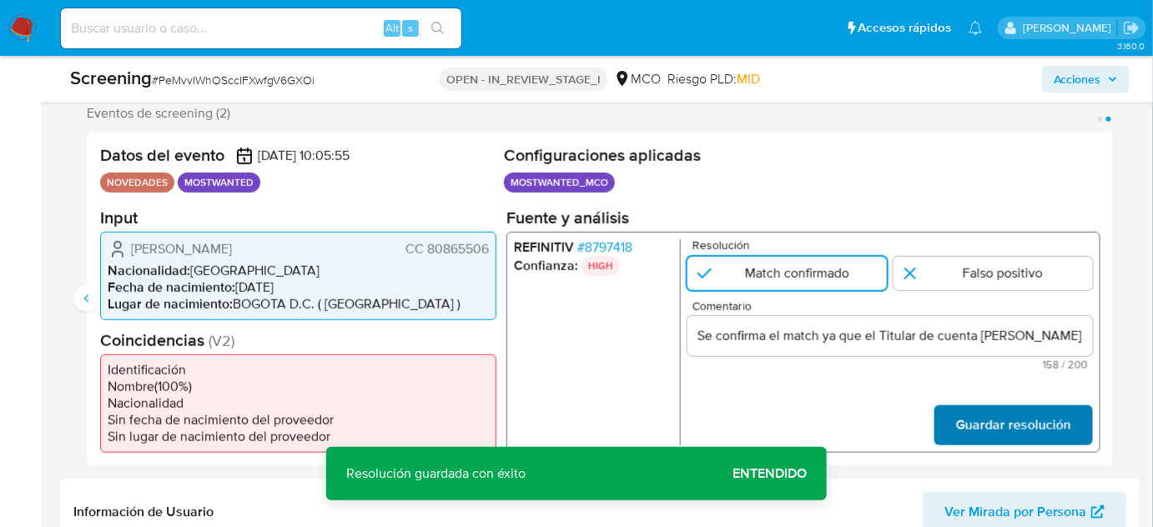
click at [981, 432] on span "Guardar resolución" at bounding box center [1013, 424] width 115 height 37
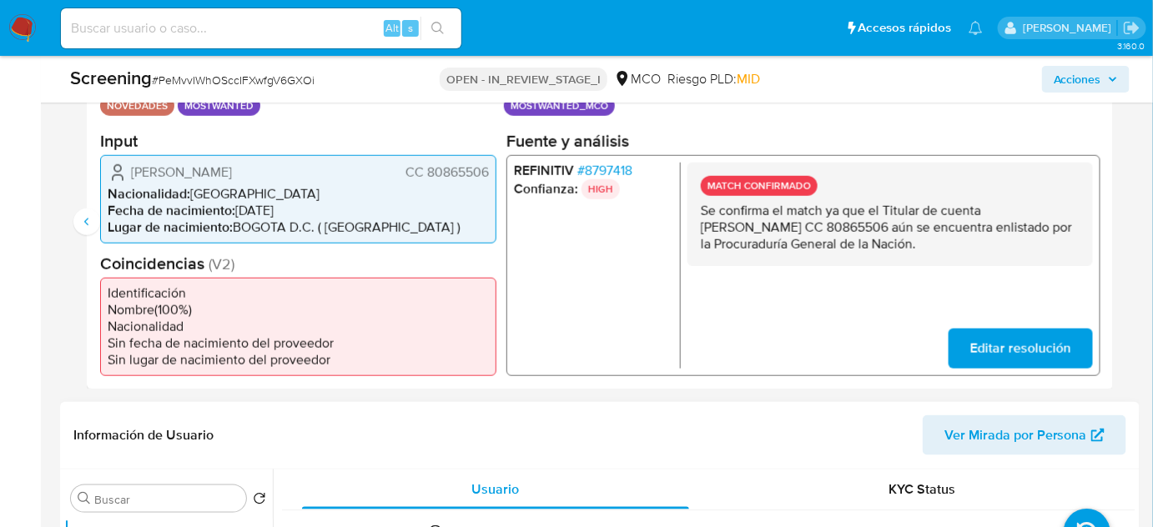
scroll to position [379, 0]
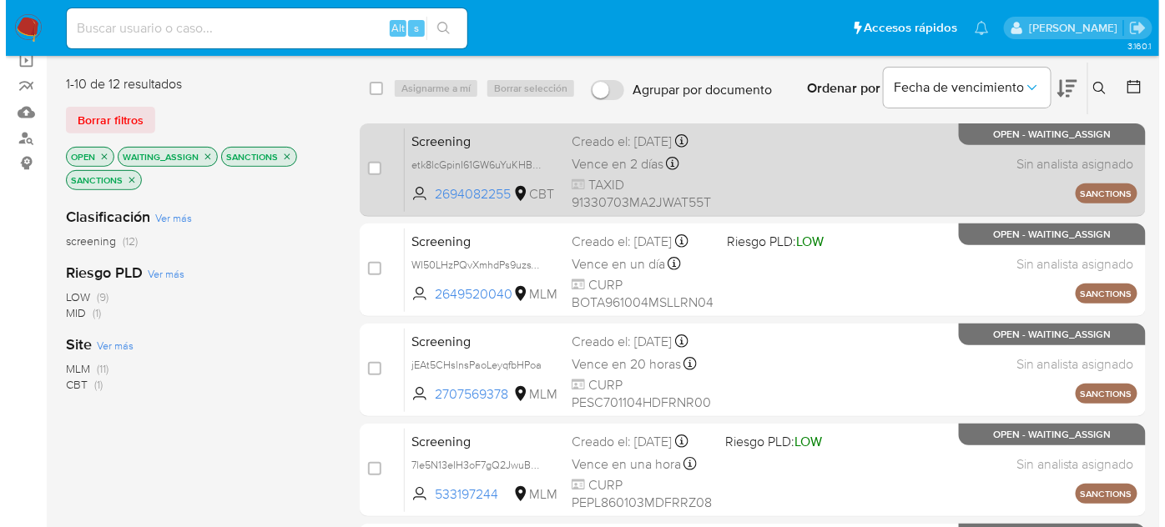
scroll to position [151, 0]
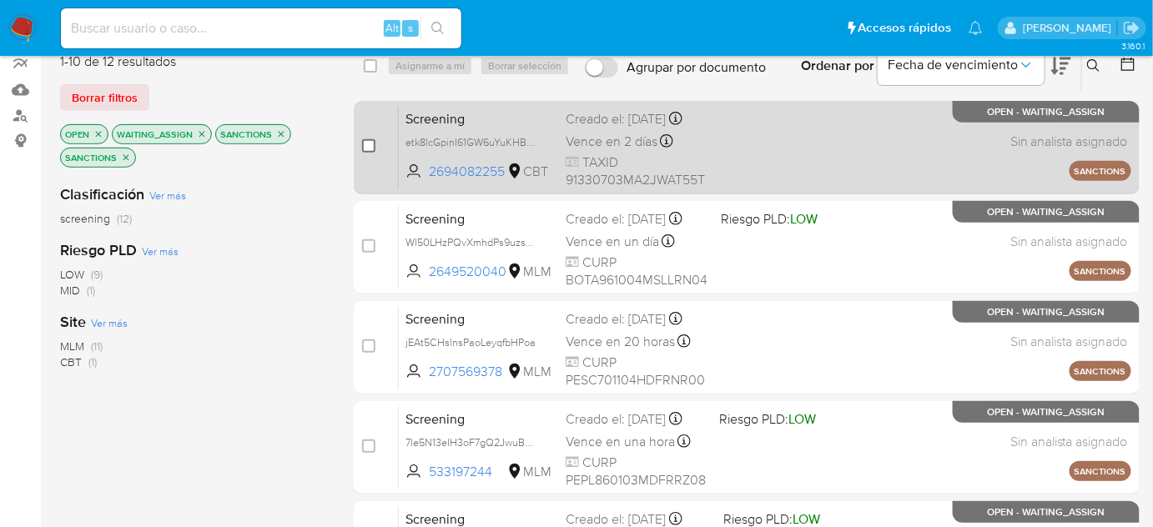
click at [370, 139] on input "checkbox" at bounding box center [368, 145] width 13 height 13
checkbox input "true"
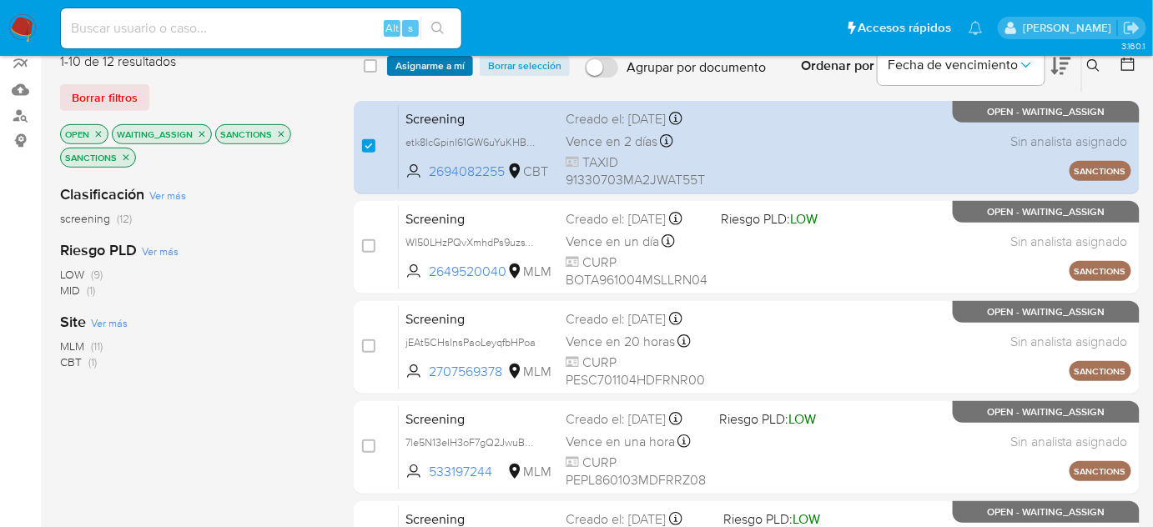
click at [407, 70] on span "Asignarme a mí" at bounding box center [430, 66] width 69 height 17
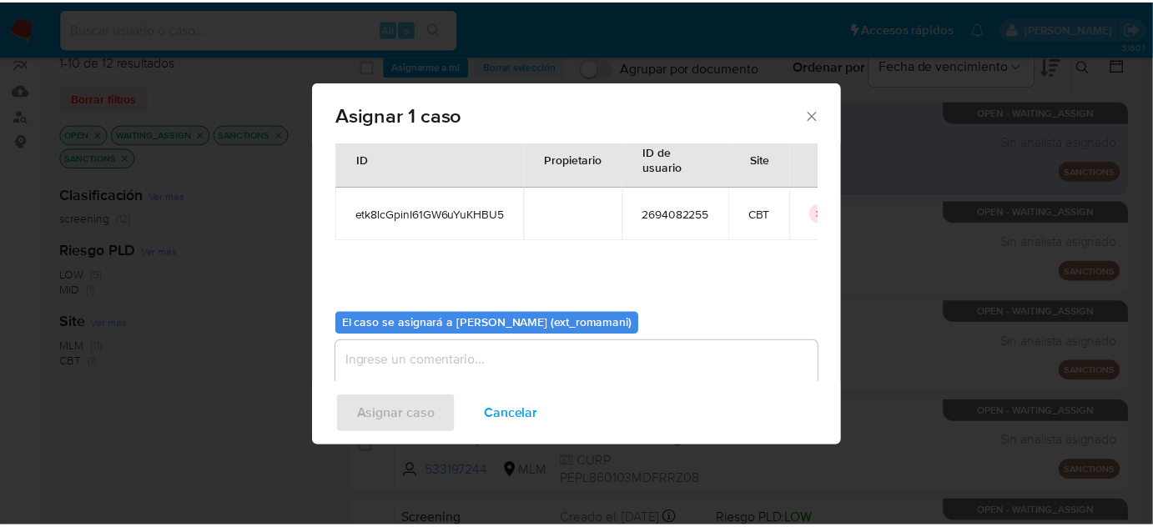
scroll to position [85, 0]
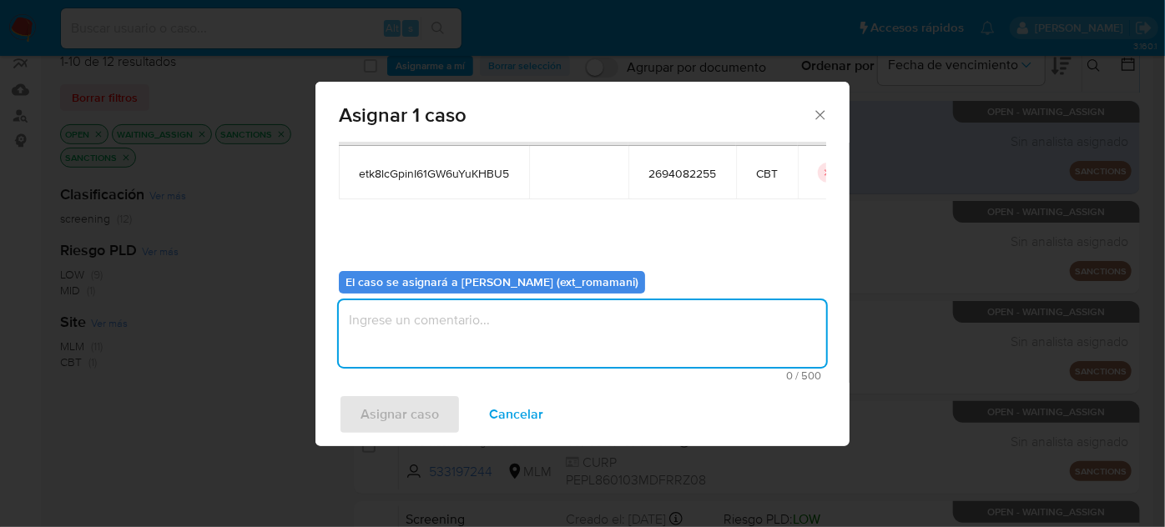
click at [521, 347] on textarea "assign-modal" at bounding box center [582, 333] width 487 height 67
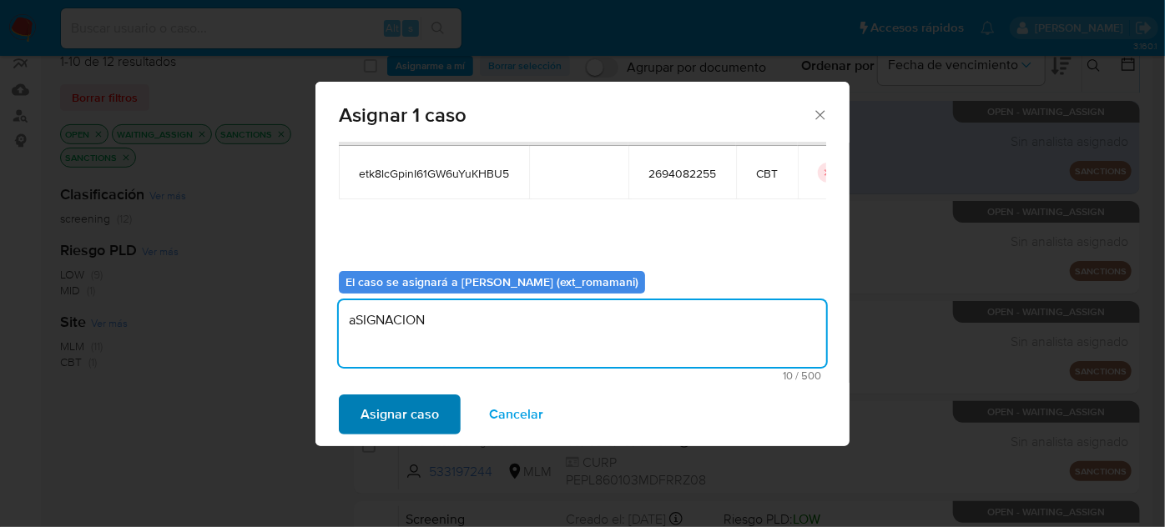
type textarea "aSIGNACION"
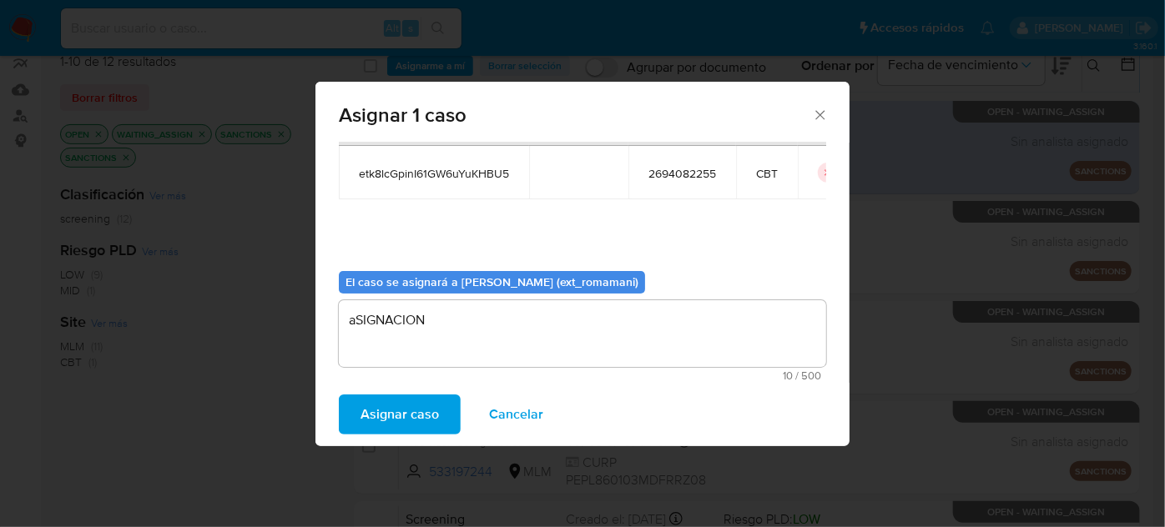
click at [401, 421] on span "Asignar caso" at bounding box center [399, 414] width 78 height 37
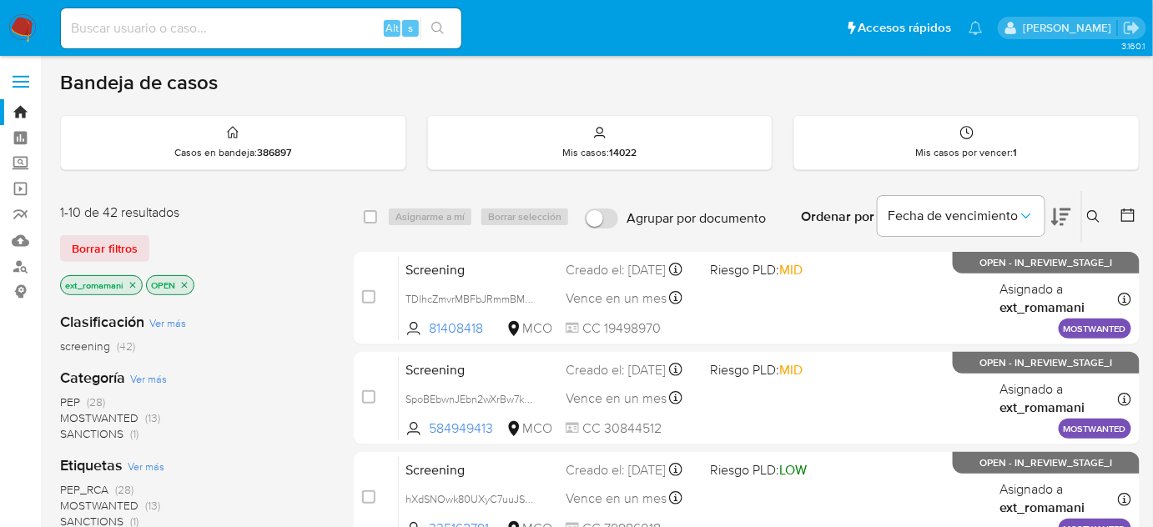
click at [121, 433] on span "SANCTIONS" at bounding box center [91, 434] width 63 height 17
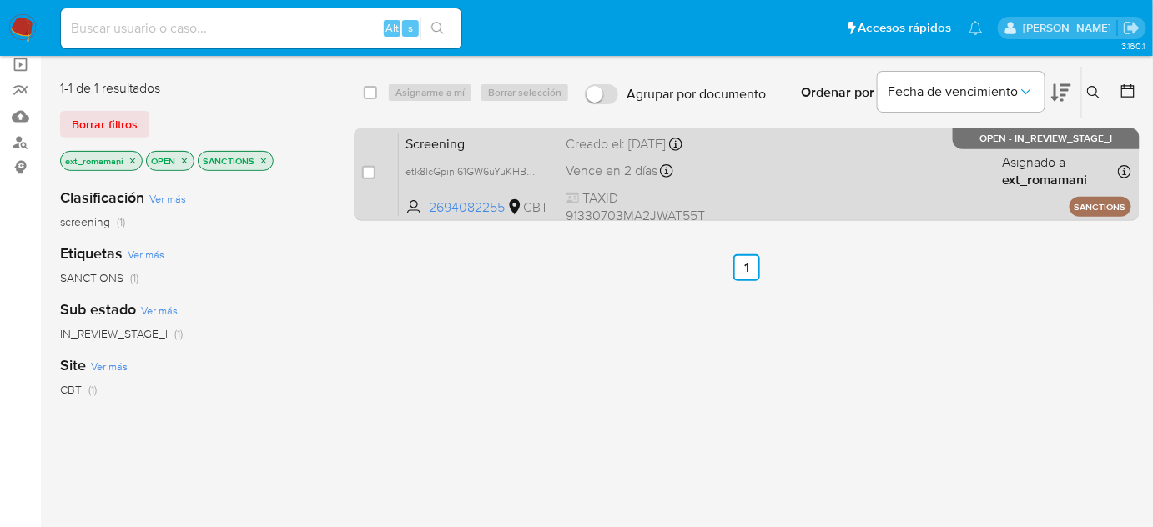
scroll to position [151, 0]
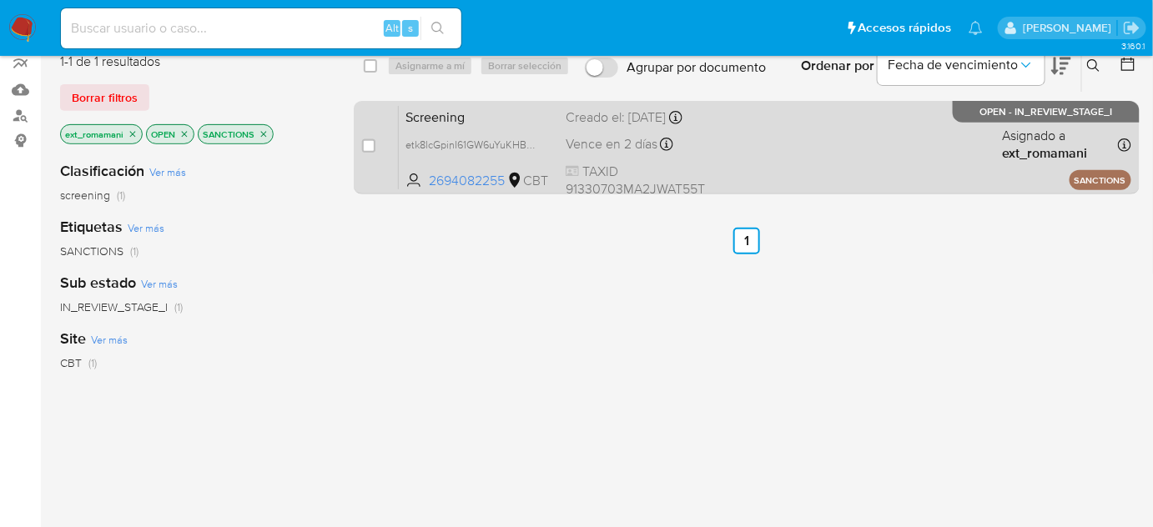
click at [804, 175] on div "Screening etk8lcGpinI61GW6uYuKHBU5 2694082255 CBT Creado el: [DATE] Creado el: …" at bounding box center [765, 147] width 733 height 84
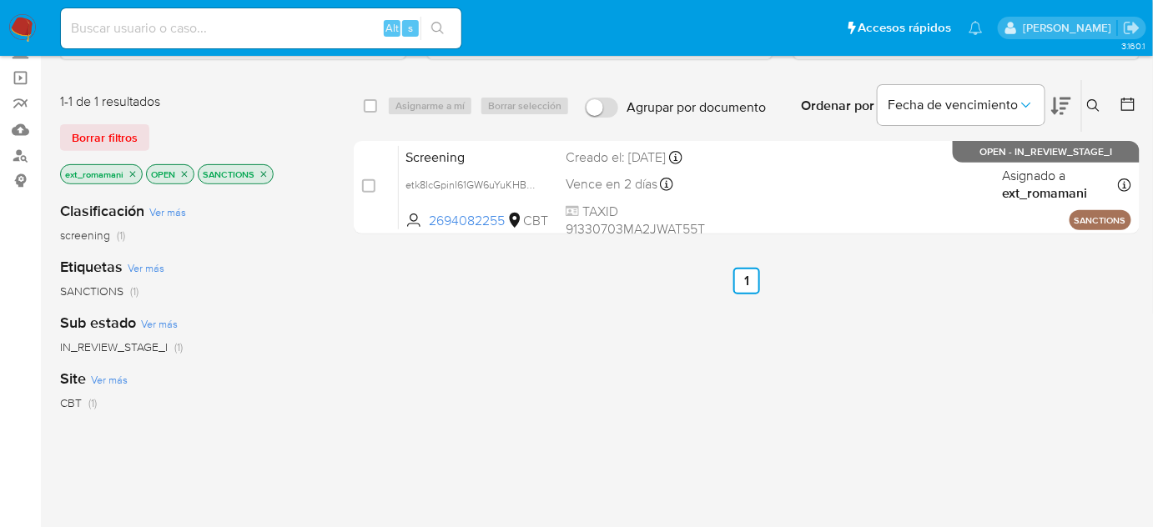
scroll to position [75, 0]
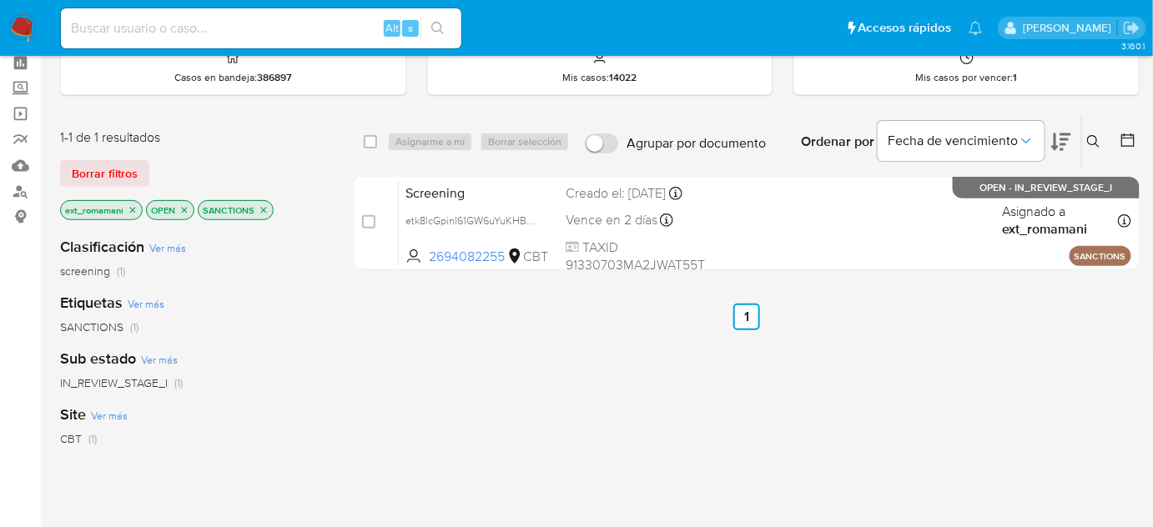
click at [125, 206] on p "ext_romamani" at bounding box center [101, 210] width 81 height 18
click at [131, 205] on icon "close-filter" at bounding box center [133, 210] width 10 height 10
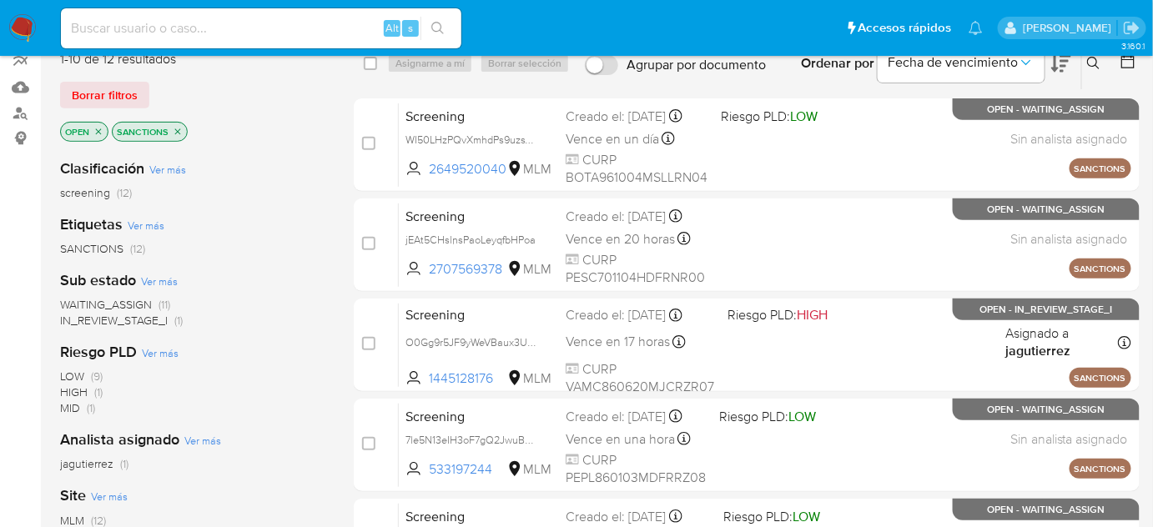
scroll to position [151, 0]
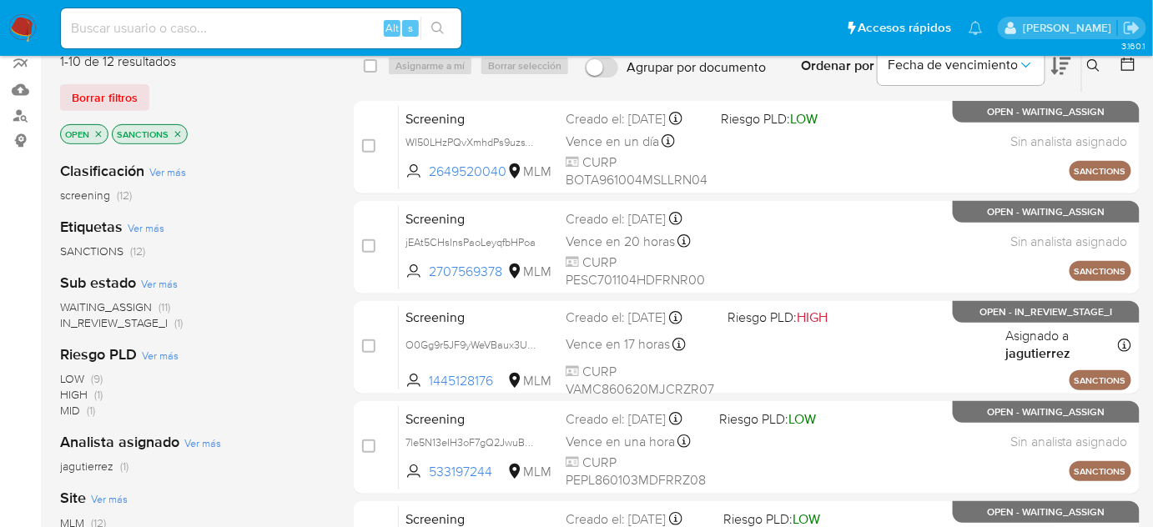
click at [142, 301] on span "WAITING_ASSIGN" at bounding box center [106, 307] width 92 height 17
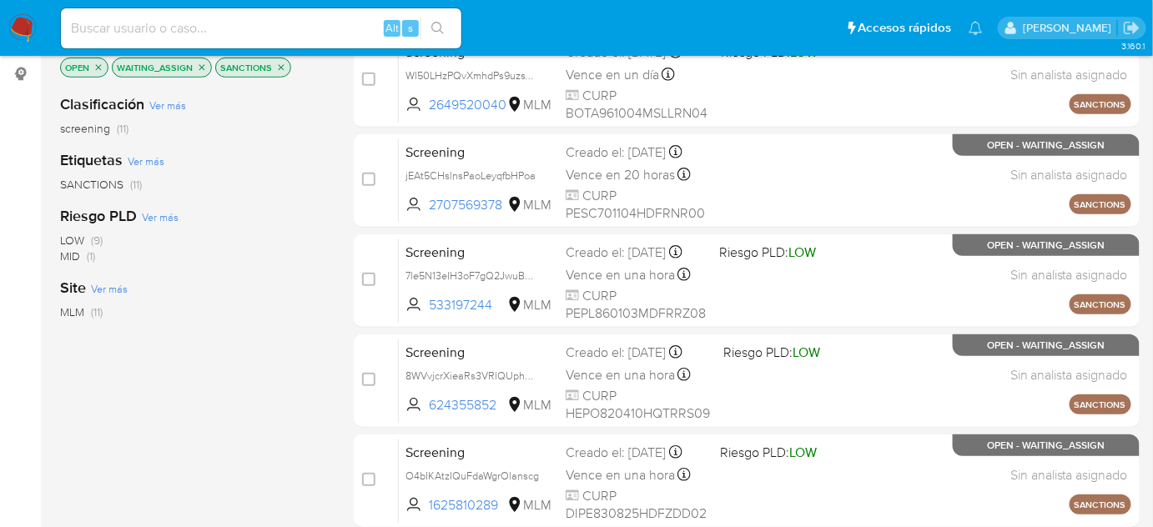
scroll to position [75, 0]
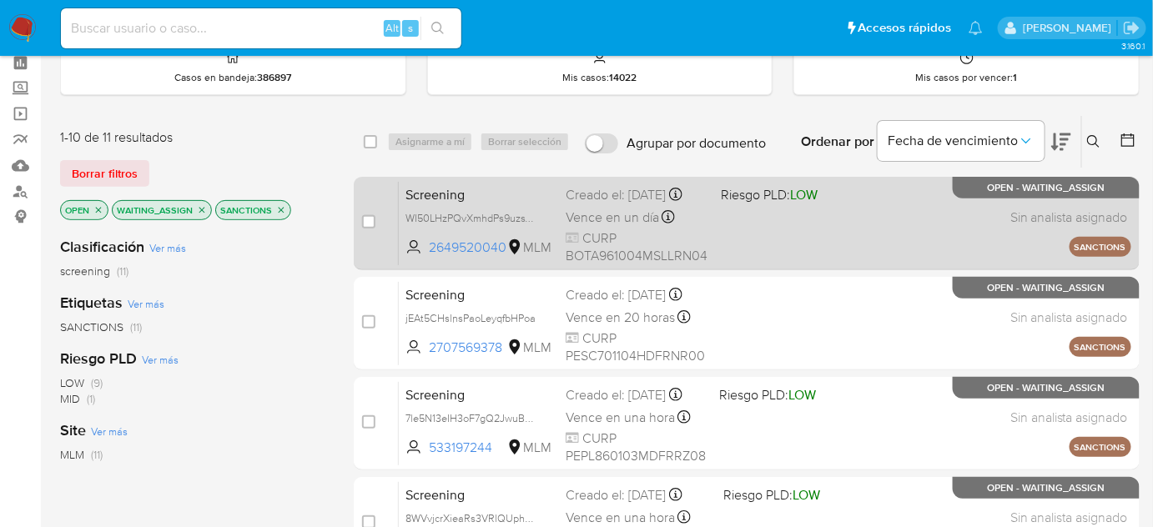
click at [718, 234] on div "Screening WI50LHzPQvXmhdPs9uzsV778 2649520040 MLM Riesgo PLD: LOW Creado el: 22…" at bounding box center [765, 223] width 733 height 84
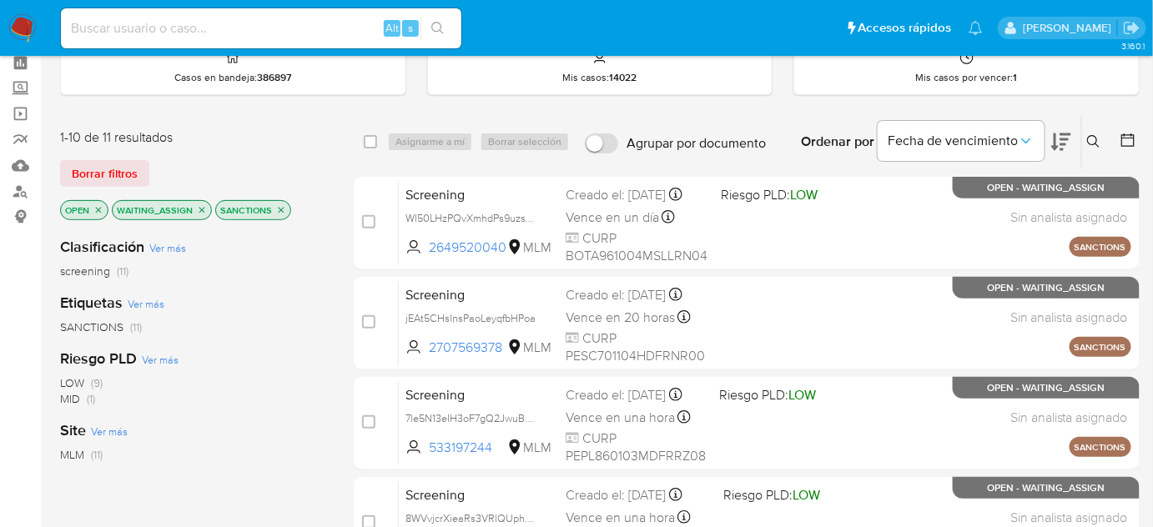
click at [98, 209] on icon "close-filter" at bounding box center [98, 210] width 10 height 10
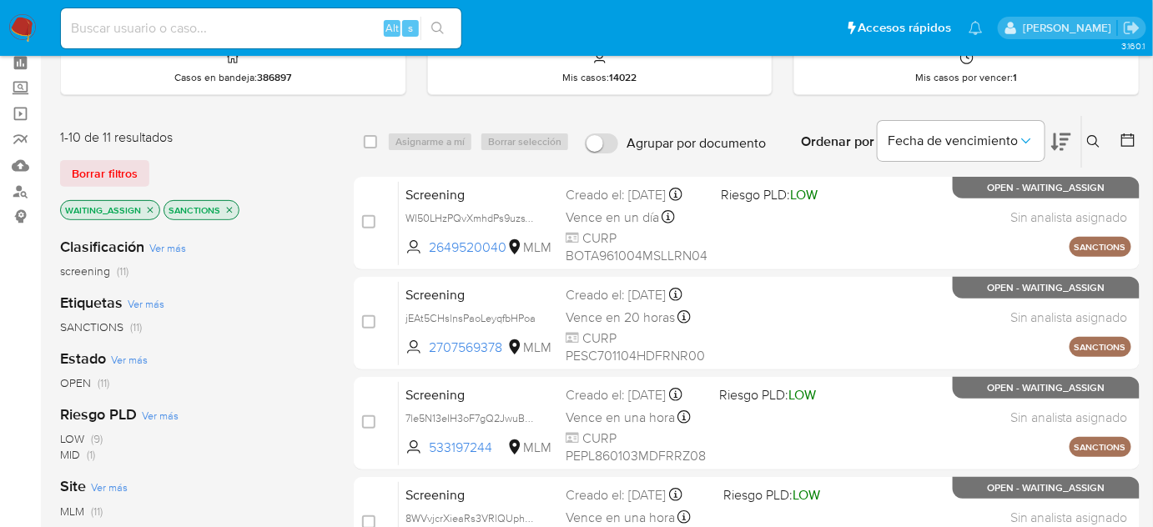
click at [145, 207] on icon "close-filter" at bounding box center [150, 210] width 10 height 10
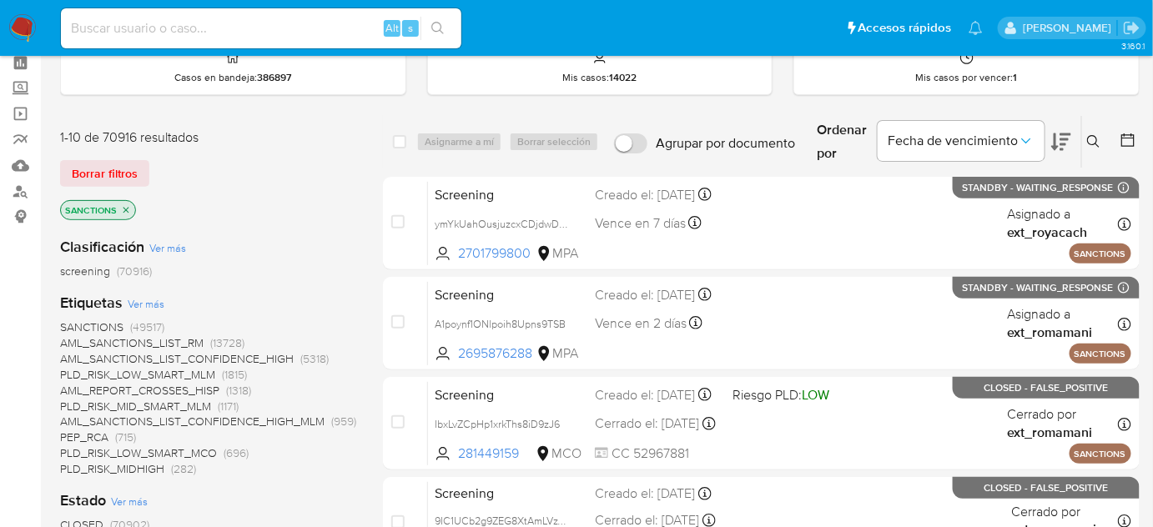
click at [24, 17] on img at bounding box center [22, 28] width 28 height 28
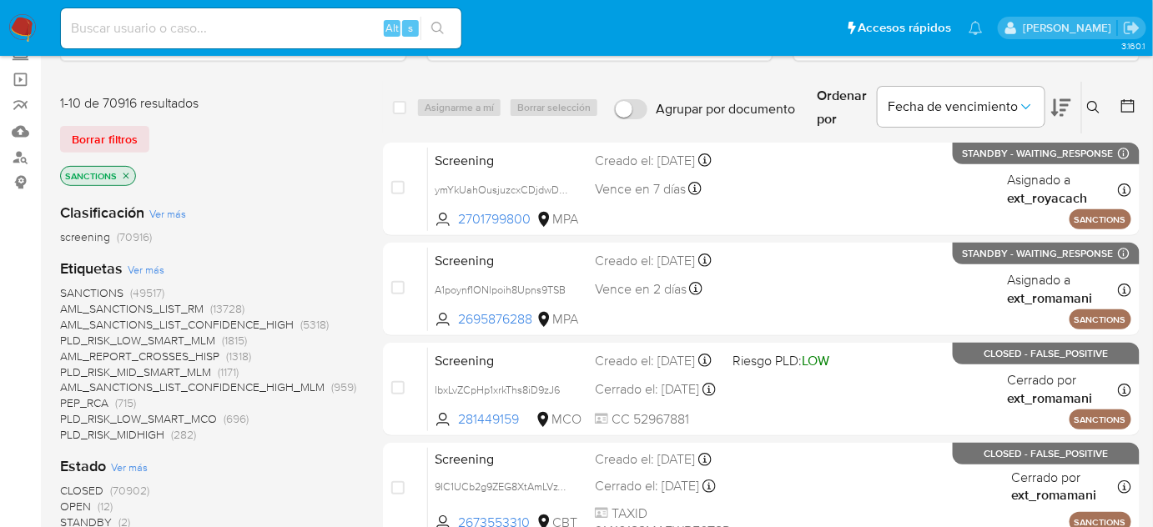
scroll to position [224, 0]
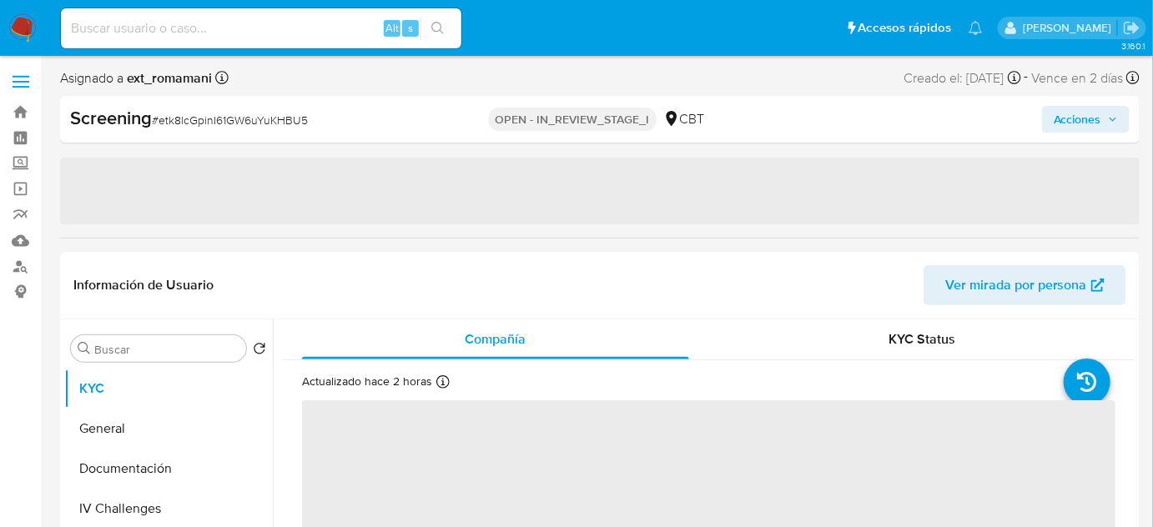
select select "10"
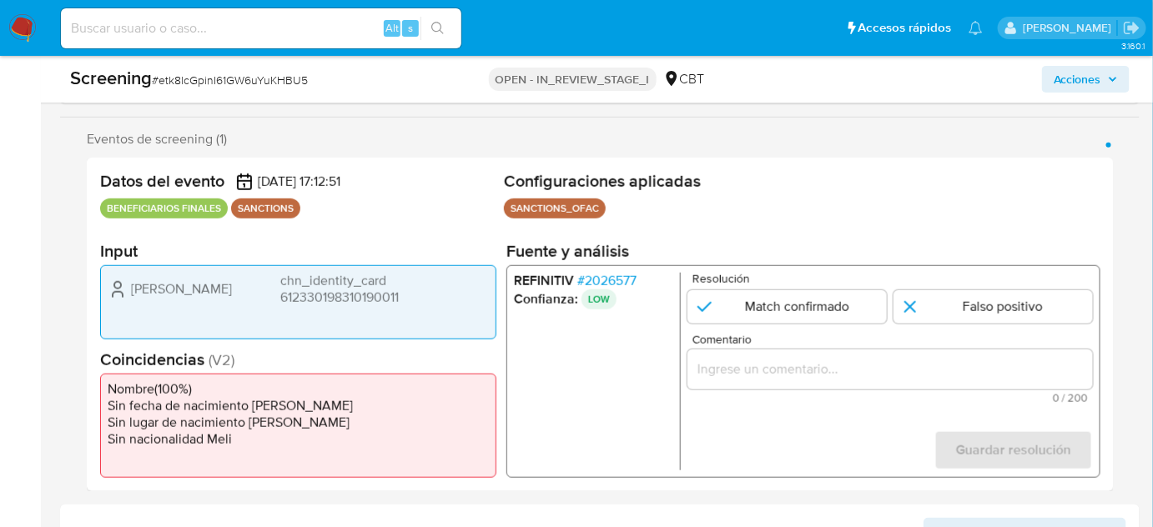
scroll to position [303, 0]
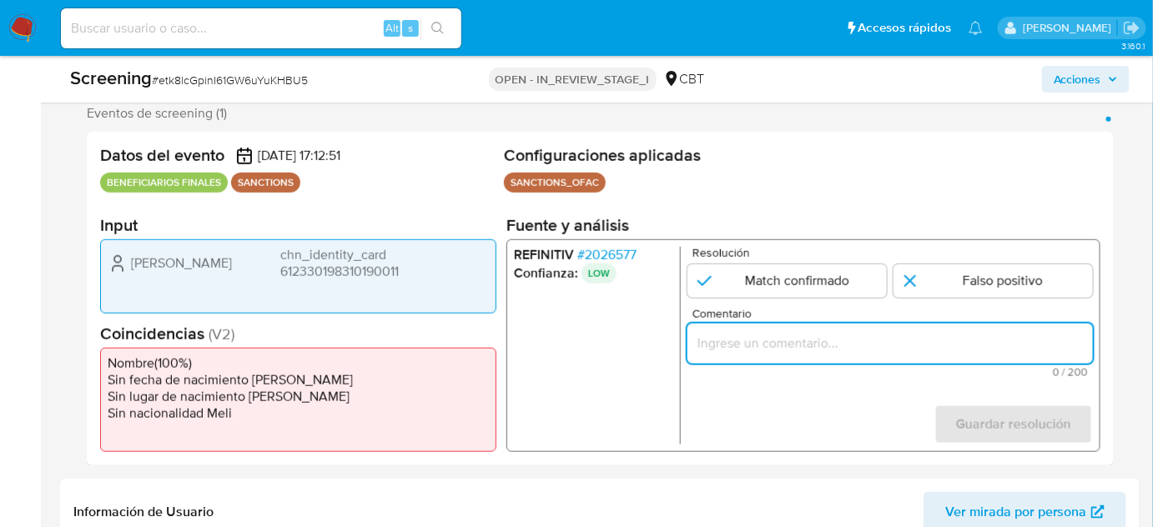
click at [758, 333] on input "Comentario" at bounding box center [891, 344] width 406 height 22
paste input "Titular de cuenta sin coincidencias en listas activas."
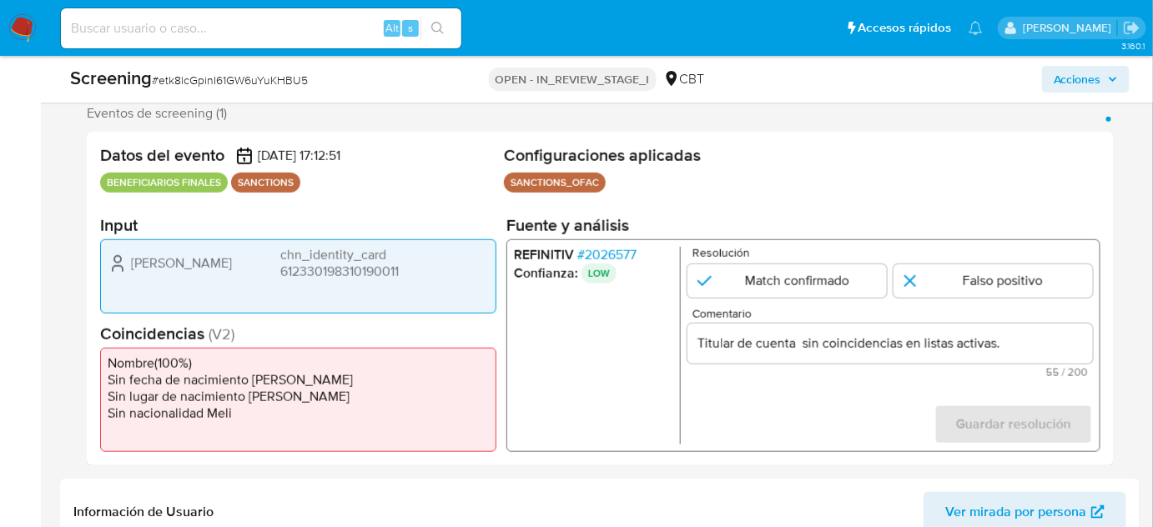
drag, startPoint x: 127, startPoint y: 260, endPoint x: 445, endPoint y: 284, distance: 318.8
click at [445, 284] on div "[PERSON_NAME] chn_identity_card 612330198310190011" at bounding box center [298, 276] width 396 height 74
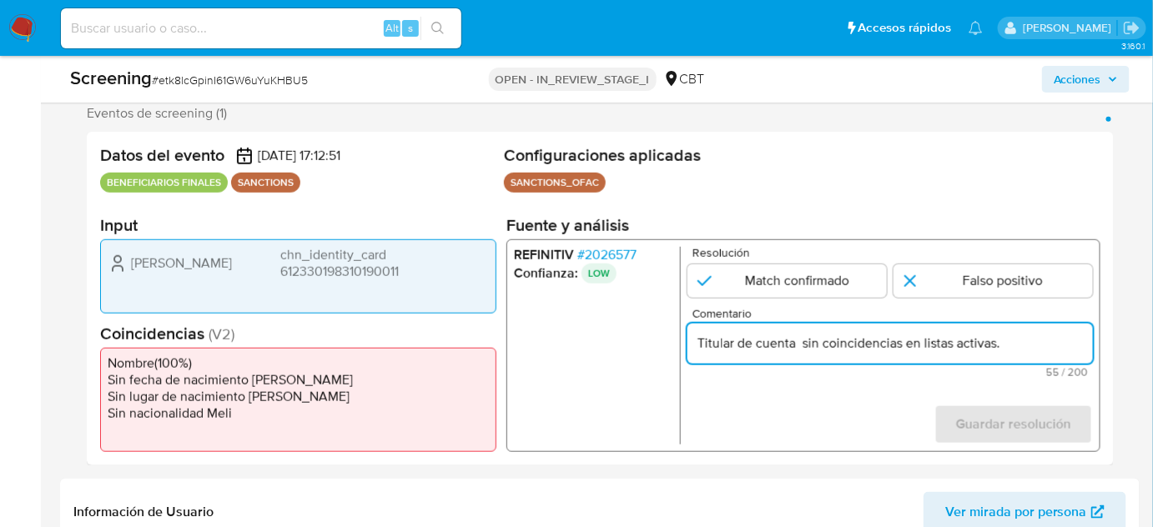
drag, startPoint x: 1046, startPoint y: 340, endPoint x: 627, endPoint y: 340, distance: 418.0
click at [627, 340] on div "REFINITIV # 2026577 Confianza: LOW Resolución Match confirmado Falso positivo C…" at bounding box center [803, 345] width 594 height 213
paste input "Compara al Rte Legal con el Sancionado , se desestima el match ya que difieren …"
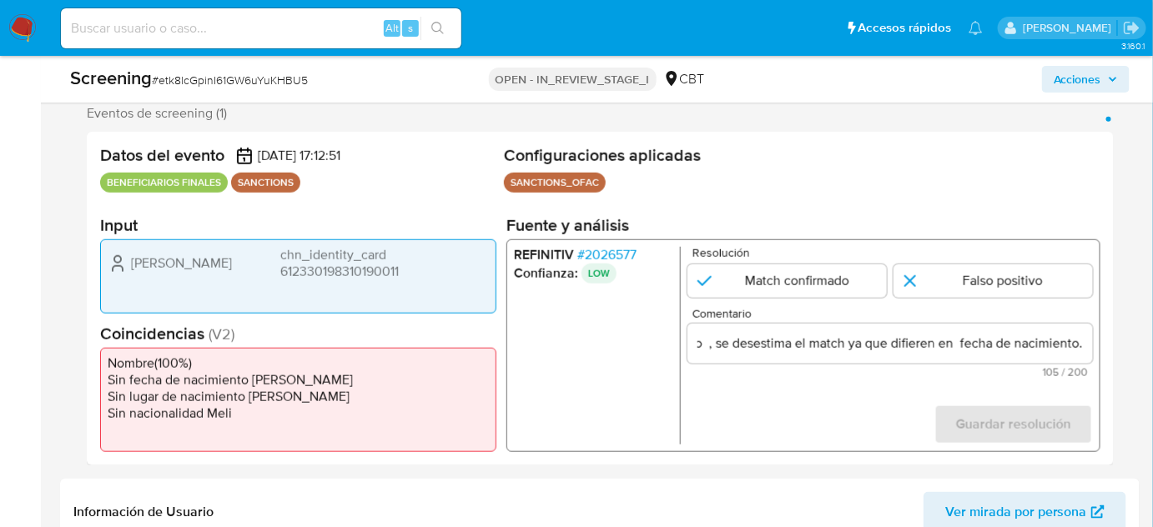
scroll to position [0, 0]
click at [578, 363] on ul "REFINITIV # 2026577 Confianza: LOW" at bounding box center [597, 346] width 167 height 198
drag, startPoint x: 123, startPoint y: 258, endPoint x: 467, endPoint y: 285, distance: 345.7
click at [467, 285] on div "[PERSON_NAME] chn_identity_card 612330198310190011" at bounding box center [298, 276] width 396 height 74
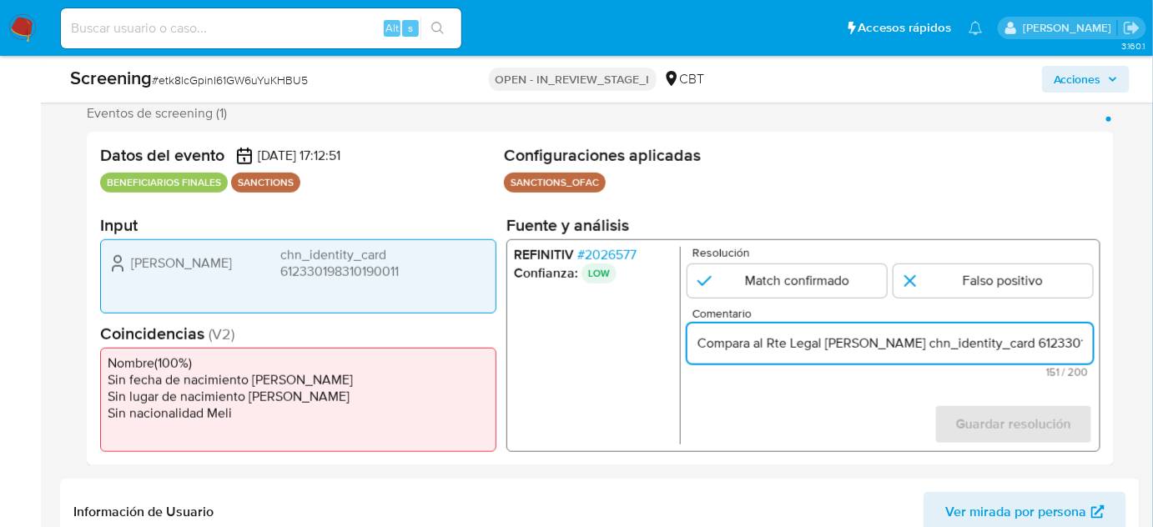
click at [825, 349] on input "Compara al Rte Legal [PERSON_NAME] chn_identity_card 612330198310190011 con el …" at bounding box center [891, 344] width 406 height 22
drag, startPoint x: 883, startPoint y: 345, endPoint x: 826, endPoint y: 340, distance: 57.0
click at [826, 340] on input "Compara al Rte Legal [PERSON_NAME] chn_identity_card 612330198310190011 con el …" at bounding box center [891, 344] width 406 height 22
drag, startPoint x: 1053, startPoint y: 341, endPoint x: 1075, endPoint y: 343, distance: 21.8
click at [1075, 343] on input "Compara al Rte Legal Lei Zhang chn_identity_card 612330198310190011 con el Sanc…" at bounding box center [891, 344] width 406 height 22
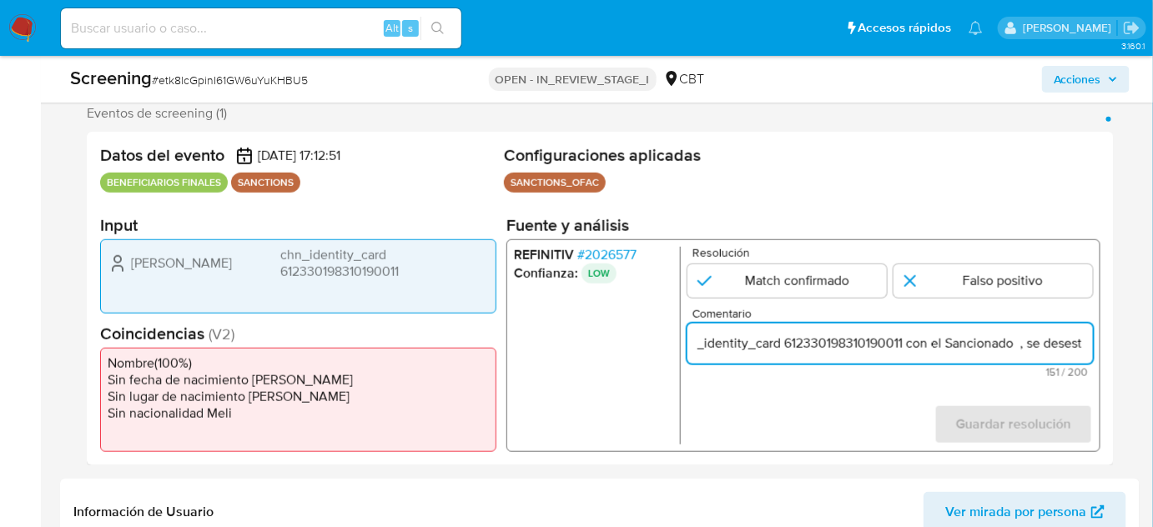
scroll to position [0, 269]
click at [962, 348] on input "Compara al Rte Legal Lei Zhang chn_identity_card 612330198310190011 con el Sanc…" at bounding box center [891, 344] width 406 height 22
paste input "[PERSON_NAME]"
type input "Compara al Rte Legal [PERSON_NAME] chn_identity_card 612330198310190011 con el …"
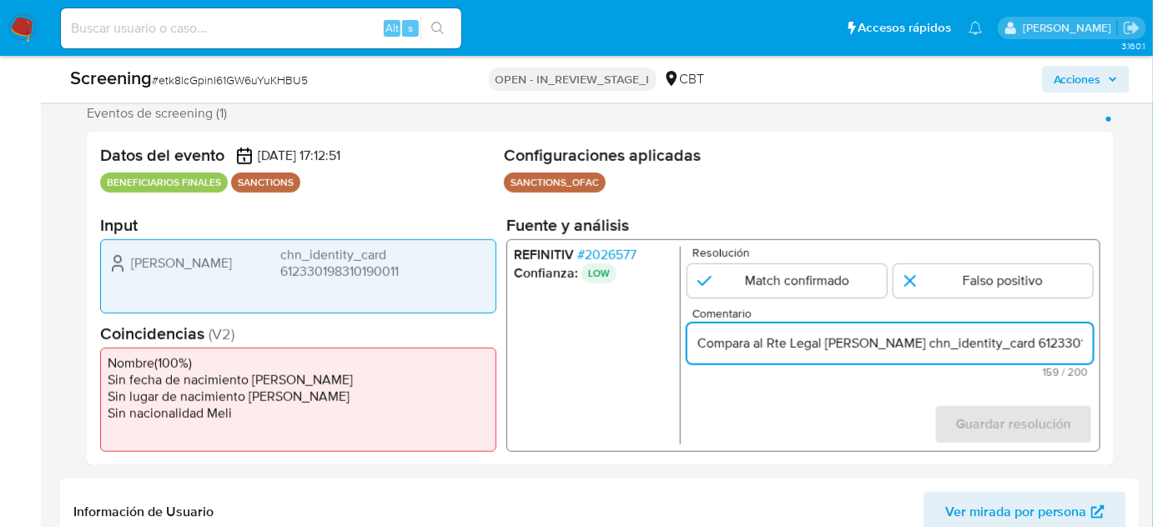
click at [628, 248] on span "# 2026577" at bounding box center [606, 255] width 59 height 17
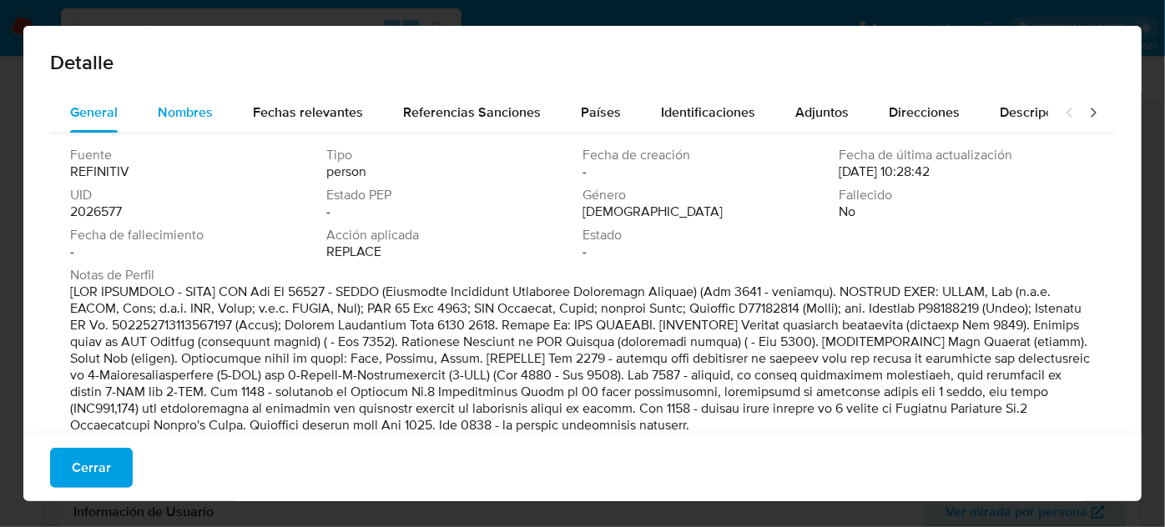
click at [206, 112] on span "Nombres" at bounding box center [185, 112] width 55 height 19
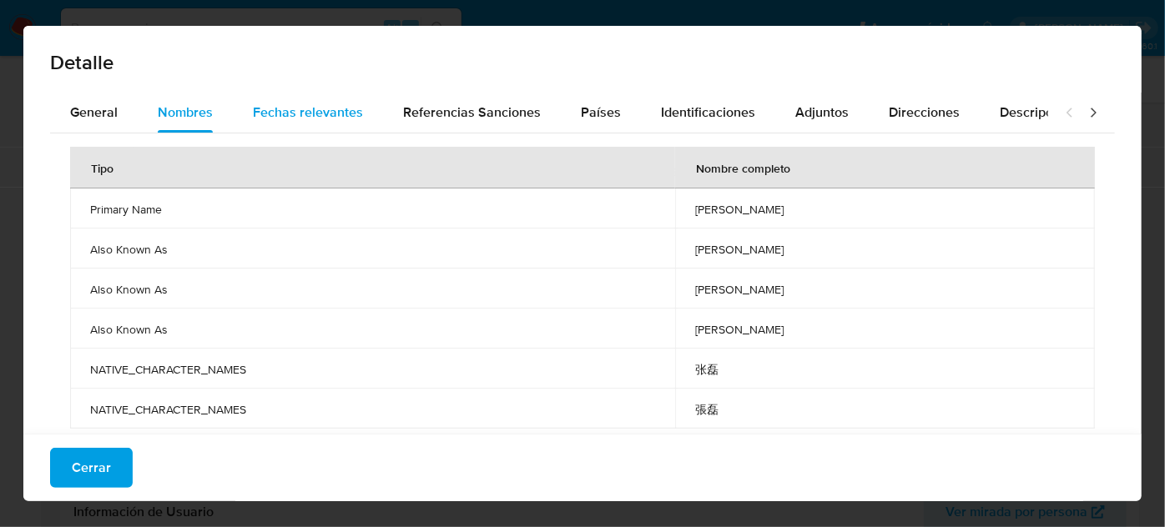
click at [309, 113] on span "Fechas relevantes" at bounding box center [308, 112] width 110 height 19
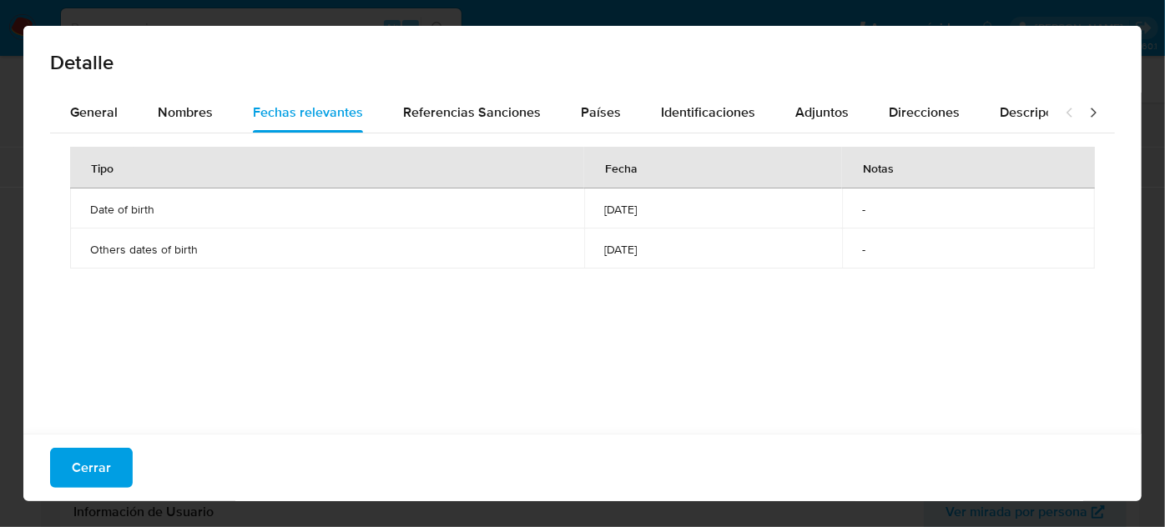
drag, startPoint x: 620, startPoint y: 210, endPoint x: 552, endPoint y: 214, distance: 67.7
click at [584, 214] on td "1976-01-03" at bounding box center [713, 209] width 259 height 40
click at [108, 461] on button "Cerrar" at bounding box center [91, 468] width 83 height 40
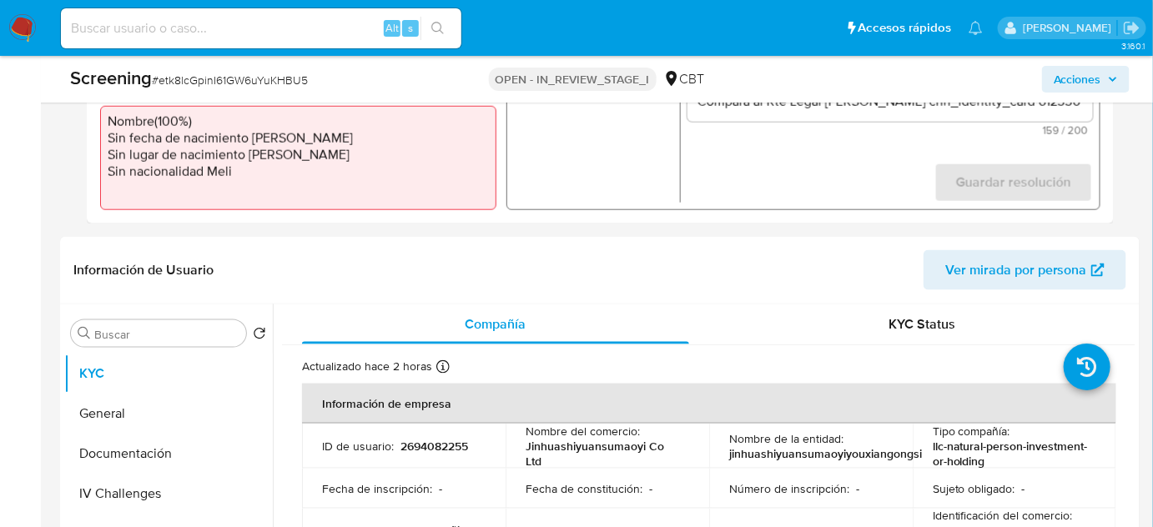
scroll to position [607, 0]
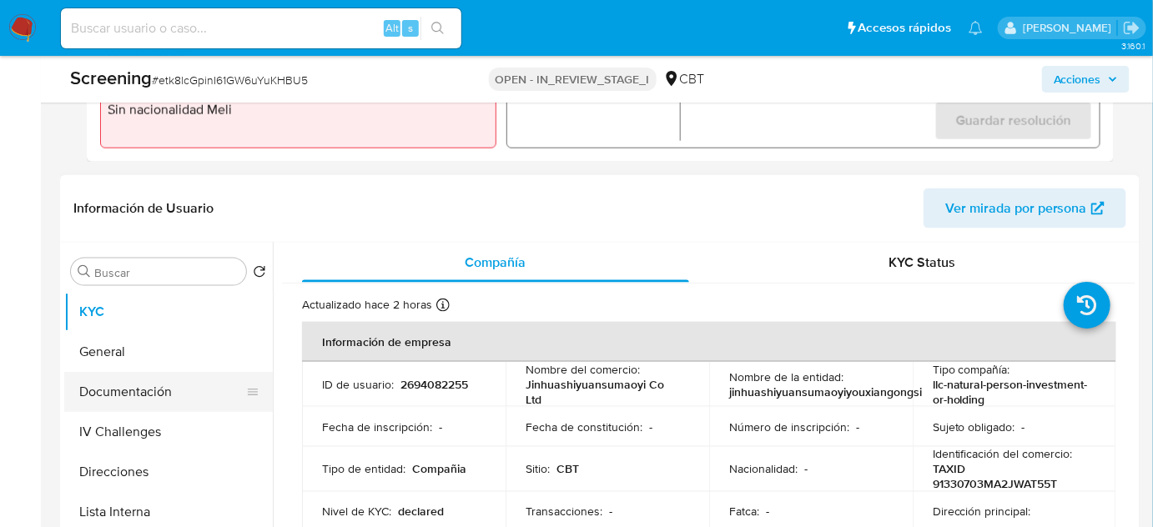
click at [98, 386] on button "Documentación" at bounding box center [161, 392] width 195 height 40
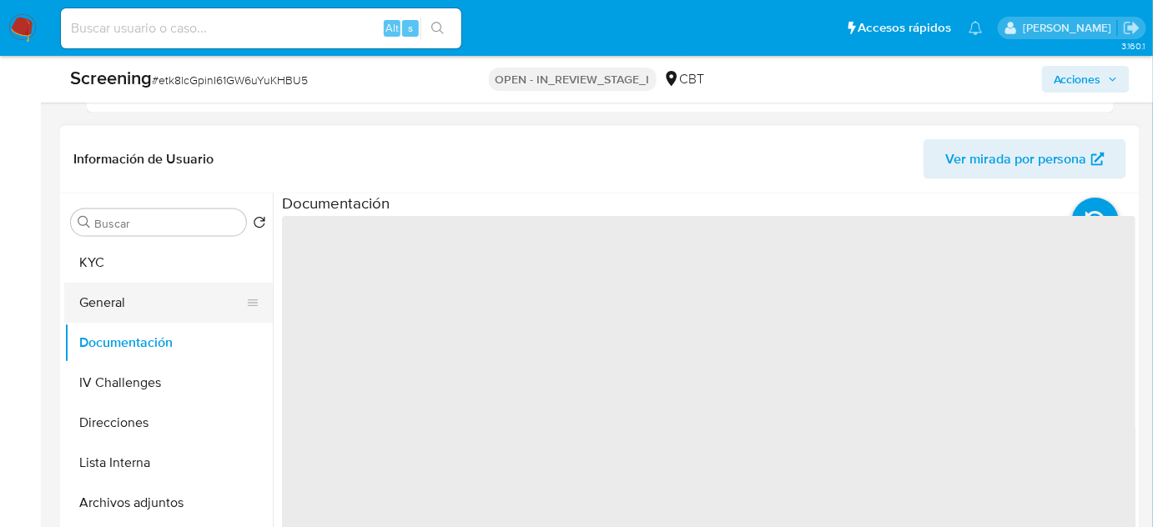
scroll to position [683, 0]
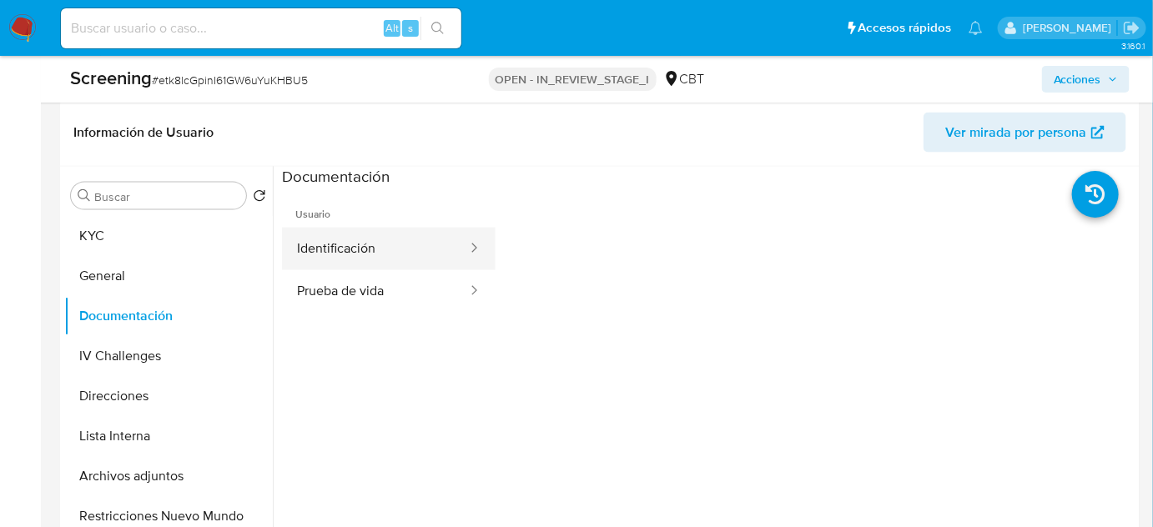
click at [376, 249] on button "Identificación" at bounding box center [375, 249] width 187 height 43
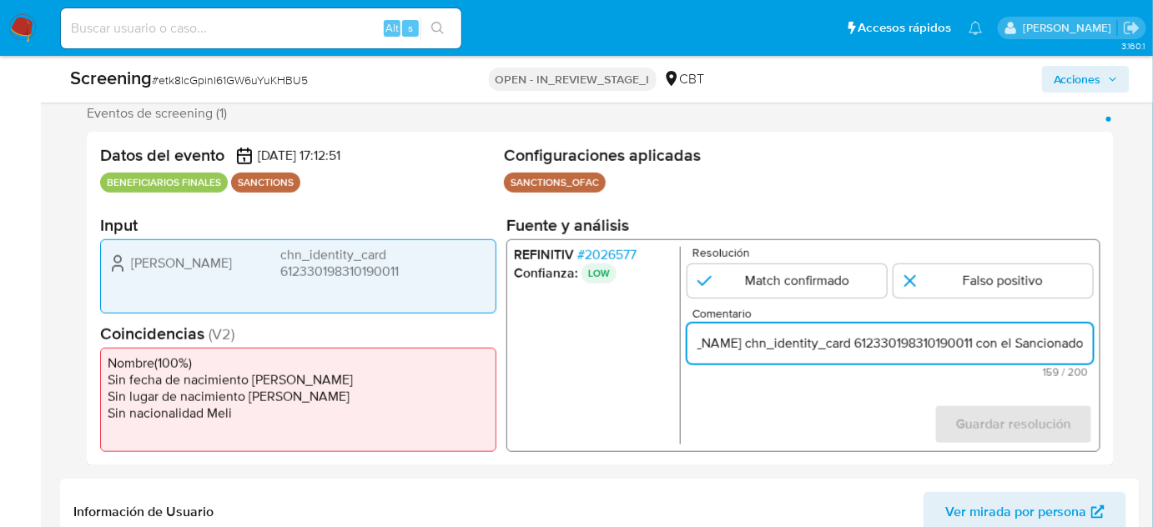
scroll to position [0, 235]
drag, startPoint x: 825, startPoint y: 349, endPoint x: 882, endPoint y: 345, distance: 56.9
click at [882, 345] on input "Compara al Rte Legal Lei Zhang chn_identity_card 612330198310190011 con el Sanc…" at bounding box center [891, 344] width 406 height 22
click at [972, 286] on input "1 de 1" at bounding box center [993, 281] width 199 height 33
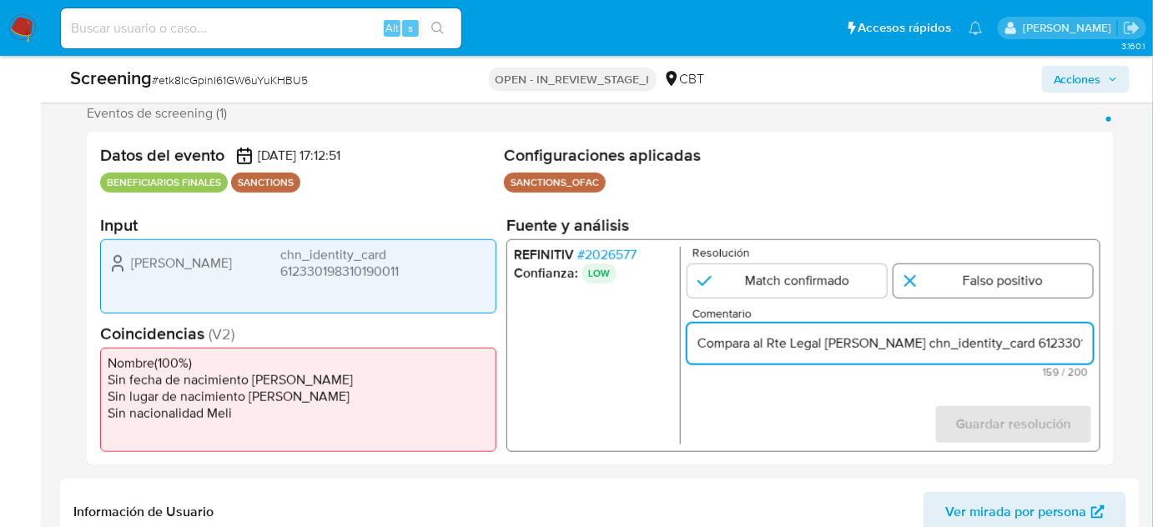
radio input "true"
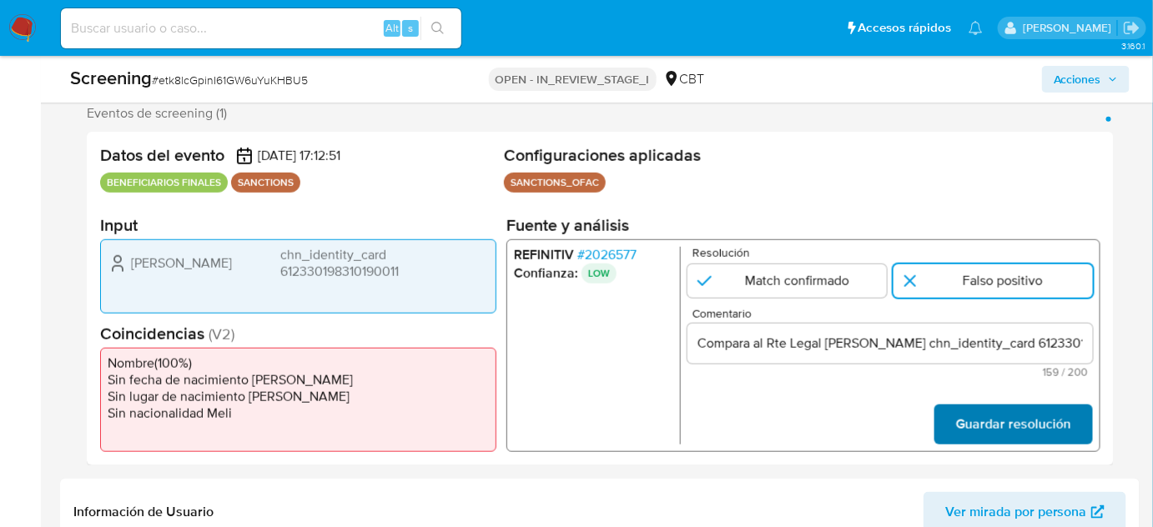
click at [1010, 428] on span "Guardar resolución" at bounding box center [1013, 424] width 115 height 37
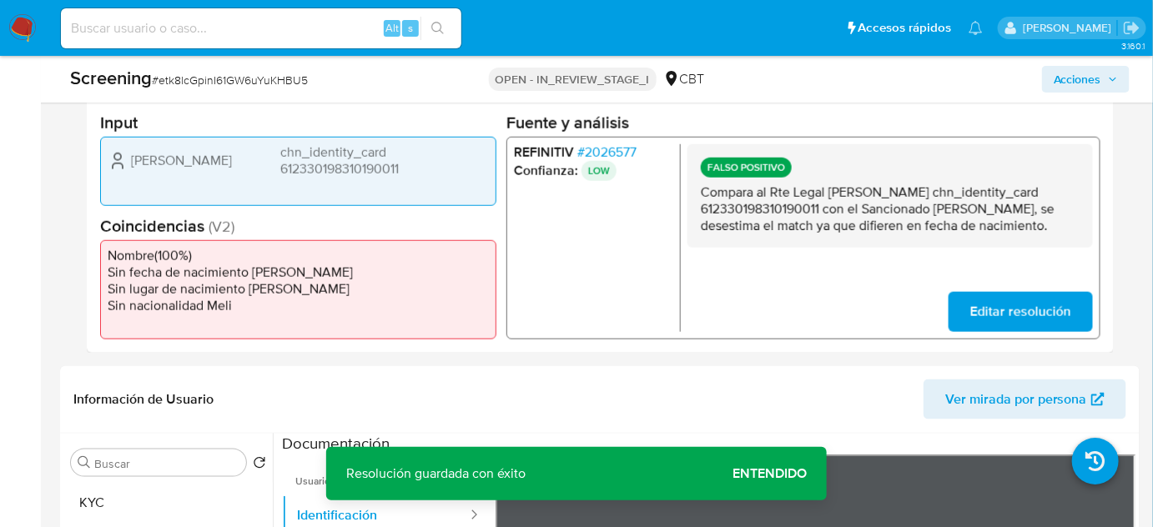
scroll to position [379, 0]
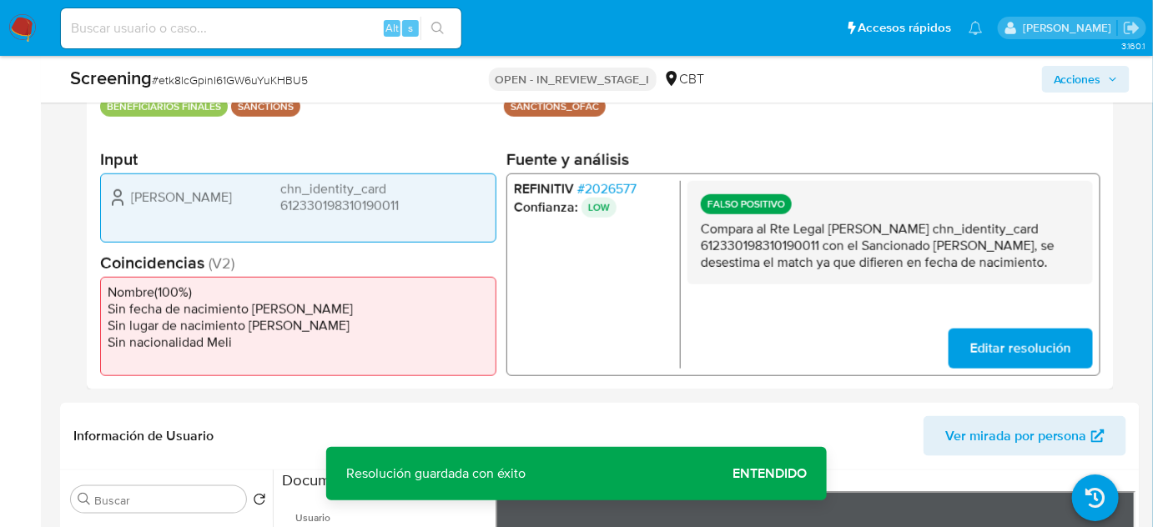
click at [634, 189] on span "# 2026577" at bounding box center [606, 188] width 59 height 17
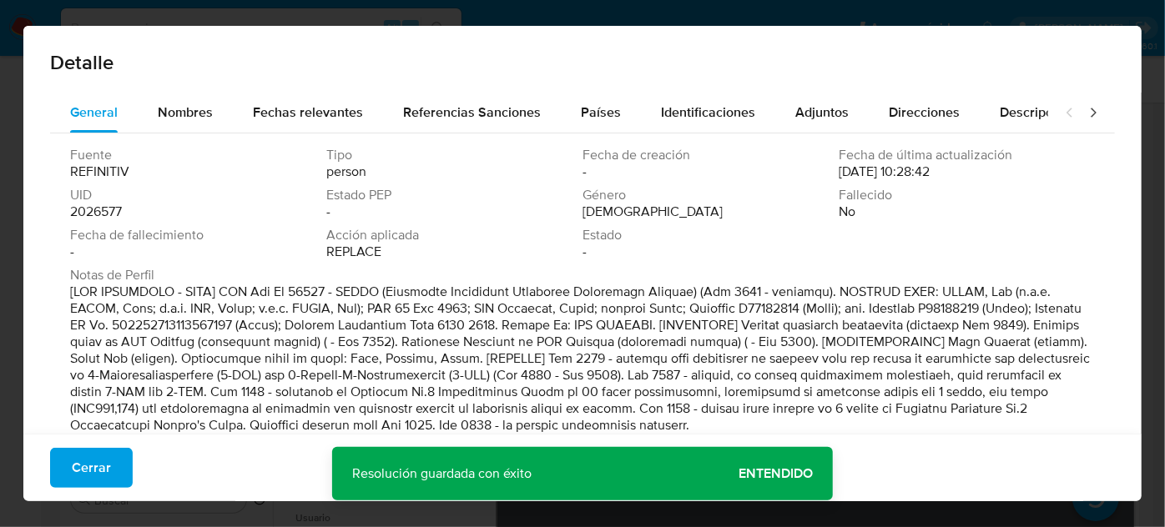
drag, startPoint x: 79, startPoint y: 469, endPoint x: 133, endPoint y: 450, distance: 56.7
click at [78, 469] on span "Cerrar" at bounding box center [91, 468] width 39 height 37
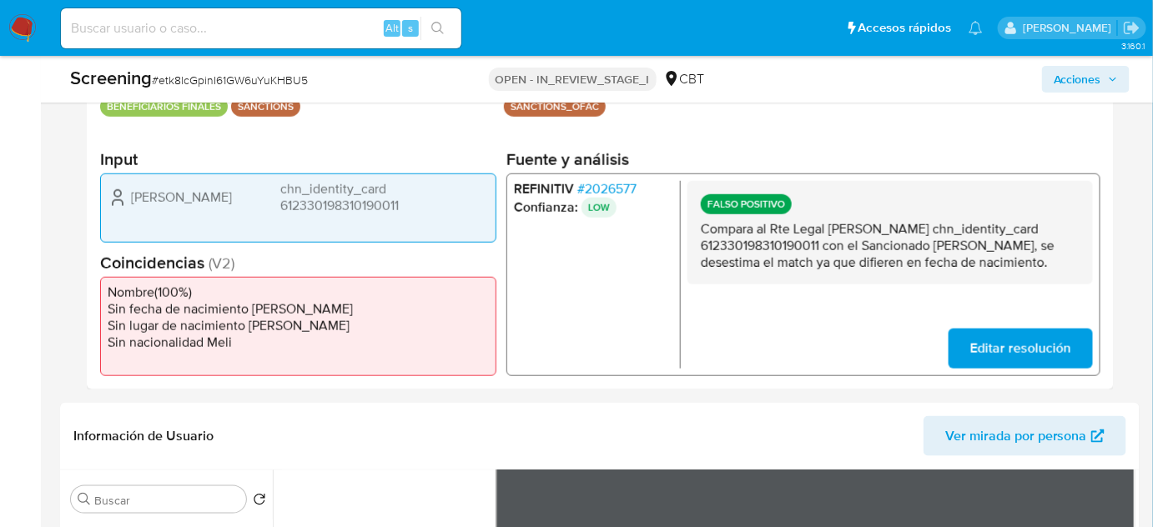
scroll to position [607, 0]
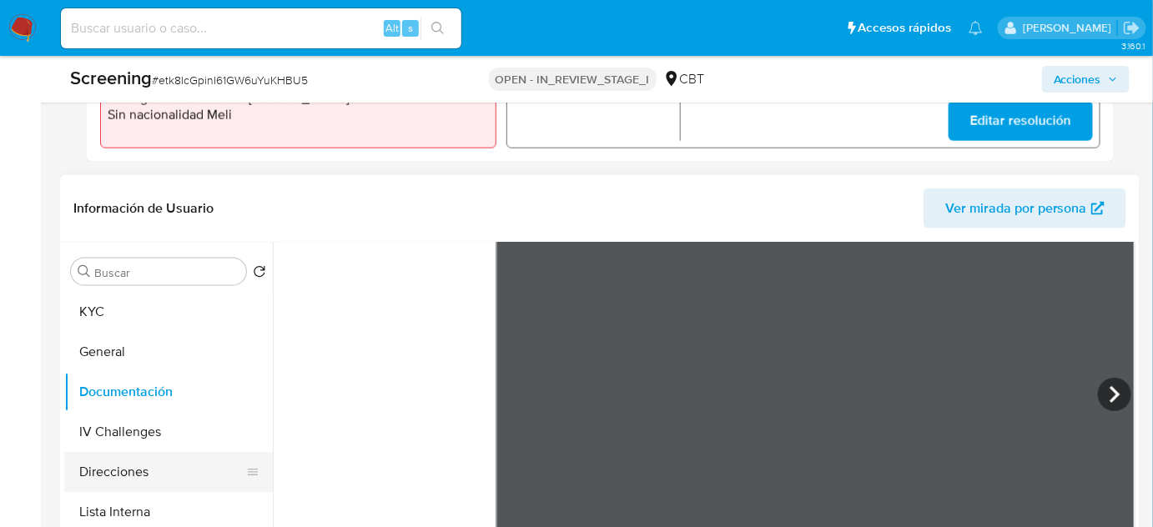
drag, startPoint x: 154, startPoint y: 501, endPoint x: 128, endPoint y: 490, distance: 27.3
click at [153, 501] on button "Lista Interna" at bounding box center [168, 512] width 209 height 40
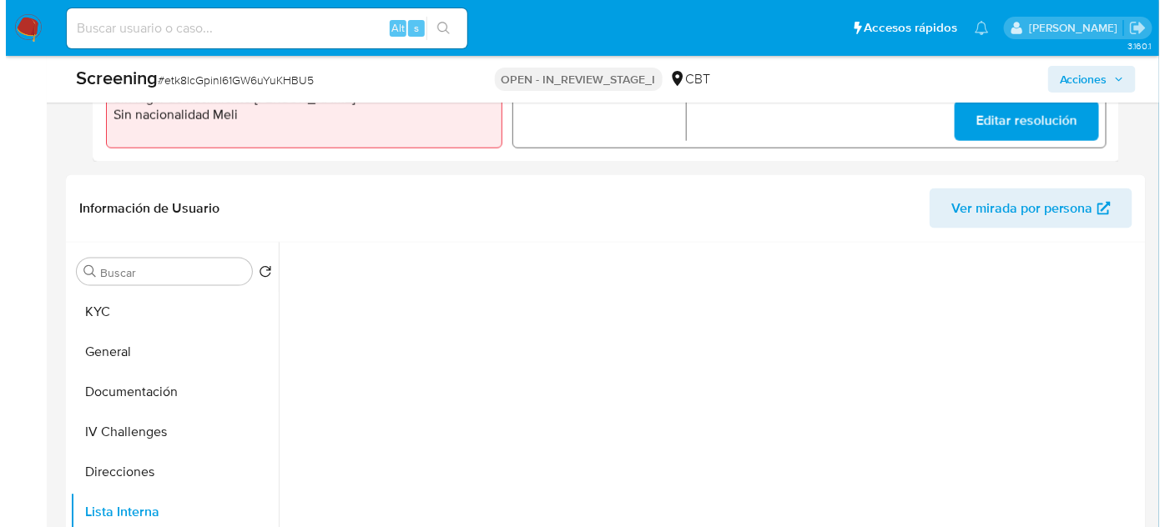
scroll to position [0, 0]
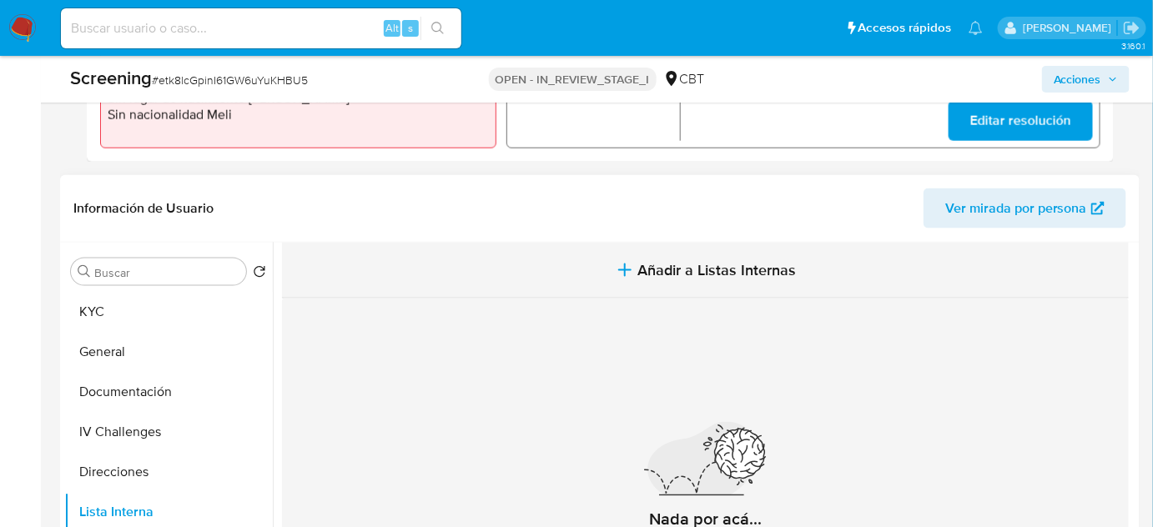
click at [715, 268] on span "Añadir a Listas Internas" at bounding box center [717, 270] width 159 height 18
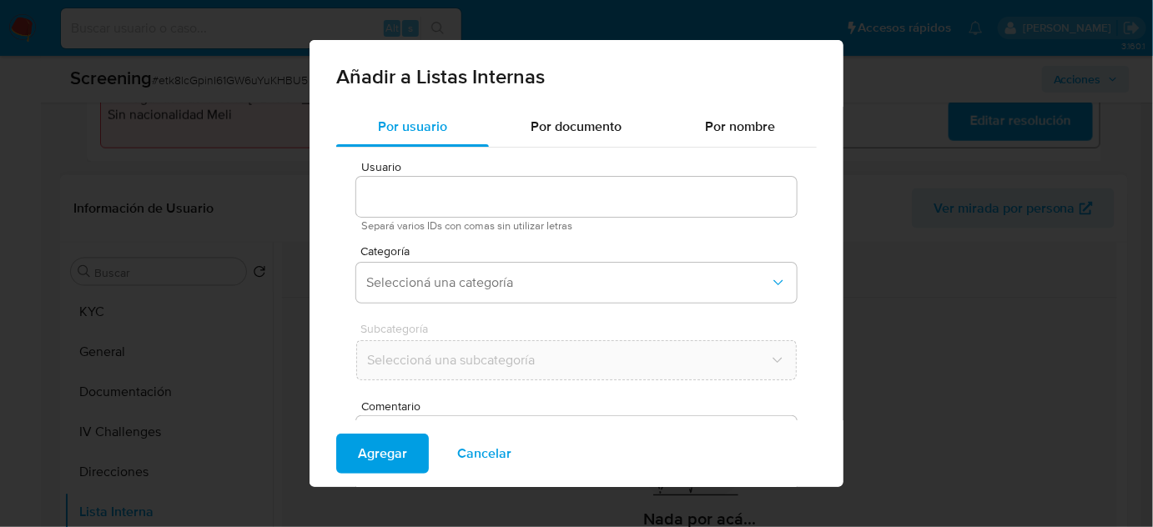
type input "2694082255"
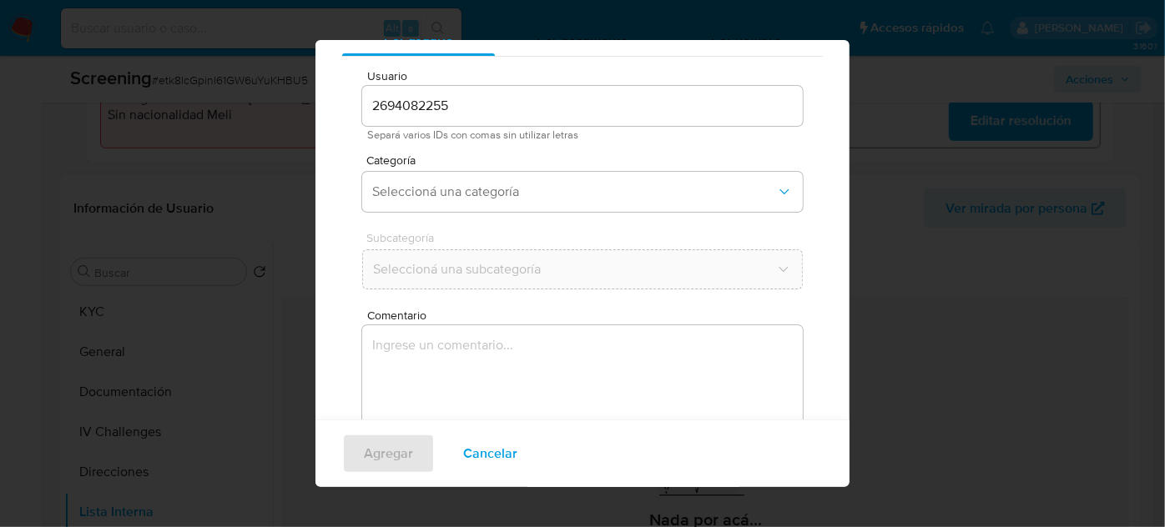
scroll to position [138, 0]
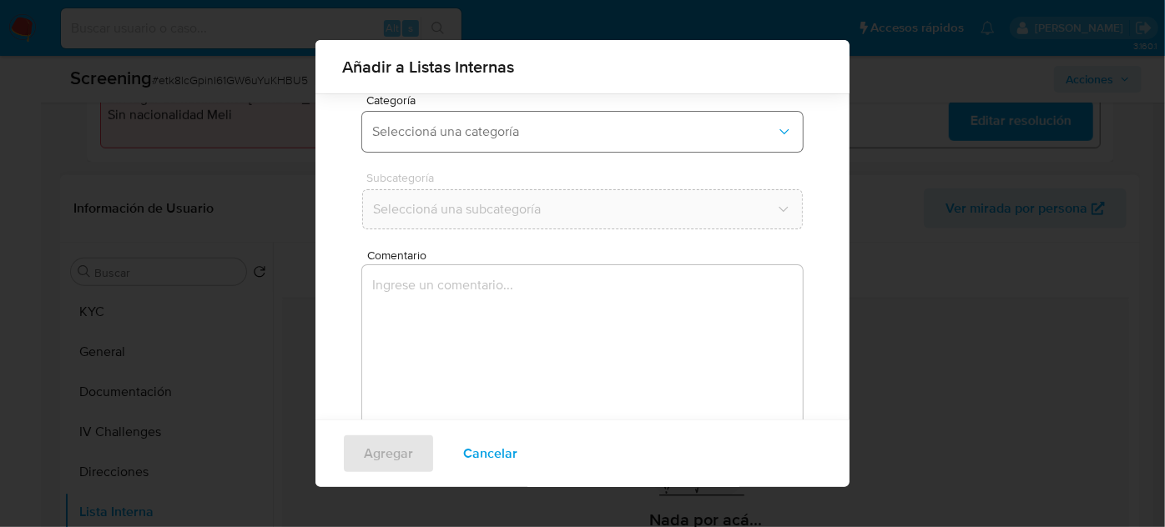
click at [527, 139] on button "Seleccioná una categoría" at bounding box center [582, 132] width 441 height 40
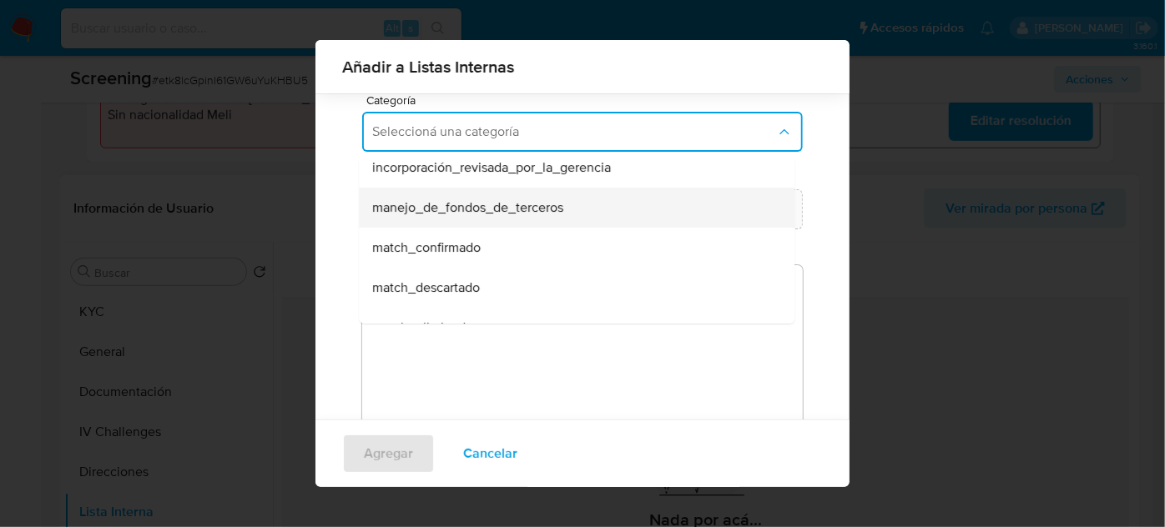
scroll to position [75, 0]
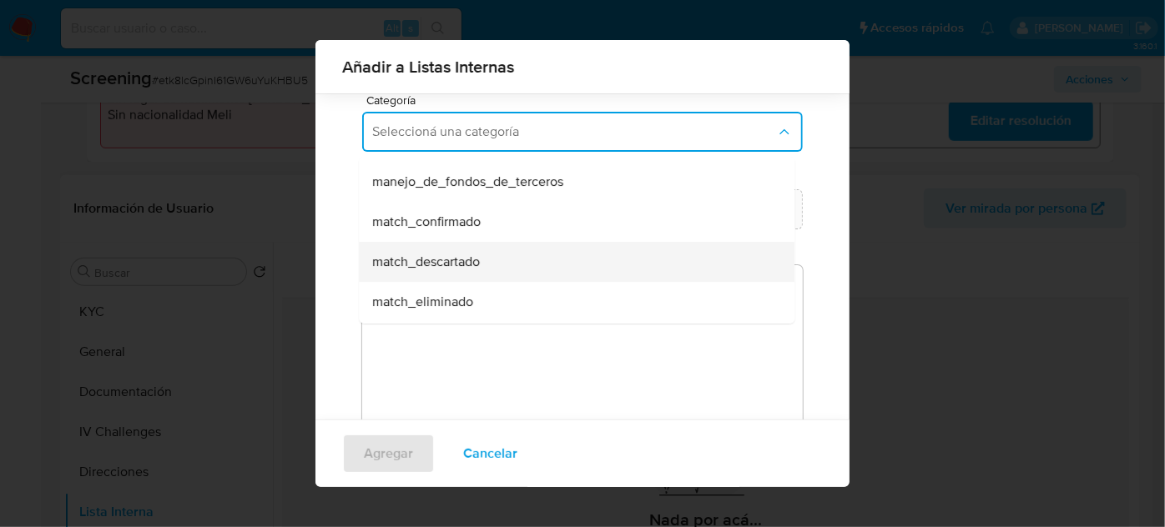
click at [469, 257] on span "match_descartado" at bounding box center [426, 262] width 108 height 17
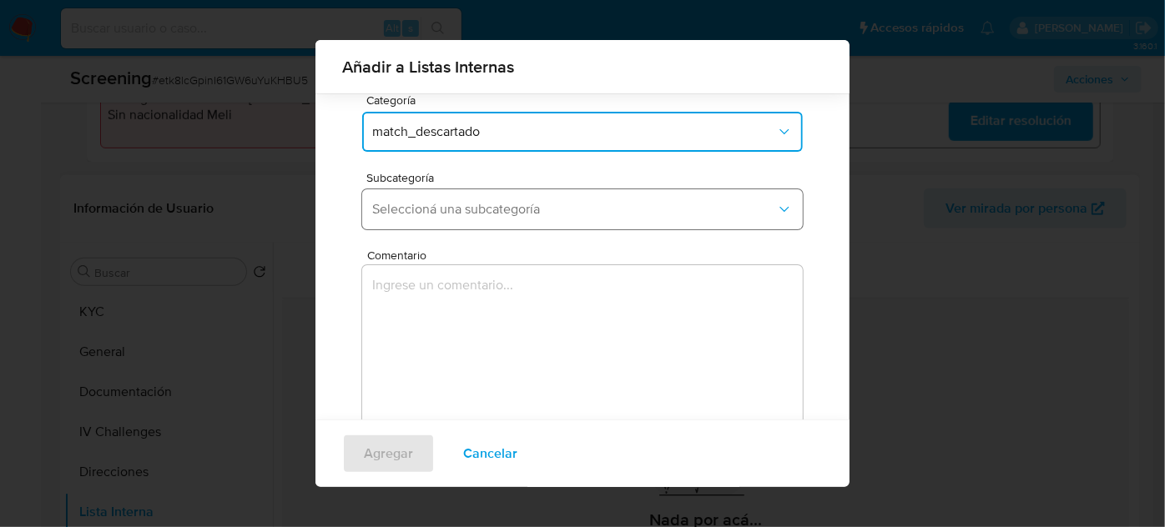
click at [527, 206] on span "Seleccioná una subcategoría" at bounding box center [574, 209] width 404 height 17
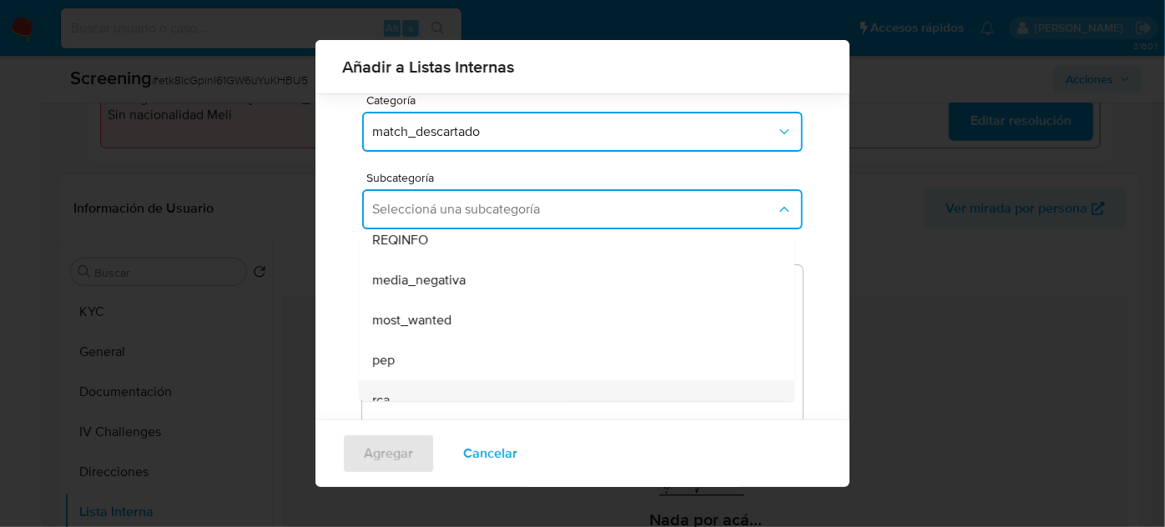
scroll to position [113, 0]
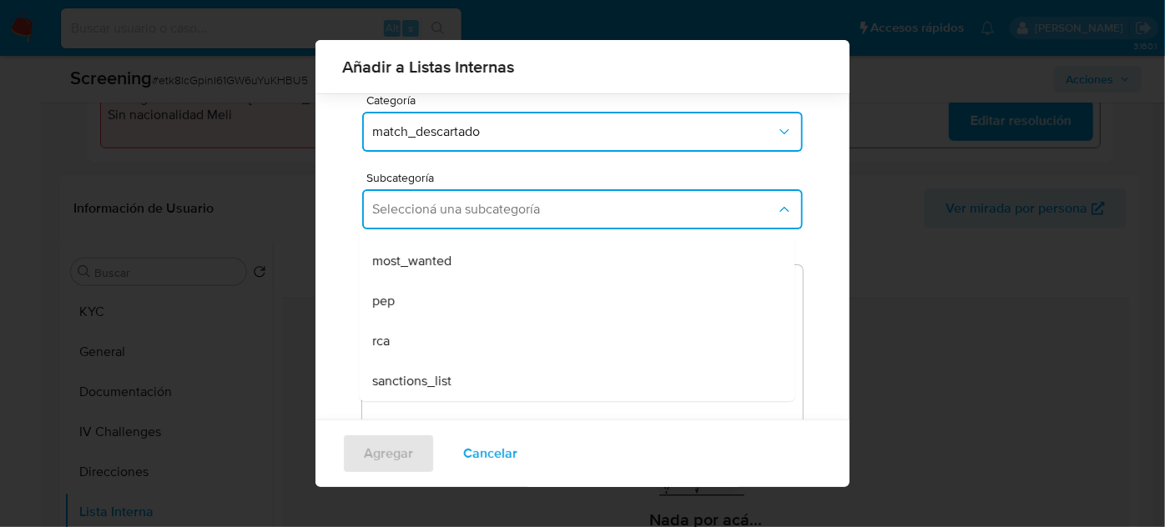
drag, startPoint x: 441, startPoint y: 370, endPoint x: 449, endPoint y: 358, distance: 14.4
click at [441, 370] on div "sanctions_list" at bounding box center [571, 381] width 399 height 40
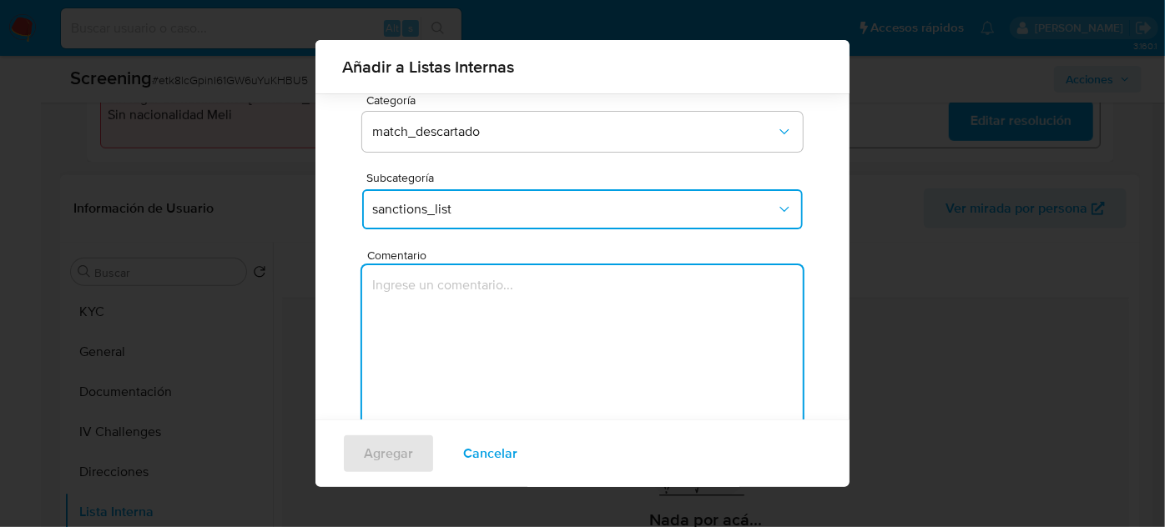
click at [449, 358] on textarea "Comentario" at bounding box center [582, 345] width 441 height 160
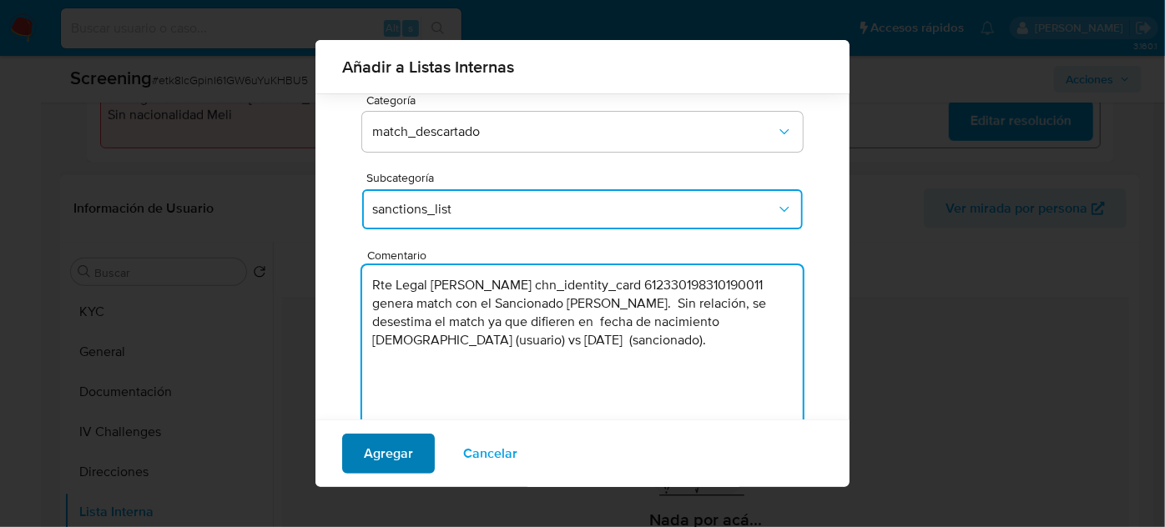
type textarea "Rte Legal Lei Zhang chn_identity_card 612330198310190011 genera match con el Sa…"
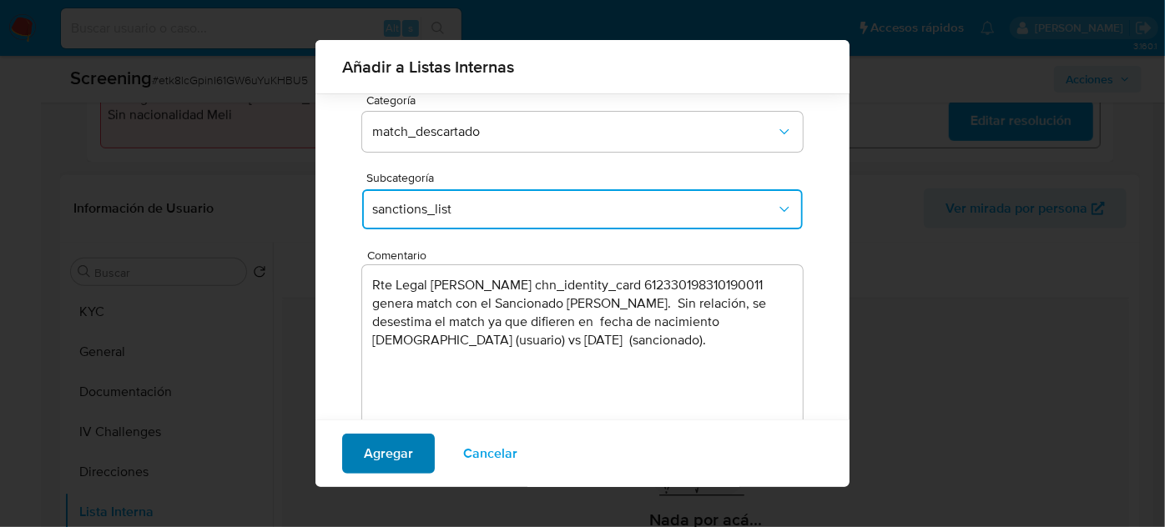
click at [386, 455] on span "Agregar" at bounding box center [388, 454] width 49 height 37
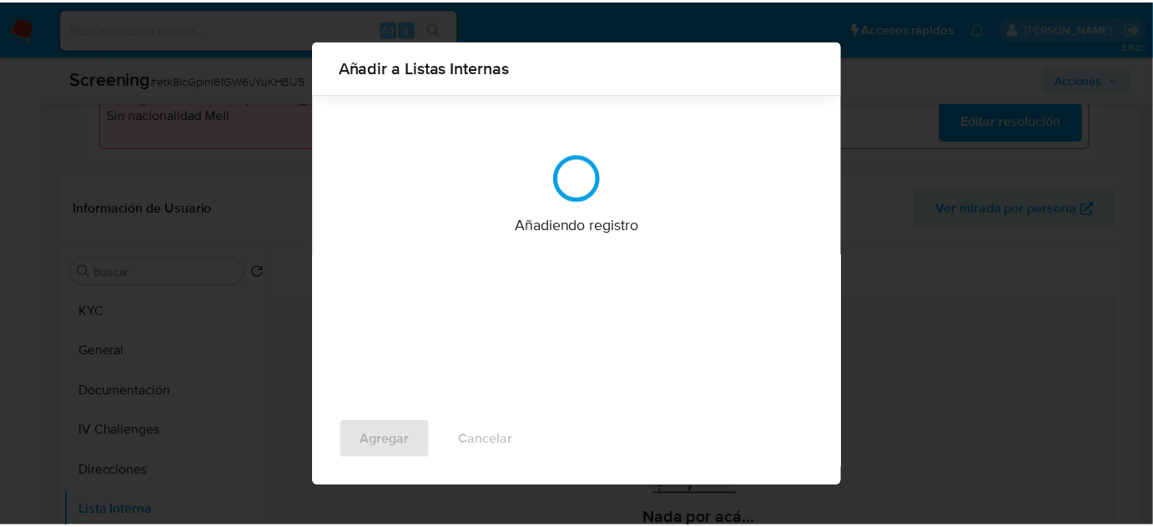
scroll to position [0, 0]
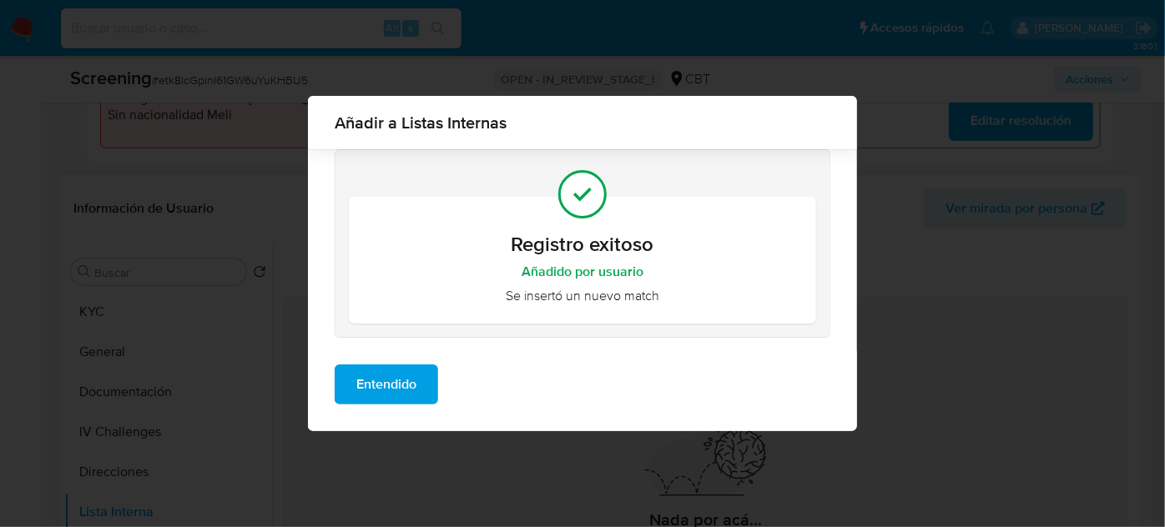
click at [403, 373] on span "Entendido" at bounding box center [386, 384] width 60 height 37
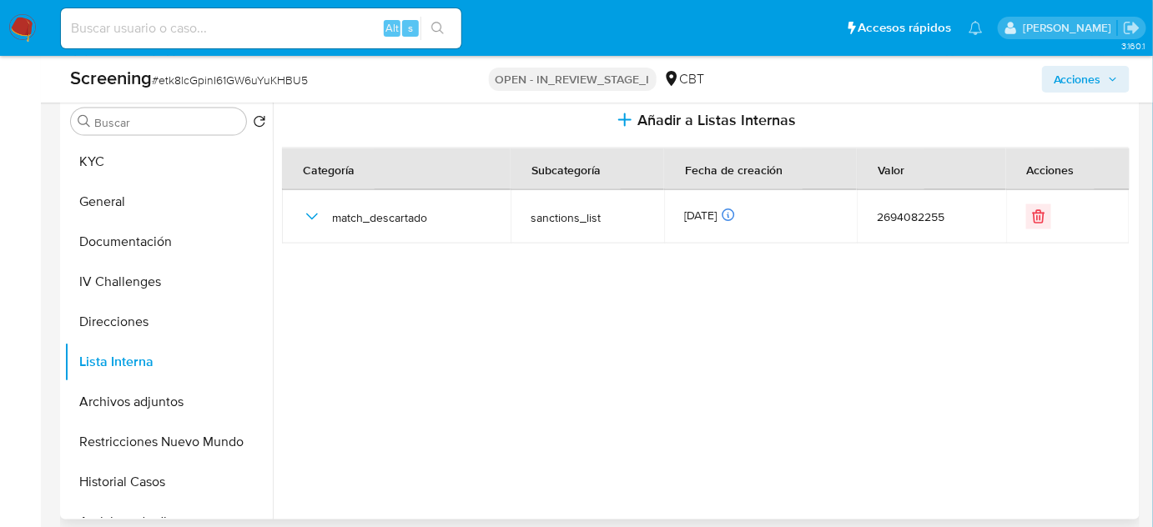
scroll to position [758, 0]
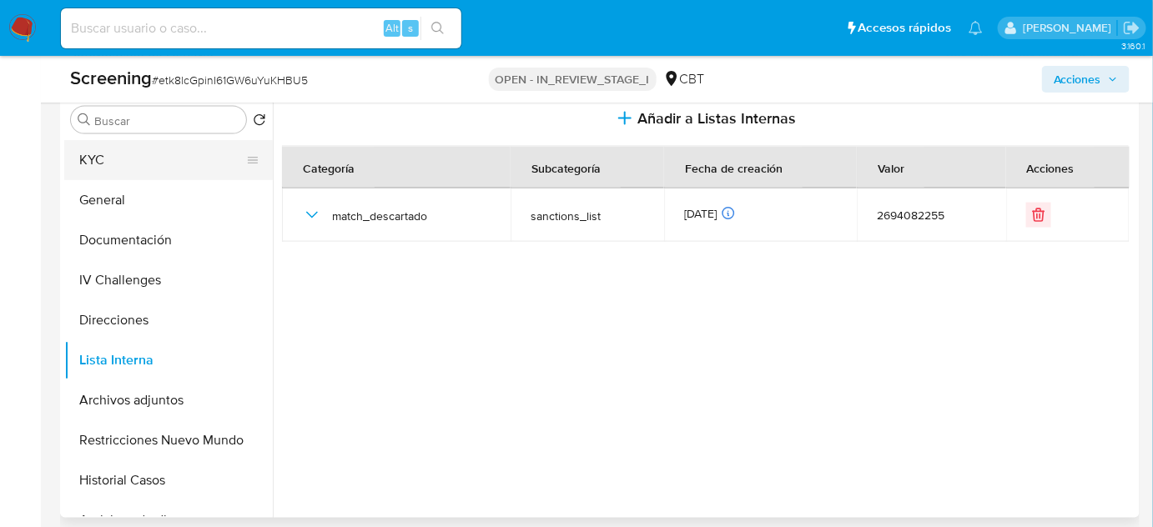
click at [155, 153] on button "KYC" at bounding box center [161, 160] width 195 height 40
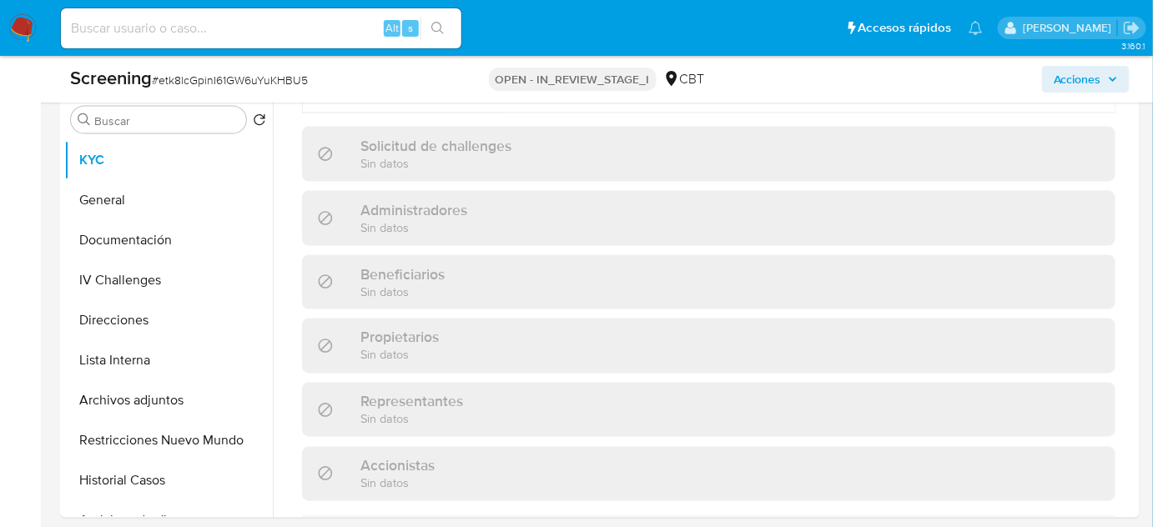
scroll to position [567, 0]
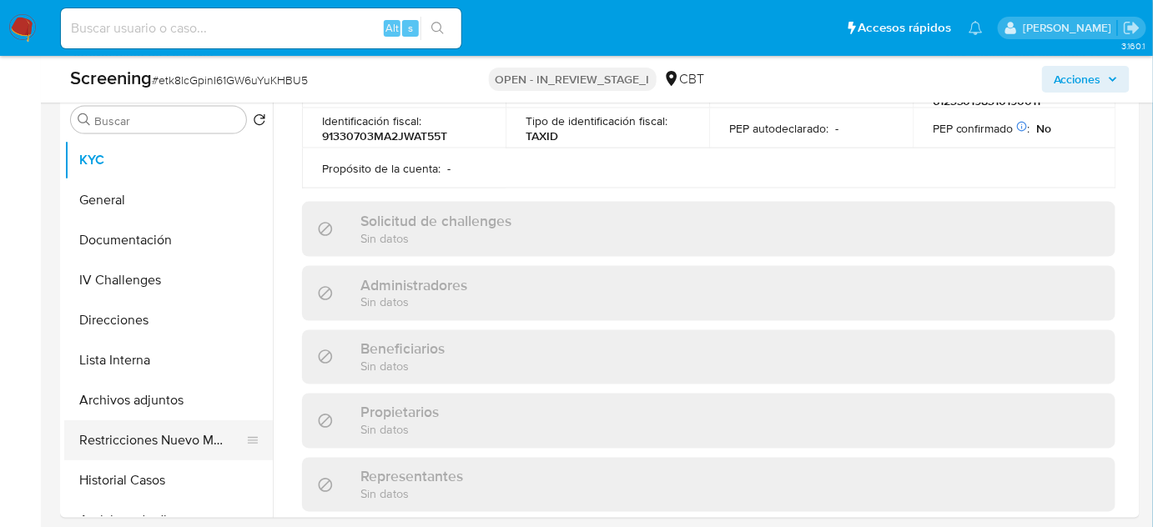
click at [162, 444] on button "Restricciones Nuevo Mundo" at bounding box center [161, 441] width 195 height 40
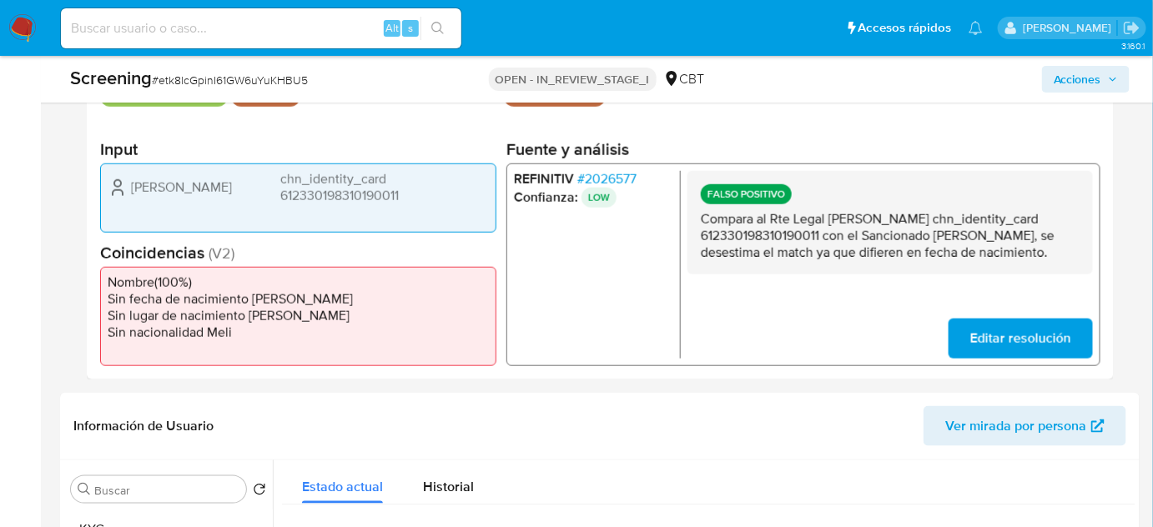
scroll to position [379, 0]
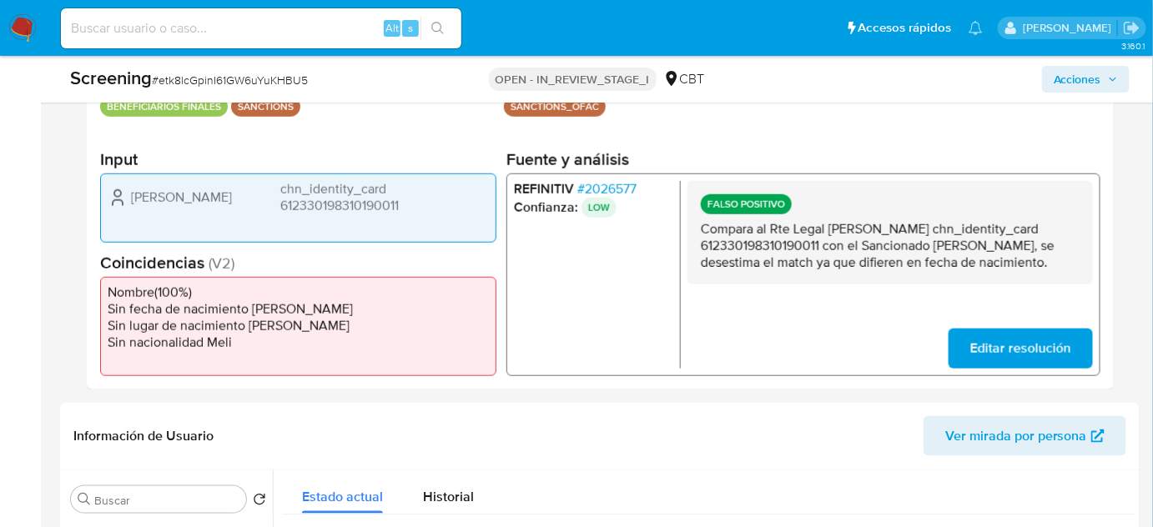
click at [1058, 85] on span "Acciones" at bounding box center [1078, 79] width 48 height 27
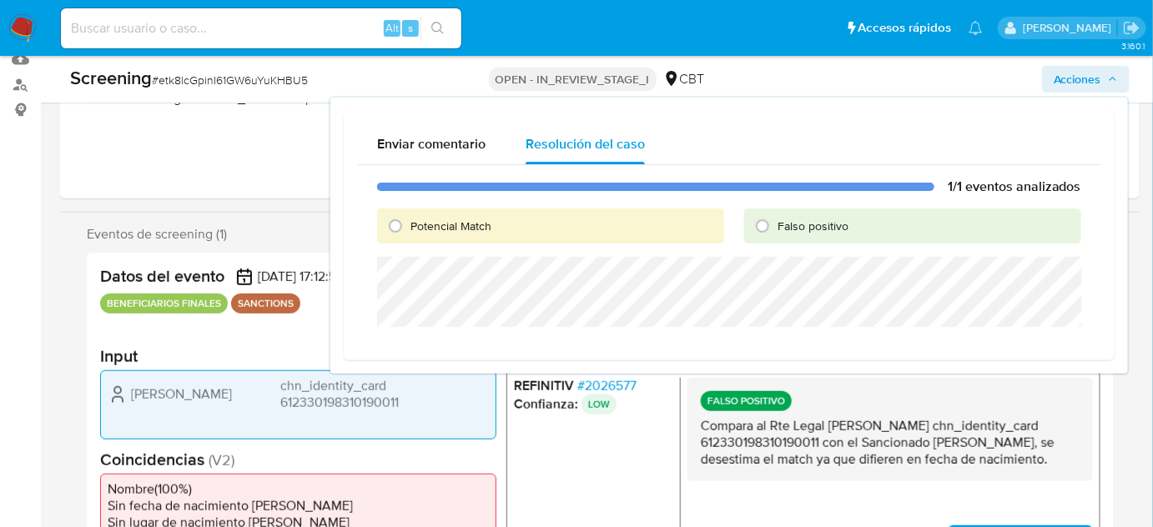
scroll to position [151, 0]
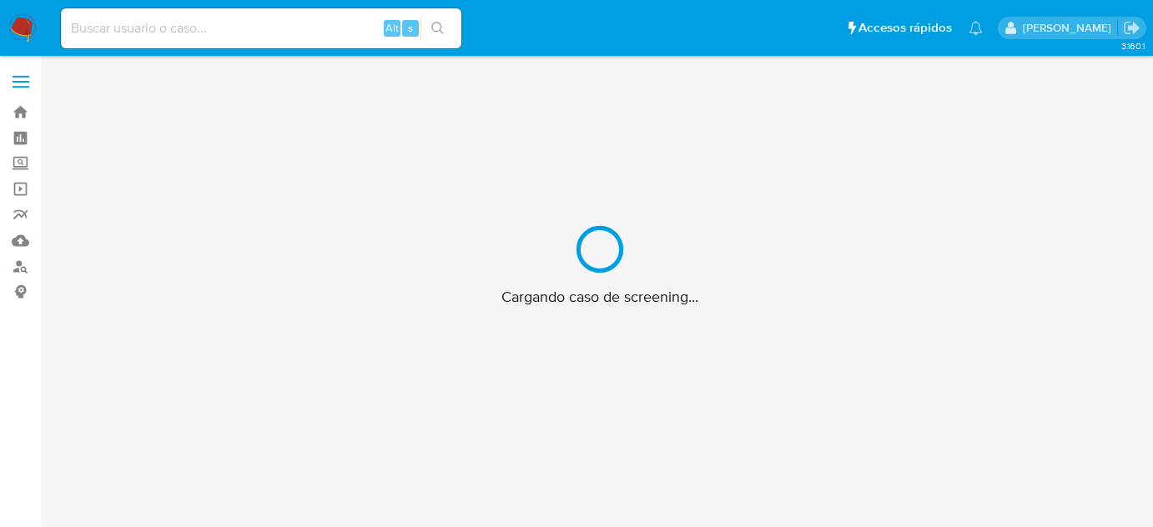
scroll to position [60, 0]
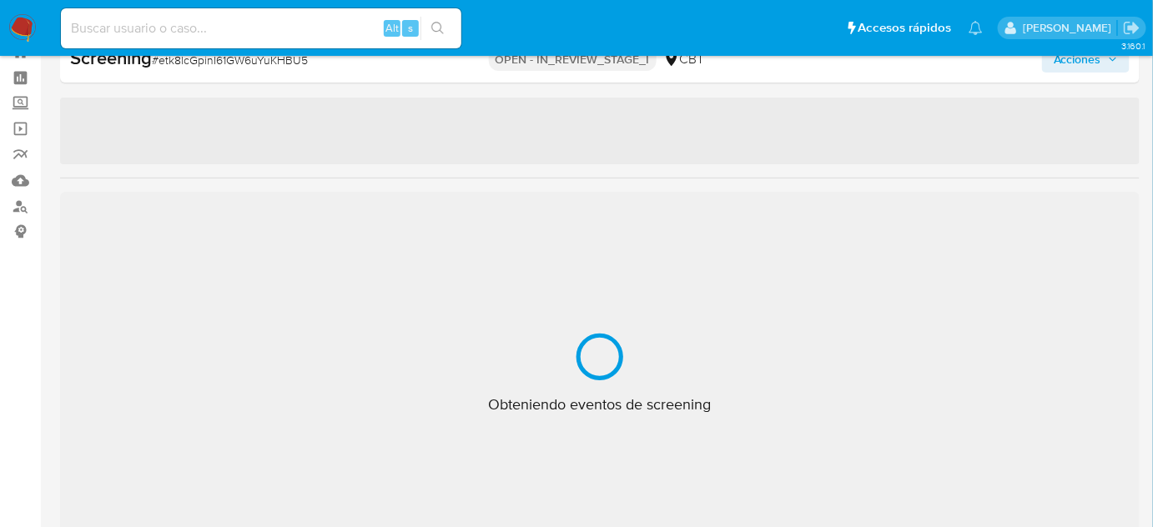
select select "10"
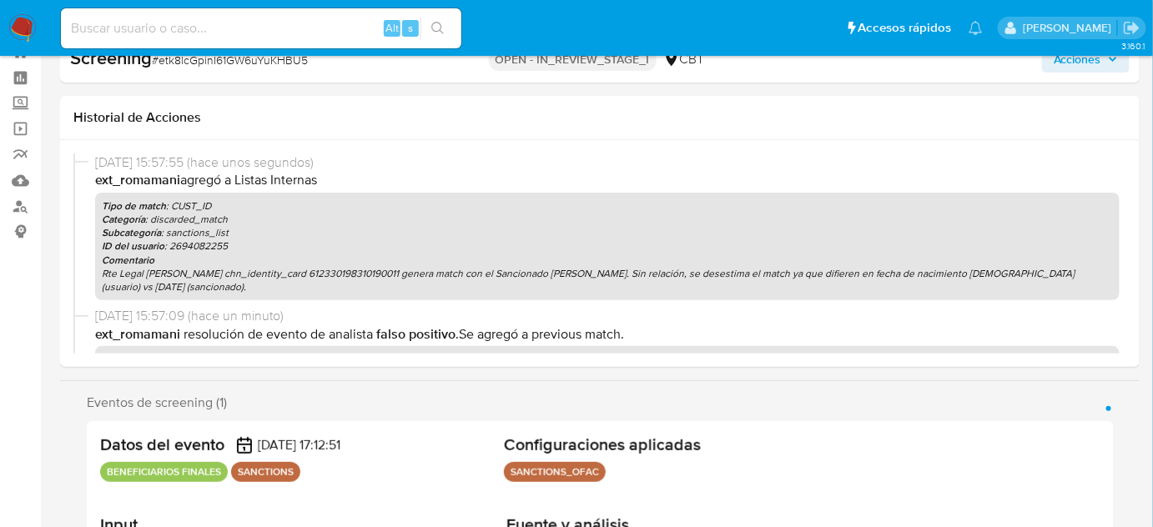
click at [1068, 66] on span "Acciones" at bounding box center [1078, 59] width 48 height 27
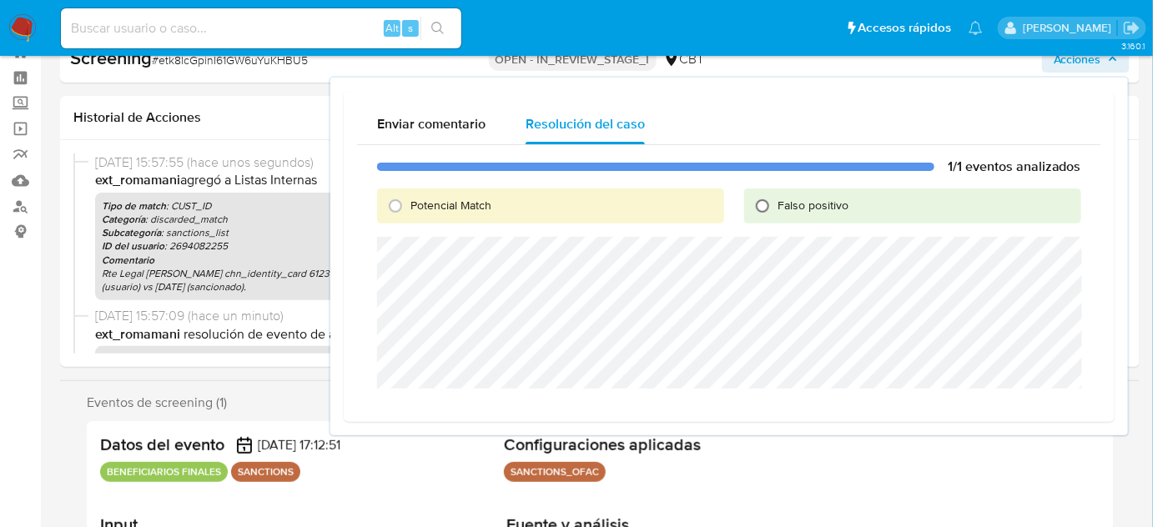
click at [761, 209] on input "Falso positivo" at bounding box center [762, 206] width 27 height 27
radio input "true"
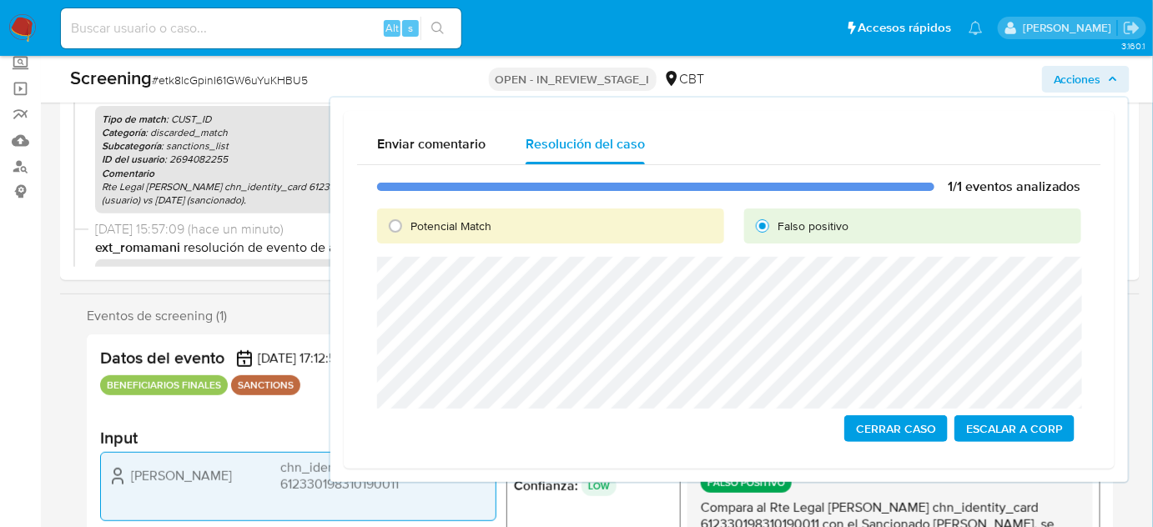
scroll to position [211, 0]
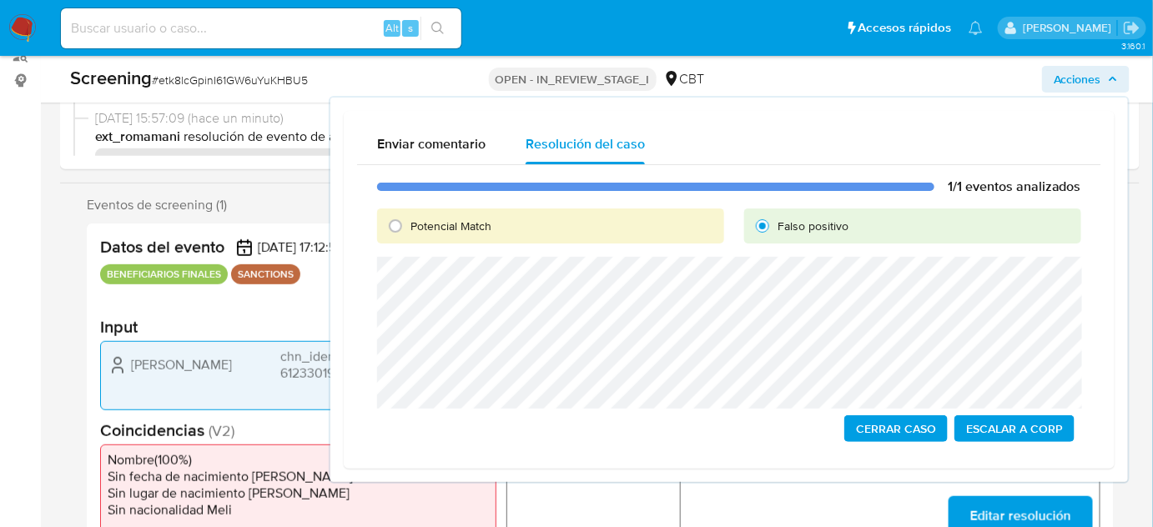
click at [901, 426] on span "Cerrar Caso" at bounding box center [896, 428] width 80 height 23
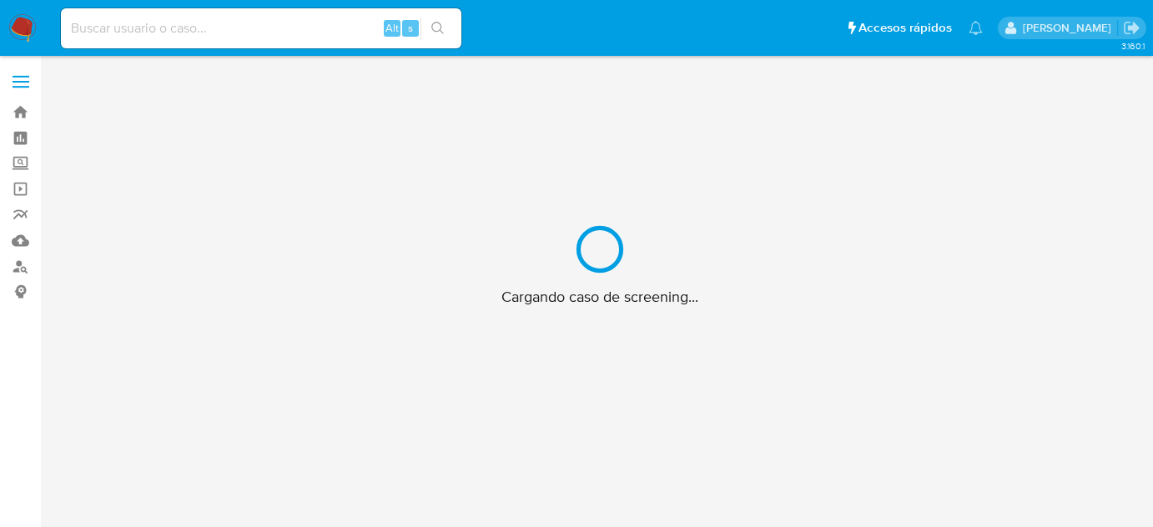
scroll to position [60, 0]
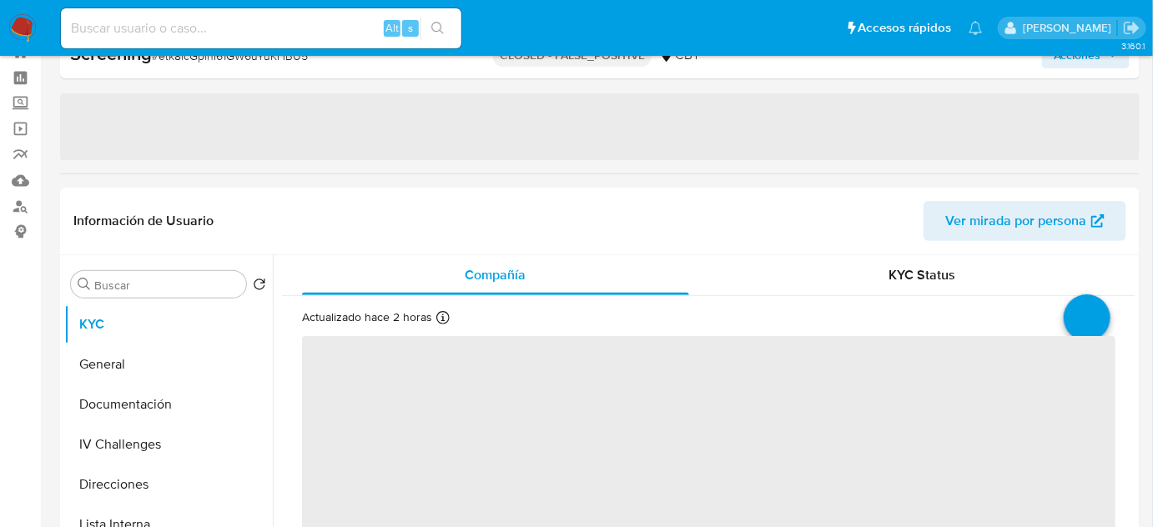
select select "10"
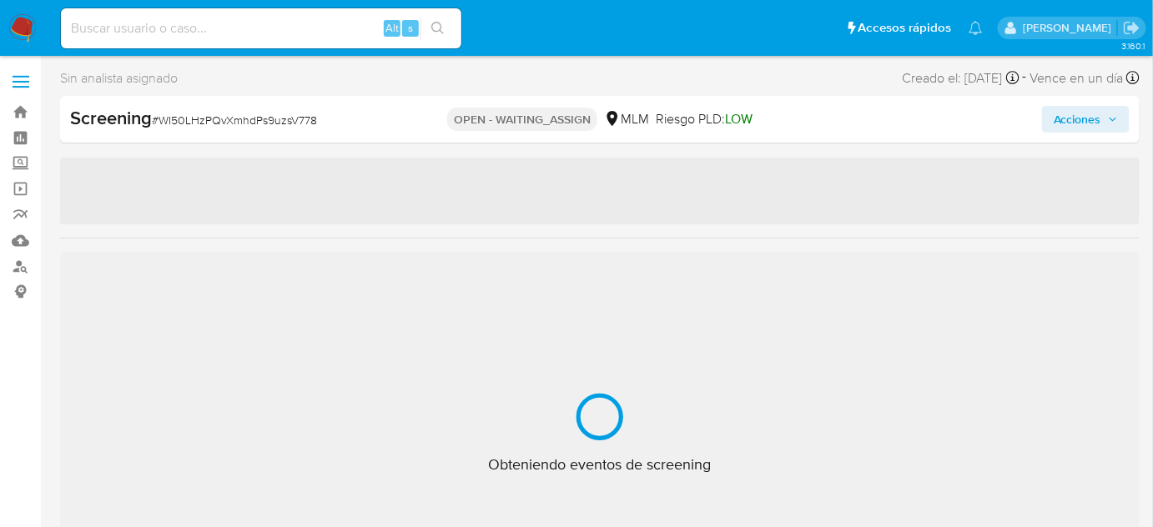
select select "10"
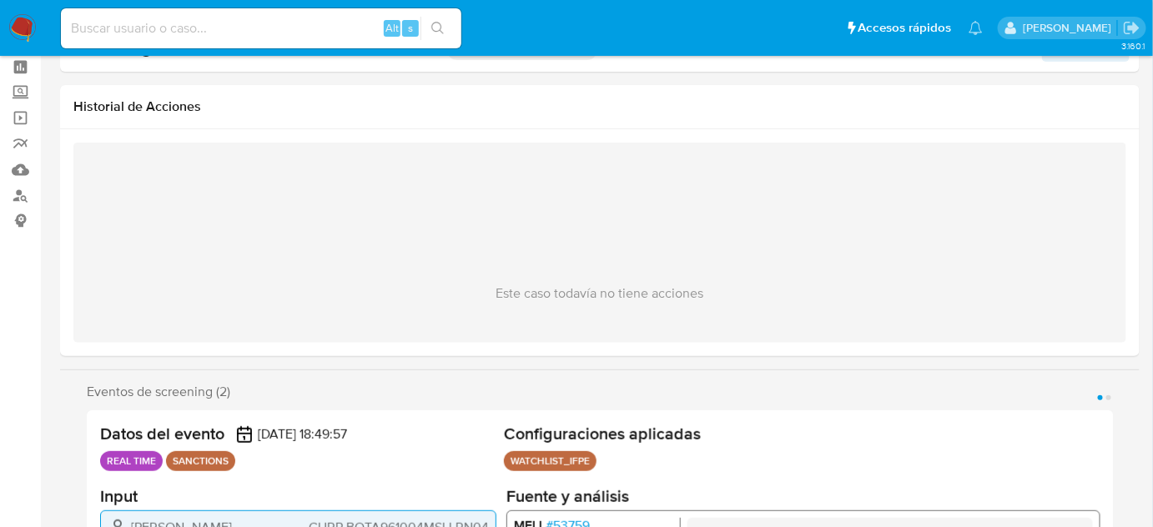
scroll to position [151, 0]
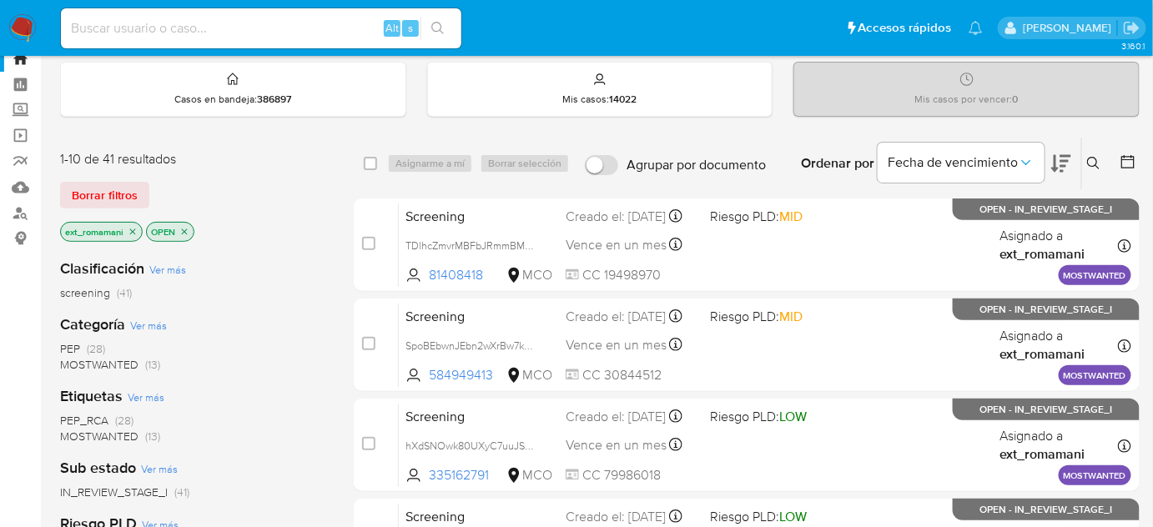
scroll to position [75, 0]
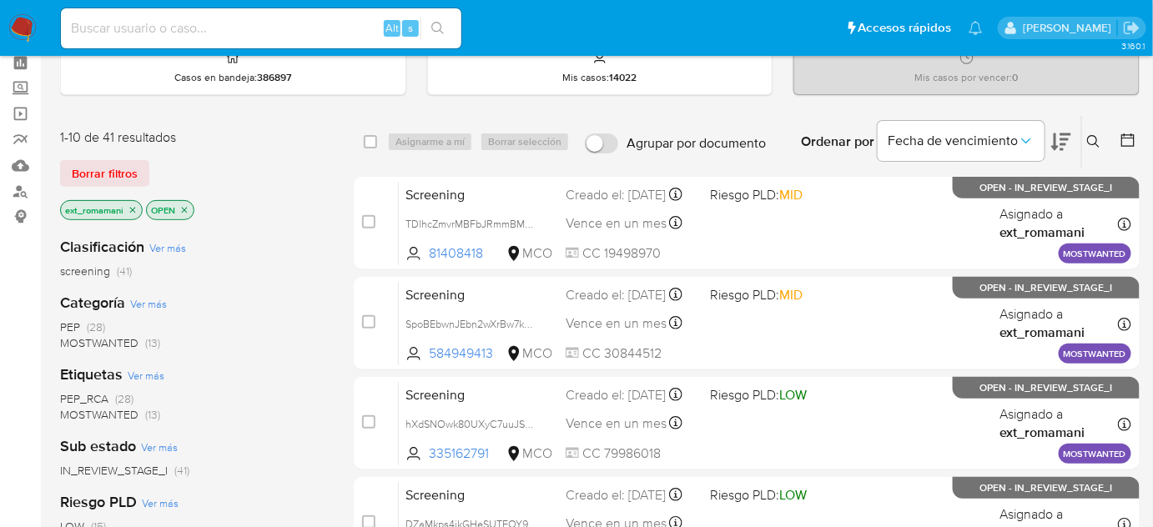
click at [98, 328] on span "(28)" at bounding box center [96, 327] width 18 height 17
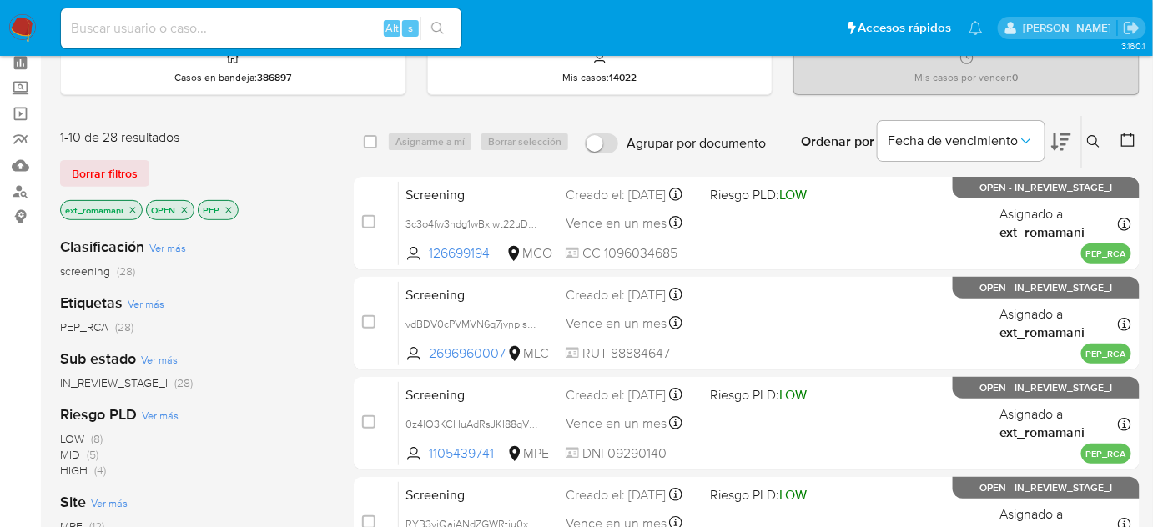
click at [131, 205] on icon "close-filter" at bounding box center [133, 210] width 10 height 10
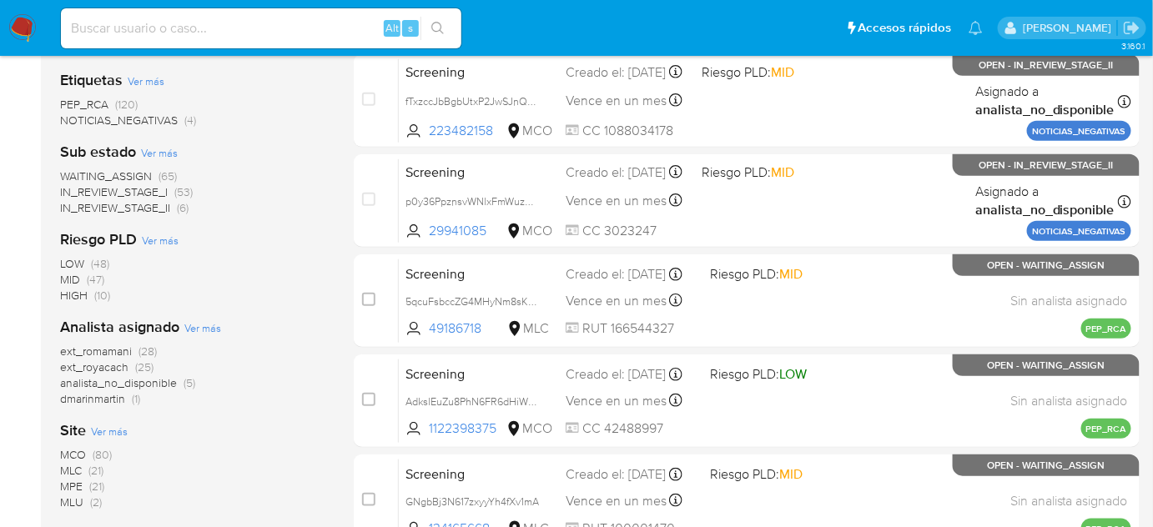
scroll to position [303, 0]
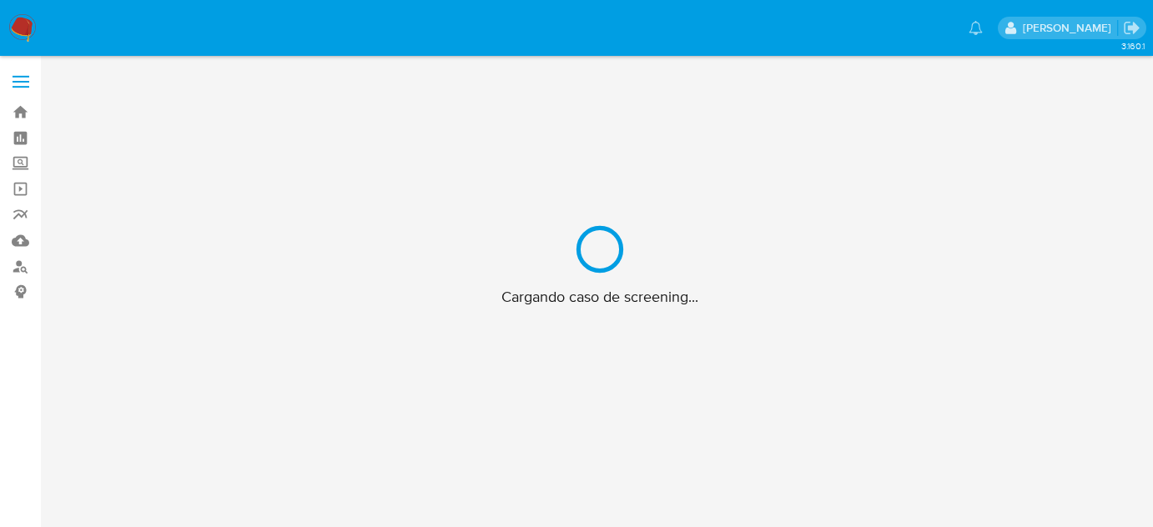
scroll to position [60, 0]
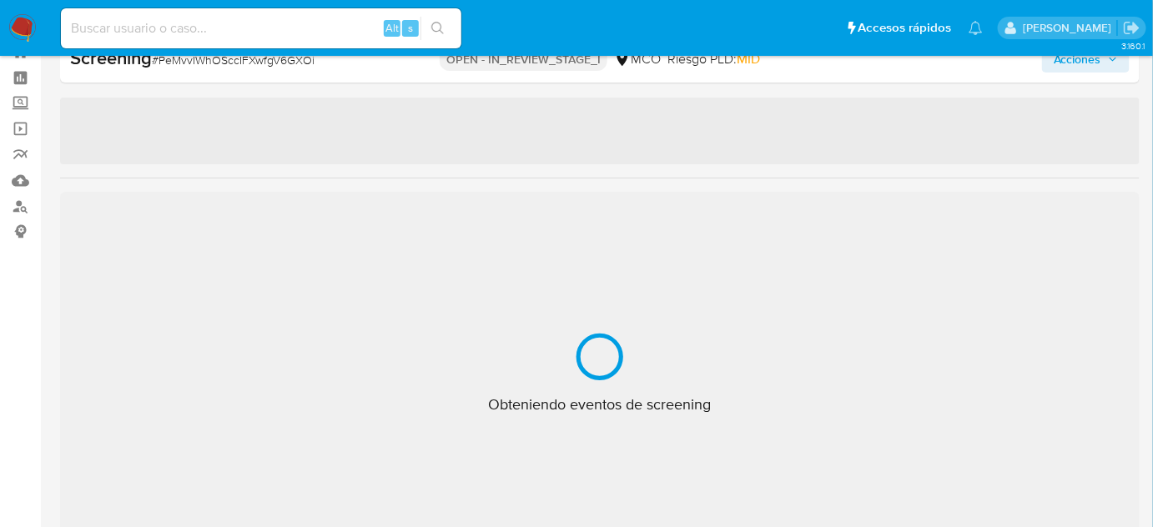
select select "10"
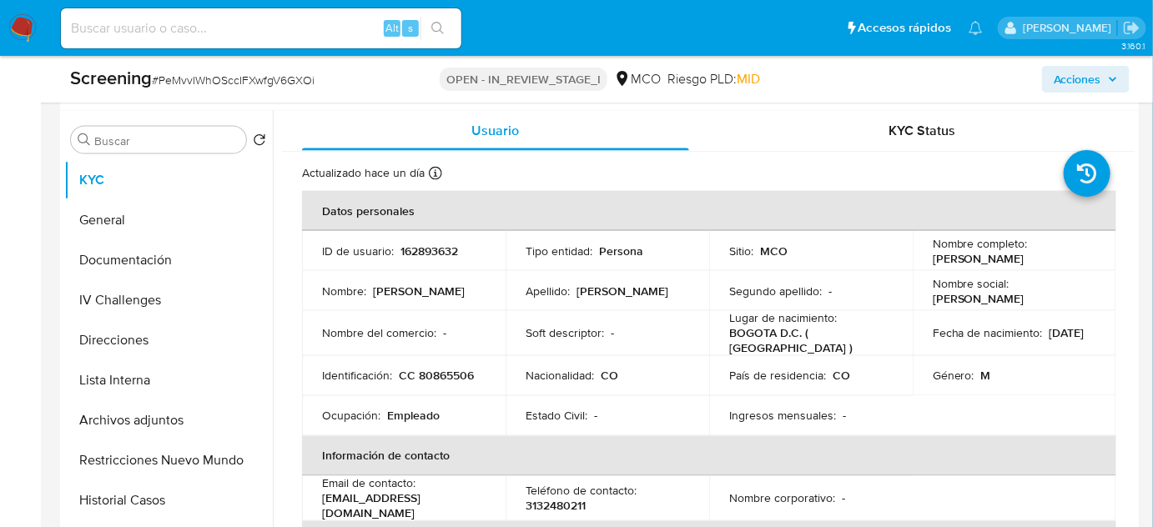
scroll to position [819, 0]
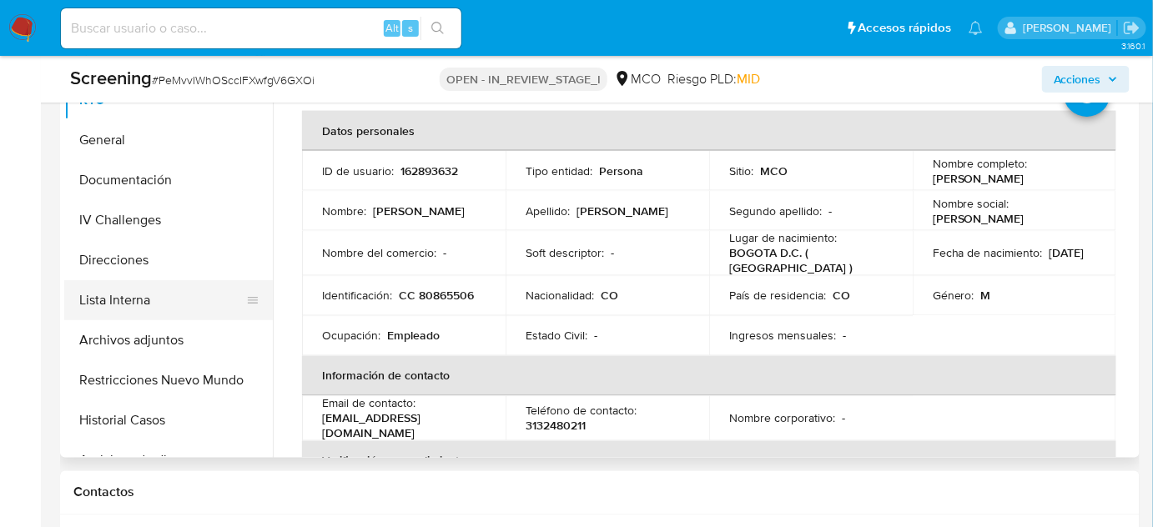
click at [79, 301] on button "Lista Interna" at bounding box center [161, 300] width 195 height 40
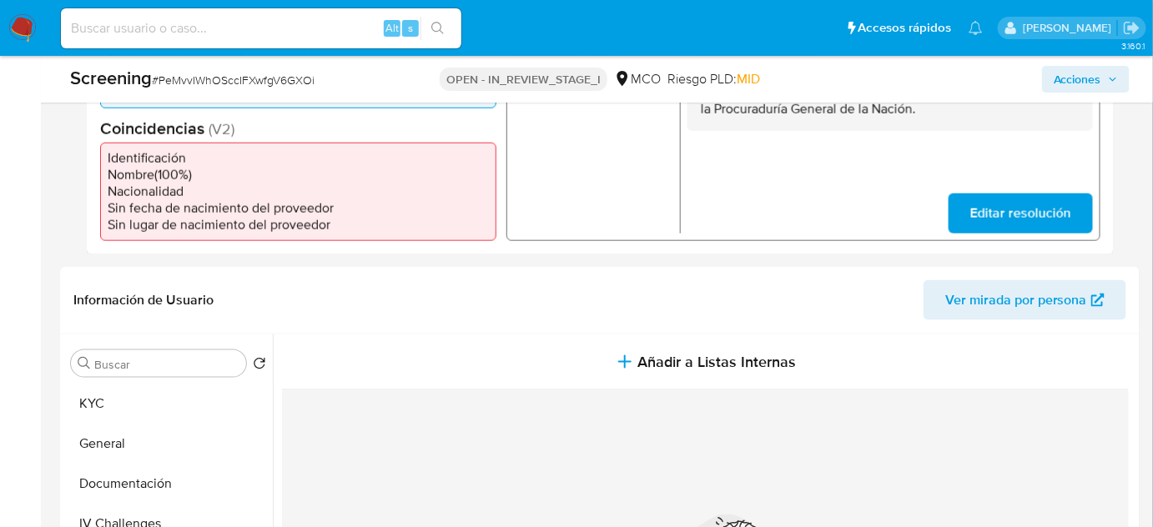
scroll to position [363, 0]
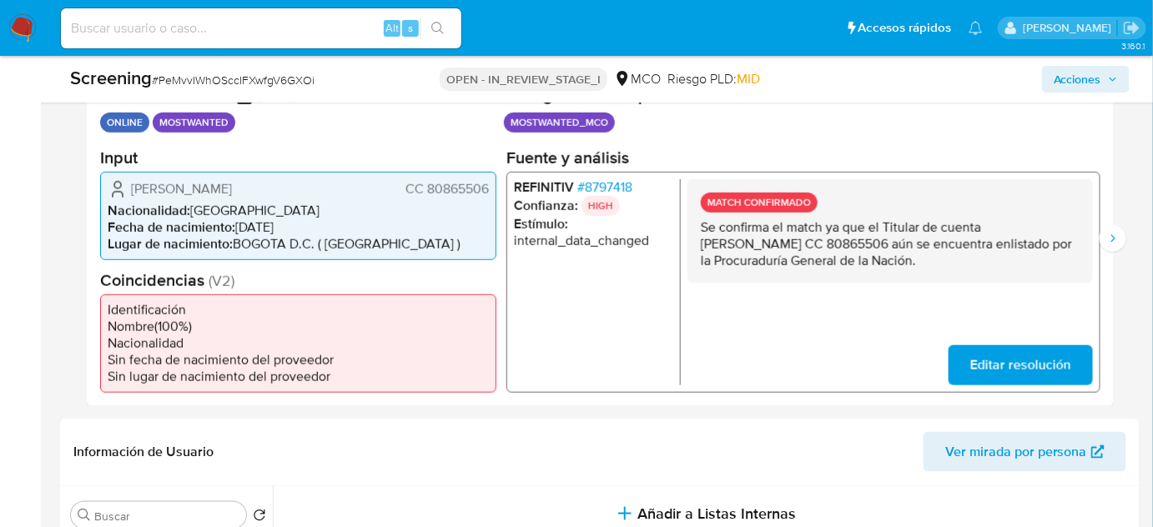
drag, startPoint x: 904, startPoint y: 262, endPoint x: 694, endPoint y: 228, distance: 213.0
click at [694, 228] on div "MATCH CONFIRMADO Se confirma el match ya que el Titular de cuenta Gilberto Andr…" at bounding box center [891, 230] width 406 height 103
click at [1108, 237] on icon "Siguiente" at bounding box center [1112, 238] width 13 height 13
click at [83, 242] on icon "Anterior" at bounding box center [86, 238] width 13 height 13
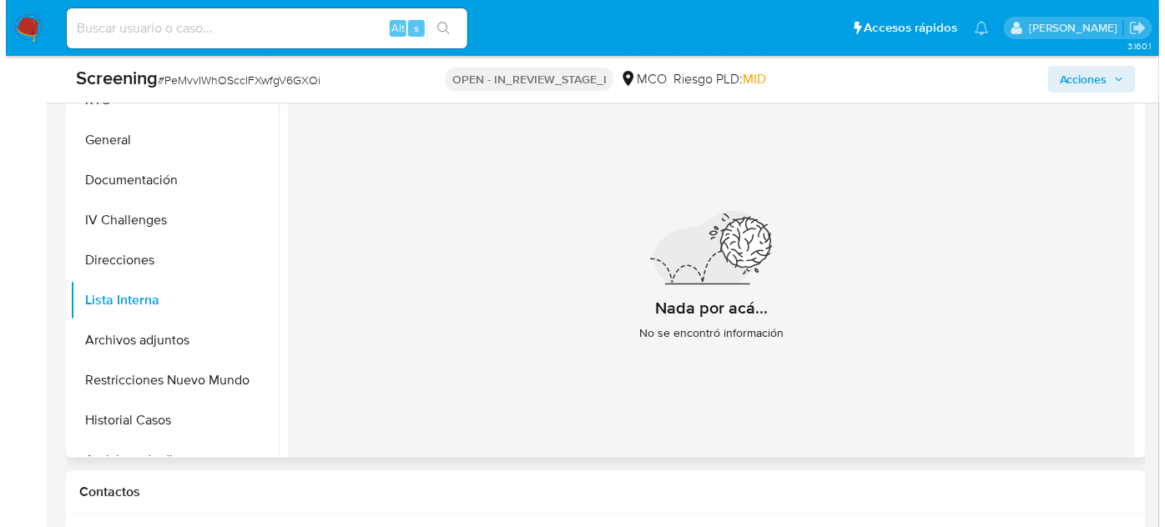
scroll to position [591, 0]
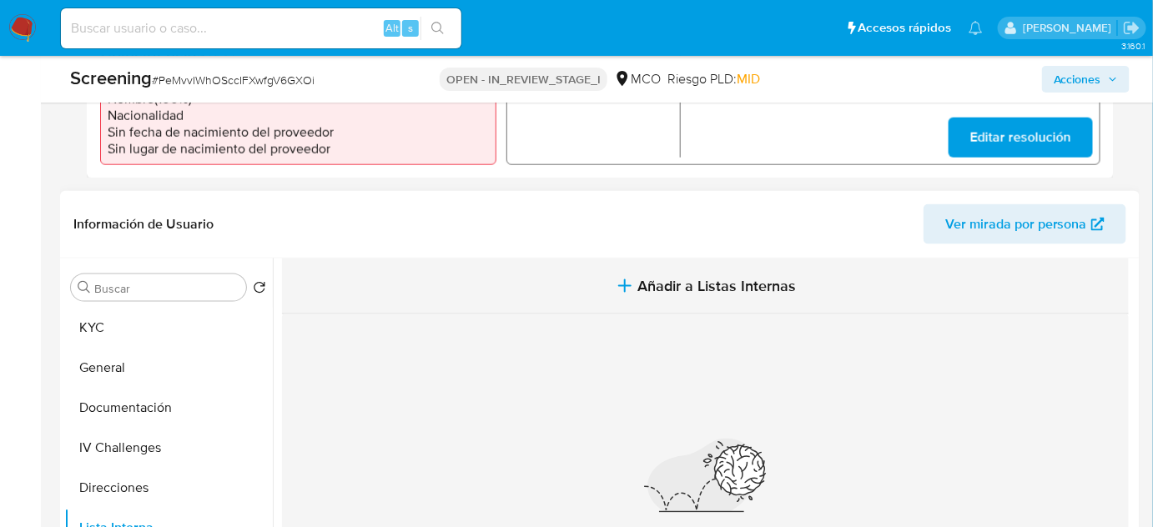
click at [604, 293] on button "Añadir a Listas Internas" at bounding box center [705, 287] width 847 height 56
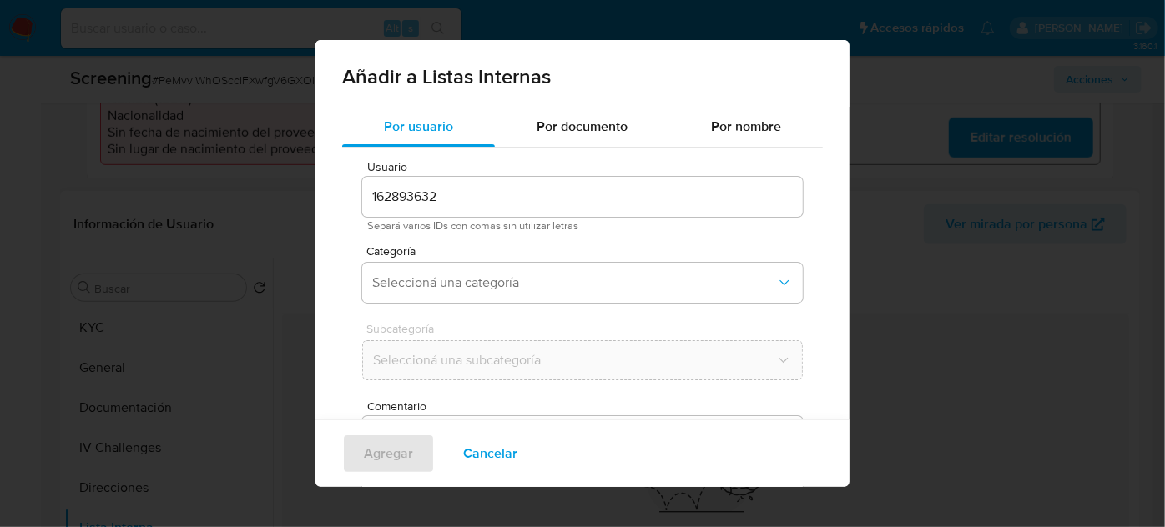
scroll to position [62, 0]
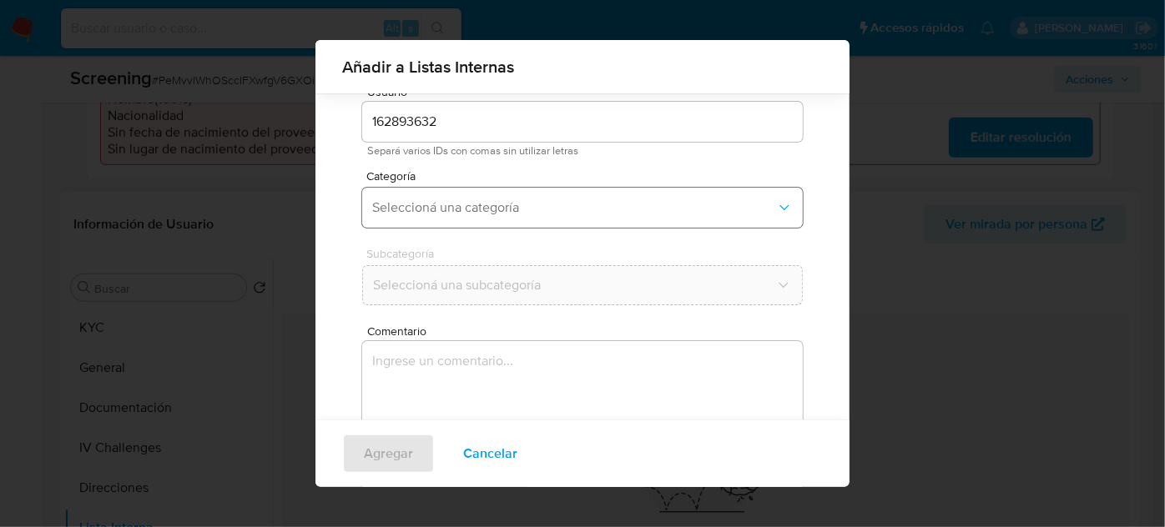
click at [471, 210] on span "Seleccioná una categoría" at bounding box center [574, 207] width 404 height 17
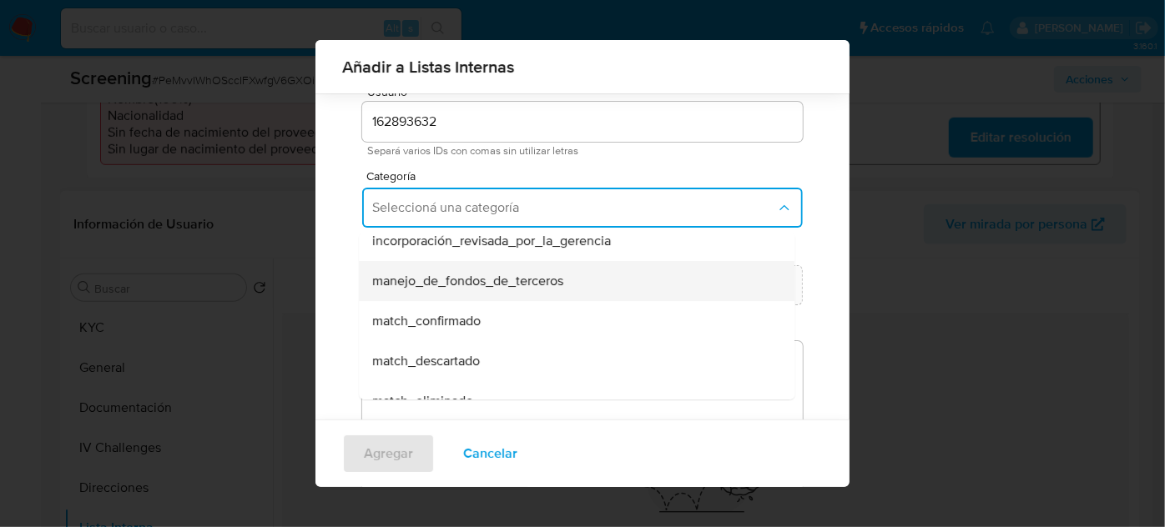
scroll to position [75, 0]
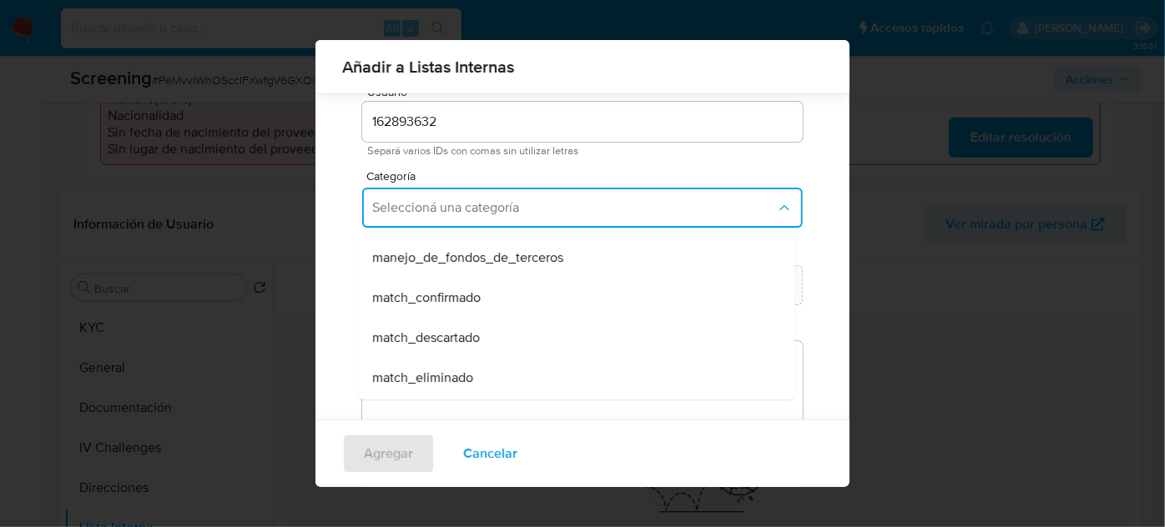
drag, startPoint x: 461, startPoint y: 297, endPoint x: 474, endPoint y: 295, distance: 13.5
click at [461, 297] on span "match_confirmado" at bounding box center [426, 298] width 108 height 17
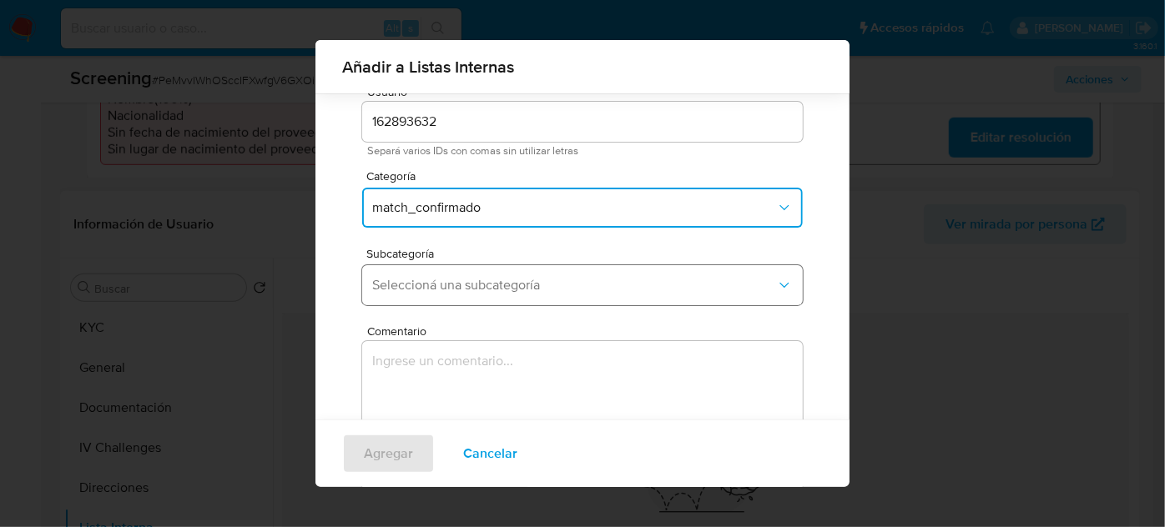
click at [492, 283] on span "Seleccioná una subcategoría" at bounding box center [574, 285] width 404 height 17
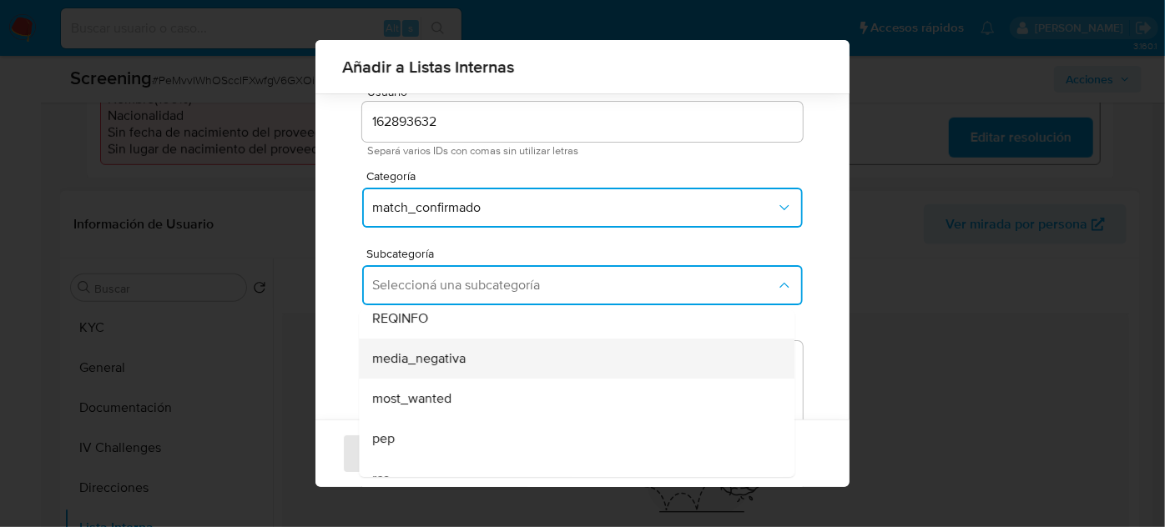
scroll to position [113, 0]
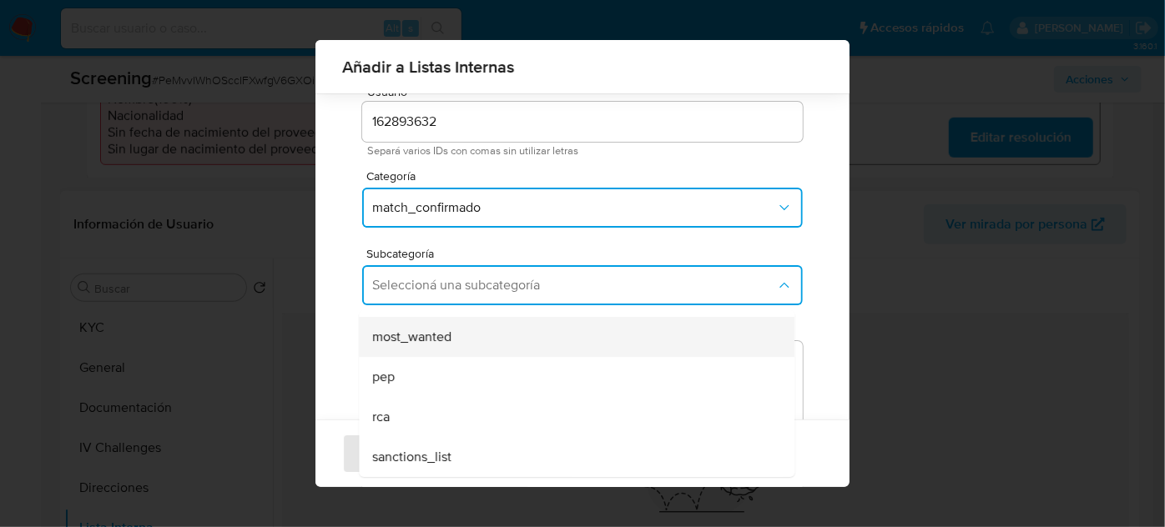
click at [445, 346] on div "most_wanted" at bounding box center [571, 337] width 399 height 40
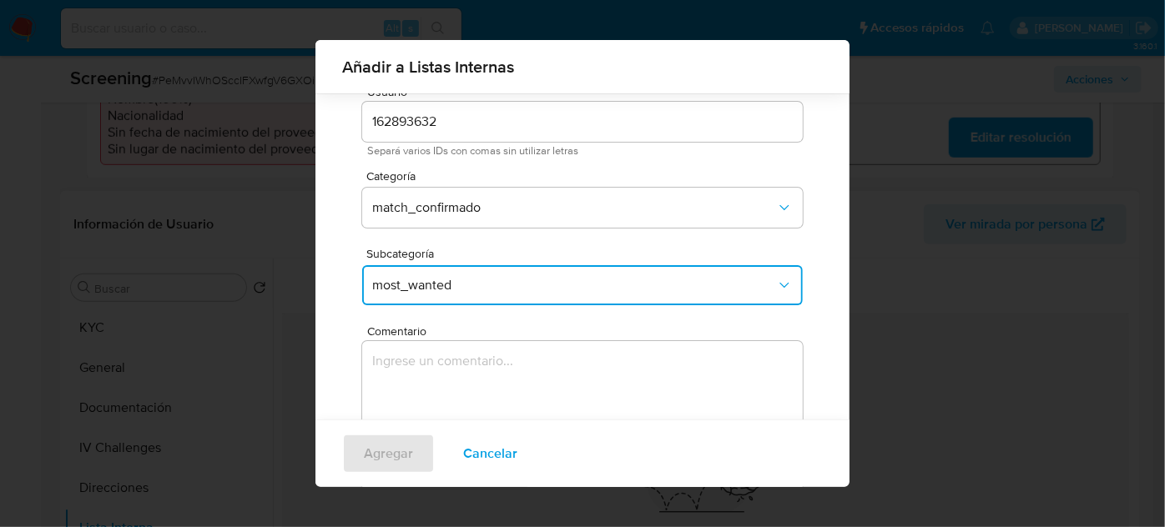
click at [445, 346] on textarea "Comentario" at bounding box center [582, 421] width 441 height 160
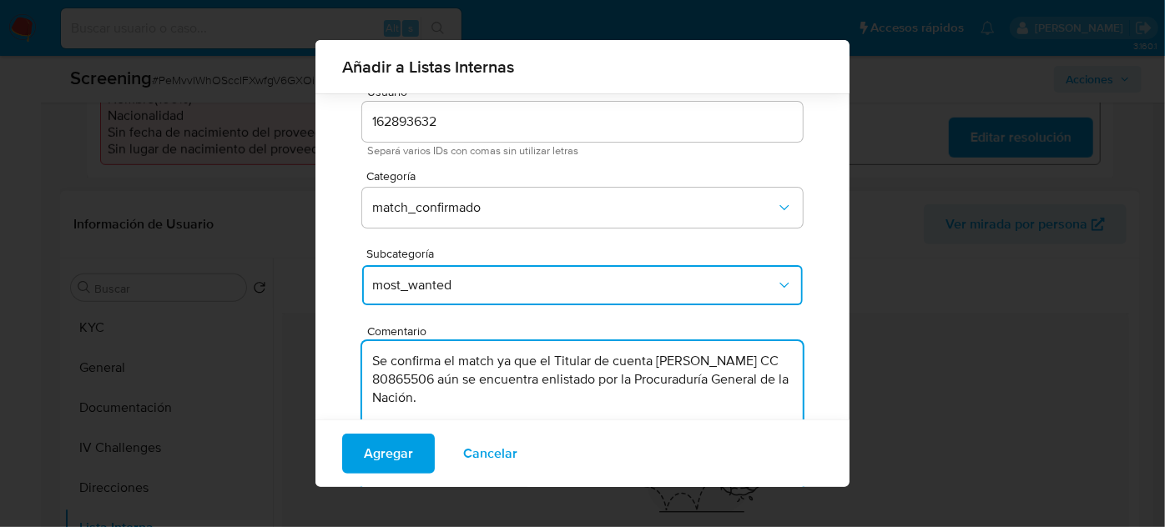
type textarea "Se confirma el match ya que el Titular de cuenta [PERSON_NAME] CC 80865506 aún …"
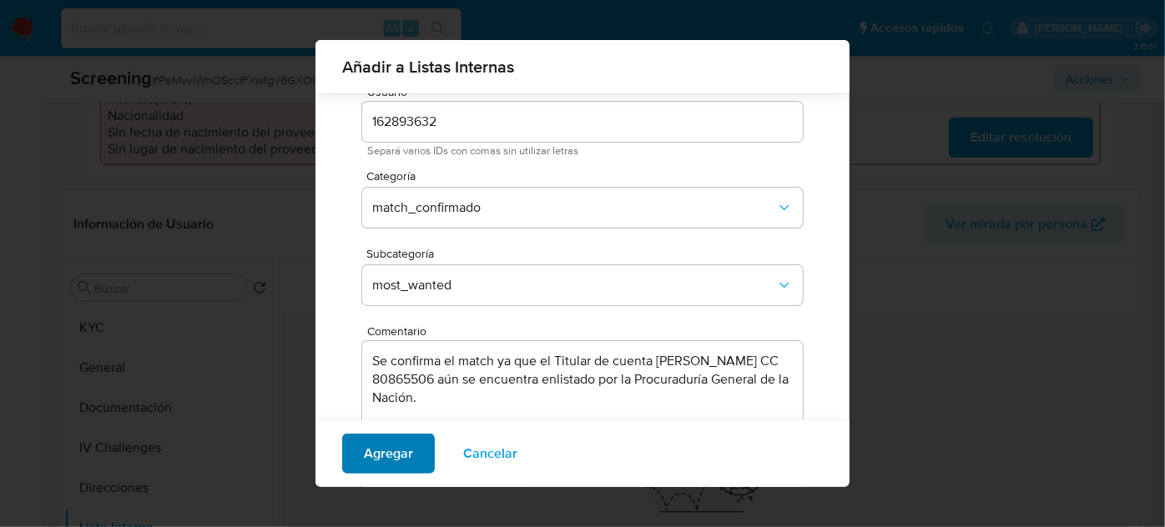
click at [390, 451] on span "Agregar" at bounding box center [388, 454] width 49 height 37
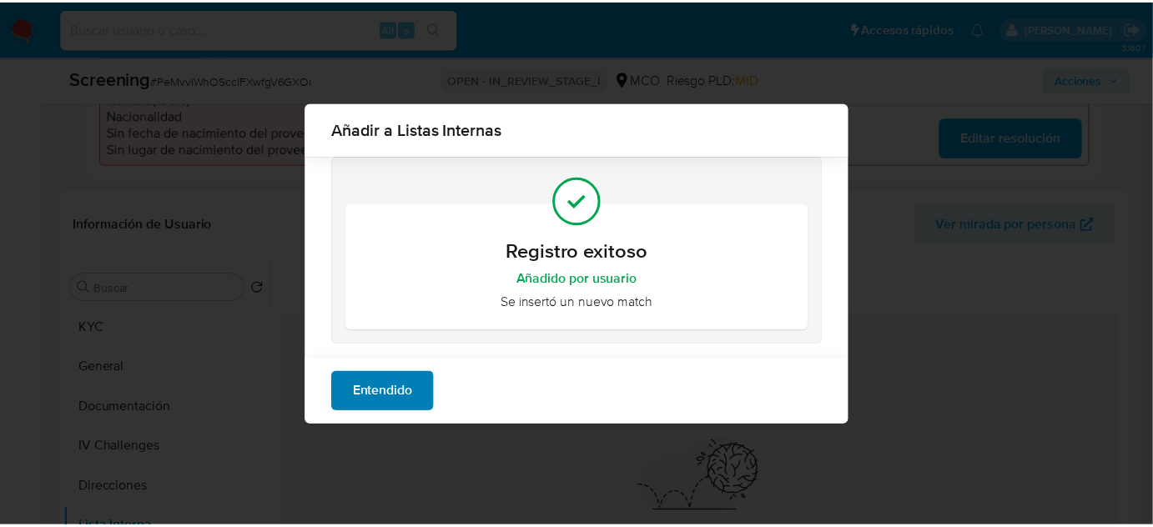
scroll to position [0, 0]
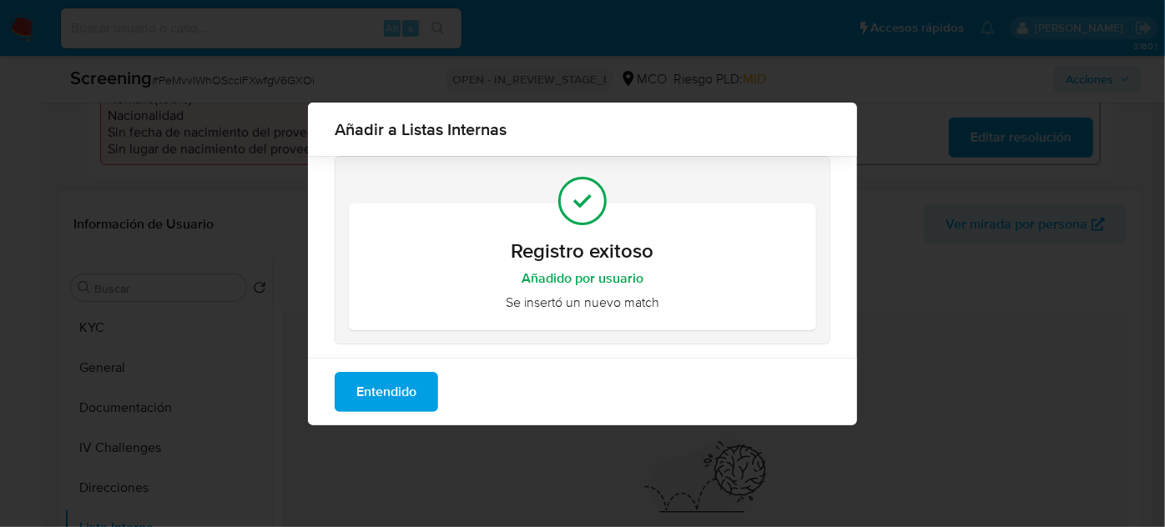
click at [392, 392] on span "Entendido" at bounding box center [386, 392] width 60 height 37
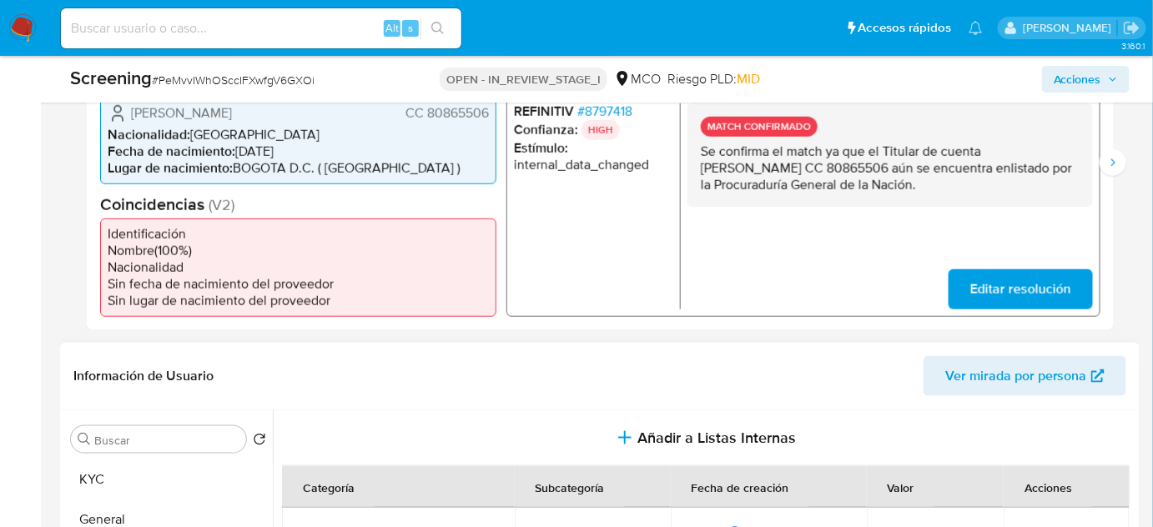
scroll to position [363, 0]
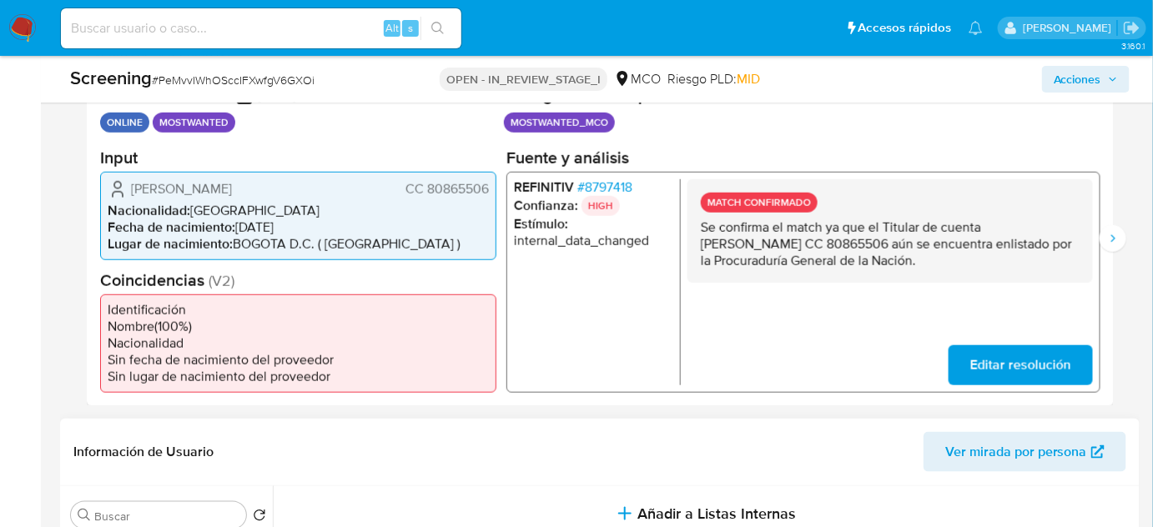
drag, startPoint x: 343, startPoint y: 179, endPoint x: 122, endPoint y: 188, distance: 221.3
click at [122, 188] on div "[PERSON_NAME] CC 80865506" at bounding box center [298, 189] width 381 height 20
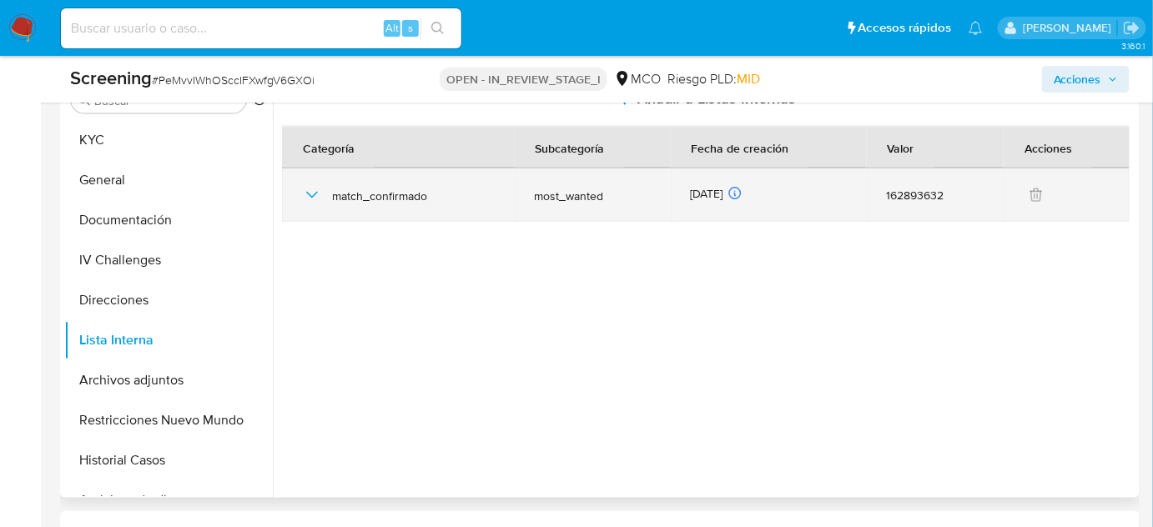
scroll to position [819, 0]
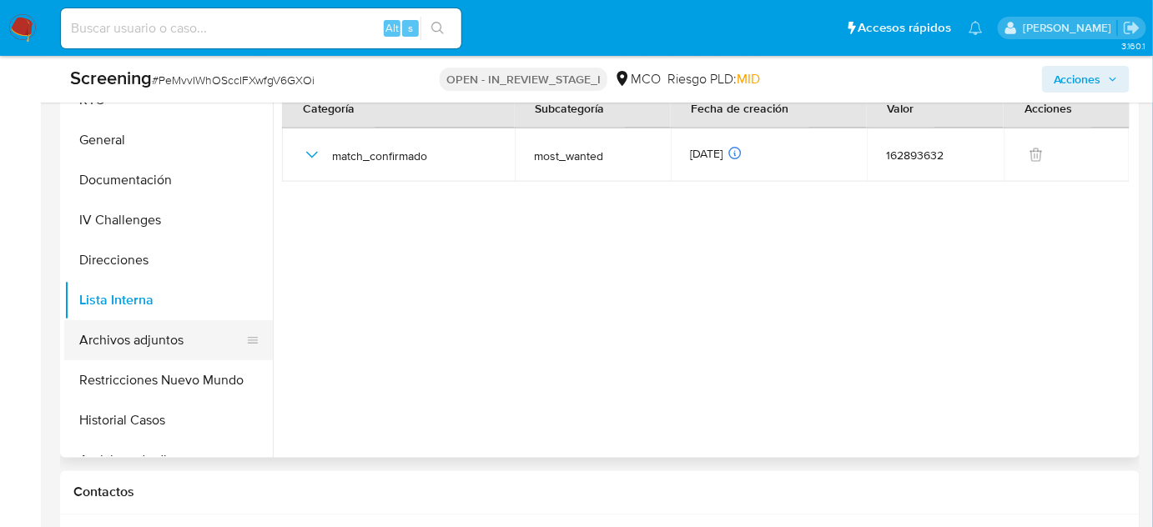
click at [148, 342] on button "Archivos adjuntos" at bounding box center [161, 340] width 195 height 40
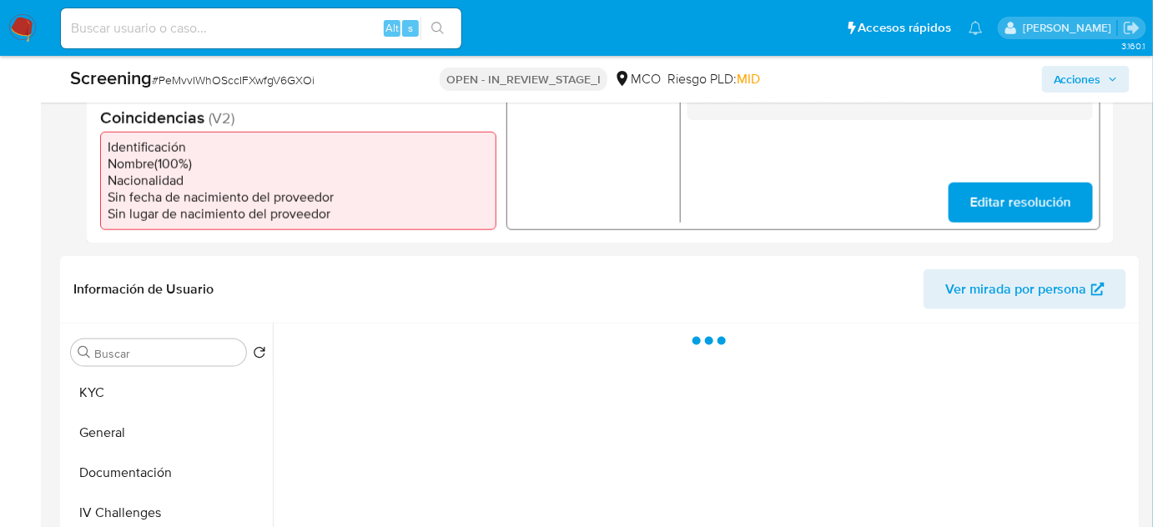
scroll to position [439, 0]
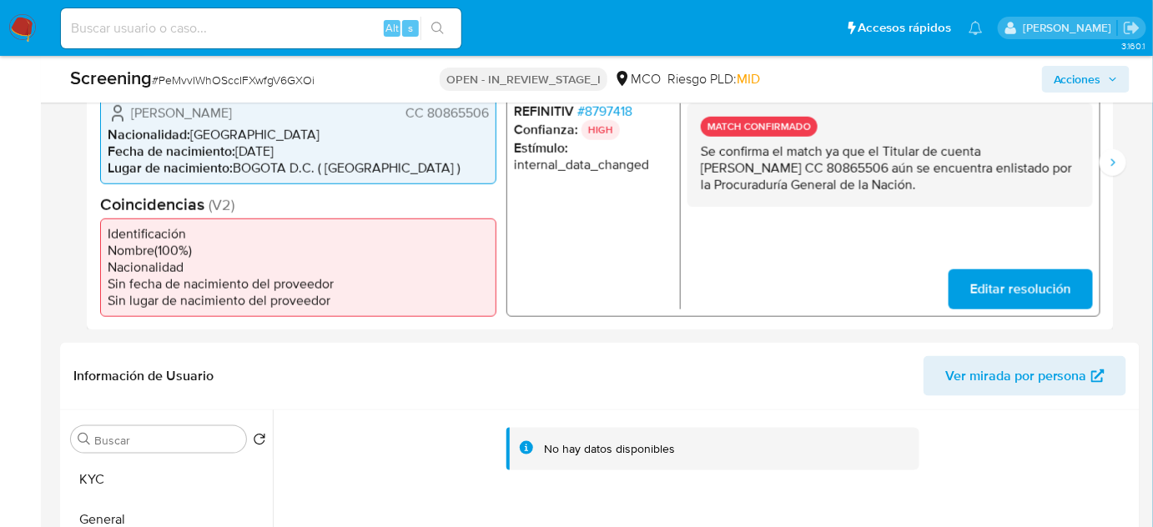
drag, startPoint x: 491, startPoint y: 112, endPoint x: 427, endPoint y: 115, distance: 64.3
click at [427, 115] on div "[PERSON_NAME] CC 80865506 Nacionalidad : [DEMOGRAPHIC_DATA] Fecha de nacimiento…" at bounding box center [298, 139] width 396 height 88
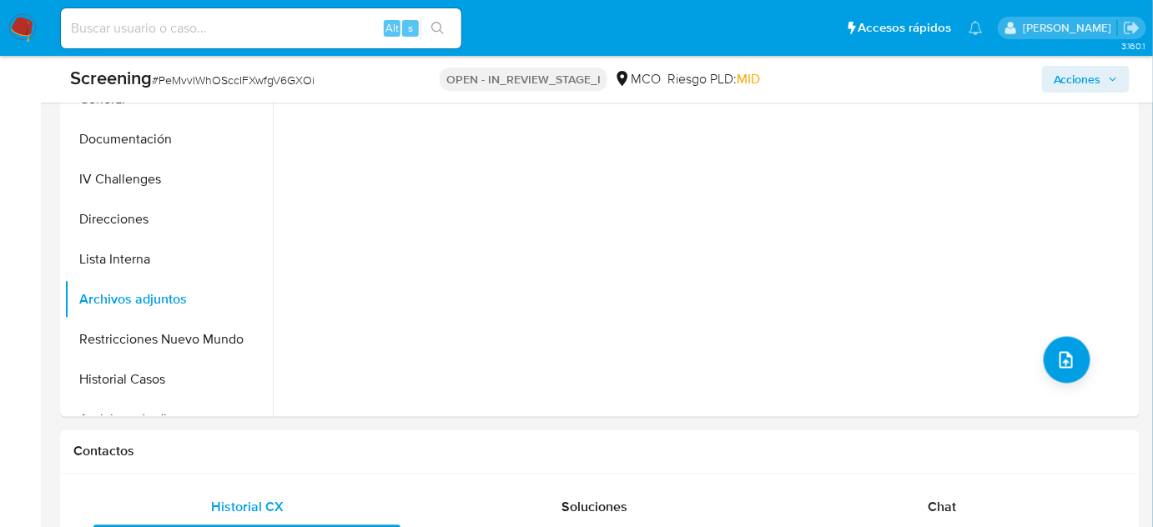
scroll to position [894, 0]
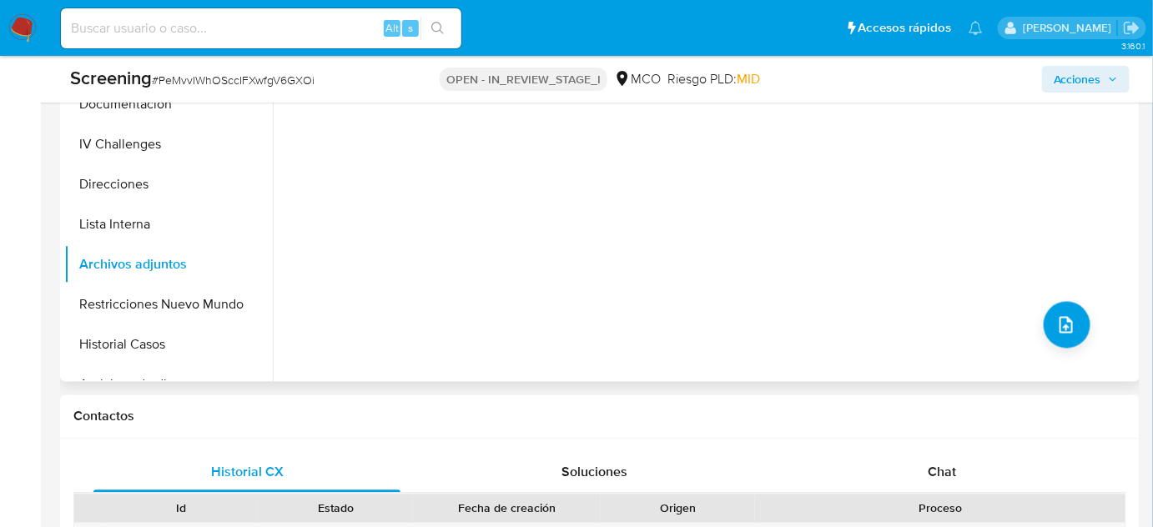
click at [1043, 343] on div "No hay datos disponibles" at bounding box center [704, 168] width 863 height 427
click at [1048, 332] on button "upload-file" at bounding box center [1067, 325] width 47 height 47
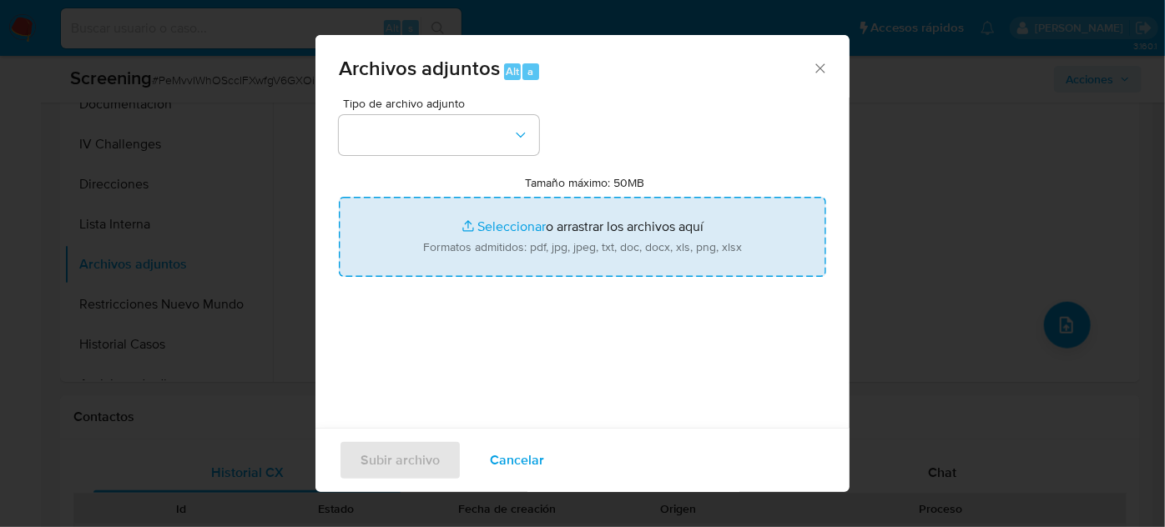
click at [563, 230] on input "Tamaño máximo: 50MB Seleccionar archivos" at bounding box center [582, 237] width 487 height 80
click at [658, 242] on input "Tamaño máximo: 50MB Seleccionar archivos" at bounding box center [582, 237] width 487 height 80
type input "C:\fakepath\CC 80865506 - Consulta de Antecedentes.pdf"
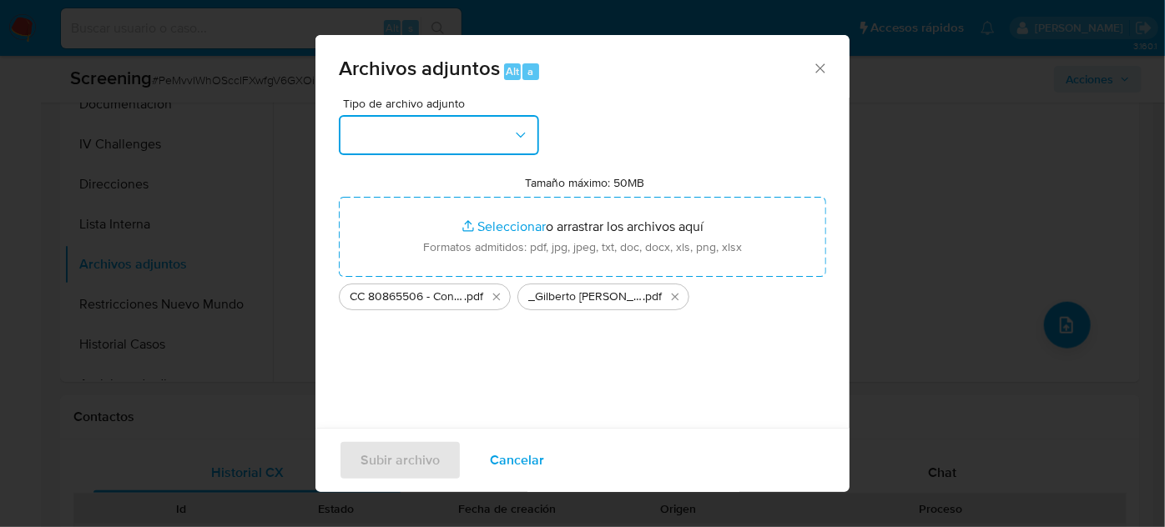
click at [460, 122] on button "button" at bounding box center [439, 135] width 200 height 40
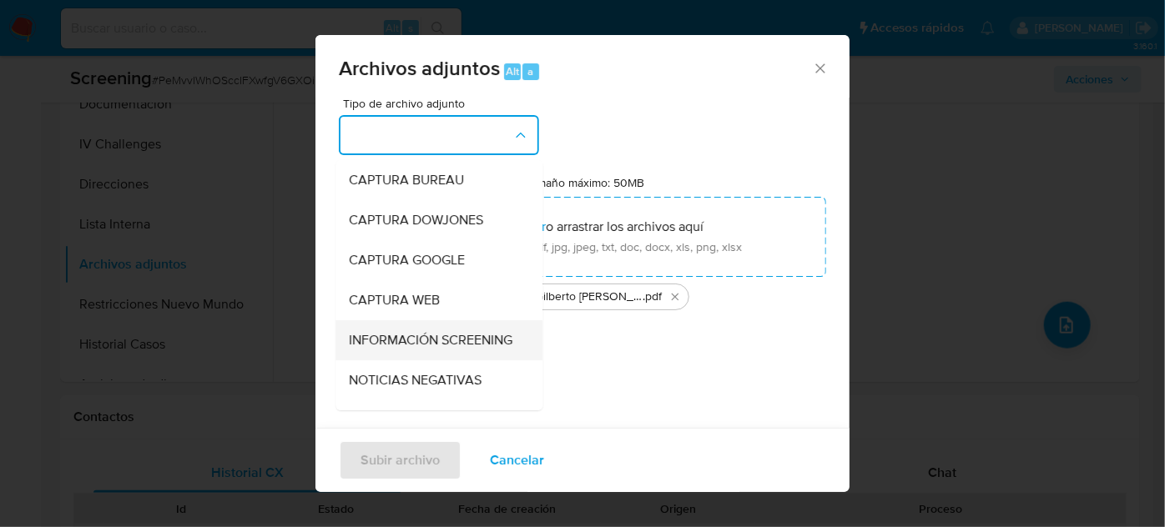
click at [387, 349] on span "INFORMACIÓN SCREENING" at bounding box center [431, 340] width 164 height 17
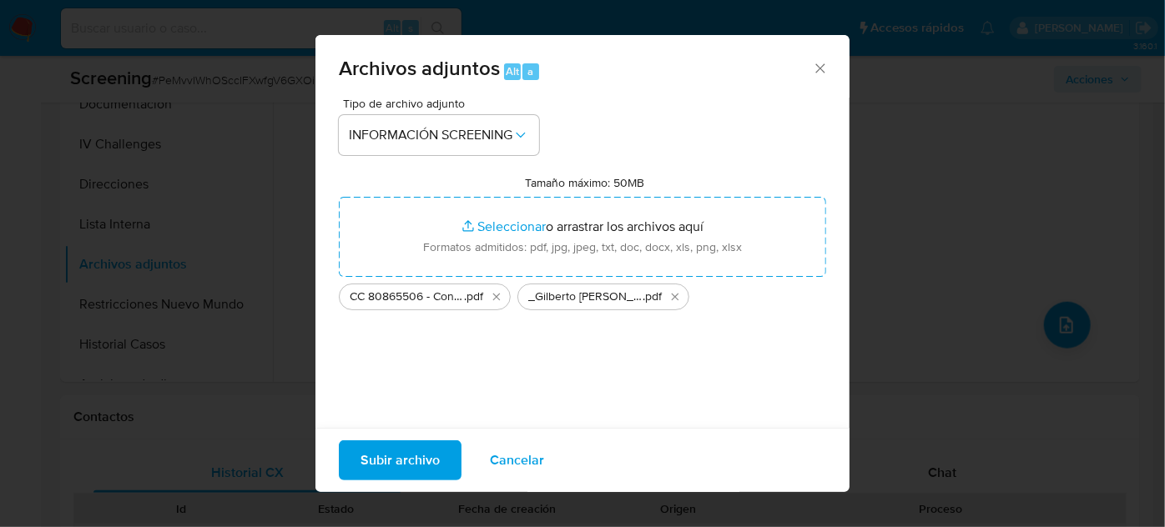
click at [406, 462] on span "Subir archivo" at bounding box center [399, 460] width 79 height 37
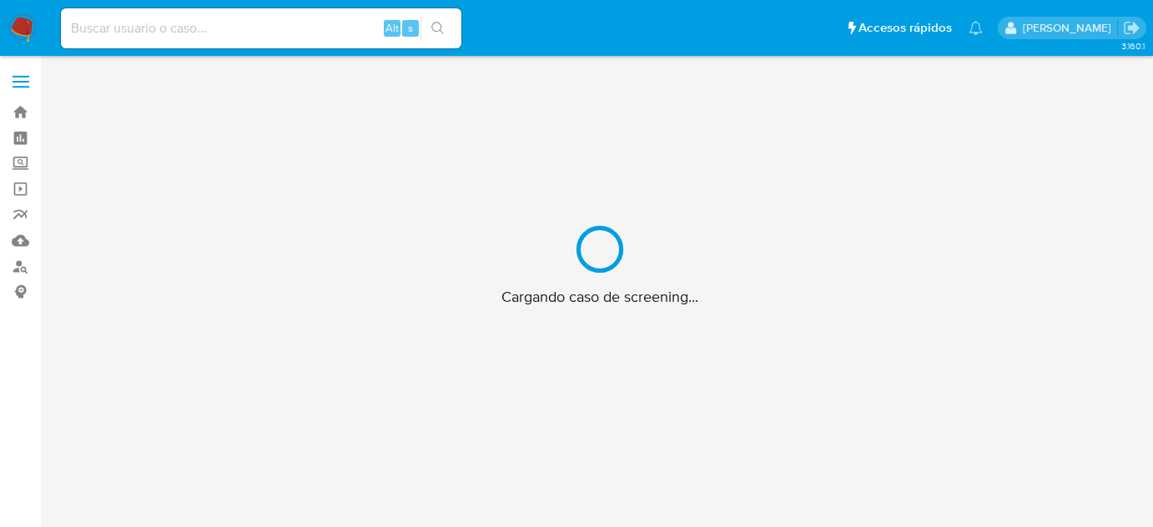
scroll to position [60, 0]
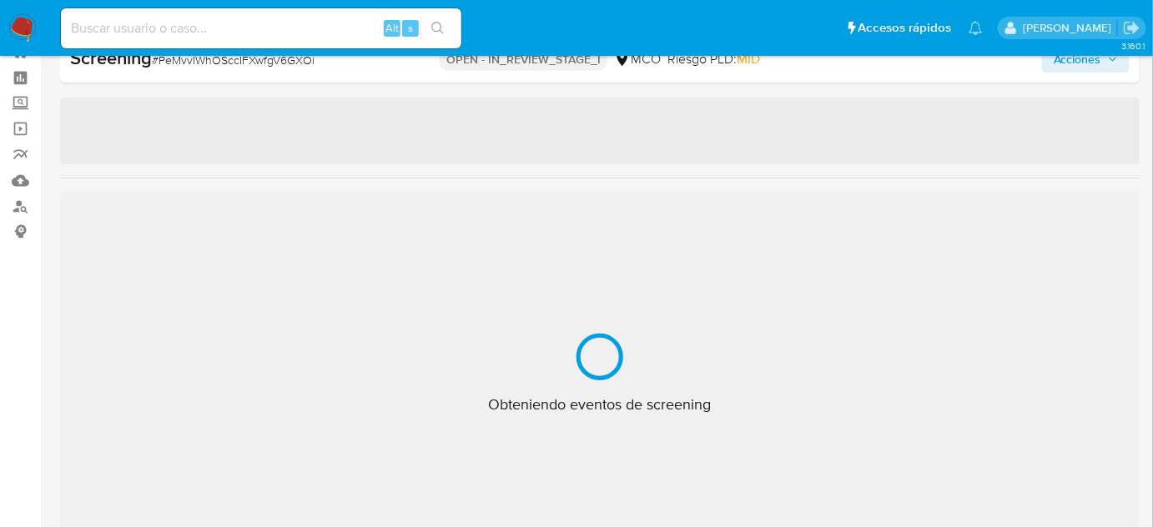
select select "10"
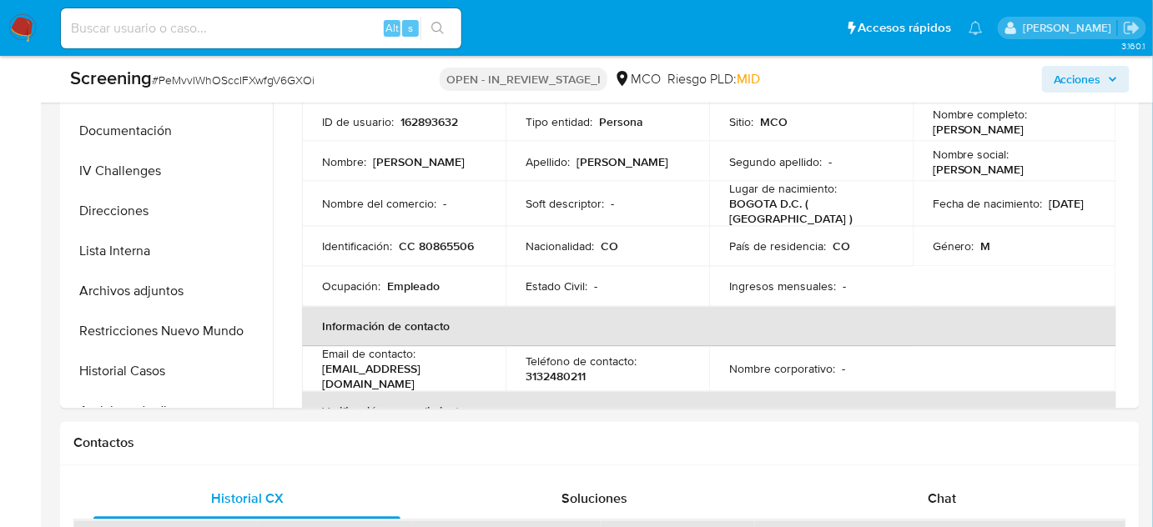
scroll to position [894, 0]
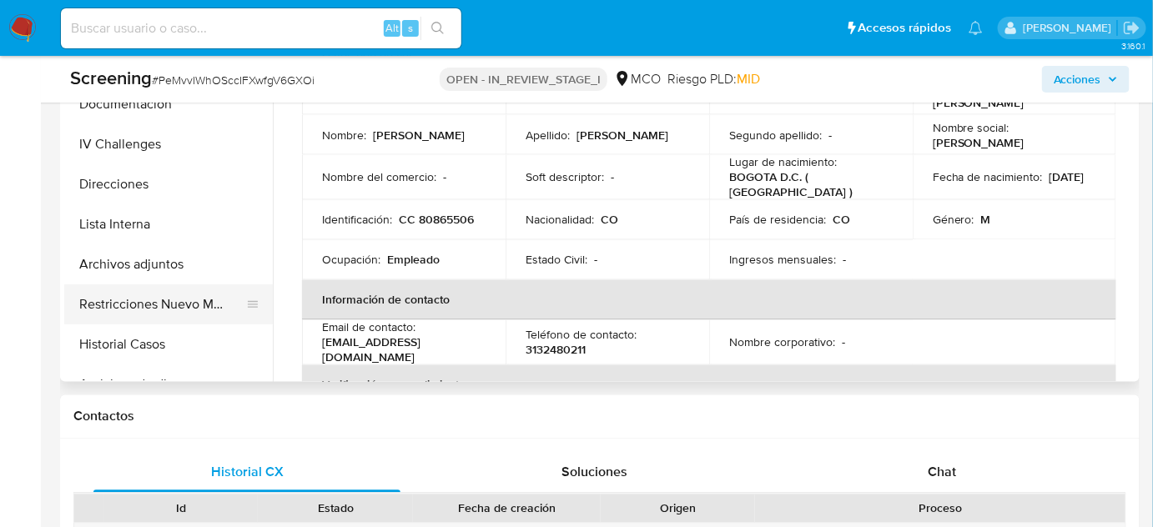
click at [179, 301] on button "Restricciones Nuevo Mundo" at bounding box center [161, 305] width 195 height 40
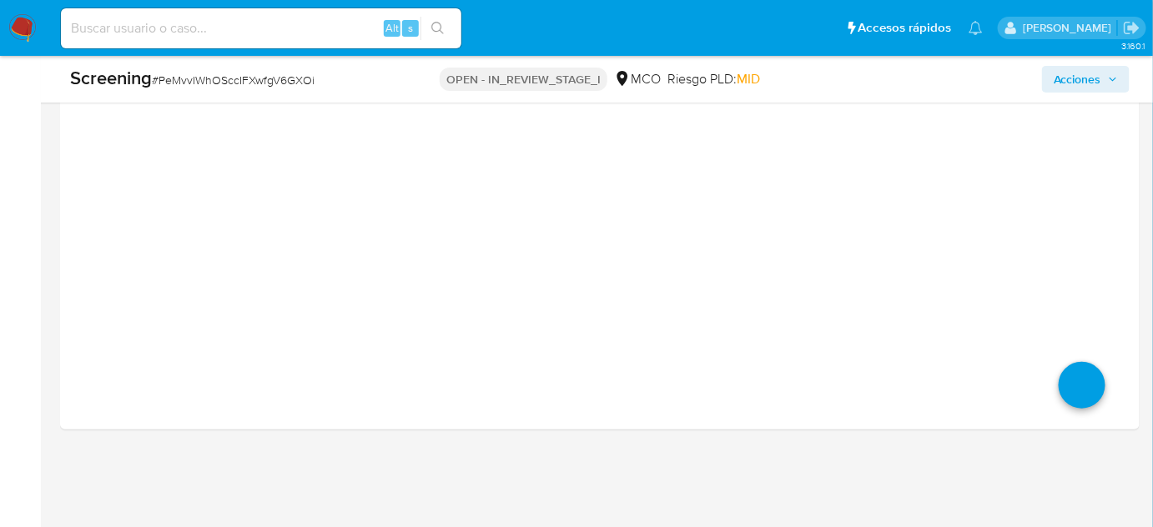
scroll to position [2406, 0]
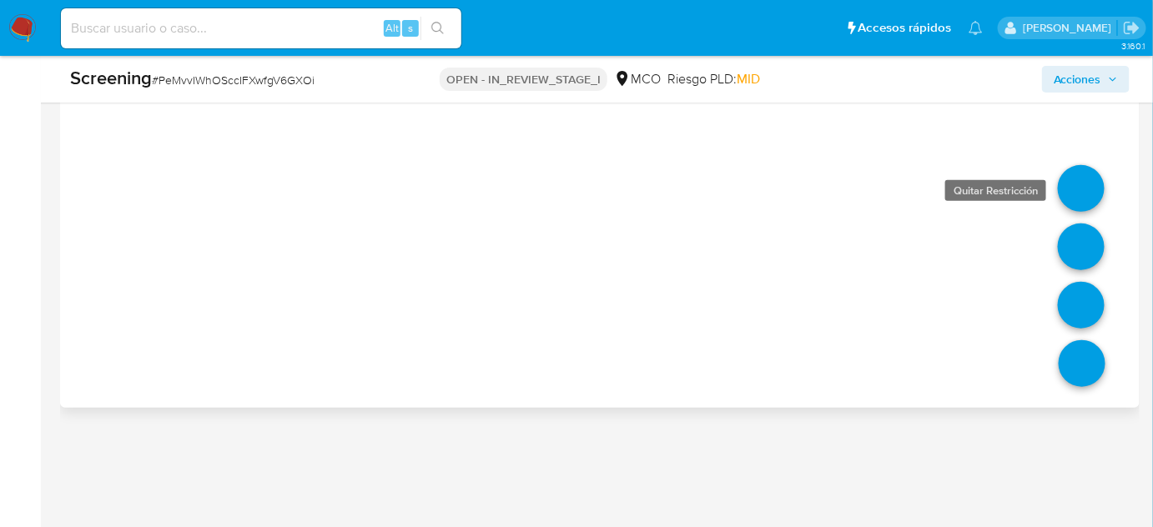
click at [1076, 182] on link at bounding box center [1081, 188] width 47 height 47
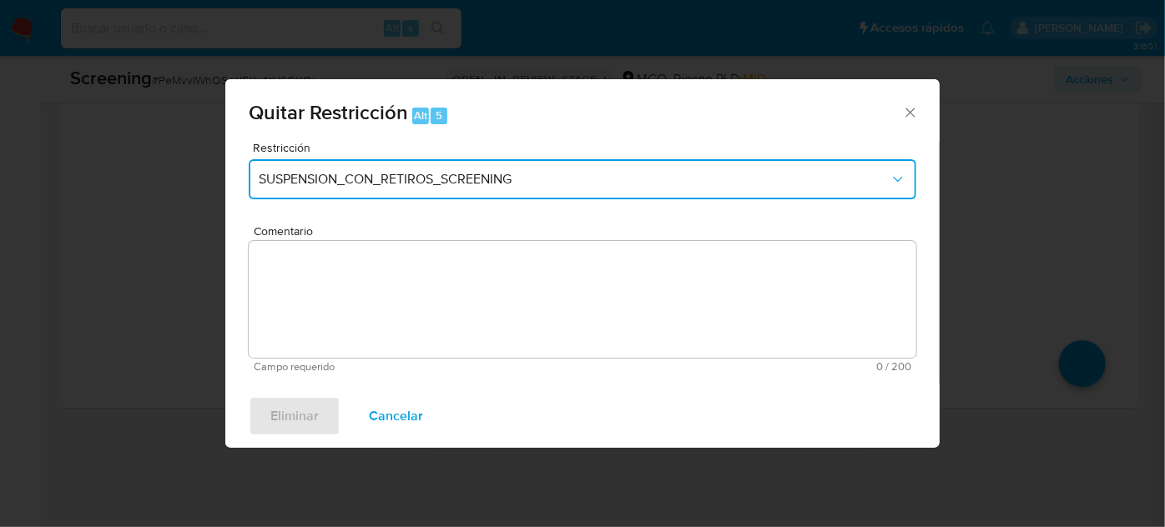
click at [402, 173] on span "SUSPENSION_CON_RETIROS_SCREENING" at bounding box center [574, 179] width 631 height 17
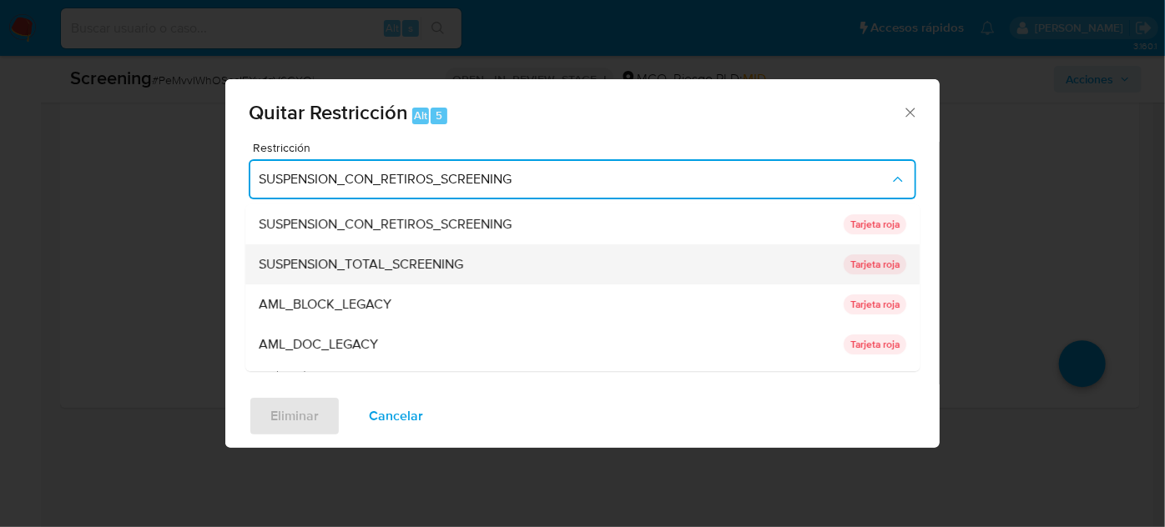
click at [405, 253] on div "SUSPENSION_TOTAL_SCREENING" at bounding box center [546, 264] width 575 height 40
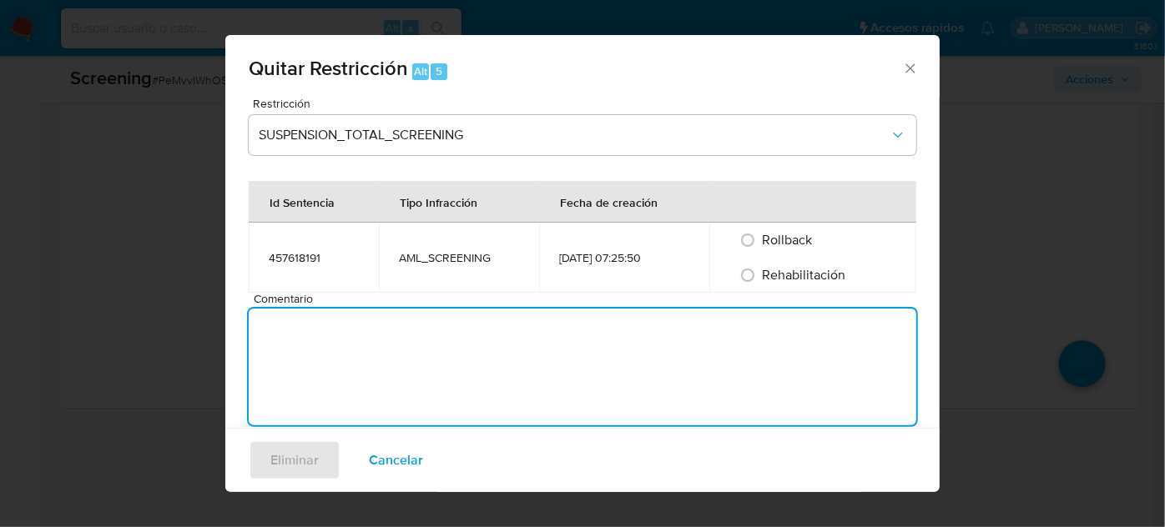
click at [413, 309] on textarea "Comentario" at bounding box center [583, 367] width 668 height 117
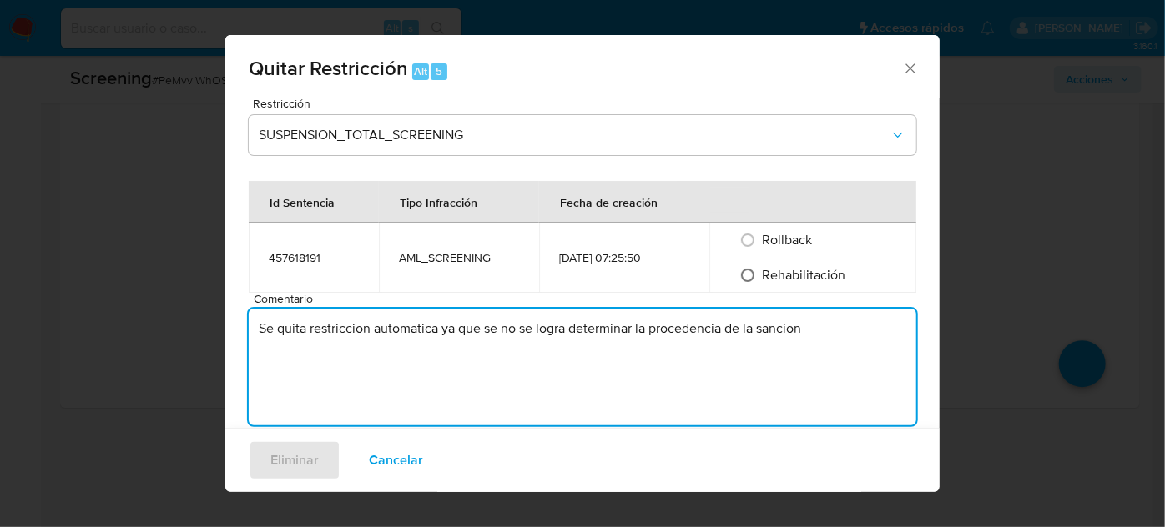
type textarea "Se quita restriccion automatica ya que se no se logra determinar la procedencia…"
click at [756, 279] on input "Rehabilitación" at bounding box center [747, 275] width 27 height 27
radio input "true"
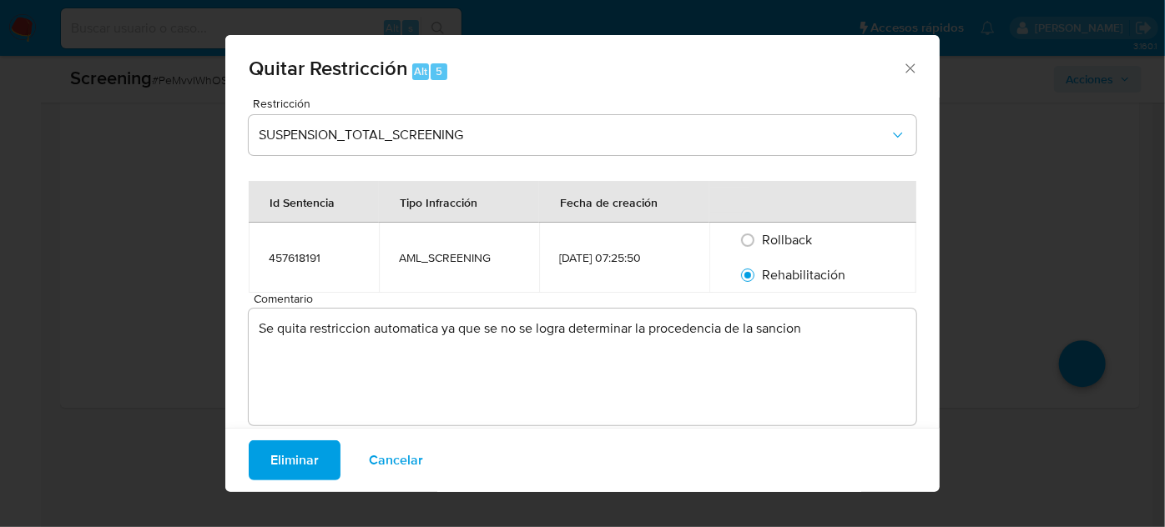
click at [300, 457] on span "Eliminar" at bounding box center [294, 460] width 48 height 37
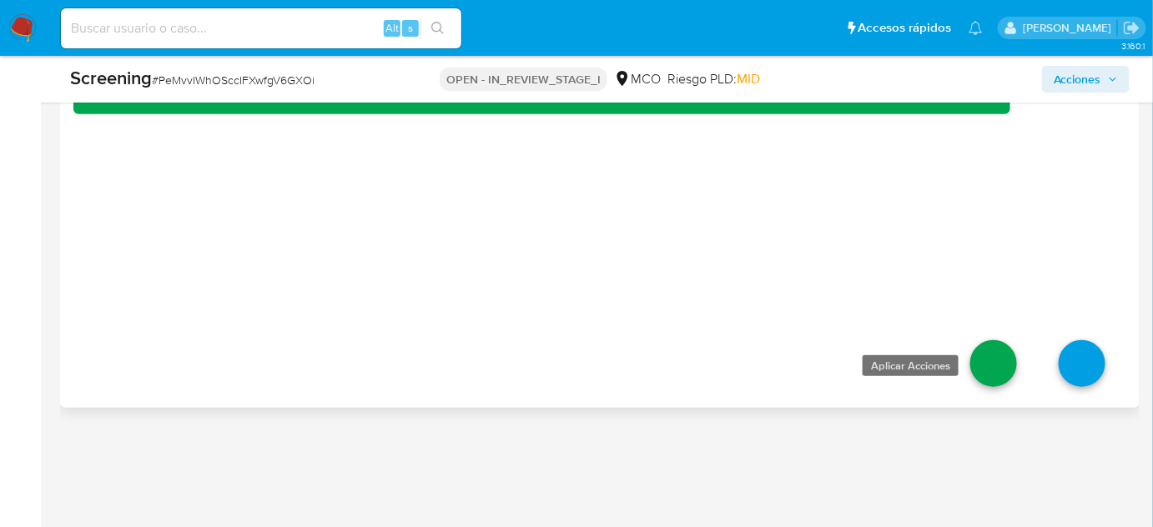
click at [1000, 370] on link at bounding box center [993, 363] width 47 height 47
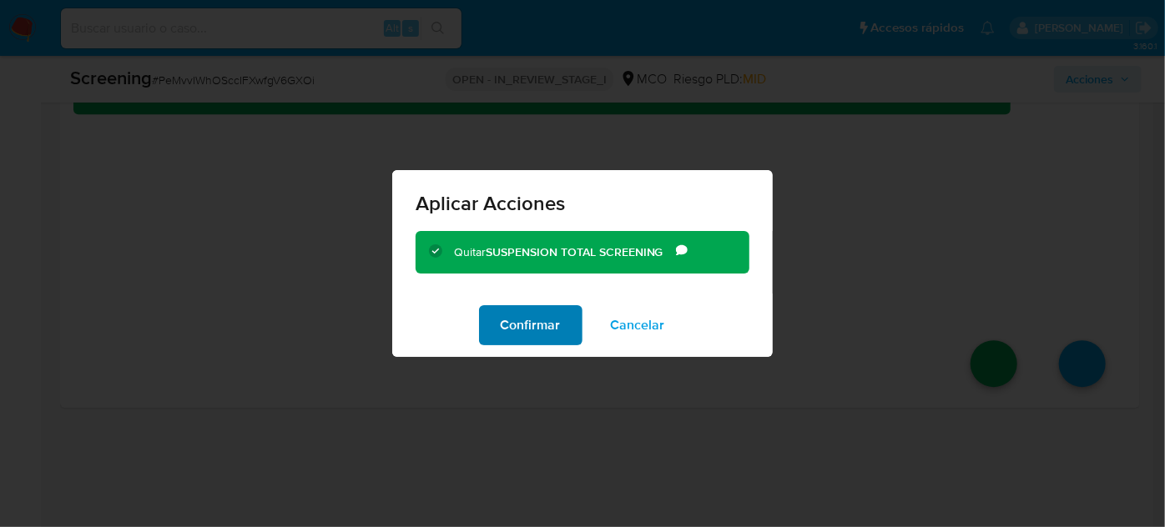
click at [522, 330] on span "Confirmar" at bounding box center [531, 325] width 60 height 37
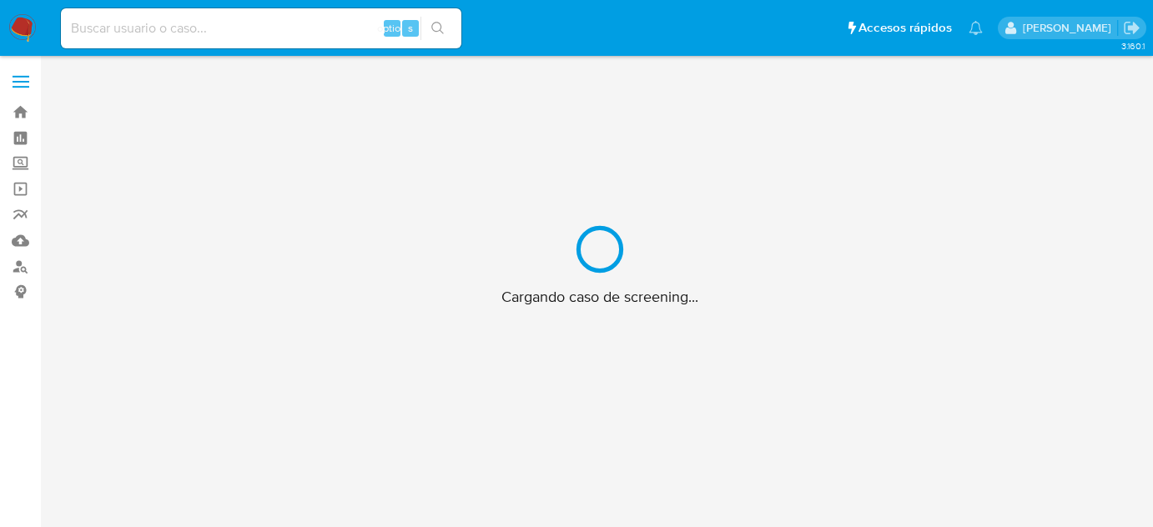
scroll to position [60, 0]
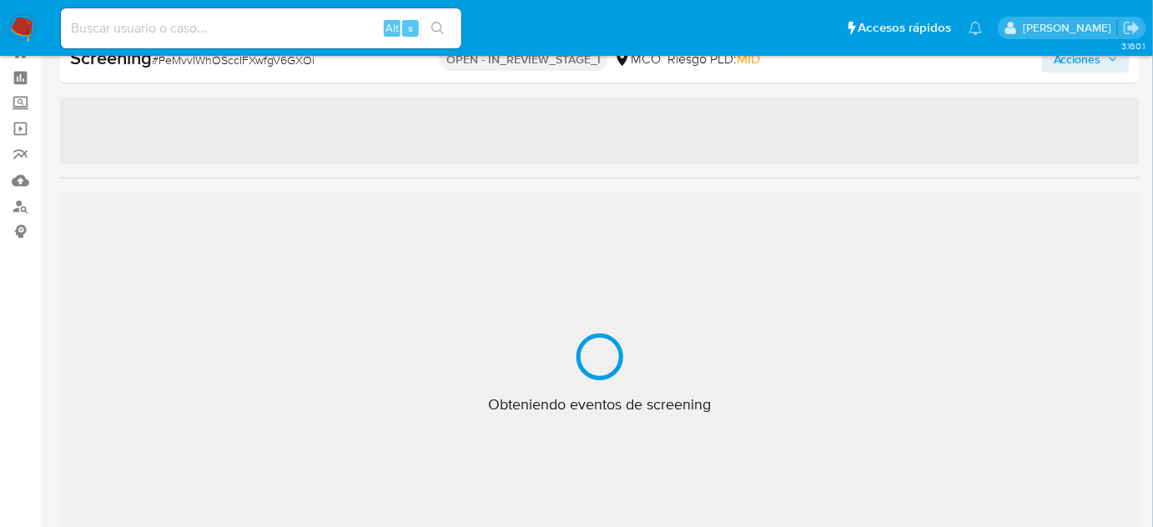
select select "10"
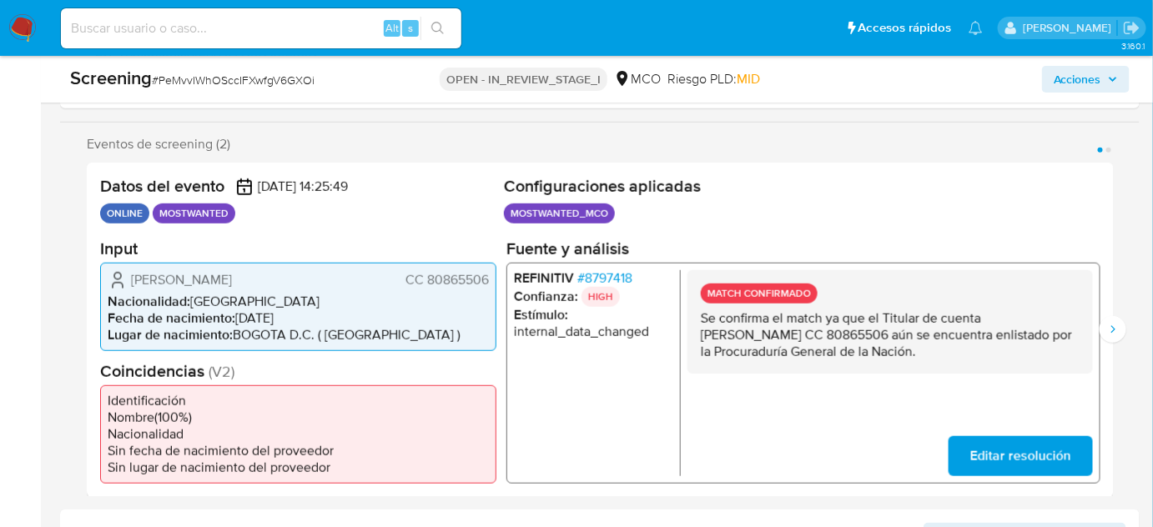
scroll to position [287, 0]
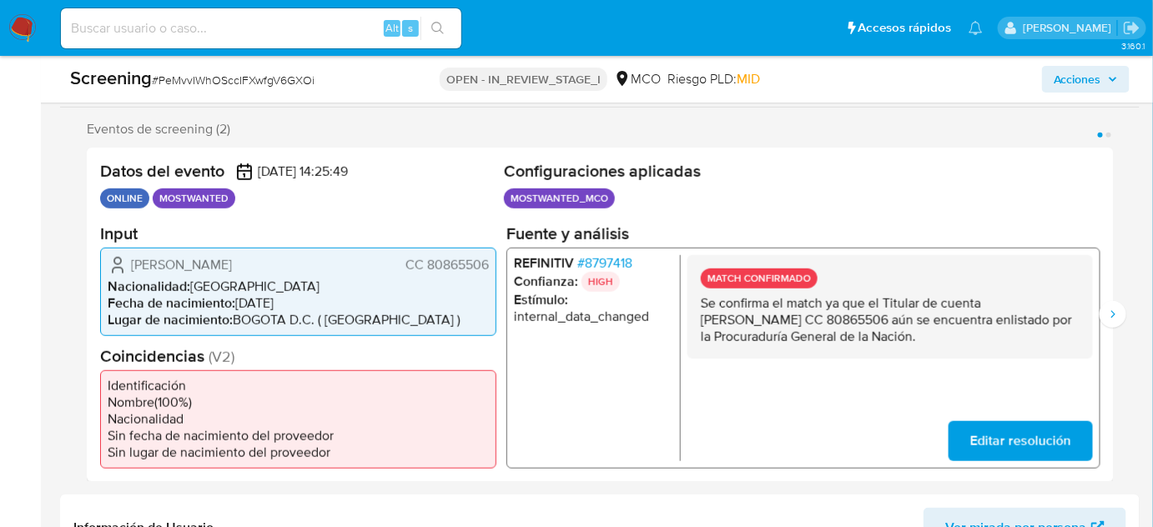
drag, startPoint x: 939, startPoint y: 345, endPoint x: 698, endPoint y: 302, distance: 244.0
click at [698, 302] on div "MATCH CONFIRMADO Se confirma el match ya que el Titular de cuenta [PERSON_NAME]…" at bounding box center [891, 305] width 406 height 103
click at [1112, 320] on icon "Siguiente" at bounding box center [1112, 314] width 13 height 13
click at [82, 314] on icon "Anterior" at bounding box center [86, 314] width 13 height 13
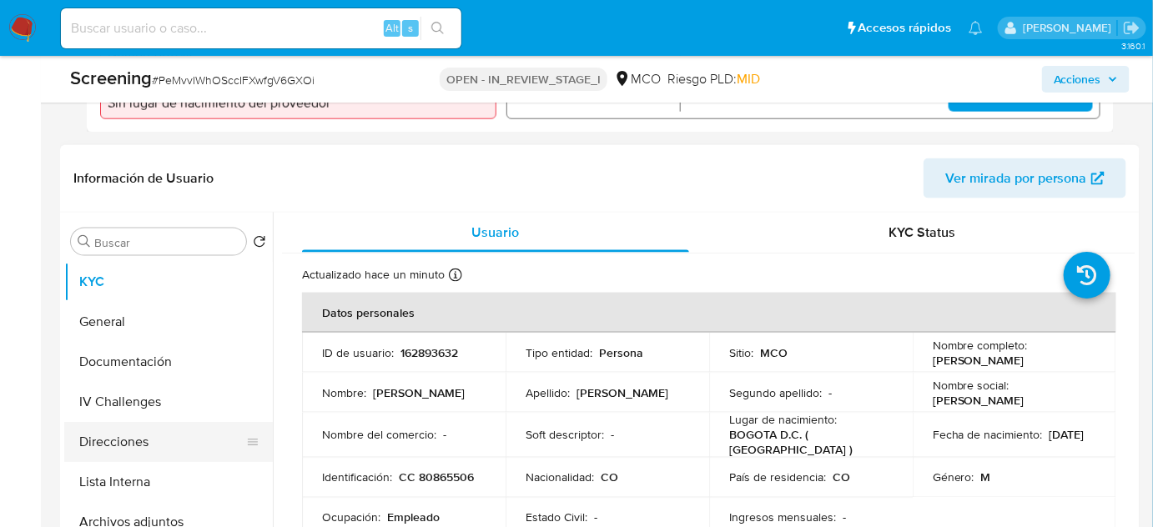
scroll to position [667, 0]
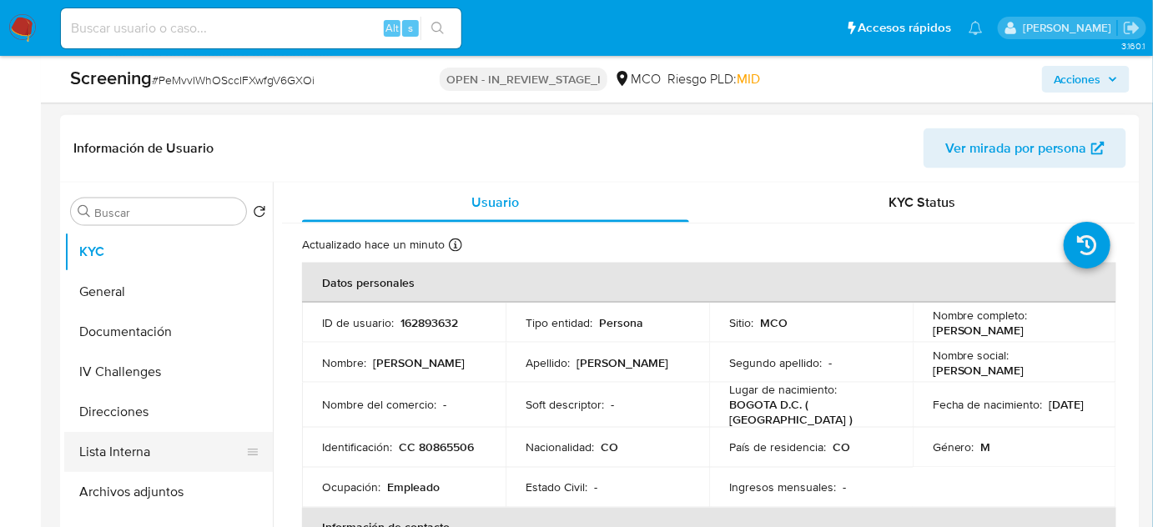
click at [94, 441] on button "Lista Interna" at bounding box center [161, 452] width 195 height 40
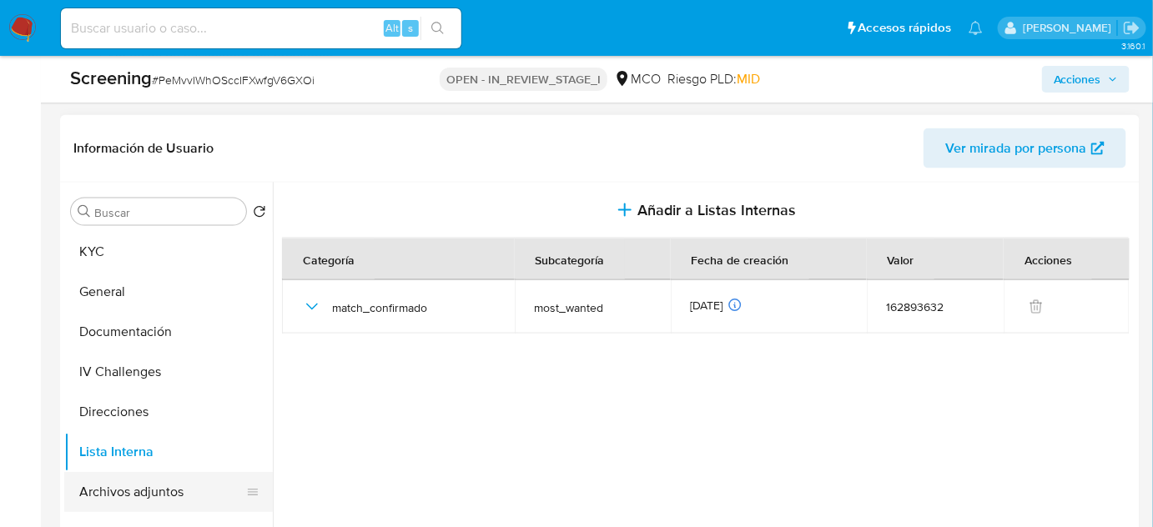
click at [151, 491] on button "Archivos adjuntos" at bounding box center [161, 492] width 195 height 40
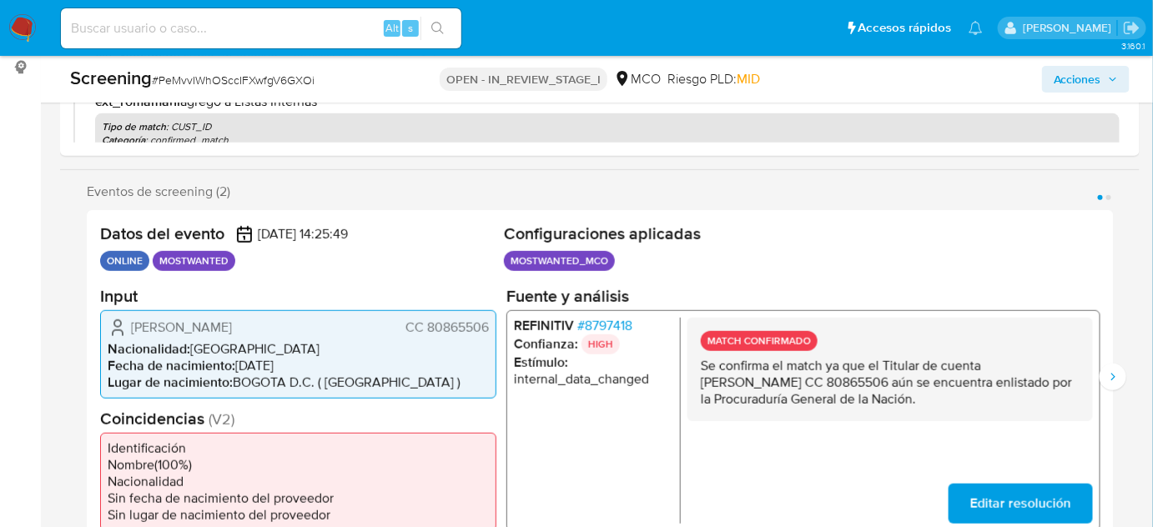
scroll to position [227, 0]
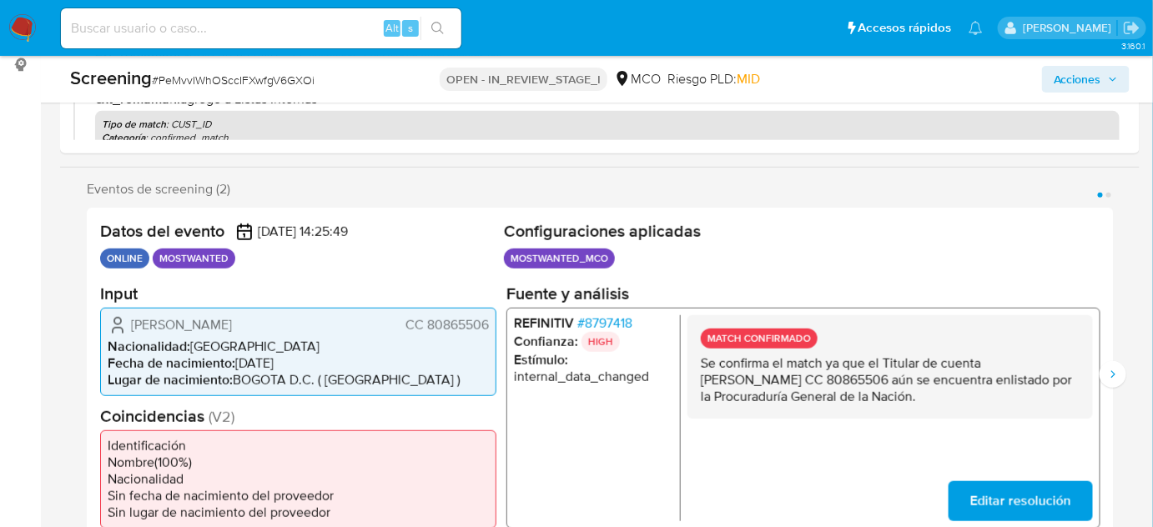
drag, startPoint x: 123, startPoint y: 319, endPoint x: 438, endPoint y: 326, distance: 314.7
click at [438, 326] on div "[PERSON_NAME] CC 80865506" at bounding box center [298, 325] width 381 height 20
drag, startPoint x: 987, startPoint y: 360, endPoint x: 874, endPoint y: 382, distance: 114.9
click at [874, 382] on p "Se confirma el match ya que el Titular de cuenta [PERSON_NAME] CC 80865506 aún …" at bounding box center [890, 380] width 379 height 50
drag, startPoint x: 491, startPoint y: 320, endPoint x: 424, endPoint y: 322, distance: 67.6
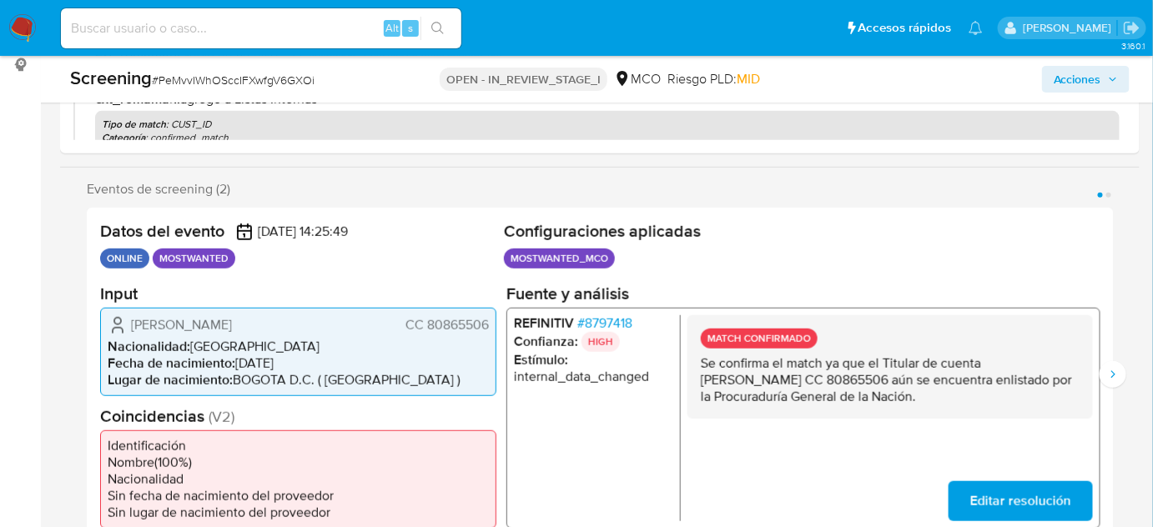
click at [424, 322] on div "[PERSON_NAME] CC 80865506 Nacionalidad : [DEMOGRAPHIC_DATA] Fecha de nacimiento…" at bounding box center [298, 351] width 396 height 88
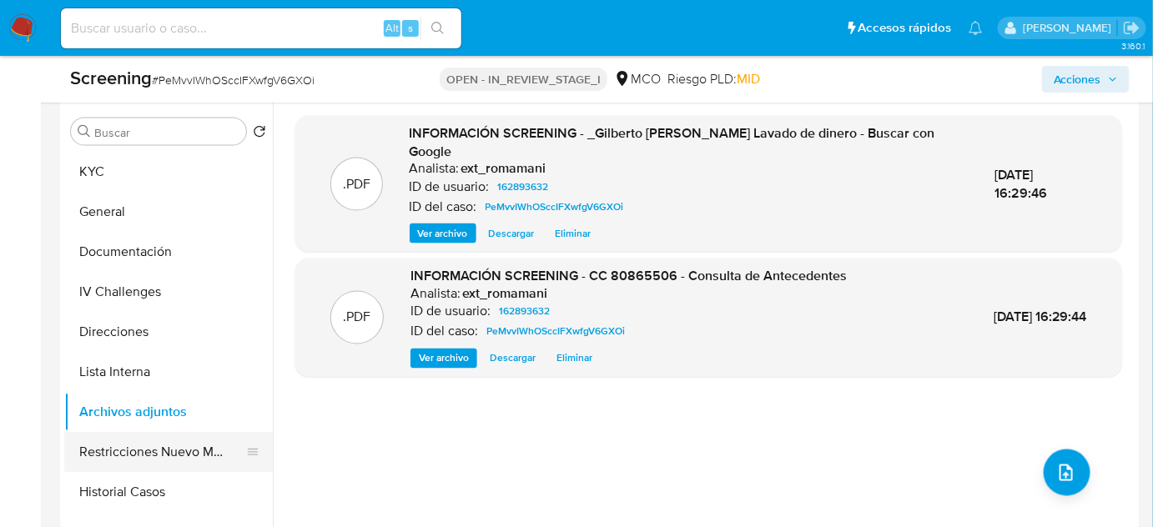
scroll to position [758, 0]
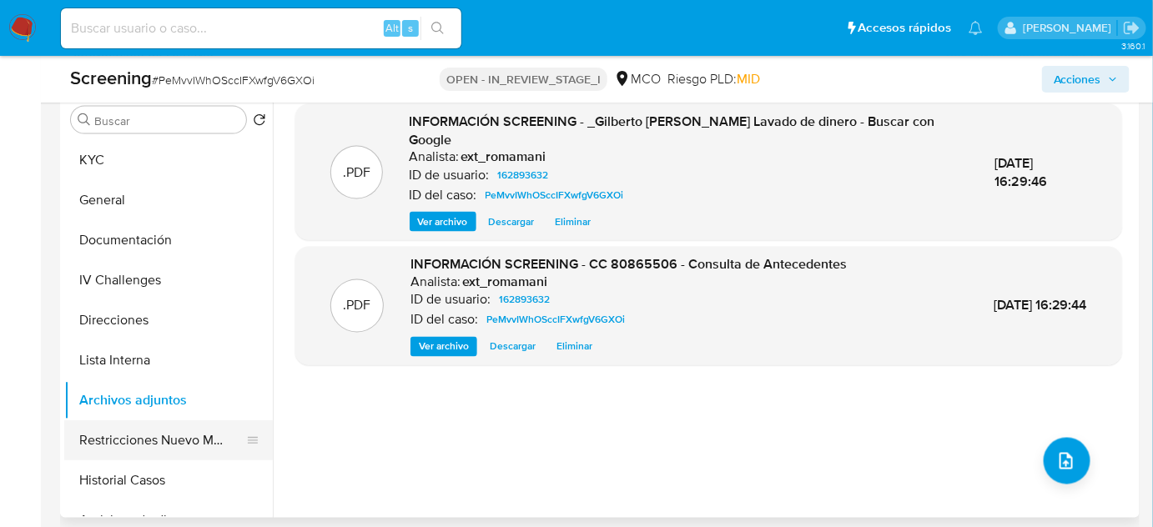
click at [153, 437] on button "Restricciones Nuevo Mundo" at bounding box center [161, 441] width 195 height 40
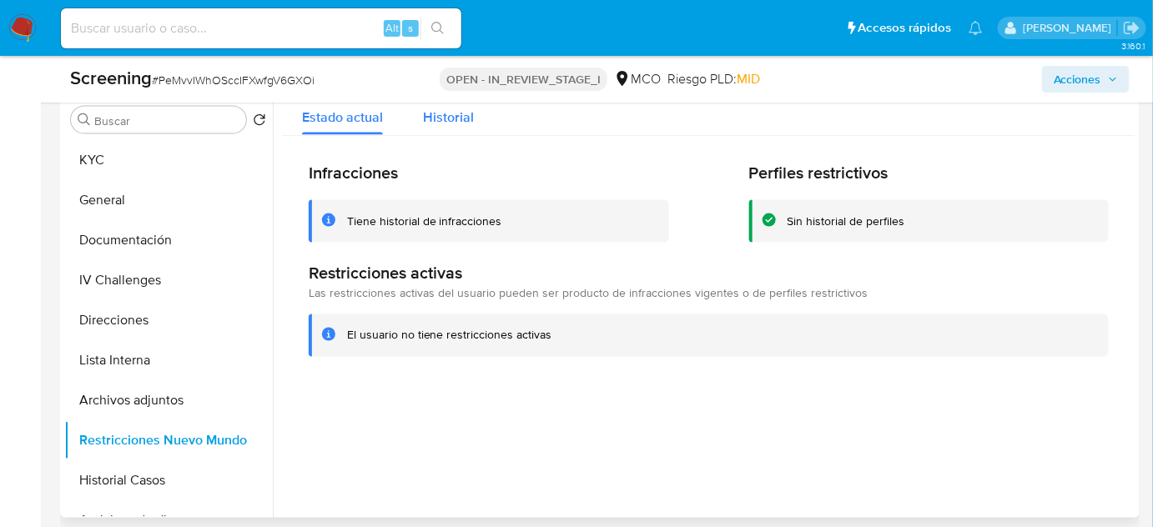
click at [431, 120] on span "Historial" at bounding box center [448, 117] width 51 height 19
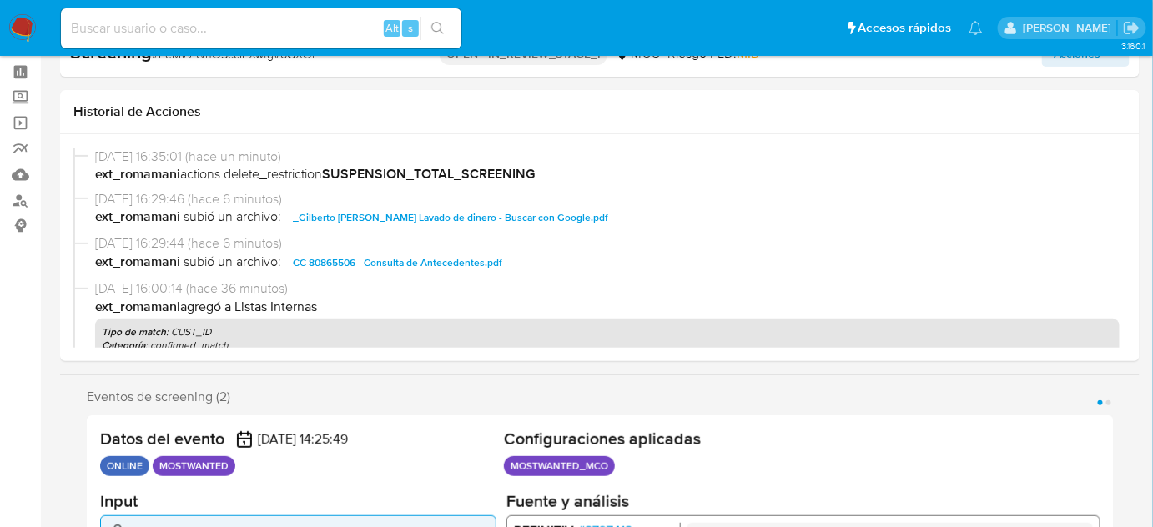
scroll to position [0, 0]
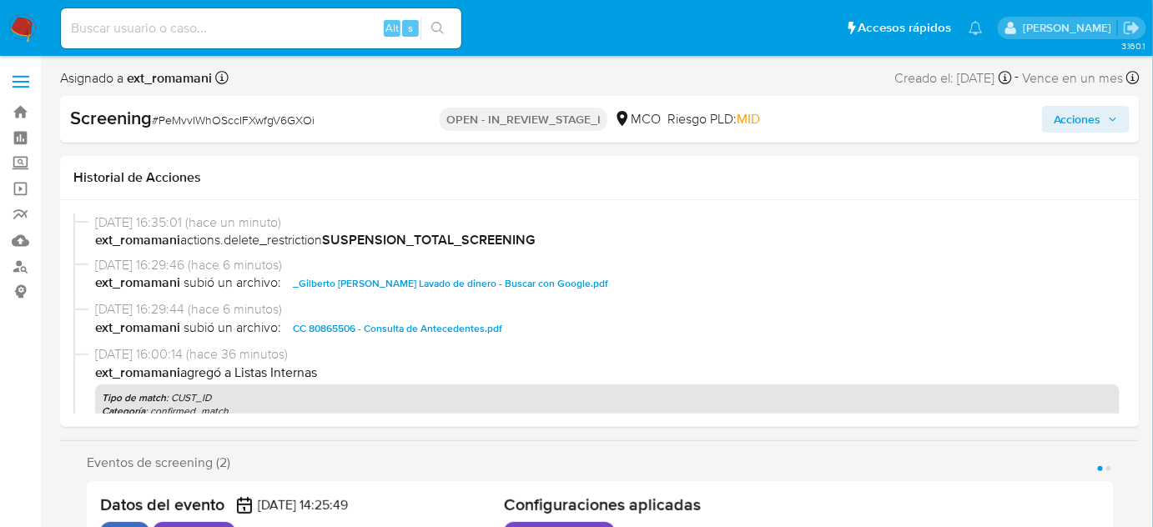
click at [1081, 111] on span "Acciones" at bounding box center [1078, 119] width 48 height 27
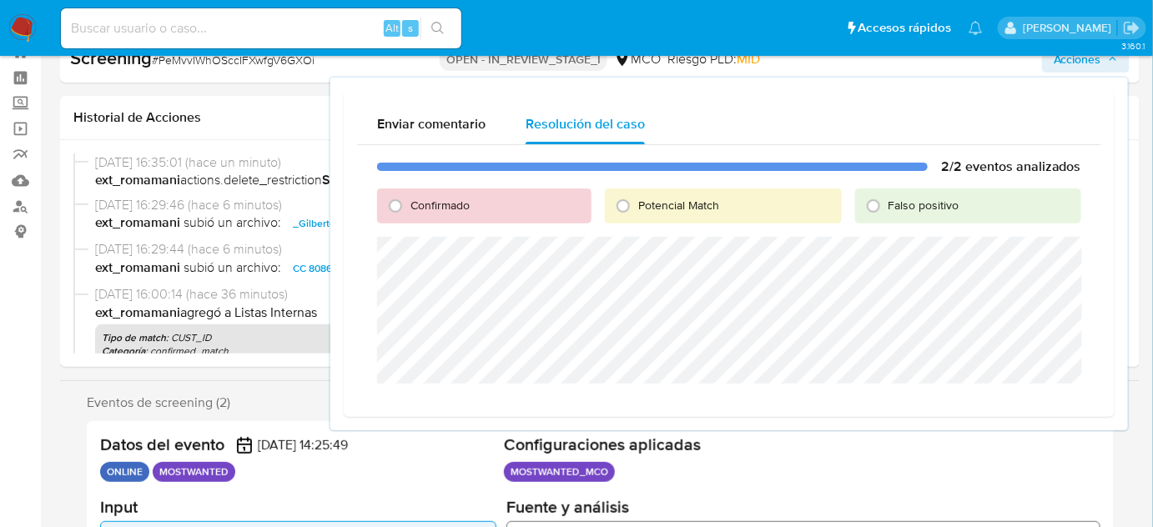
scroll to position [151, 0]
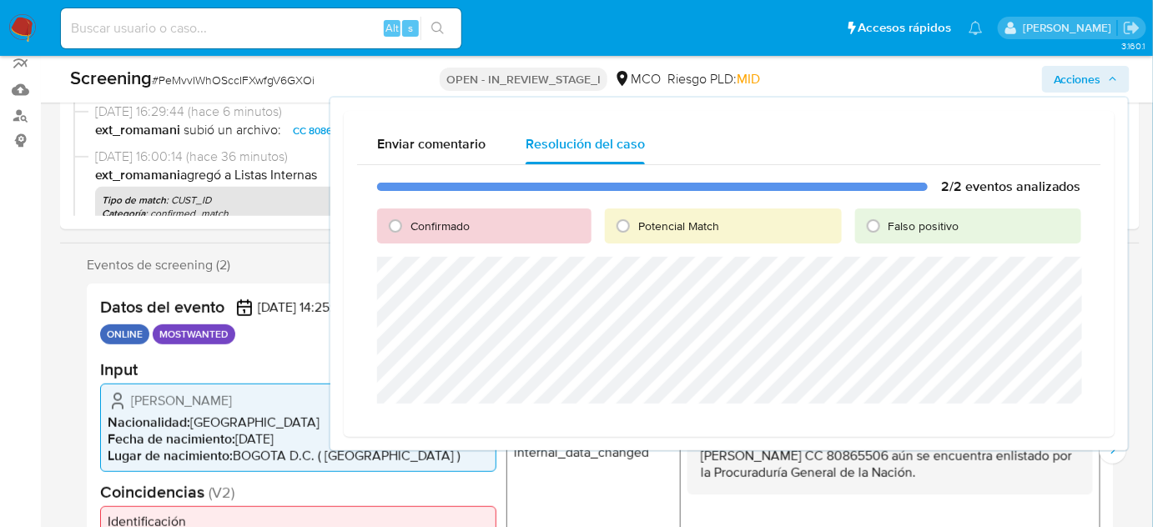
click at [411, 224] on span "Confirmado" at bounding box center [440, 226] width 59 height 17
click at [409, 224] on input "Confirmado" at bounding box center [395, 226] width 27 height 27
radio input "true"
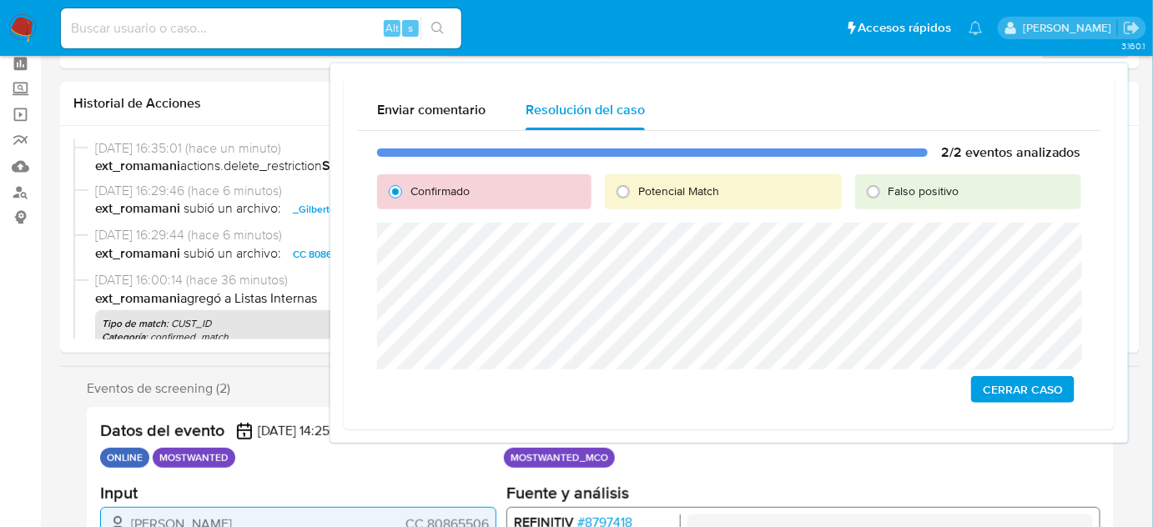
scroll to position [0, 0]
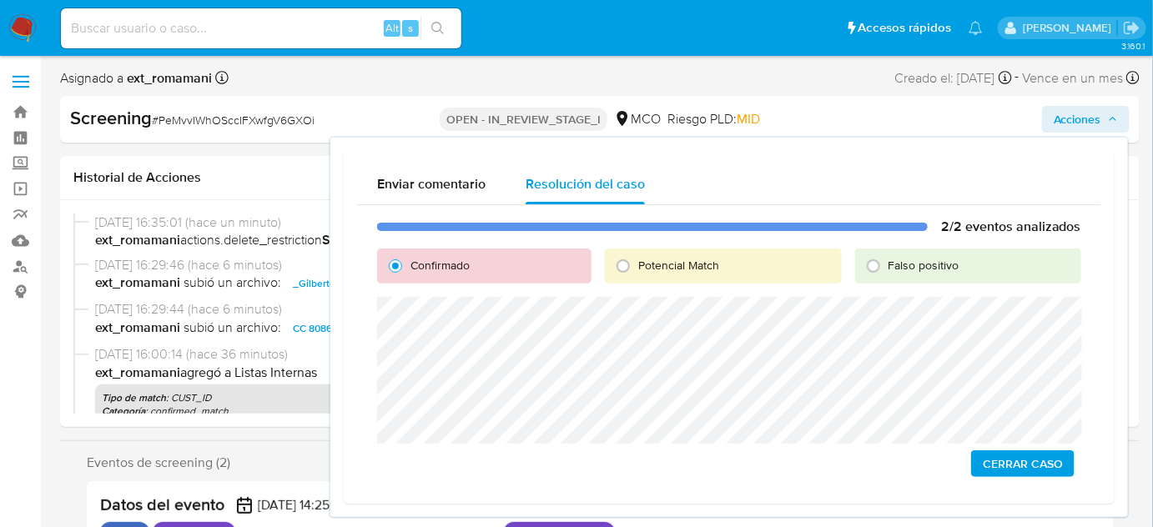
click at [992, 466] on span "Cerrar Caso" at bounding box center [1023, 463] width 80 height 23
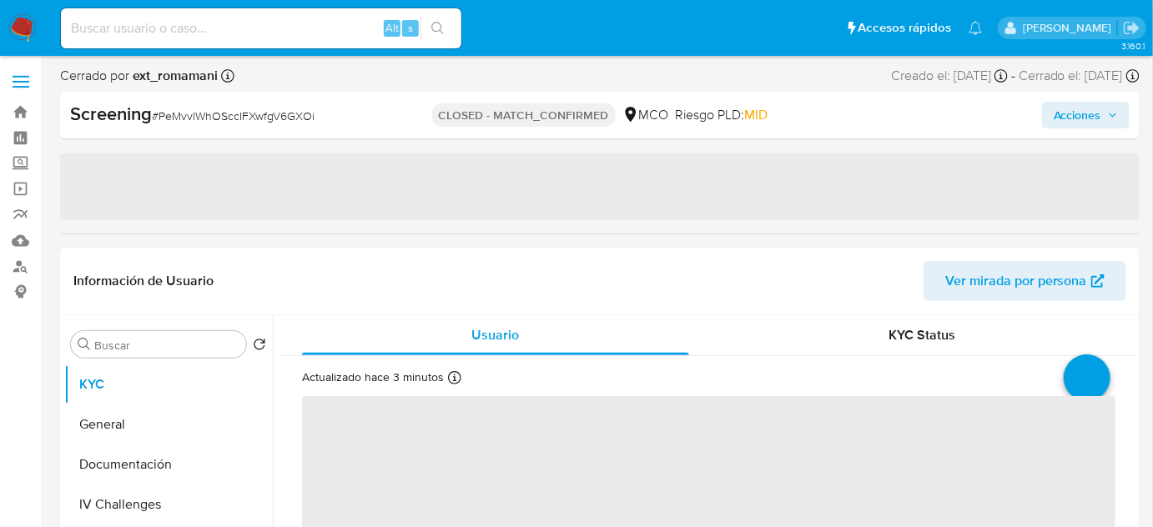
select select "10"
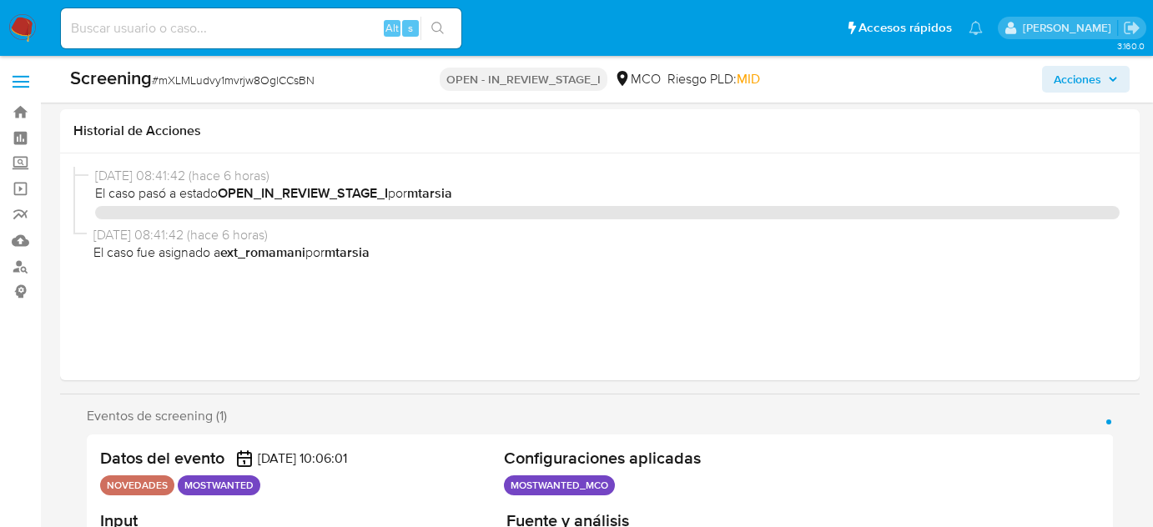
select select "10"
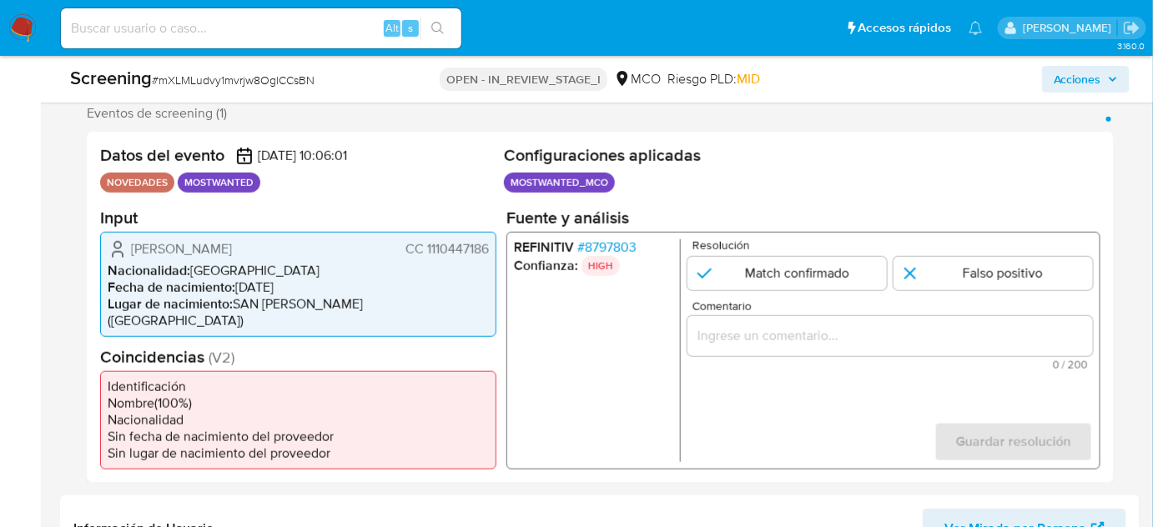
scroll to position [379, 0]
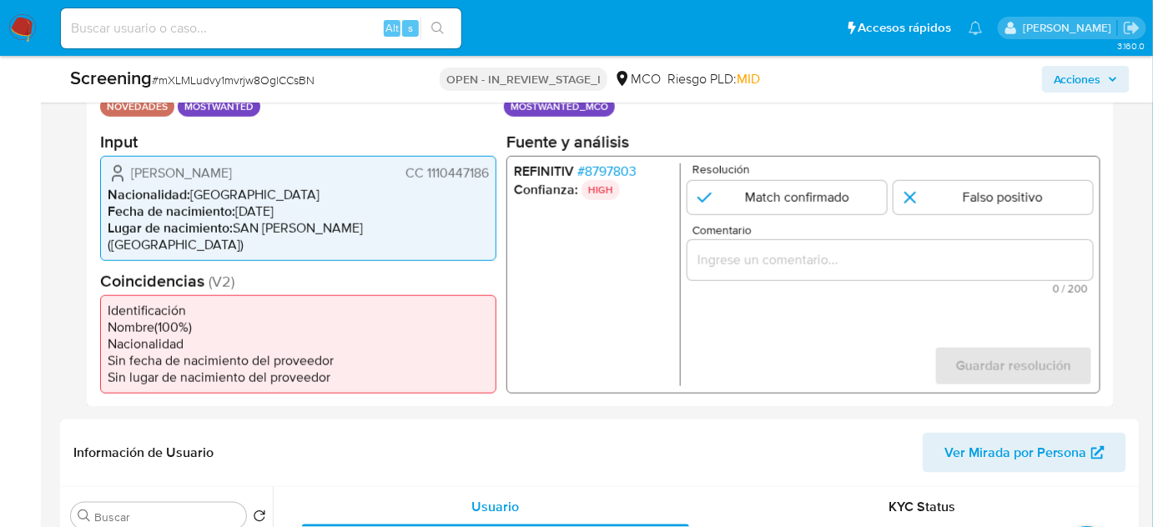
drag, startPoint x: 492, startPoint y: 187, endPoint x: 489, endPoint y: 162, distance: 25.3
click at [491, 184] on div "Norman Robledo Rodriguez CC 1110447186 Nacionalidad : Colombia Fecha de nacimie…" at bounding box center [298, 207] width 396 height 105
drag, startPoint x: 489, startPoint y: 162, endPoint x: 427, endPoint y: 177, distance: 63.5
click at [427, 177] on div "[PERSON_NAME] CC 1110447186 Nacionalidad : [DEMOGRAPHIC_DATA] Fecha de nacimien…" at bounding box center [298, 207] width 396 height 105
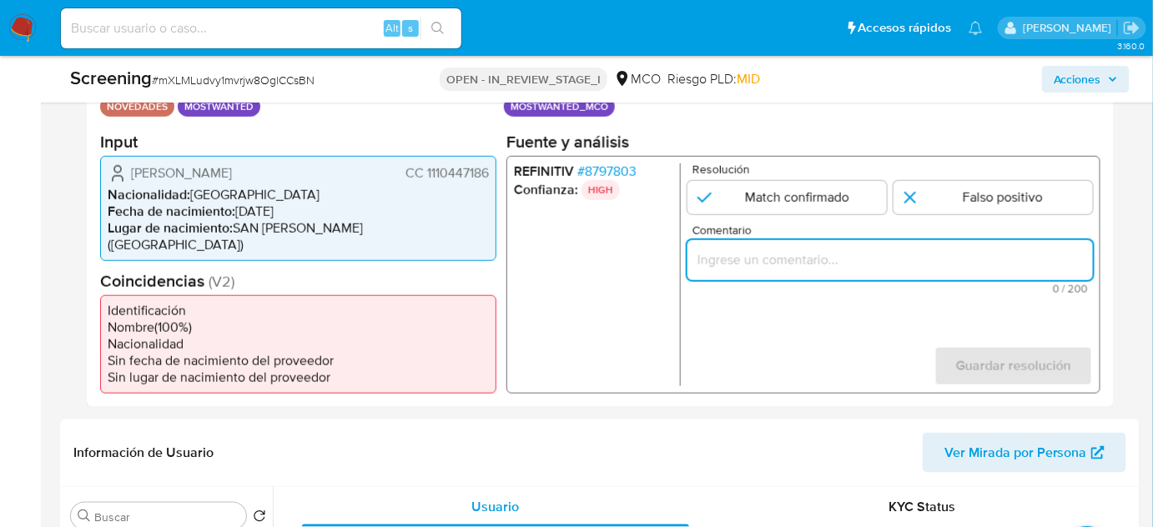
click at [821, 265] on input "Comentario" at bounding box center [891, 260] width 406 height 22
paste input "Se confirma el match ya que el Titular de cuenta aún se encuentra enlistado por…"
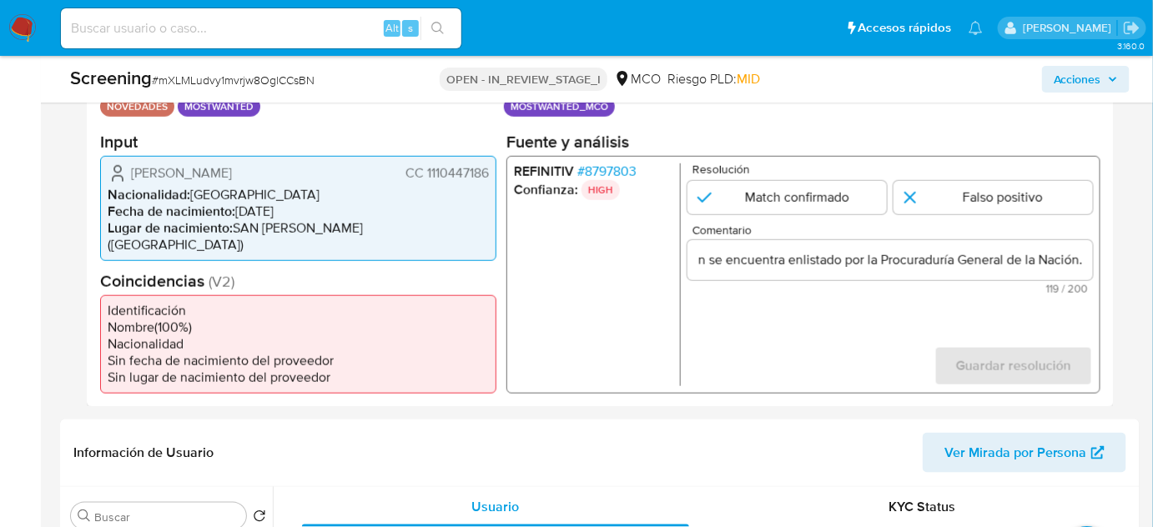
scroll to position [0, 0]
drag, startPoint x: 128, startPoint y: 172, endPoint x: 496, endPoint y: 171, distance: 367.1
click at [496, 171] on div "[PERSON_NAME] CC 1110447186 Nacionalidad : [DEMOGRAPHIC_DATA] Fecha de nacimien…" at bounding box center [298, 207] width 396 height 105
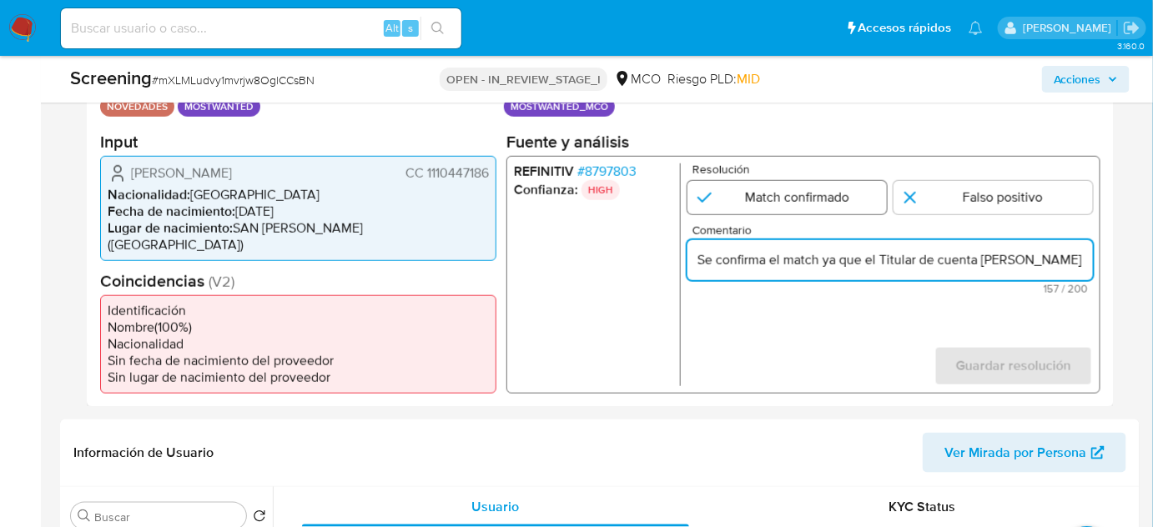
type input "Se confirma el match ya que el Titular de cuenta [PERSON_NAME] CC 1110447186 aú…"
click at [778, 195] on input "1 de 1" at bounding box center [787, 196] width 199 height 33
radio input "true"
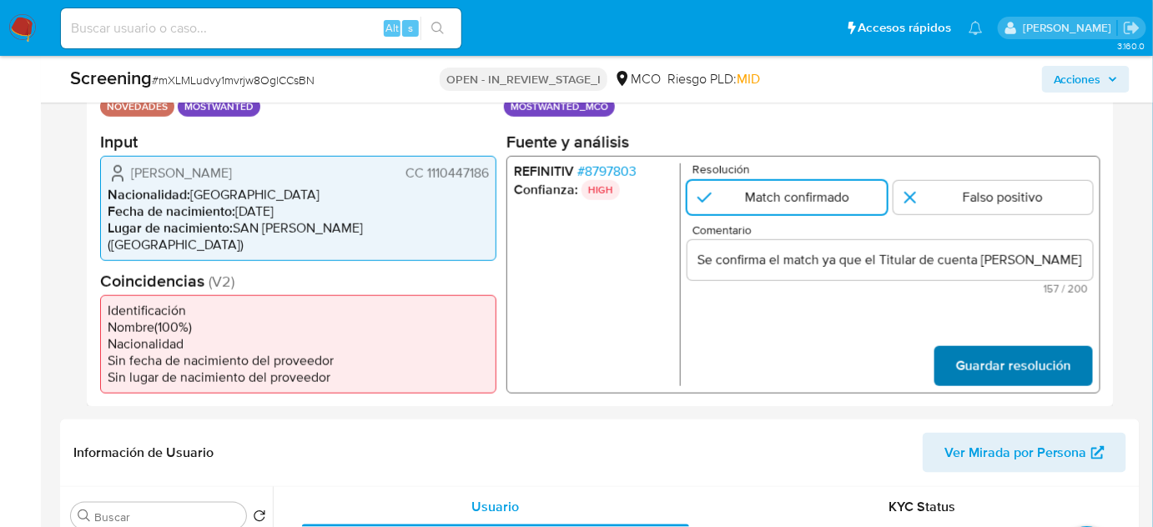
click at [1046, 348] on span "Guardar resolución" at bounding box center [1013, 365] width 115 height 37
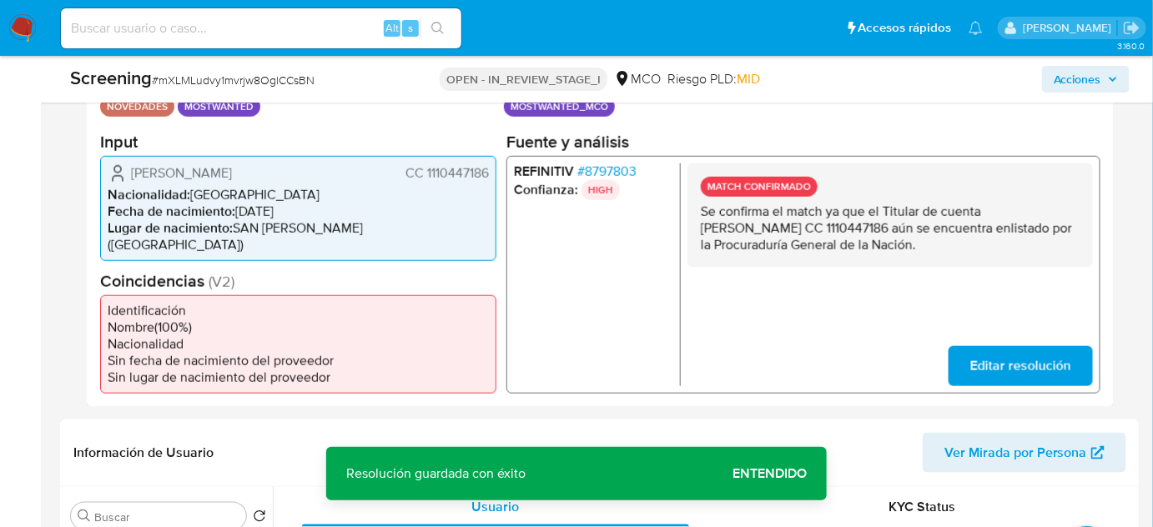
drag, startPoint x: 347, startPoint y: 164, endPoint x: 534, endPoint y: 193, distance: 189.2
click at [282, 173] on div "Norman Robledo Rodriguez CC 1110447186" at bounding box center [298, 173] width 381 height 20
drag, startPoint x: 988, startPoint y: 209, endPoint x: 901, endPoint y: 230, distance: 89.4
click at [901, 230] on p "Se confirma el match ya que el Titular de cuenta [PERSON_NAME] CC 1110447186 aú…" at bounding box center [890, 228] width 379 height 50
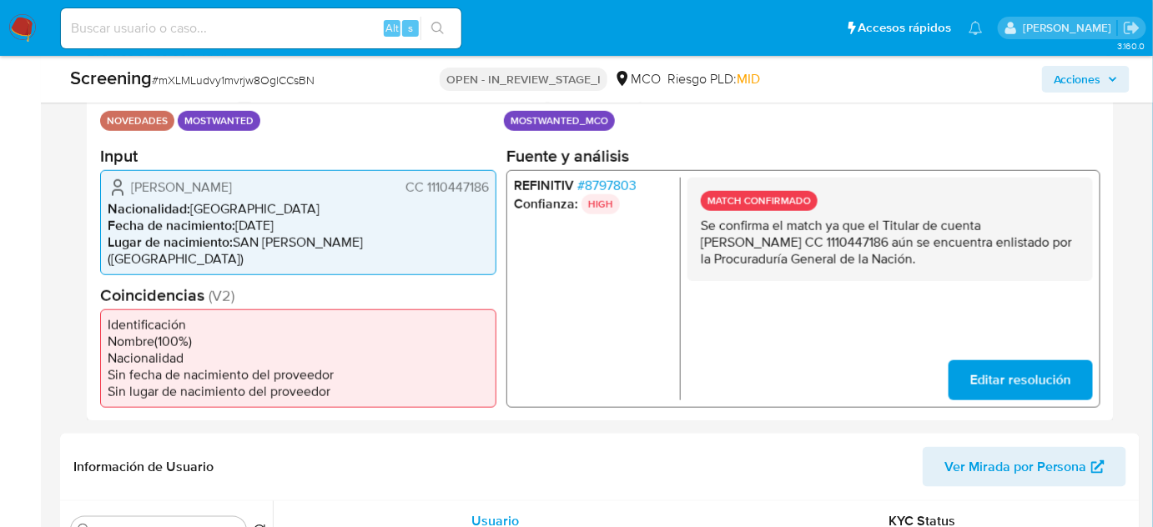
scroll to position [227, 0]
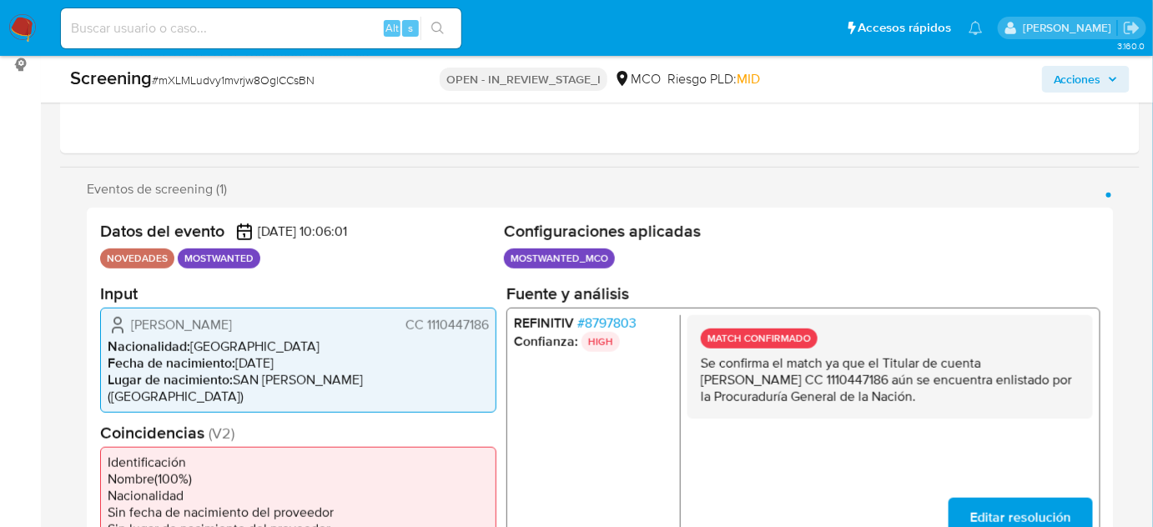
drag, startPoint x: 955, startPoint y: 399, endPoint x: 694, endPoint y: 362, distance: 262.9
click at [698, 362] on div "MATCH CONFIRMADO Se confirma el match ya que el Titular de cuenta Norman Robled…" at bounding box center [891, 366] width 406 height 103
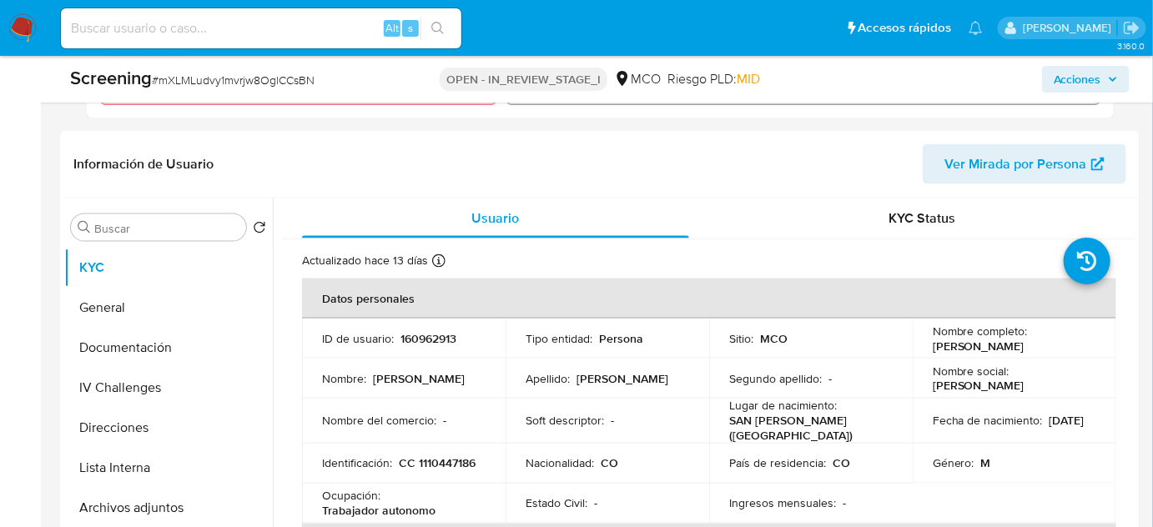
scroll to position [683, 0]
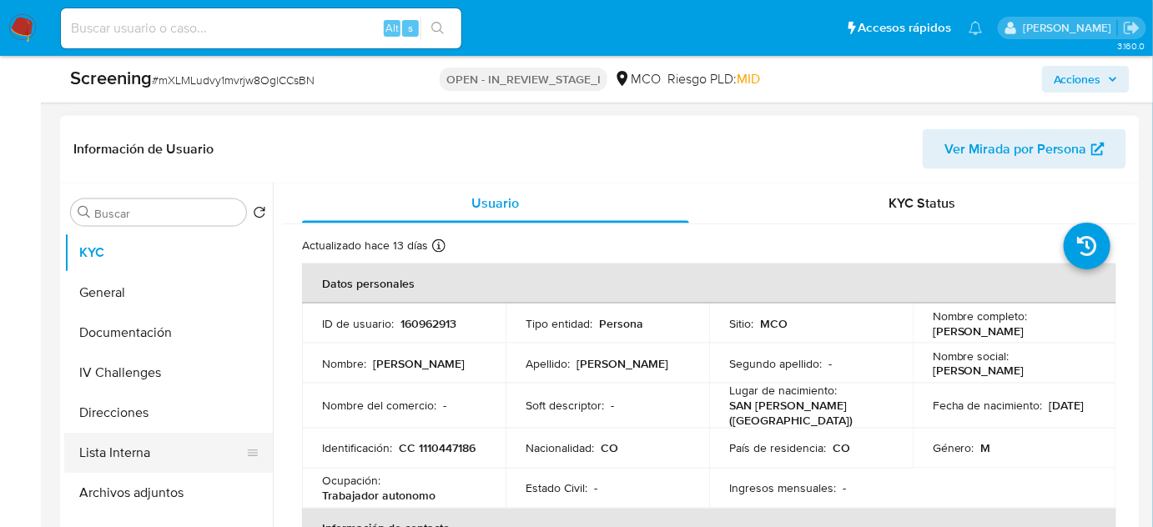
click at [102, 433] on button "Lista Interna" at bounding box center [161, 453] width 195 height 40
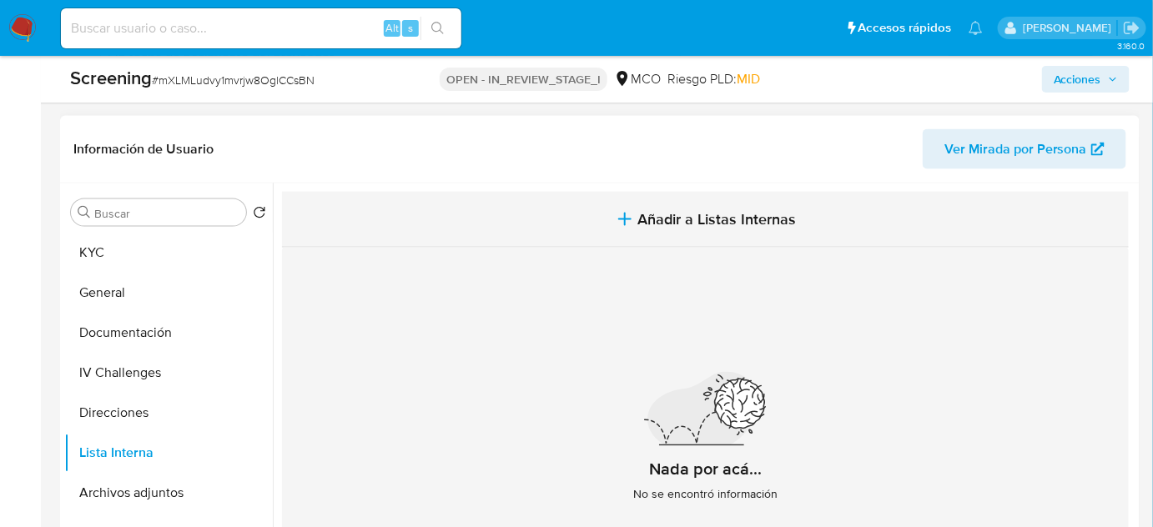
click at [617, 209] on icon "button" at bounding box center [625, 219] width 20 height 20
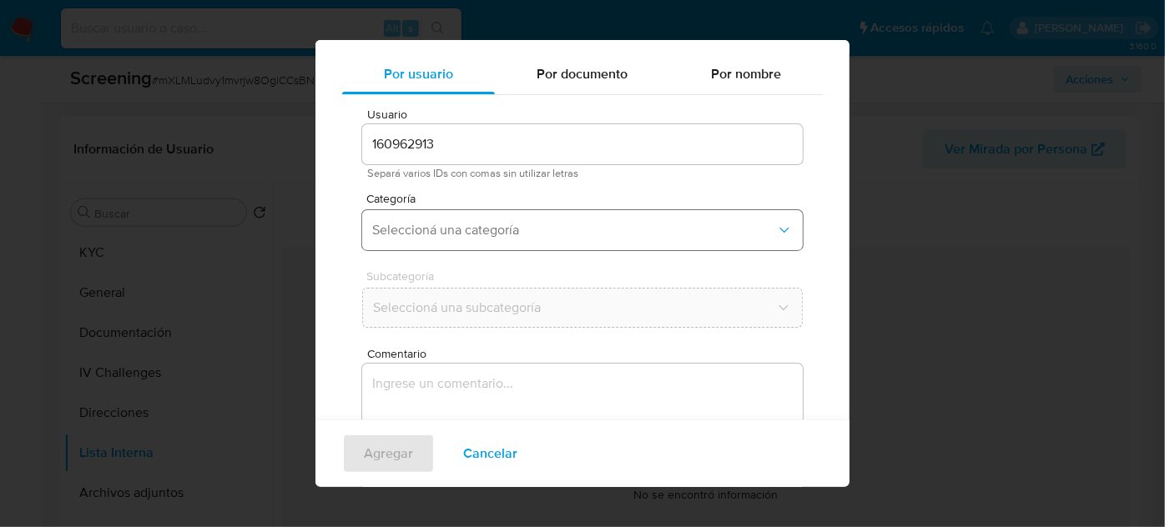
scroll to position [62, 0]
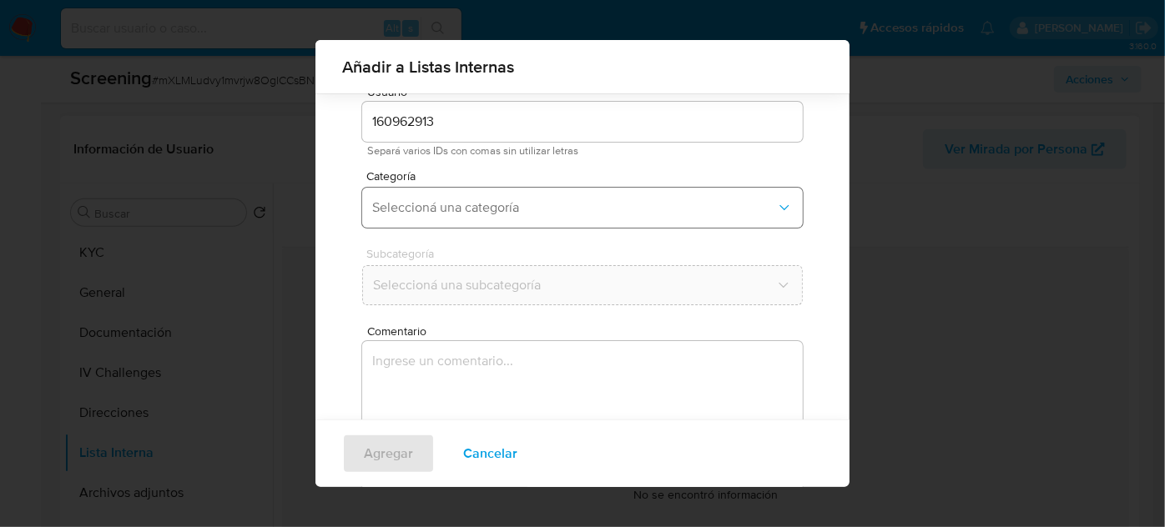
click at [476, 203] on span "Seleccioná una categoría" at bounding box center [574, 207] width 404 height 17
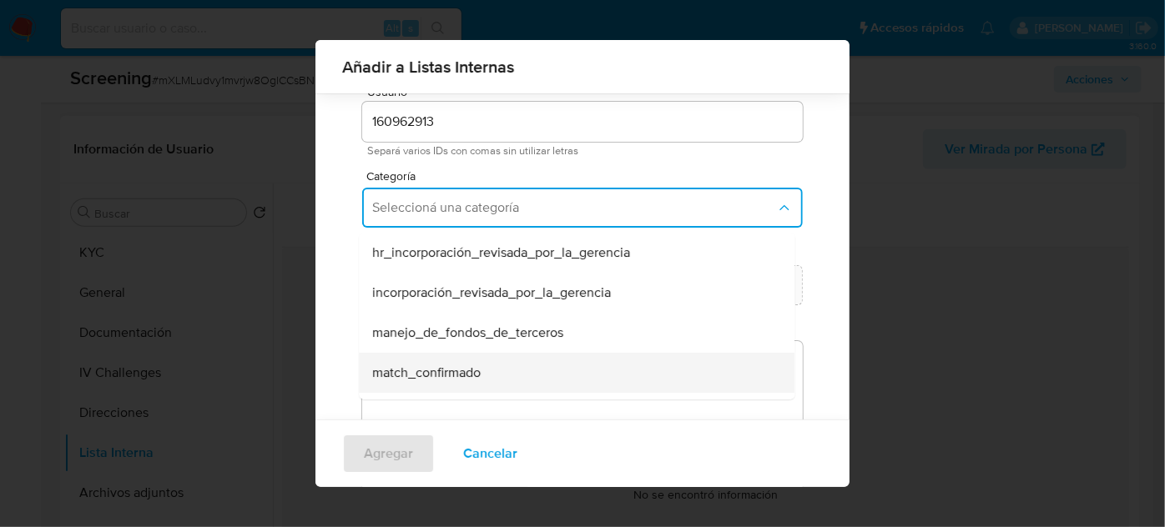
click at [456, 372] on span "match_confirmado" at bounding box center [426, 373] width 108 height 17
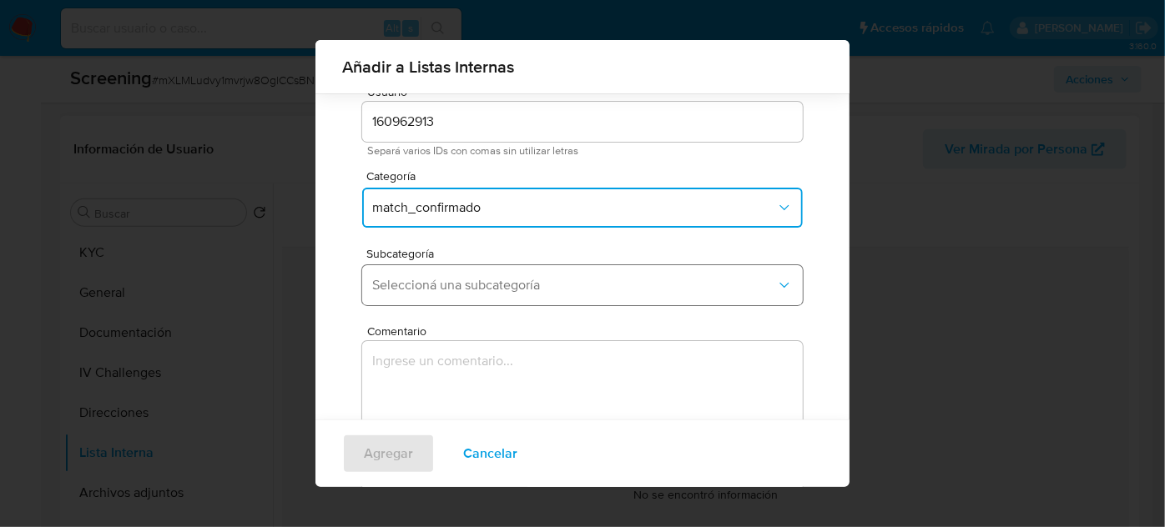
click at [496, 283] on span "Seleccioná una subcategoría" at bounding box center [574, 285] width 404 height 17
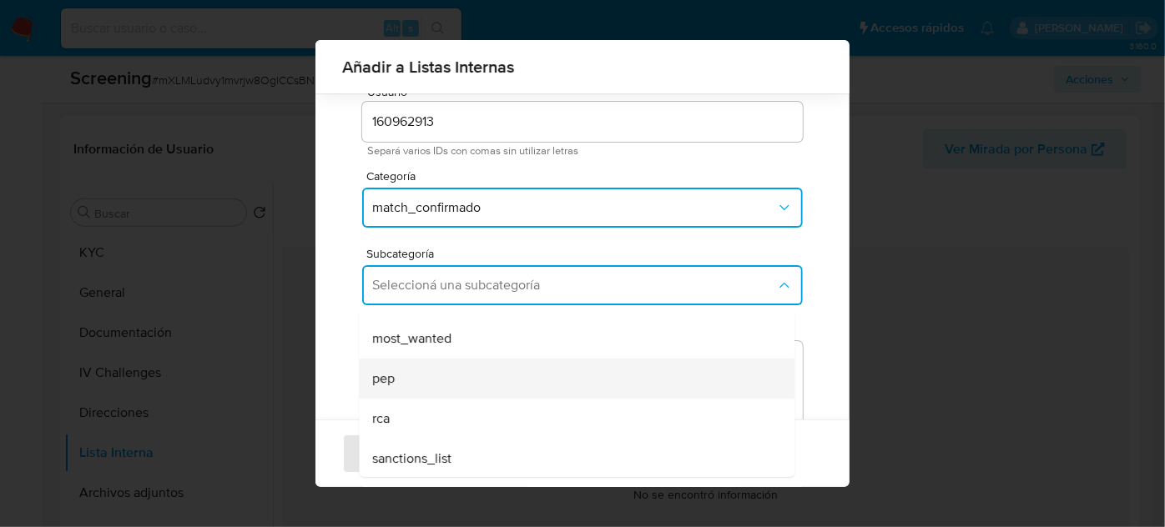
scroll to position [113, 0]
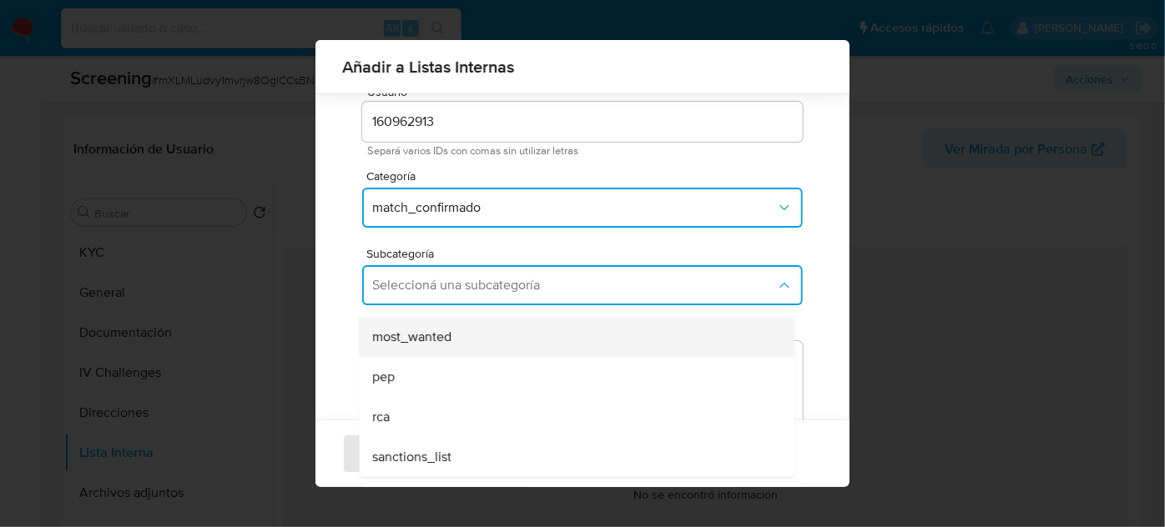
click at [456, 339] on div "most_wanted" at bounding box center [571, 337] width 399 height 40
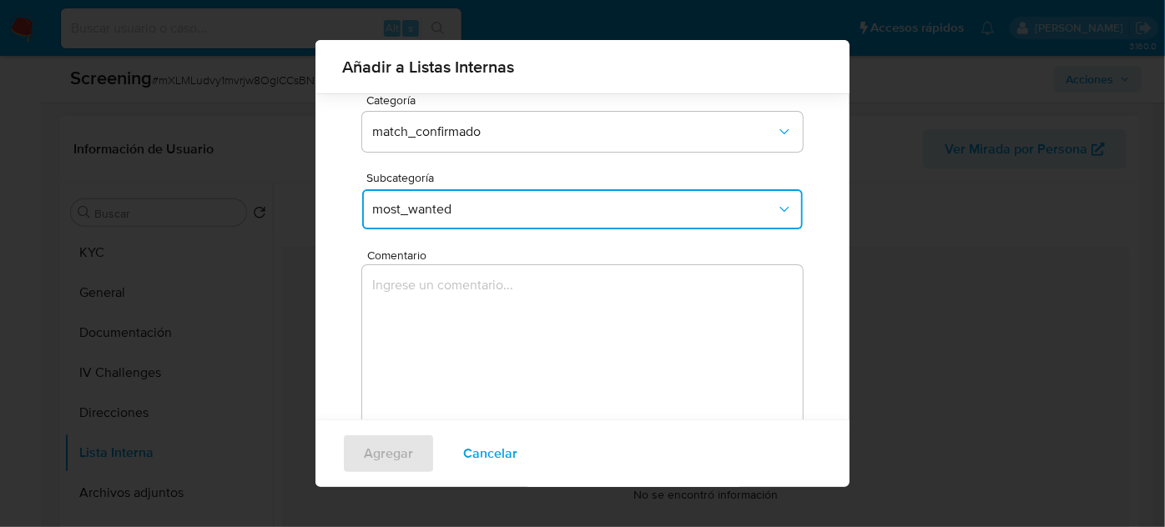
scroll to position [138, 0]
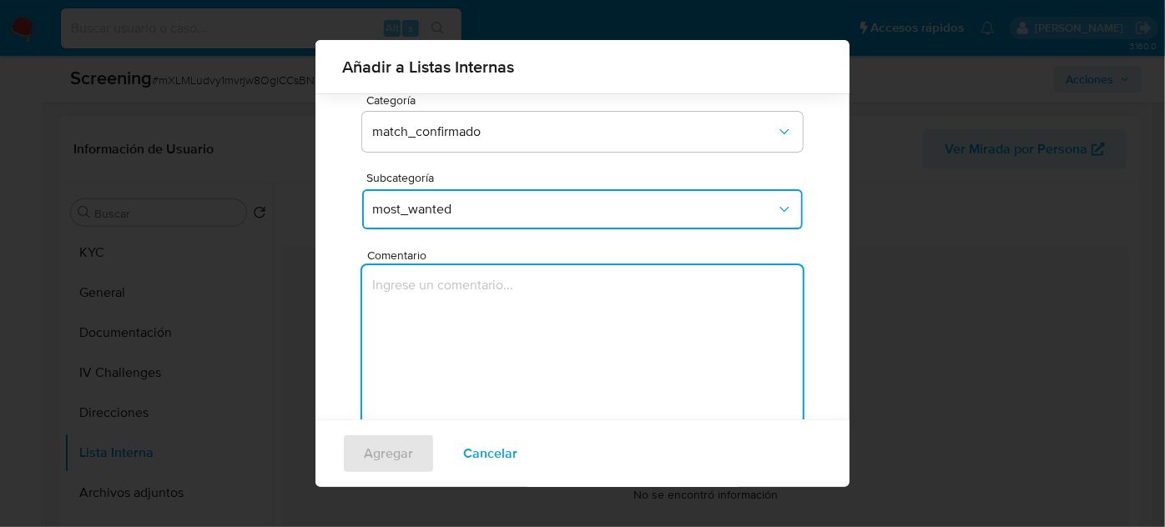
click at [456, 339] on textarea "Comentario" at bounding box center [582, 345] width 441 height 160
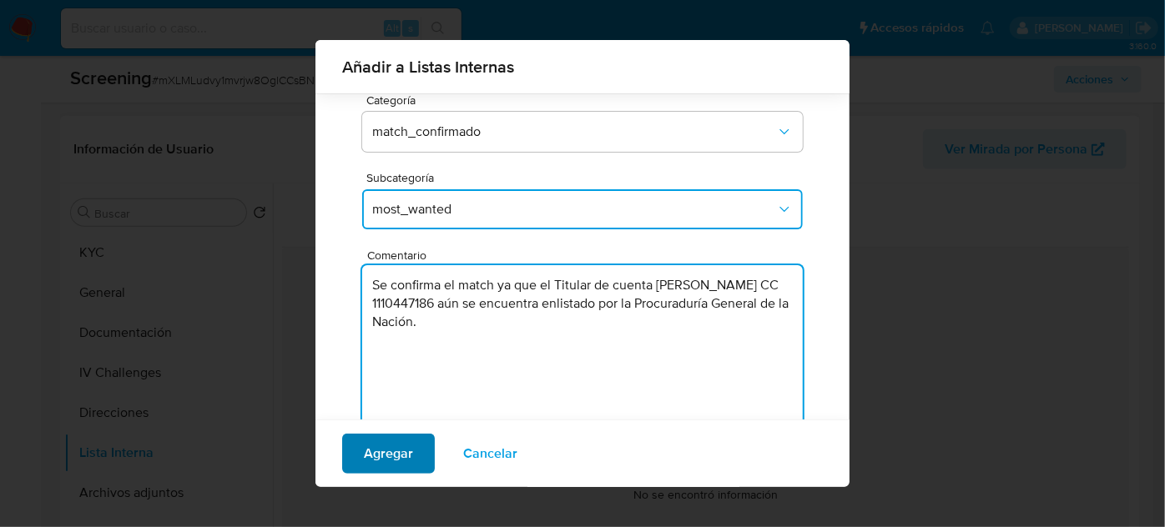
type textarea "Se confirma el match ya que el Titular de cuenta Norman Robledo Rodriguez CC 11…"
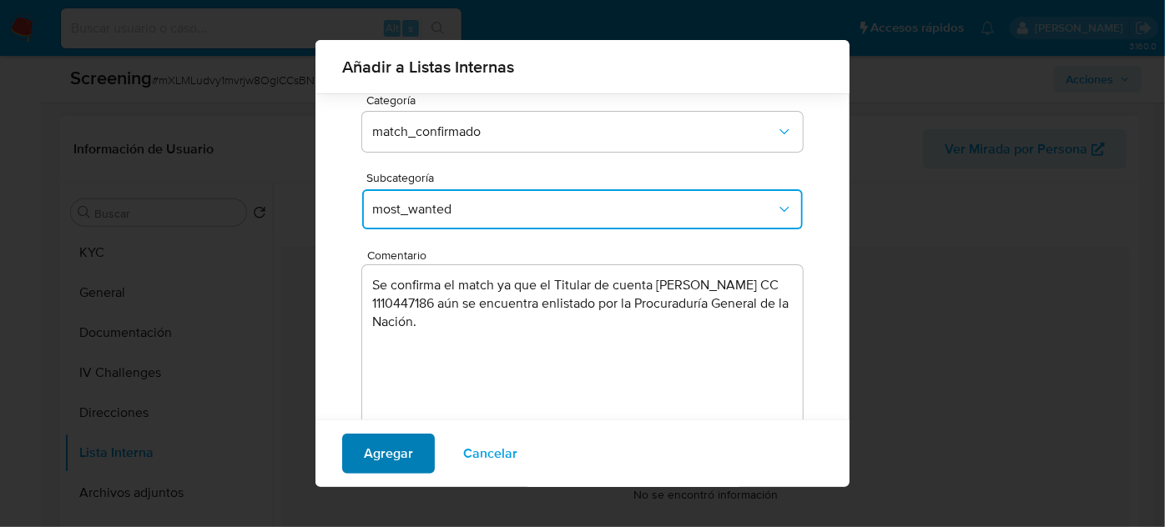
click at [401, 456] on span "Agregar" at bounding box center [388, 454] width 49 height 37
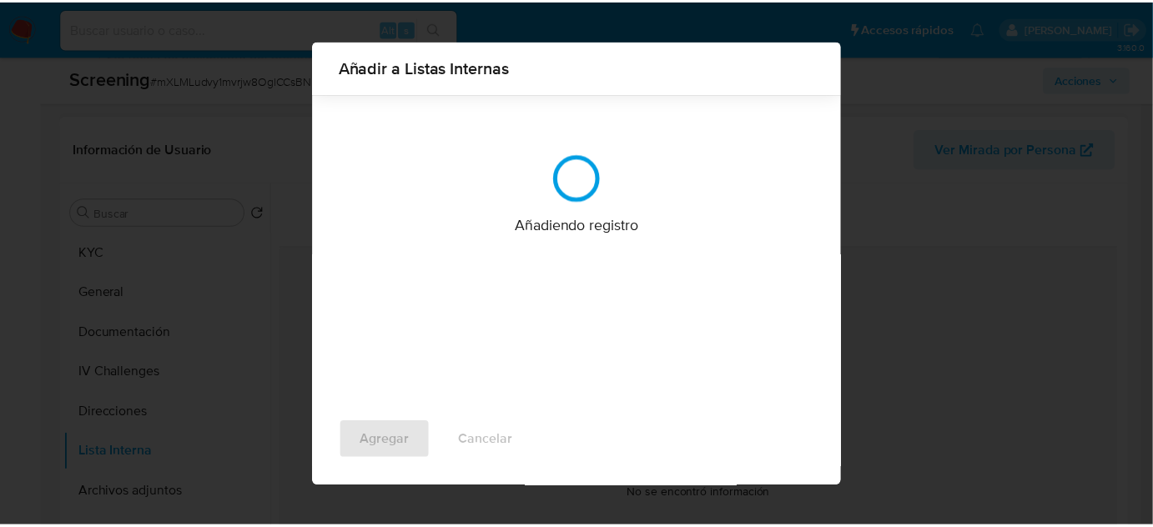
scroll to position [0, 0]
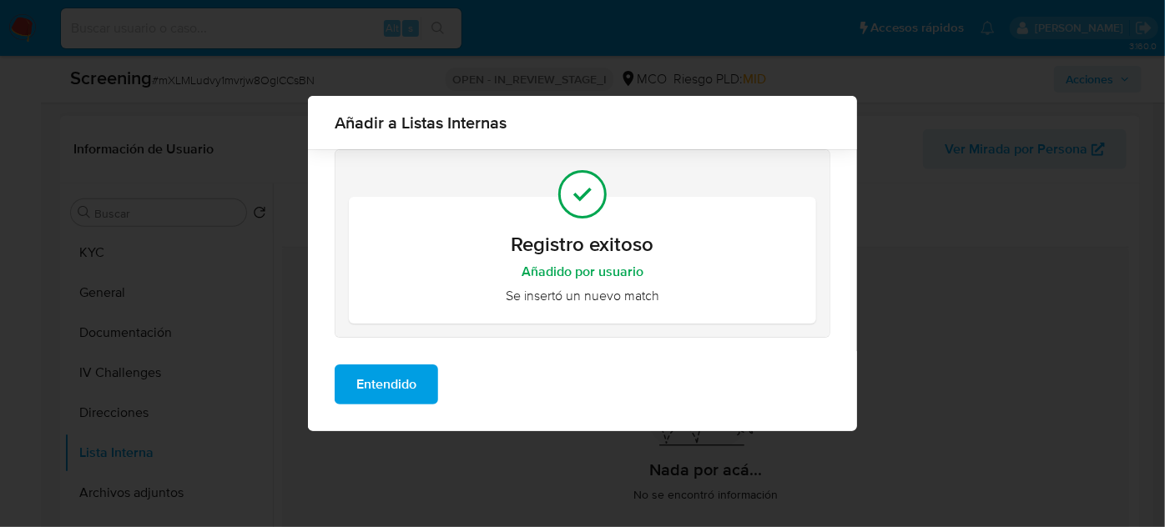
click at [393, 384] on span "Entendido" at bounding box center [386, 384] width 60 height 37
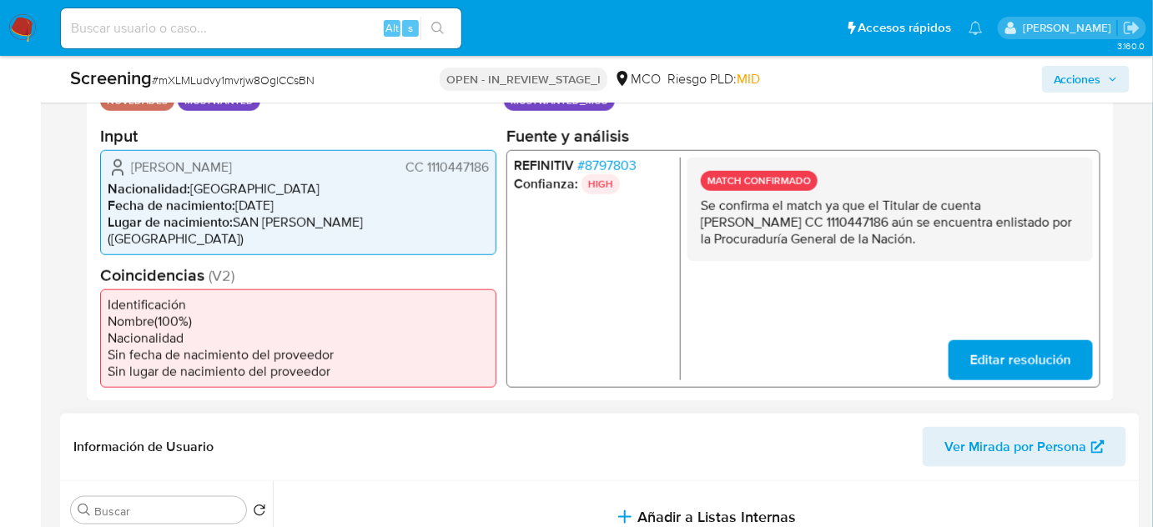
scroll to position [303, 0]
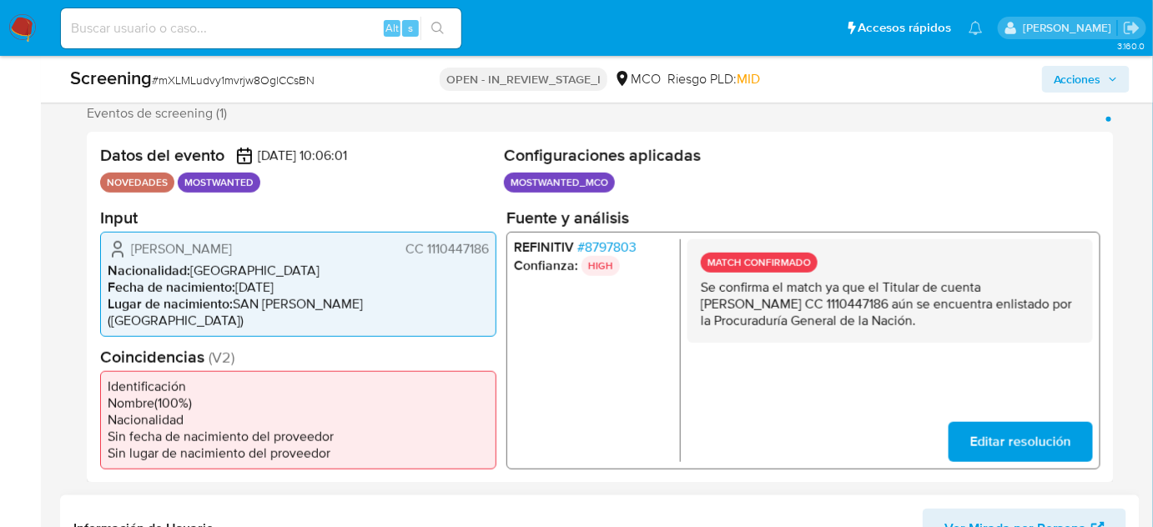
drag, startPoint x: 324, startPoint y: 244, endPoint x: 131, endPoint y: 250, distance: 192.8
click at [131, 250] on div "Norman Robledo Rodriguez CC 1110447186" at bounding box center [298, 249] width 381 height 20
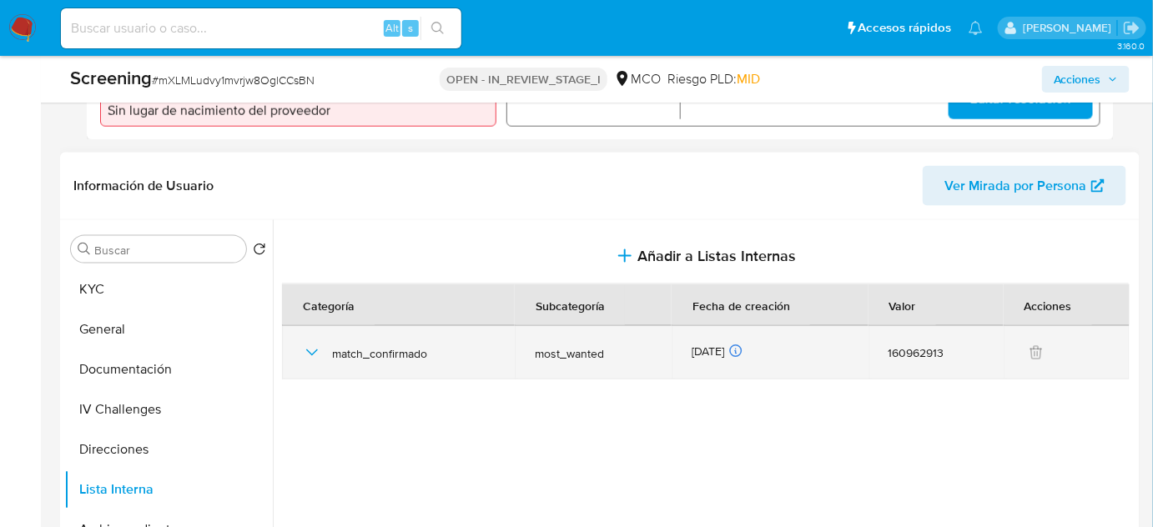
scroll to position [683, 0]
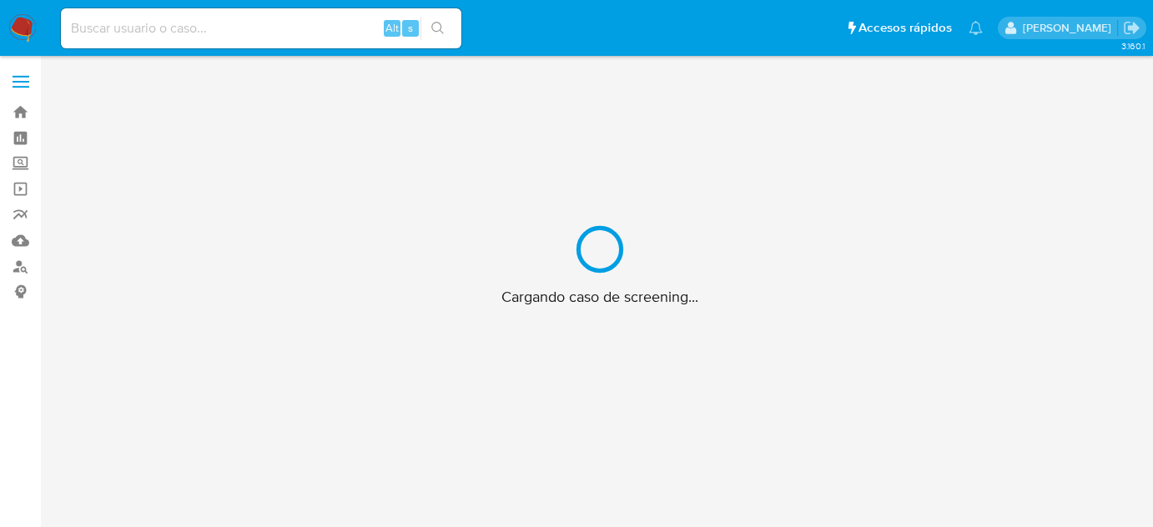
scroll to position [60, 0]
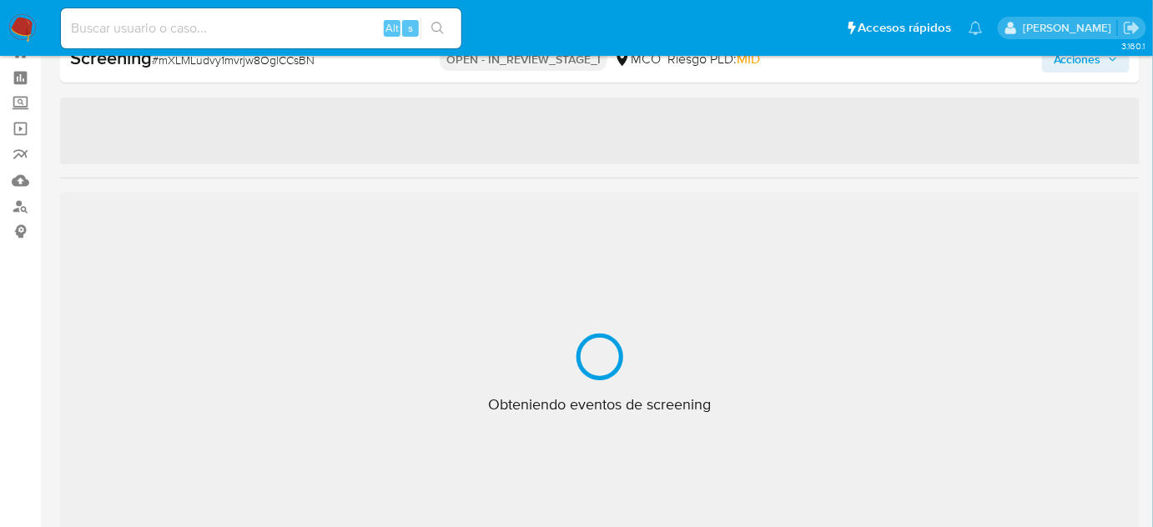
select select "10"
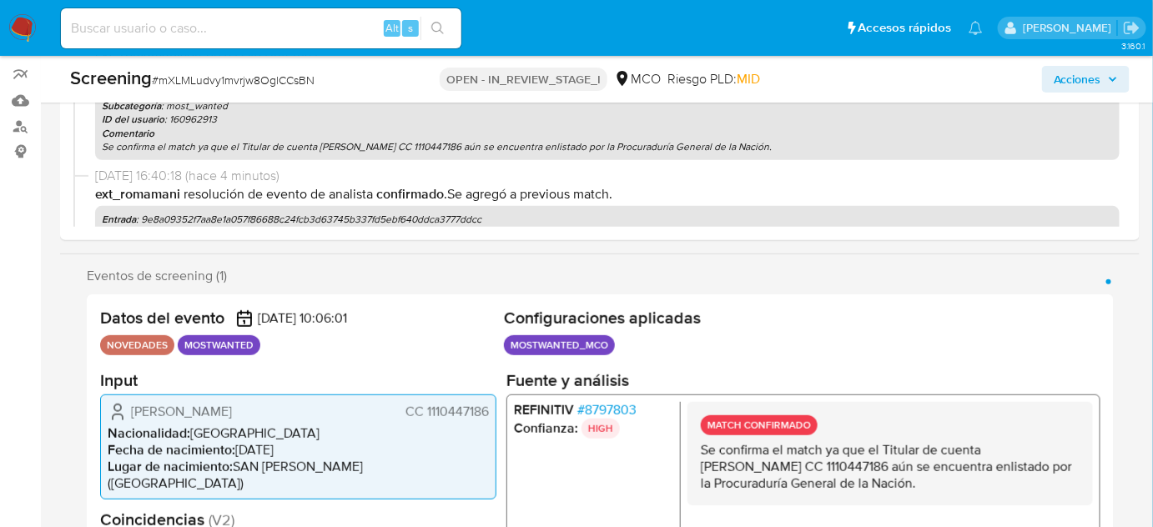
scroll to position [227, 0]
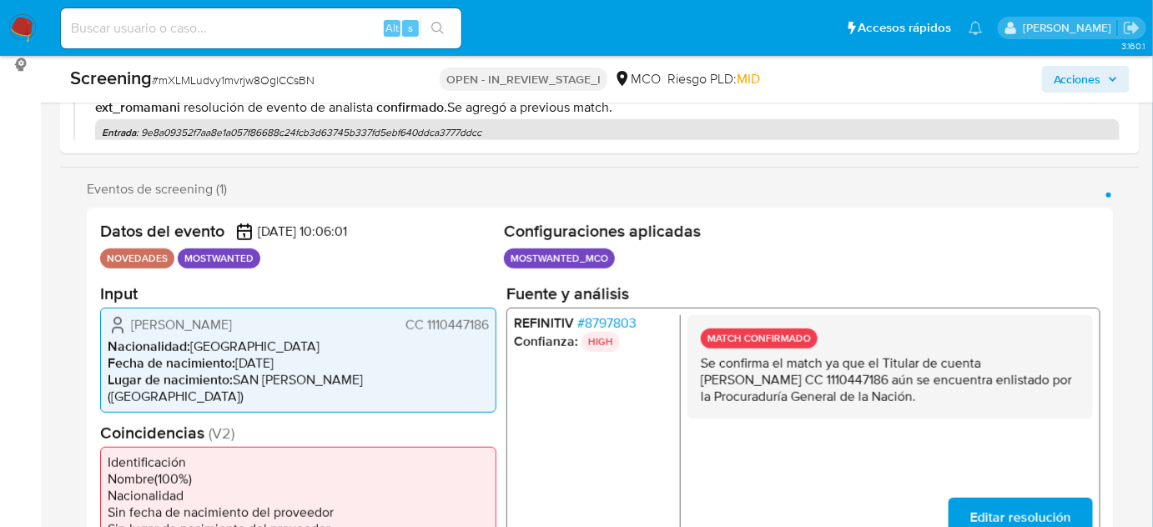
drag, startPoint x: 959, startPoint y: 400, endPoint x: 693, endPoint y: 365, distance: 268.4
click at [693, 365] on div "MATCH CONFIRMADO Se confirma el match ya que el Titular de cuenta Norman Robled…" at bounding box center [891, 366] width 406 height 103
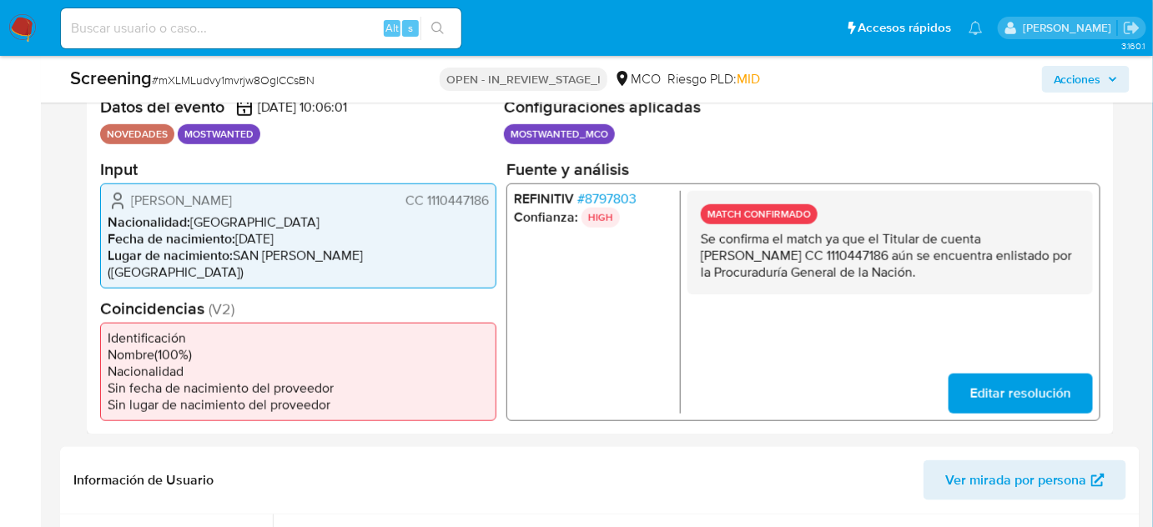
scroll to position [379, 0]
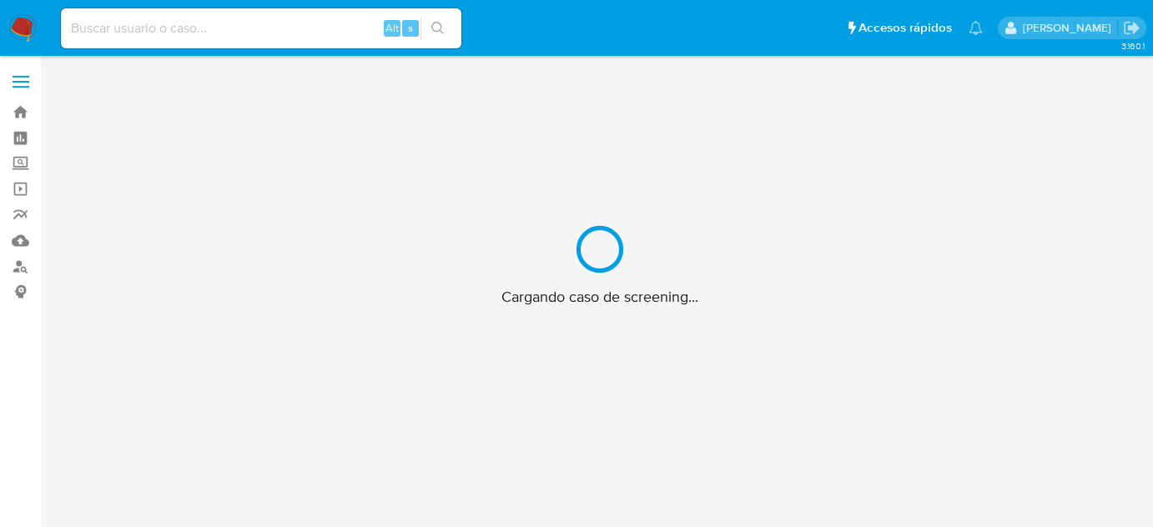
scroll to position [60, 0]
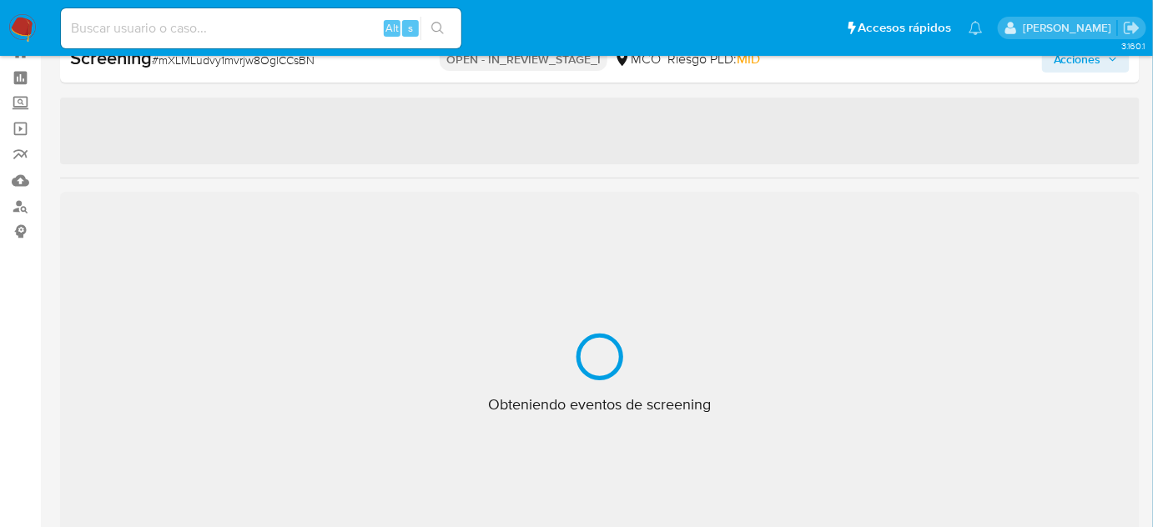
select select "10"
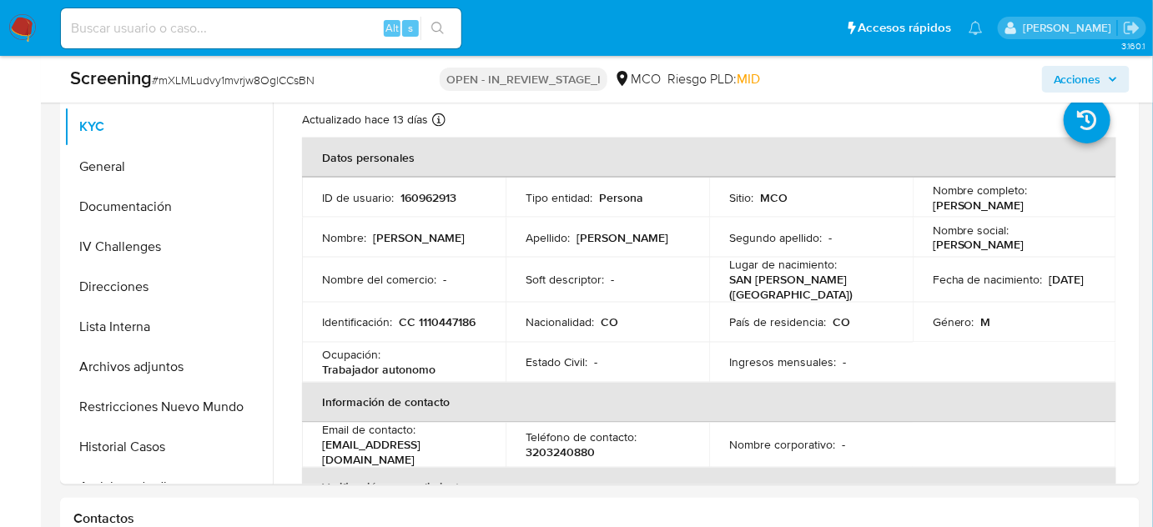
scroll to position [819, 0]
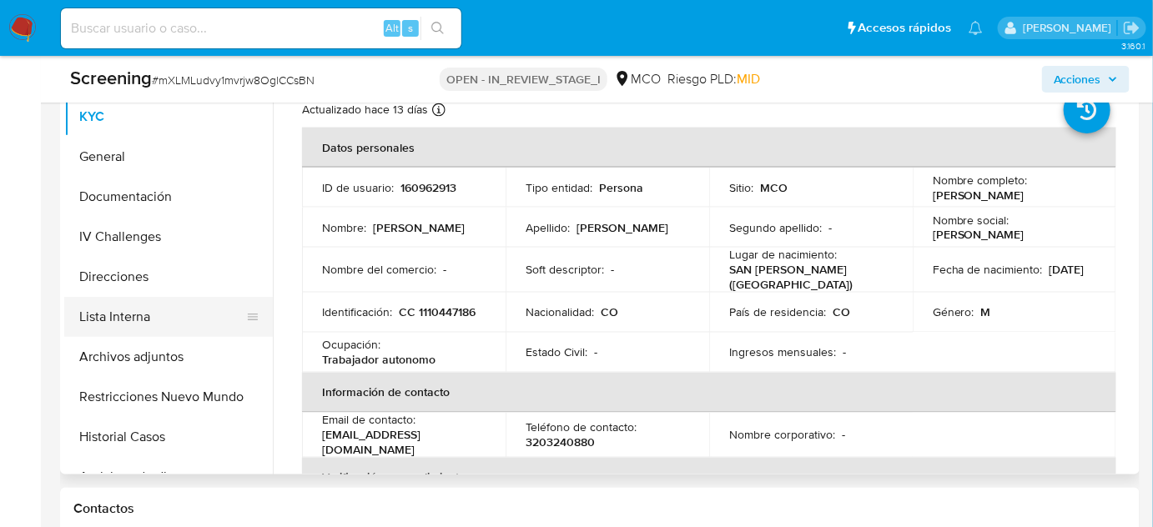
click at [90, 308] on button "Lista Interna" at bounding box center [161, 317] width 195 height 40
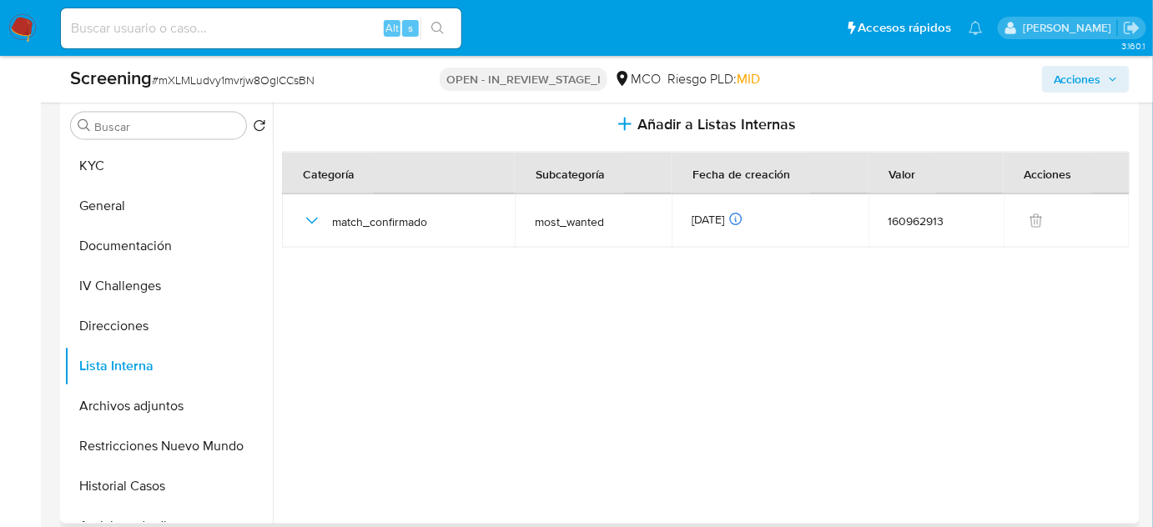
scroll to position [743, 0]
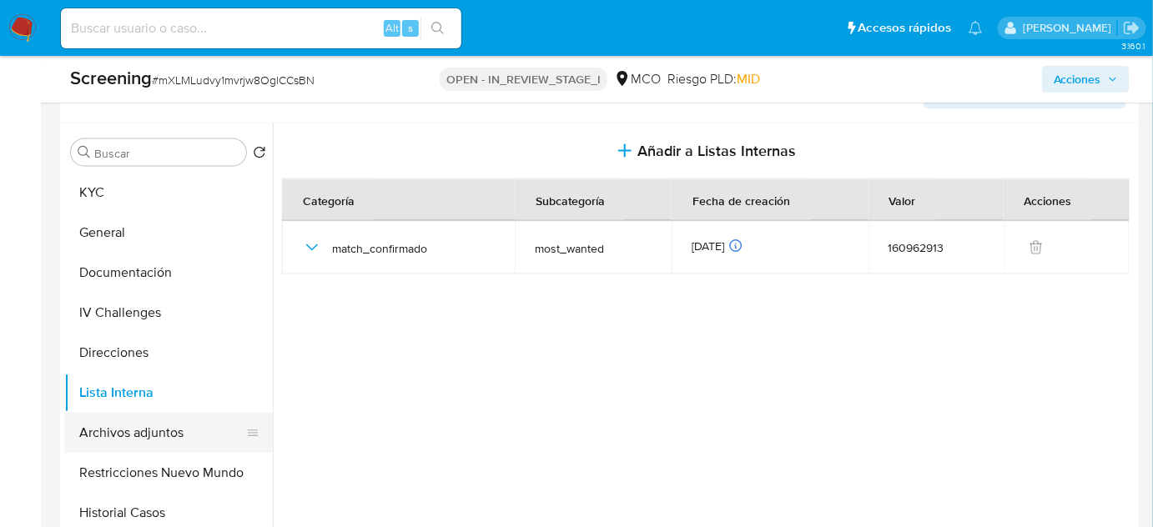
click at [142, 413] on button "Archivos adjuntos" at bounding box center [161, 433] width 195 height 40
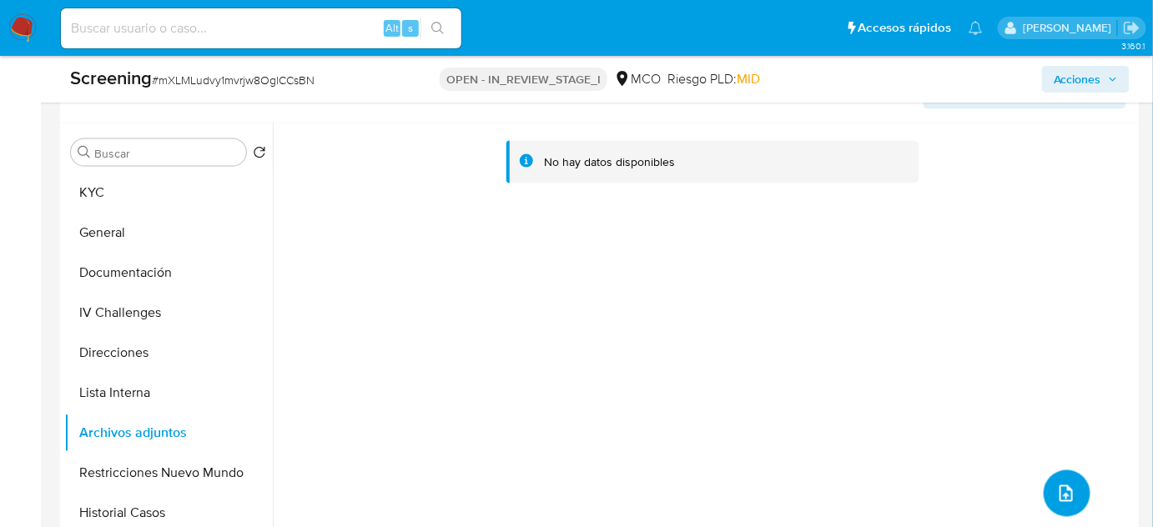
click at [1051, 471] on button "upload-file" at bounding box center [1067, 494] width 47 height 47
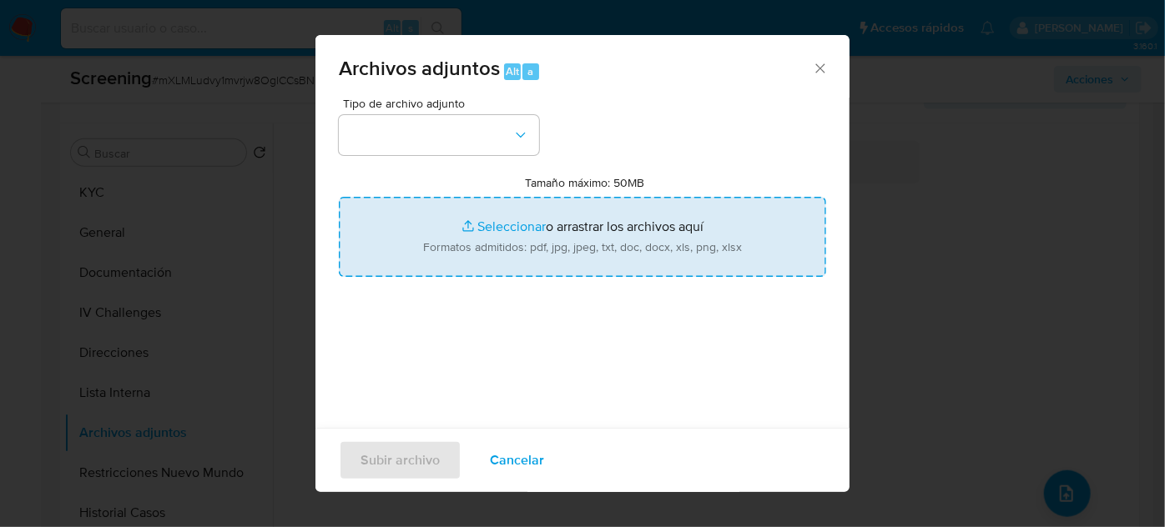
click at [570, 265] on input "Tamaño máximo: 50MB Seleccionar archivos" at bounding box center [582, 237] width 487 height 80
type input "C:\fakepath\_Norman Robledo Rodriguez_ Lavado de dinero - Buscar con Google.pdf"
click at [498, 249] on input "Tamaño máximo: 50MB Seleccionar archivos" at bounding box center [582, 237] width 487 height 80
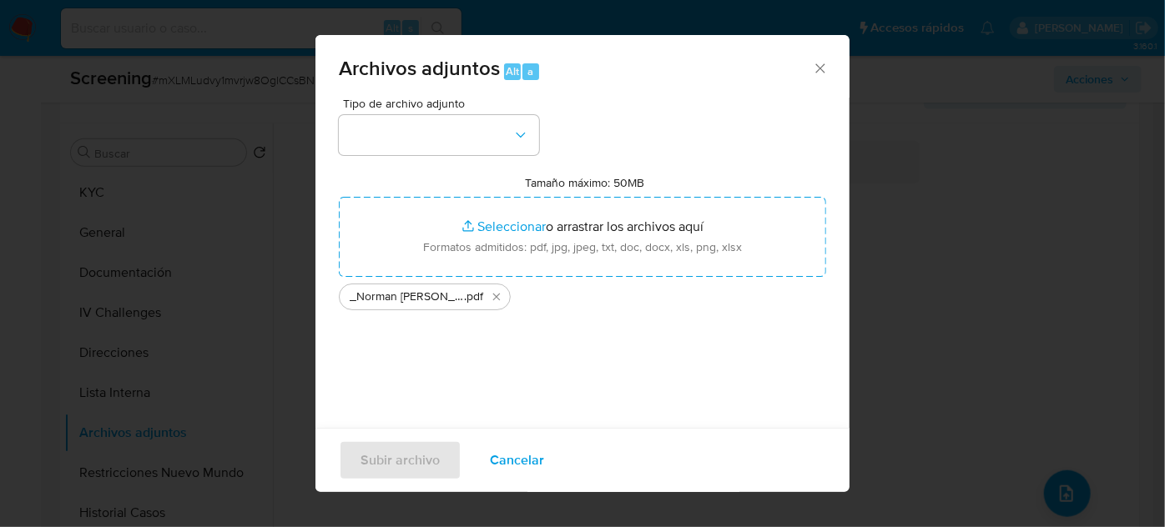
click at [812, 72] on icon "Cerrar" at bounding box center [820, 68] width 17 height 17
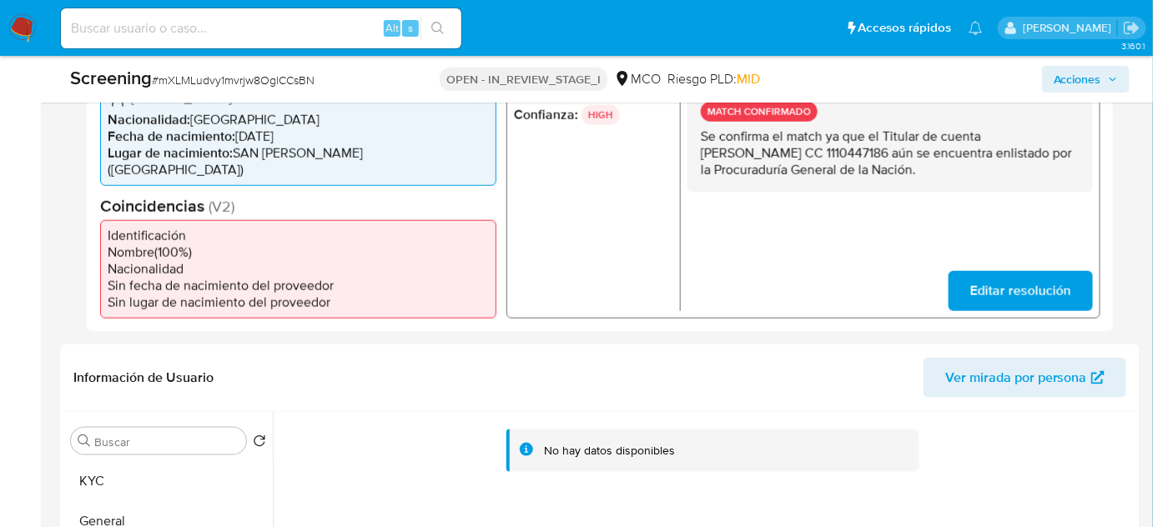
scroll to position [287, 0]
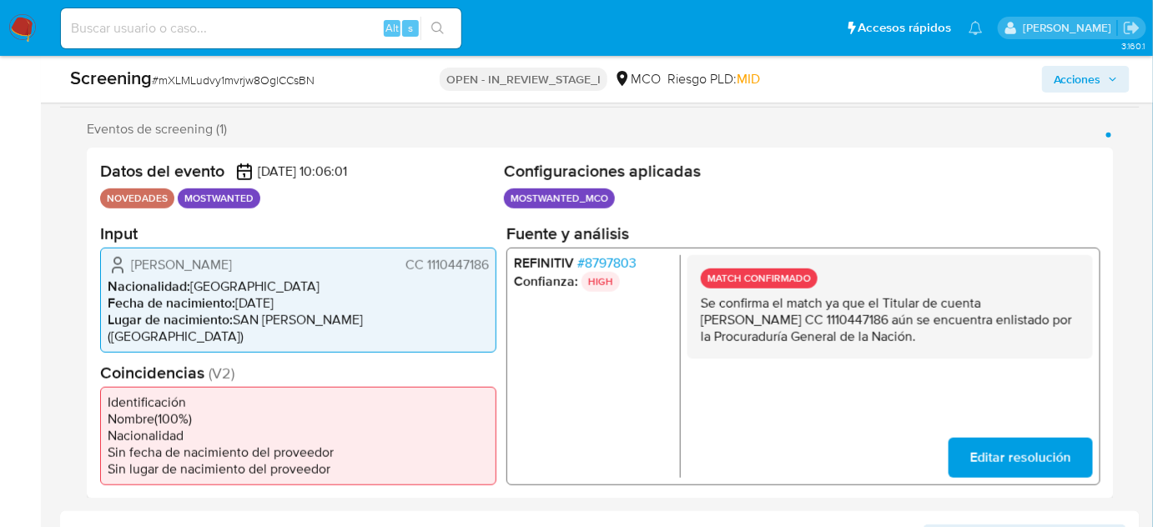
drag, startPoint x: 491, startPoint y: 263, endPoint x: 425, endPoint y: 270, distance: 67.2
click at [425, 270] on div "[PERSON_NAME] CC 1110447186 Nacionalidad : [DEMOGRAPHIC_DATA] Fecha de nacimien…" at bounding box center [298, 299] width 396 height 105
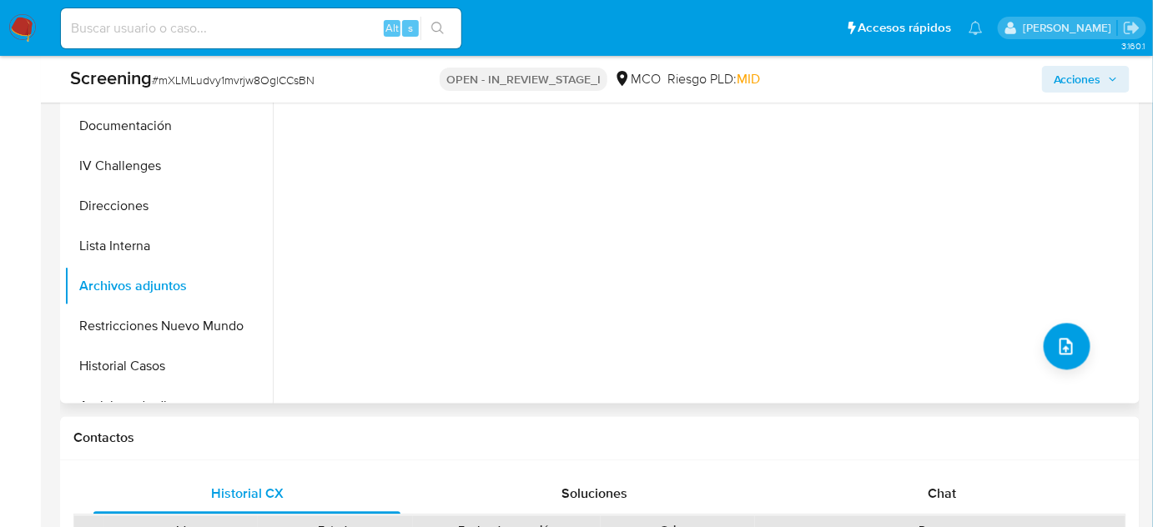
scroll to position [894, 0]
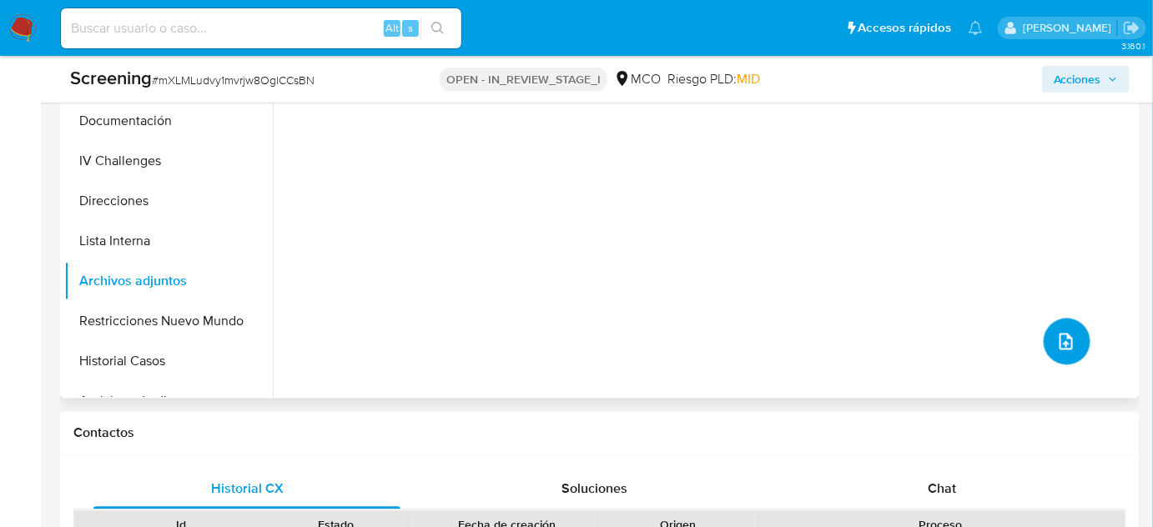
click at [1056, 332] on icon "upload-file" at bounding box center [1066, 342] width 20 height 20
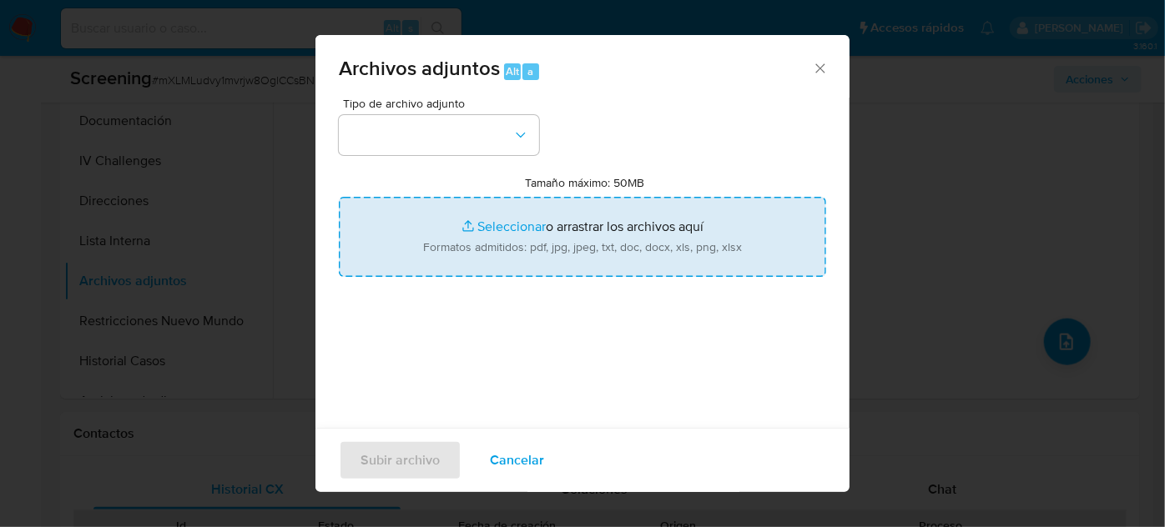
click at [507, 253] on input "Tamaño máximo: 50MB Seleccionar archivos" at bounding box center [582, 237] width 487 height 80
click at [481, 246] on input "Tamaño máximo: 50MB Seleccionar archivos" at bounding box center [582, 237] width 487 height 80
type input "C:\fakepath\CC 1110447186 - Consulta de Antecedentes.pdf"
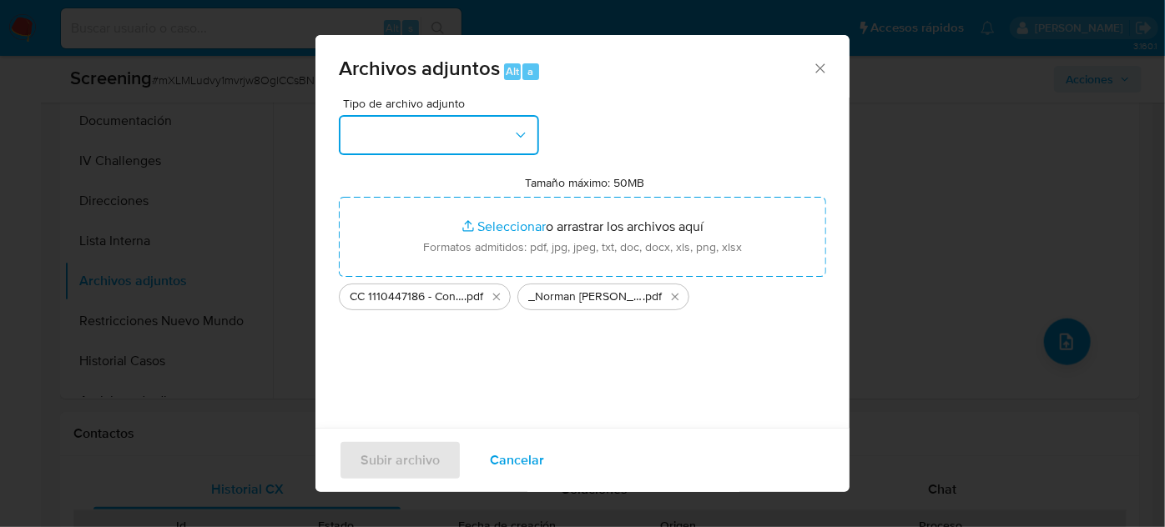
click at [503, 137] on button "button" at bounding box center [439, 135] width 200 height 40
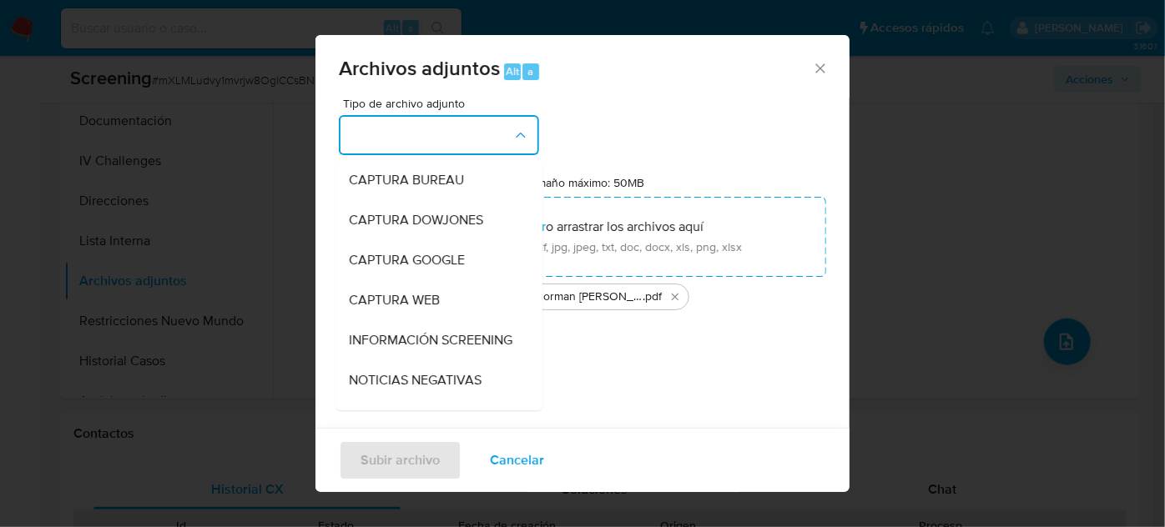
click at [396, 343] on span "INFORMACIÓN SCREENING" at bounding box center [431, 340] width 164 height 17
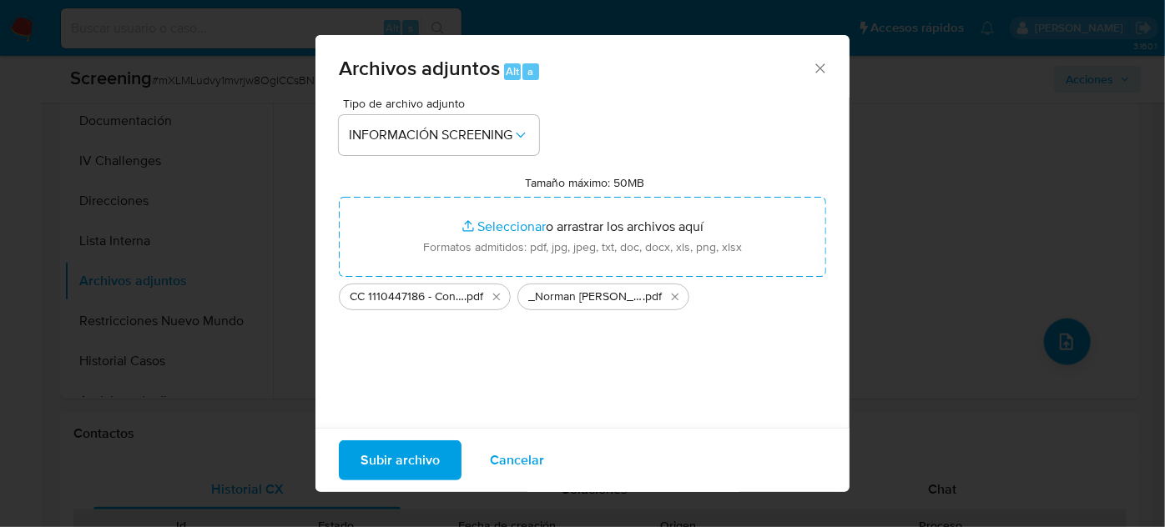
click at [394, 461] on span "Subir archivo" at bounding box center [399, 460] width 79 height 37
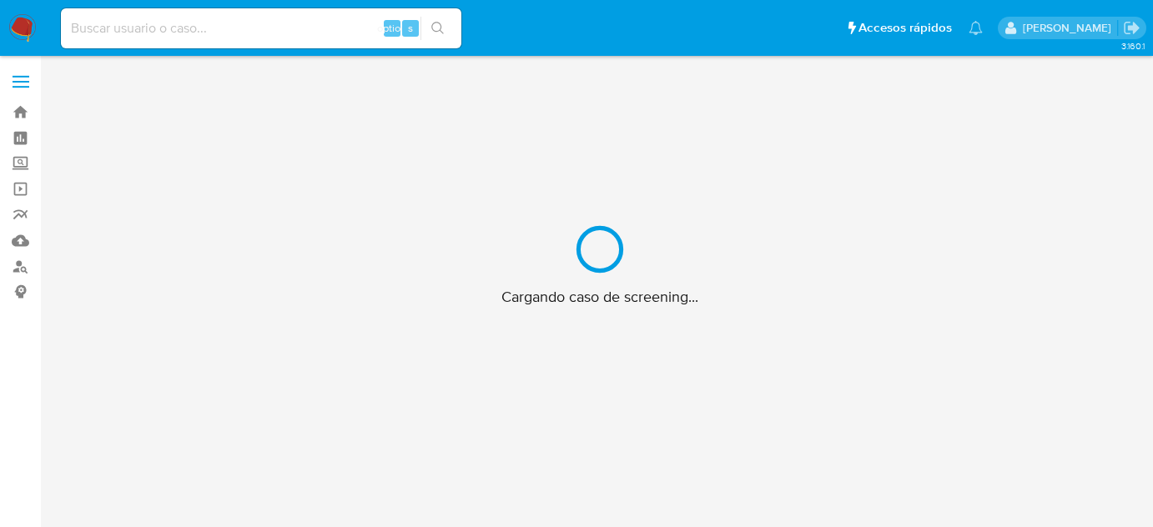
scroll to position [60, 0]
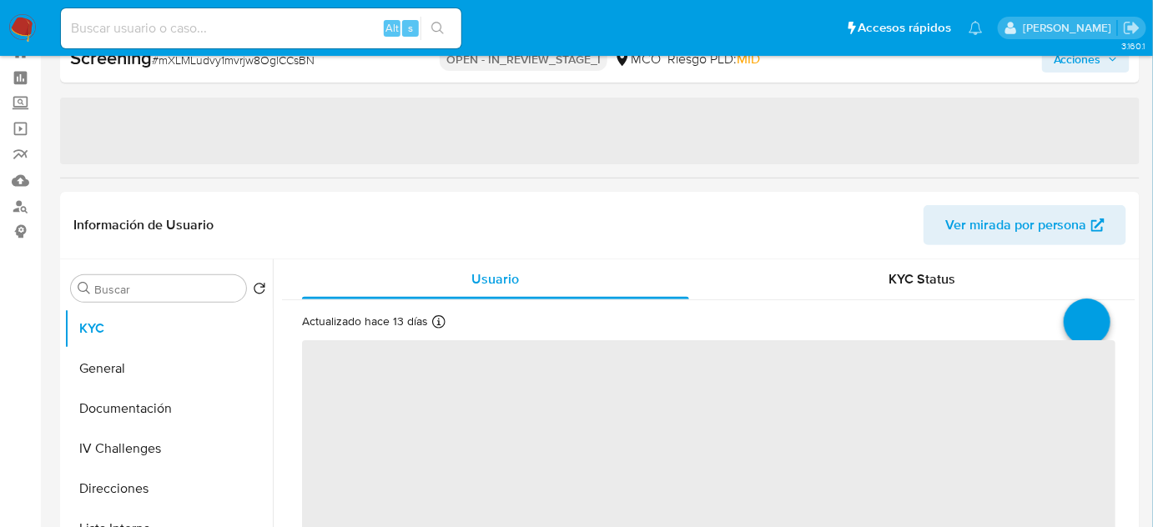
select select "10"
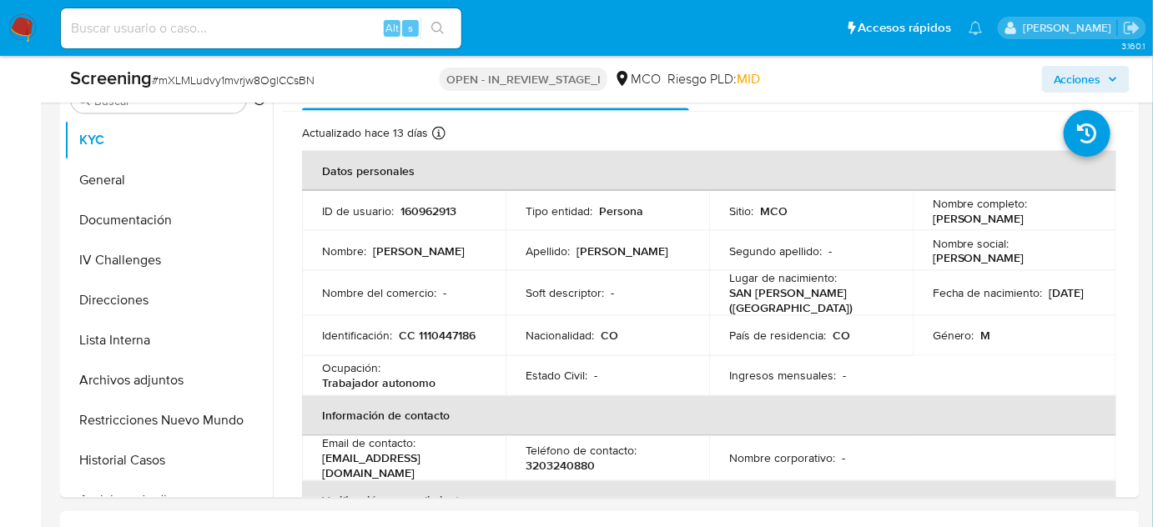
scroll to position [894, 0]
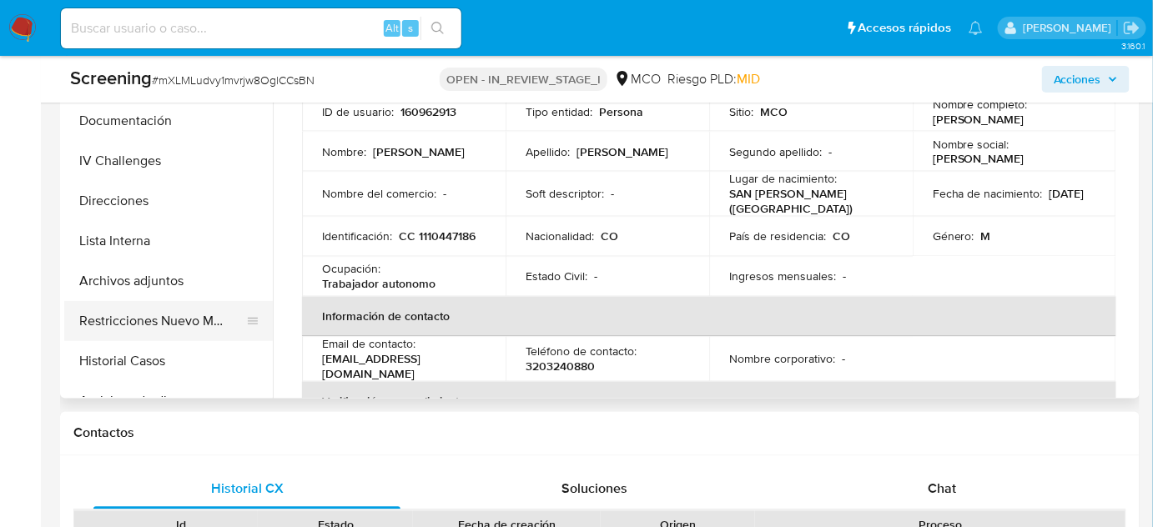
click at [195, 308] on button "Restricciones Nuevo Mundo" at bounding box center [161, 321] width 195 height 40
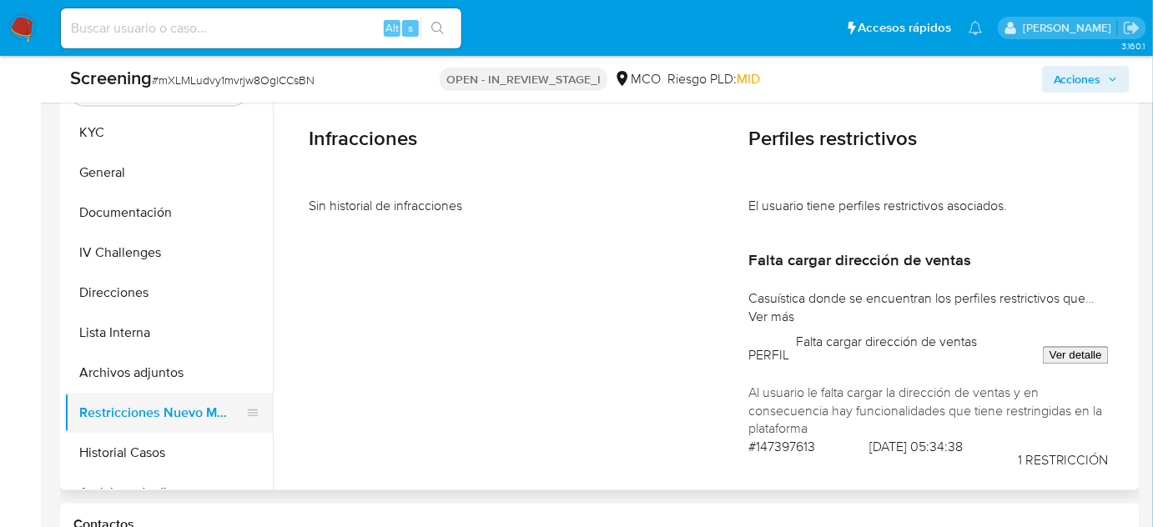
scroll to position [819, 0]
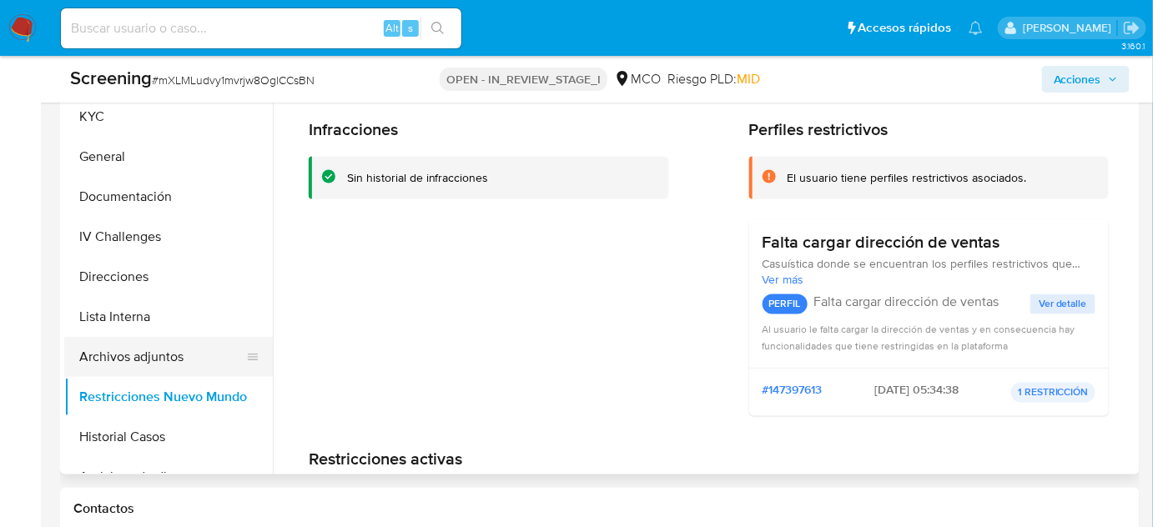
click at [123, 342] on button "Archivos adjuntos" at bounding box center [161, 357] width 195 height 40
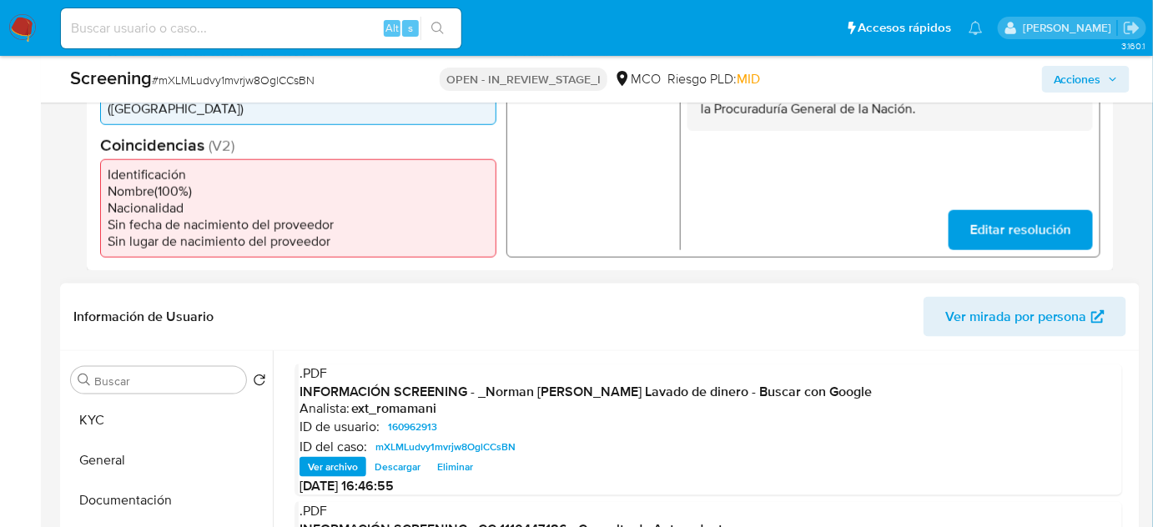
scroll to position [287, 0]
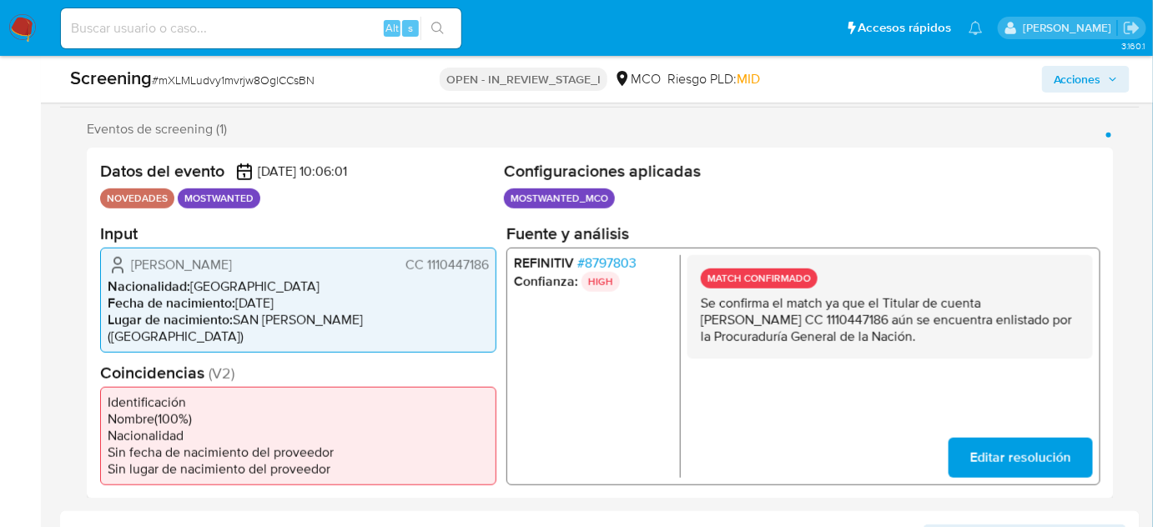
drag, startPoint x: 969, startPoint y: 335, endPoint x: 698, endPoint y: 304, distance: 272.2
click at [698, 302] on div "MATCH CONFIRMADO Se confirma el match ya que el Titular de cuenta [PERSON_NAME]…" at bounding box center [891, 305] width 406 height 103
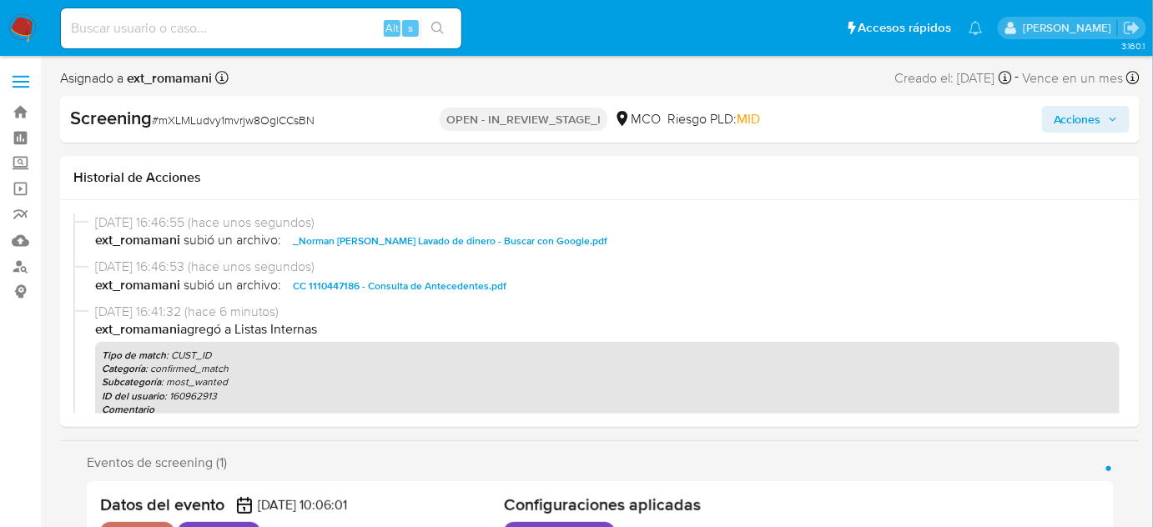
scroll to position [227, 0]
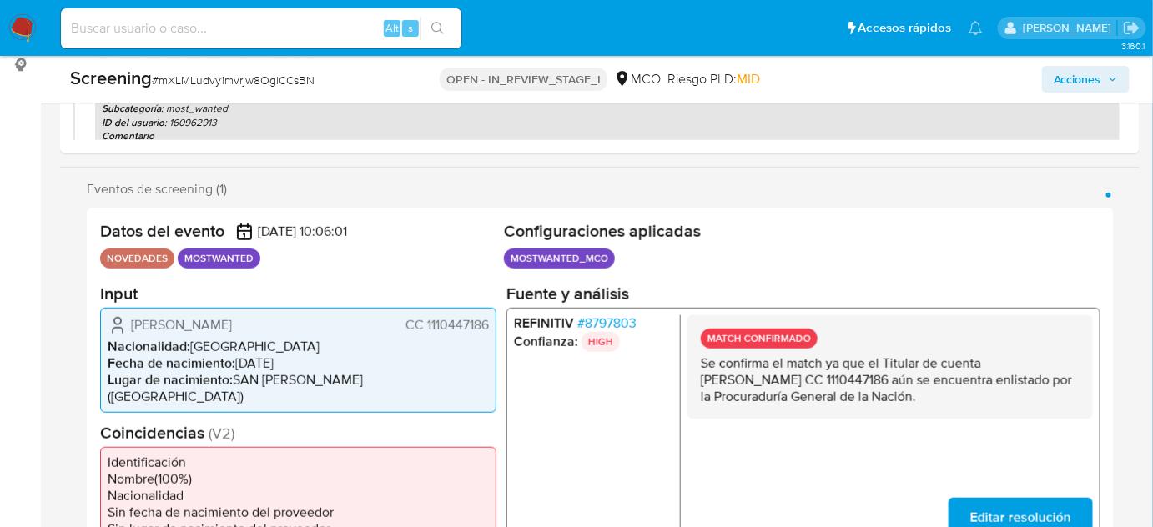
click at [949, 378] on p "Se confirma el match ya que el Titular de cuenta [PERSON_NAME] CC 1110447186 aú…" at bounding box center [890, 380] width 379 height 50
drag, startPoint x: 988, startPoint y: 362, endPoint x: 899, endPoint y: 375, distance: 89.3
click at [899, 375] on p "Se confirma el match ya que el Titular de cuenta [PERSON_NAME] CC 1110447186 aú…" at bounding box center [890, 380] width 379 height 50
drag, startPoint x: 491, startPoint y: 318, endPoint x: 427, endPoint y: 329, distance: 64.3
click at [427, 329] on div "[PERSON_NAME] CC 1110447186 Nacionalidad : [DEMOGRAPHIC_DATA] Fecha de nacimien…" at bounding box center [298, 359] width 396 height 105
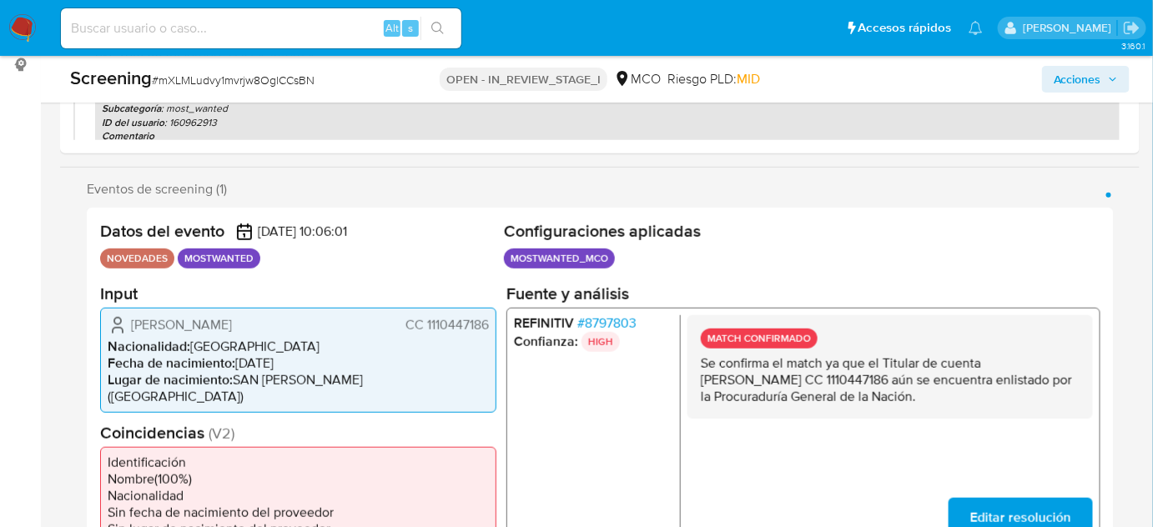
click at [455, 340] on li "Nacionalidad : [DEMOGRAPHIC_DATA]" at bounding box center [298, 346] width 381 height 17
drag, startPoint x: 488, startPoint y: 323, endPoint x: 425, endPoint y: 330, distance: 63.9
click at [425, 330] on span "CC 1110447186" at bounding box center [447, 324] width 83 height 17
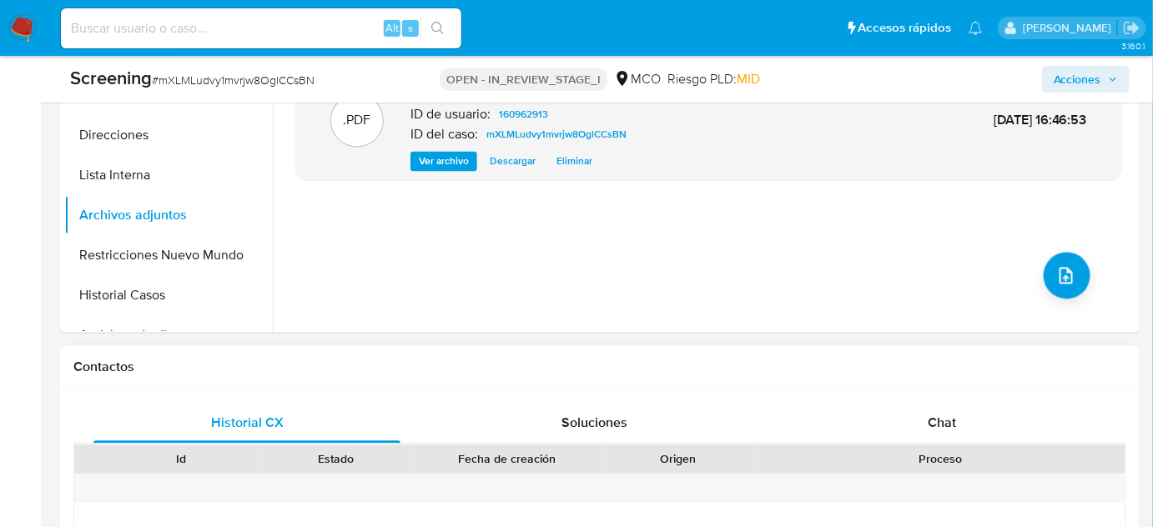
scroll to position [985, 0]
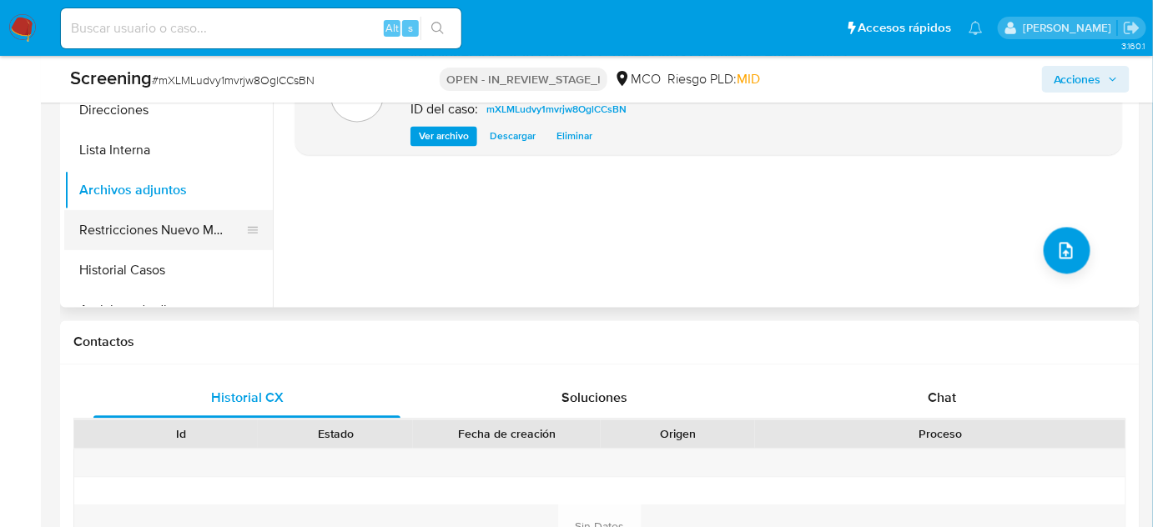
click at [191, 219] on button "Restricciones Nuevo Mundo" at bounding box center [161, 230] width 195 height 40
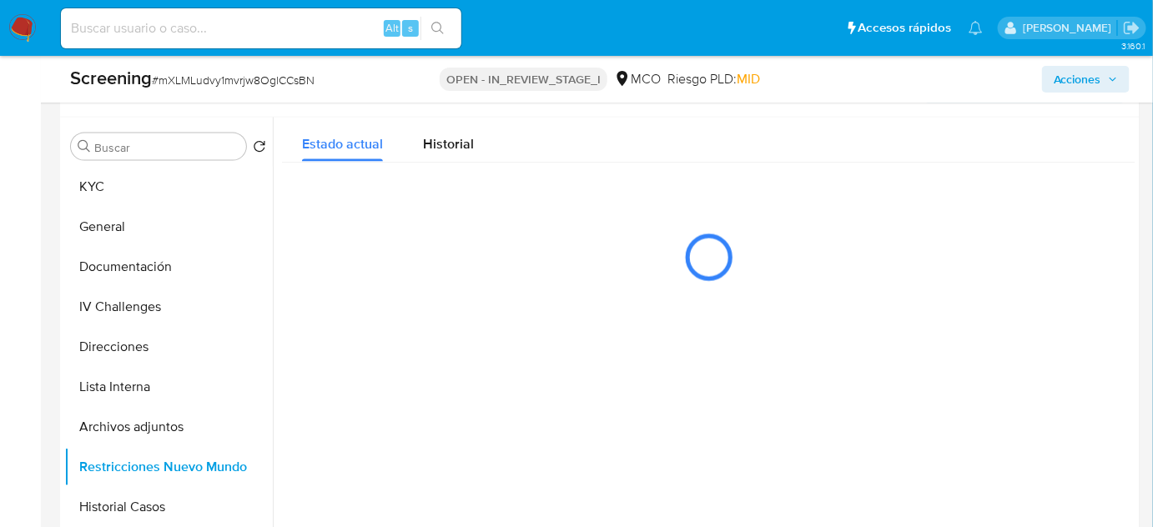
scroll to position [758, 0]
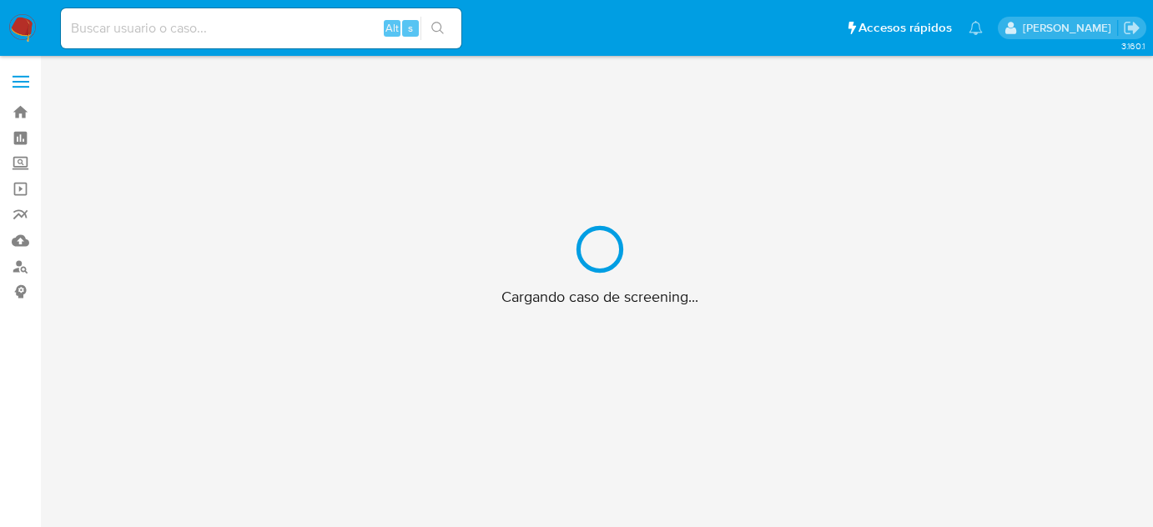
scroll to position [60, 0]
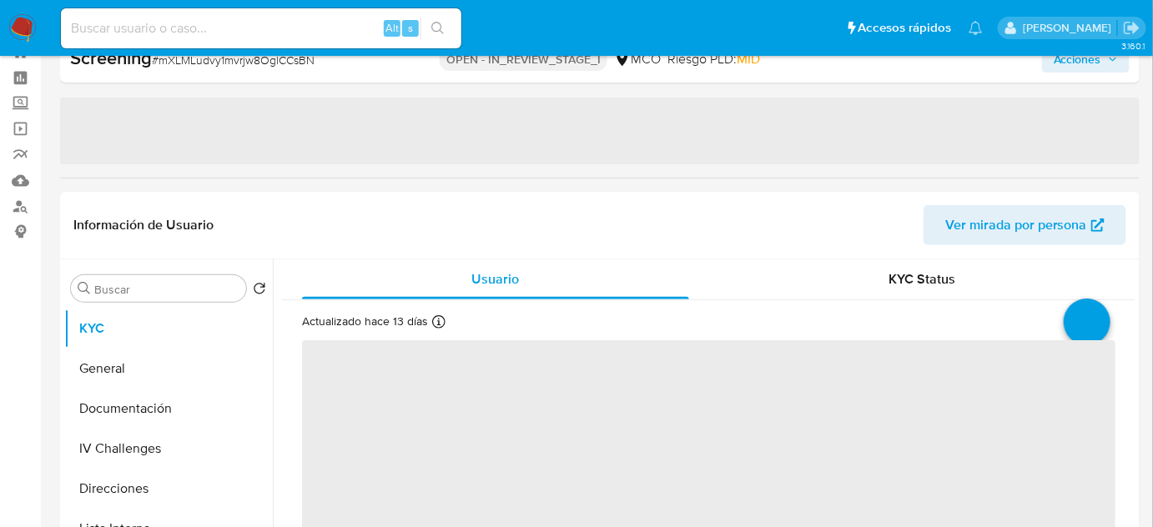
select select "10"
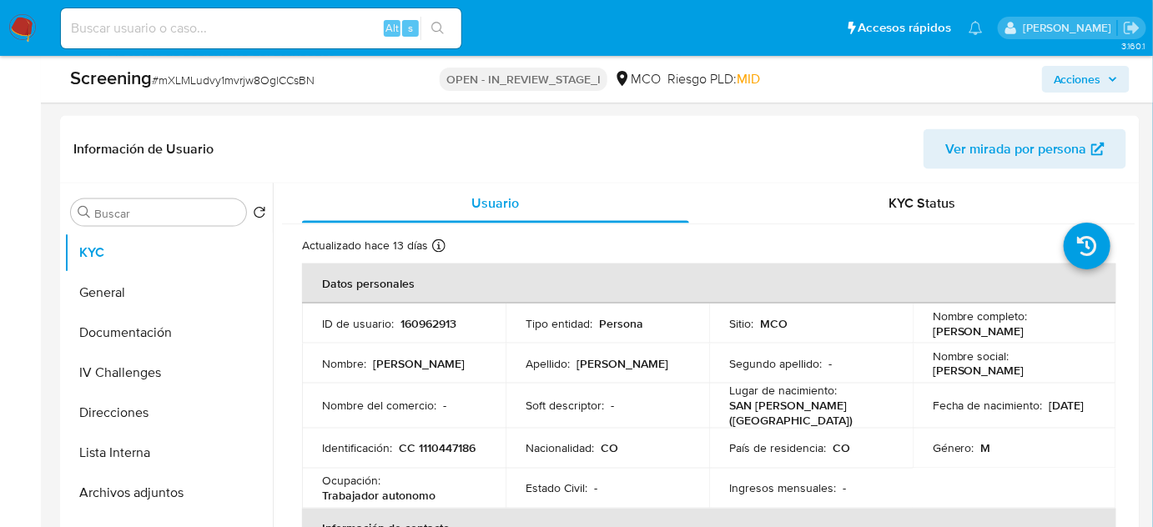
scroll to position [910, 0]
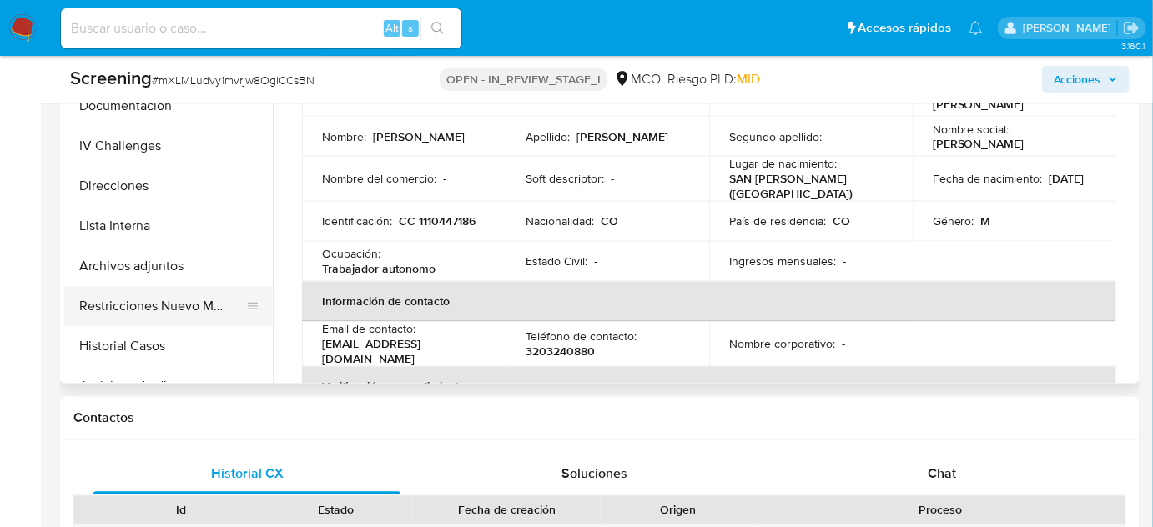
click at [191, 301] on button "Restricciones Nuevo Mundo" at bounding box center [161, 306] width 195 height 40
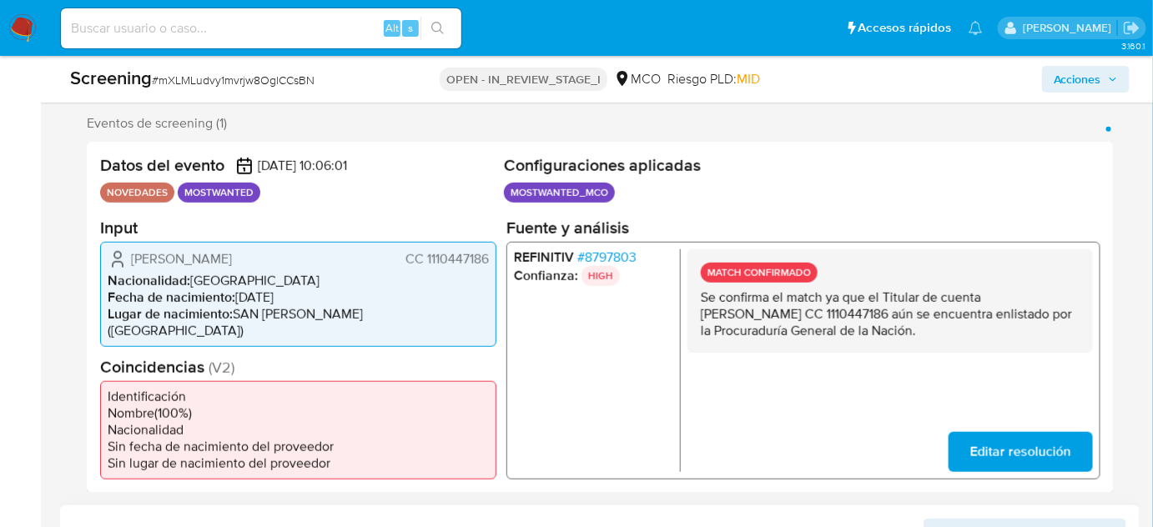
scroll to position [227, 0]
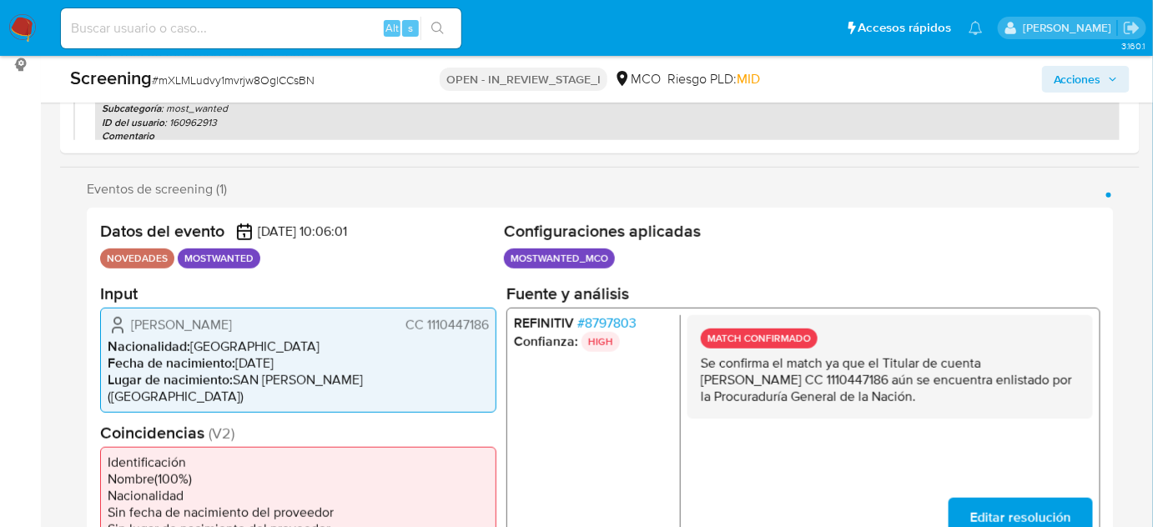
click at [1058, 73] on span "Acciones" at bounding box center [1078, 79] width 48 height 27
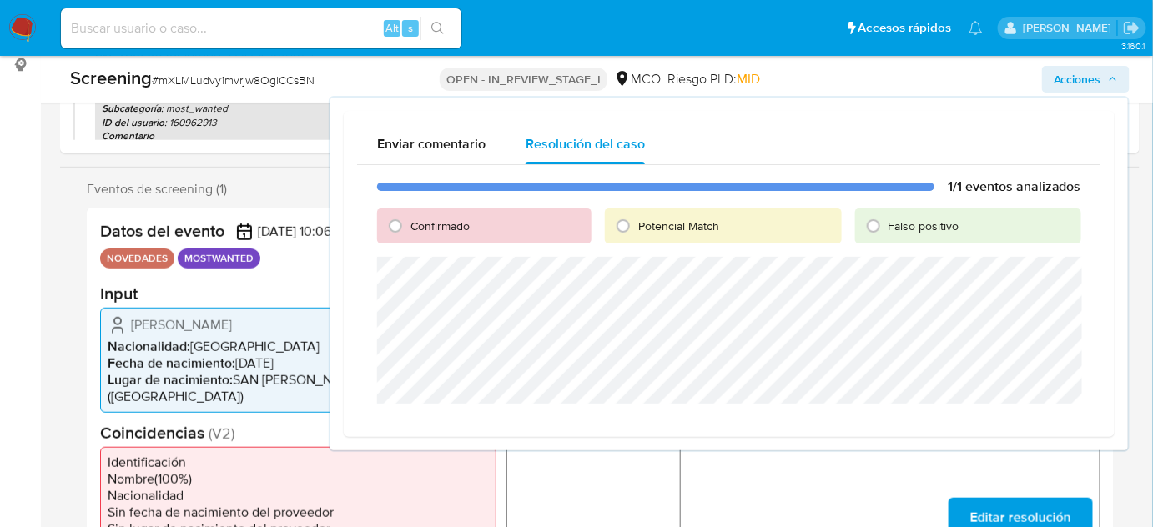
click at [896, 224] on span "Falso positivo" at bounding box center [924, 226] width 71 height 17
click at [887, 224] on input "Falso positivo" at bounding box center [873, 226] width 27 height 27
radio input "true"
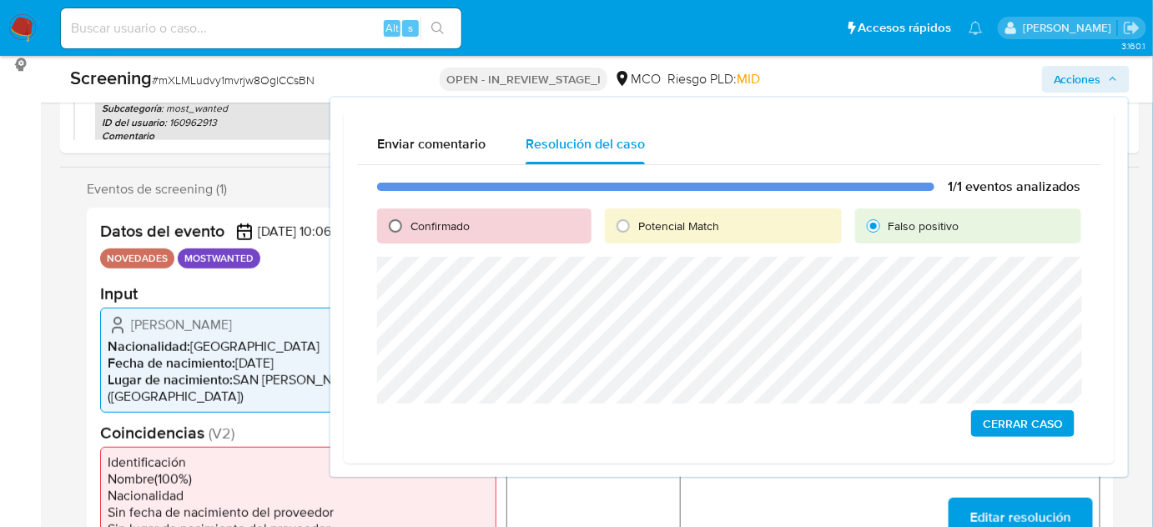
click at [396, 225] on input "Confirmado" at bounding box center [395, 226] width 27 height 27
radio input "true"
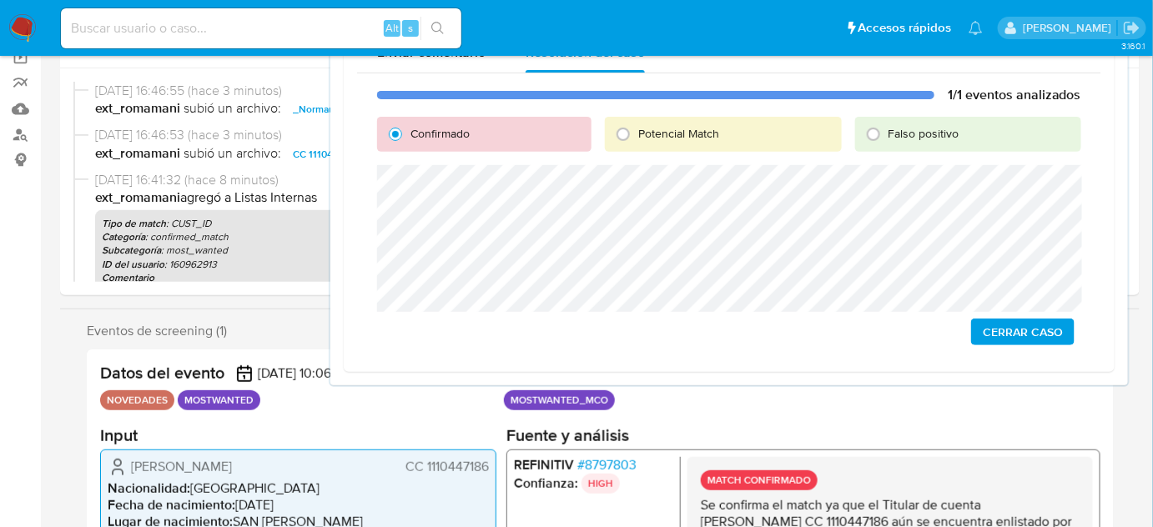
scroll to position [0, 0]
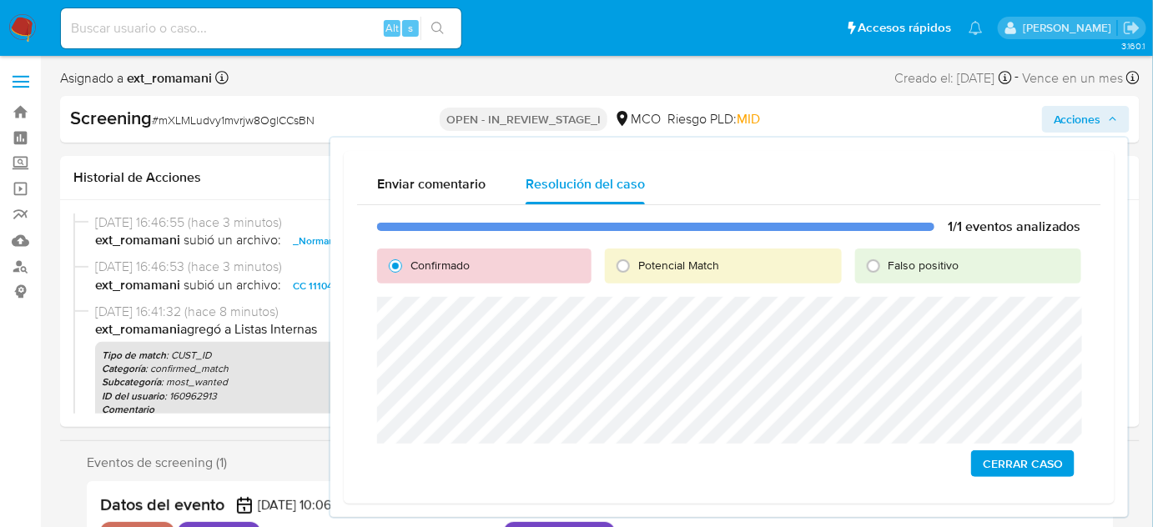
click at [1028, 466] on span "Cerrar Caso" at bounding box center [1023, 463] width 80 height 23
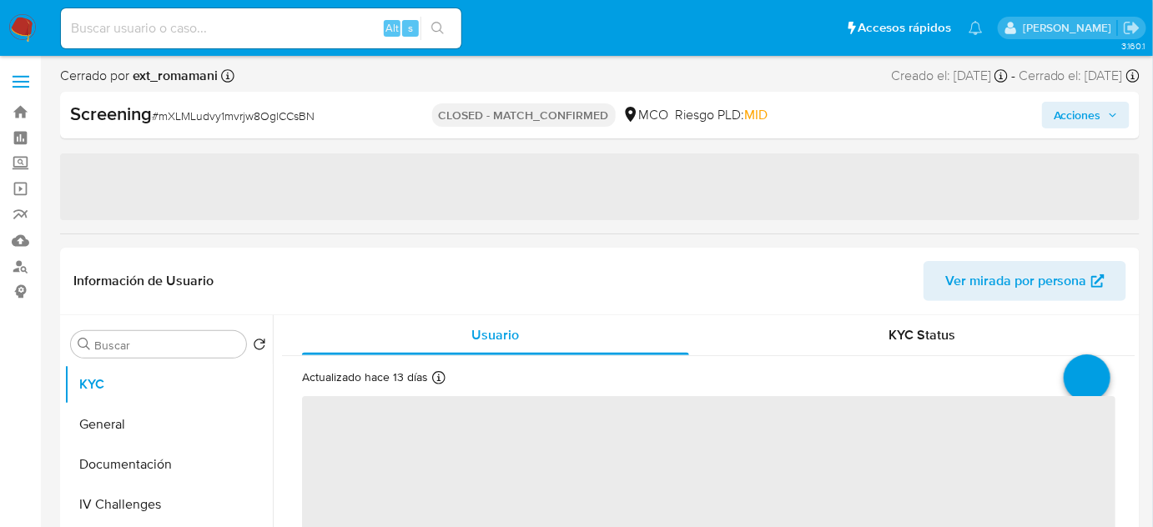
select select "10"
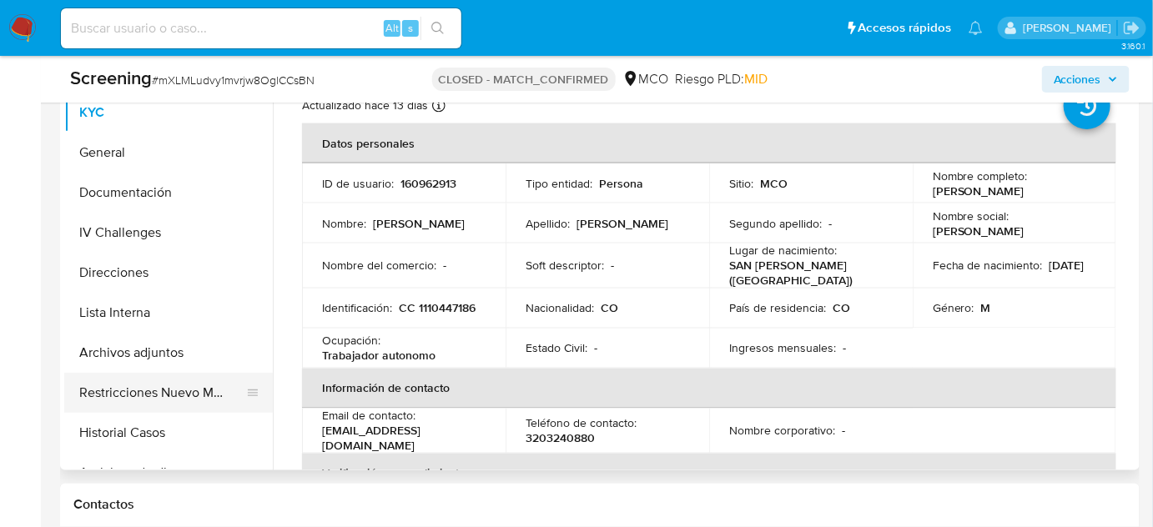
scroll to position [834, 0]
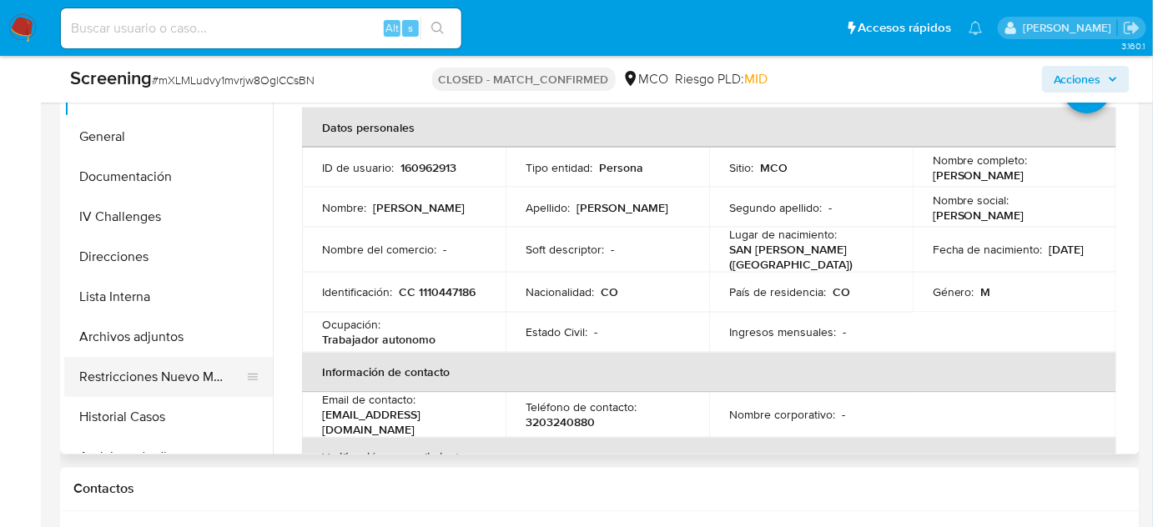
click at [135, 357] on button "Restricciones Nuevo Mundo" at bounding box center [161, 377] width 195 height 40
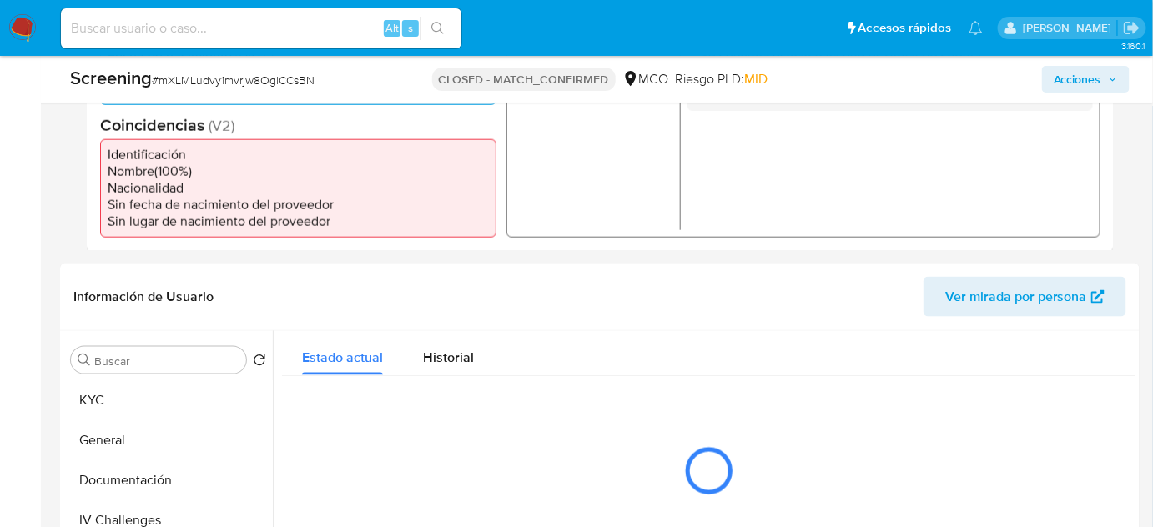
scroll to position [683, 0]
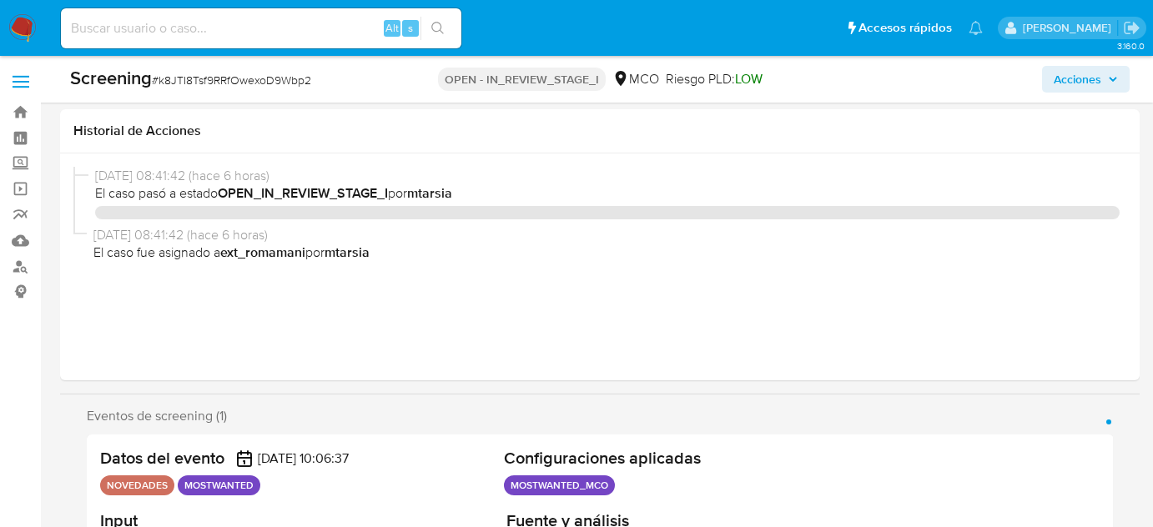
select select "10"
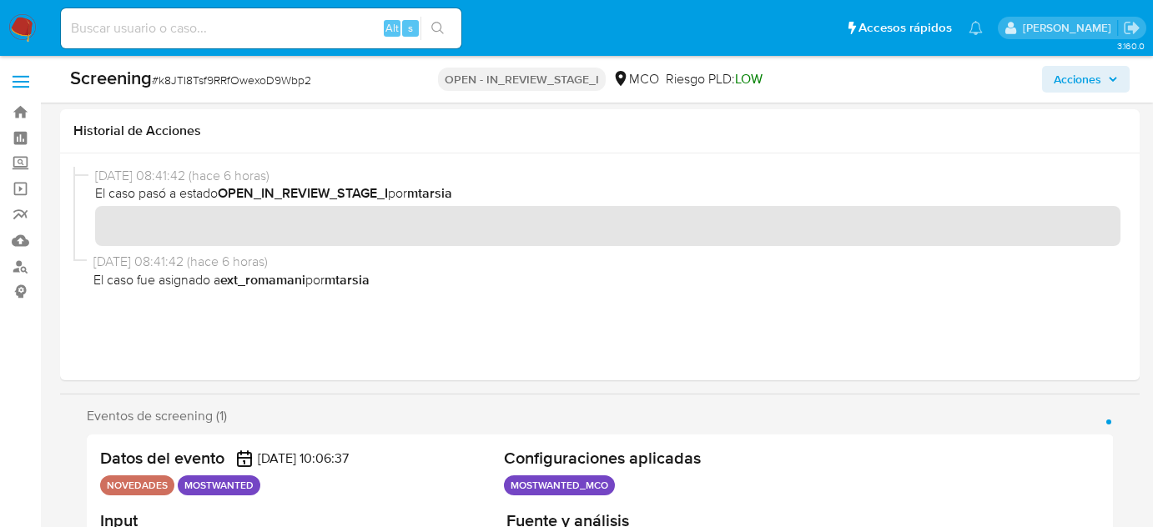
scroll to position [379, 0]
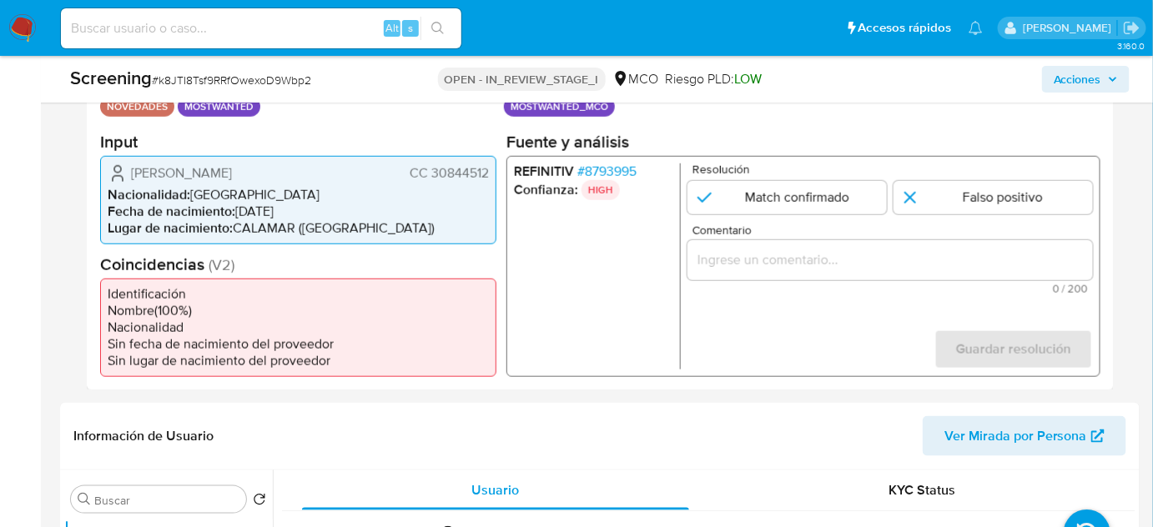
drag, startPoint x: 478, startPoint y: 175, endPoint x: 433, endPoint y: 175, distance: 45.1
click at [433, 175] on div "[PERSON_NAME] CC 30844512 Nacionalidad : [DEMOGRAPHIC_DATA] Fecha de nacimiento…" at bounding box center [298, 199] width 396 height 88
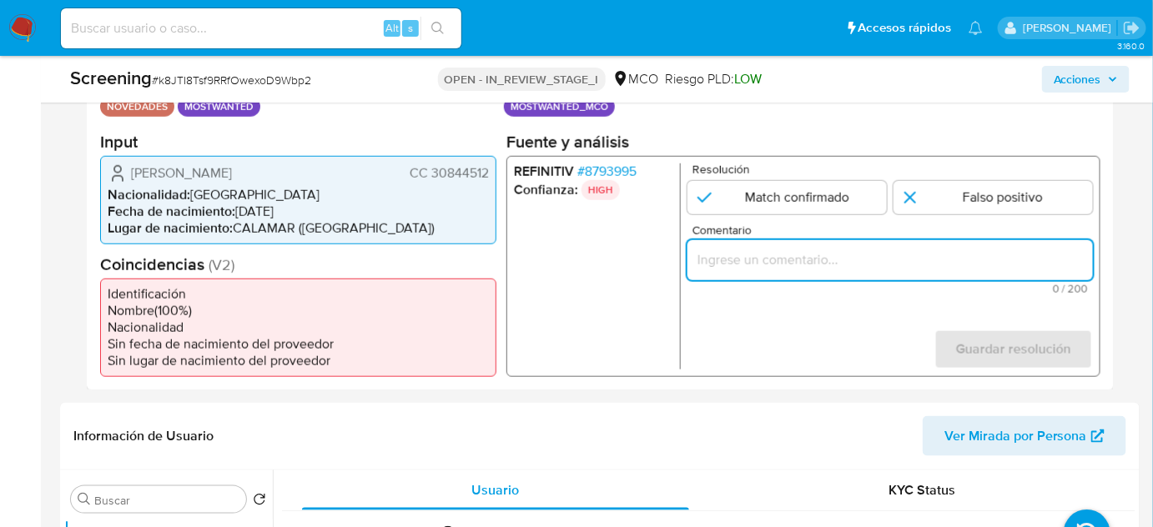
click at [730, 249] on input "Comentario" at bounding box center [891, 260] width 406 height 22
paste input "Se confirma el match ya que el Titular de cuenta aún se encuentra enlistado por…"
click at [575, 269] on ul "REFINITIV # 8793995 Confianza: HIGH" at bounding box center [597, 266] width 167 height 206
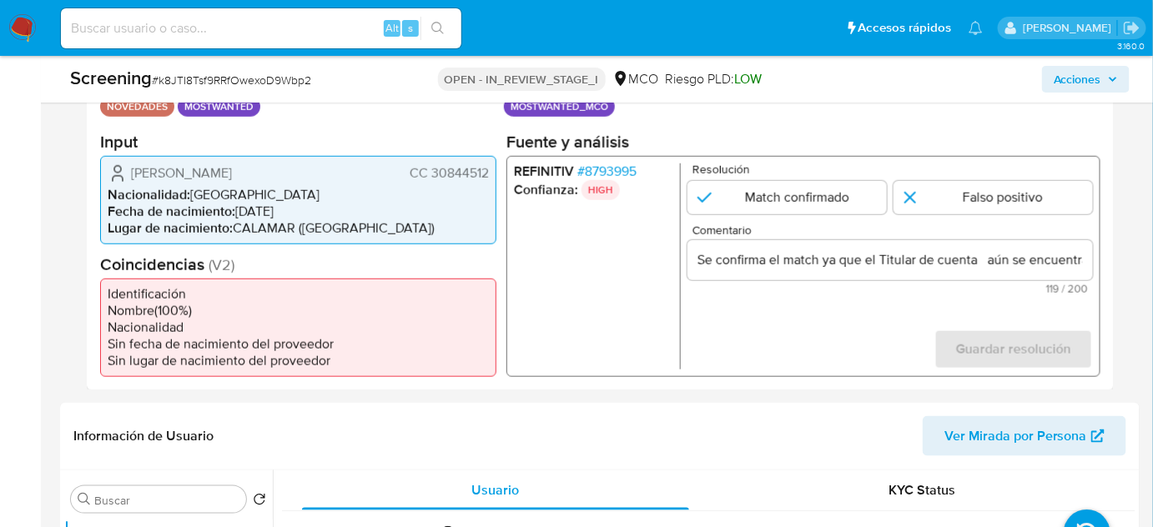
drag, startPoint x: 126, startPoint y: 170, endPoint x: 489, endPoint y: 177, distance: 363.0
click at [489, 177] on div "Karen Margarita Reales Orozco CC 30844512 Nacionalidad : Colombia Fecha de naci…" at bounding box center [298, 199] width 396 height 88
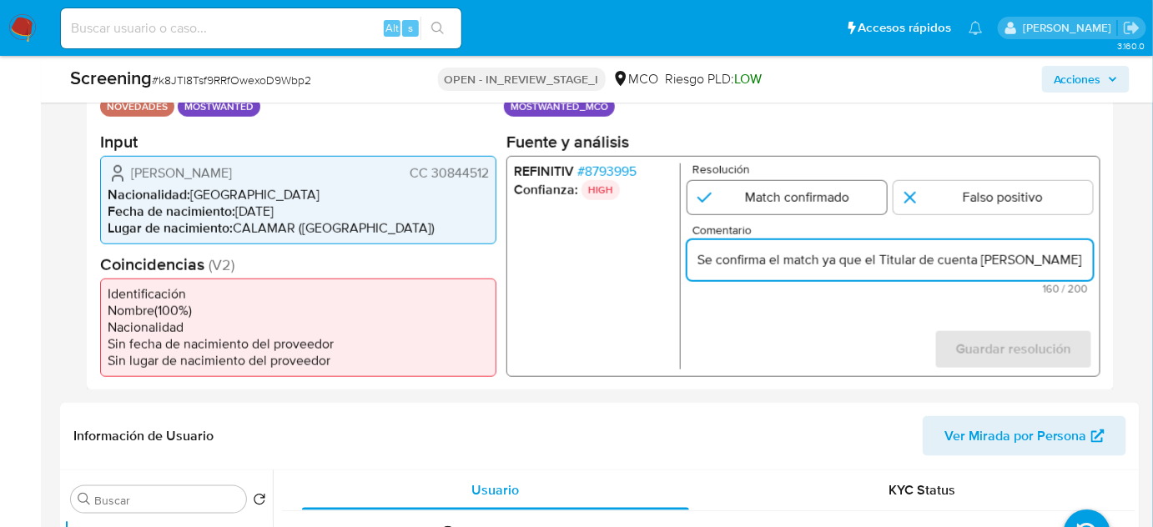
type input "Se confirma el match ya que el Titular de cuenta [PERSON_NAME] CC 30844512 aún …"
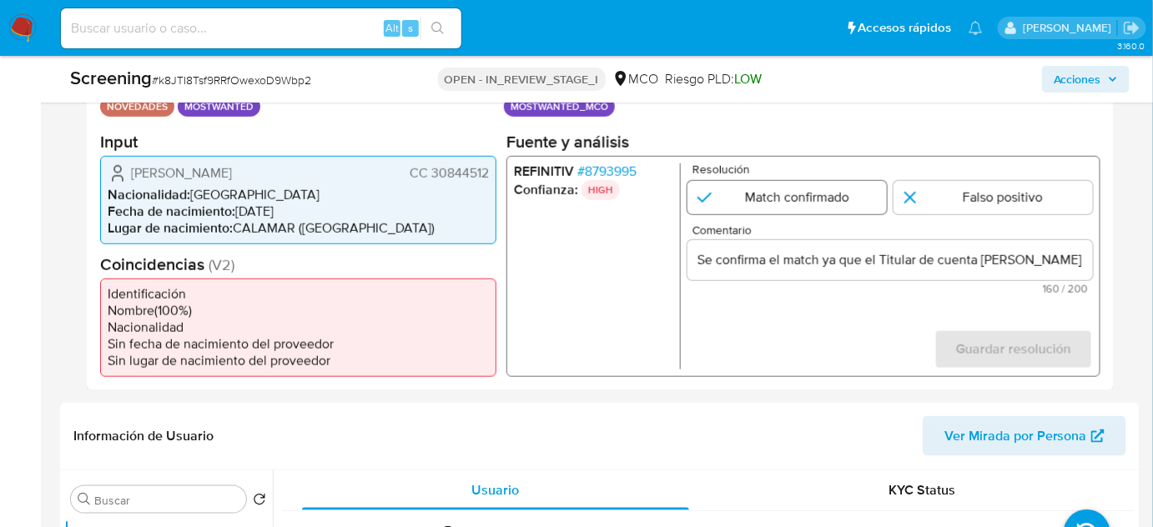
click at [812, 187] on input "1 de 1" at bounding box center [787, 196] width 199 height 33
radio input "true"
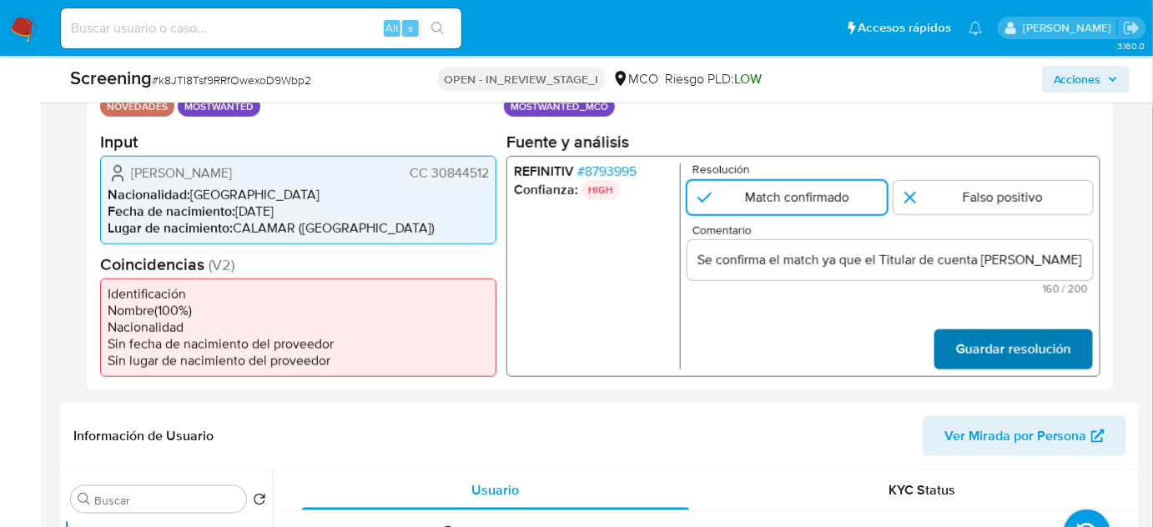
click at [960, 339] on span "Guardar resolución" at bounding box center [1013, 348] width 115 height 37
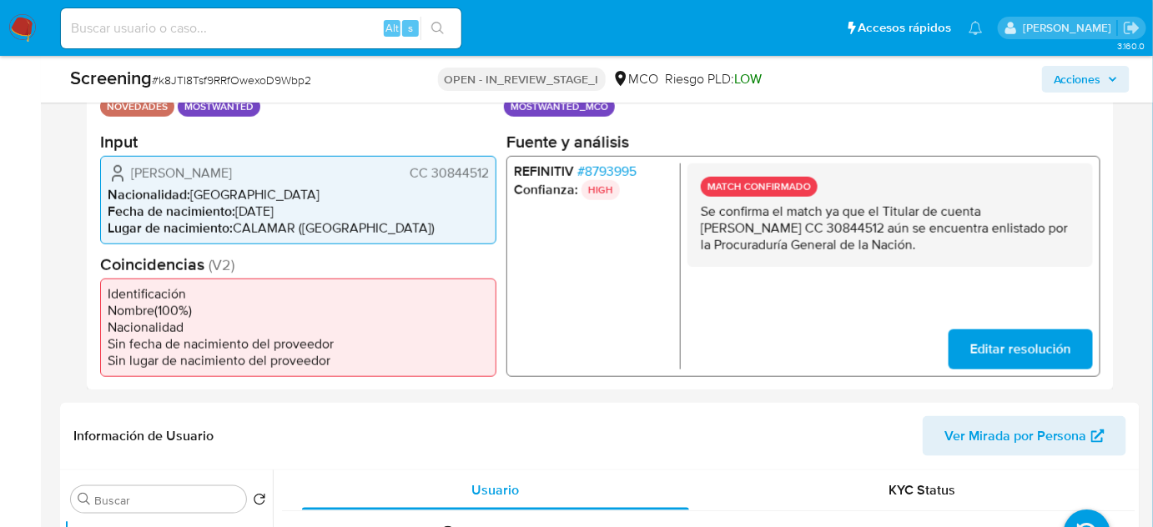
drag, startPoint x: 925, startPoint y: 242, endPoint x: 689, endPoint y: 214, distance: 237.8
click at [689, 214] on div "MATCH CONFIRMADO Se confirma el match ya que el Titular de cuenta Karen Margari…" at bounding box center [891, 214] width 406 height 103
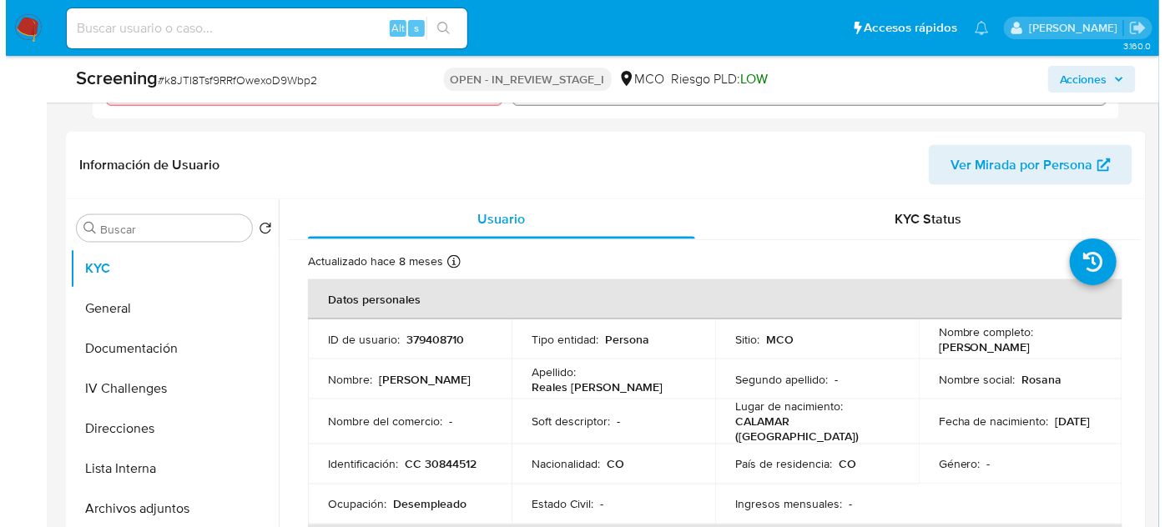
scroll to position [683, 0]
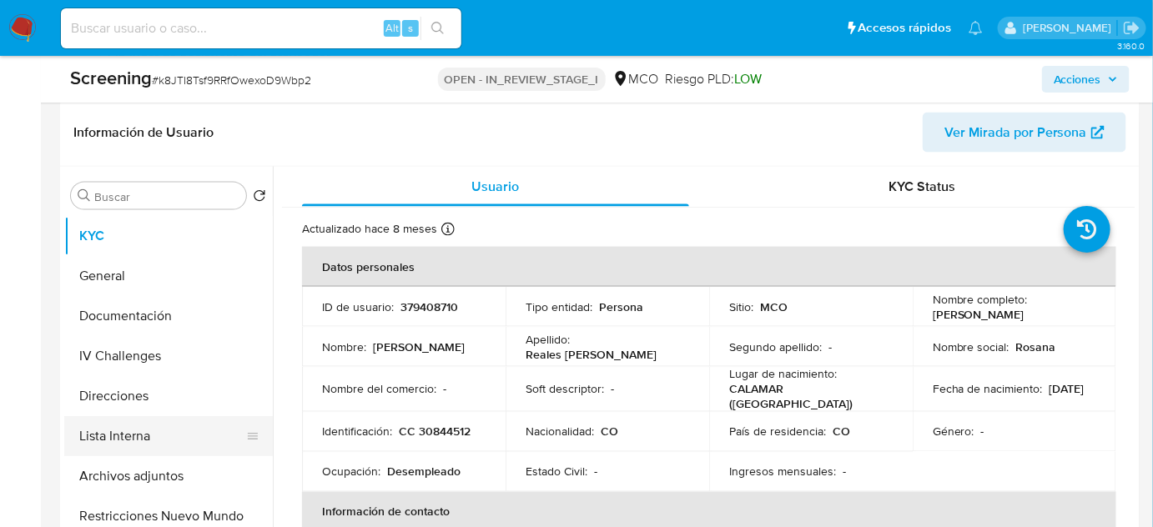
click at [101, 432] on button "Lista Interna" at bounding box center [161, 436] width 195 height 40
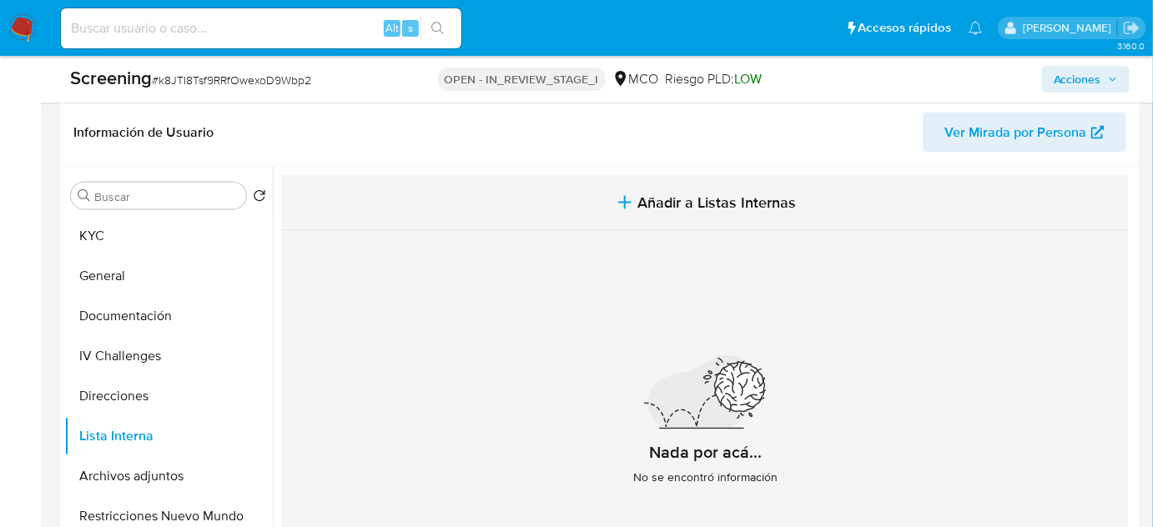
click at [659, 206] on span "Añadir a Listas Internas" at bounding box center [717, 203] width 159 height 18
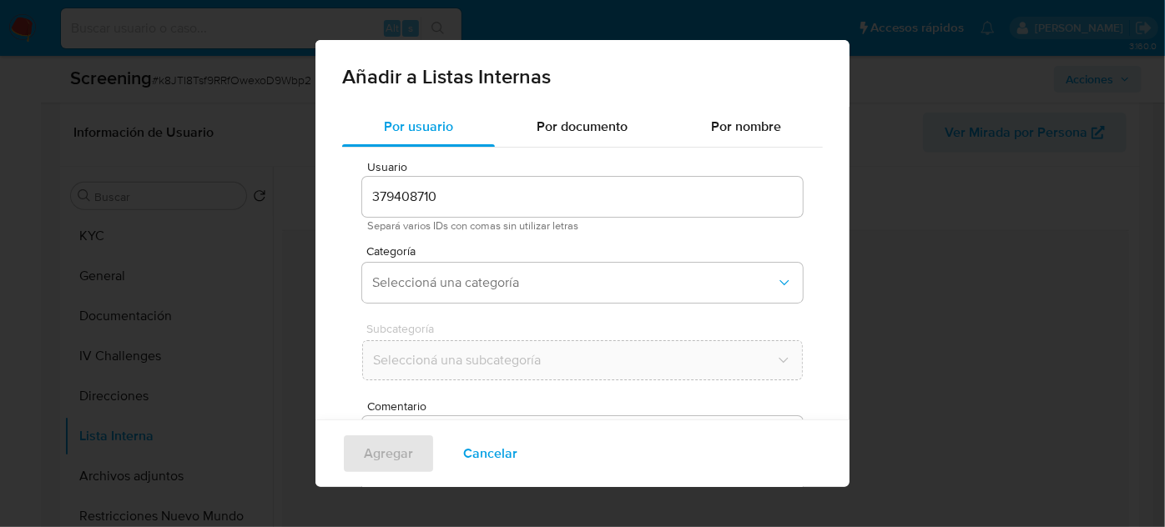
click at [526, 398] on div "Usuario 379408710 Separá varios IDs con comas sin utilizar letras Categoría Sel…" at bounding box center [582, 376] width 481 height 456
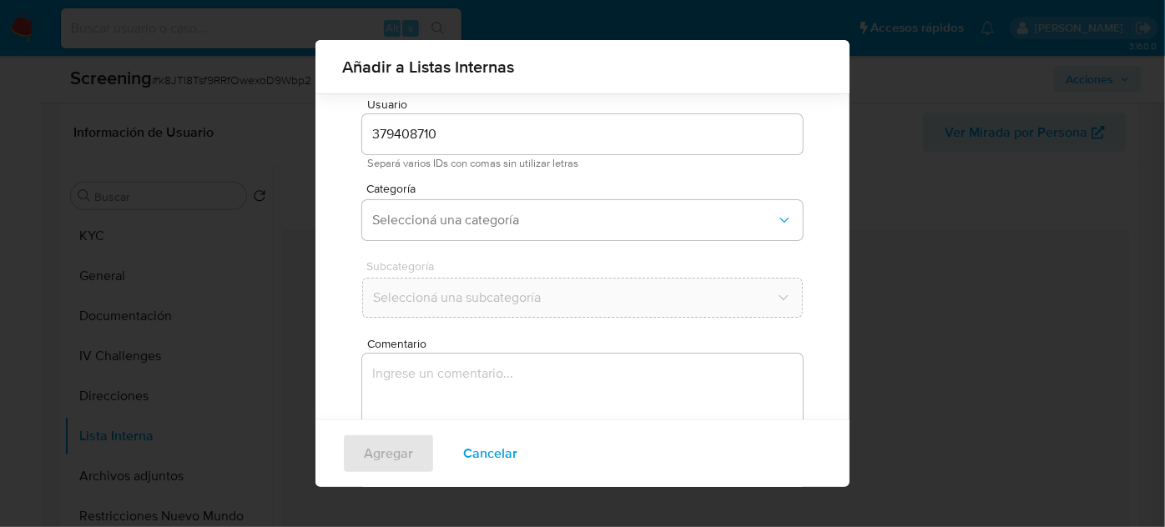
scroll to position [62, 0]
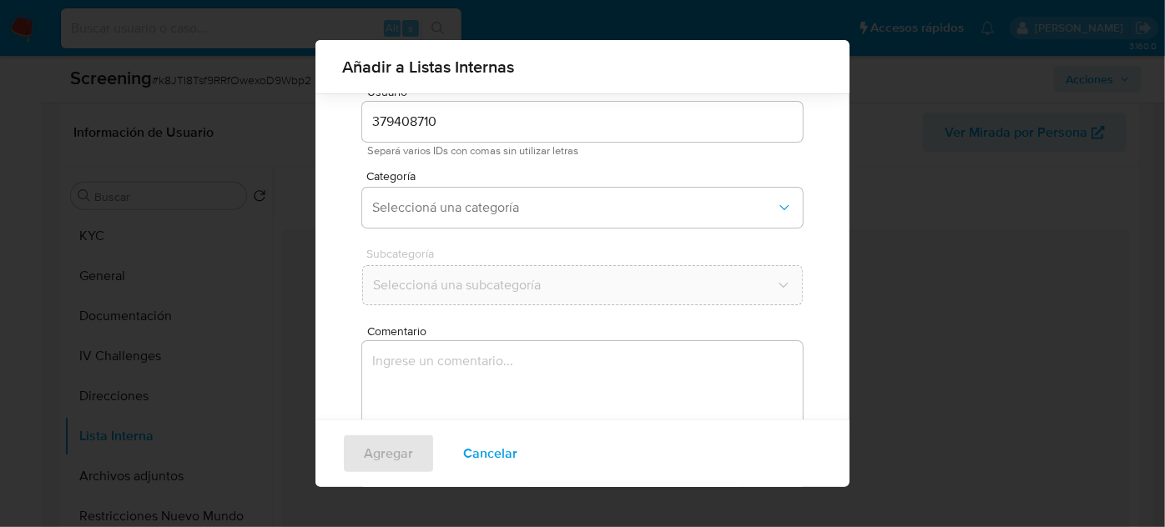
click at [506, 349] on textarea "Comentario" at bounding box center [582, 421] width 441 height 160
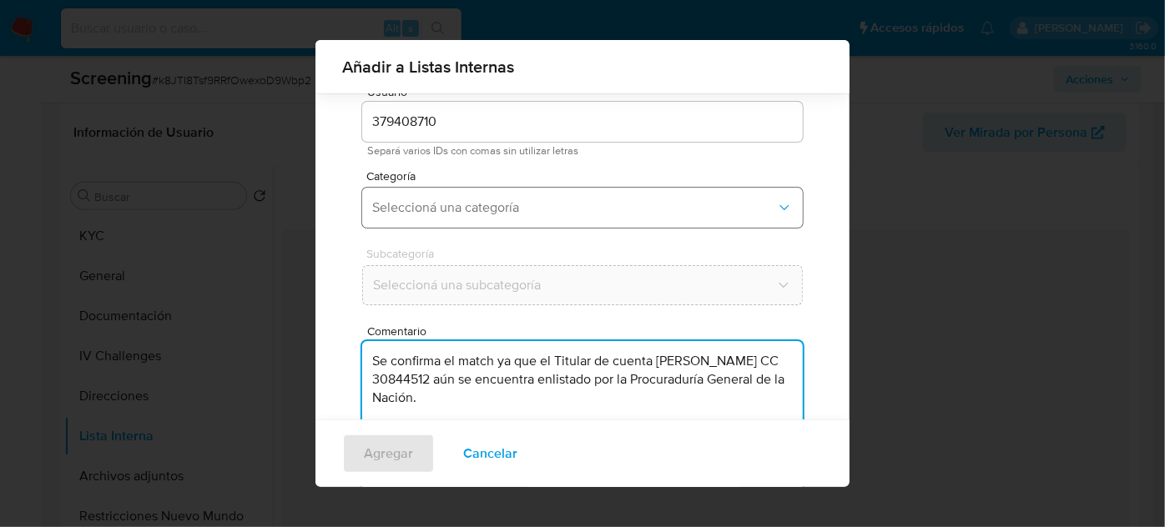
type textarea "Se confirma el match ya que el Titular de cuenta Karen Margarita Reales Orozco …"
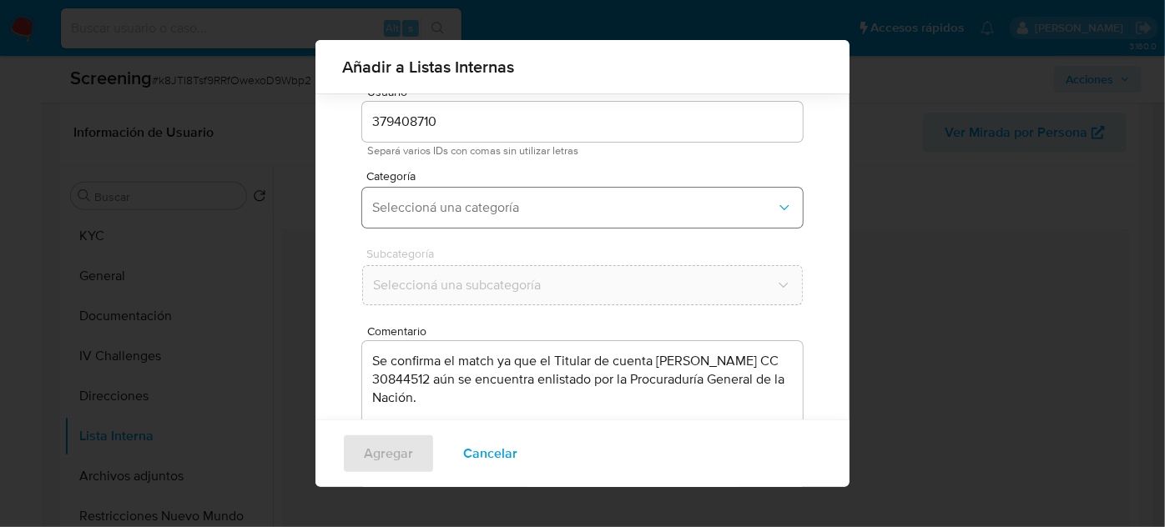
click at [486, 206] on span "Seleccioná una categoría" at bounding box center [574, 207] width 404 height 17
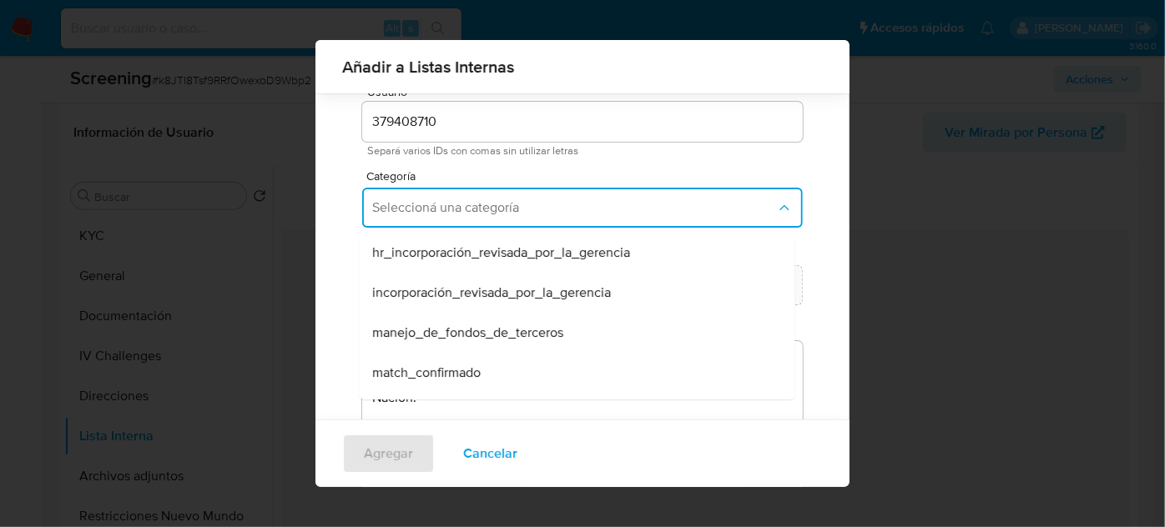
drag, startPoint x: 441, startPoint y: 368, endPoint x: 504, endPoint y: 282, distance: 106.3
click at [441, 368] on span "match_confirmado" at bounding box center [426, 373] width 108 height 17
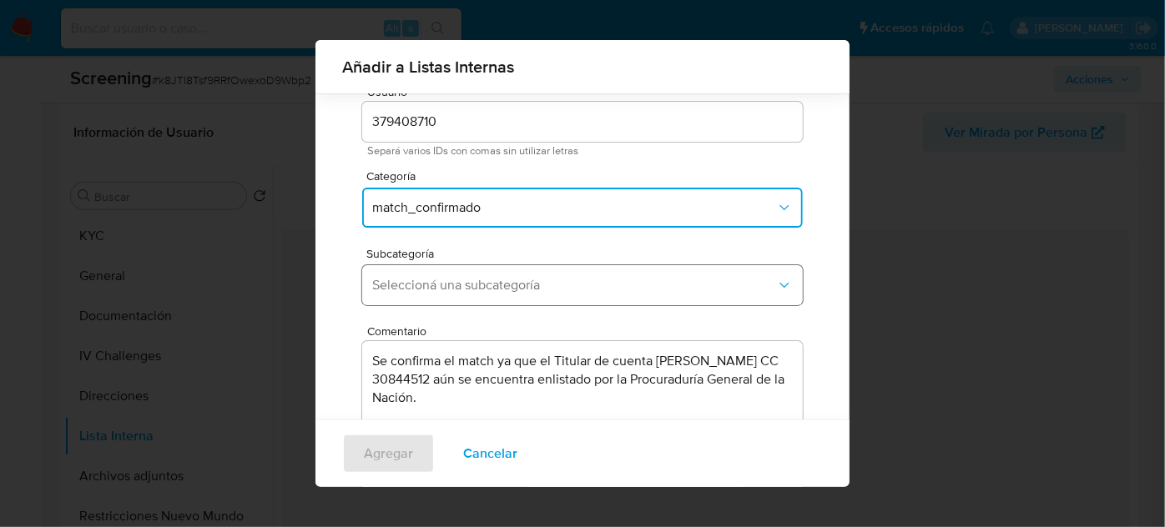
click at [512, 279] on span "Seleccioná una subcategoría" at bounding box center [574, 285] width 404 height 17
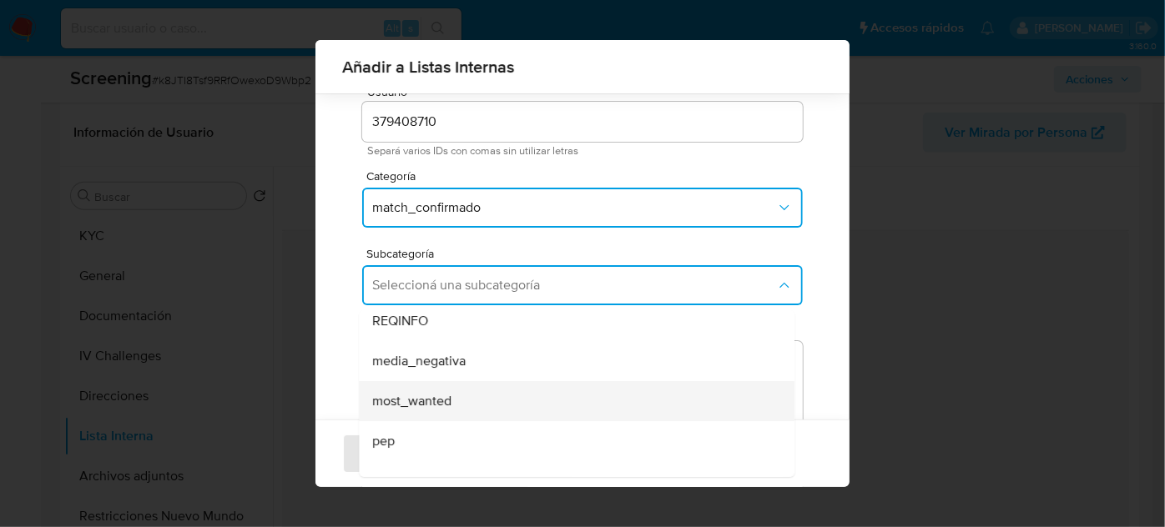
scroll to position [75, 0]
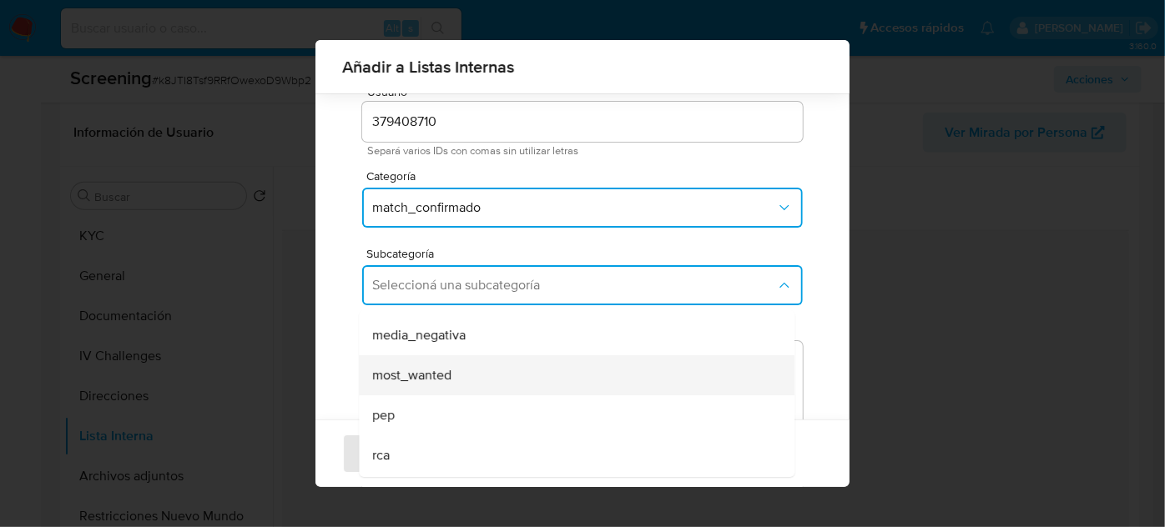
click at [440, 381] on span "most_wanted" at bounding box center [411, 375] width 79 height 17
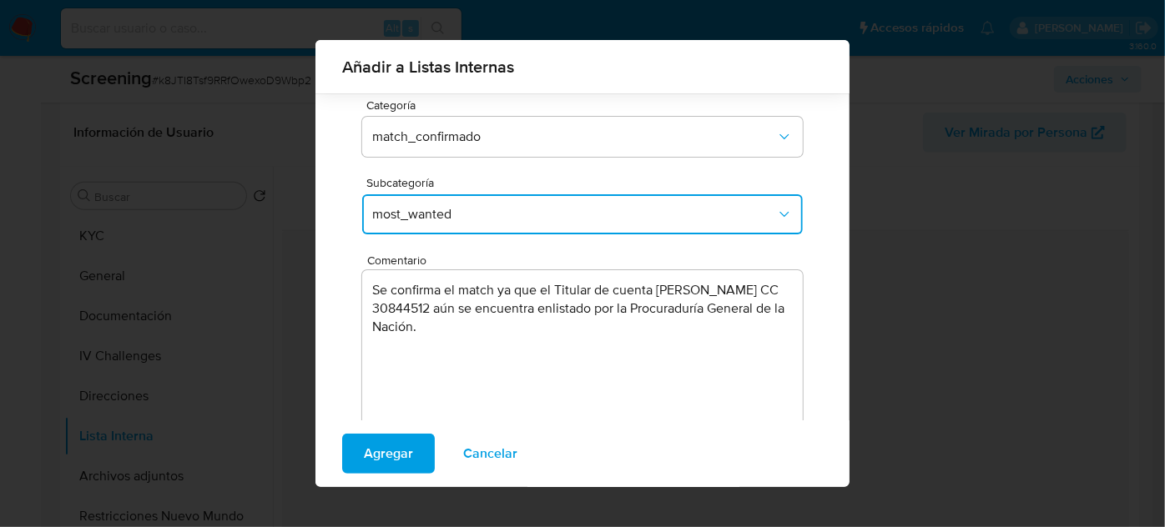
scroll to position [108, 0]
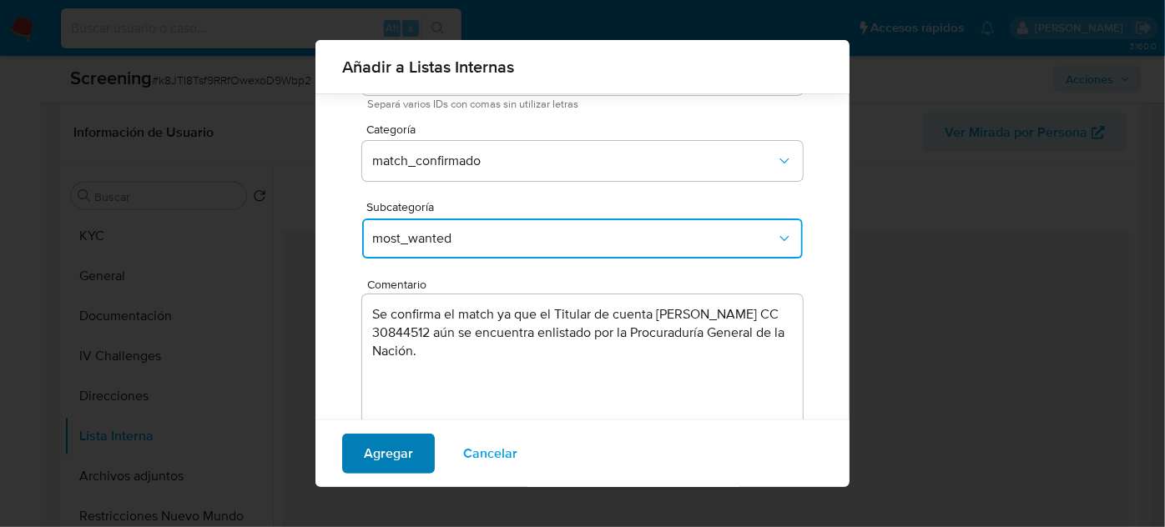
click at [366, 449] on span "Agregar" at bounding box center [388, 454] width 49 height 37
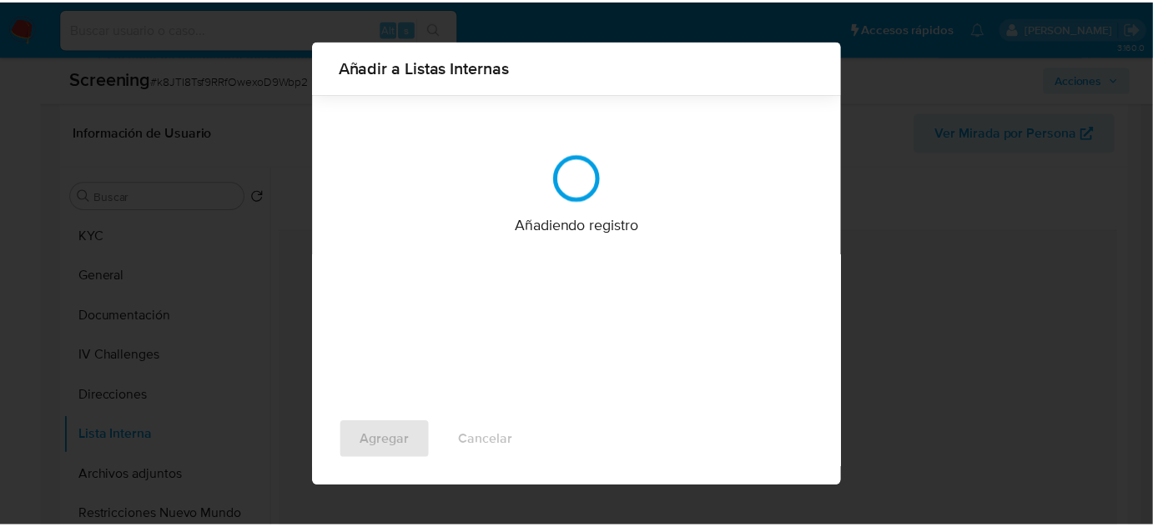
scroll to position [0, 0]
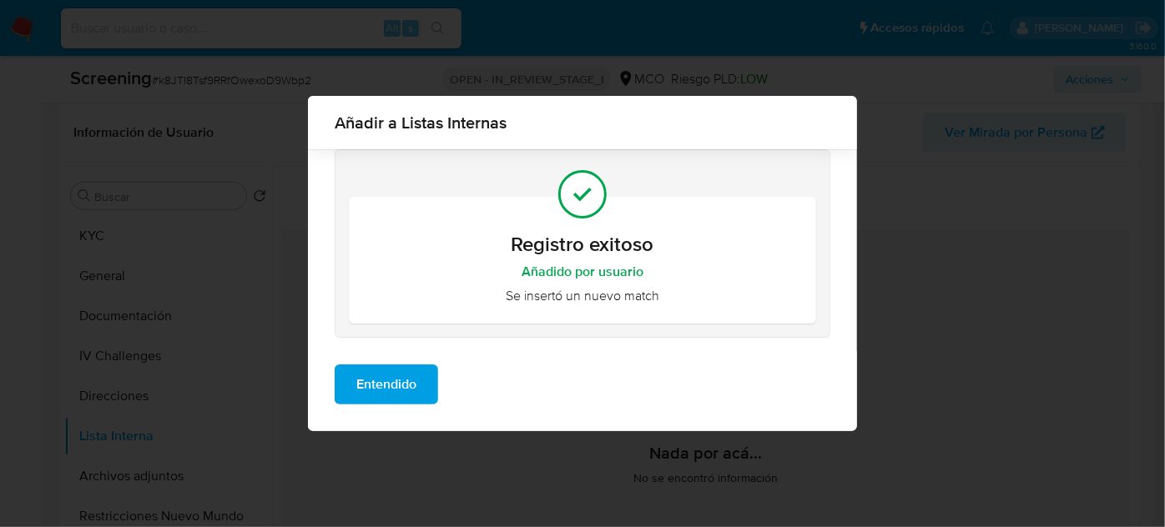
click at [396, 388] on span "Entendido" at bounding box center [386, 384] width 60 height 37
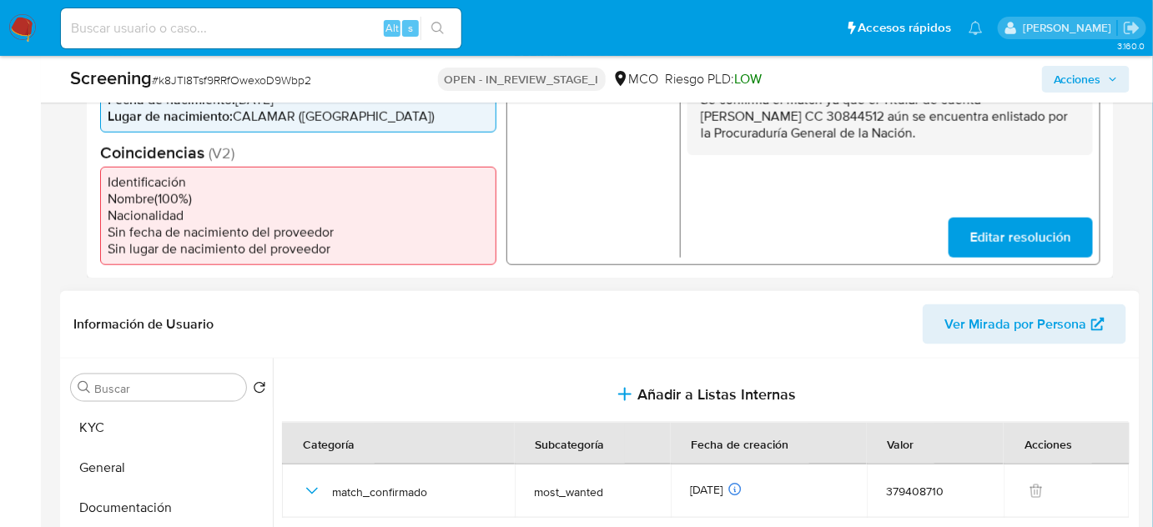
scroll to position [379, 0]
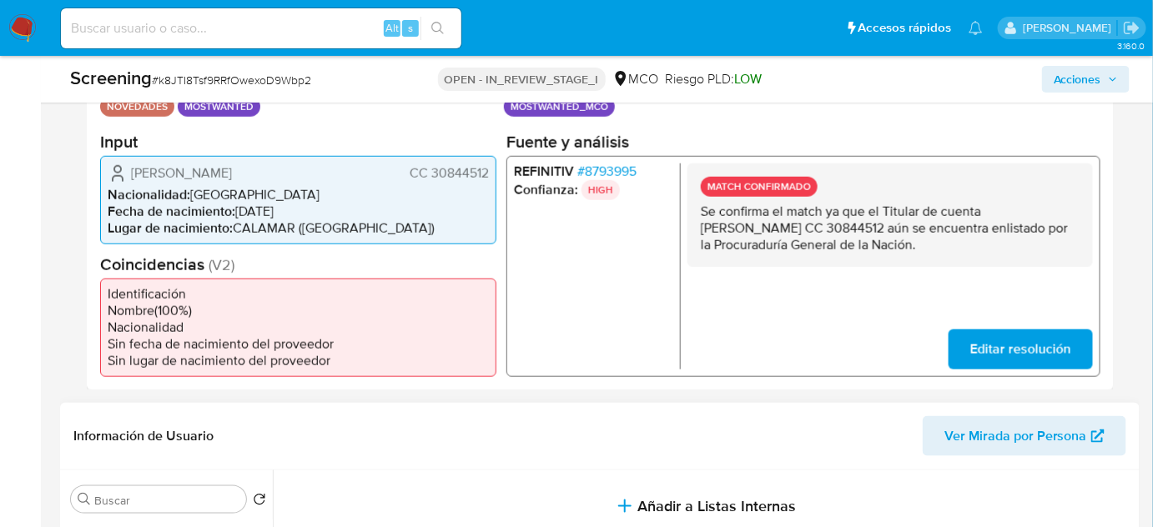
drag, startPoint x: 288, startPoint y: 165, endPoint x: 119, endPoint y: 163, distance: 168.6
click at [117, 164] on div "Karen Margarita Reales Orozco CC 30844512" at bounding box center [298, 173] width 381 height 20
click at [621, 175] on span "# 8793995" at bounding box center [606, 171] width 59 height 17
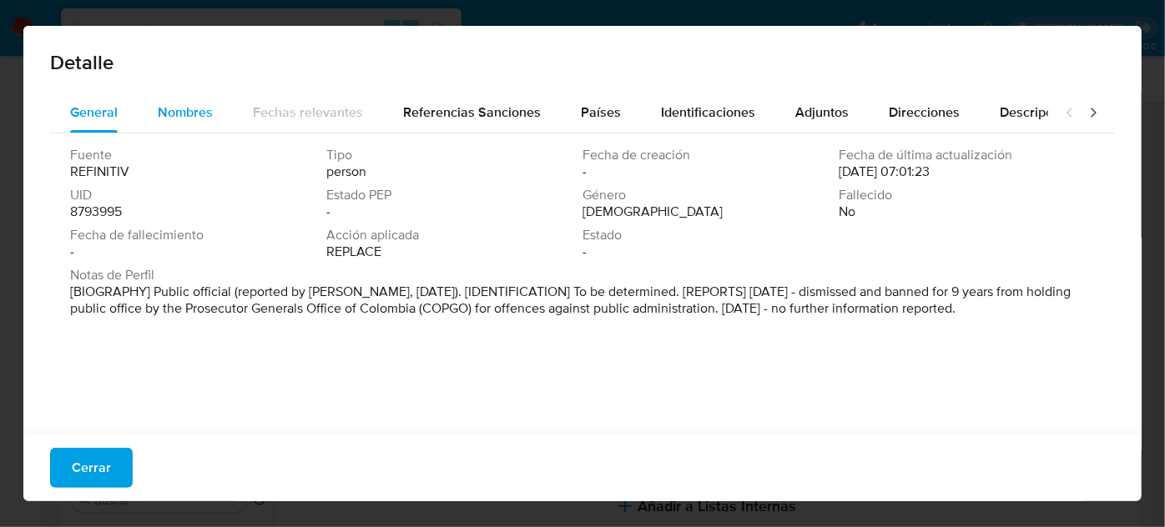
click at [160, 128] on div "Nombres" at bounding box center [185, 113] width 55 height 40
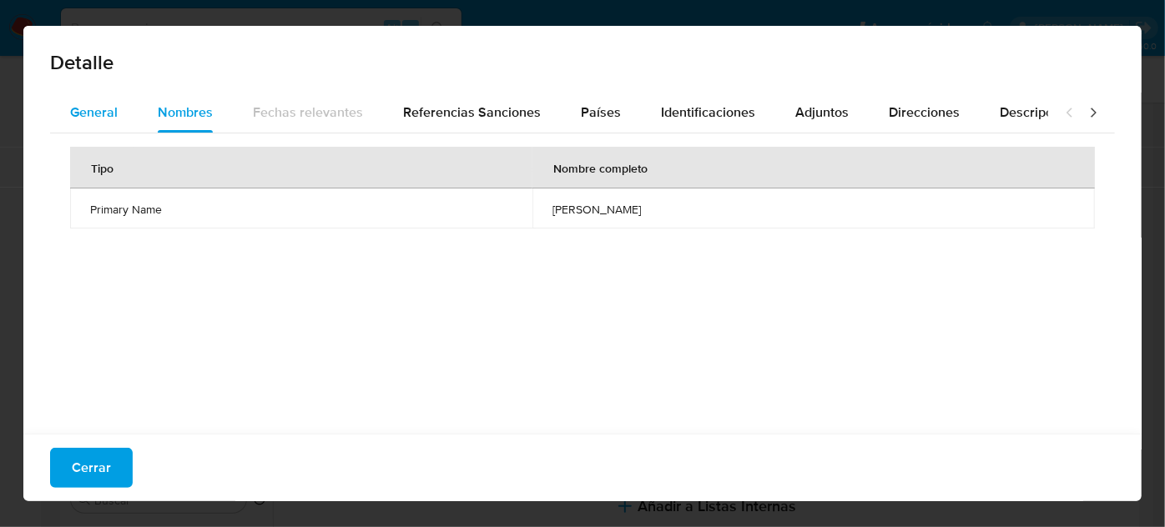
click at [111, 118] on span "General" at bounding box center [94, 112] width 48 height 19
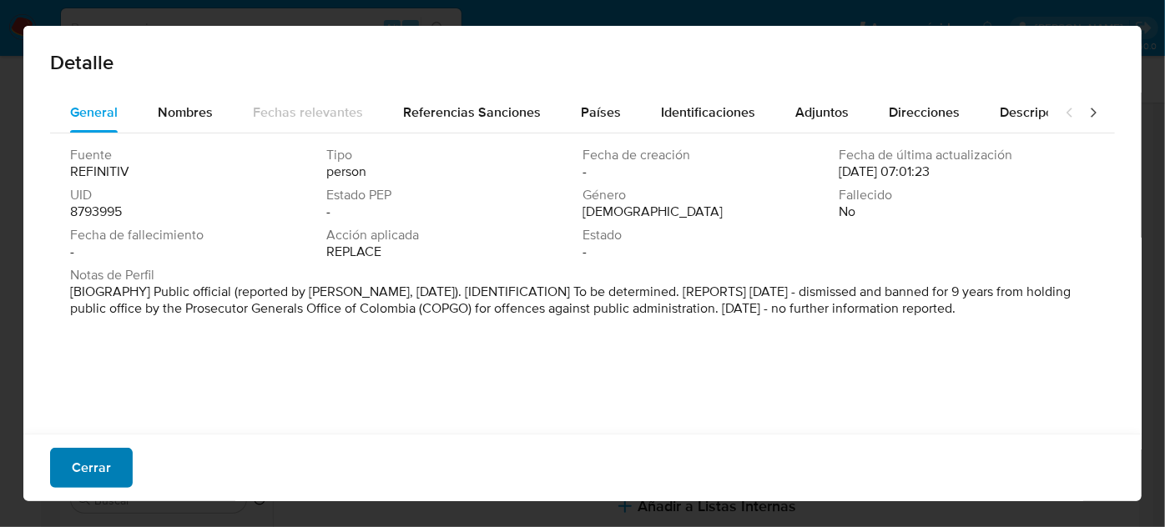
click at [93, 457] on span "Cerrar" at bounding box center [91, 468] width 39 height 37
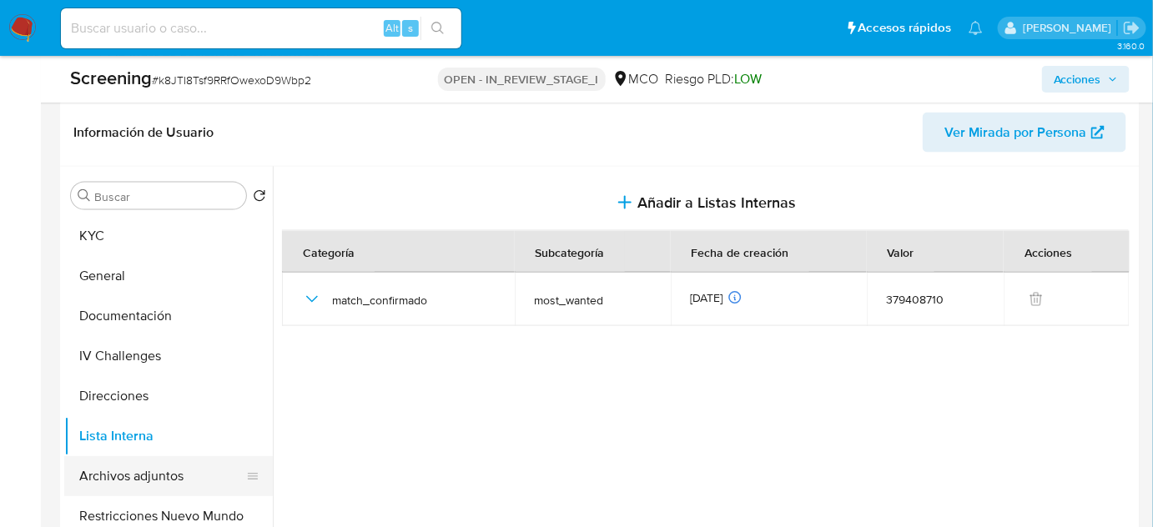
scroll to position [75, 0]
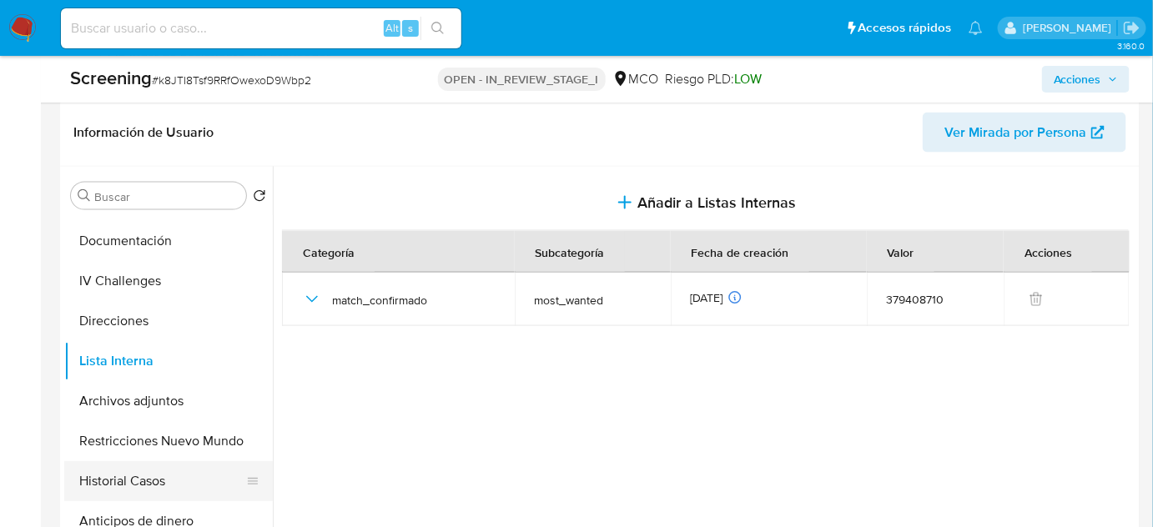
click at [134, 473] on ul "KYC General Documentación IV Challenges Direcciones Lista Interna Archivos adju…" at bounding box center [168, 404] width 209 height 376
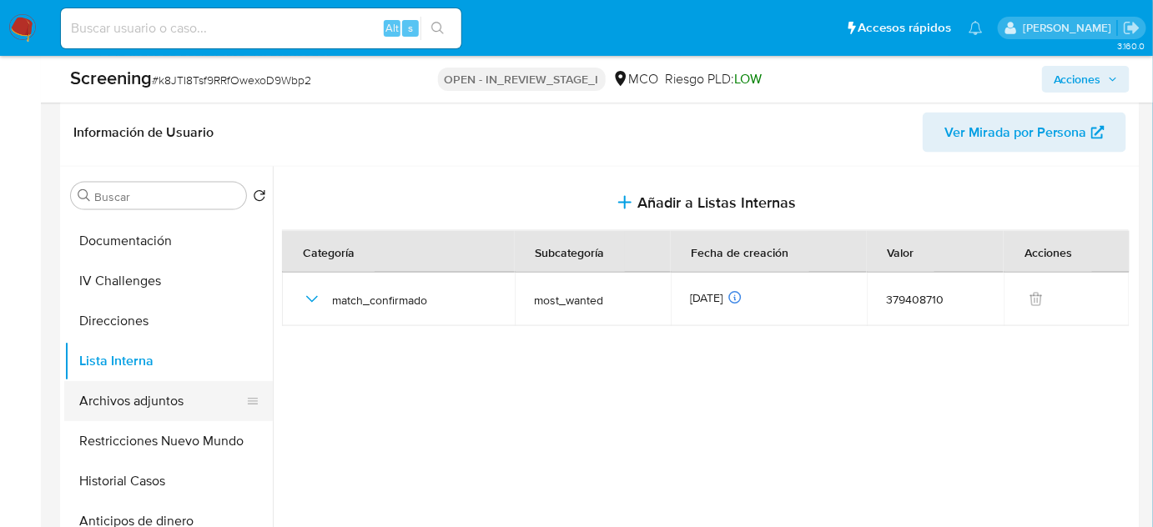
click at [142, 402] on button "Archivos adjuntos" at bounding box center [161, 401] width 195 height 40
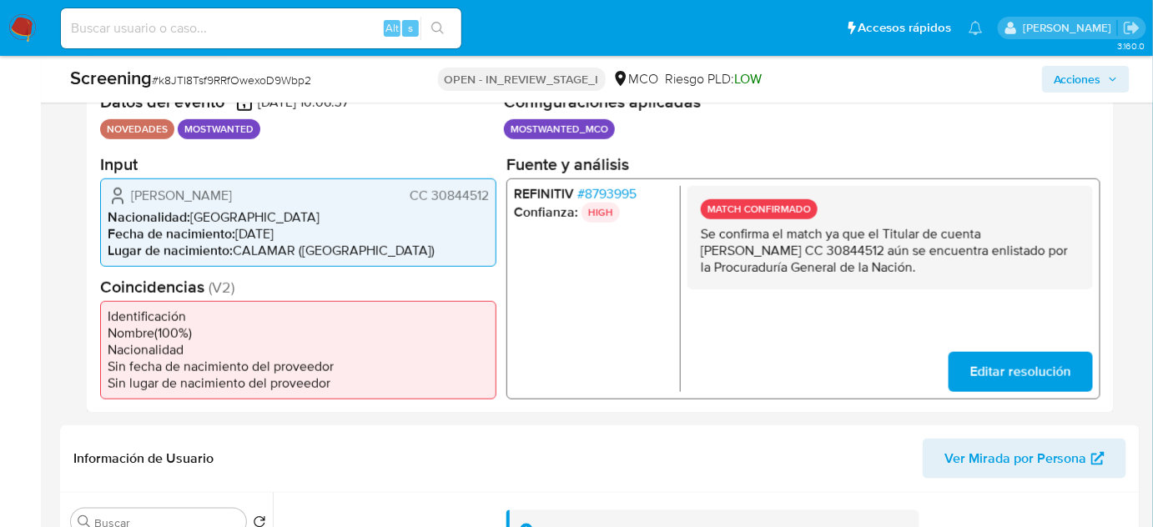
scroll to position [379, 0]
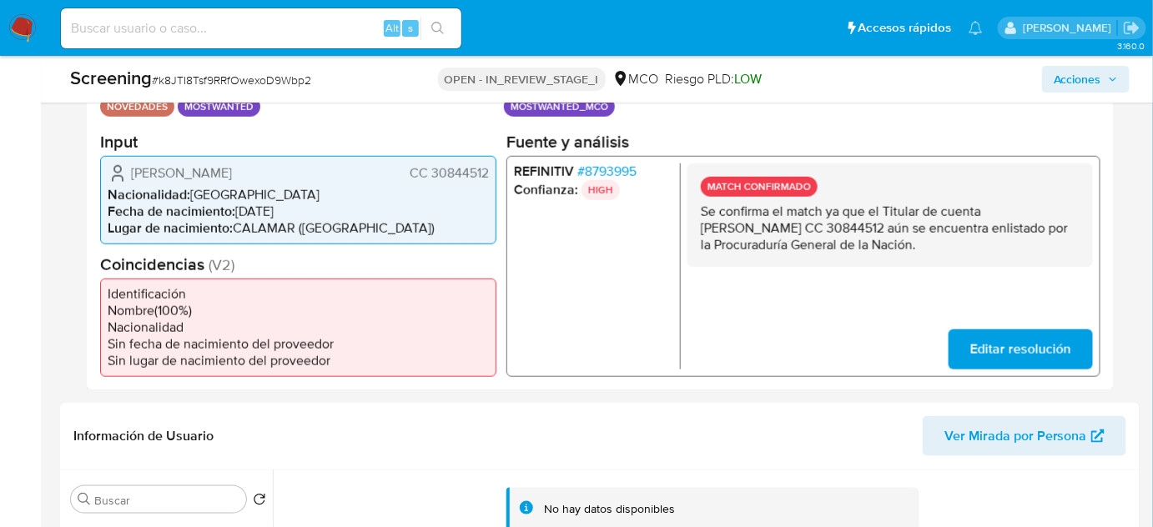
drag, startPoint x: 928, startPoint y: 242, endPoint x: 698, endPoint y: 210, distance: 231.6
click at [698, 210] on div "MATCH CONFIRMADO Se confirma el match ya que el Titular de cuenta Karen Margari…" at bounding box center [891, 214] width 406 height 103
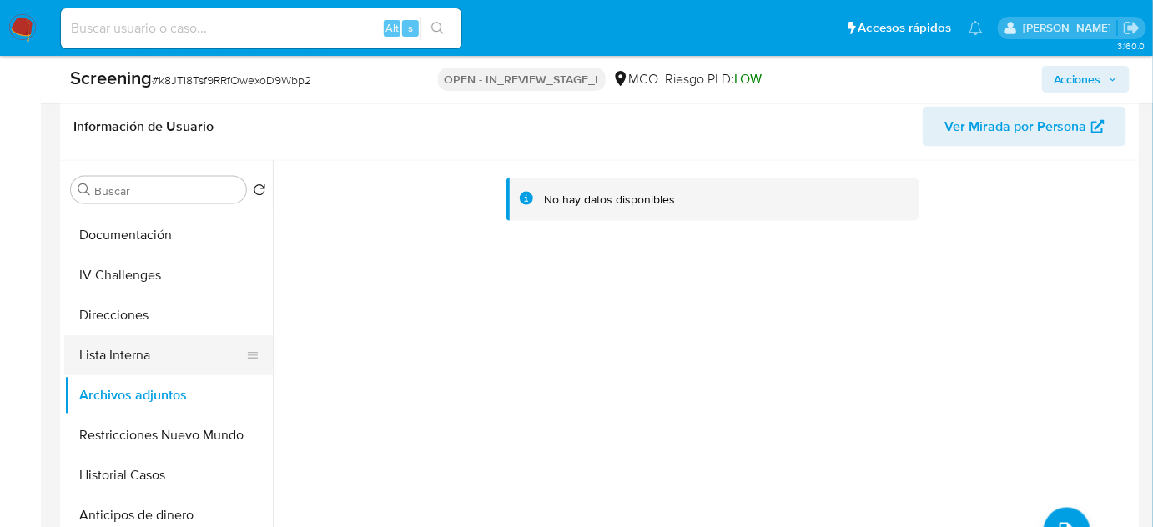
scroll to position [683, 0]
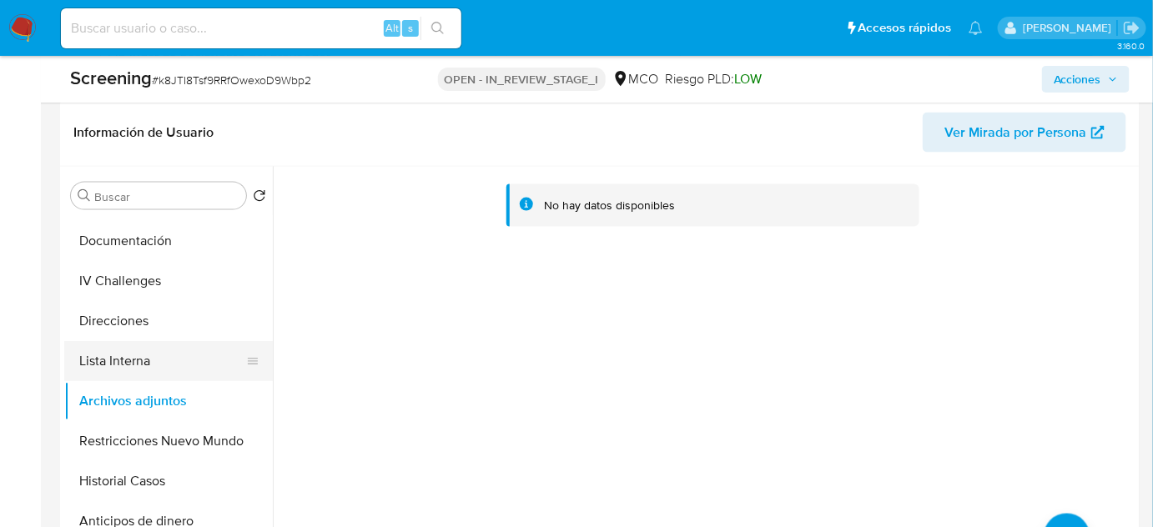
drag, startPoint x: 162, startPoint y: 375, endPoint x: 234, endPoint y: 355, distance: 74.5
click at [162, 375] on button "Lista Interna" at bounding box center [161, 361] width 195 height 40
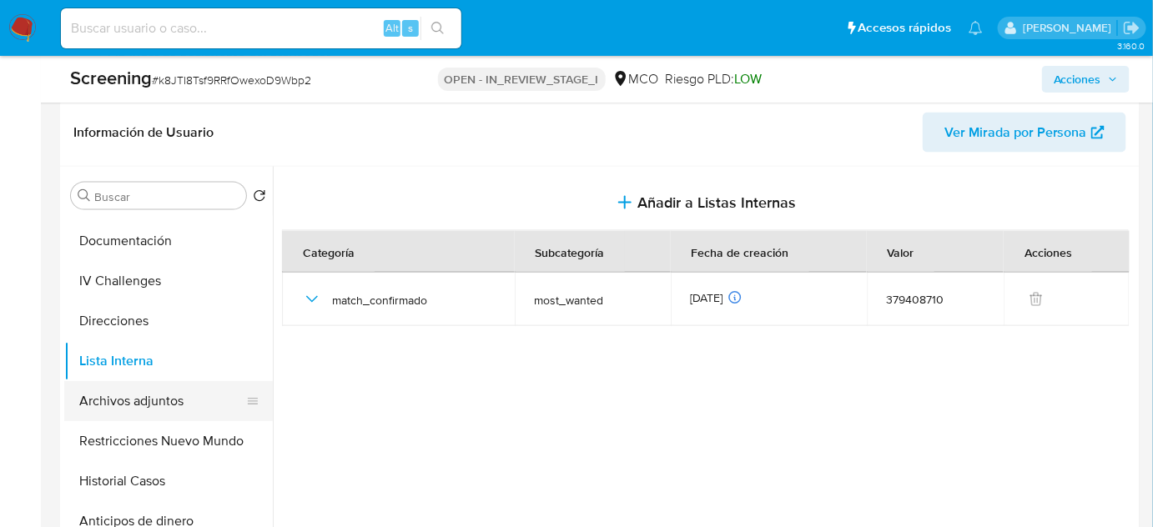
click at [144, 389] on button "Archivos adjuntos" at bounding box center [161, 401] width 195 height 40
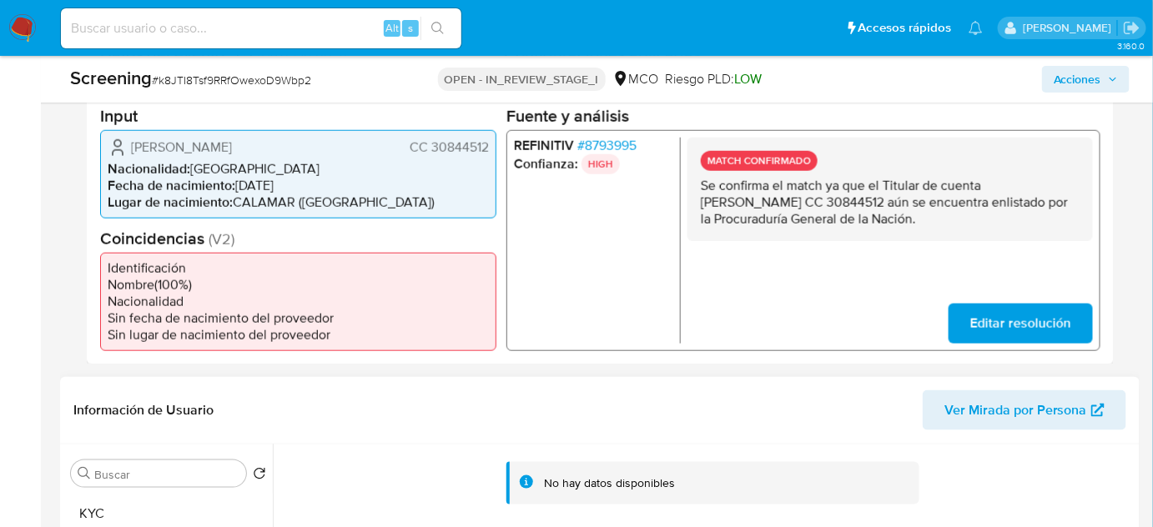
scroll to position [379, 0]
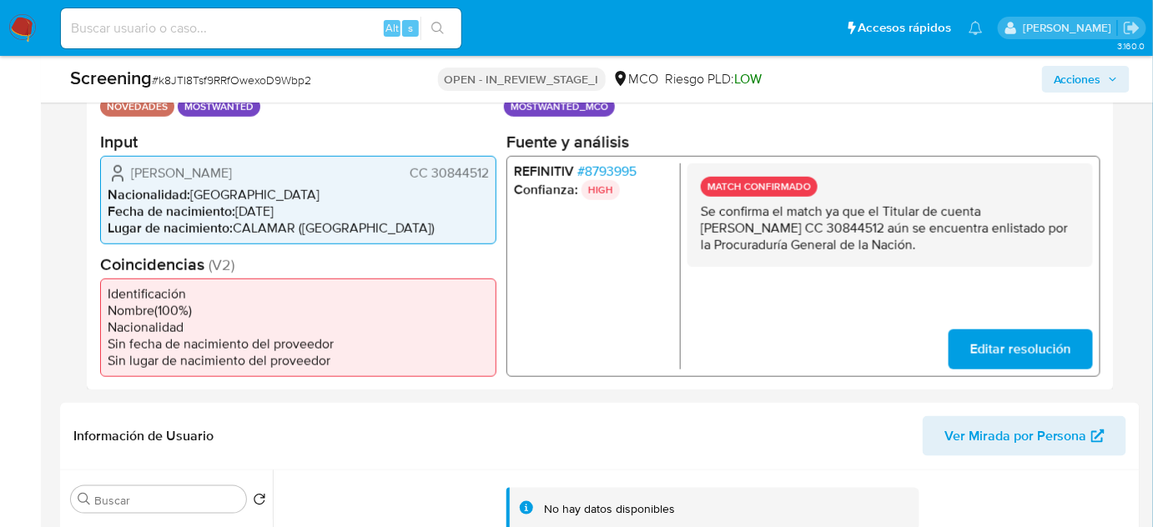
drag, startPoint x: 489, startPoint y: 169, endPoint x: 432, endPoint y: 177, distance: 57.3
click at [432, 177] on div "Karen Margarita Reales Orozco CC 30844512 Nacionalidad : Colombia Fecha de naci…" at bounding box center [298, 199] width 396 height 88
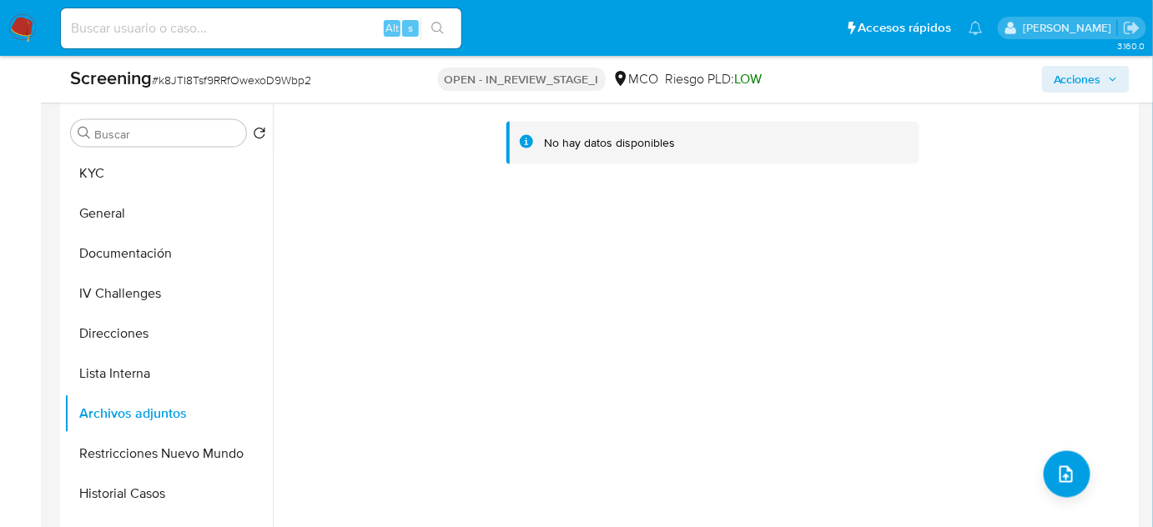
scroll to position [834, 0]
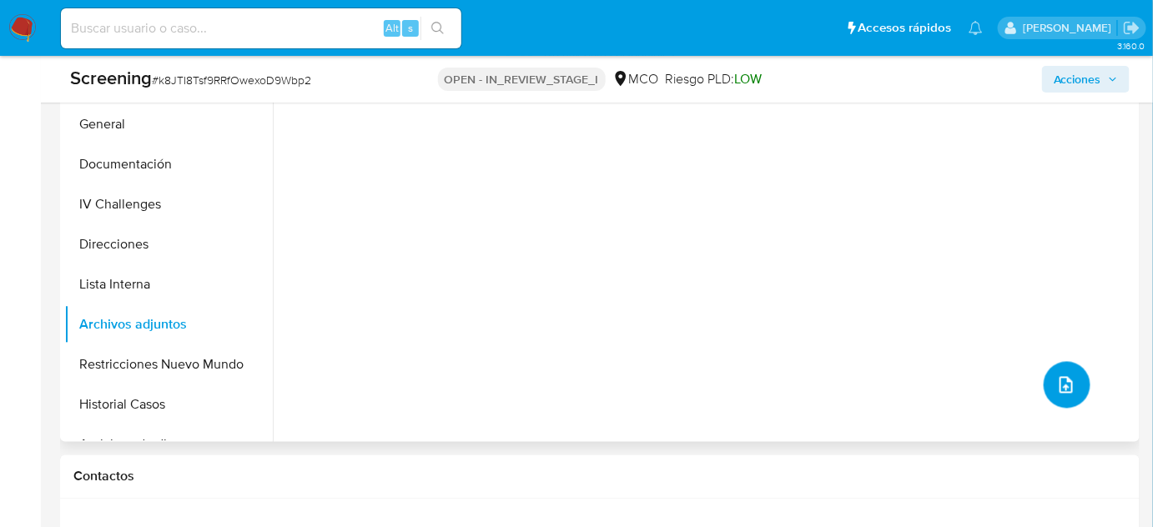
click at [1057, 395] on span "upload-file" at bounding box center [1066, 385] width 18 height 20
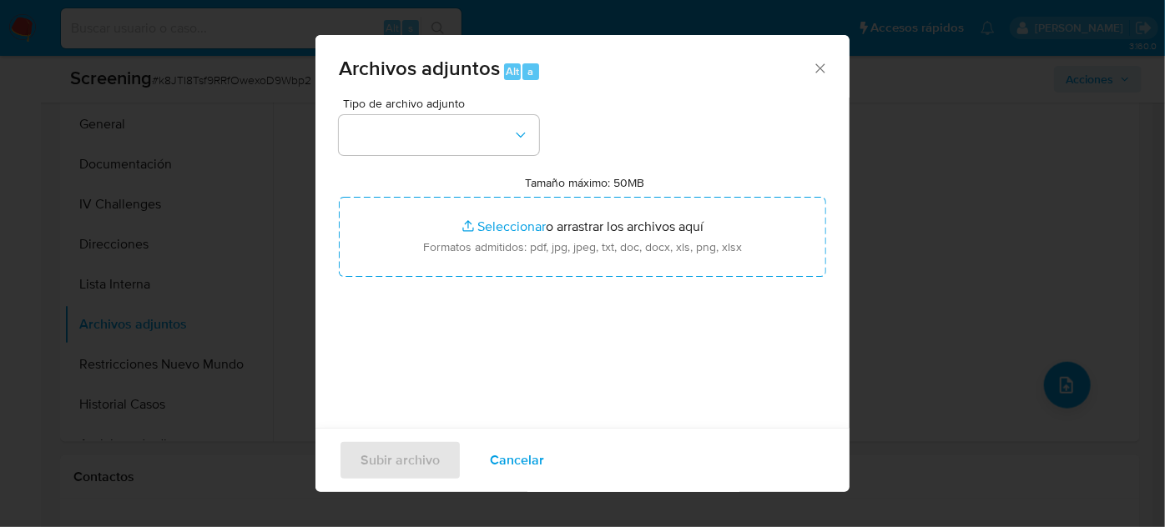
click at [521, 239] on input "Tamaño máximo: 50MB Seleccionar archivos" at bounding box center [582, 237] width 487 height 80
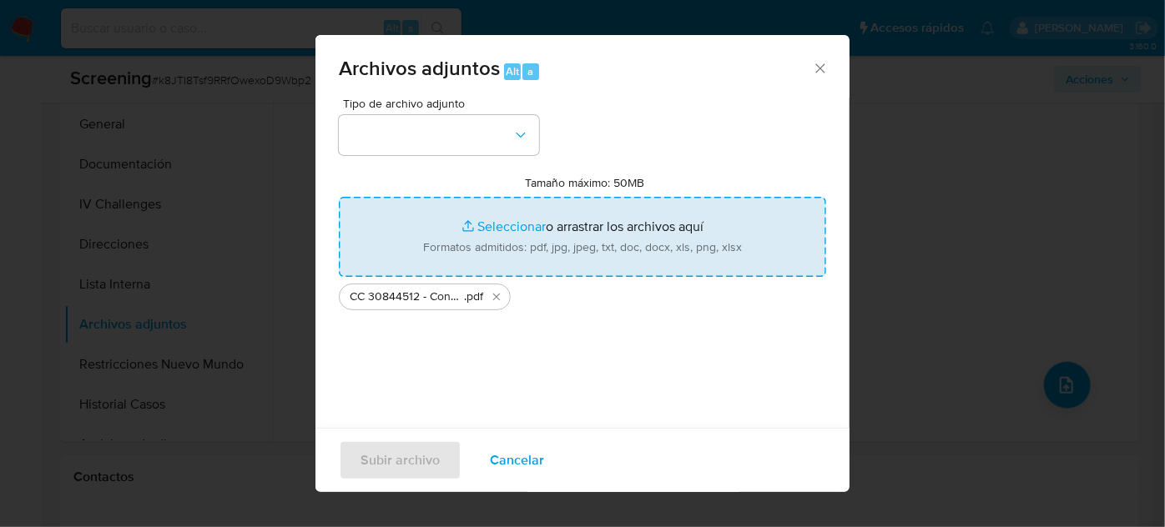
click at [498, 227] on input "Tamaño máximo: 50MB Seleccionar archivos" at bounding box center [582, 237] width 487 height 80
type input "C:\fakepath\Procuraduría confirmó destitución de exsecretaria de Salud de Calam…"
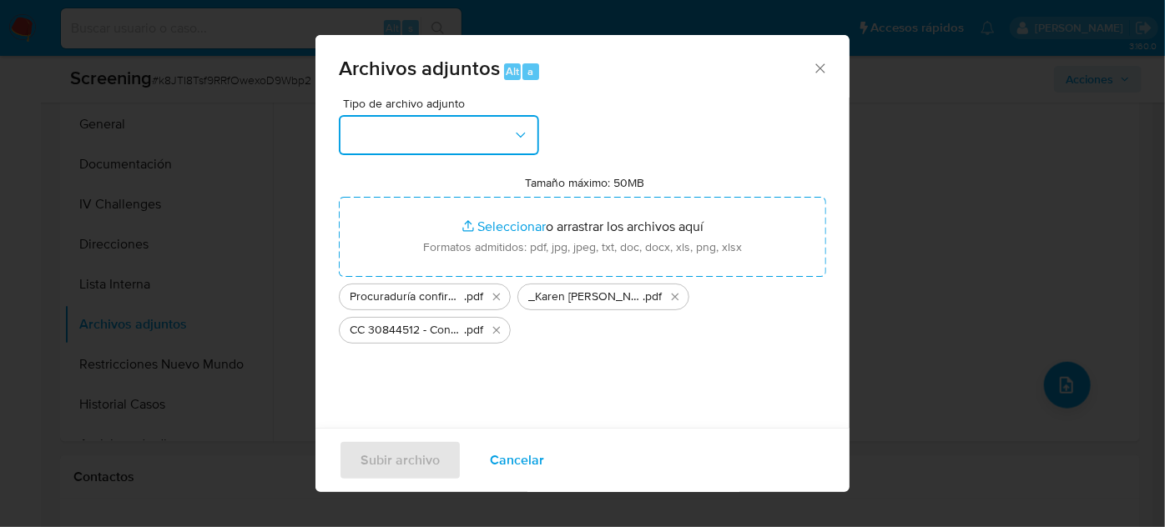
click at [498, 140] on button "button" at bounding box center [439, 135] width 200 height 40
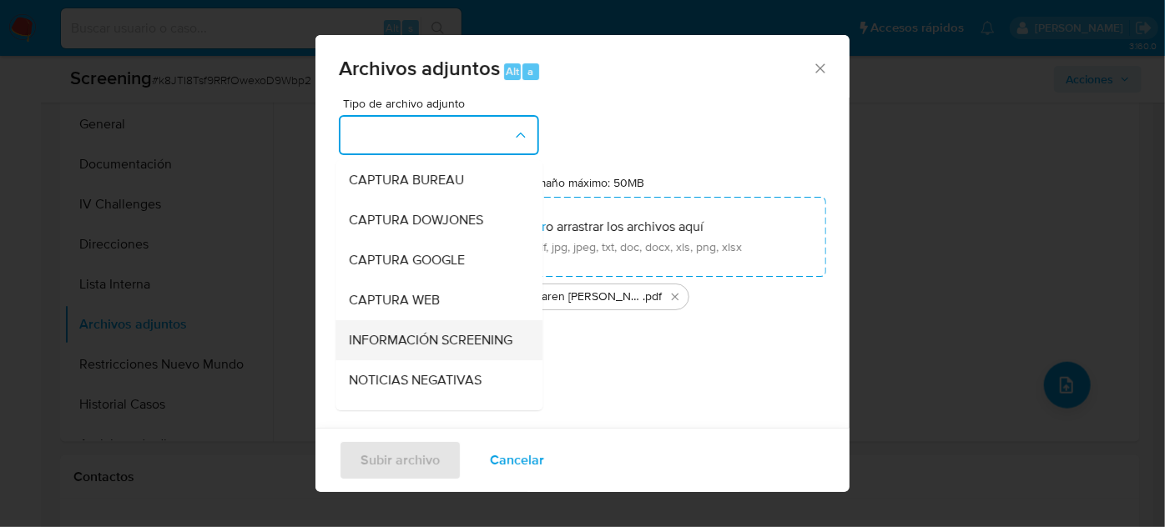
click at [392, 345] on span "INFORMACIÓN SCREENING" at bounding box center [431, 340] width 164 height 17
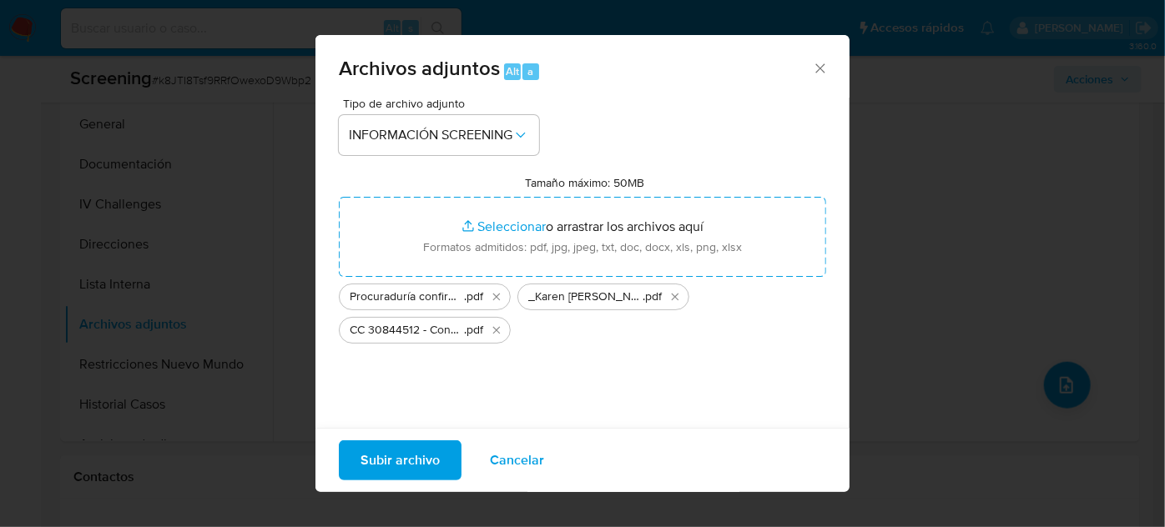
click at [395, 456] on span "Subir archivo" at bounding box center [399, 460] width 79 height 37
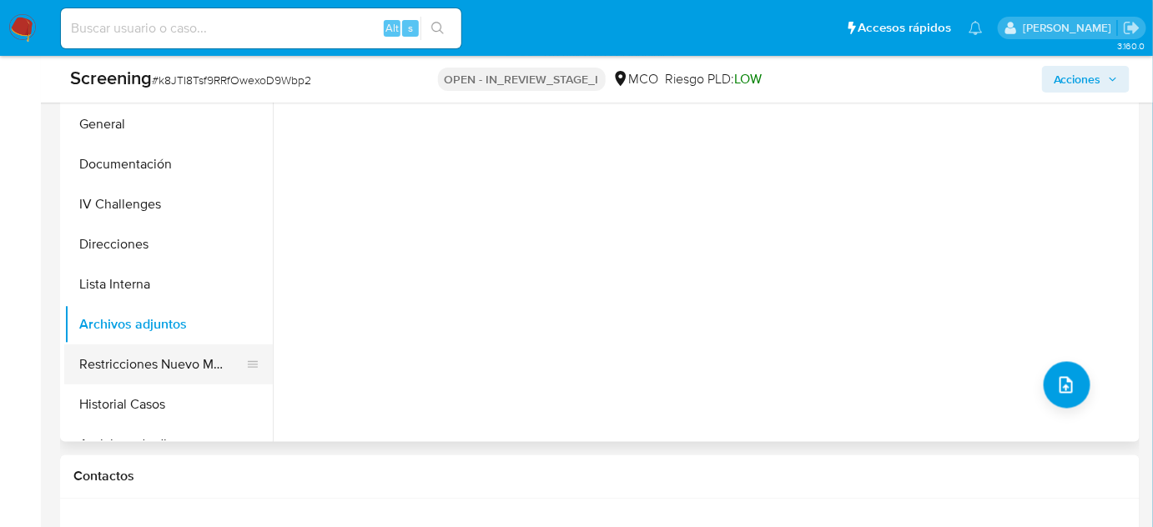
click at [116, 364] on button "Restricciones Nuevo Mundo" at bounding box center [161, 365] width 195 height 40
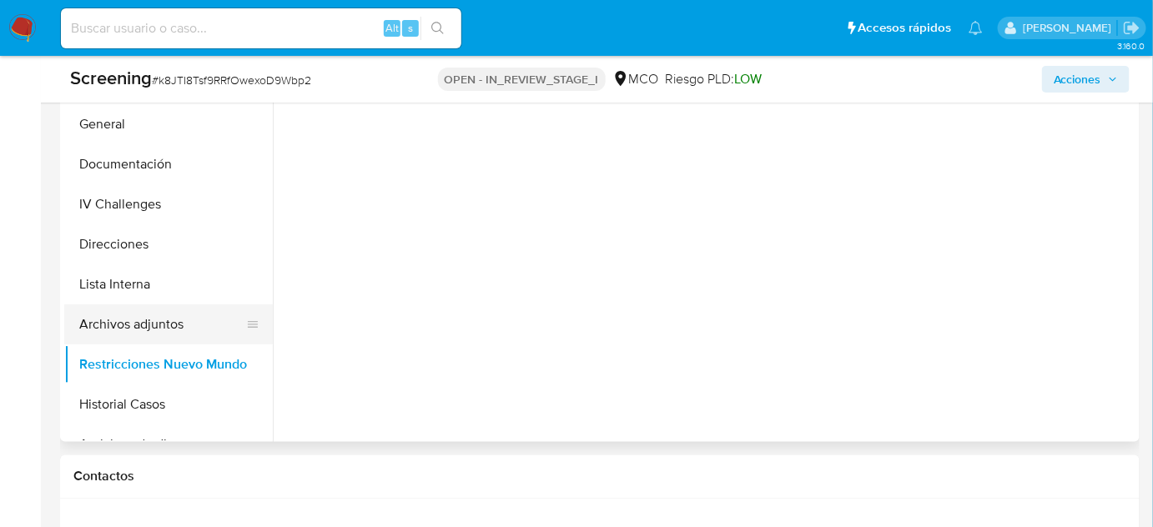
scroll to position [758, 0]
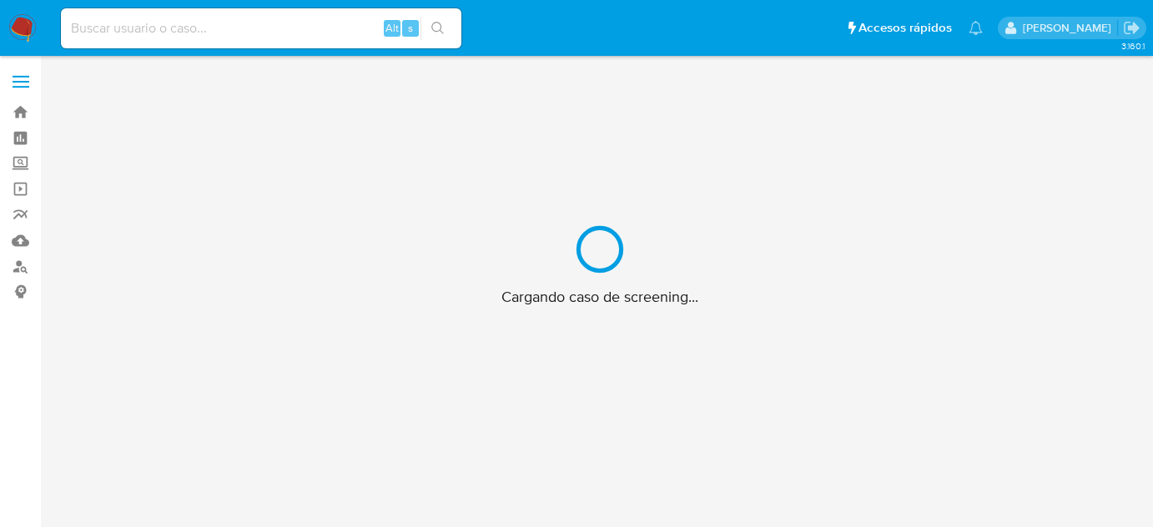
scroll to position [60, 0]
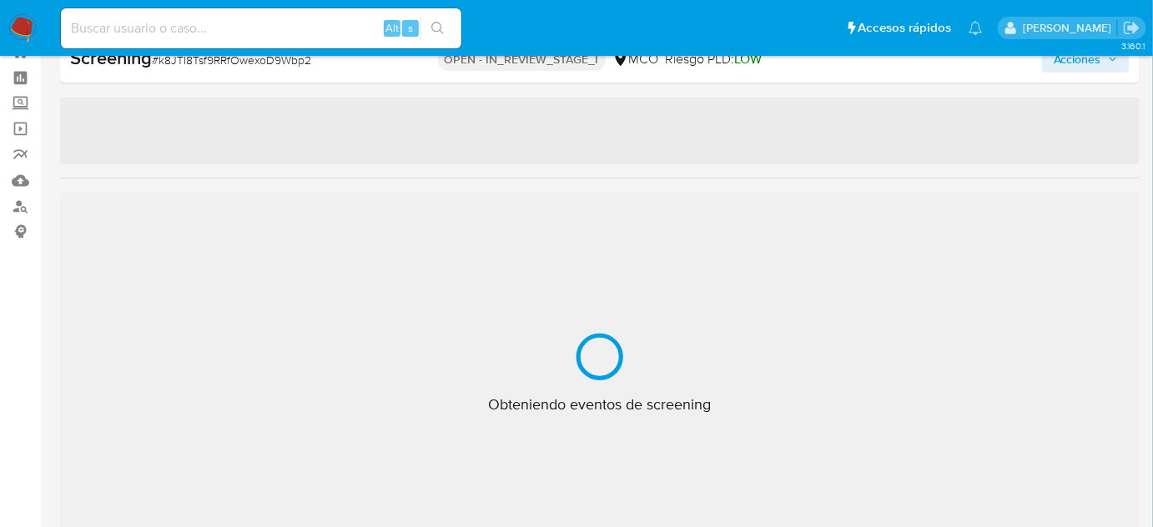
select select "10"
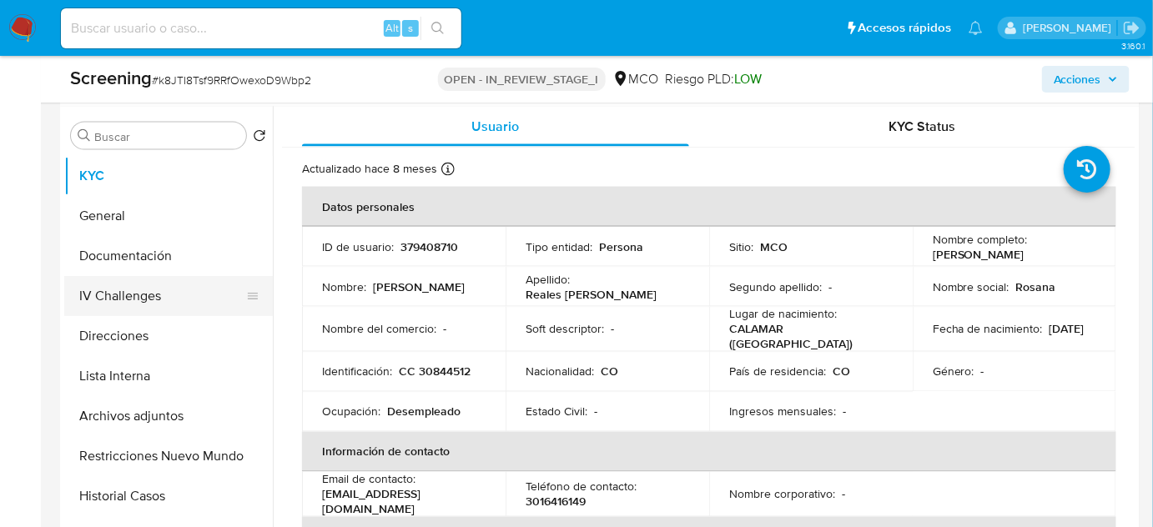
scroll to position [75, 0]
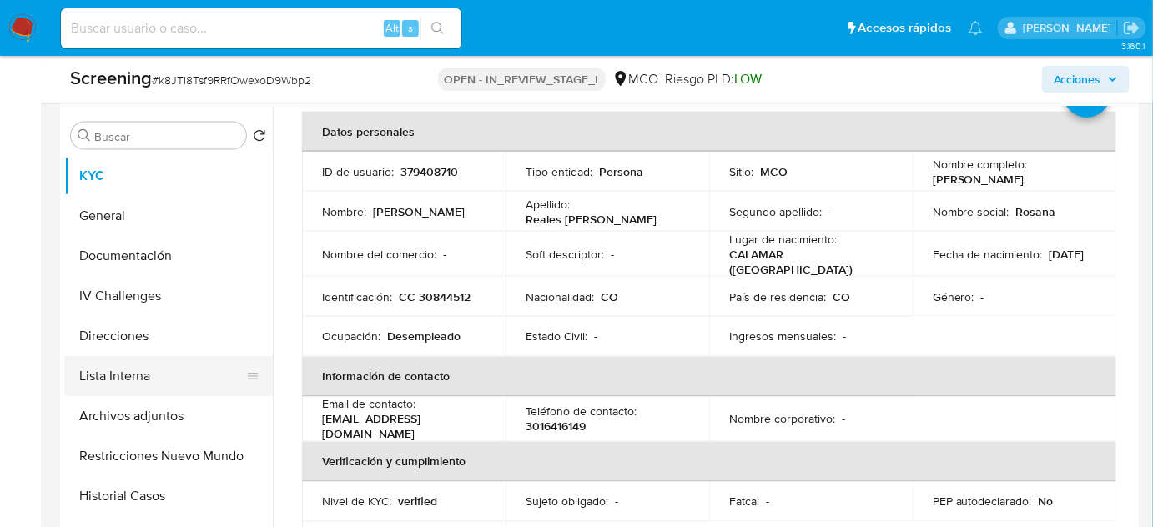
click at [143, 380] on button "Lista Interna" at bounding box center [161, 376] width 195 height 40
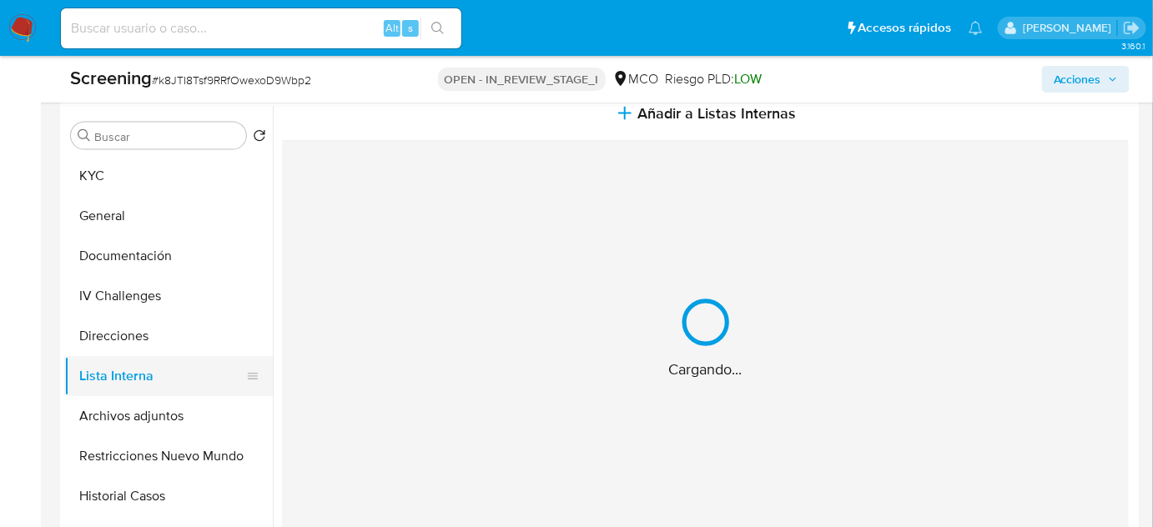
scroll to position [0, 0]
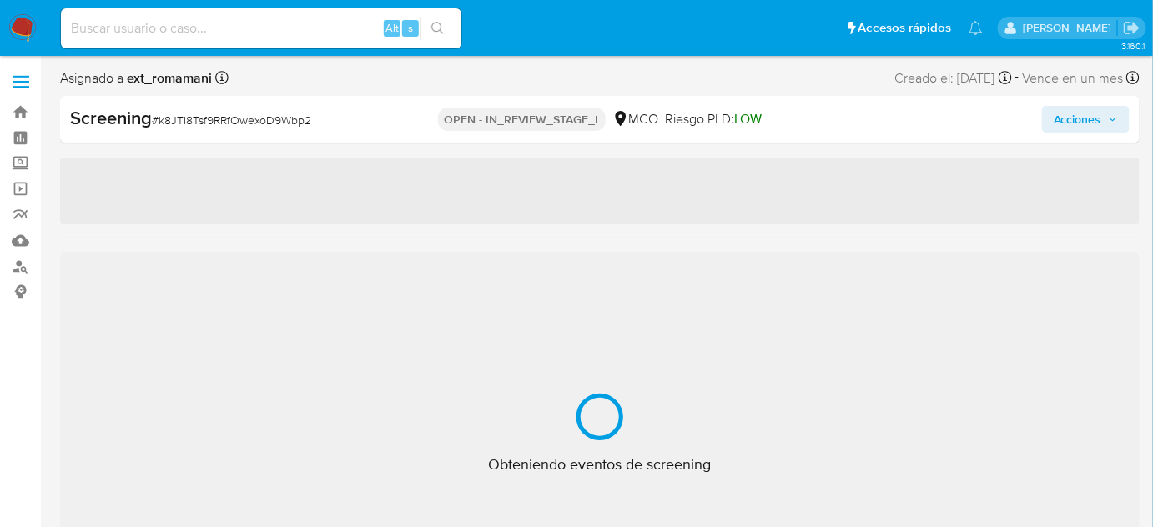
select select "10"
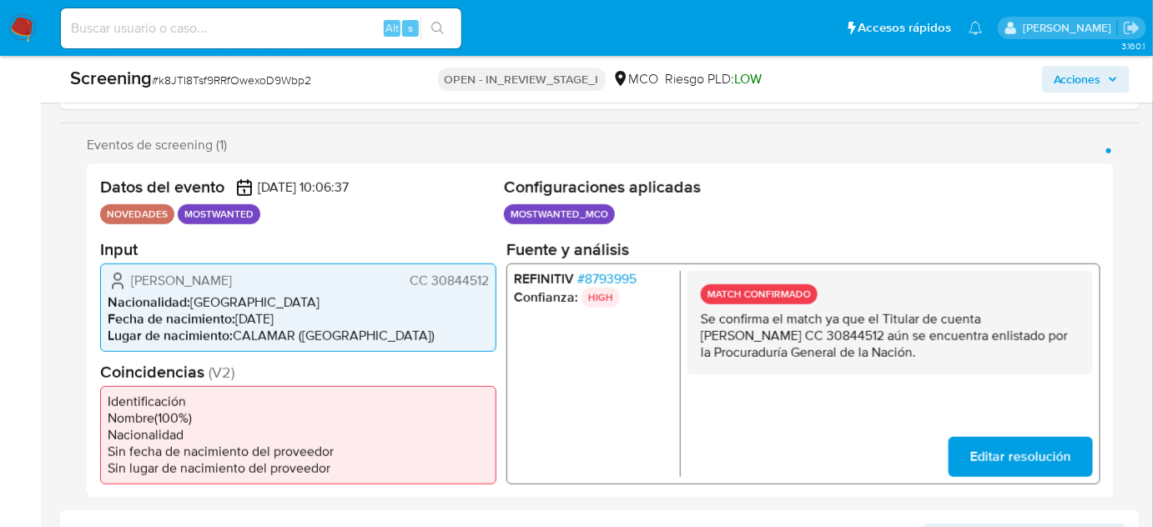
scroll to position [303, 0]
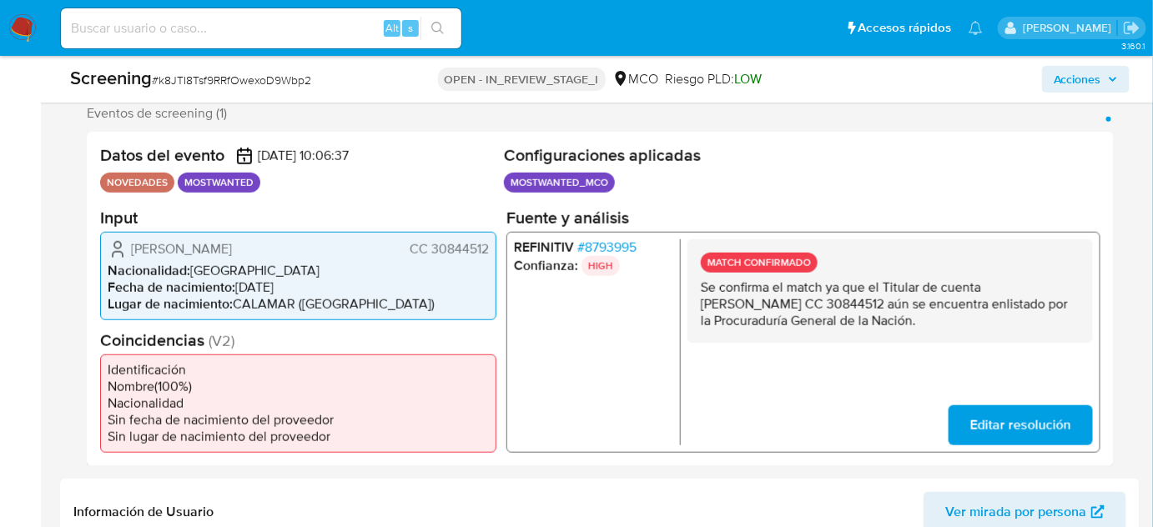
drag, startPoint x: 926, startPoint y: 325, endPoint x: 707, endPoint y: 290, distance: 222.1
click at [707, 290] on p "Se confirma el match ya que el Titular de cuenta Karen Margarita Reales Orozco …" at bounding box center [890, 304] width 379 height 50
click at [965, 288] on p "Se confirma el match ya que el Titular de cuenta Karen Margarita Reales Orozco …" at bounding box center [890, 304] width 379 height 50
drag, startPoint x: 985, startPoint y: 280, endPoint x: 871, endPoint y: 306, distance: 117.2
click at [871, 306] on p "Se confirma el match ya que el Titular de cuenta Karen Margarita Reales Orozco …" at bounding box center [890, 304] width 379 height 50
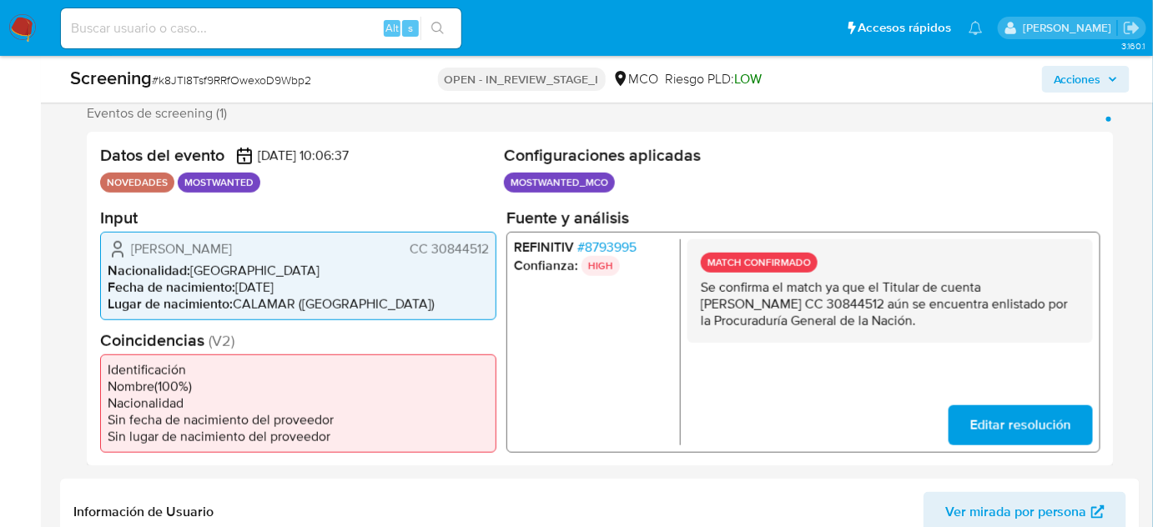
click at [985, 300] on p "Se confirma el match ya que el Titular de cuenta Karen Margarita Reales Orozco …" at bounding box center [890, 304] width 379 height 50
drag, startPoint x: 987, startPoint y: 288, endPoint x: 867, endPoint y: 300, distance: 120.7
click at [867, 300] on p "Se confirma el match ya que el Titular de cuenta Karen Margarita Reales Orozco …" at bounding box center [890, 304] width 379 height 50
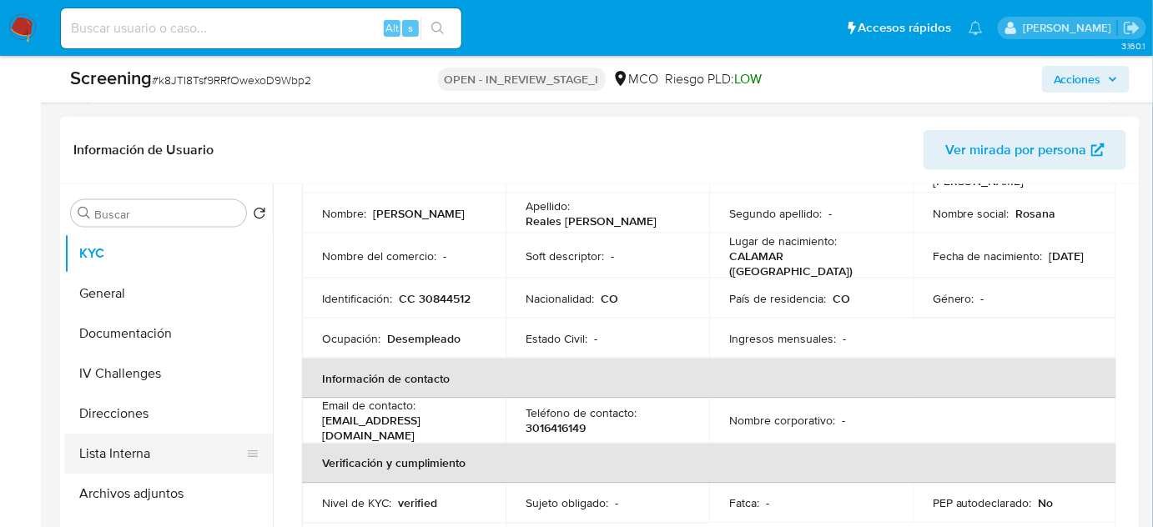
scroll to position [758, 0]
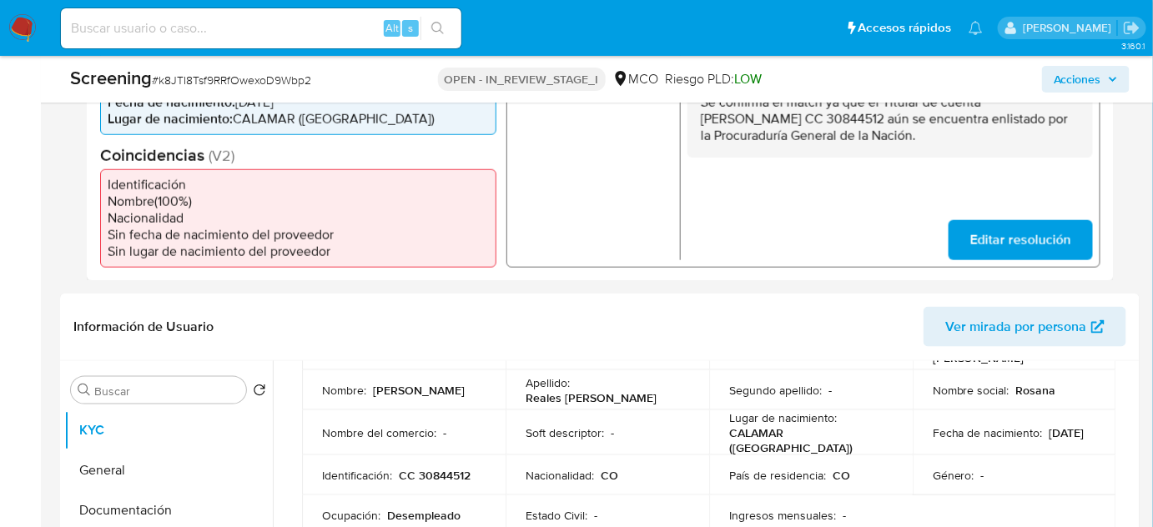
scroll to position [379, 0]
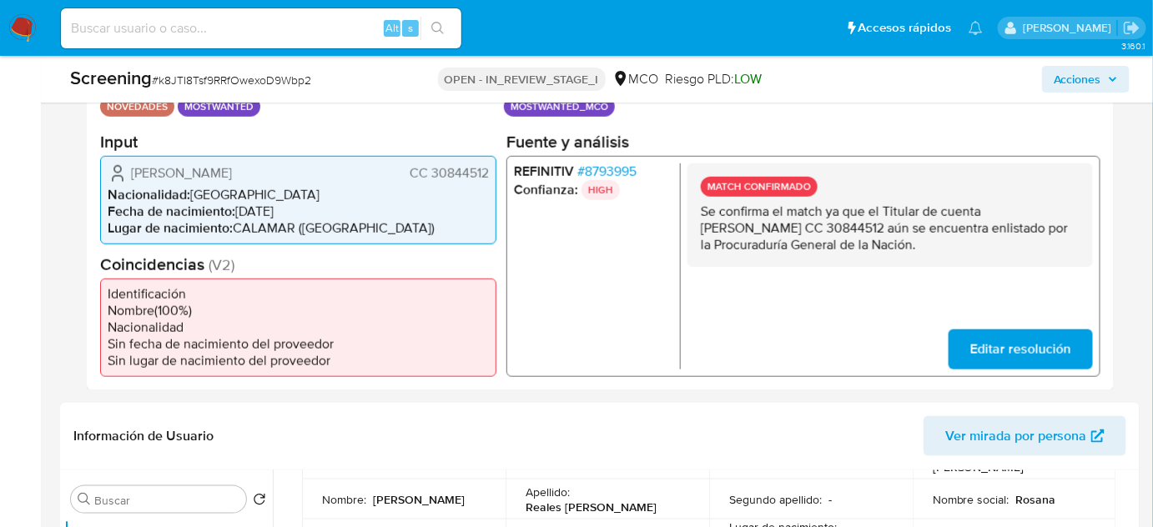
drag, startPoint x: 491, startPoint y: 169, endPoint x: 436, endPoint y: 179, distance: 56.0
click at [436, 179] on div "Karen Margarita Reales Orozco CC 30844512 Nacionalidad : Colombia Fecha de naci…" at bounding box center [298, 199] width 396 height 88
drag, startPoint x: 432, startPoint y: 177, endPoint x: 494, endPoint y: 179, distance: 61.8
click at [494, 179] on div "Karen Margarita Reales Orozco CC 30844512 Nacionalidad : Colombia Fecha de naci…" at bounding box center [298, 199] width 396 height 88
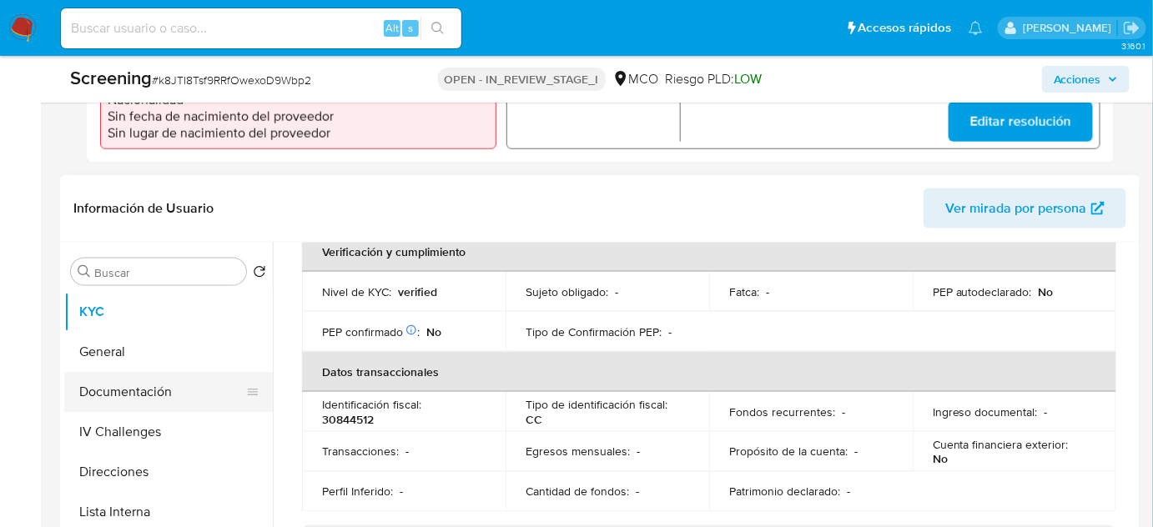
scroll to position [455, 0]
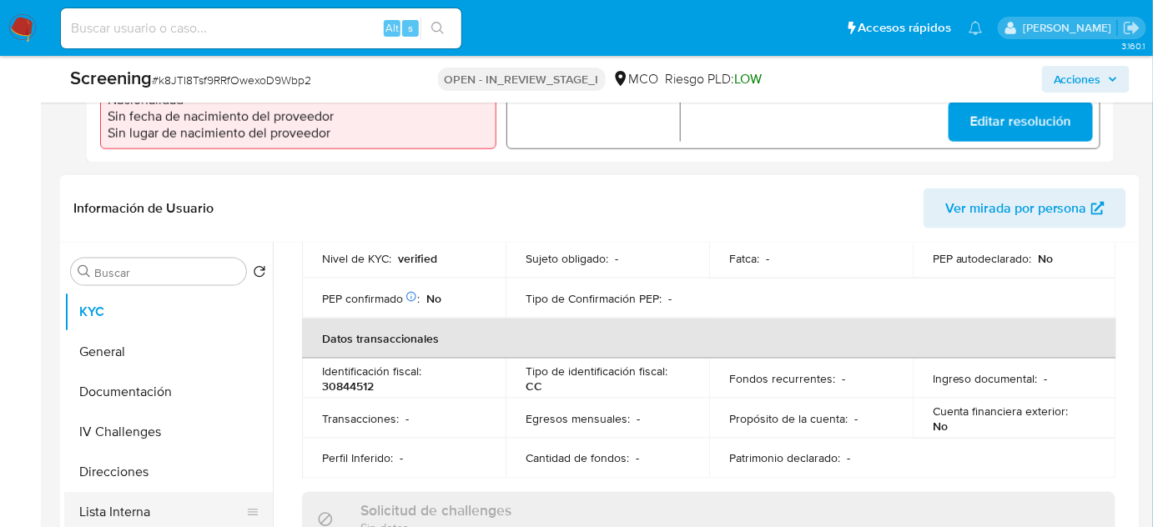
click at [118, 507] on button "Lista Interna" at bounding box center [161, 512] width 195 height 40
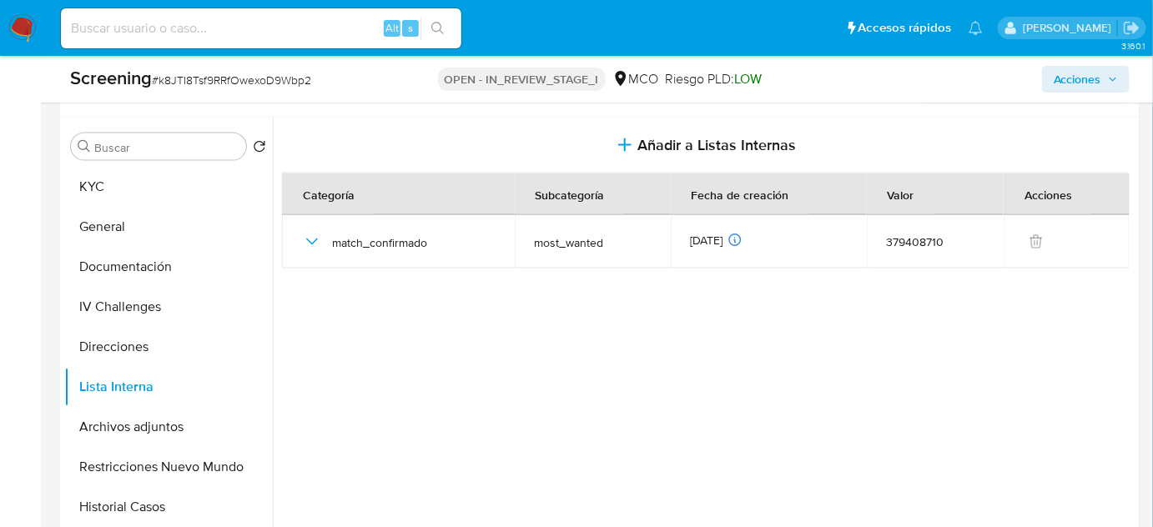
scroll to position [758, 0]
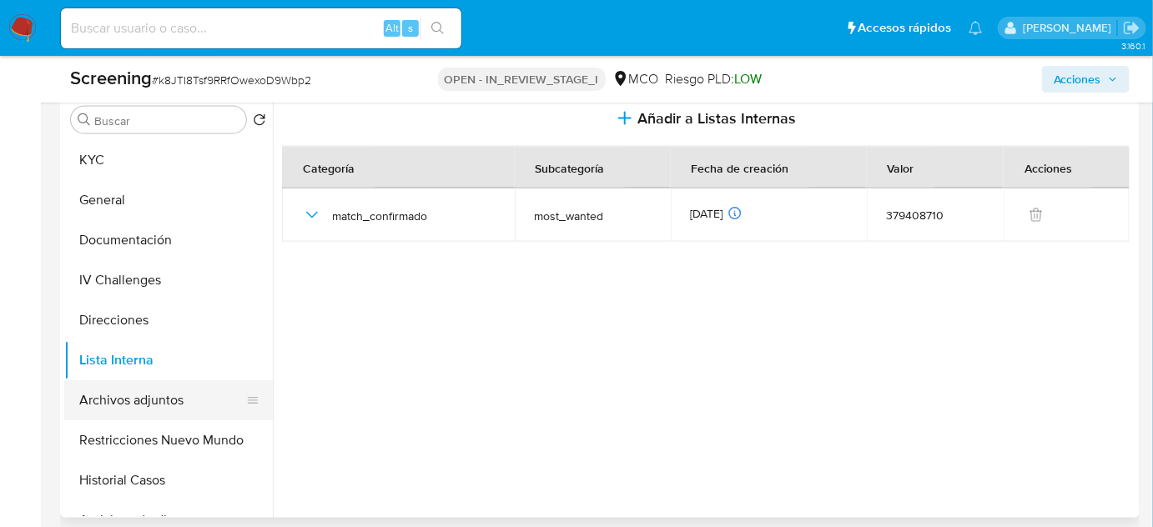
click at [147, 404] on button "Archivos adjuntos" at bounding box center [161, 400] width 195 height 40
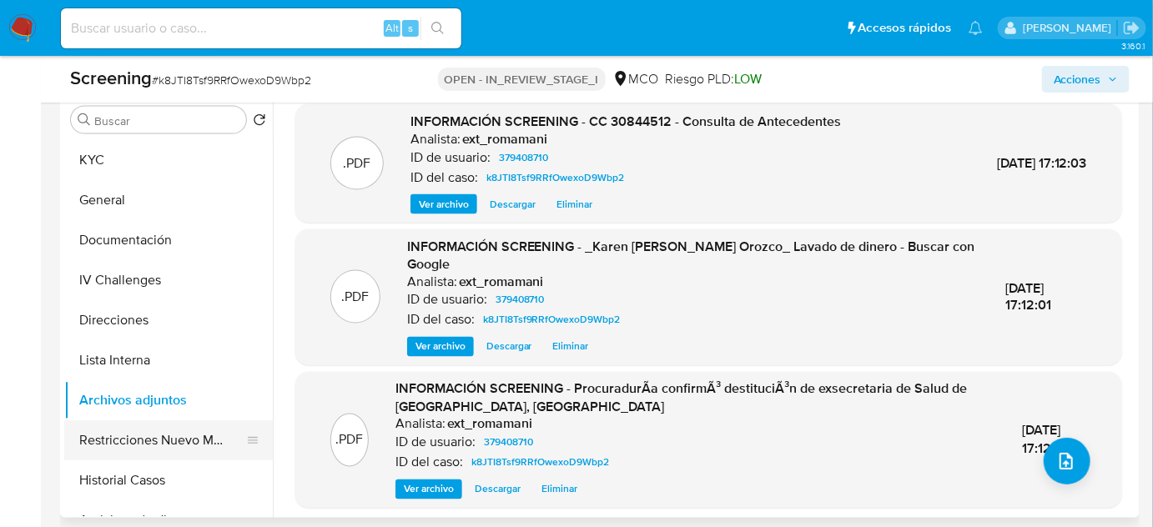
click at [151, 449] on button "Restricciones Nuevo Mundo" at bounding box center [161, 441] width 195 height 40
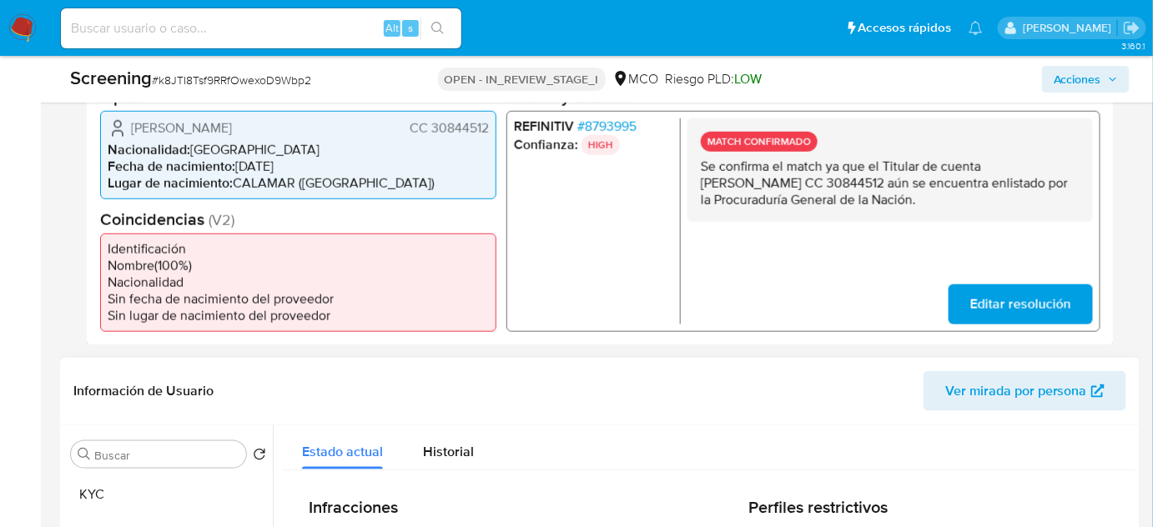
scroll to position [227, 0]
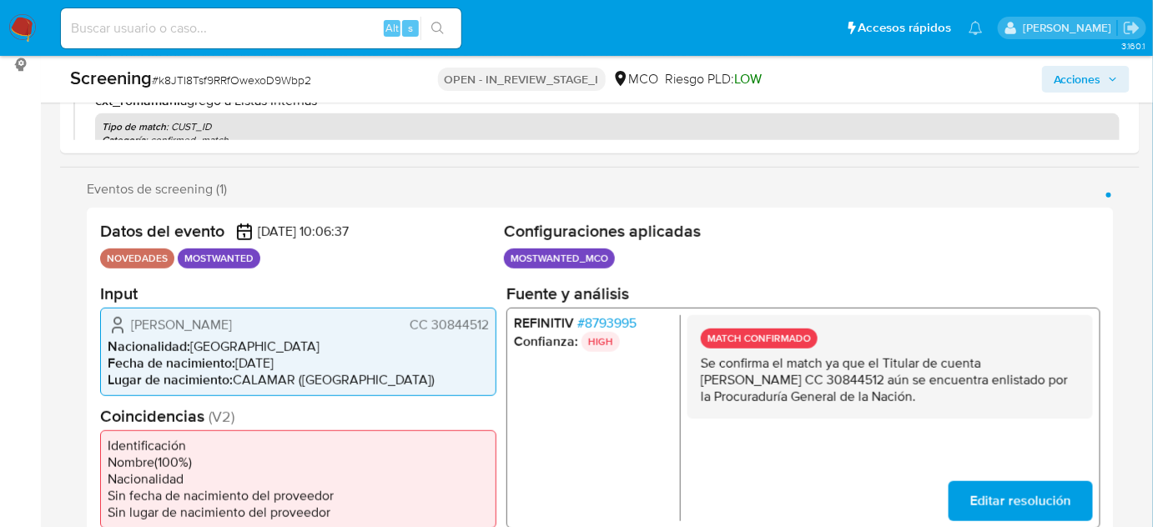
click at [1058, 83] on span "Acciones" at bounding box center [1078, 79] width 48 height 27
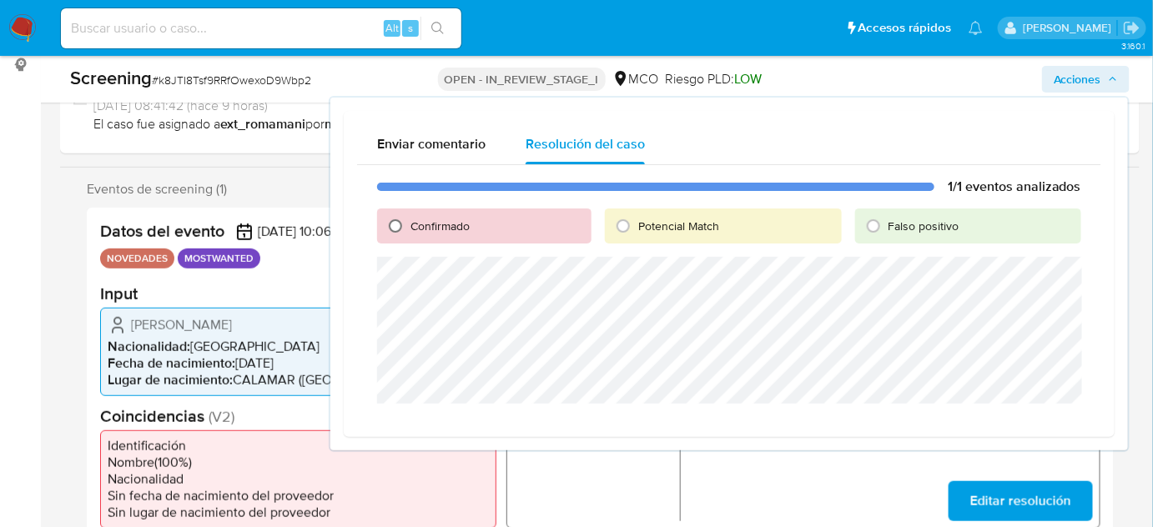
click at [401, 224] on input "Confirmado" at bounding box center [395, 226] width 27 height 27
radio input "true"
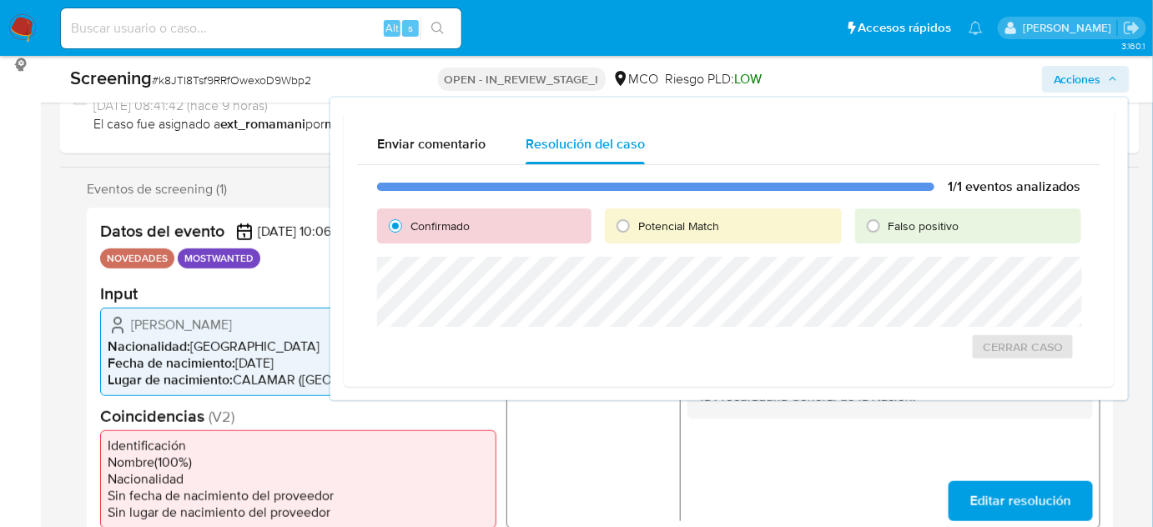
click at [754, 397] on div "Enviar comentario Resolución del caso 1/1 eventos analizados Confirmado Potenci…" at bounding box center [729, 249] width 798 height 303
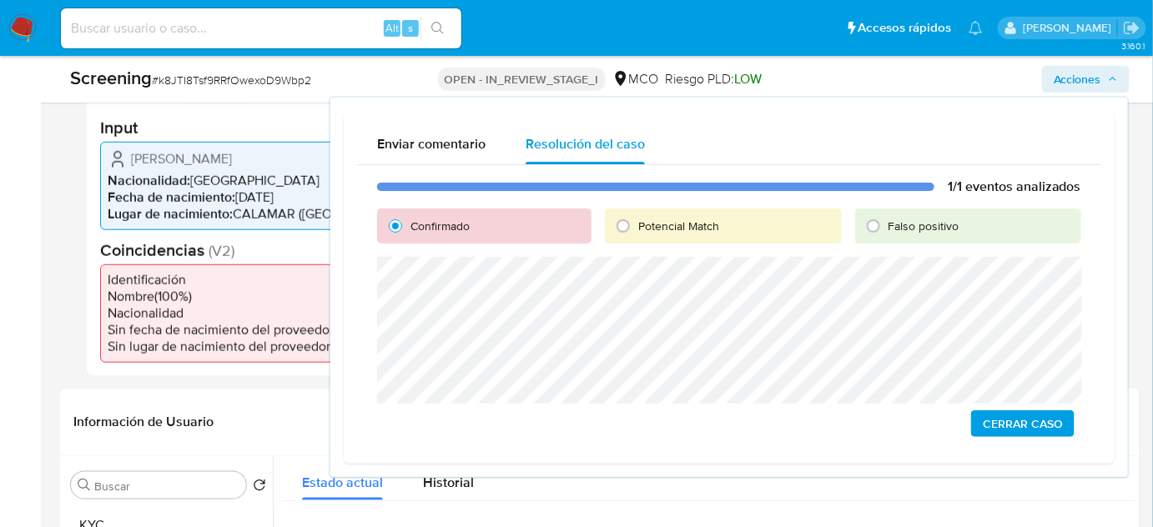
scroll to position [379, 0]
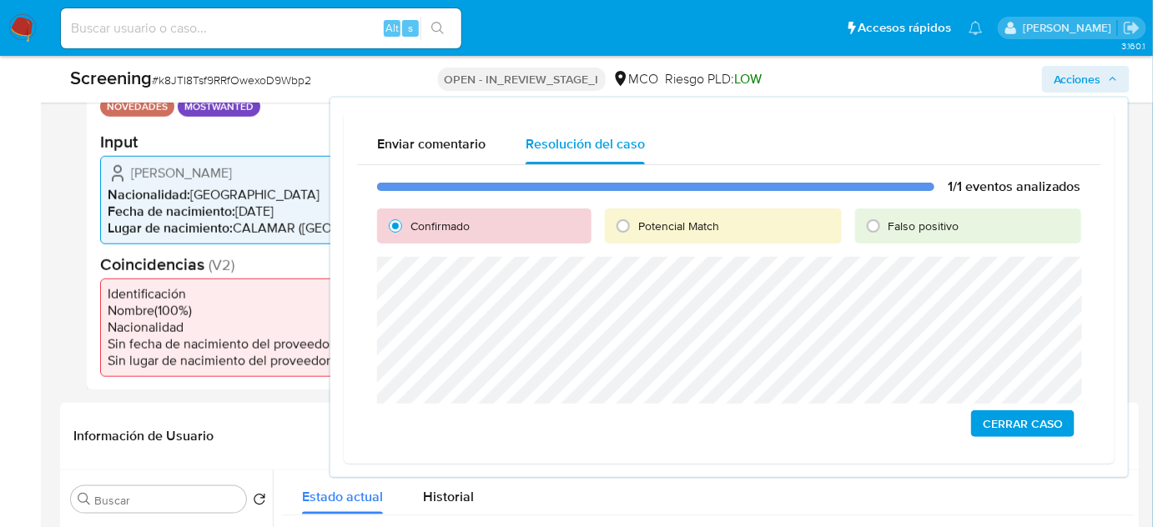
click at [985, 422] on span "Cerrar Caso" at bounding box center [1023, 423] width 80 height 23
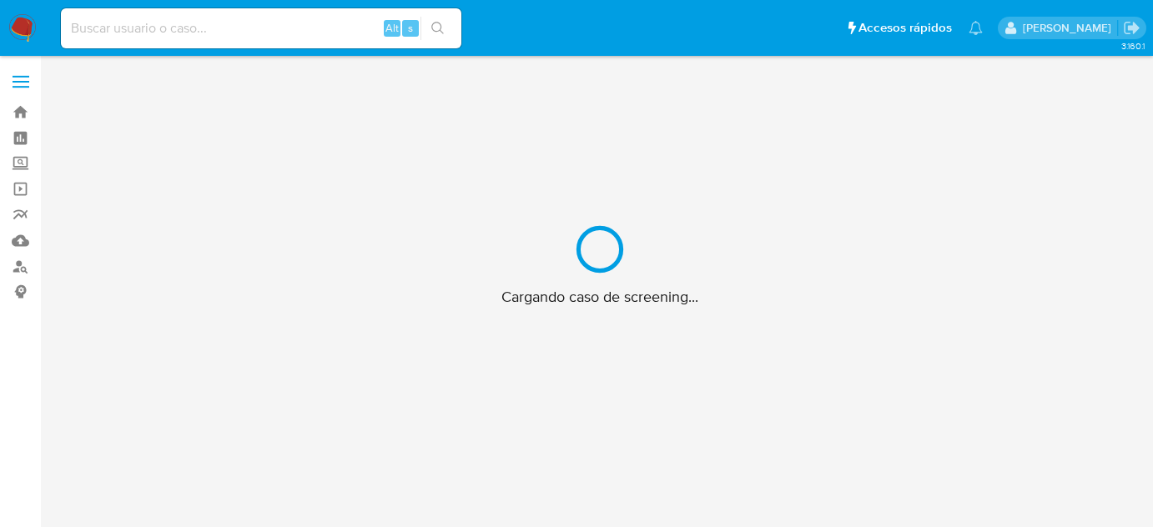
scroll to position [60, 0]
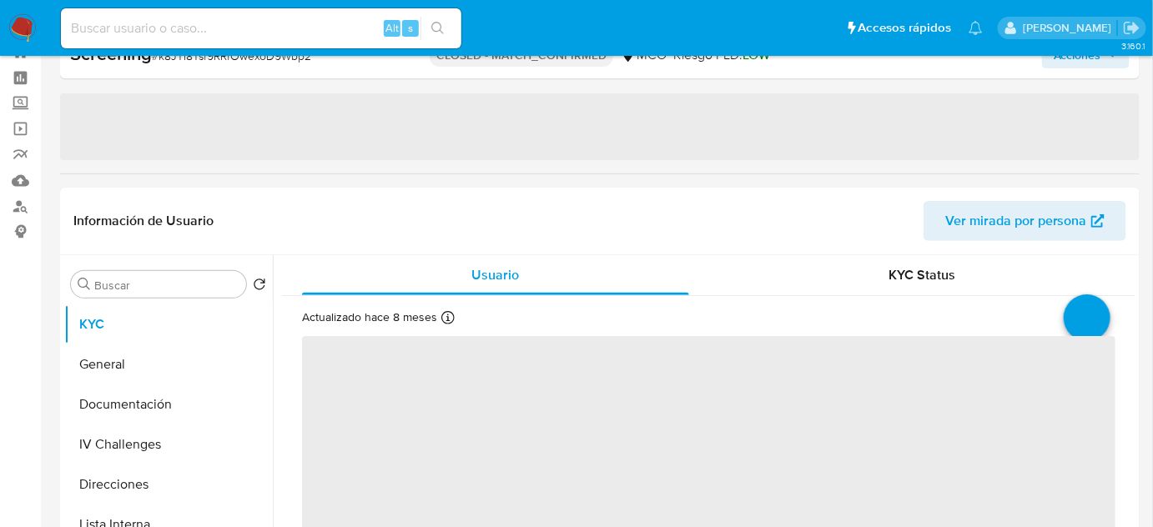
select select "10"
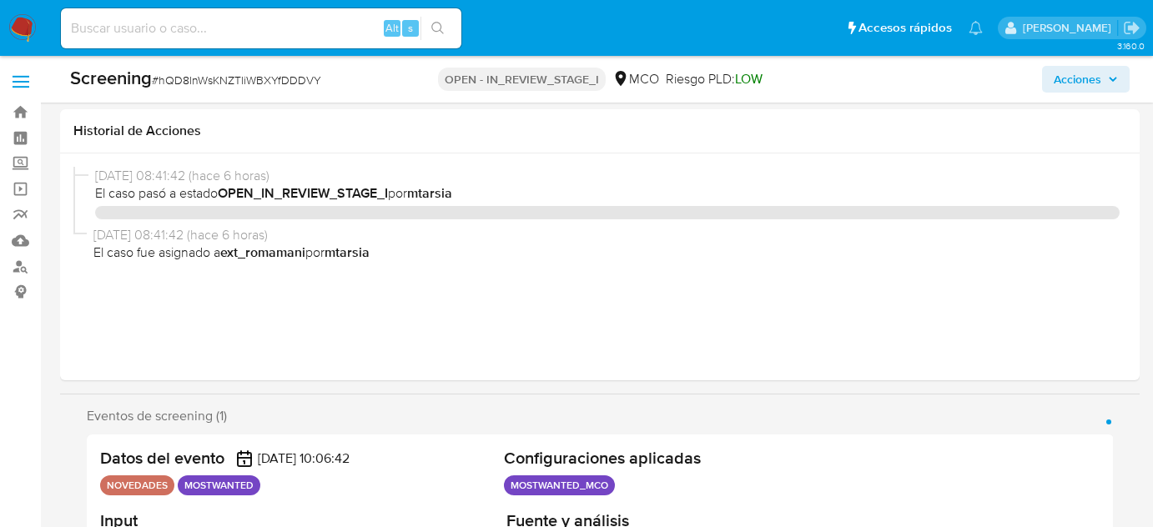
select select "10"
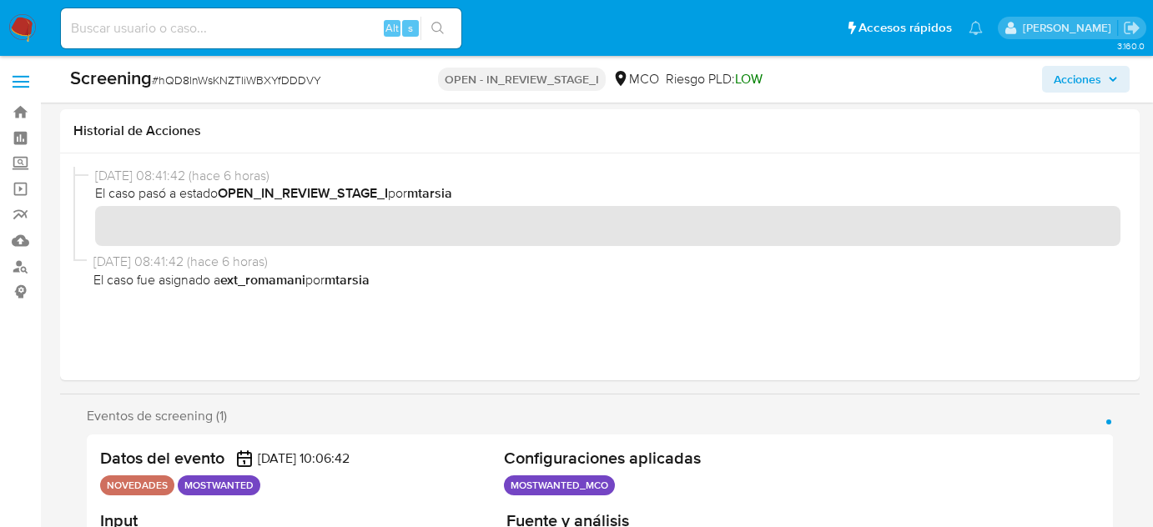
scroll to position [303, 0]
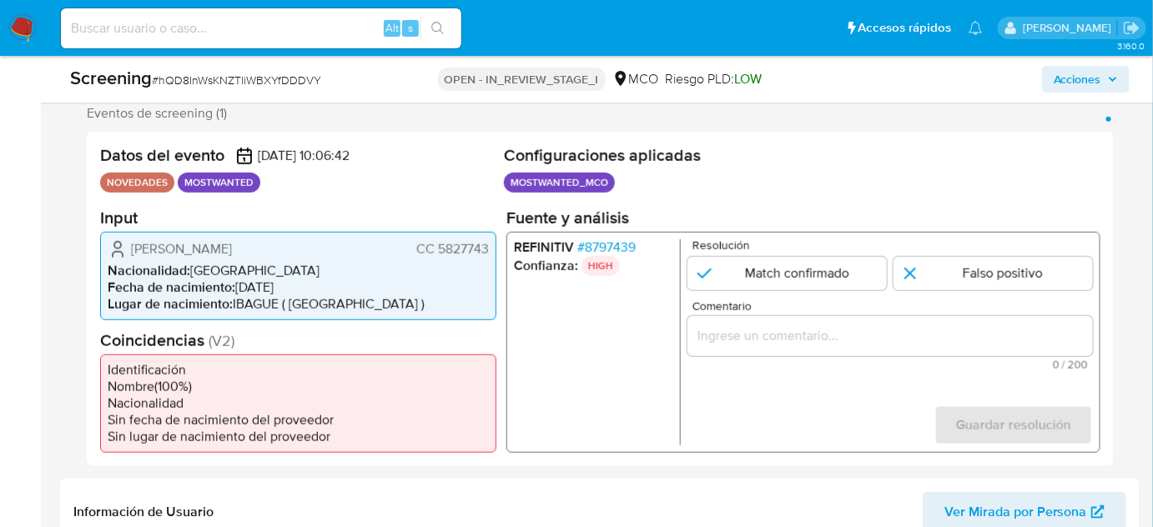
drag, startPoint x: 370, startPoint y: 253, endPoint x: 124, endPoint y: 253, distance: 246.1
click at [119, 254] on div "Fredy Humberto Sanchez Parra CC 5827743" at bounding box center [298, 249] width 381 height 20
click at [605, 244] on span "# 8797439" at bounding box center [606, 247] width 58 height 17
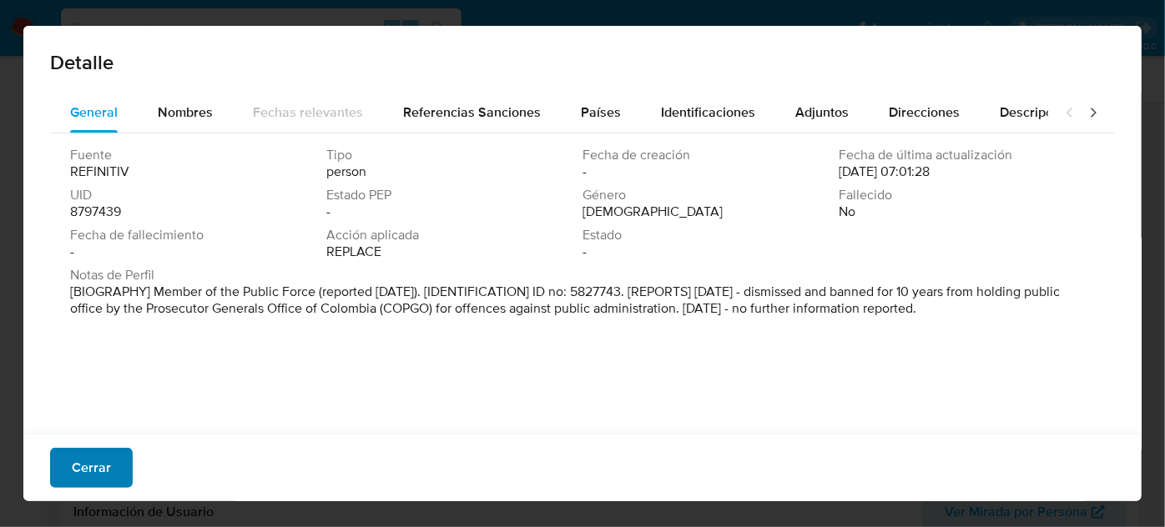
click at [95, 463] on span "Cerrar" at bounding box center [91, 468] width 39 height 37
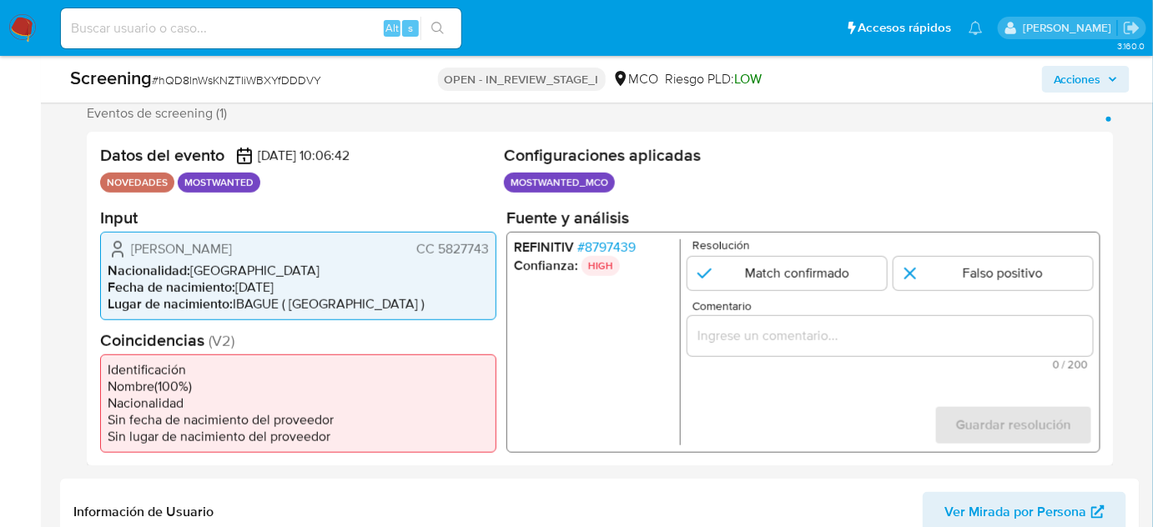
click at [613, 244] on span "# 8797439" at bounding box center [606, 247] width 58 height 17
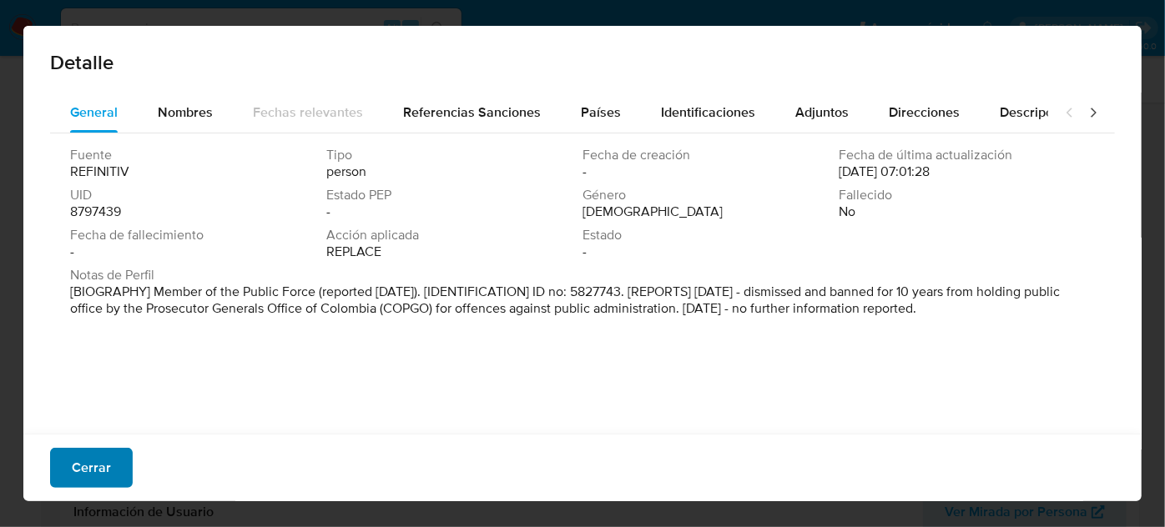
click at [104, 459] on span "Cerrar" at bounding box center [91, 468] width 39 height 37
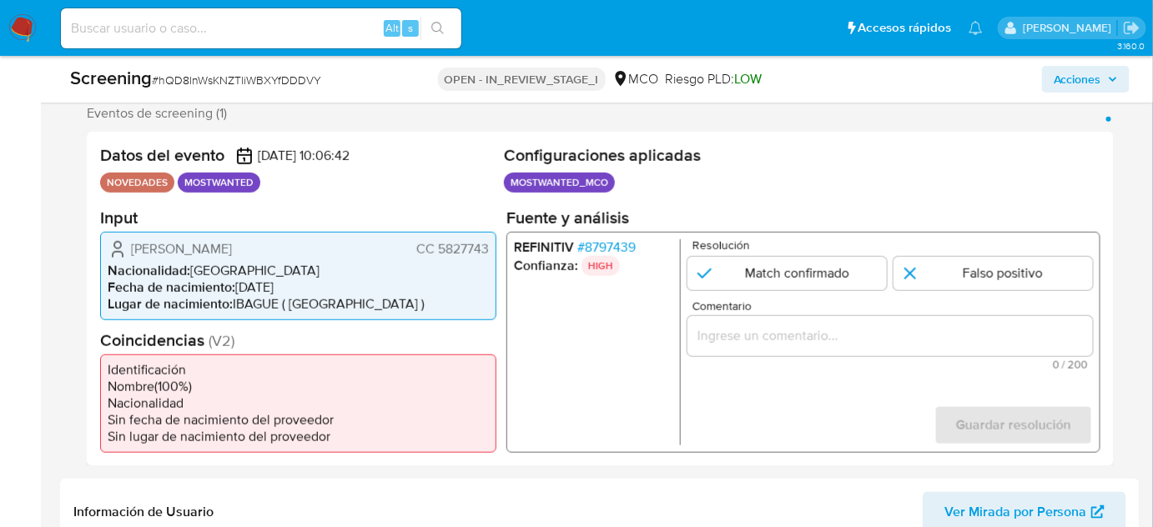
drag, startPoint x: 491, startPoint y: 246, endPoint x: 439, endPoint y: 255, distance: 53.4
click at [439, 255] on div "Fredy Humberto Sanchez Parra CC 5827743 Nacionalidad : Colombia Fecha de nacimi…" at bounding box center [298, 275] width 396 height 88
click at [758, 348] on div "1 de 1" at bounding box center [891, 335] width 406 height 40
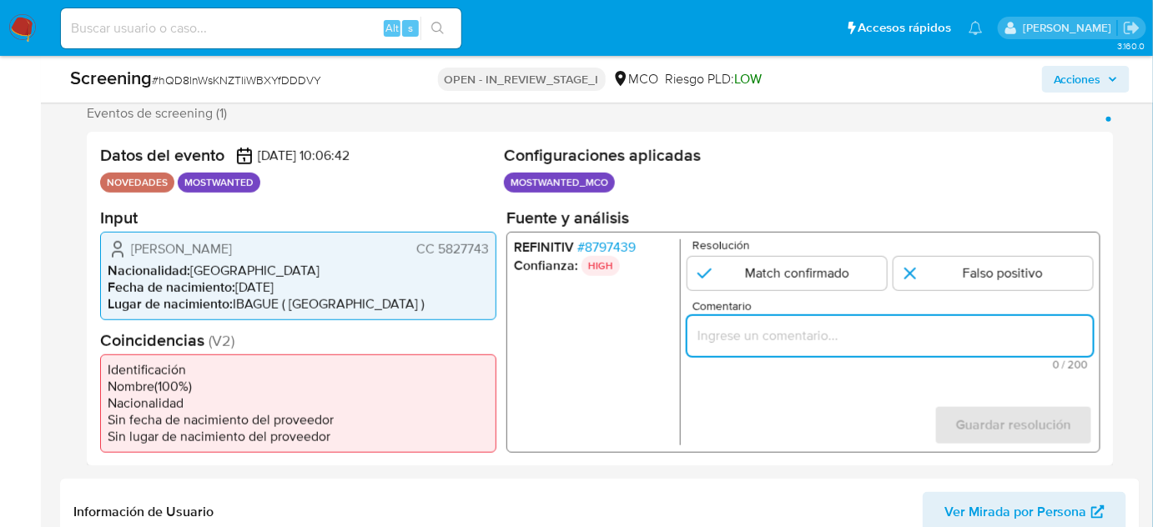
click at [762, 331] on input "Comentario" at bounding box center [891, 336] width 406 height 22
paste input "Se confirma el match ya que el Titular de cuenta aún se encuentra enlistado por…"
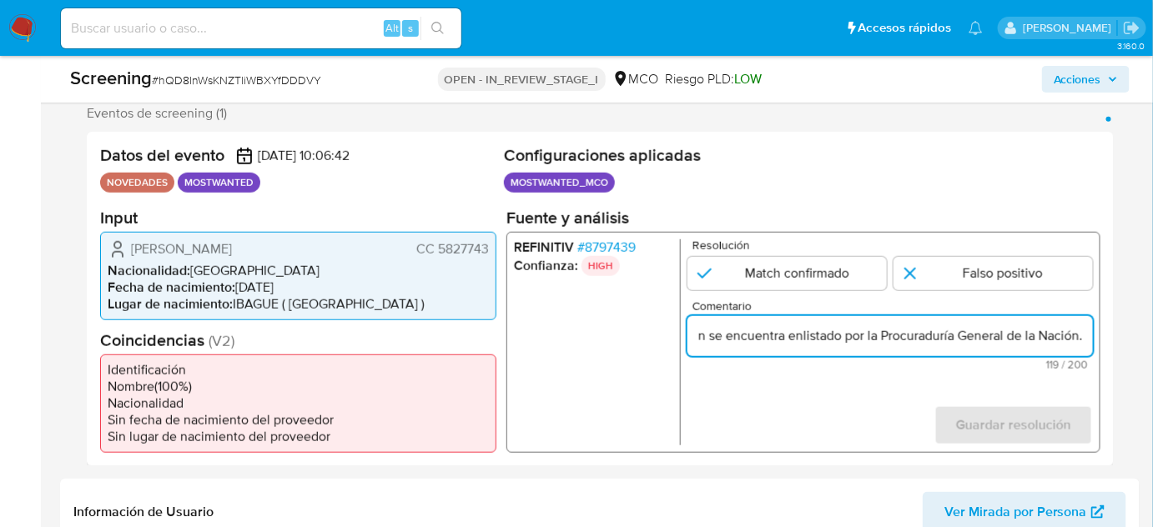
click at [622, 340] on ul "REFINITIV # 8797439 Confianza: HIGH" at bounding box center [597, 342] width 167 height 206
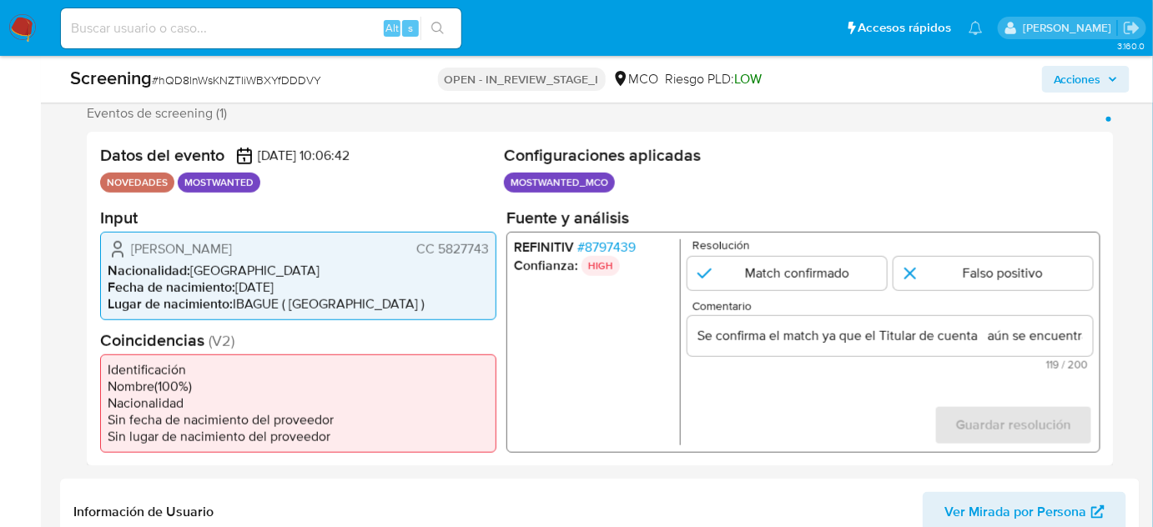
drag, startPoint x: 124, startPoint y: 243, endPoint x: 491, endPoint y: 244, distance: 366.3
click at [491, 244] on div "Fredy Humberto Sanchez Parra CC 5827743 Nacionalidad : Colombia Fecha de nacimi…" at bounding box center [298, 275] width 396 height 88
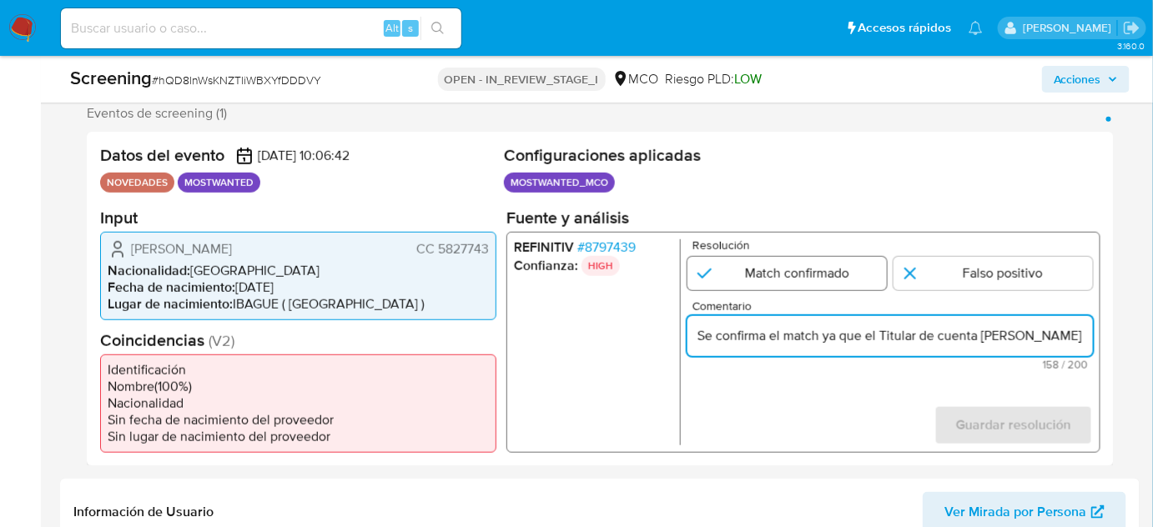
type input "Se confirma el match ya que el Titular de cuenta [PERSON_NAME] CC 5827743 aún s…"
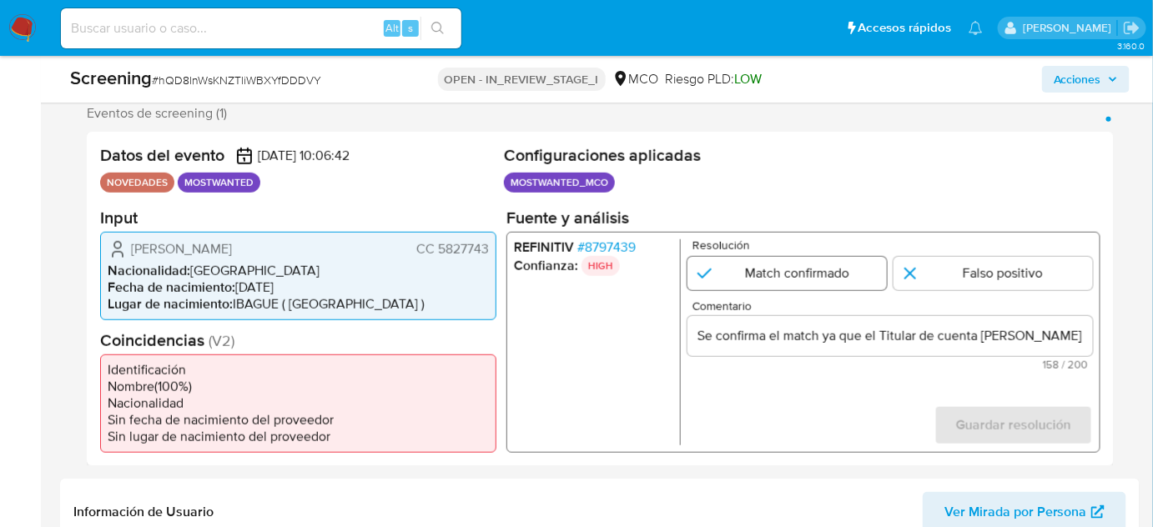
click at [811, 275] on input "1 de 1" at bounding box center [787, 272] width 199 height 33
radio input "true"
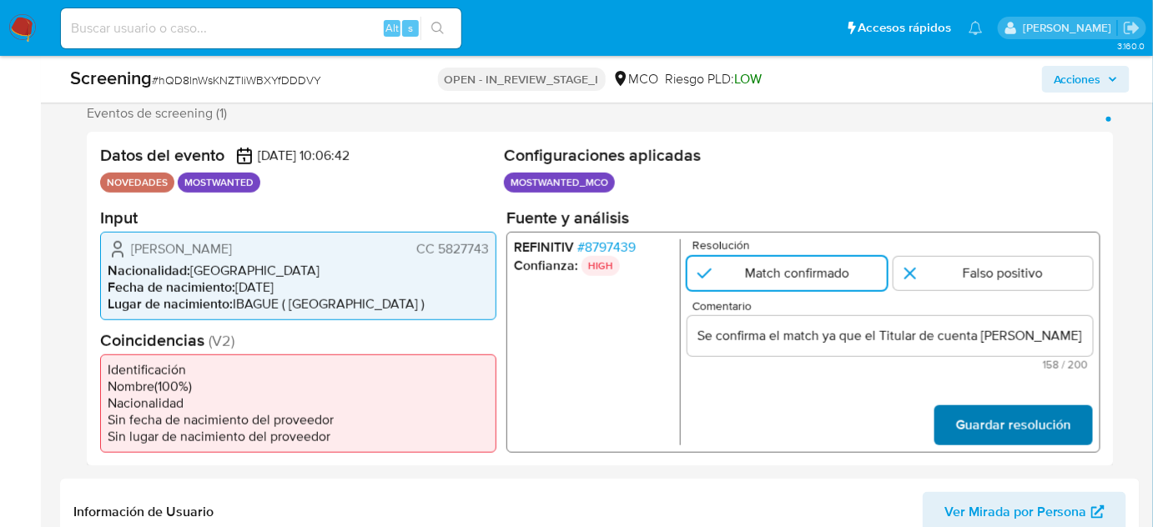
click at [973, 433] on span "Guardar resolución" at bounding box center [1013, 424] width 115 height 37
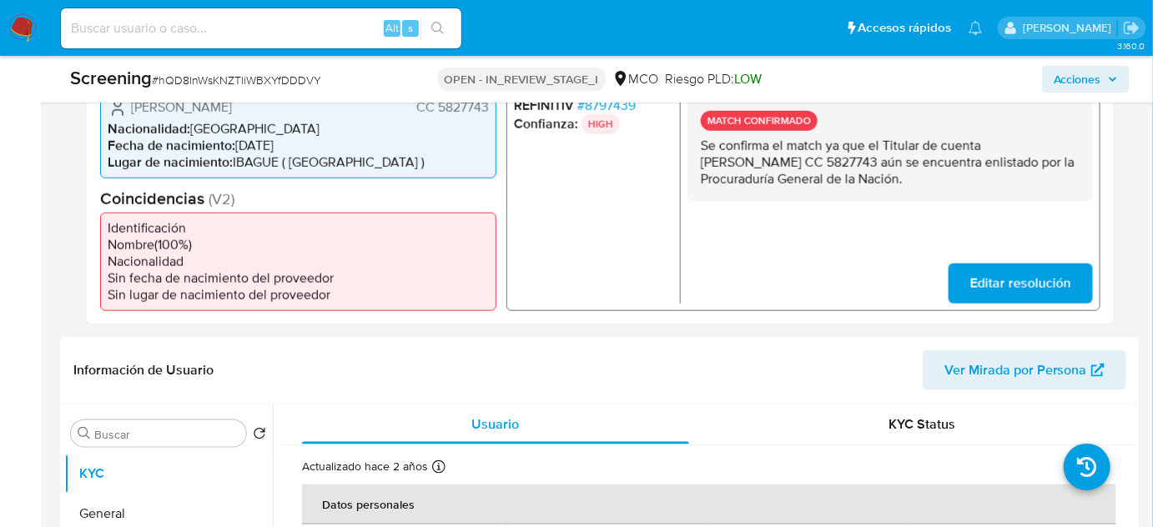
scroll to position [379, 0]
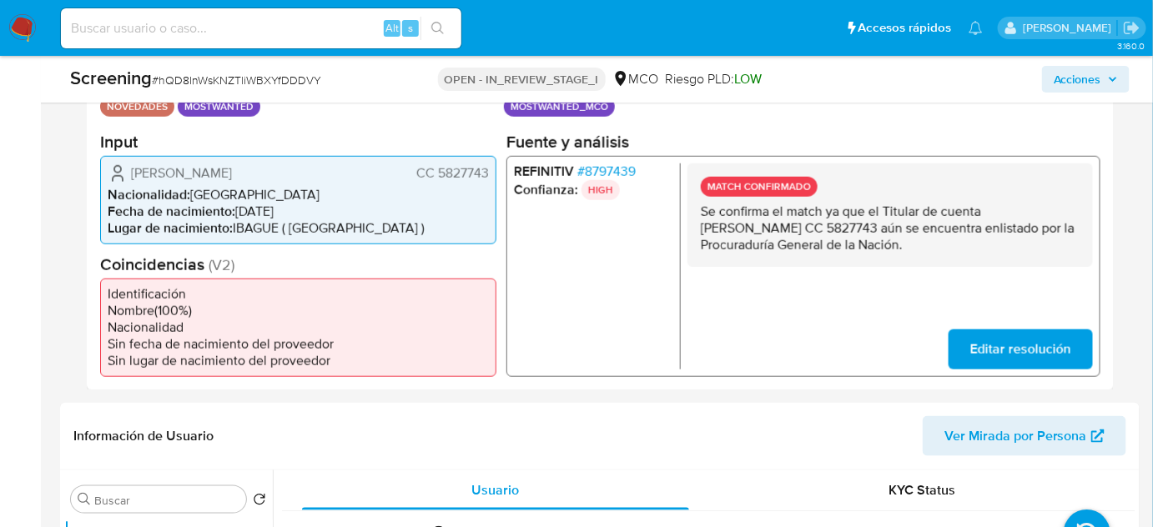
drag, startPoint x: 350, startPoint y: 170, endPoint x: 121, endPoint y: 176, distance: 228.7
click at [121, 176] on div "Fredy Humberto Sanchez Parra CC 5827743" at bounding box center [298, 173] width 381 height 20
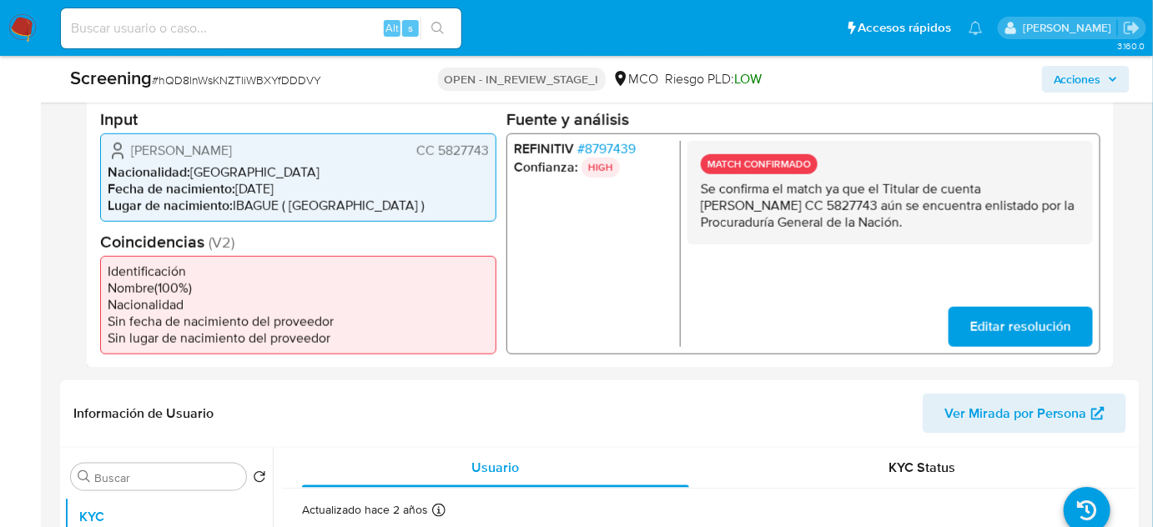
scroll to position [303, 0]
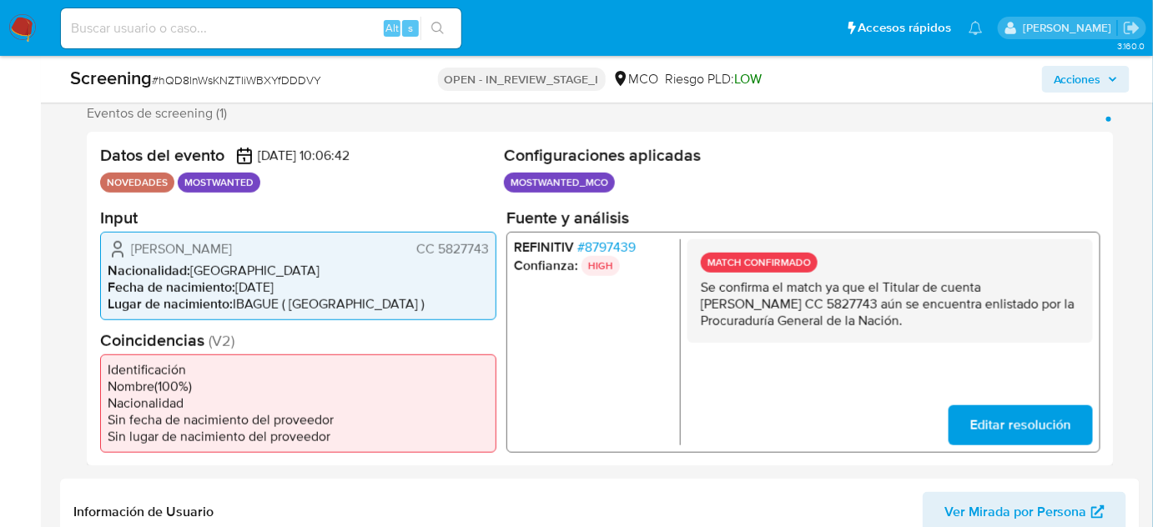
drag, startPoint x: 489, startPoint y: 247, endPoint x: 416, endPoint y: 249, distance: 72.6
click at [416, 249] on div "Fredy Humberto Sanchez Parra CC 5827743 Nacionalidad : Colombia Fecha de nacimi…" at bounding box center [298, 275] width 396 height 88
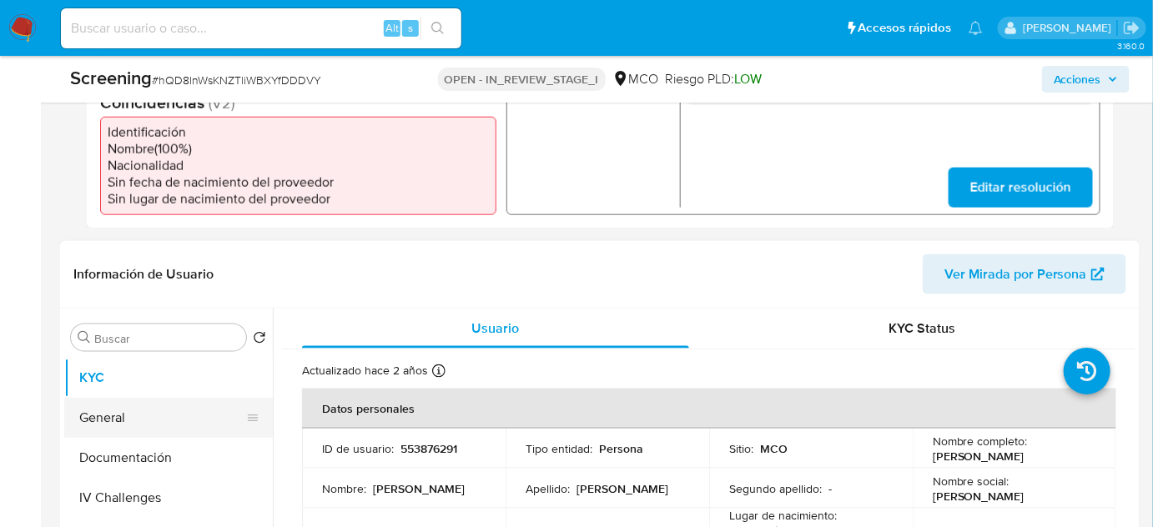
scroll to position [379, 0]
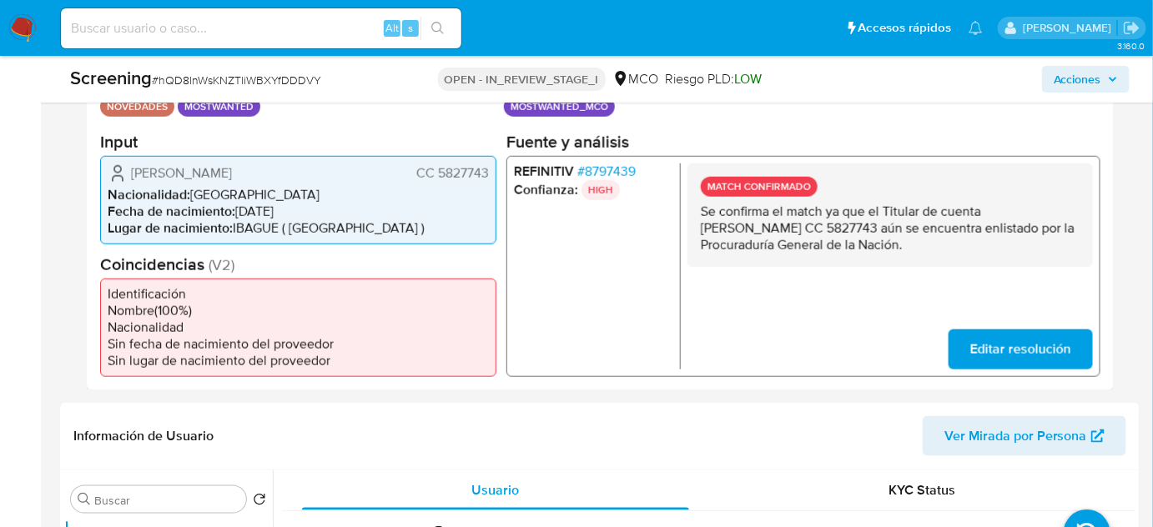
click at [487, 175] on span "CC 5827743" at bounding box center [452, 172] width 73 height 17
drag, startPoint x: 489, startPoint y: 173, endPoint x: 436, endPoint y: 174, distance: 53.4
click at [436, 174] on div "Fredy Humberto Sanchez Parra CC 5827743 Nacionalidad : Colombia Fecha de nacimi…" at bounding box center [298, 199] width 396 height 88
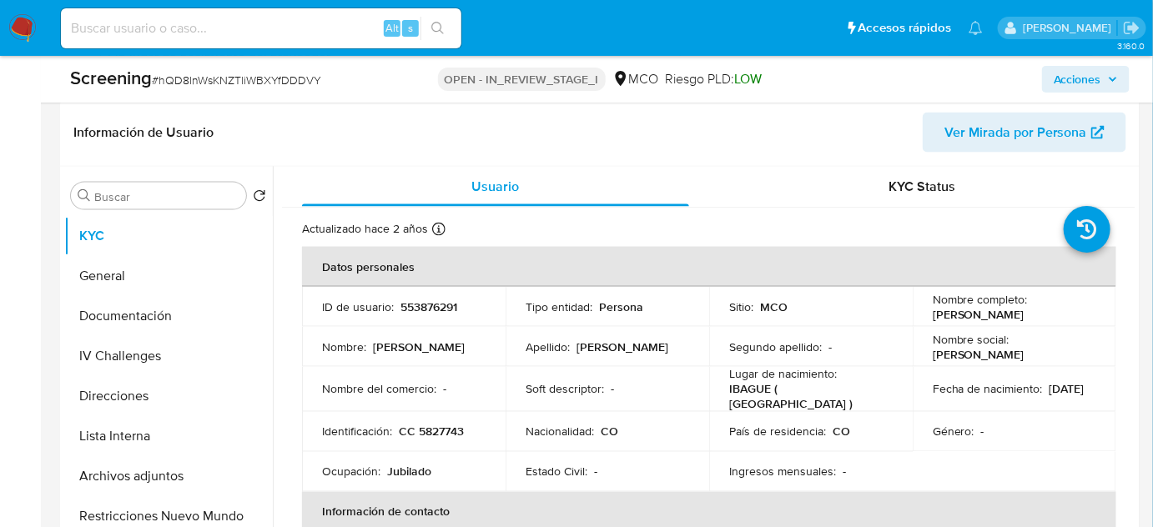
scroll to position [758, 0]
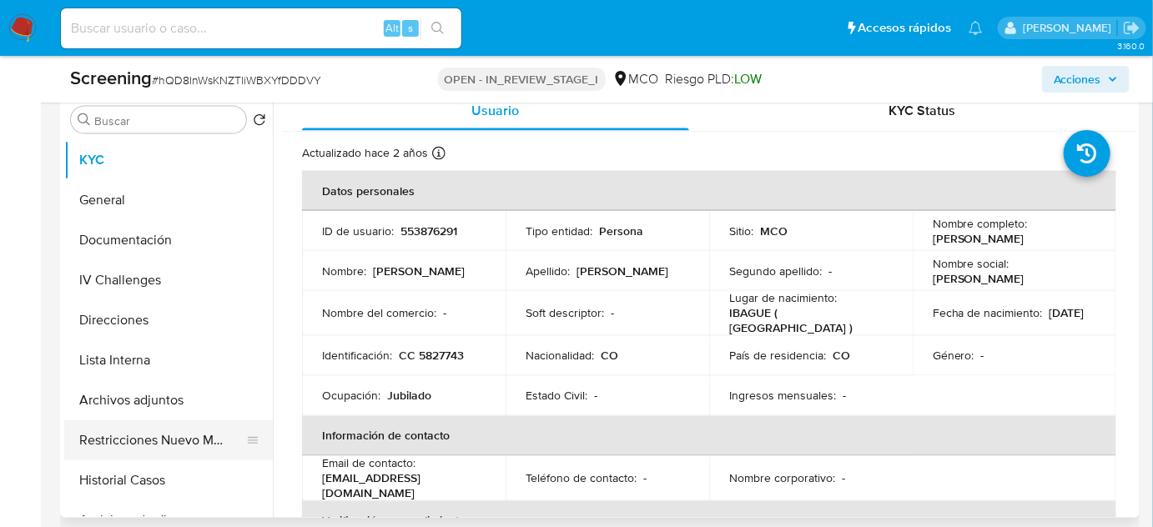
click at [135, 456] on button "Restricciones Nuevo Mundo" at bounding box center [161, 441] width 195 height 40
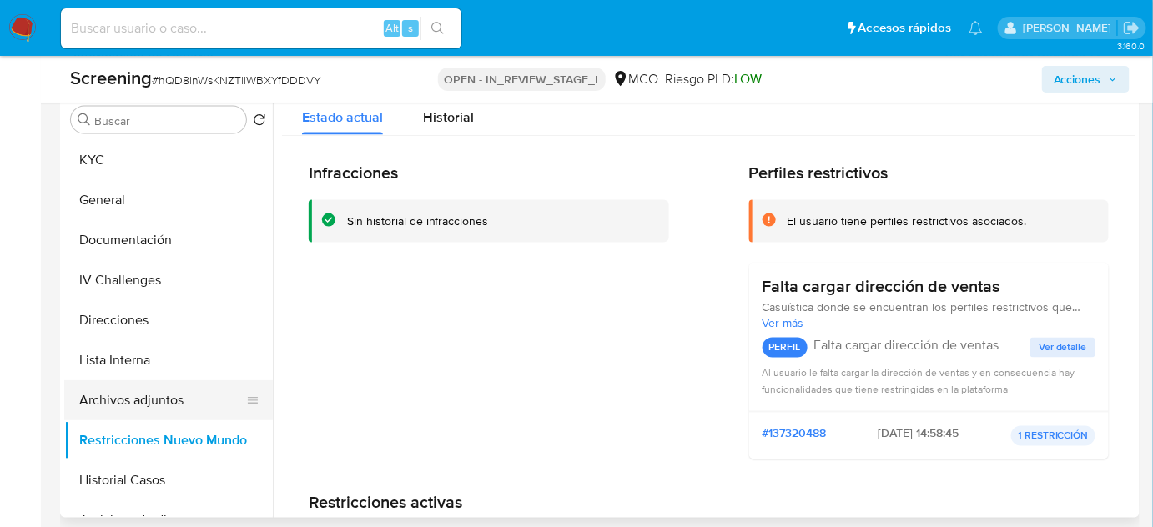
click at [161, 395] on button "Archivos adjuntos" at bounding box center [161, 400] width 195 height 40
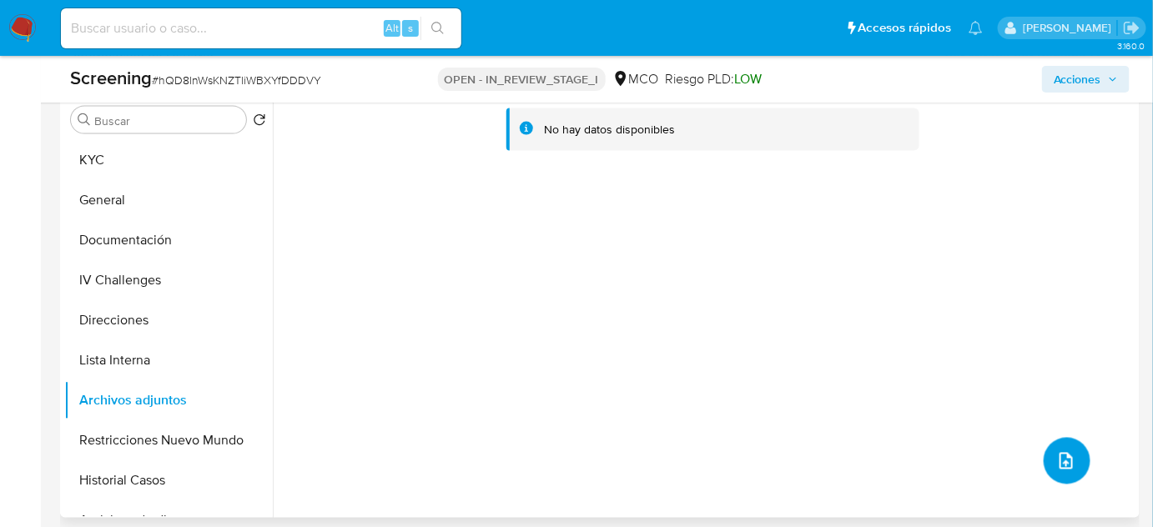
click at [1061, 456] on icon "upload-file" at bounding box center [1066, 461] width 20 height 20
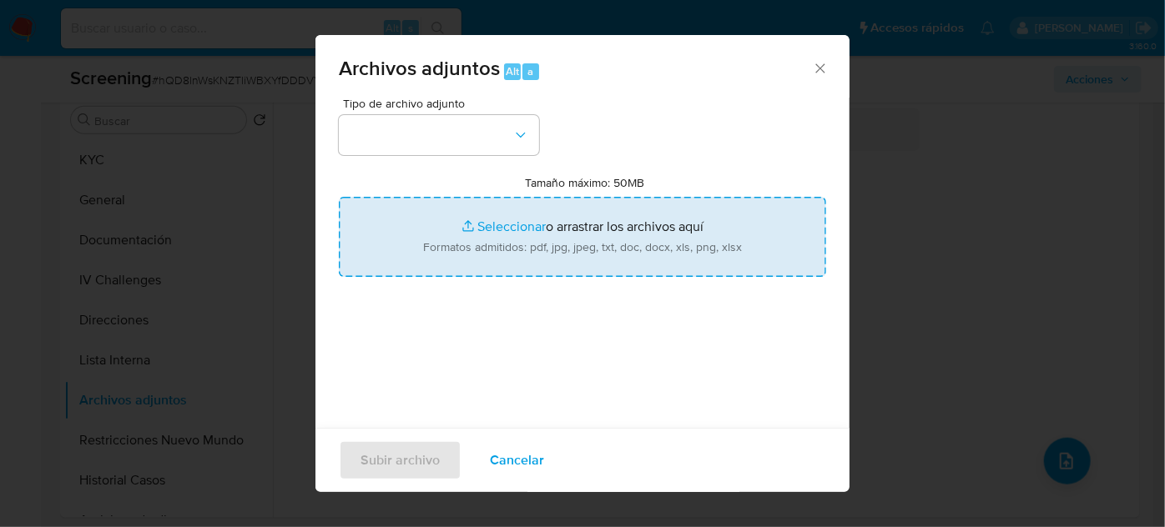
click at [597, 244] on input "Tamaño máximo: 50MB Seleccionar archivos" at bounding box center [582, 237] width 487 height 80
type input "C:\fakepath\_Fredy [PERSON_NAME] - Buscar con Google.pdf"
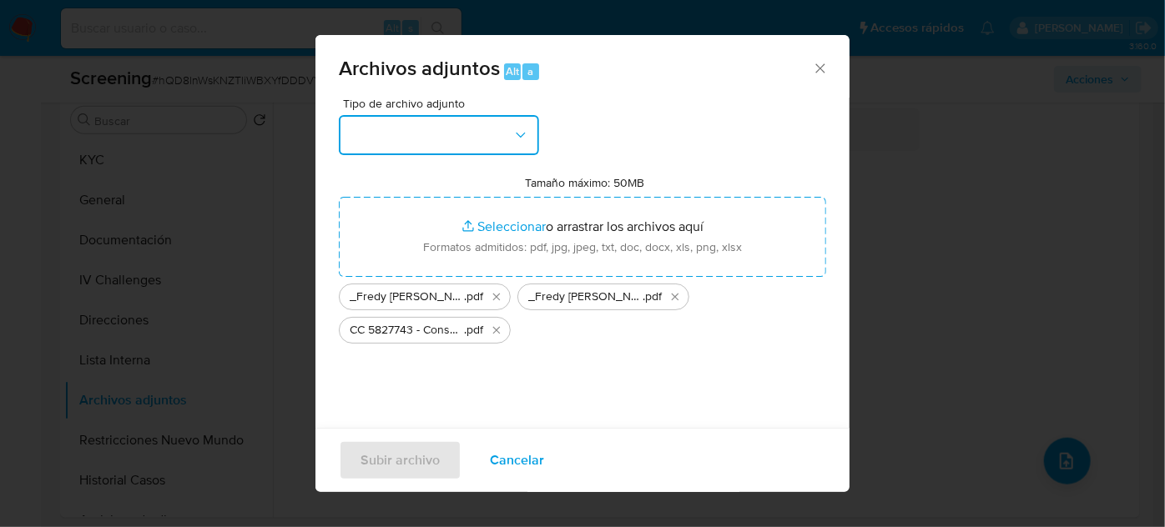
click at [415, 132] on button "button" at bounding box center [439, 135] width 200 height 40
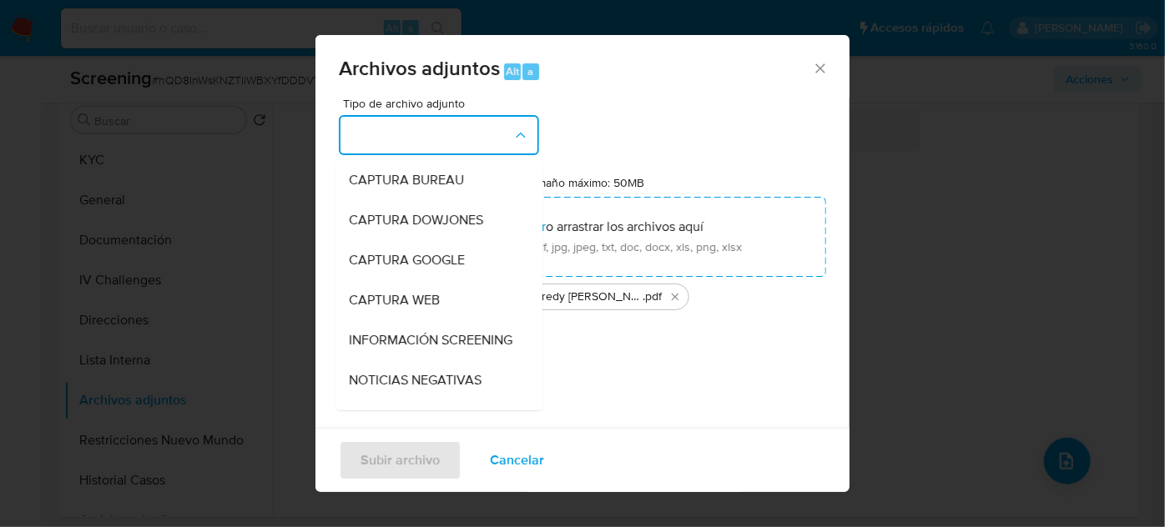
drag, startPoint x: 389, startPoint y: 337, endPoint x: 374, endPoint y: 346, distance: 17.6
click at [387, 340] on span "INFORMACIÓN SCREENING" at bounding box center [431, 340] width 164 height 17
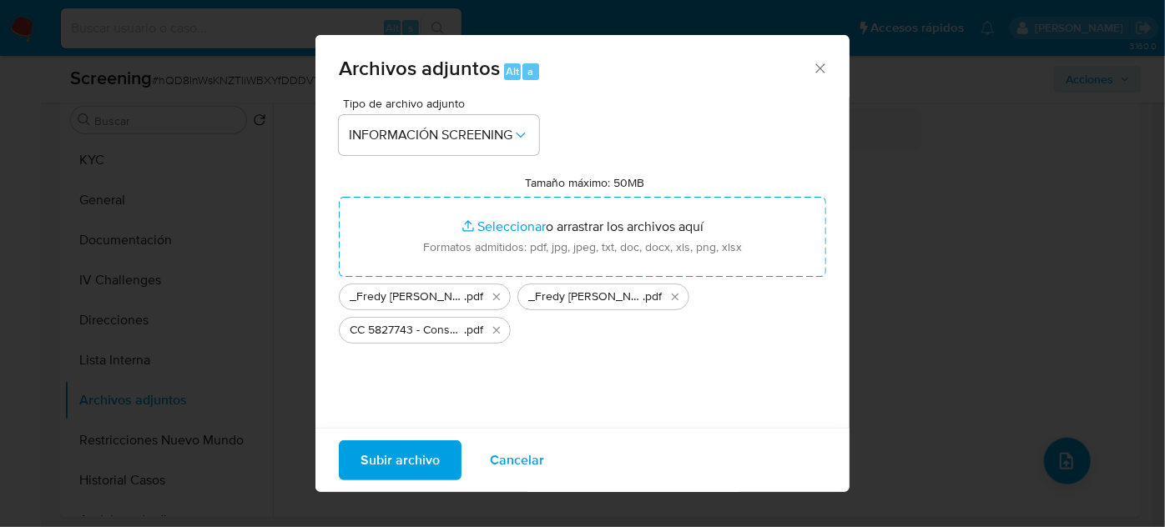
click at [387, 466] on span "Subir archivo" at bounding box center [399, 460] width 79 height 37
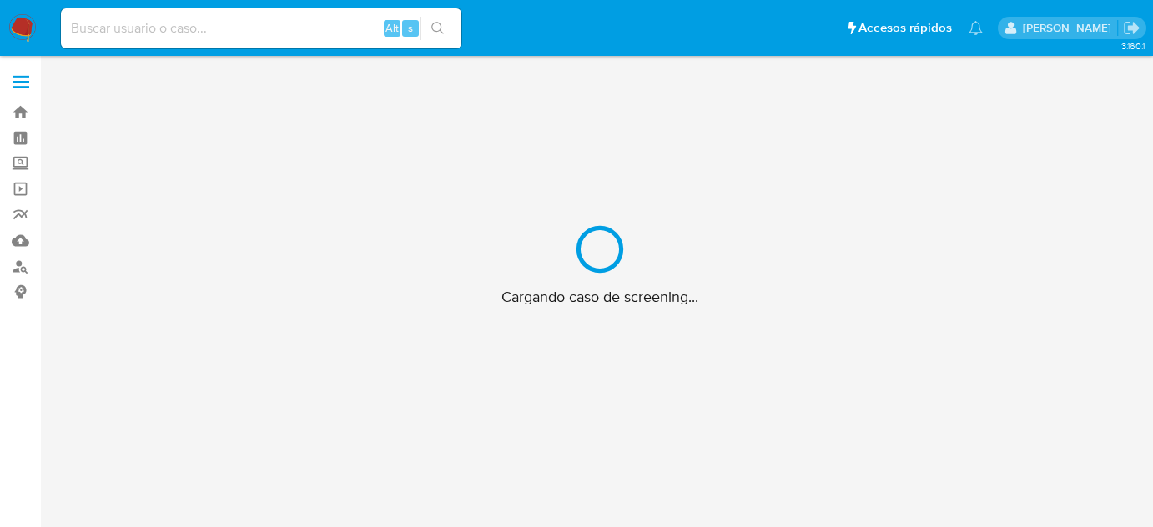
scroll to position [60, 0]
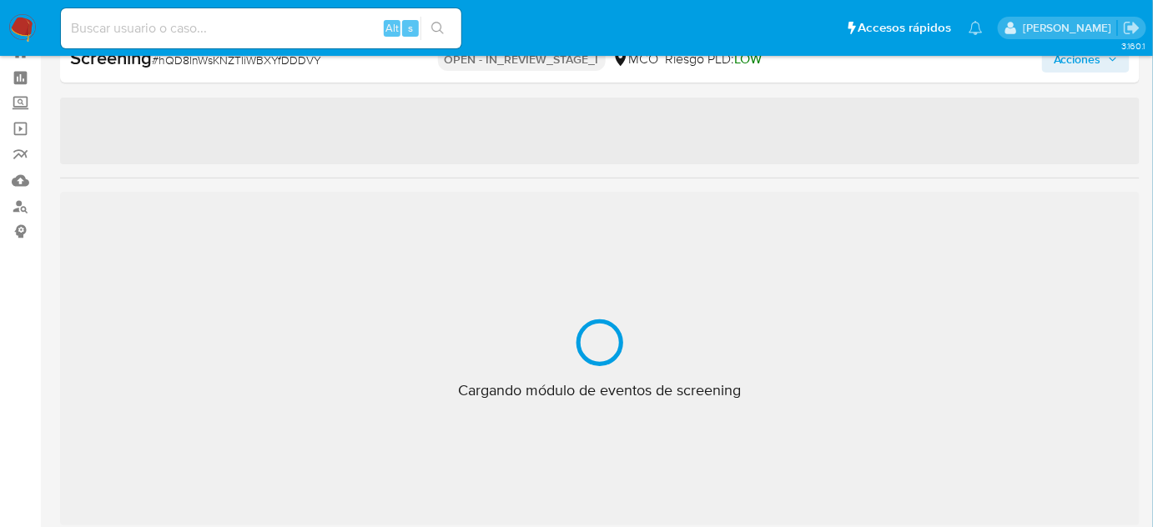
select select "10"
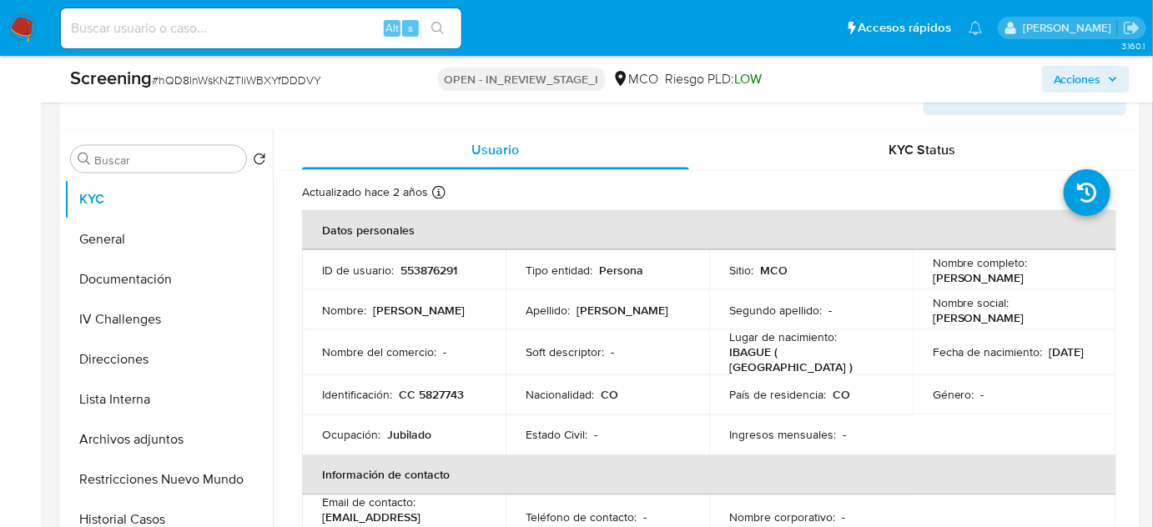
scroll to position [743, 0]
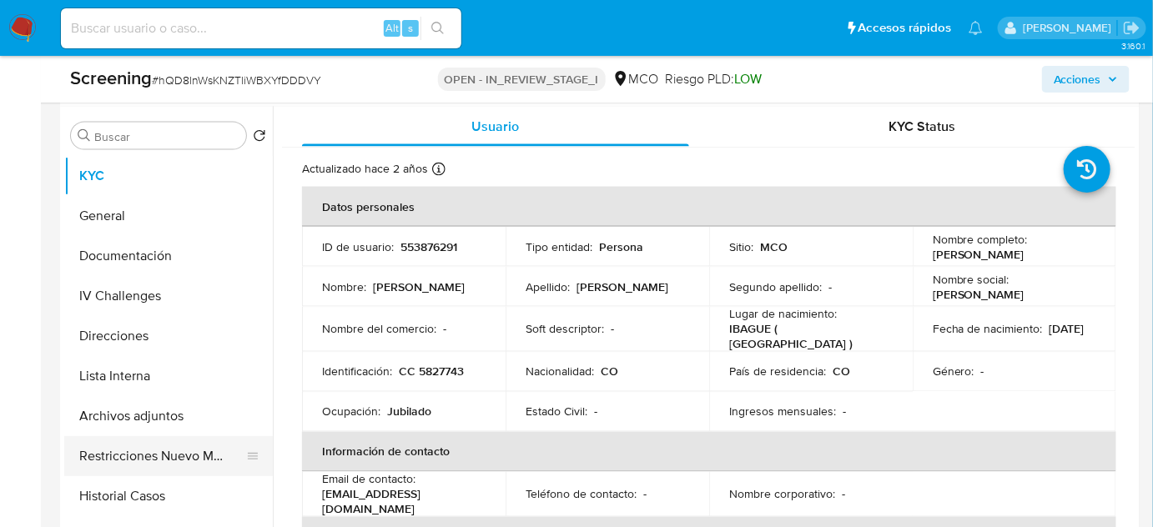
click at [86, 464] on button "Restricciones Nuevo Mundo" at bounding box center [161, 456] width 195 height 40
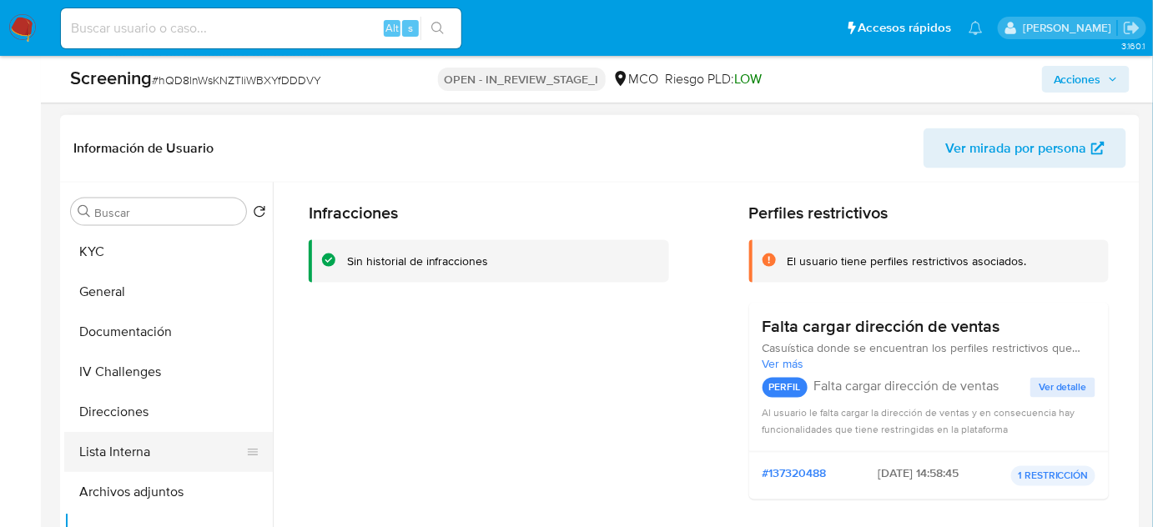
scroll to position [75, 0]
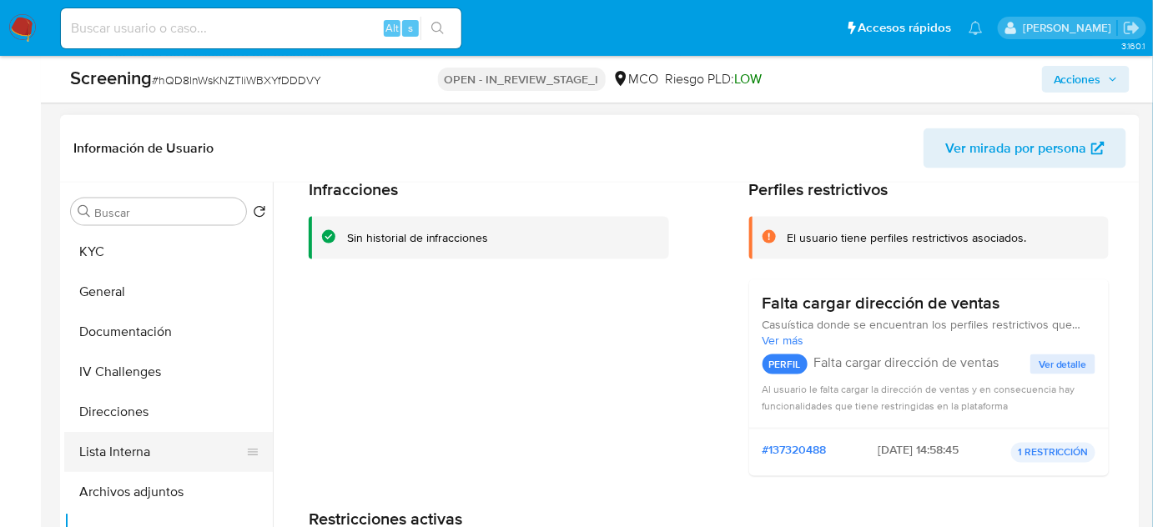
click at [159, 448] on button "Lista Interna" at bounding box center [161, 452] width 195 height 40
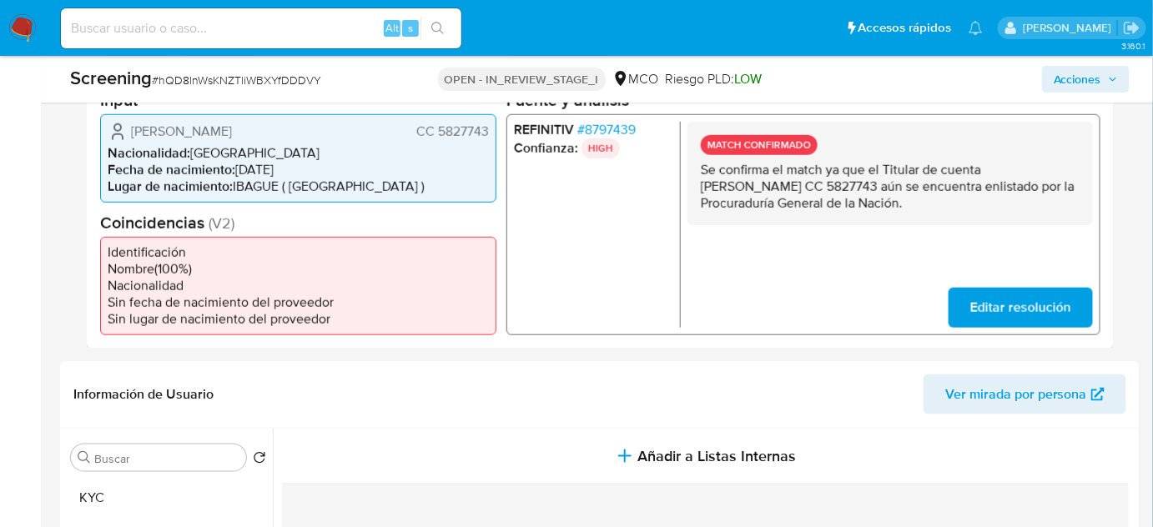
scroll to position [363, 0]
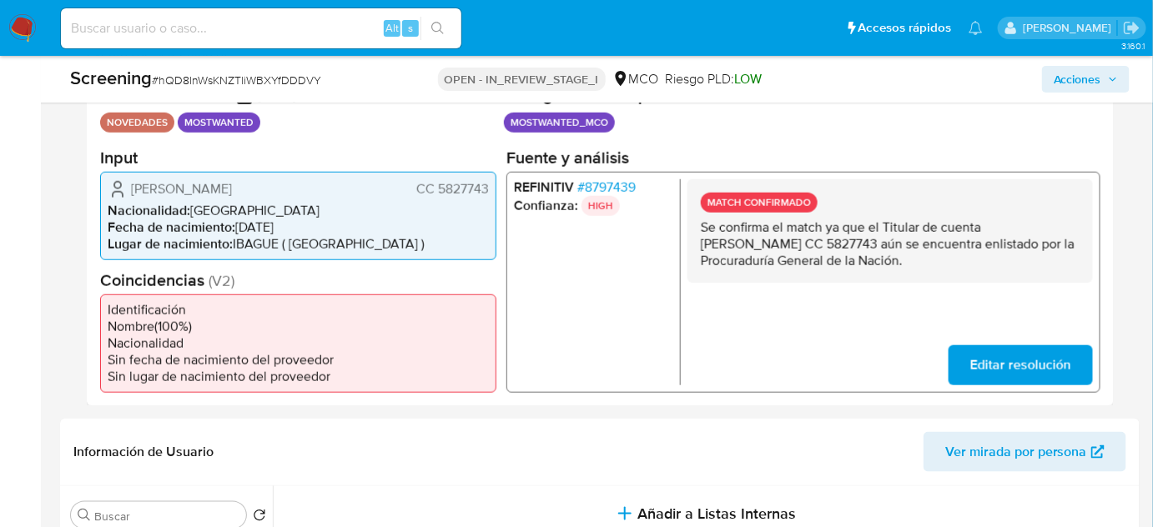
drag, startPoint x: 1017, startPoint y: 255, endPoint x: 703, endPoint y: 228, distance: 314.9
click at [703, 228] on p "Se confirma el match ya que el Titular de cuenta [PERSON_NAME] CC 5827743 aún s…" at bounding box center [890, 244] width 379 height 50
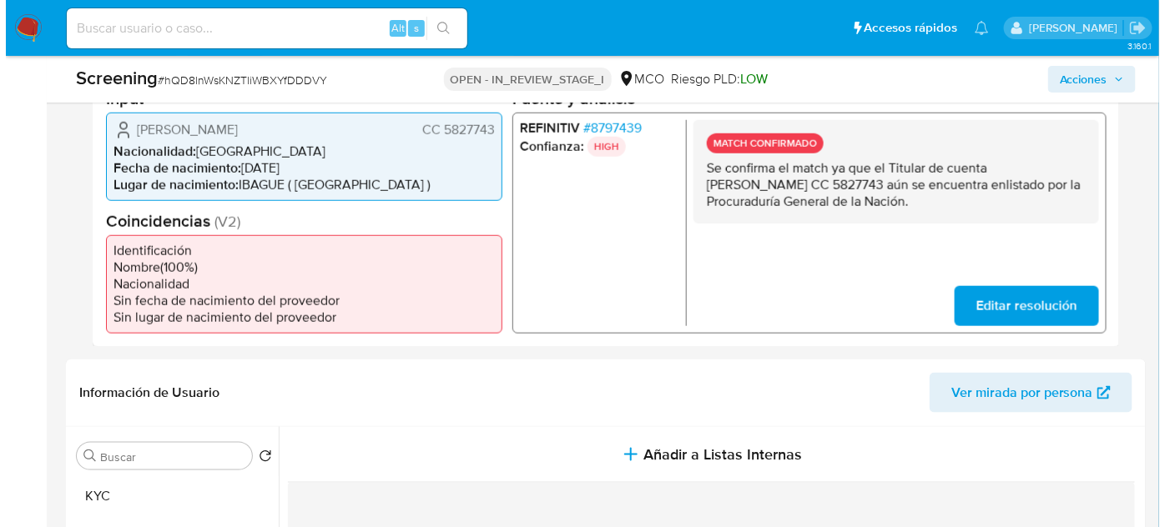
scroll to position [515, 0]
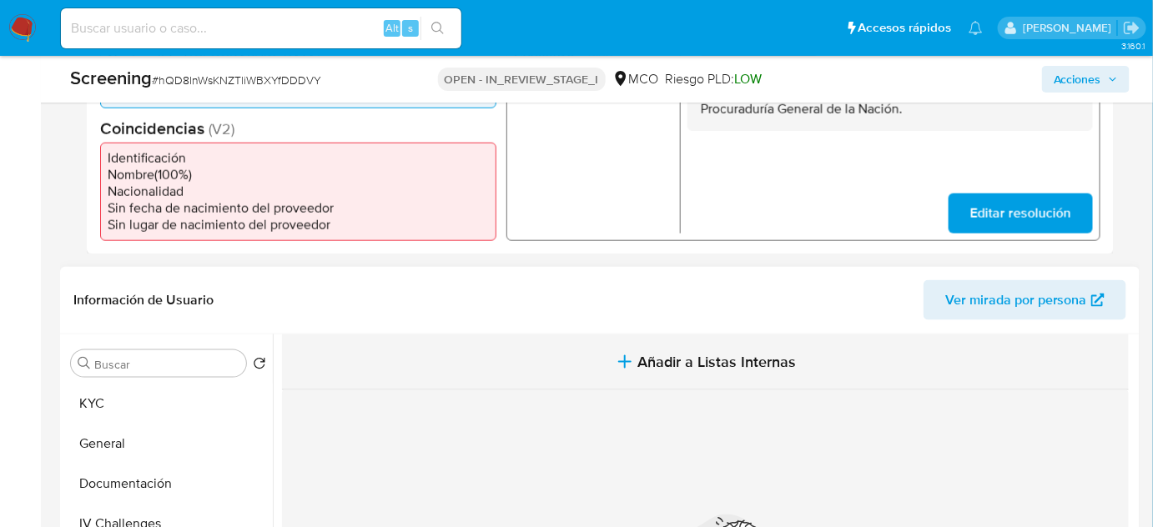
click at [752, 360] on span "Añadir a Listas Internas" at bounding box center [717, 362] width 159 height 18
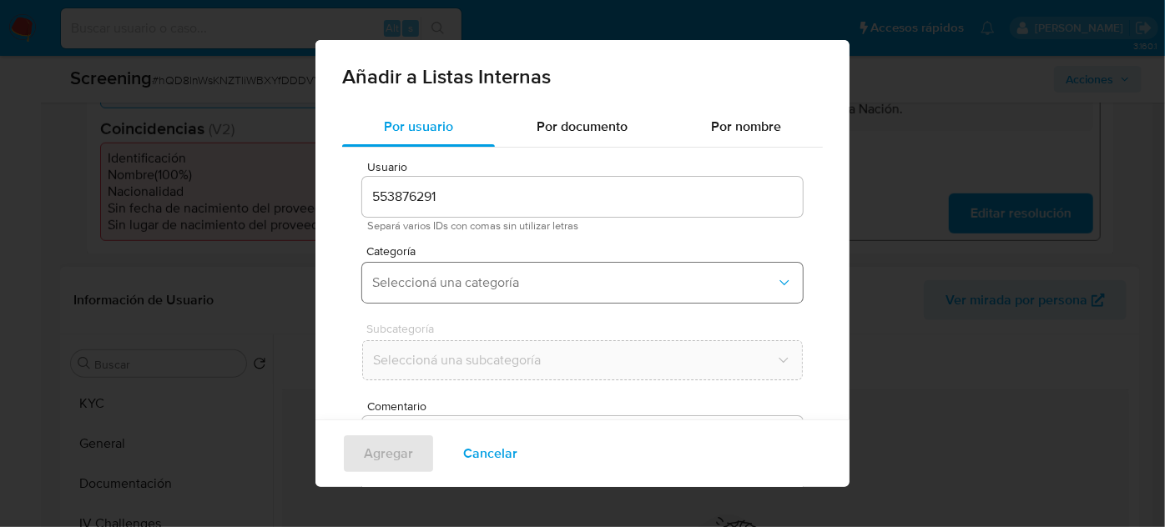
click at [518, 273] on button "Seleccioná una categoría" at bounding box center [582, 283] width 441 height 40
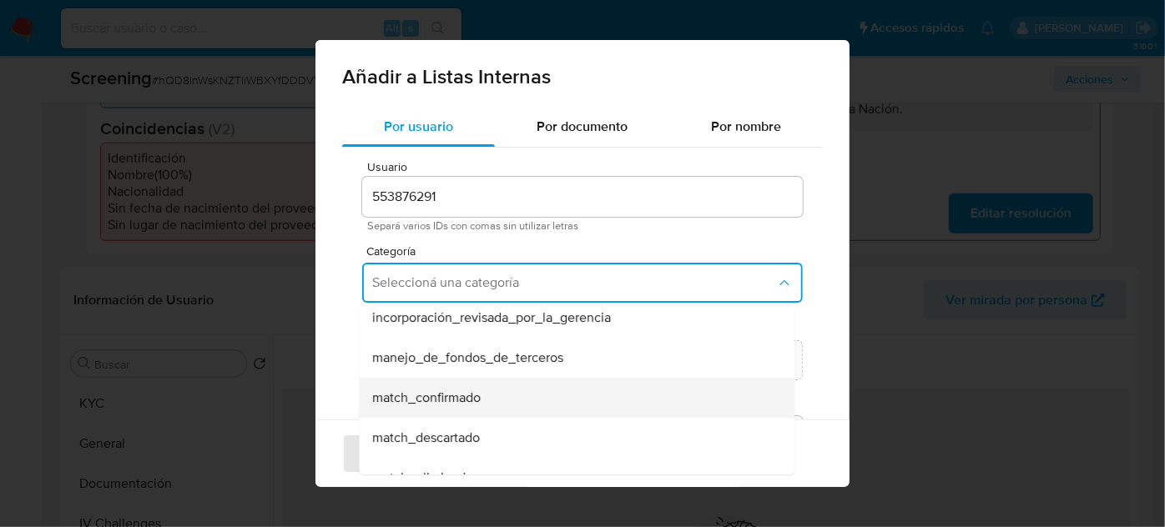
scroll to position [75, 0]
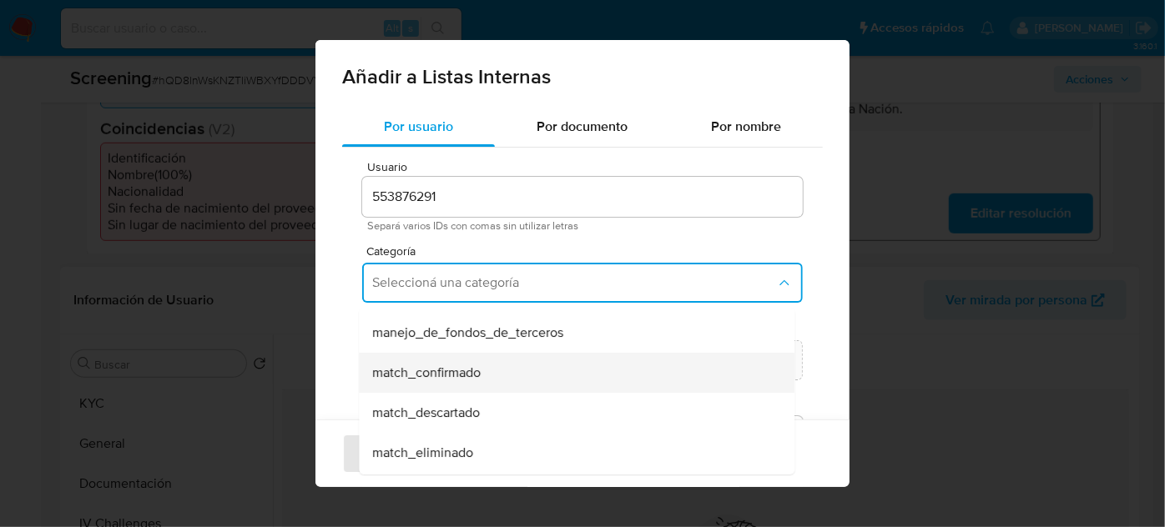
click at [487, 366] on div "match_confirmado" at bounding box center [571, 373] width 399 height 40
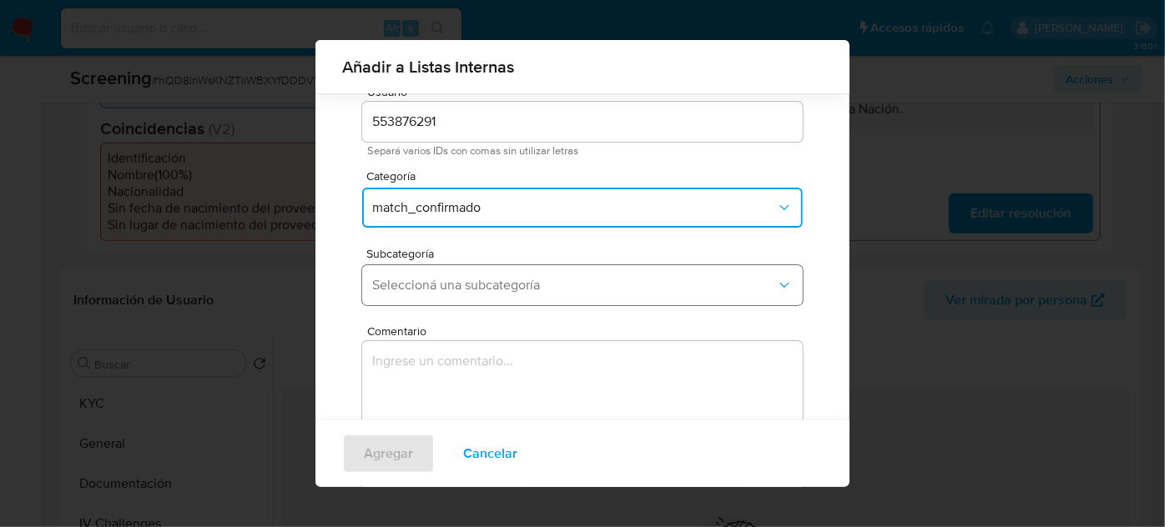
scroll to position [138, 0]
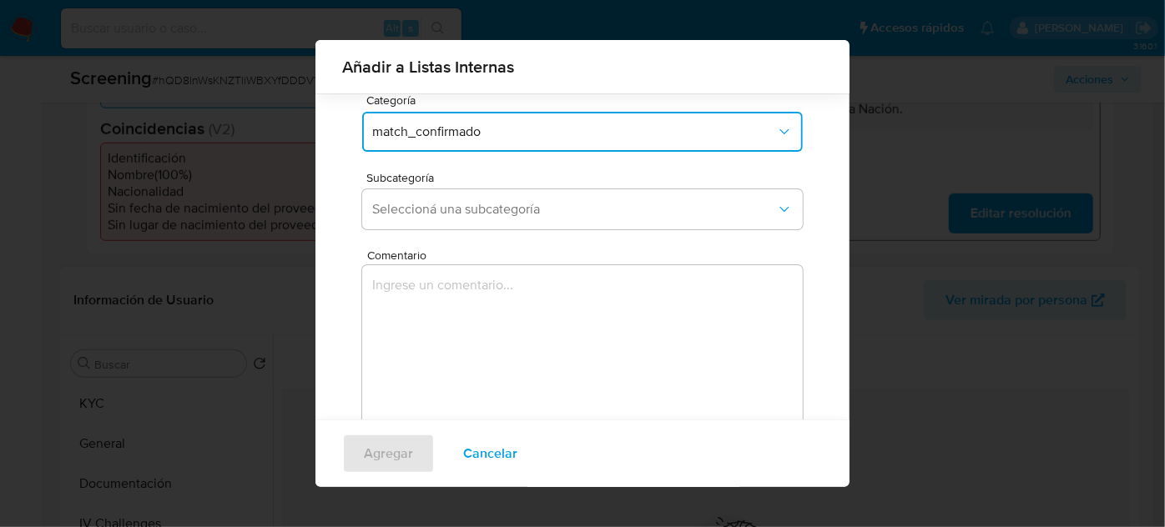
click at [516, 276] on div "Comentario 0 / 400 400 caracteres restantes" at bounding box center [582, 344] width 441 height 190
click at [511, 208] on span "Seleccioná una subcategoría" at bounding box center [574, 209] width 404 height 17
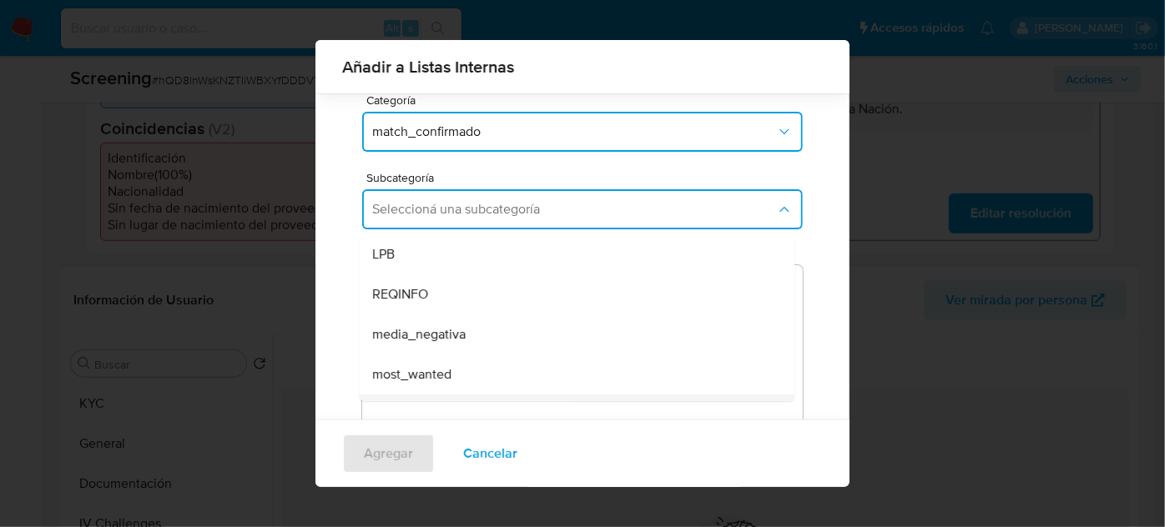
scroll to position [75, 0]
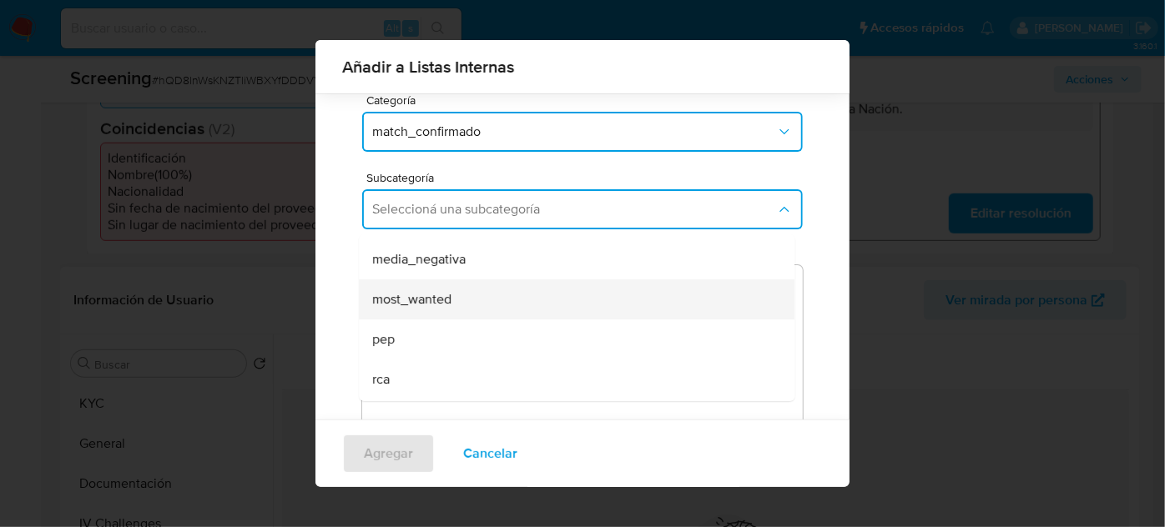
click at [441, 305] on span "most_wanted" at bounding box center [411, 299] width 79 height 17
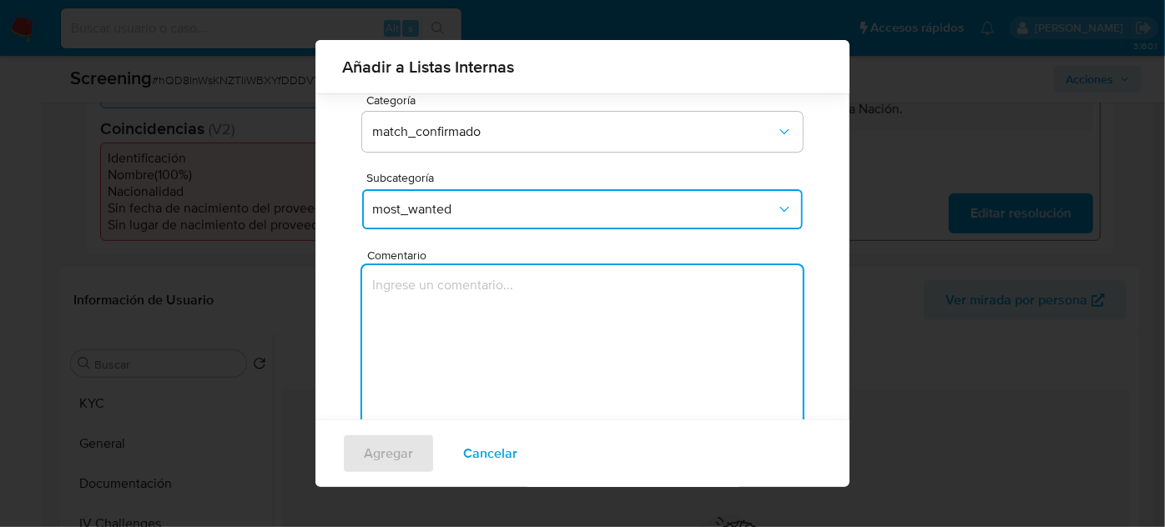
click at [444, 326] on textarea "Comentario" at bounding box center [582, 345] width 441 height 160
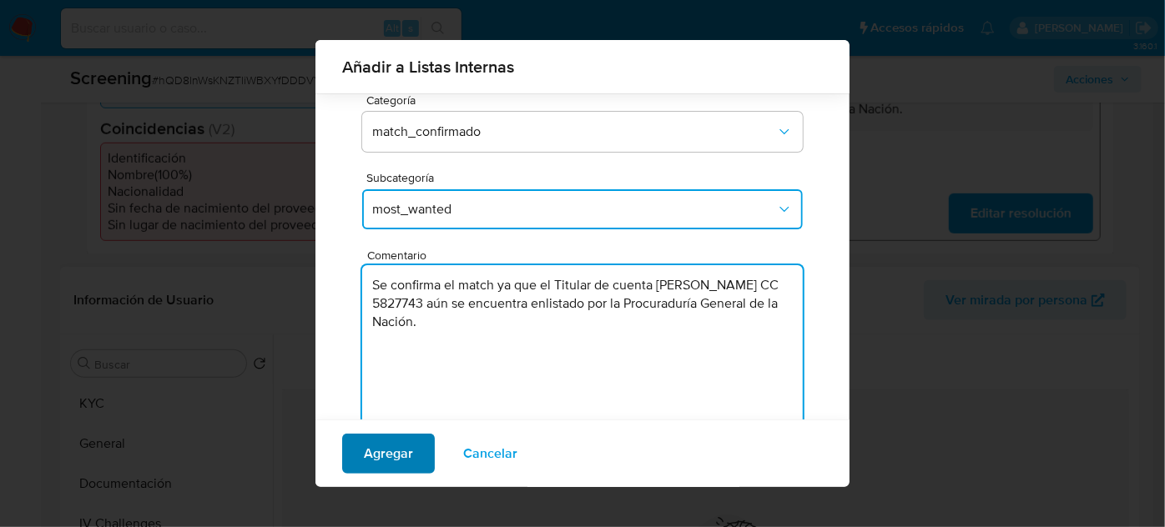
type textarea "Se confirma el match ya que el Titular de cuenta [PERSON_NAME] CC 5827743 aún s…"
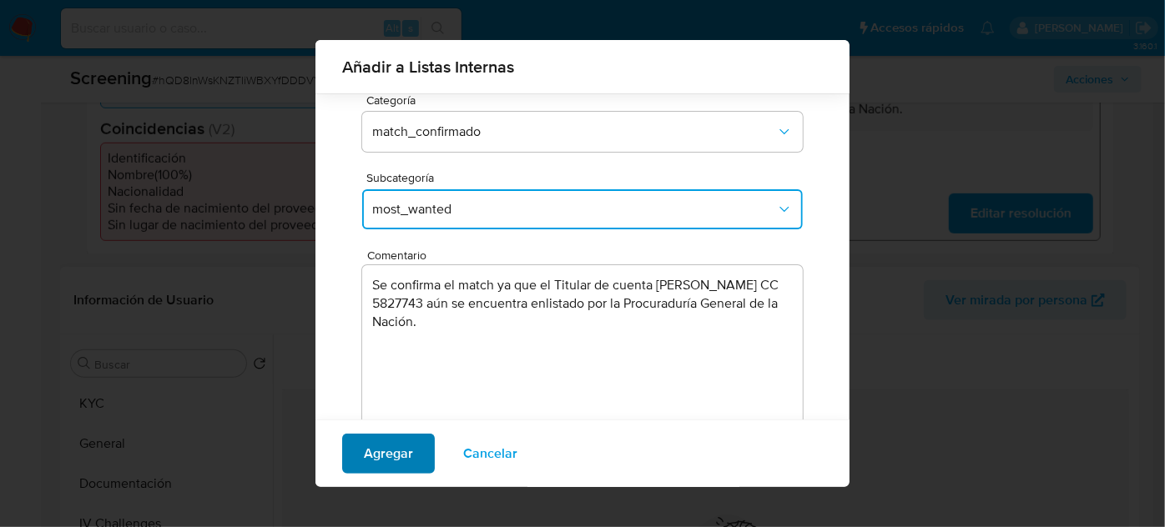
click at [380, 459] on span "Agregar" at bounding box center [388, 454] width 49 height 37
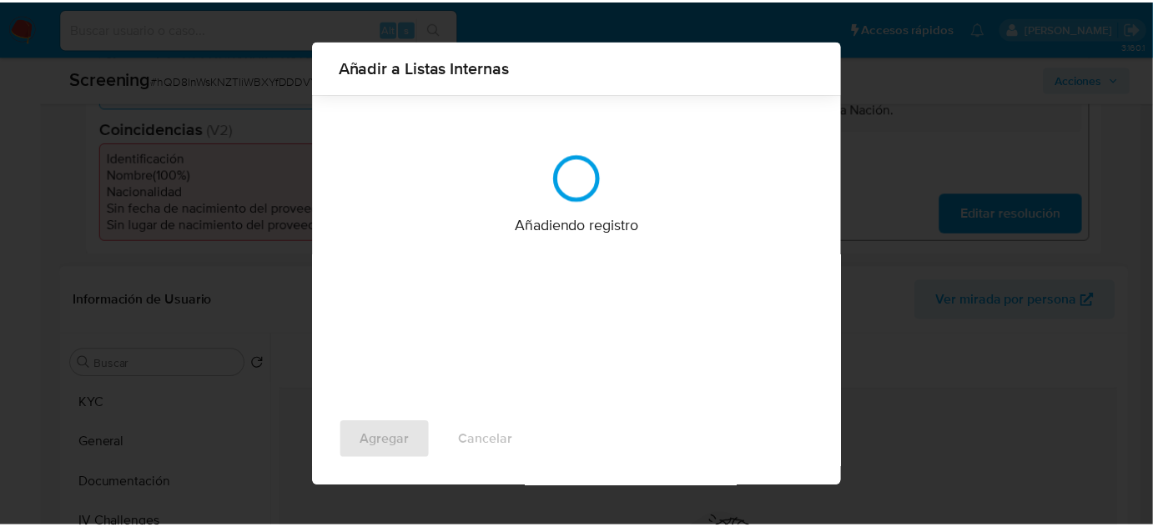
scroll to position [0, 0]
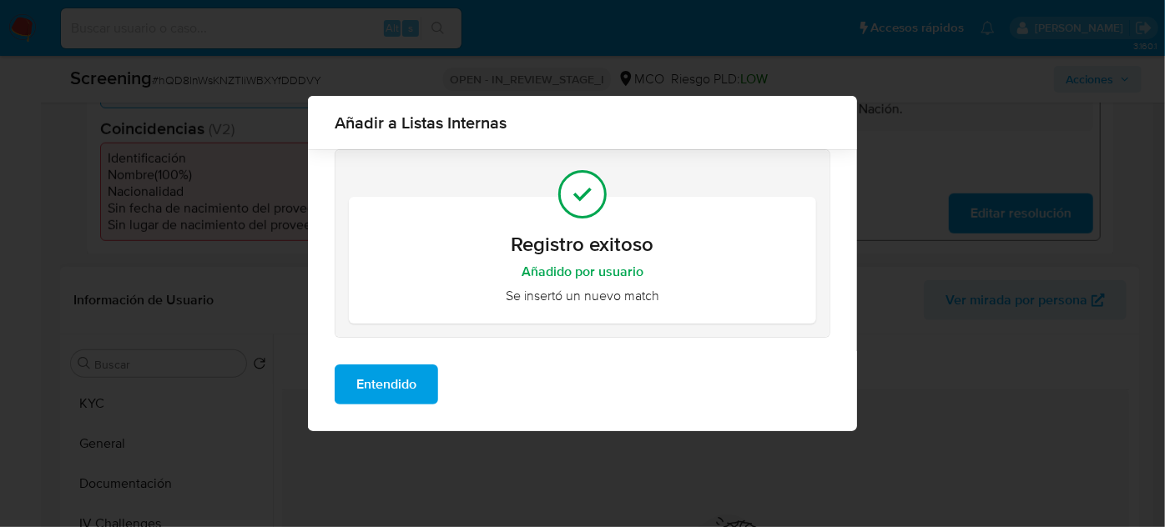
drag, startPoint x: 402, startPoint y: 389, endPoint x: 391, endPoint y: 391, distance: 11.8
click at [401, 389] on span "Entendido" at bounding box center [386, 384] width 60 height 37
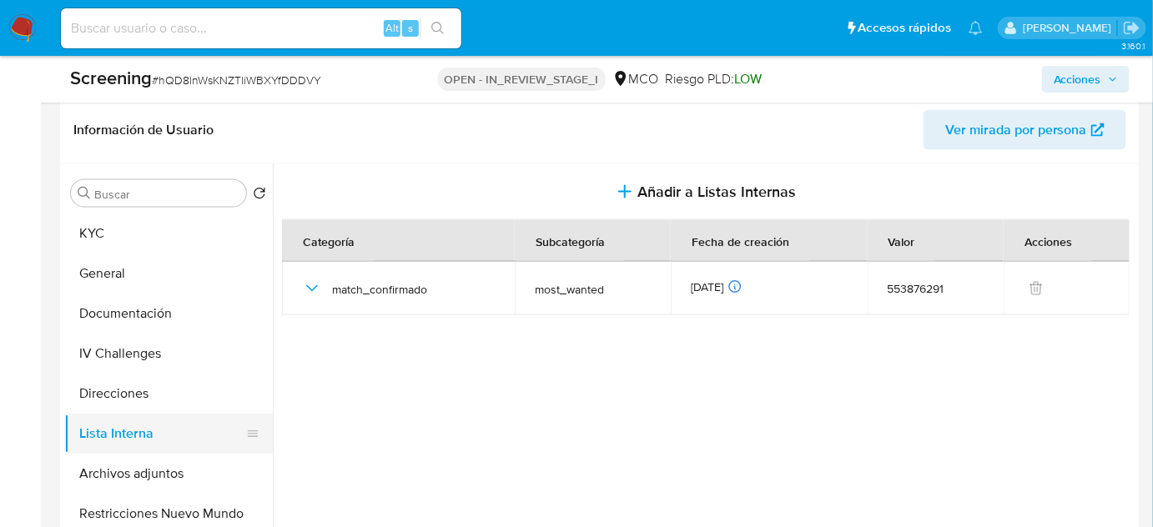
scroll to position [758, 0]
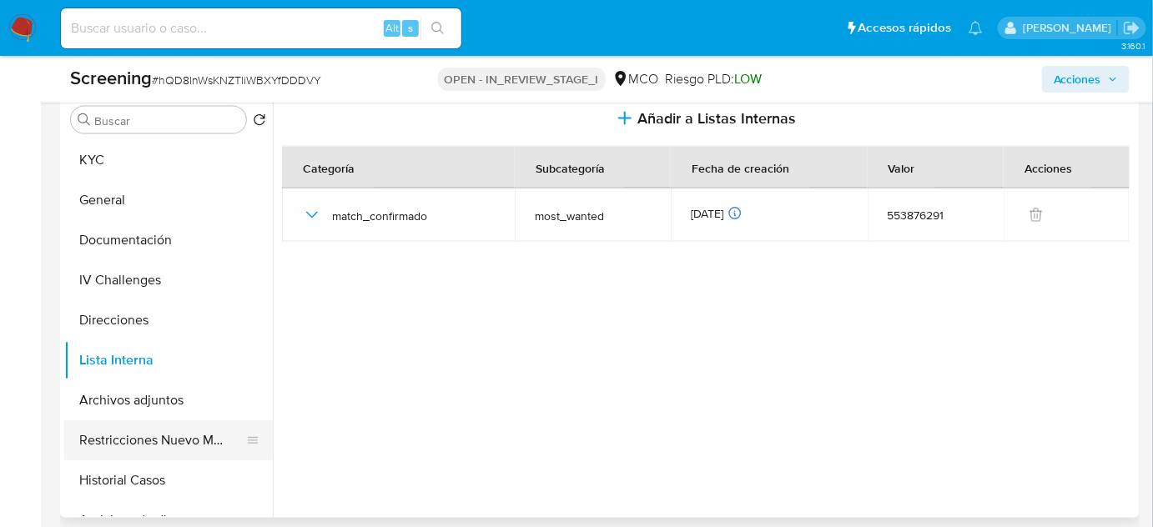
click at [209, 438] on button "Restricciones Nuevo Mundo" at bounding box center [161, 441] width 195 height 40
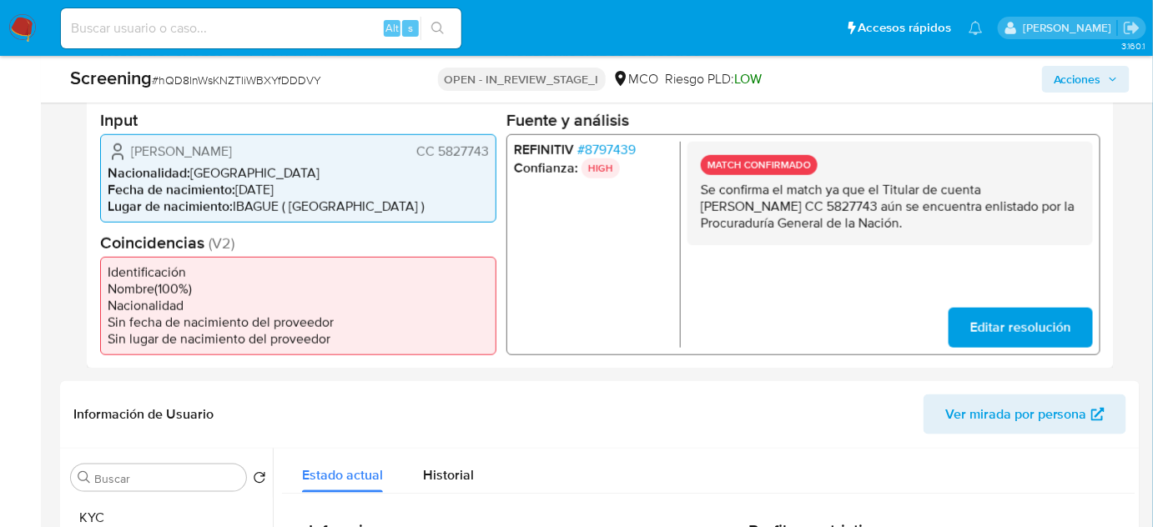
scroll to position [303, 0]
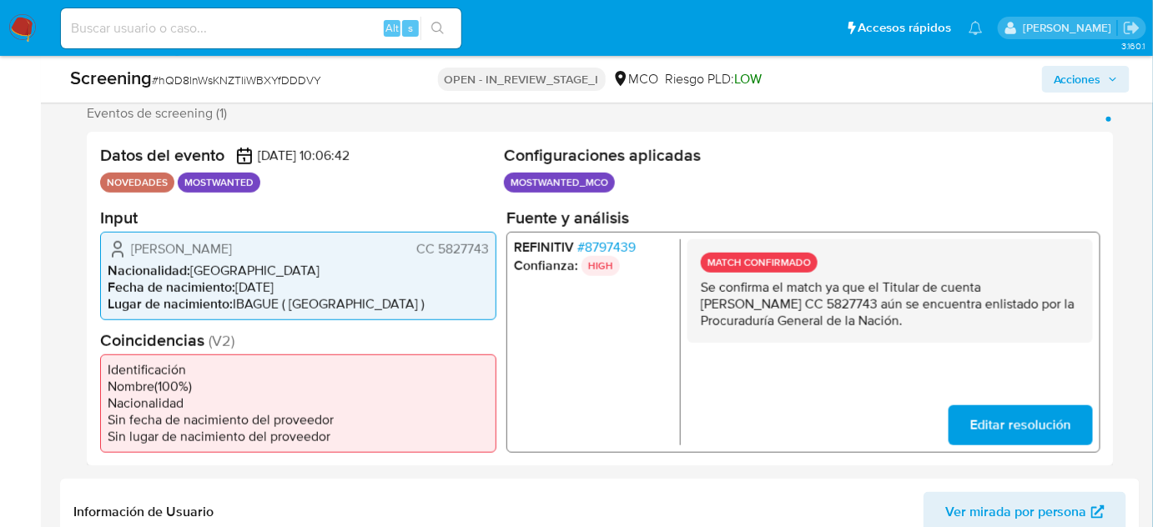
drag, startPoint x: 1024, startPoint y: 315, endPoint x: 697, endPoint y: 291, distance: 327.9
click at [697, 291] on div "MATCH CONFIRMADO Se confirma el match ya que el Titular de cuenta [PERSON_NAME]…" at bounding box center [891, 290] width 406 height 103
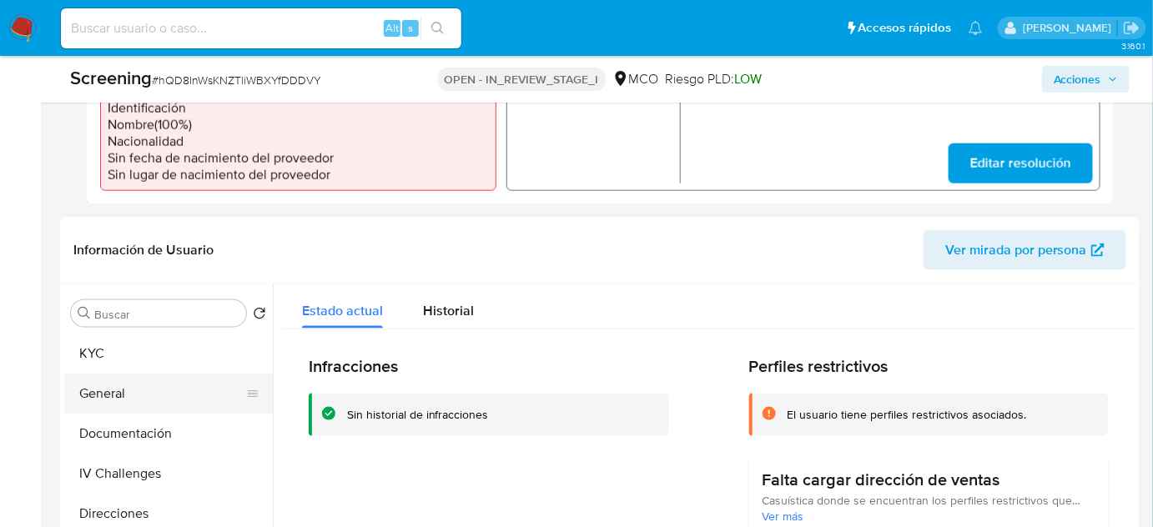
scroll to position [607, 0]
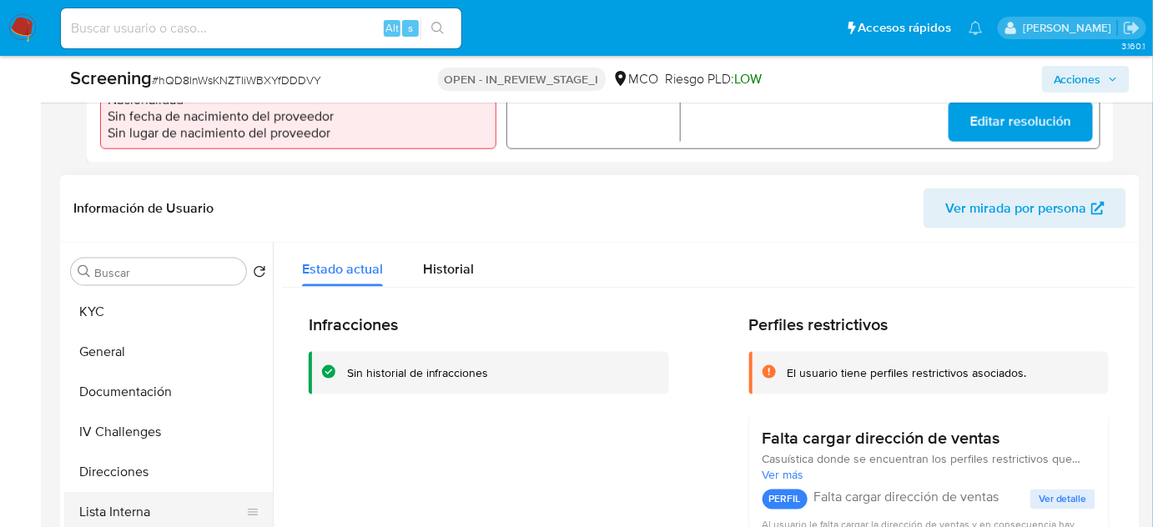
click at [124, 501] on button "Lista Interna" at bounding box center [161, 512] width 195 height 40
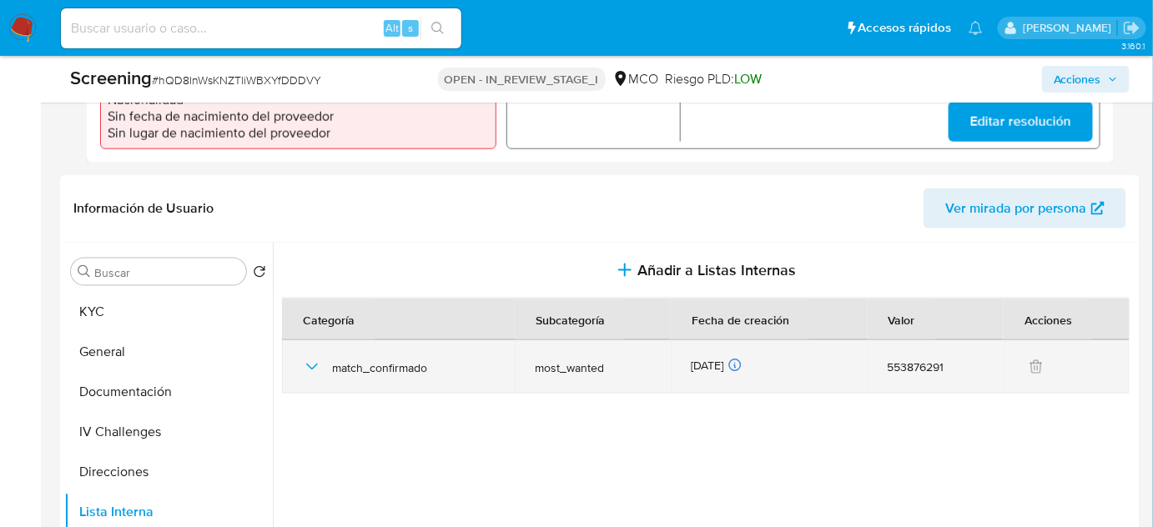
click at [305, 366] on icon "button" at bounding box center [312, 367] width 20 height 20
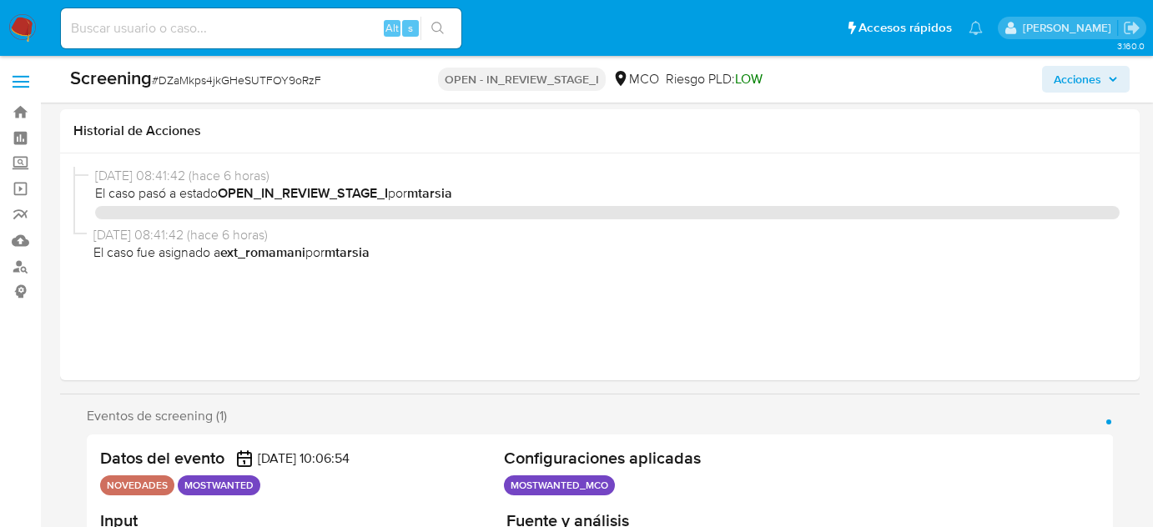
select select "10"
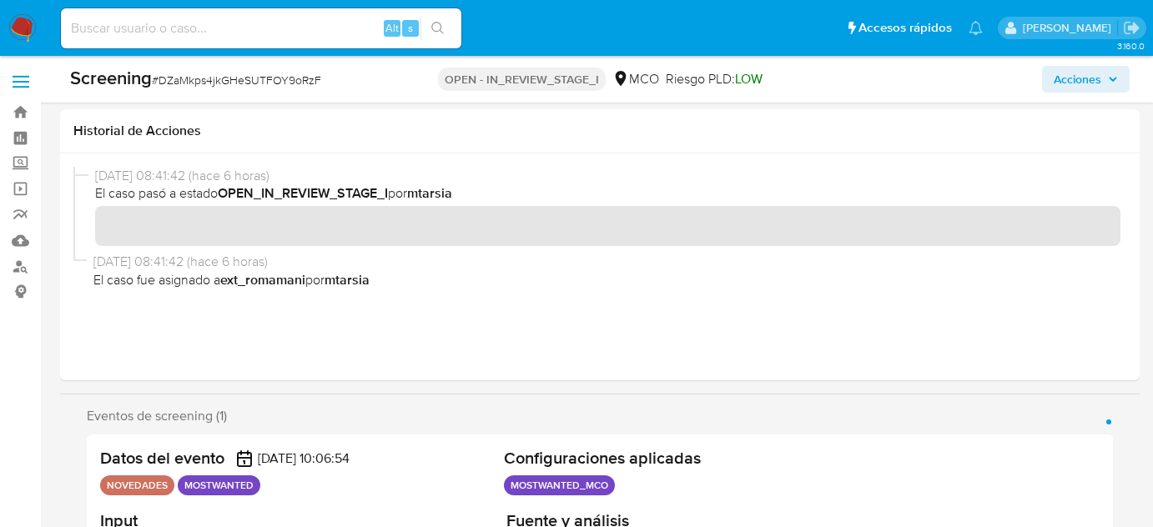
scroll to position [303, 0]
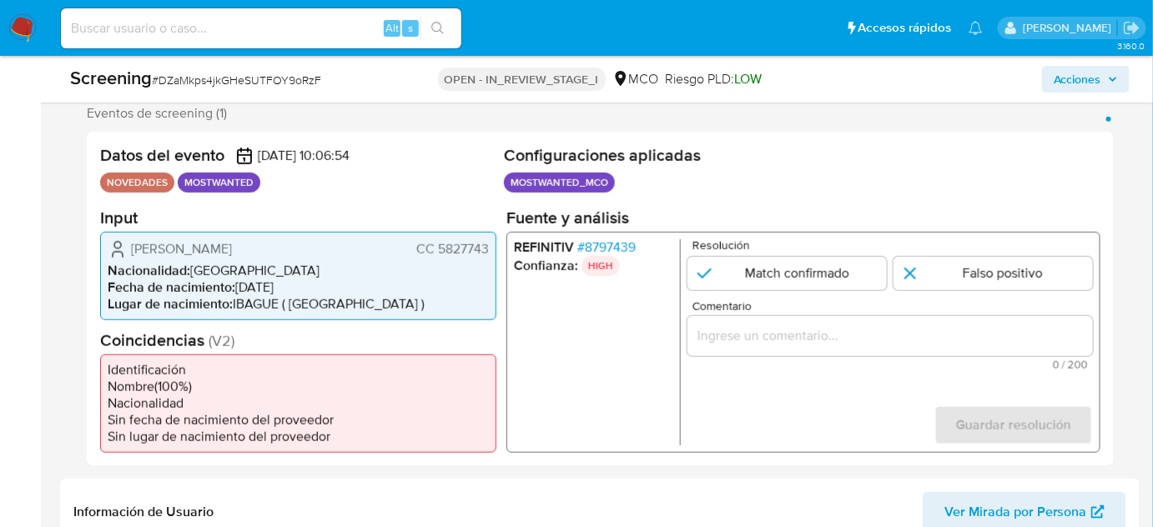
click at [778, 348] on div "1 de 1" at bounding box center [891, 335] width 406 height 40
click at [785, 333] on input "Comentario" at bounding box center [891, 336] width 406 height 22
paste input "Se confirma el match ya que el Titular de cuenta [PERSON_NAME] CC 5827743 aún s…"
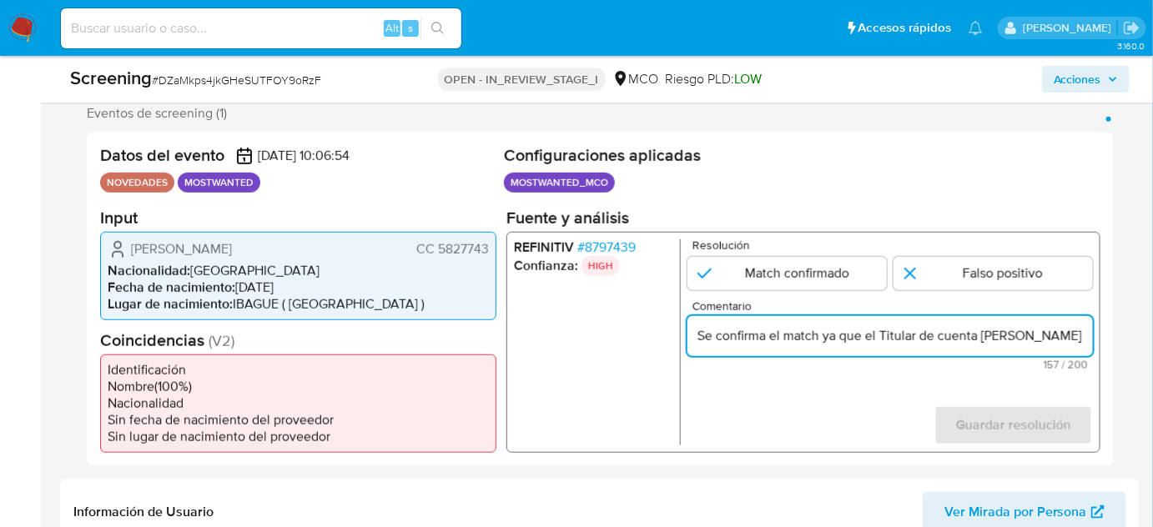
scroll to position [0, 565]
type input "Se confirma el match ya que el Titular de cuenta [PERSON_NAME] [PERSON_NAME] [P…"
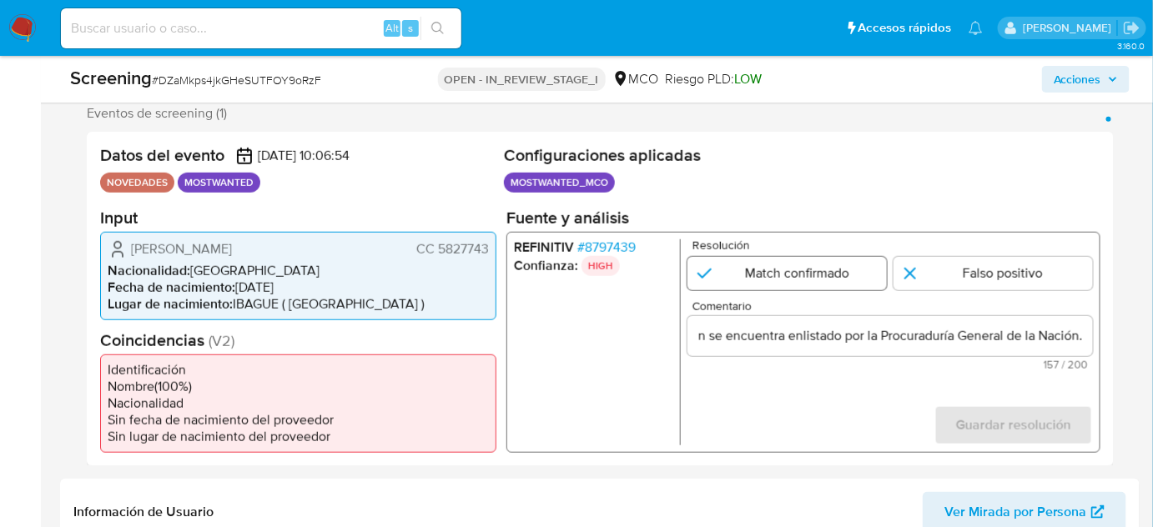
click at [819, 275] on input "1 de 1" at bounding box center [787, 272] width 199 height 33
radio input "true"
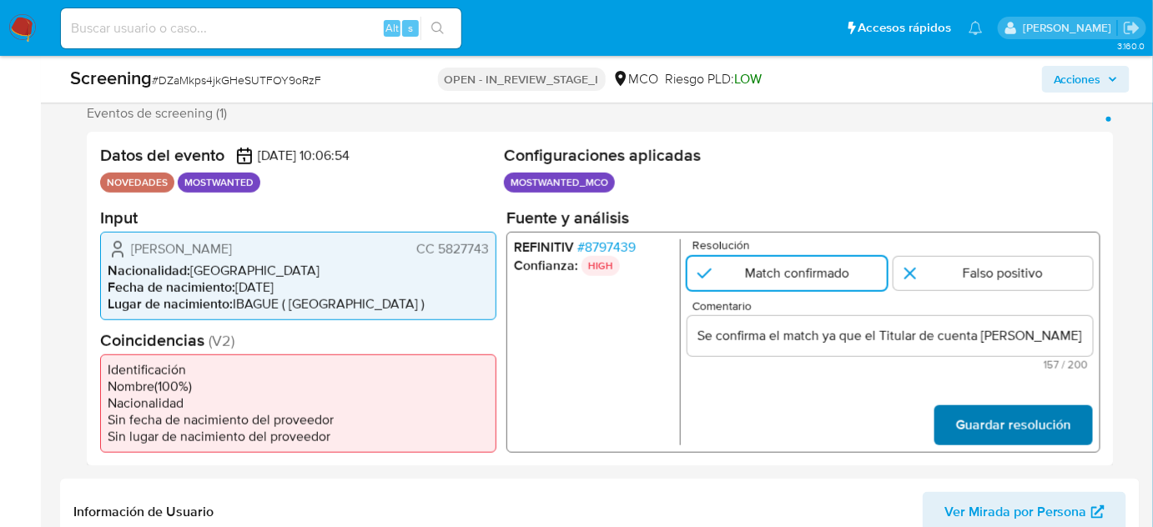
click at [990, 417] on span "Guardar resolución" at bounding box center [1013, 424] width 115 height 37
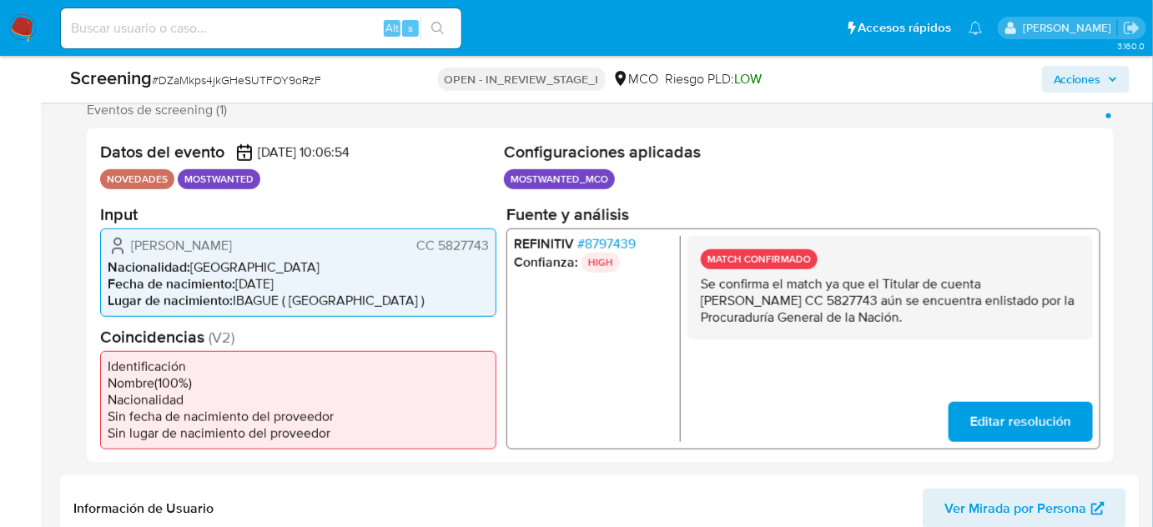
scroll to position [303, 0]
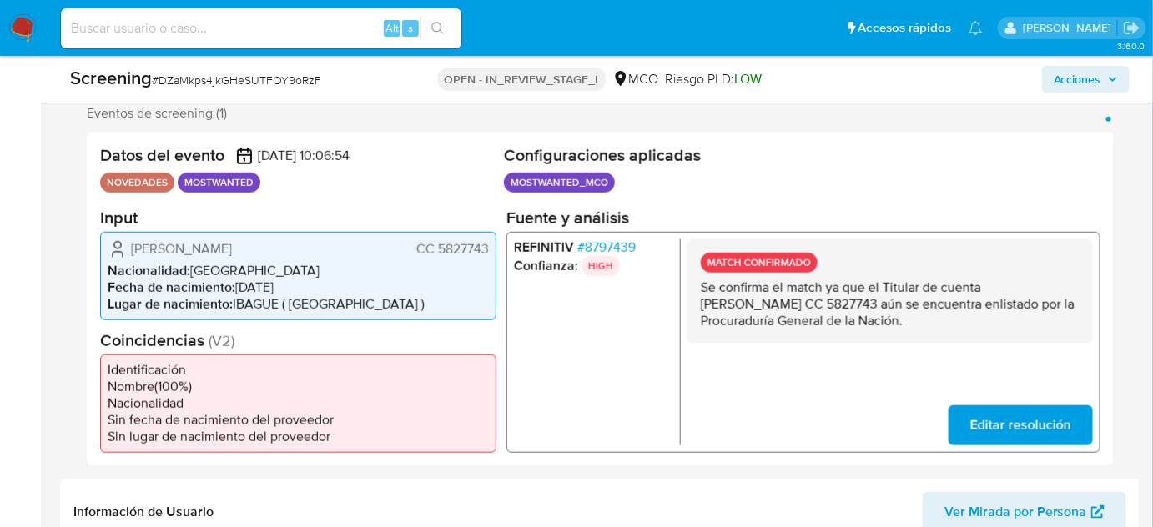
drag, startPoint x: 1017, startPoint y: 315, endPoint x: 697, endPoint y: 286, distance: 321.7
click at [697, 286] on div "MATCH CONFIRMADO Se confirma el match ya que el Titular de cuenta Fredy Humbert…" at bounding box center [891, 290] width 406 height 103
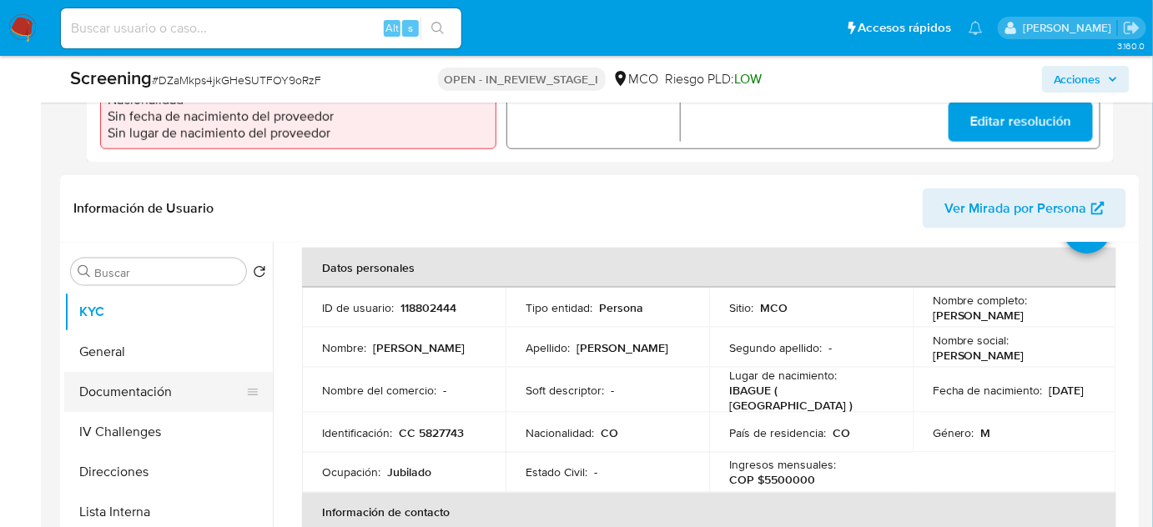
scroll to position [75, 0]
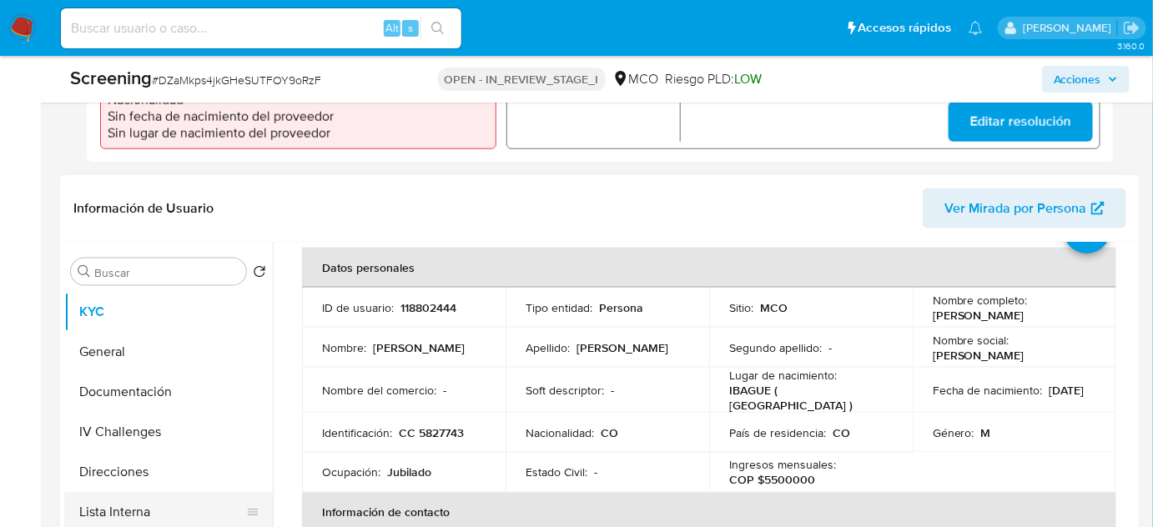
drag, startPoint x: 155, startPoint y: 513, endPoint x: 128, endPoint y: 505, distance: 28.8
click at [155, 513] on button "Lista Interna" at bounding box center [161, 512] width 195 height 40
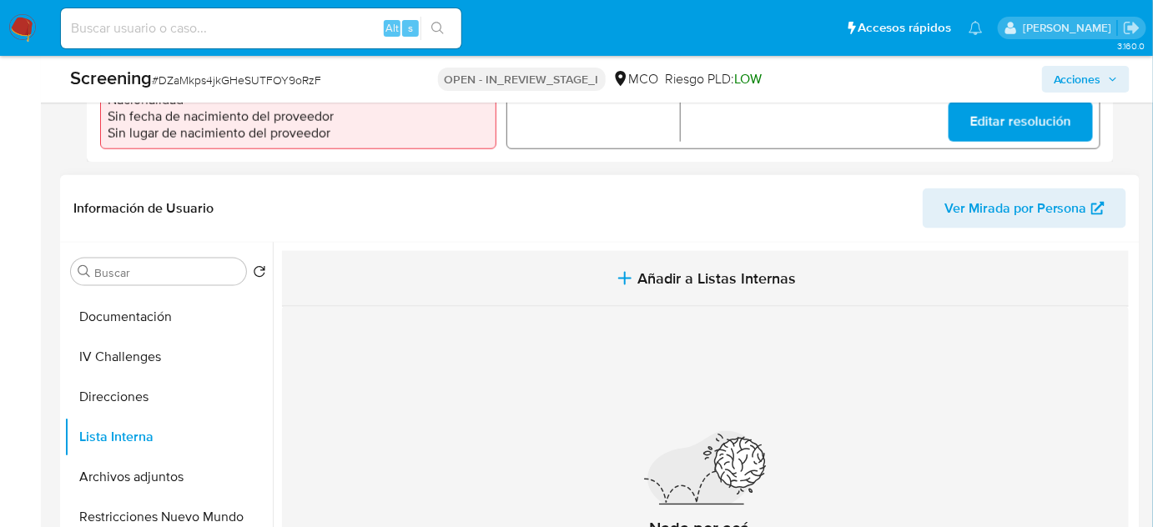
click at [647, 280] on span "Añadir a Listas Internas" at bounding box center [717, 279] width 159 height 18
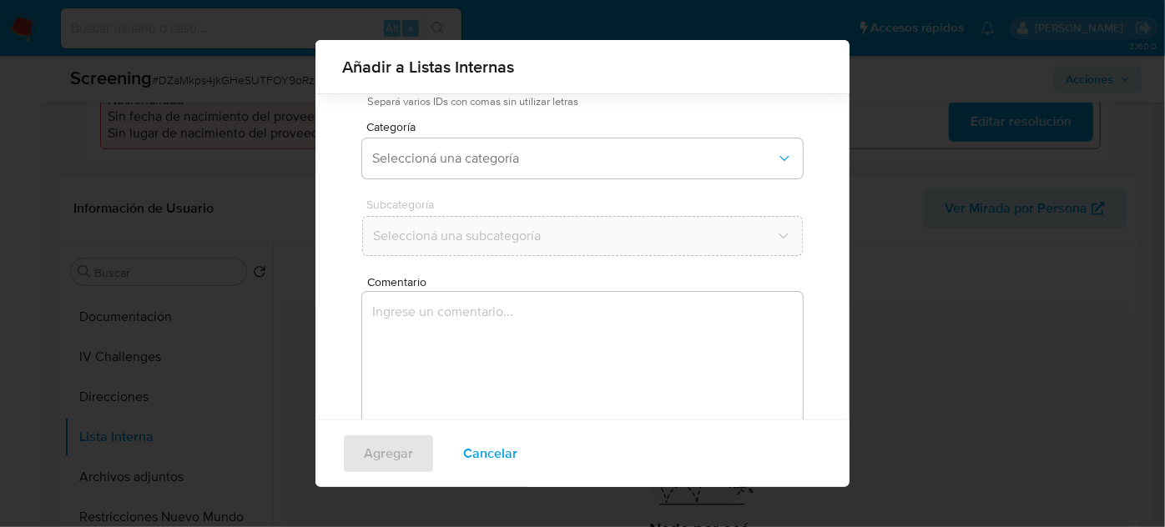
scroll to position [138, 0]
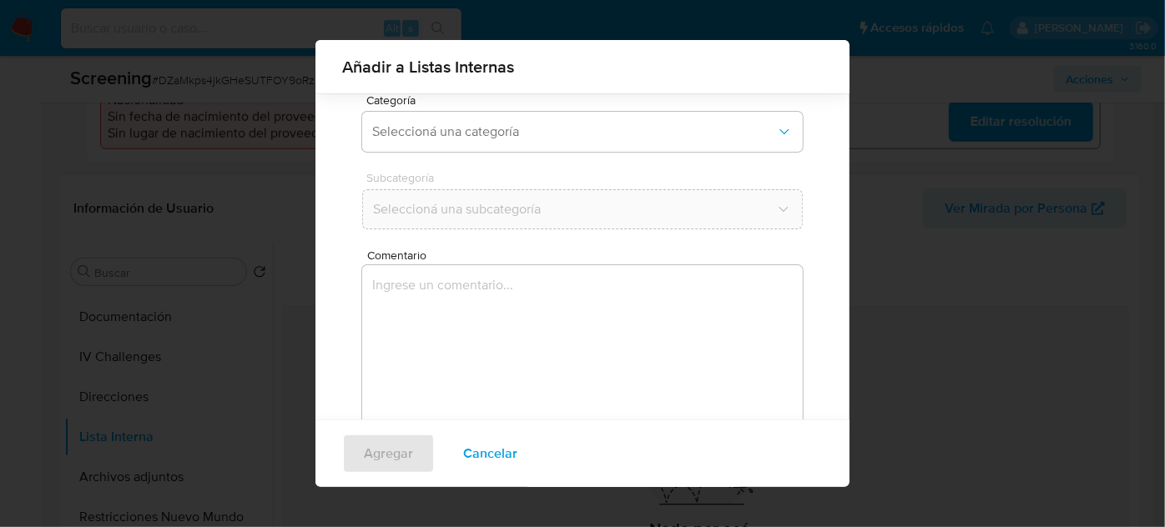
click at [532, 320] on textarea "Comentario" at bounding box center [582, 345] width 441 height 160
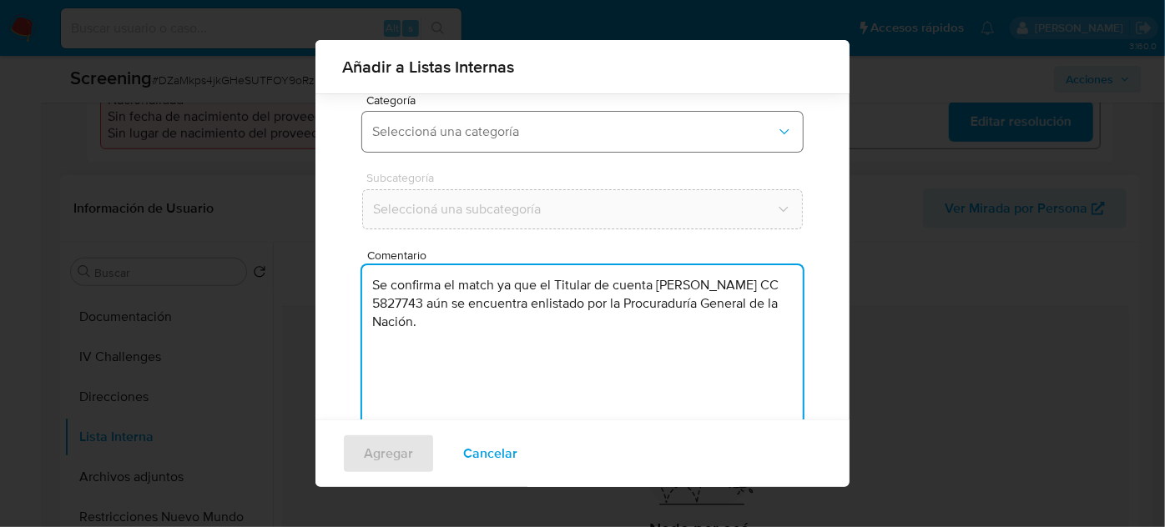
type textarea "Se confirma el match ya que el Titular de cuenta [PERSON_NAME] [PERSON_NAME] [P…"
click at [547, 130] on span "Seleccioná una categoría" at bounding box center [574, 131] width 404 height 17
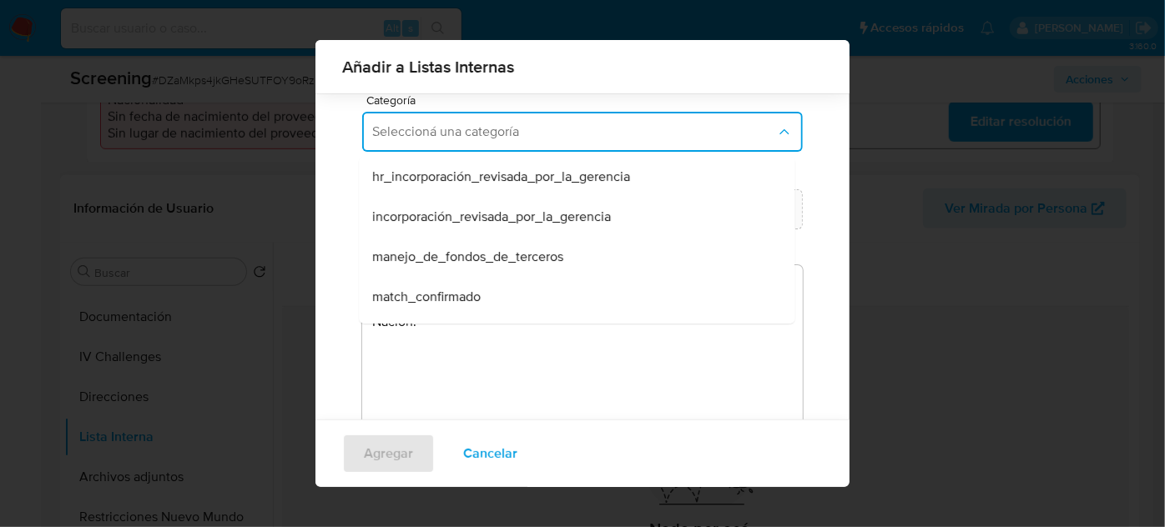
drag, startPoint x: 470, startPoint y: 291, endPoint x: 491, endPoint y: 249, distance: 47.8
click at [471, 289] on span "match_confirmado" at bounding box center [426, 297] width 108 height 17
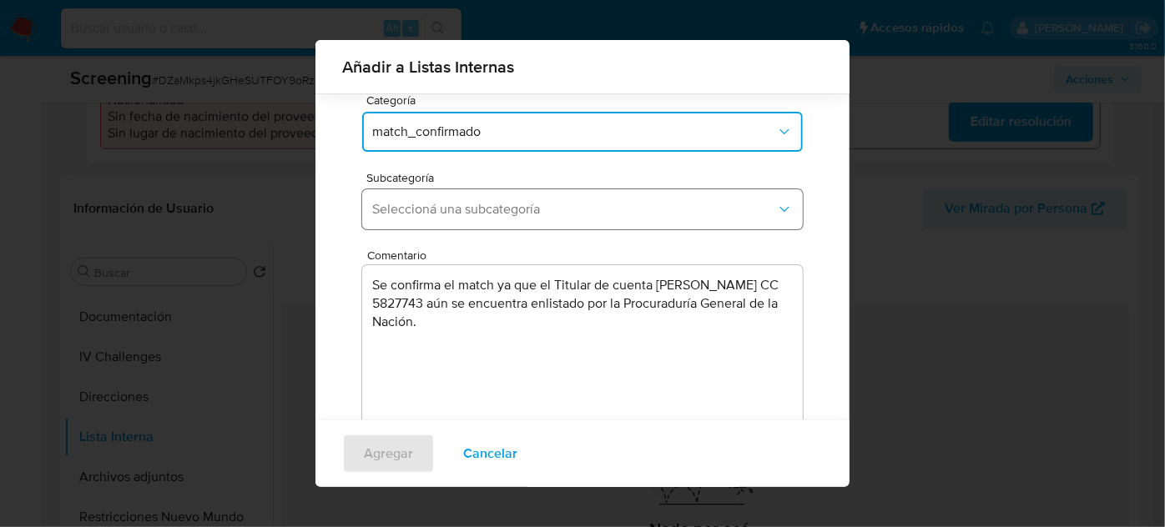
click at [549, 194] on button "Seleccioná una subcategoría" at bounding box center [582, 209] width 441 height 40
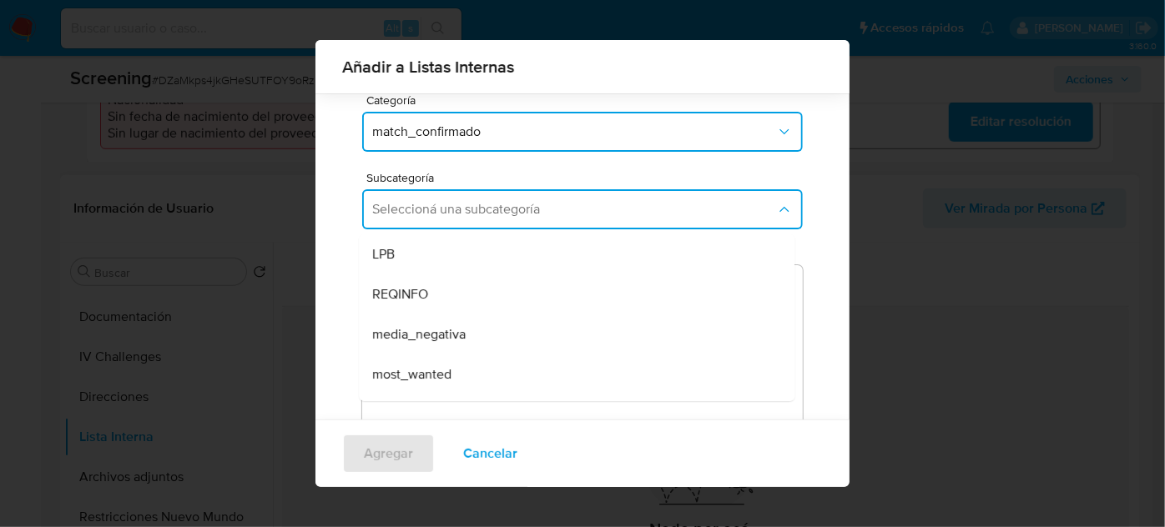
drag, startPoint x: 426, startPoint y: 369, endPoint x: 416, endPoint y: 364, distance: 11.9
click at [426, 369] on span "most_wanted" at bounding box center [411, 374] width 79 height 17
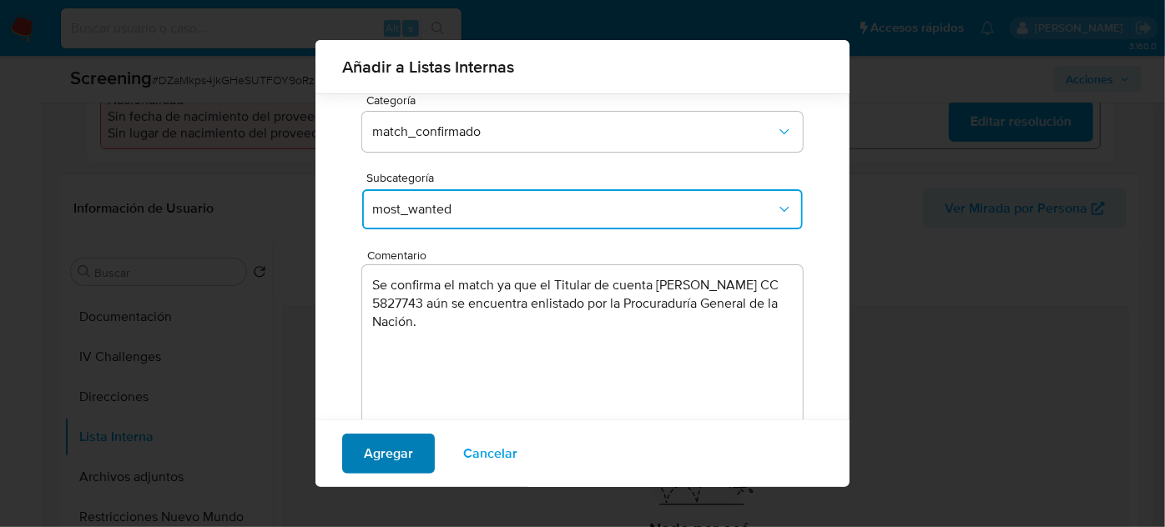
click at [387, 454] on span "Agregar" at bounding box center [388, 454] width 49 height 37
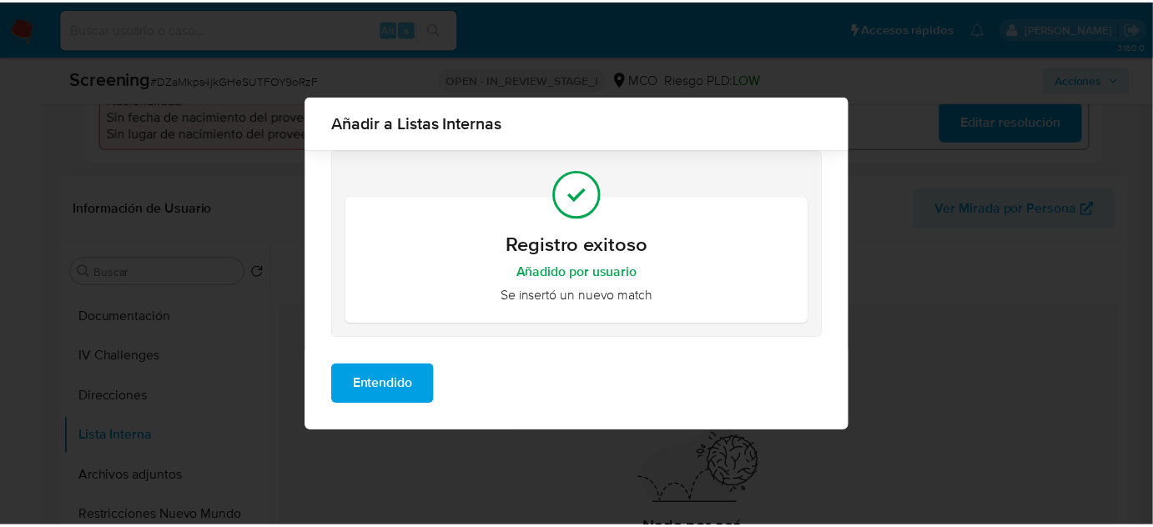
scroll to position [0, 0]
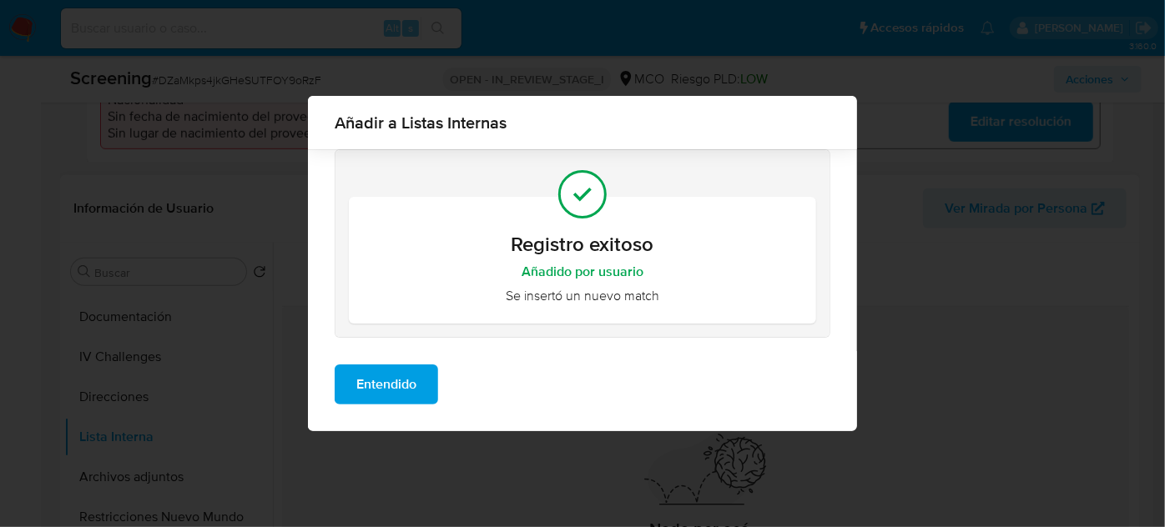
click at [404, 395] on span "Entendido" at bounding box center [386, 384] width 60 height 37
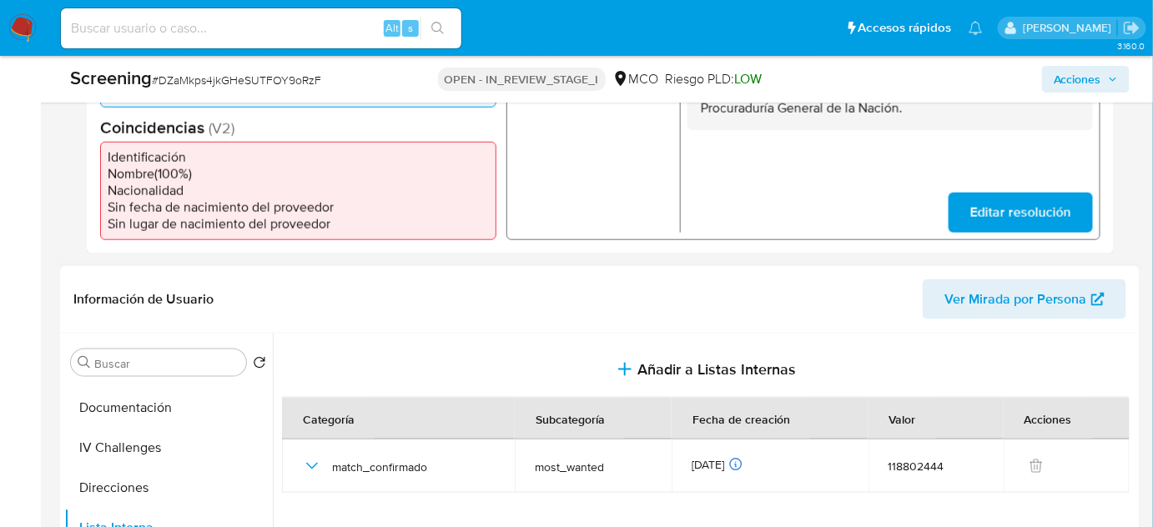
scroll to position [379, 0]
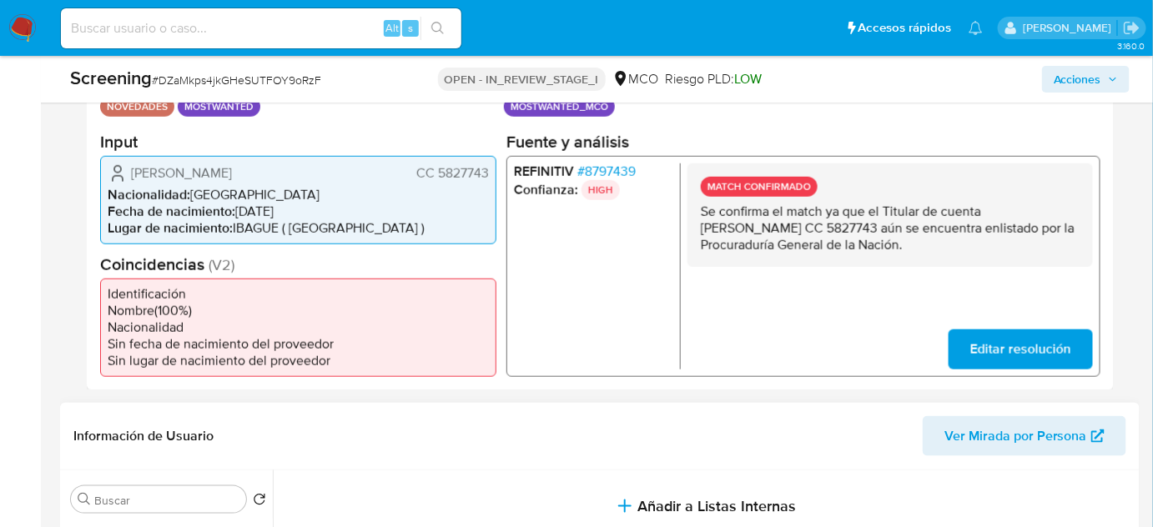
drag, startPoint x: 488, startPoint y: 170, endPoint x: 439, endPoint y: 173, distance: 49.3
click at [439, 173] on span "CC 5827743" at bounding box center [452, 172] width 73 height 17
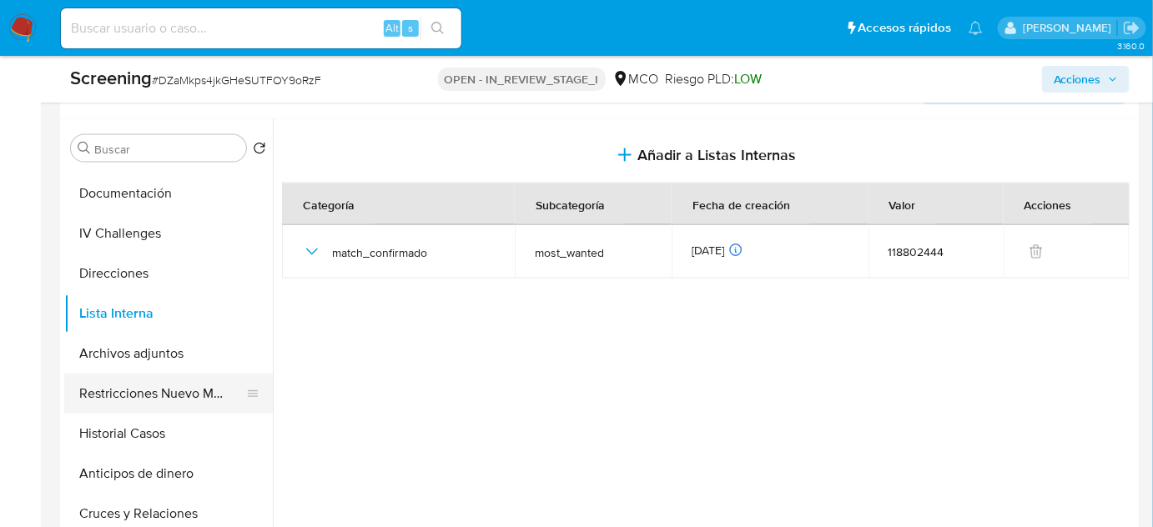
scroll to position [758, 0]
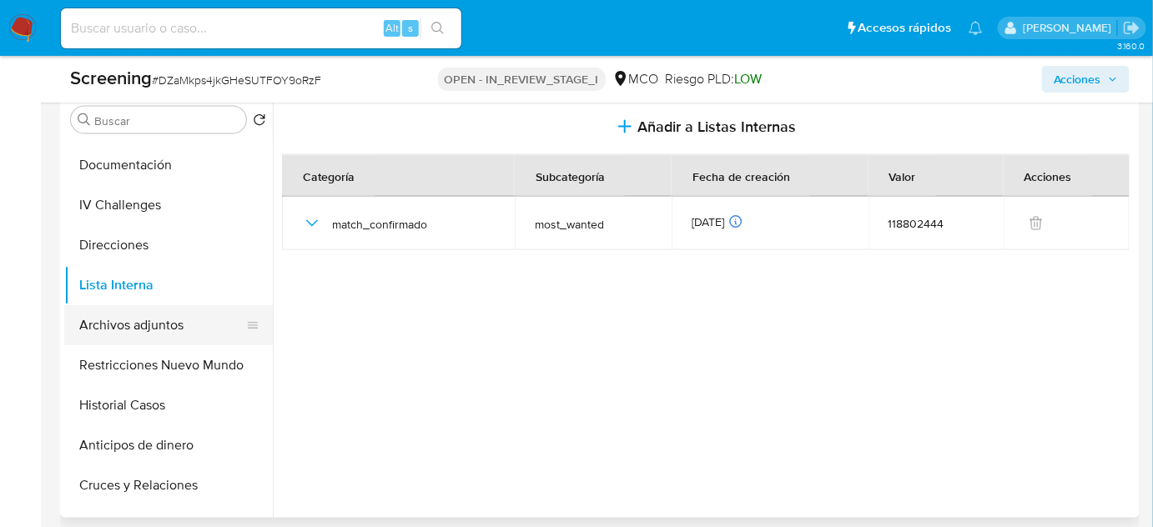
click at [144, 319] on button "Archivos adjuntos" at bounding box center [161, 325] width 195 height 40
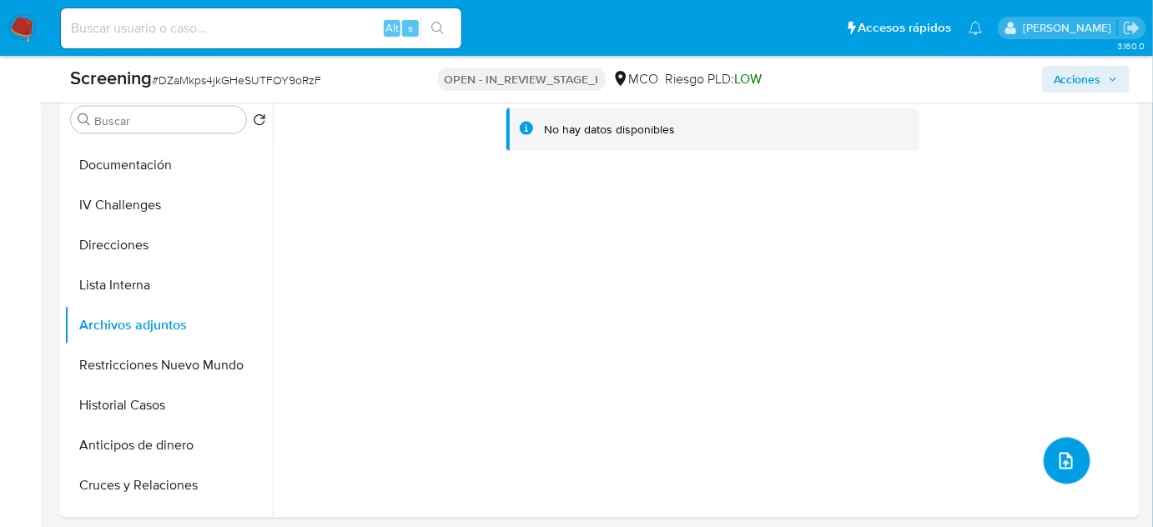
click at [1046, 458] on button "upload-file" at bounding box center [1067, 461] width 47 height 47
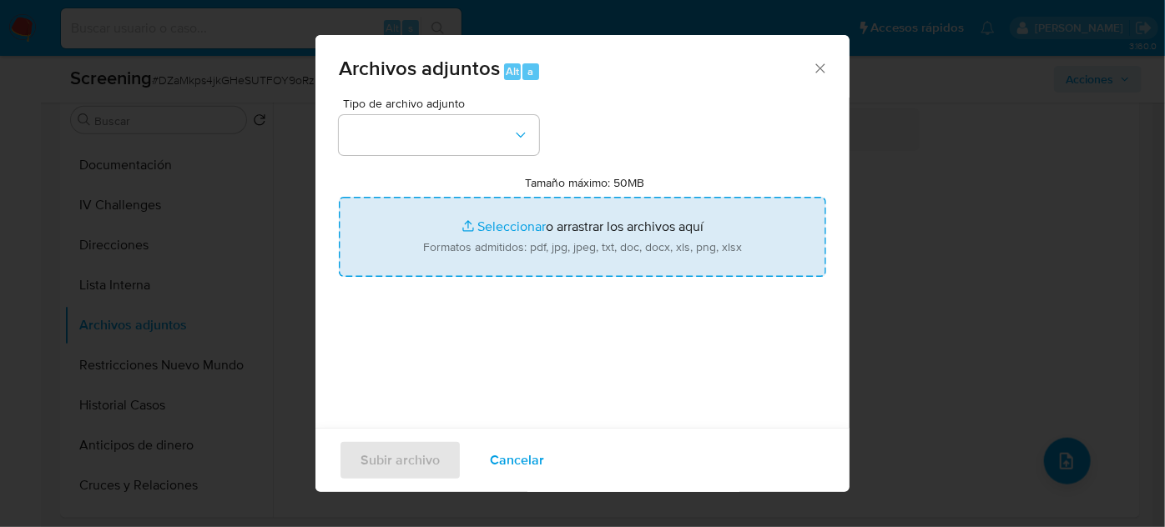
click at [679, 269] on input "Tamaño máximo: 50MB Seleccionar archivos" at bounding box center [582, 237] width 487 height 80
type input "C:\fakepath\_Fredy Humberto Sanchez Parra_ - Buscar con Google.pdf"
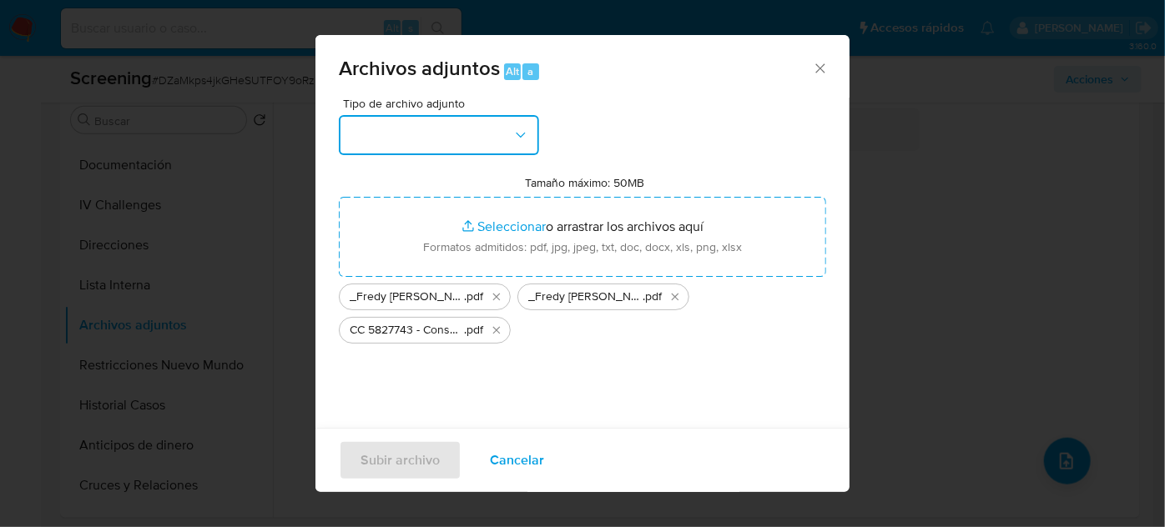
click at [476, 133] on button "button" at bounding box center [439, 135] width 200 height 40
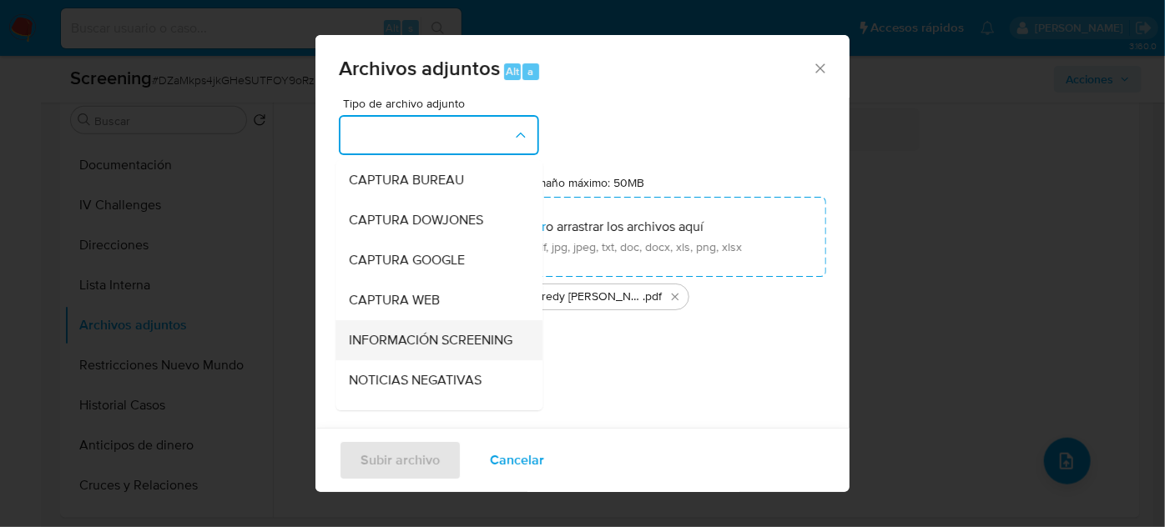
click at [418, 335] on span "INFORMACIÓN SCREENING" at bounding box center [431, 340] width 164 height 17
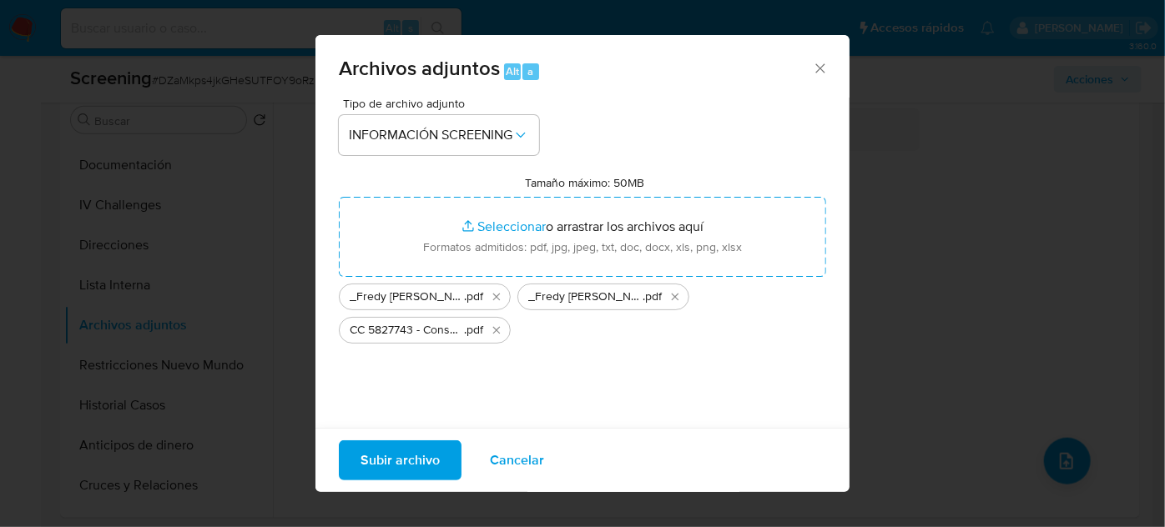
click at [426, 469] on span "Subir archivo" at bounding box center [399, 460] width 79 height 37
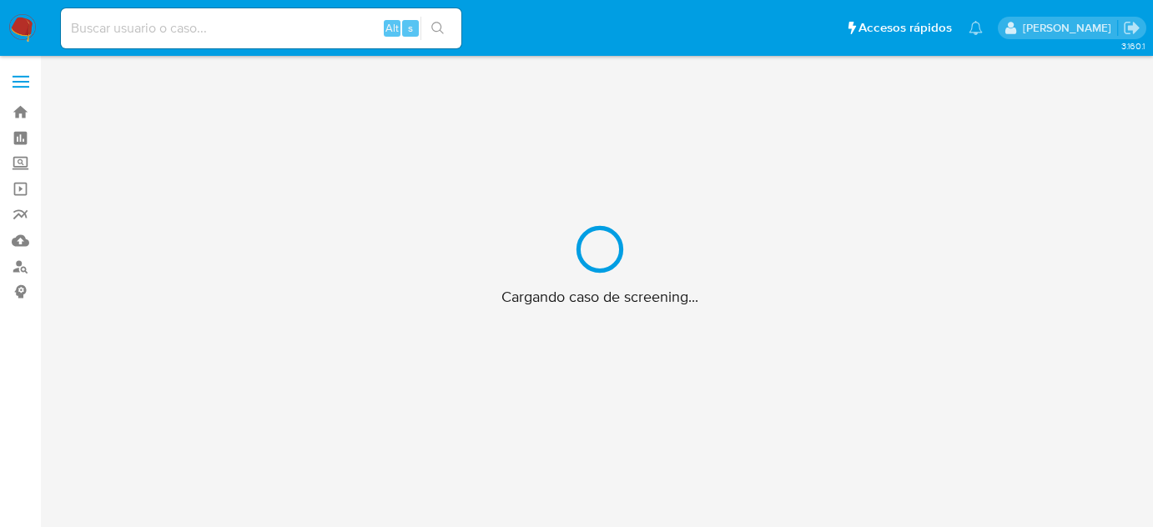
scroll to position [60, 0]
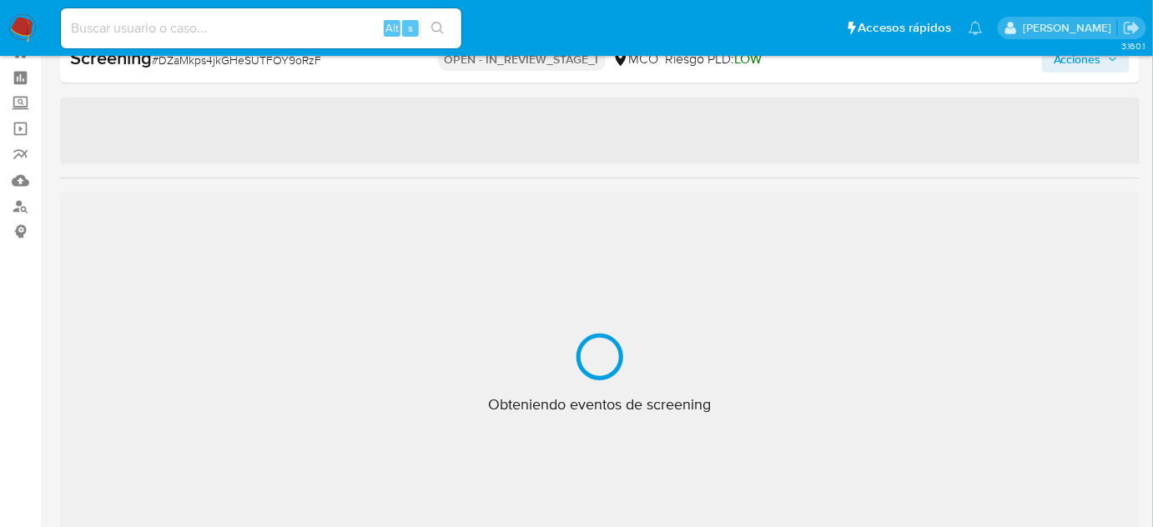
select select "10"
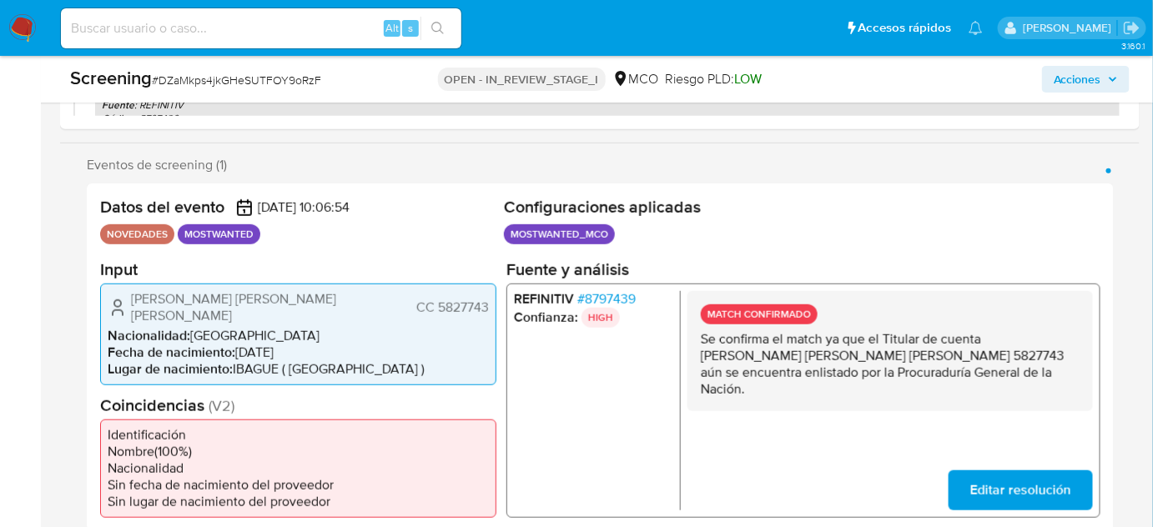
scroll to position [287, 0]
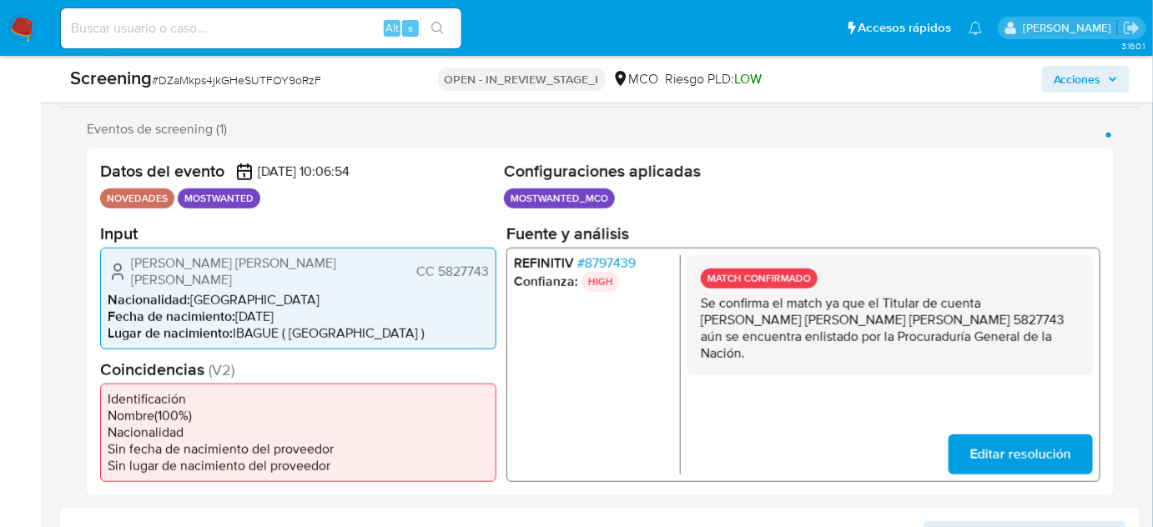
drag, startPoint x: 1018, startPoint y: 338, endPoint x: 709, endPoint y: 310, distance: 310.0
click at [709, 310] on p "Se confirma el match ya que el Titular de cuenta [PERSON_NAME] [PERSON_NAME] [P…" at bounding box center [890, 328] width 379 height 67
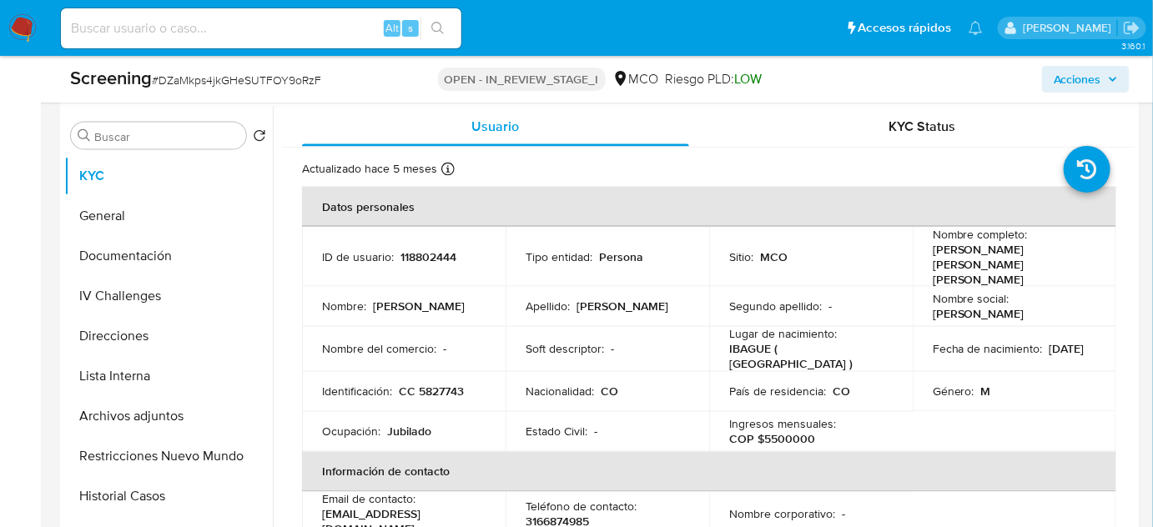
scroll to position [758, 0]
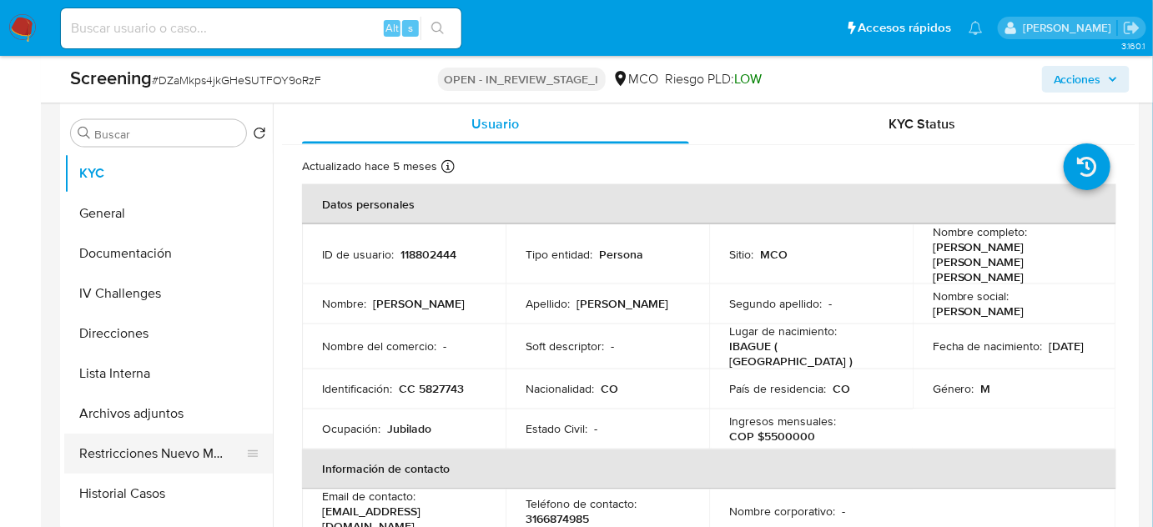
click at [157, 449] on button "Restricciones Nuevo Mundo" at bounding box center [161, 454] width 195 height 40
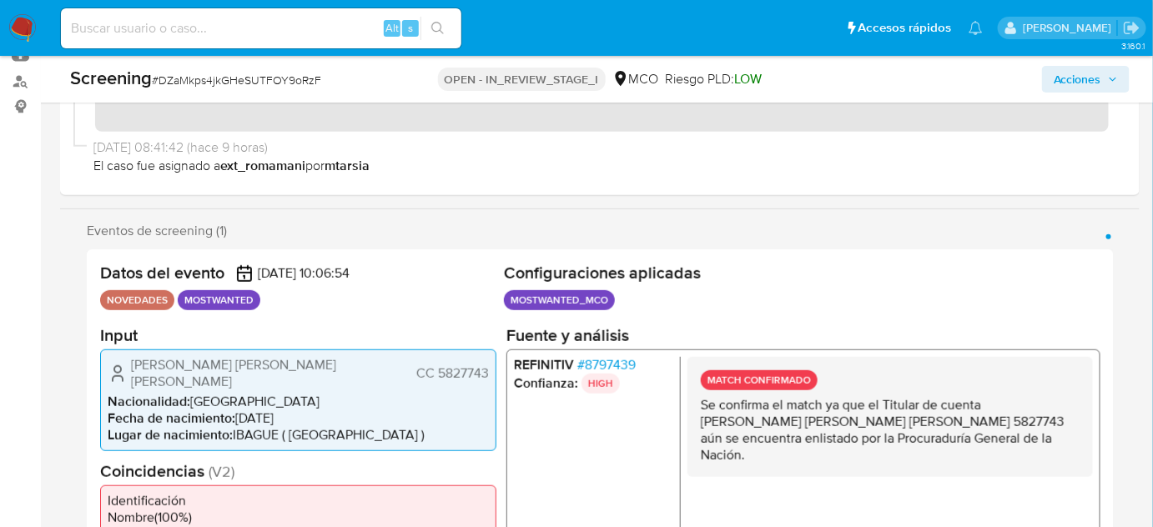
scroll to position [227, 0]
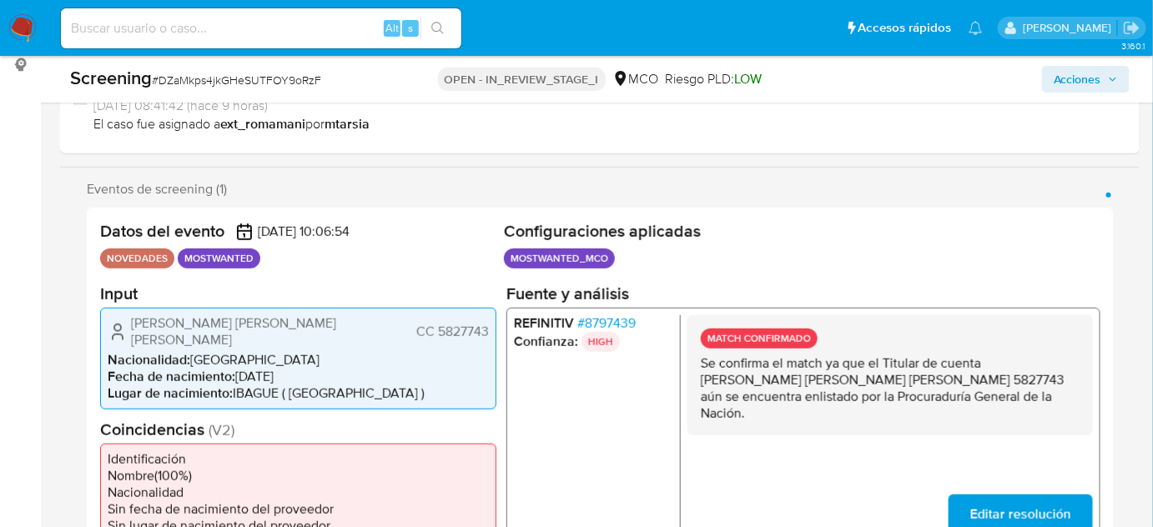
drag, startPoint x: 612, startPoint y: 310, endPoint x: 611, endPoint y: 320, distance: 10.0
click at [611, 310] on div "REFINITIV # 8797439 Confianza: HIGH MATCH CONFIRMADO Se confirma el match ya qu…" at bounding box center [803, 424] width 594 height 234
click at [611, 321] on span "# 8797439" at bounding box center [606, 323] width 58 height 17
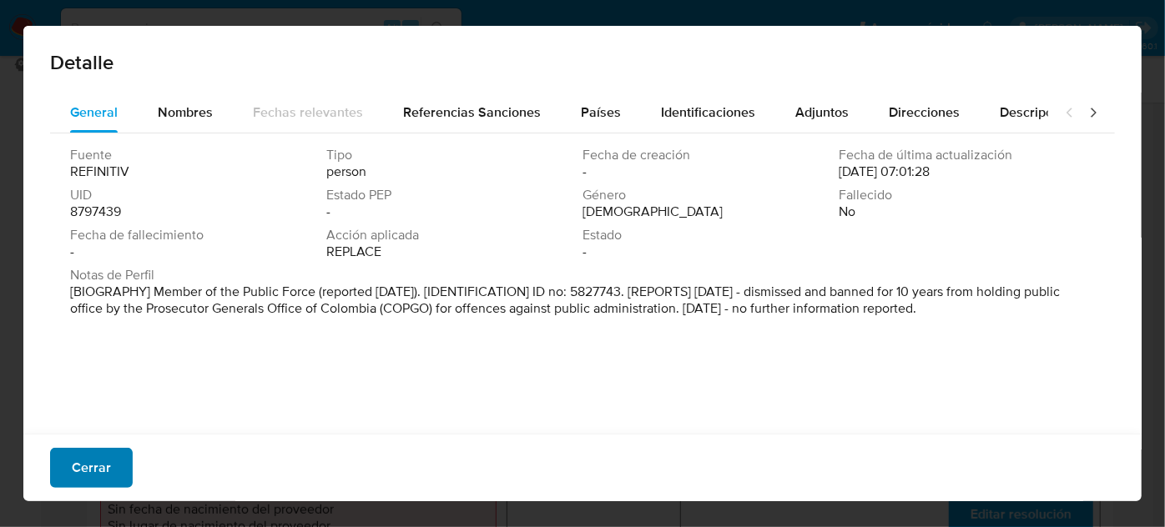
click at [100, 471] on span "Cerrar" at bounding box center [91, 468] width 39 height 37
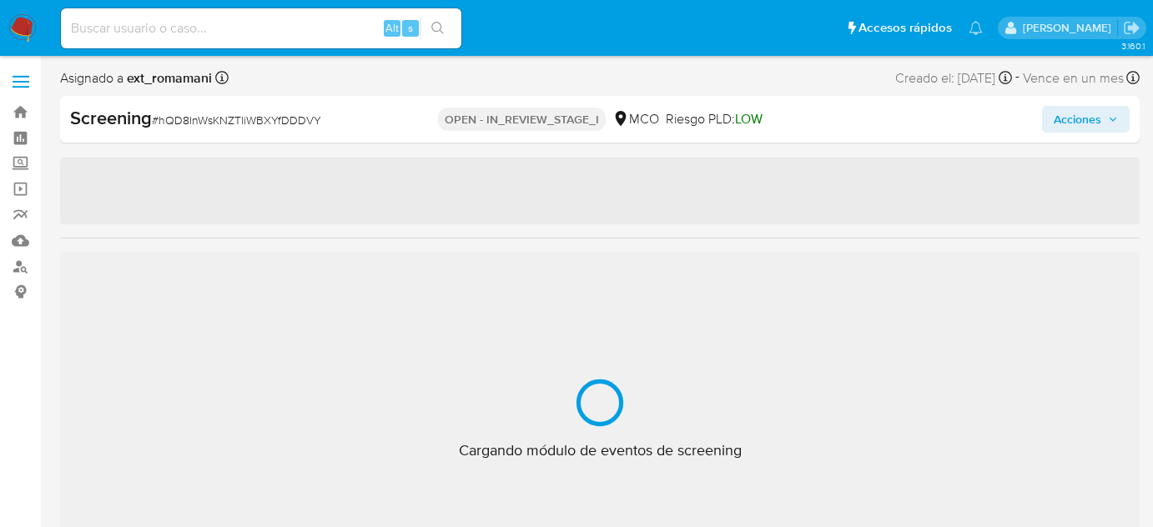
select select "10"
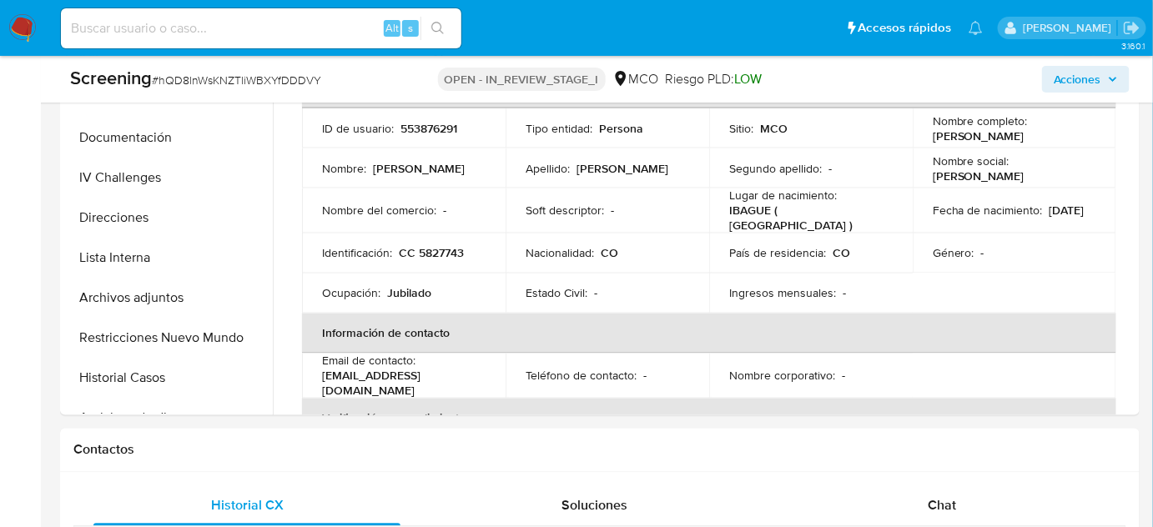
scroll to position [758, 0]
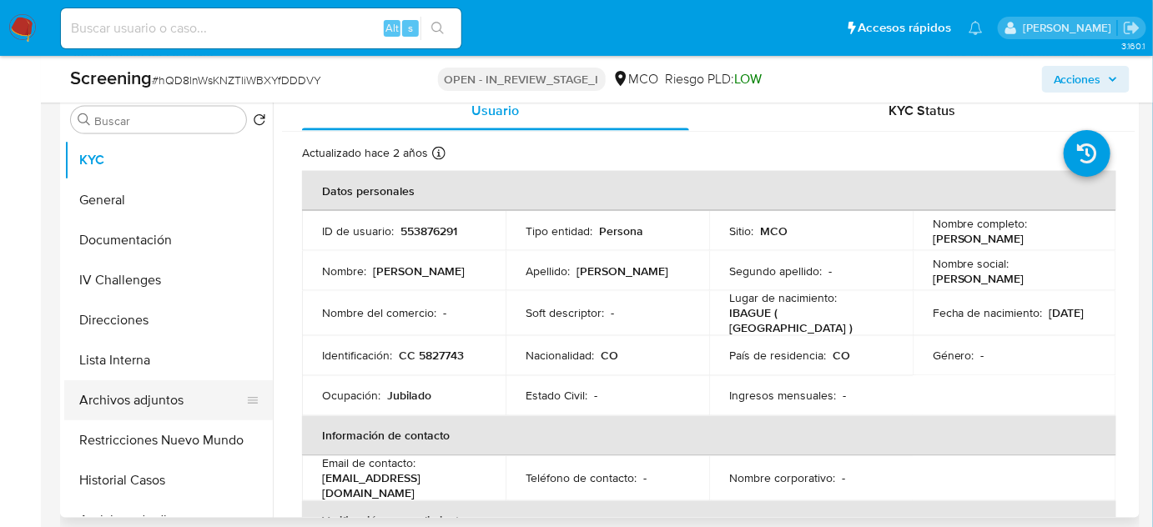
click at [106, 401] on button "Archivos adjuntos" at bounding box center [161, 400] width 195 height 40
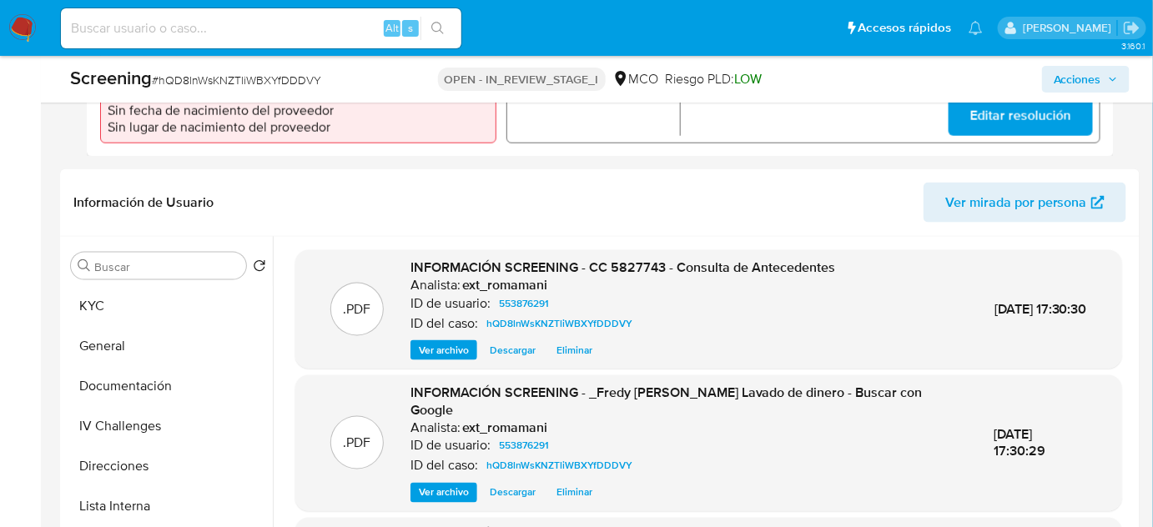
scroll to position [834, 0]
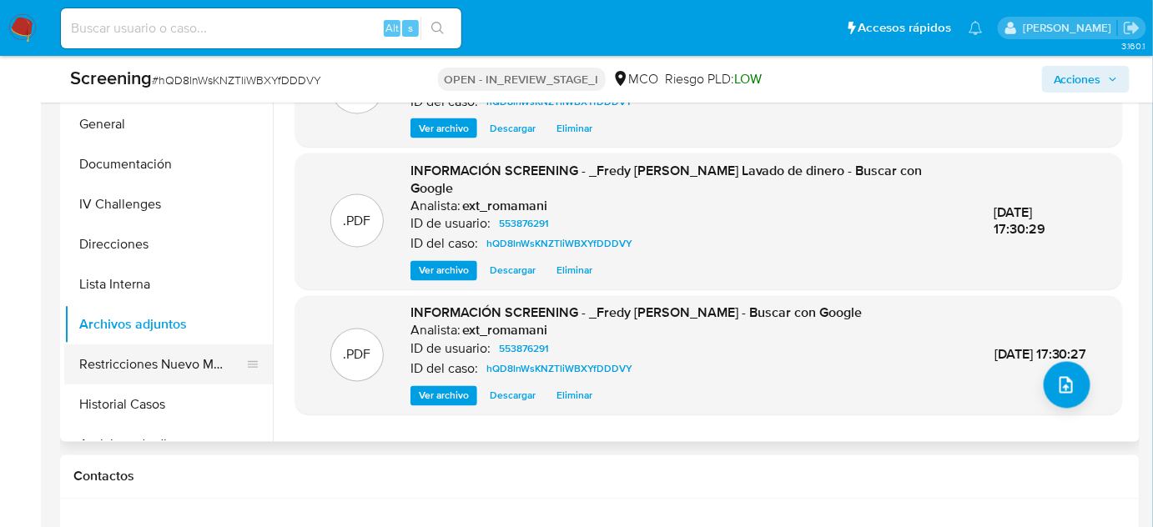
click at [157, 356] on button "Restricciones Nuevo Mundo" at bounding box center [161, 365] width 195 height 40
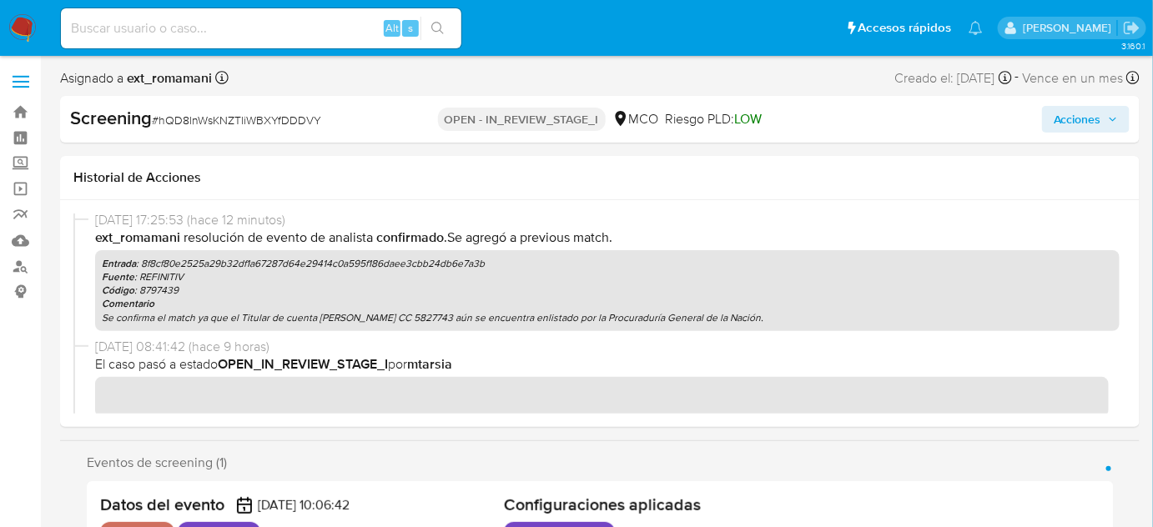
scroll to position [303, 0]
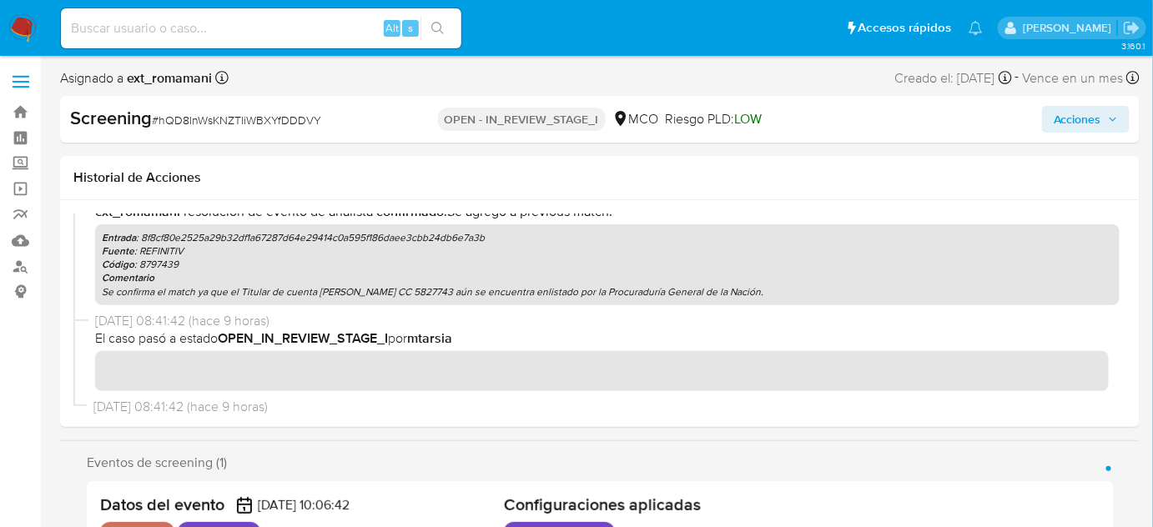
click at [1066, 115] on span "Acciones" at bounding box center [1078, 119] width 48 height 27
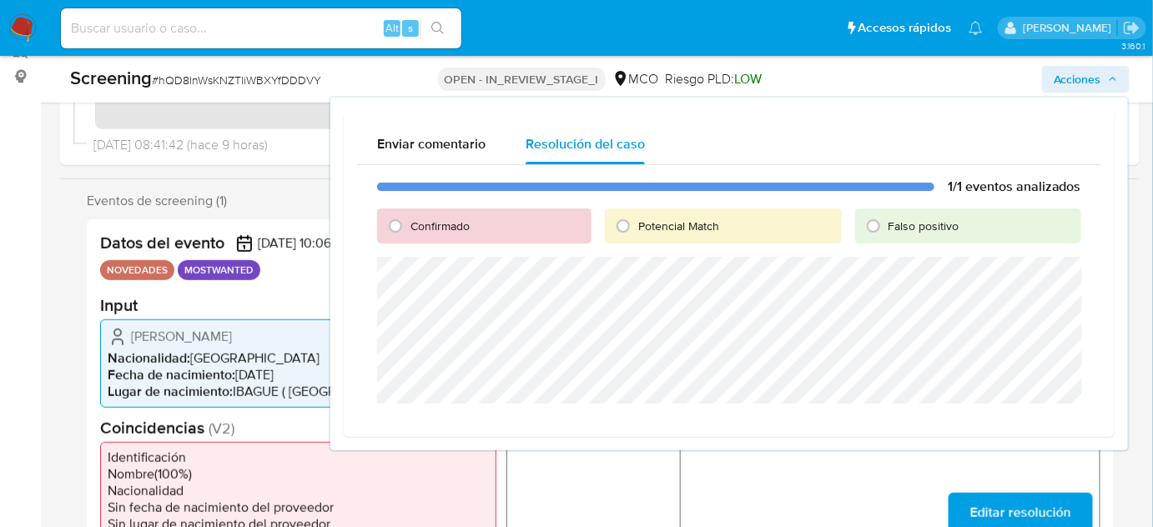
scroll to position [227, 0]
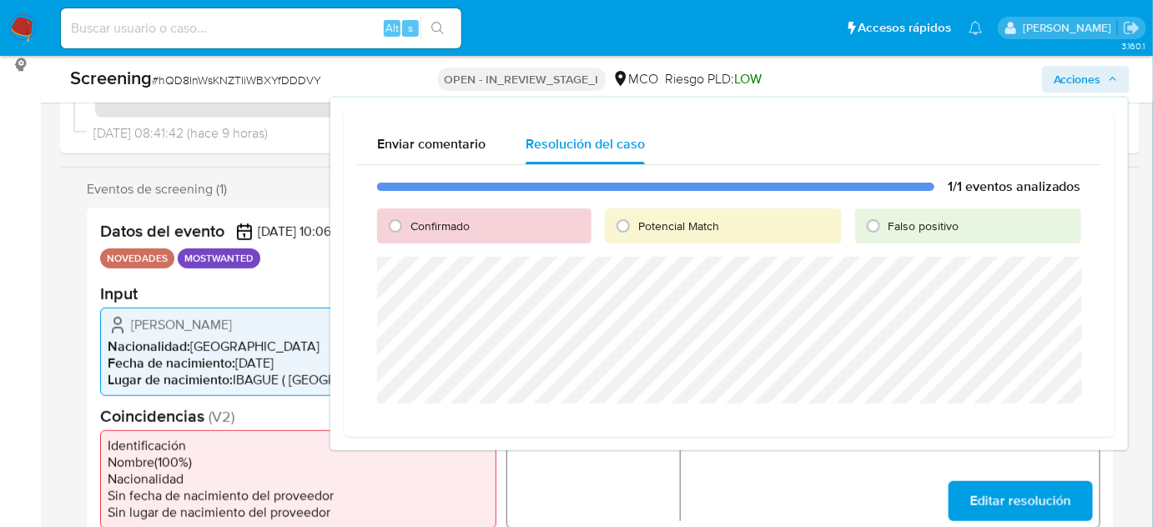
click at [414, 227] on span "Confirmado" at bounding box center [440, 226] width 59 height 17
click at [409, 227] on input "Confirmado" at bounding box center [395, 226] width 27 height 27
radio input "true"
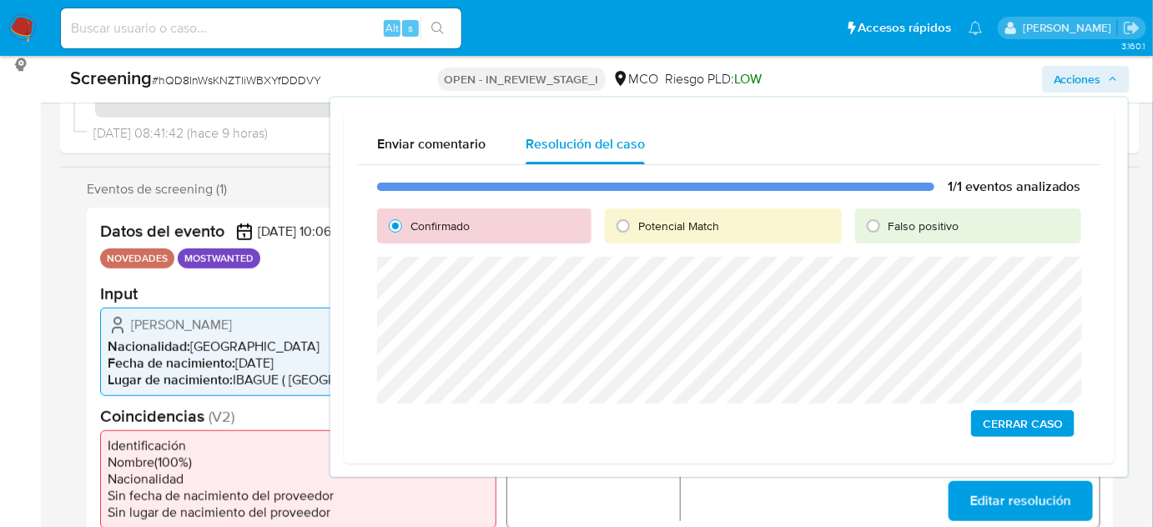
click at [1026, 427] on span "Cerrar Caso" at bounding box center [1023, 423] width 80 height 23
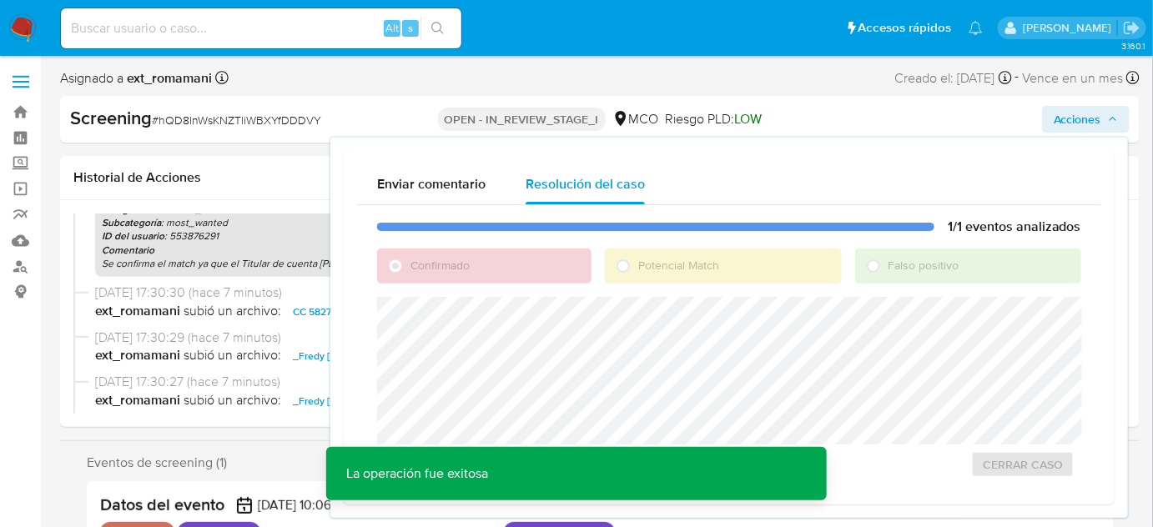
scroll to position [0, 0]
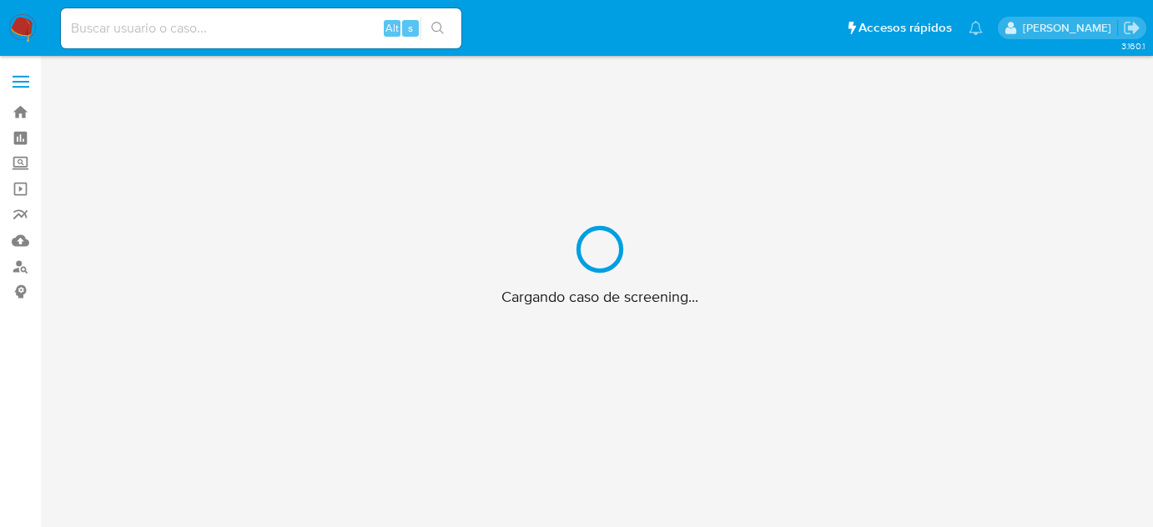
scroll to position [60, 0]
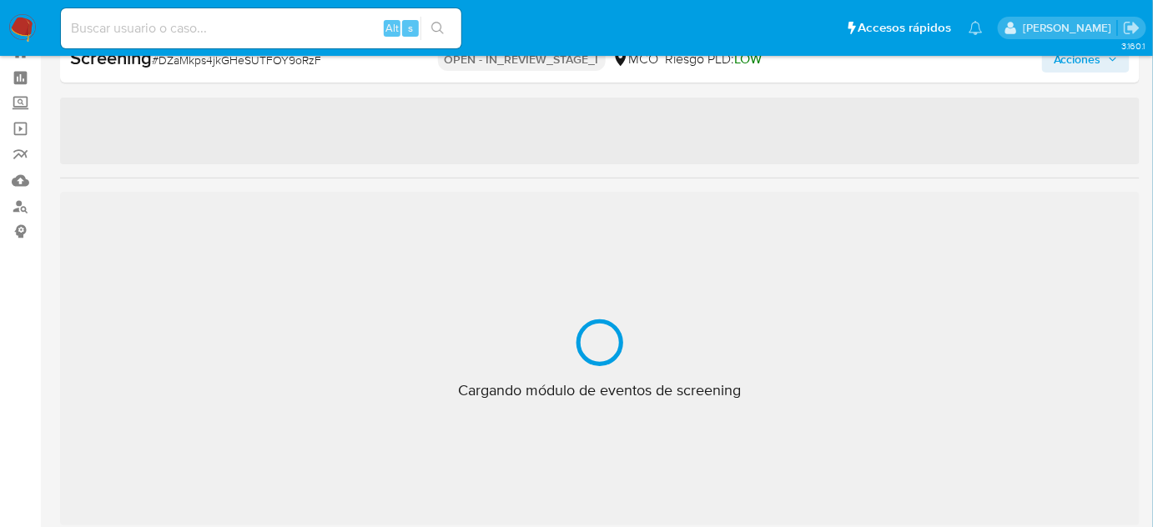
select select "10"
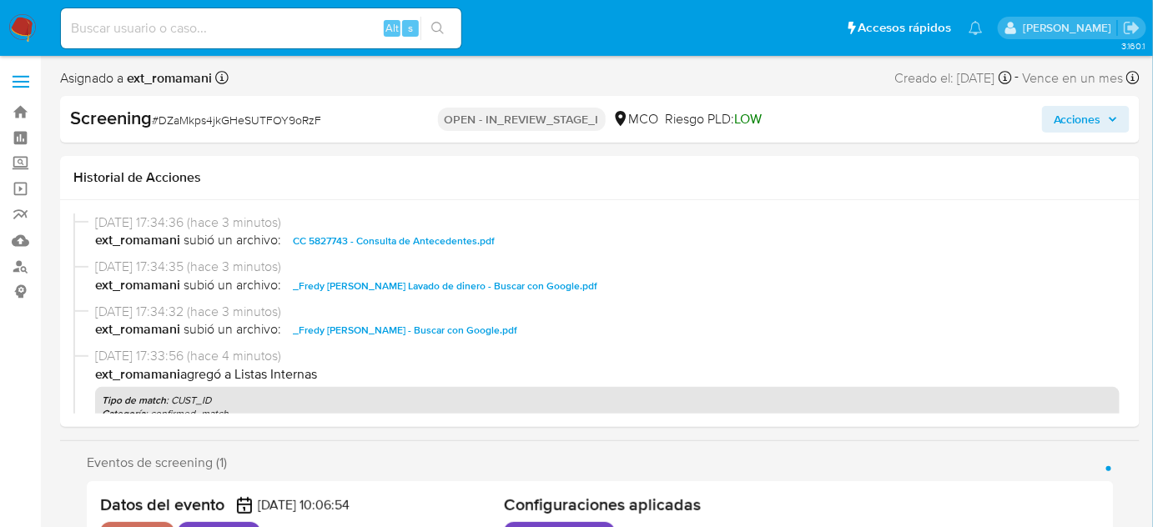
scroll to position [0, 0]
click at [1078, 123] on span "Acciones" at bounding box center [1078, 119] width 48 height 27
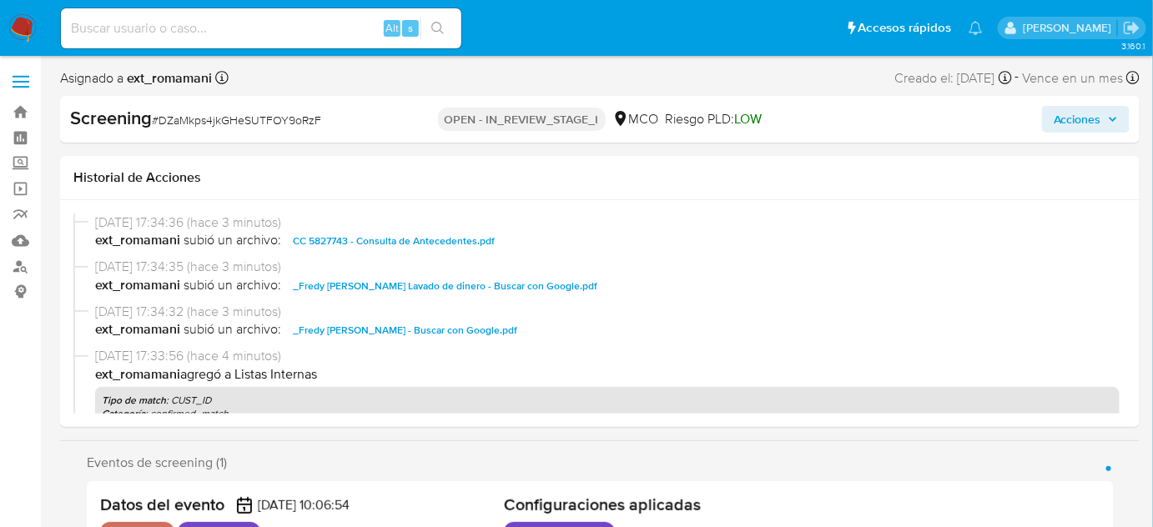
click at [1085, 114] on span "Acciones" at bounding box center [1078, 119] width 48 height 27
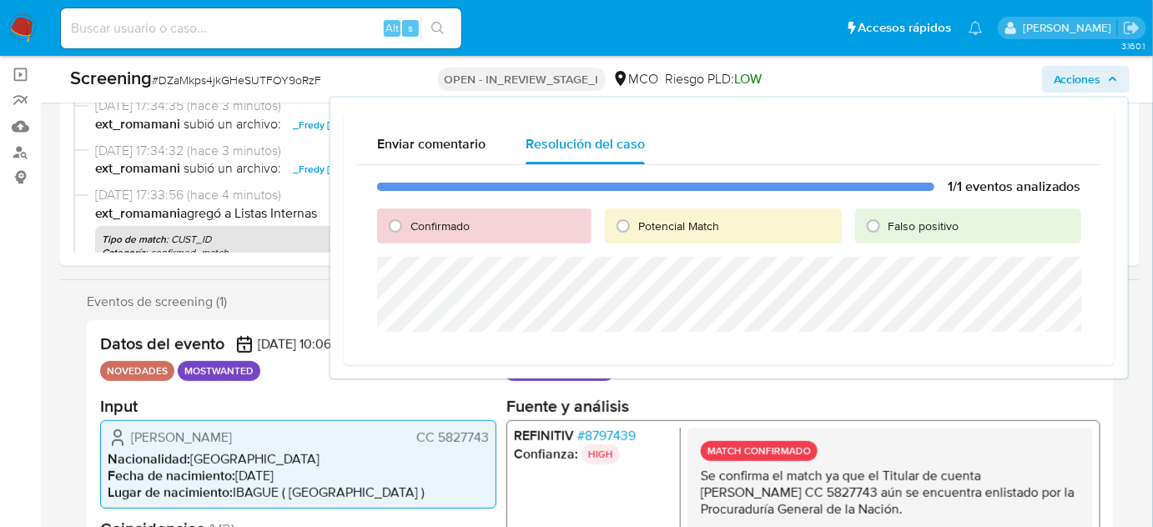
scroll to position [151, 0]
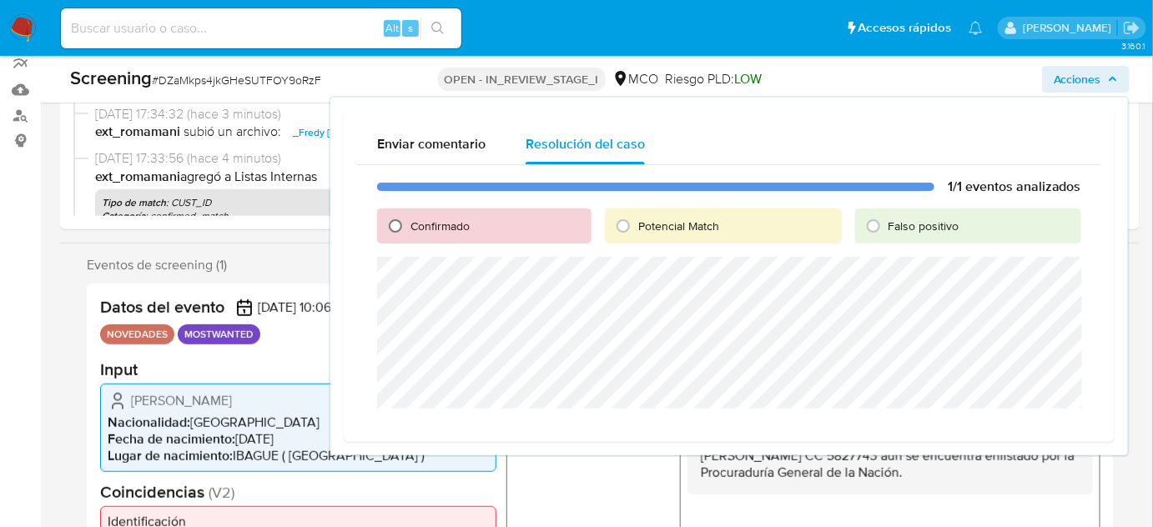
click at [398, 225] on input "Confirmado" at bounding box center [395, 226] width 27 height 27
radio input "true"
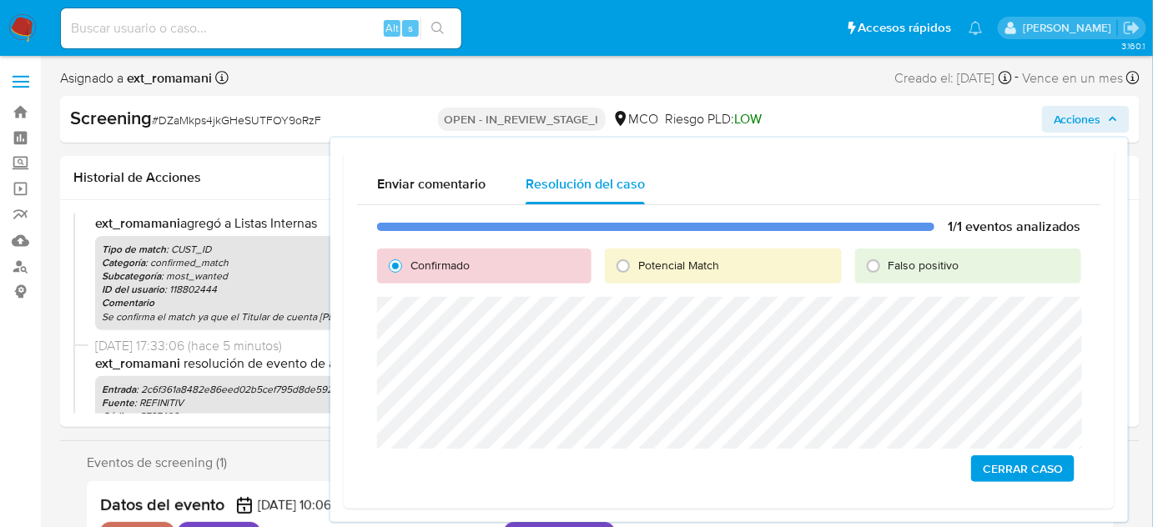
click at [375, 309] on div "1/1 eventos analizados Confirmado Potencial Match Falso positivo Cerrar Caso" at bounding box center [729, 350] width 744 height 290
click at [1016, 473] on span "Cerrar Caso" at bounding box center [1023, 468] width 80 height 23
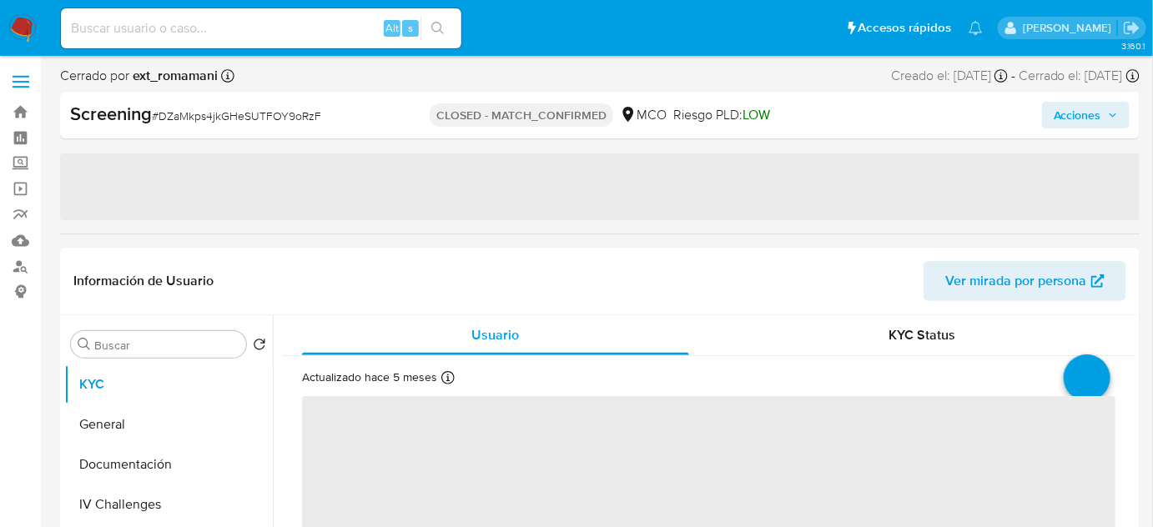
select select "10"
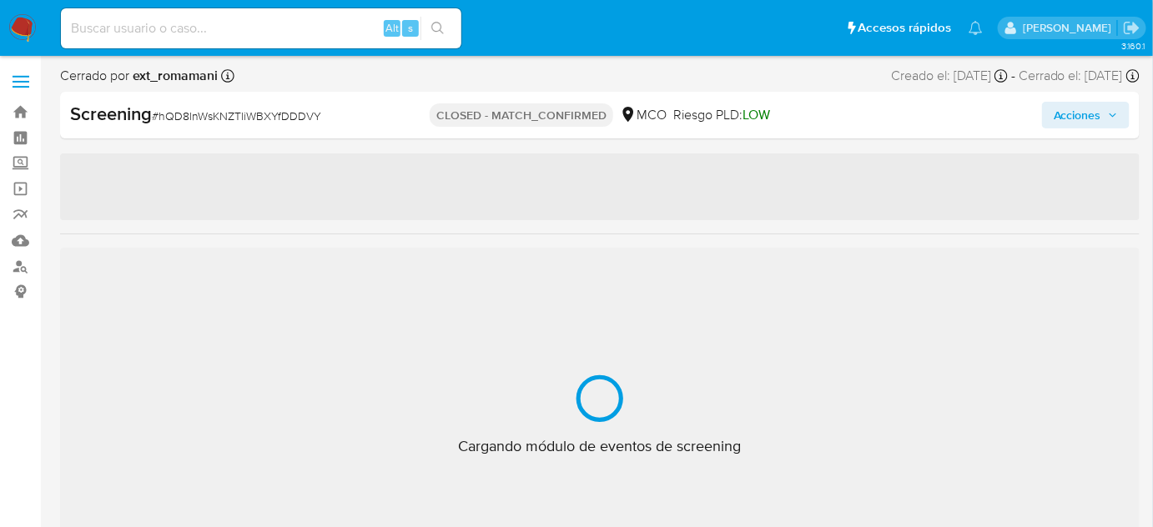
select select "10"
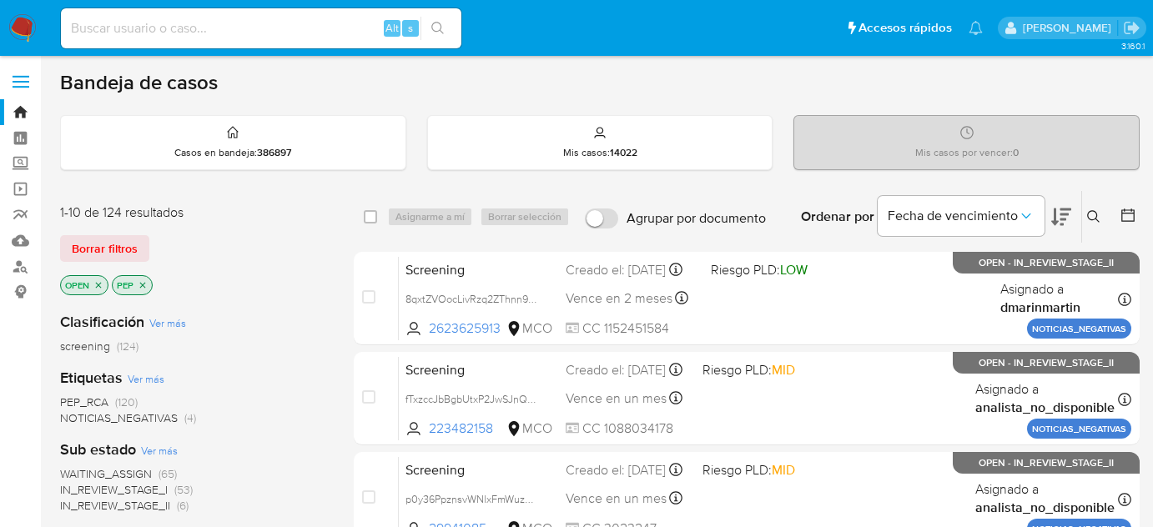
scroll to position [303, 0]
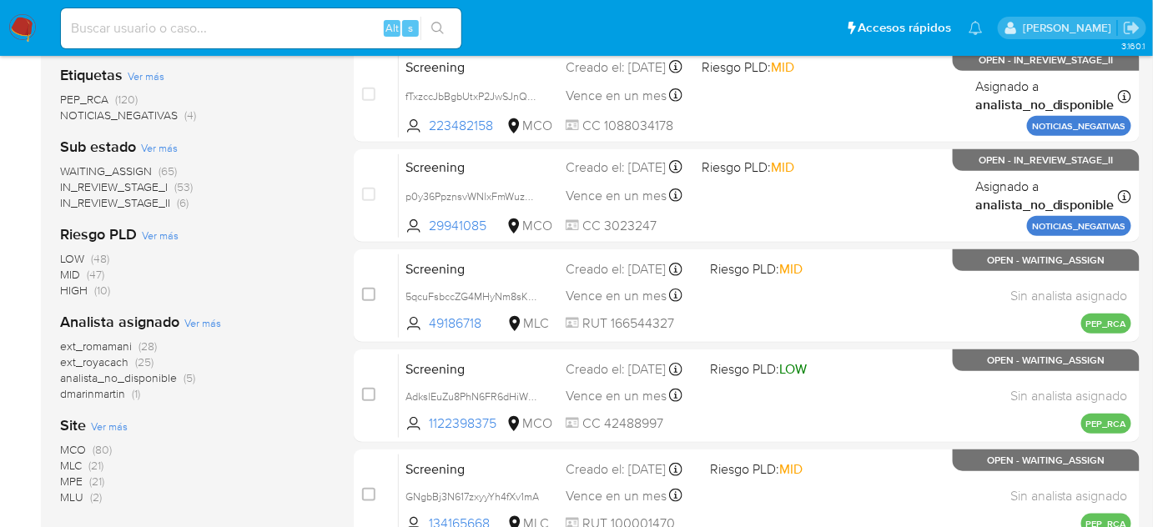
click at [29, 25] on img at bounding box center [22, 28] width 28 height 28
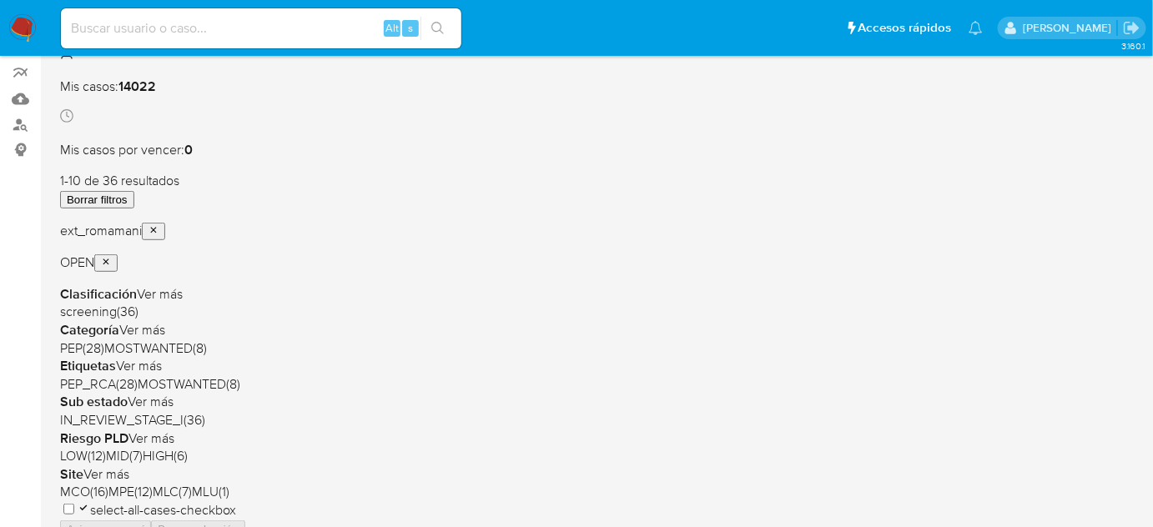
scroll to position [151, 0]
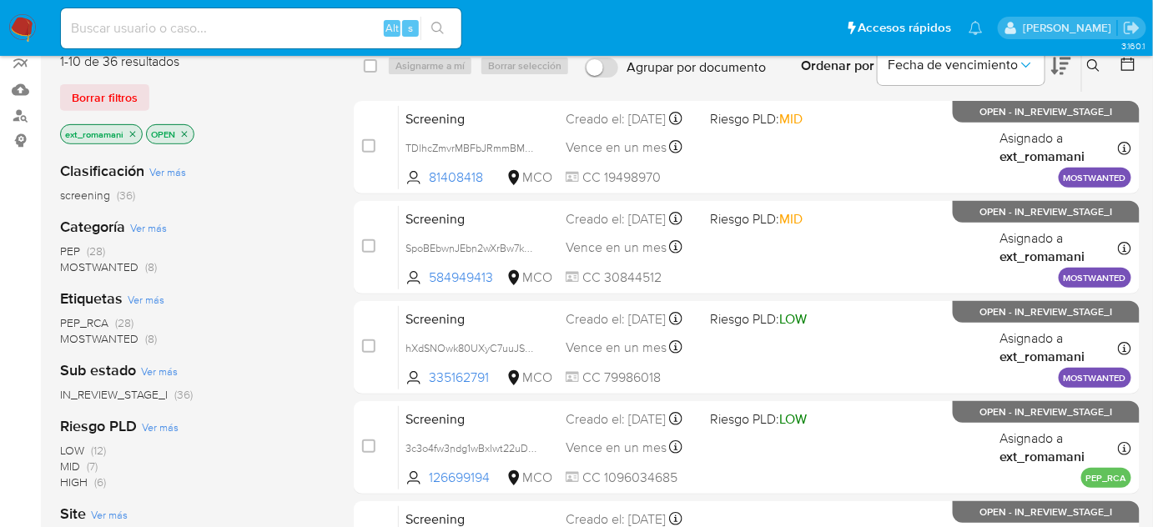
click at [138, 266] on span "MOSTWANTED (8)" at bounding box center [108, 267] width 97 height 16
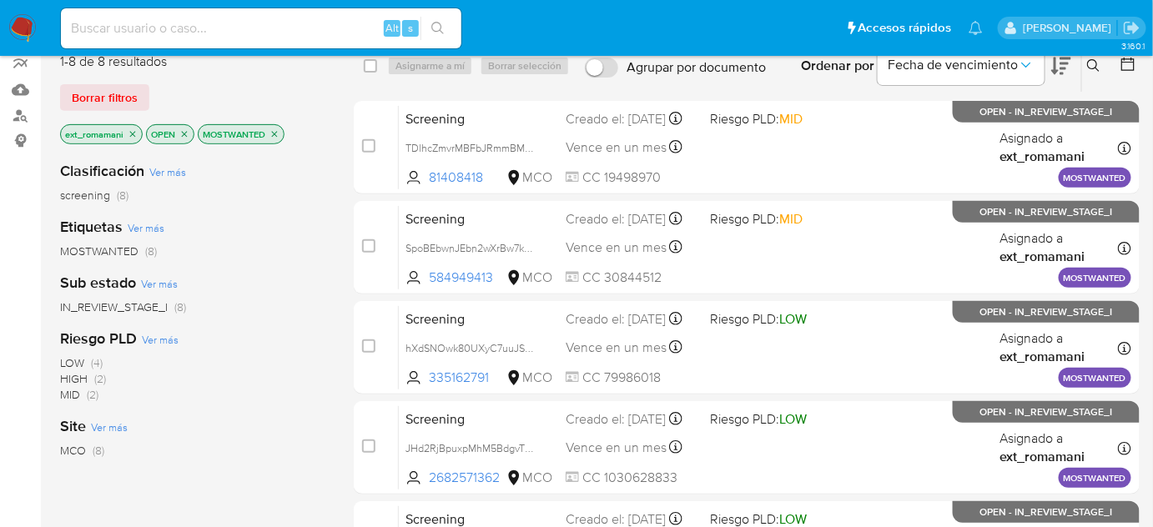
click at [19, 24] on img at bounding box center [22, 28] width 28 height 28
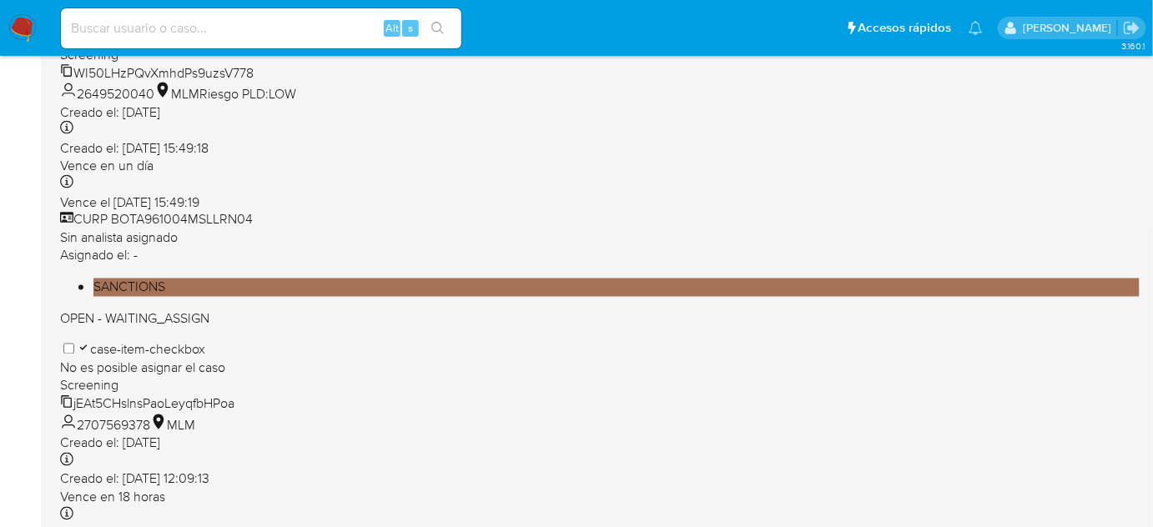
scroll to position [849, 0]
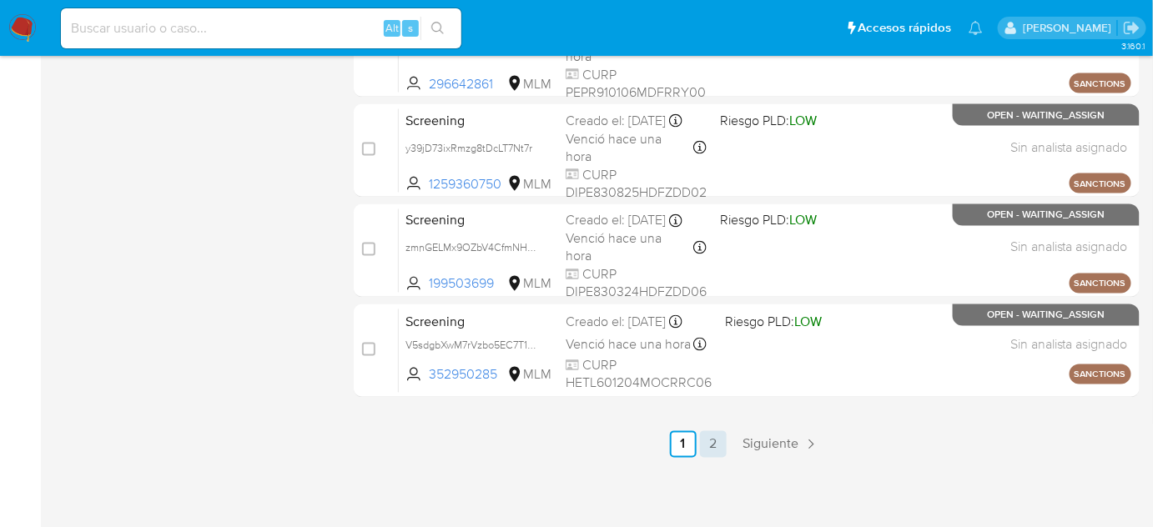
click at [710, 449] on link "2" at bounding box center [713, 444] width 27 height 27
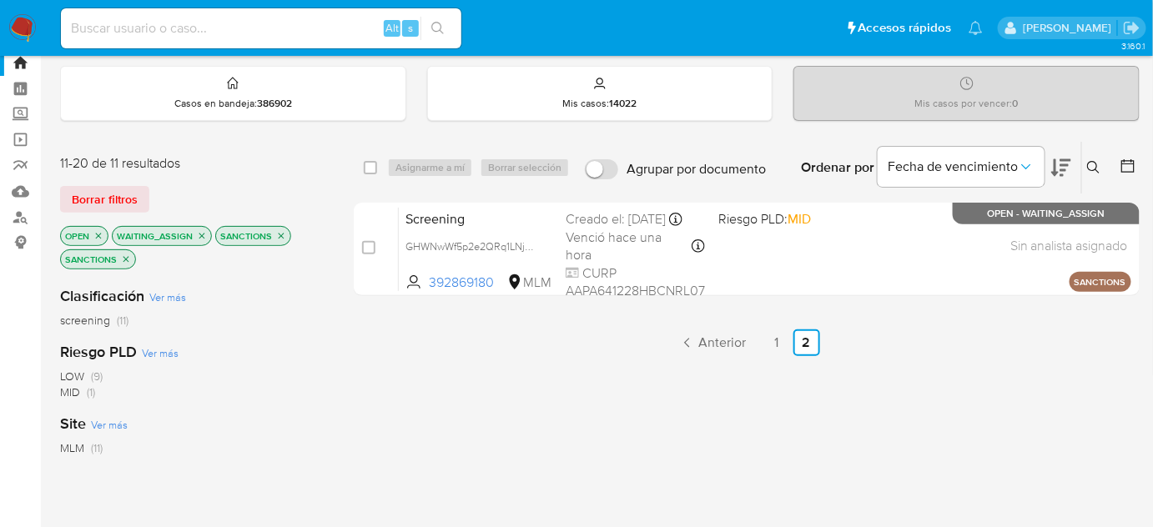
scroll to position [75, 0]
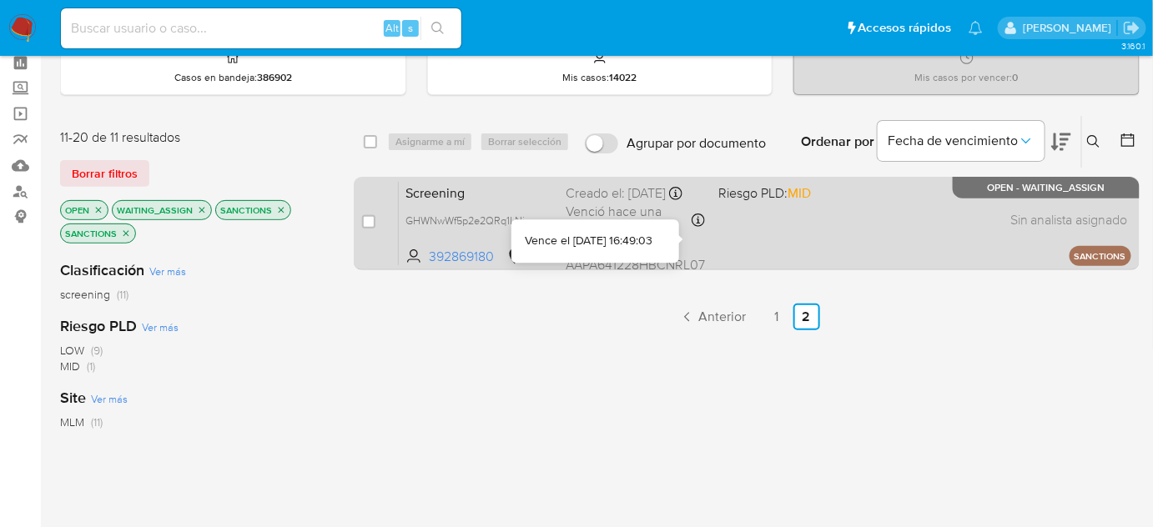
click at [710, 222] on div "Screening GHWNwWf5p2e2QRq1LNjEPJBJ 392869180 MLM Riesgo PLD: MID Creado el: [DA…" at bounding box center [765, 223] width 733 height 84
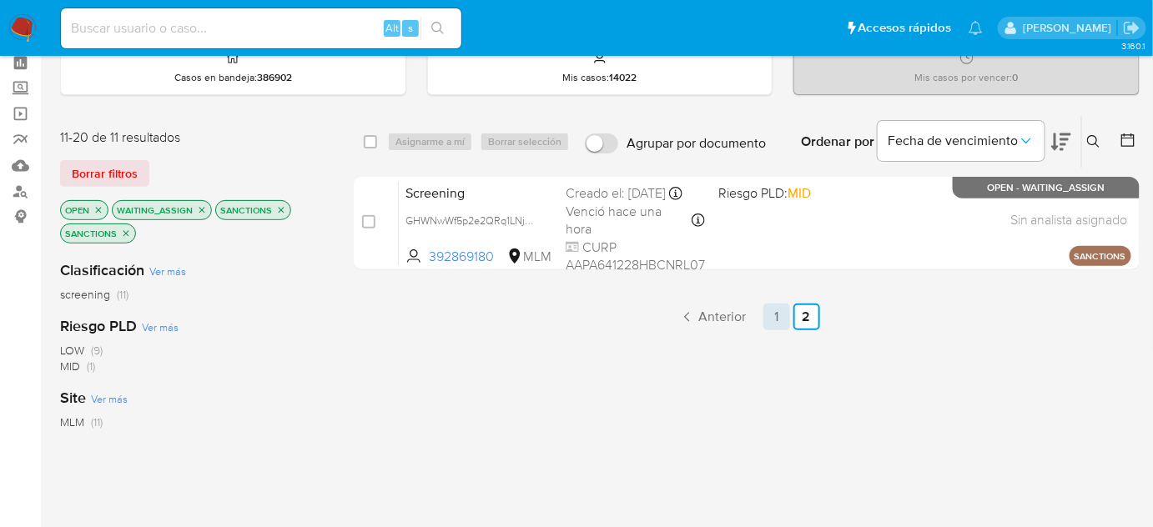
click at [772, 319] on link "1" at bounding box center [776, 317] width 27 height 27
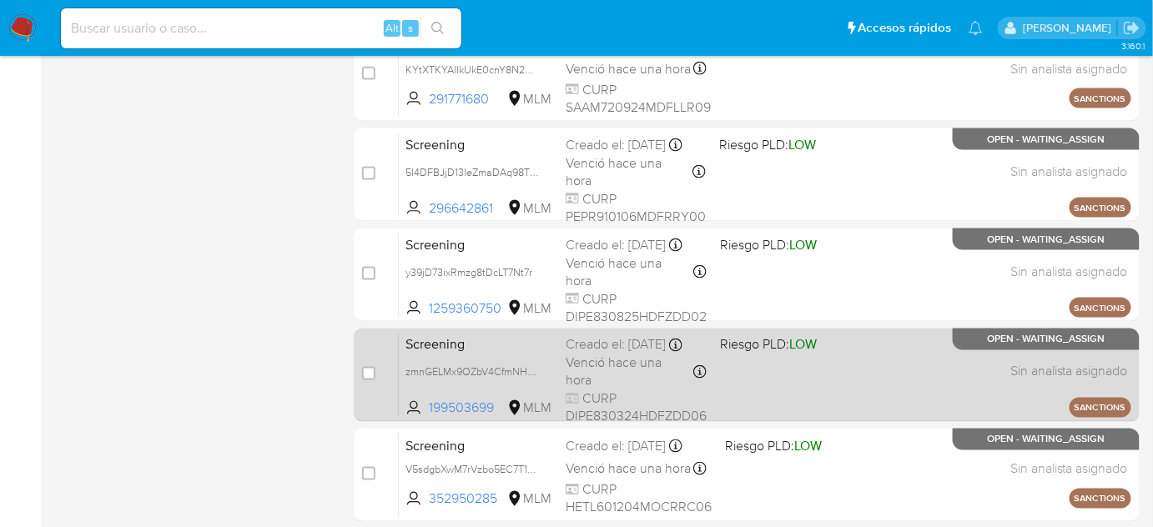
scroll to position [849, 0]
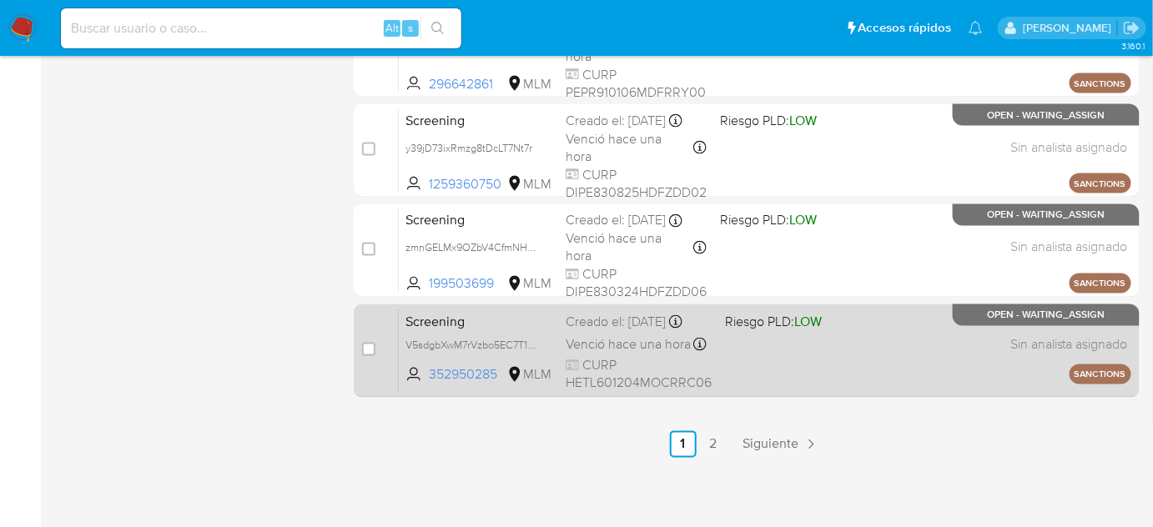
click at [725, 346] on span at bounding box center [788, 344] width 127 height 3
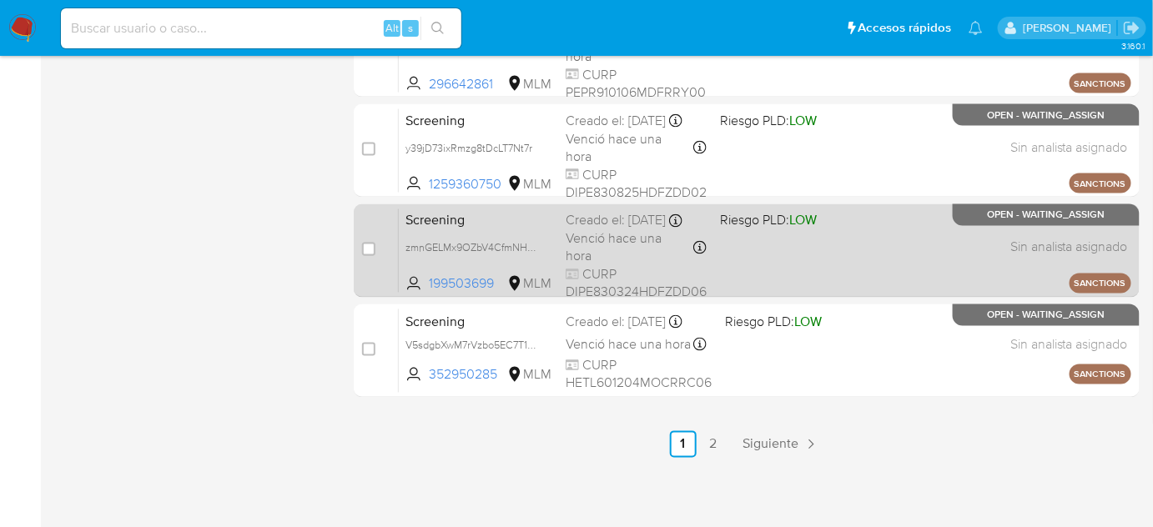
drag, startPoint x: 712, startPoint y: 269, endPoint x: 713, endPoint y: 220, distance: 48.4
click at [712, 263] on div "Screening zmnGELMx9OZbV4CfmNHKRdlz 199503699 MLM Riesgo PLD: LOW Creado el: [DA…" at bounding box center [765, 251] width 733 height 84
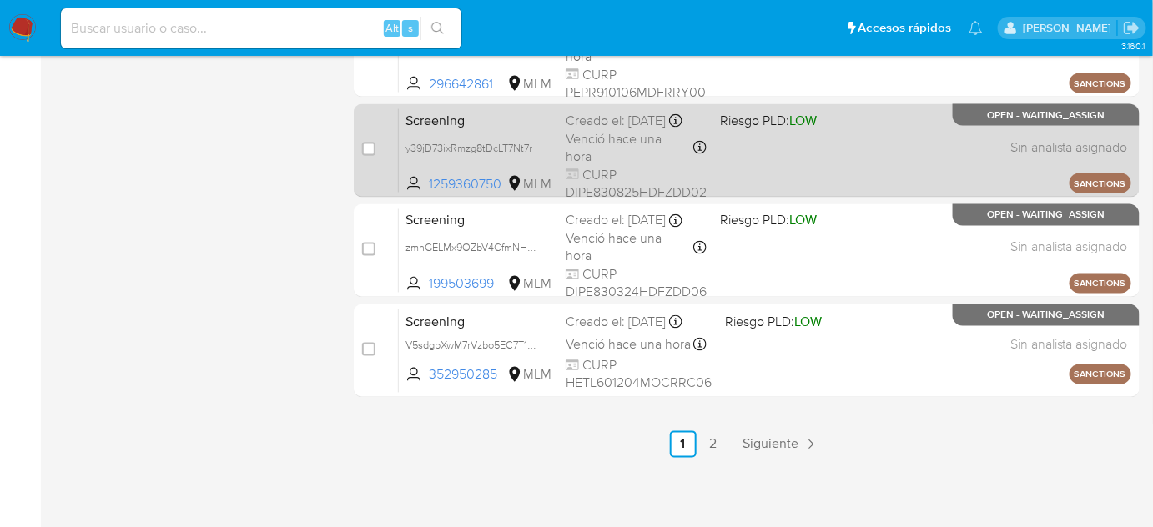
click at [713, 174] on div "Screening y39jD73ixRmzg8tDcLT7Nt7r 1259360750 MLM Riesgo PLD: LOW Creado el: [D…" at bounding box center [765, 150] width 733 height 84
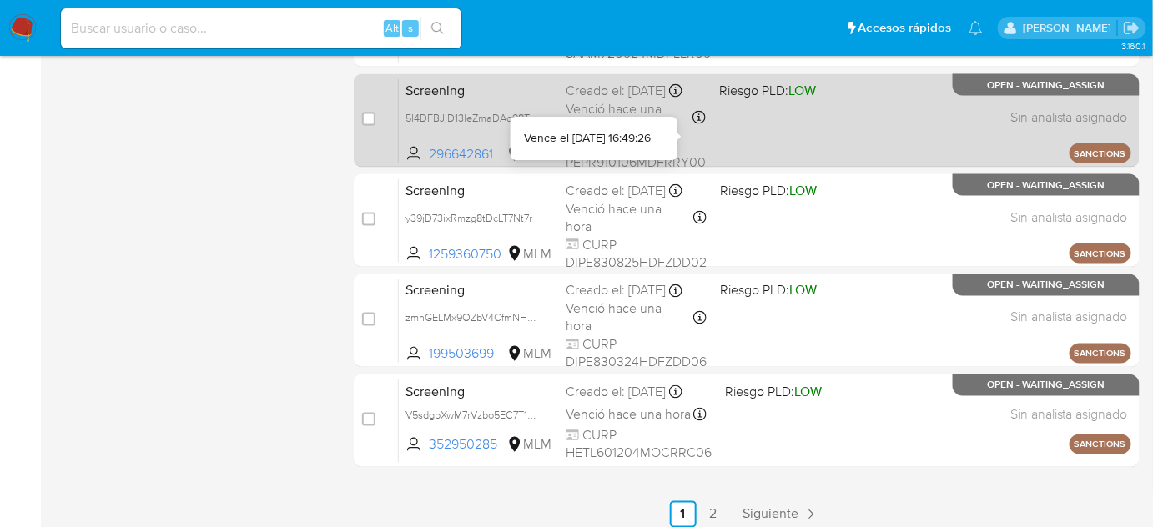
scroll to position [621, 0]
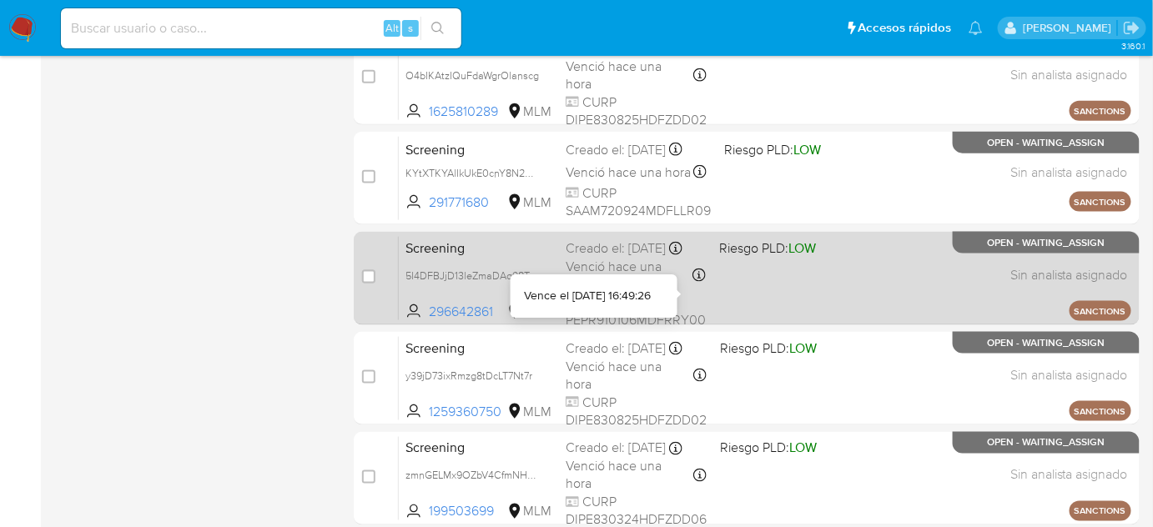
click at [697, 282] on icon at bounding box center [699, 275] width 13 height 13
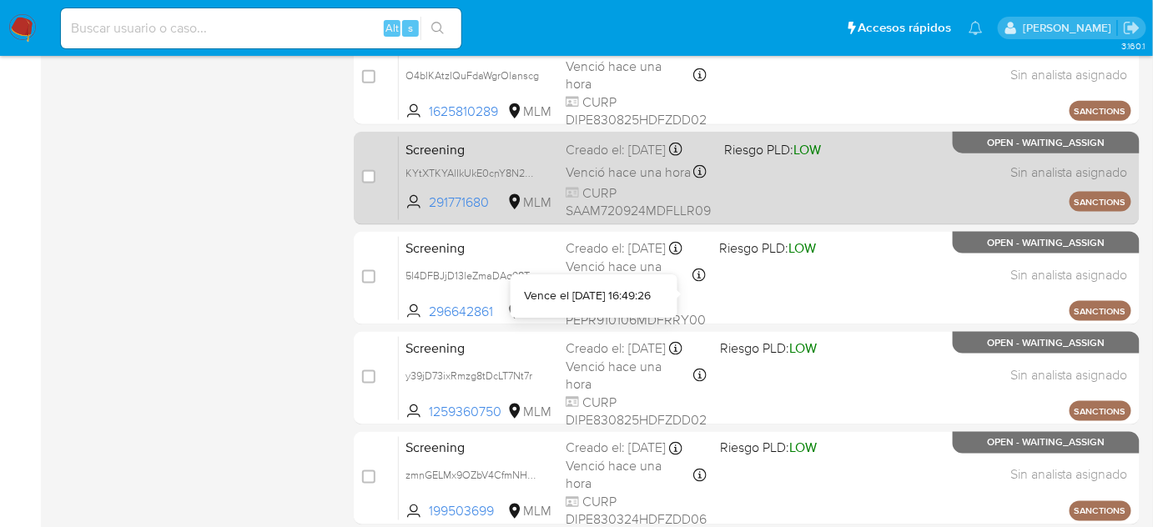
click at [699, 199] on span "CURP SAAM720924MDFLLR09" at bounding box center [638, 202] width 145 height 36
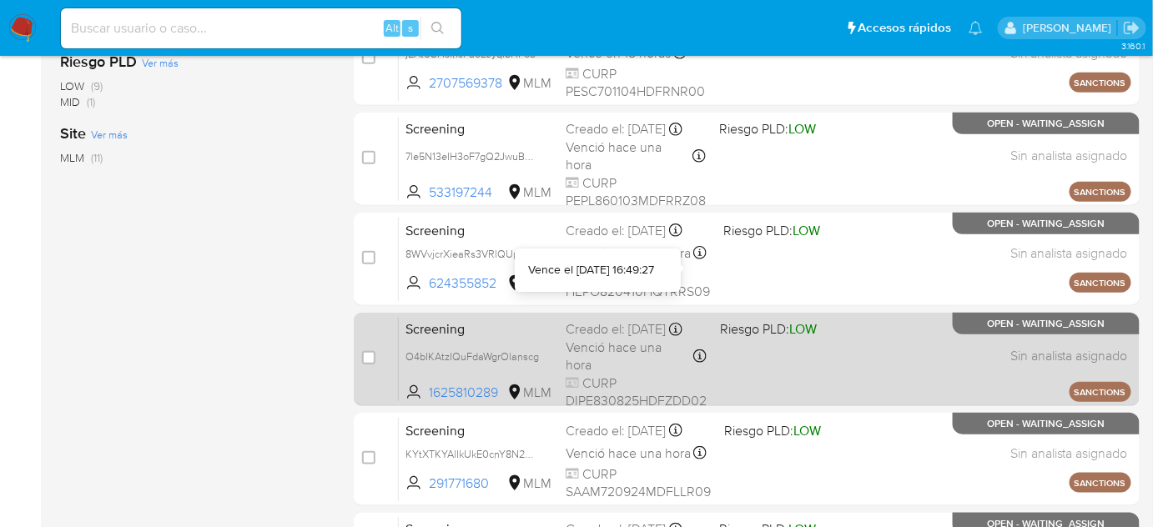
scroll to position [318, 0]
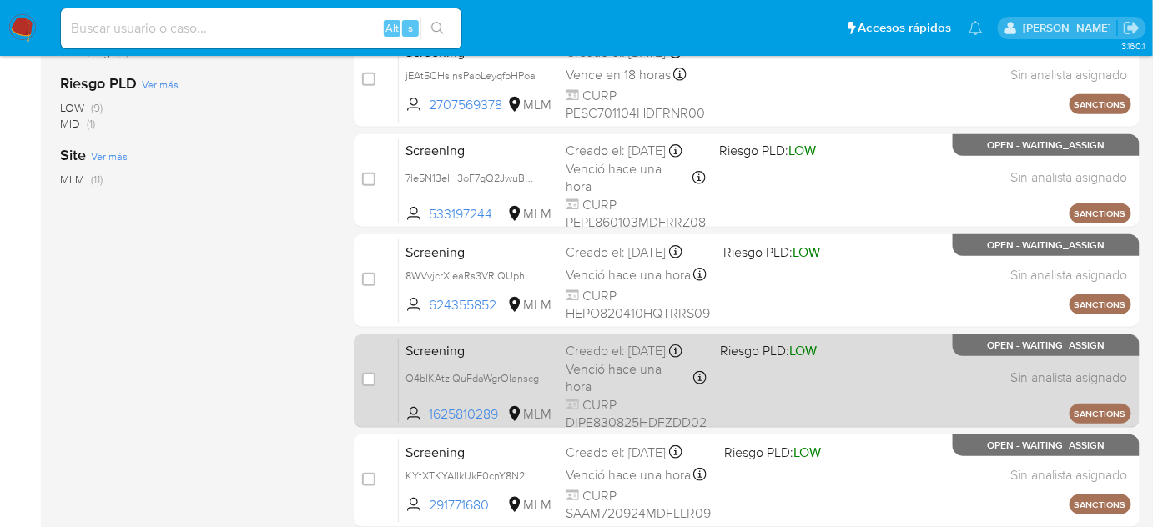
click at [668, 385] on span "Venció hace una hora" at bounding box center [628, 378] width 125 height 36
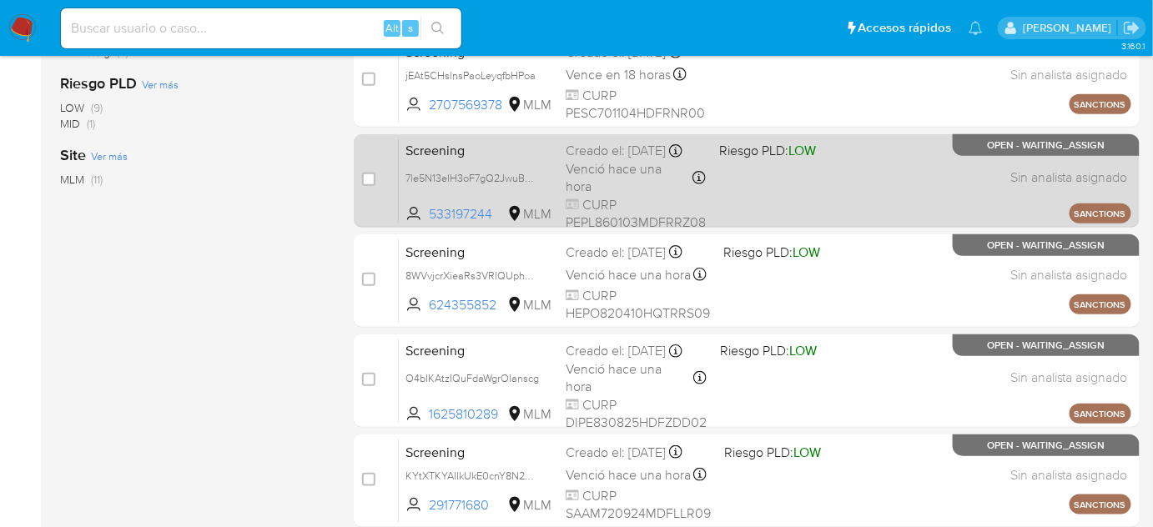
drag, startPoint x: 661, startPoint y: 288, endPoint x: 666, endPoint y: 195, distance: 92.8
click at [661, 285] on span "Venció hace una hora" at bounding box center [628, 275] width 125 height 18
click at [668, 192] on span "Venció hace una hora" at bounding box center [628, 178] width 124 height 36
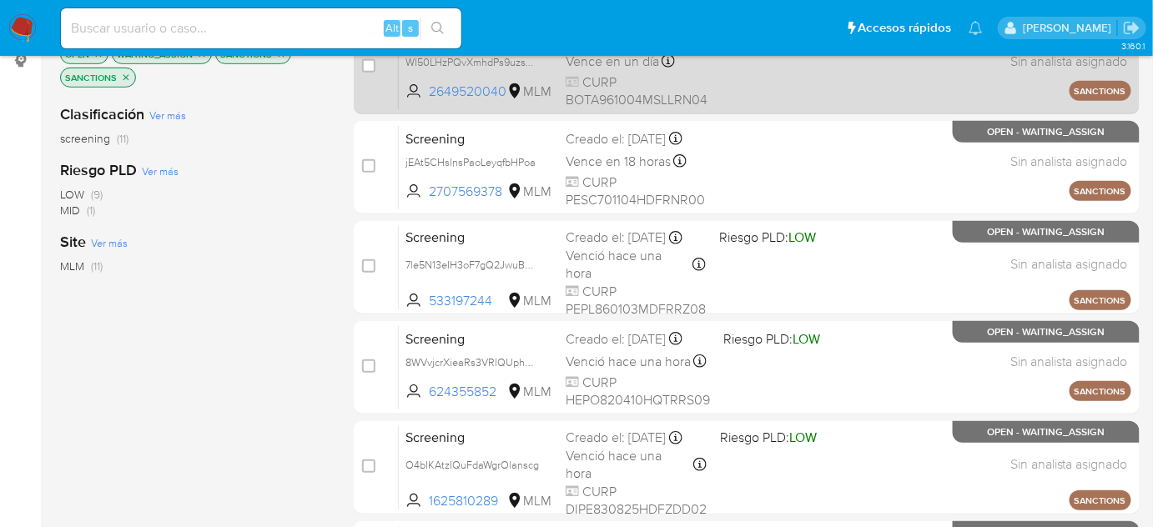
scroll to position [46, 0]
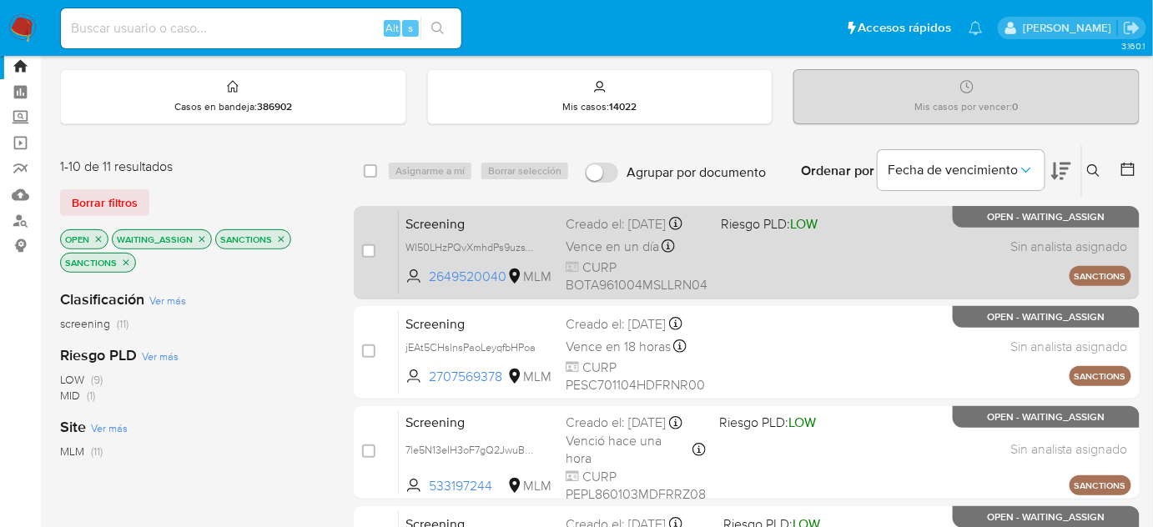
click at [654, 334] on div "Creado el: [DATE] Creado el: [DATE] 12:09:13" at bounding box center [635, 324] width 139 height 18
click at [661, 258] on div "Vence en un día Vence el [DATE] 15:49:19" at bounding box center [637, 246] width 142 height 23
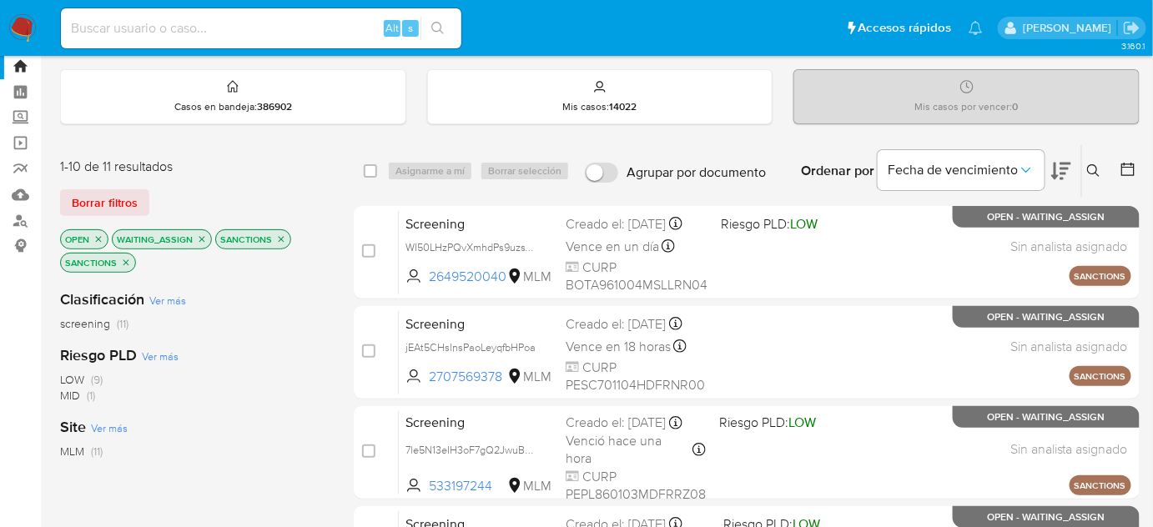
scroll to position [14, 0]
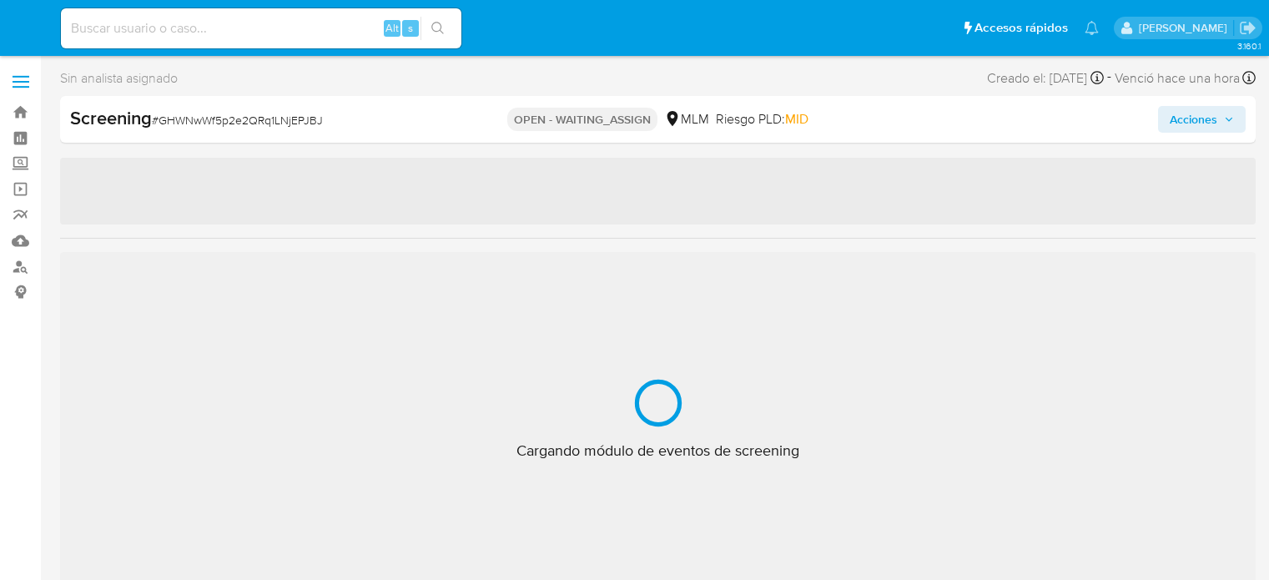
select select "10"
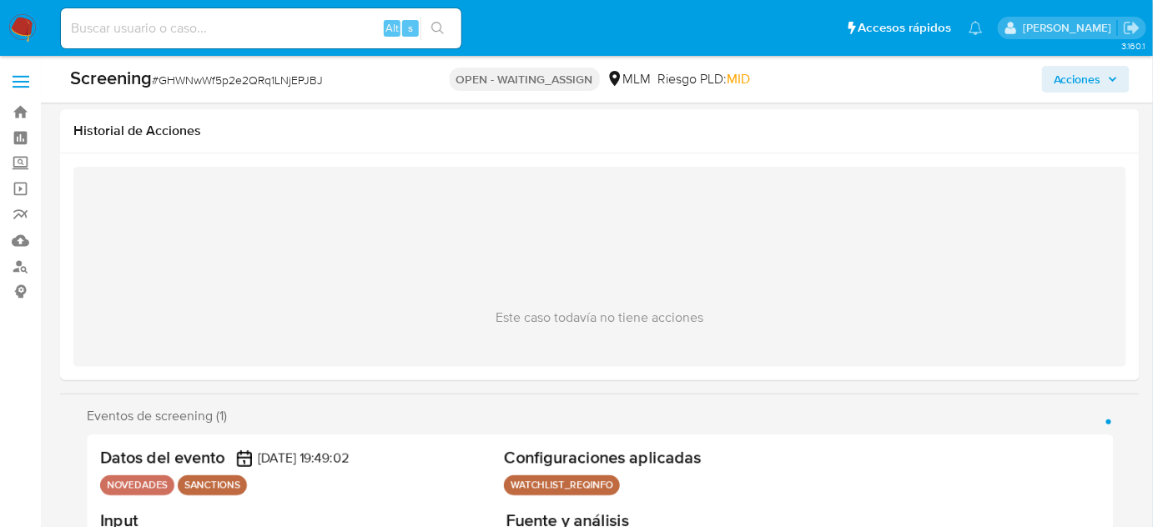
scroll to position [151, 0]
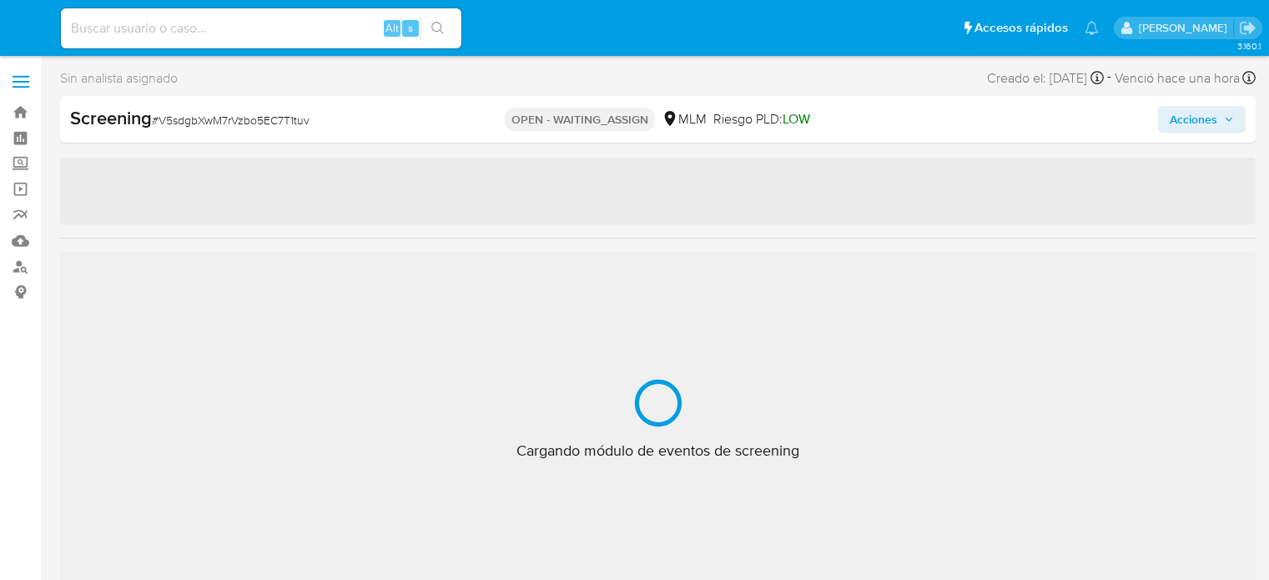
select select "10"
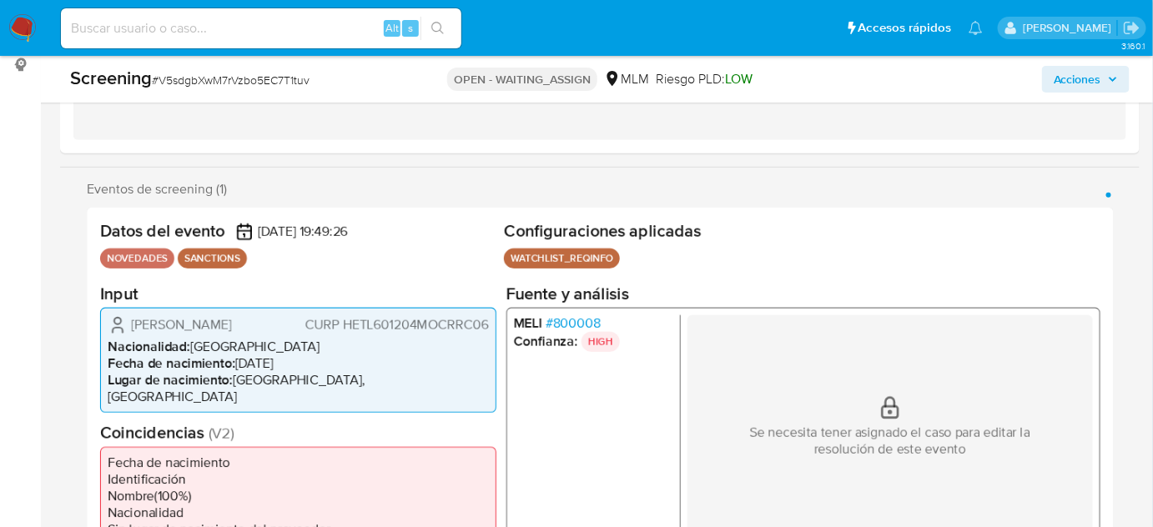
scroll to position [227, 0]
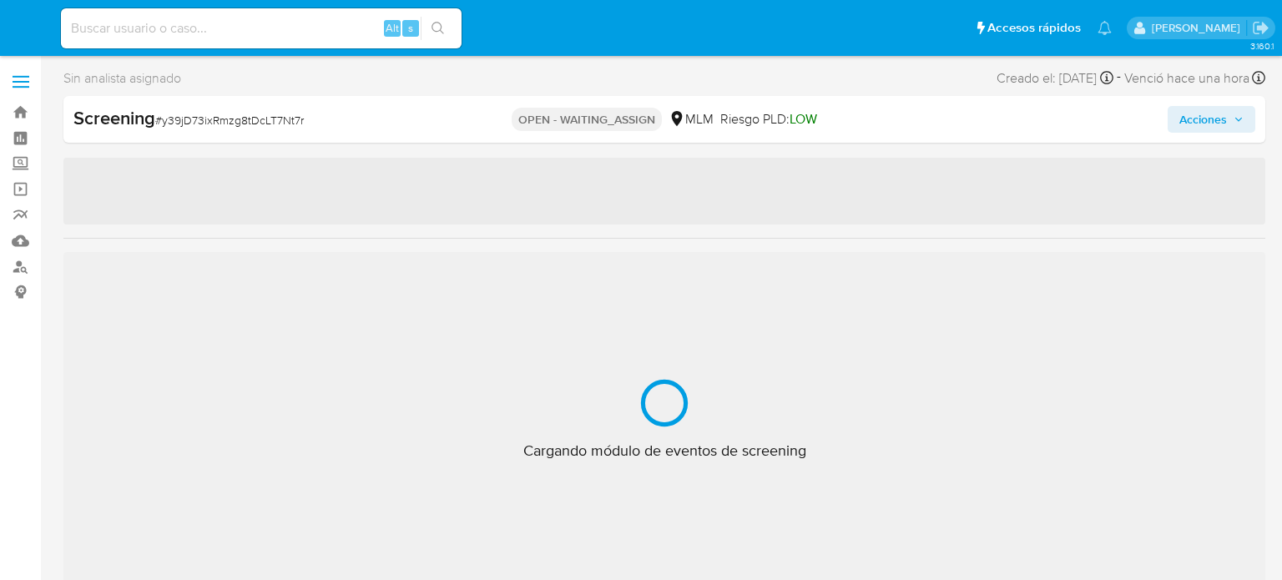
select select "10"
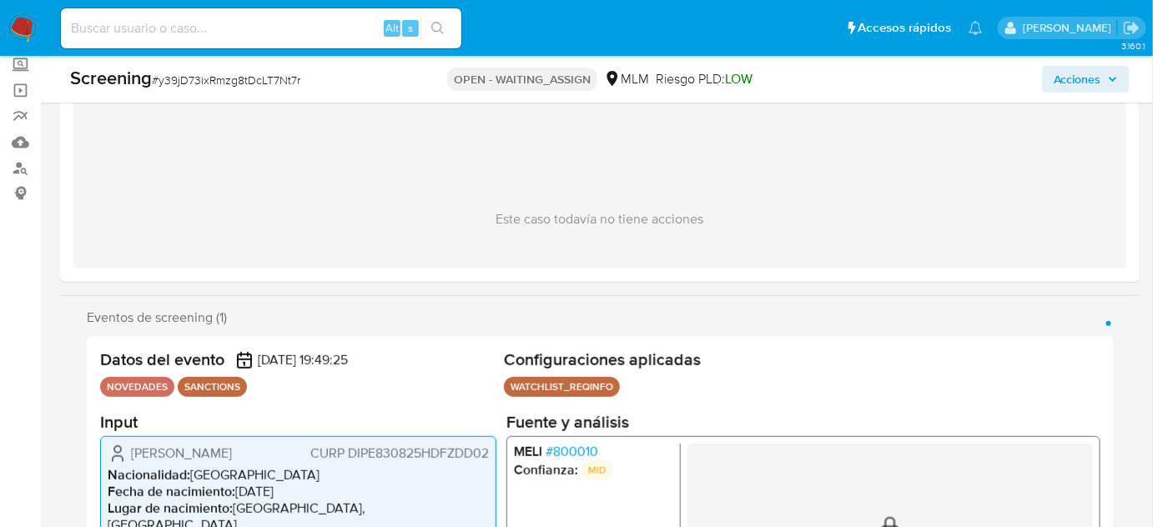
scroll to position [227, 0]
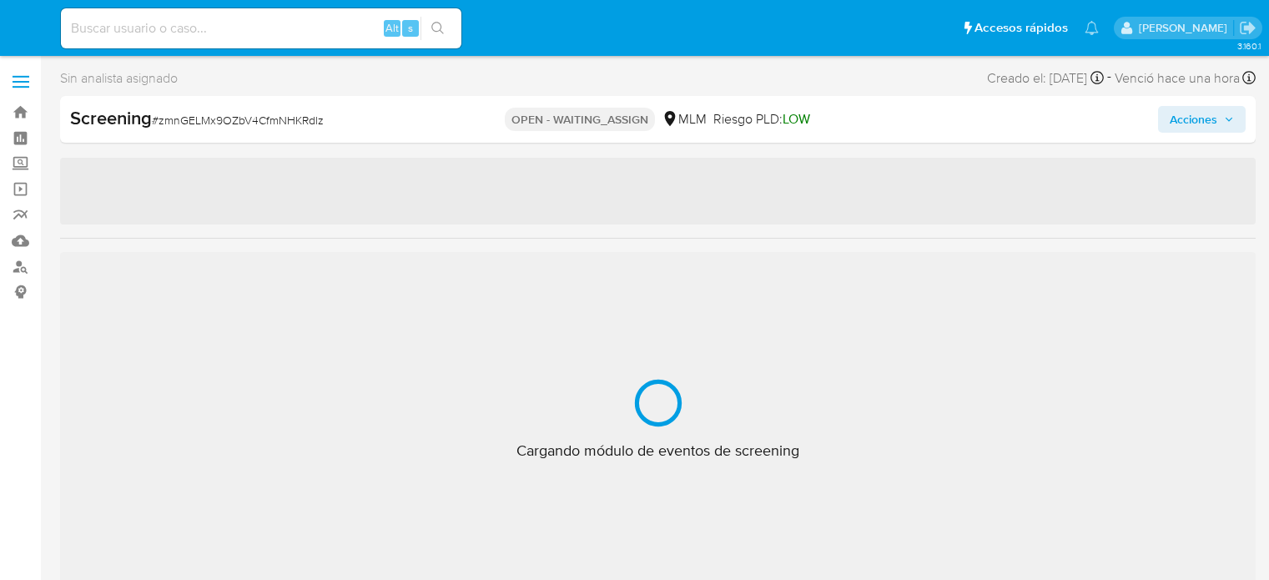
select select "10"
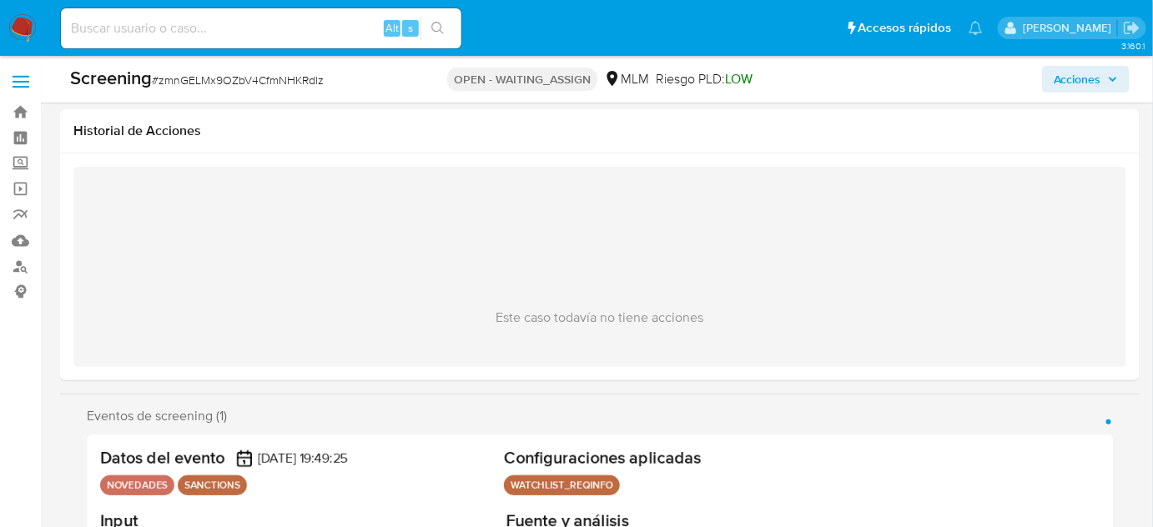
scroll to position [151, 0]
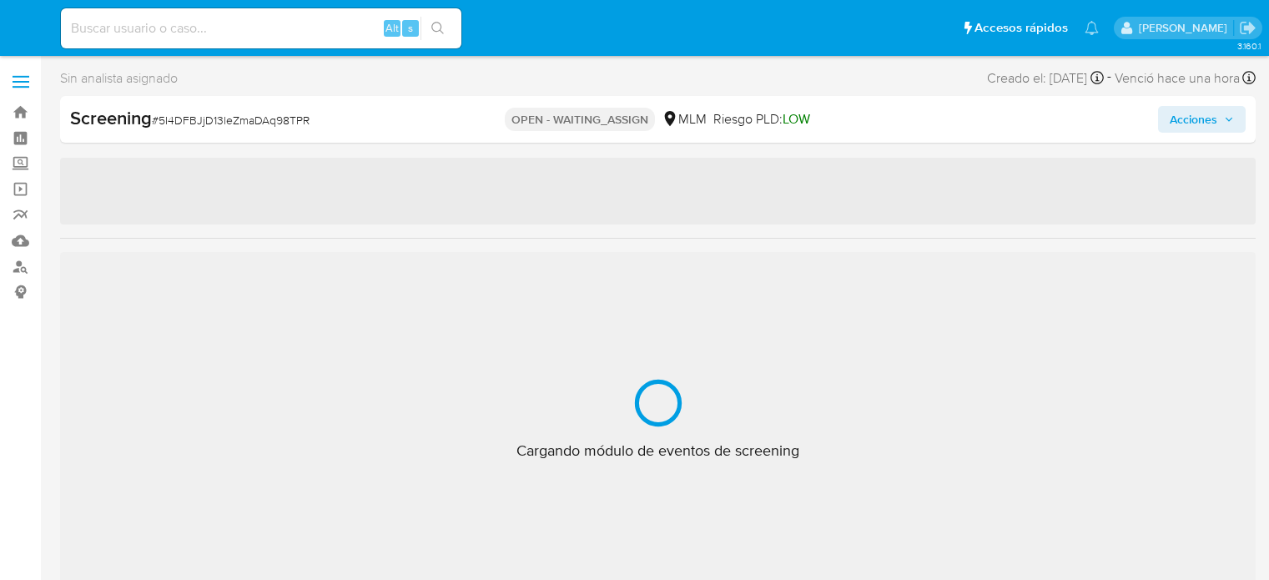
select select "10"
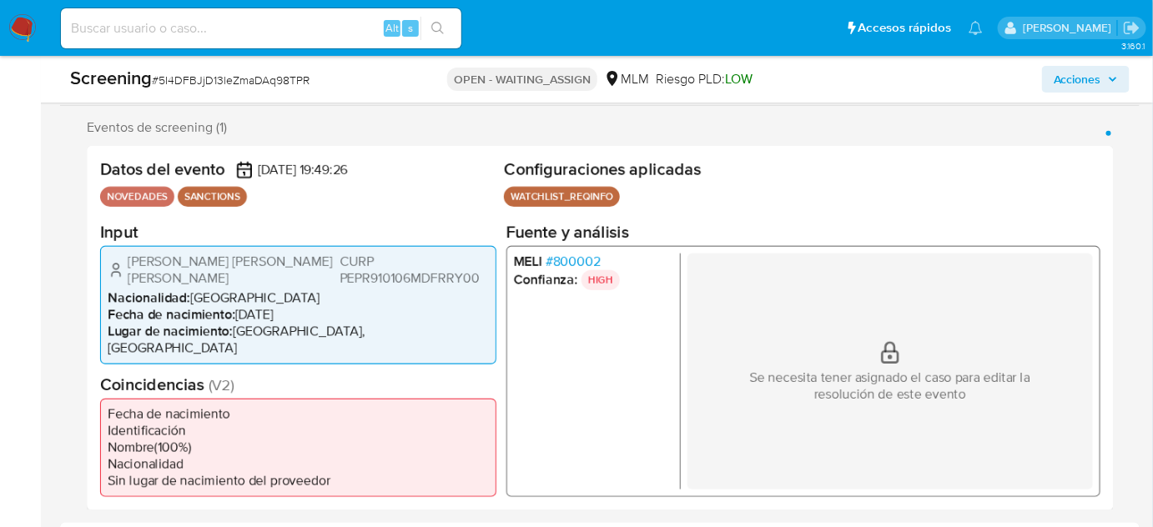
scroll to position [303, 0]
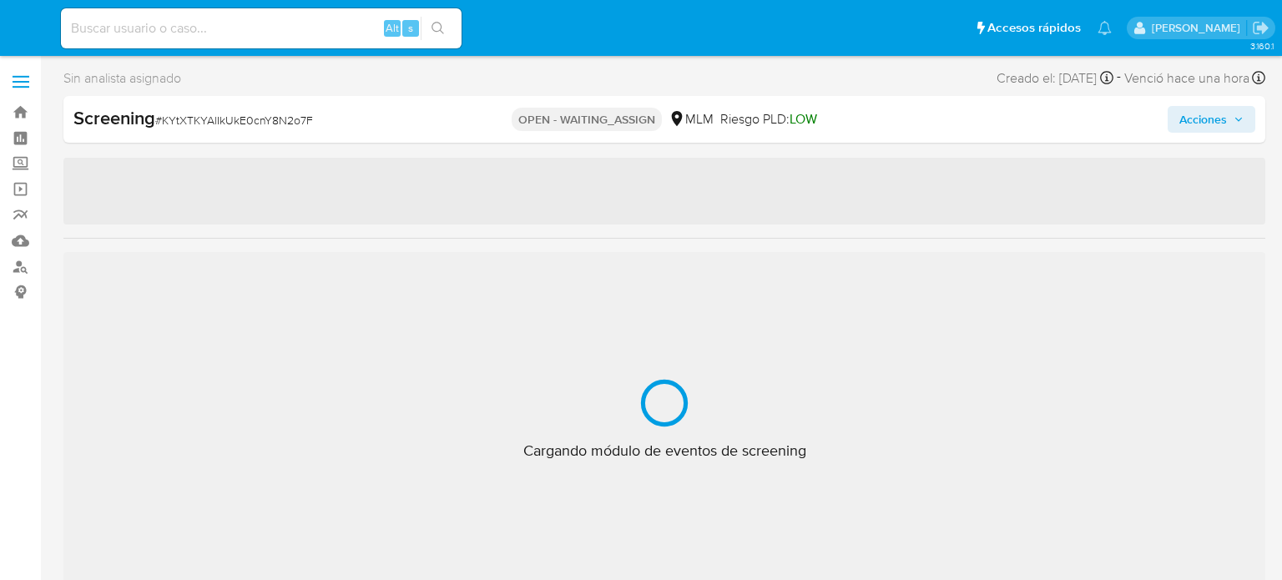
select select "10"
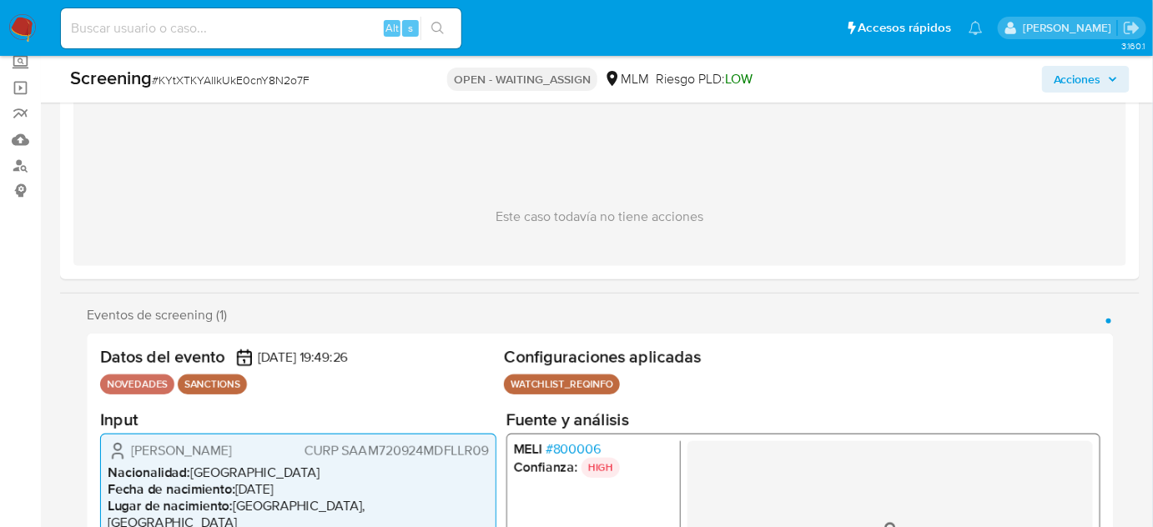
scroll to position [303, 0]
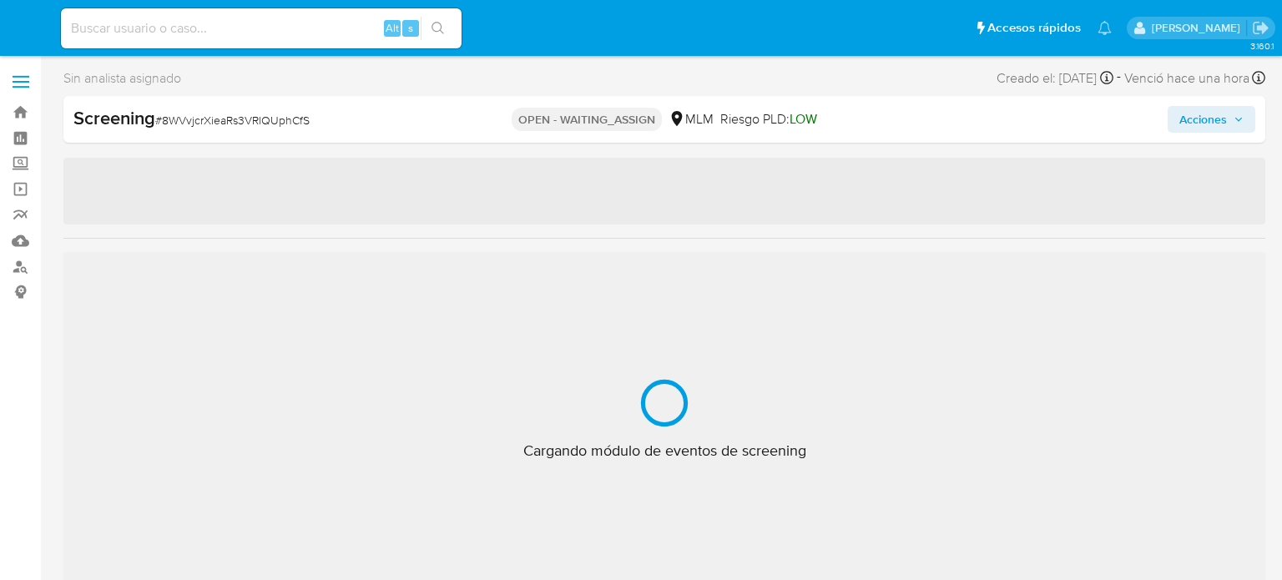
select select "10"
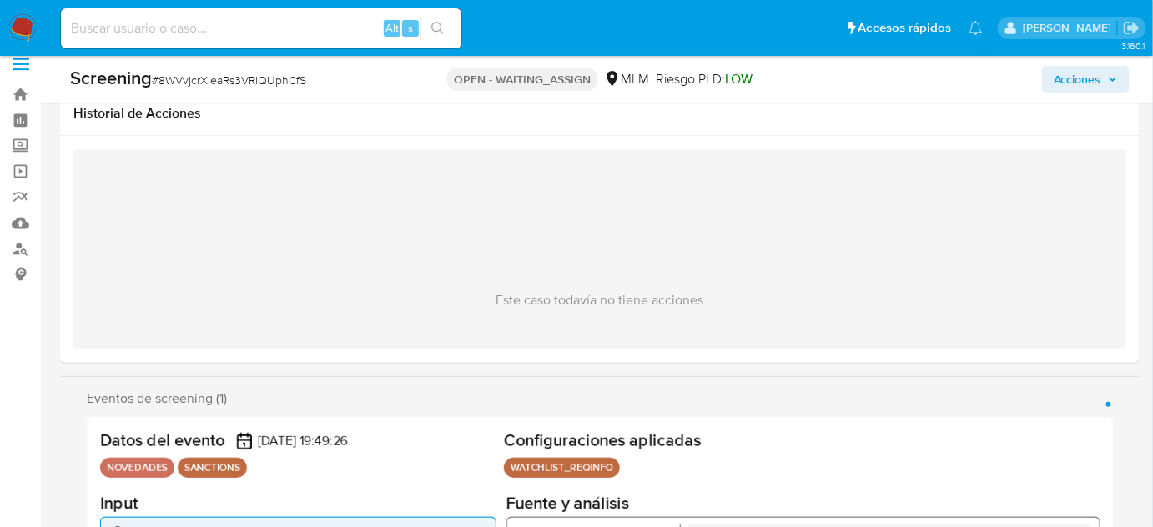
scroll to position [303, 0]
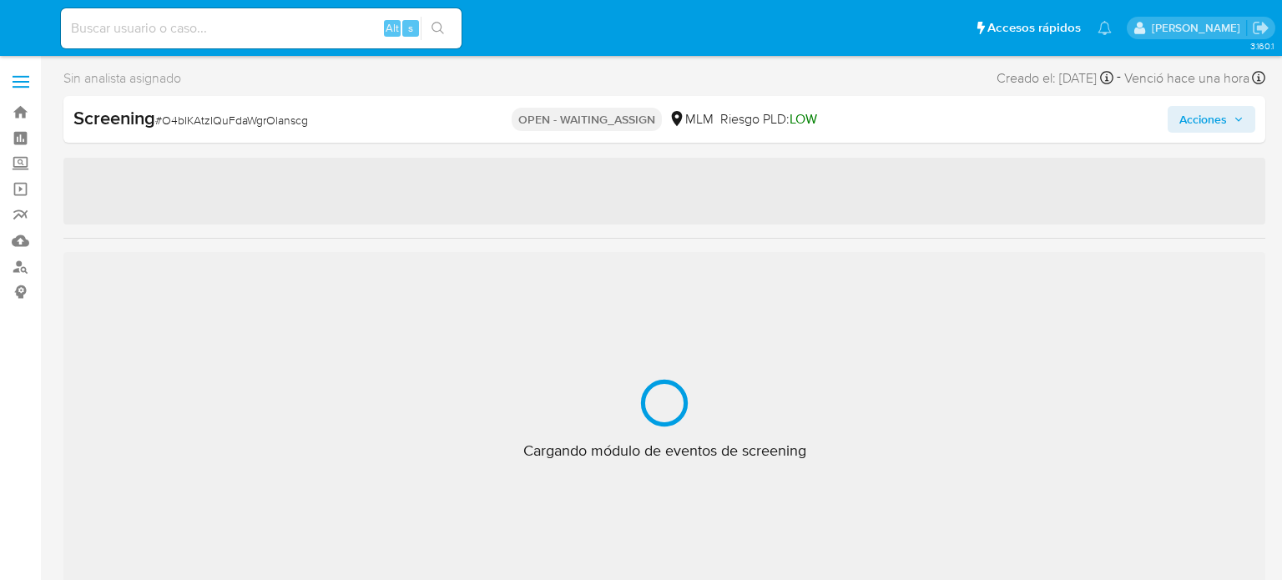
select select "10"
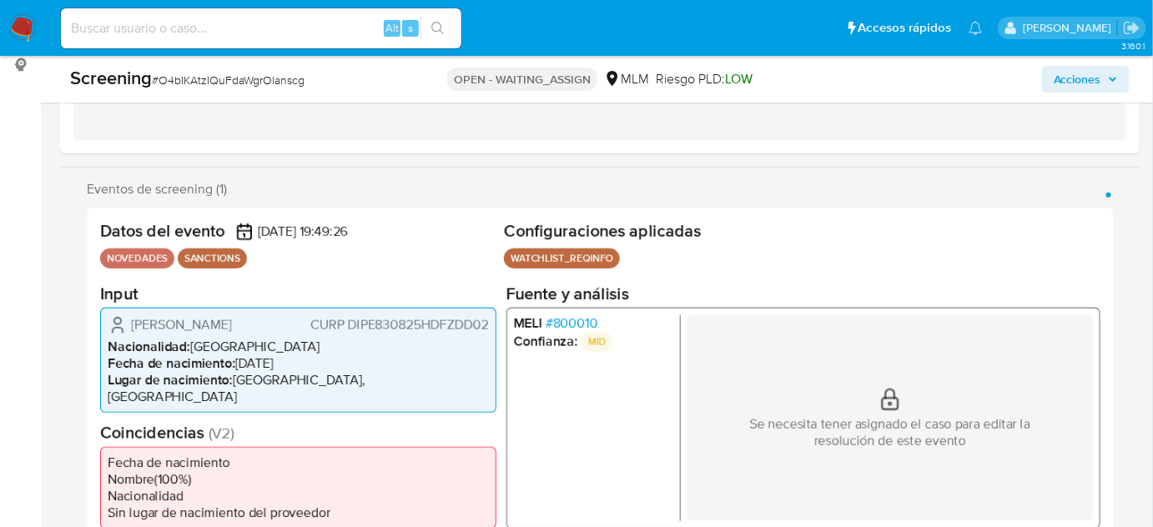
scroll to position [227, 0]
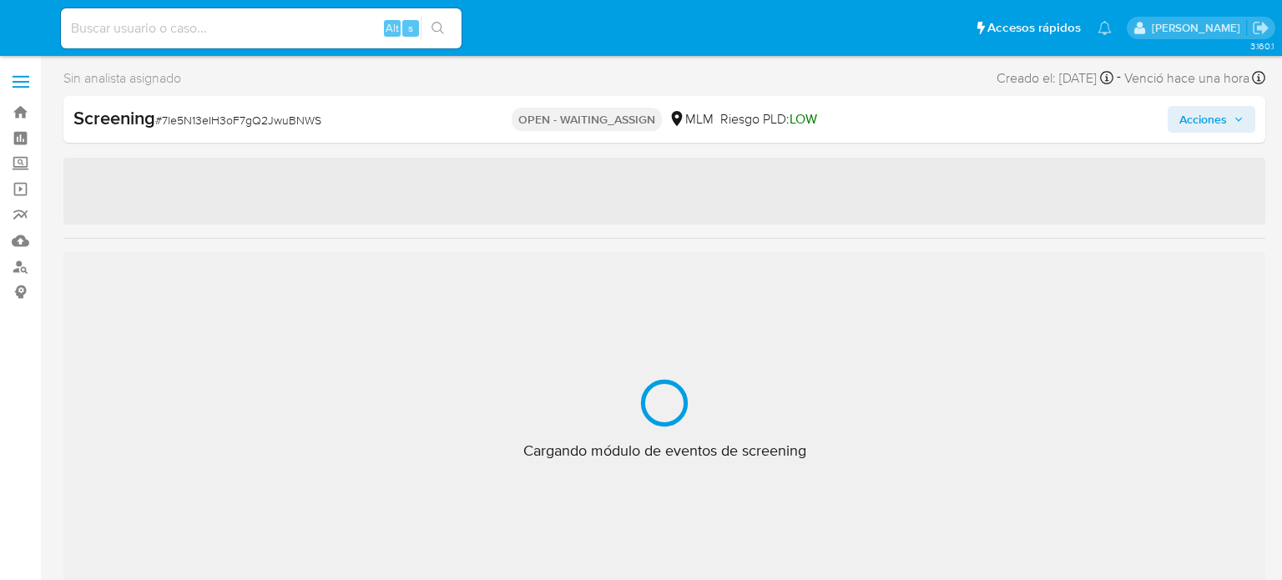
select select "10"
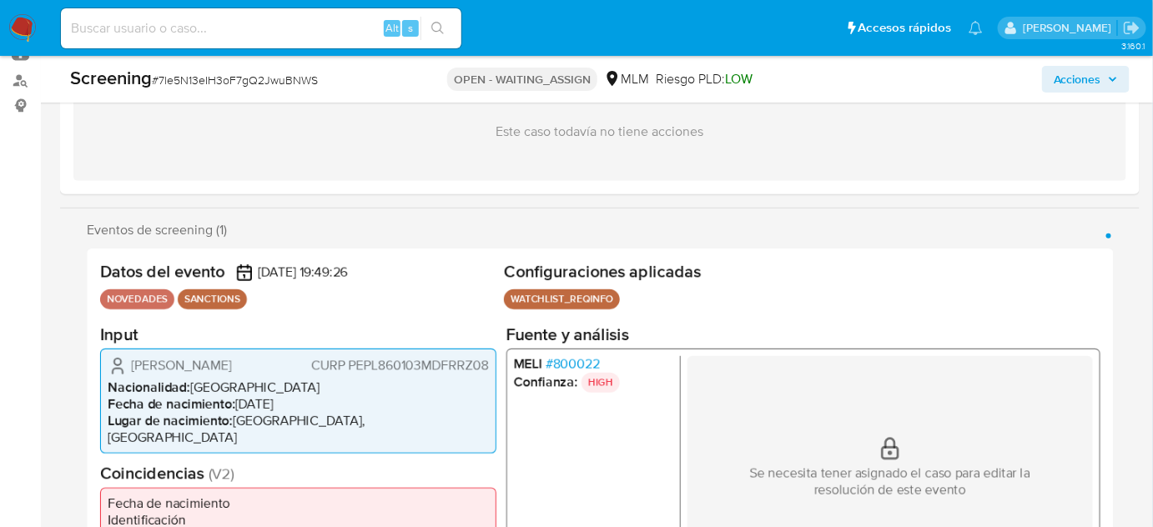
scroll to position [227, 0]
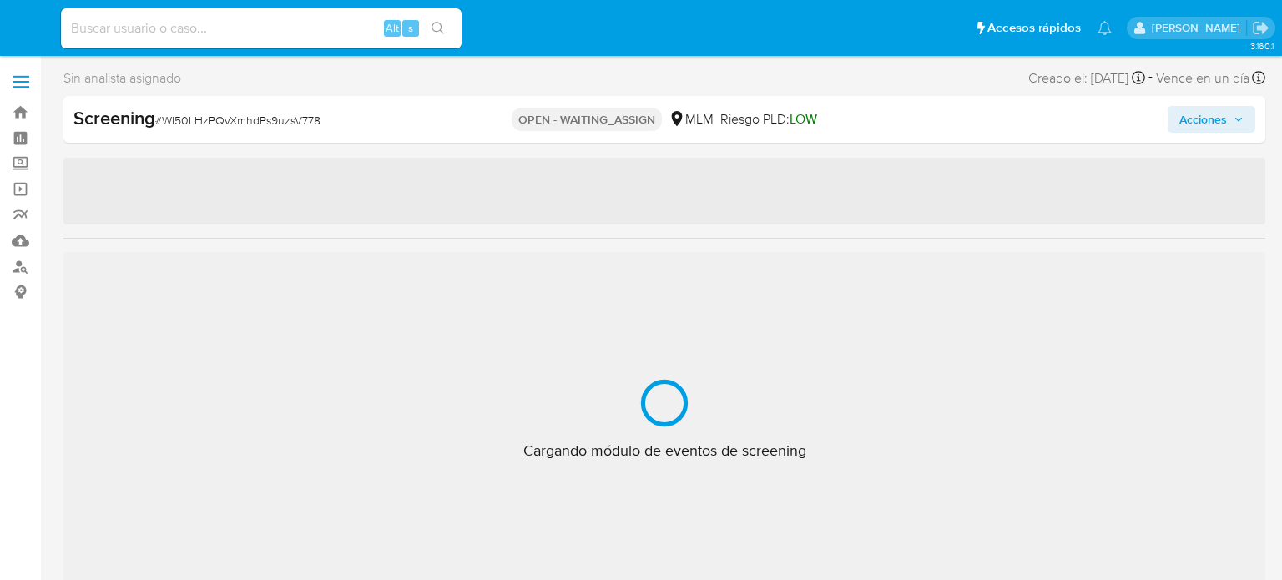
select select "10"
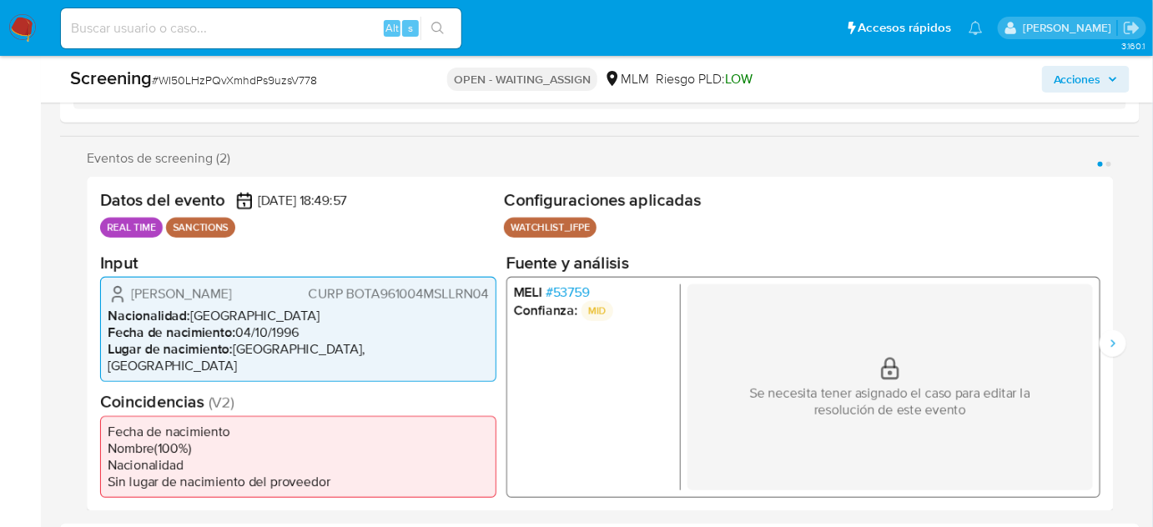
scroll to position [303, 0]
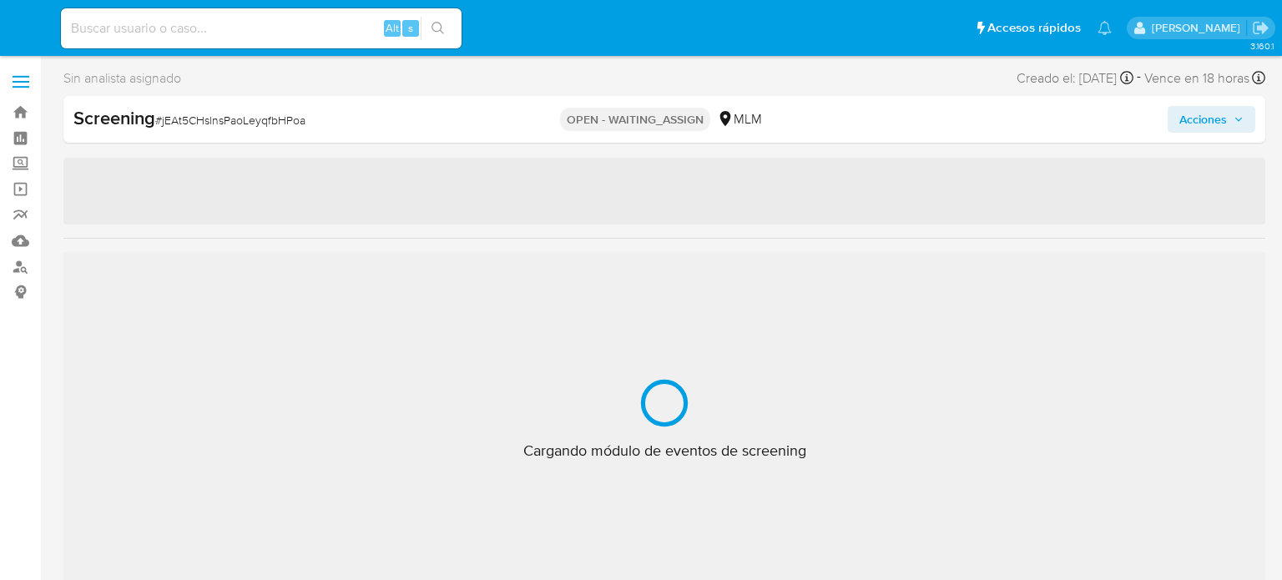
select select "10"
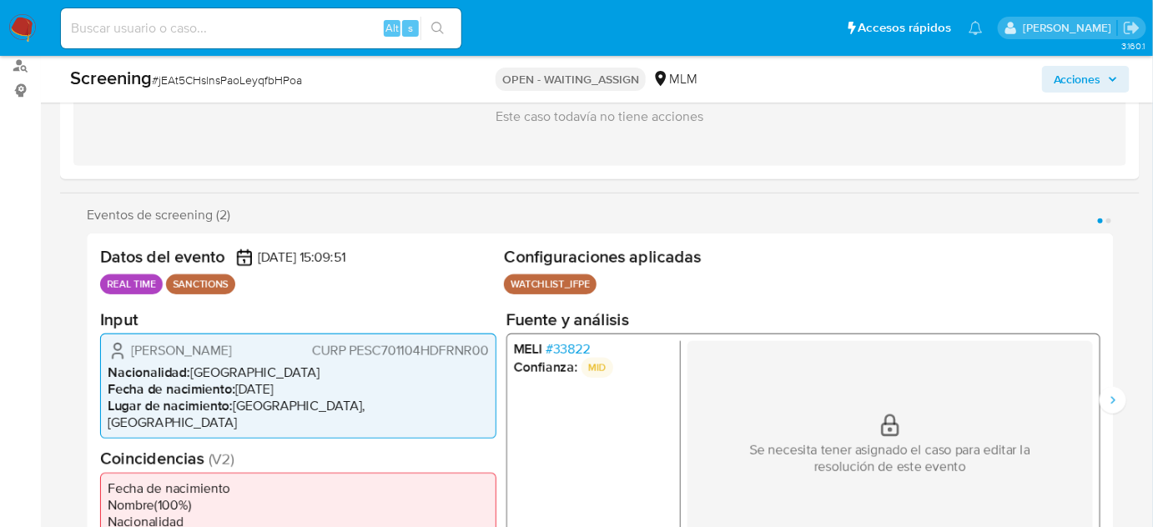
scroll to position [227, 0]
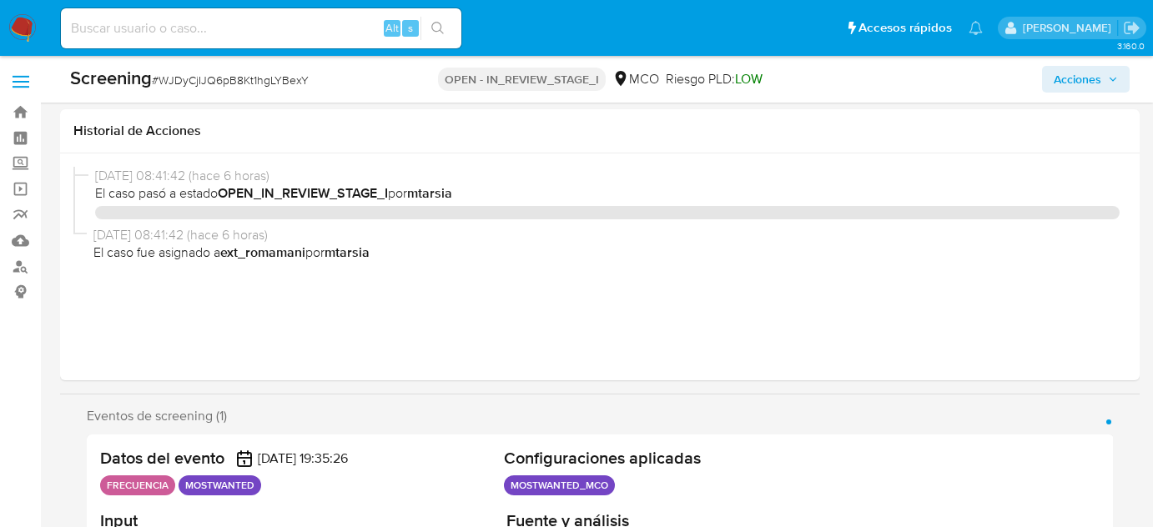
select select "10"
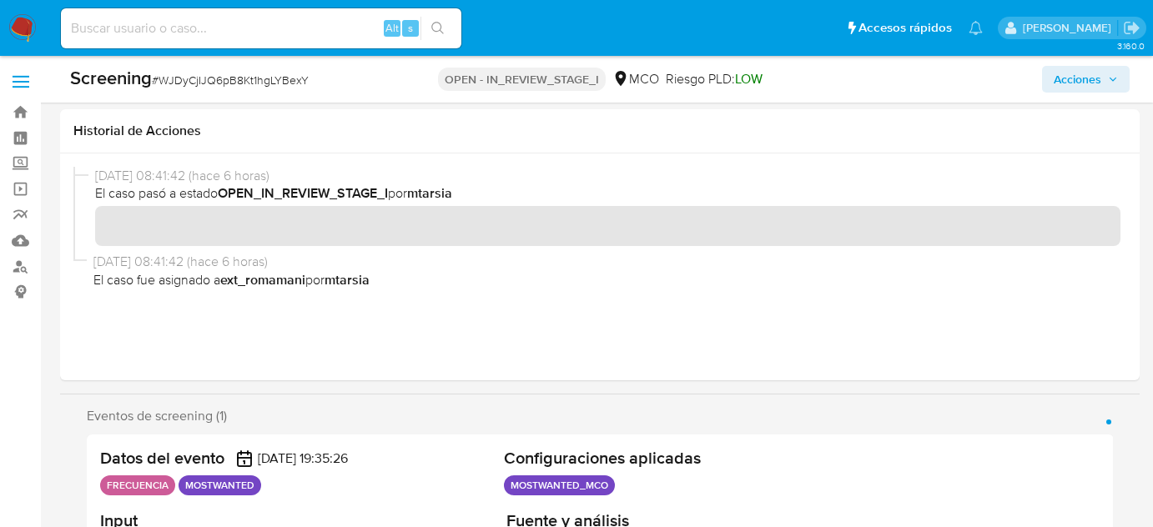
scroll to position [379, 0]
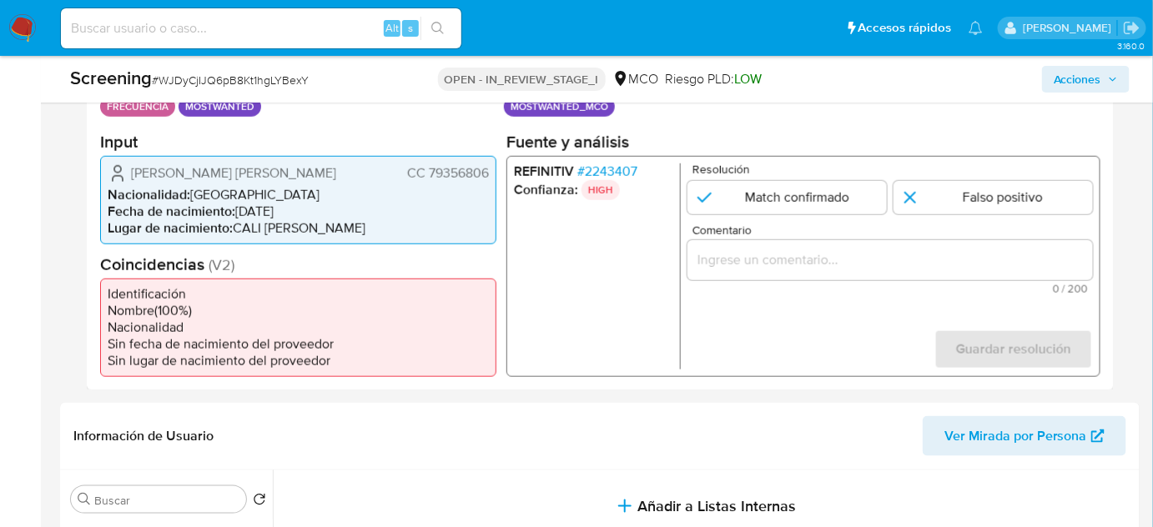
click at [305, 35] on input at bounding box center [261, 29] width 401 height 22
paste input "457312633"
type input "457312633"
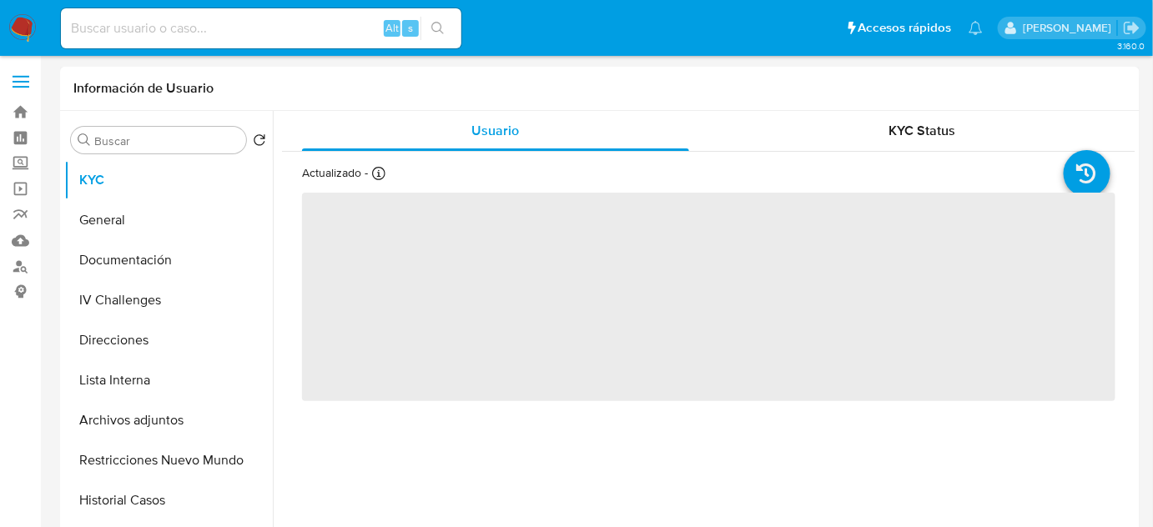
select select "10"
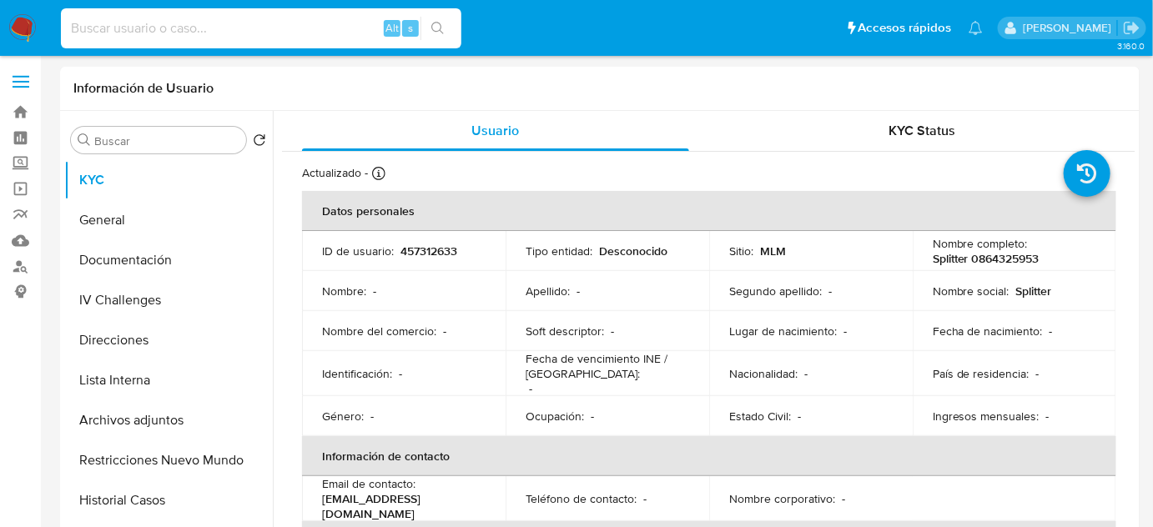
click at [284, 18] on input at bounding box center [261, 29] width 401 height 22
click at [285, 23] on input at bounding box center [261, 29] width 401 height 22
paste input "1226871521"
type input "1226871521"
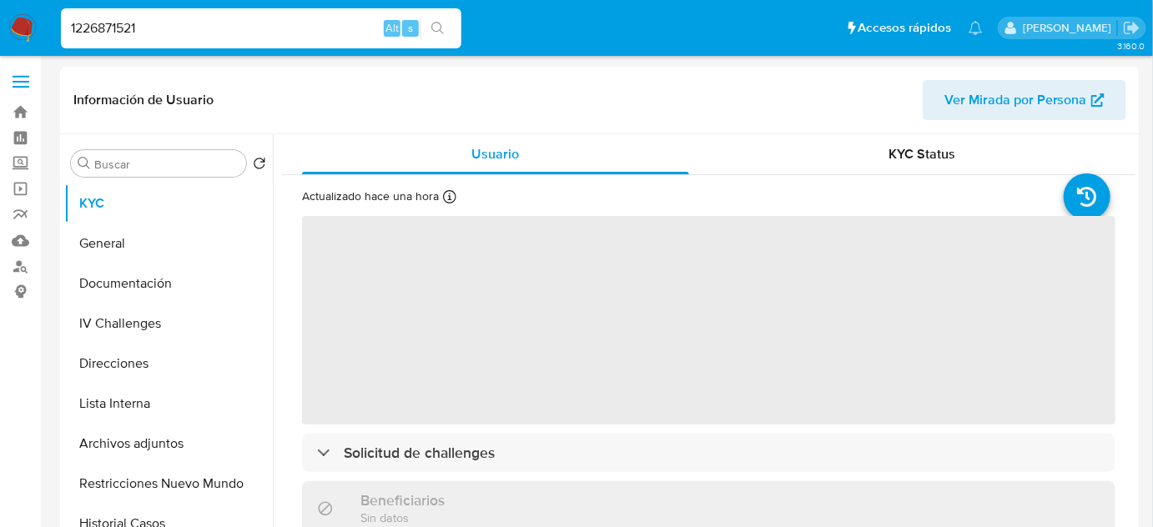
select select "10"
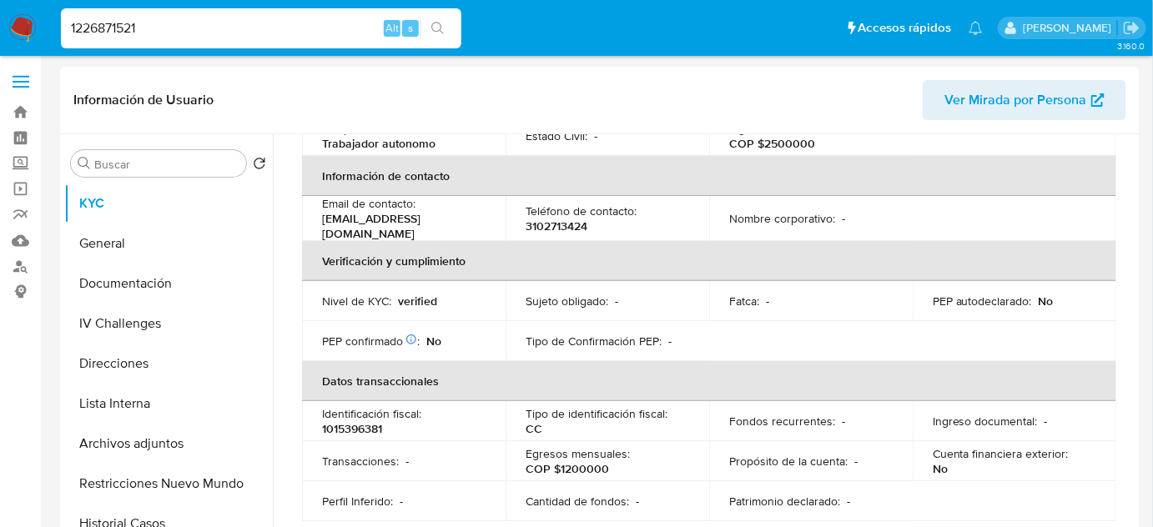
scroll to position [379, 0]
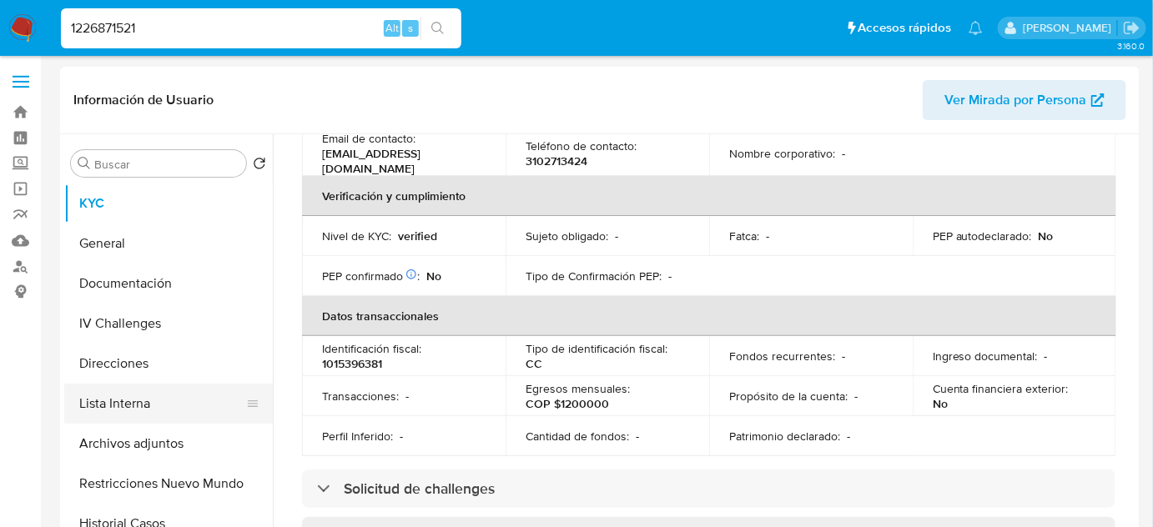
click at [117, 411] on button "Lista Interna" at bounding box center [161, 404] width 195 height 40
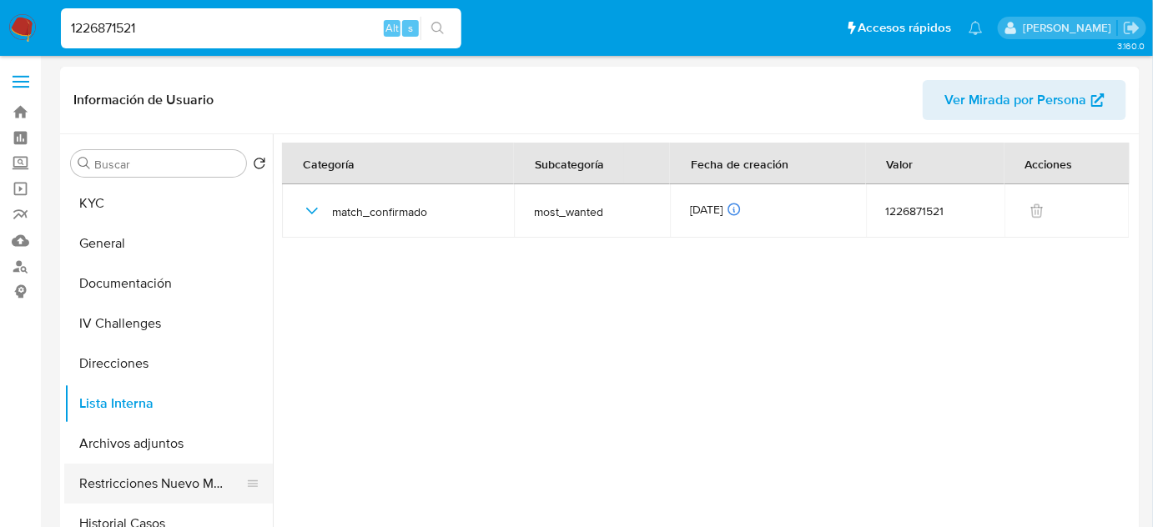
click at [105, 471] on button "Restricciones Nuevo Mundo" at bounding box center [161, 484] width 195 height 40
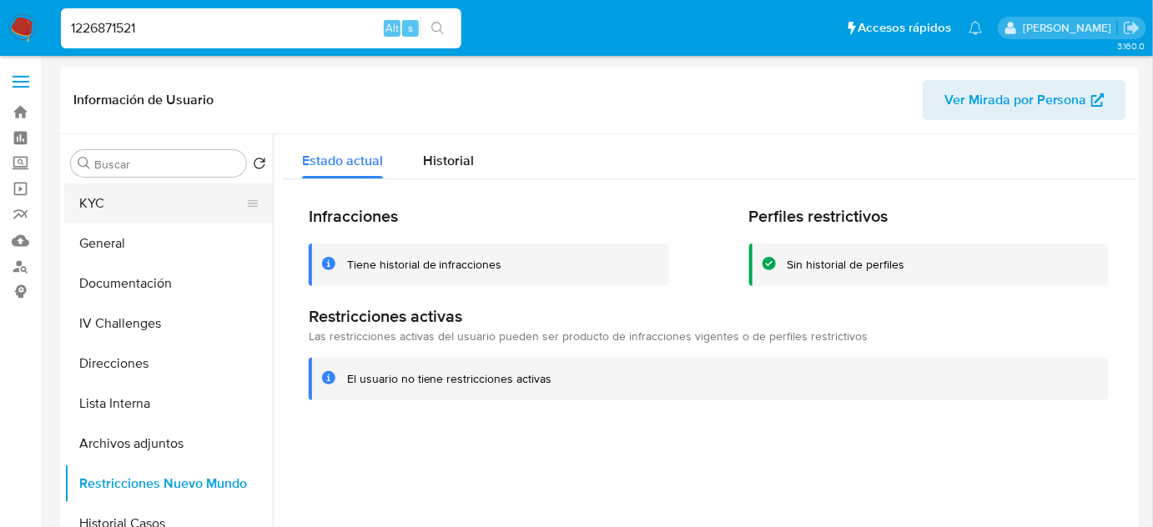
click at [134, 209] on button "KYC" at bounding box center [161, 204] width 195 height 40
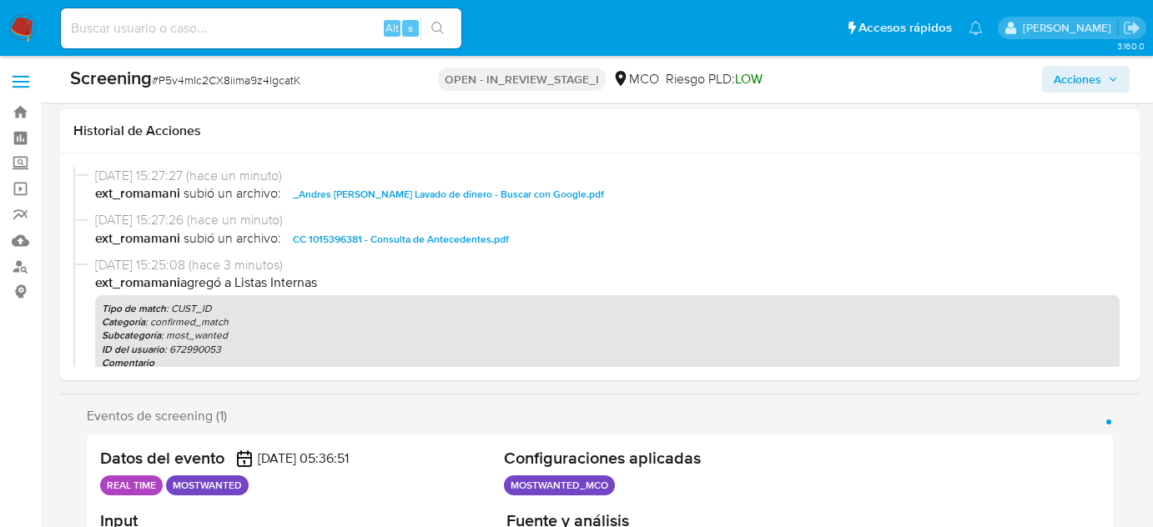
select select "10"
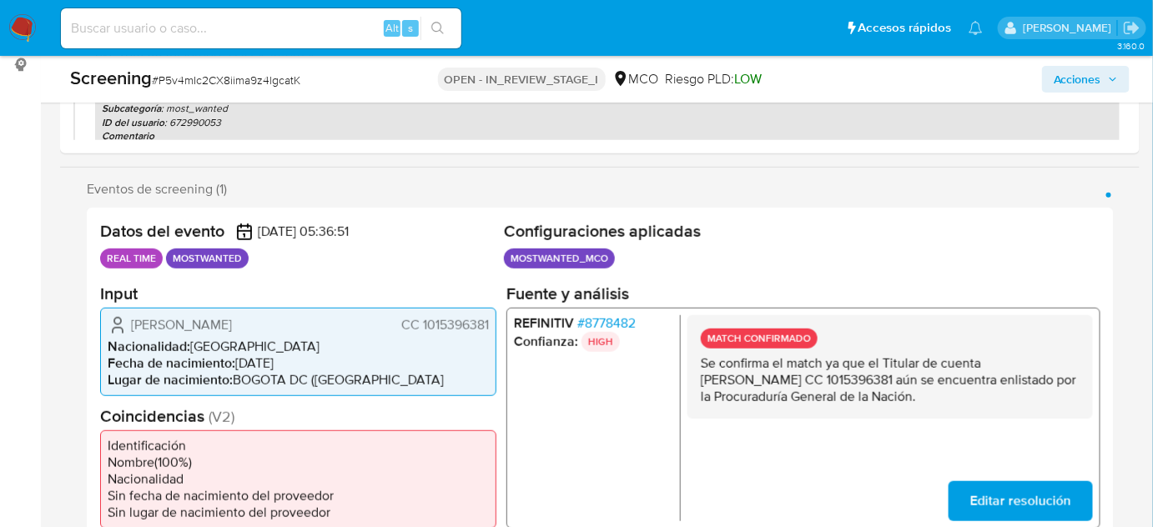
scroll to position [75, 0]
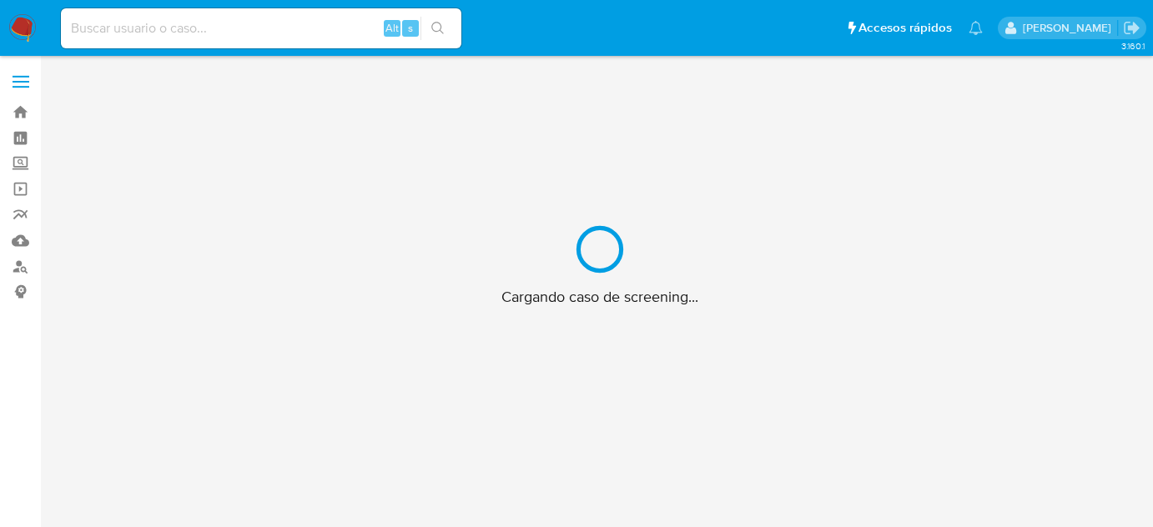
scroll to position [60, 0]
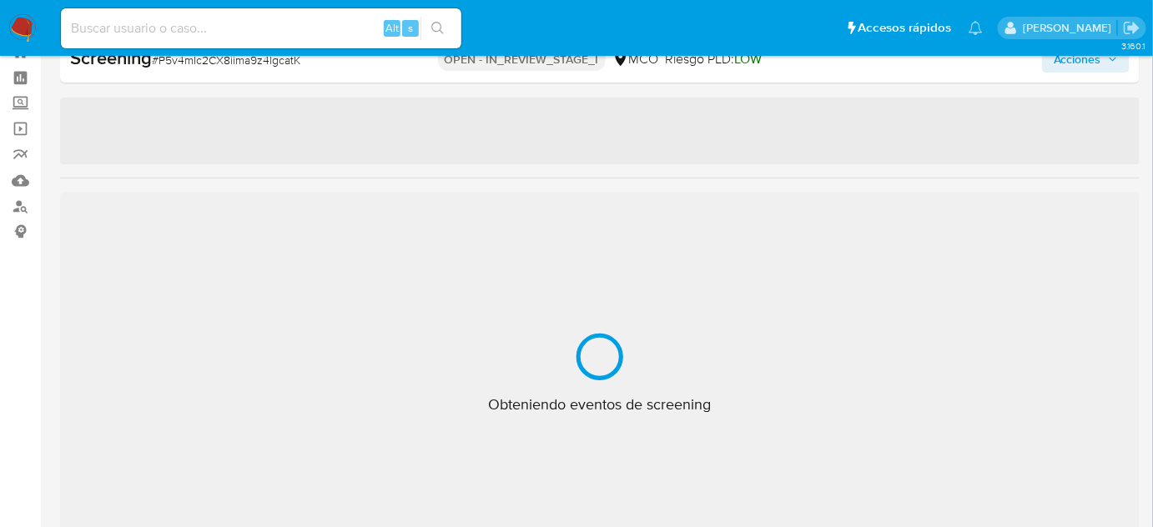
select select "10"
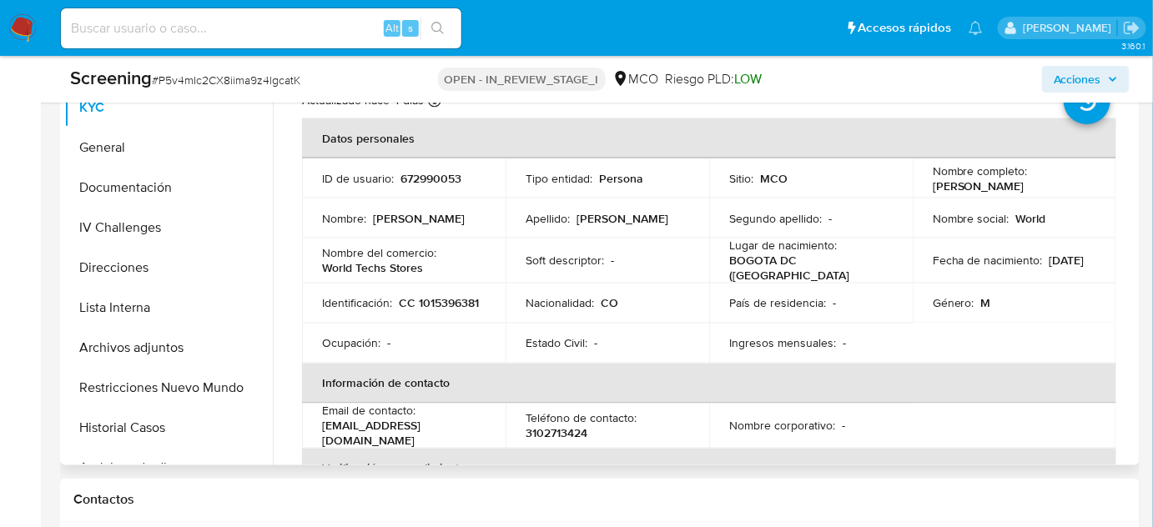
scroll to position [819, 0]
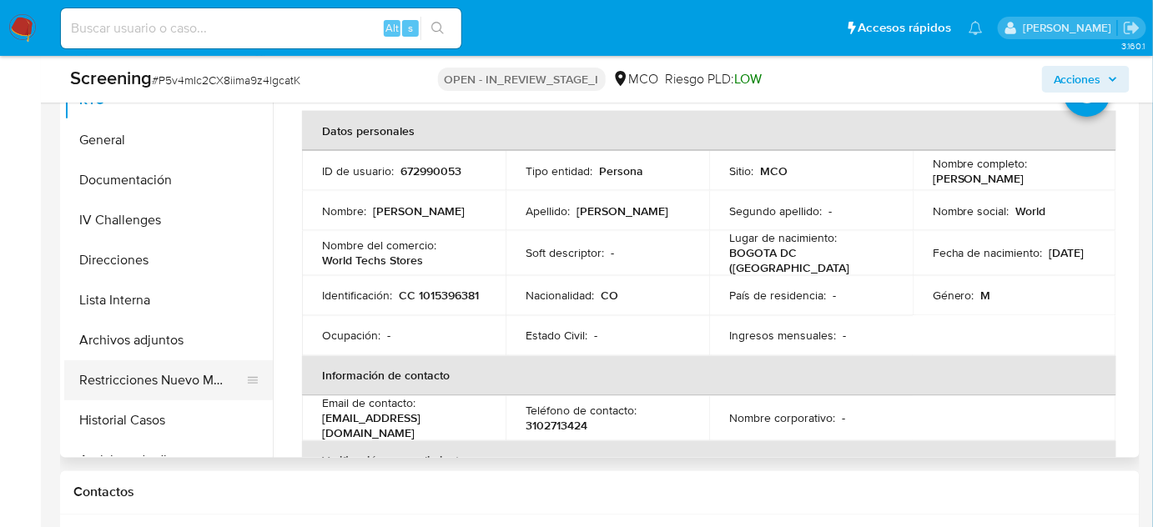
click at [174, 383] on button "Restricciones Nuevo Mundo" at bounding box center [161, 380] width 195 height 40
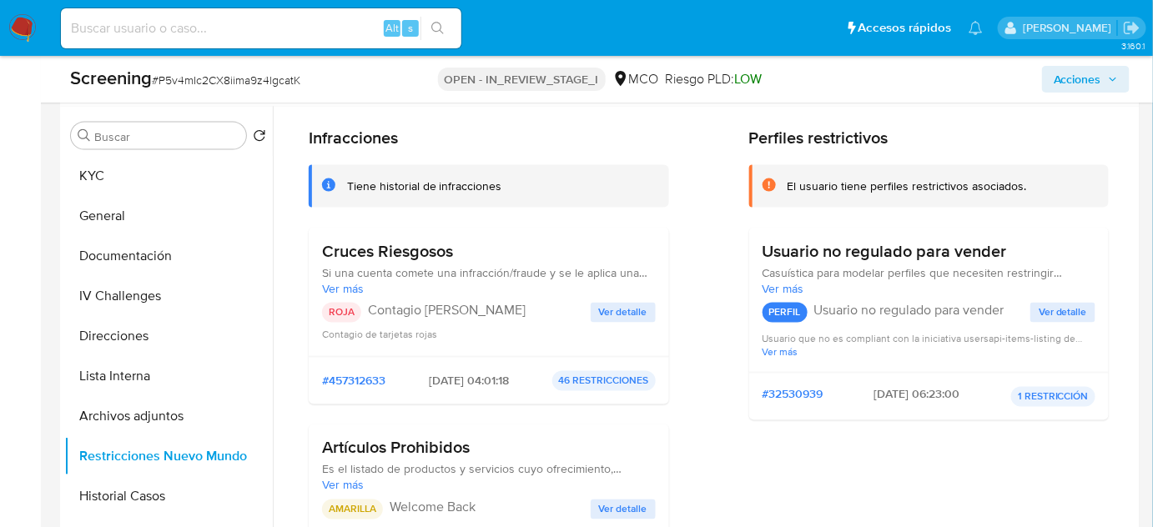
scroll to position [75, 0]
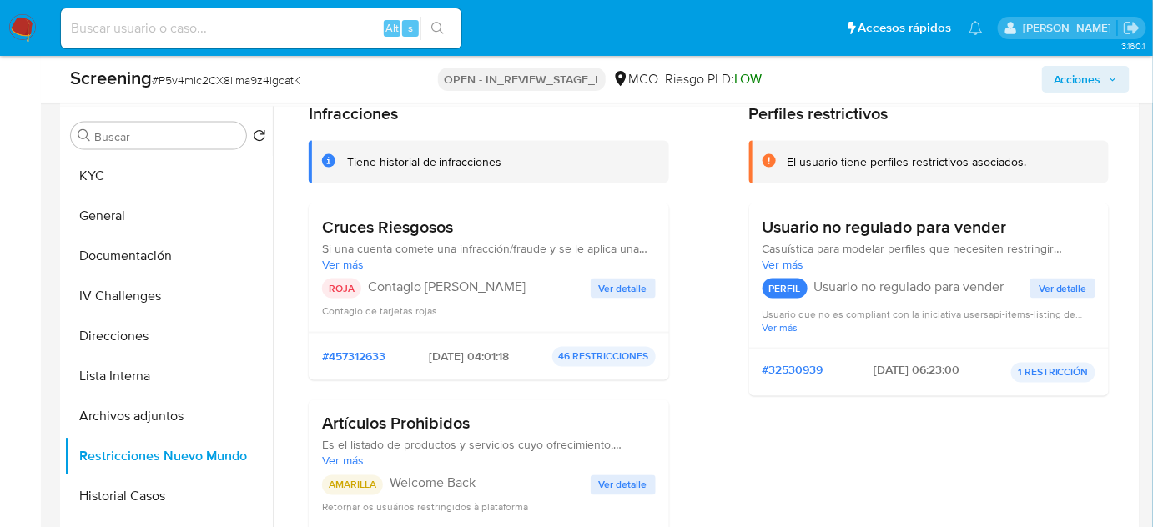
drag, startPoint x: 390, startPoint y: 355, endPoint x: 329, endPoint y: 363, distance: 61.5
click at [329, 363] on div "#457312633 [DATE] 04:01:18 46 RESTRICCIONES" at bounding box center [489, 357] width 334 height 20
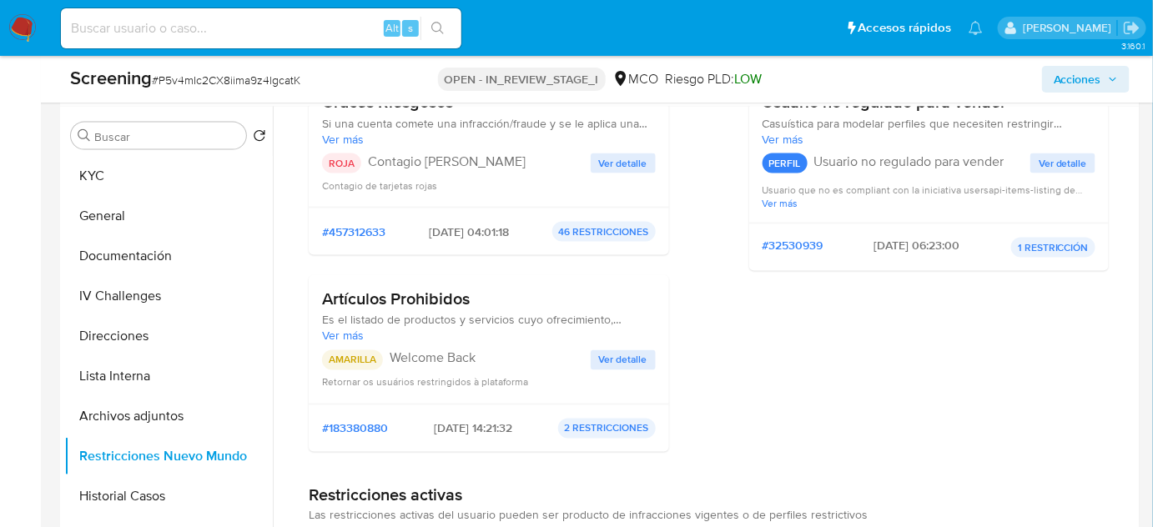
scroll to position [227, 0]
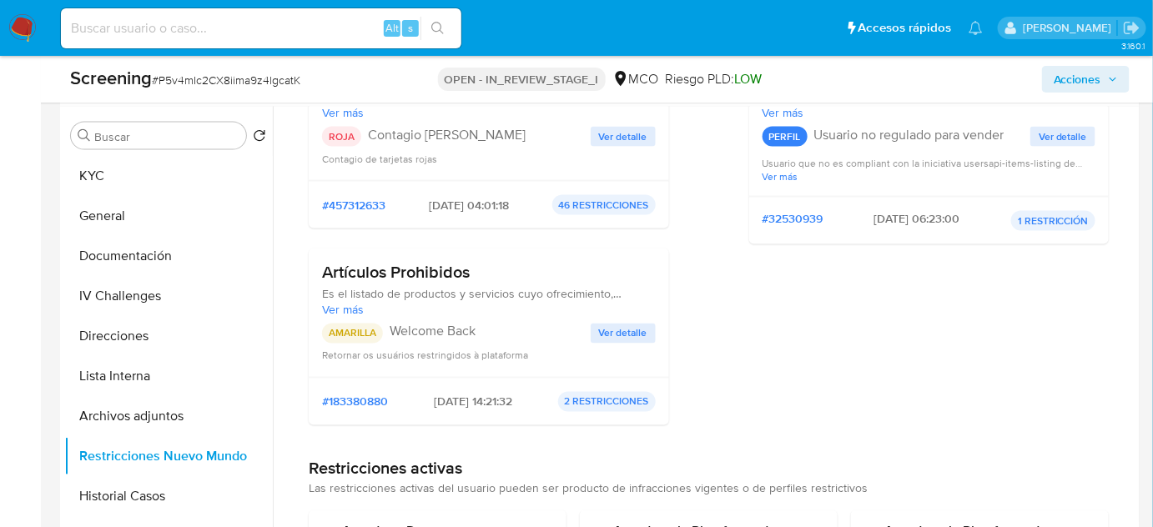
click at [630, 135] on span "Ver detalle" at bounding box center [623, 136] width 48 height 17
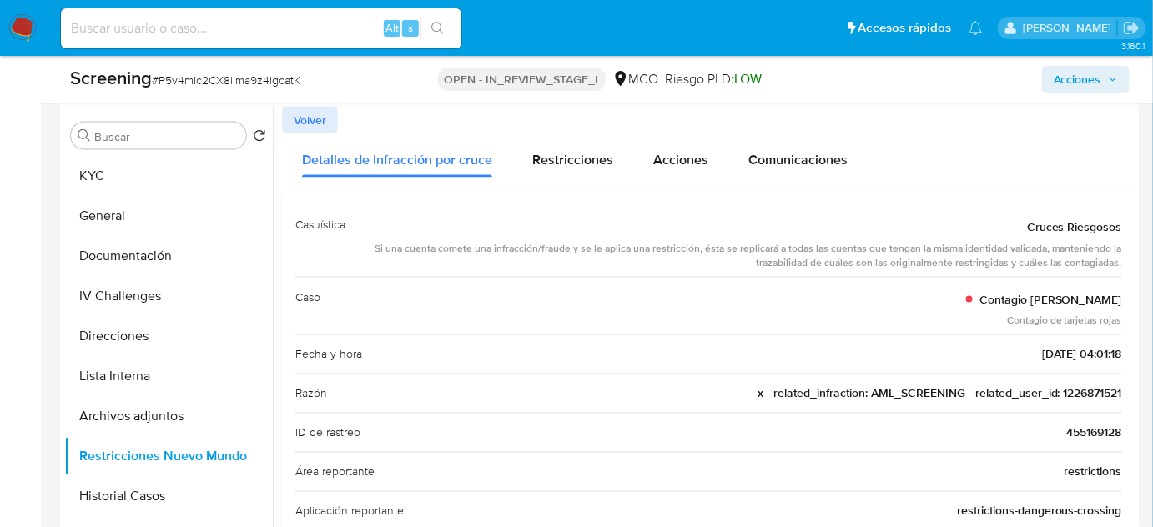
scroll to position [75, 0]
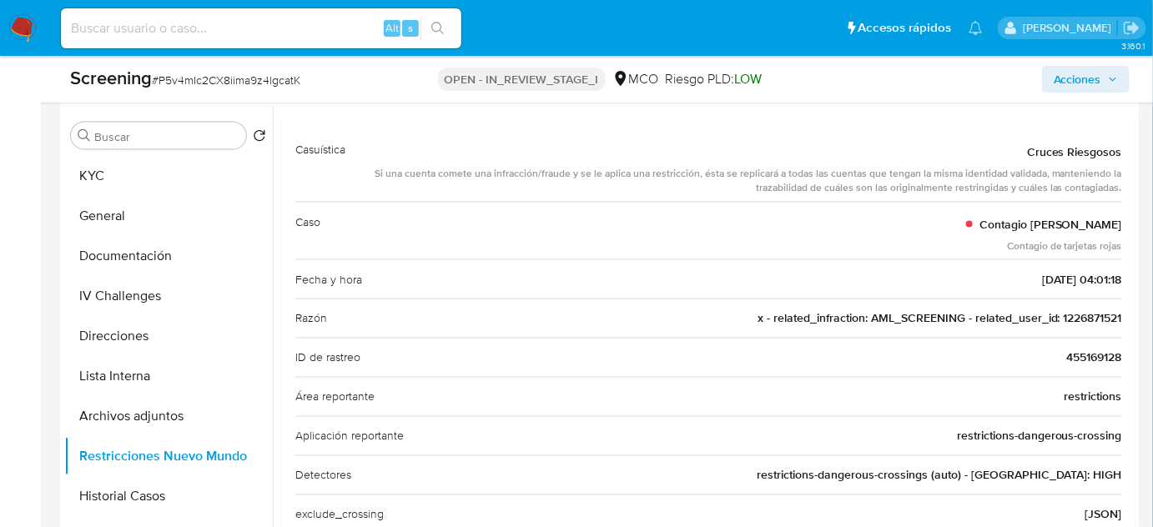
drag, startPoint x: 1119, startPoint y: 315, endPoint x: 1056, endPoint y: 320, distance: 62.7
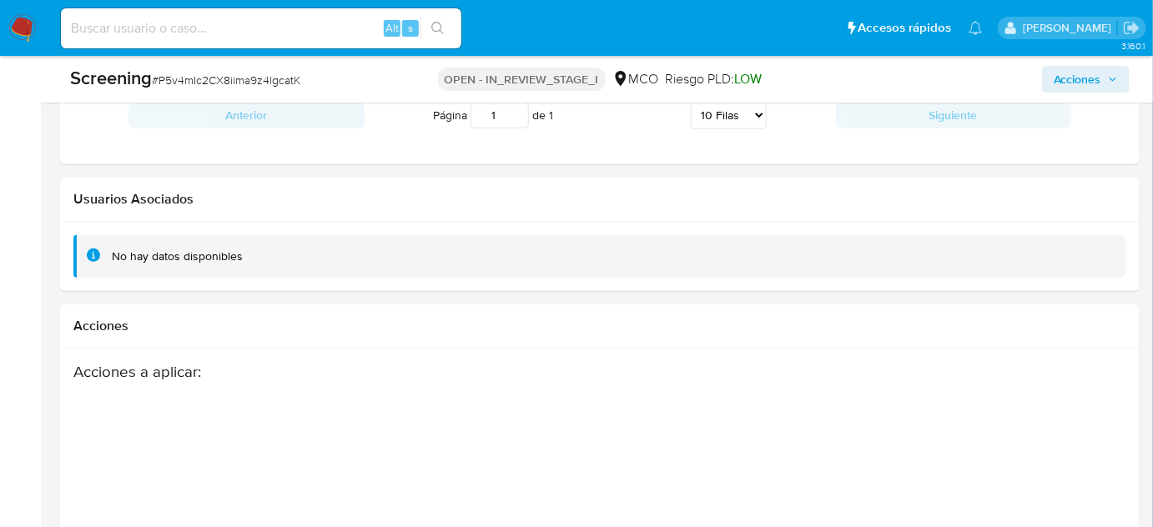
scroll to position [2599, 0]
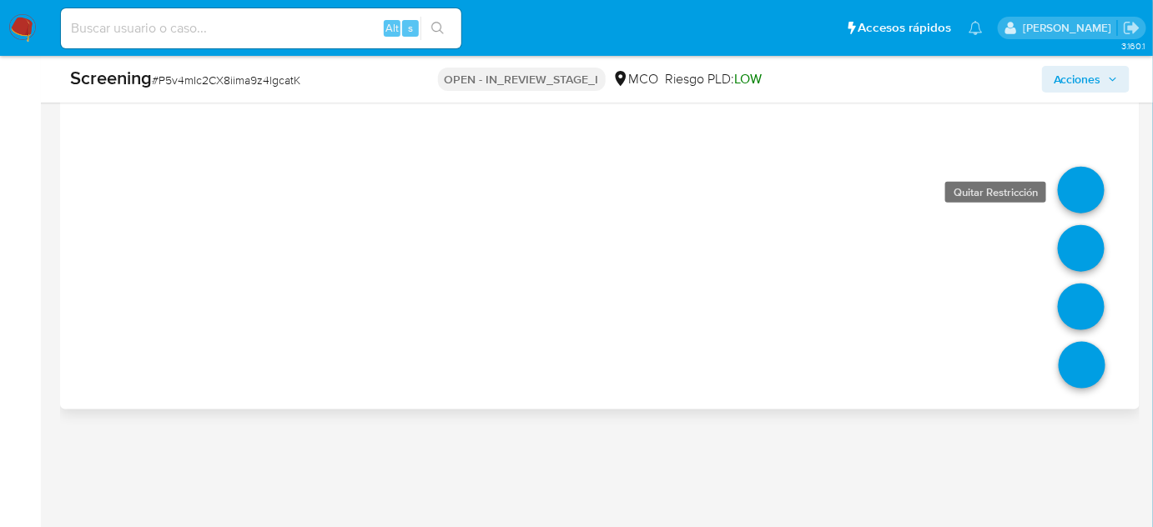
click at [1070, 173] on link at bounding box center [1081, 190] width 47 height 47
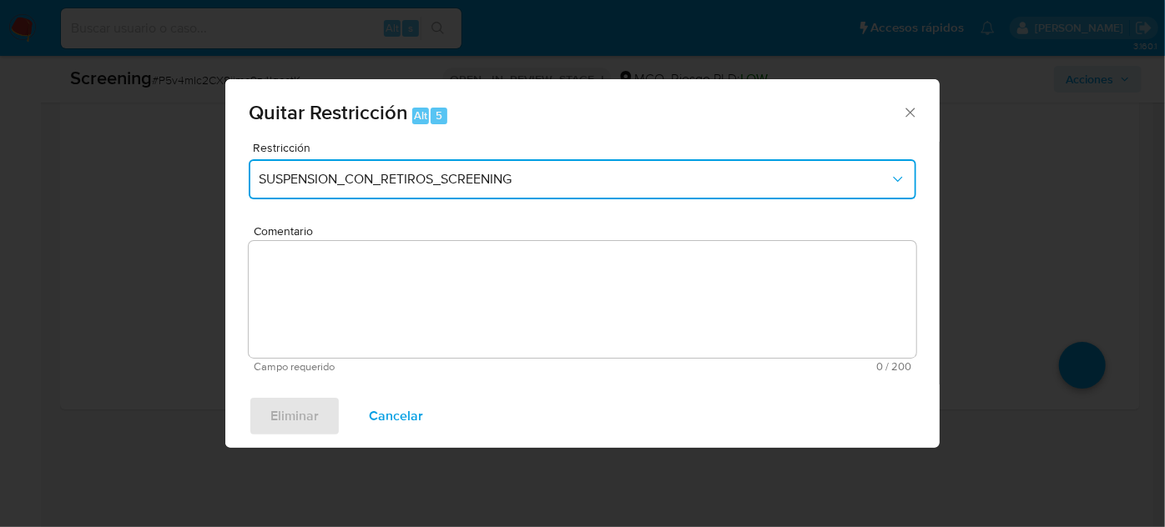
click at [389, 188] on button "SUSPENSION_CON_RETIROS_SCREENING" at bounding box center [583, 179] width 668 height 40
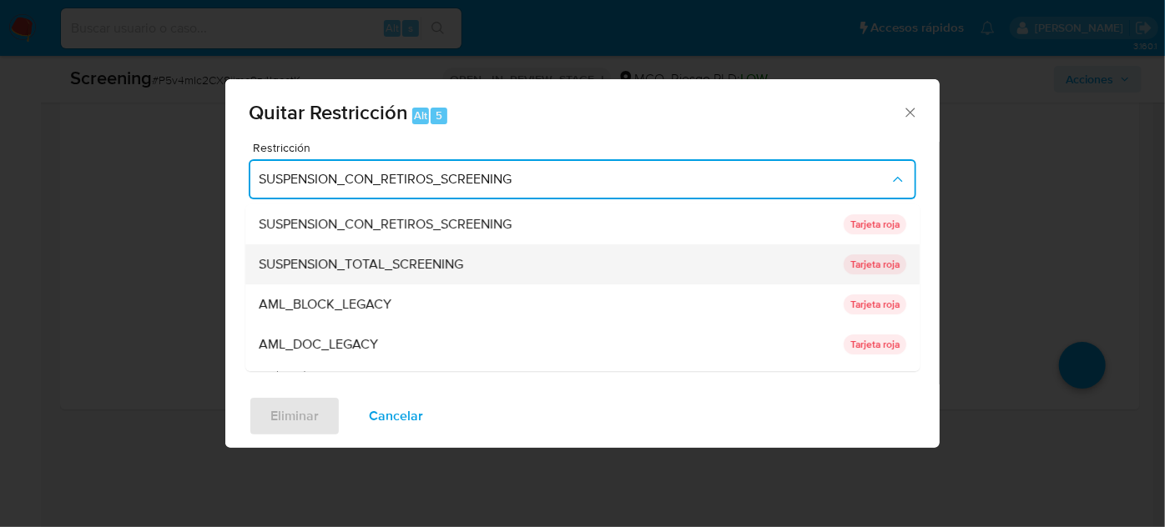
click at [426, 256] on span "SUSPENSION_TOTAL_SCREENING" at bounding box center [361, 264] width 204 height 17
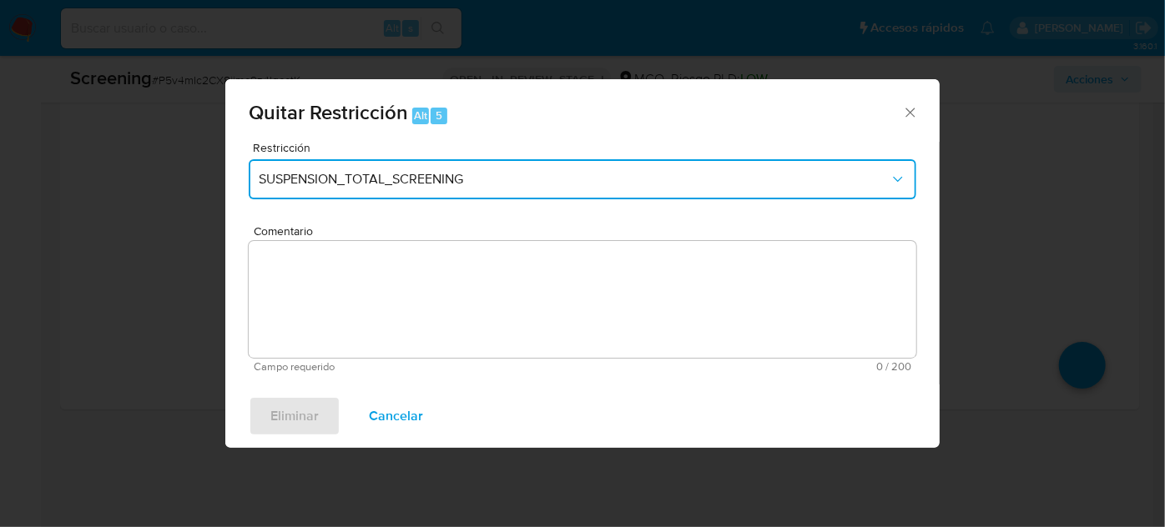
click at [439, 162] on button "SUSPENSION_TOTAL_SCREENING" at bounding box center [583, 179] width 668 height 40
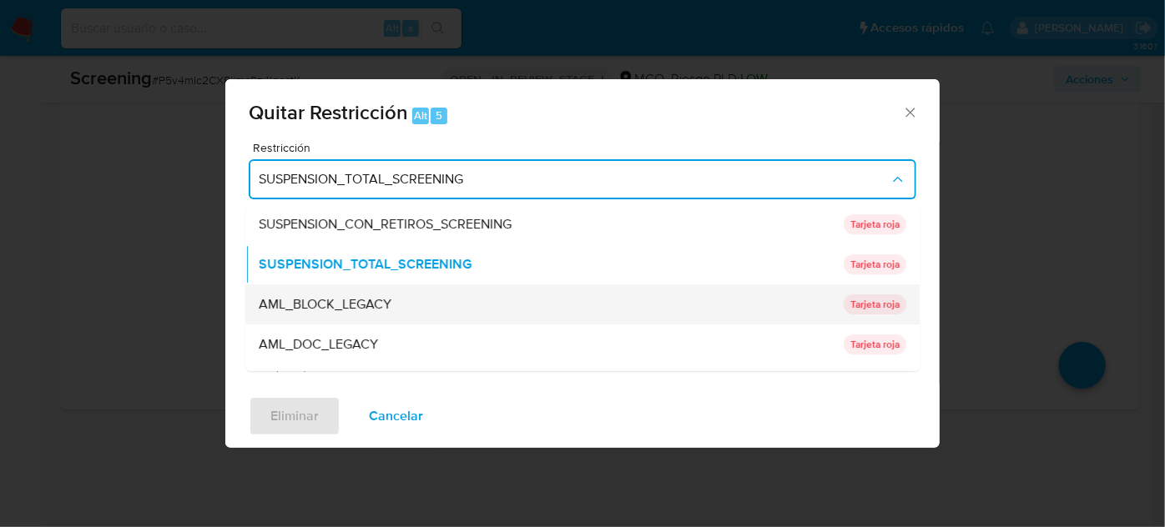
click at [410, 310] on div "AML_BLOCK_LEGACY" at bounding box center [546, 305] width 575 height 40
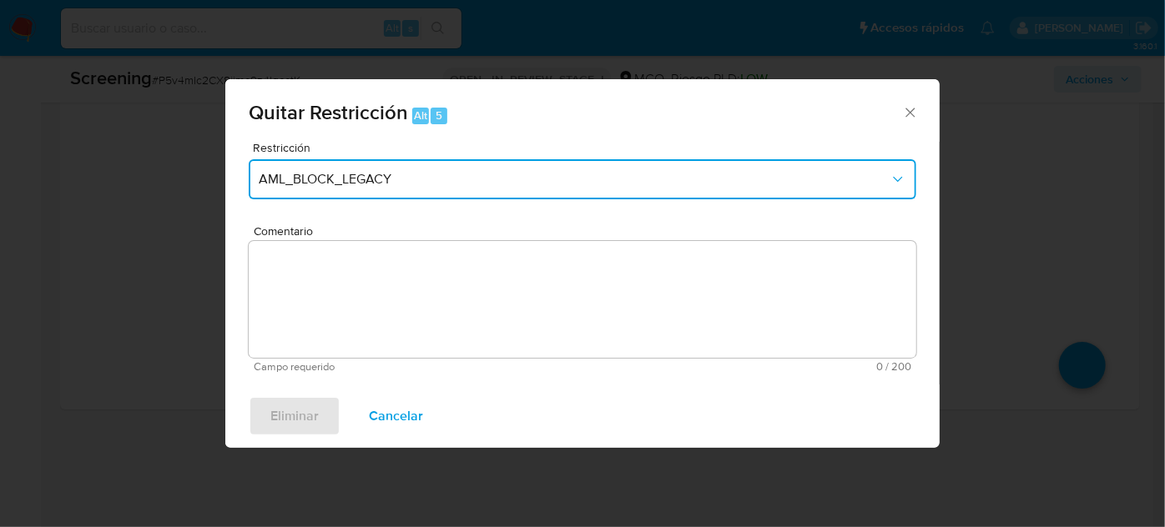
click at [467, 174] on span "AML_BLOCK_LEGACY" at bounding box center [574, 179] width 631 height 17
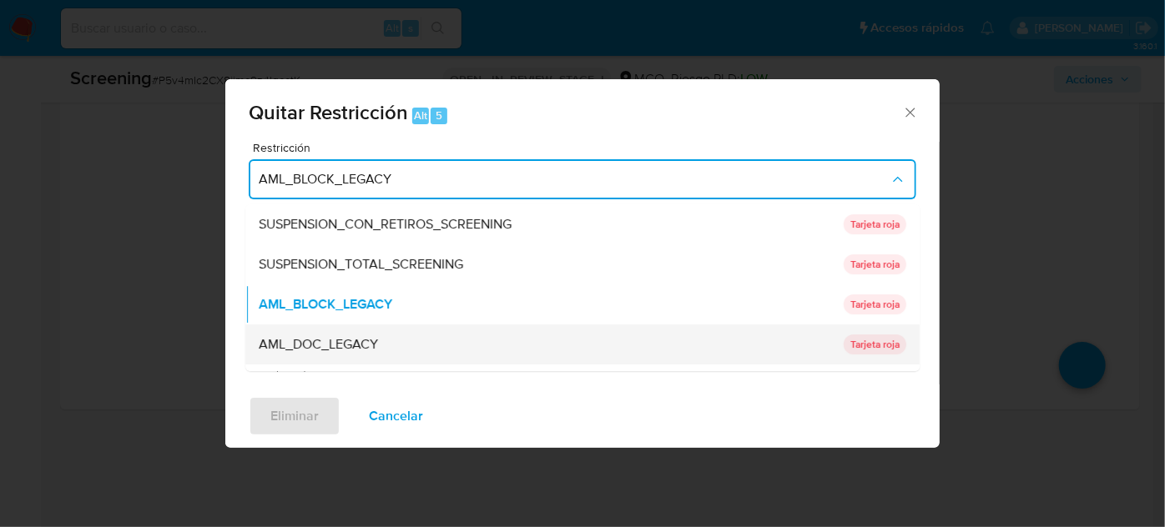
click at [404, 342] on div "AML_DOC_LEGACY" at bounding box center [546, 345] width 575 height 40
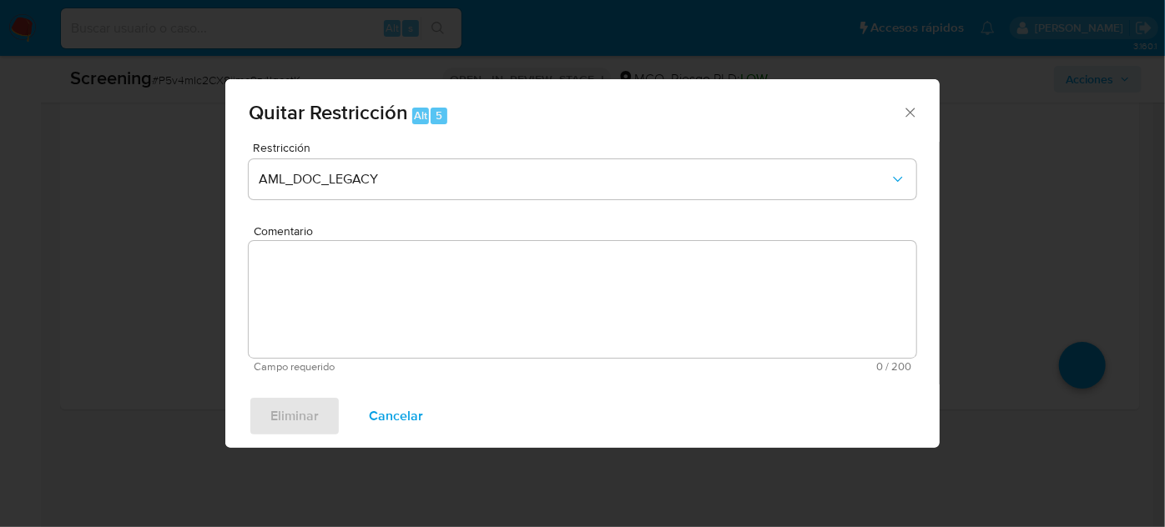
click at [398, 421] on span "Cancelar" at bounding box center [396, 416] width 54 height 37
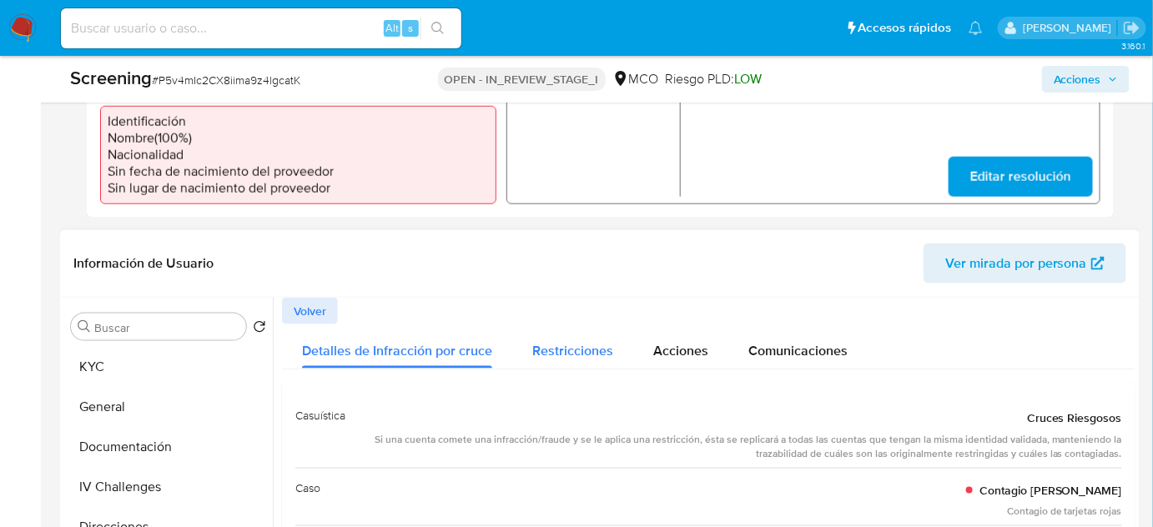
click at [547, 341] on span "Restricciones" at bounding box center [572, 350] width 81 height 19
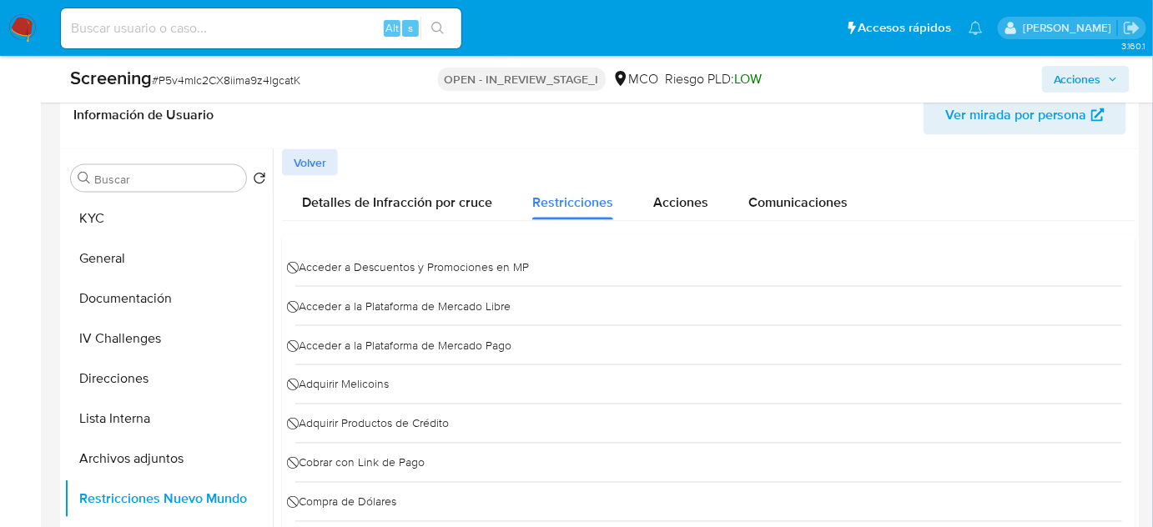
scroll to position [703, 0]
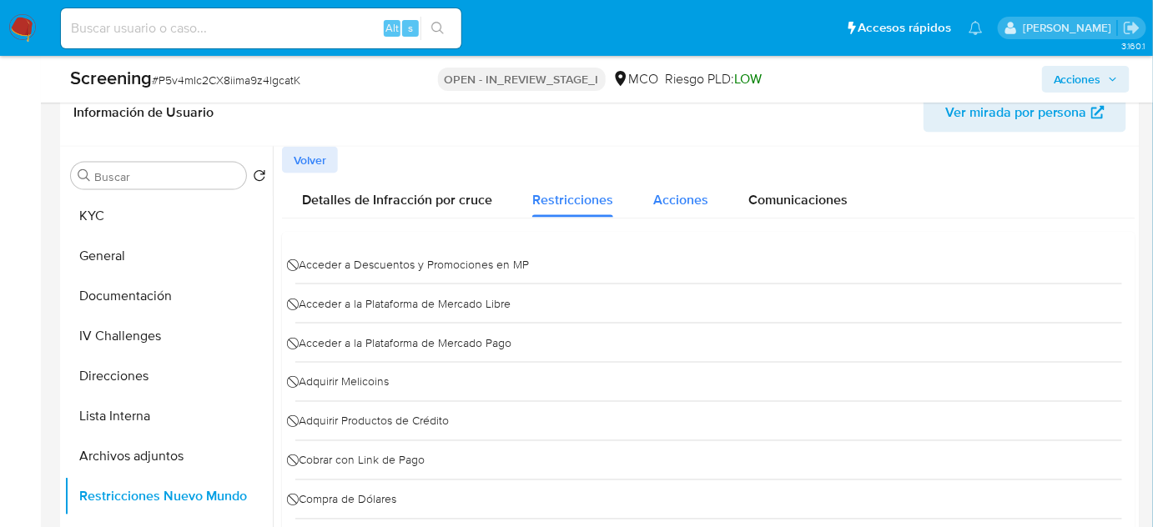
click at [678, 190] on span "Acciones" at bounding box center [680, 199] width 55 height 19
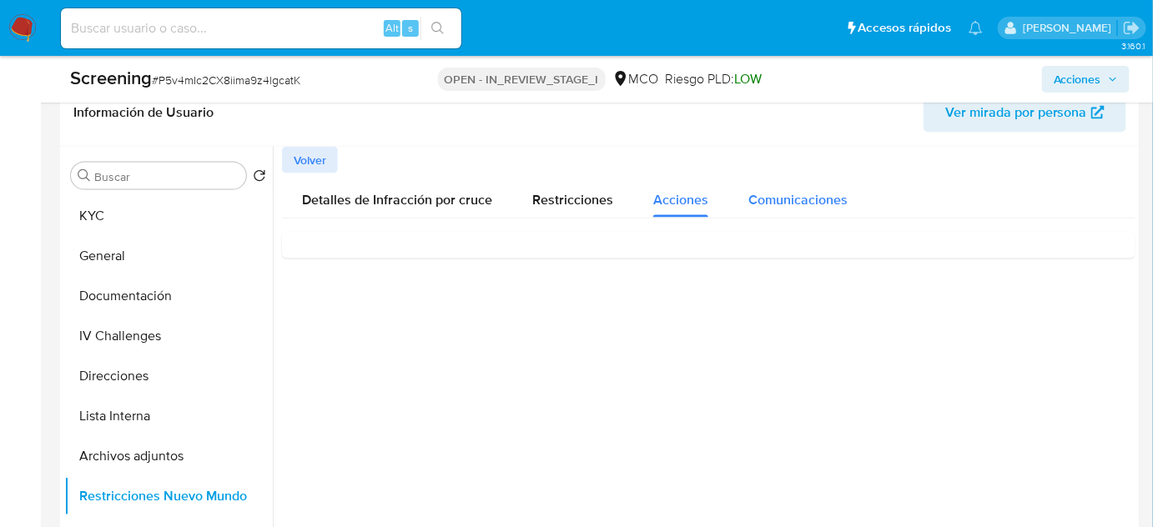
click at [795, 199] on span "Comunicaciones" at bounding box center [797, 199] width 99 height 19
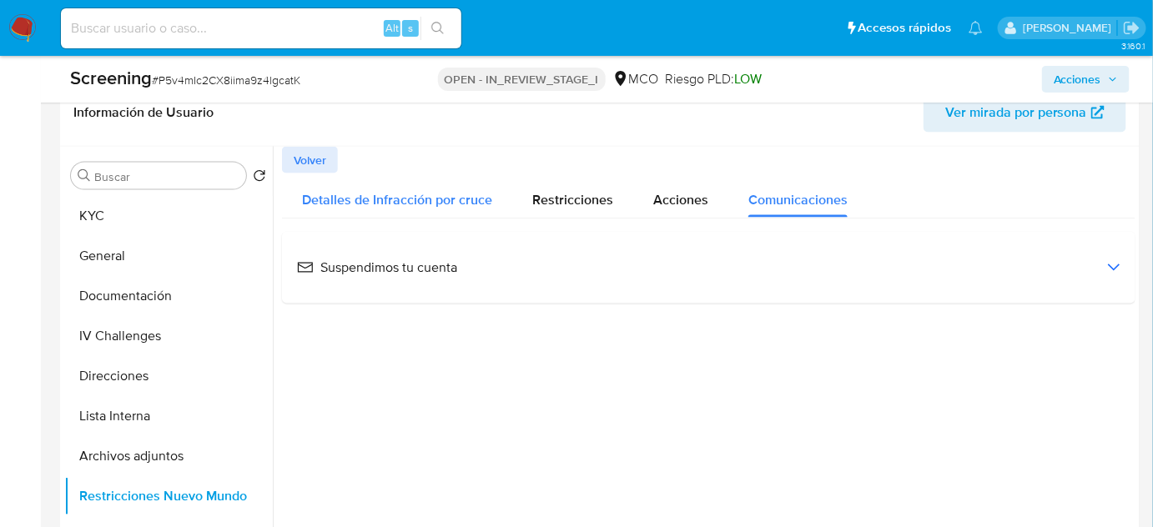
click at [329, 194] on span "Detalles de Infracción por cruce" at bounding box center [397, 199] width 190 height 19
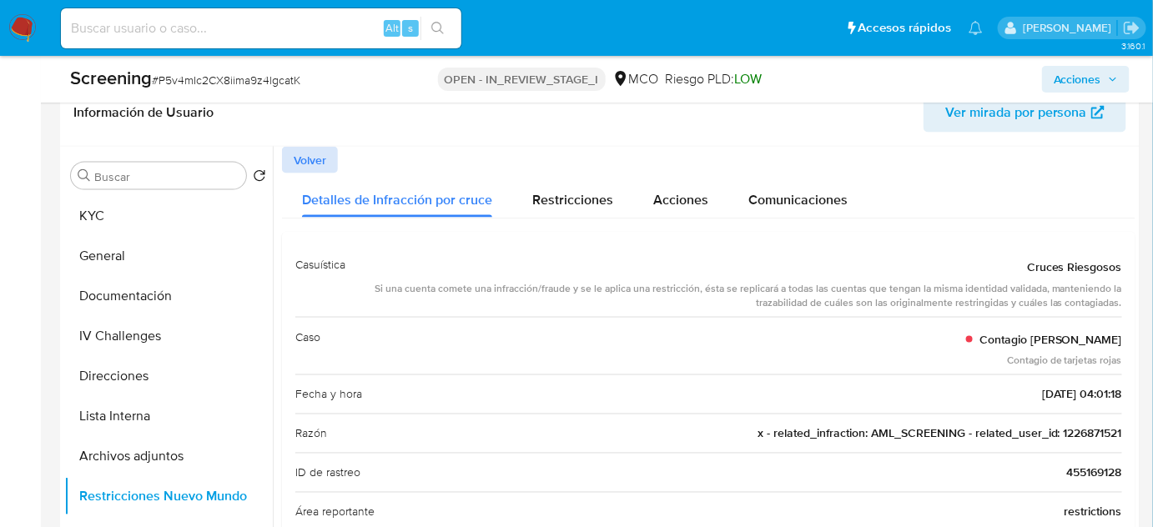
click at [313, 156] on span "Volver" at bounding box center [310, 160] width 33 height 23
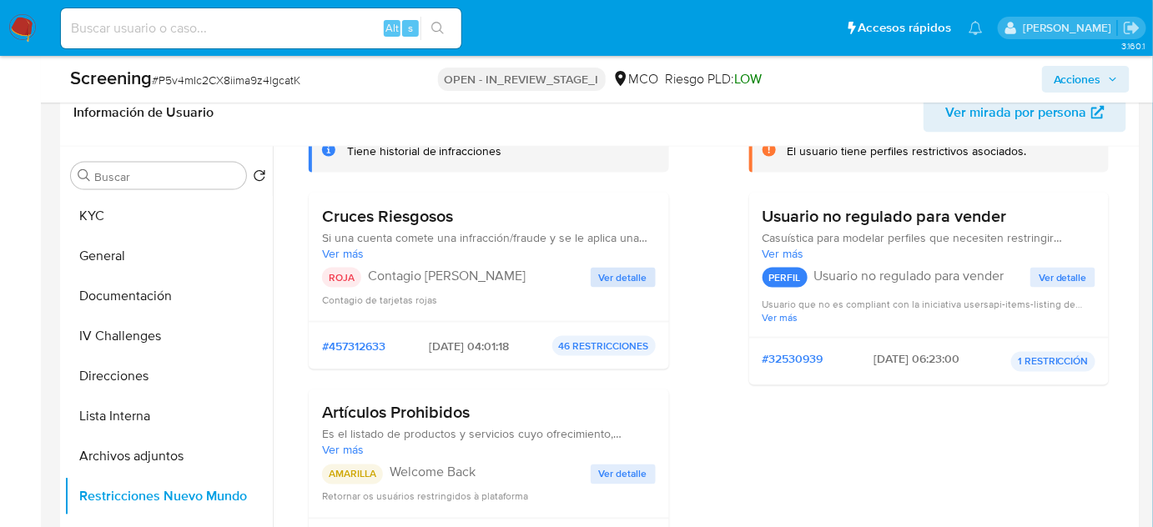
scroll to position [151, 0]
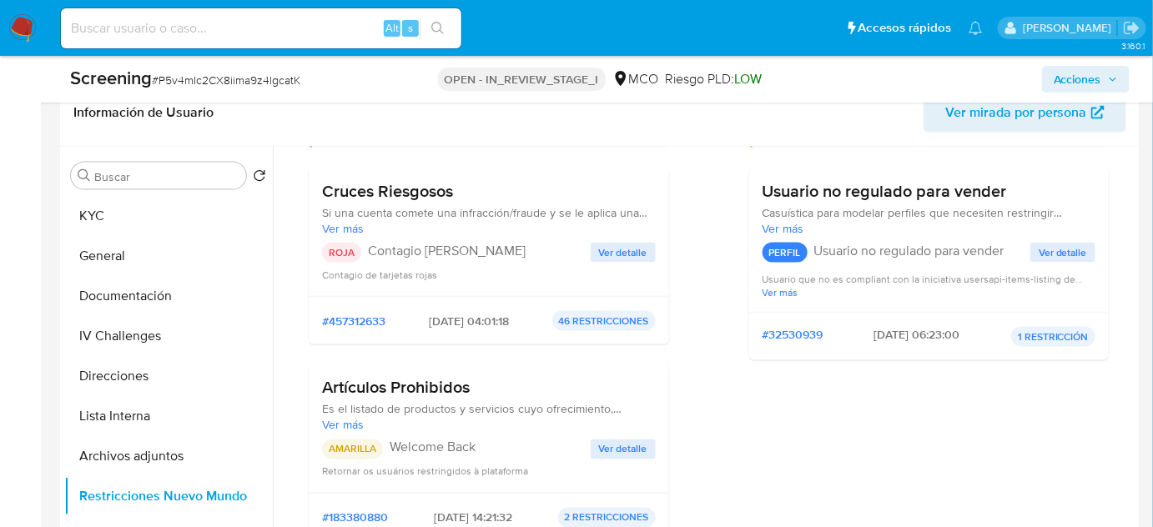
click at [352, 229] on span "Ver más" at bounding box center [489, 228] width 334 height 15
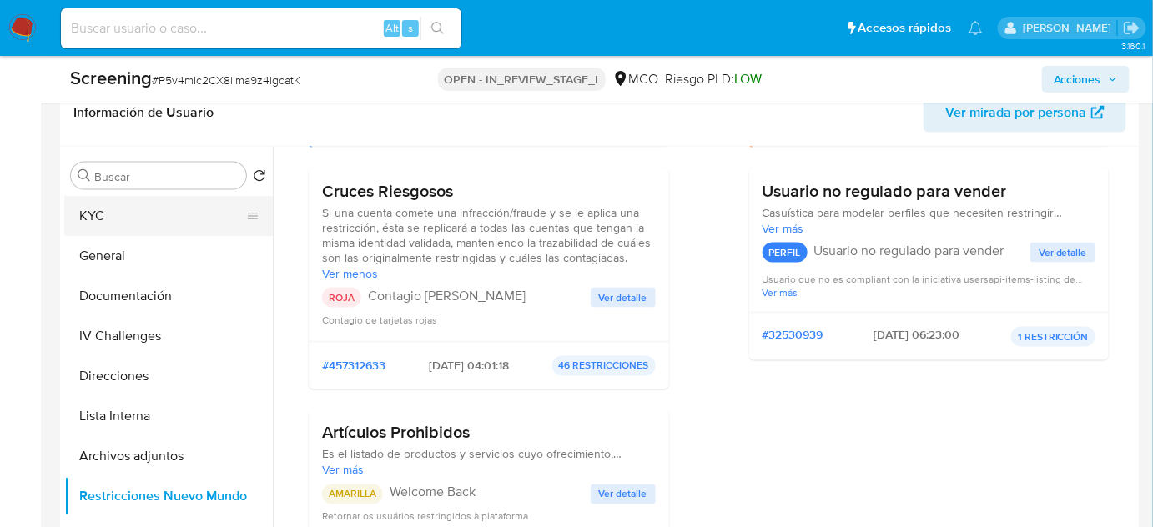
click at [144, 210] on button "KYC" at bounding box center [161, 216] width 195 height 40
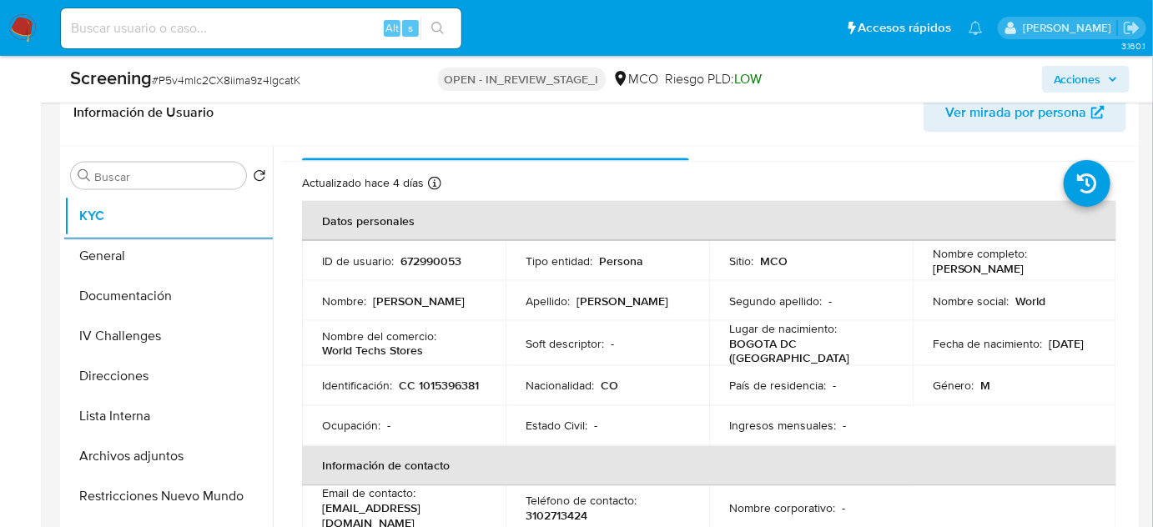
scroll to position [0, 0]
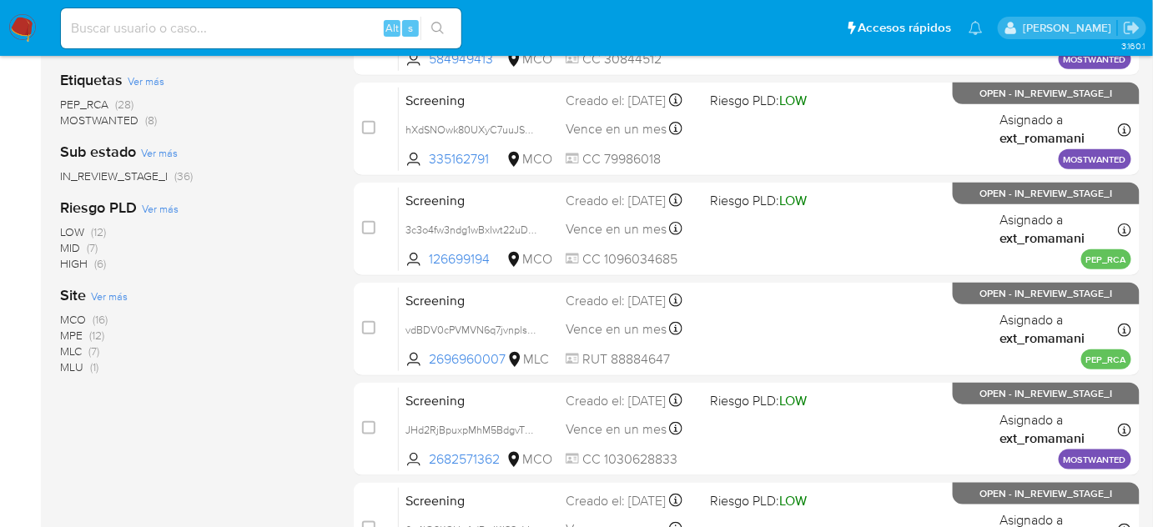
scroll to position [379, 0]
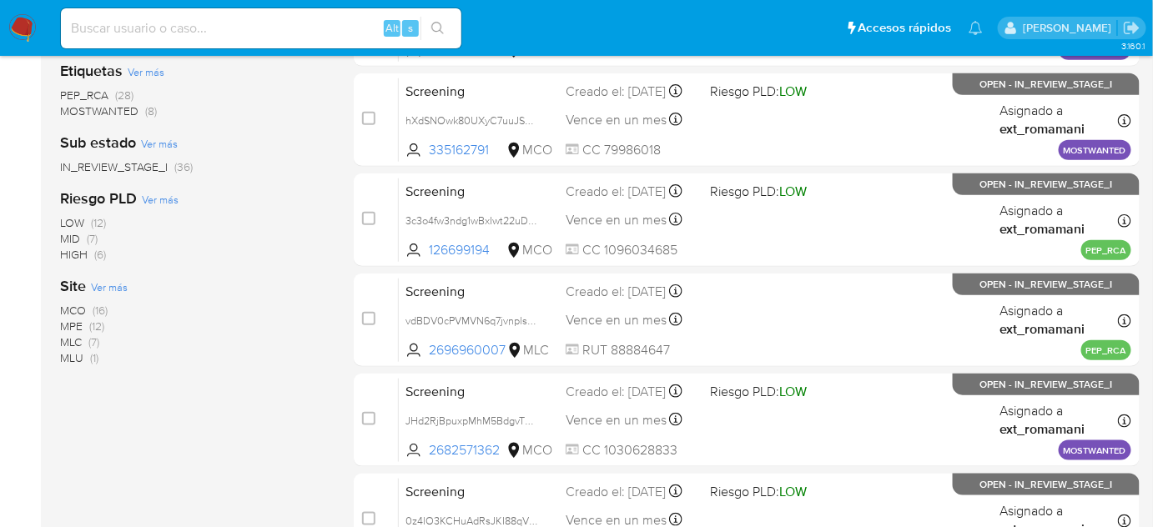
click at [87, 340] on span "MLC (7)" at bounding box center [79, 343] width 39 height 16
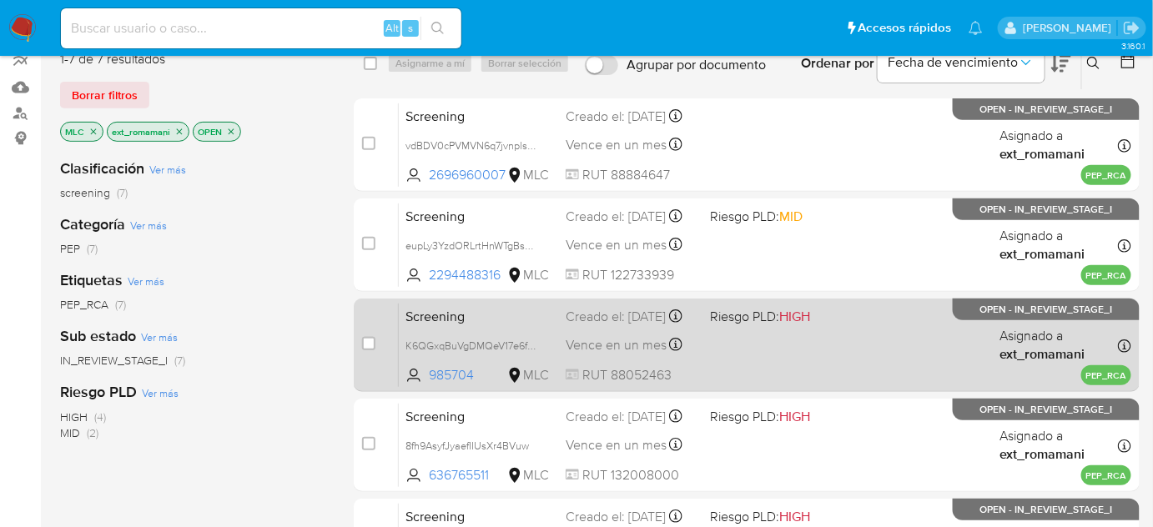
scroll to position [151, 0]
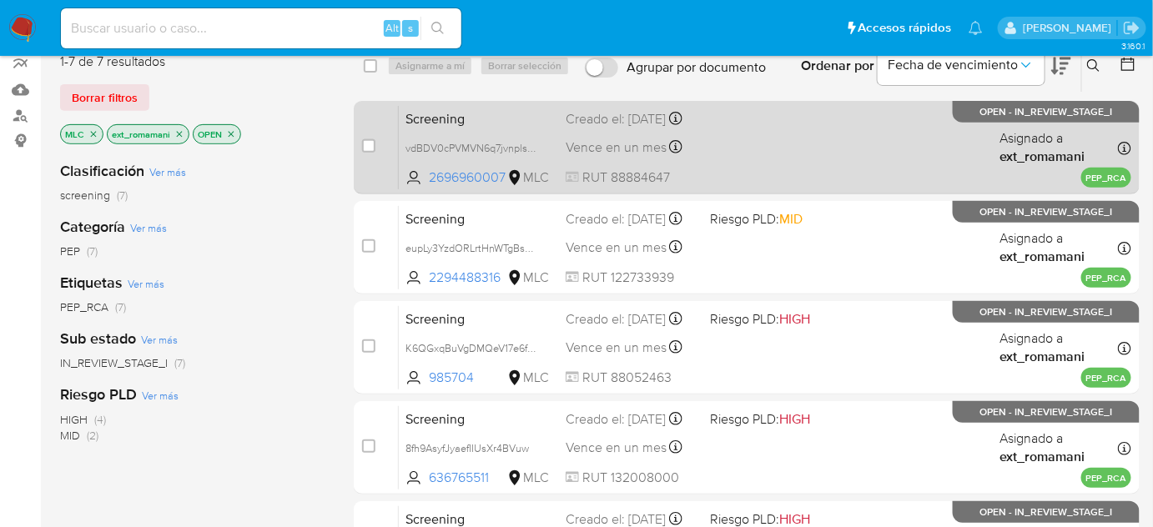
click at [738, 156] on div "Screening vdBDV0cPVMVN6q7jvnplsnrZ 2696960007 MLC Creado el: [DATE] Creado el: …" at bounding box center [765, 147] width 733 height 84
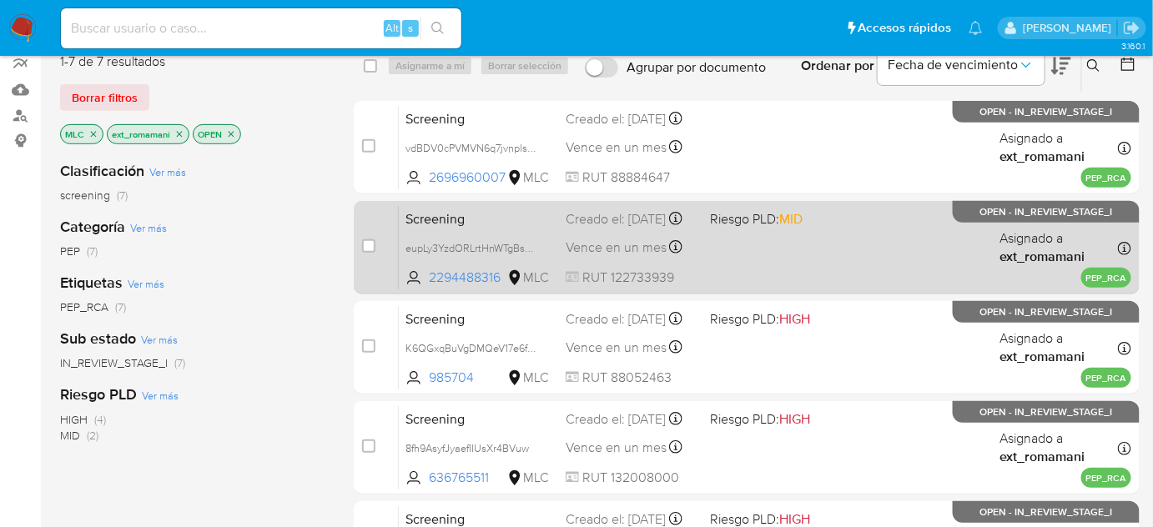
click at [739, 228] on span "Riesgo PLD: MID" at bounding box center [757, 218] width 93 height 18
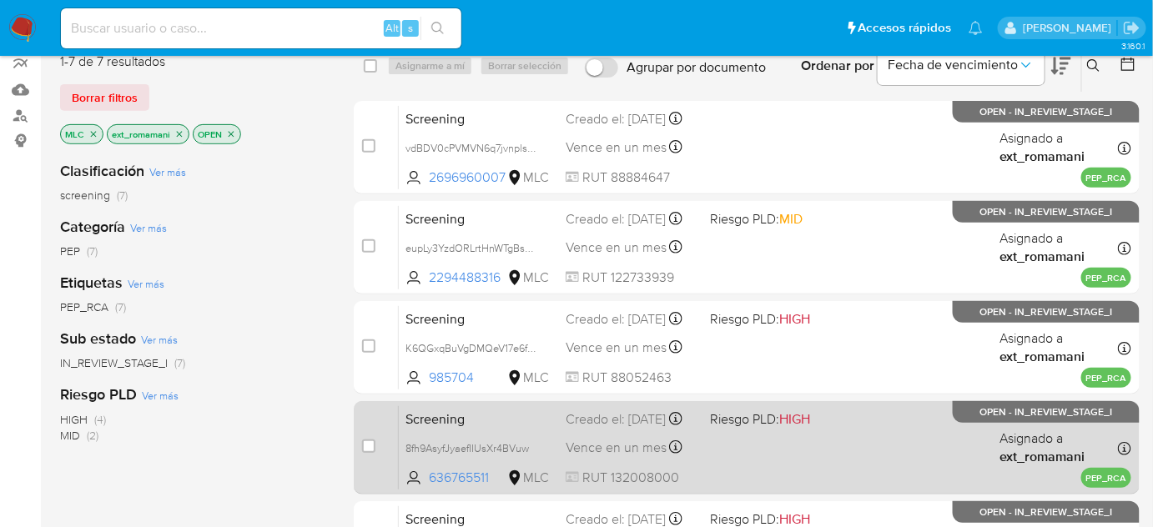
drag, startPoint x: 734, startPoint y: 330, endPoint x: 712, endPoint y: 401, distance: 74.4
click at [734, 328] on span "Riesgo PLD: HIGH" at bounding box center [761, 319] width 100 height 18
click at [707, 431] on div "Screening 8fh9AsyfJyaefIIUsXr4BVuw 636765511 MLC Riesgo PLD: HIGH Creado el: [D…" at bounding box center [765, 448] width 733 height 84
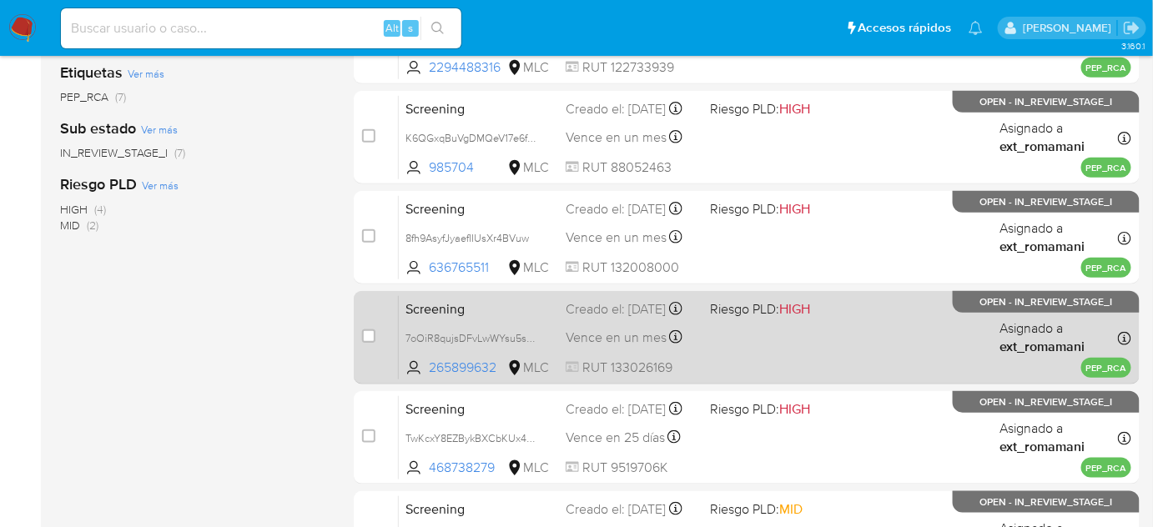
scroll to position [379, 0]
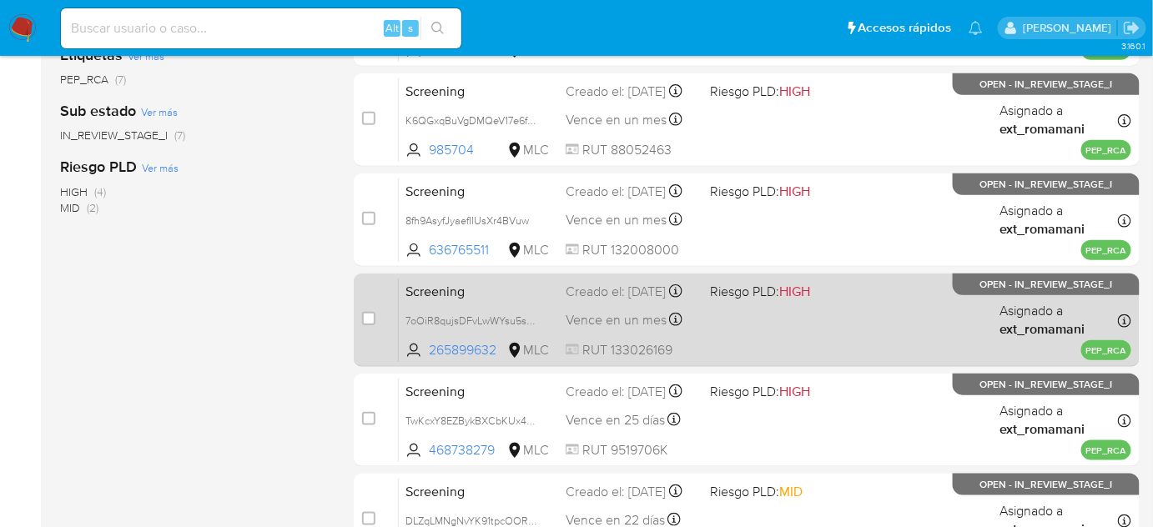
click at [734, 324] on div "Screening 7oOiR8qujsDFvLwWYsu5sMbY 265899632 MLC Riesgo PLD: HIGH Creado el: [D…" at bounding box center [765, 320] width 733 height 84
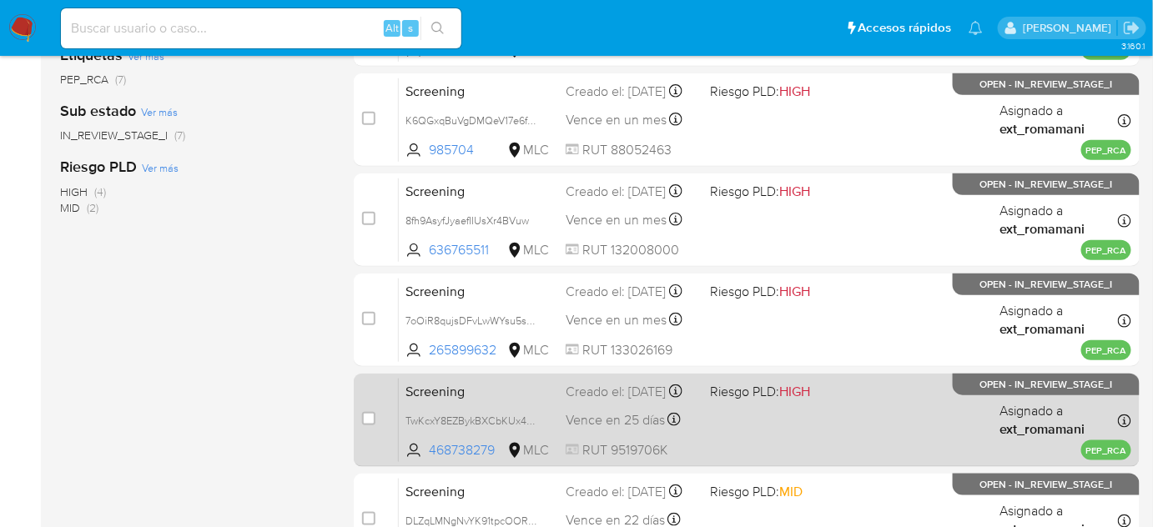
click at [723, 413] on div "Screening TwKcxY8EZBykBXCbKUx4TQDK 468738279 MLC Riesgo PLD: HIGH Creado el: [D…" at bounding box center [765, 420] width 733 height 84
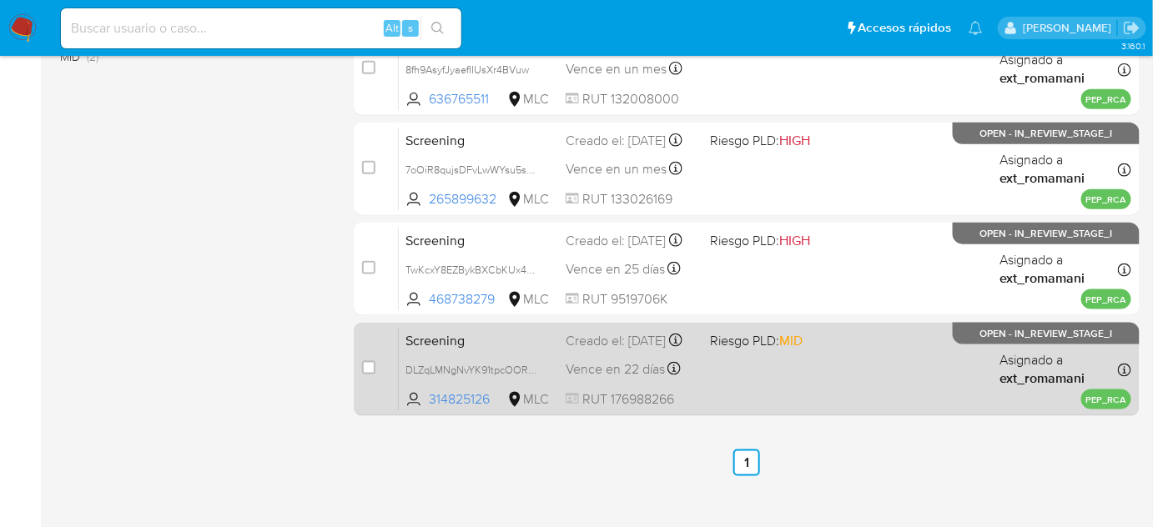
scroll to position [548, 0]
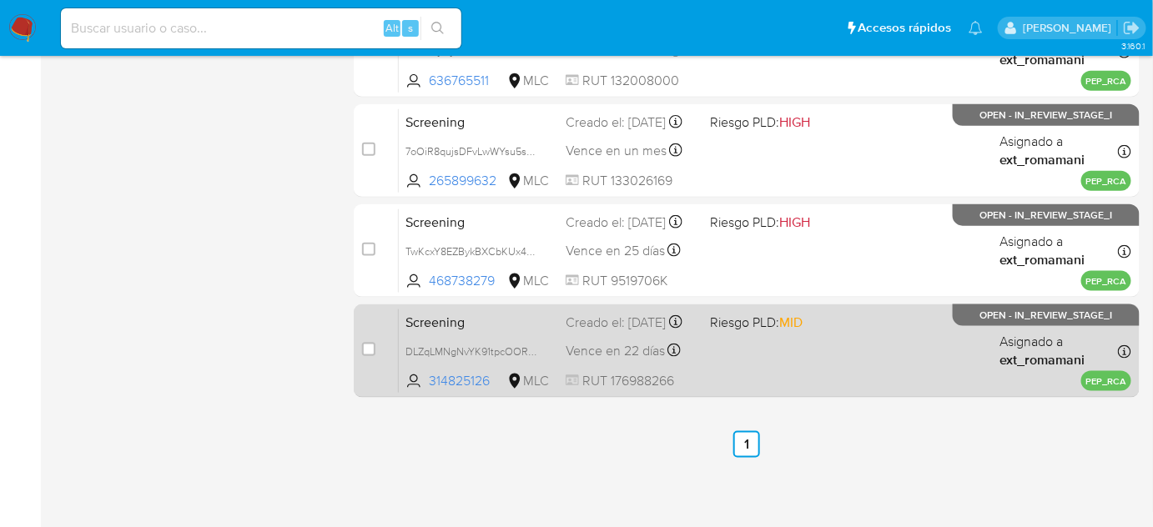
click at [733, 360] on div "Screening DLZqLMNgNvYK91tpcOORgcsT 314825126 MLC Riesgo PLD: MID Creado el: [DA…" at bounding box center [765, 351] width 733 height 84
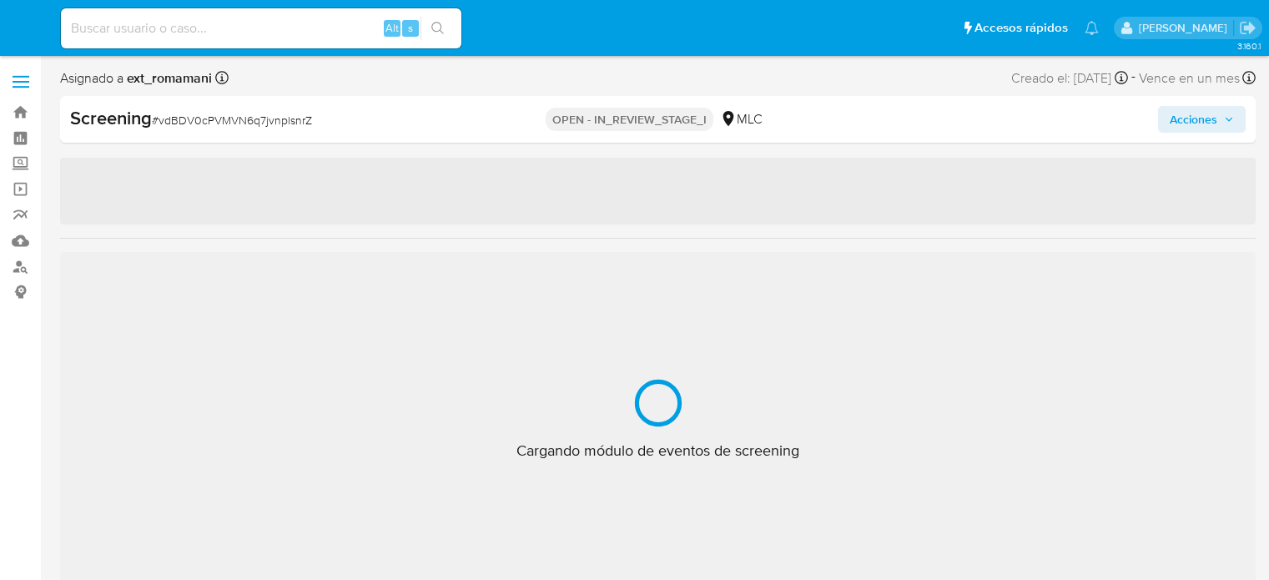
select select "10"
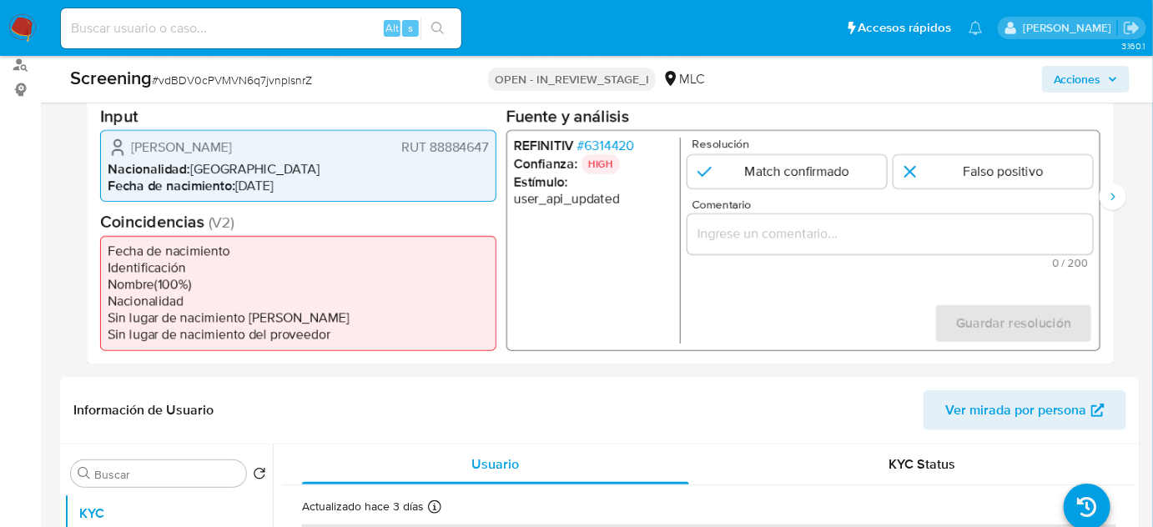
scroll to position [227, 0]
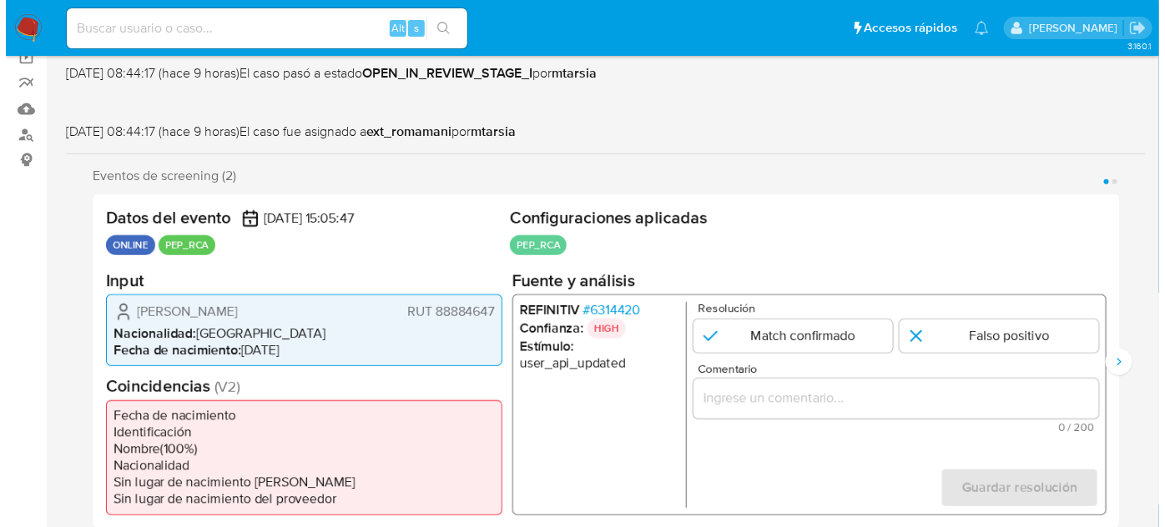
scroll to position [227, 0]
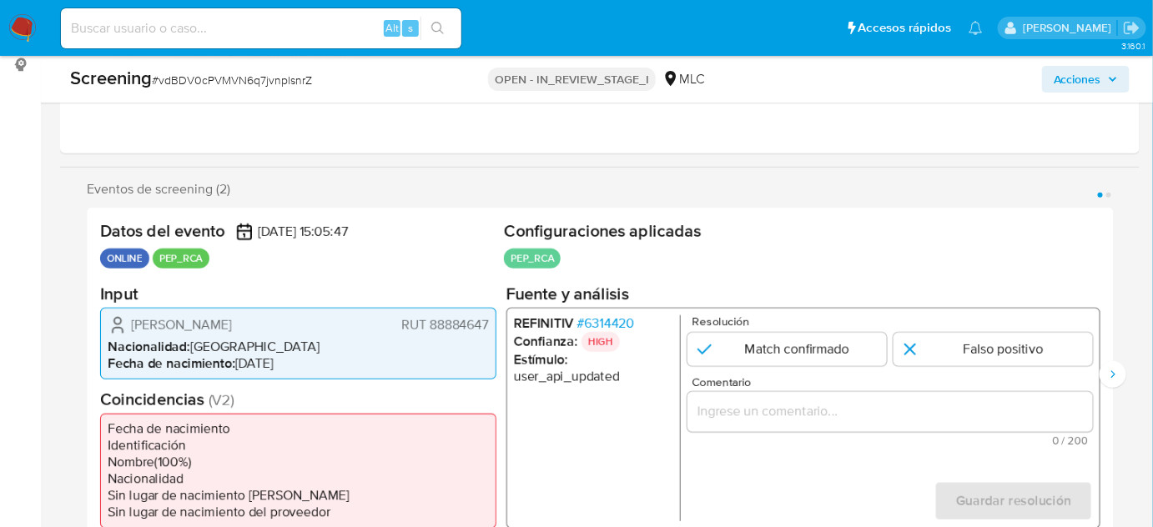
drag, startPoint x: 127, startPoint y: 324, endPoint x: 358, endPoint y: 324, distance: 231.1
click at [358, 324] on div "[PERSON_NAME] RUT 88884647" at bounding box center [298, 325] width 381 height 20
click at [596, 320] on span "# 6314420" at bounding box center [606, 323] width 58 height 17
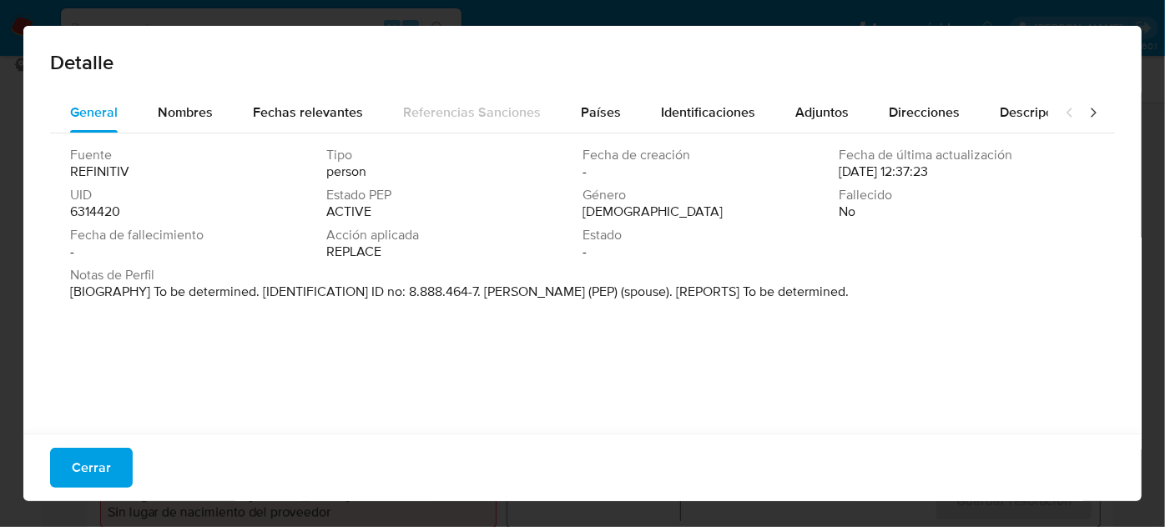
drag, startPoint x: 656, startPoint y: 295, endPoint x: 487, endPoint y: 300, distance: 168.6
click at [487, 300] on p "[BIOGRAPHY] To be determined. [IDENTIFICATION] ID no: 8.888.464-7. Maria Isabel…" at bounding box center [459, 292] width 778 height 17
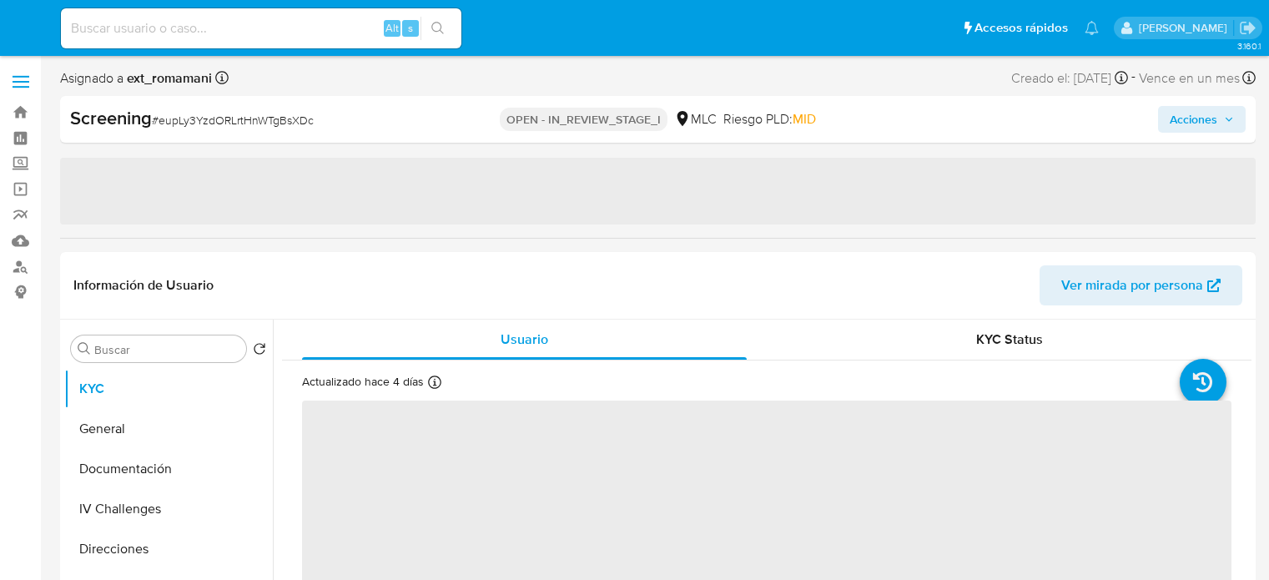
select select "10"
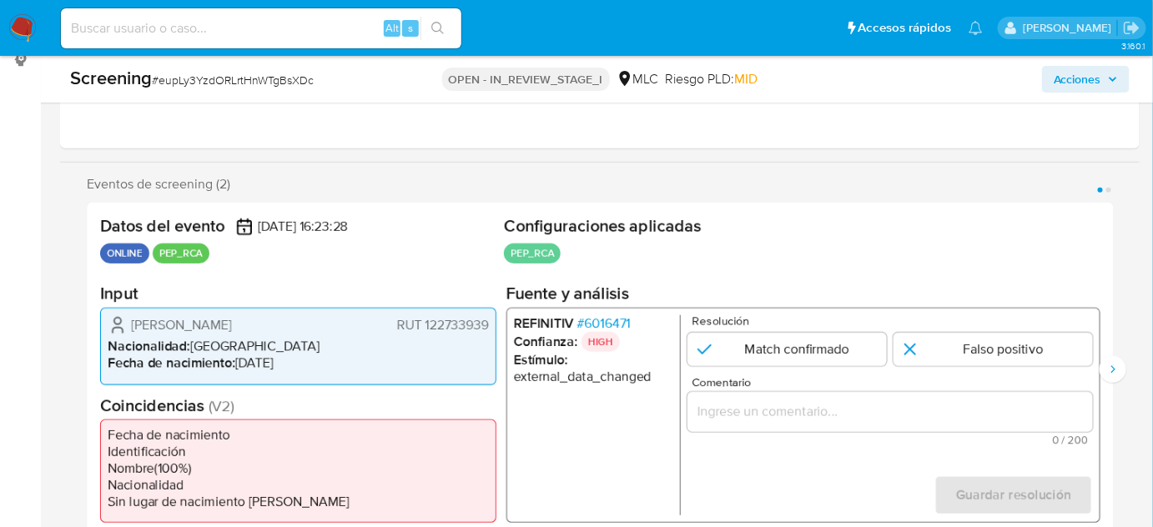
scroll to position [303, 0]
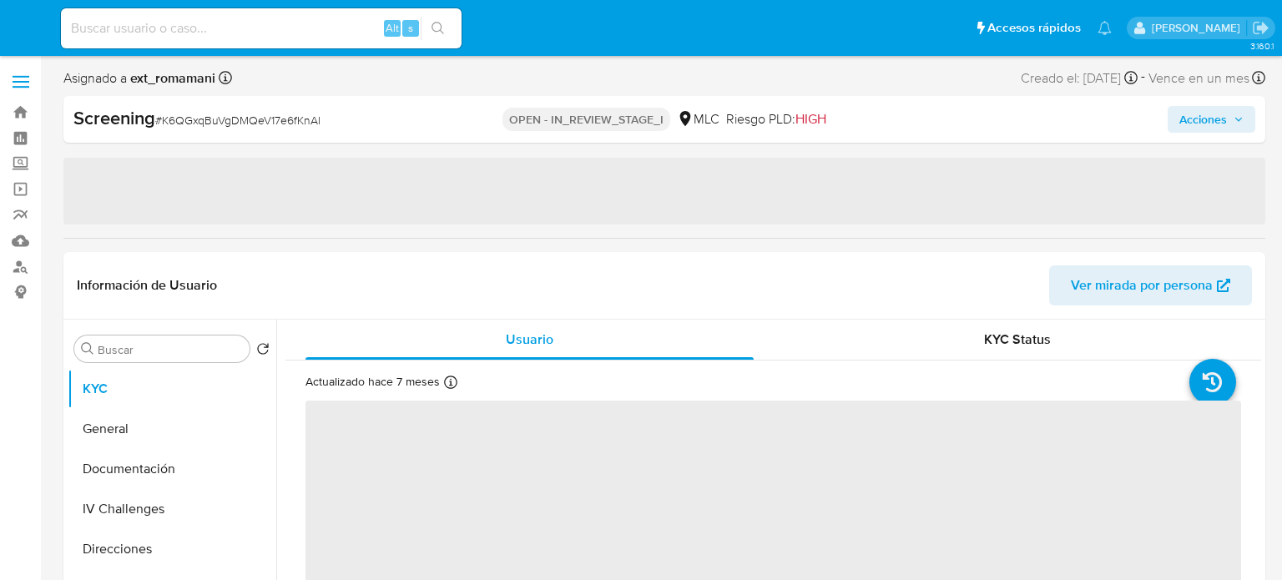
select select "10"
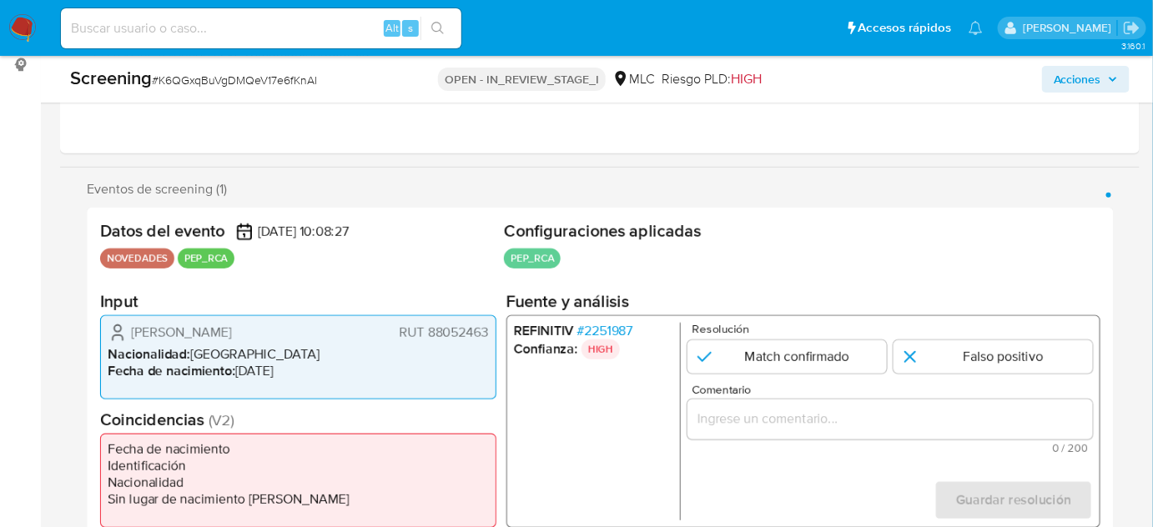
scroll to position [379, 0]
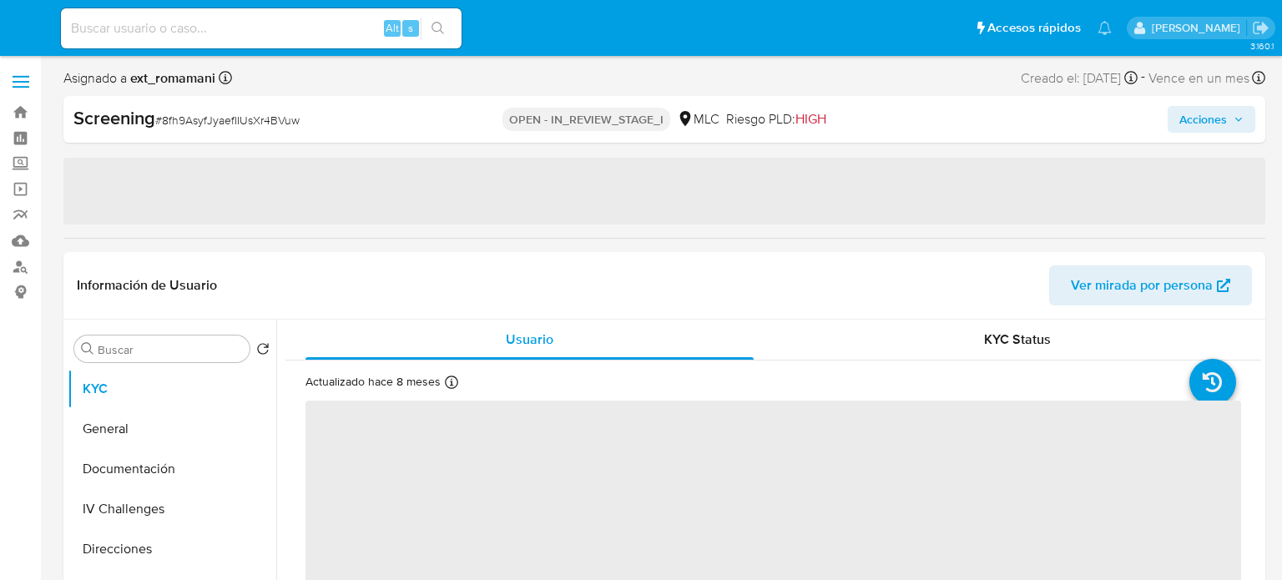
select select "10"
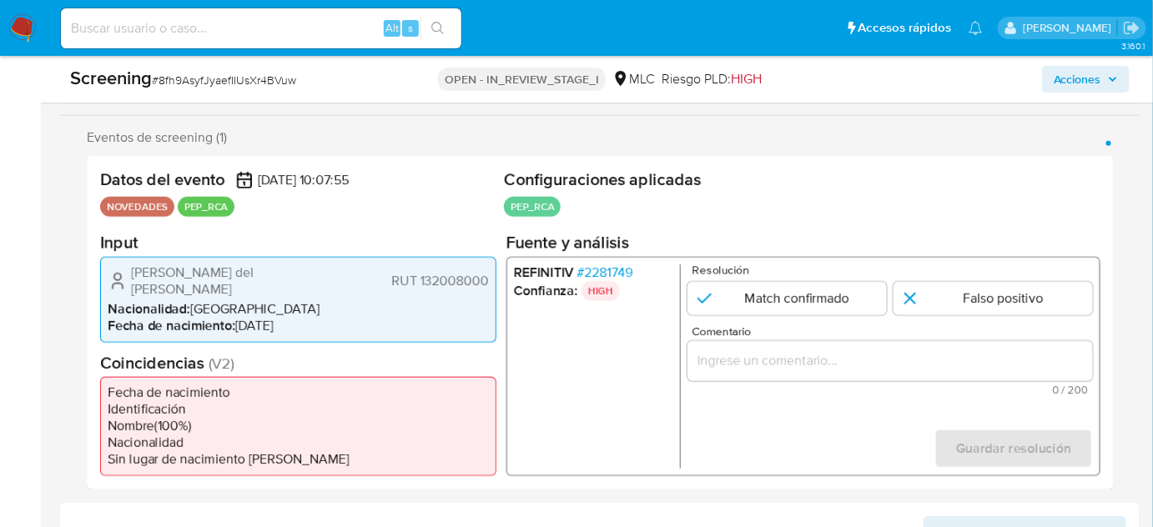
scroll to position [303, 0]
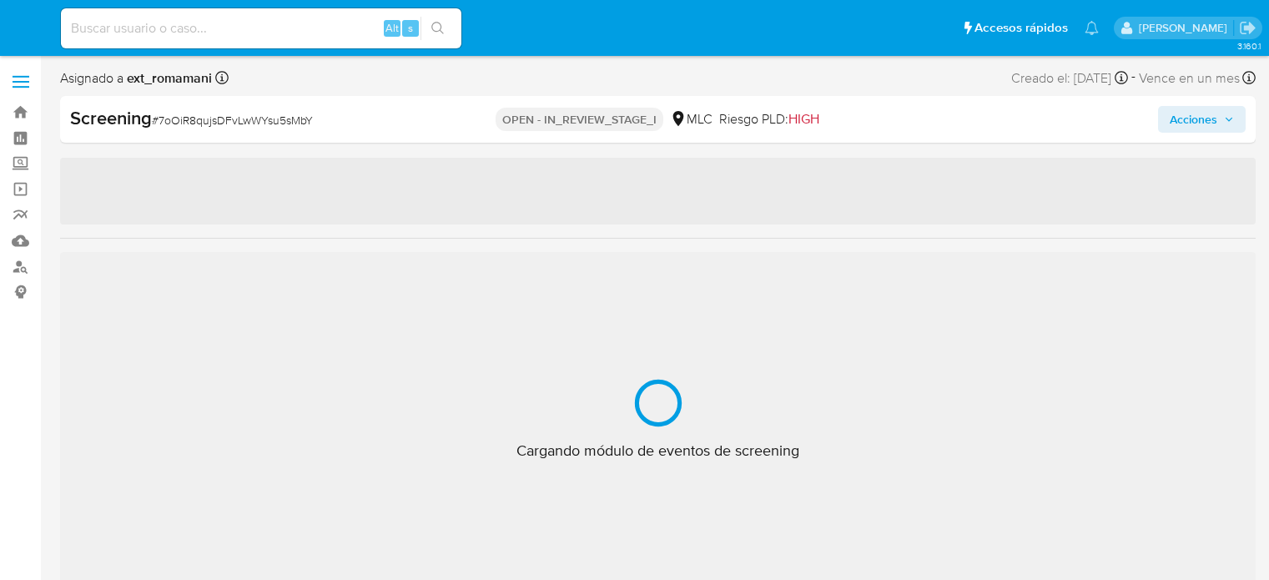
select select "10"
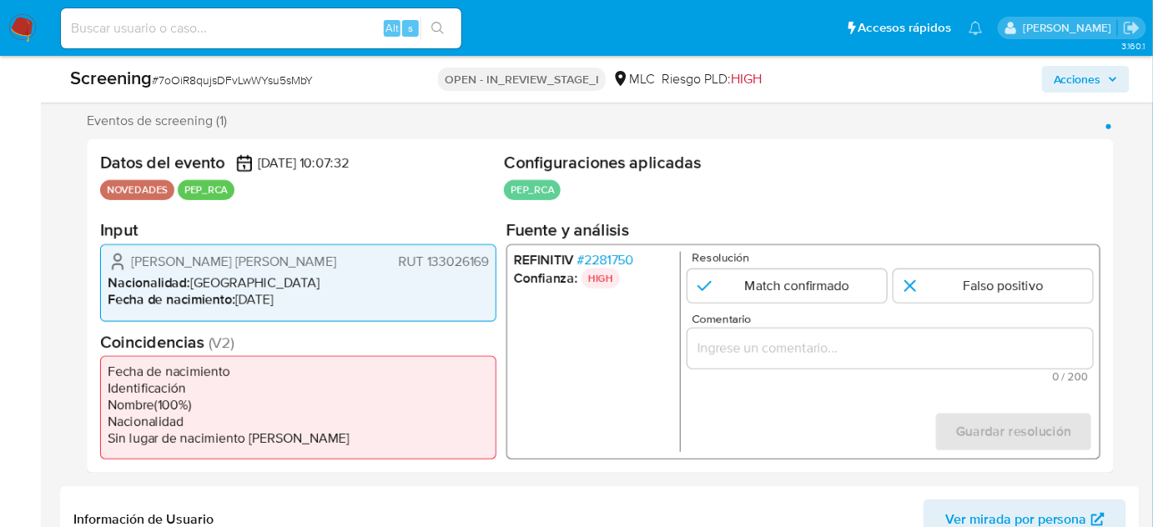
scroll to position [303, 0]
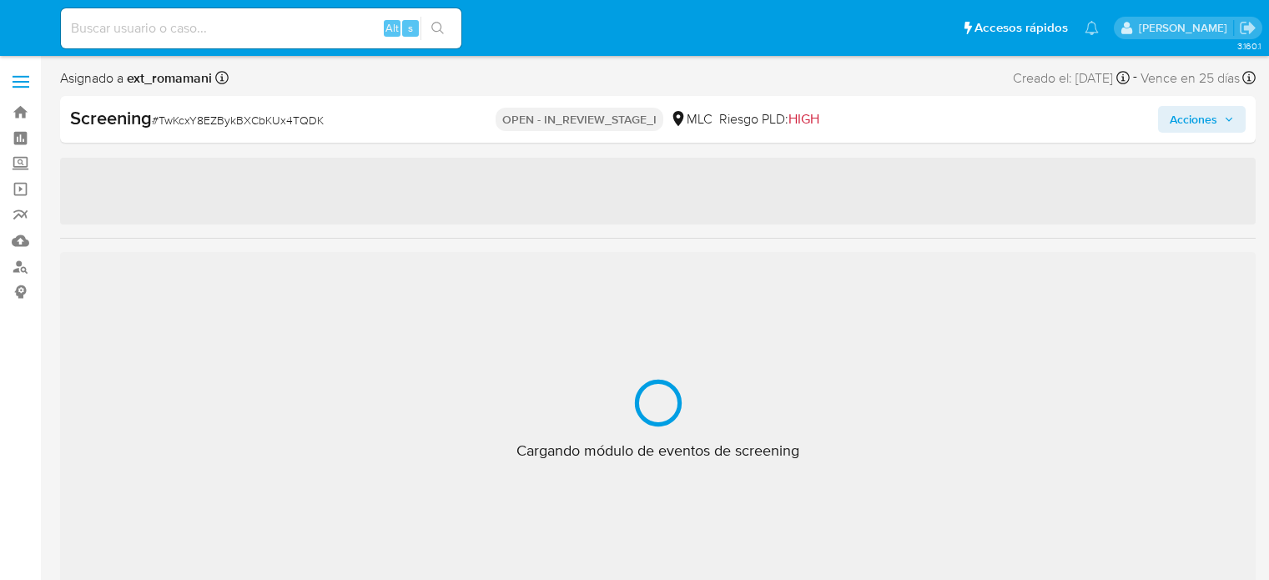
select select "10"
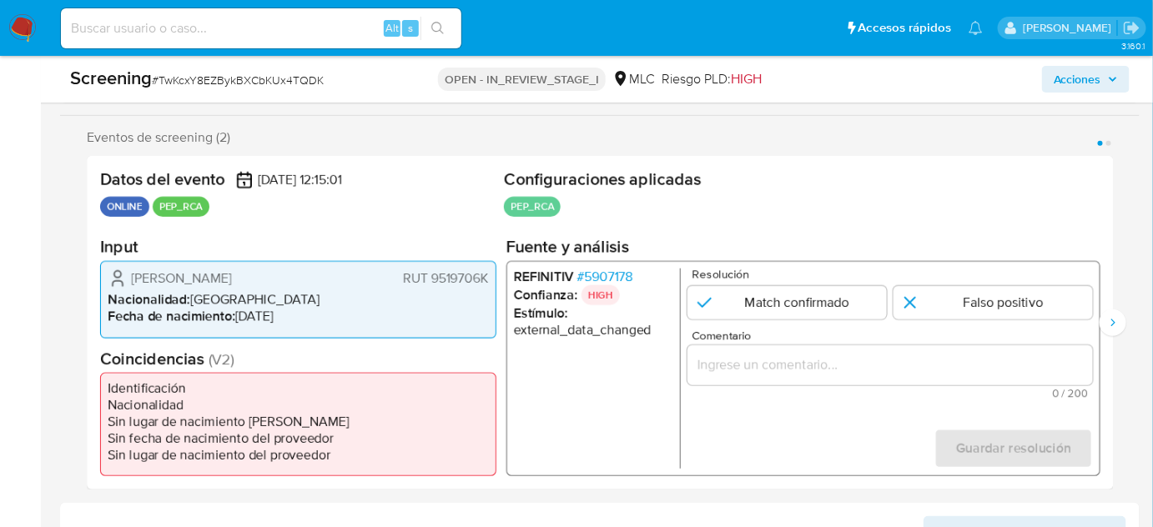
scroll to position [303, 0]
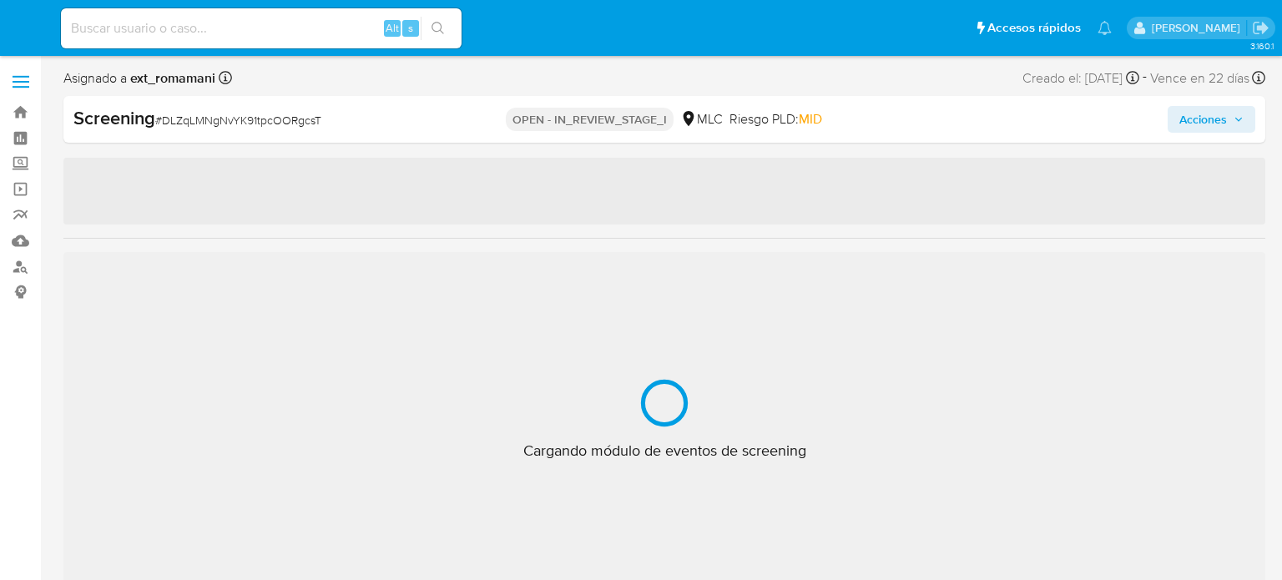
select select "10"
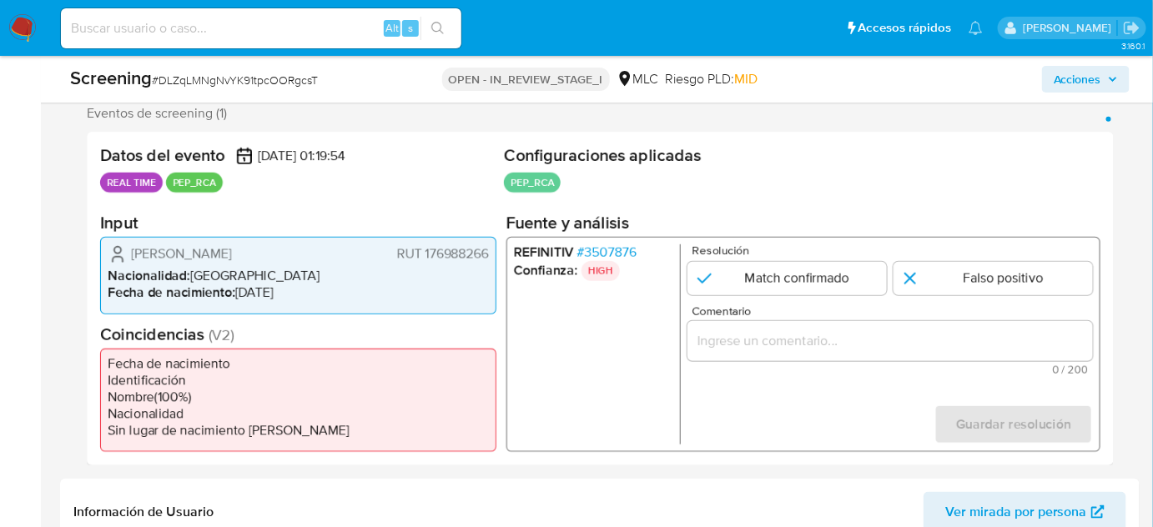
scroll to position [379, 0]
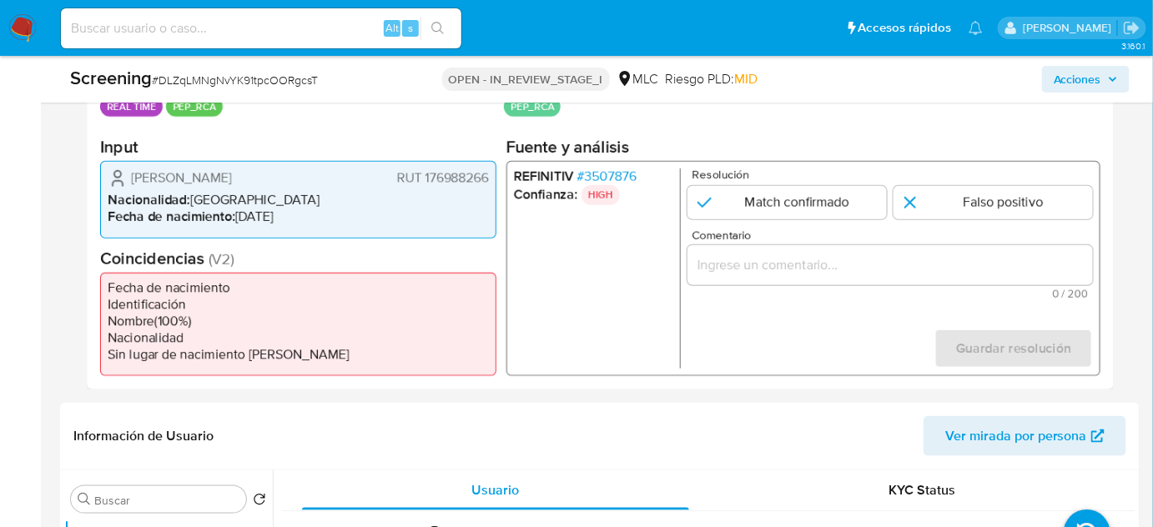
drag, startPoint x: 189, startPoint y: 189, endPoint x: 115, endPoint y: 170, distance: 75.7
click at [115, 170] on div "[PERSON_NAME] 176988266" at bounding box center [298, 179] width 381 height 20
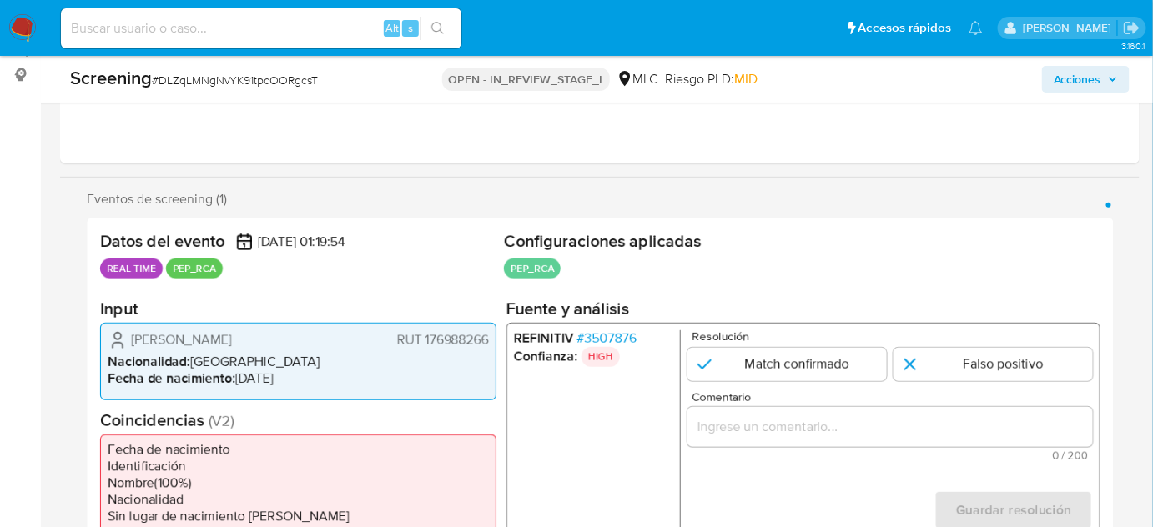
scroll to position [227, 0]
